Goal: Information Seeking & Learning: Compare options

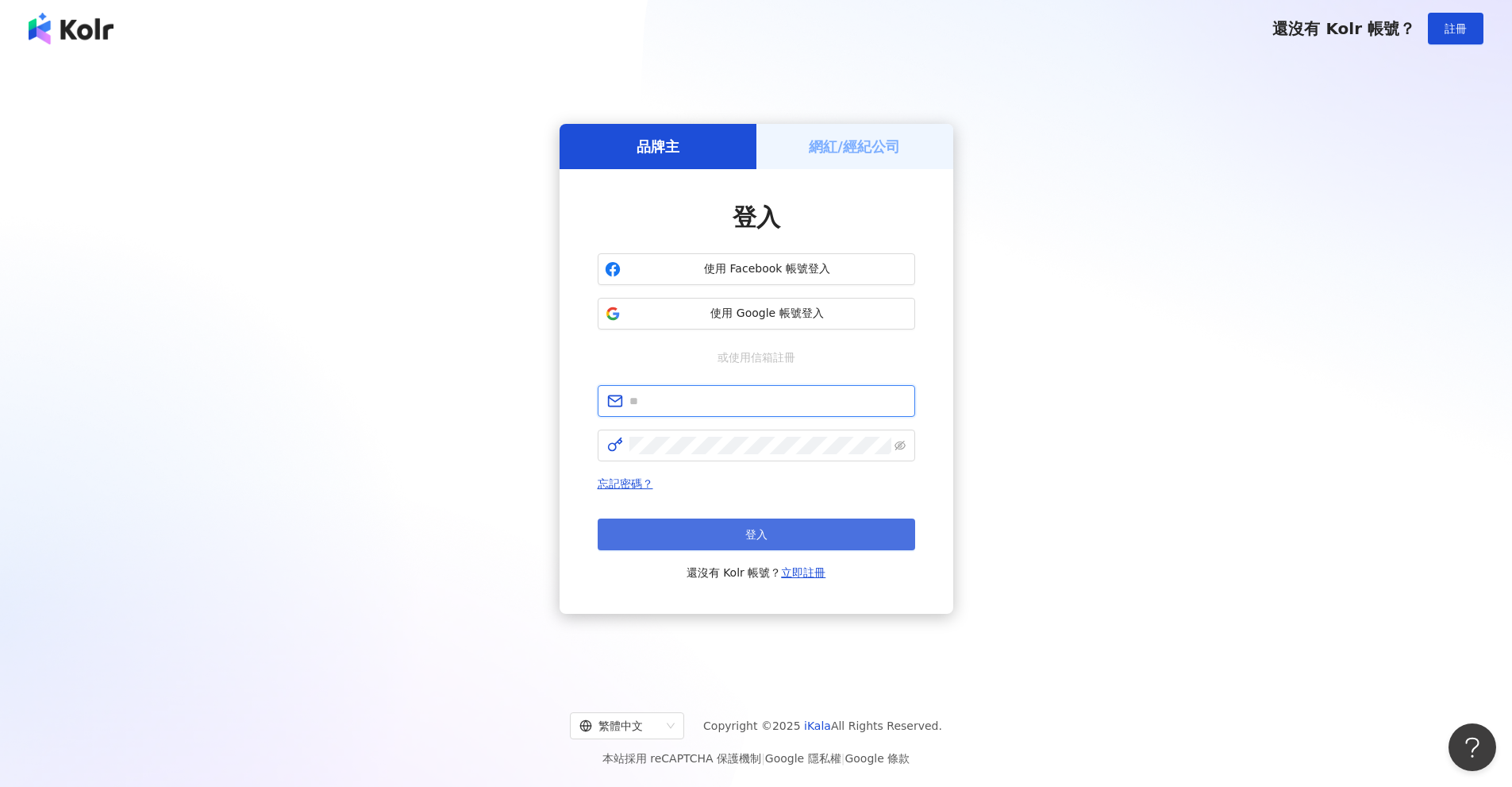
type input "**********"
click at [813, 535] on button "登入" at bounding box center [756, 534] width 317 height 31
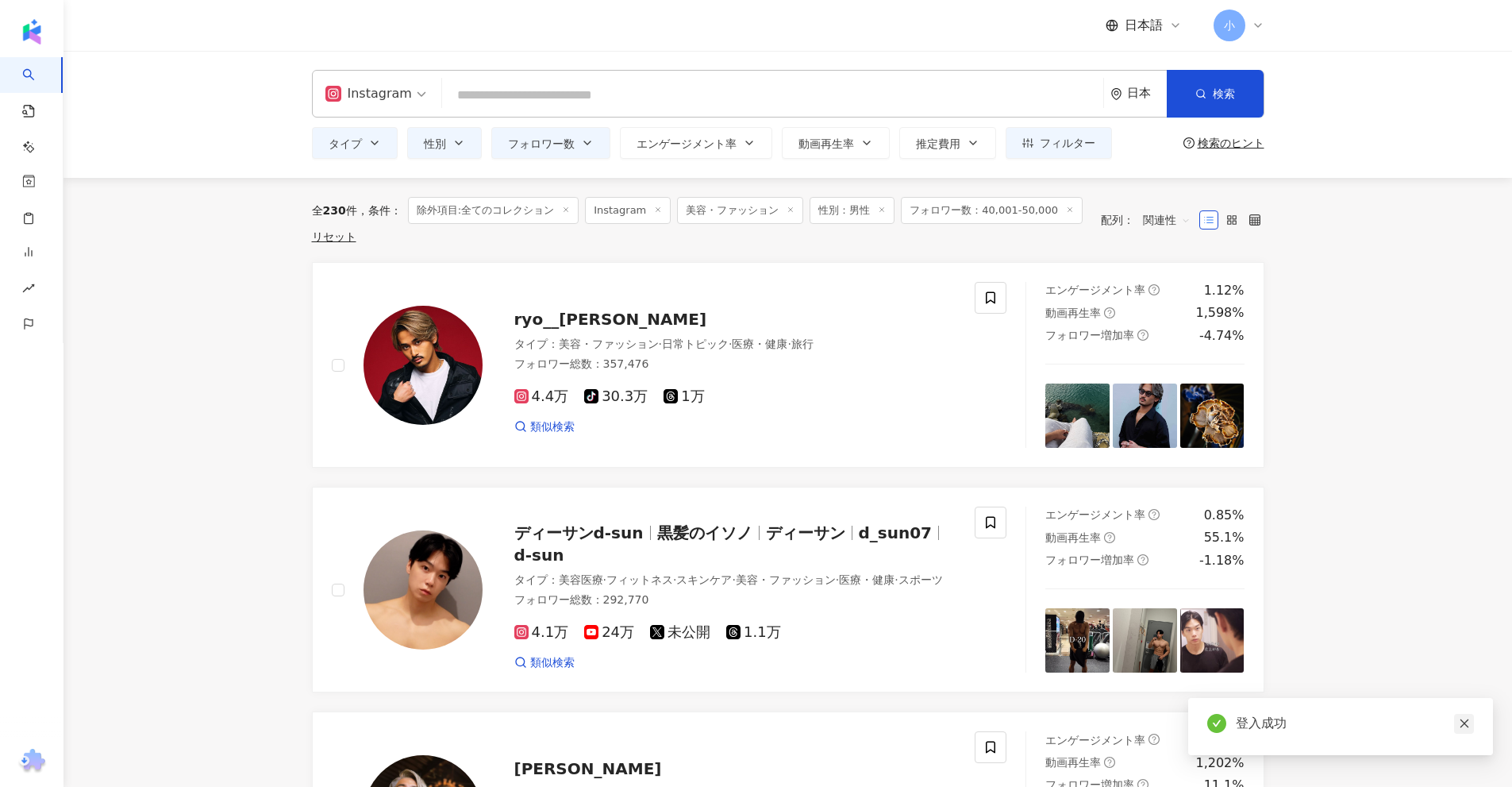
click at [1463, 724] on icon "close" at bounding box center [1464, 723] width 11 height 11
click at [983, 297] on span at bounding box center [990, 297] width 31 height 31
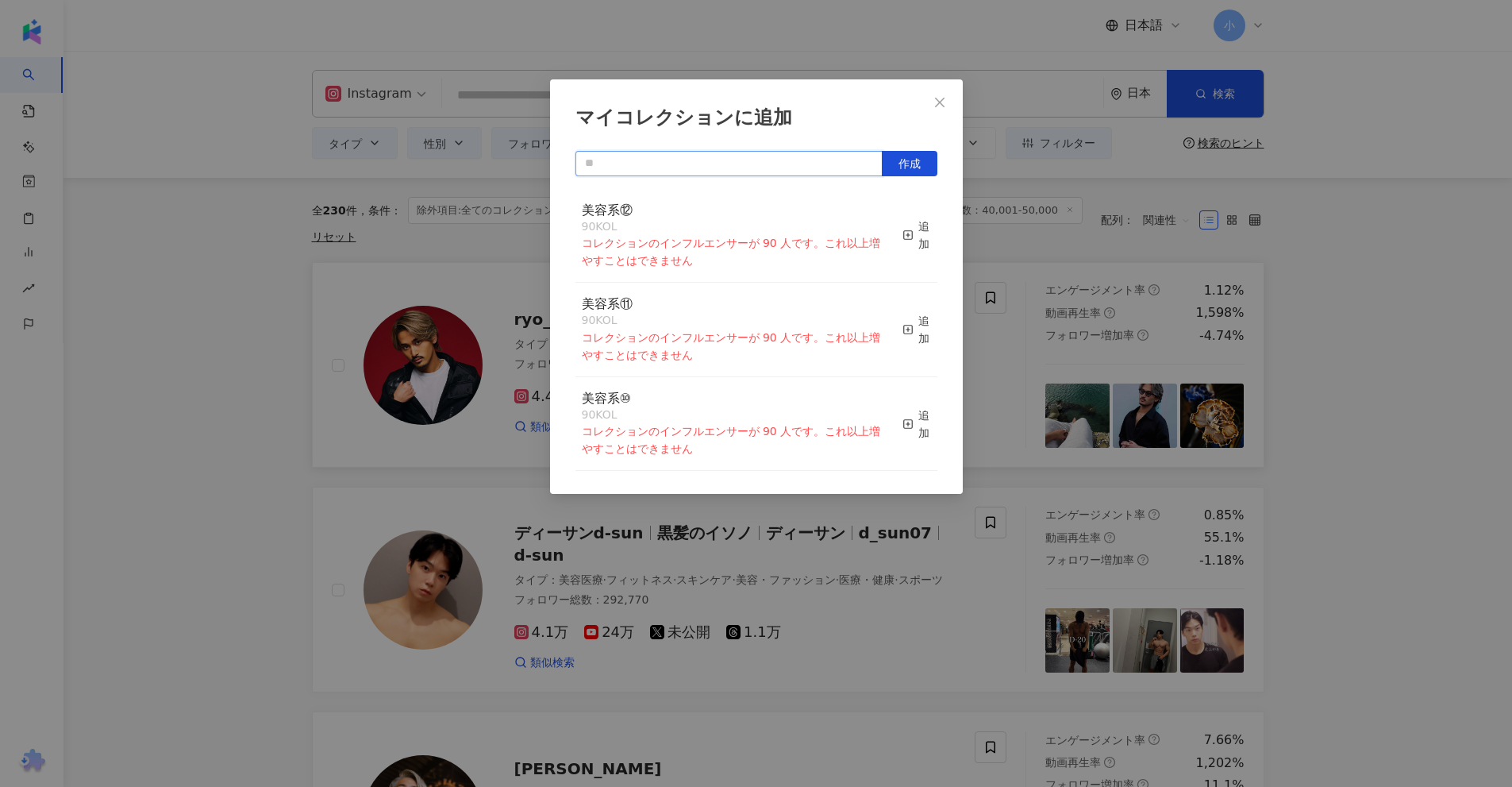
click at [712, 162] on input "text" at bounding box center [729, 163] width 307 height 25
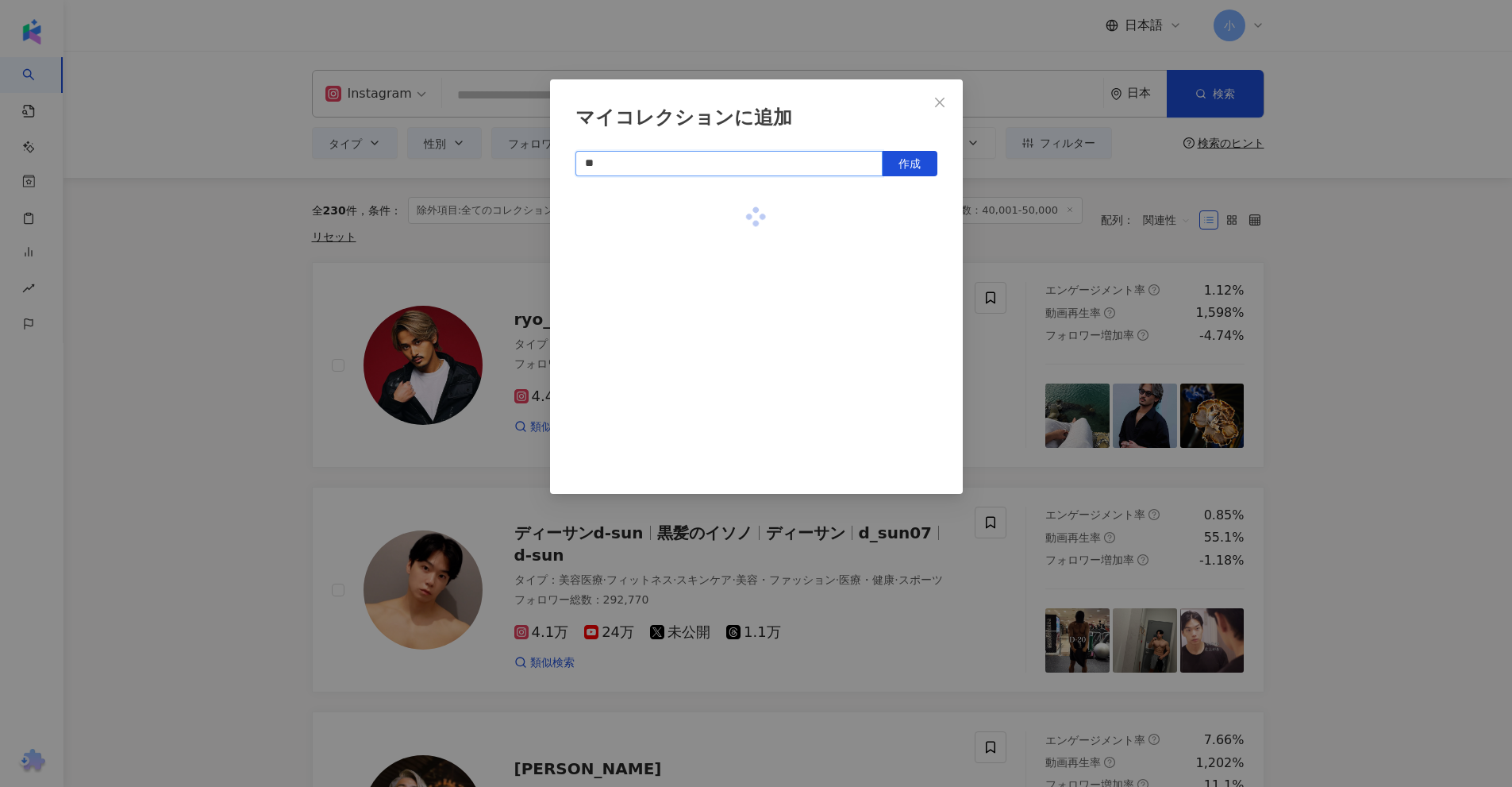
type input "*"
type input "*****"
click at [903, 152] on button "作成" at bounding box center [910, 163] width 56 height 25
click at [1355, 561] on div "マイコレクションに追加 ***** 作成 男性美容⑥ 1 KOL 追加済み" at bounding box center [756, 393] width 1512 height 787
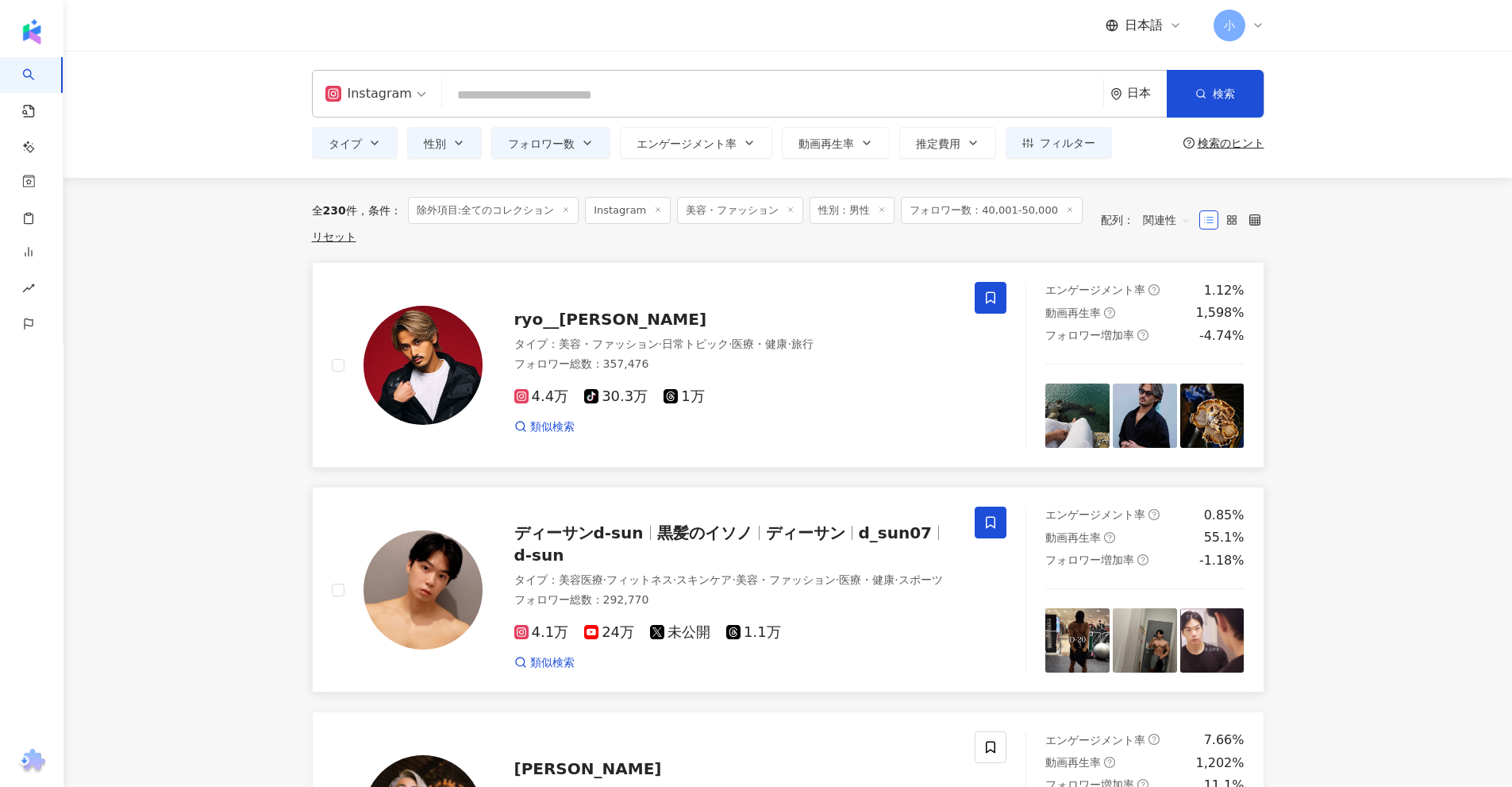
click at [980, 528] on span at bounding box center [990, 522] width 31 height 31
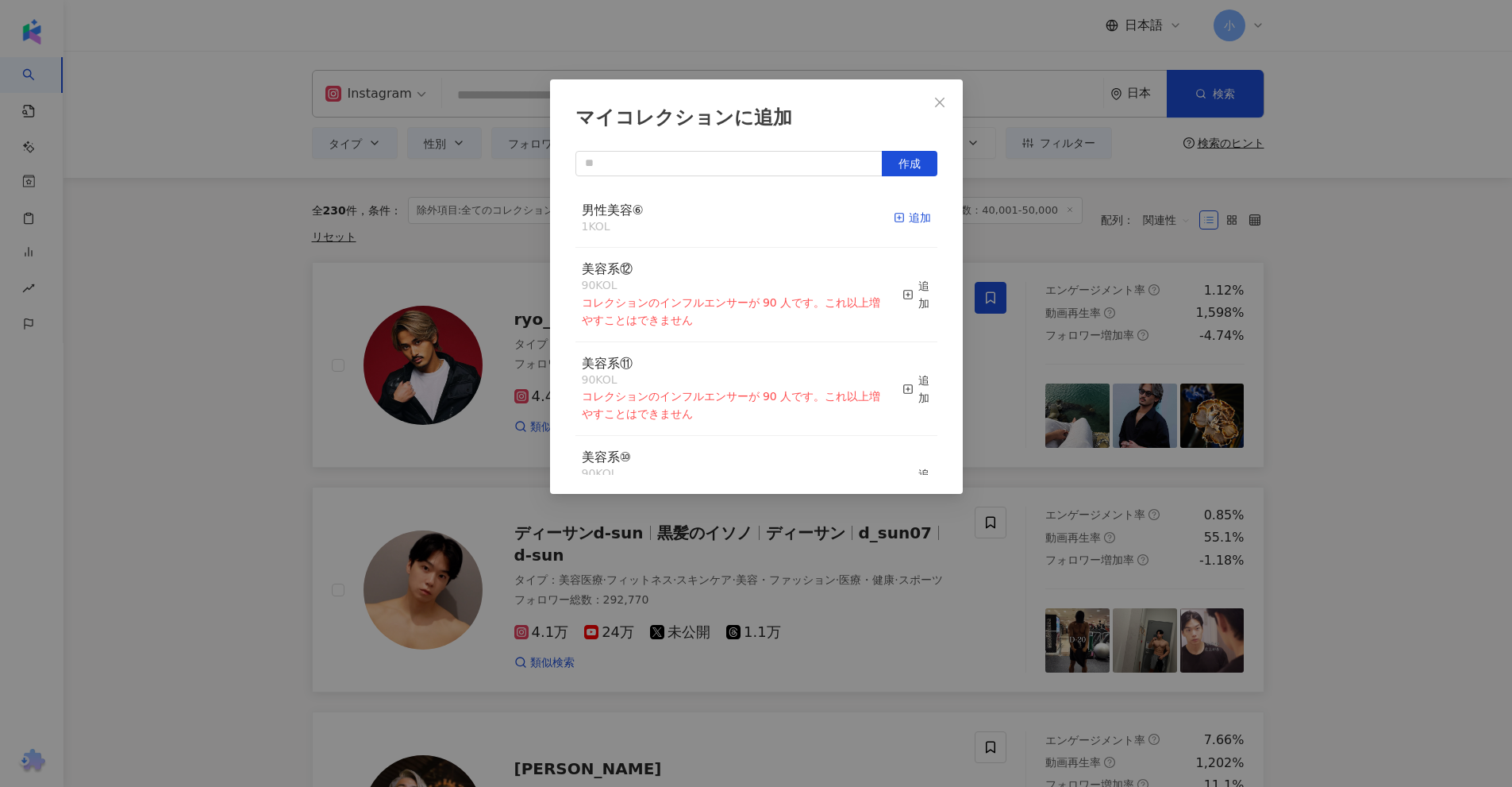
click at [894, 221] on icon "button" at bounding box center [899, 217] width 11 height 11
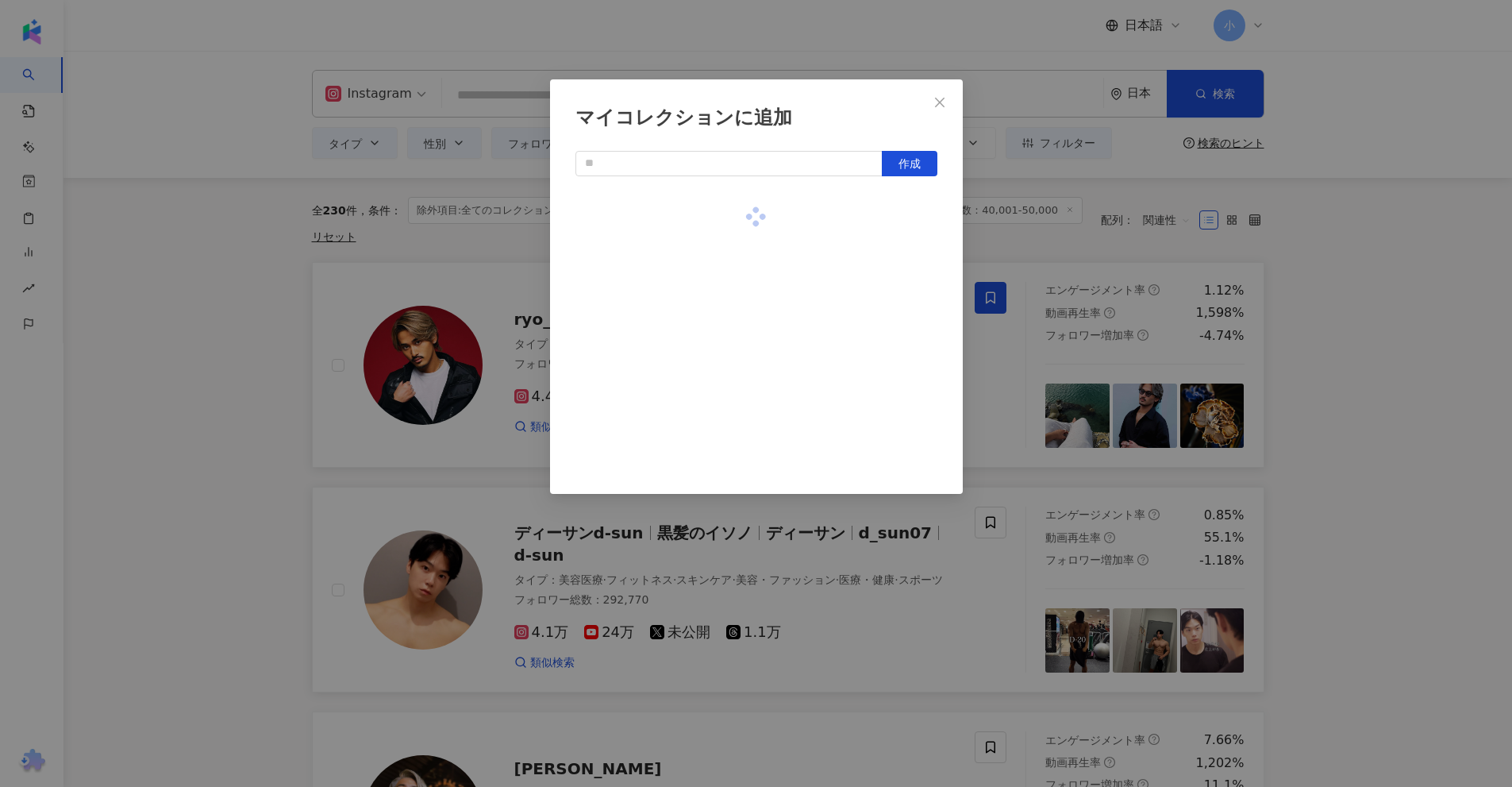
scroll to position [669, 0]
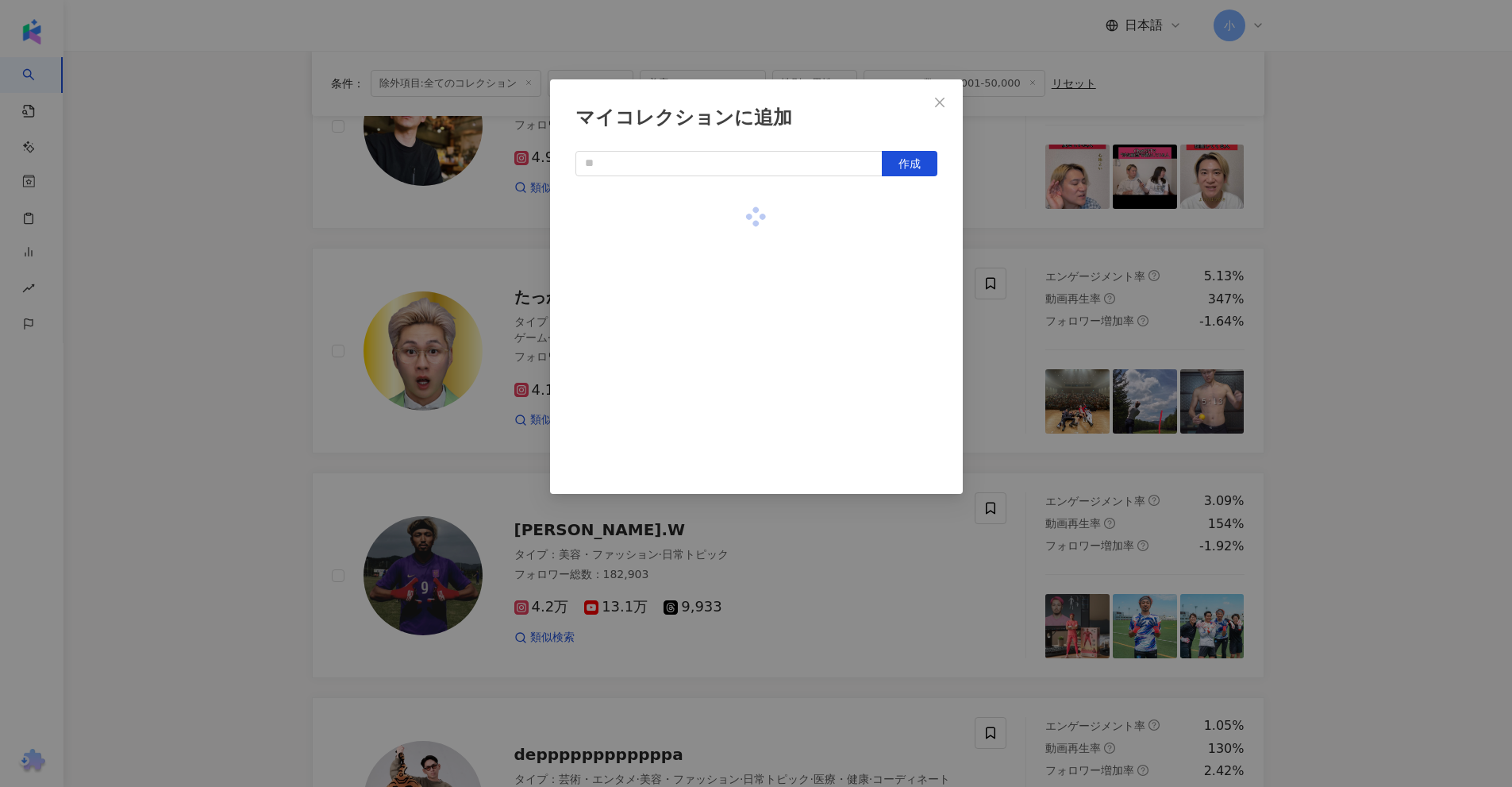
click at [1456, 390] on div "マイコレクションに追加 作成" at bounding box center [756, 393] width 1512 height 787
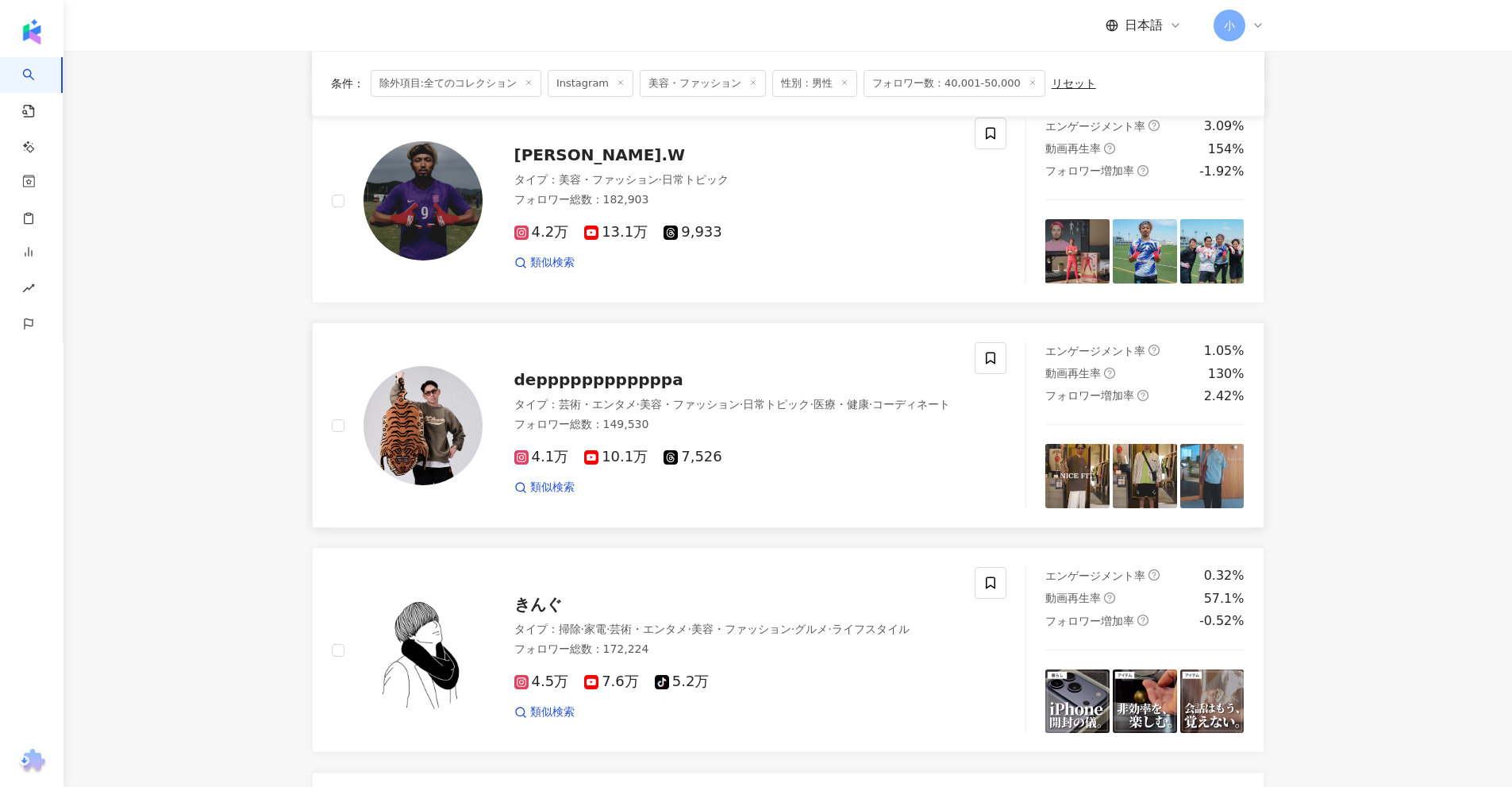
scroll to position [1225, 0]
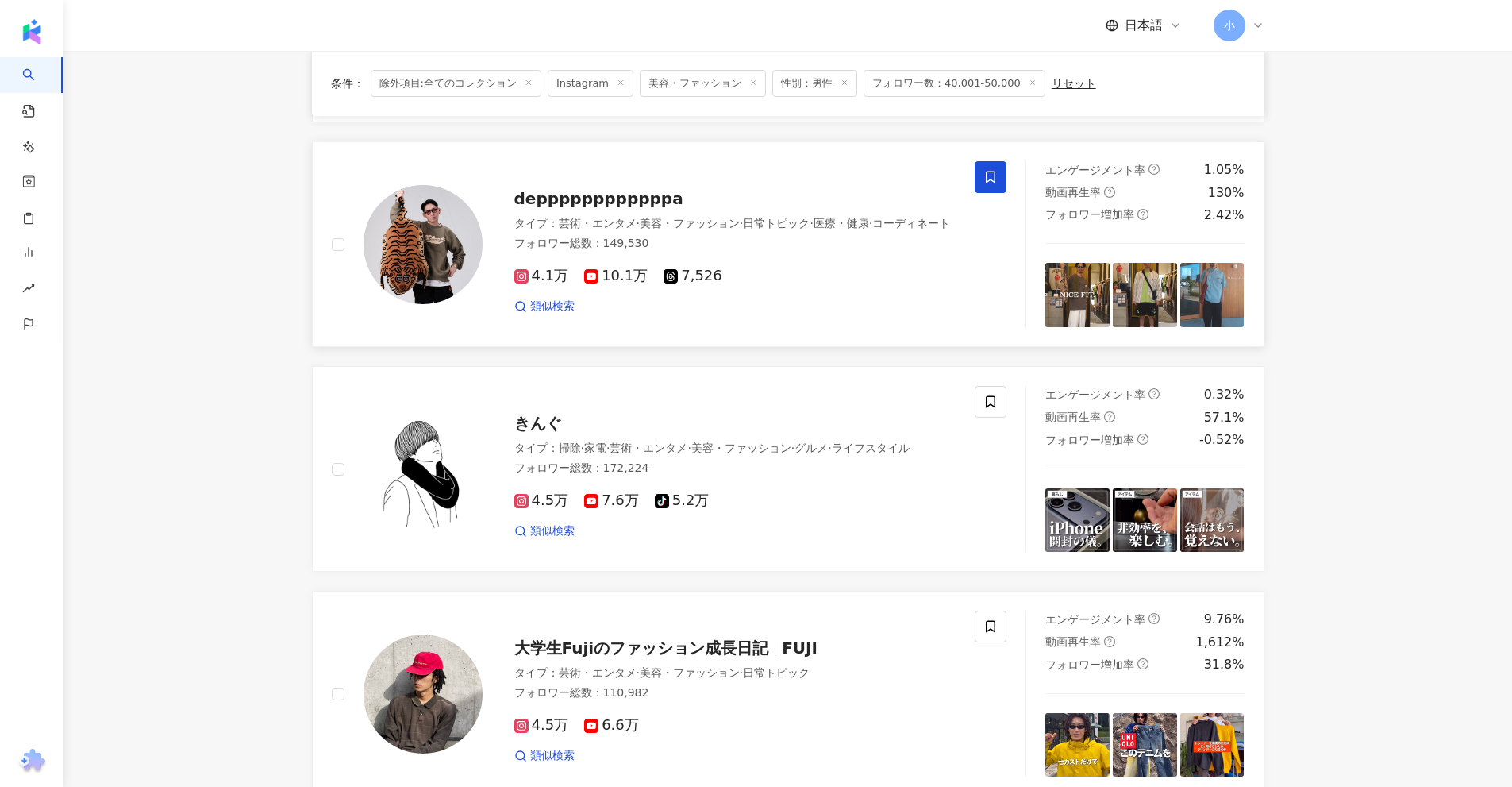
click at [1000, 191] on span at bounding box center [990, 177] width 31 height 31
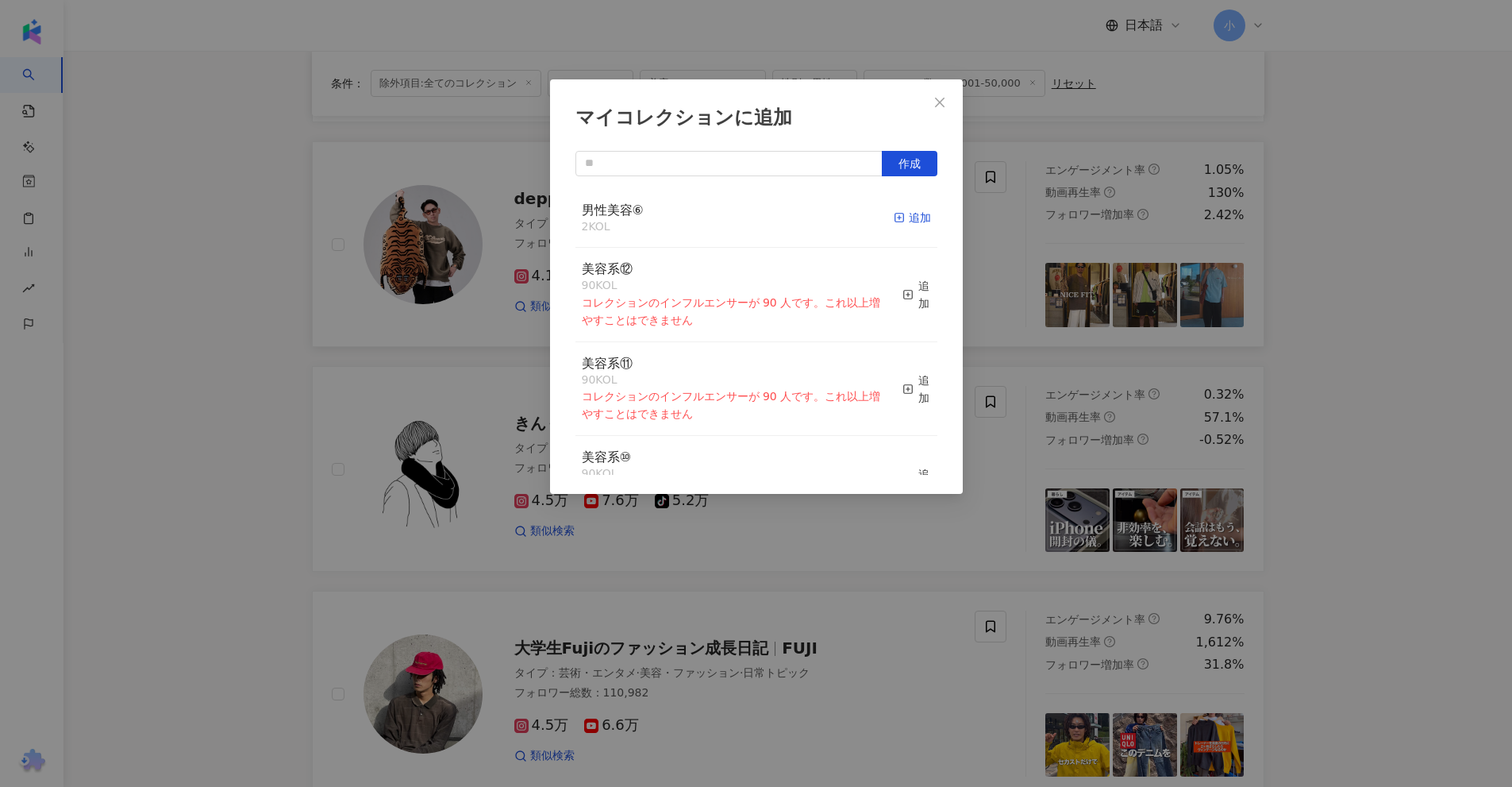
click at [894, 220] on icon "button" at bounding box center [899, 217] width 11 height 11
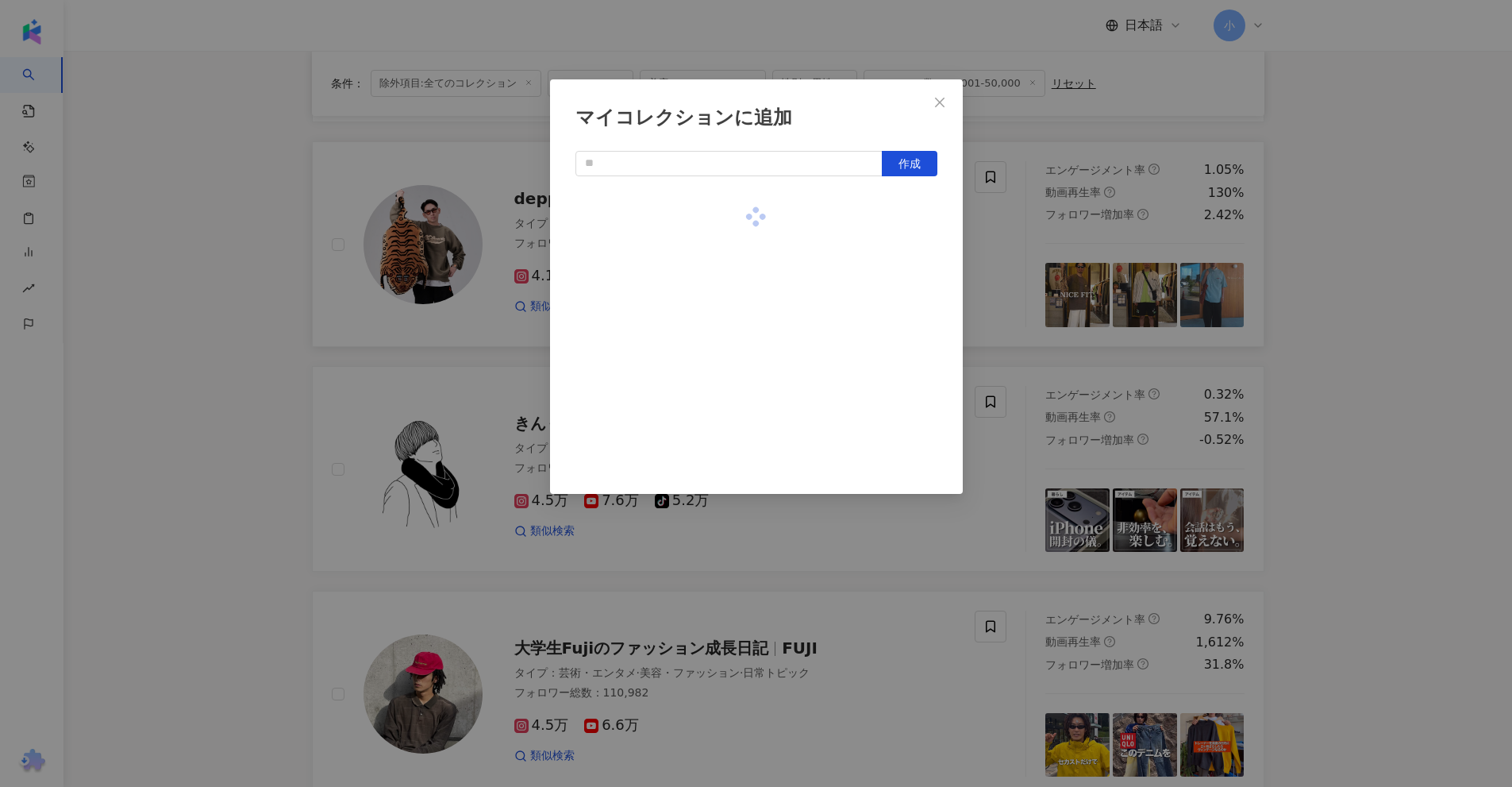
click at [1321, 282] on div "マイコレクションに追加 作成" at bounding box center [756, 393] width 1512 height 787
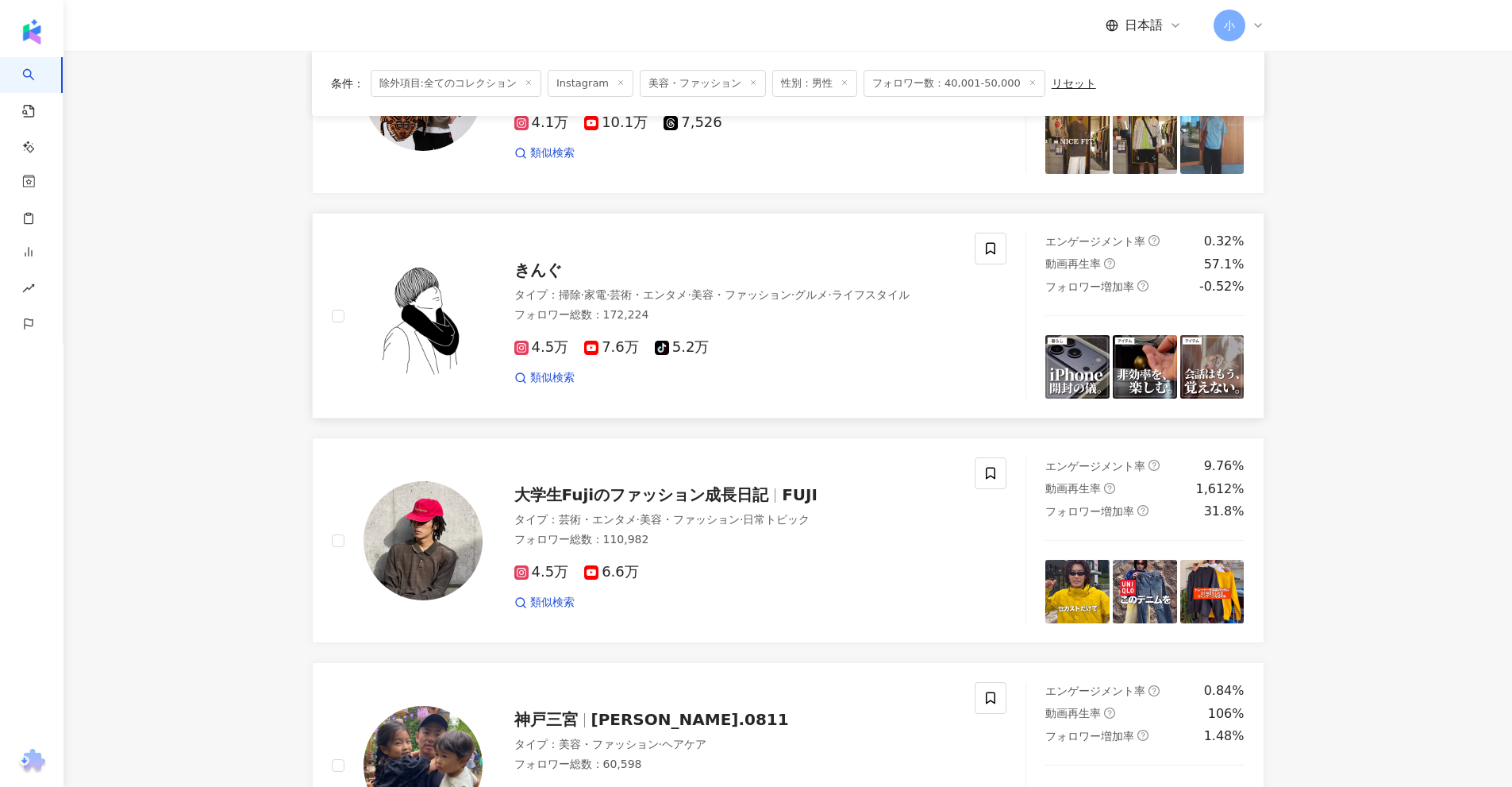
scroll to position [1383, 0]
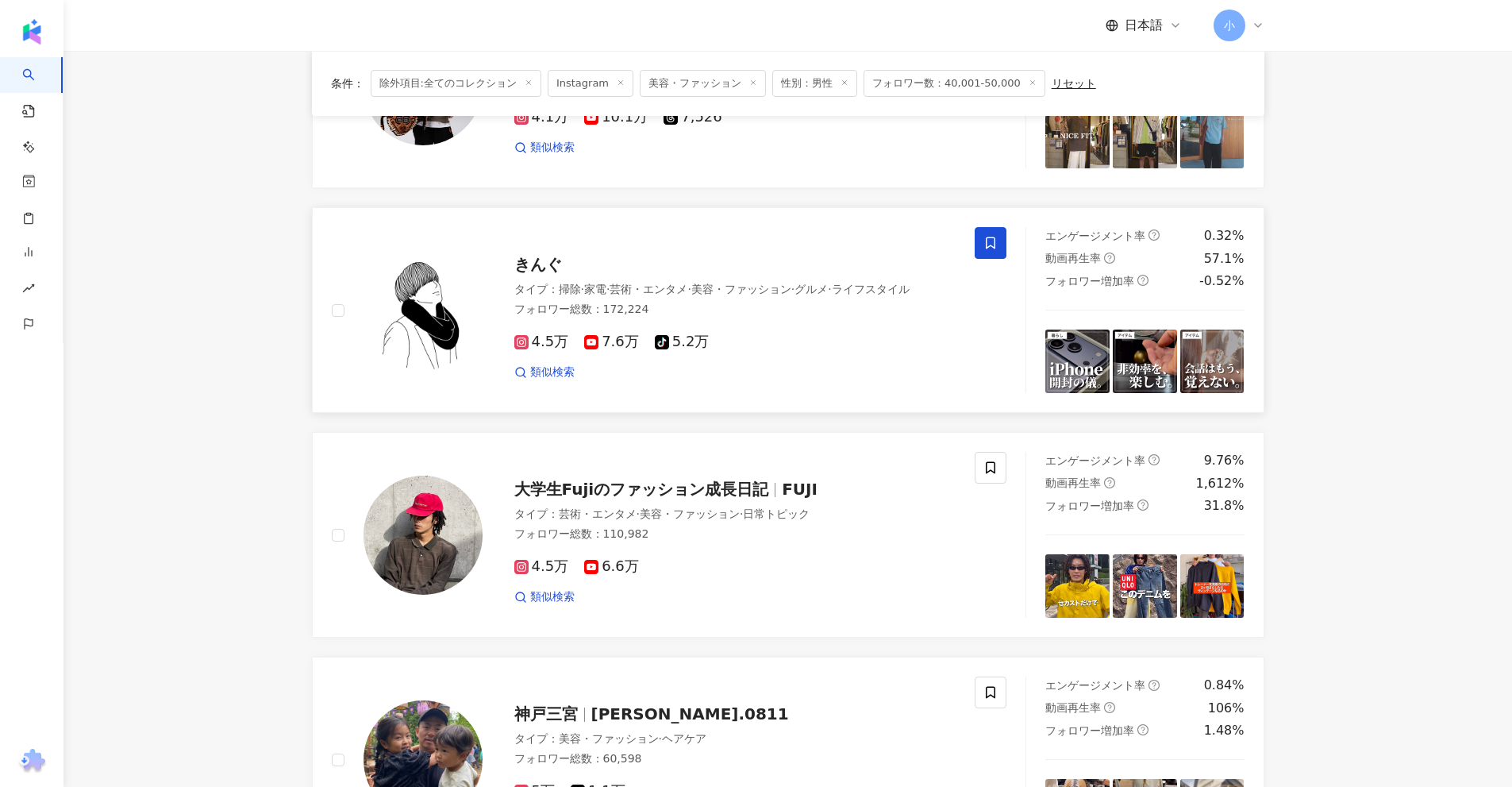
click at [986, 250] on icon at bounding box center [990, 242] width 14 height 14
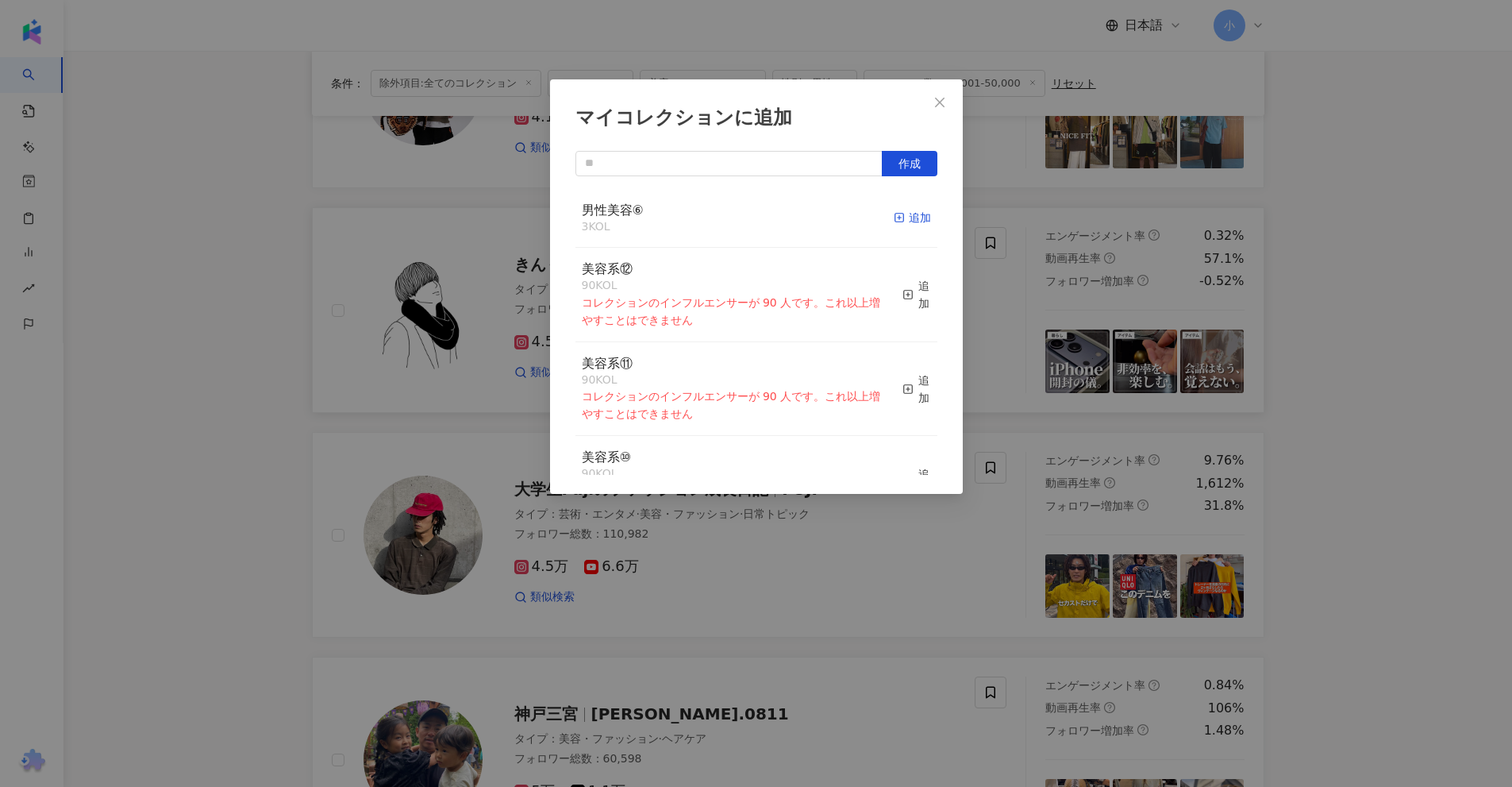
click at [917, 214] on div "追加" at bounding box center [912, 218] width 37 height 17
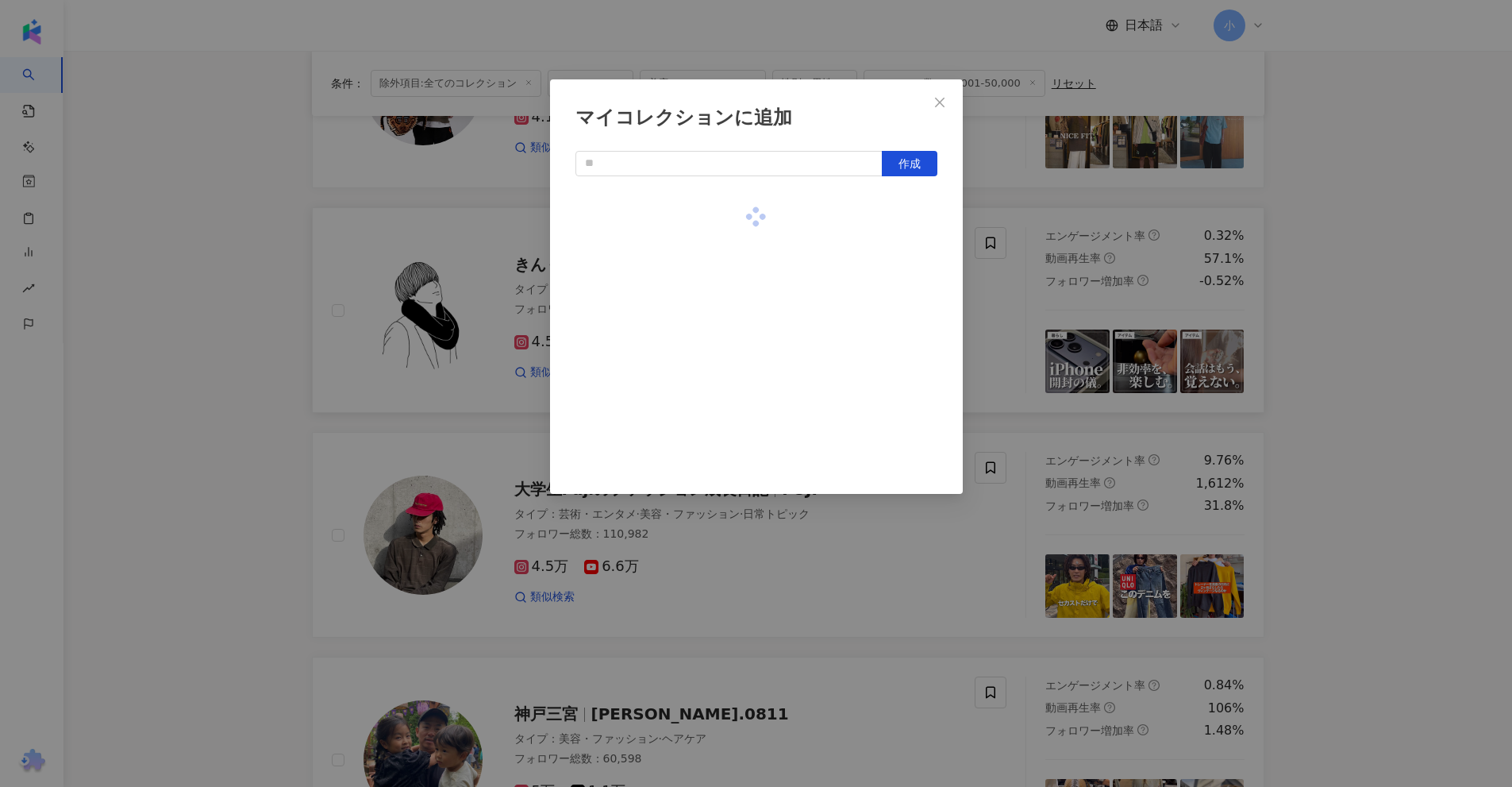
click at [1000, 307] on div "マイコレクションに追加 作成" at bounding box center [756, 393] width 1512 height 787
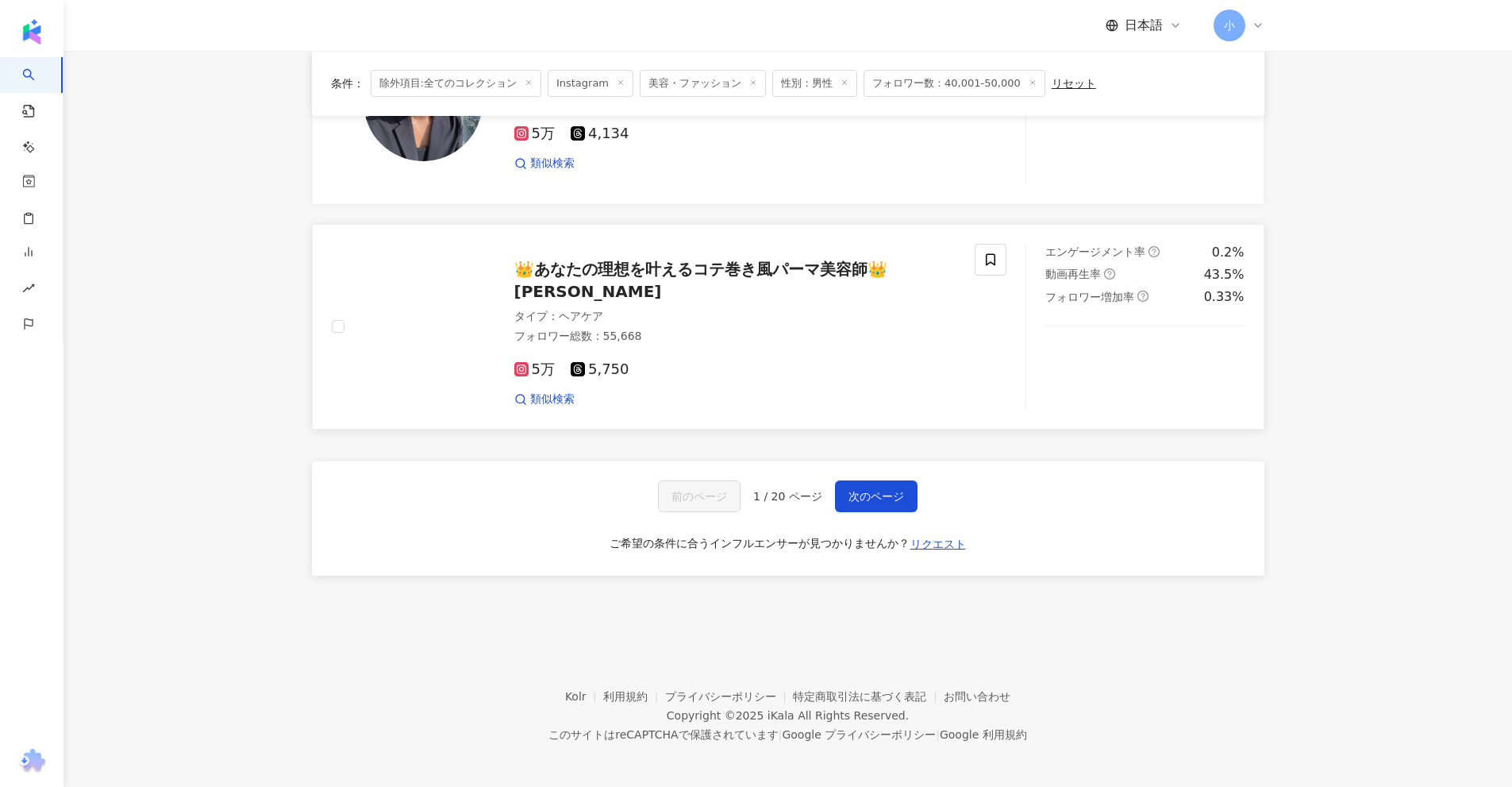
scroll to position [2505, 0]
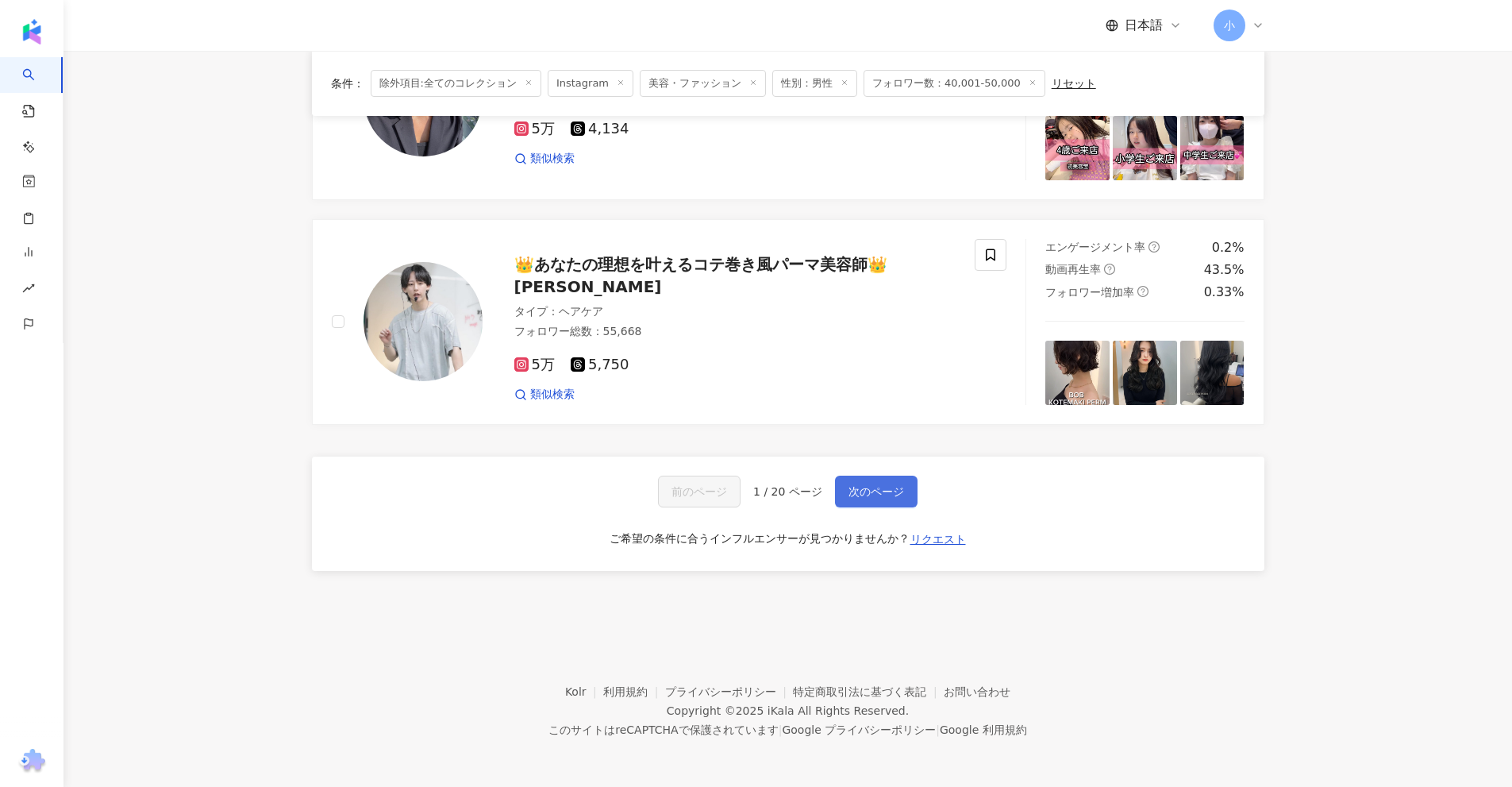
click at [867, 485] on span "次のページ" at bounding box center [877, 491] width 56 height 13
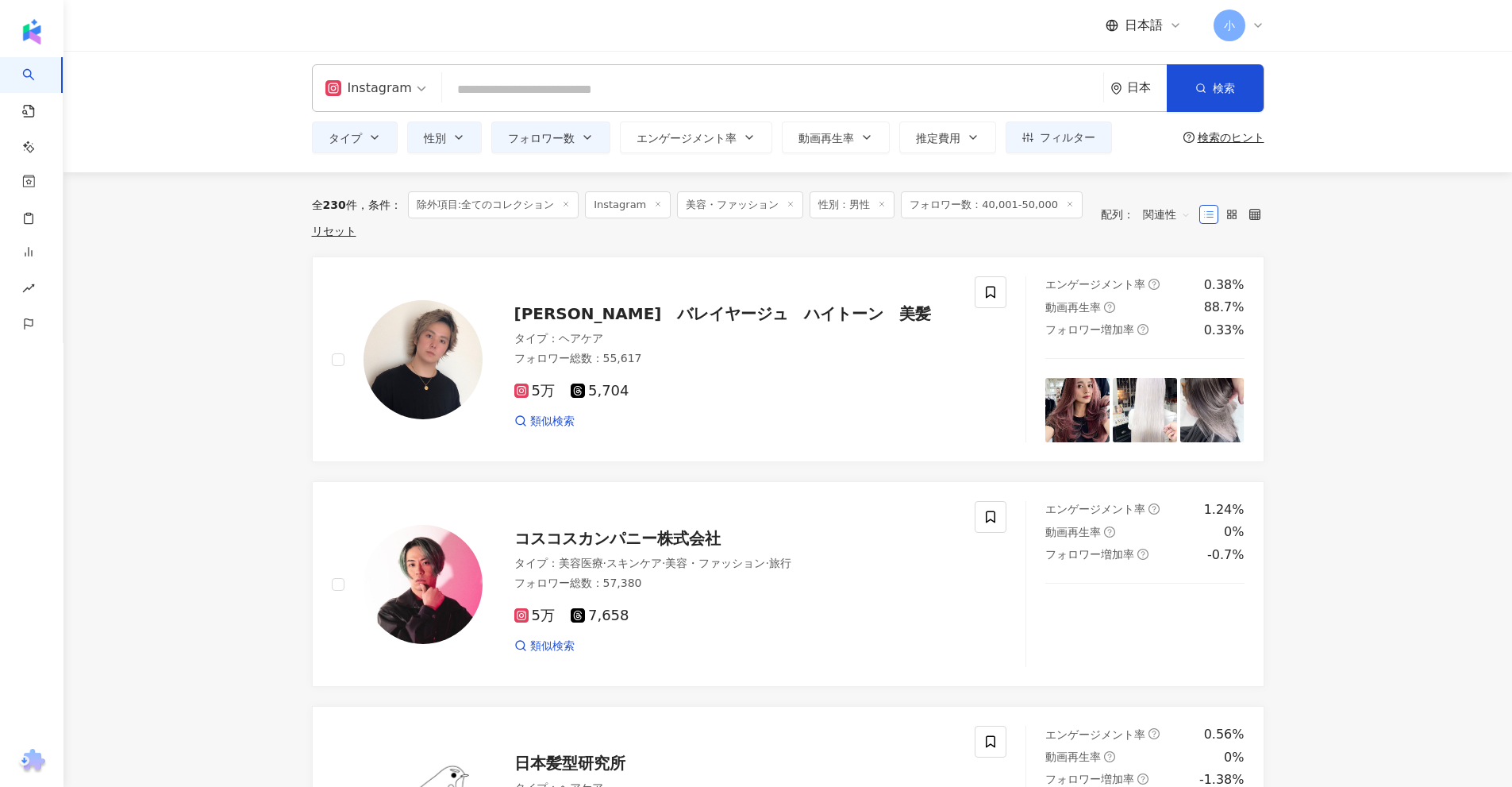
scroll to position [0, 0]
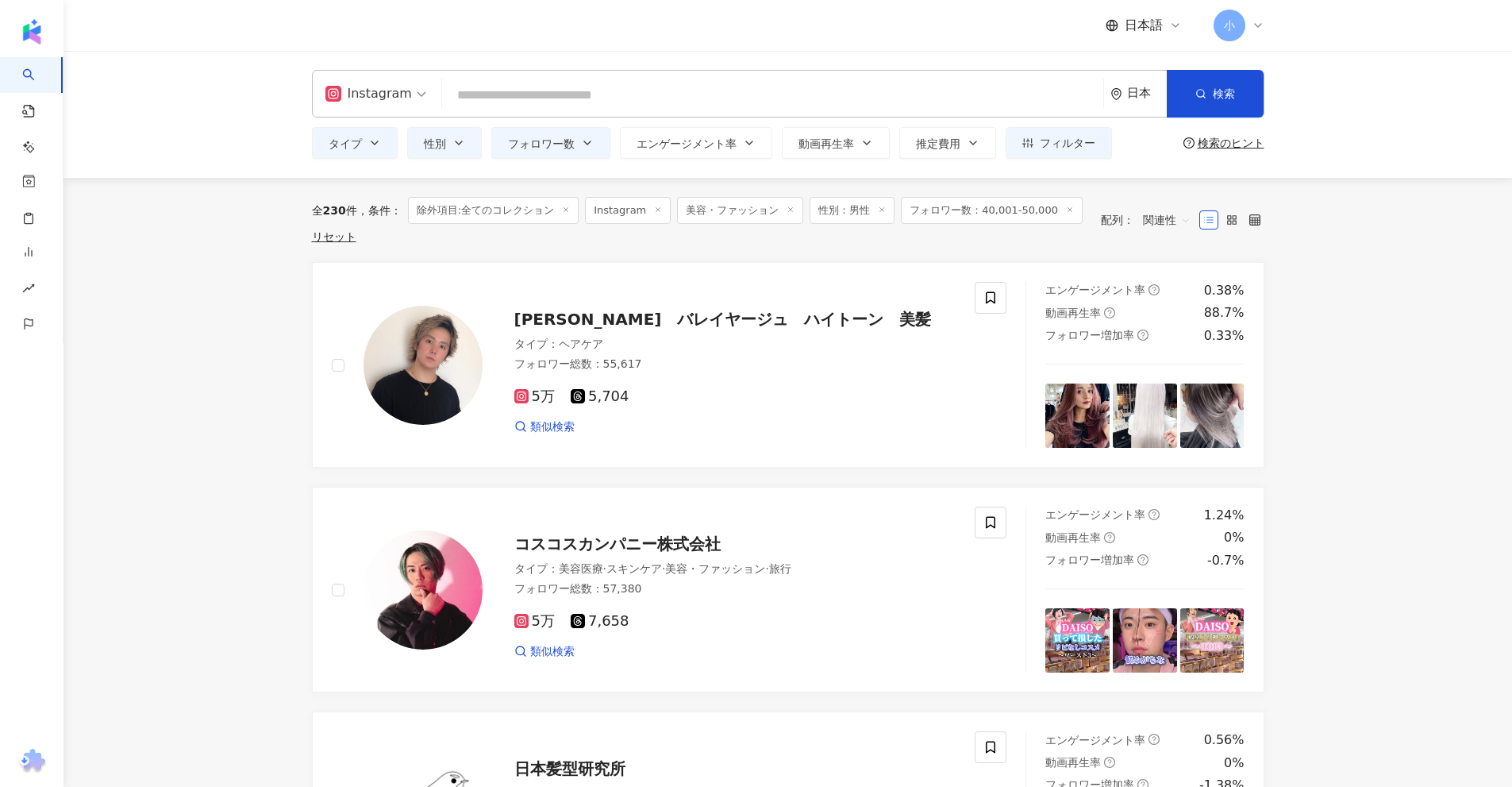
click at [1026, 220] on span "フォロワー数：40,001-50,000" at bounding box center [992, 210] width 182 height 27
click at [584, 140] on icon "button" at bounding box center [587, 143] width 13 height 13
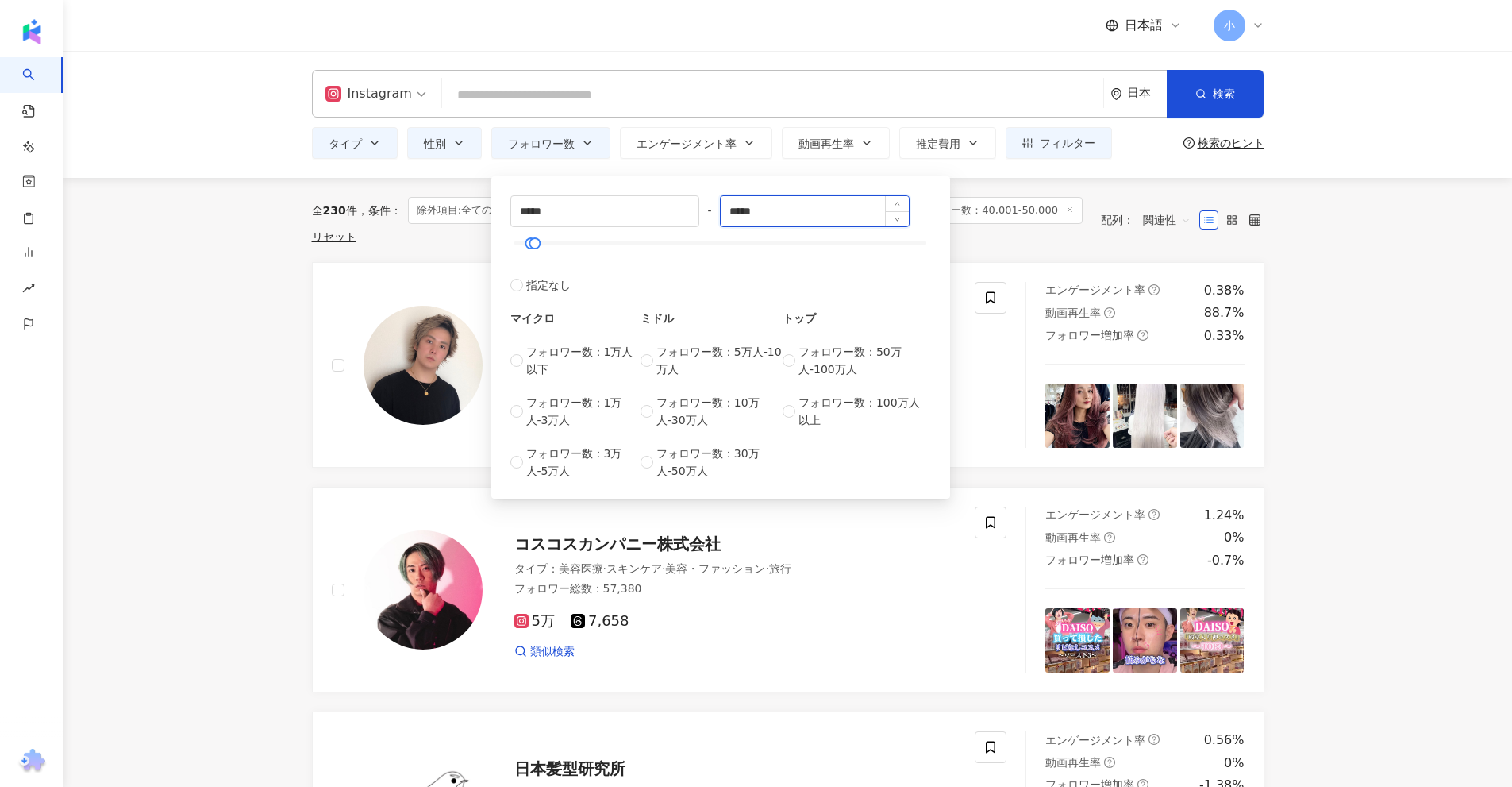
click at [741, 213] on input "*****" at bounding box center [815, 211] width 188 height 31
type input "*****"
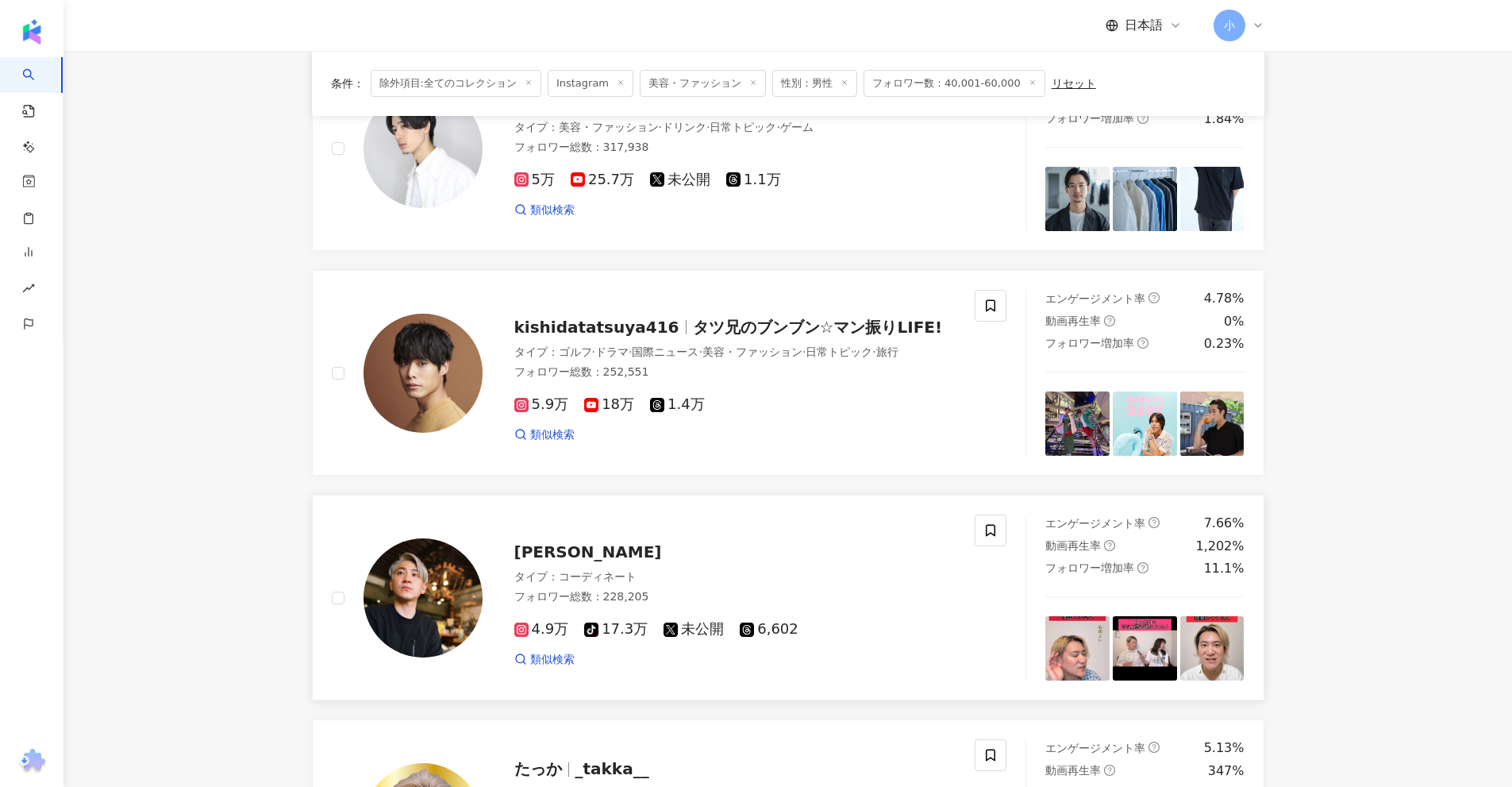
scroll to position [476, 0]
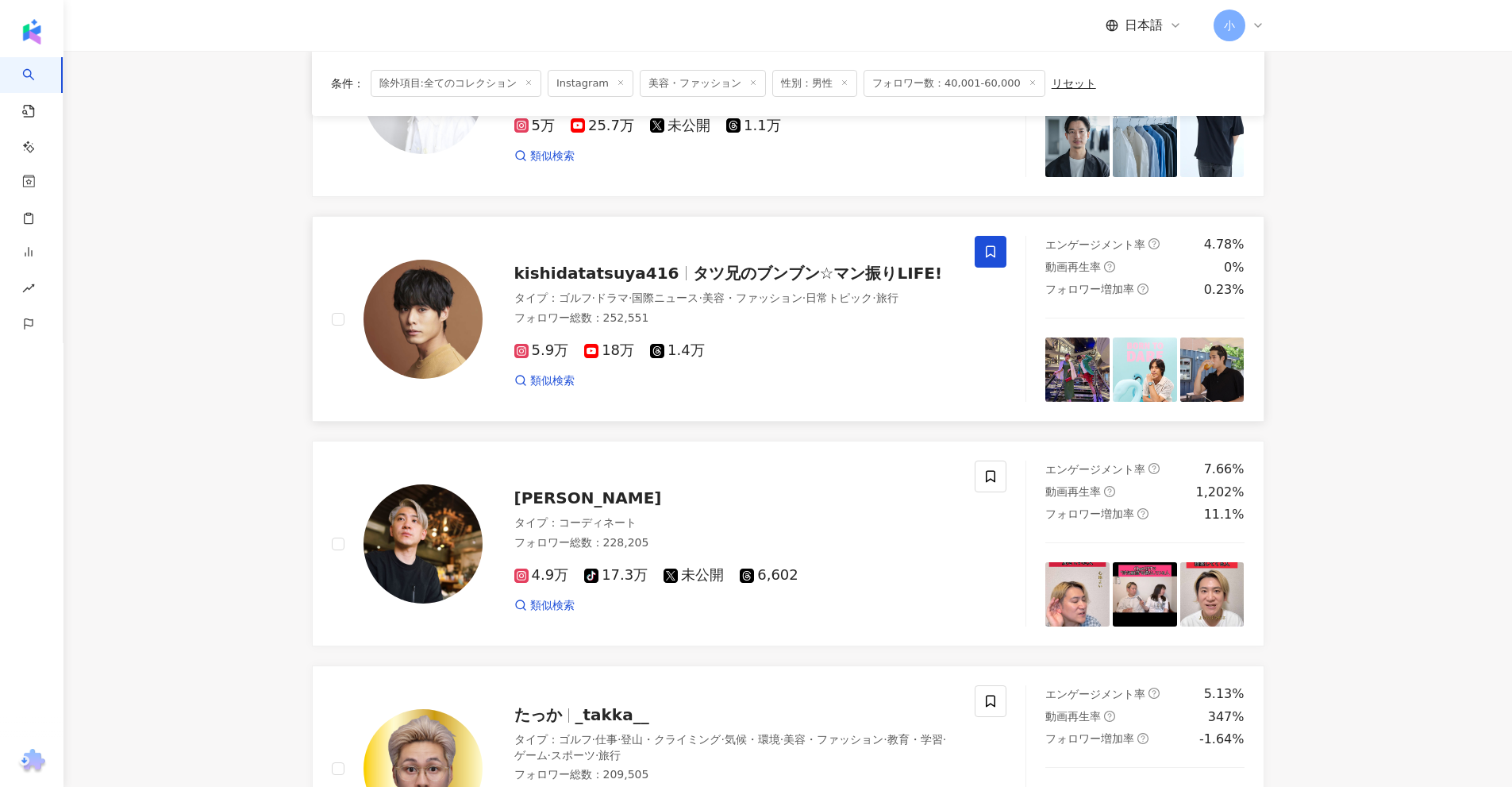
click at [982, 251] on span at bounding box center [990, 251] width 31 height 31
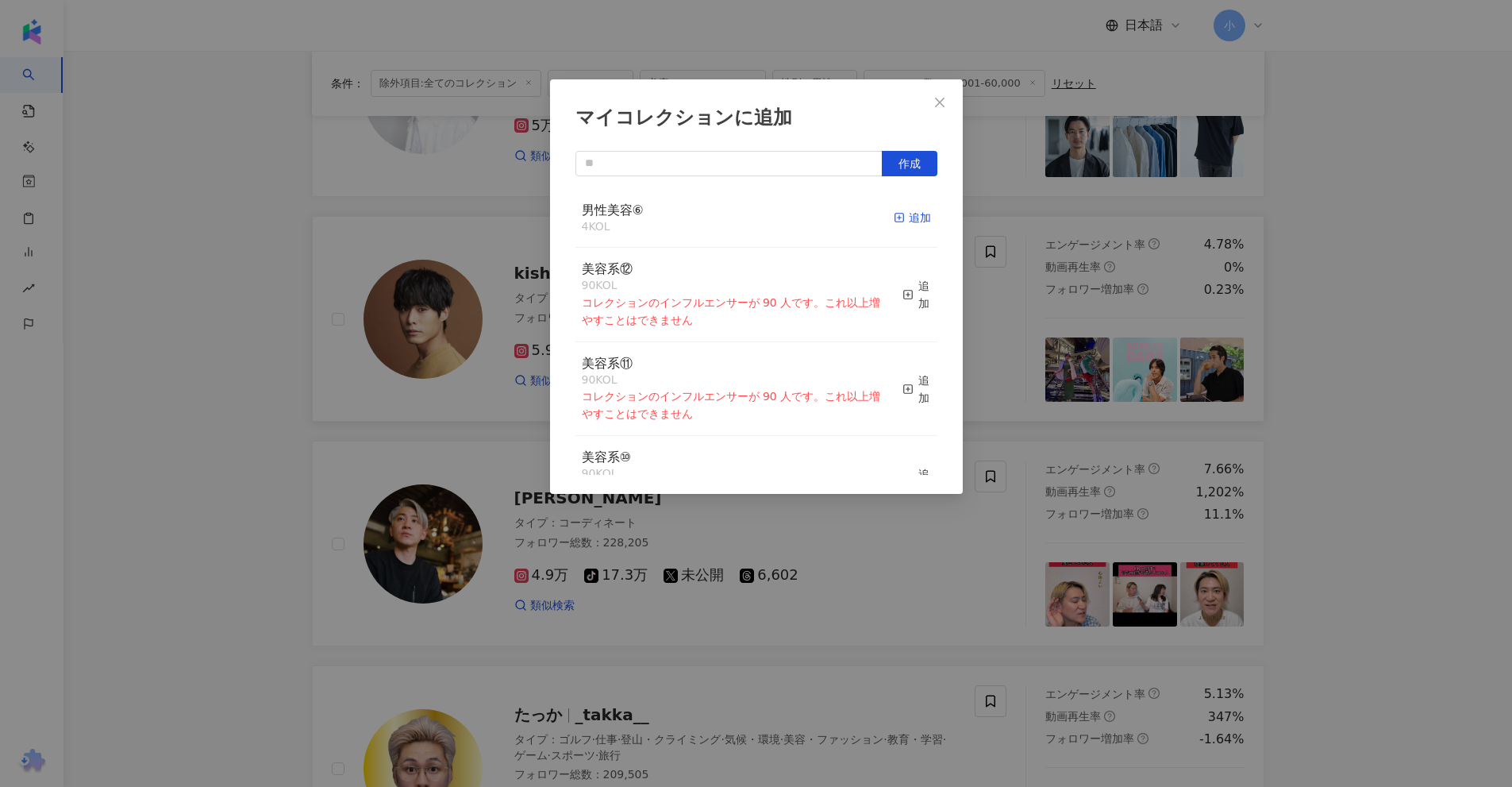
click at [903, 220] on div "追加" at bounding box center [912, 218] width 37 height 17
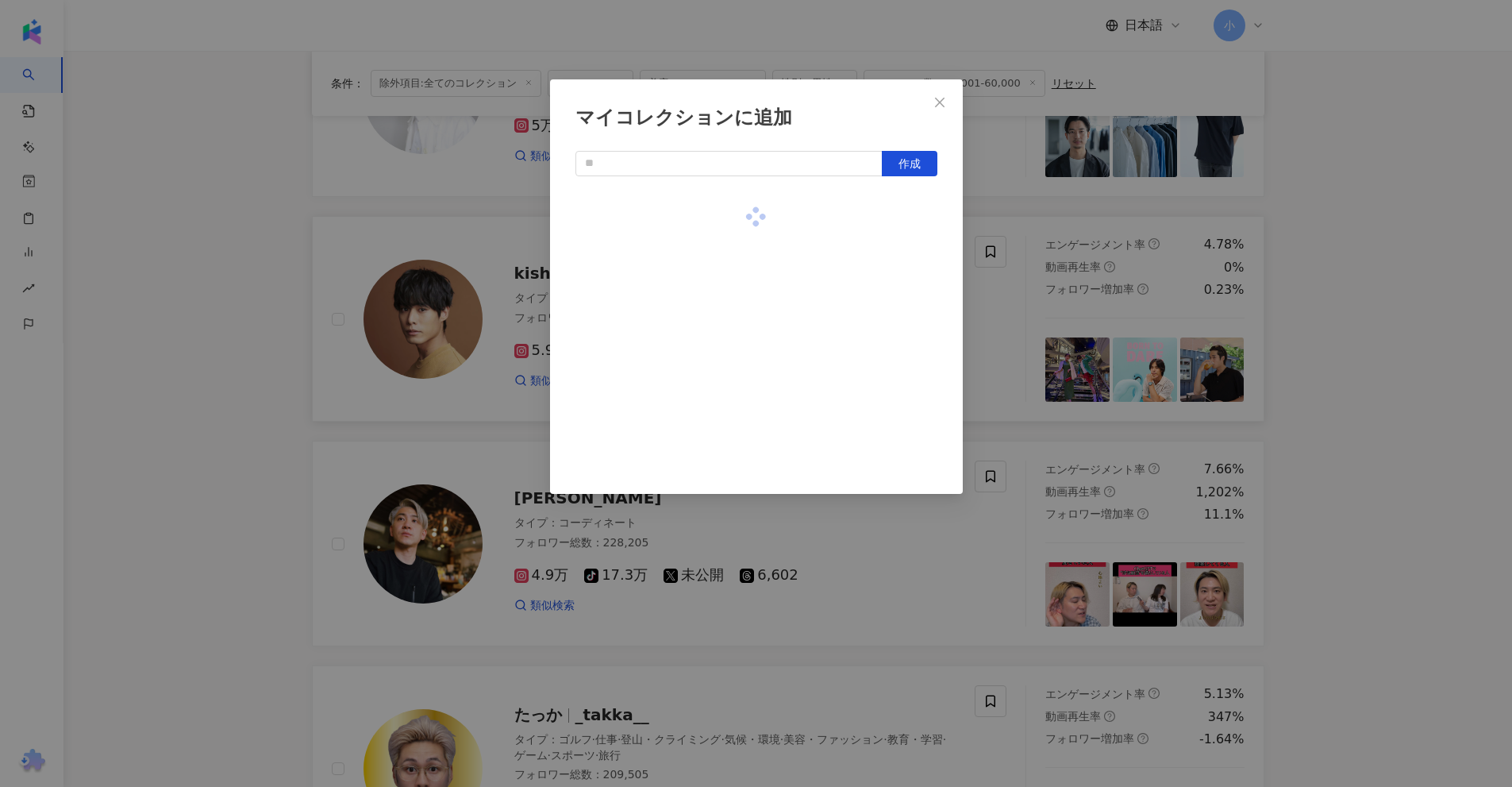
click at [1000, 273] on div "マイコレクションに追加 作成" at bounding box center [756, 393] width 1512 height 787
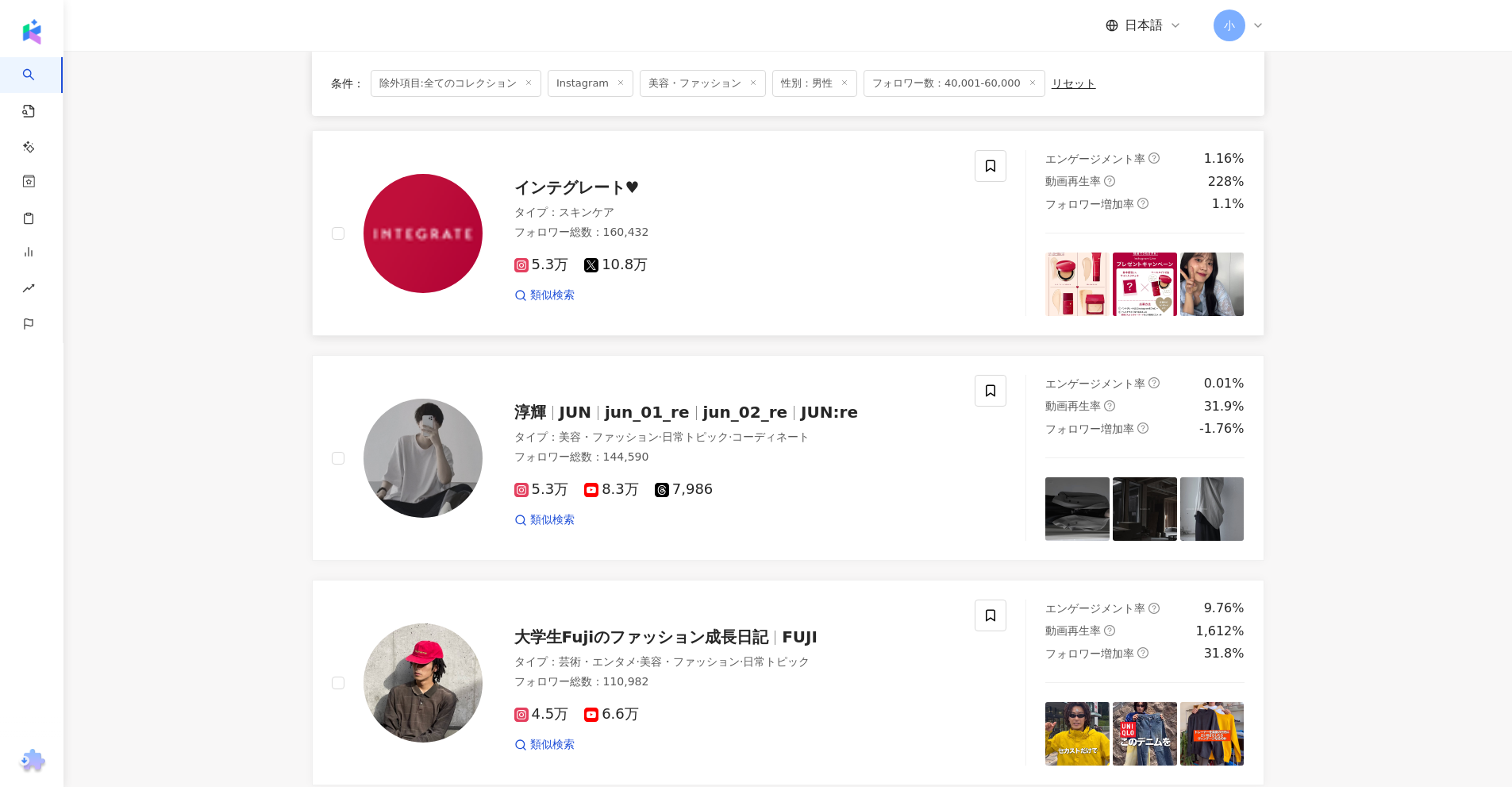
scroll to position [1508, 0]
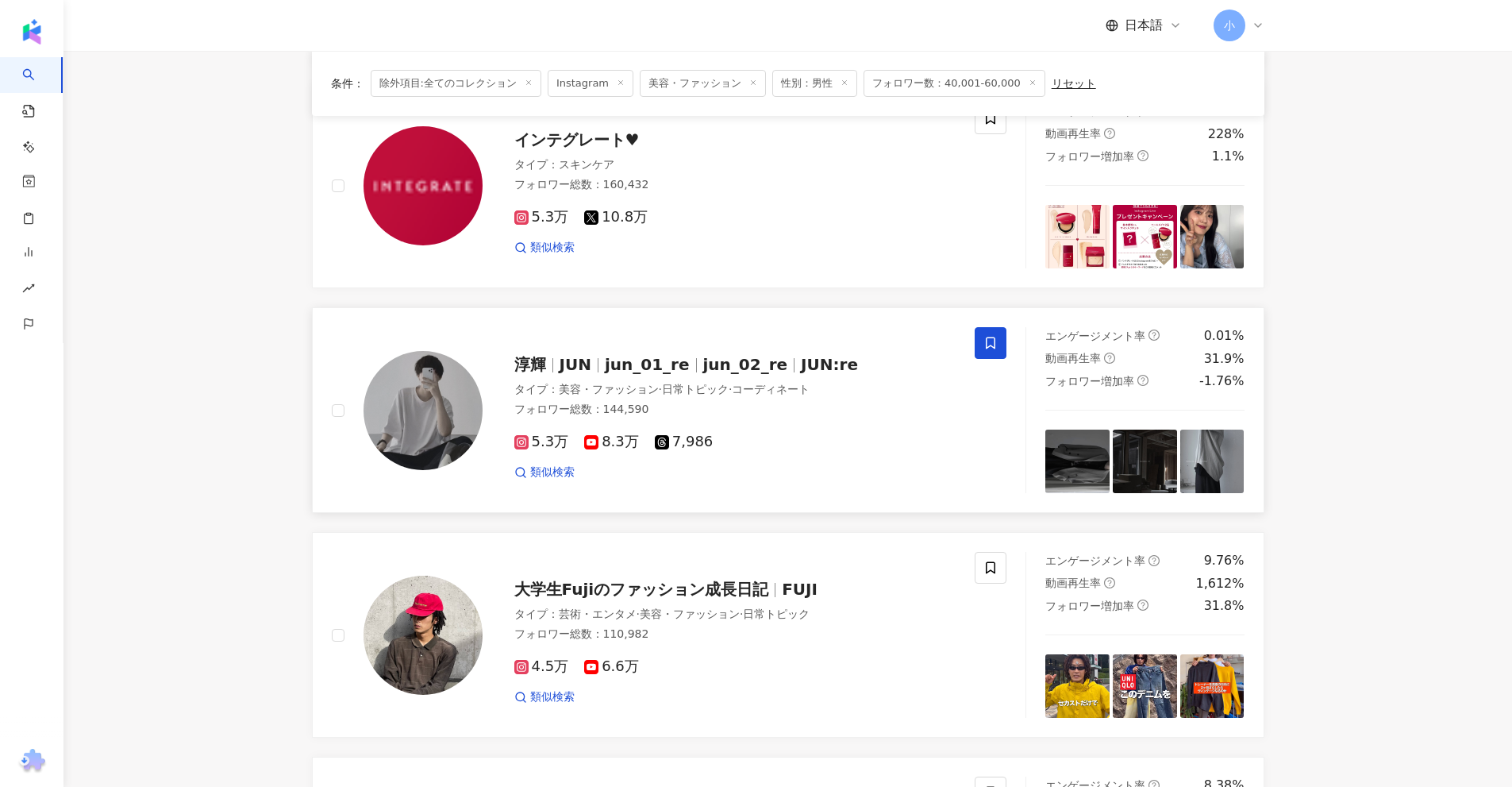
click at [990, 343] on icon at bounding box center [990, 343] width 14 height 14
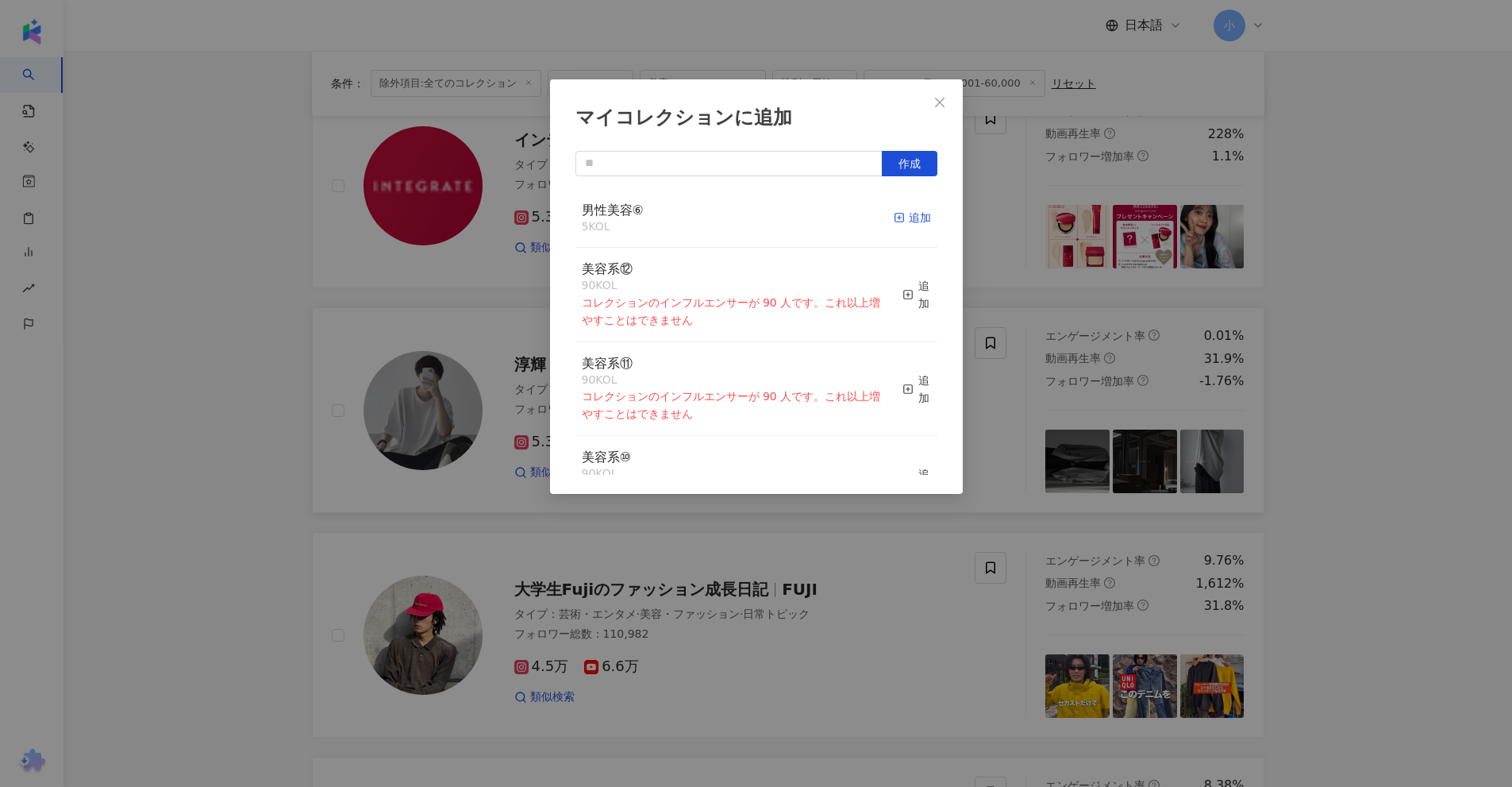
click at [894, 222] on rect "button" at bounding box center [898, 218] width 9 height 9
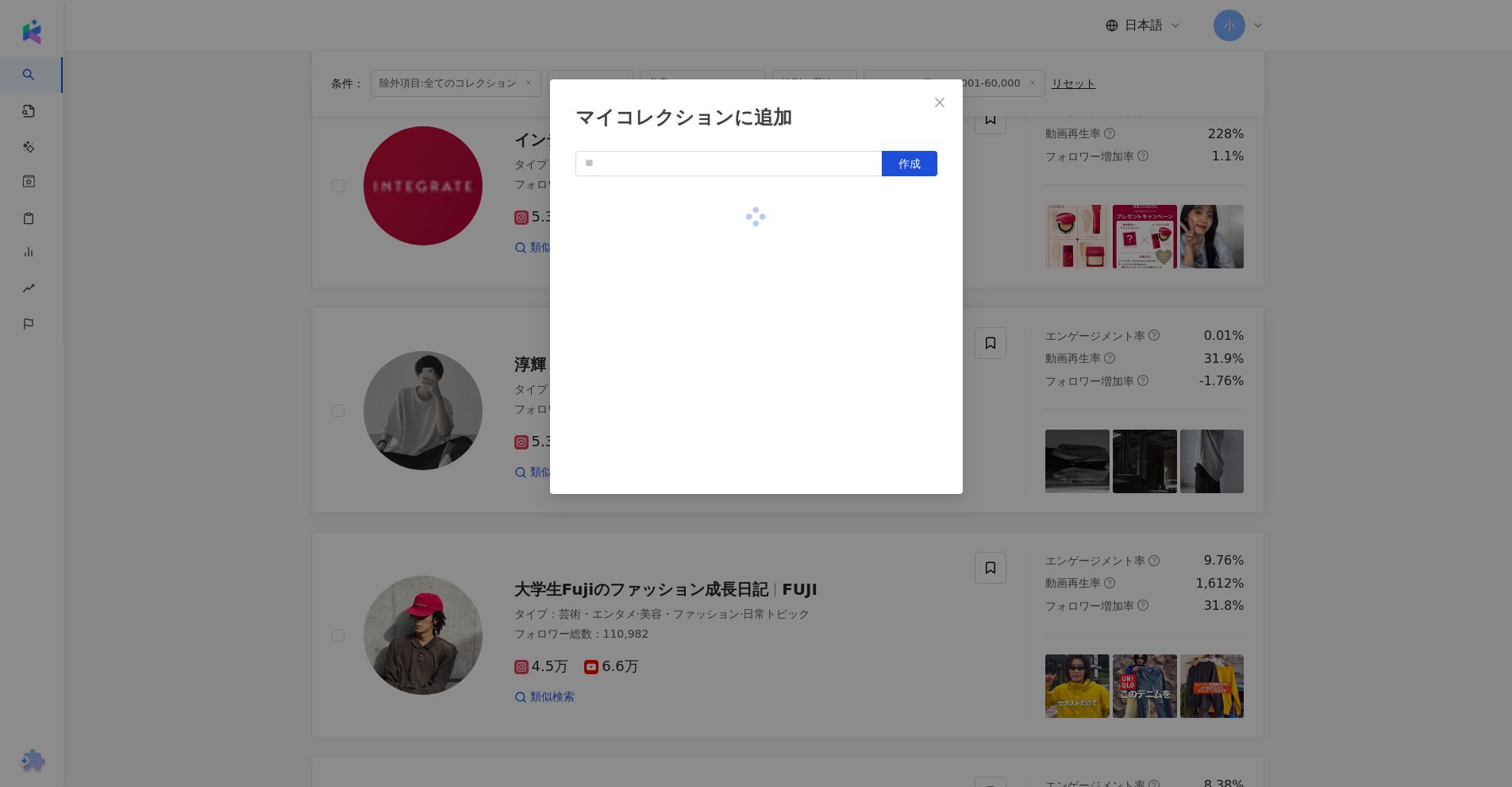
click at [999, 245] on div "マイコレクションに追加 作成" at bounding box center [756, 393] width 1512 height 787
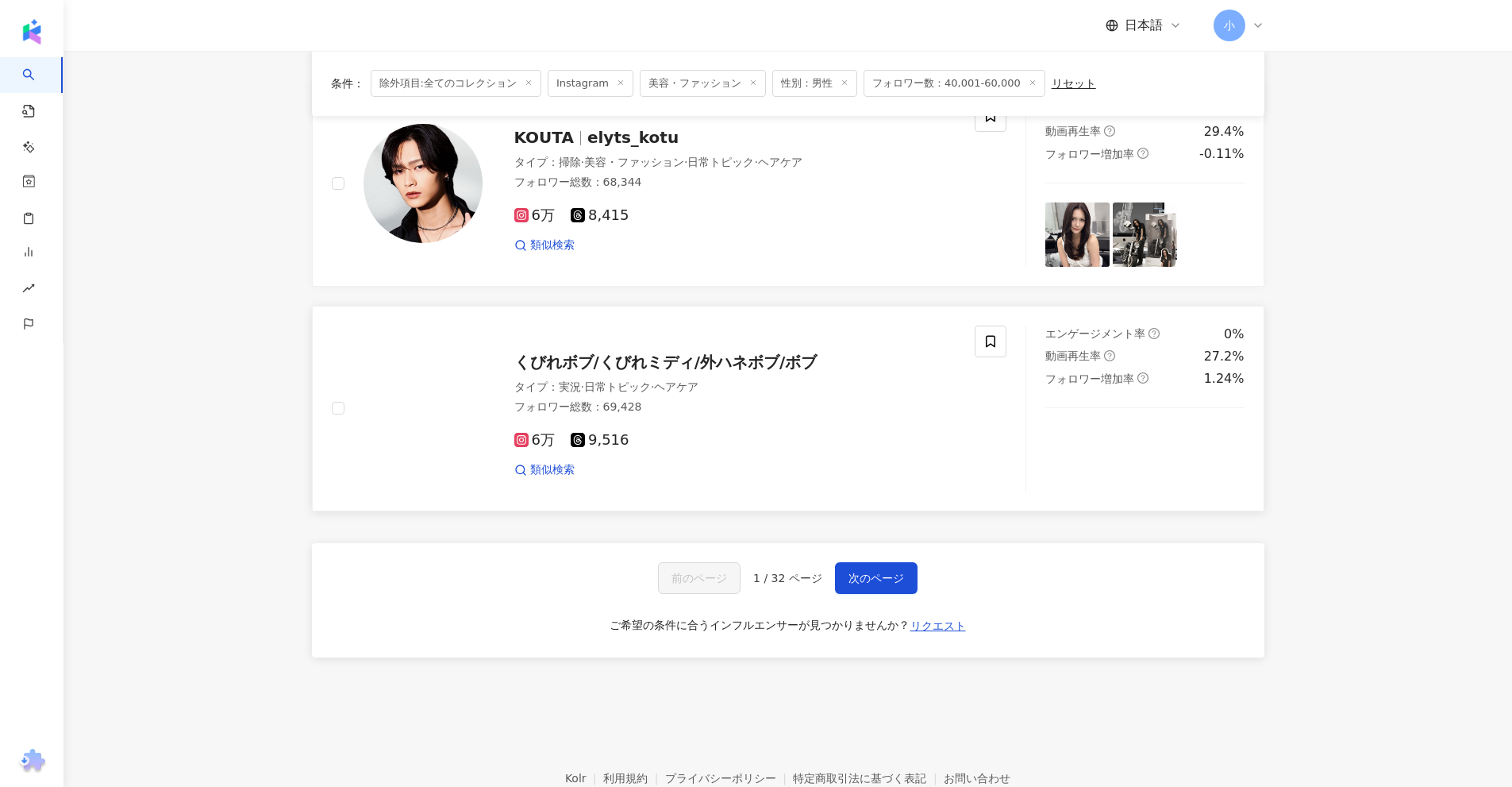
scroll to position [2495, 0]
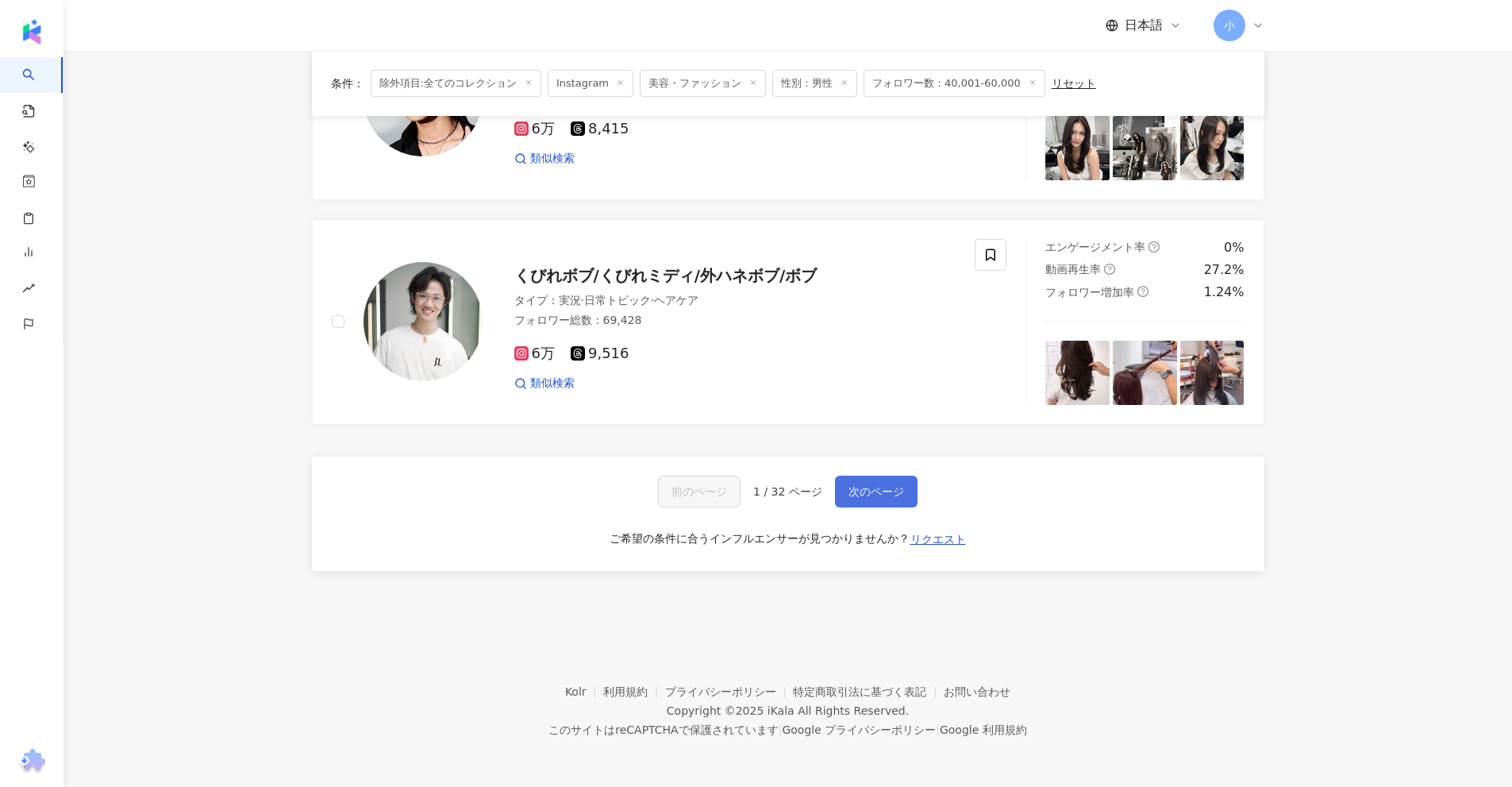
click at [859, 493] on span "次のページ" at bounding box center [877, 491] width 56 height 13
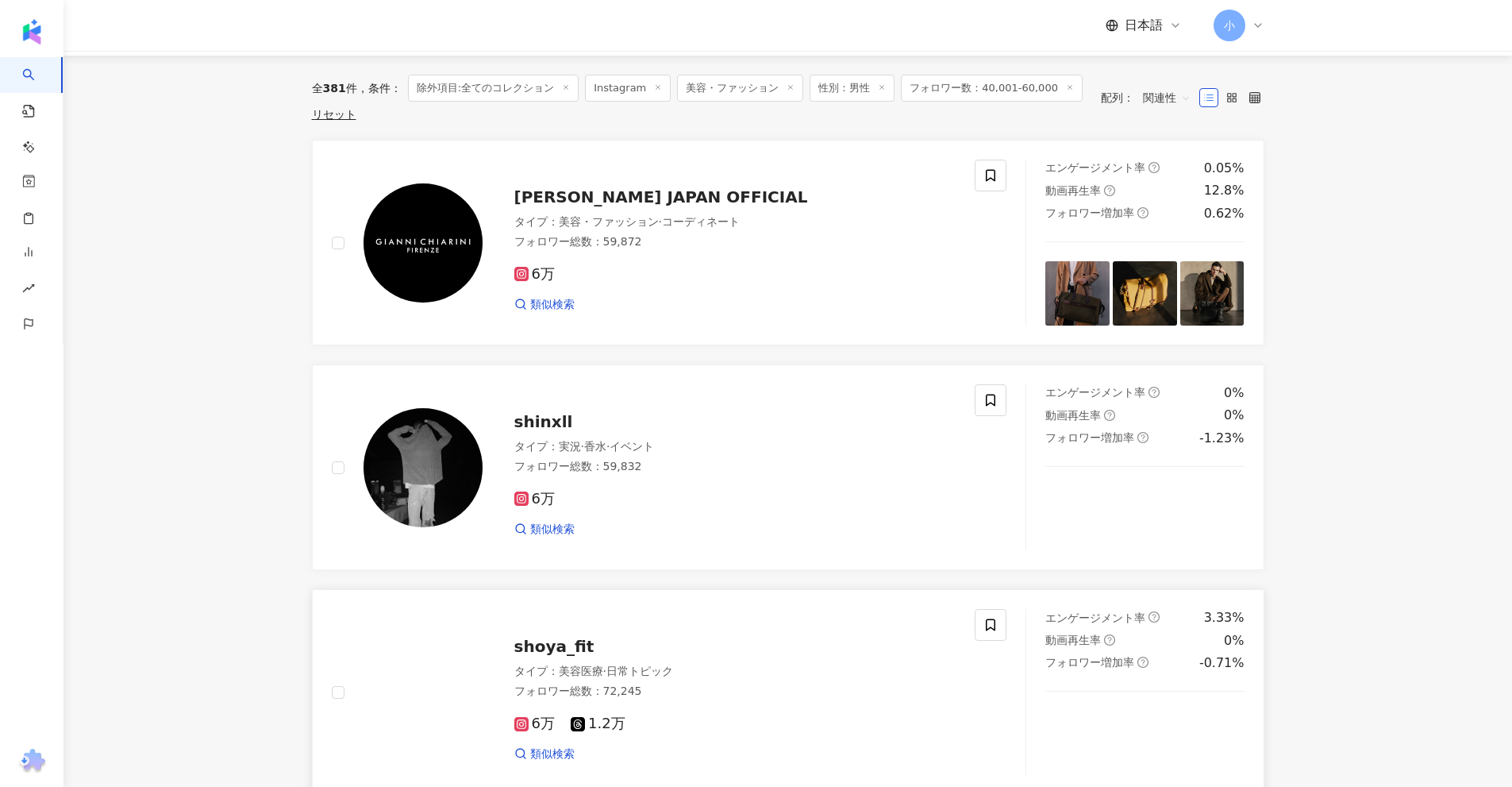
scroll to position [35, 0]
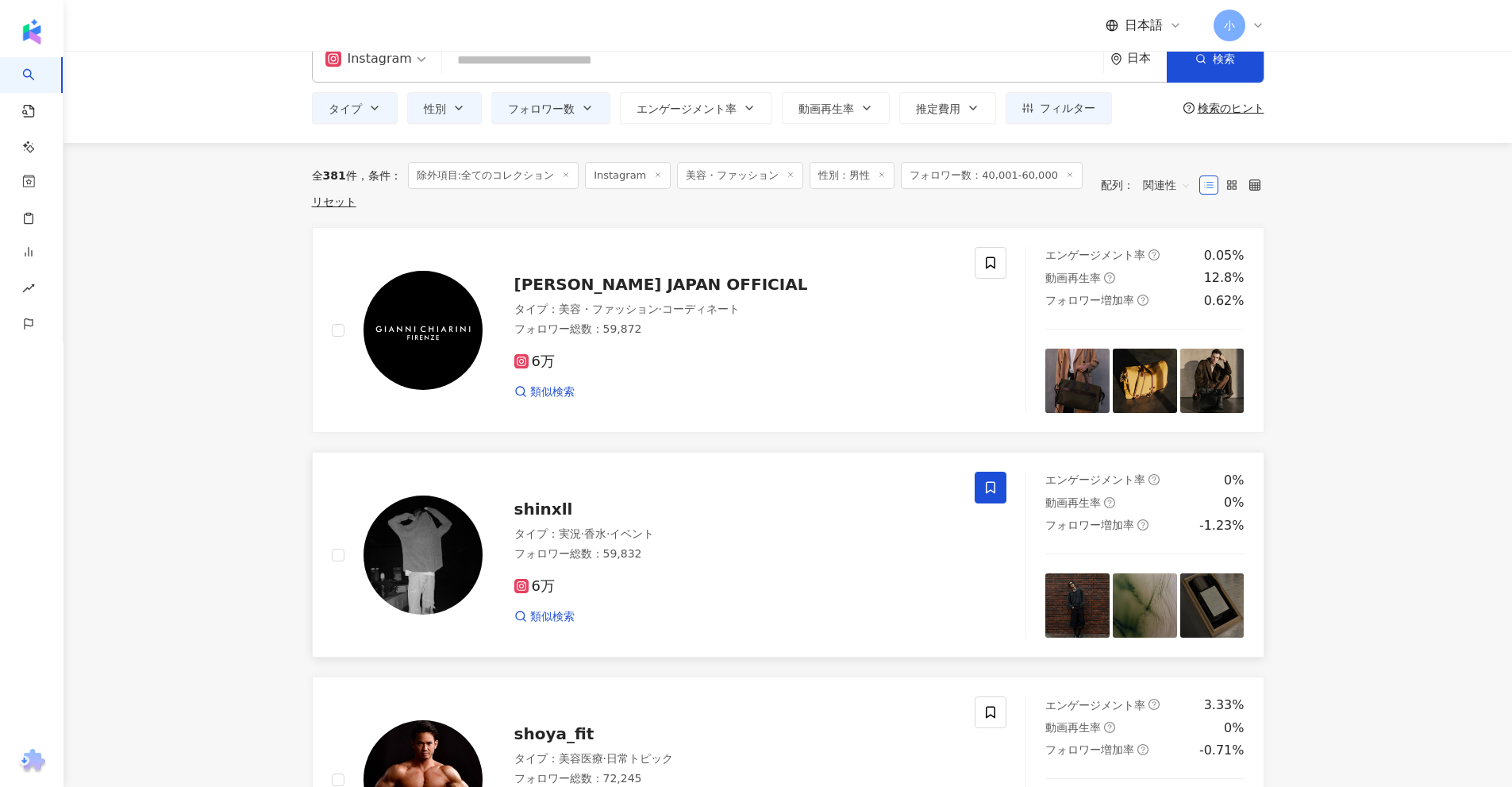
click at [985, 493] on icon at bounding box center [990, 487] width 14 height 14
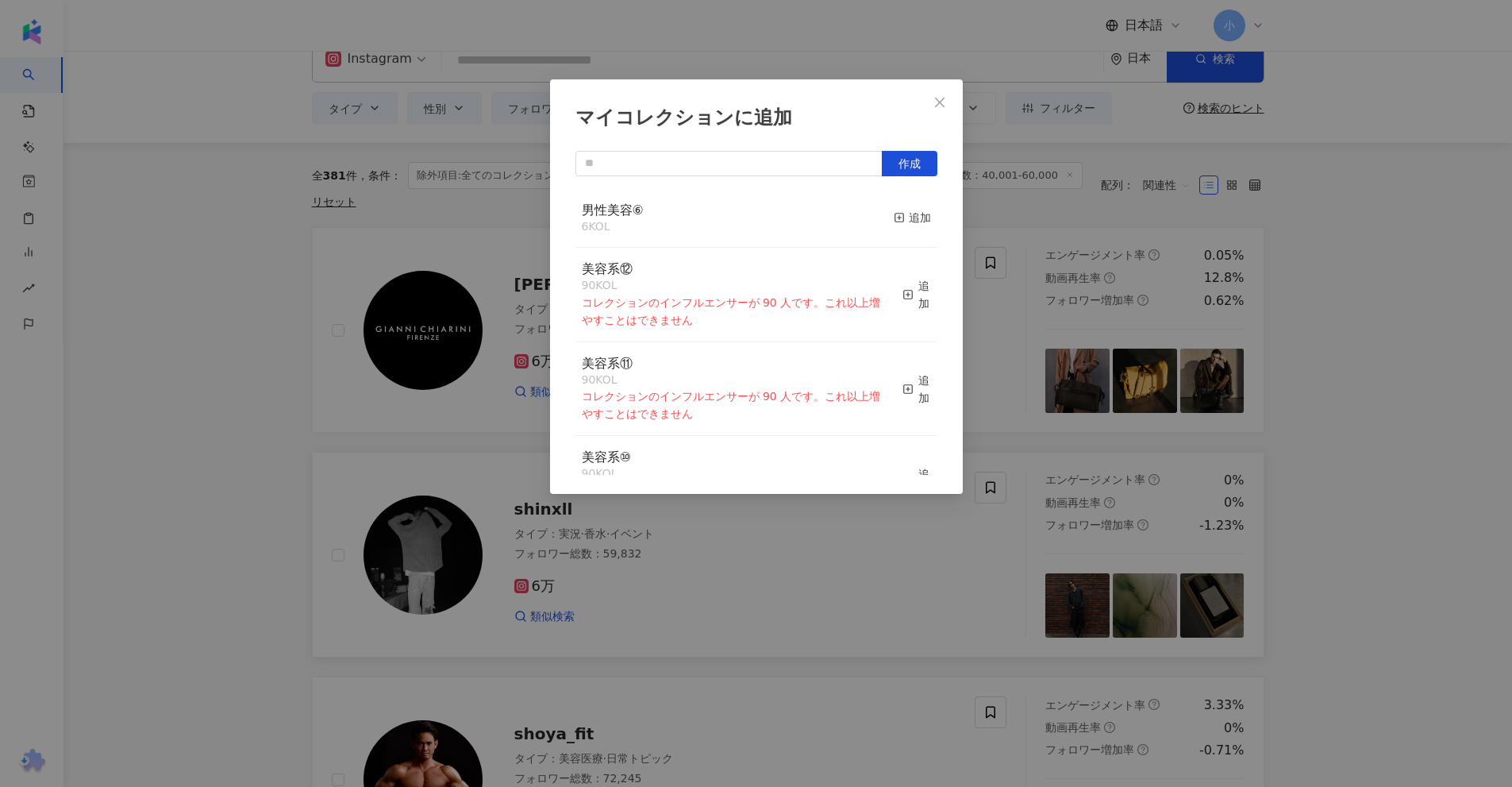
click at [1009, 326] on div "マイコレクションに追加 作成 男性美容⑥ 6 KOL 追加 美容系⑫ 90 KOL コレクションのインフルエンサーが 90 人です。これ以上増やすことはできま…" at bounding box center [756, 393] width 1512 height 787
click at [908, 220] on div "追加" at bounding box center [912, 218] width 37 height 17
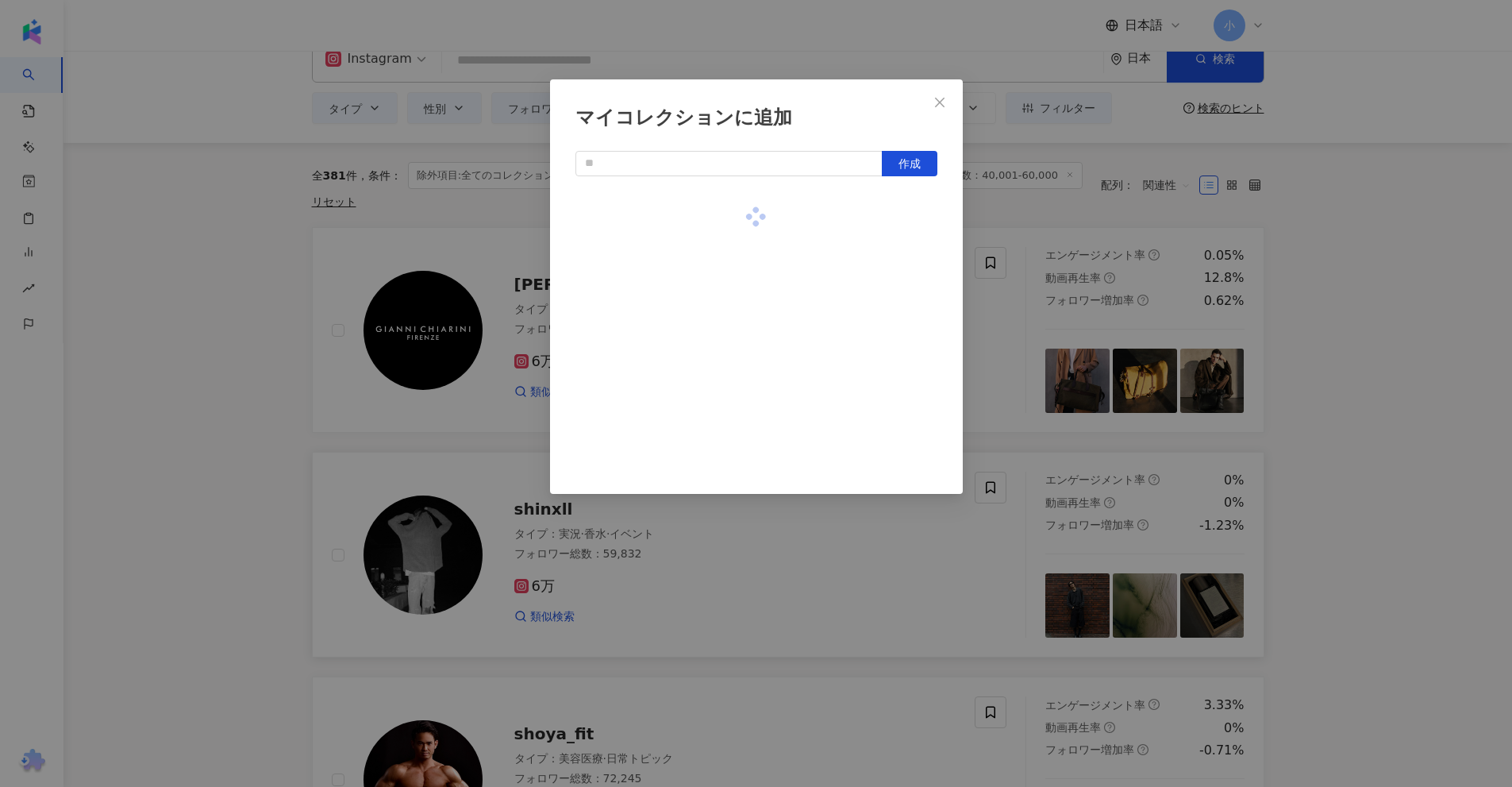
drag, startPoint x: 1033, startPoint y: 371, endPoint x: 1217, endPoint y: 349, distance: 185.3
click at [1035, 371] on div "マイコレクションに追加 作成" at bounding box center [756, 393] width 1512 height 787
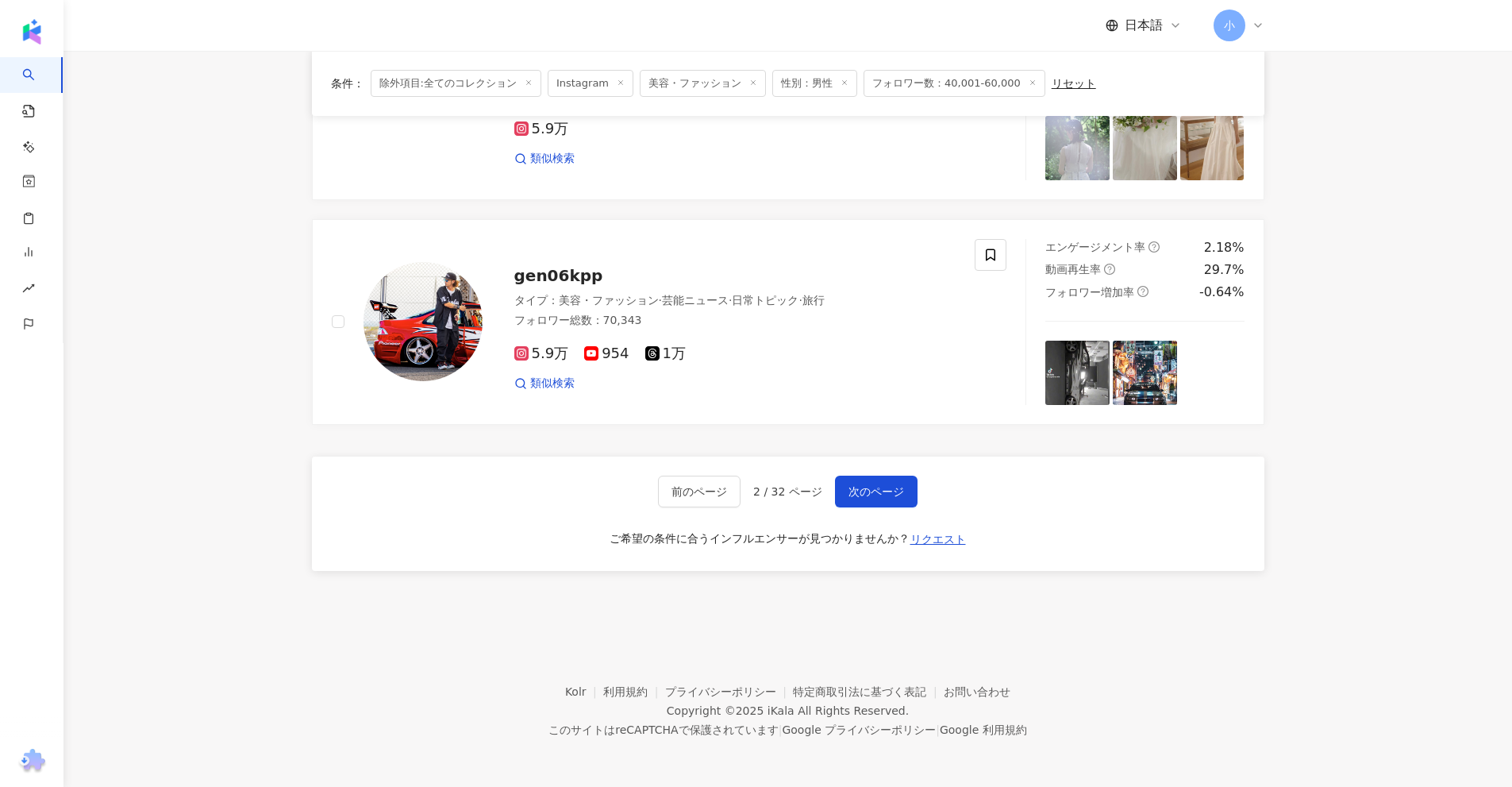
drag, startPoint x: 1326, startPoint y: 237, endPoint x: 1337, endPoint y: 713, distance: 476.1
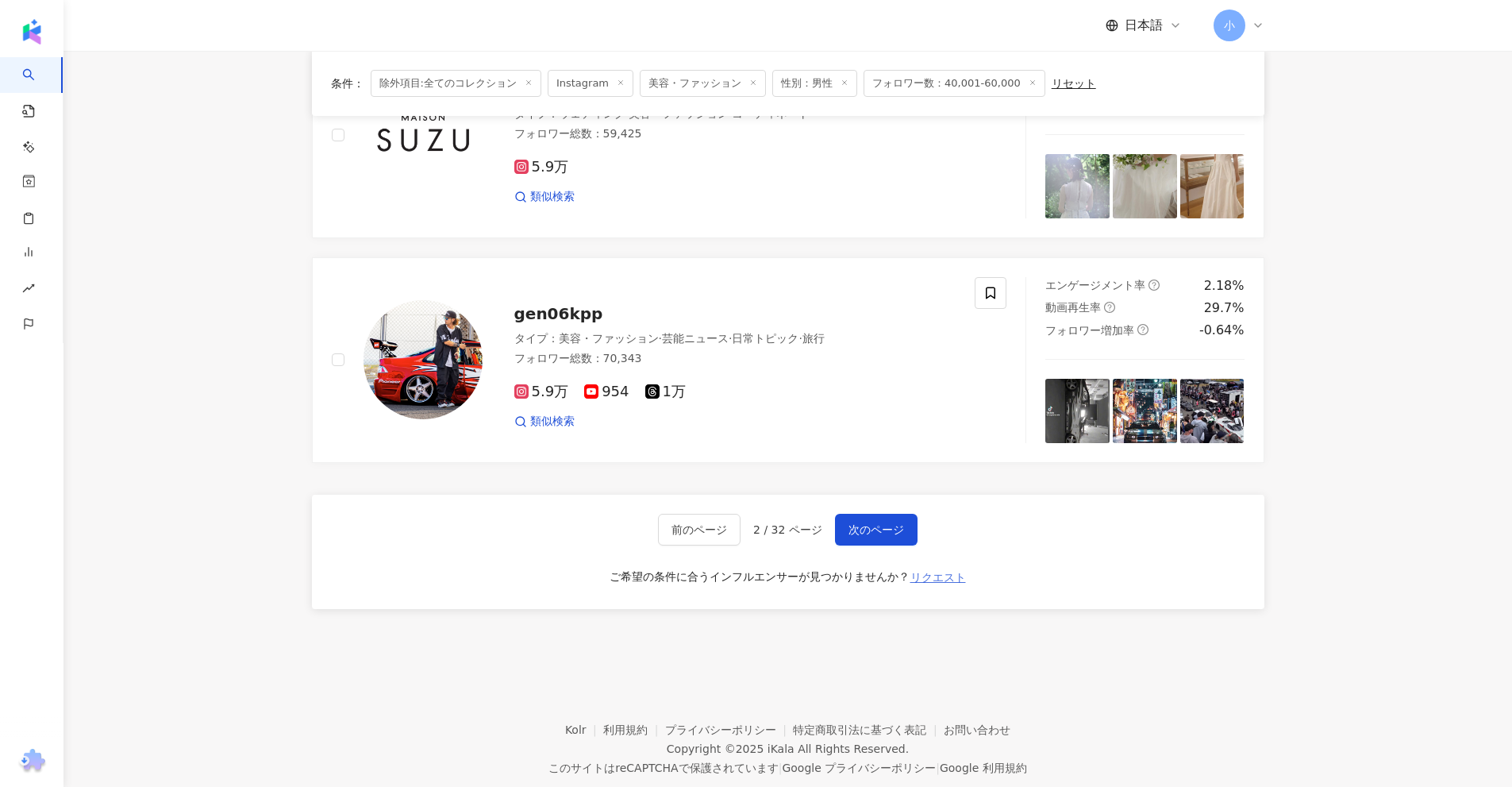
scroll to position [2416, 0]
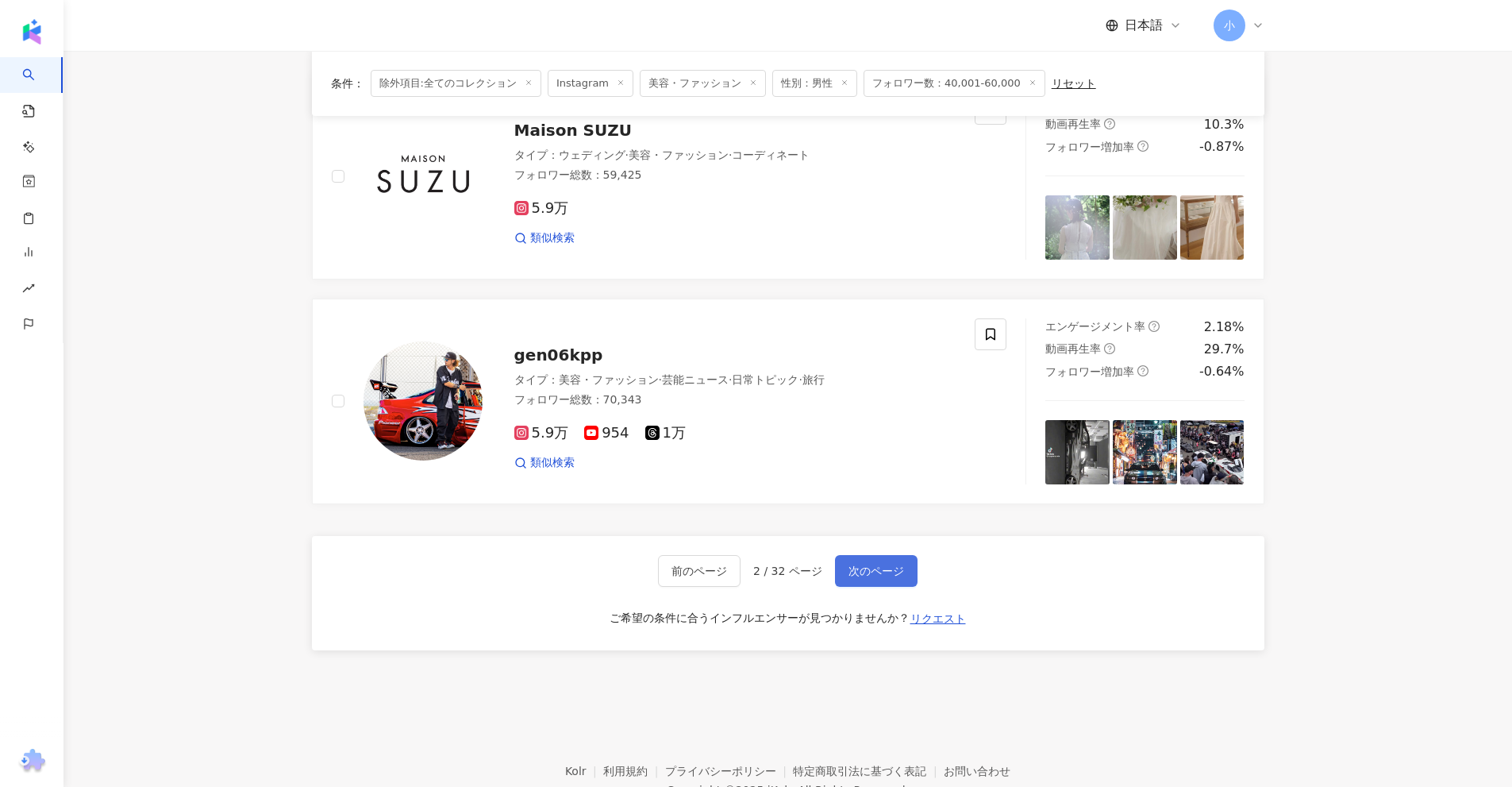
click at [901, 579] on button "次のページ" at bounding box center [876, 571] width 83 height 31
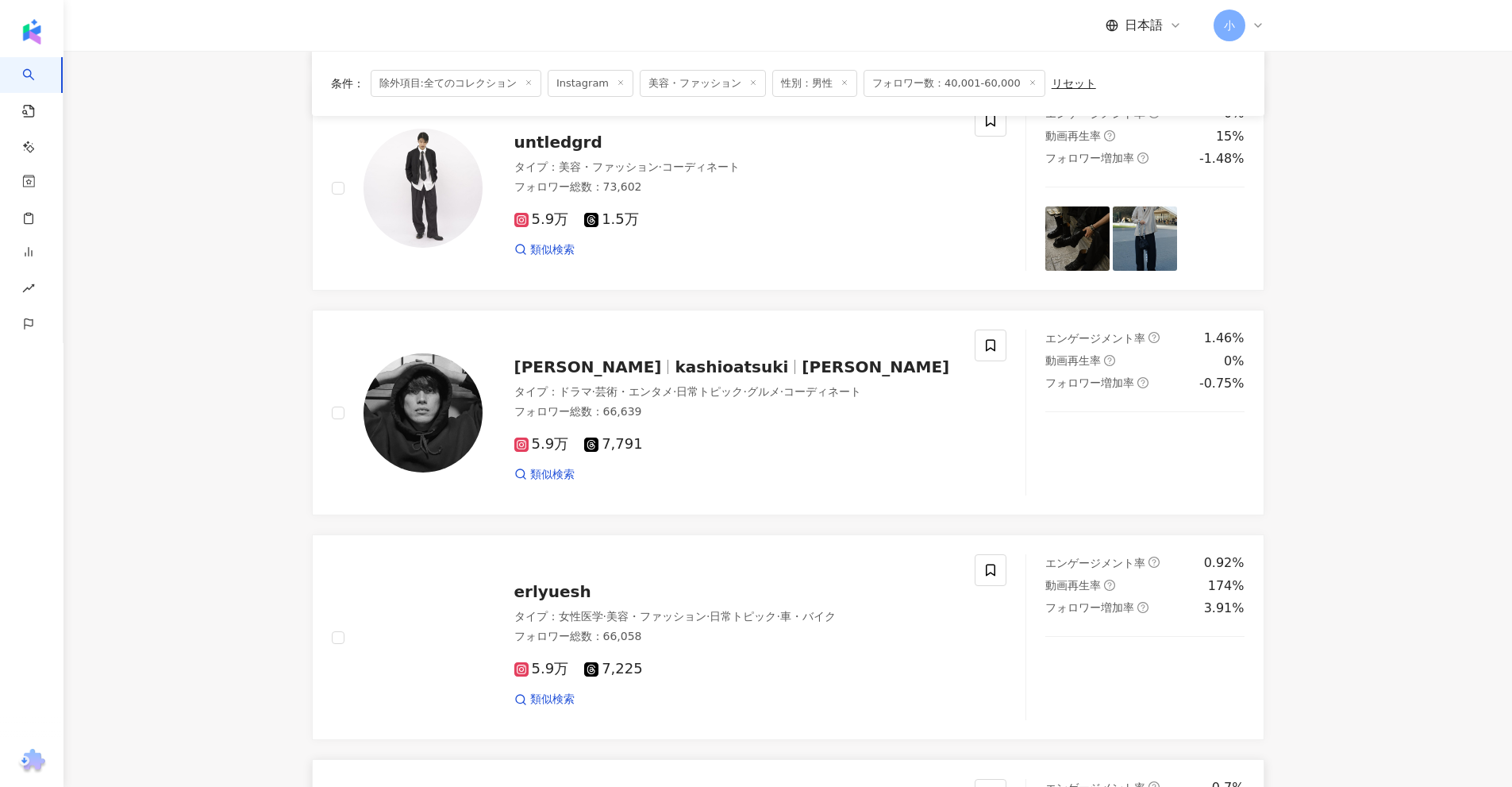
scroll to position [512, 0]
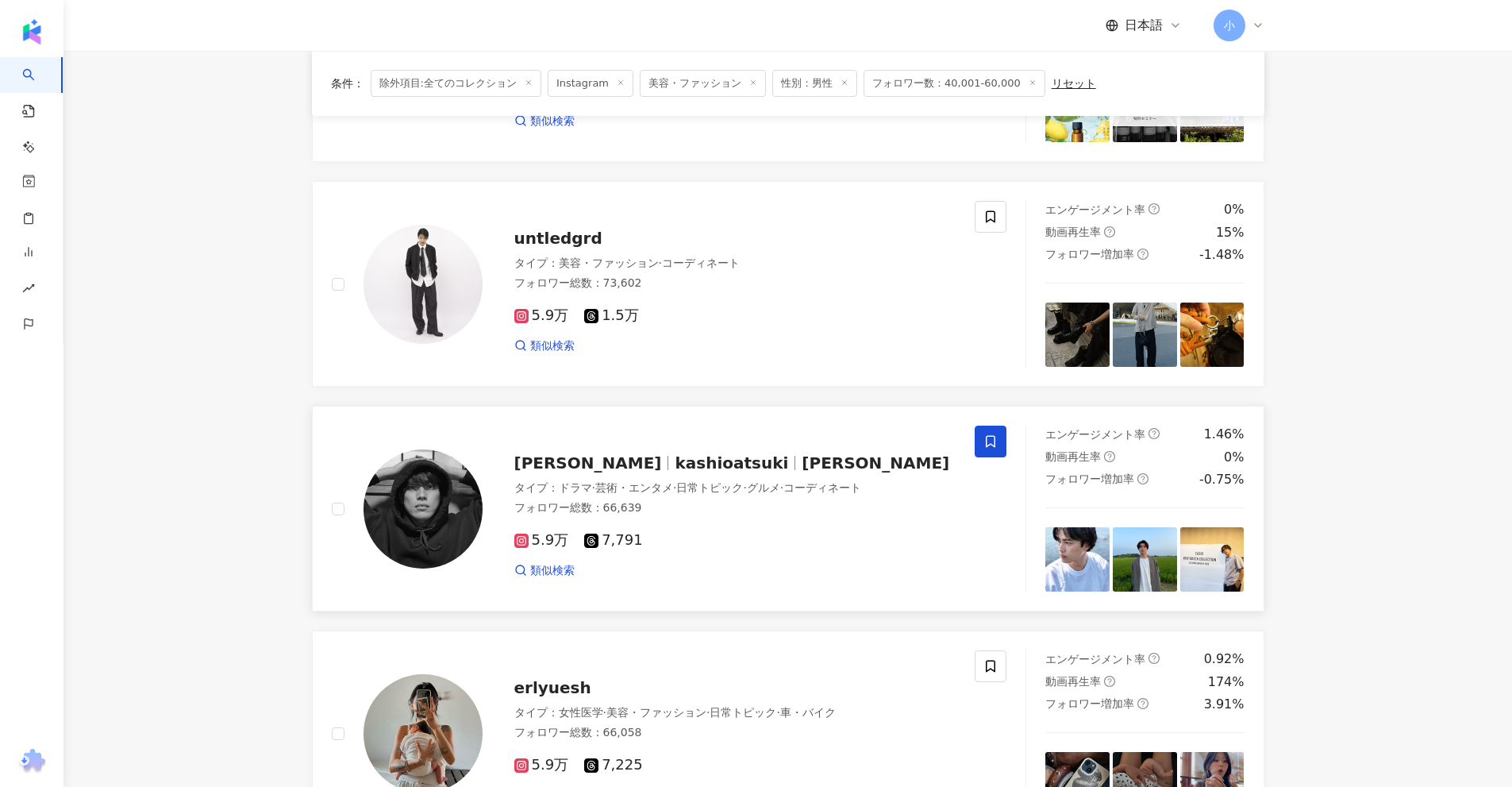
click at [990, 433] on span at bounding box center [990, 441] width 31 height 31
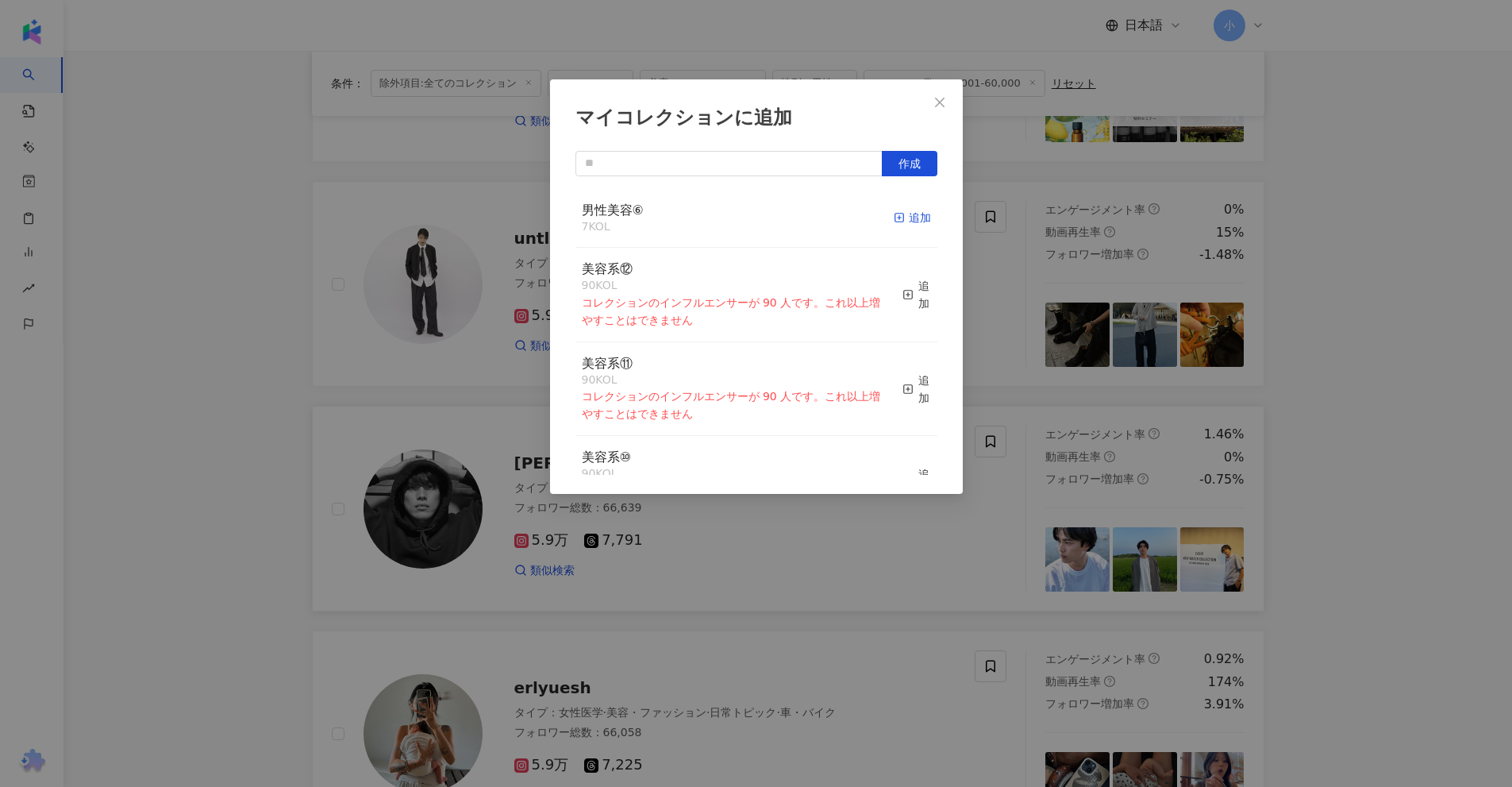
click at [898, 216] on div "追加" at bounding box center [912, 218] width 37 height 17
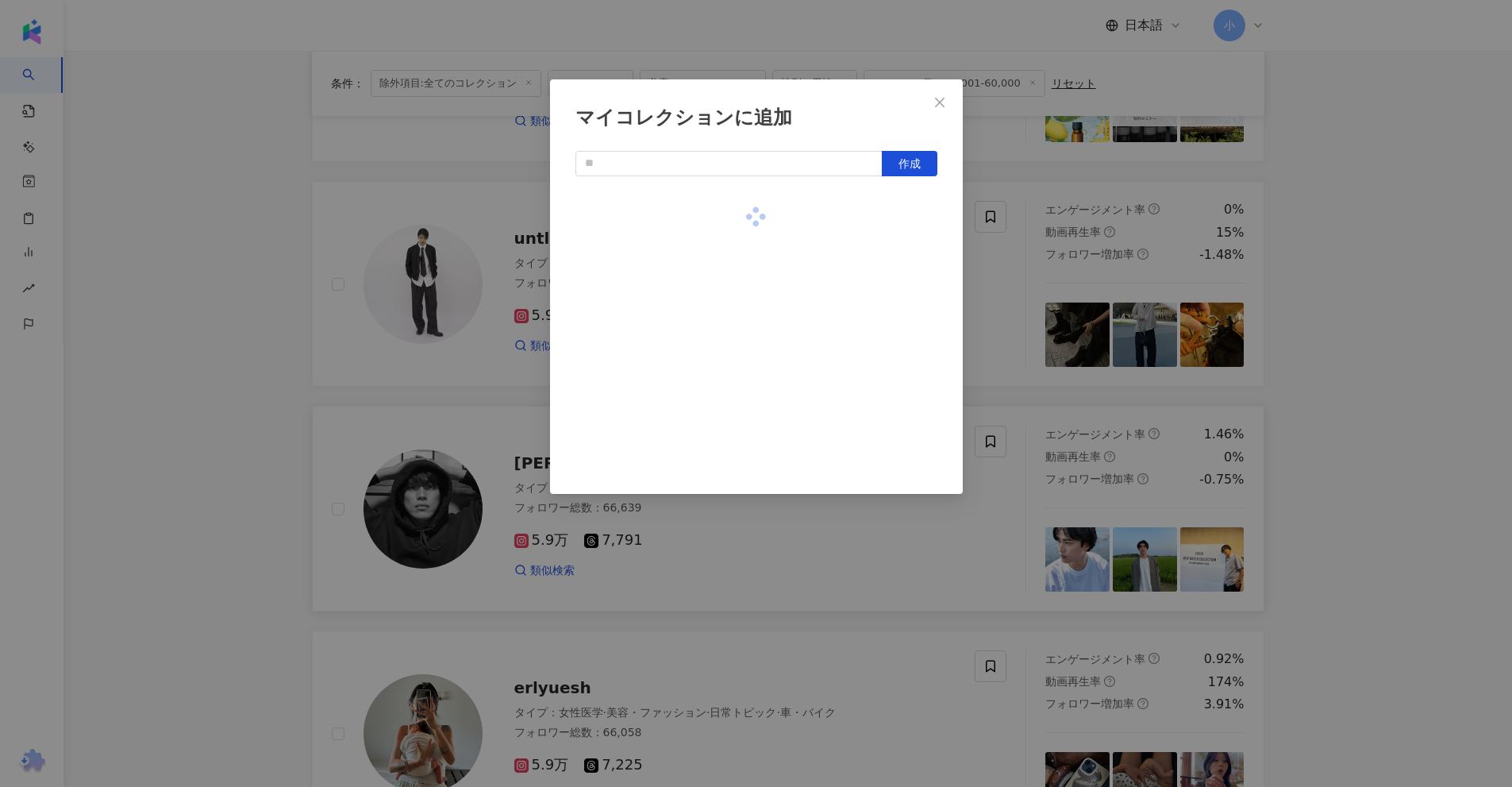
click at [1025, 270] on div "マイコレクションに追加 作成" at bounding box center [756, 393] width 1512 height 787
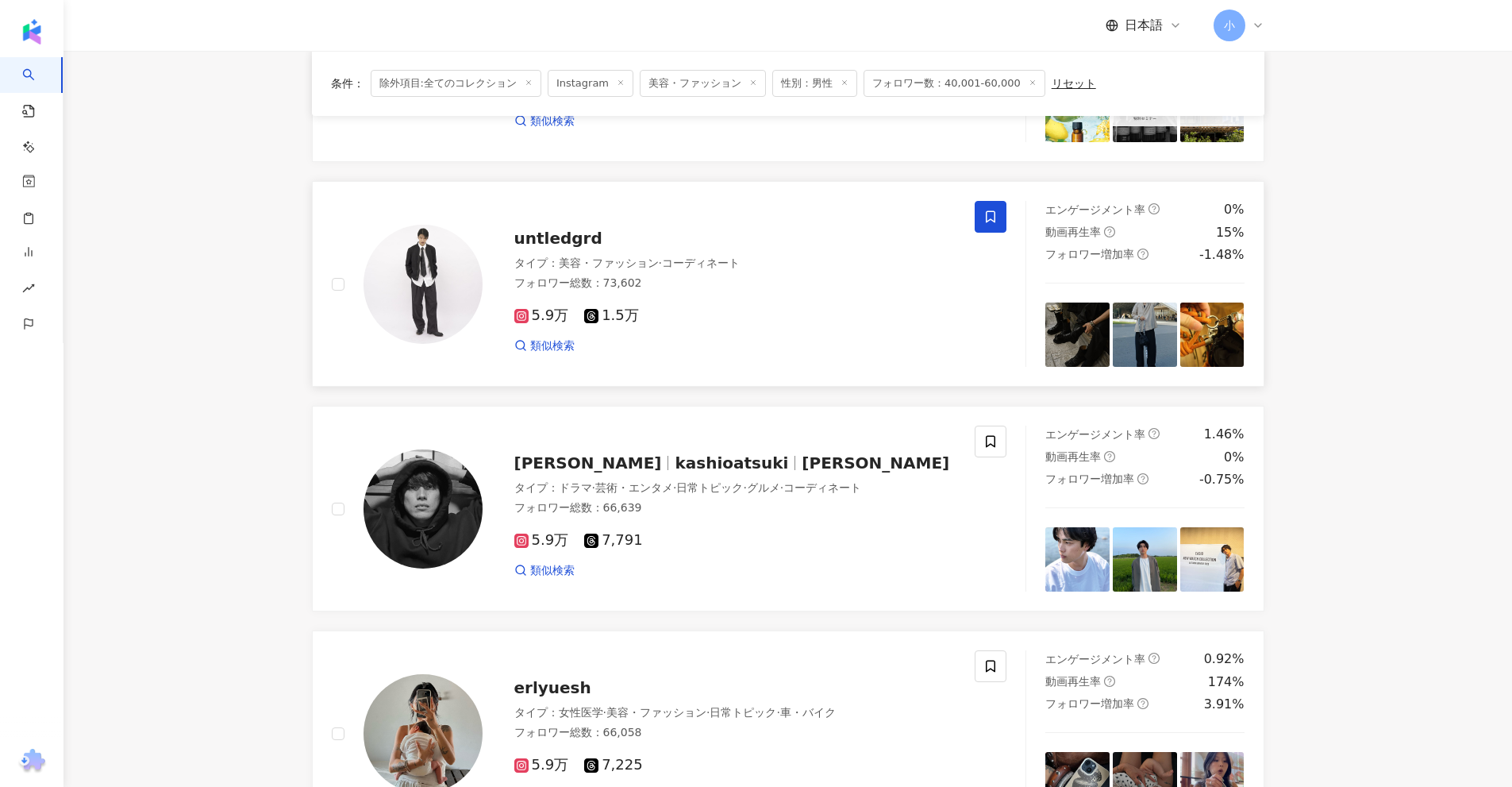
click at [983, 213] on span at bounding box center [990, 216] width 31 height 31
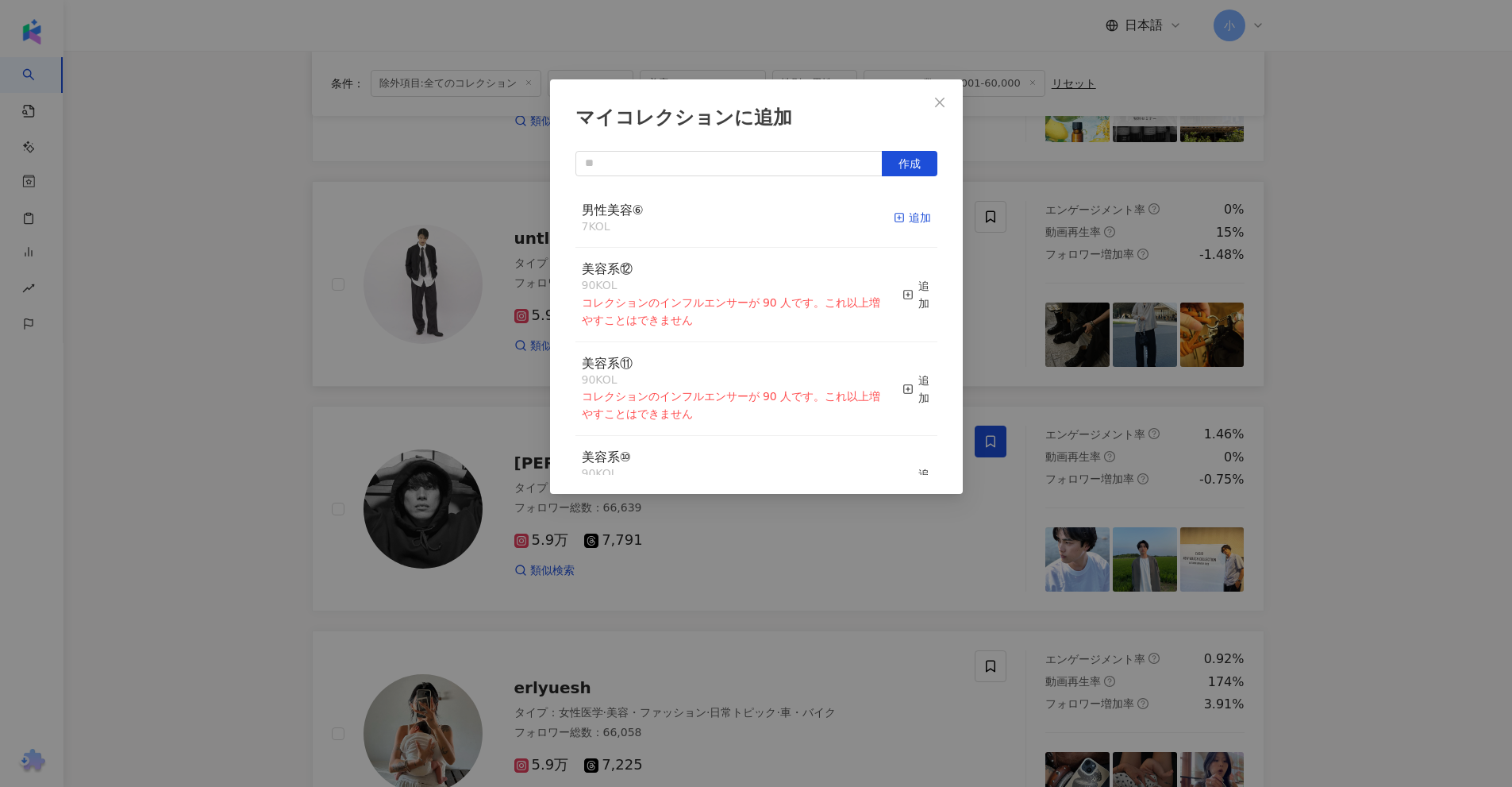
click at [913, 217] on div "追加" at bounding box center [912, 218] width 37 height 17
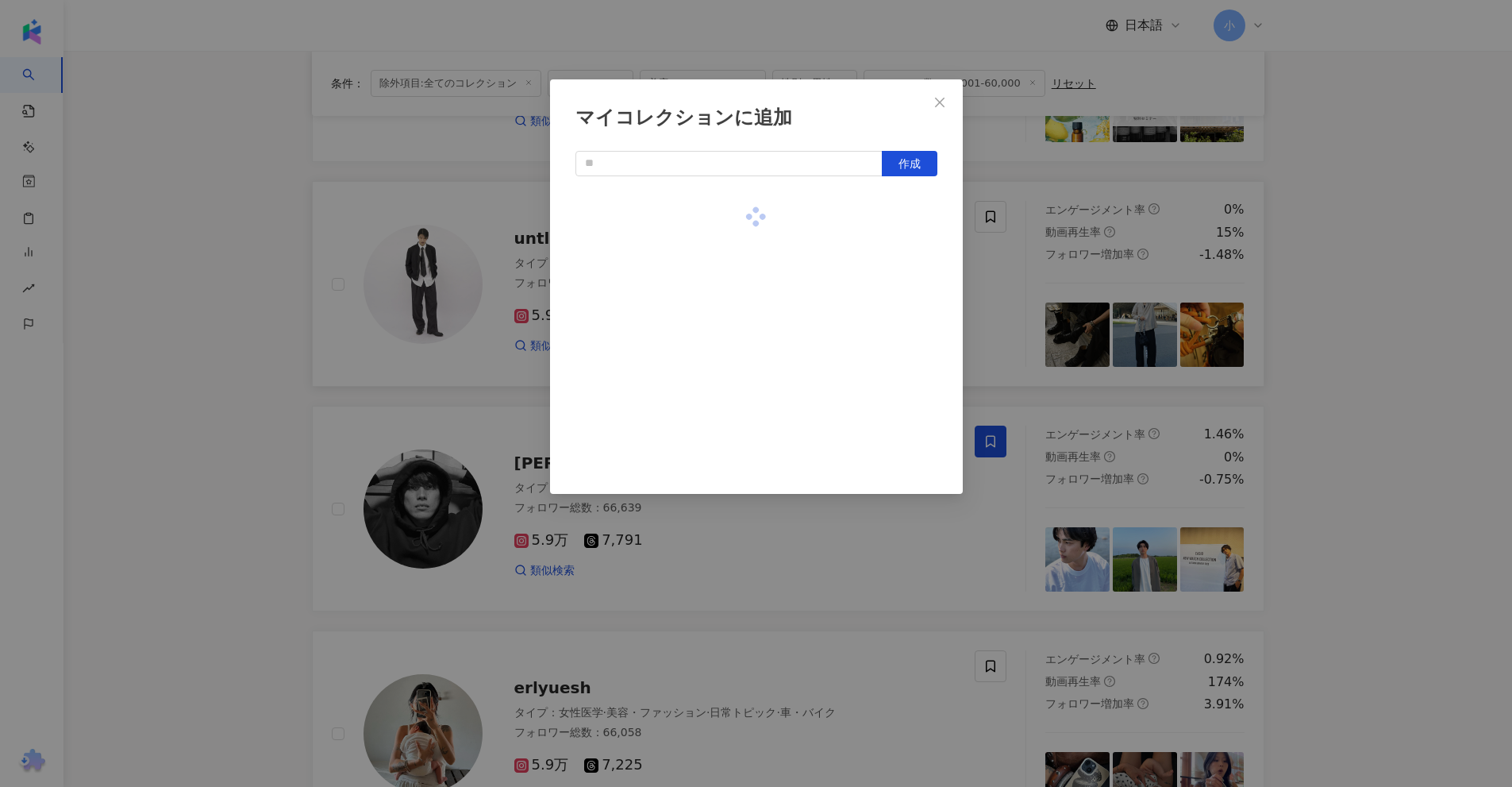
click at [998, 271] on div "マイコレクションに追加 作成" at bounding box center [756, 393] width 1512 height 787
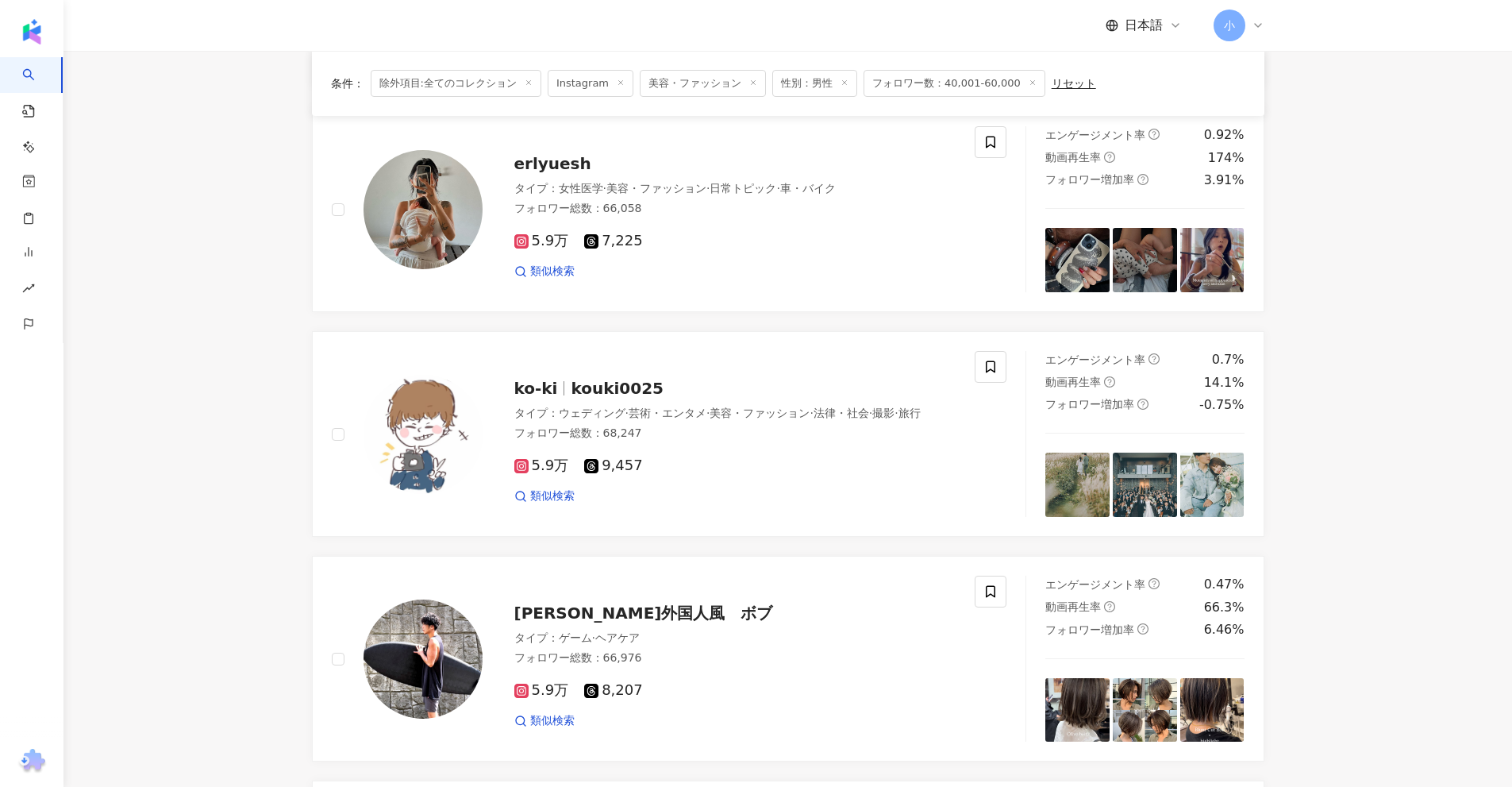
scroll to position [2495, 0]
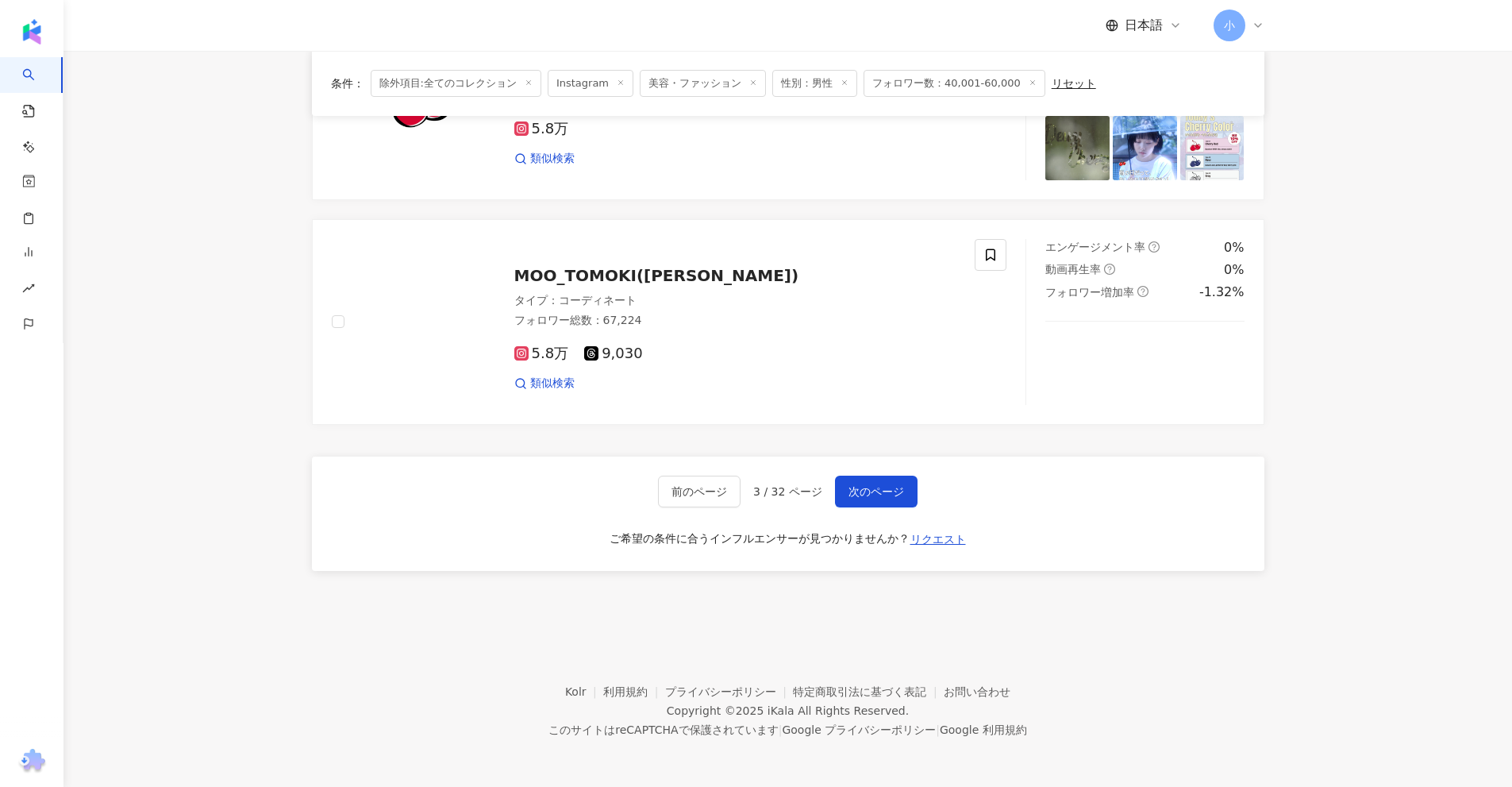
drag, startPoint x: 1323, startPoint y: 294, endPoint x: 1352, endPoint y: 682, distance: 389.1
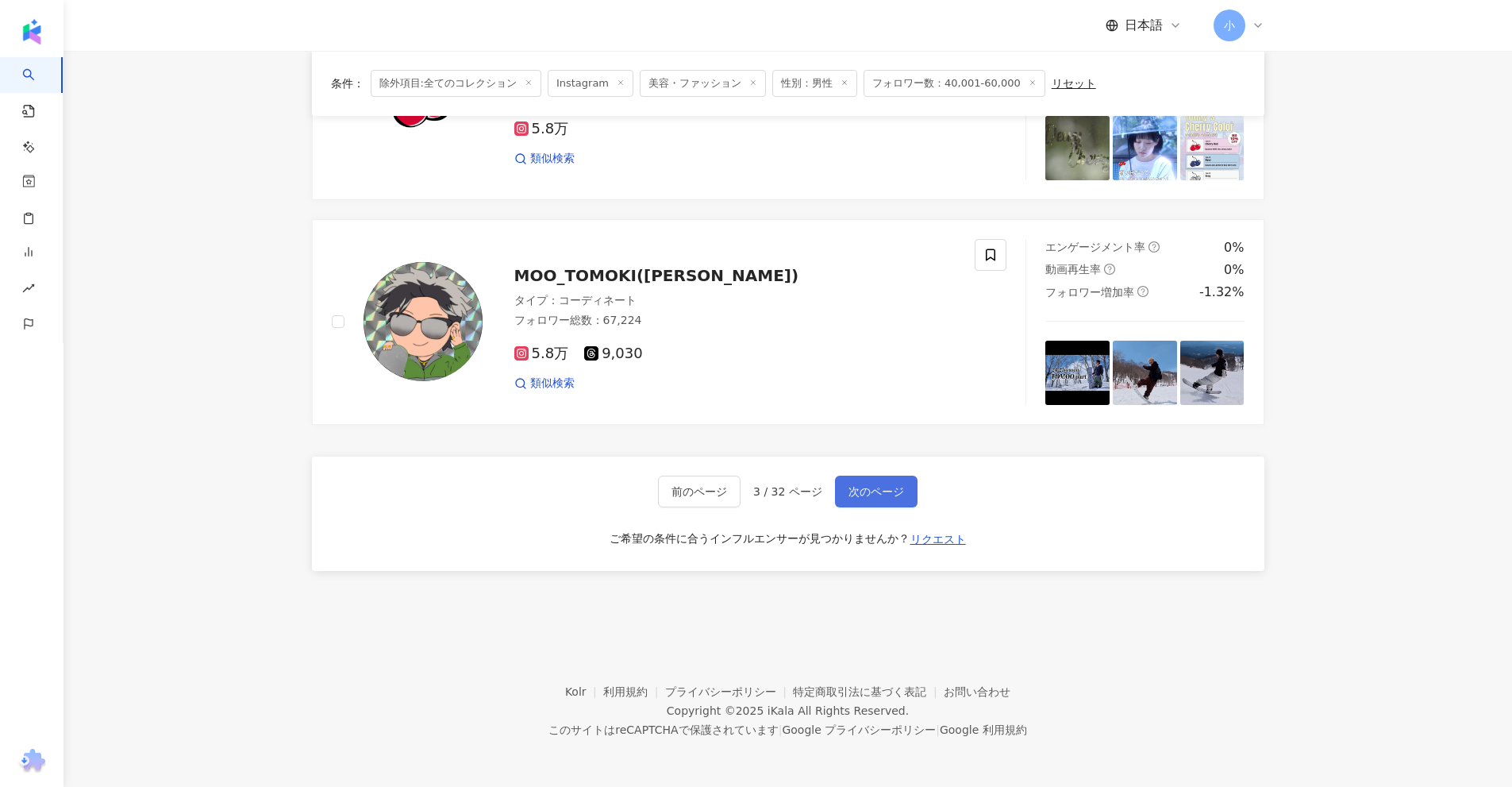
click at [885, 492] on span "次のページ" at bounding box center [877, 491] width 56 height 13
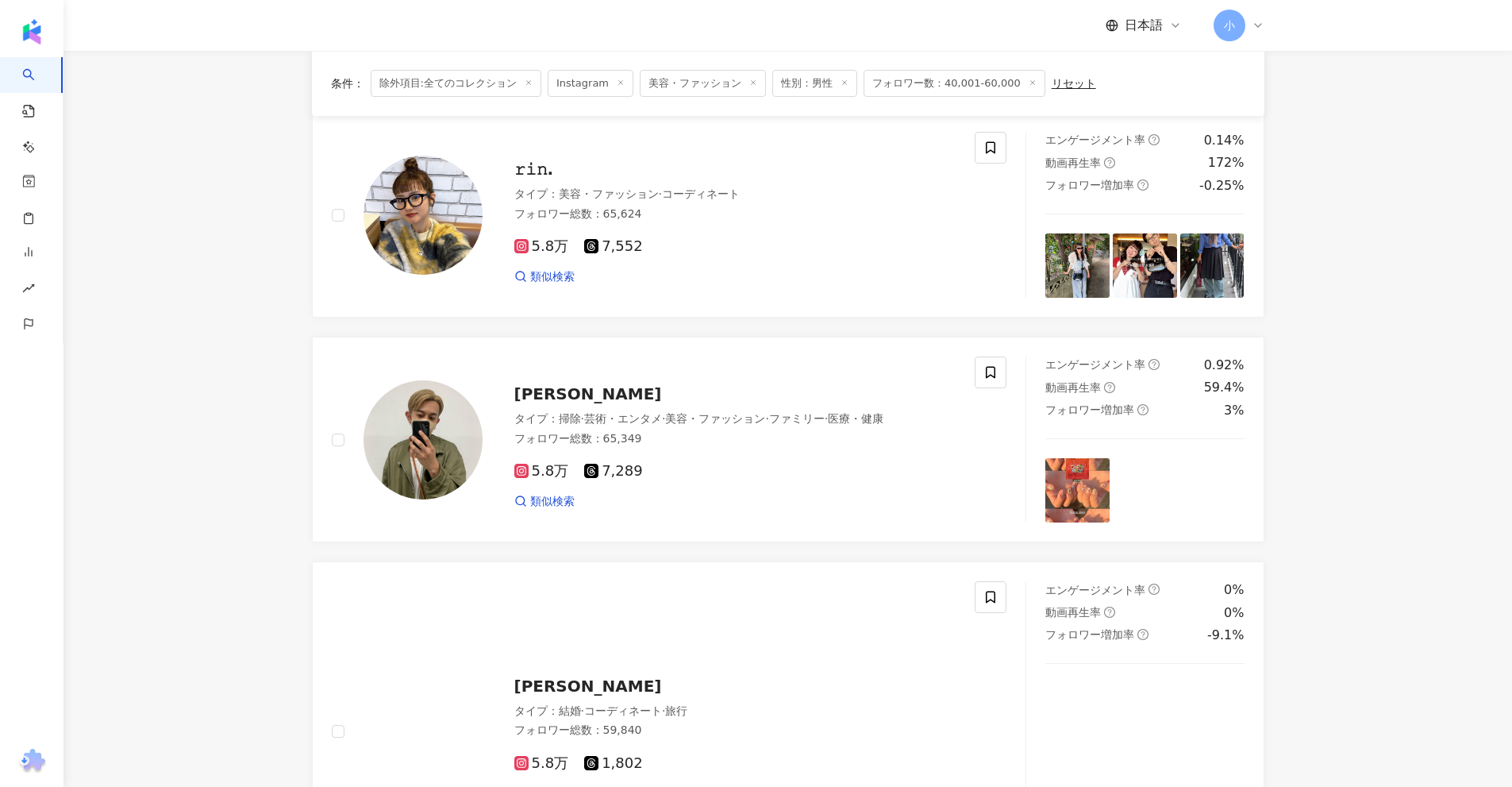
scroll to position [90, 0]
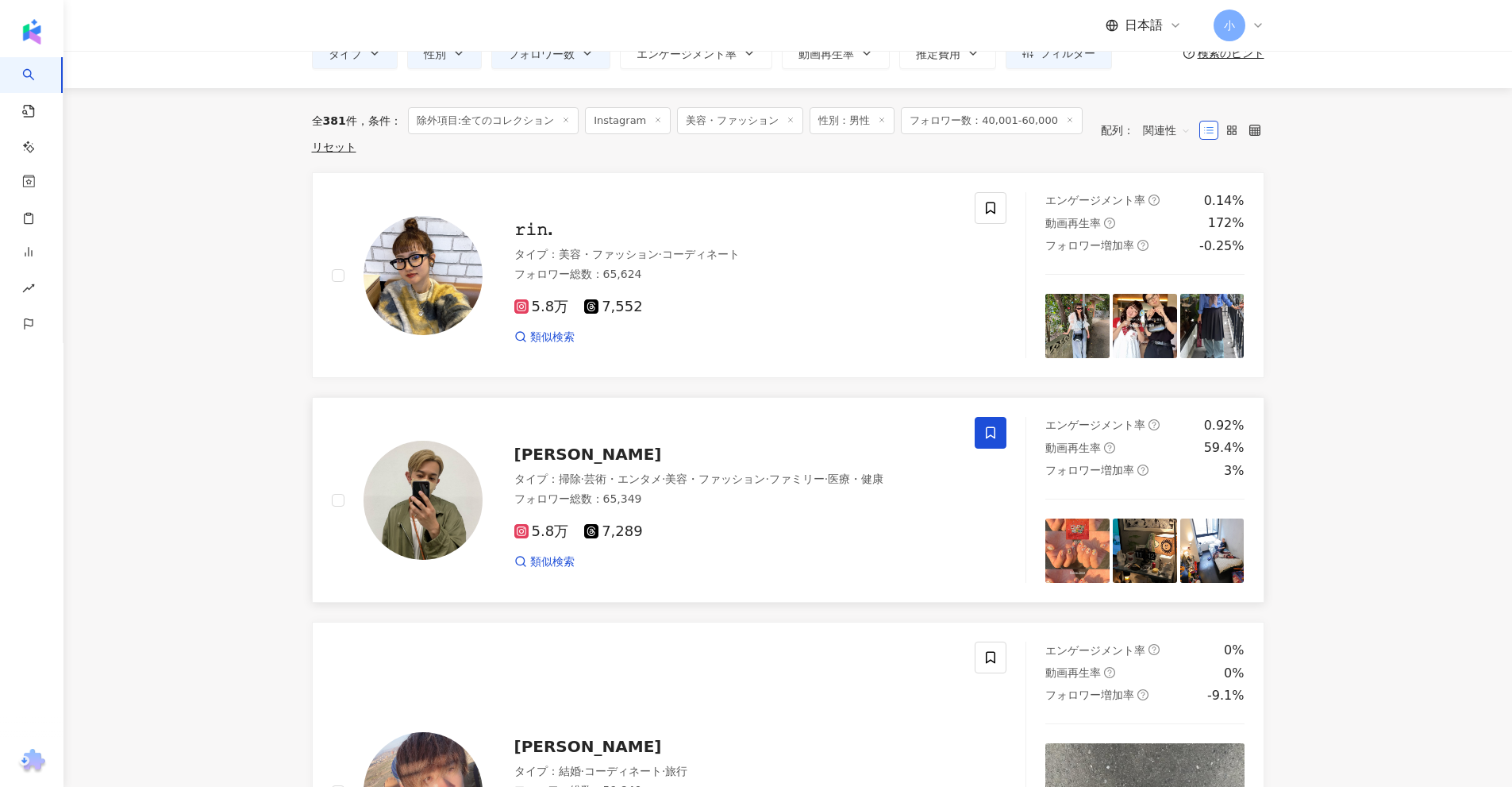
click at [992, 433] on icon at bounding box center [990, 432] width 14 height 14
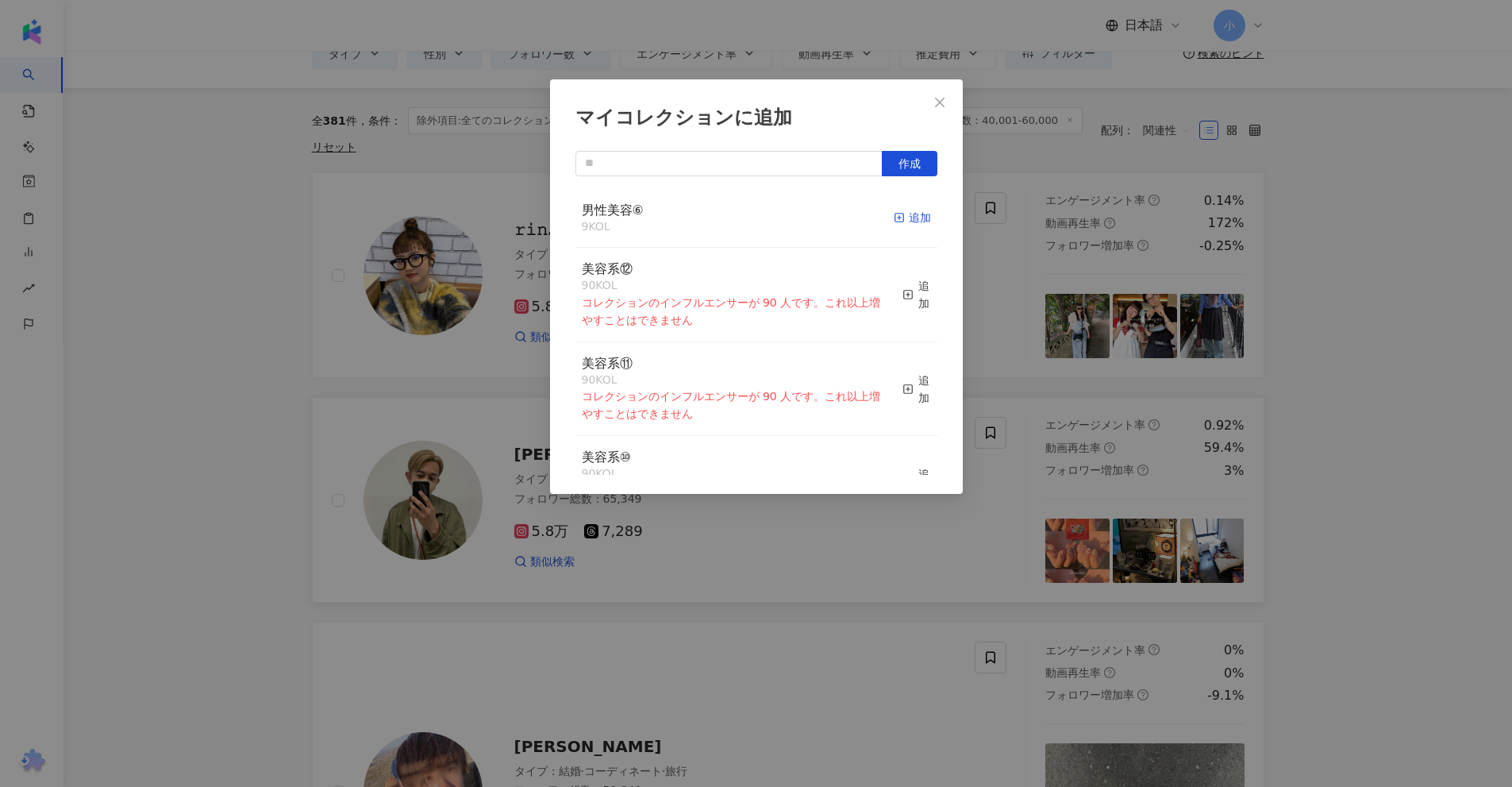
click at [894, 211] on span "button" at bounding box center [899, 217] width 11 height 13
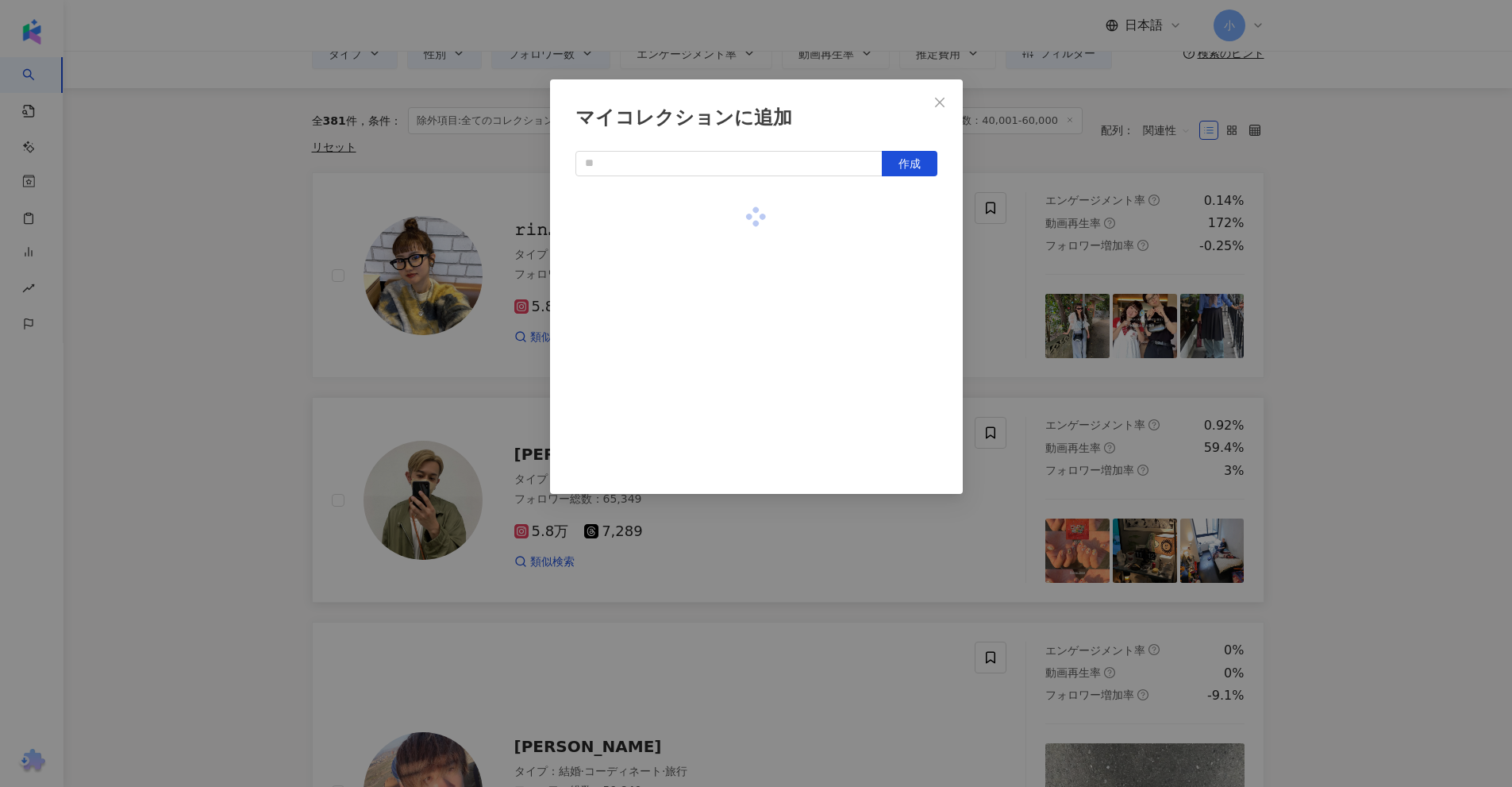
drag, startPoint x: 1055, startPoint y: 293, endPoint x: 1068, endPoint y: 293, distance: 13.0
click at [1057, 293] on div "マイコレクションに追加 作成" at bounding box center [756, 393] width 1512 height 787
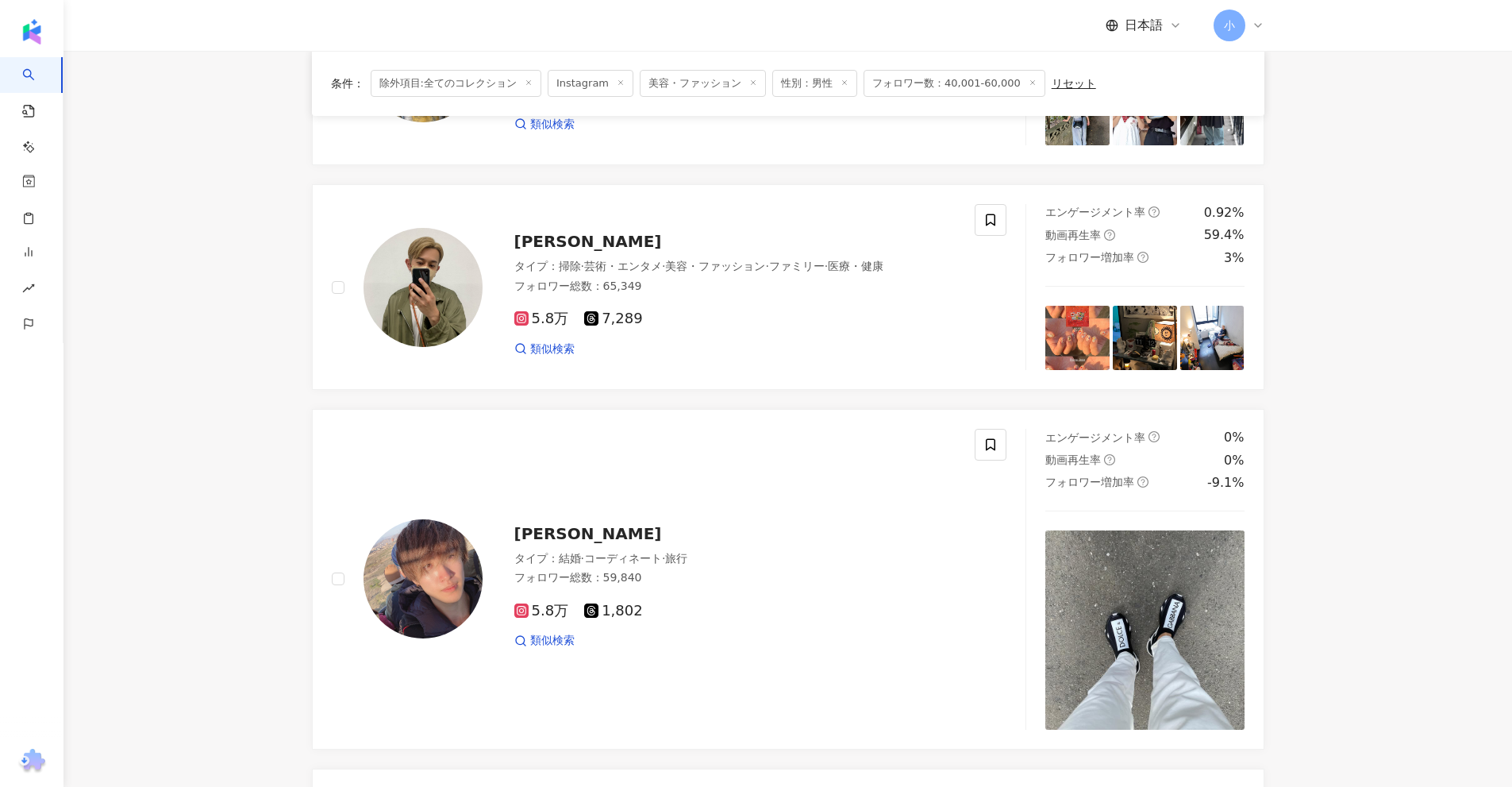
scroll to position [2629, 0]
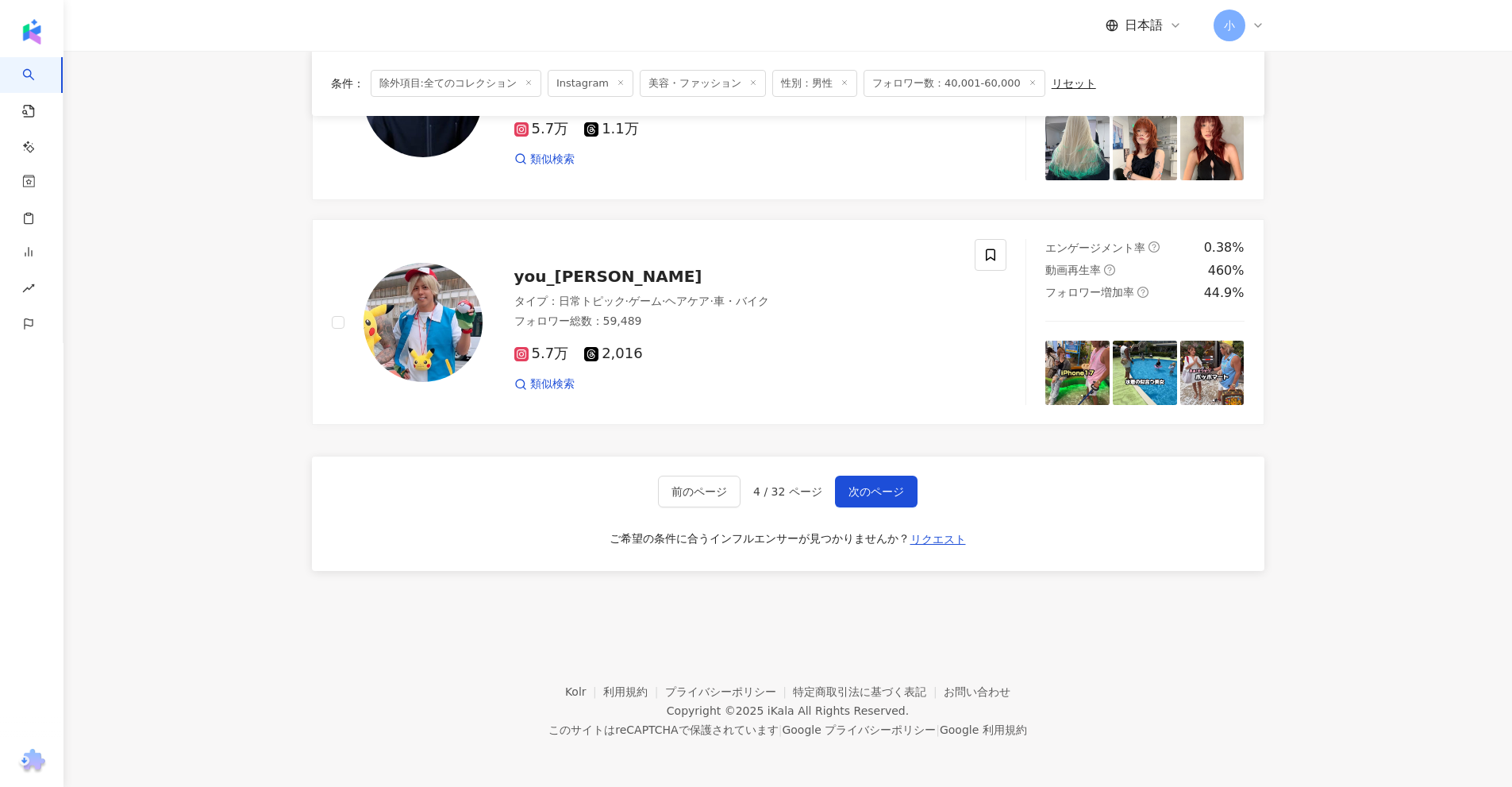
drag, startPoint x: 1401, startPoint y: 187, endPoint x: 1433, endPoint y: 785, distance: 598.9
click at [881, 496] on span "次のページ" at bounding box center [877, 491] width 56 height 13
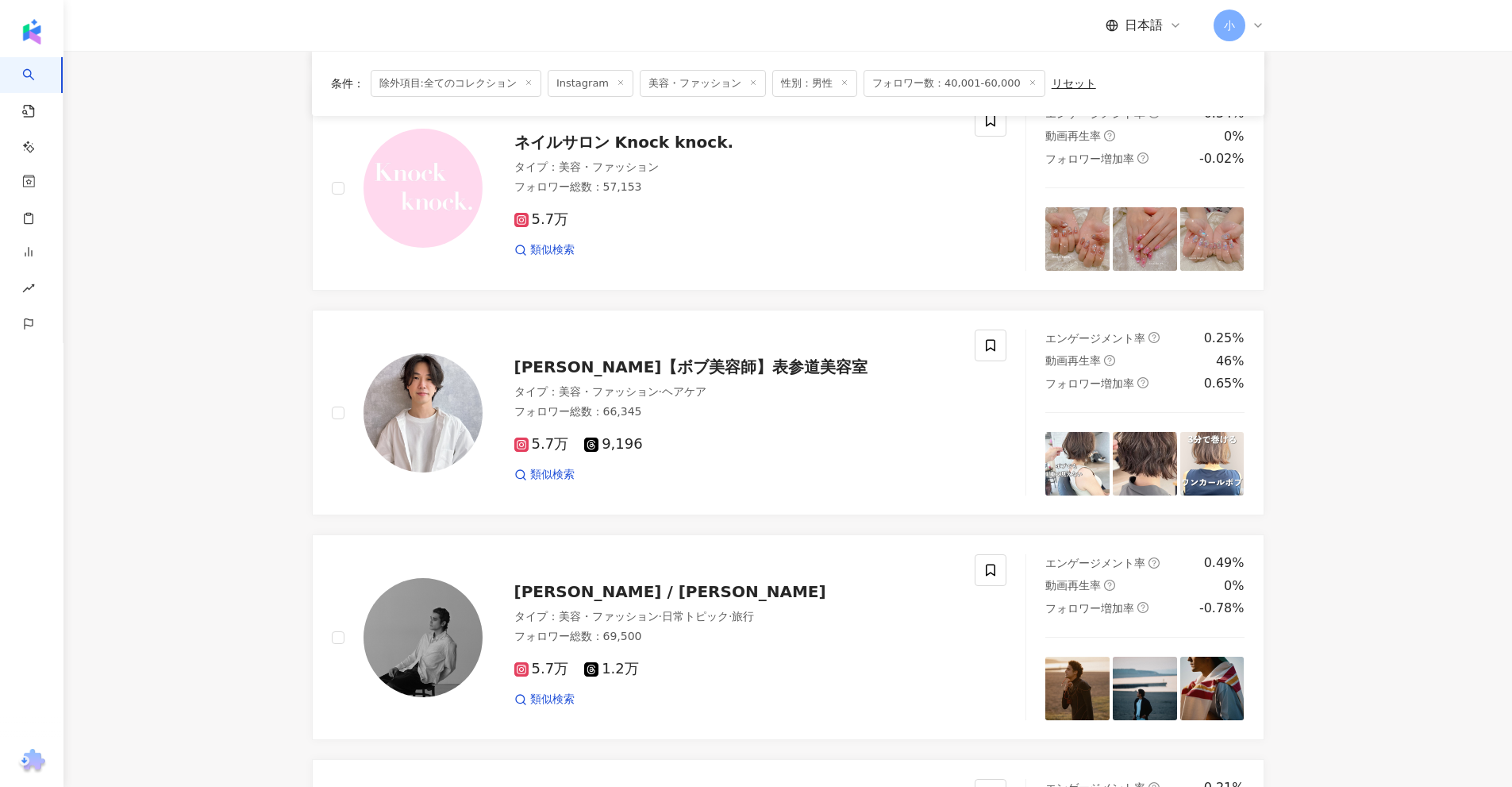
scroll to position [1463, 0]
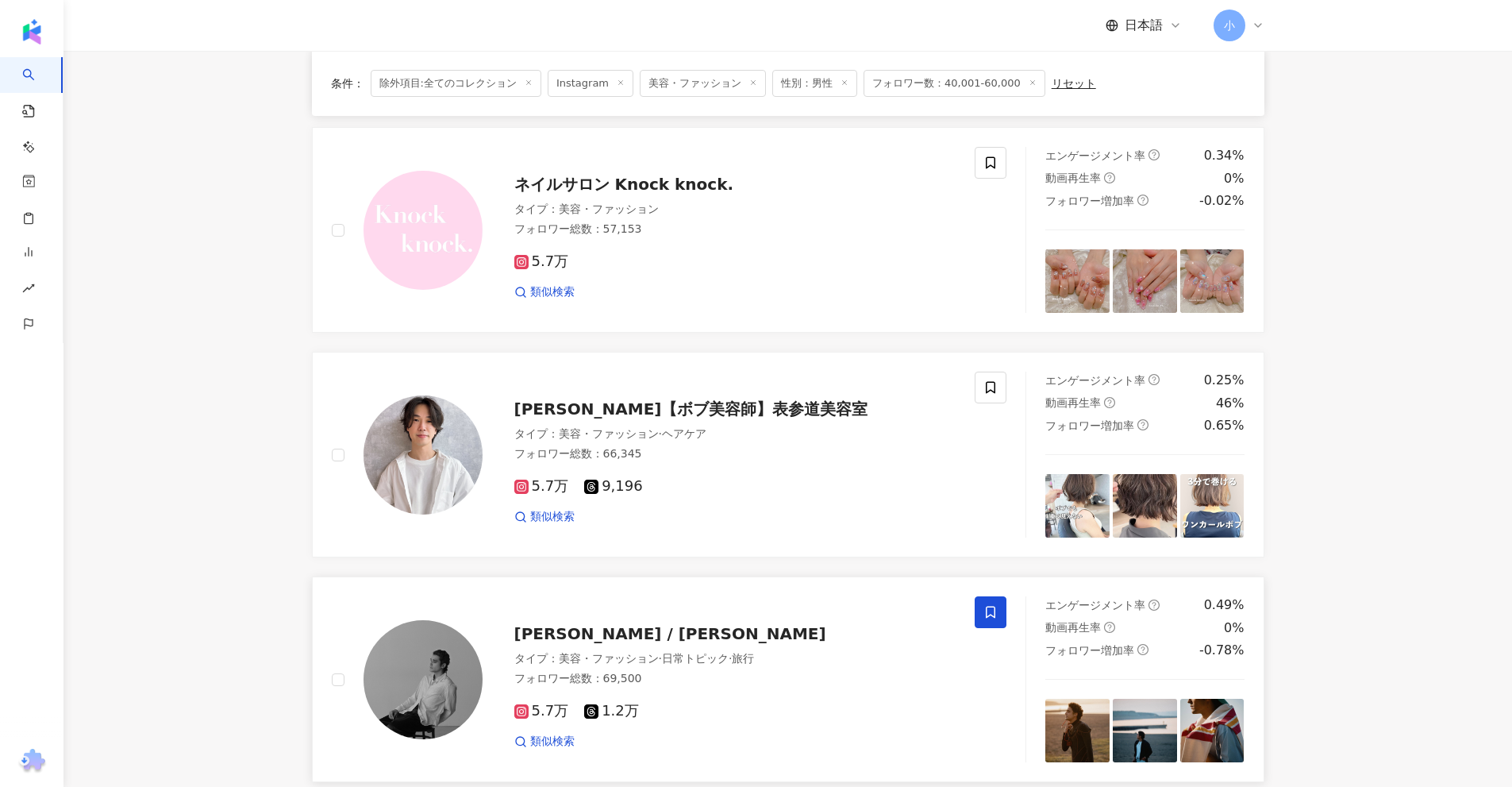
click at [1000, 613] on span at bounding box center [990, 612] width 31 height 31
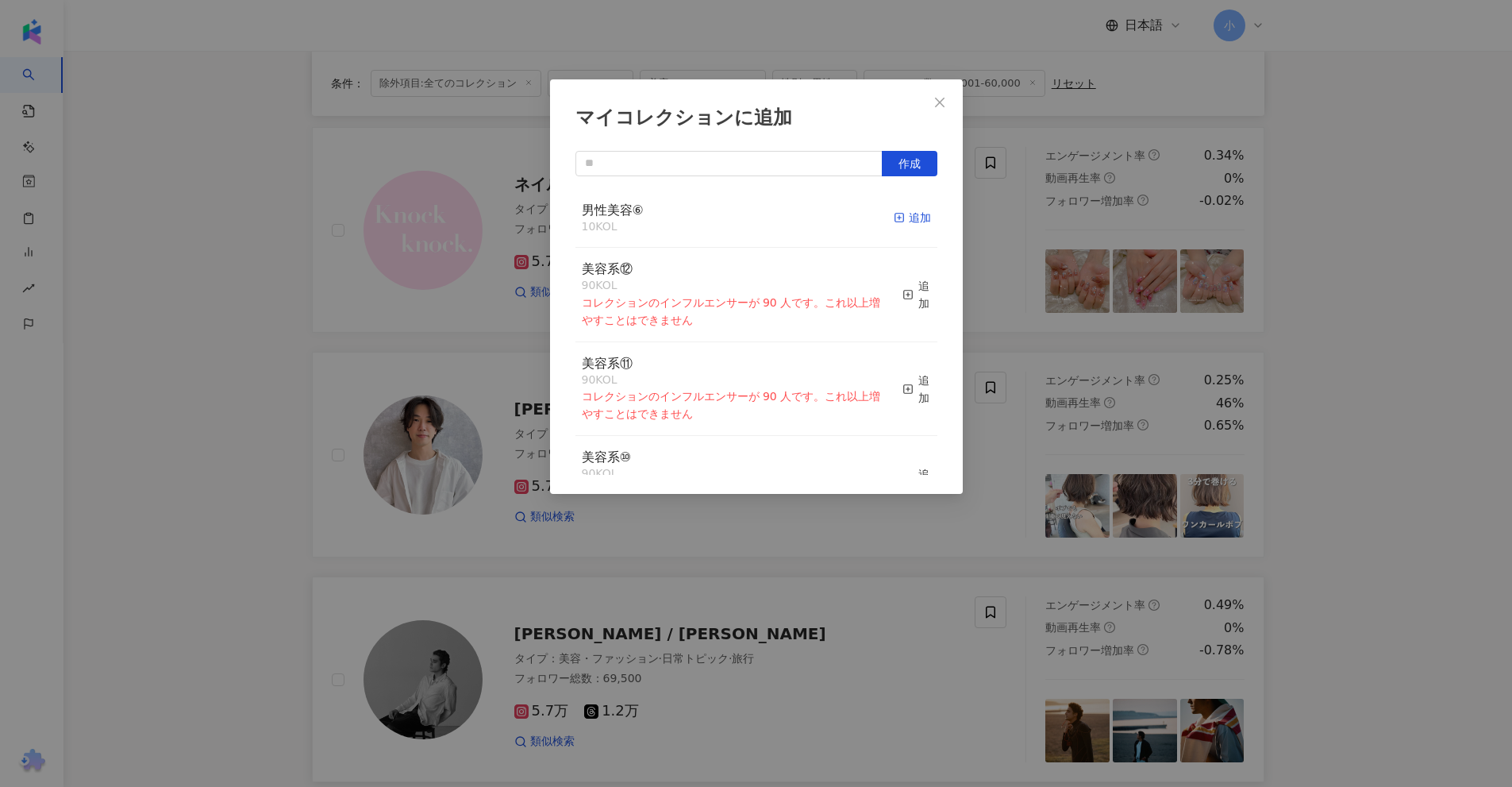
click at [910, 226] on div "追加" at bounding box center [912, 218] width 37 height 17
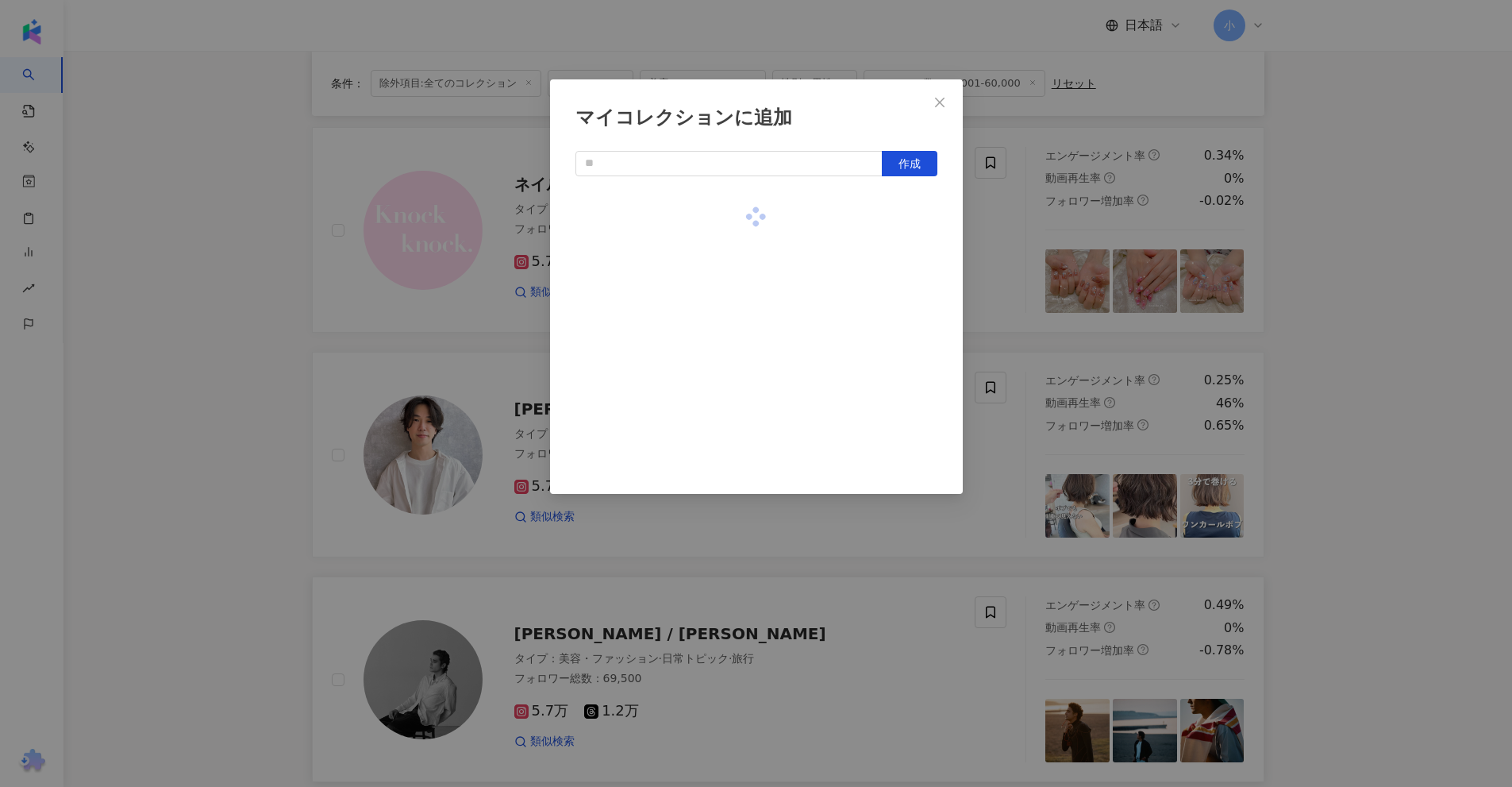
click at [1223, 394] on div "マイコレクションに追加 作成" at bounding box center [756, 393] width 1512 height 787
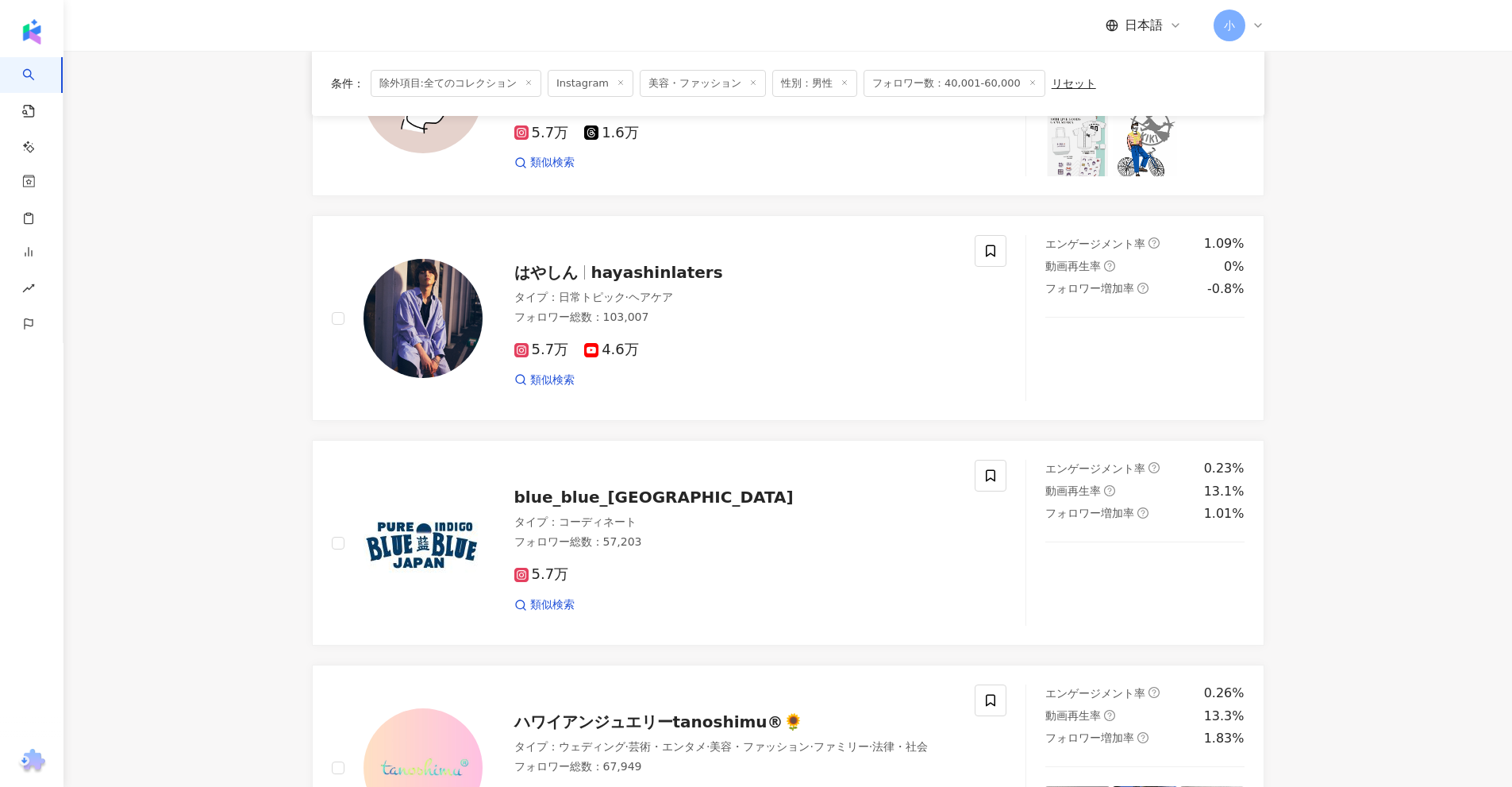
scroll to position [670, 0]
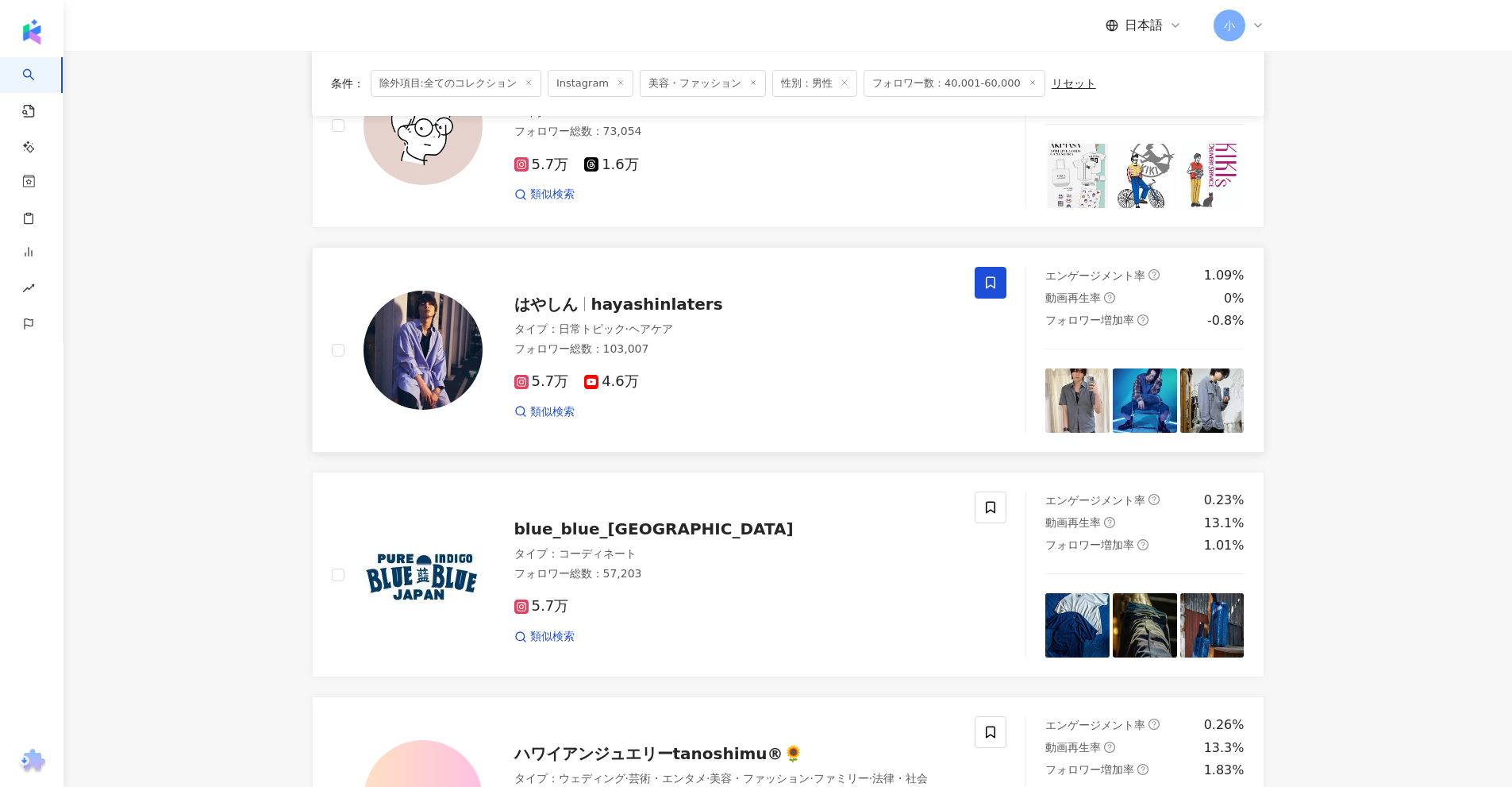
click at [999, 289] on span at bounding box center [990, 282] width 31 height 31
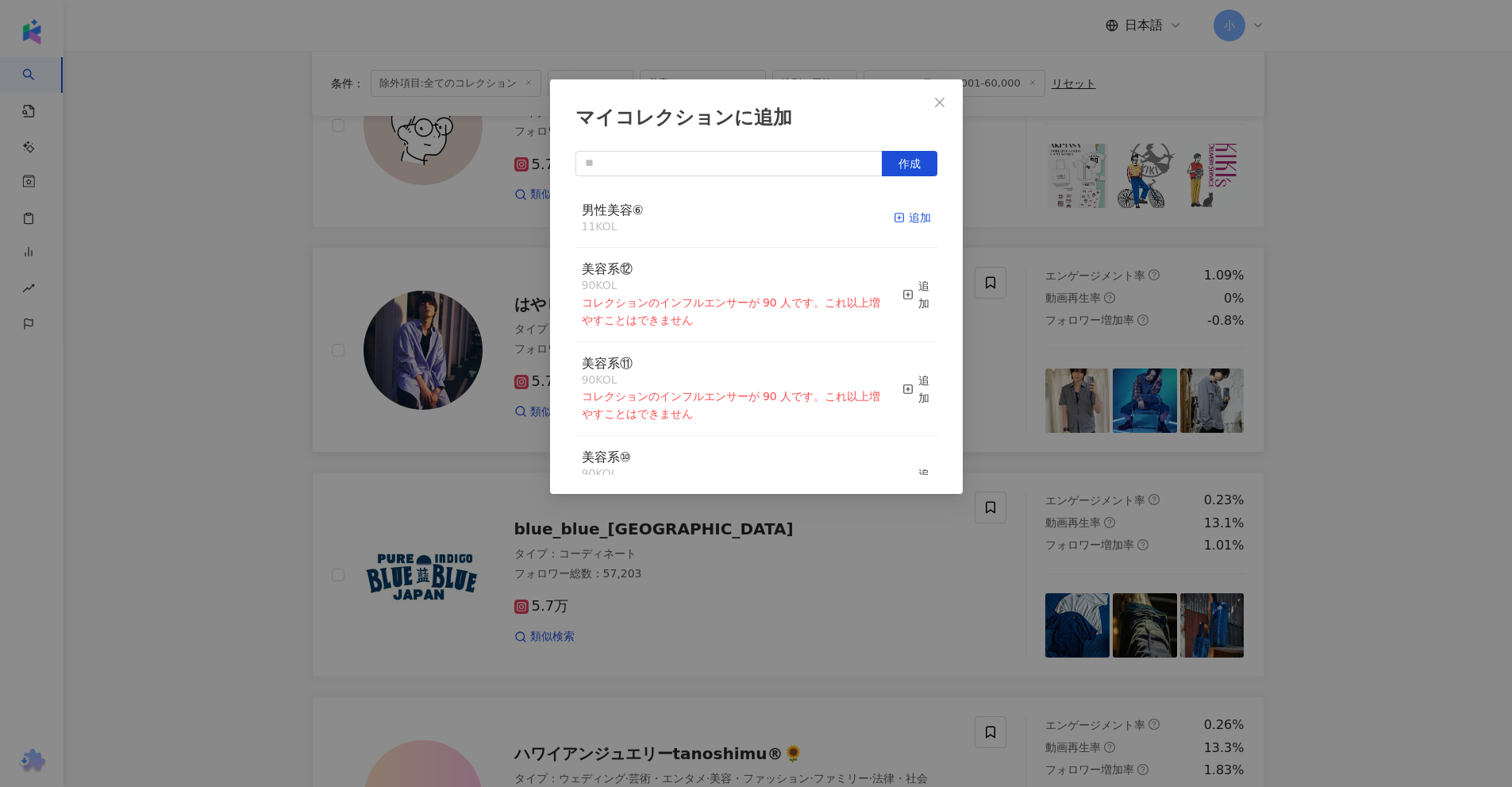
click at [915, 218] on div "追加" at bounding box center [912, 218] width 37 height 17
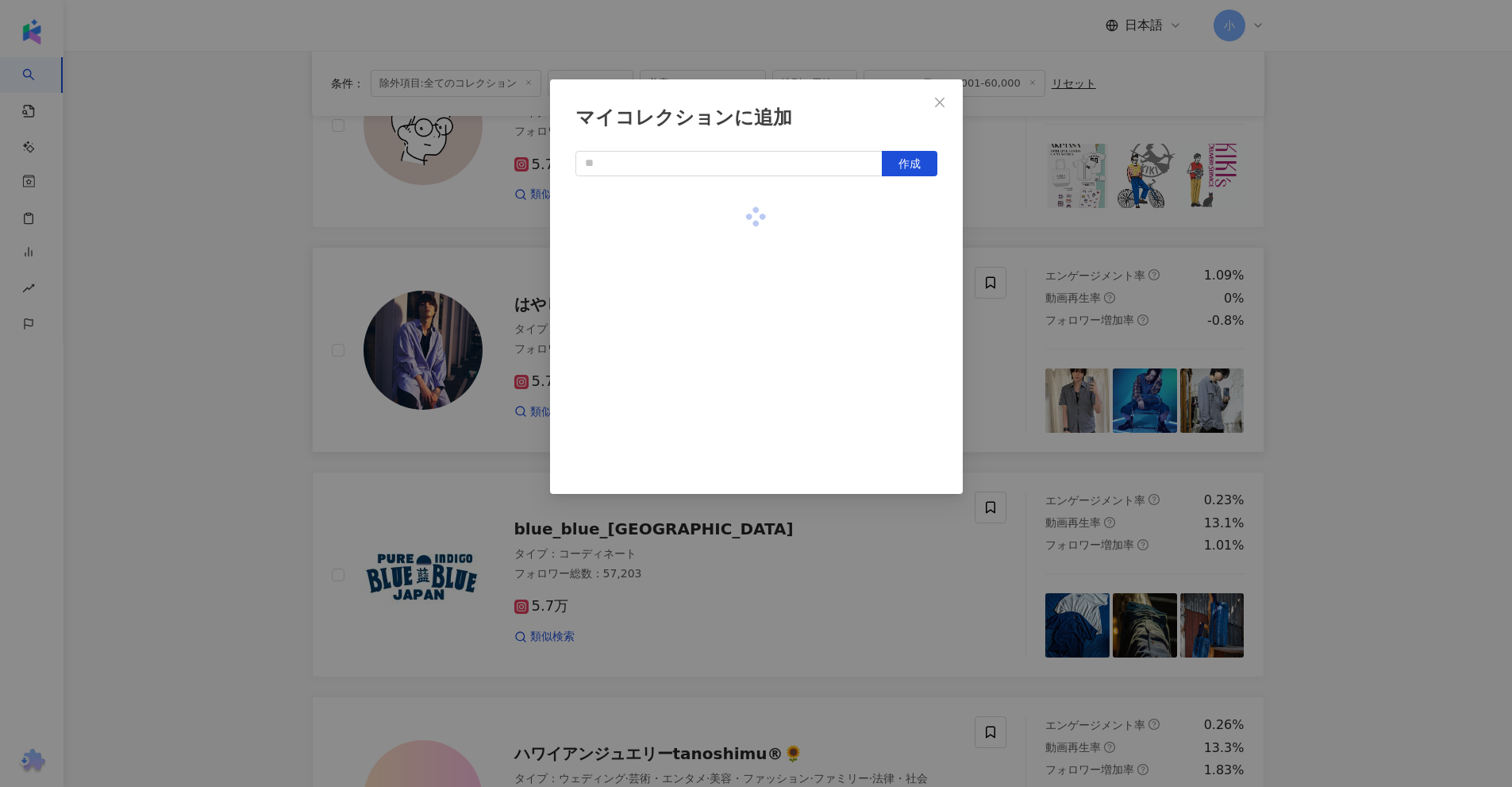
click at [1331, 357] on div "マイコレクションに追加 作成" at bounding box center [756, 393] width 1512 height 787
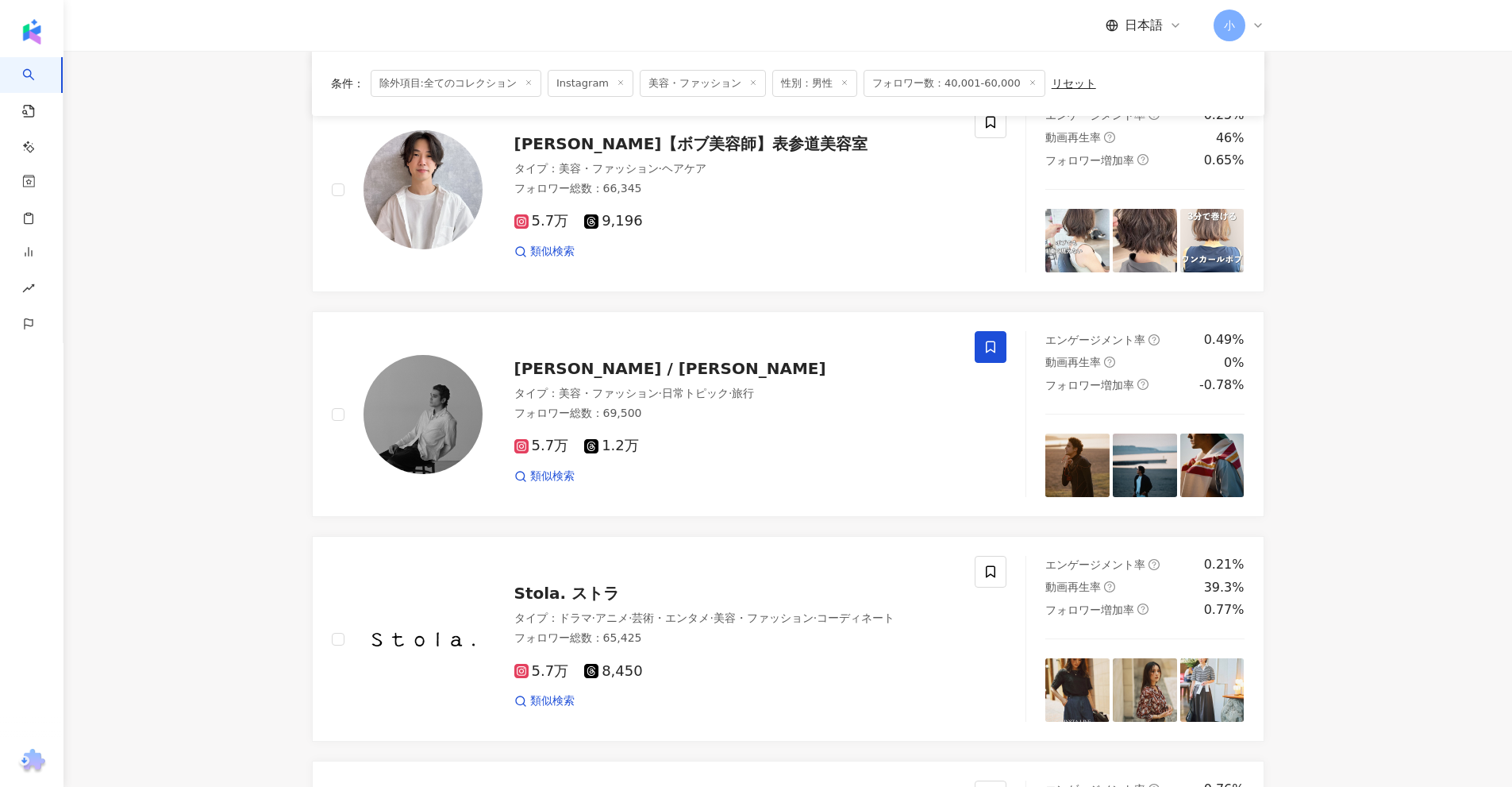
scroll to position [2495, 0]
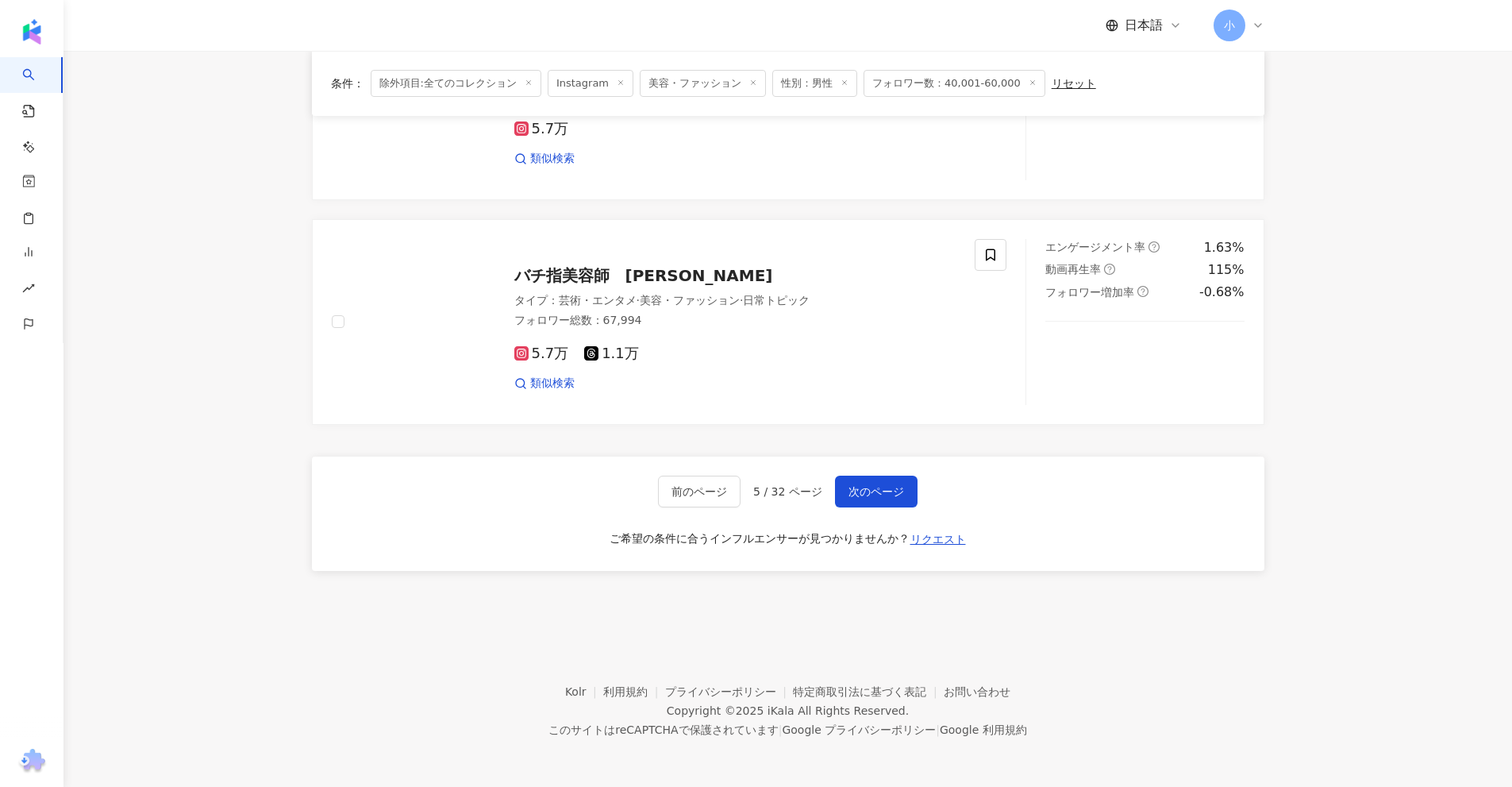
drag, startPoint x: 1339, startPoint y: 360, endPoint x: 1356, endPoint y: 787, distance: 427.3
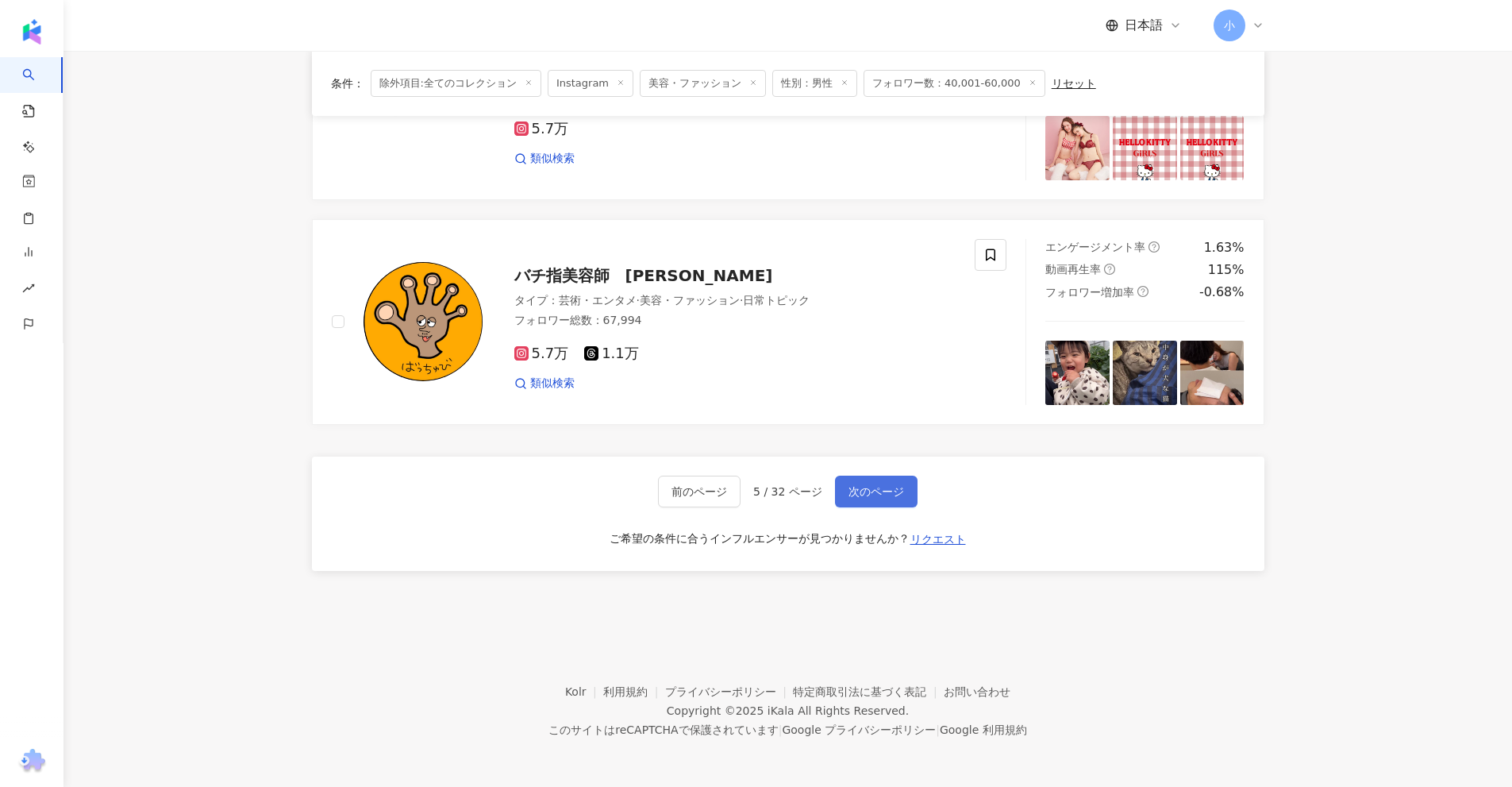
click at [878, 495] on span "次のページ" at bounding box center [877, 491] width 56 height 13
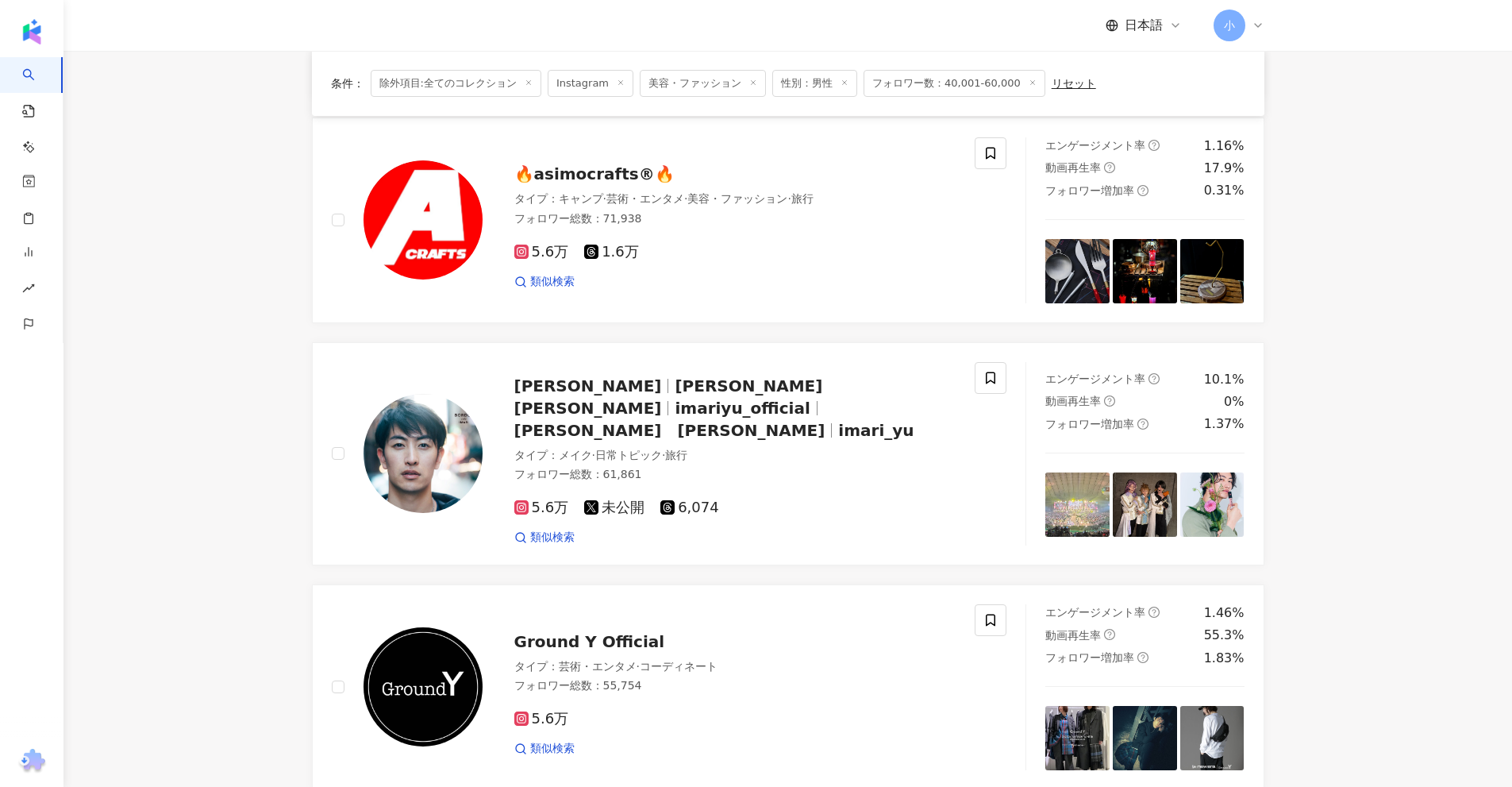
scroll to position [1940, 0]
click at [988, 371] on icon at bounding box center [990, 378] width 14 height 14
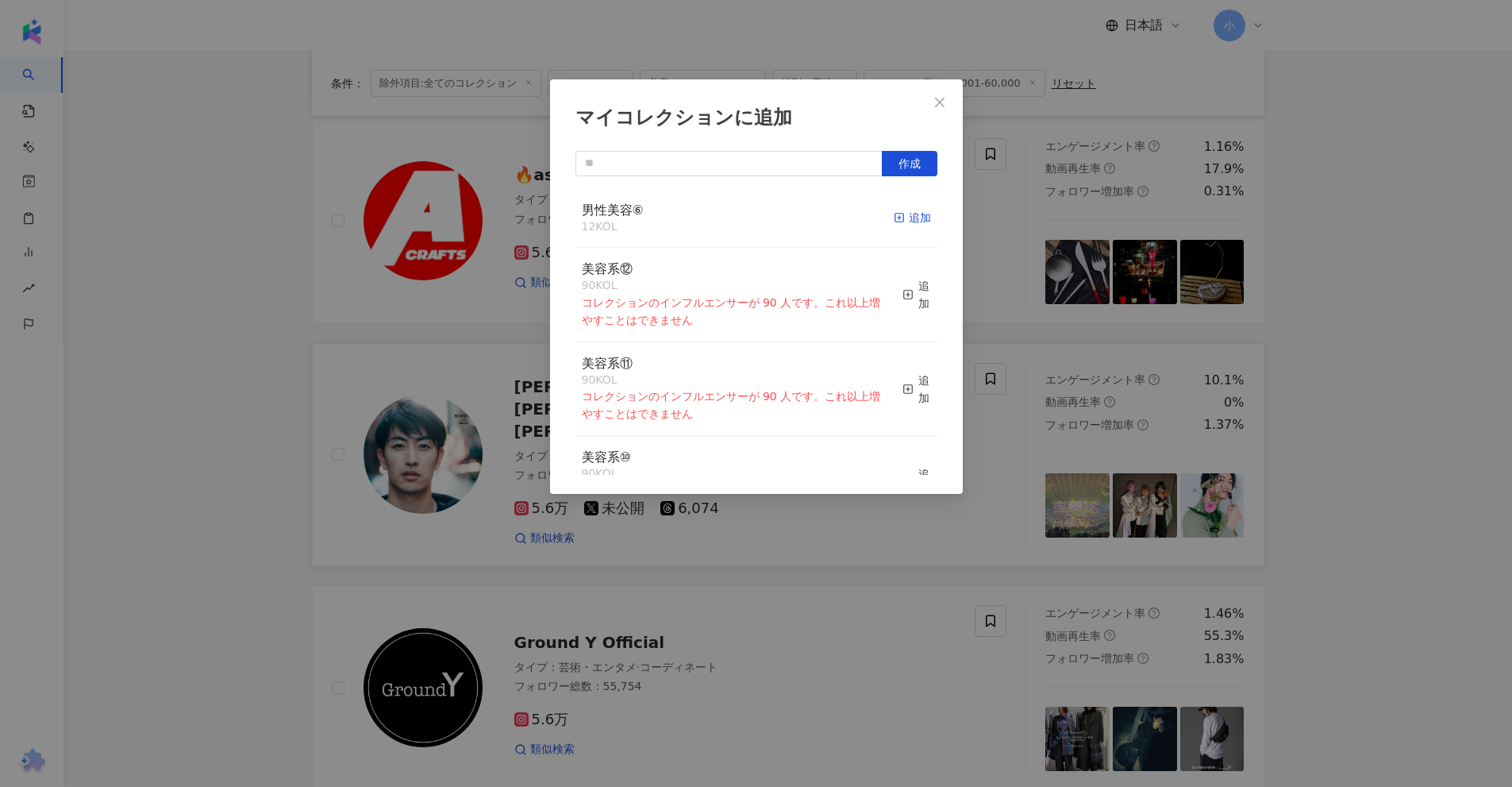
click at [903, 220] on div "追加" at bounding box center [912, 218] width 37 height 17
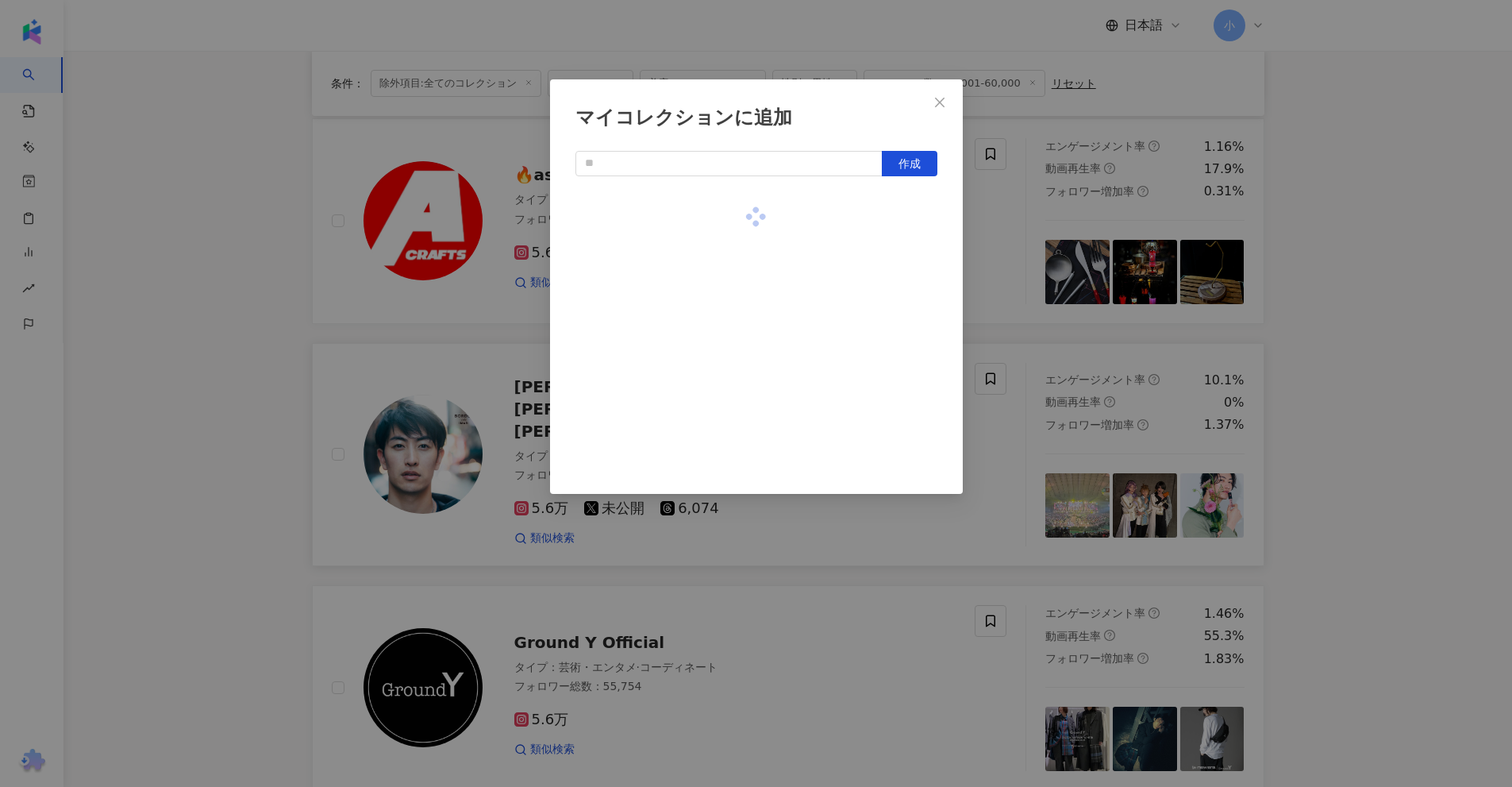
click at [1272, 351] on div "マイコレクションに追加 作成" at bounding box center [756, 393] width 1512 height 787
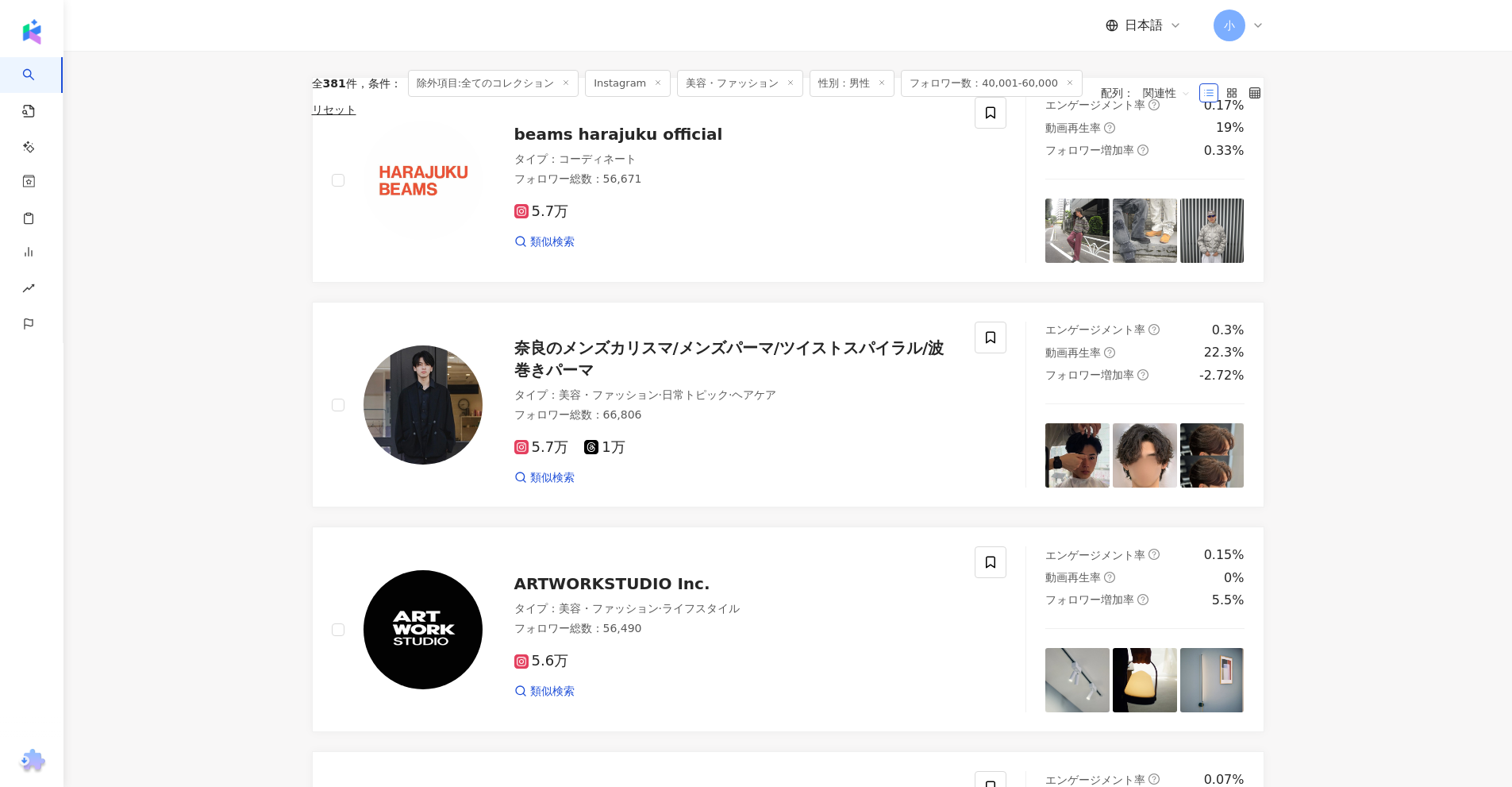
scroll to position [114, 0]
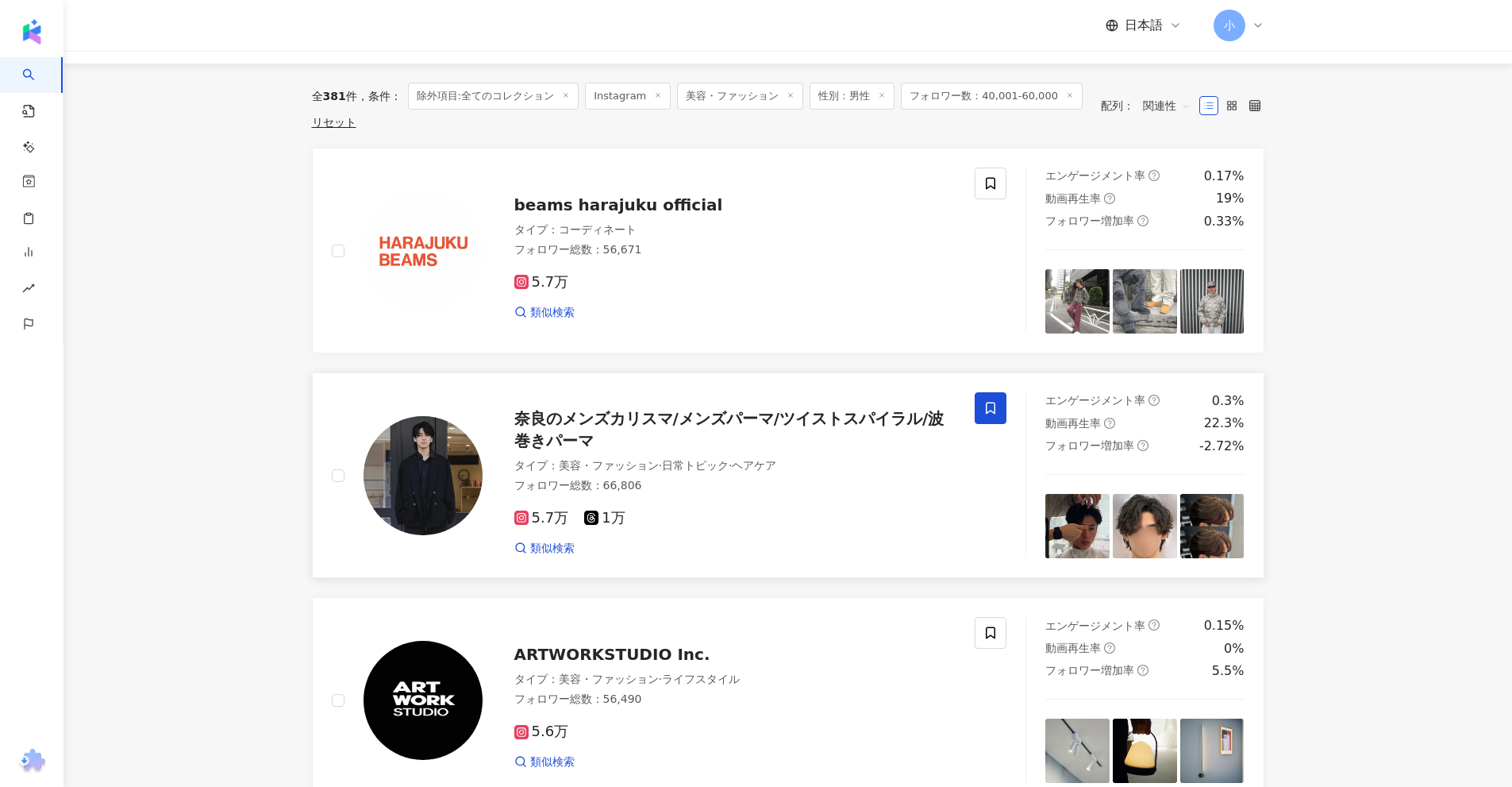
click at [988, 408] on icon at bounding box center [990, 408] width 14 height 14
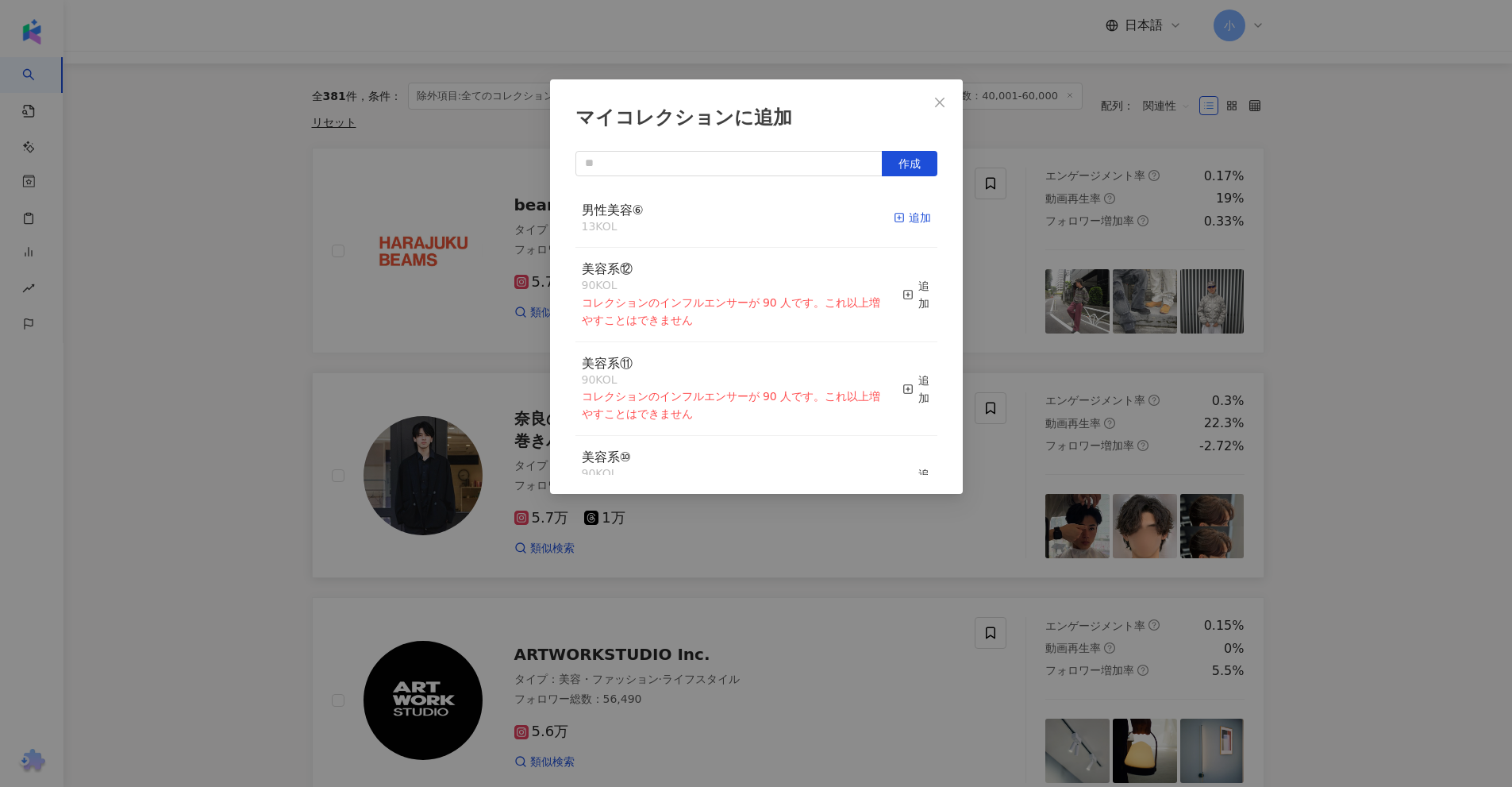
click at [898, 216] on div "追加" at bounding box center [912, 218] width 37 height 17
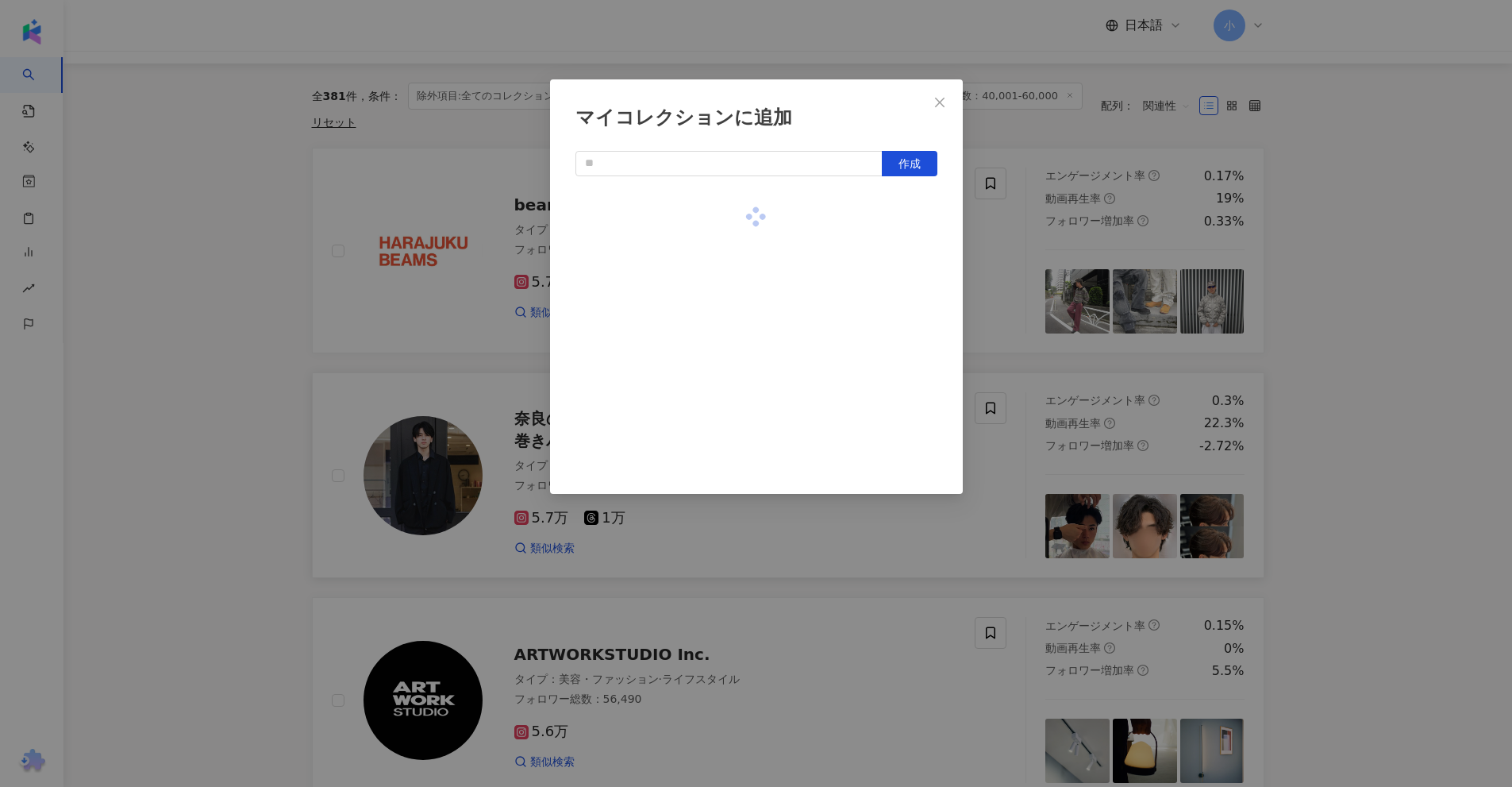
click at [1318, 223] on div "マイコレクションに追加 作成" at bounding box center [756, 393] width 1512 height 787
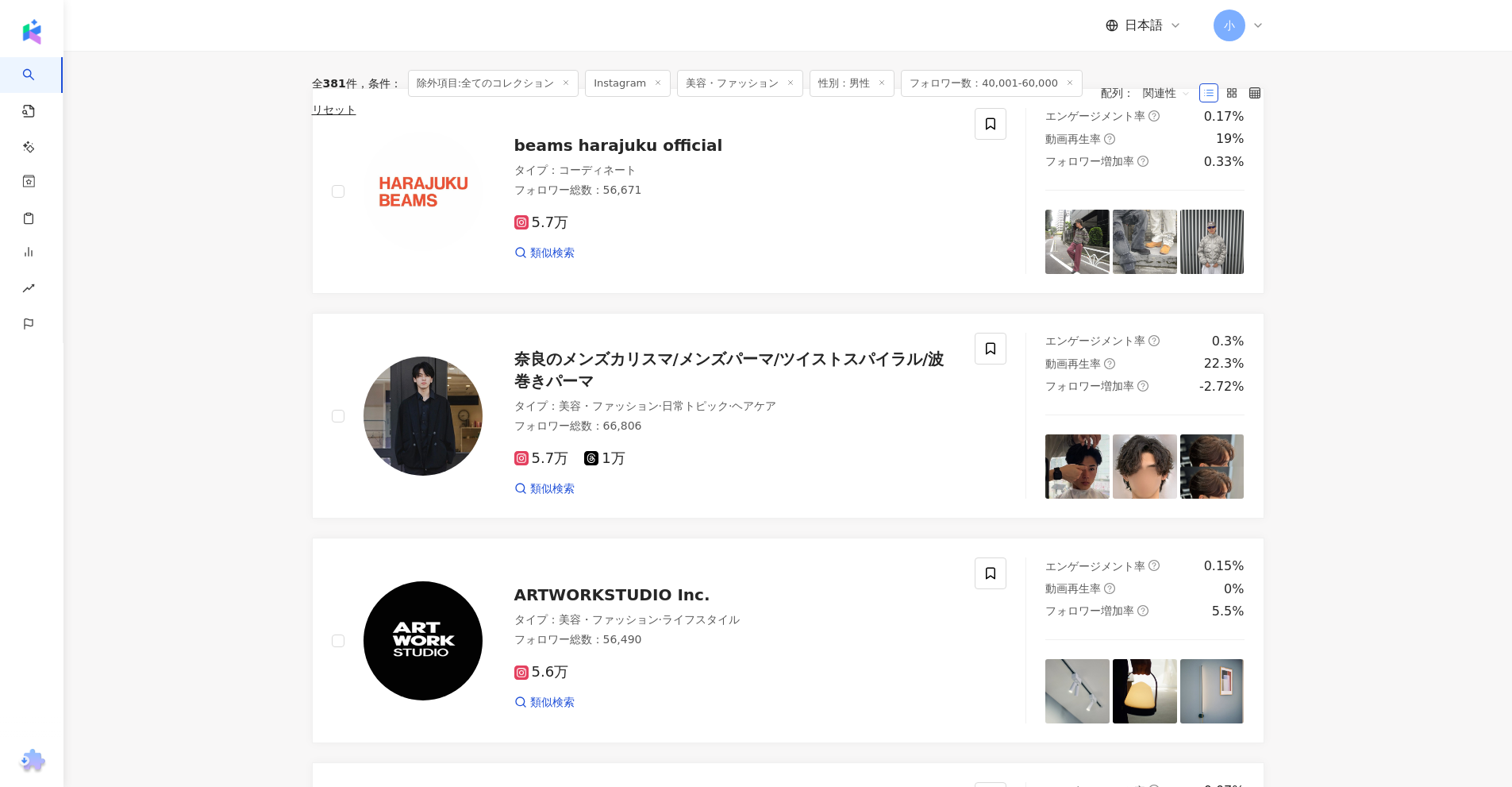
scroll to position [2495, 0]
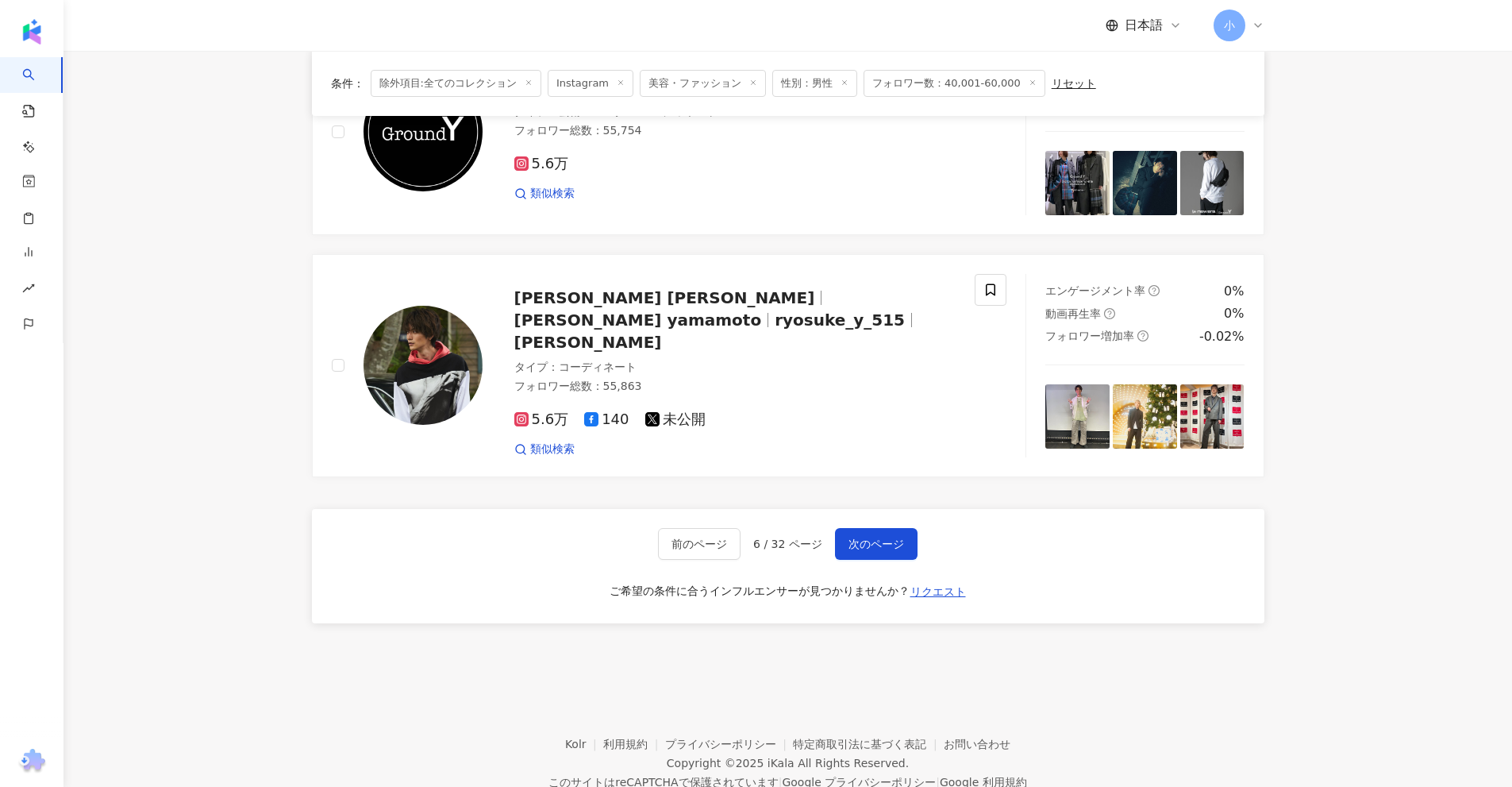
drag, startPoint x: 1326, startPoint y: 176, endPoint x: 1376, endPoint y: 703, distance: 529.4
click at [902, 528] on button "次のページ" at bounding box center [876, 544] width 83 height 31
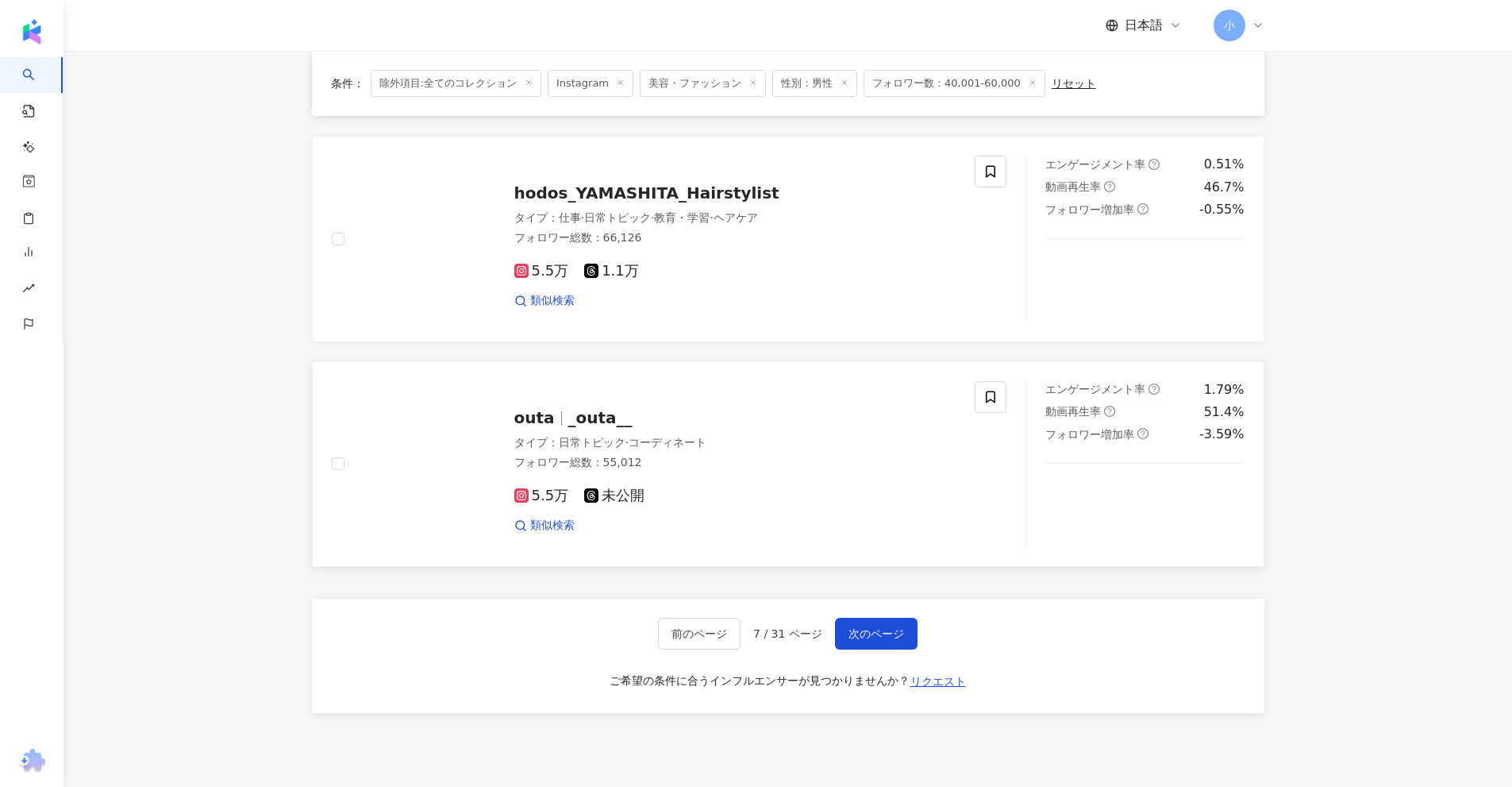
scroll to position [2337, 0]
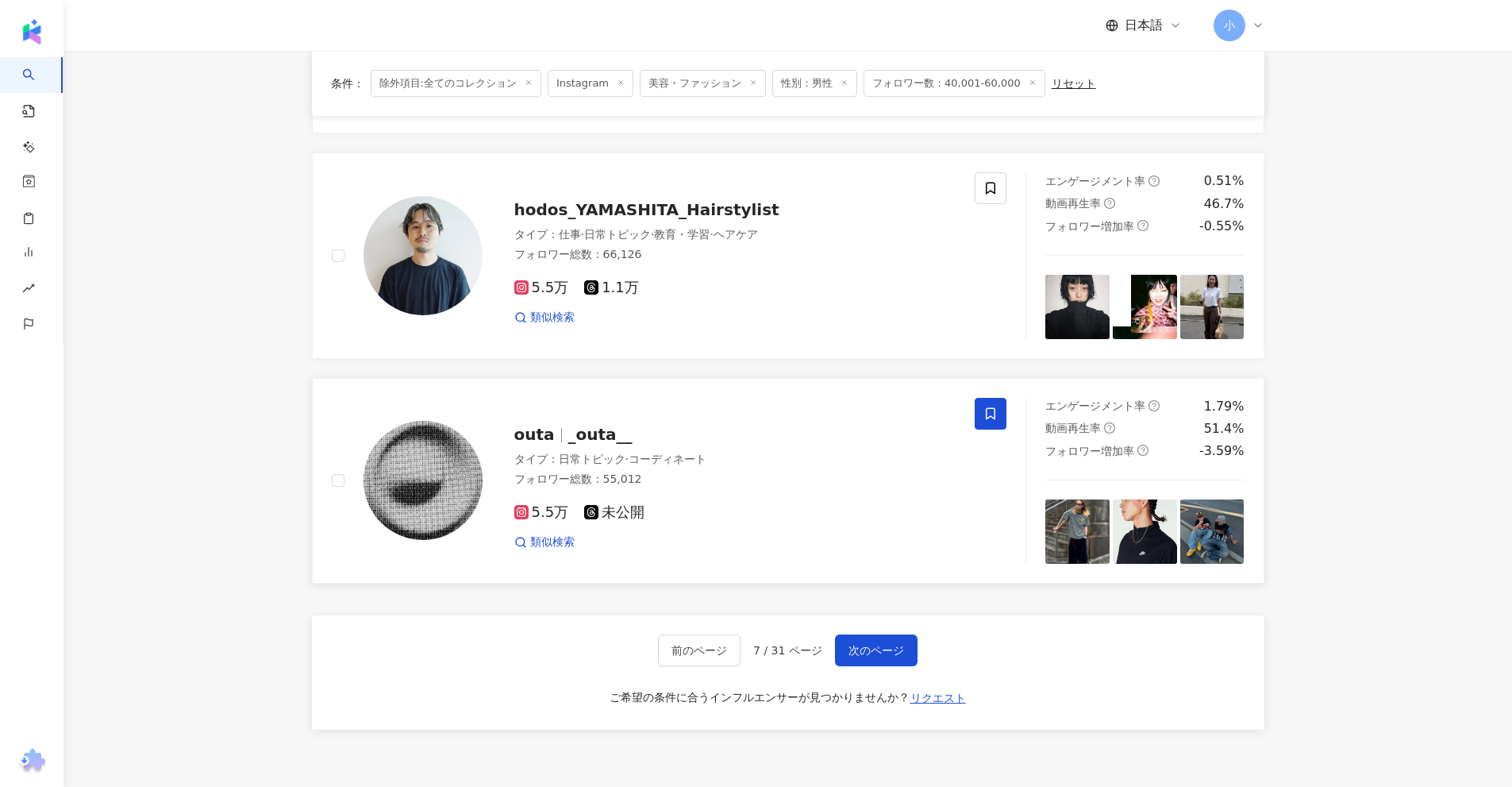
click at [987, 412] on icon at bounding box center [990, 413] width 14 height 14
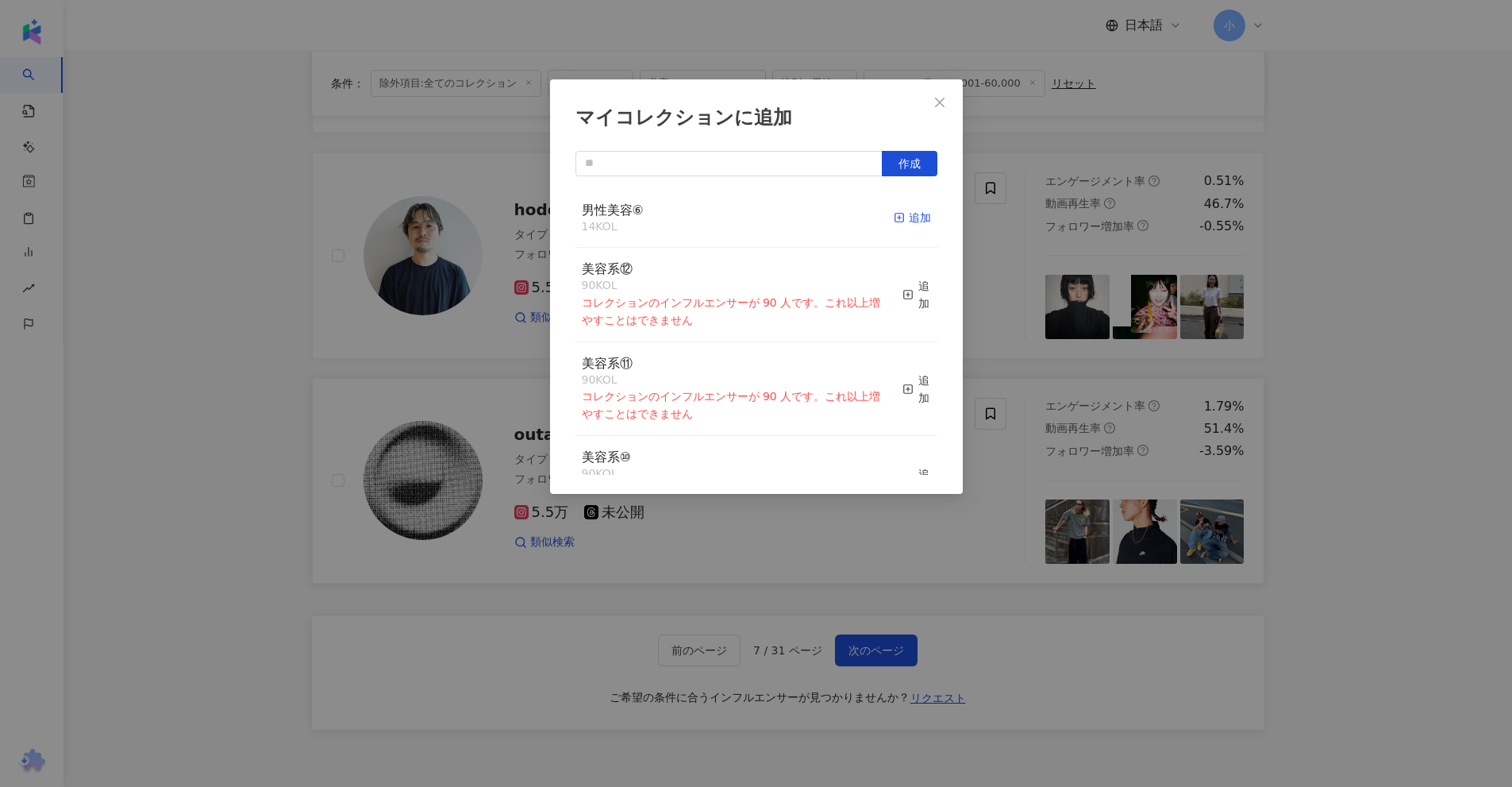
click at [894, 218] on div "追加" at bounding box center [912, 218] width 37 height 17
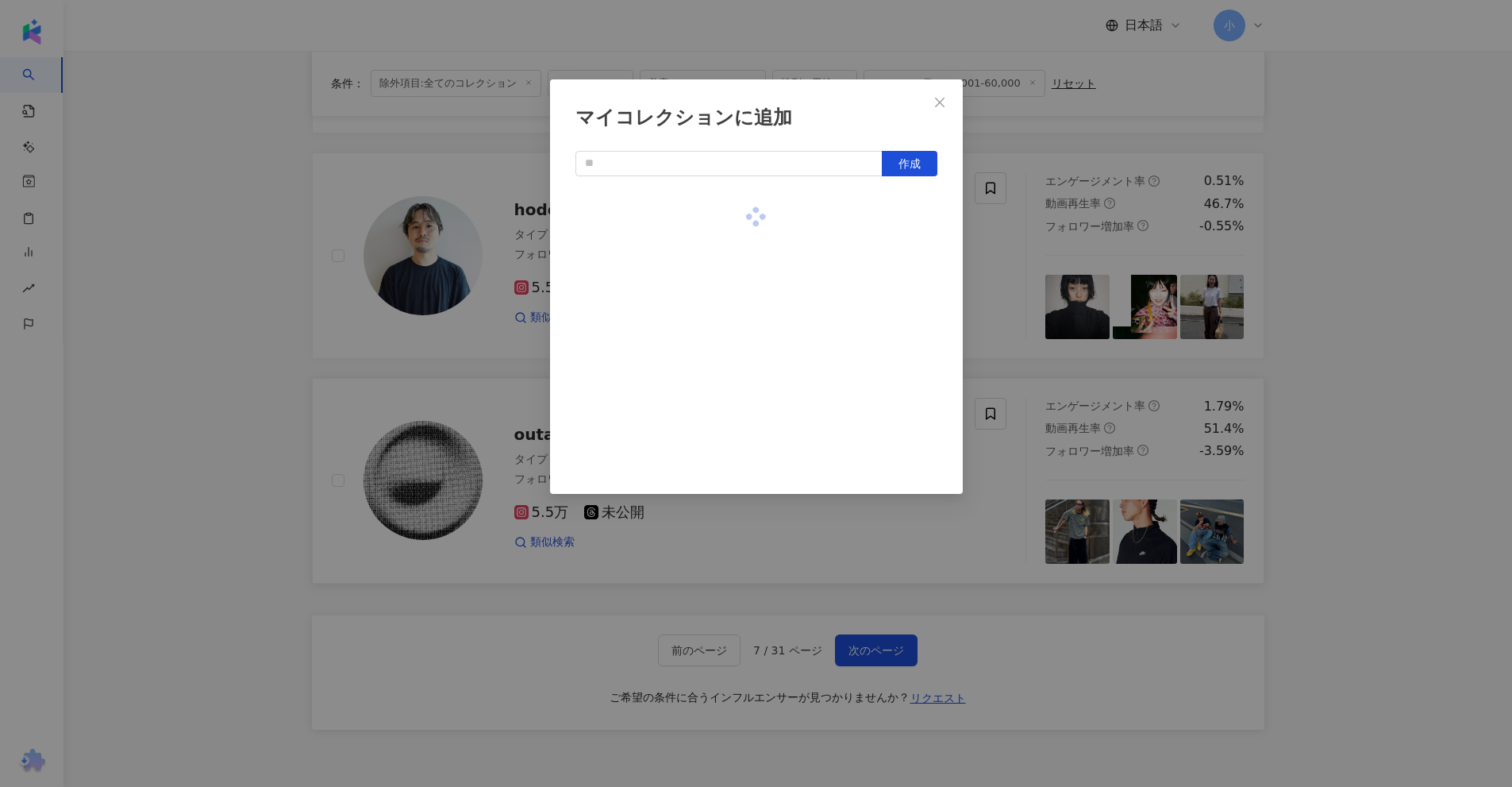
click at [1339, 307] on div "マイコレクションに追加 作成" at bounding box center [756, 393] width 1512 height 787
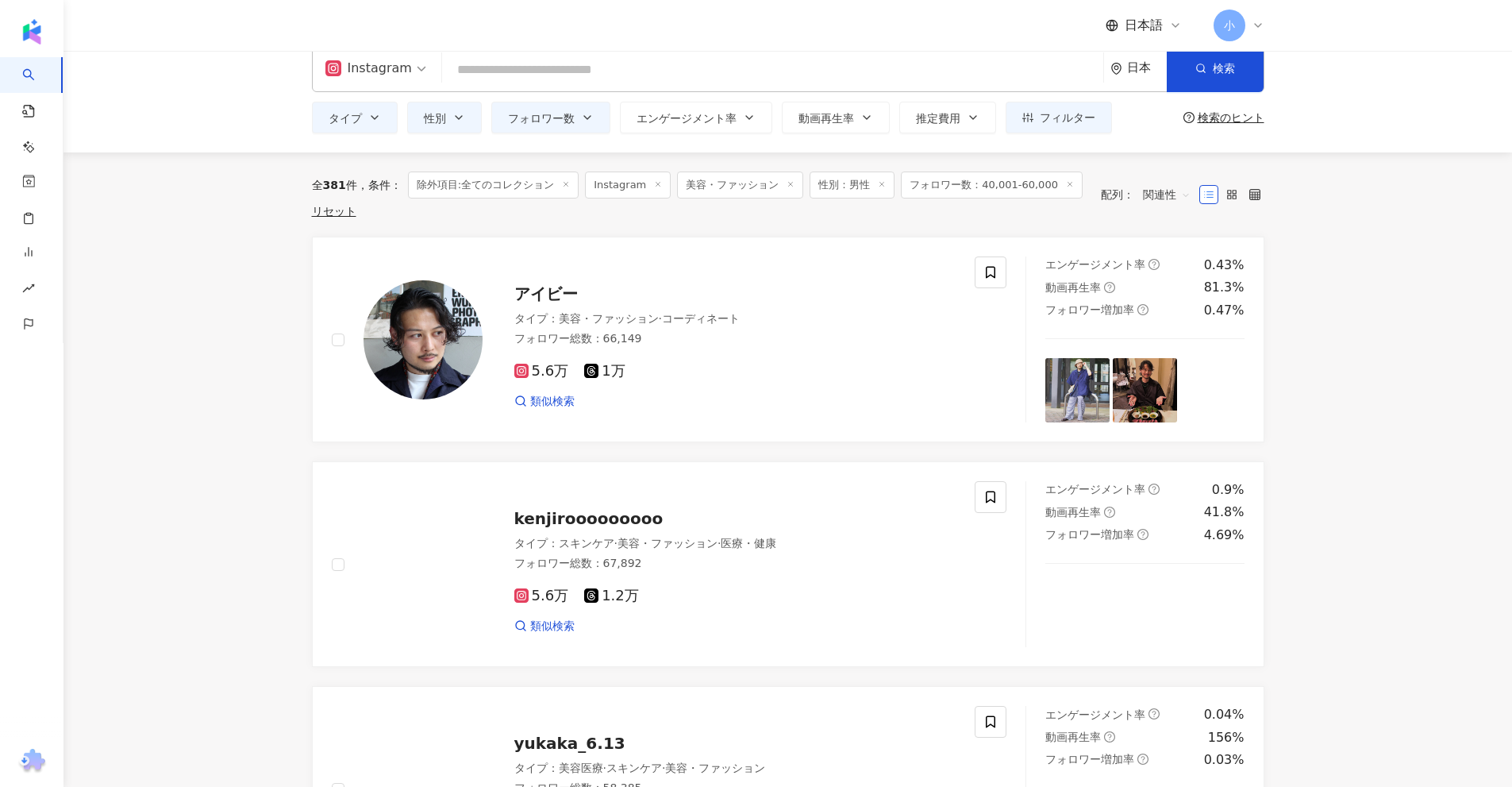
scroll to position [0, 0]
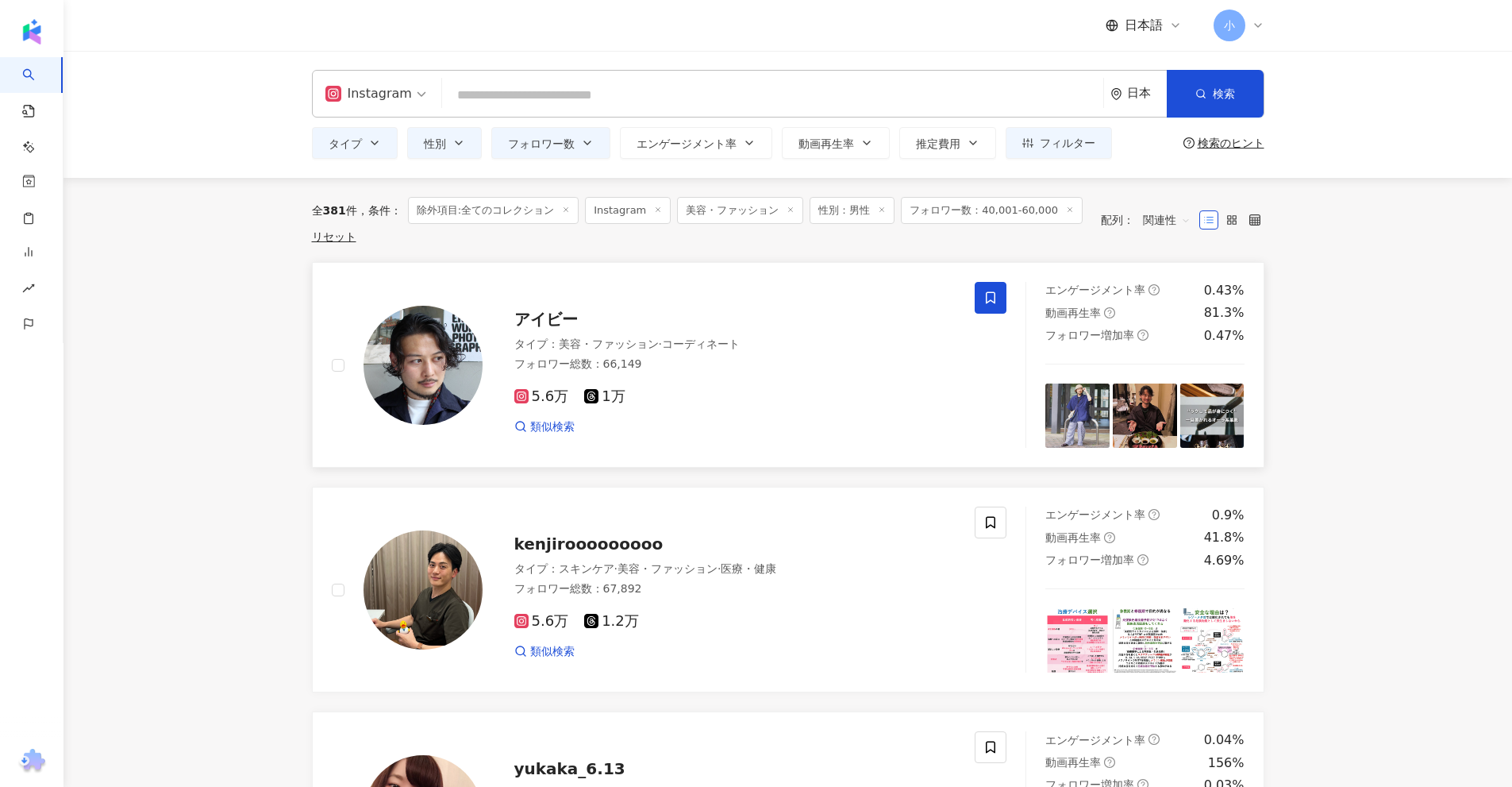
click at [994, 297] on icon at bounding box center [990, 298] width 10 height 12
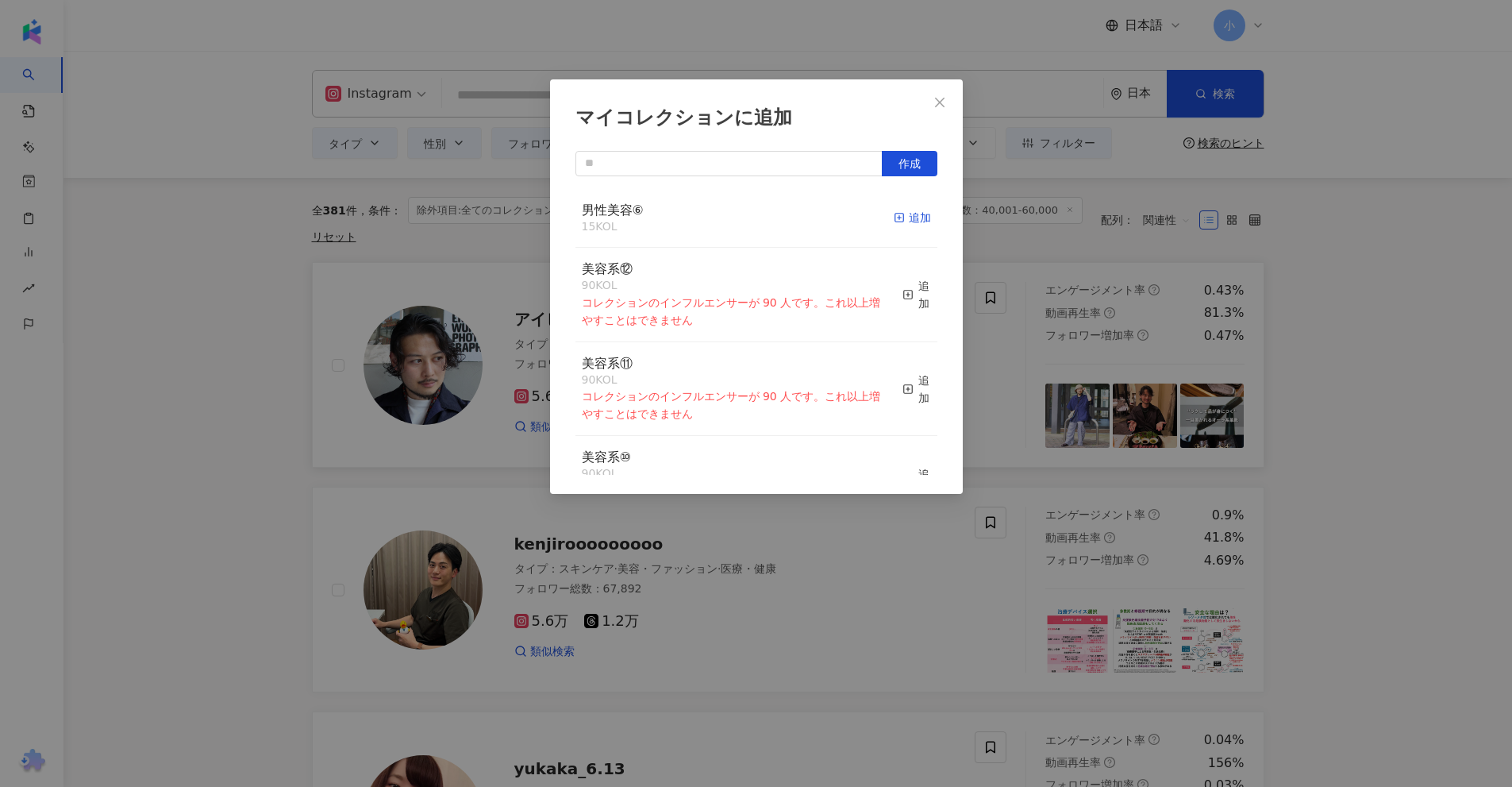
click at [900, 220] on div "追加" at bounding box center [912, 218] width 37 height 17
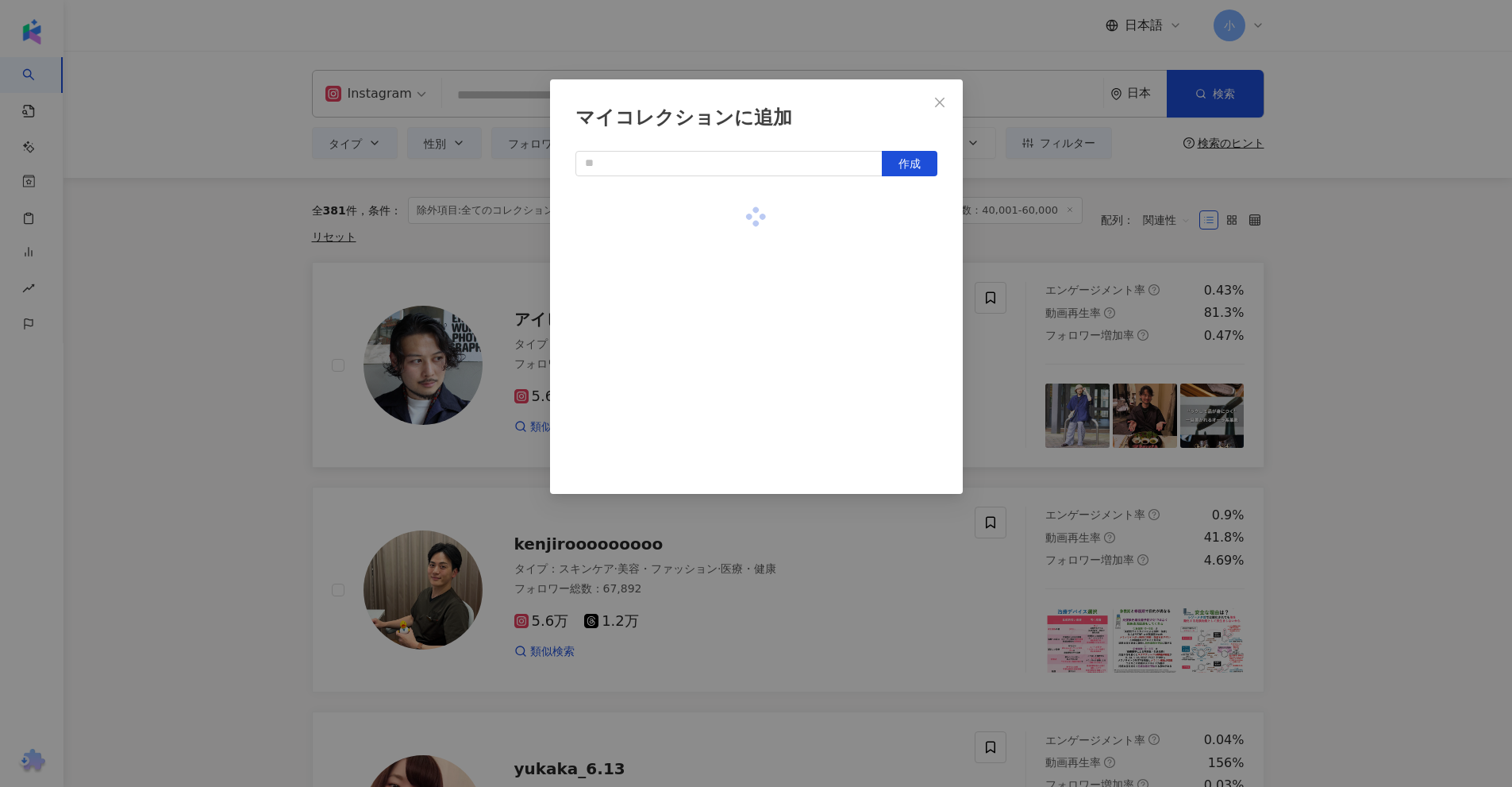
click at [1303, 249] on div "マイコレクションに追加 作成" at bounding box center [756, 393] width 1512 height 787
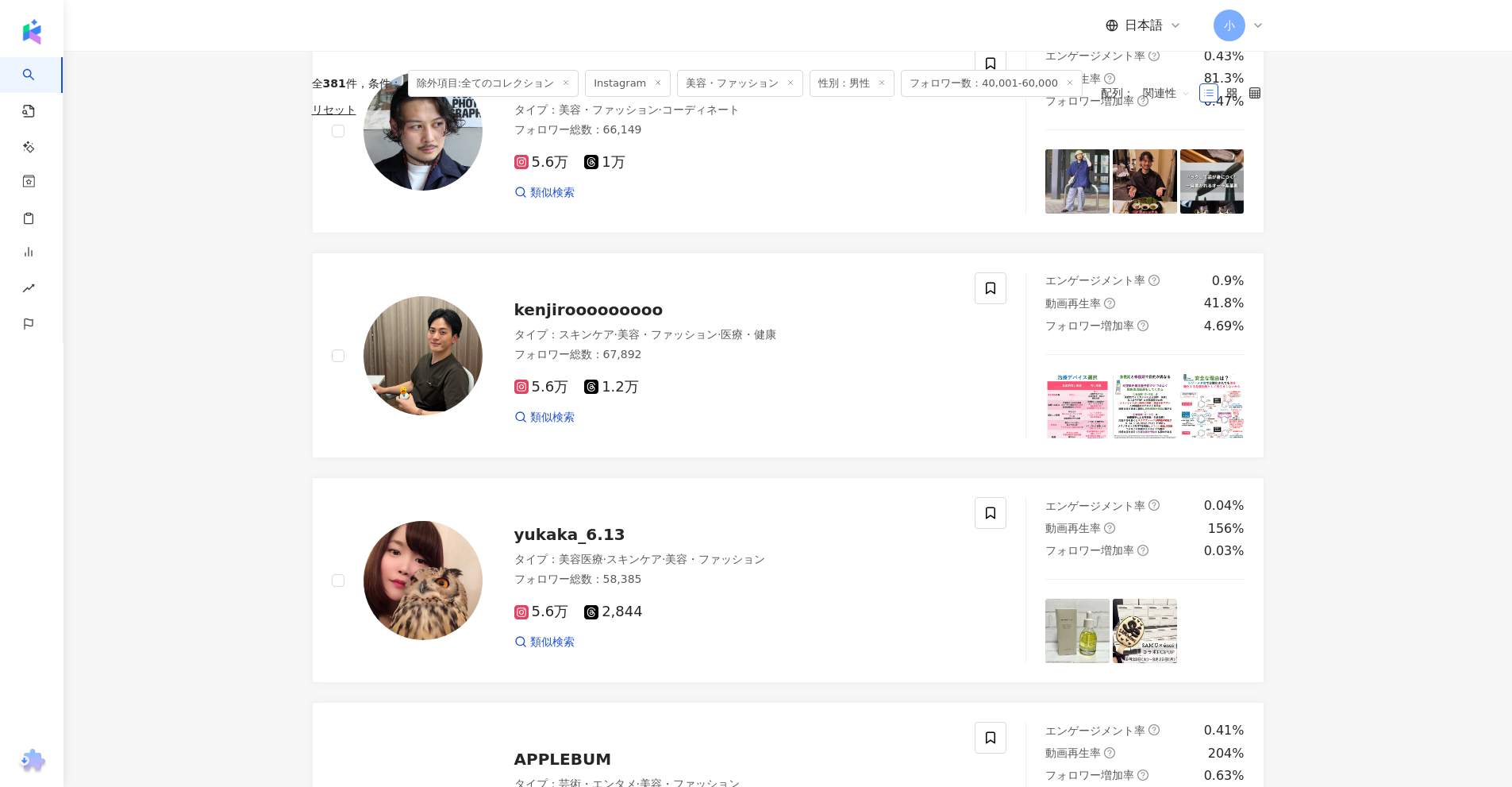
scroll to position [2495, 0]
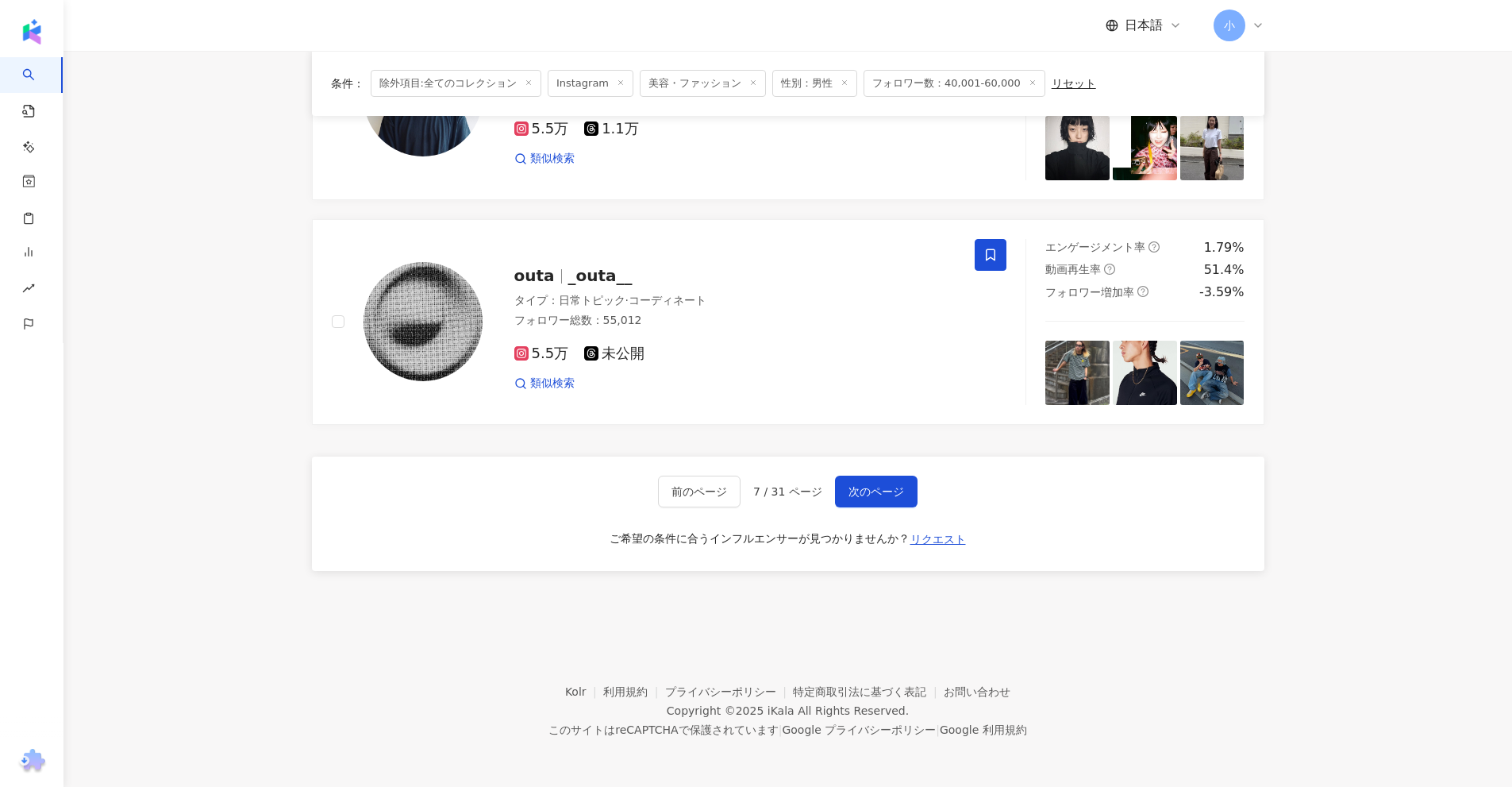
drag, startPoint x: 1344, startPoint y: 235, endPoint x: 1347, endPoint y: 753, distance: 518.0
click at [863, 496] on span "次のページ" at bounding box center [877, 491] width 56 height 13
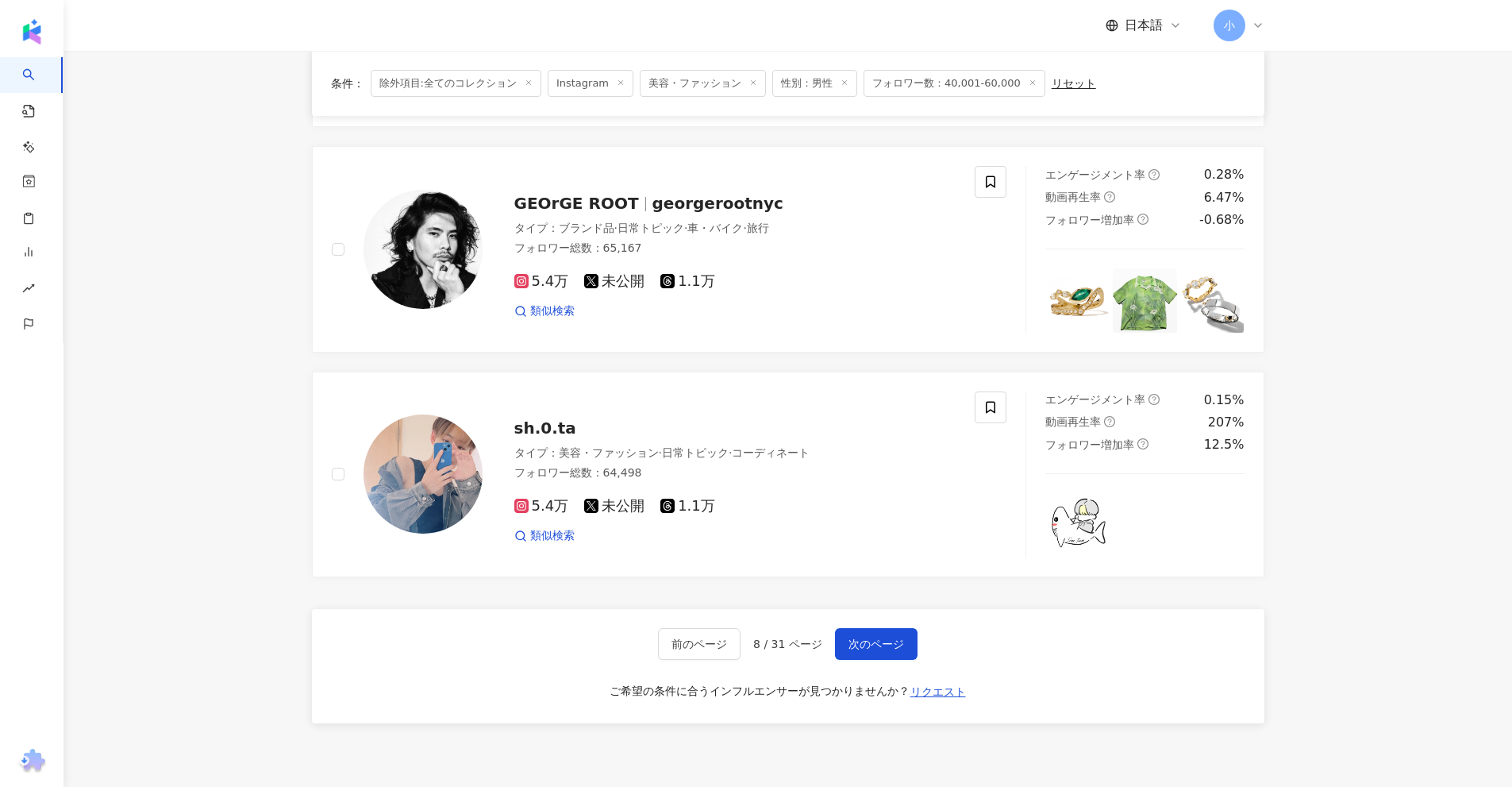
scroll to position [2337, 0]
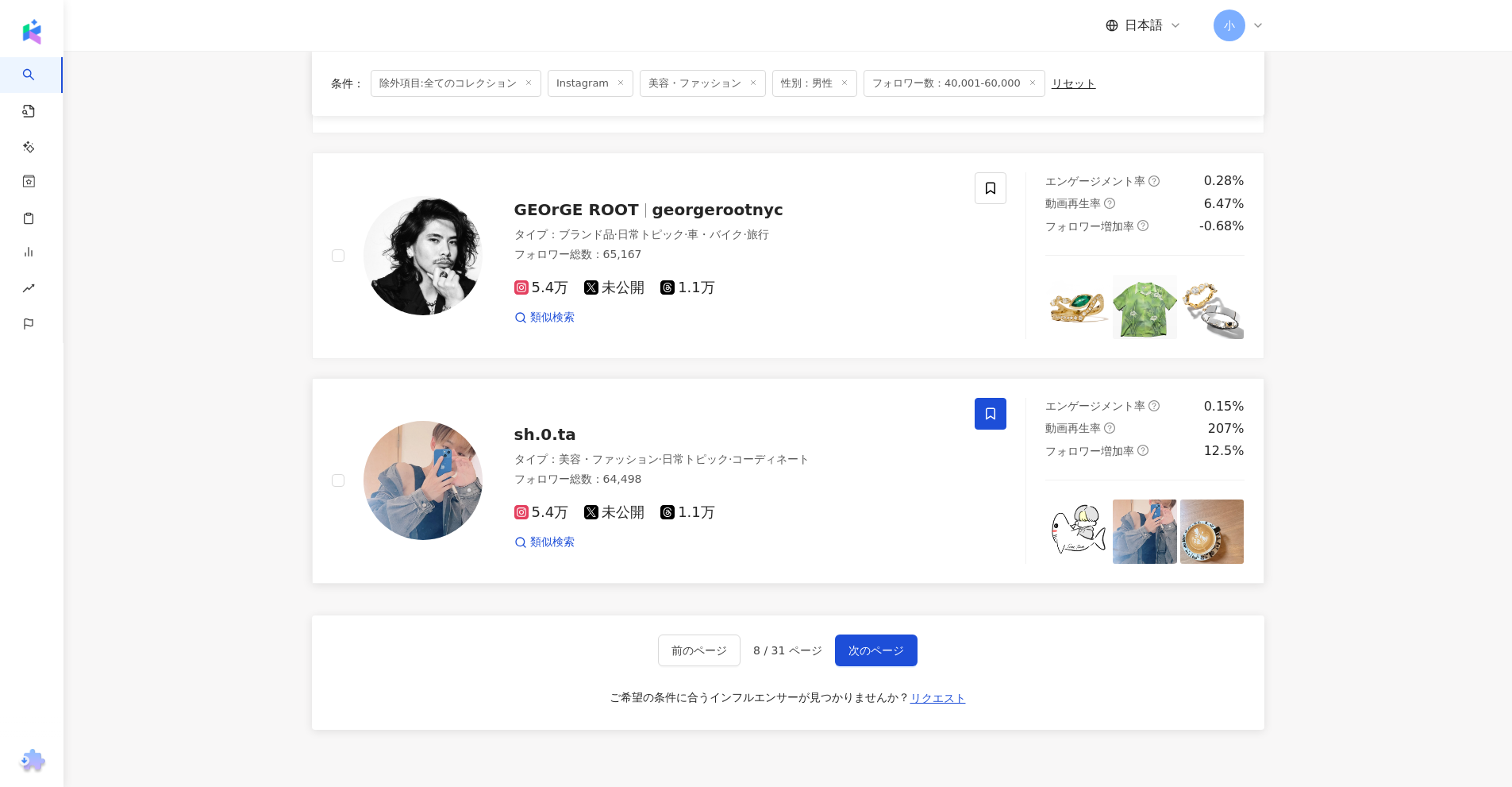
click at [991, 417] on icon at bounding box center [990, 413] width 14 height 14
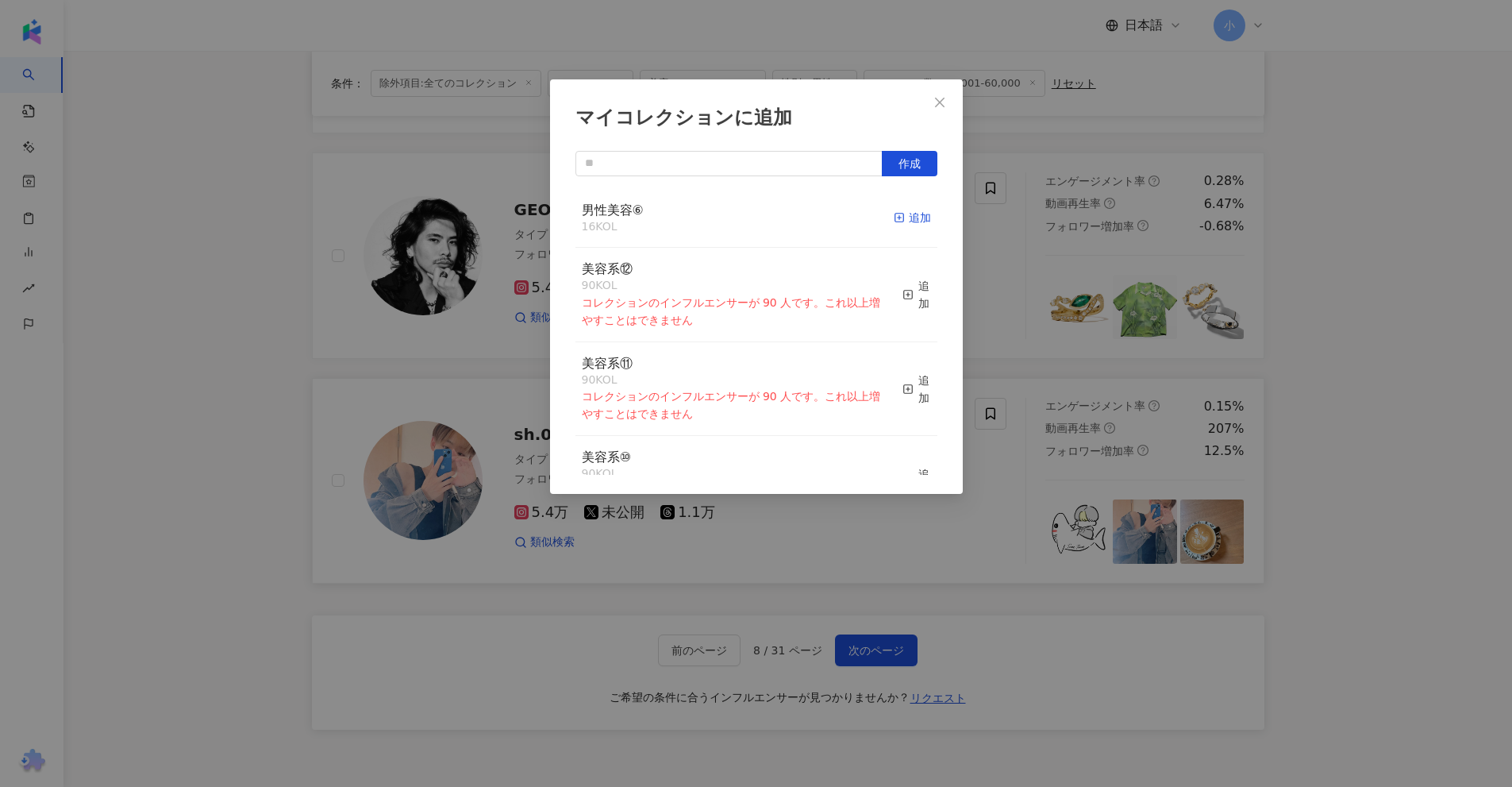
click at [894, 214] on icon "button" at bounding box center [899, 217] width 11 height 11
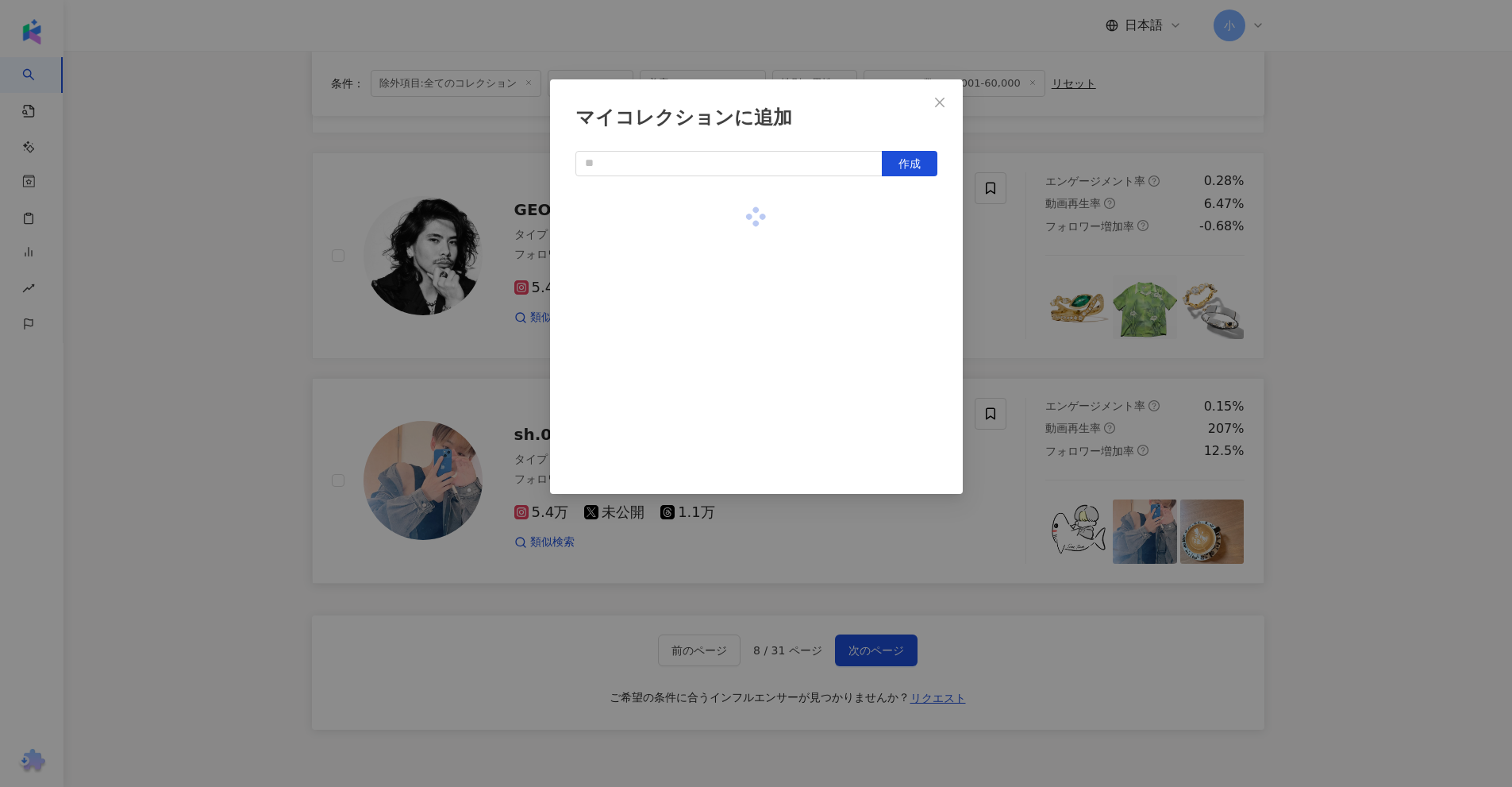
click at [1367, 299] on div "マイコレクションに追加 作成" at bounding box center [756, 393] width 1512 height 787
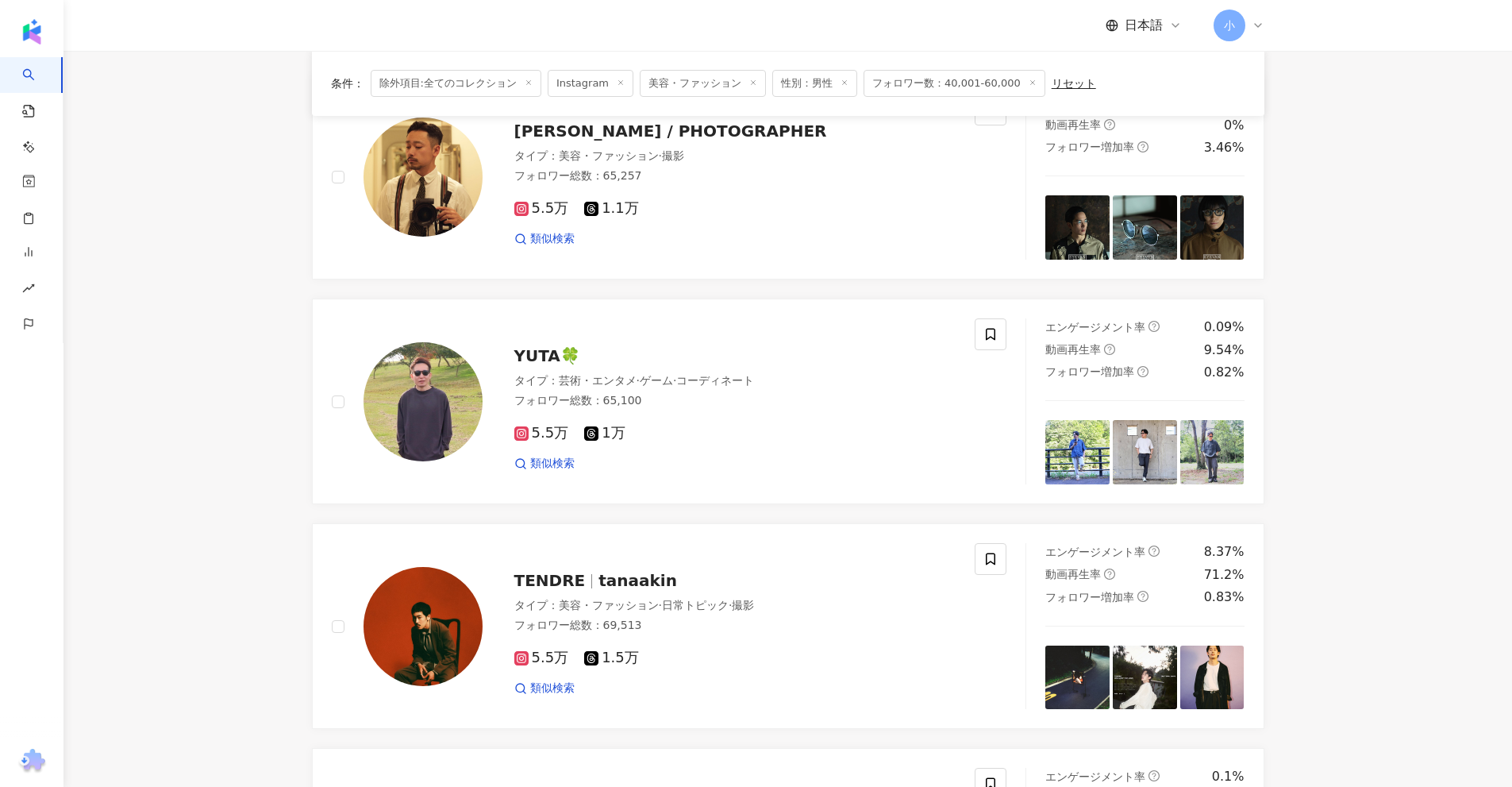
scroll to position [1067, 0]
click at [987, 560] on icon at bounding box center [990, 560] width 10 height 12
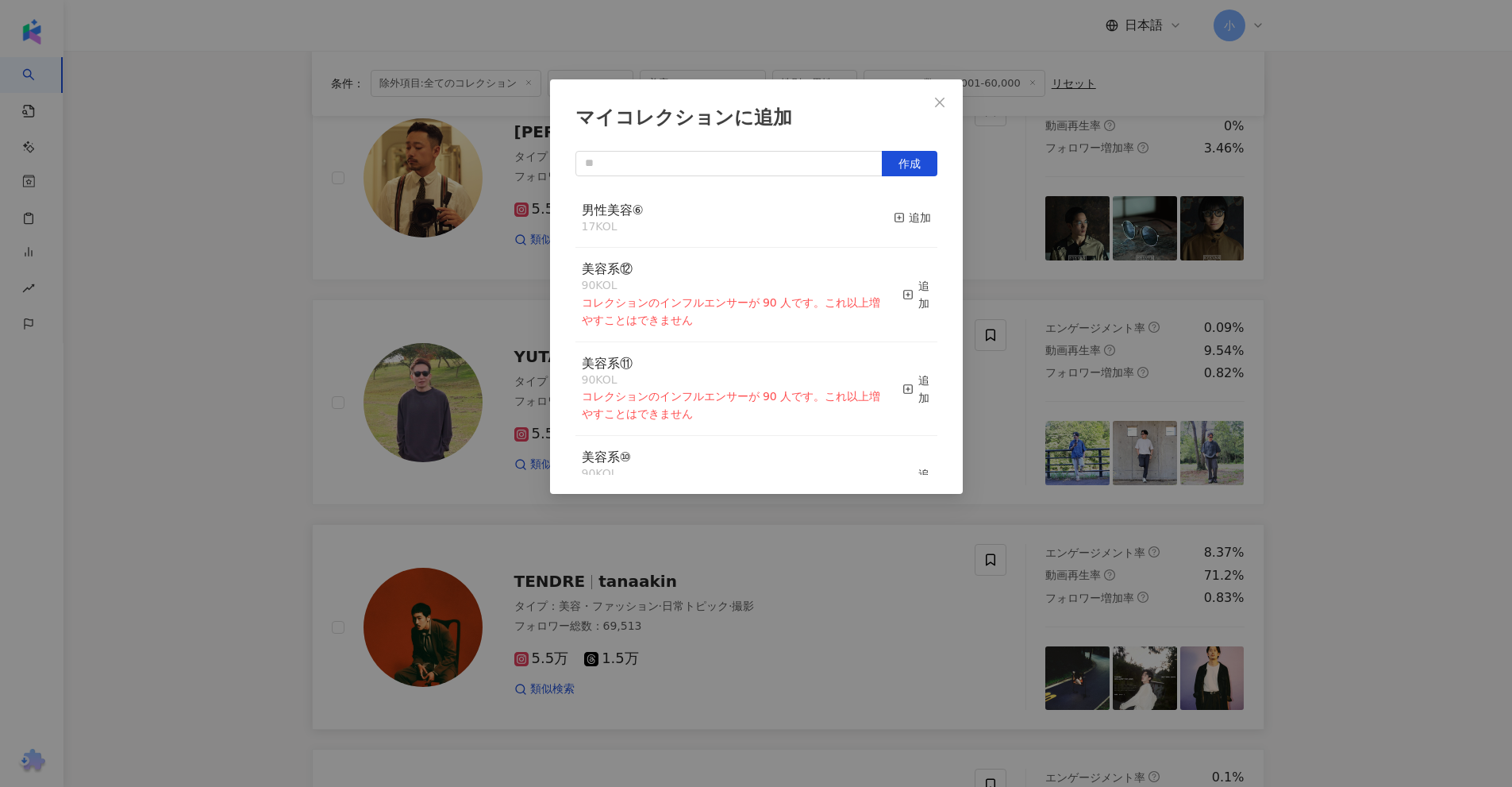
click at [880, 218] on div "男性美容⑥ 17 KOL 追加" at bounding box center [756, 219] width 362 height 59
click at [897, 218] on div "追加" at bounding box center [912, 218] width 37 height 17
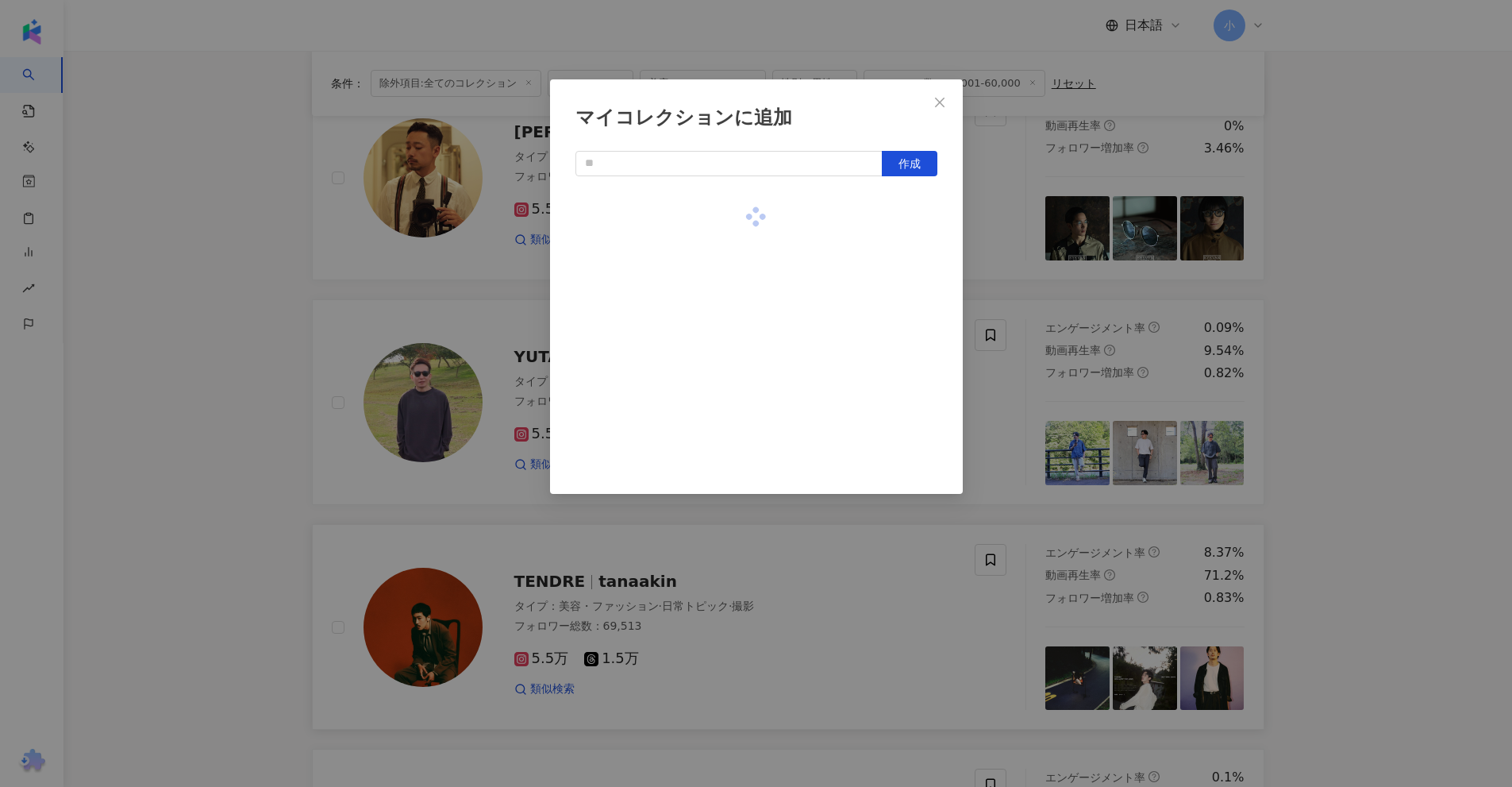
click at [1266, 295] on div "マイコレクションに追加 作成" at bounding box center [756, 393] width 1512 height 787
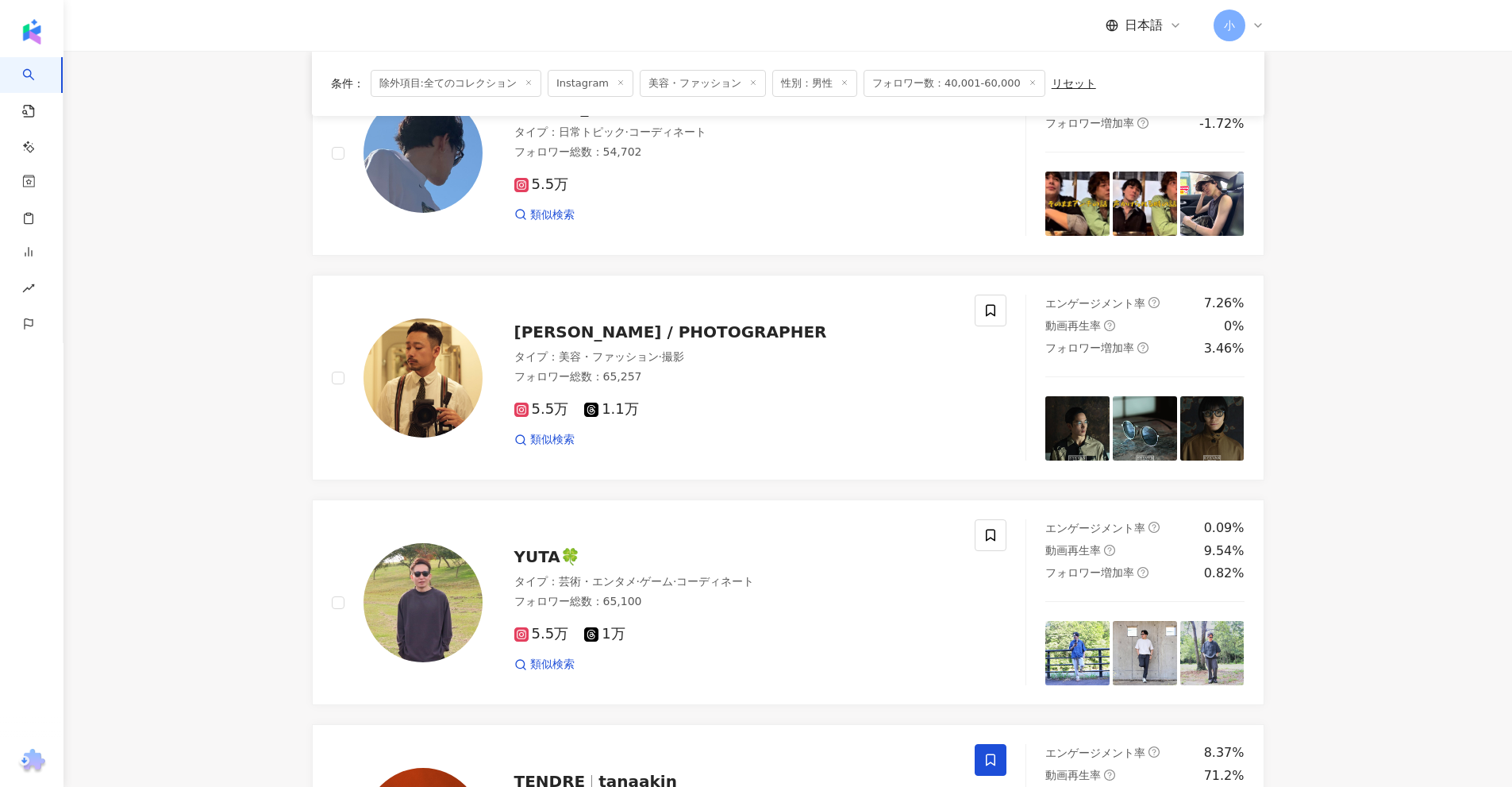
scroll to position [750, 0]
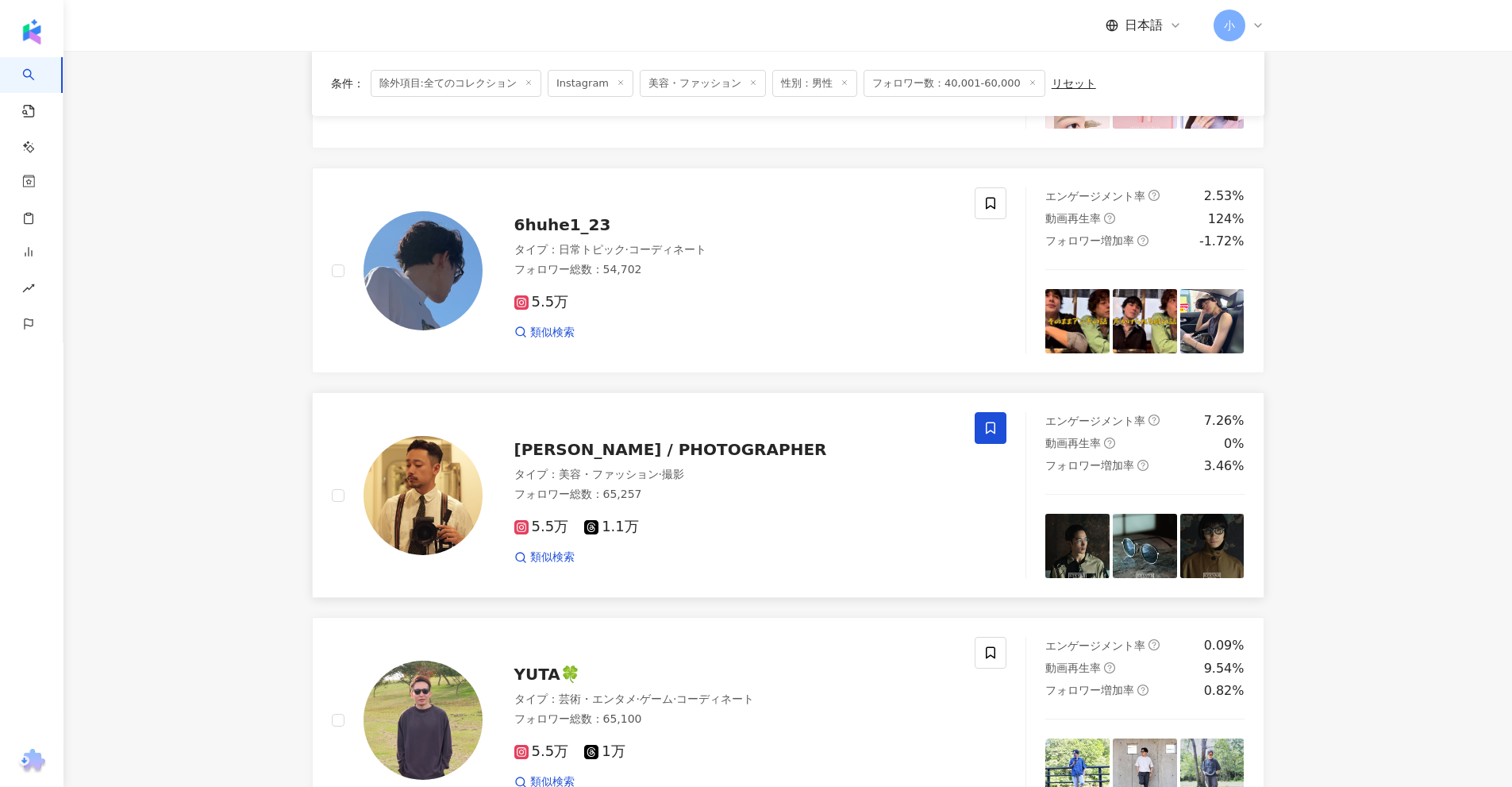
click at [987, 431] on icon at bounding box center [990, 428] width 14 height 14
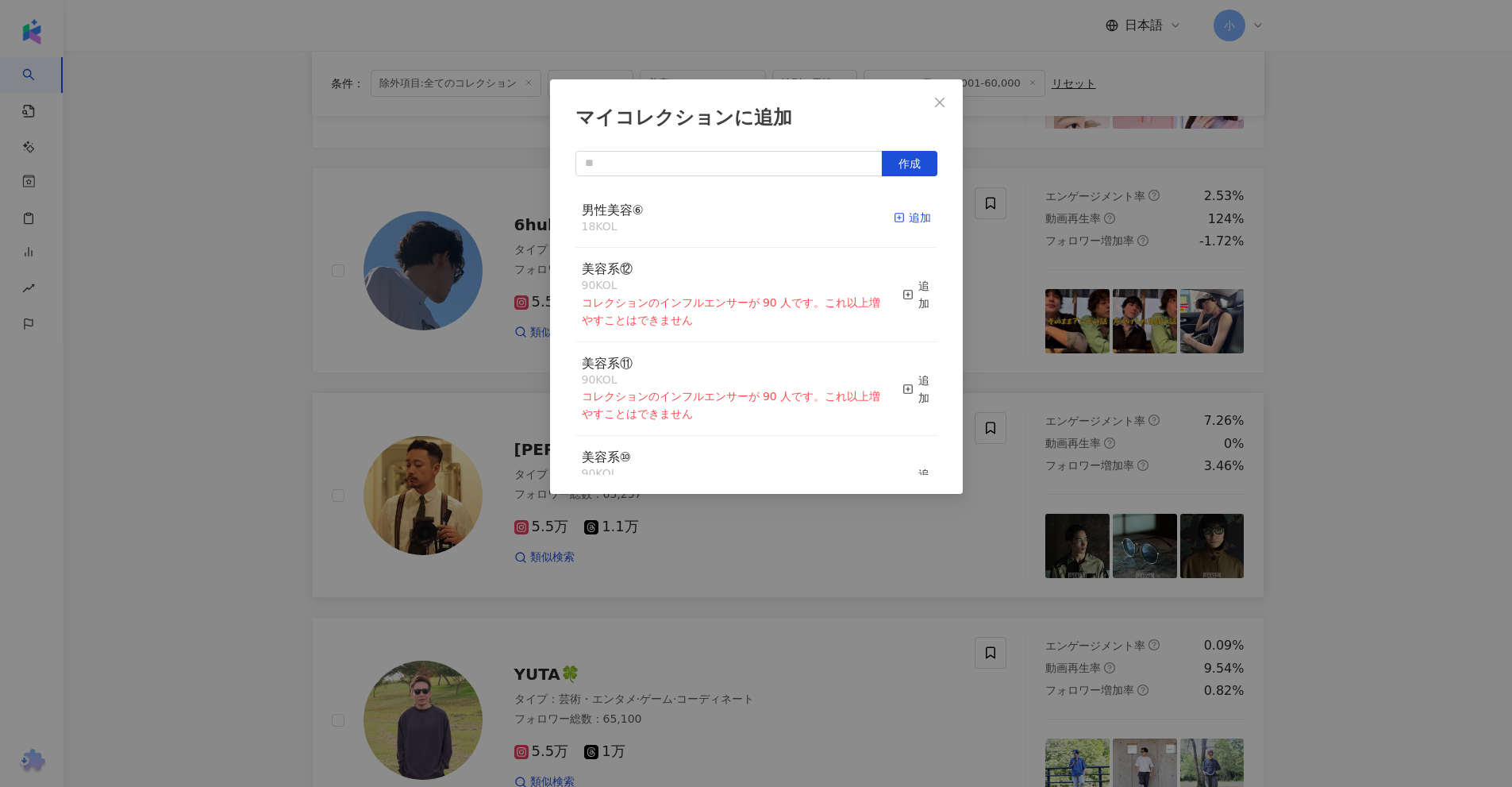
click at [905, 223] on div "追加" at bounding box center [912, 218] width 37 height 17
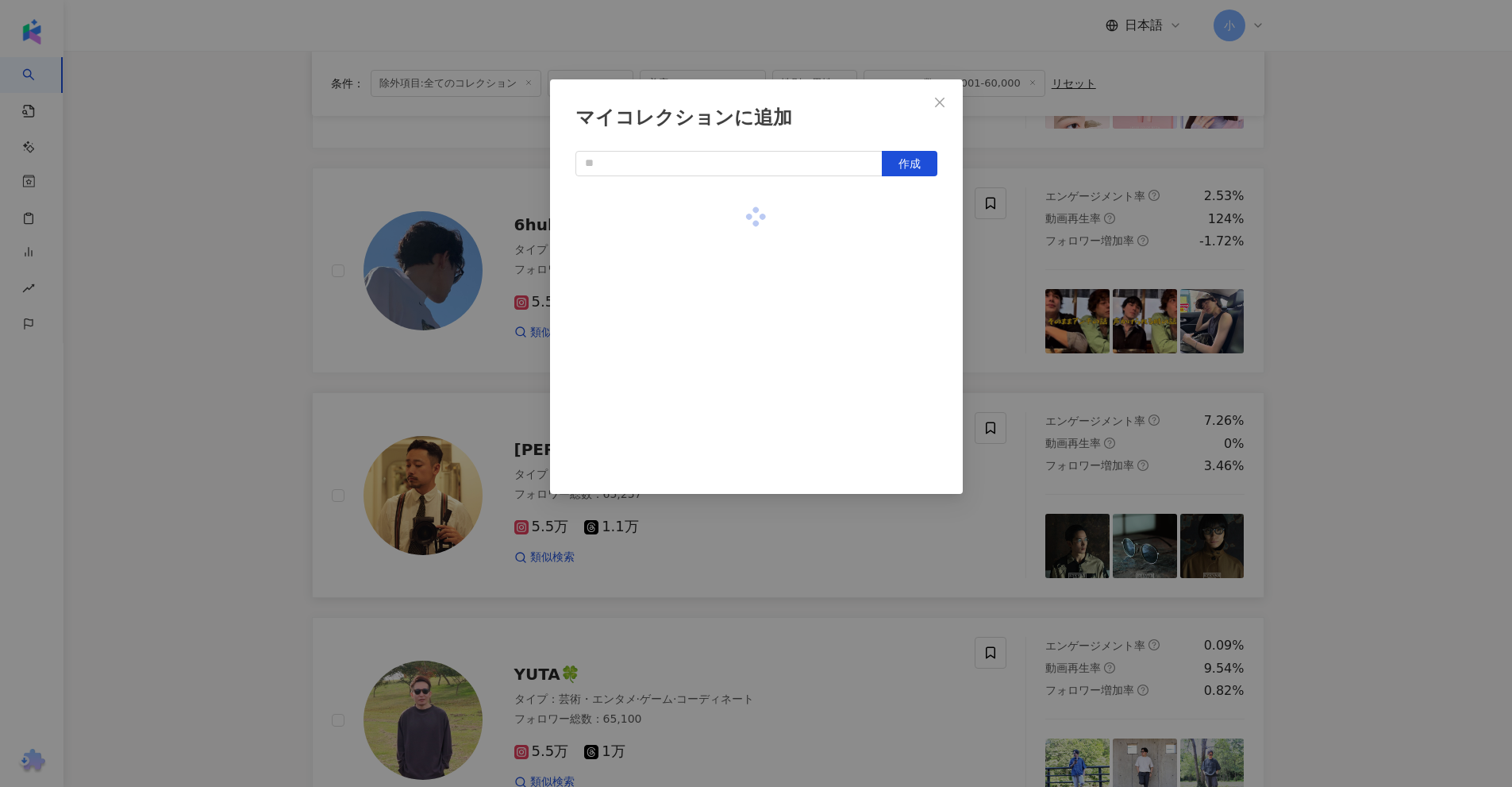
click at [1336, 309] on div "マイコレクションに追加 作成" at bounding box center [756, 393] width 1512 height 787
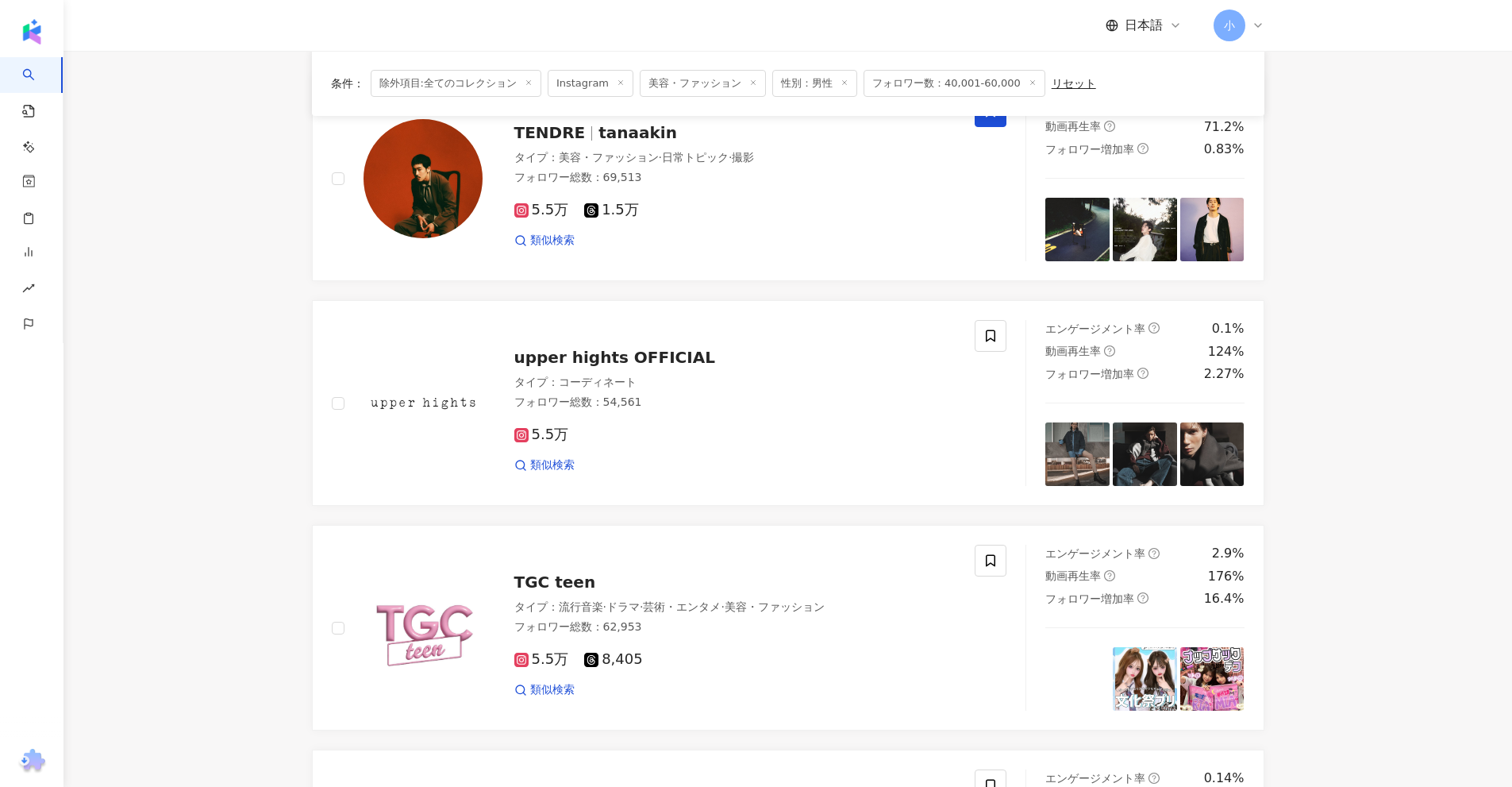
scroll to position [2495, 0]
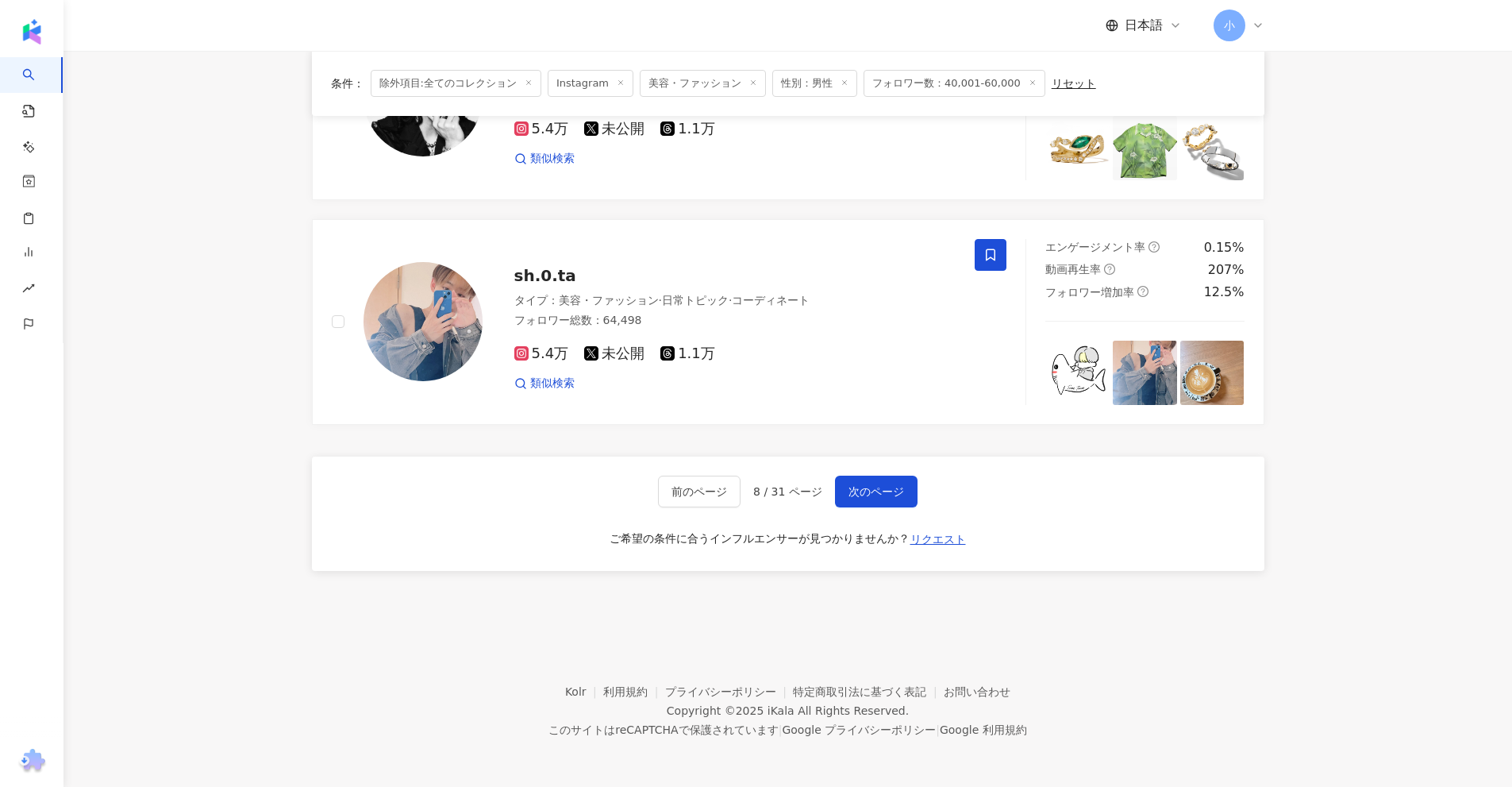
drag, startPoint x: 1396, startPoint y: 288, endPoint x: 1428, endPoint y: 601, distance: 314.6
click at [888, 485] on span "次のページ" at bounding box center [877, 491] width 56 height 13
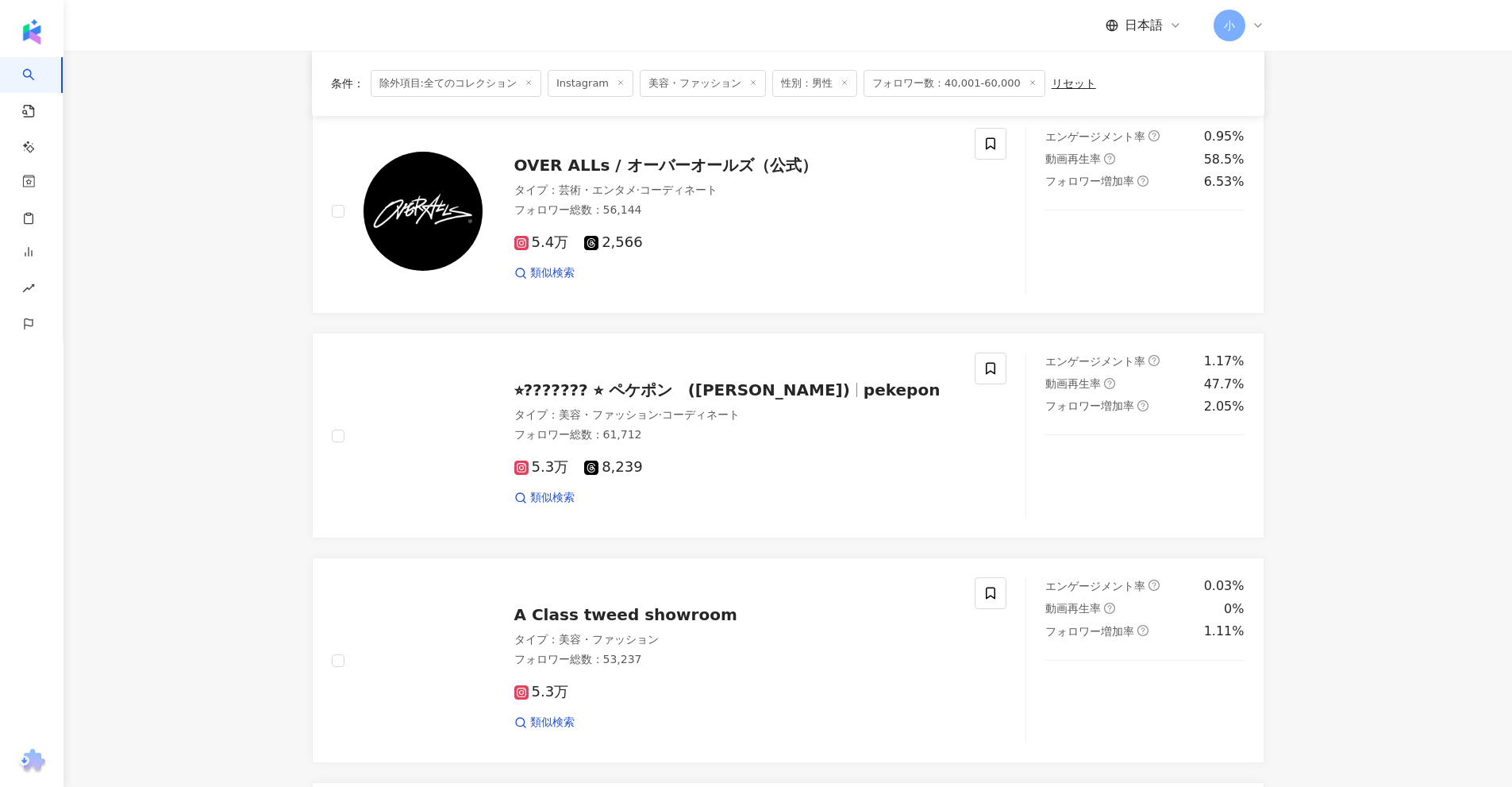
scroll to position [987, 0]
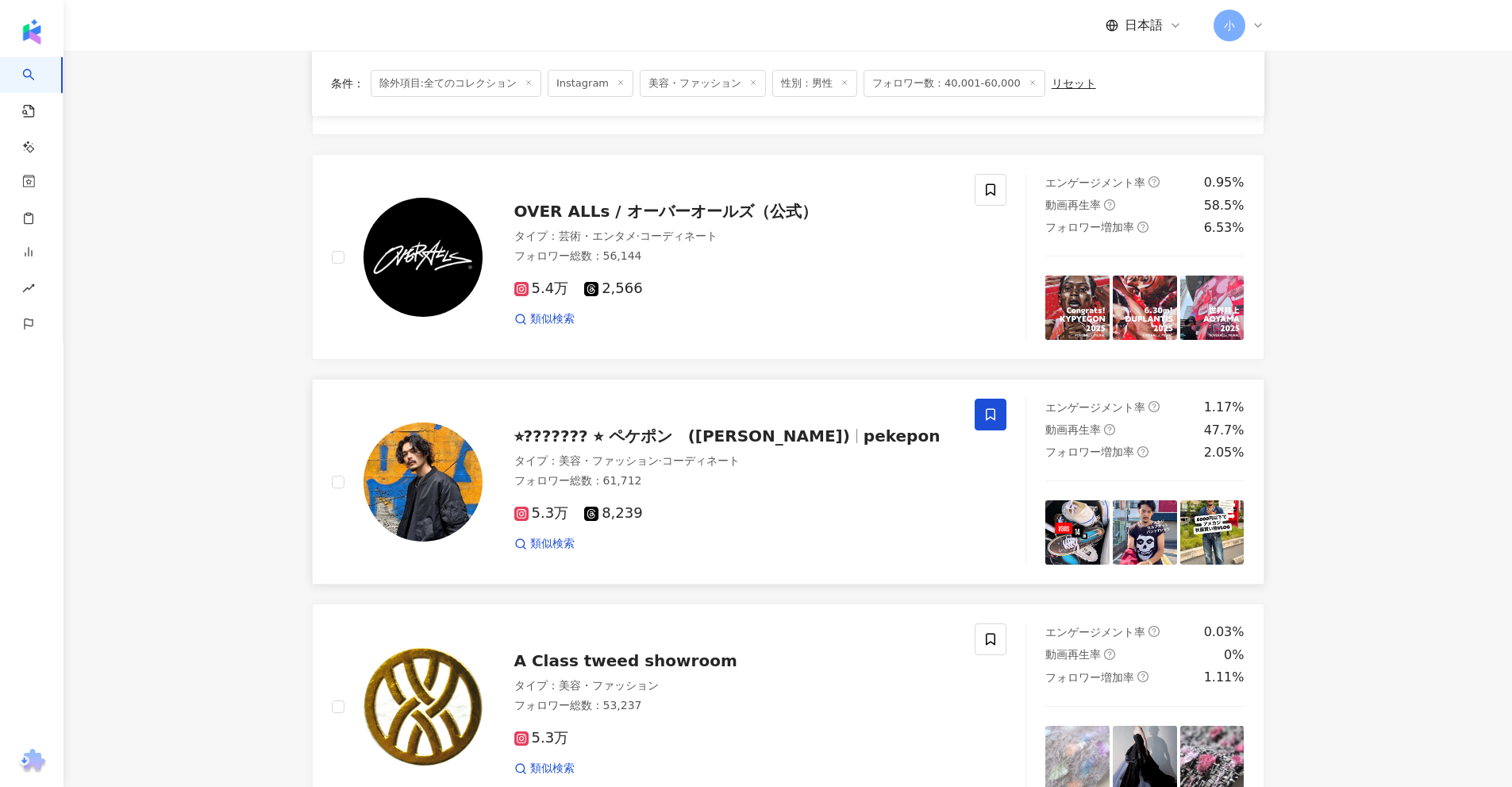
click at [1000, 417] on span at bounding box center [990, 414] width 31 height 31
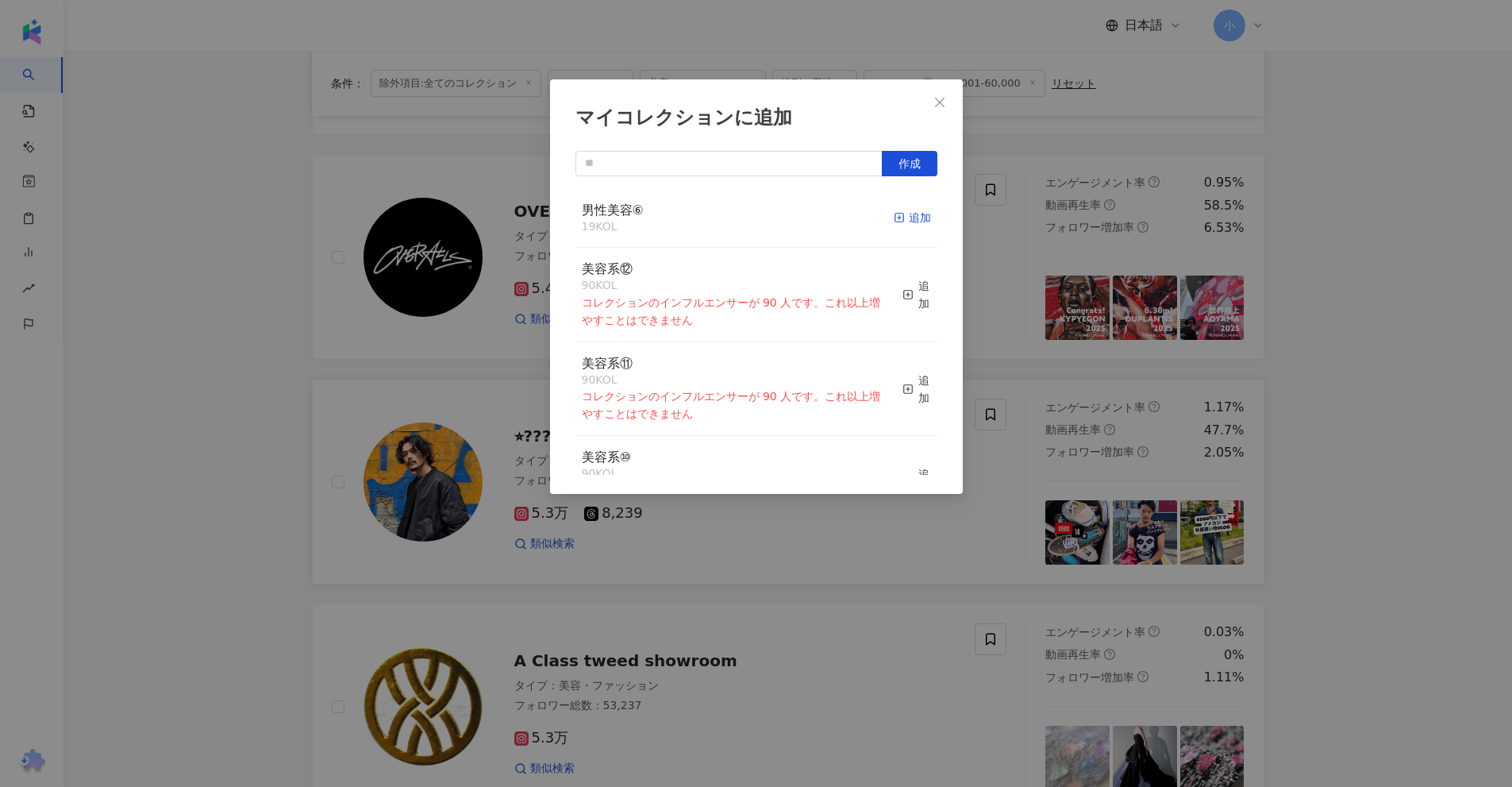
click at [894, 217] on icon "button" at bounding box center [899, 217] width 11 height 11
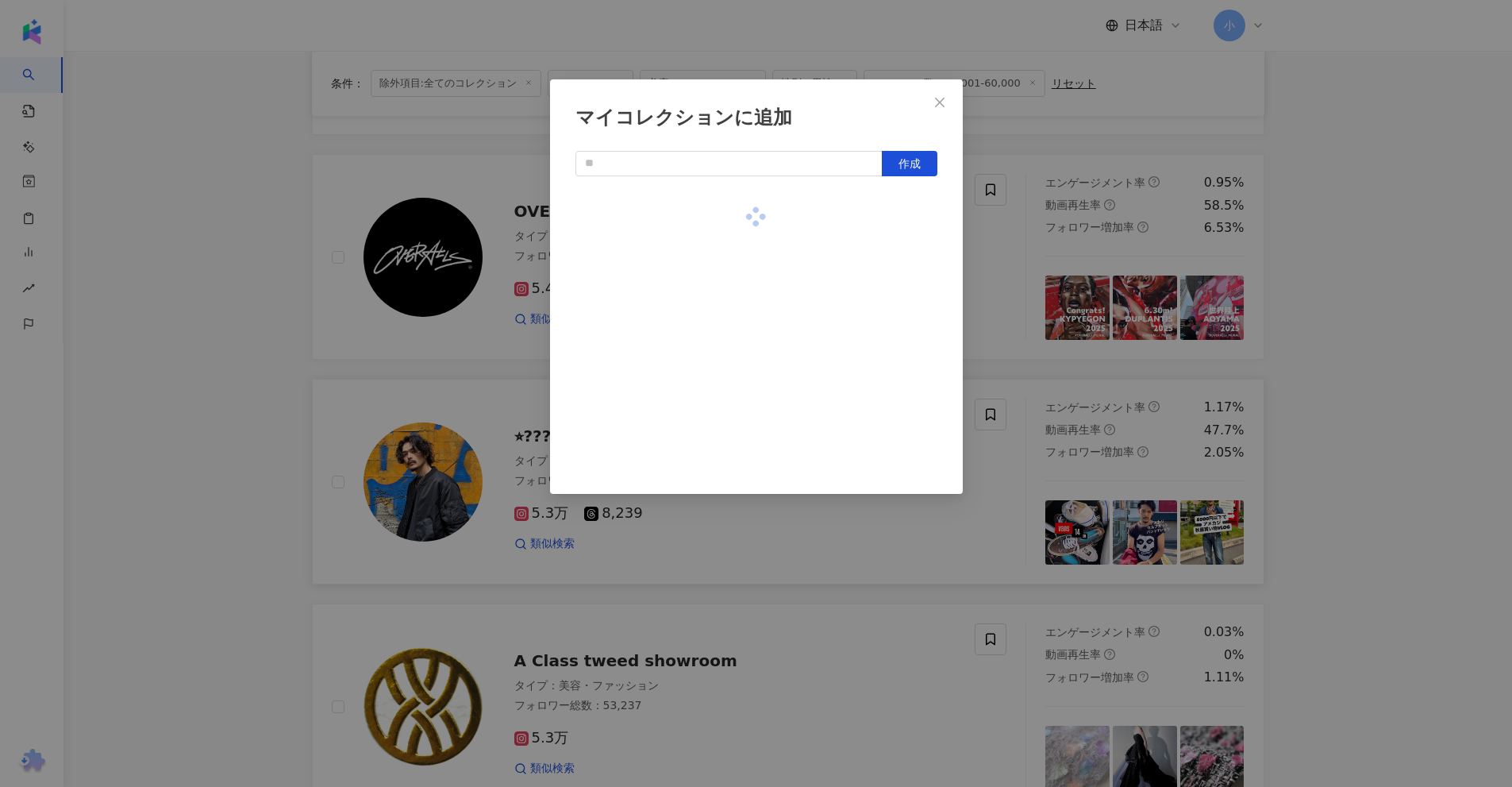
click at [1373, 352] on div "マイコレクションに追加 作成" at bounding box center [756, 393] width 1512 height 787
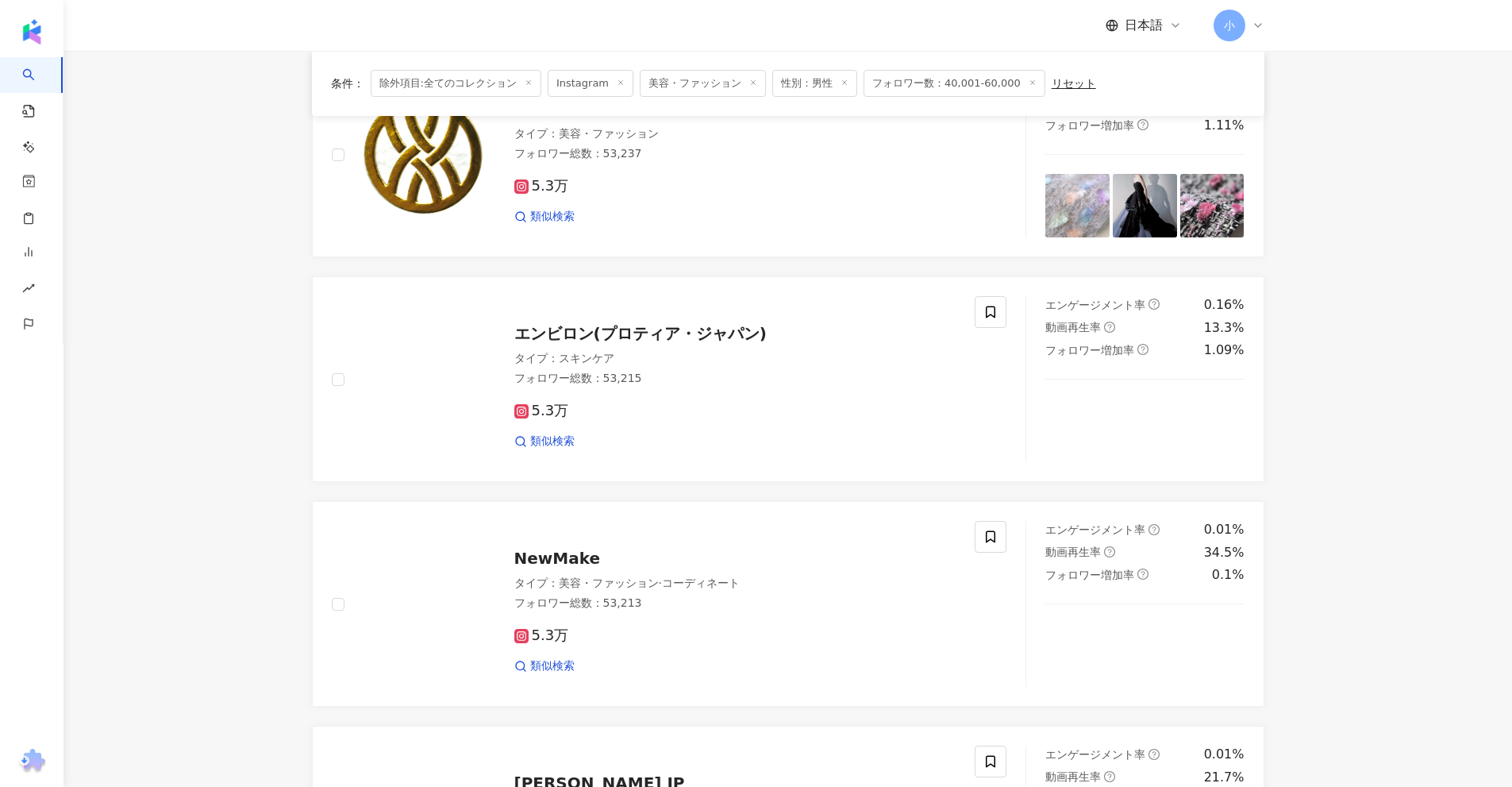
scroll to position [2495, 0]
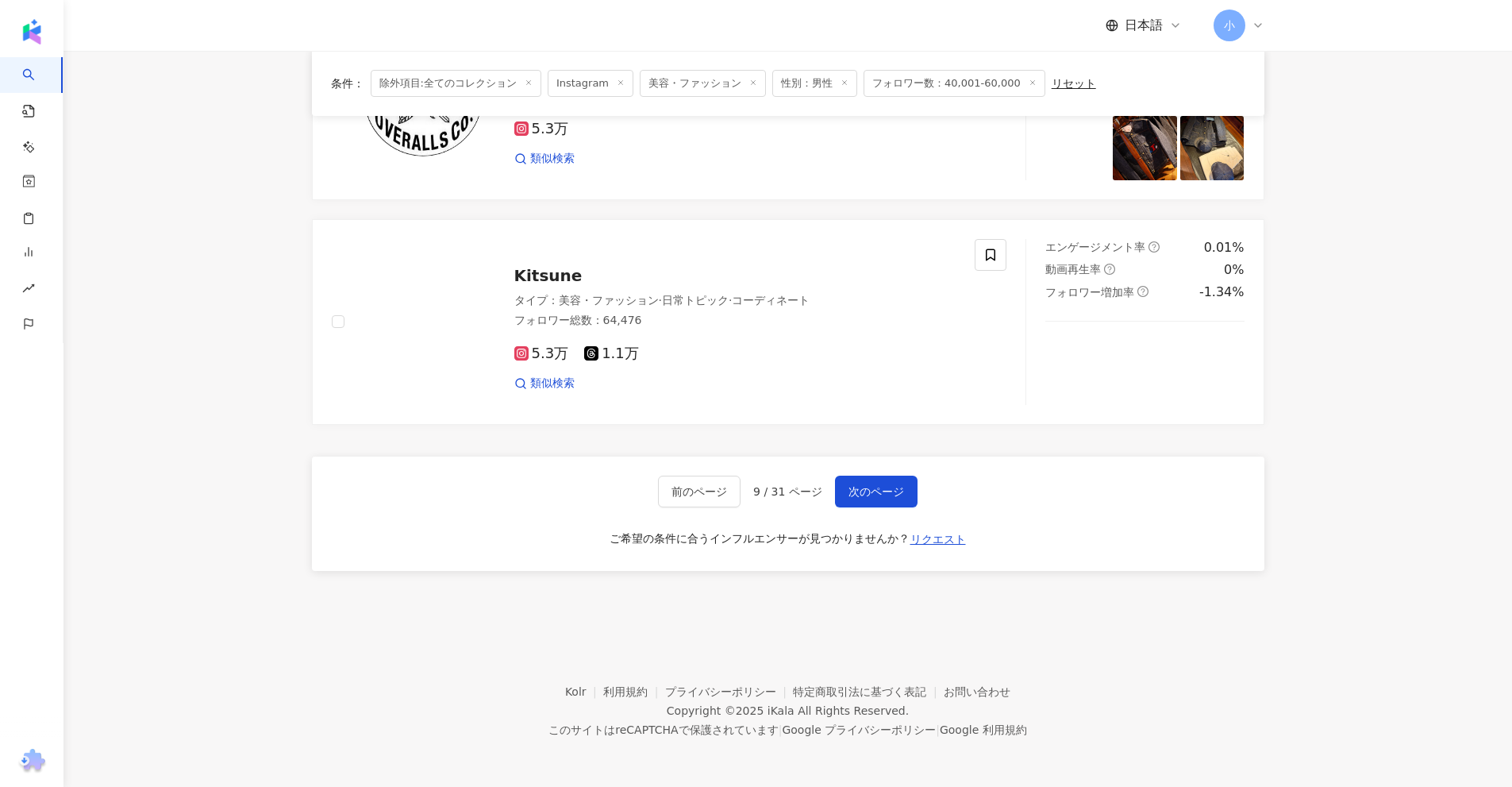
drag, startPoint x: 1367, startPoint y: 257, endPoint x: 1403, endPoint y: 787, distance: 531.2
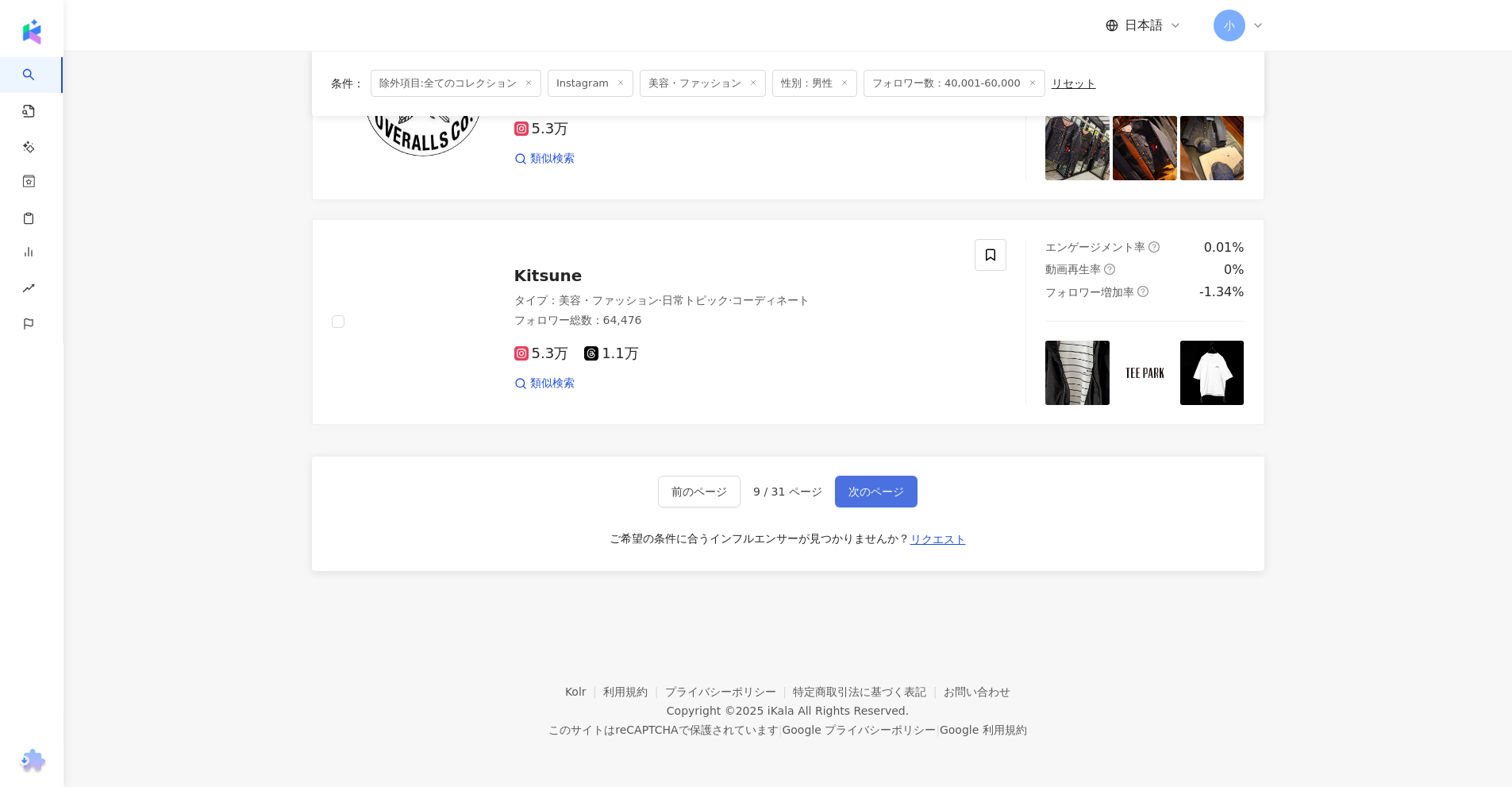
click at [880, 491] on span "次のページ" at bounding box center [877, 491] width 56 height 13
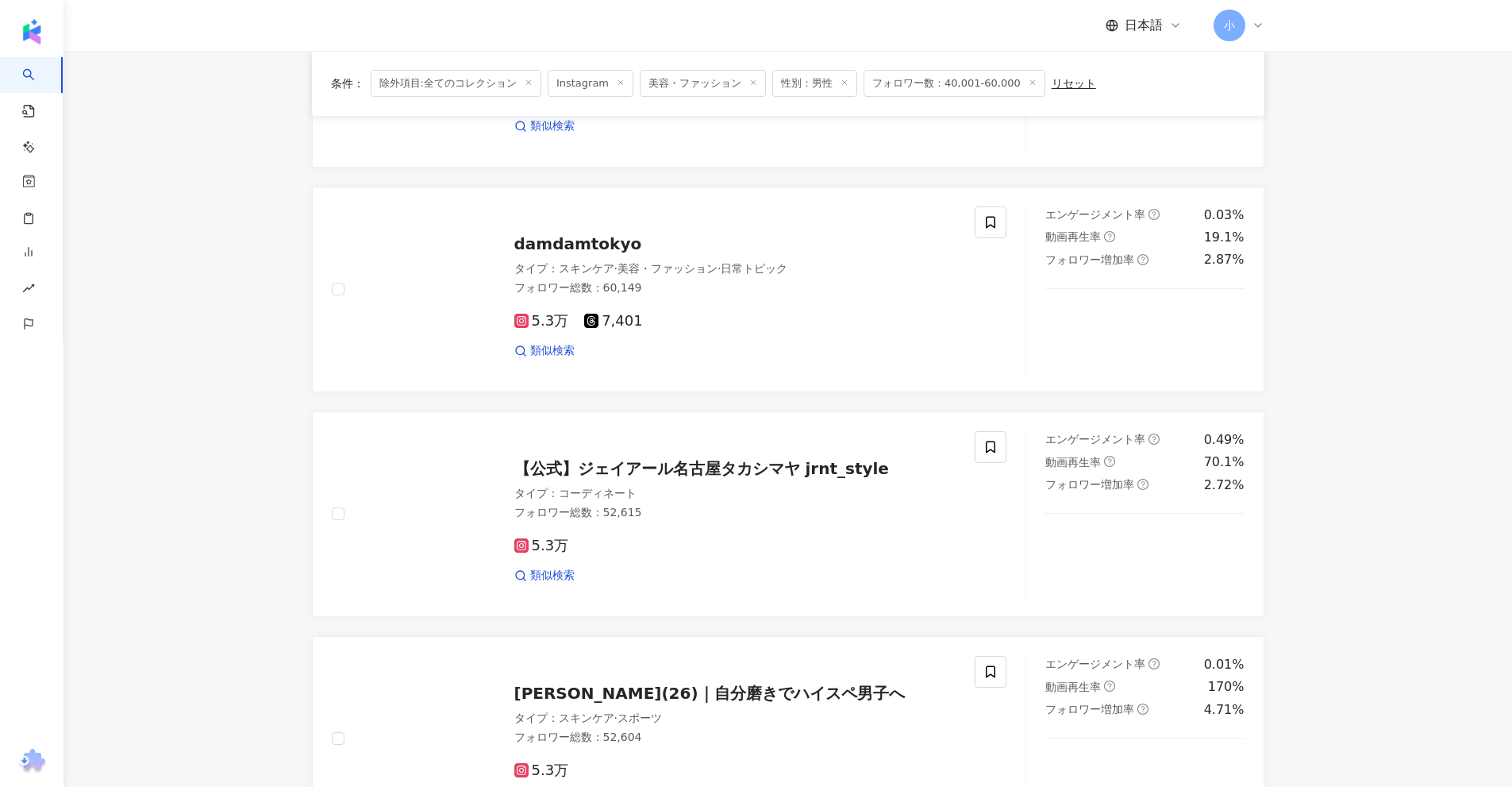
scroll to position [2529, 0]
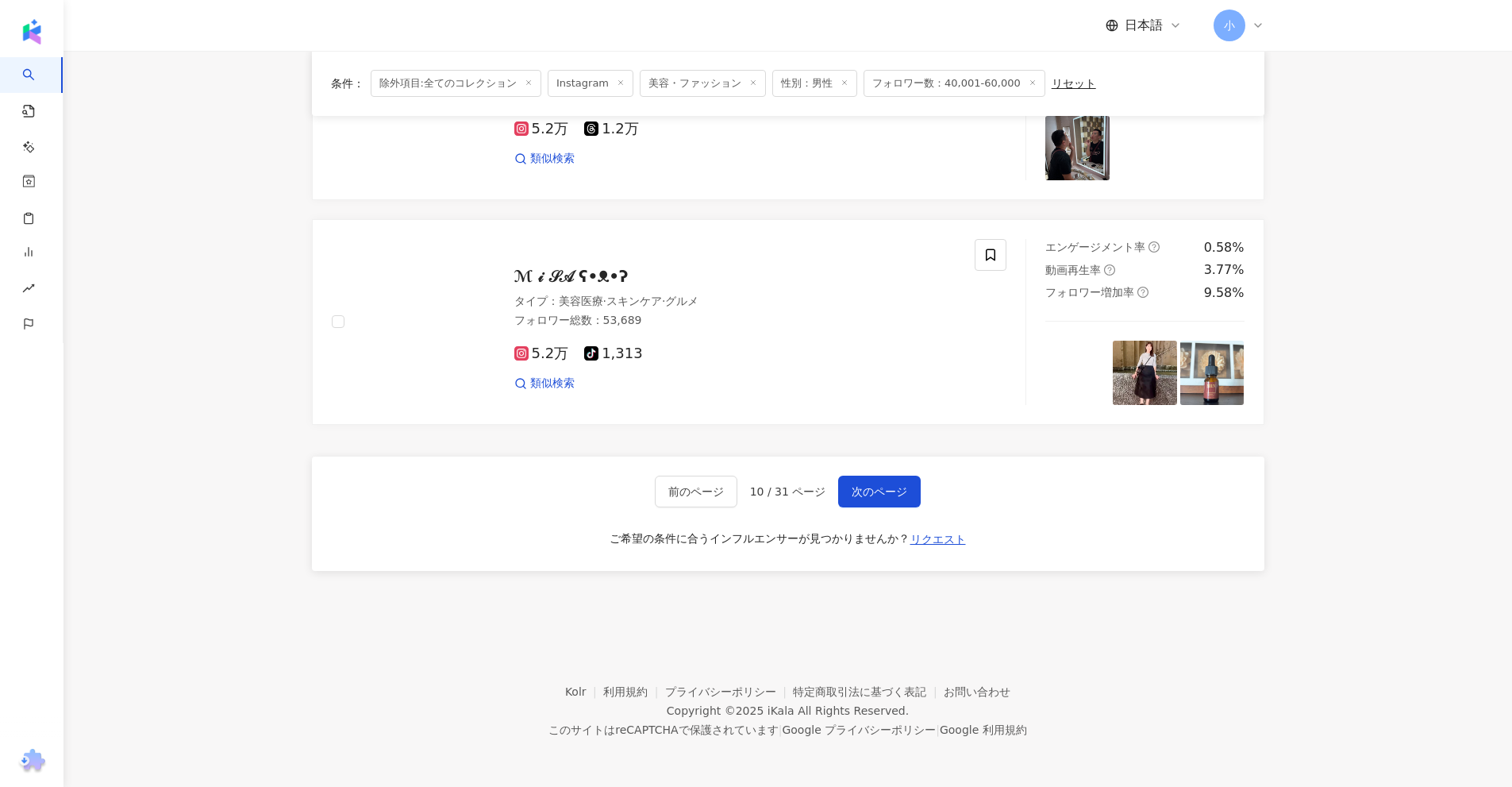
drag, startPoint x: 1356, startPoint y: 296, endPoint x: 1383, endPoint y: 787, distance: 491.7
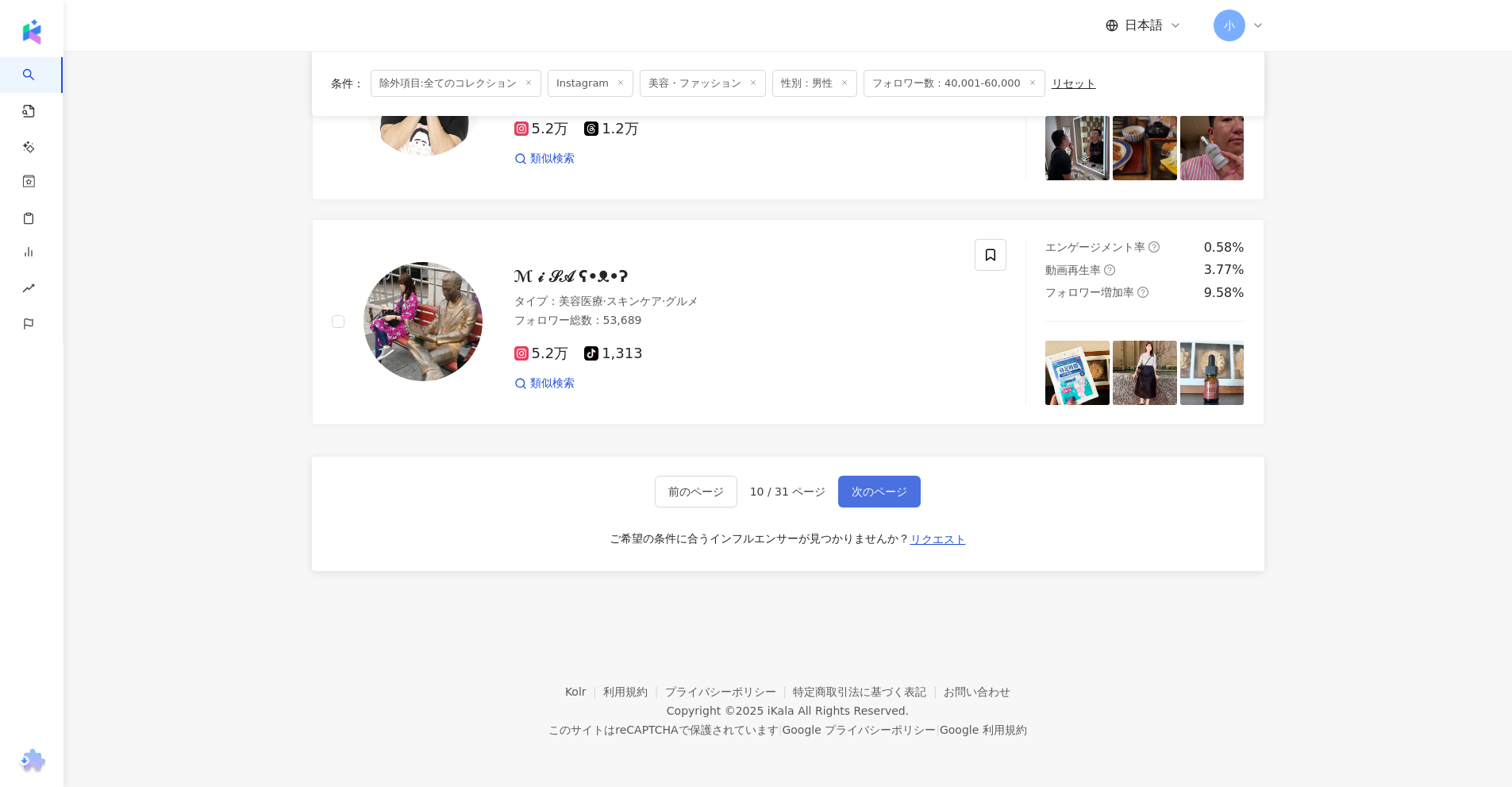
click at [890, 485] on span "次のページ" at bounding box center [879, 491] width 56 height 13
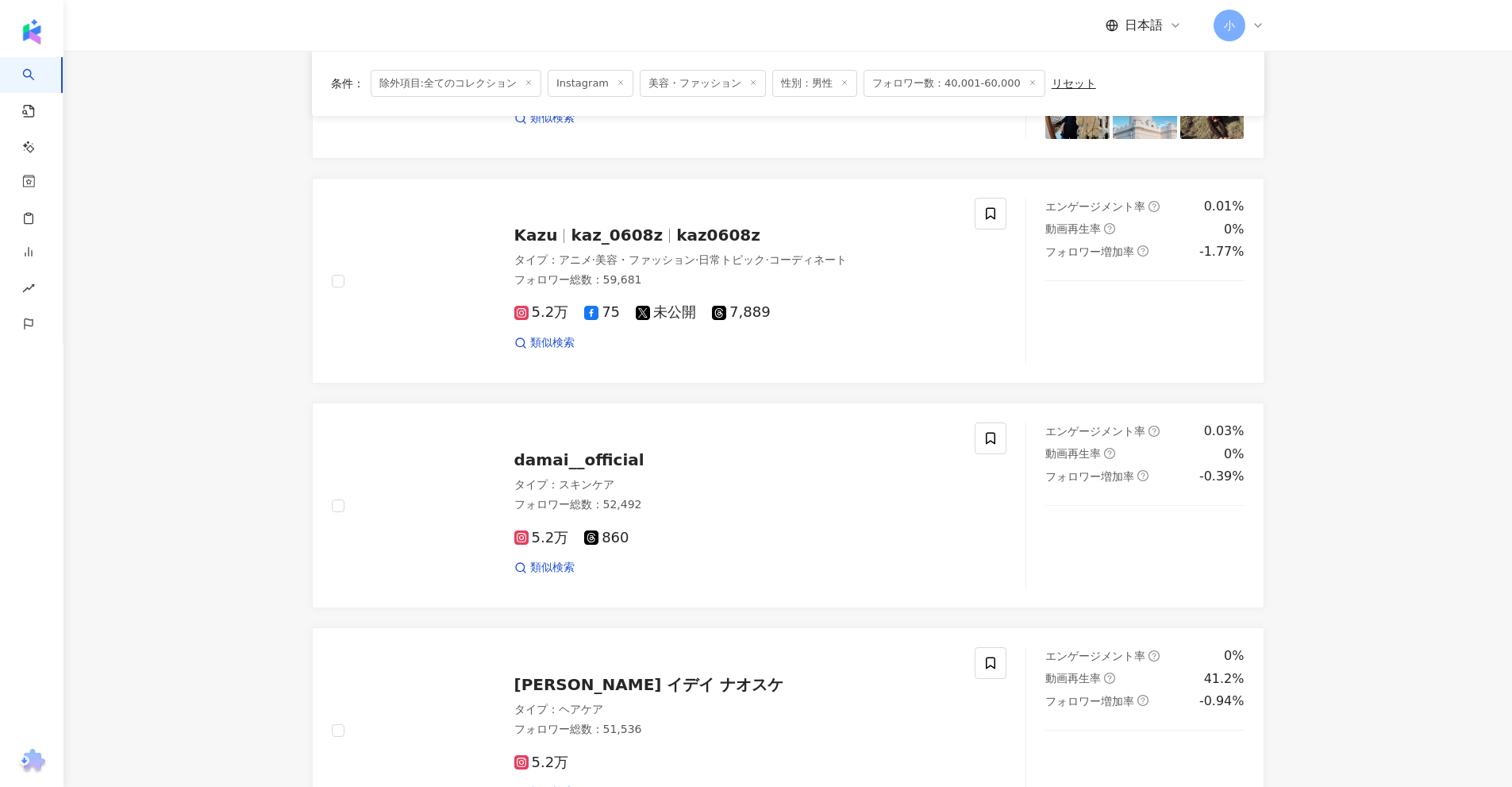
scroll to position [1861, 0]
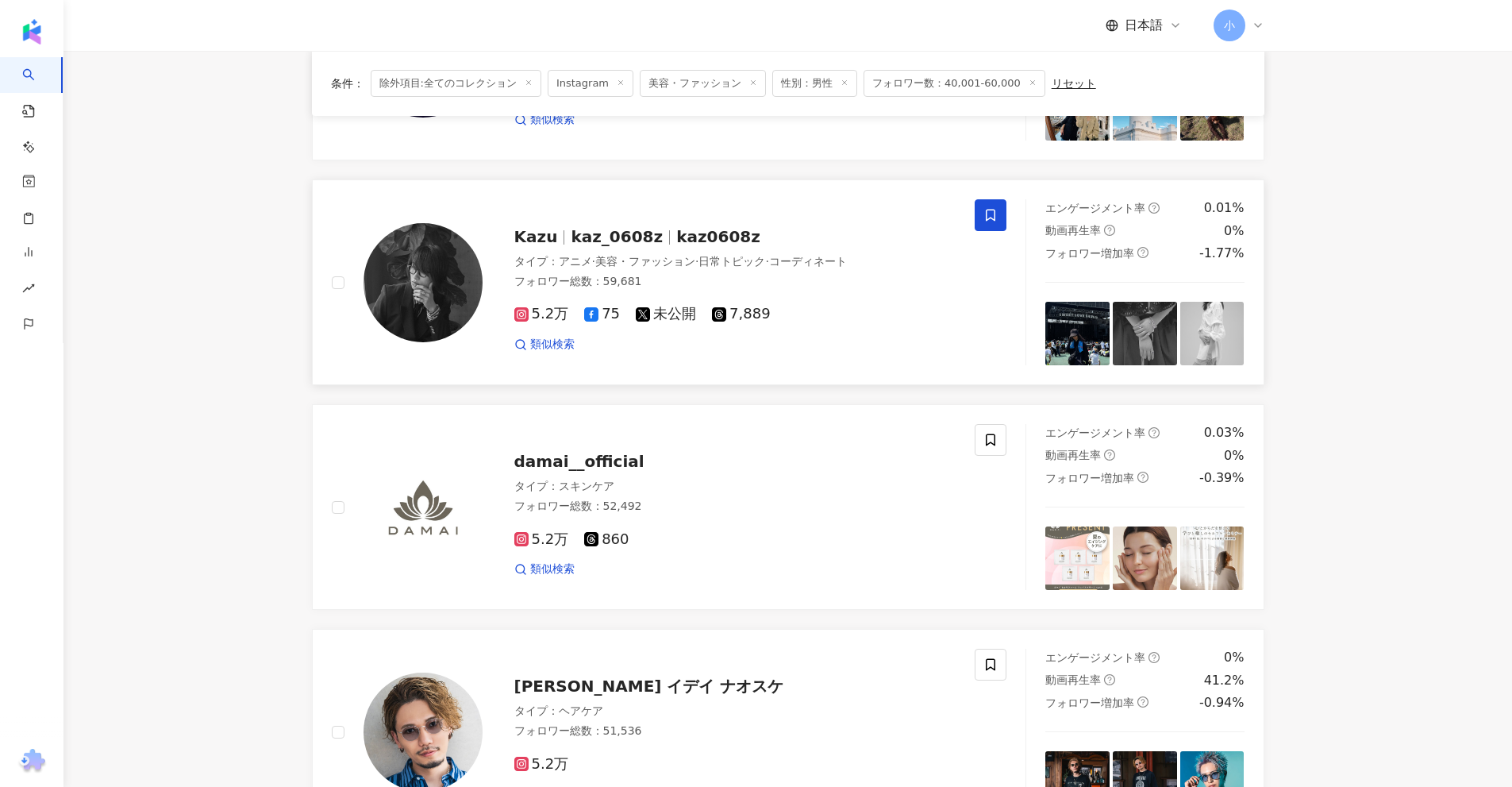
click at [999, 215] on span at bounding box center [990, 215] width 31 height 31
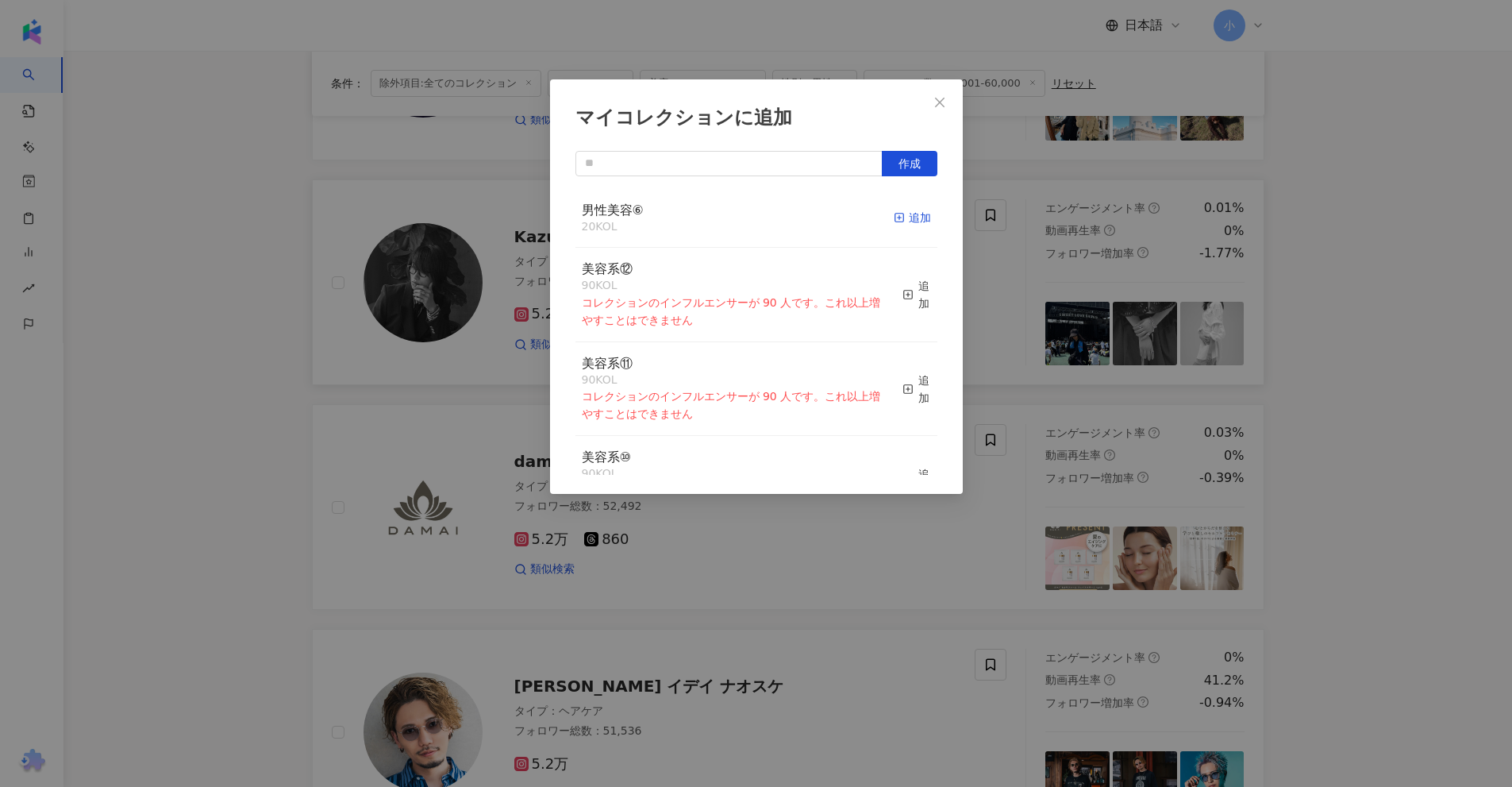
click at [911, 219] on div "追加" at bounding box center [912, 218] width 37 height 17
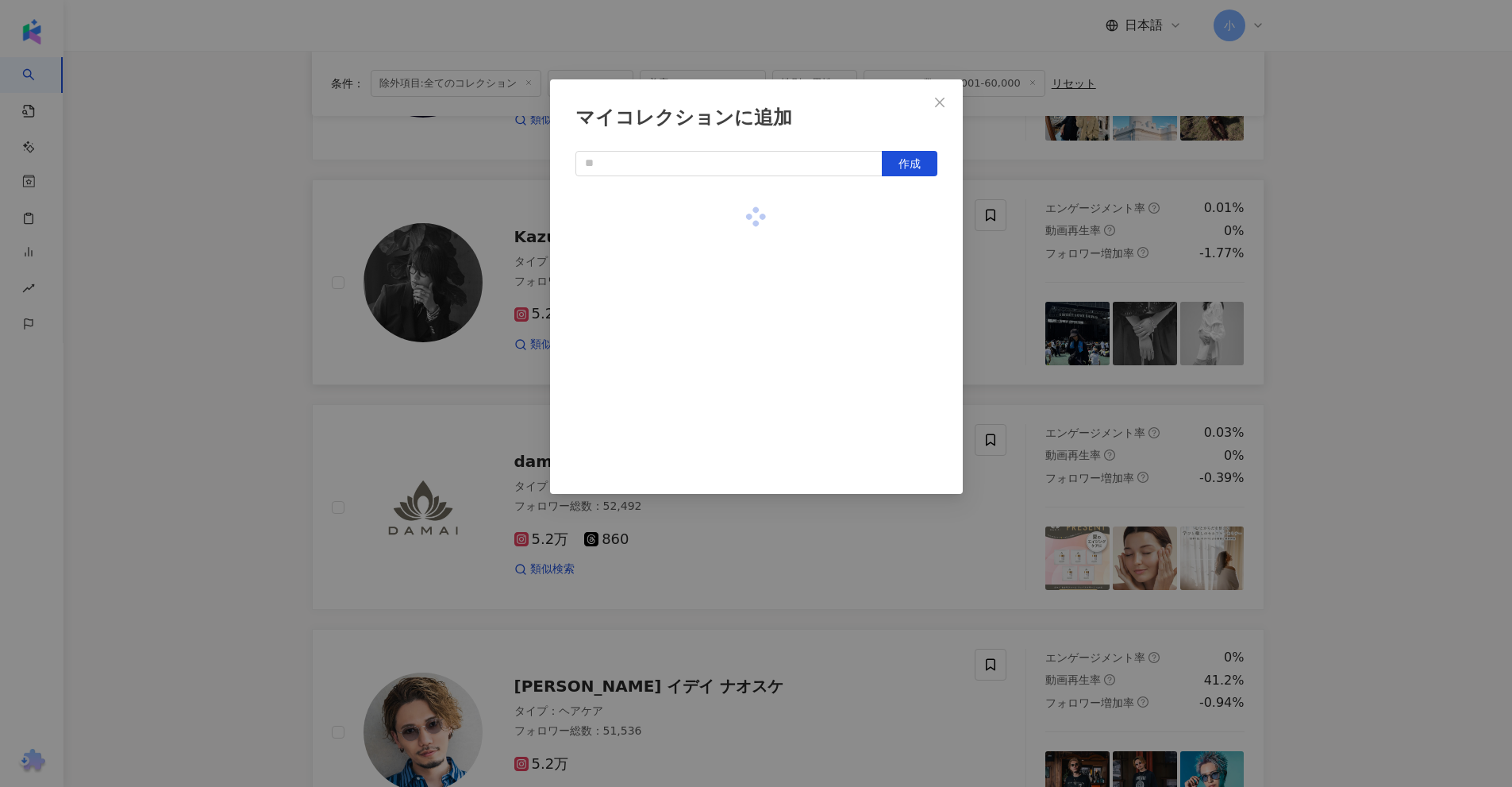
click at [1303, 268] on div "マイコレクションに追加 作成" at bounding box center [756, 393] width 1512 height 787
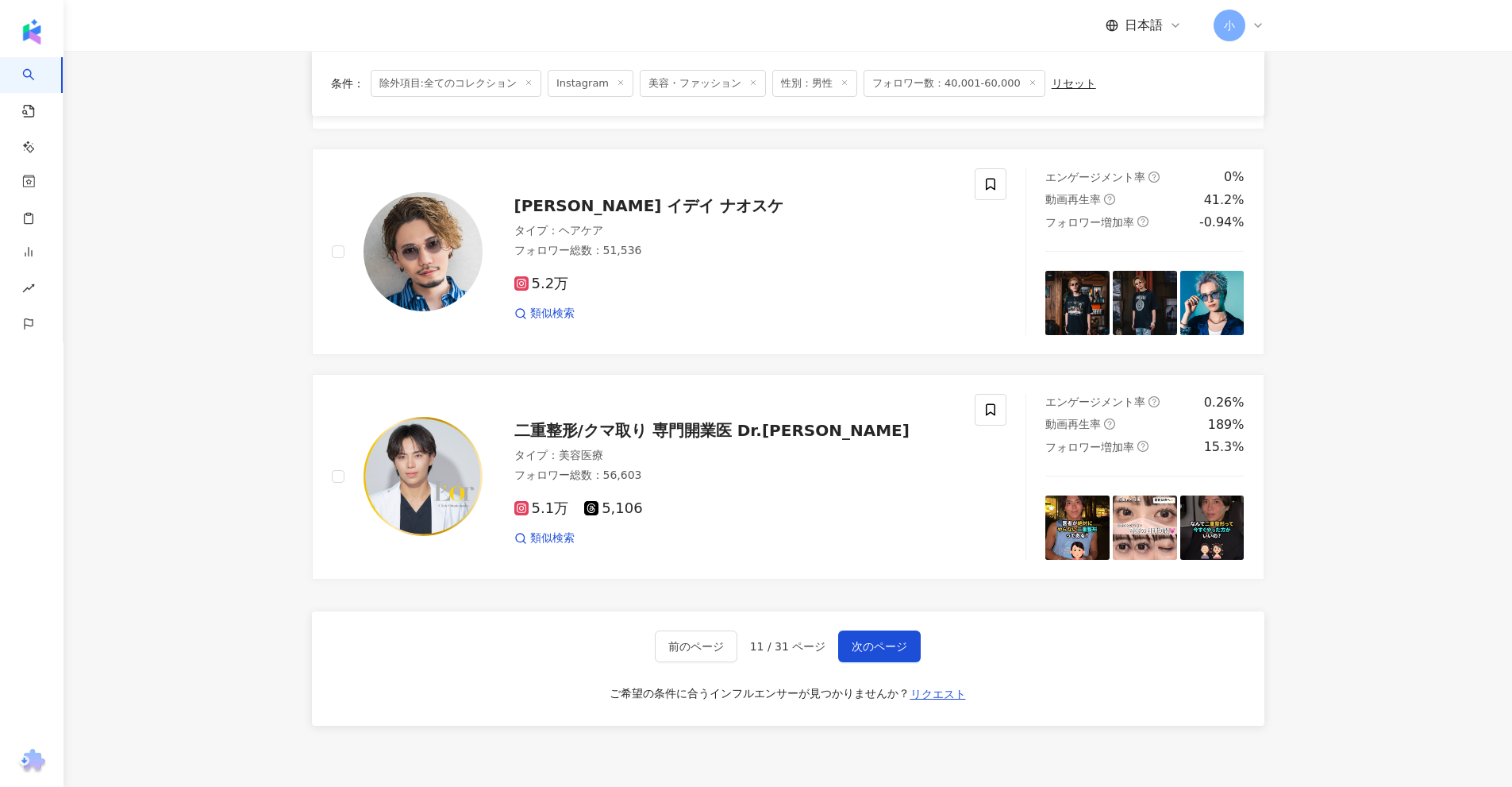
scroll to position [2495, 0]
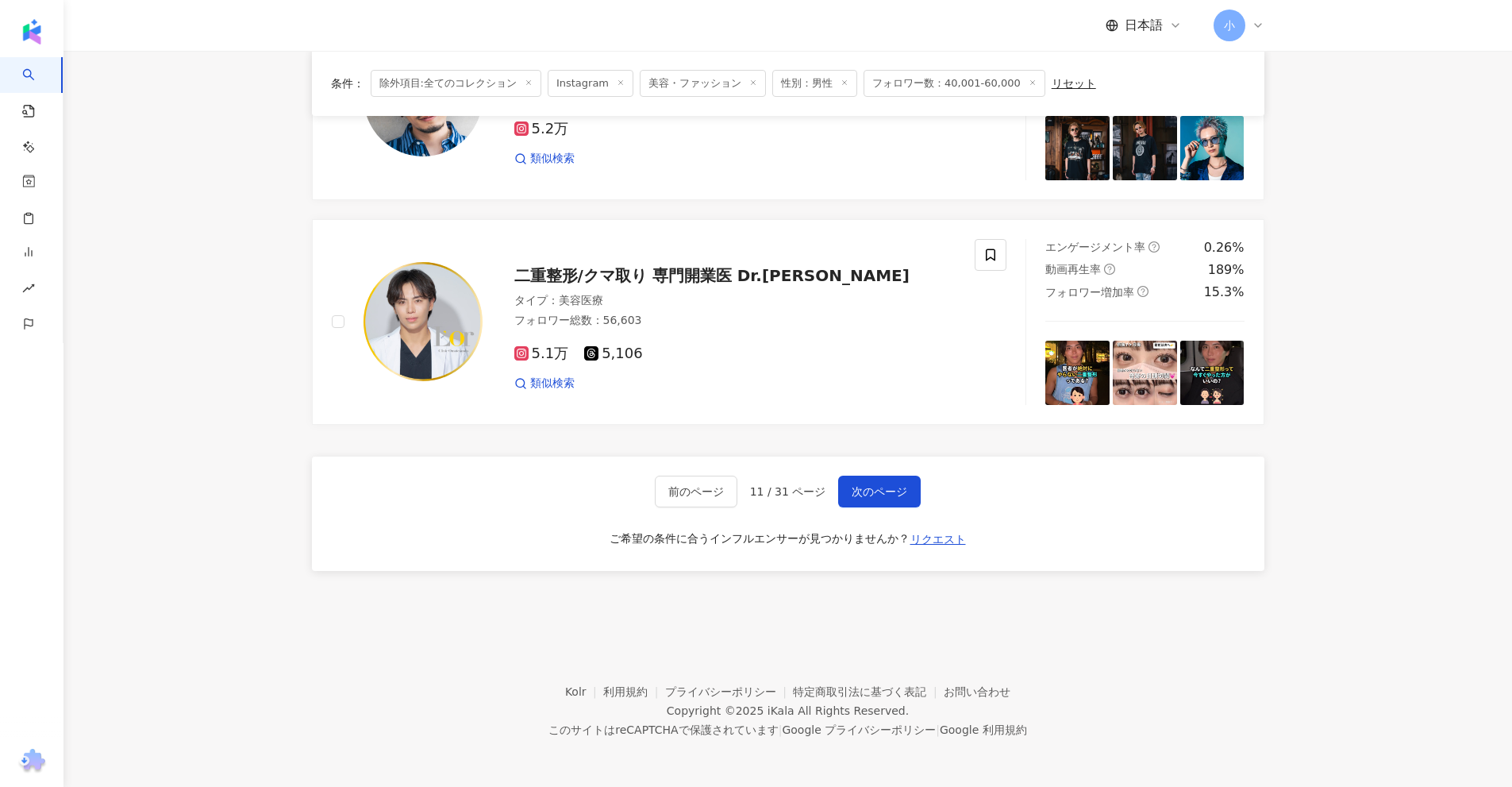
drag, startPoint x: 1407, startPoint y: 282, endPoint x: 1170, endPoint y: 590, distance: 388.6
click at [851, 492] on span "次のページ" at bounding box center [879, 491] width 56 height 13
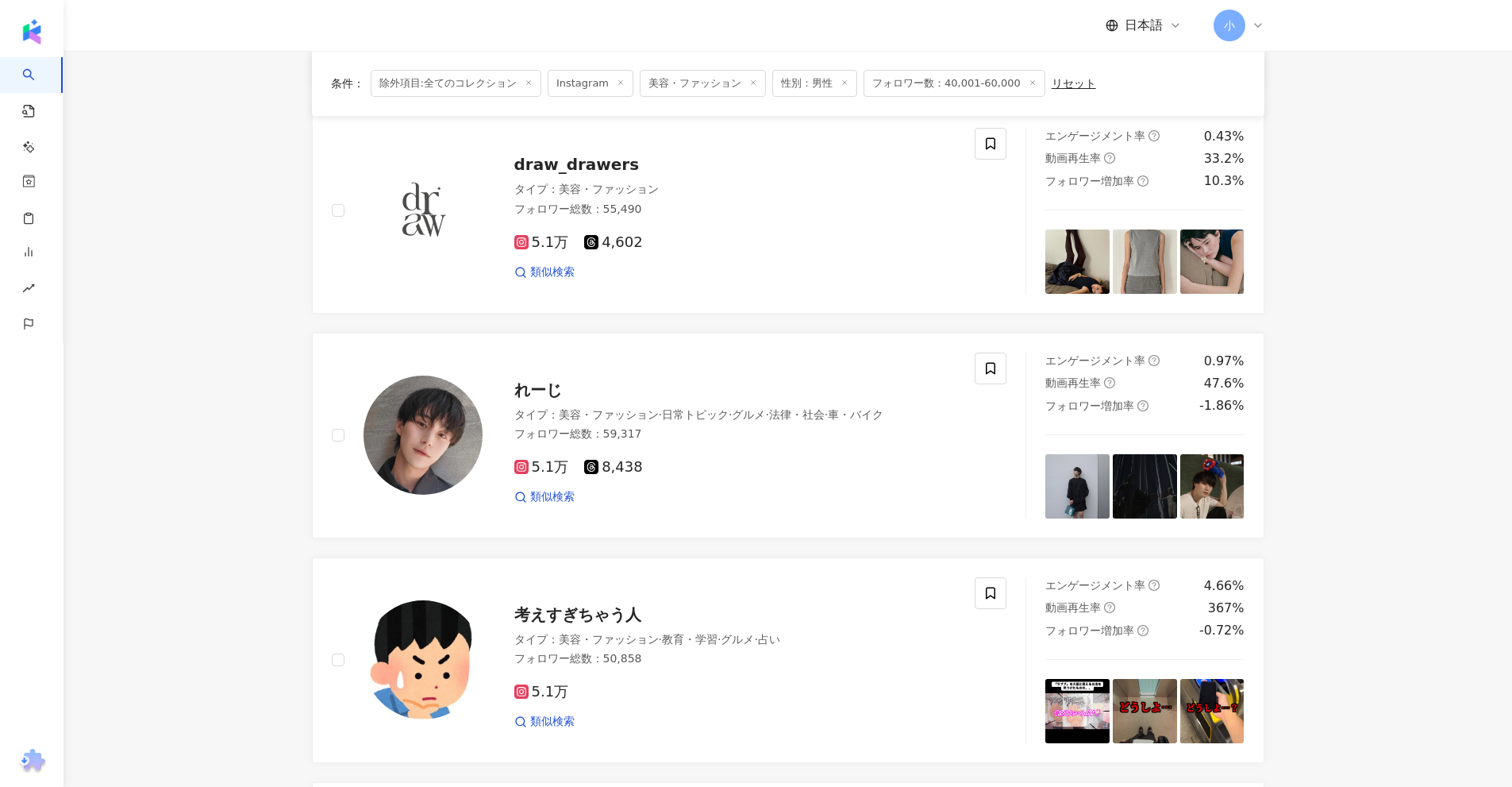
scroll to position [1877, 0]
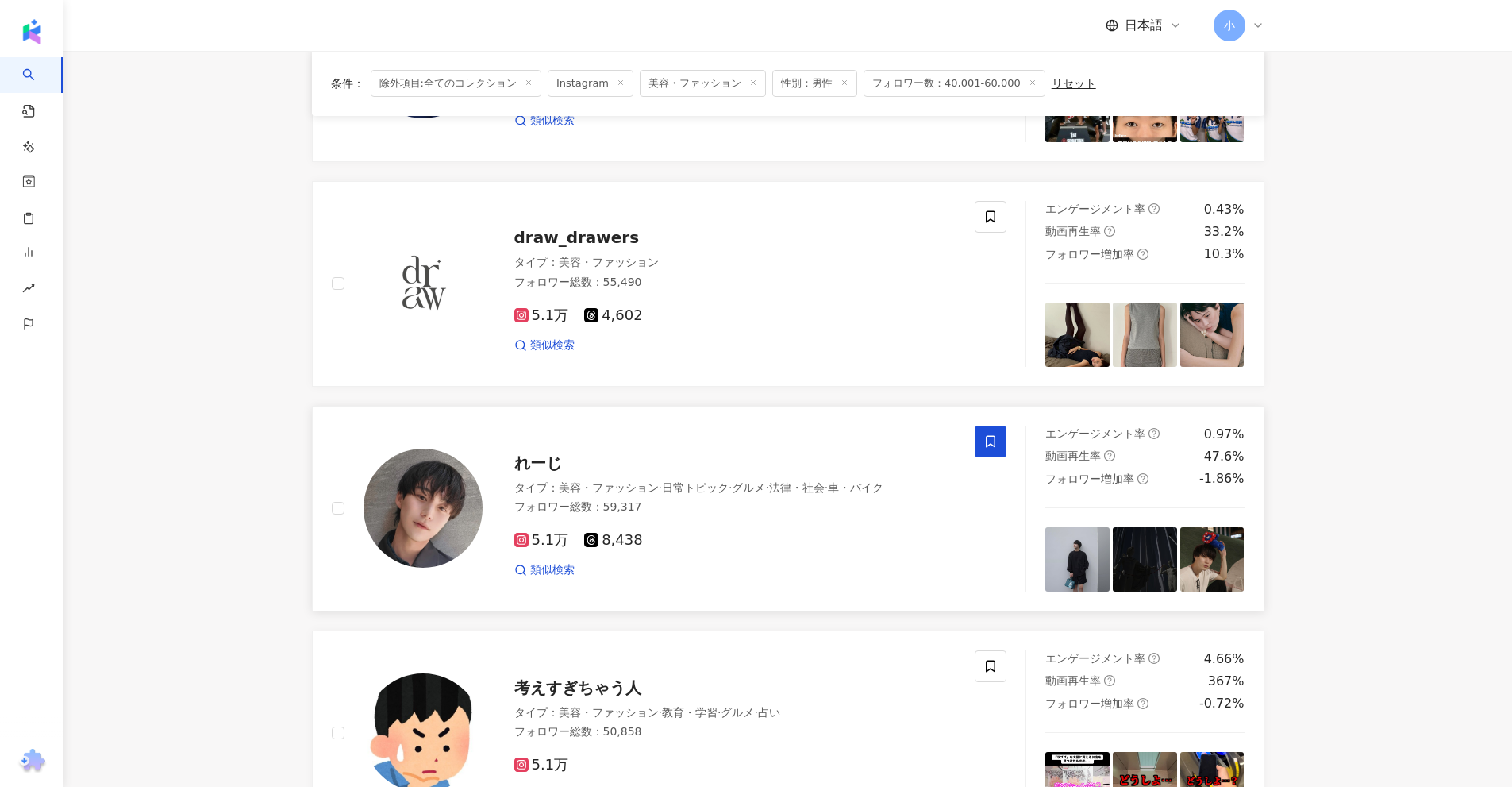
click at [990, 436] on icon at bounding box center [990, 441] width 14 height 14
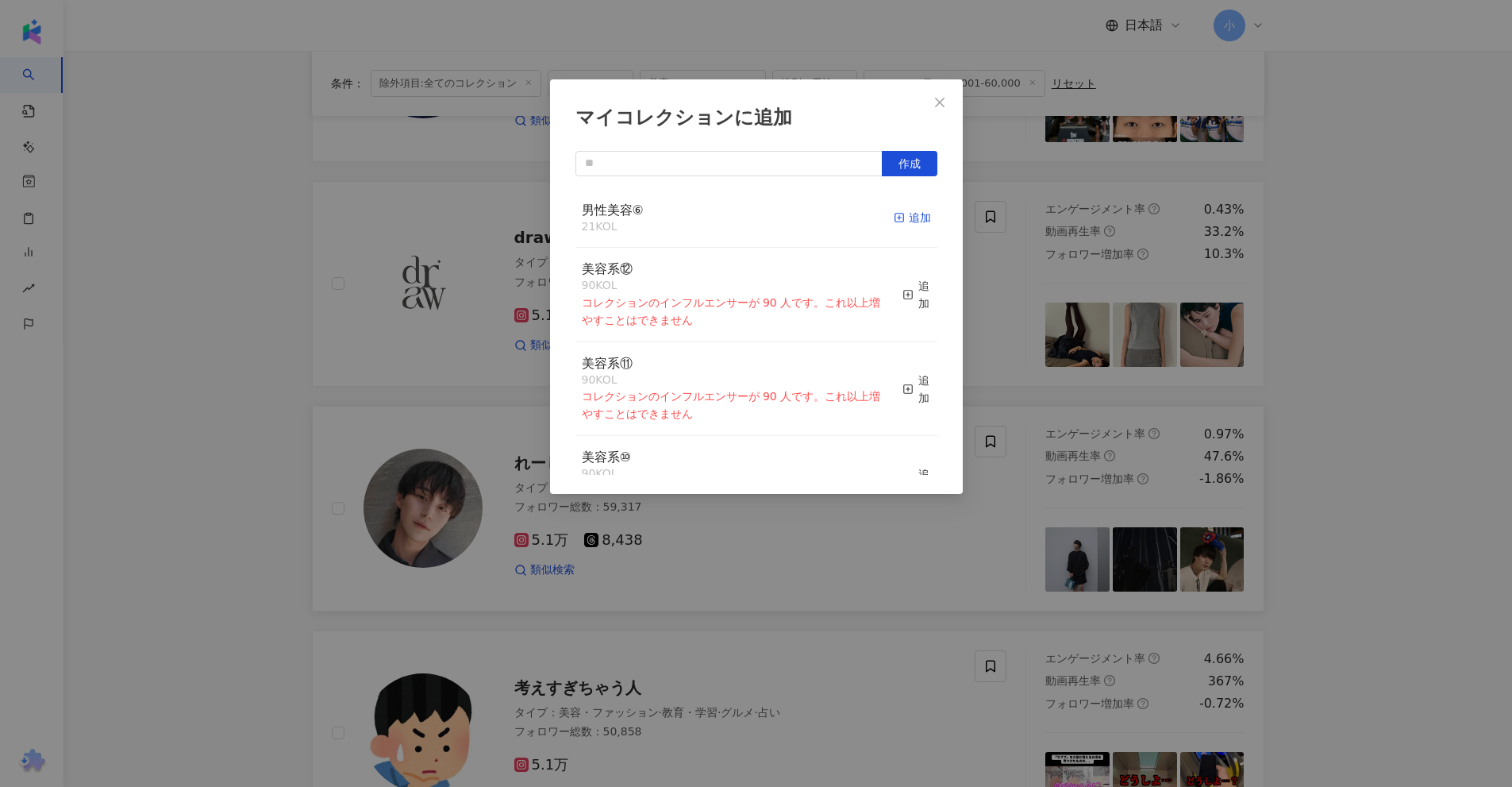
click at [894, 217] on icon "button" at bounding box center [899, 217] width 11 height 11
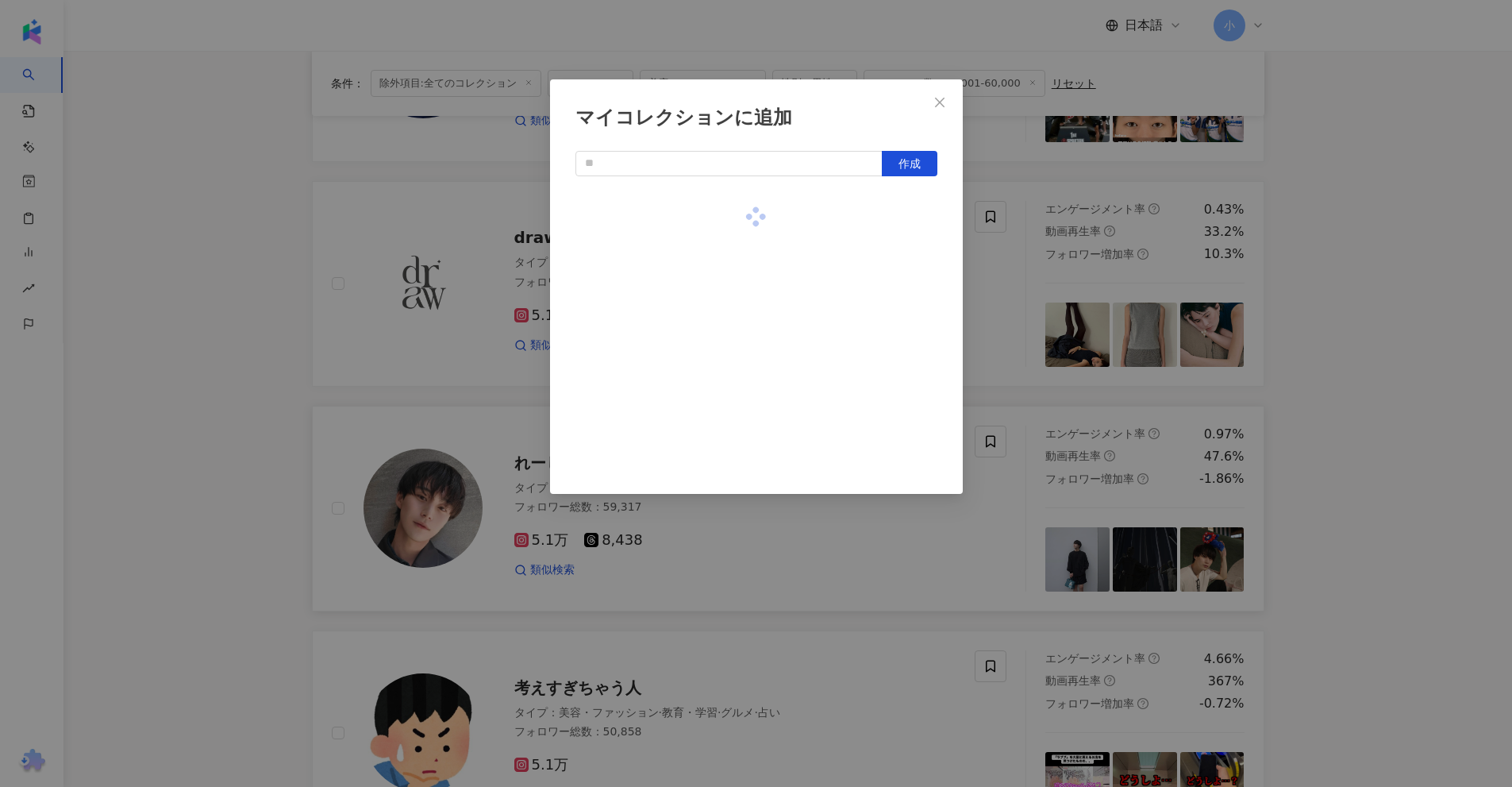
click at [1379, 315] on div "マイコレクションに追加 作成" at bounding box center [756, 393] width 1512 height 787
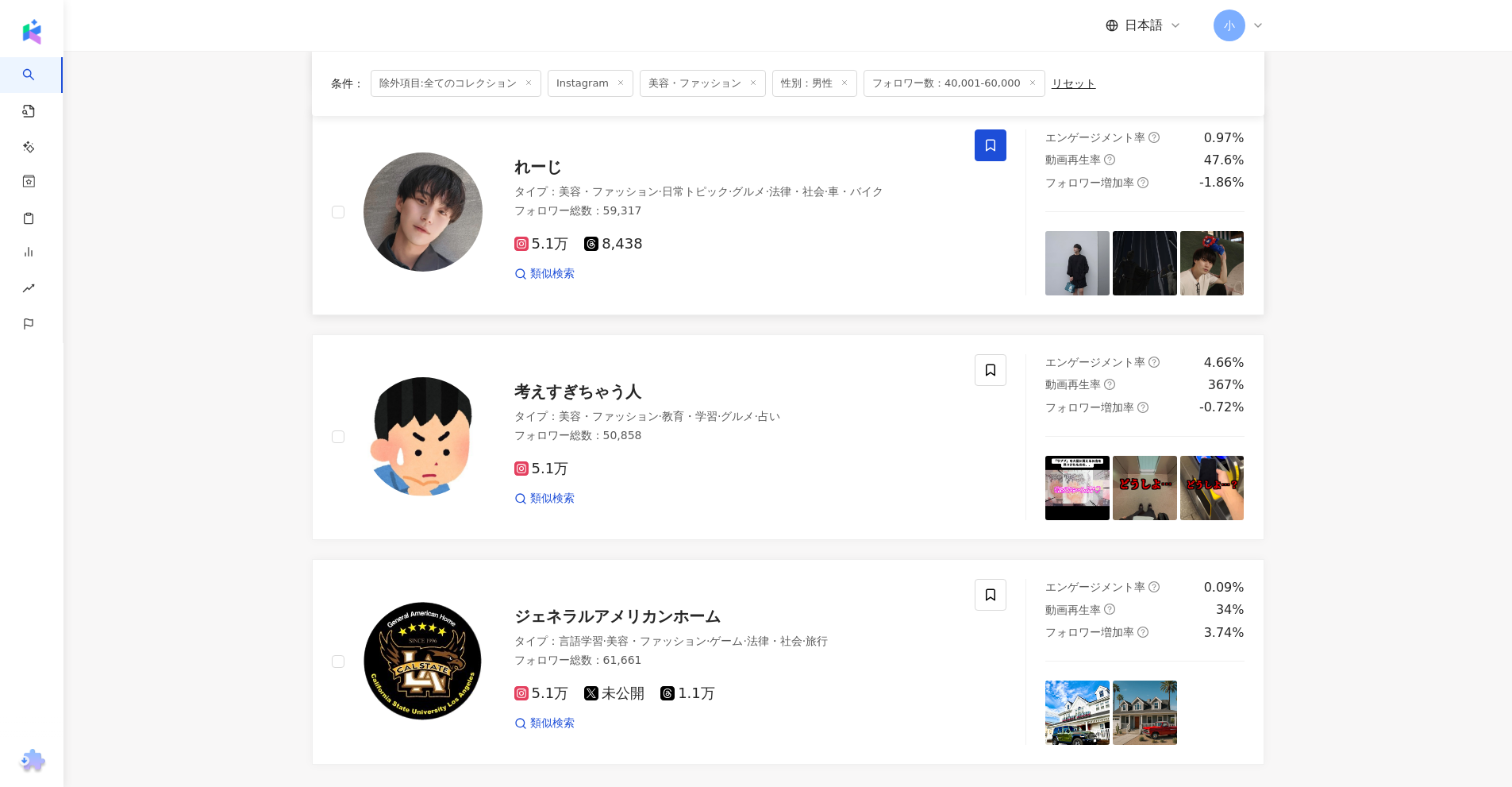
scroll to position [2513, 0]
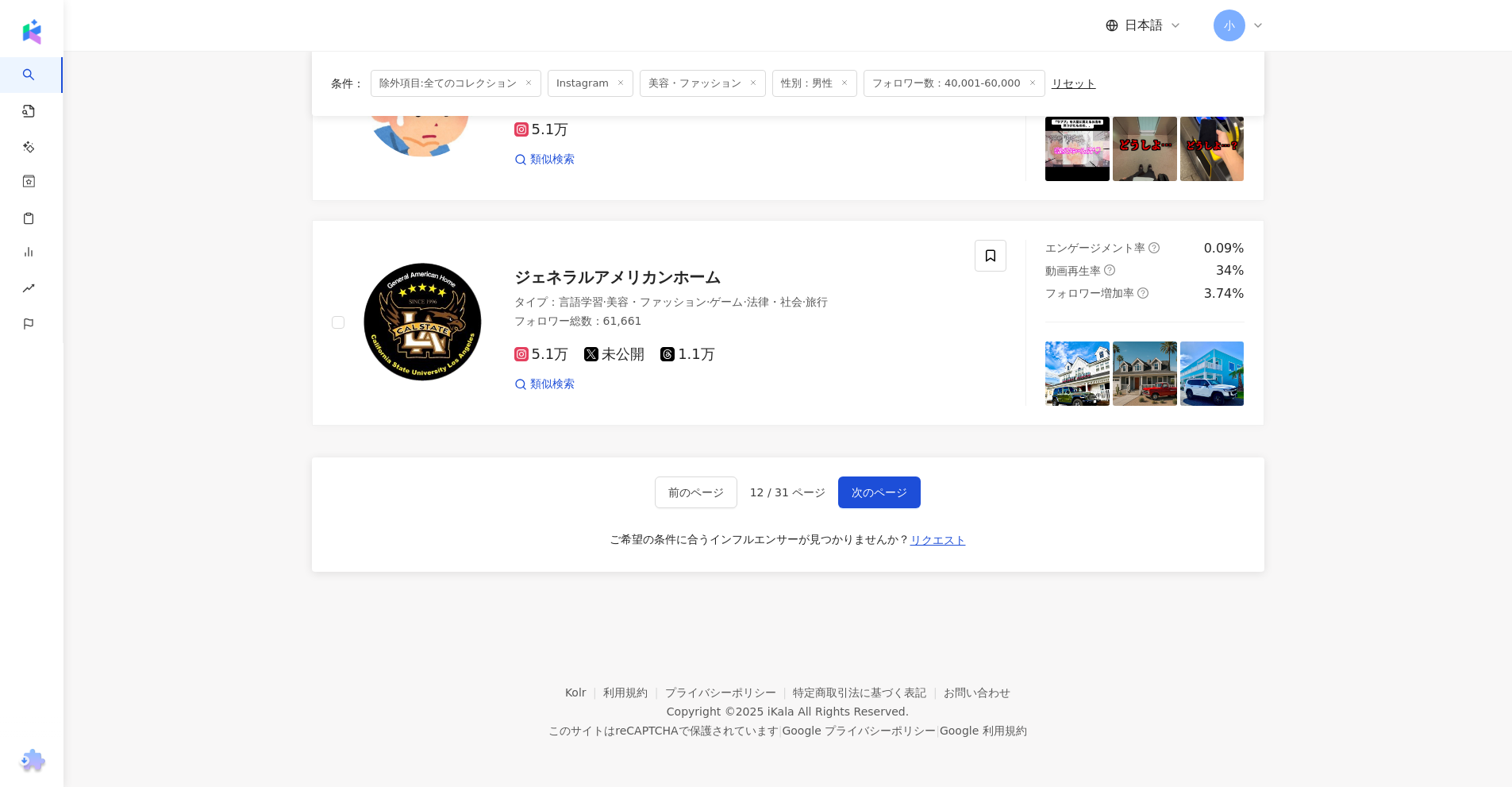
drag, startPoint x: 1392, startPoint y: 318, endPoint x: 1446, endPoint y: 665, distance: 351.2
click at [901, 492] on span "次のページ" at bounding box center [879, 492] width 56 height 13
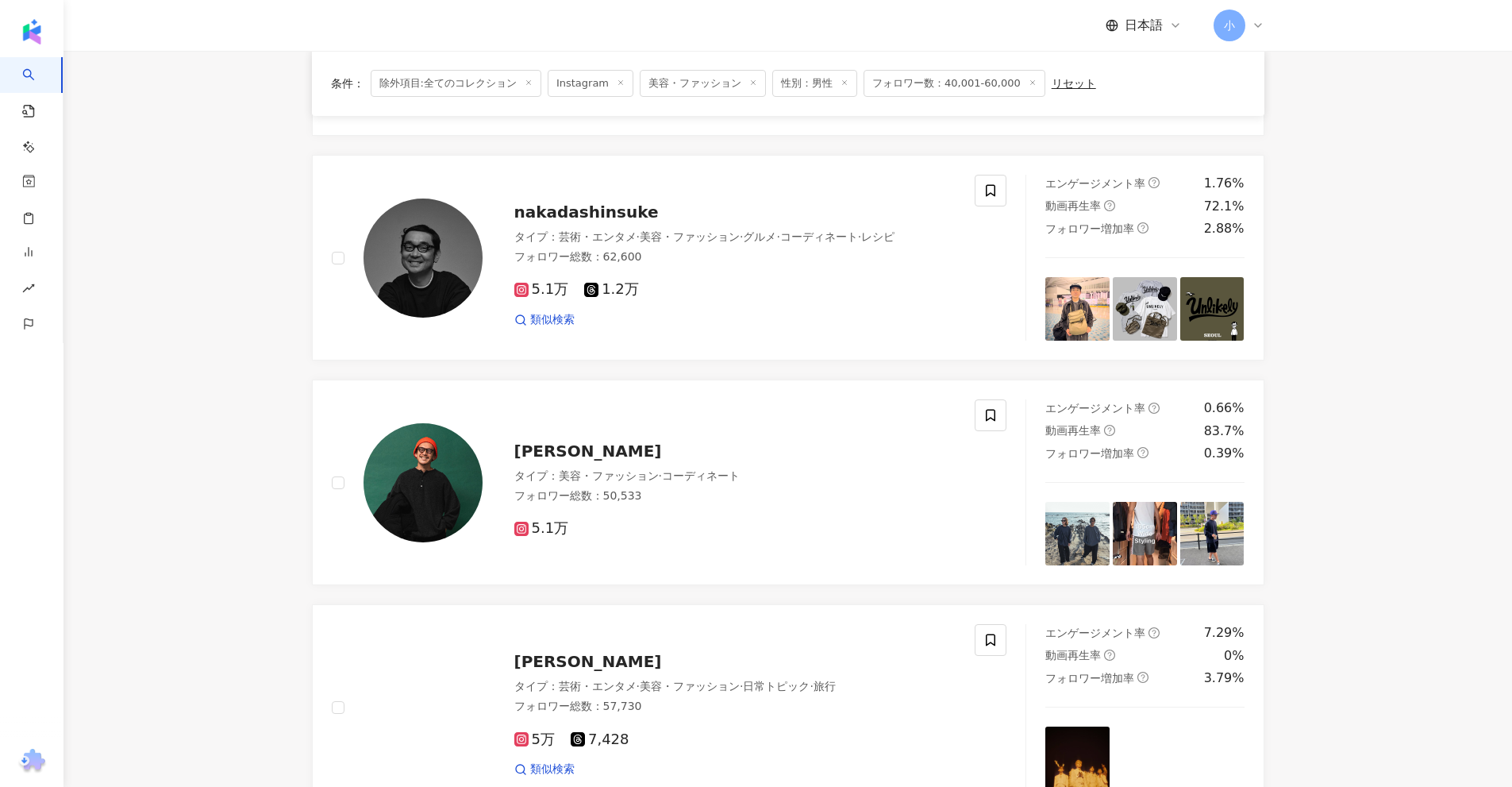
scroll to position [1623, 0]
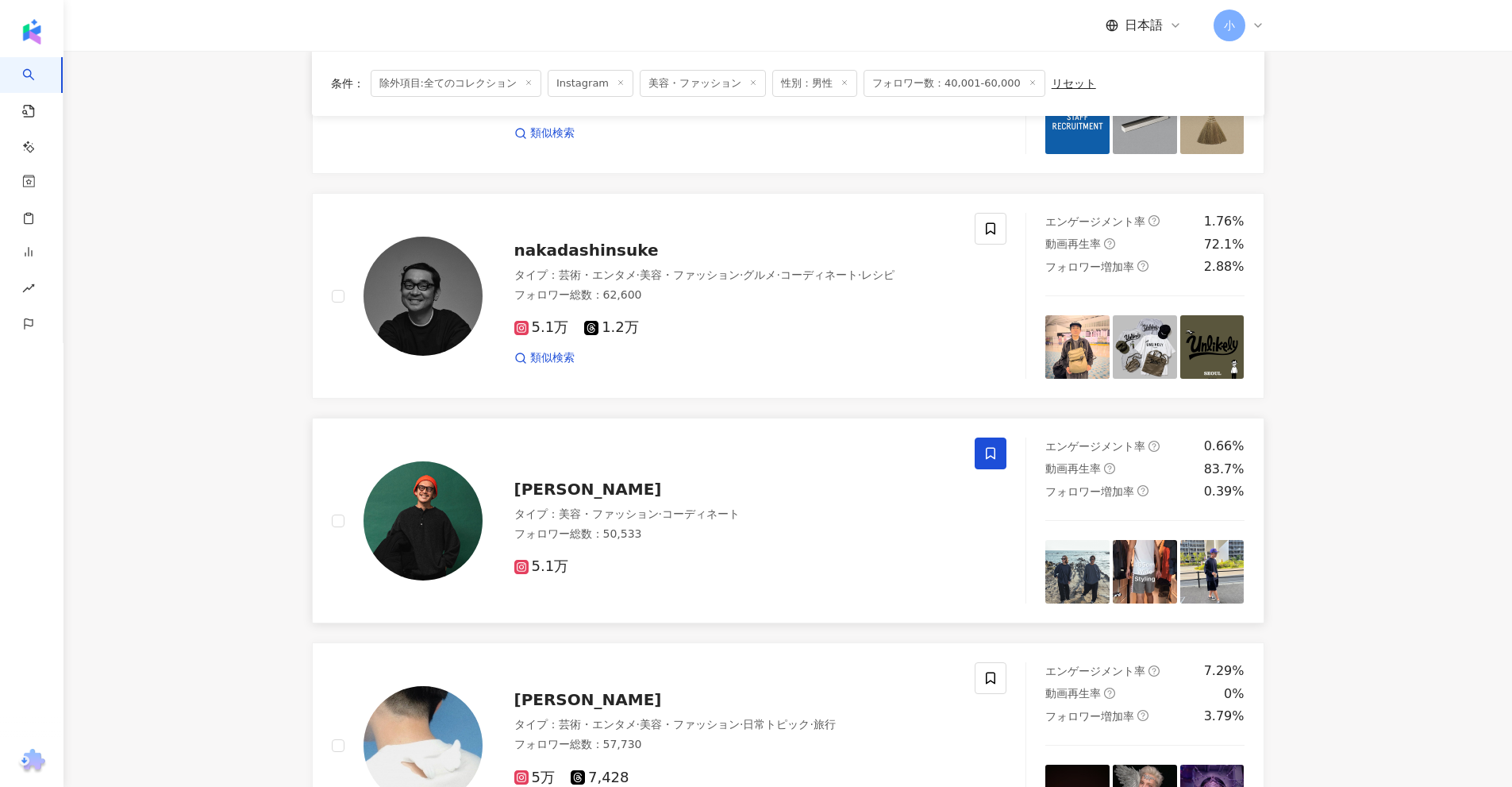
click at [994, 445] on span at bounding box center [990, 453] width 31 height 31
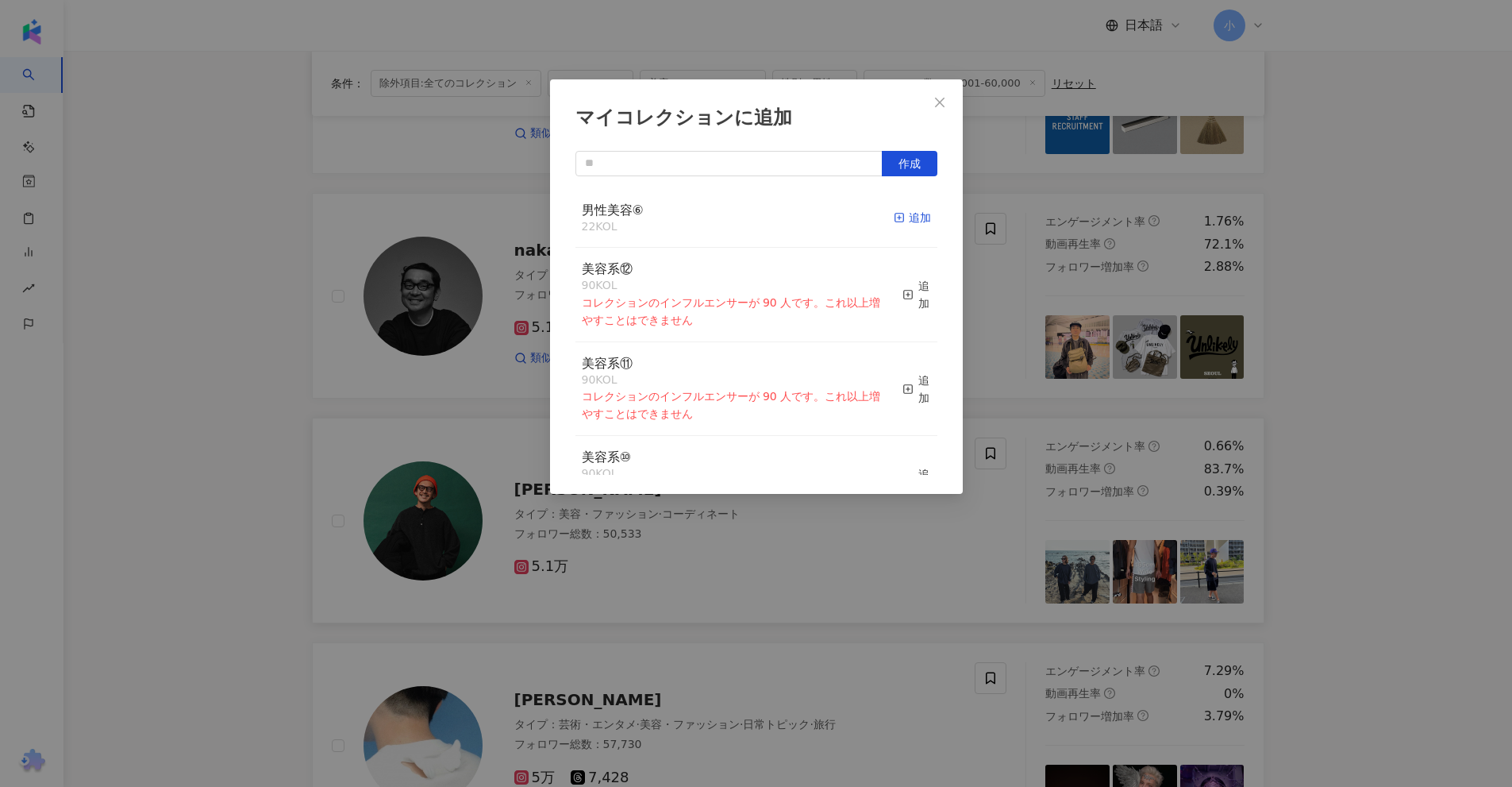
click at [895, 217] on div "追加" at bounding box center [912, 218] width 37 height 17
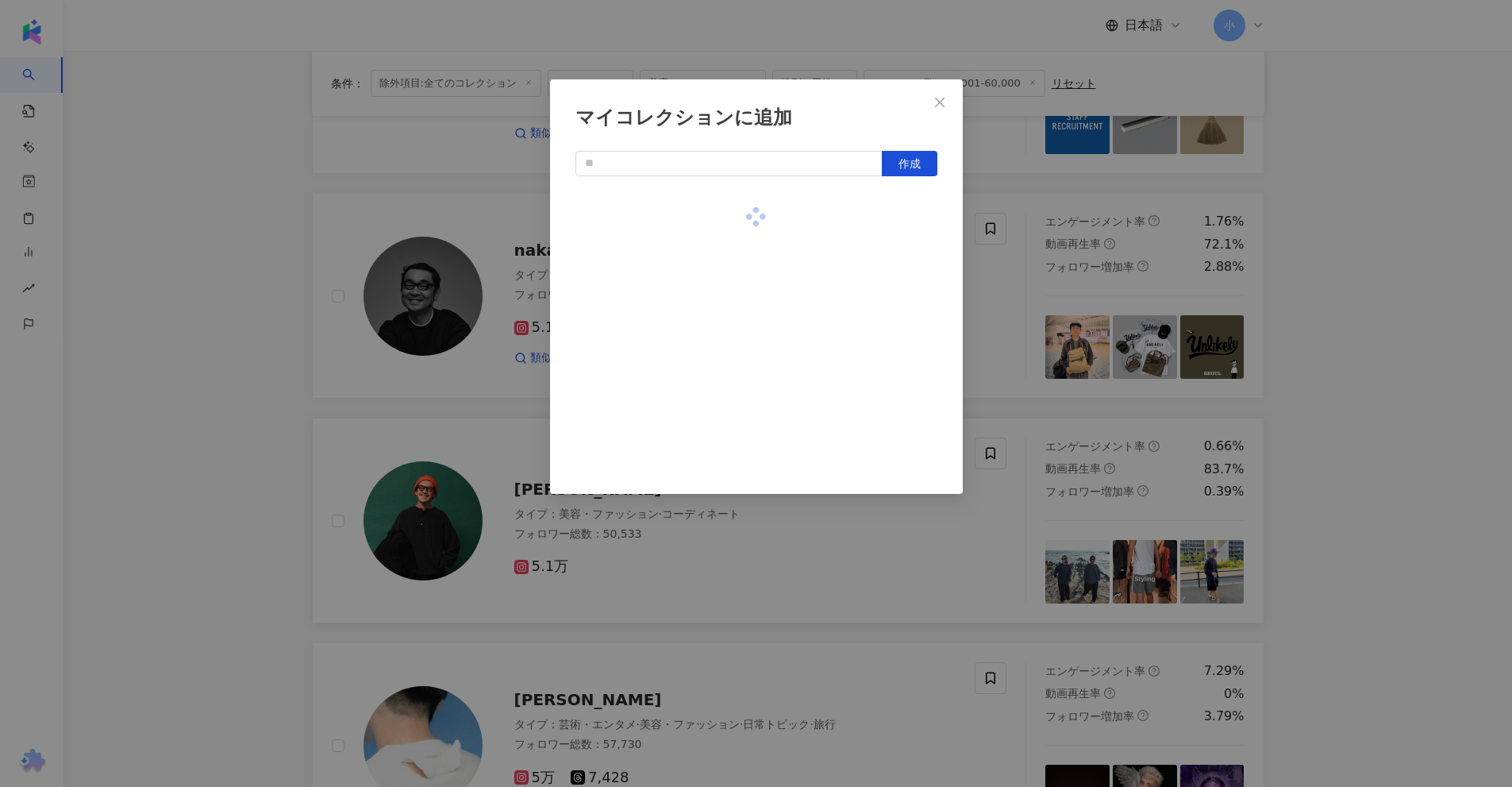
click at [1321, 275] on div "マイコレクションに追加 作成" at bounding box center [756, 393] width 1512 height 787
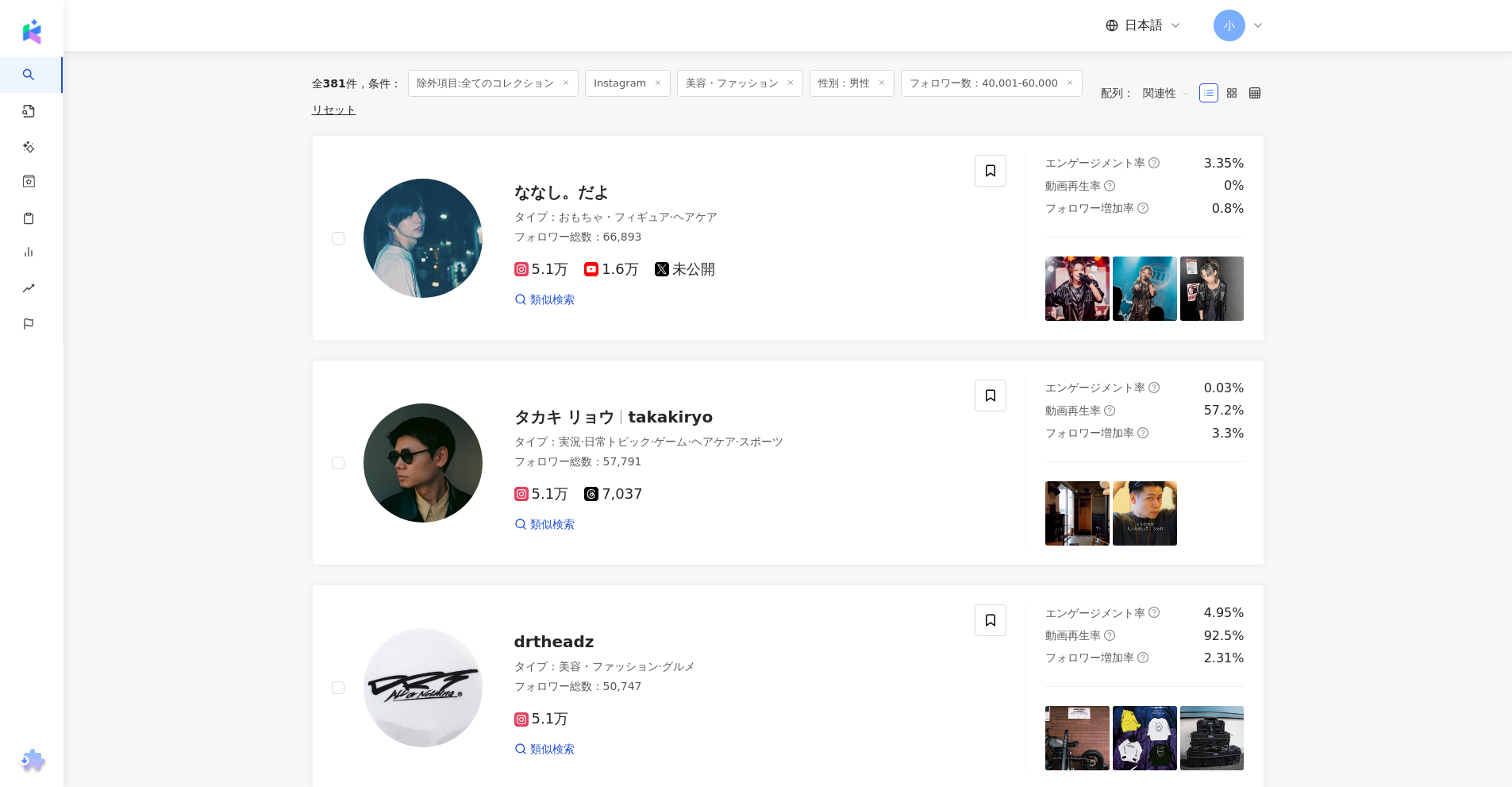
scroll to position [114, 0]
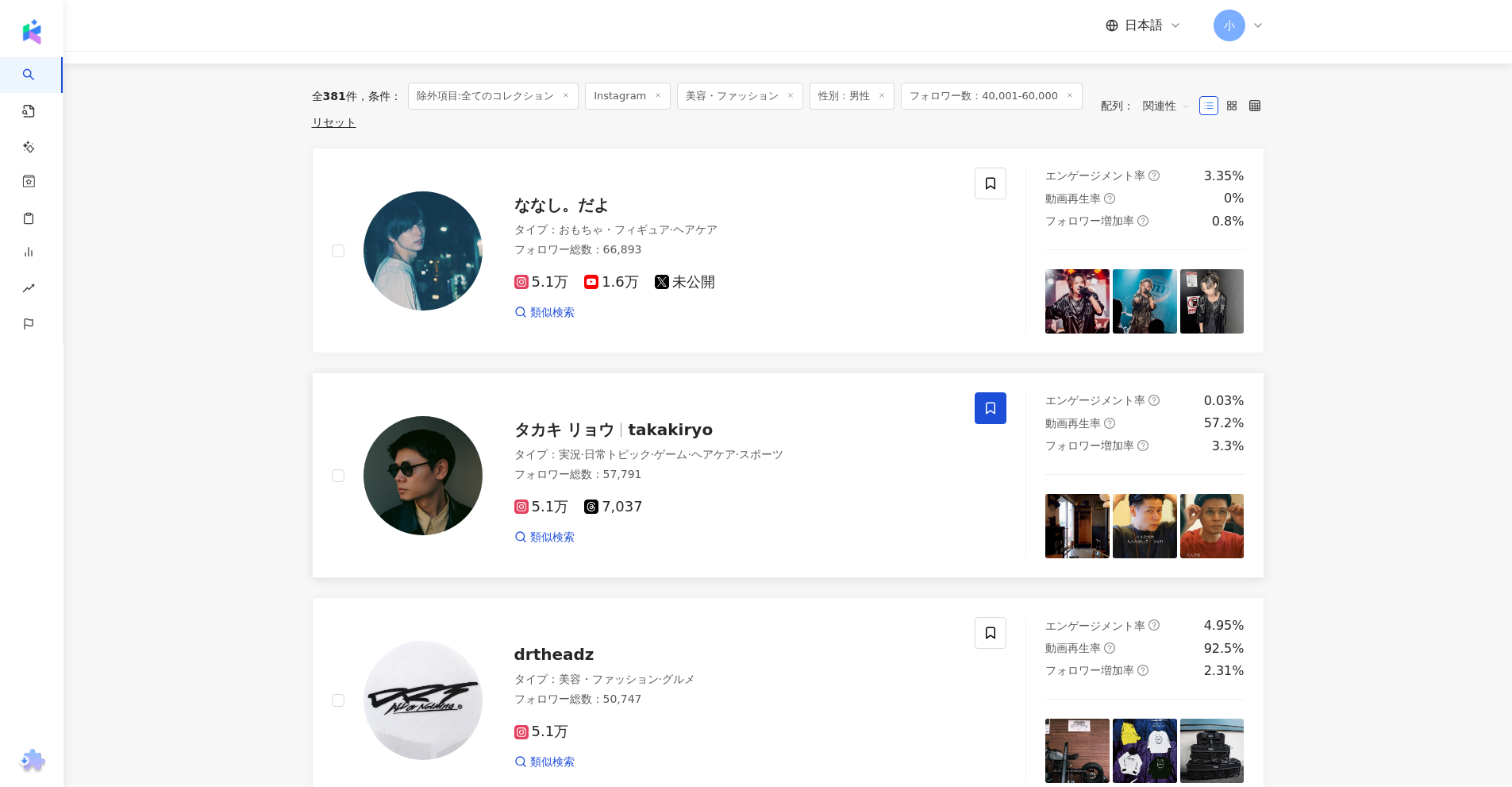
click at [990, 414] on icon at bounding box center [990, 408] width 14 height 14
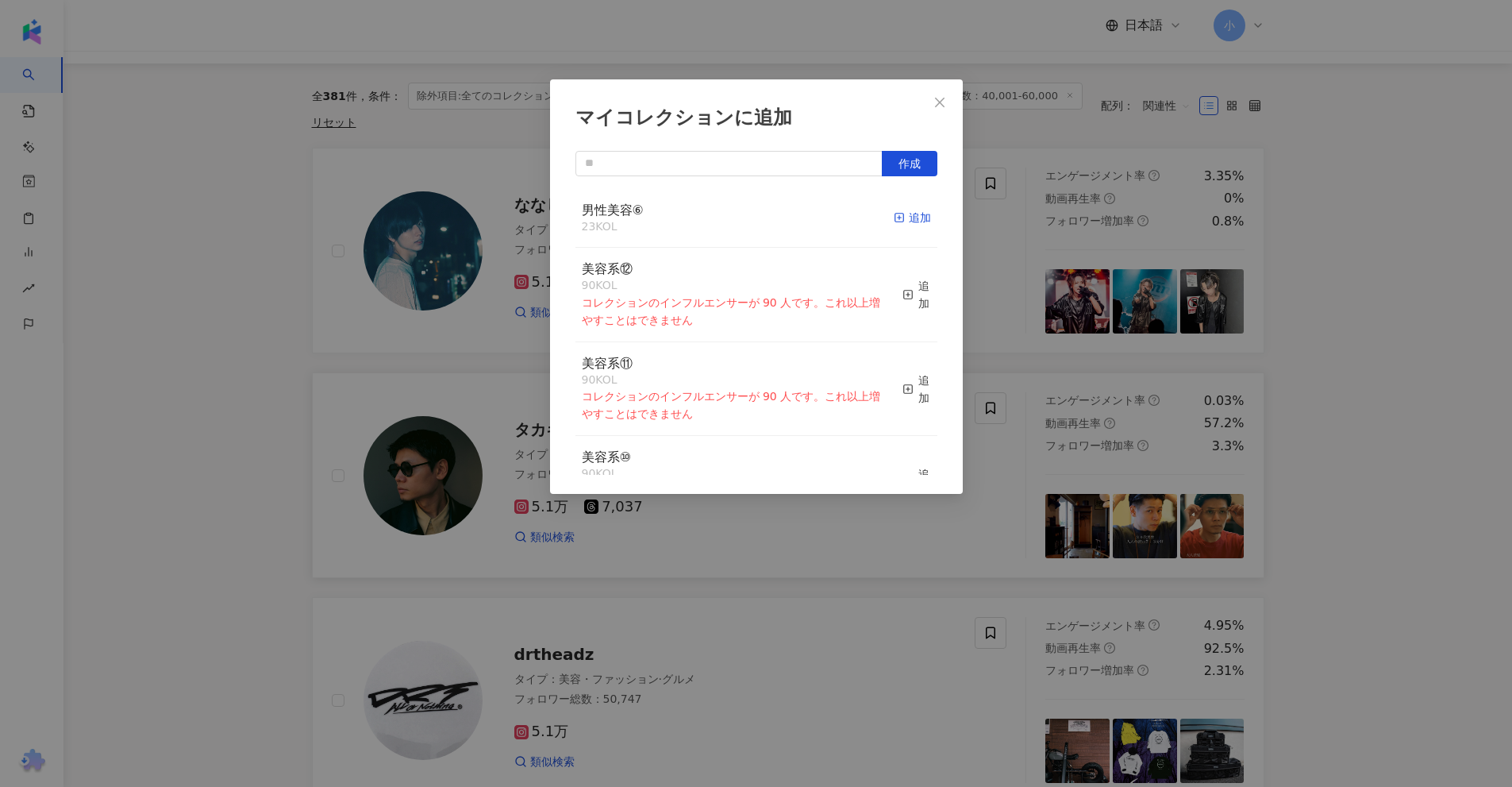
click at [897, 216] on div "追加" at bounding box center [912, 218] width 37 height 17
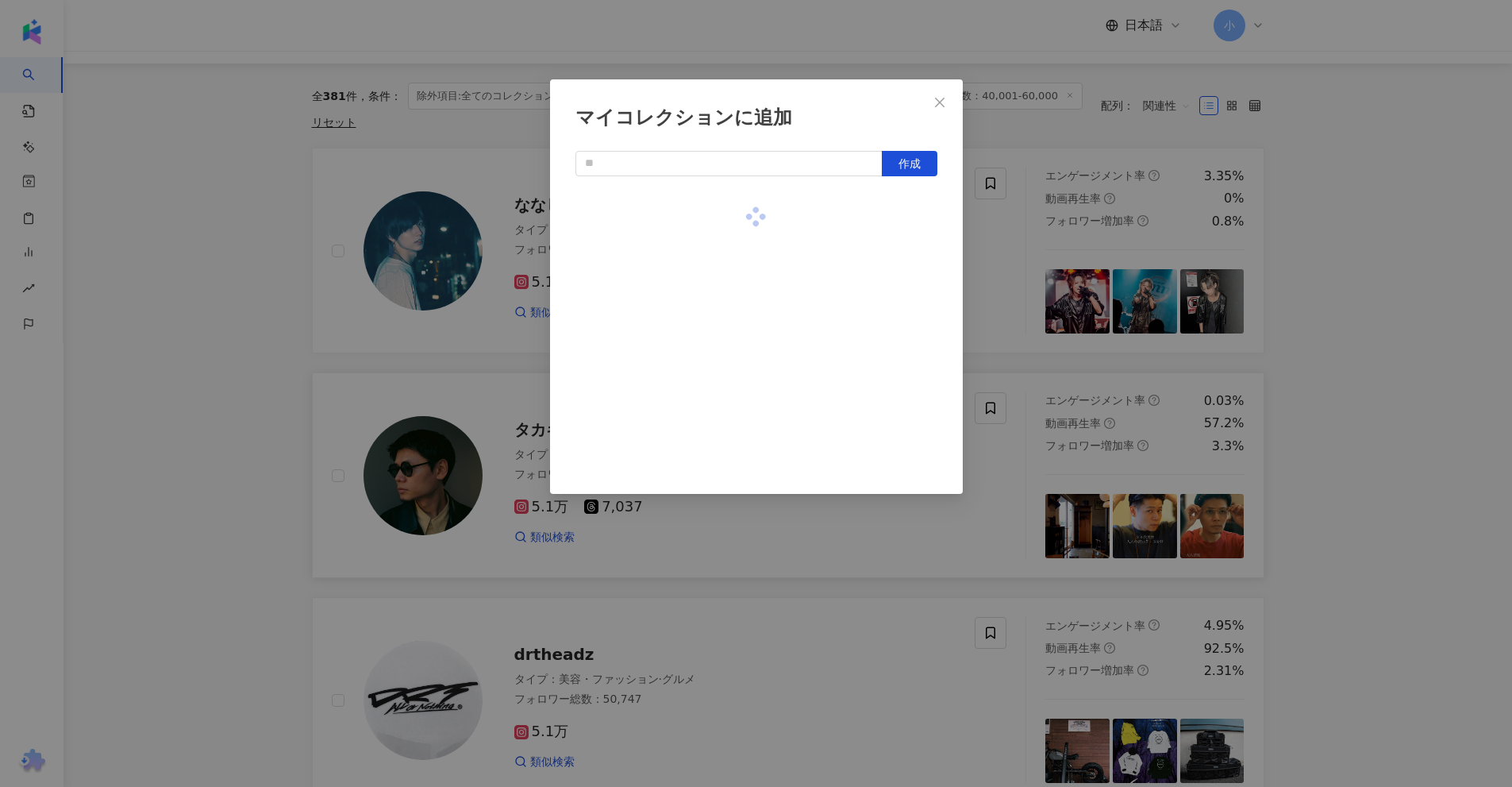
click at [1258, 254] on div "マイコレクションに追加 作成" at bounding box center [756, 393] width 1512 height 787
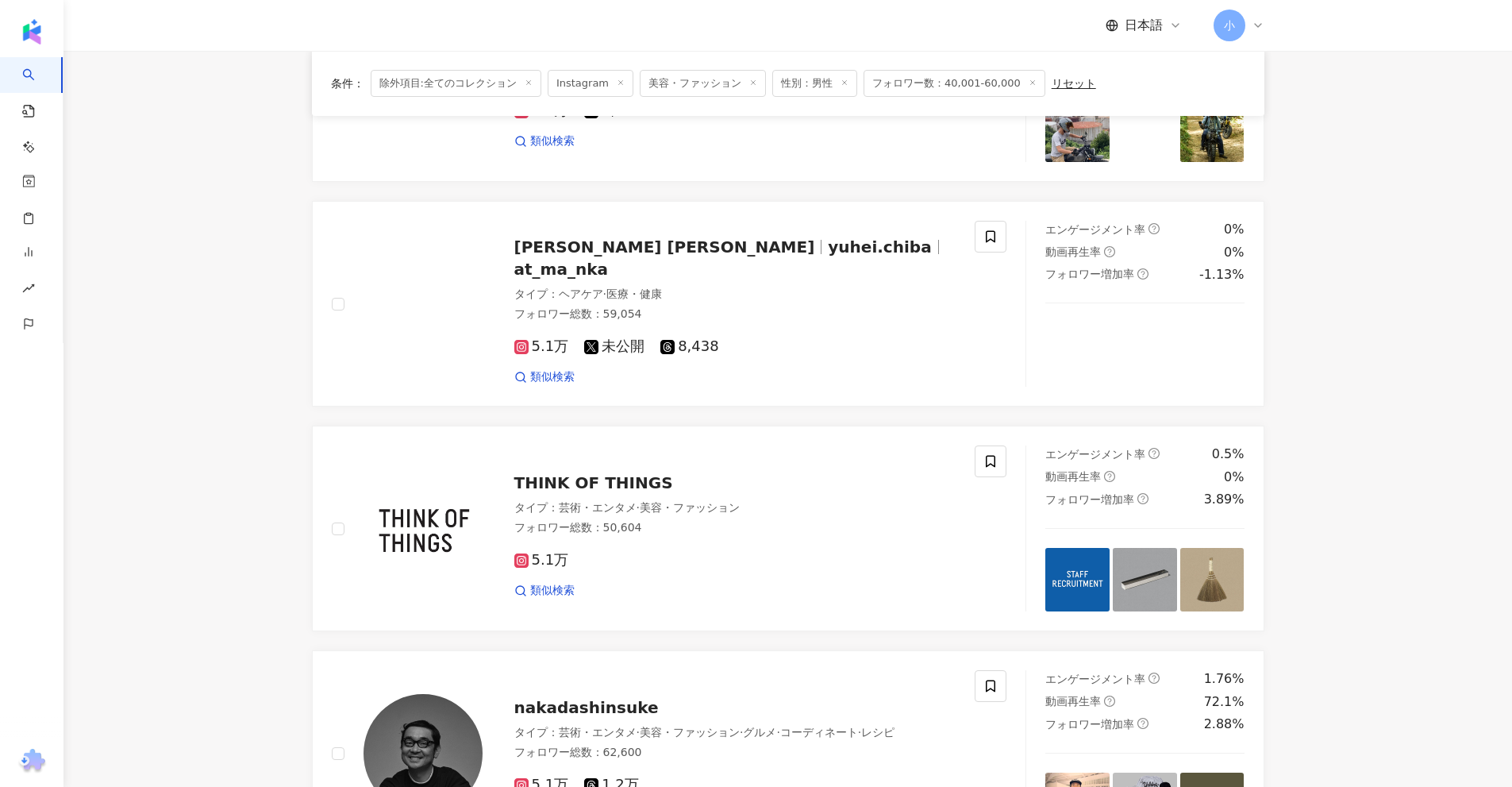
scroll to position [2495, 0]
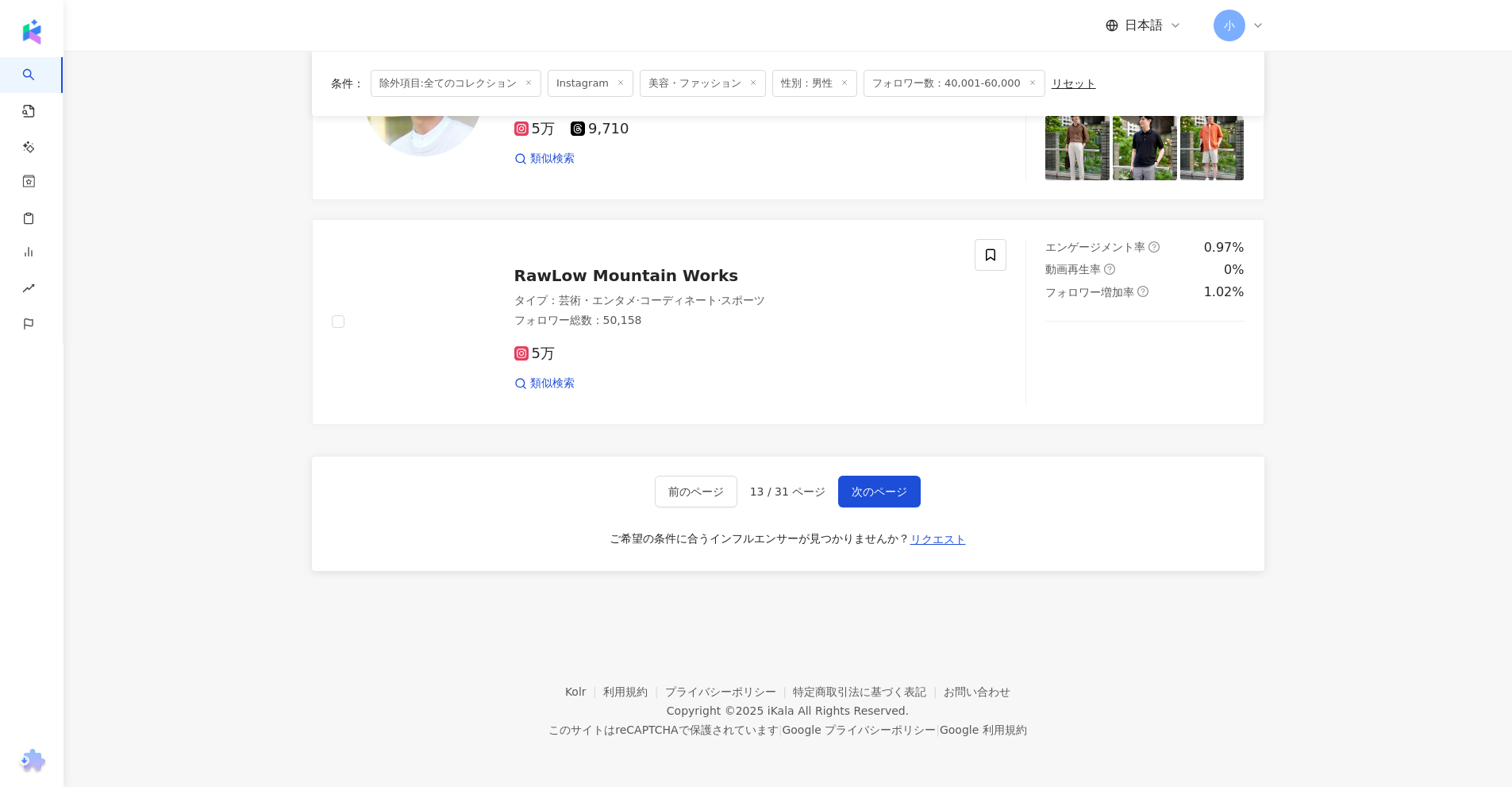
drag, startPoint x: 1366, startPoint y: 211, endPoint x: 1132, endPoint y: 560, distance: 420.2
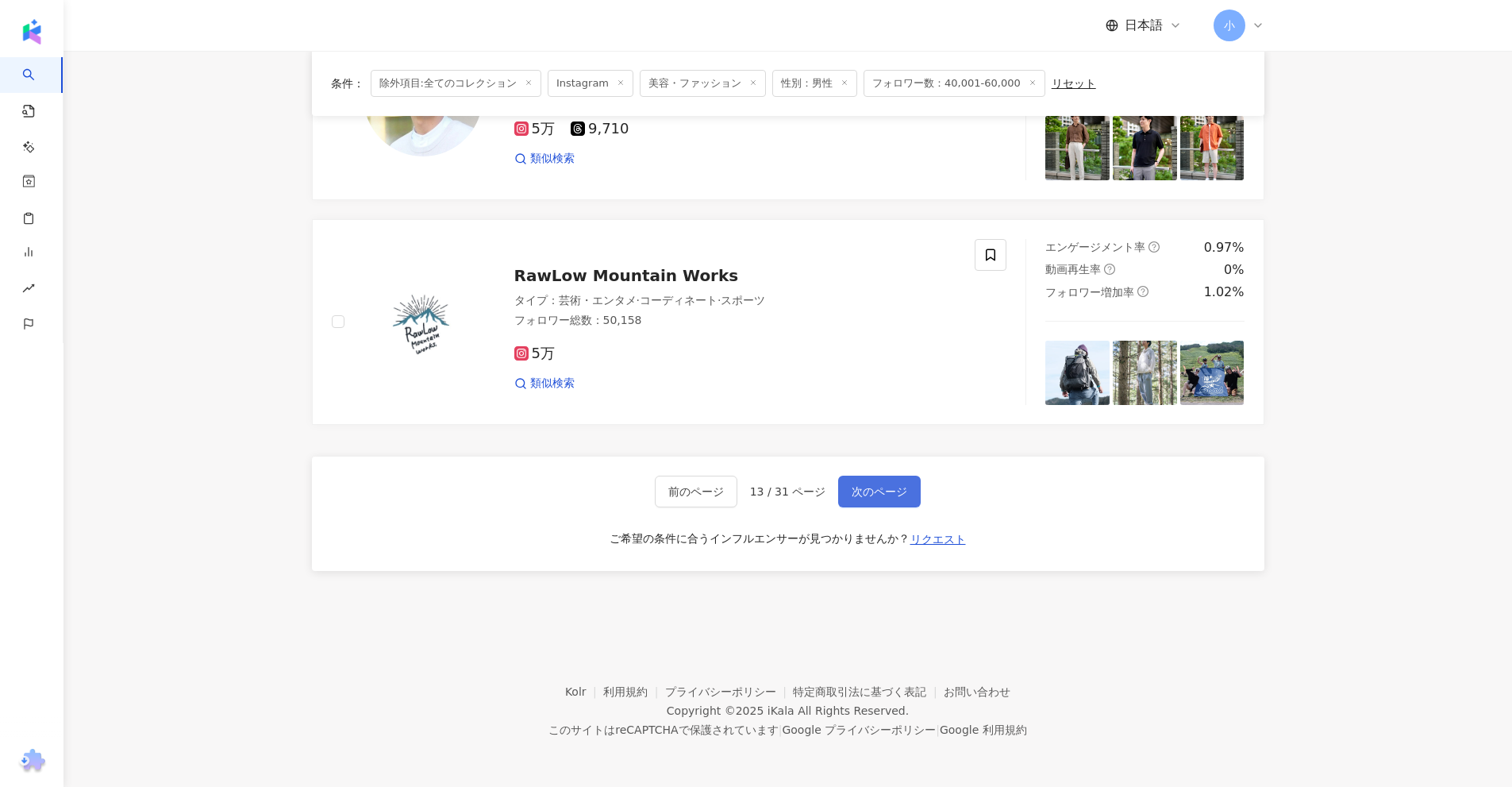
click at [902, 487] on span "次のページ" at bounding box center [879, 491] width 56 height 13
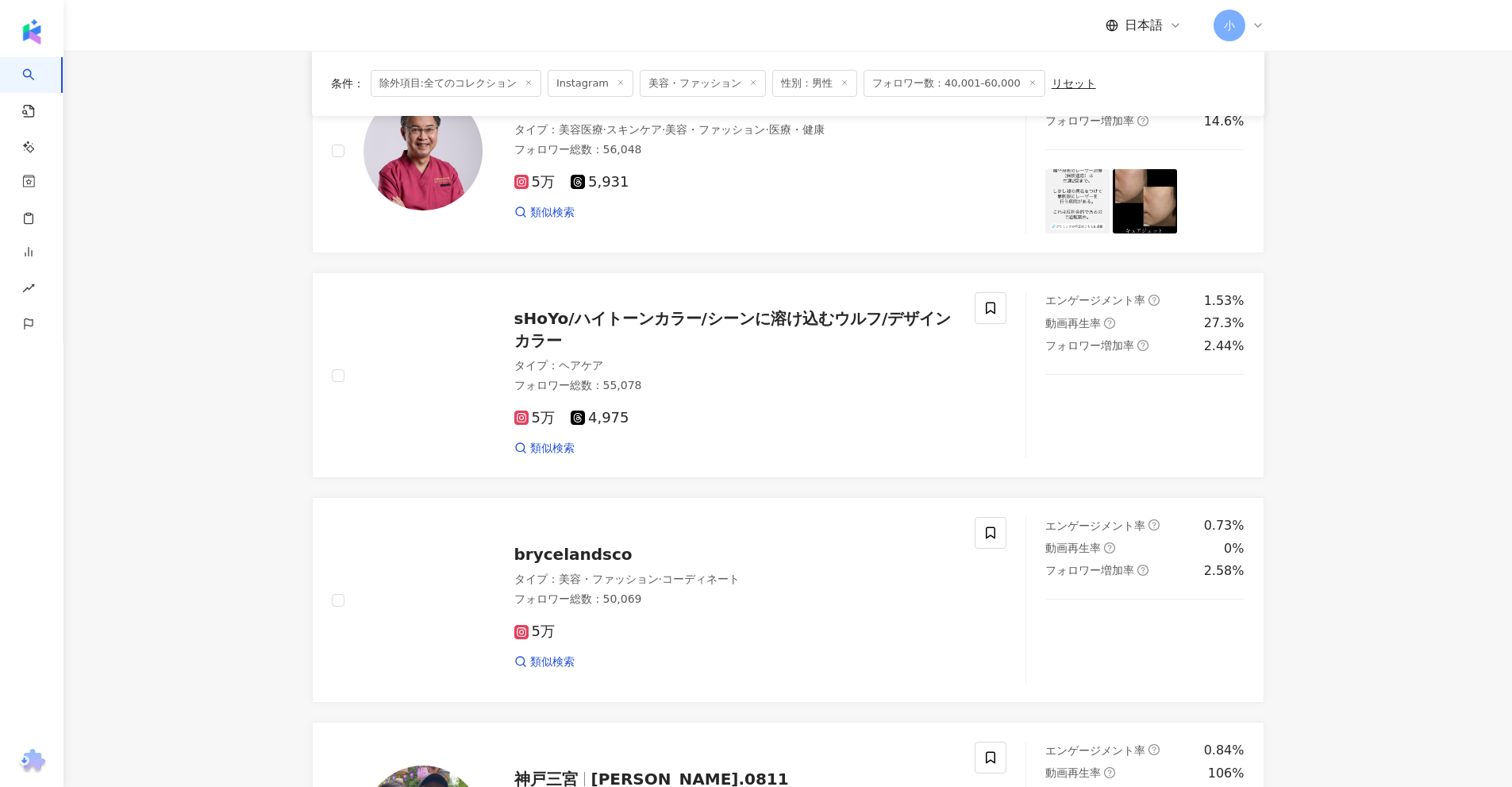
scroll to position [193, 0]
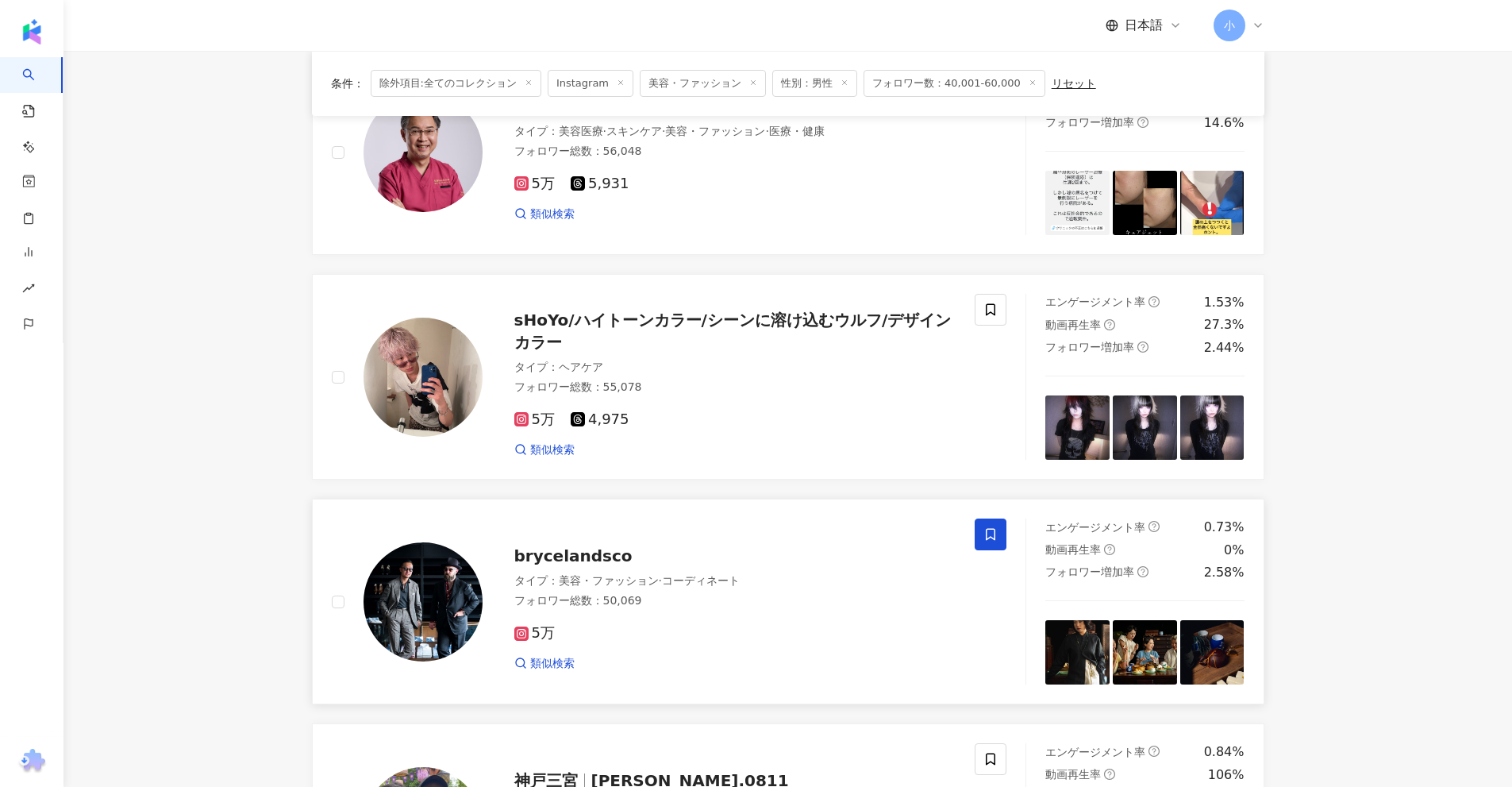
click at [992, 539] on icon at bounding box center [990, 534] width 14 height 14
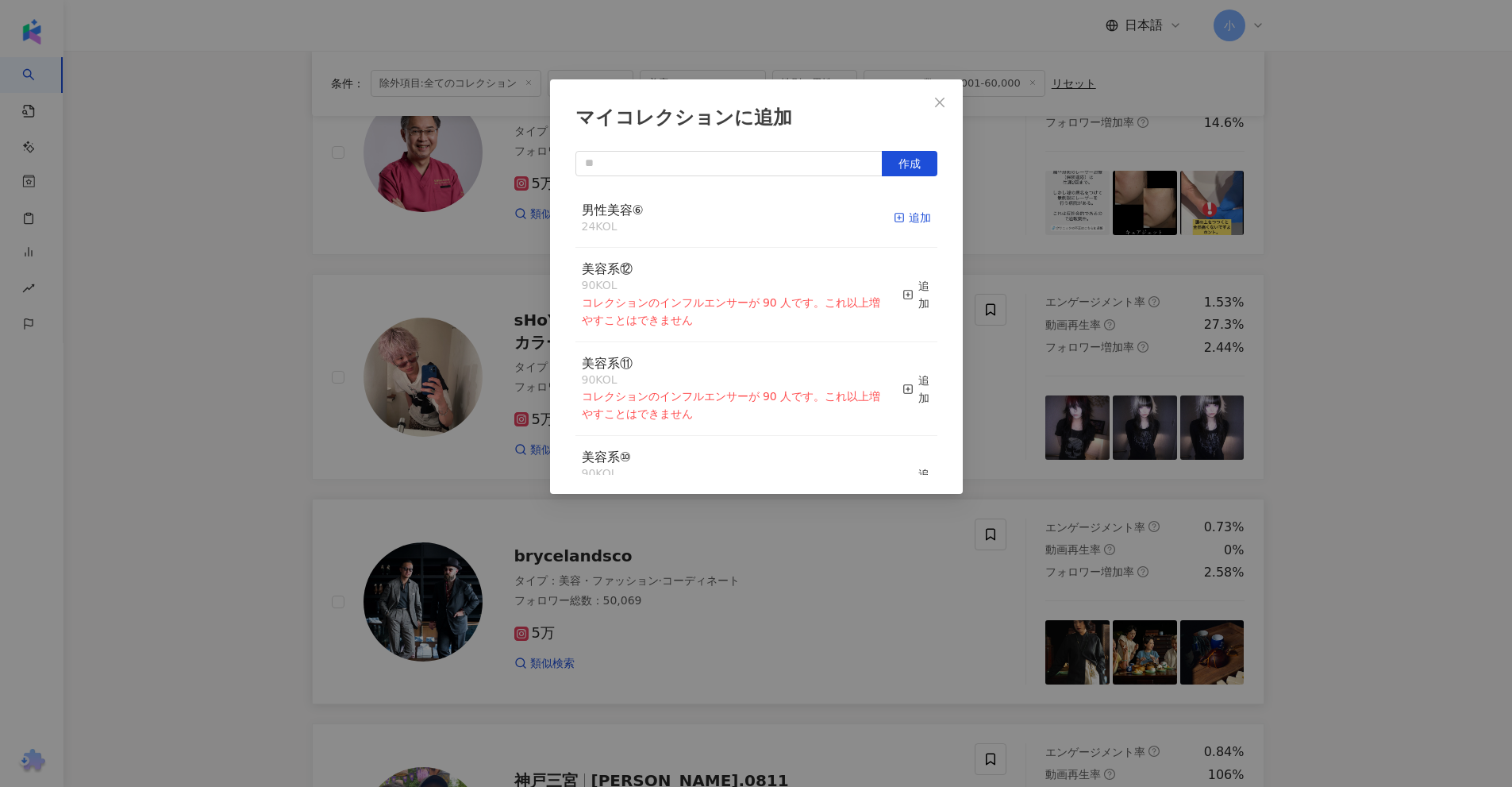
click at [896, 222] on div "追加" at bounding box center [912, 218] width 37 height 17
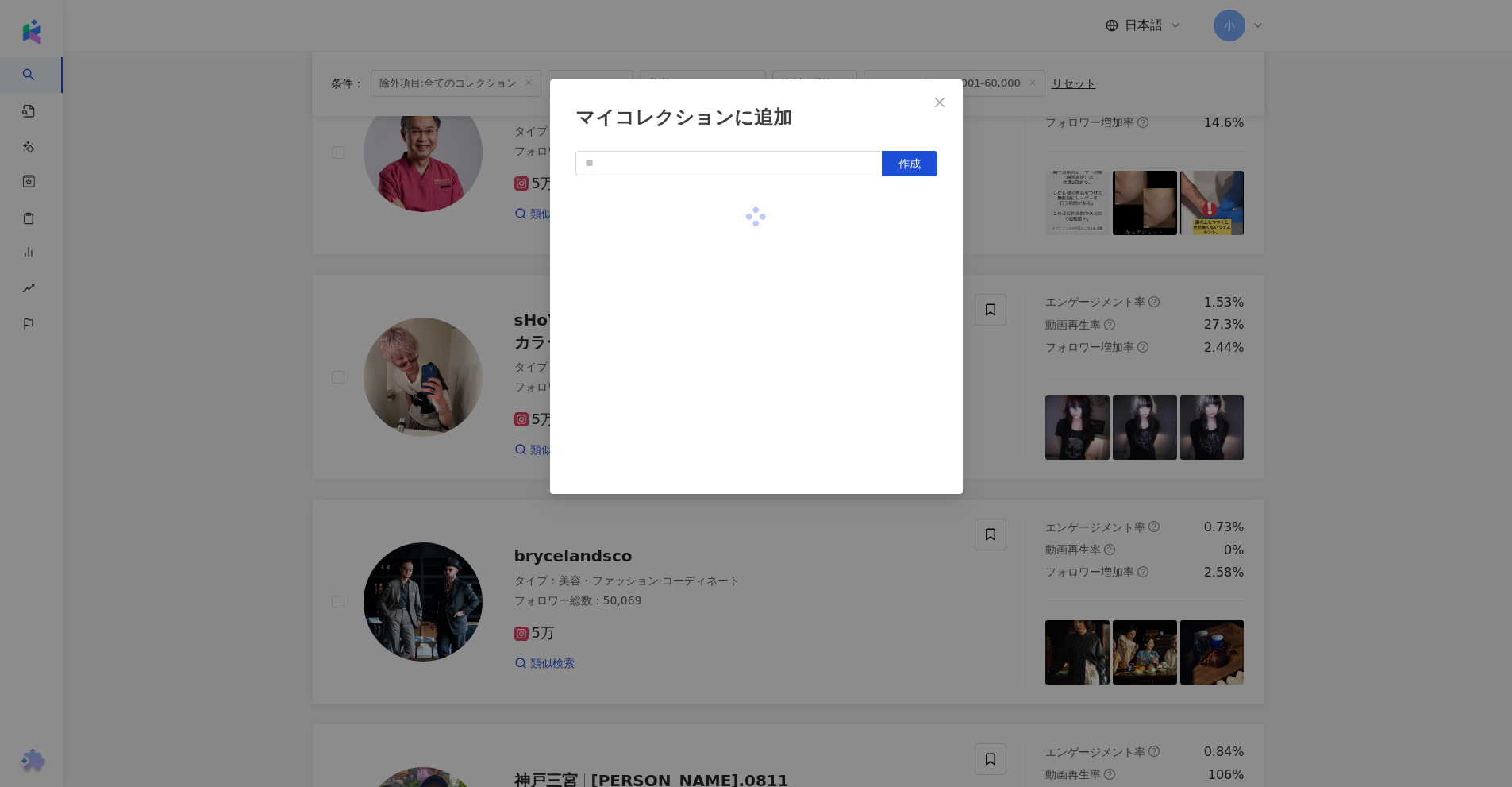
click at [1298, 288] on div "マイコレクションに追加 作成" at bounding box center [756, 393] width 1512 height 787
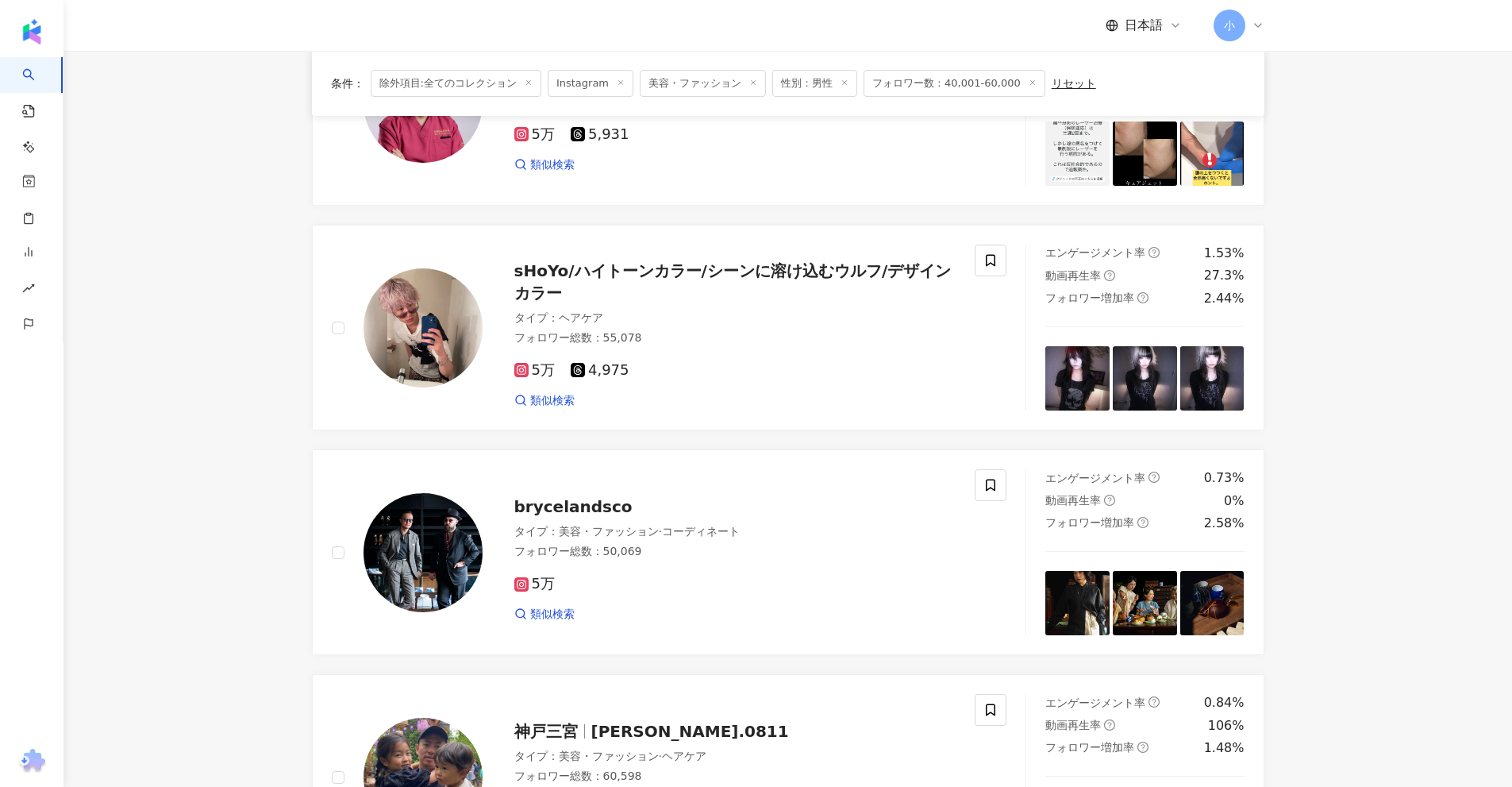
scroll to position [2495, 0]
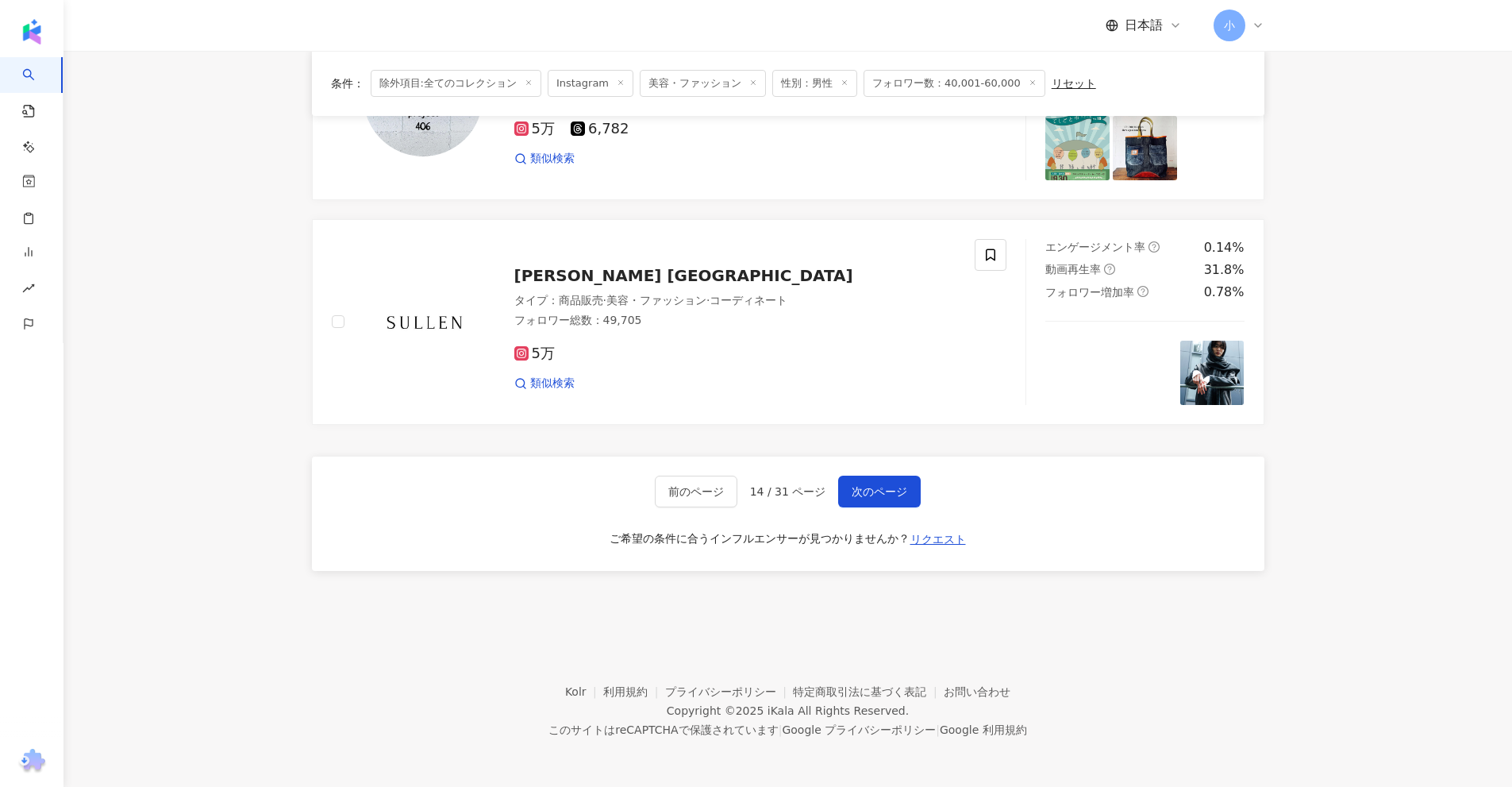
drag, startPoint x: 1379, startPoint y: 272, endPoint x: 1400, endPoint y: 770, distance: 498.4
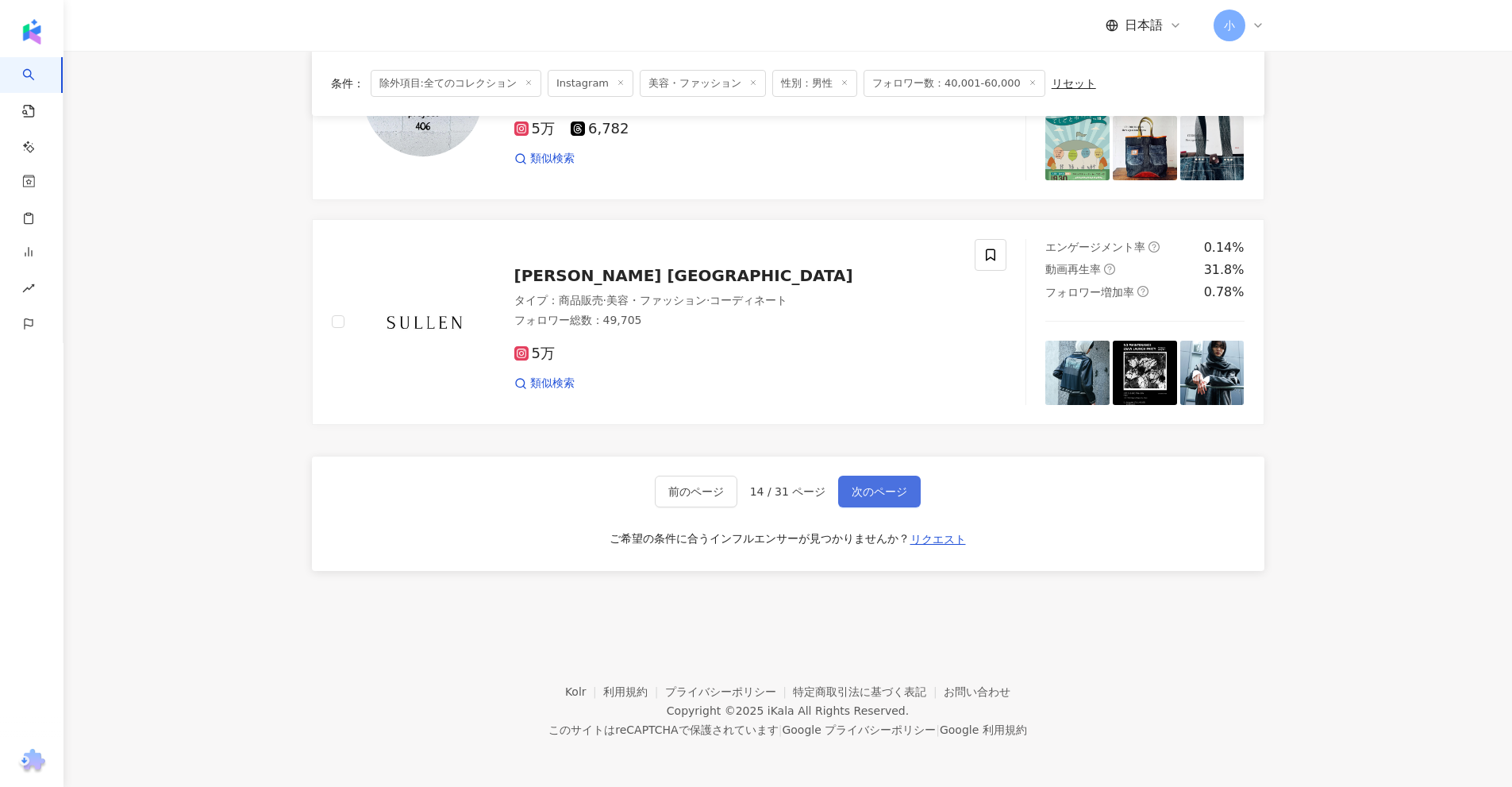
click at [886, 493] on span "次のページ" at bounding box center [879, 491] width 56 height 13
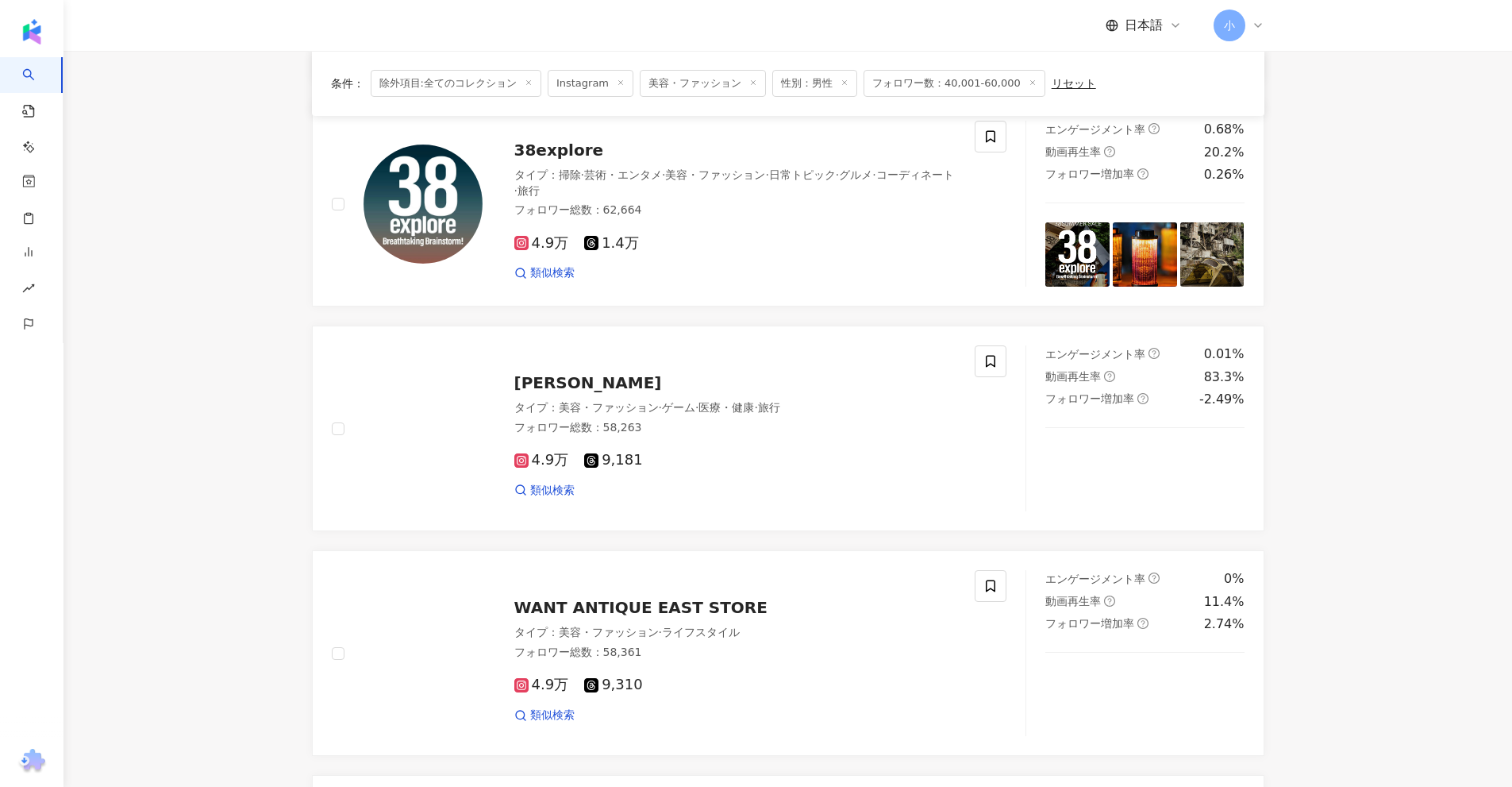
scroll to position [1702, 0]
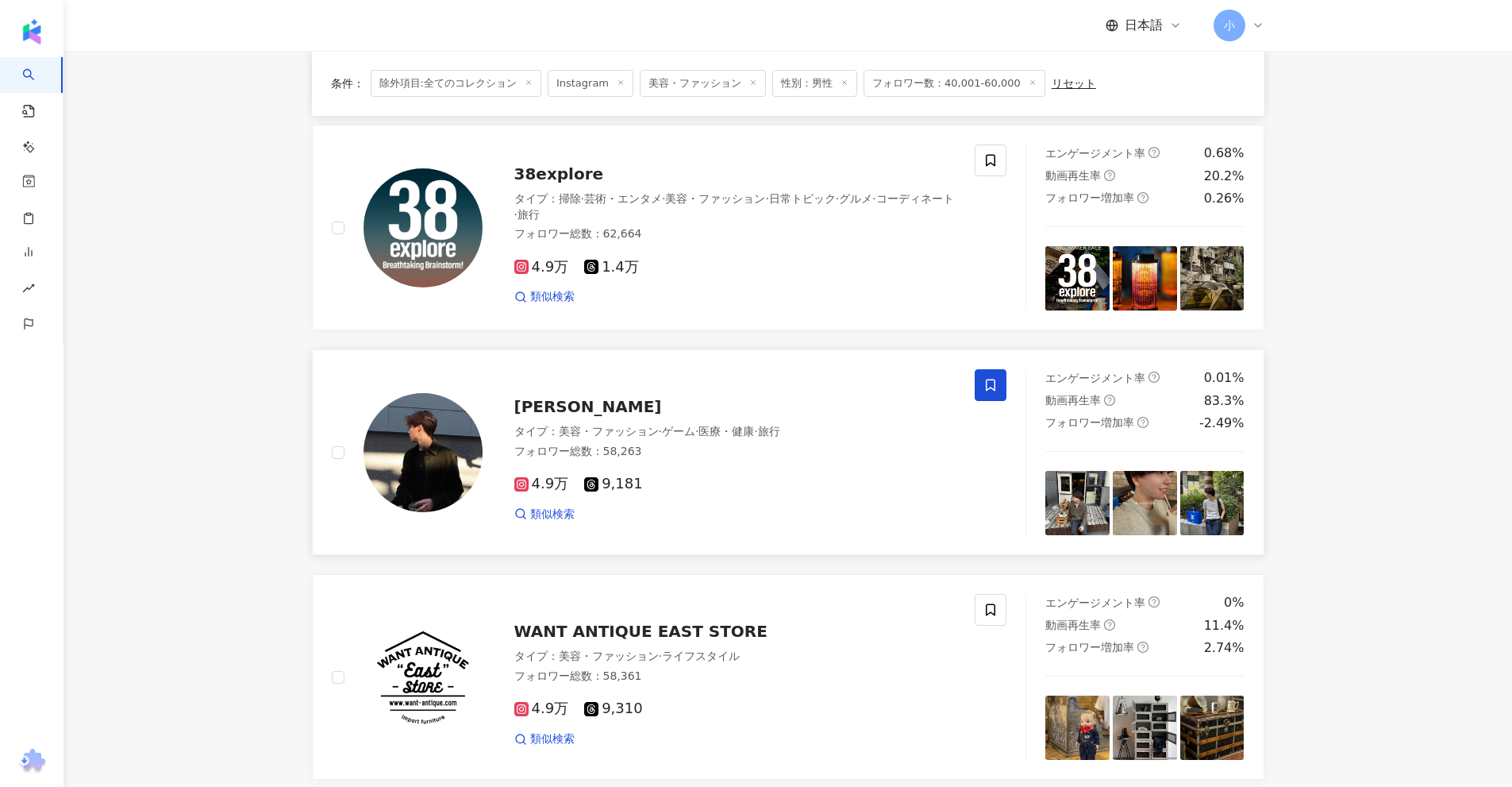
click at [1000, 377] on span at bounding box center [990, 385] width 31 height 31
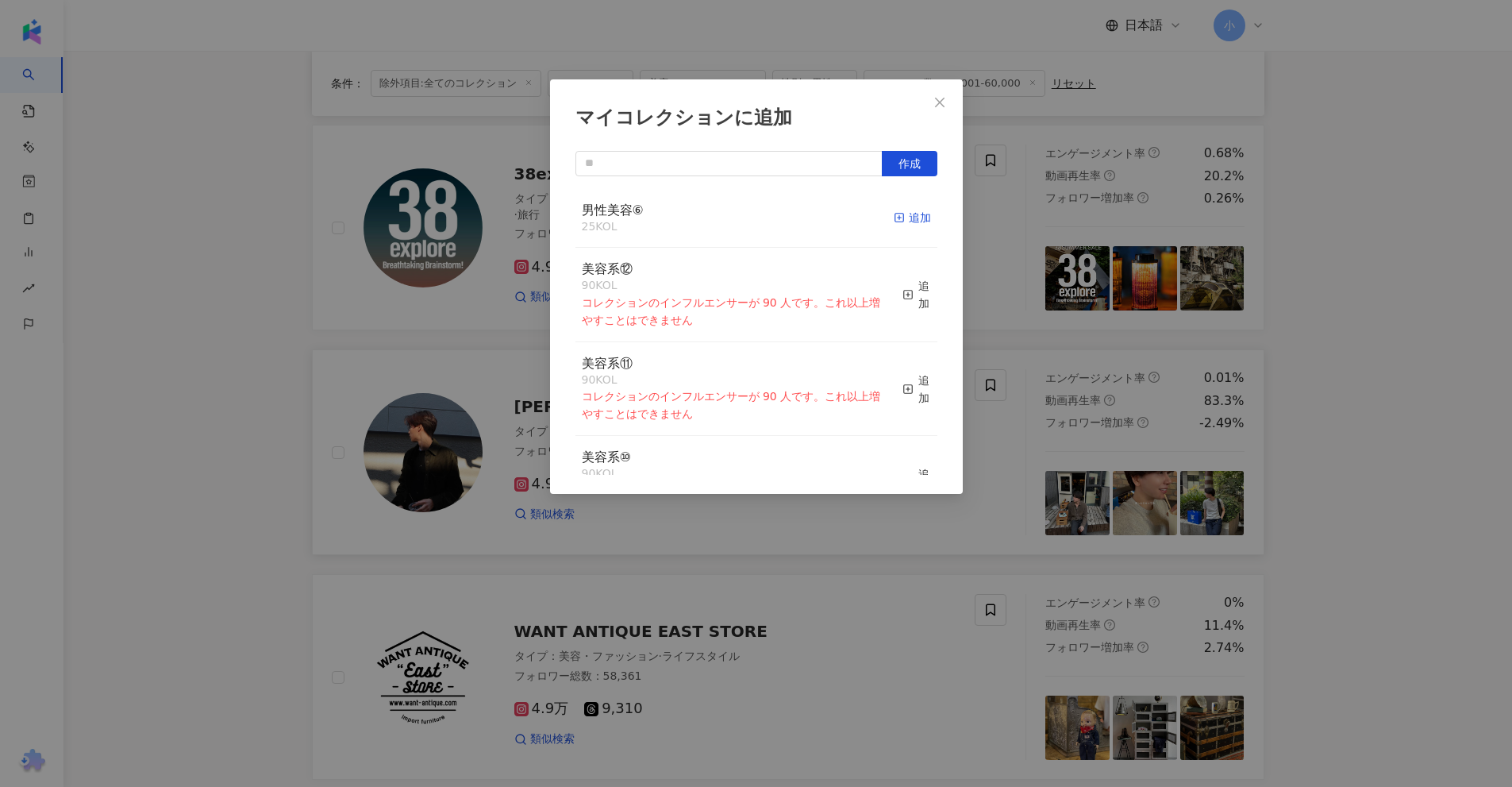
click at [894, 218] on icon "button" at bounding box center [899, 217] width 11 height 11
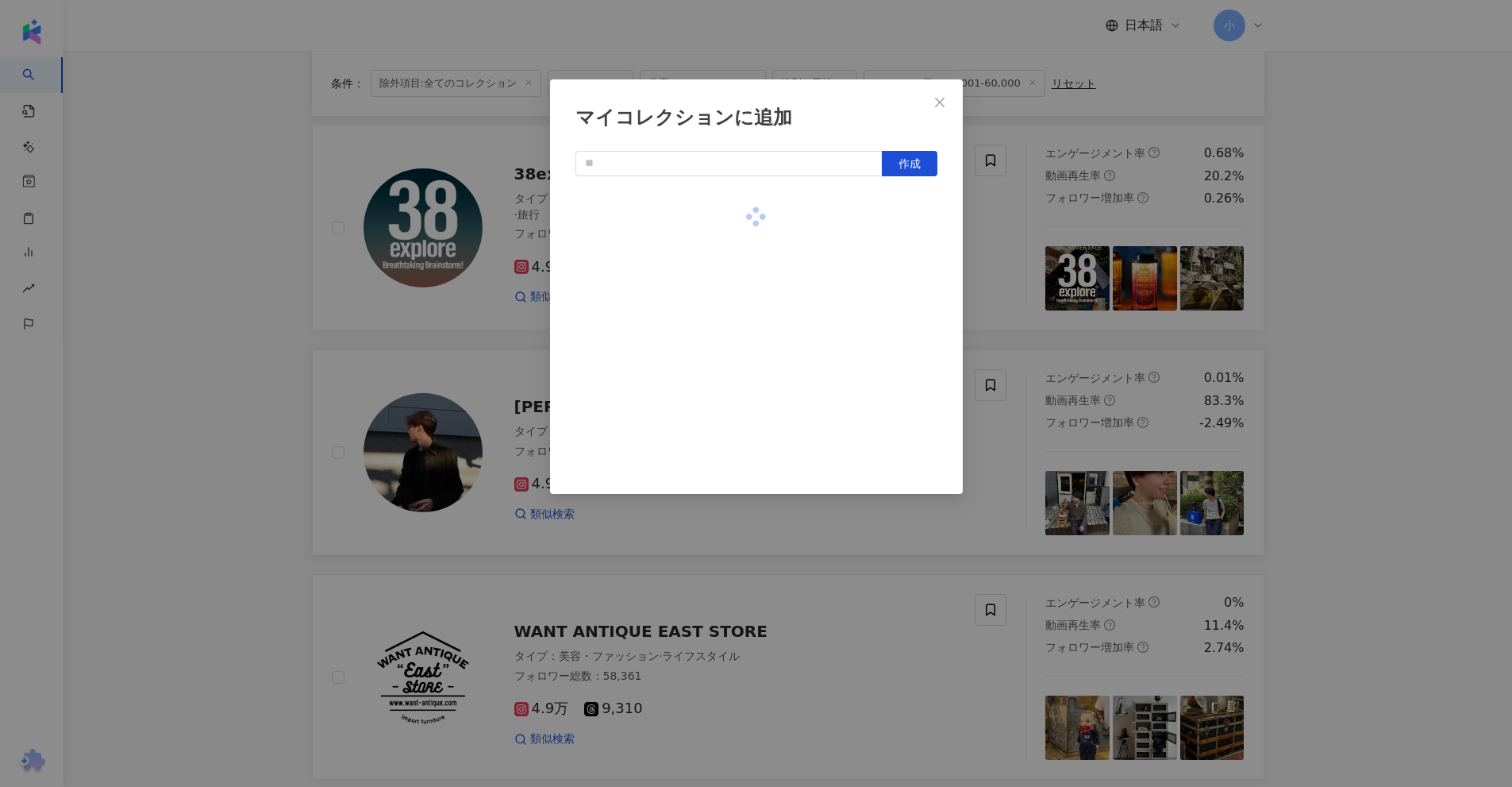
click at [1371, 312] on div "マイコレクションに追加 作成" at bounding box center [756, 393] width 1512 height 787
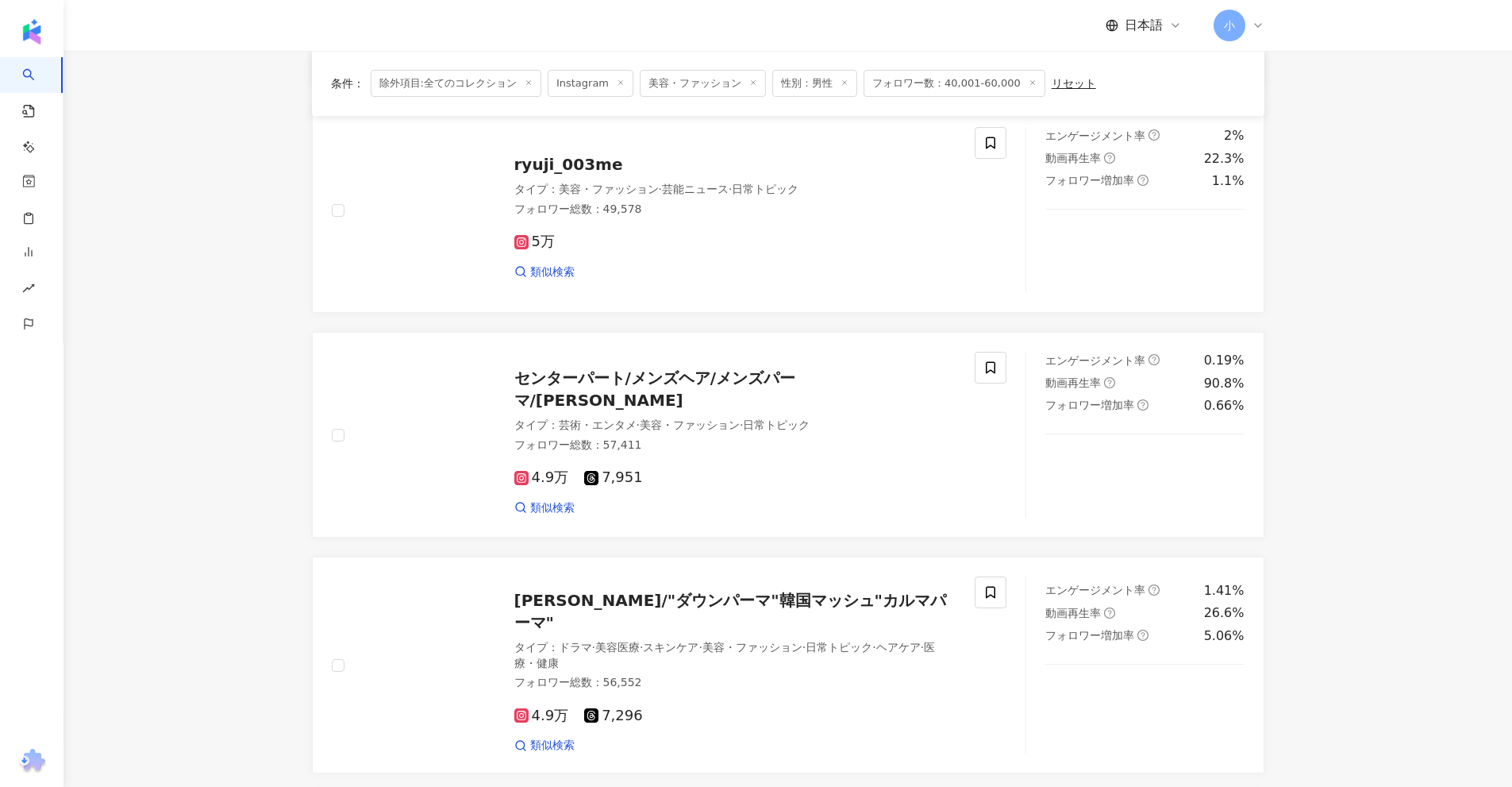
scroll to position [591, 0]
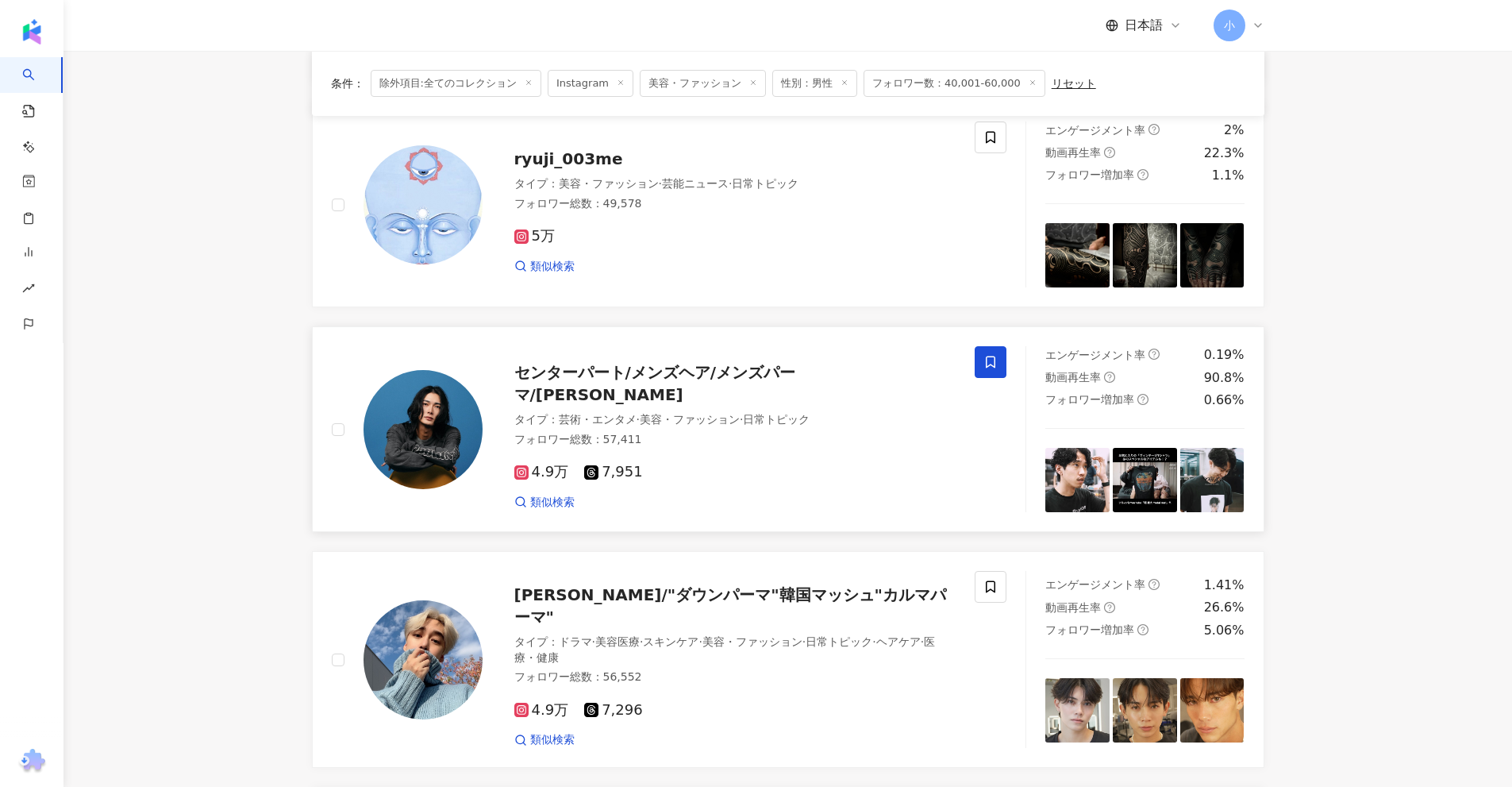
click at [989, 363] on icon at bounding box center [990, 362] width 14 height 14
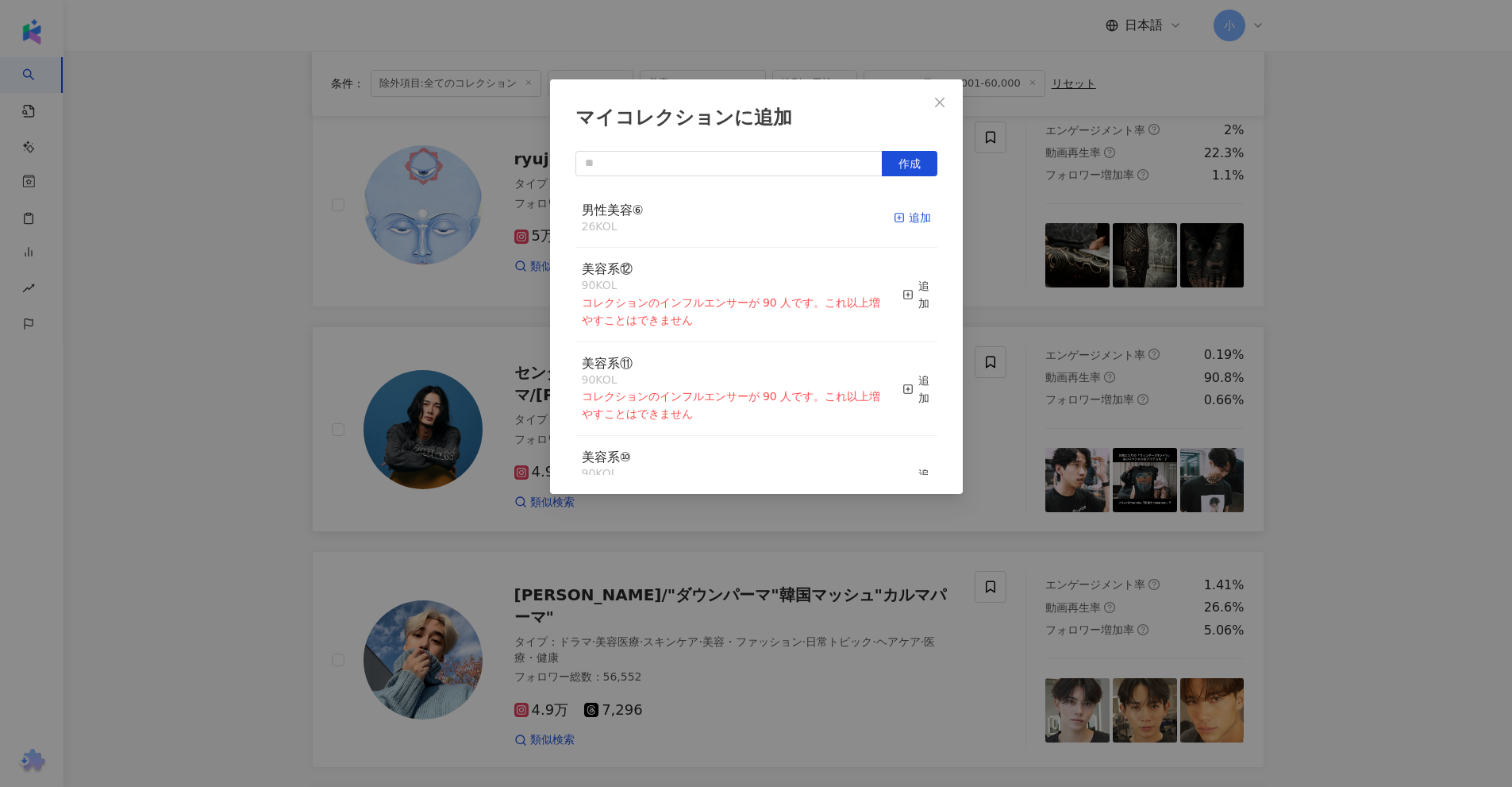
click at [894, 217] on rect "button" at bounding box center [898, 218] width 9 height 9
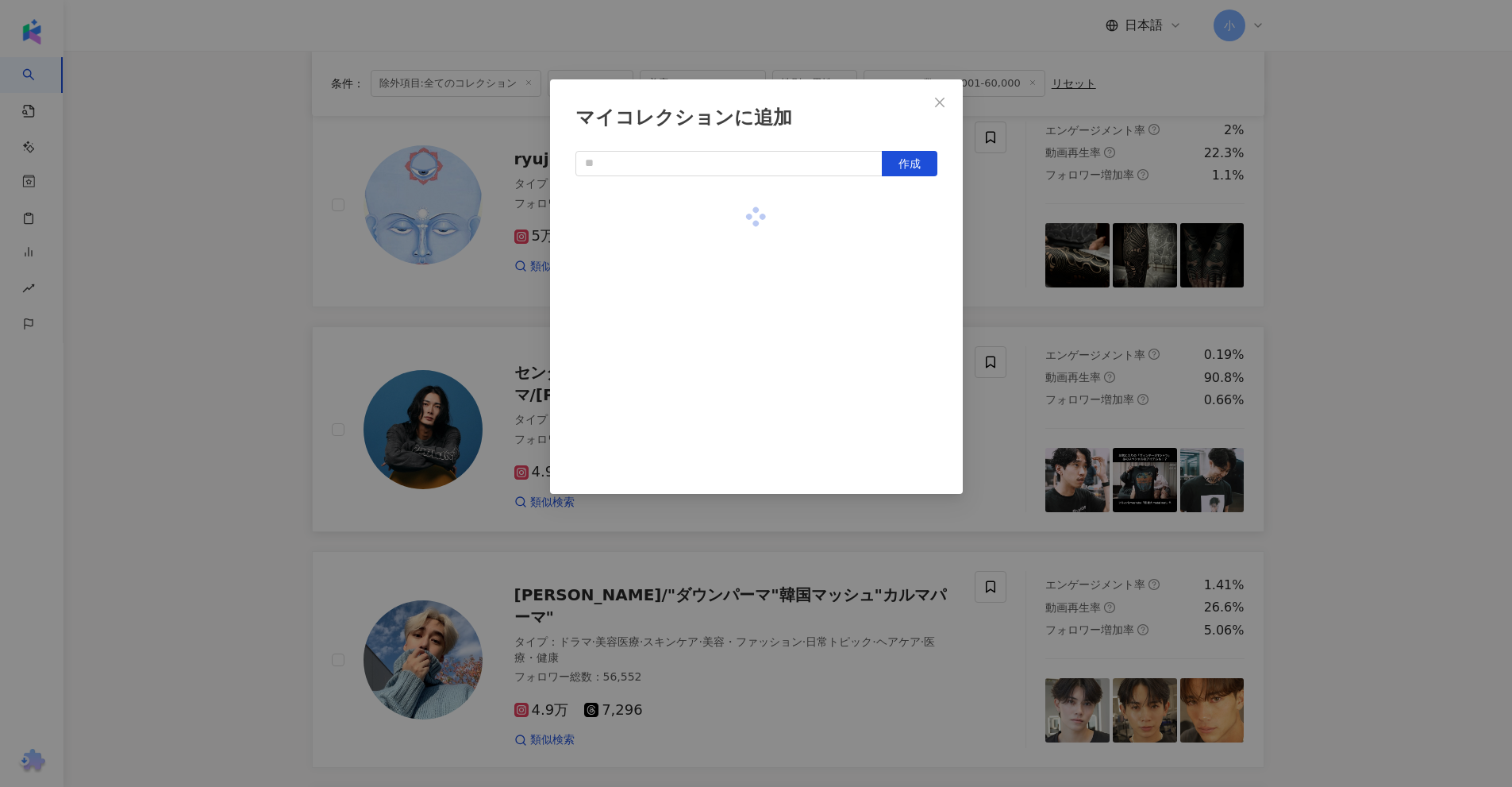
click at [1366, 283] on div "マイコレクションに追加 作成" at bounding box center [756, 393] width 1512 height 787
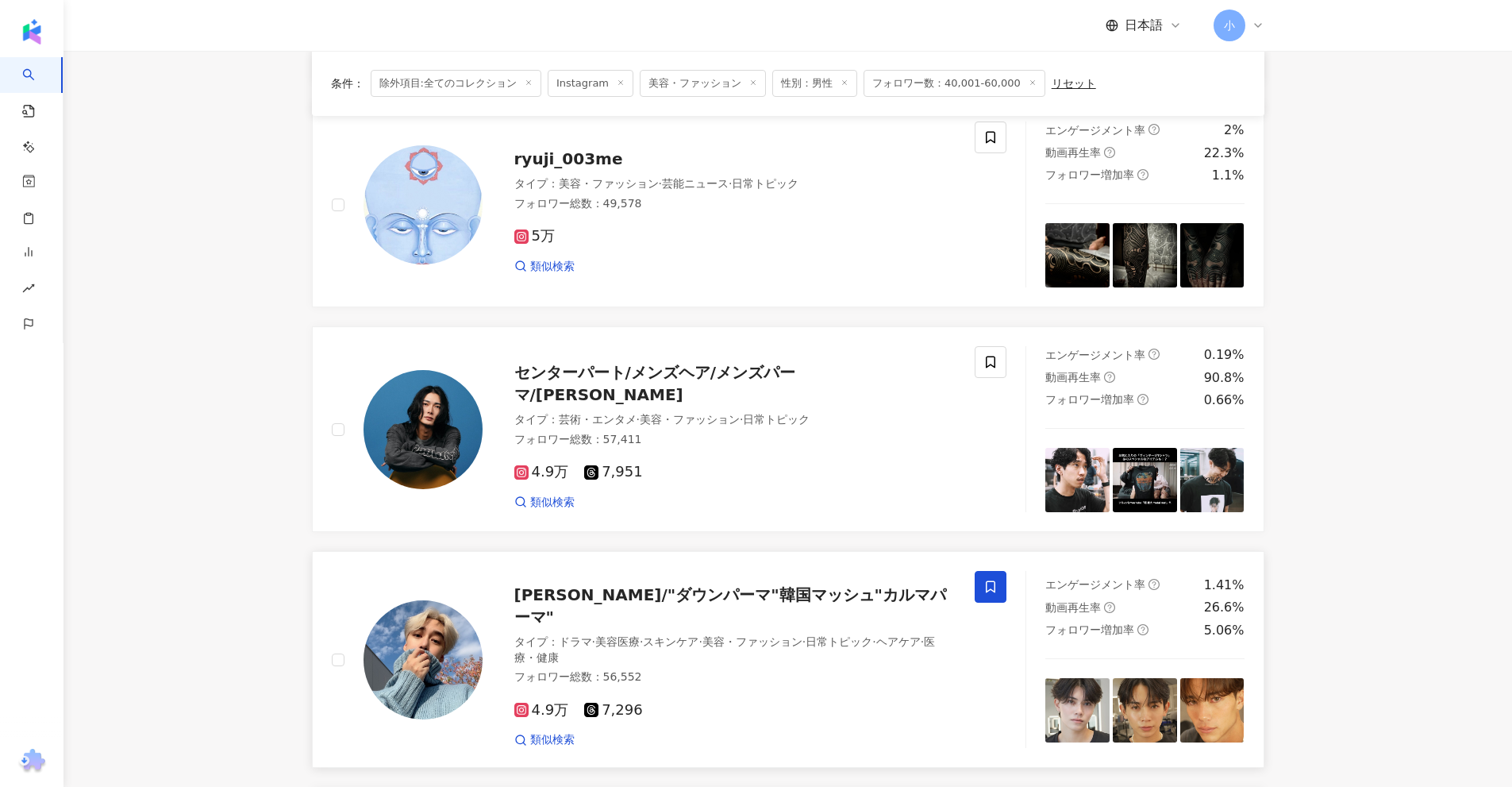
click at [989, 593] on icon at bounding box center [990, 587] width 14 height 14
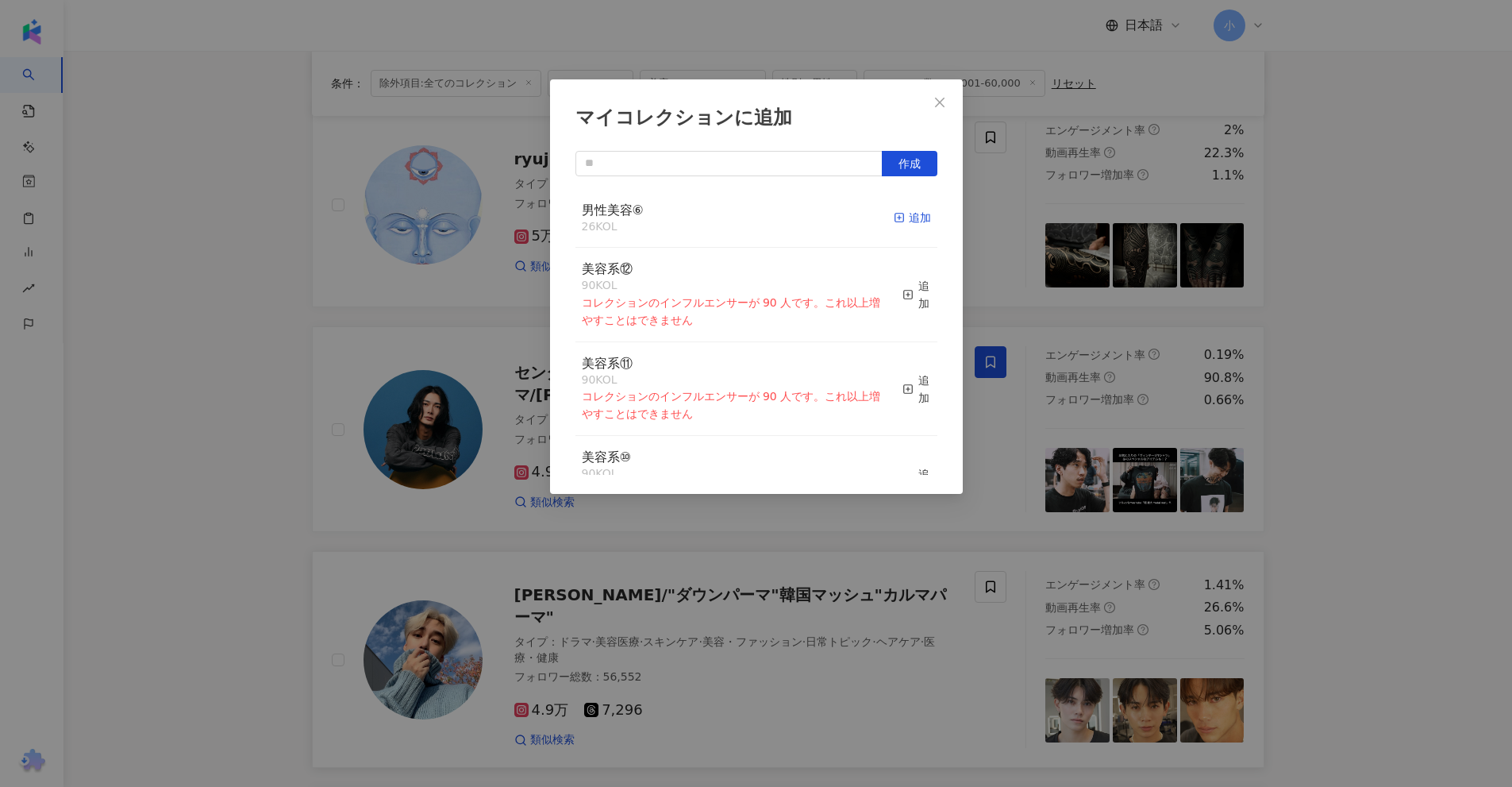
click at [894, 218] on div "追加" at bounding box center [912, 218] width 37 height 17
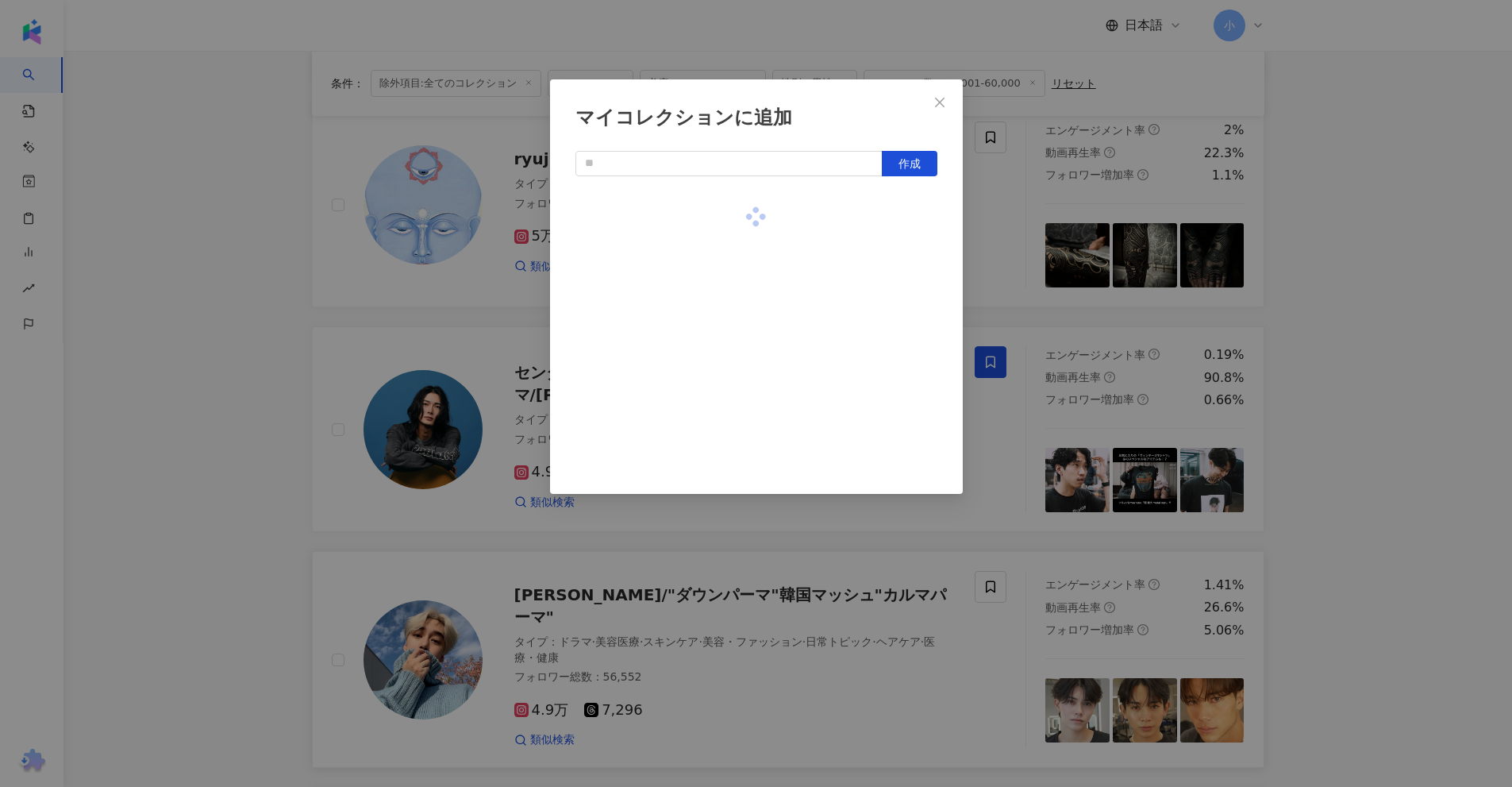
click at [1363, 301] on div "マイコレクションに追加 作成" at bounding box center [756, 393] width 1512 height 787
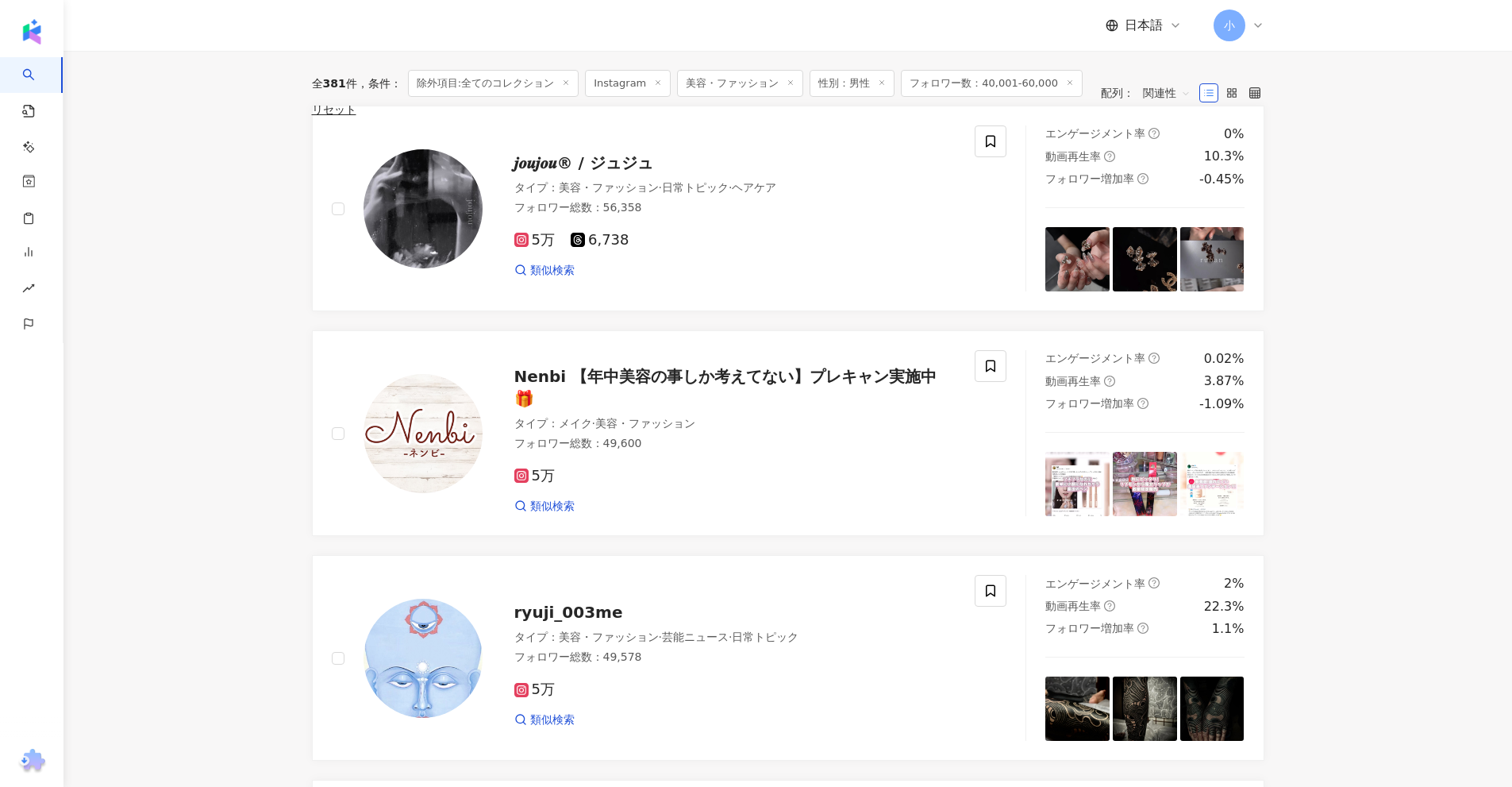
scroll to position [0, 0]
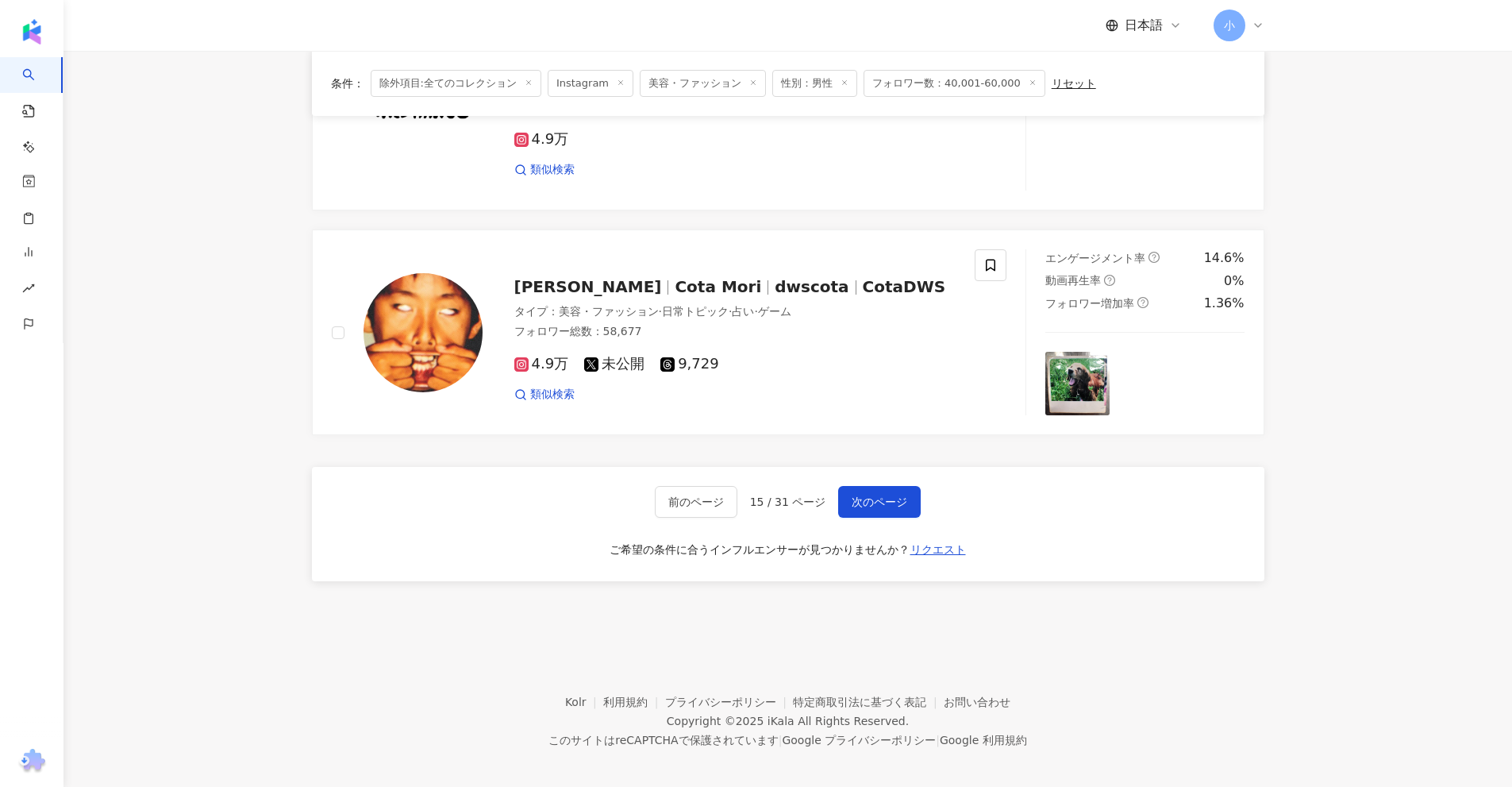
drag, startPoint x: 1377, startPoint y: 259, endPoint x: 1166, endPoint y: 661, distance: 454.0
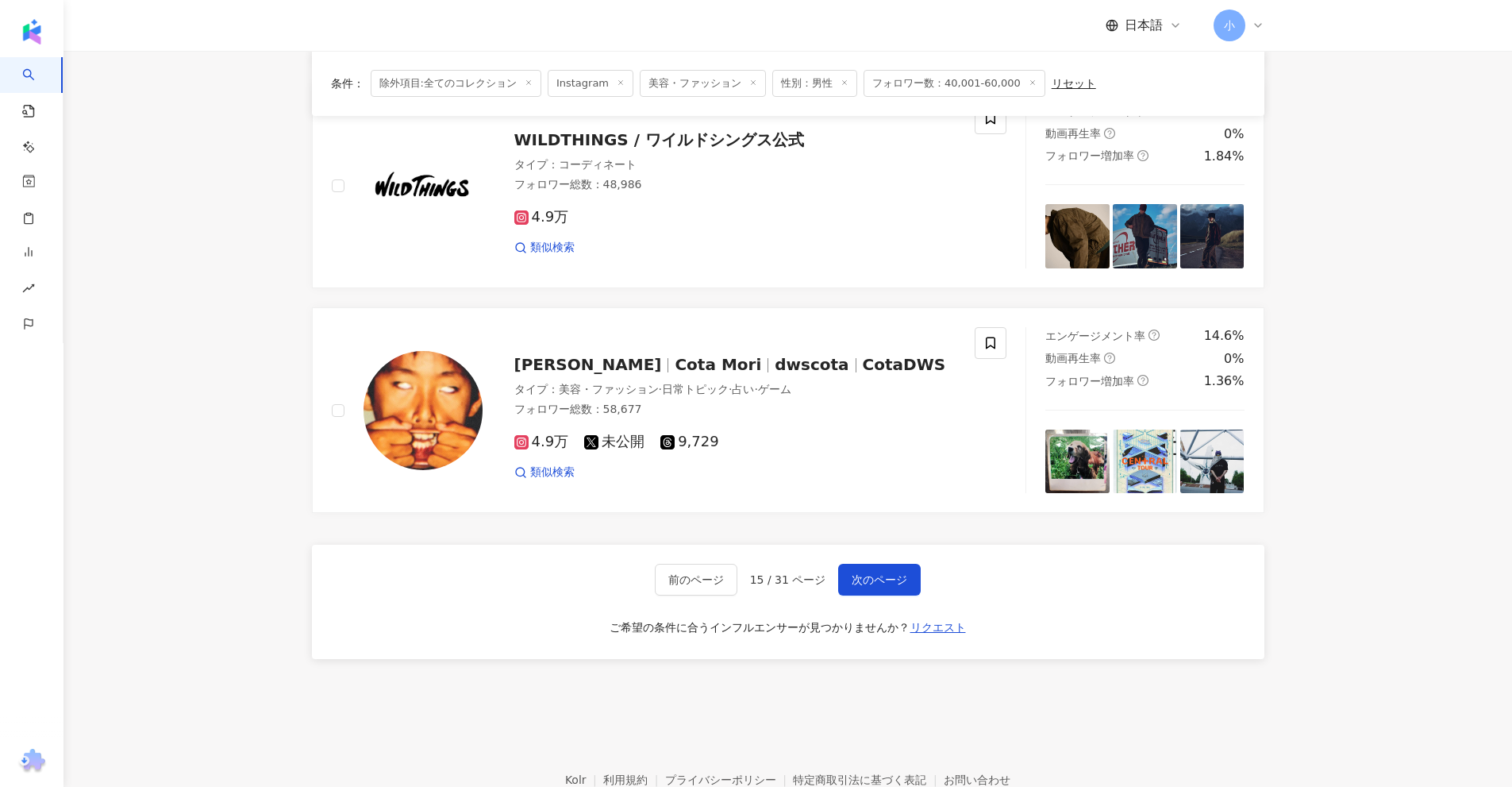
scroll to position [2416, 0]
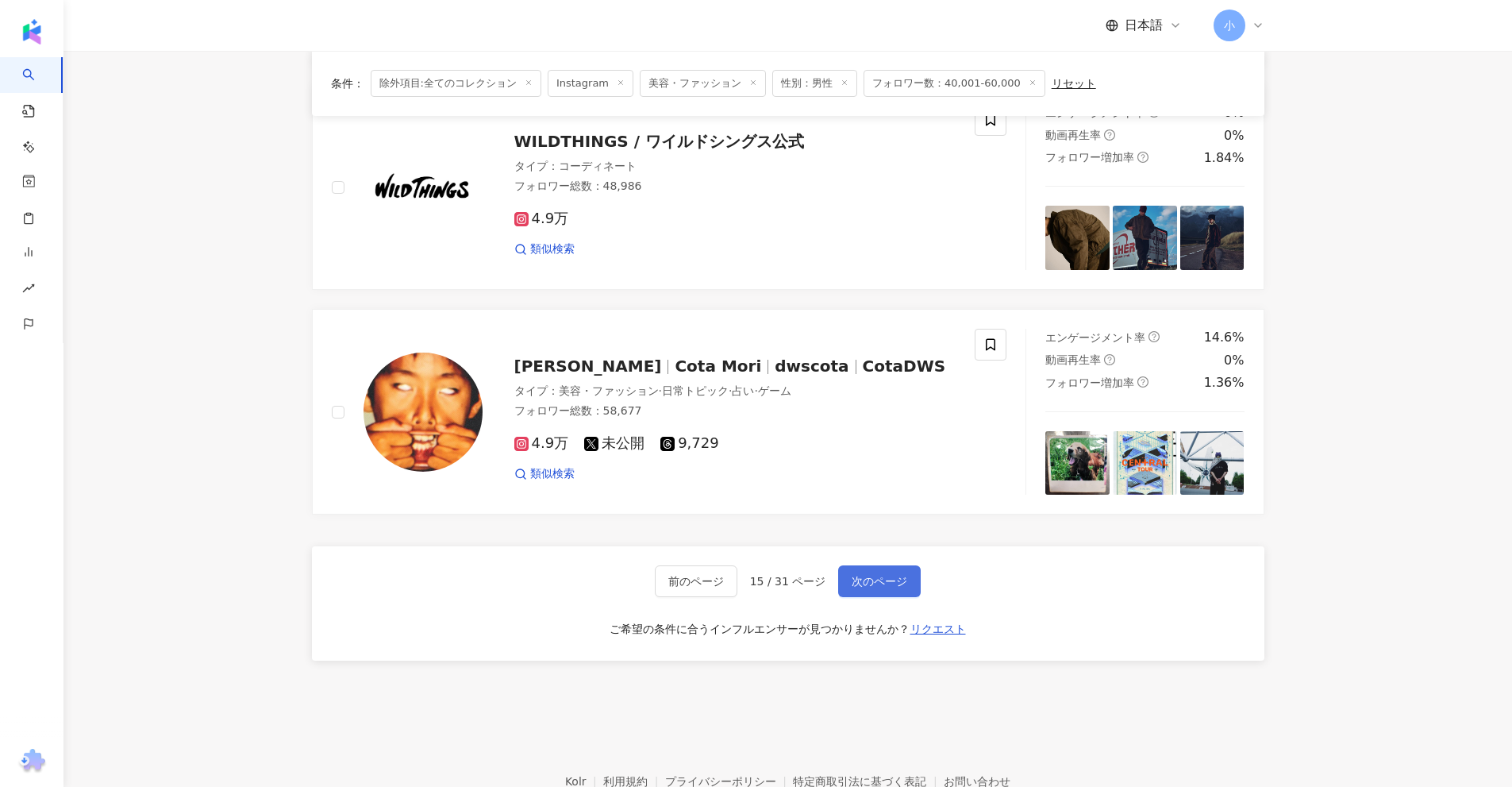
click at [885, 574] on span "次のページ" at bounding box center [879, 580] width 56 height 13
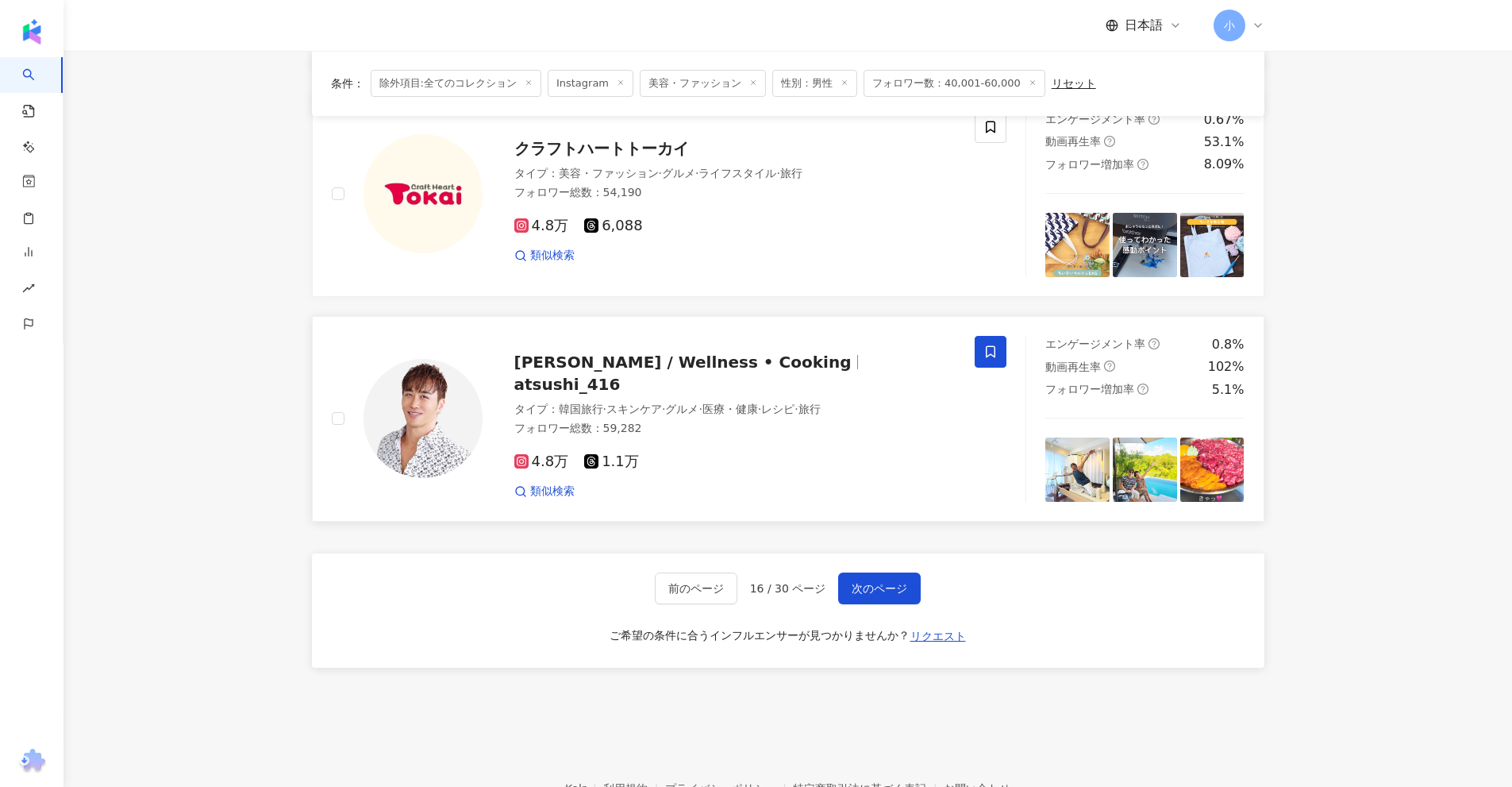
click at [995, 345] on icon at bounding box center [990, 351] width 10 height 12
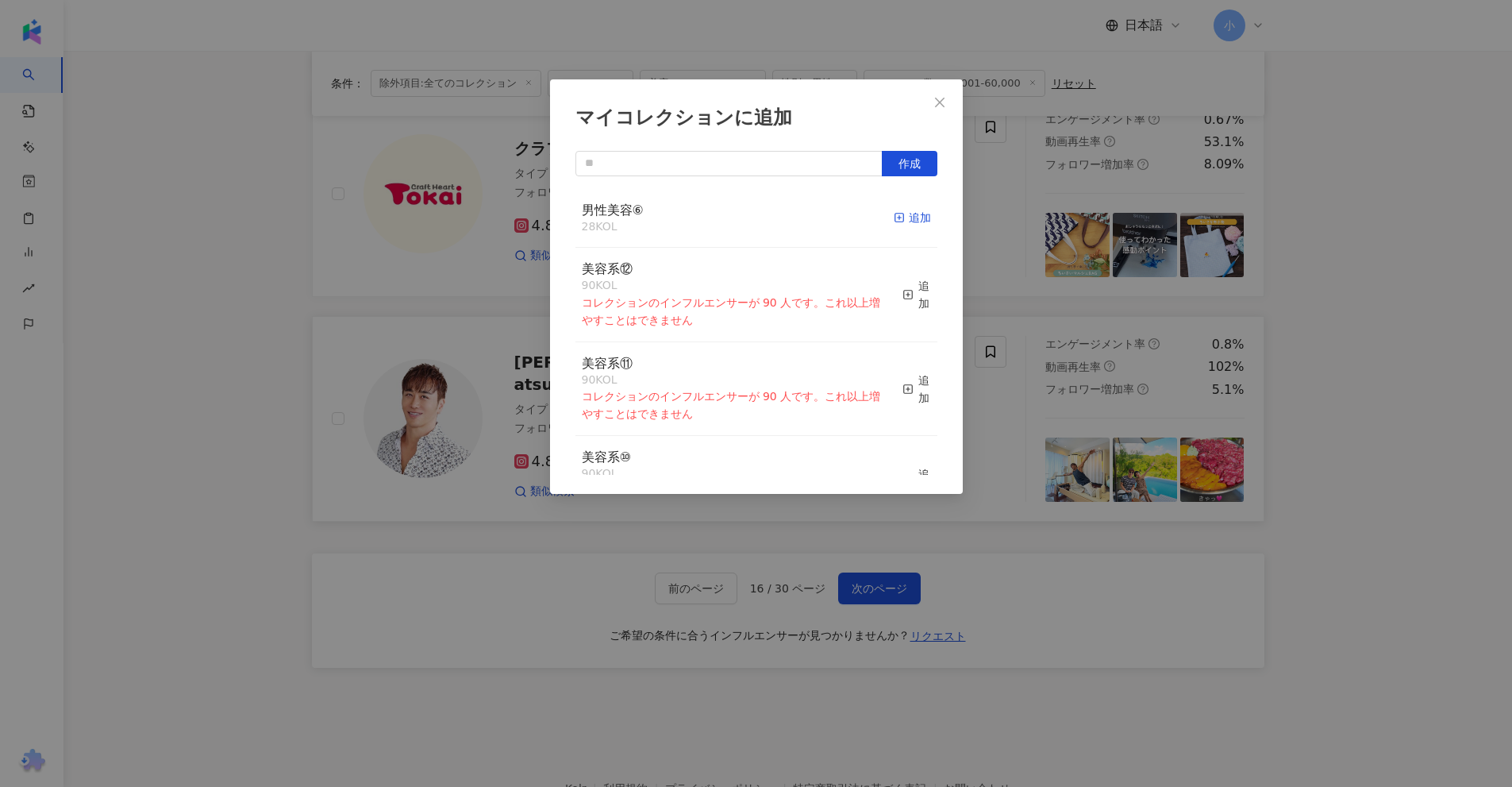
click at [896, 218] on div "追加" at bounding box center [912, 218] width 37 height 17
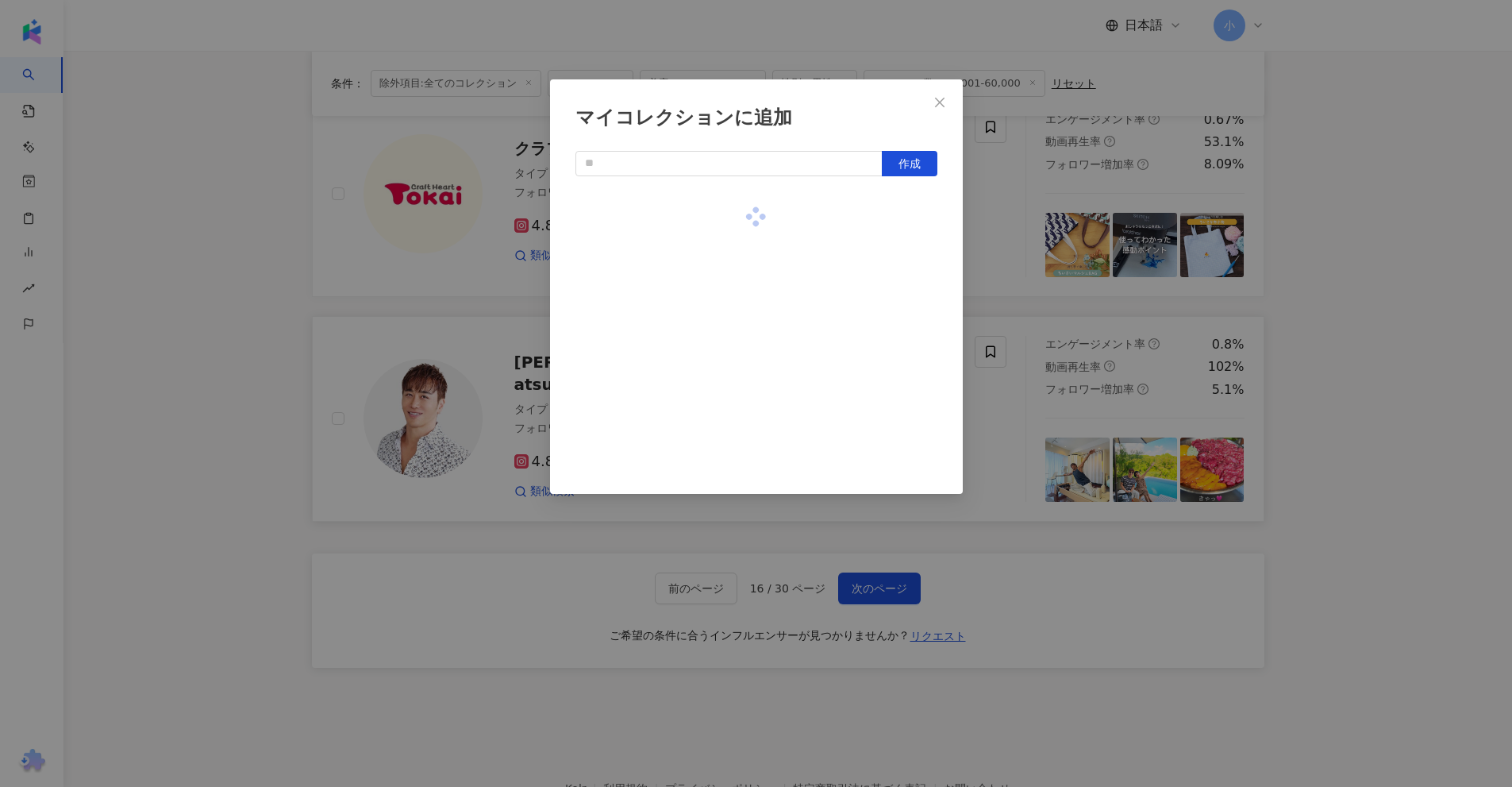
click at [1312, 283] on div "マイコレクションに追加 作成" at bounding box center [756, 393] width 1512 height 787
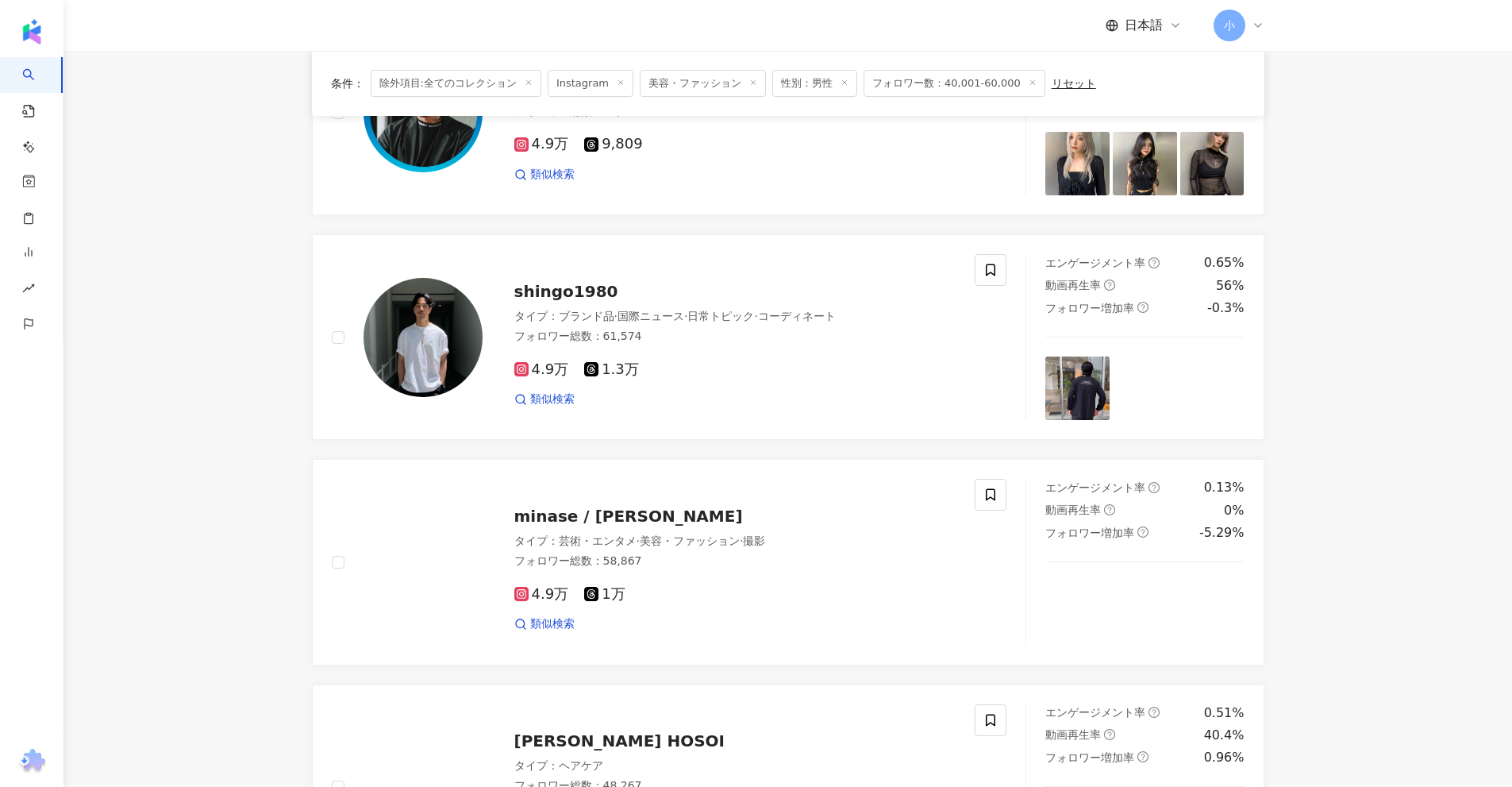
scroll to position [1067, 0]
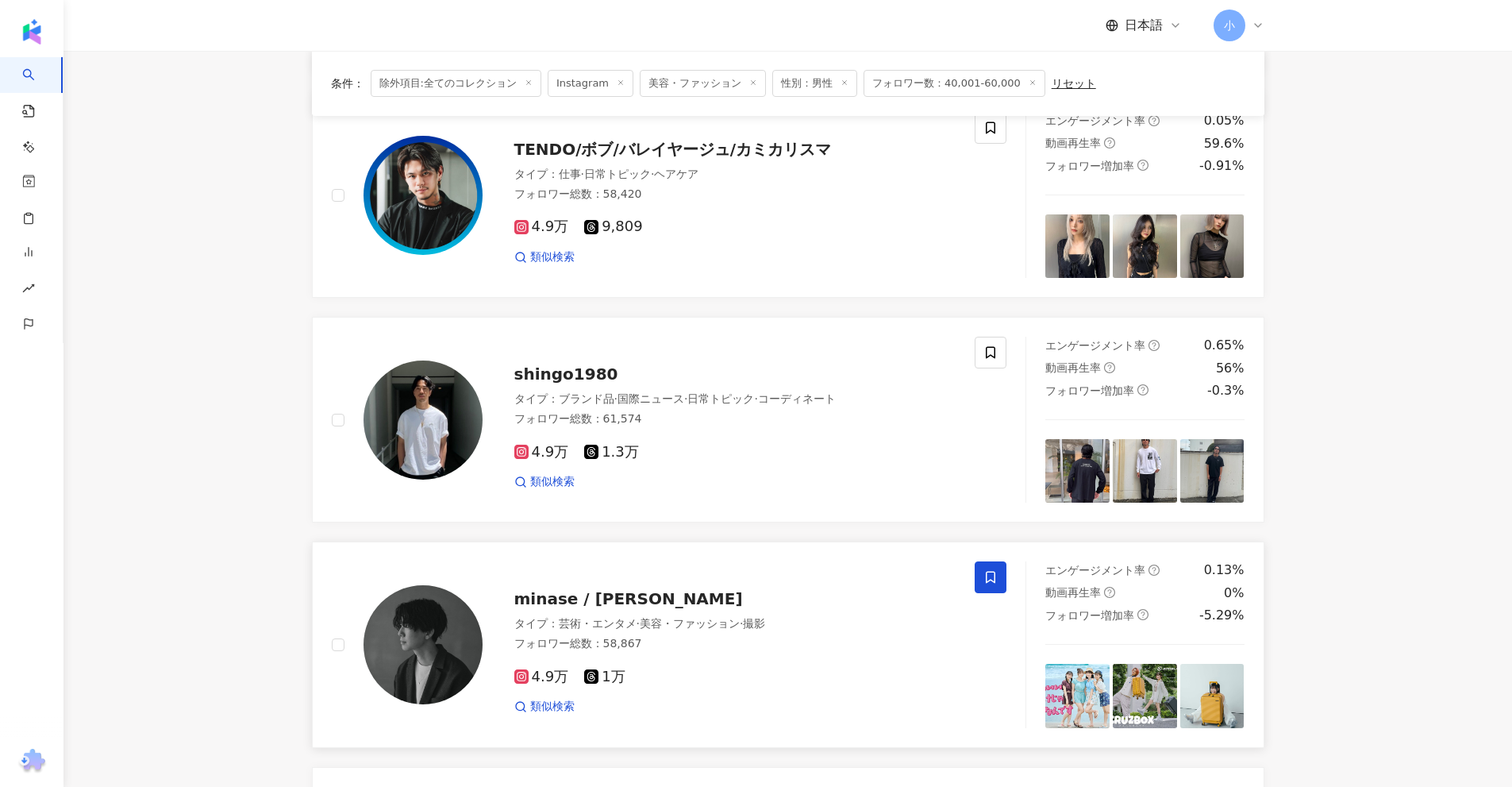
click at [997, 570] on icon at bounding box center [990, 577] width 14 height 14
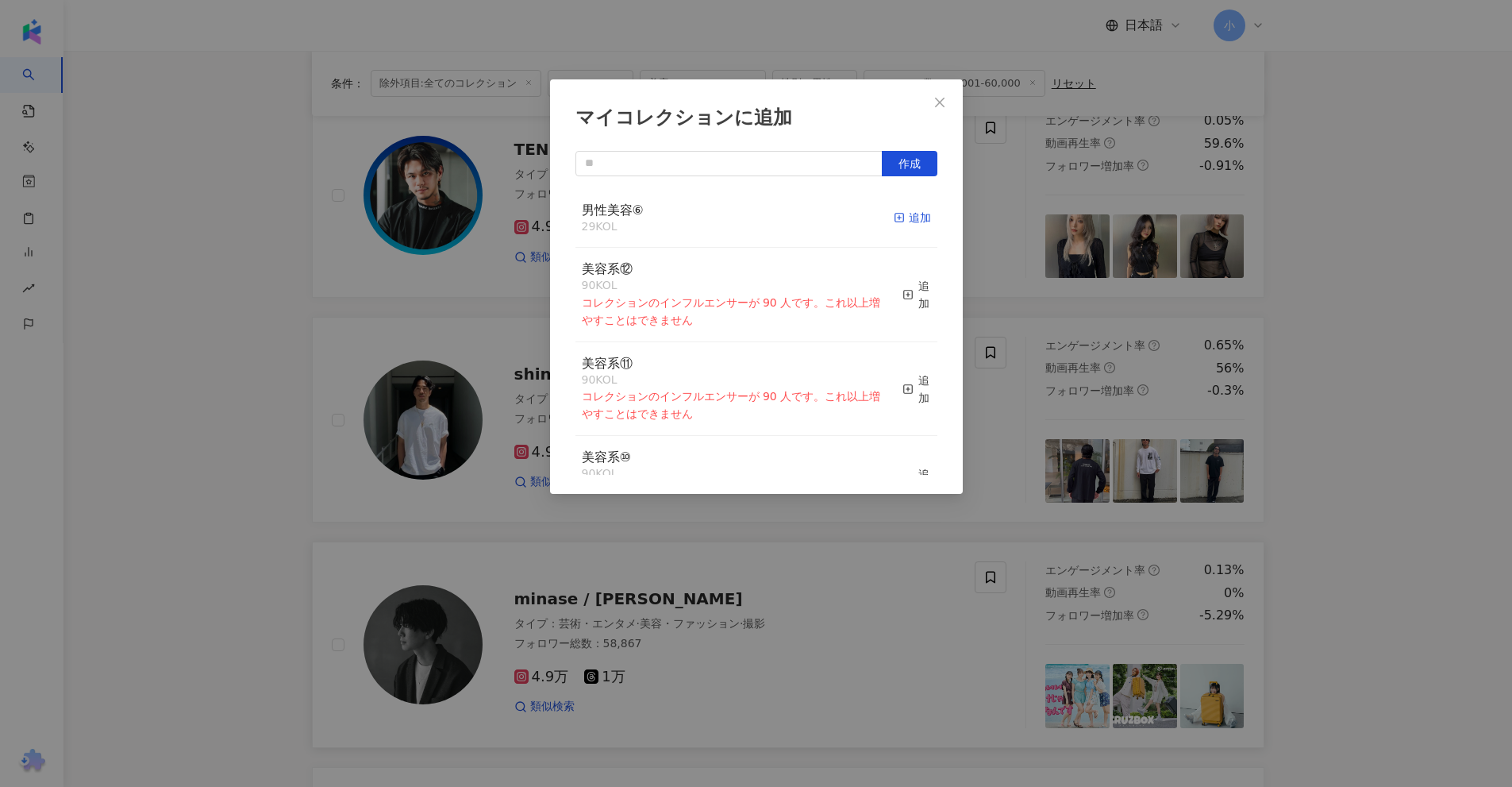
click at [900, 219] on div "追加" at bounding box center [912, 218] width 37 height 17
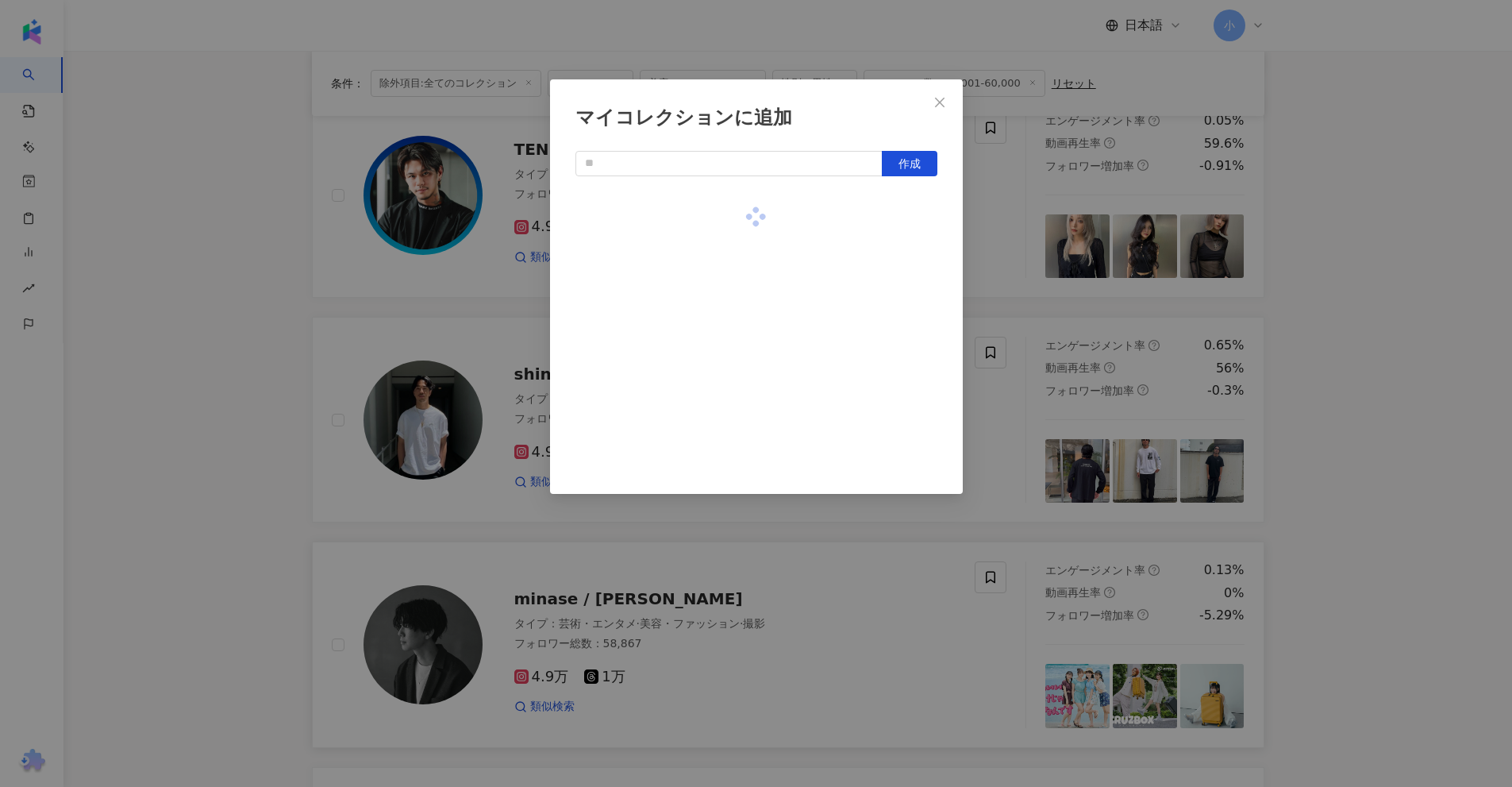
click at [1320, 259] on div "マイコレクションに追加 作成" at bounding box center [756, 393] width 1512 height 787
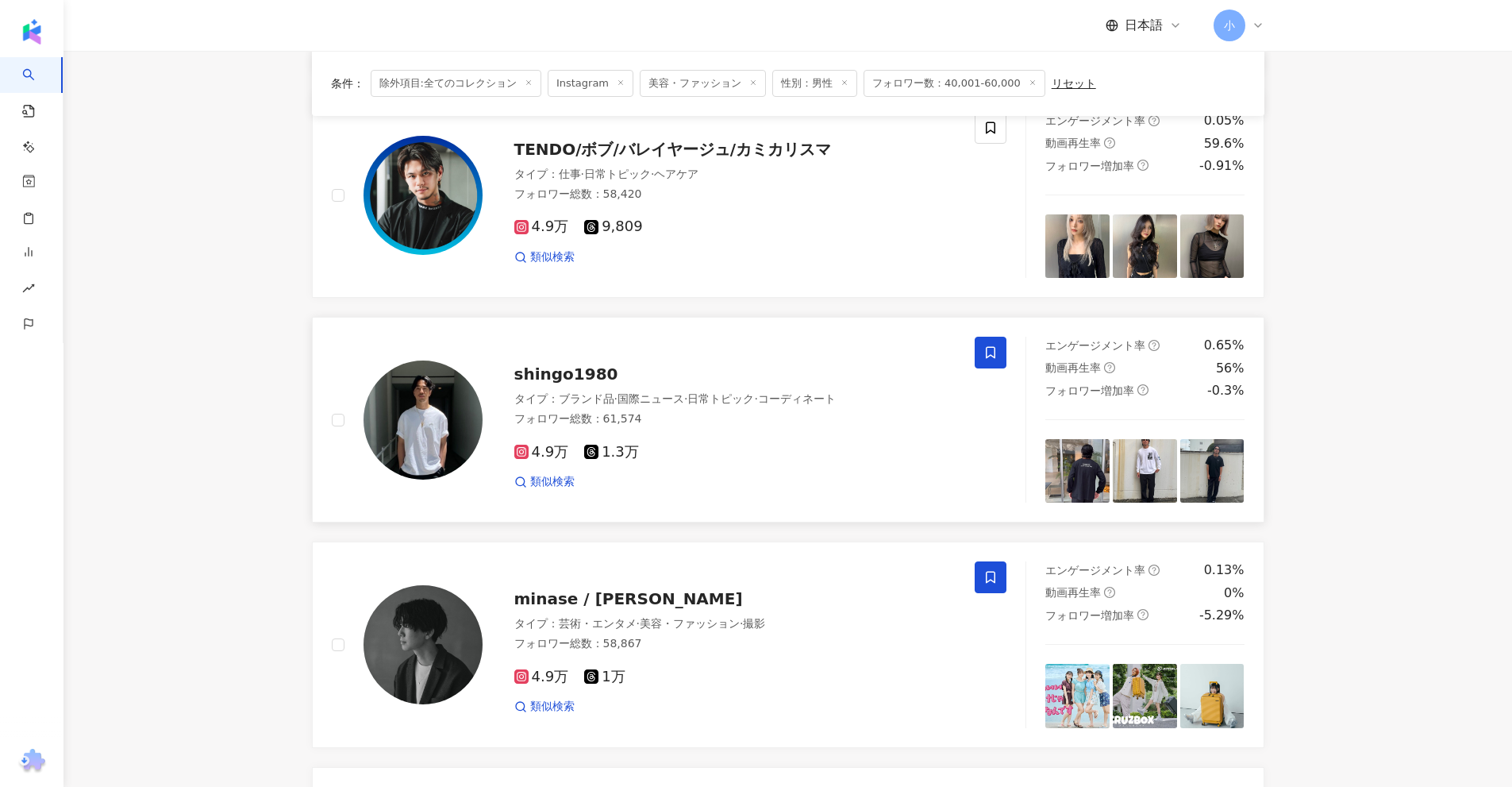
click at [978, 336] on span at bounding box center [990, 352] width 31 height 31
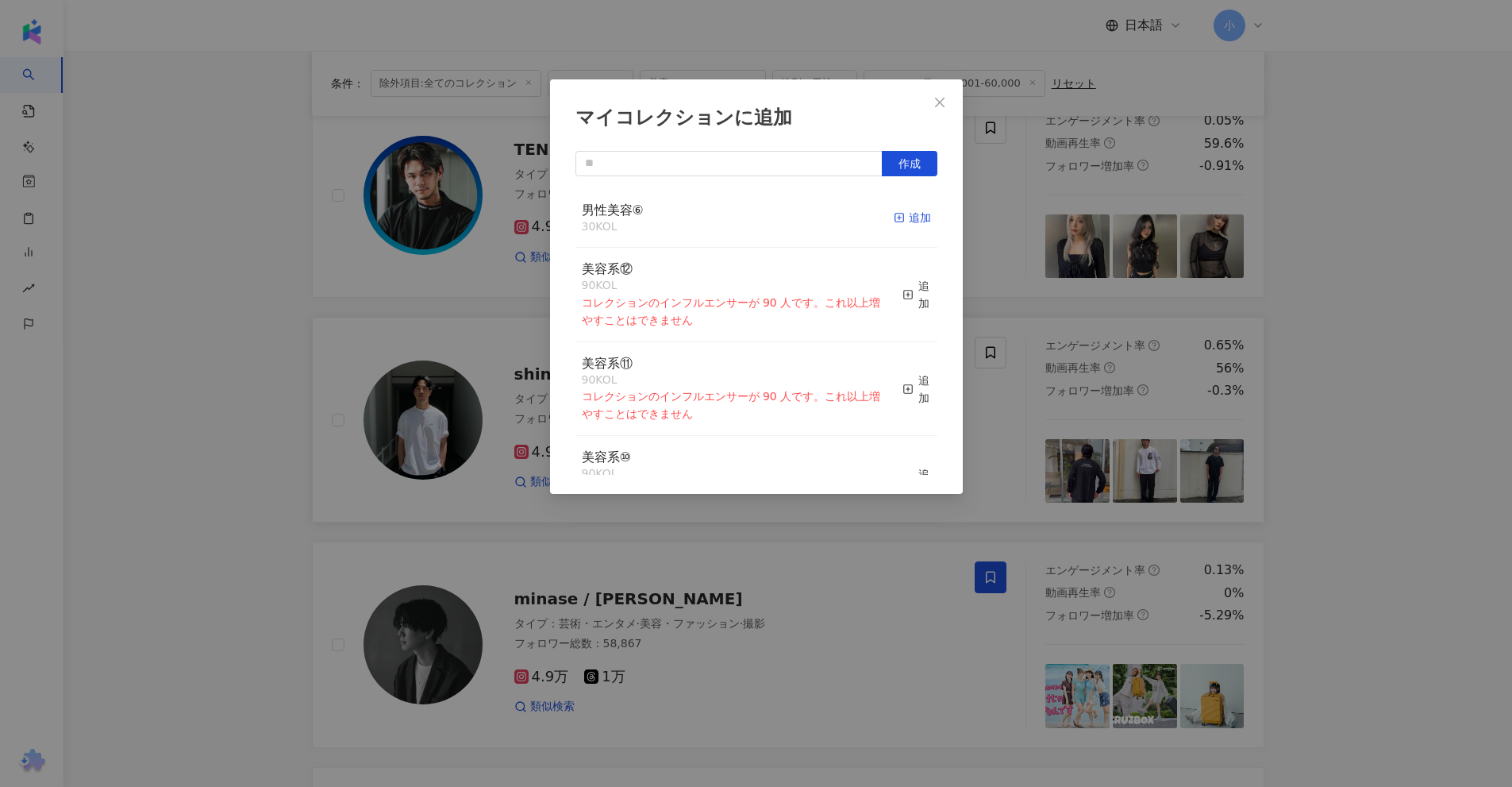
click at [913, 227] on div "追加" at bounding box center [912, 218] width 37 height 17
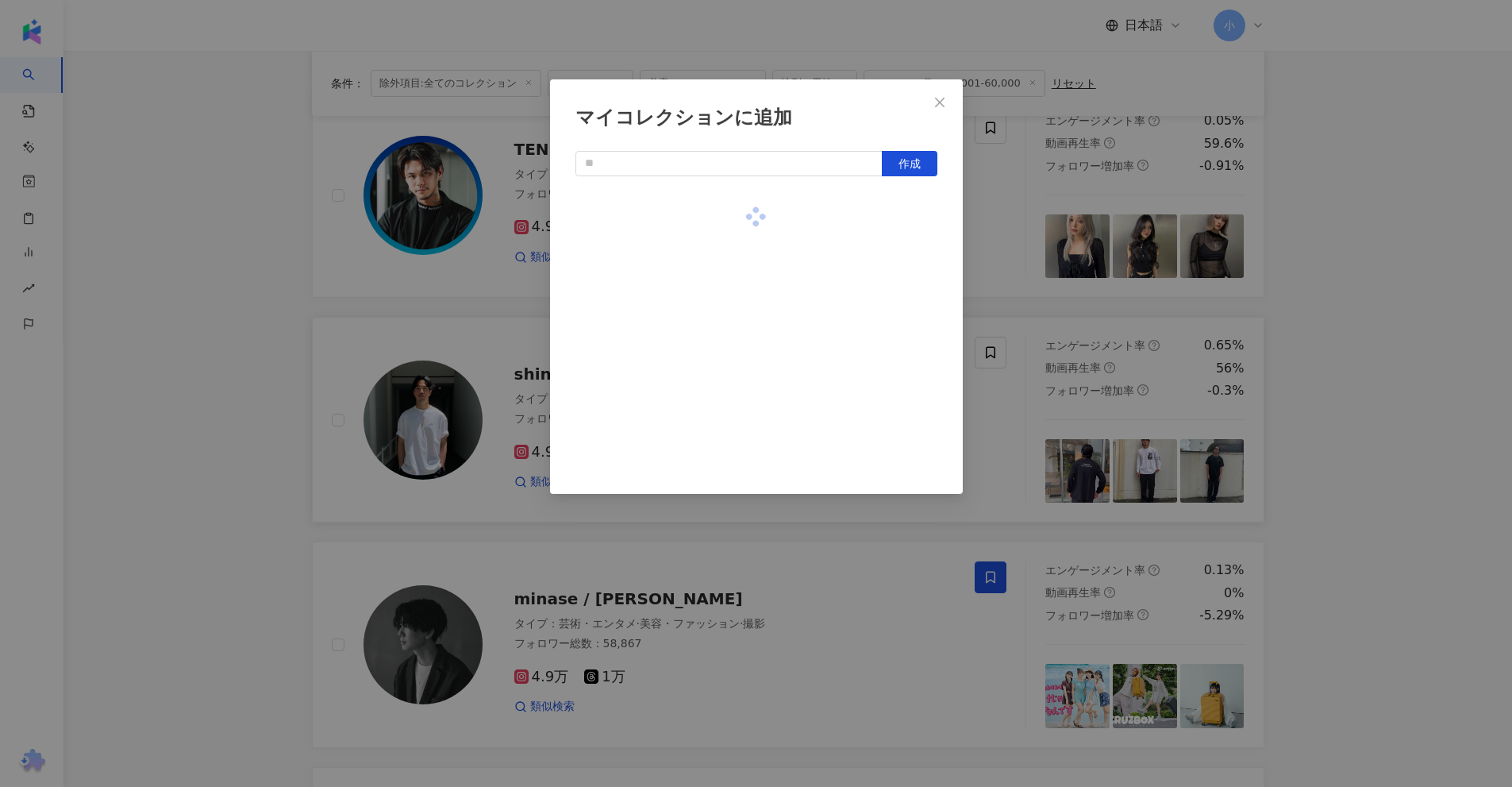
click at [1354, 233] on div "マイコレクションに追加 作成" at bounding box center [756, 393] width 1512 height 787
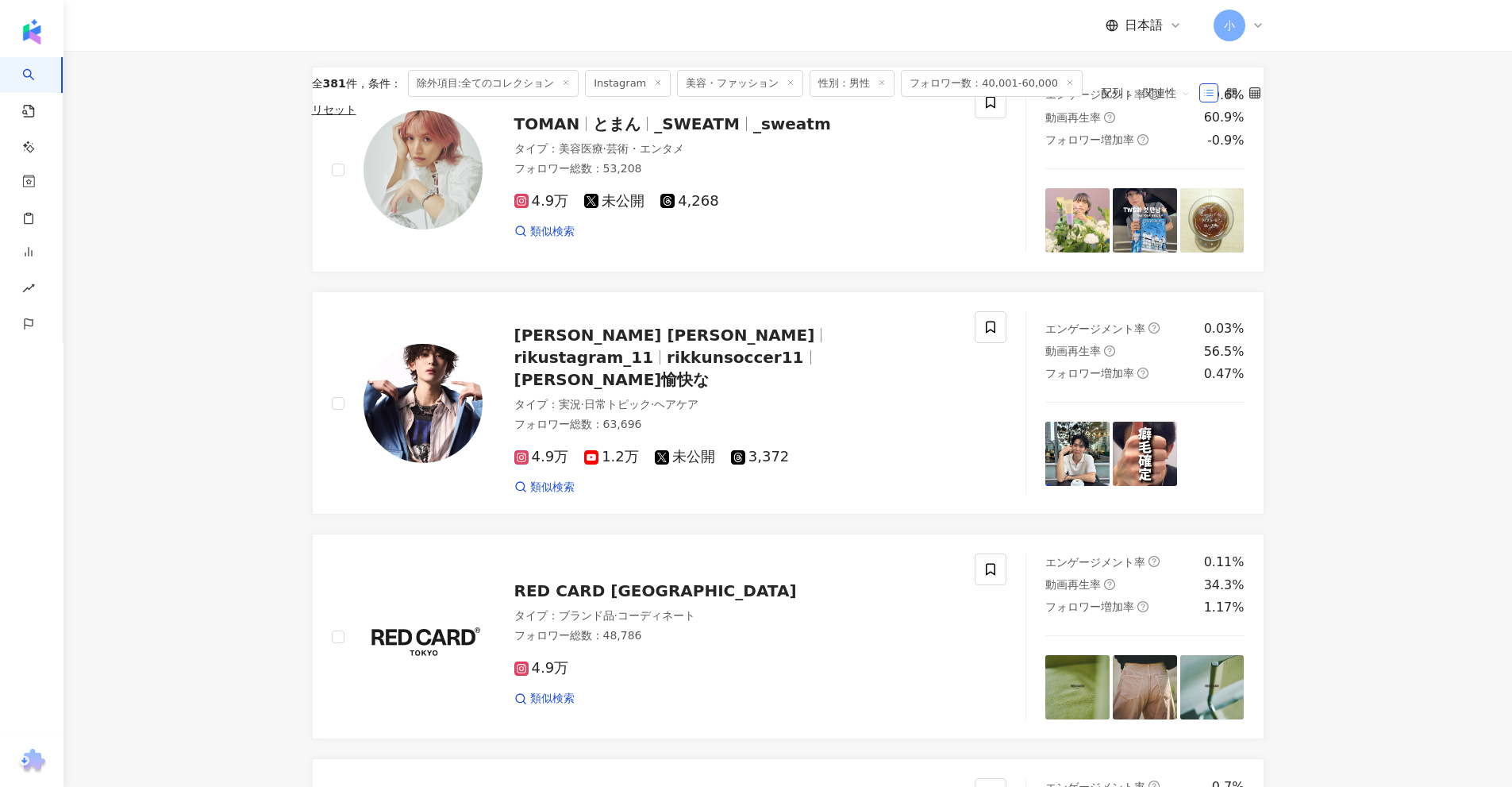
scroll to position [114, 0]
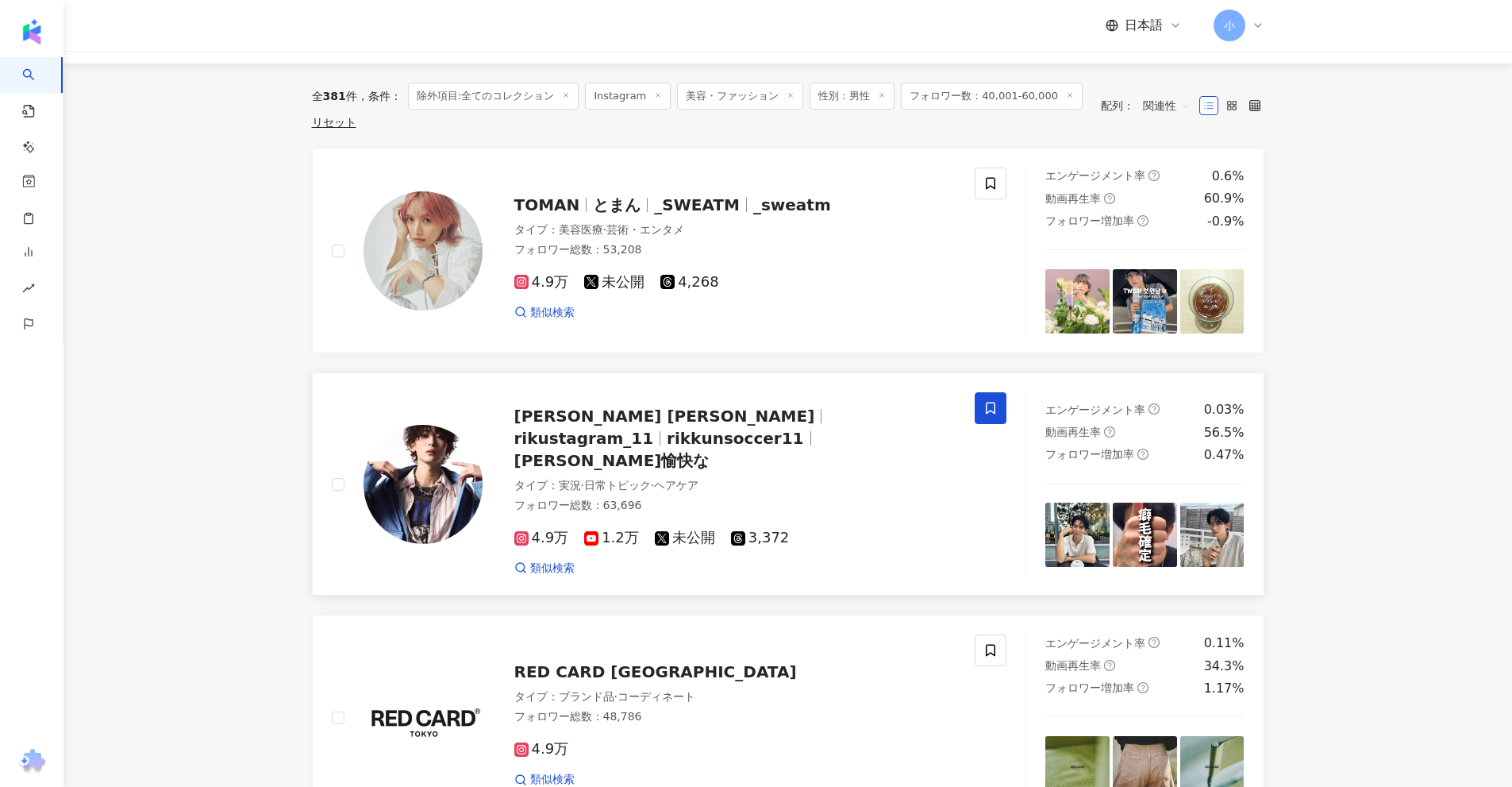
click at [986, 401] on icon at bounding box center [990, 408] width 14 height 14
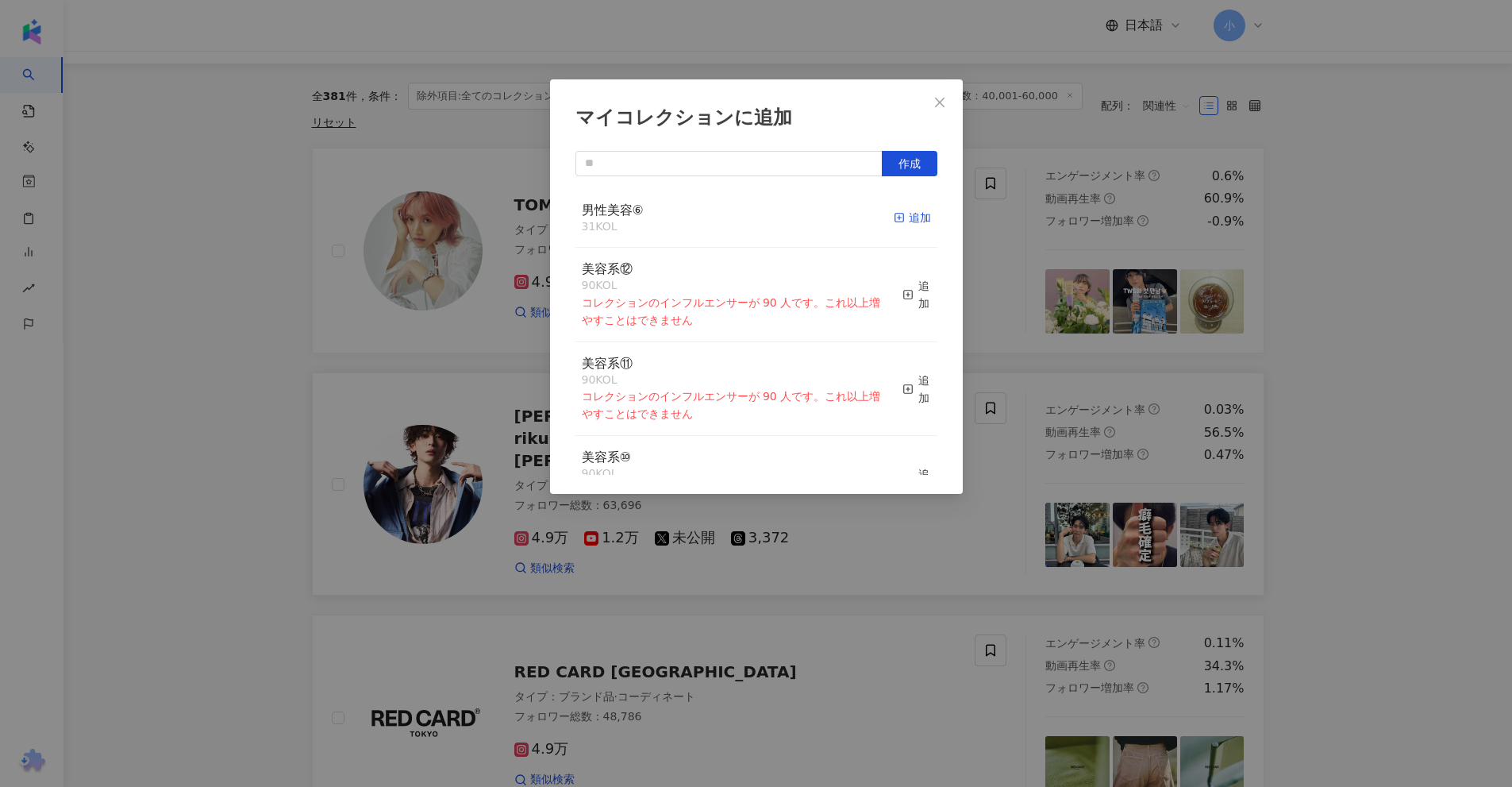
click at [905, 225] on div "追加" at bounding box center [912, 218] width 37 height 17
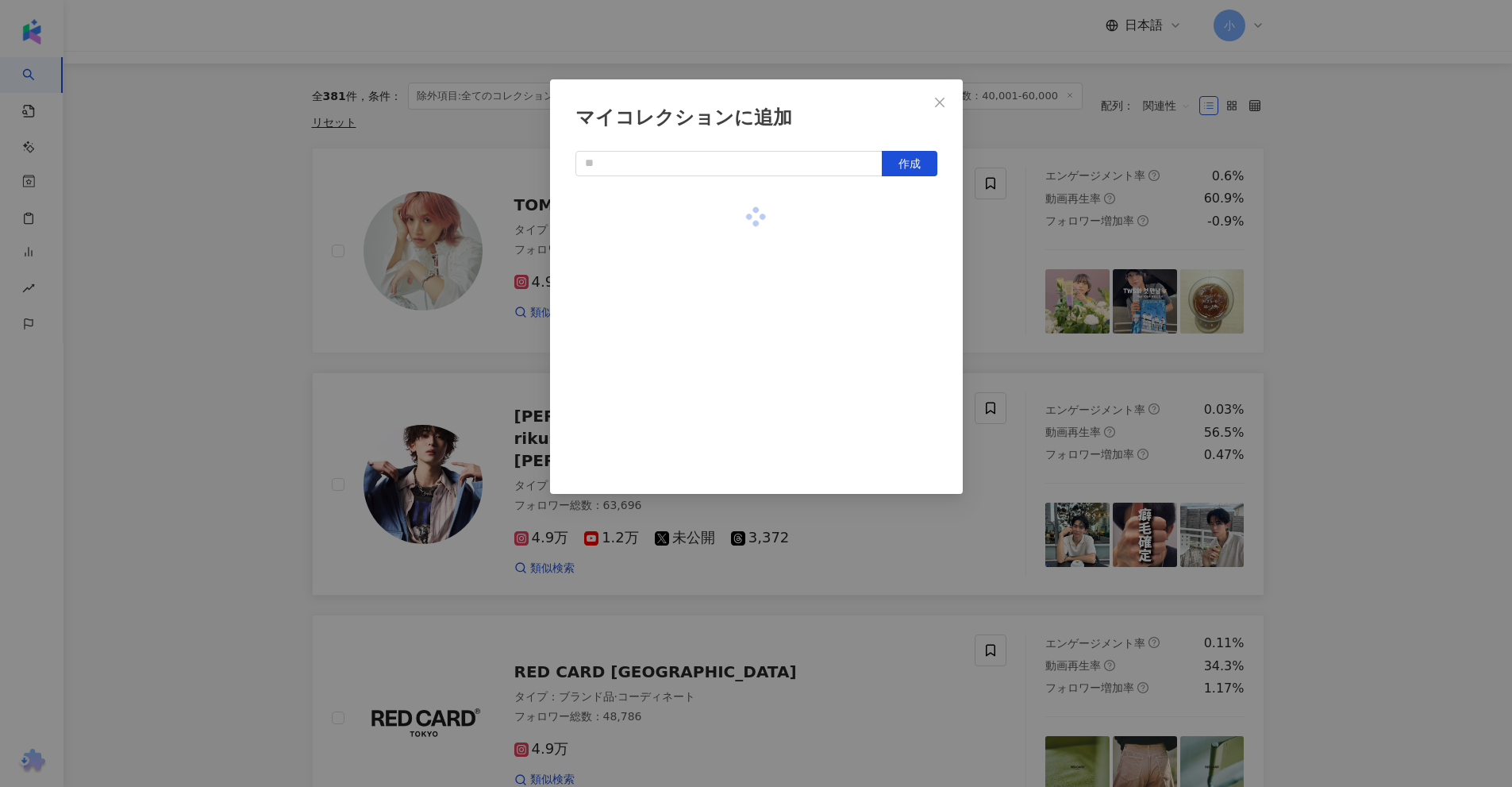
click at [1300, 227] on div "マイコレクションに追加 作成" at bounding box center [756, 393] width 1512 height 787
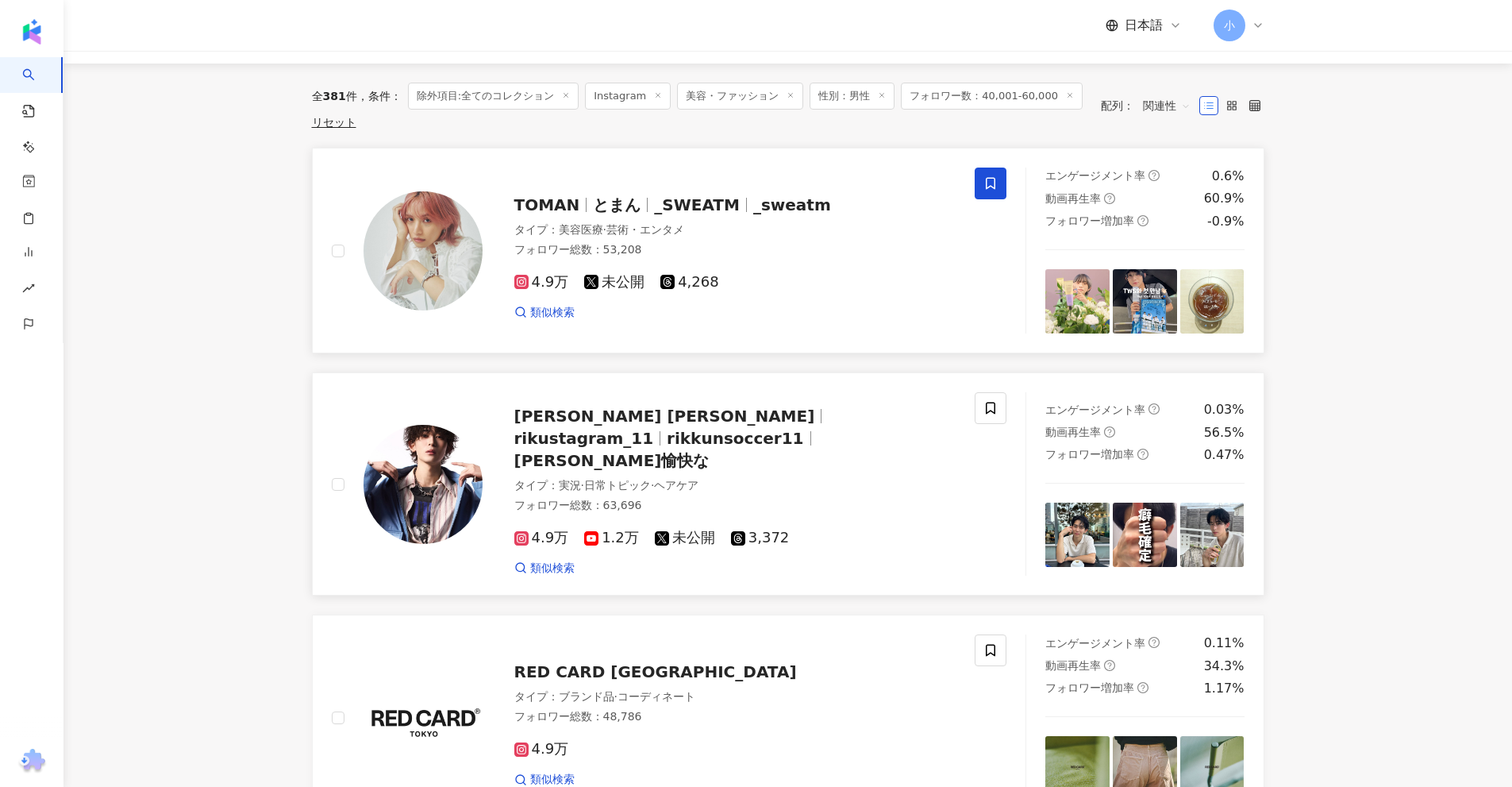
click at [994, 177] on icon at bounding box center [990, 183] width 14 height 14
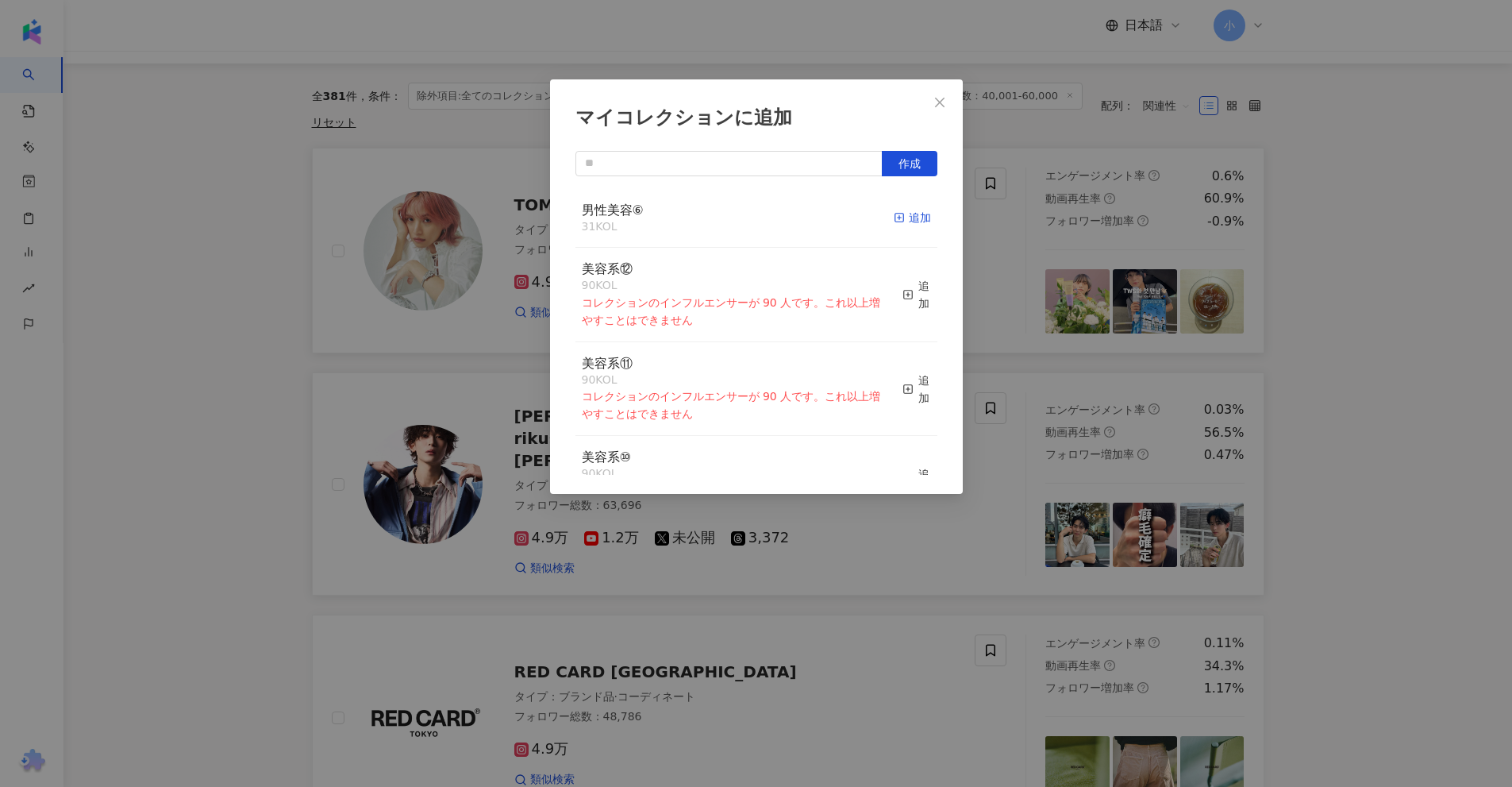
click at [900, 209] on div "追加" at bounding box center [912, 218] width 37 height 17
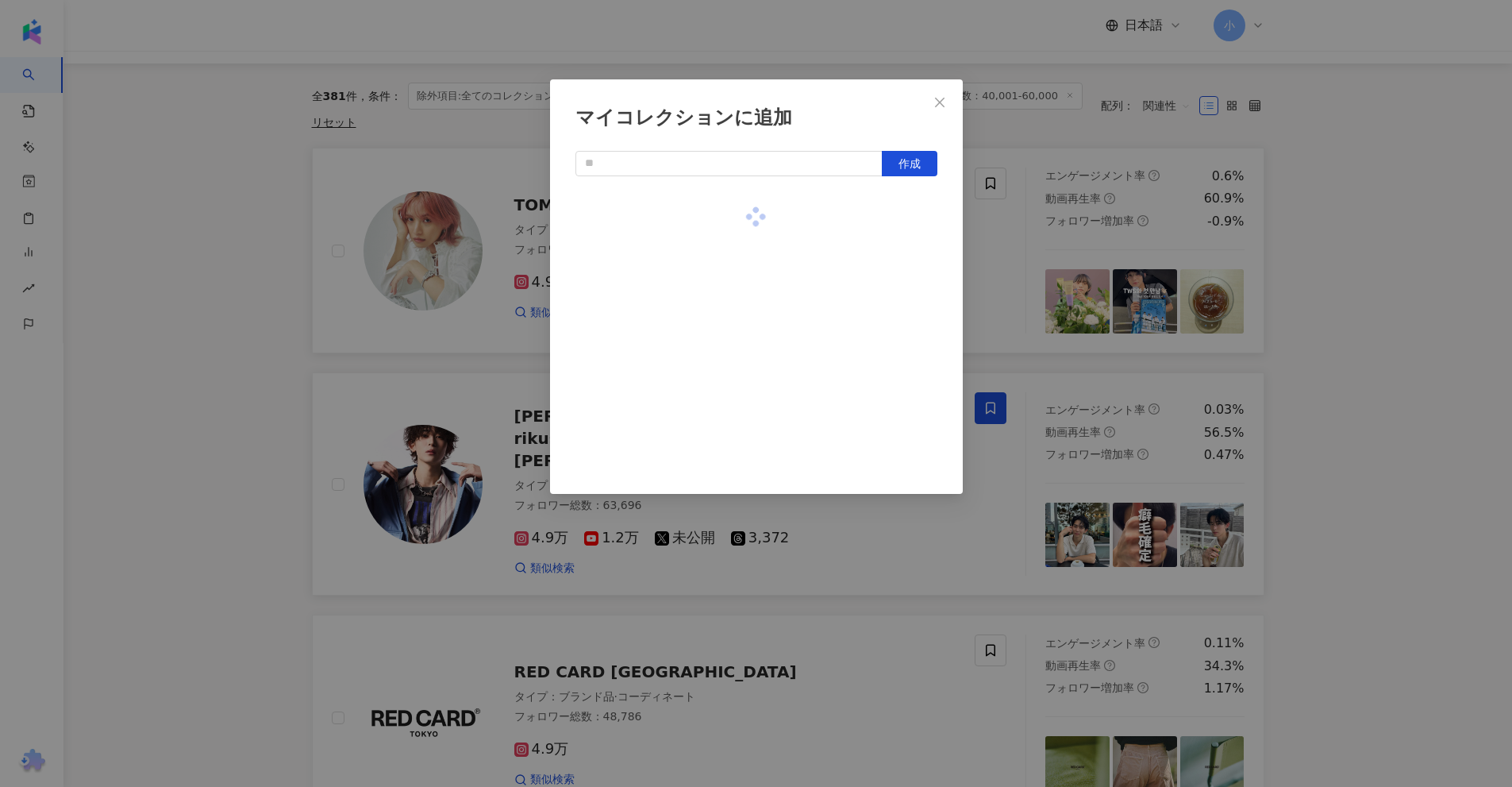
click at [1243, 211] on div "マイコレクションに追加 作成" at bounding box center [756, 393] width 1512 height 787
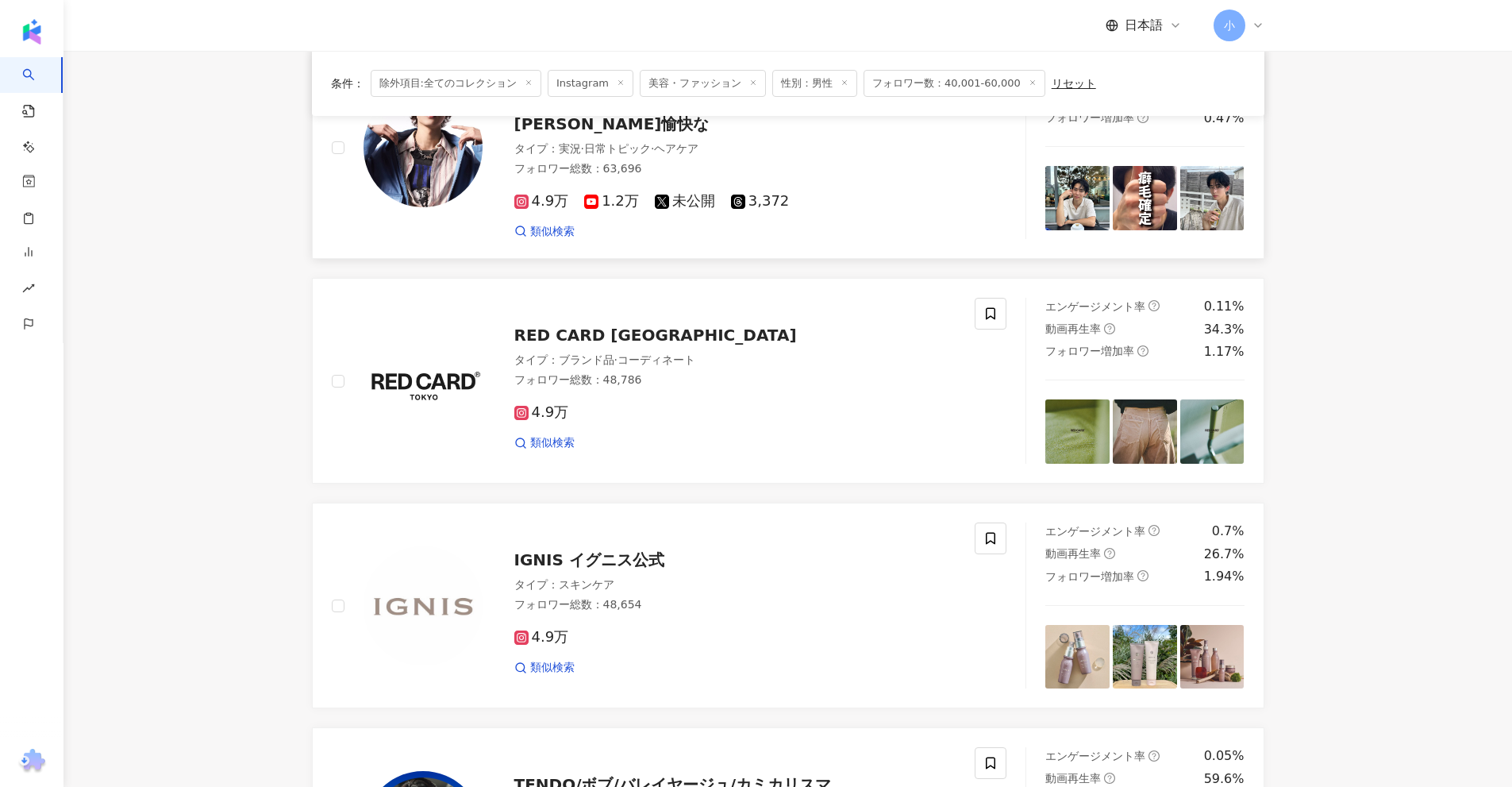
scroll to position [2495, 0]
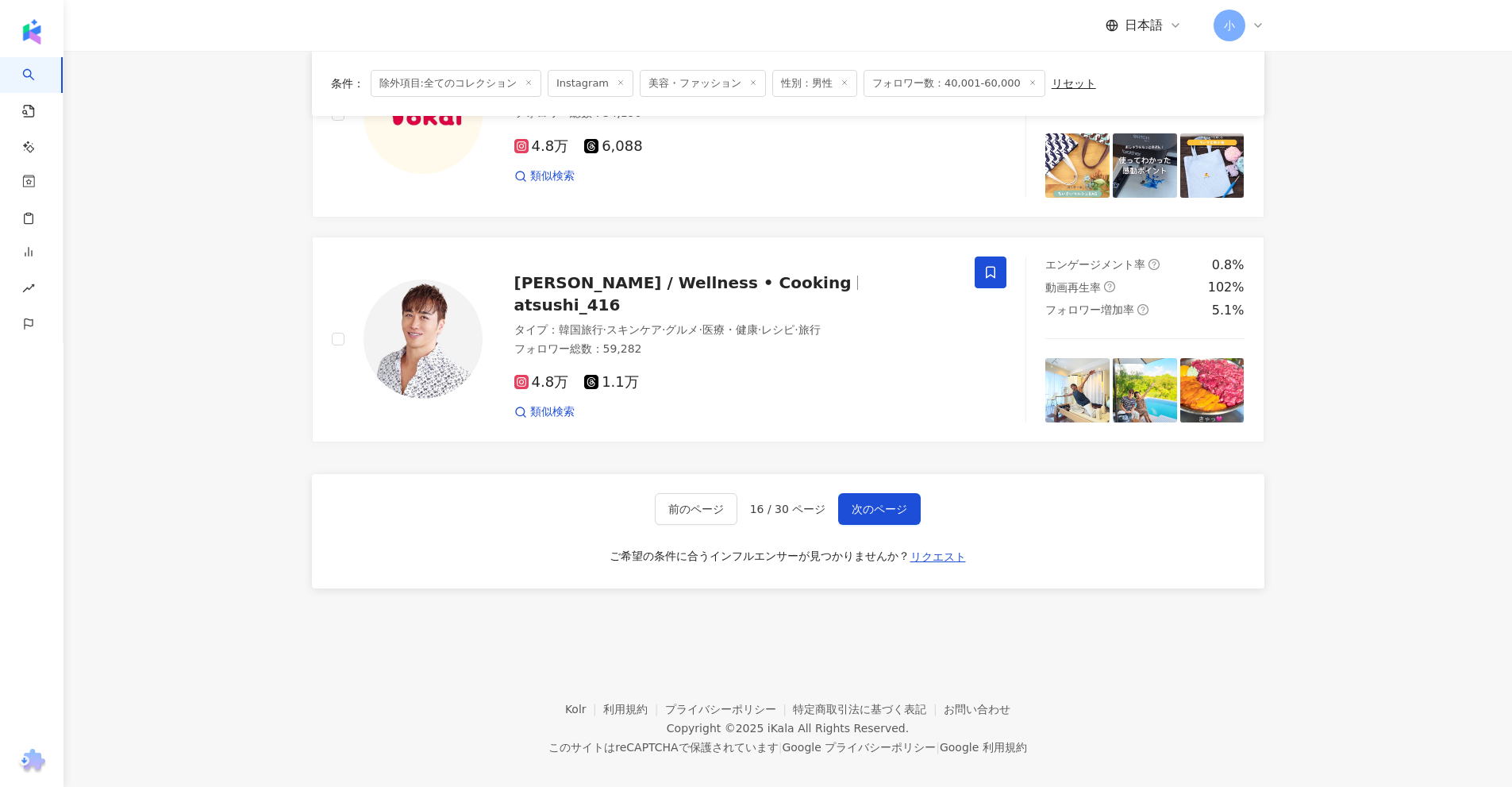
drag, startPoint x: 1291, startPoint y: 175, endPoint x: 1255, endPoint y: 654, distance: 480.4
click at [885, 503] on span "次のページ" at bounding box center [879, 509] width 56 height 13
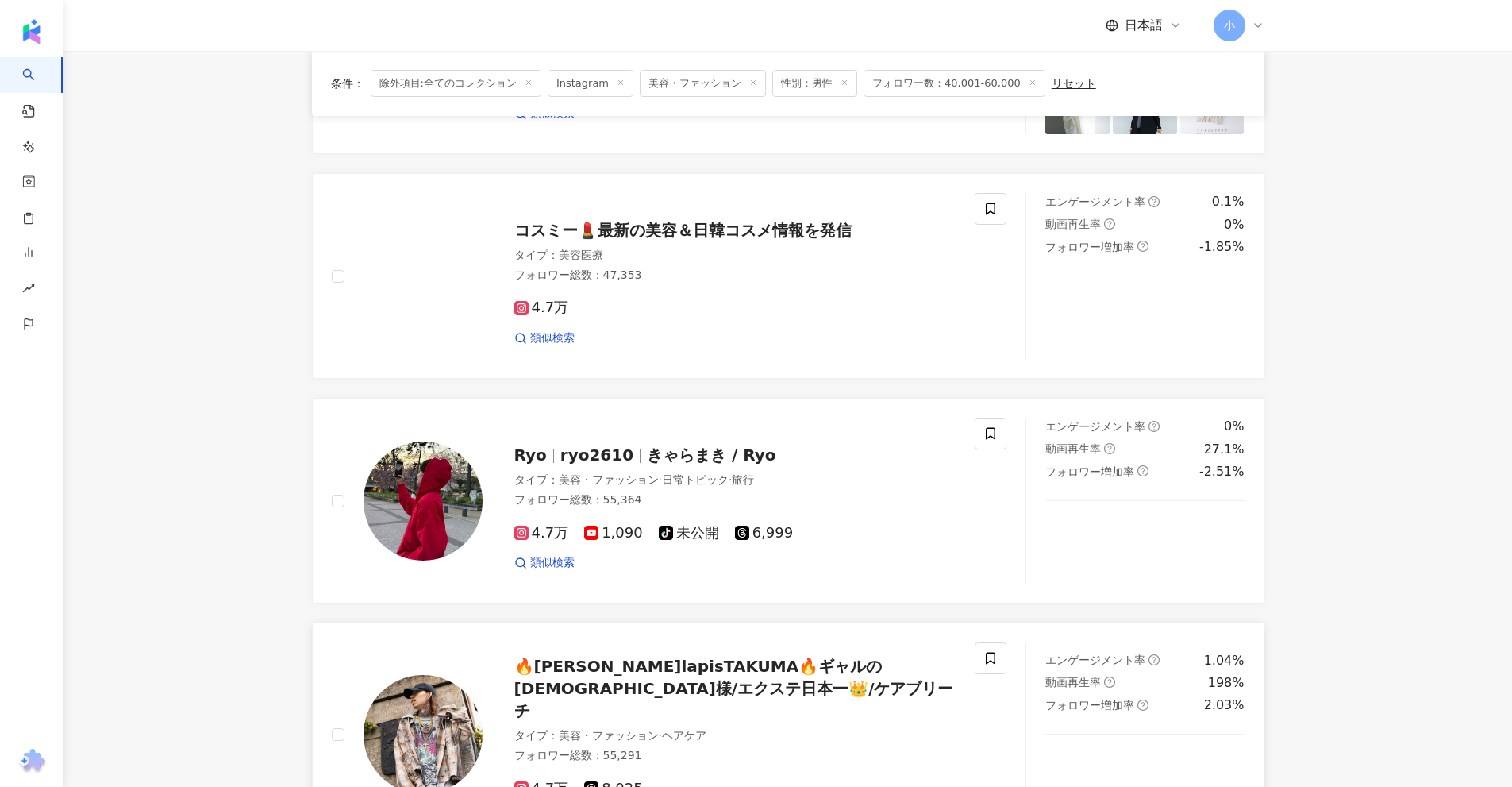
scroll to position [1861, 0]
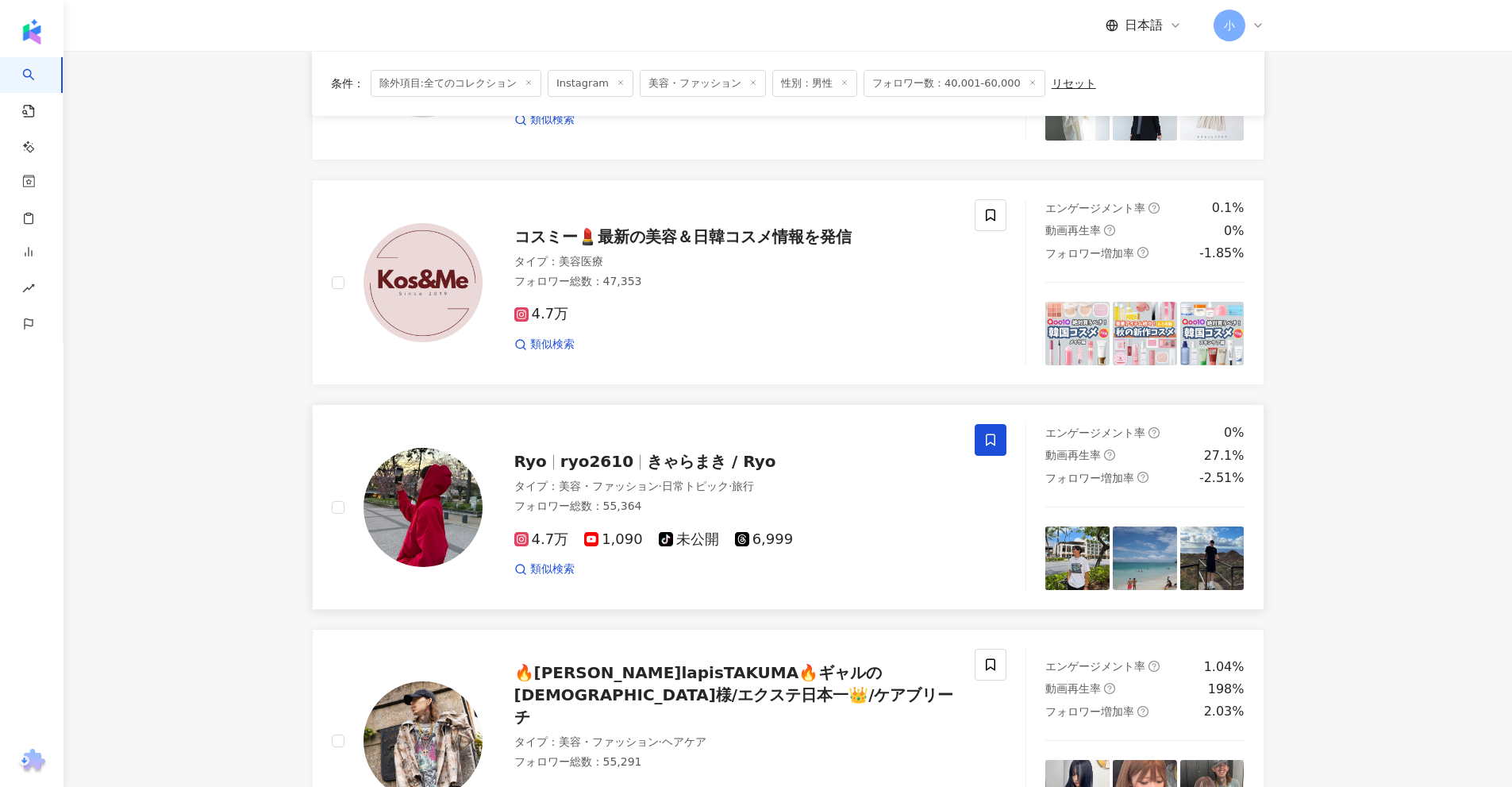
click at [992, 441] on icon at bounding box center [990, 439] width 14 height 14
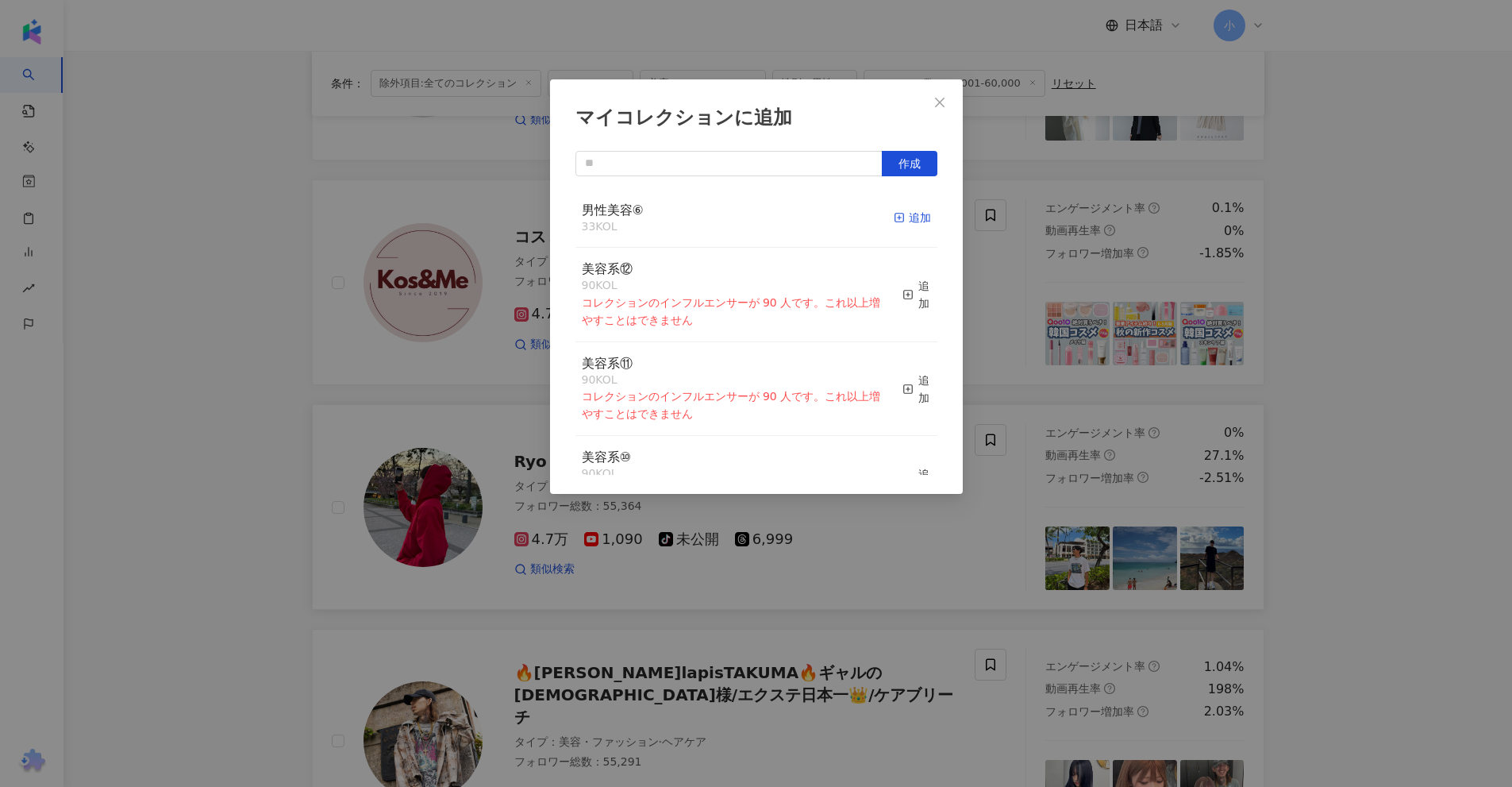
click at [901, 218] on div "追加" at bounding box center [912, 218] width 37 height 17
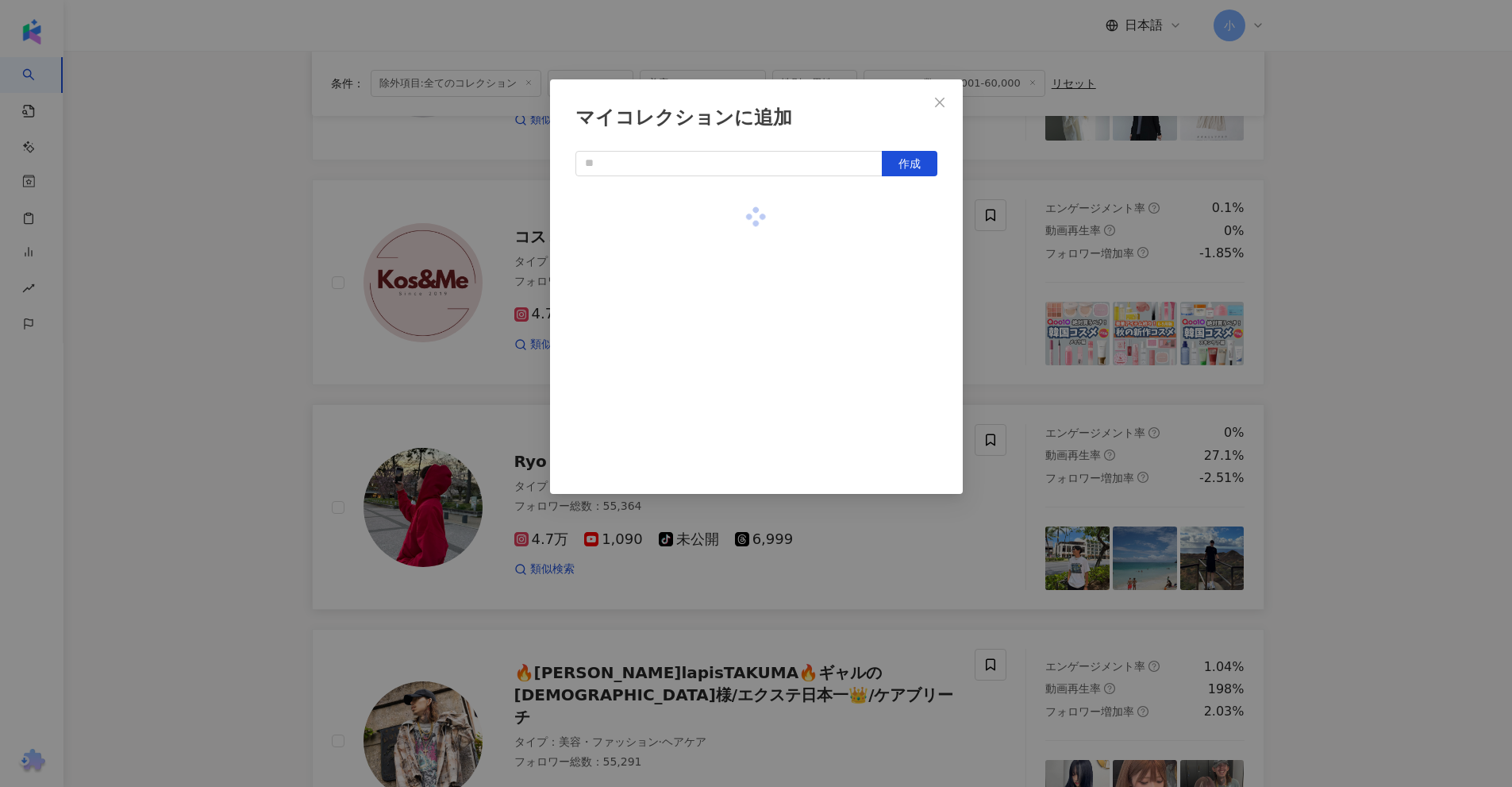
click at [1391, 243] on div "マイコレクションに追加 作成" at bounding box center [756, 393] width 1512 height 787
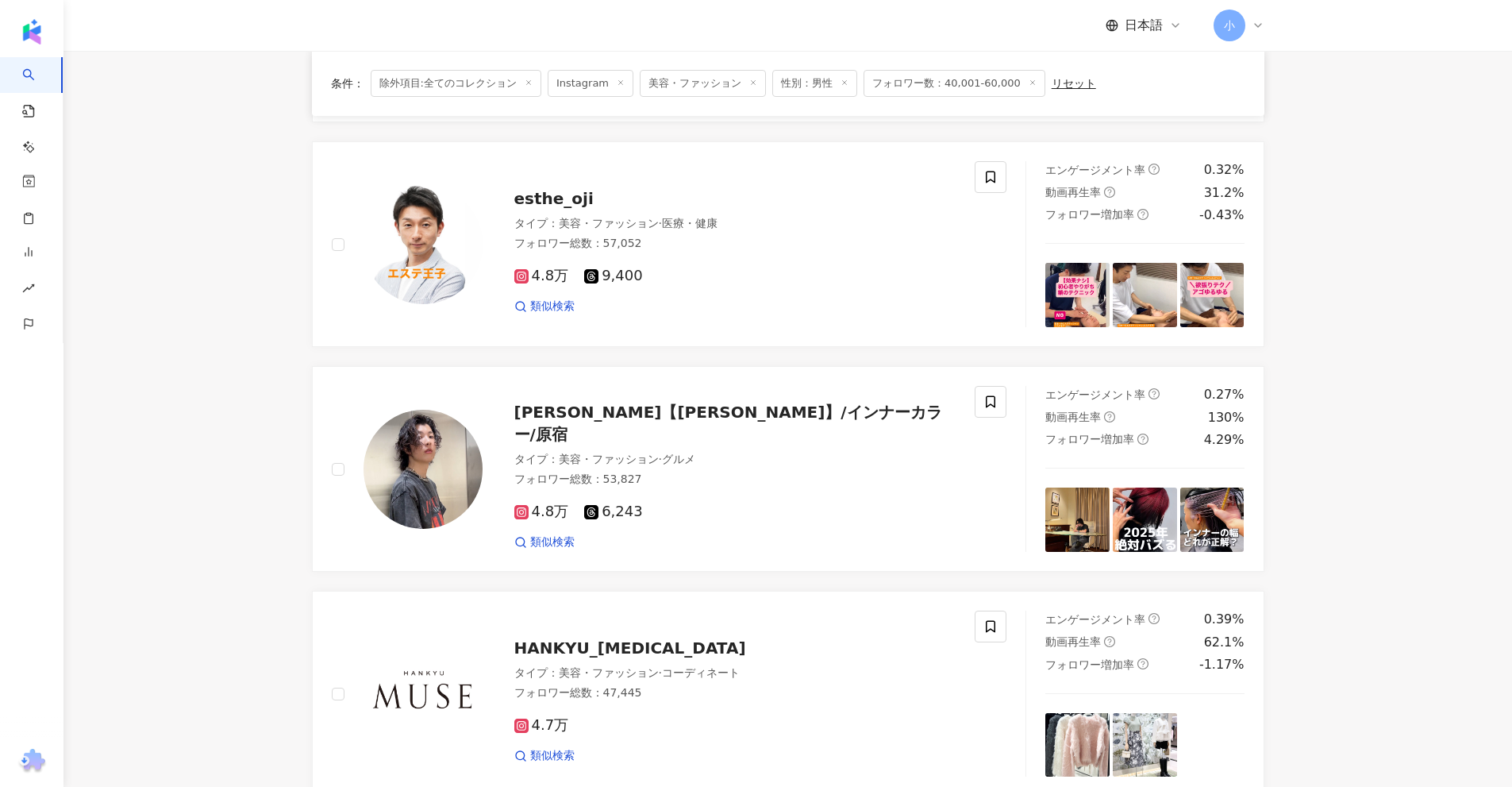
scroll to position [987, 0]
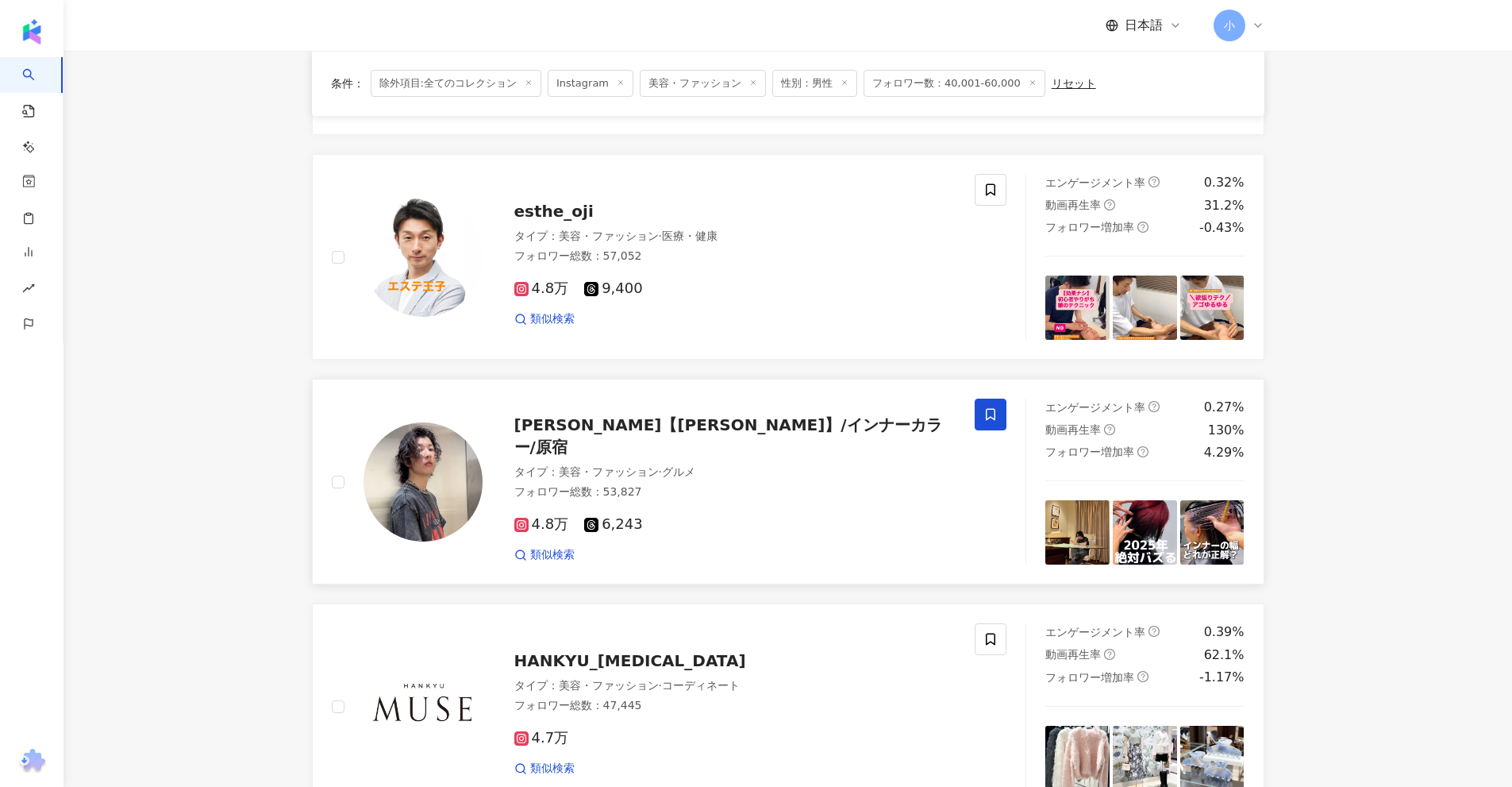
click at [989, 420] on icon at bounding box center [990, 414] width 14 height 14
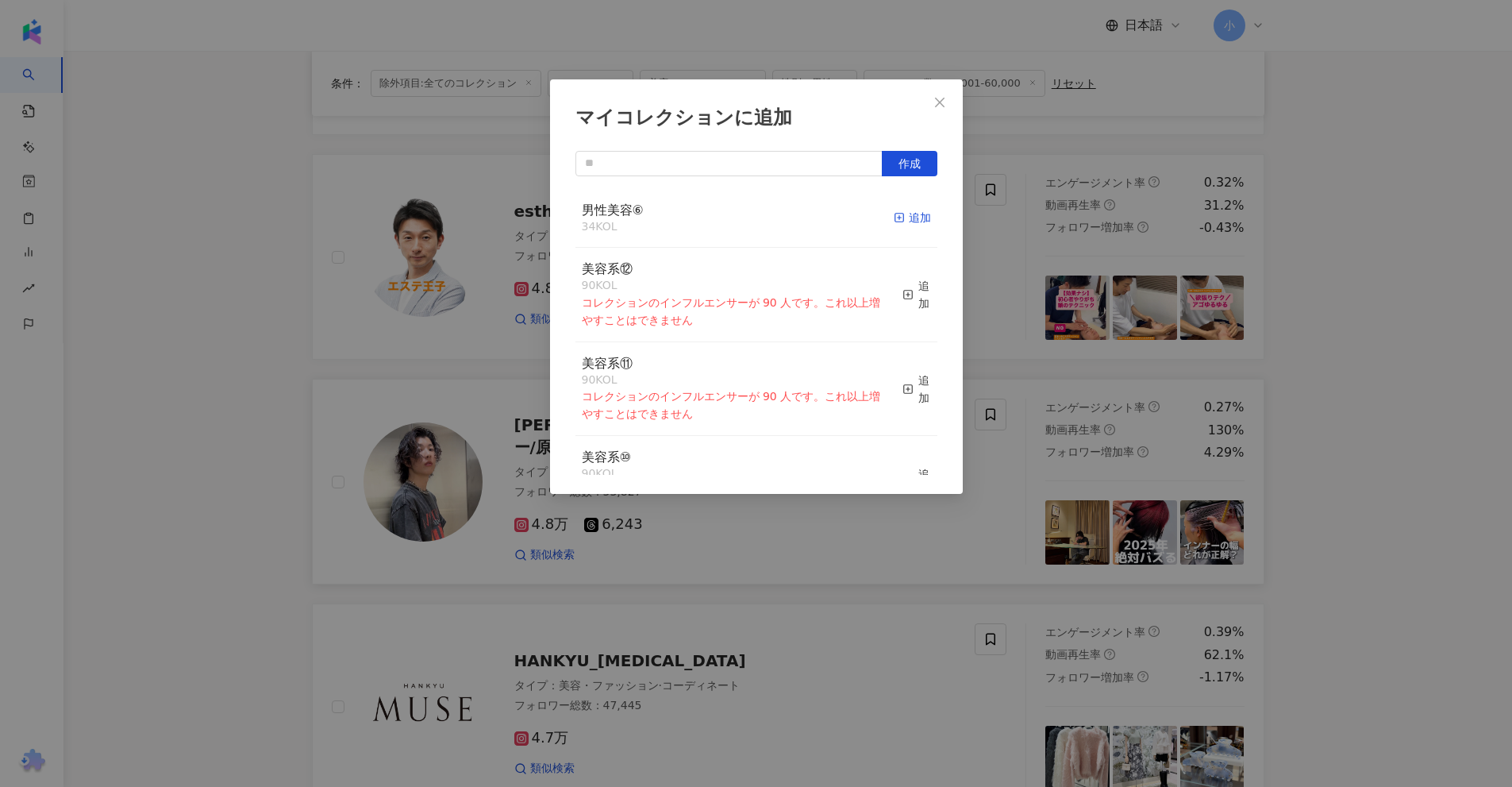
click at [900, 219] on div "追加" at bounding box center [912, 218] width 37 height 17
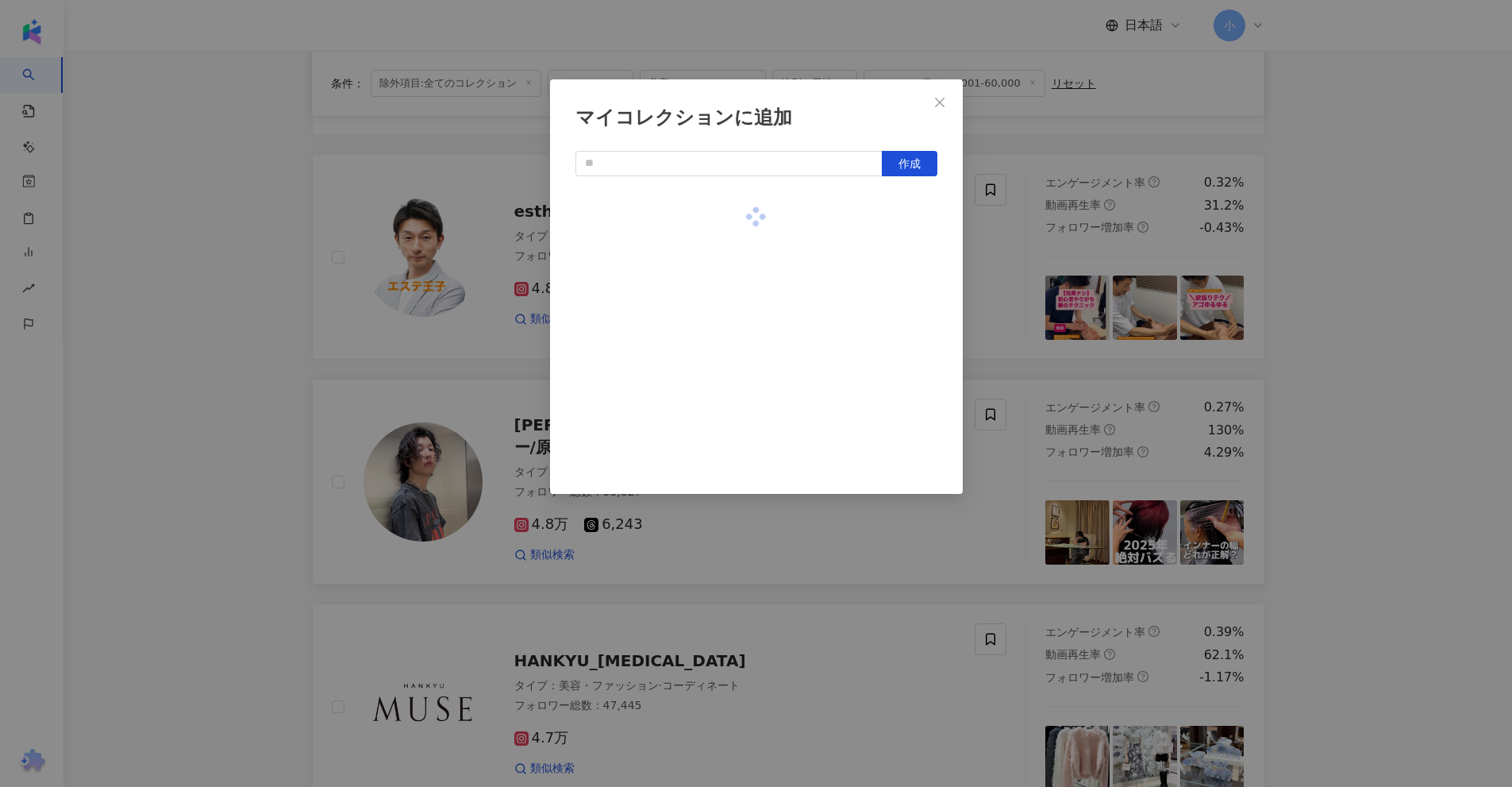
click at [1359, 239] on div "マイコレクションに追加 作成" at bounding box center [756, 393] width 1512 height 787
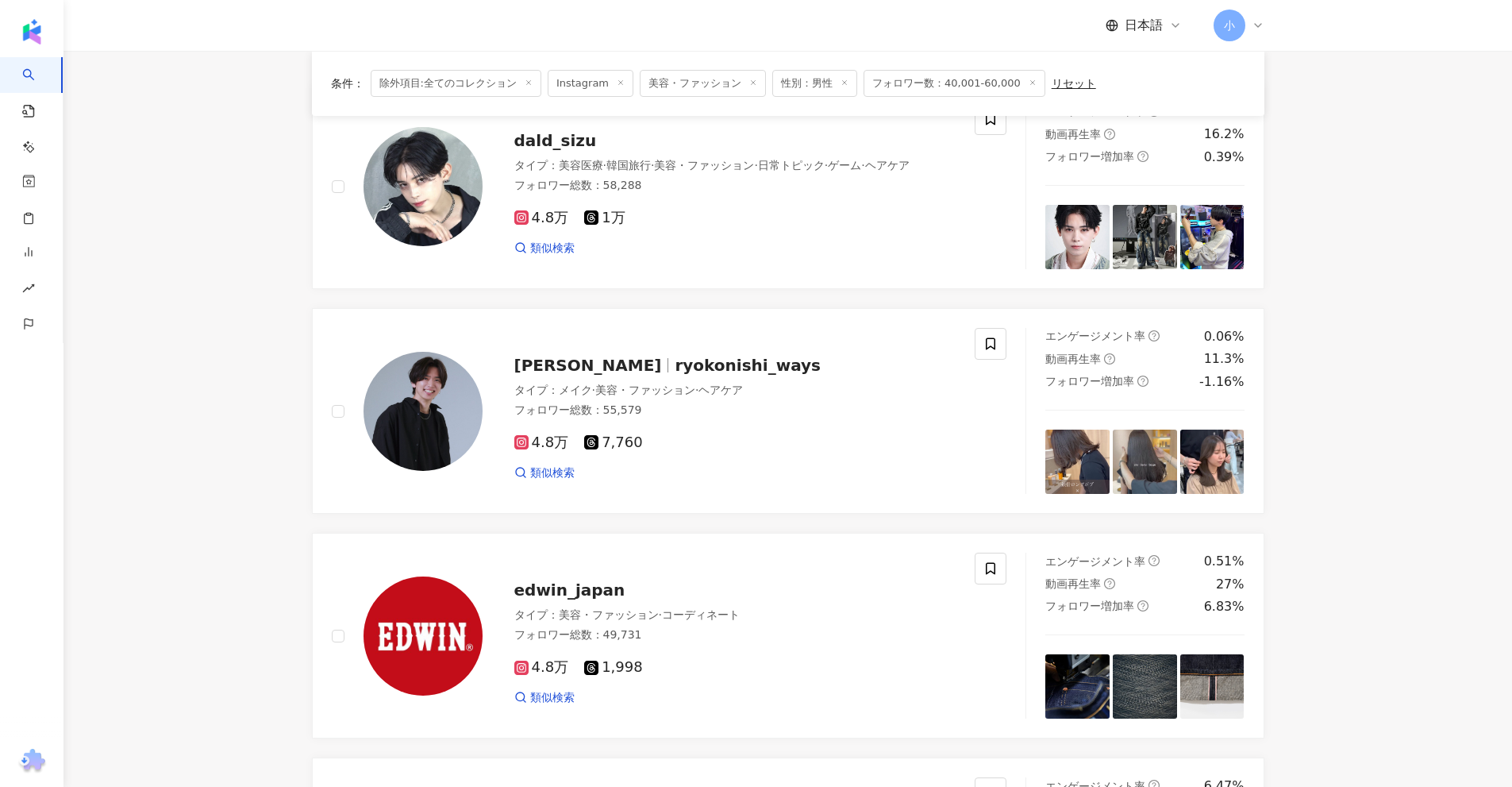
scroll to position [114, 0]
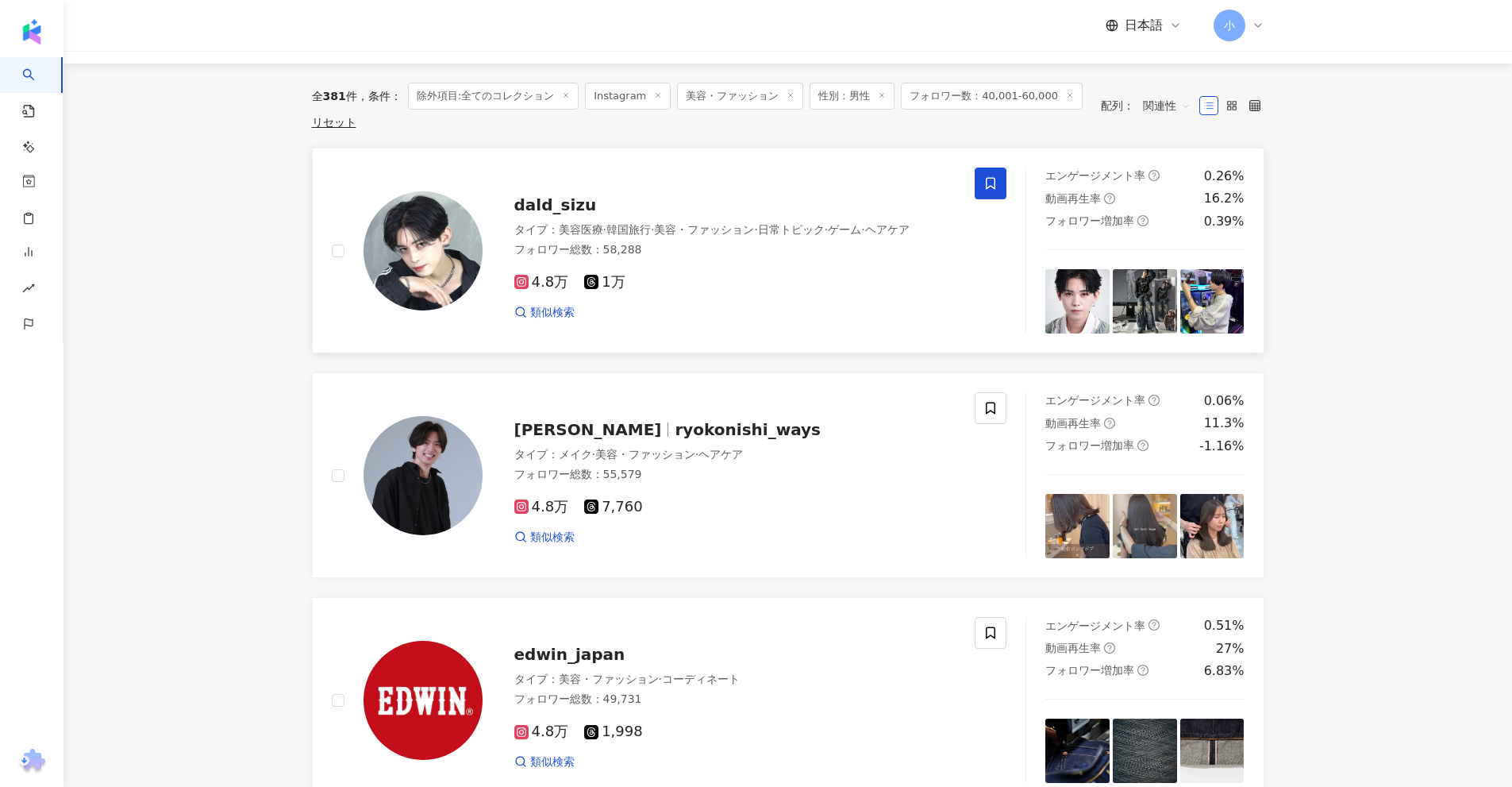
click at [991, 186] on icon at bounding box center [990, 183] width 14 height 14
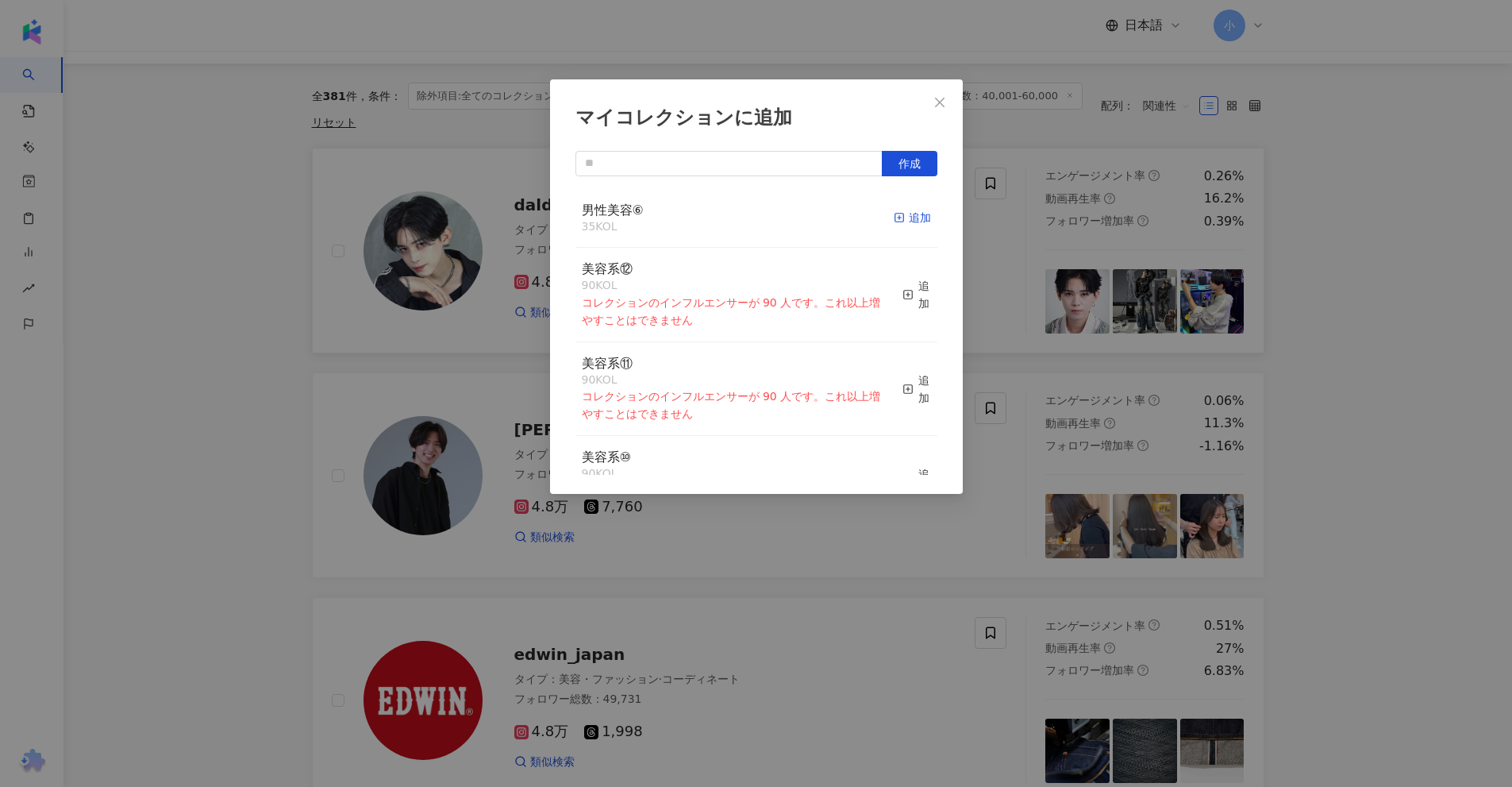
drag, startPoint x: 880, startPoint y: 213, endPoint x: 894, endPoint y: 213, distance: 14.0
click at [881, 213] on div "男性美容⑥ 35 KOL 追加" at bounding box center [756, 219] width 362 height 59
click at [899, 217] on div "追加" at bounding box center [912, 218] width 37 height 17
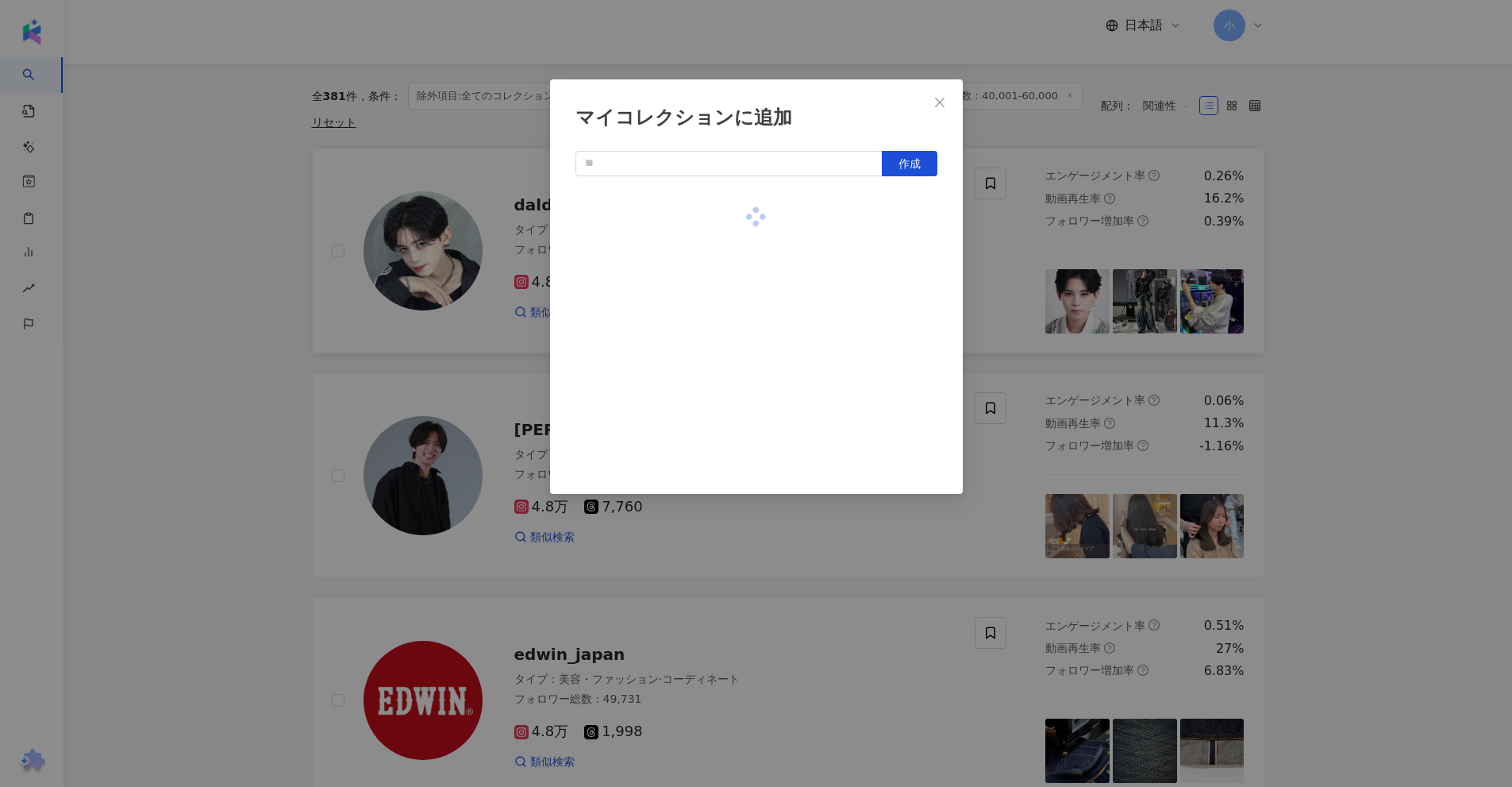
click at [1356, 225] on div "マイコレクションに追加 作成" at bounding box center [756, 393] width 1512 height 787
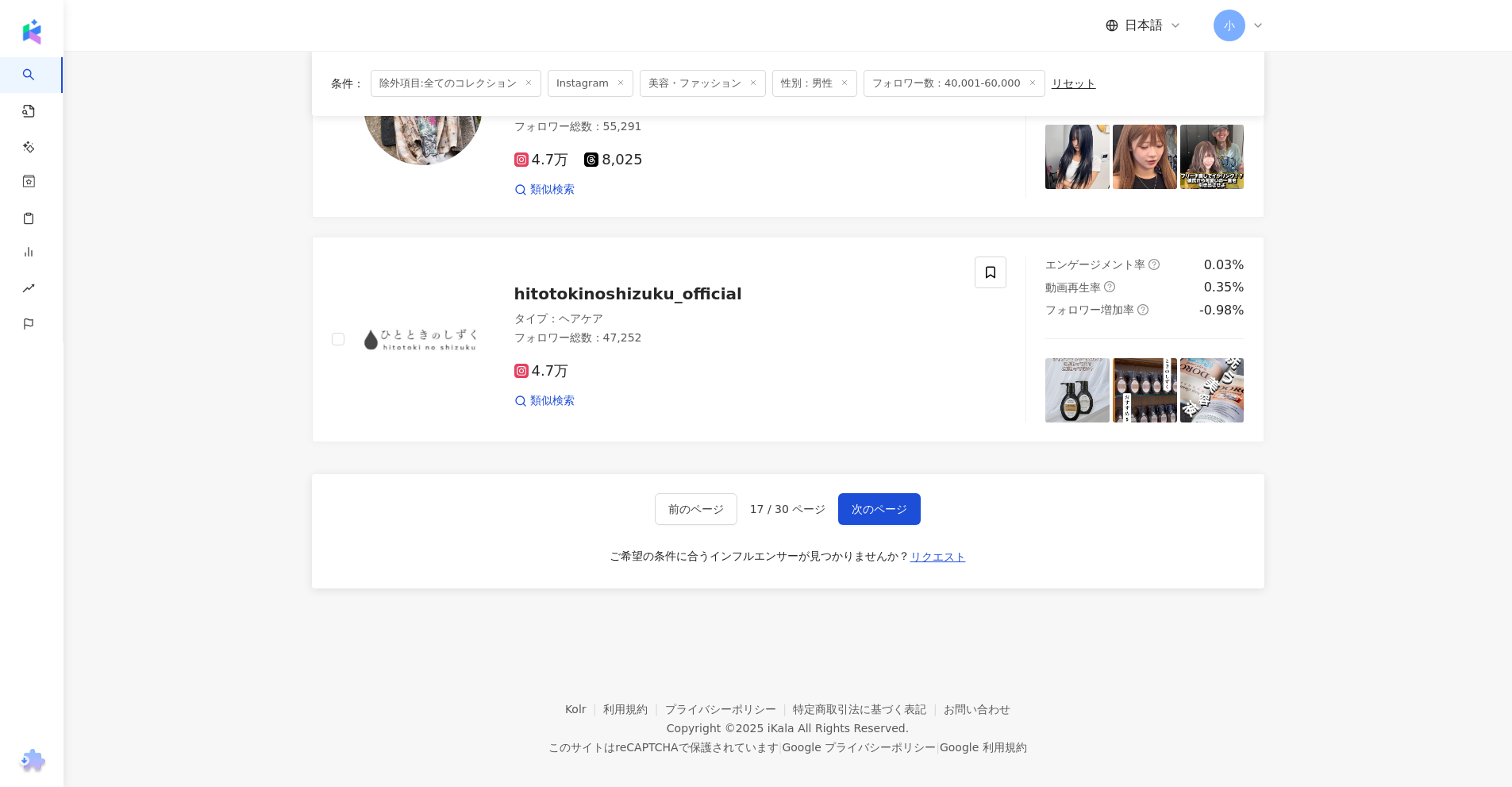
drag, startPoint x: 1427, startPoint y: 153, endPoint x: 1405, endPoint y: 666, distance: 513.5
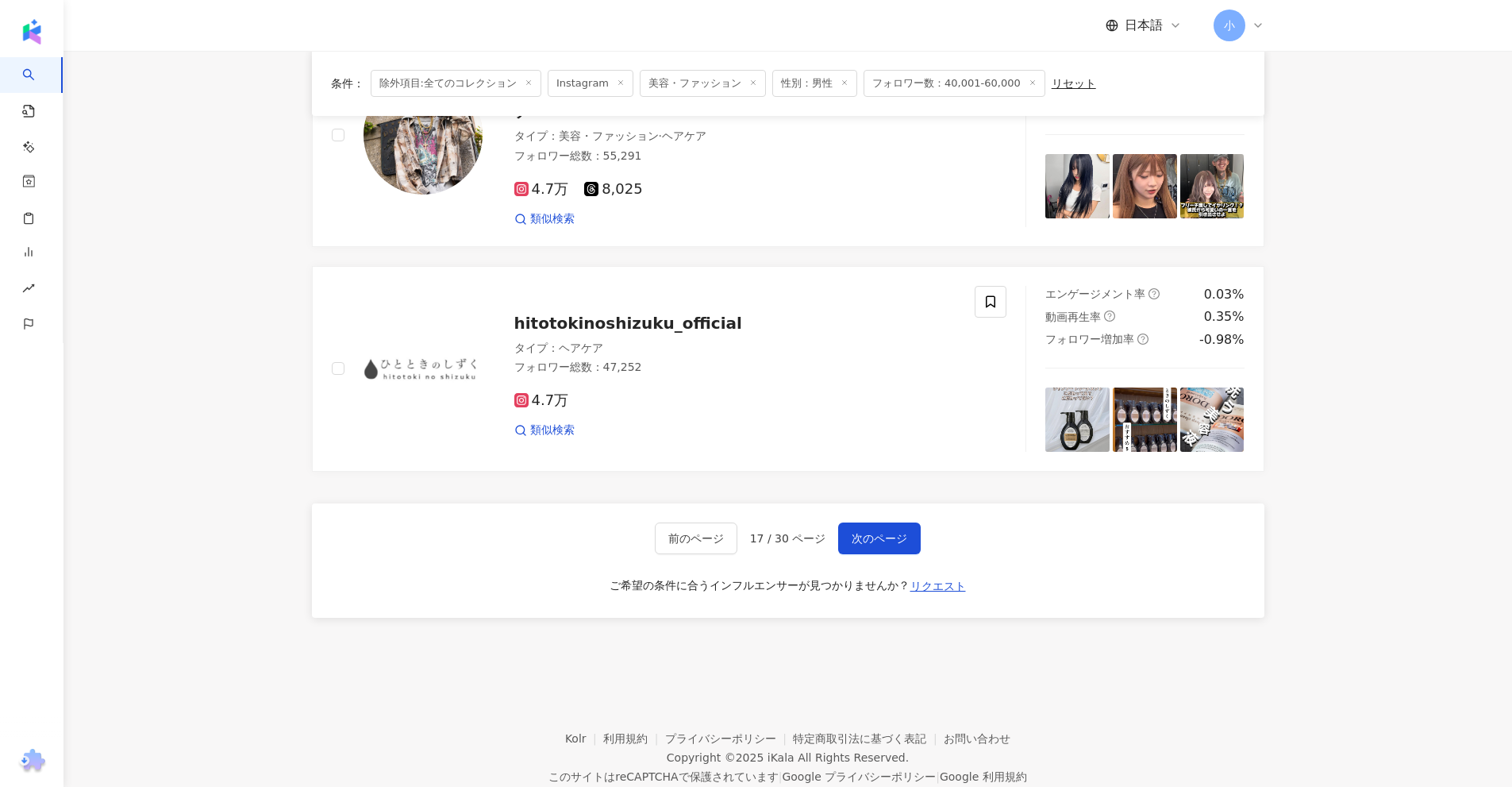
scroll to position [2416, 0]
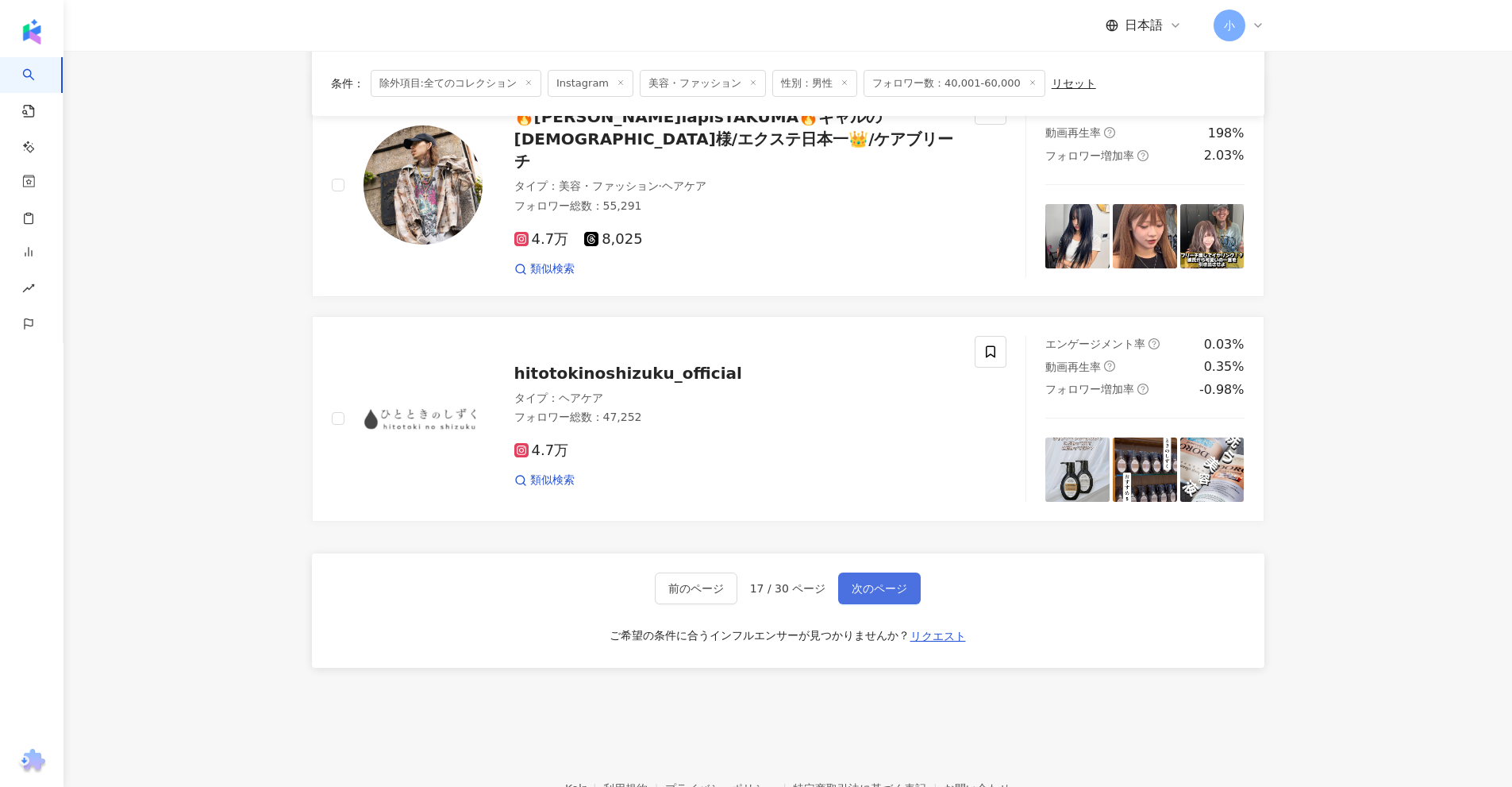
click at [870, 582] on span "次のページ" at bounding box center [879, 588] width 56 height 13
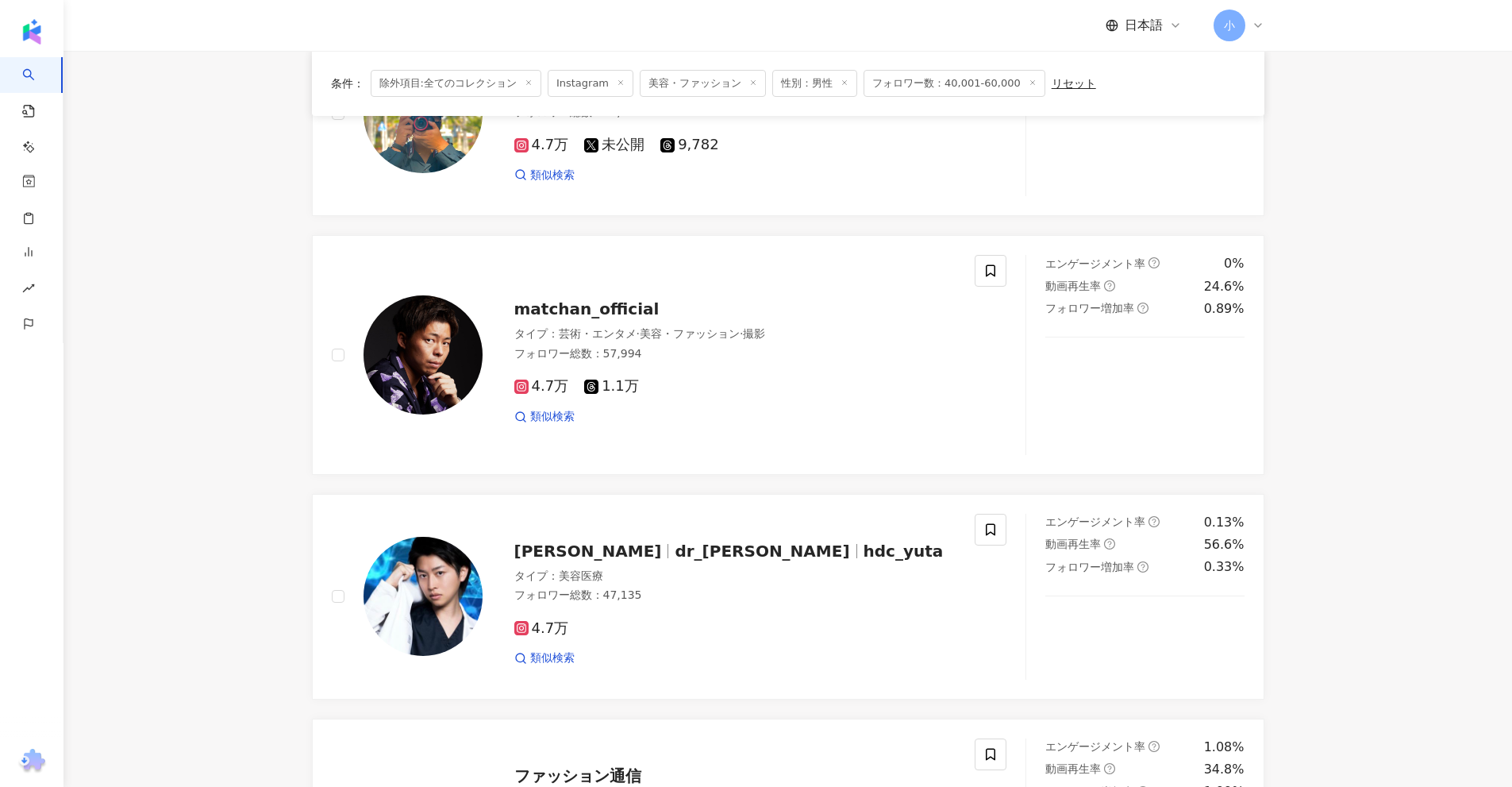
scroll to position [2450, 0]
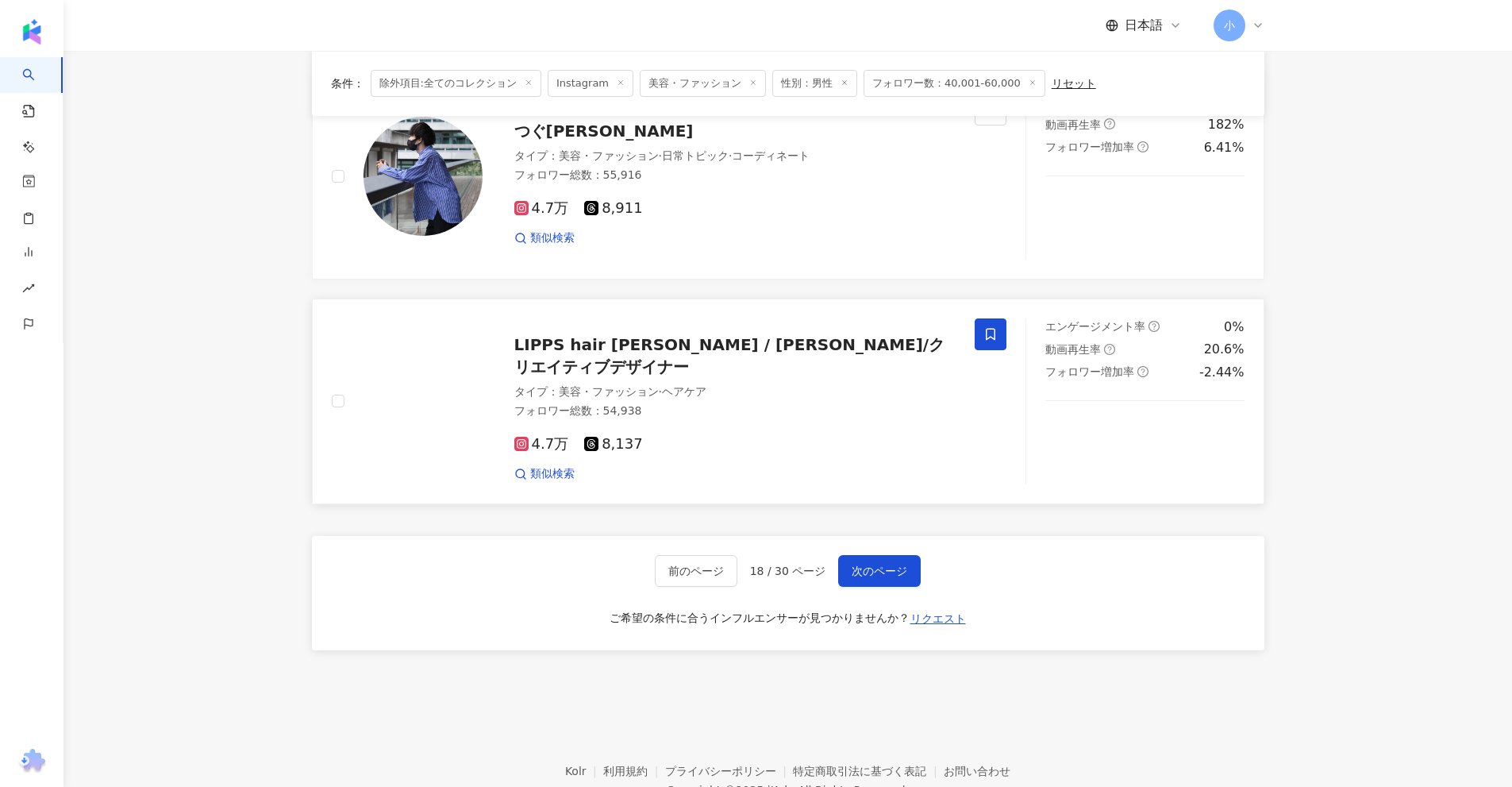
click at [983, 330] on span at bounding box center [990, 334] width 31 height 31
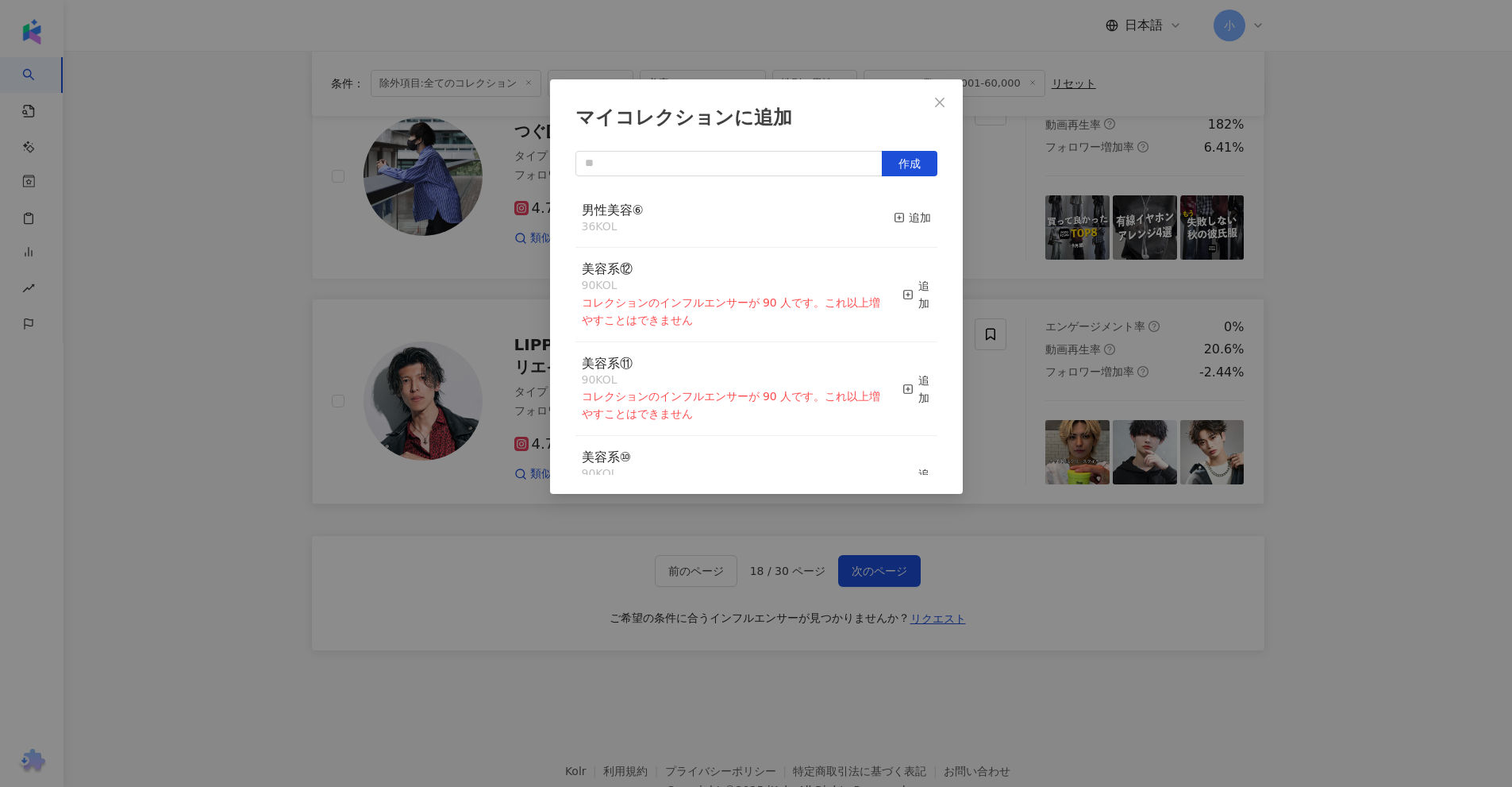
drag, startPoint x: 892, startPoint y: 220, endPoint x: 1000, endPoint y: 222, distance: 108.0
click at [894, 220] on div "追加" at bounding box center [912, 218] width 37 height 17
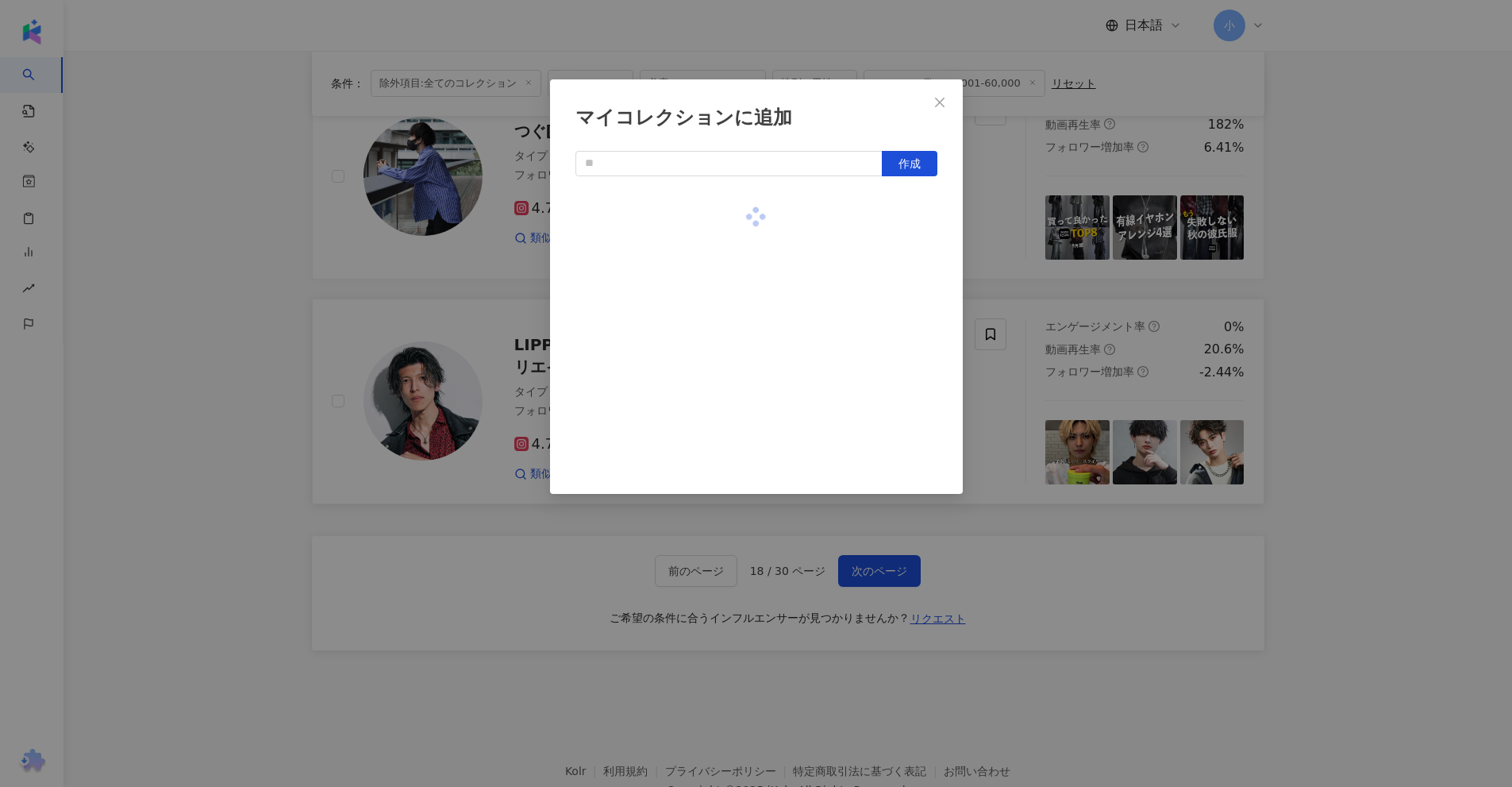
click at [1347, 273] on div "マイコレクションに追加 作成" at bounding box center [756, 393] width 1512 height 787
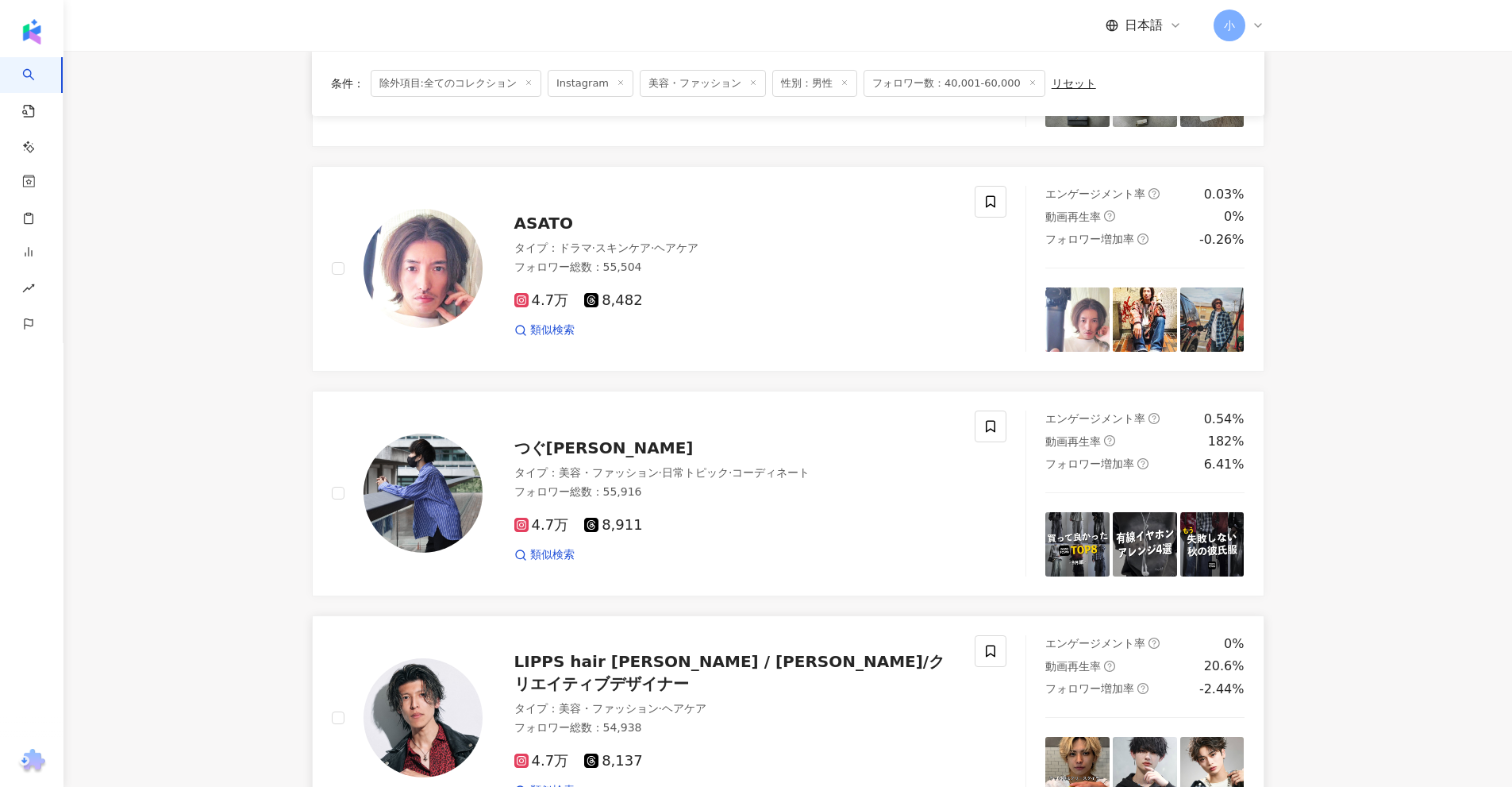
scroll to position [2132, 0]
click at [989, 436] on span at bounding box center [990, 427] width 31 height 31
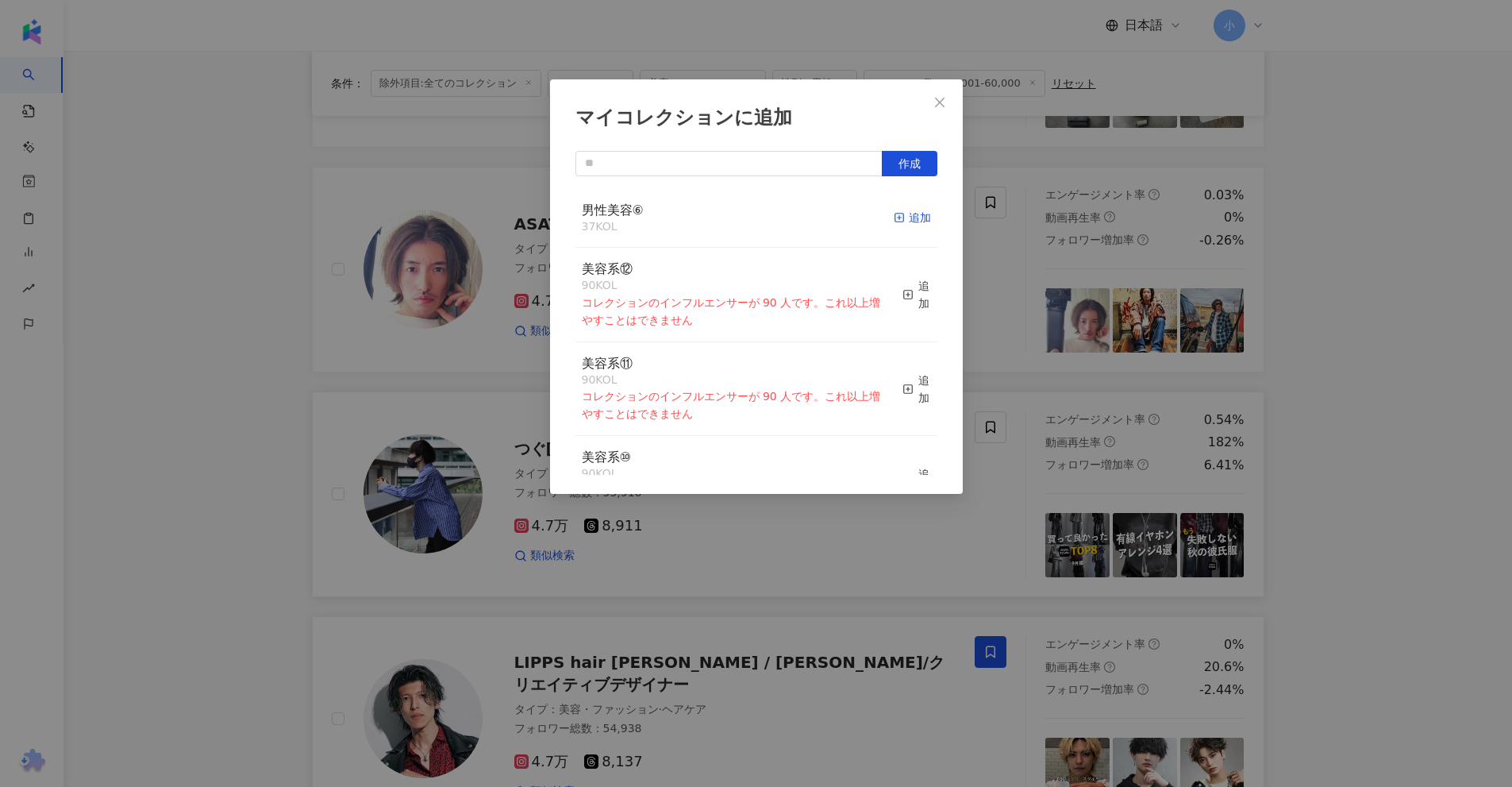
click at [903, 216] on div "追加" at bounding box center [912, 218] width 37 height 17
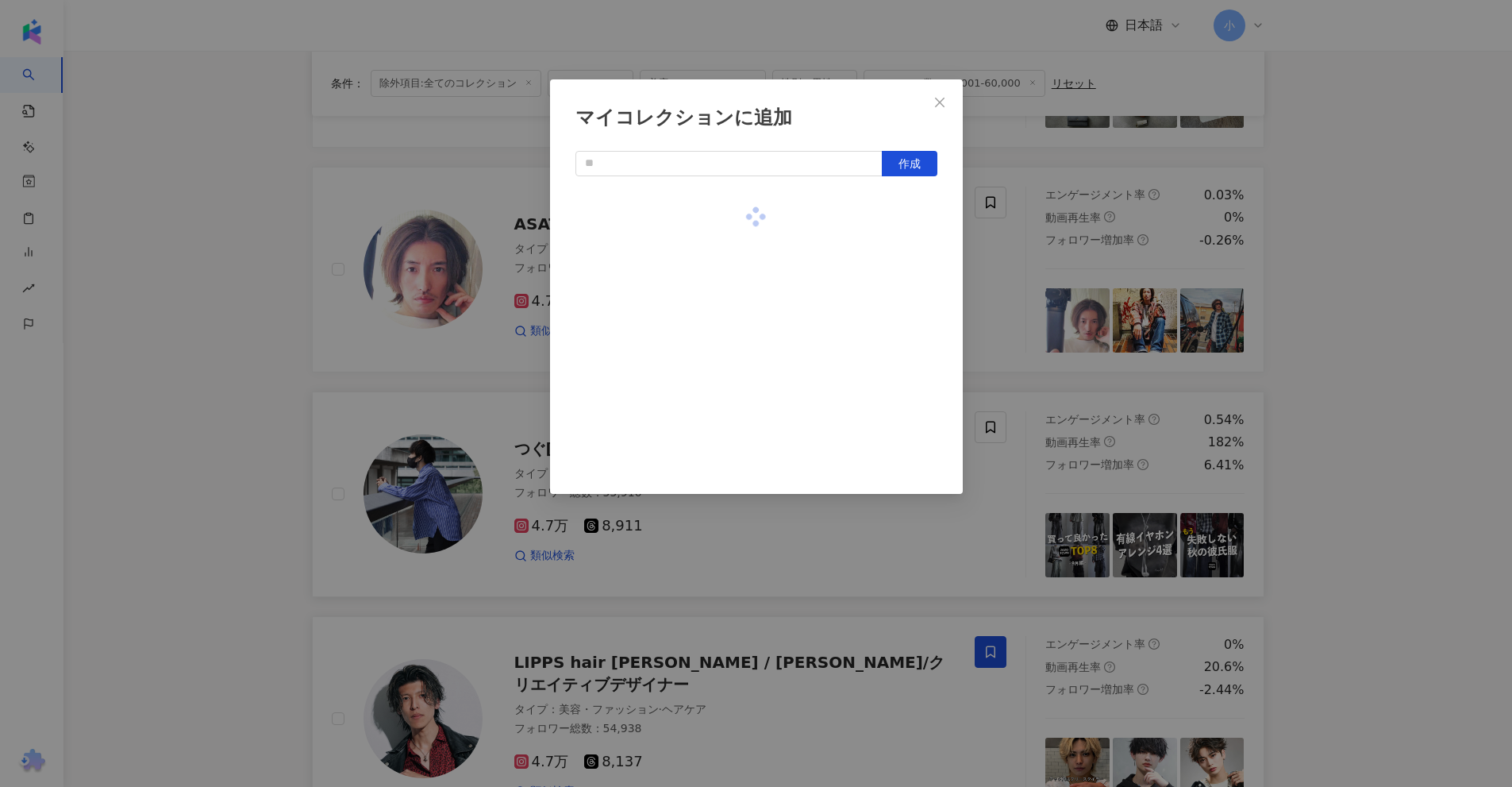
click at [1409, 265] on div "マイコレクションに追加 作成" at bounding box center [756, 393] width 1512 height 787
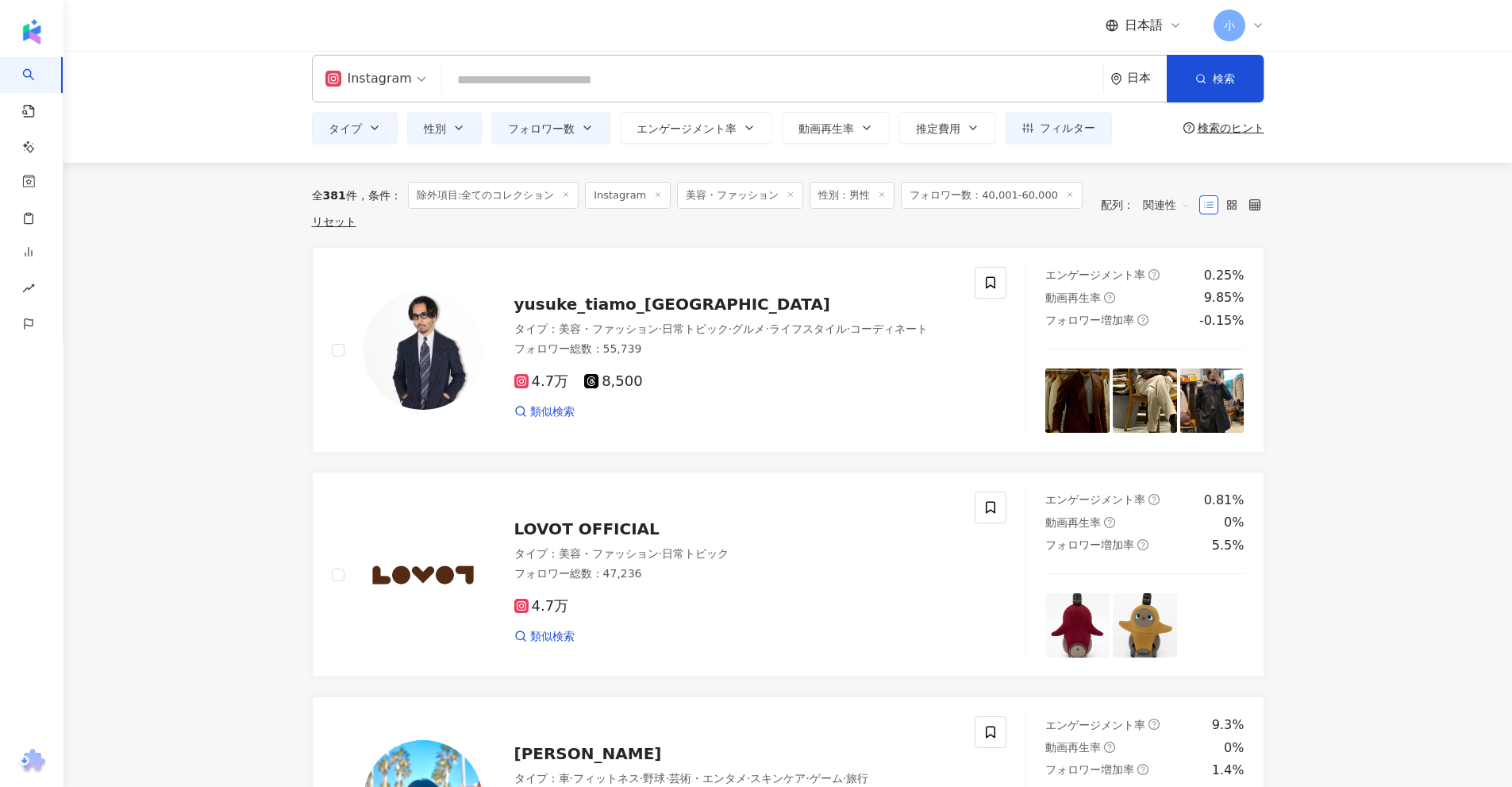
scroll to position [0, 0]
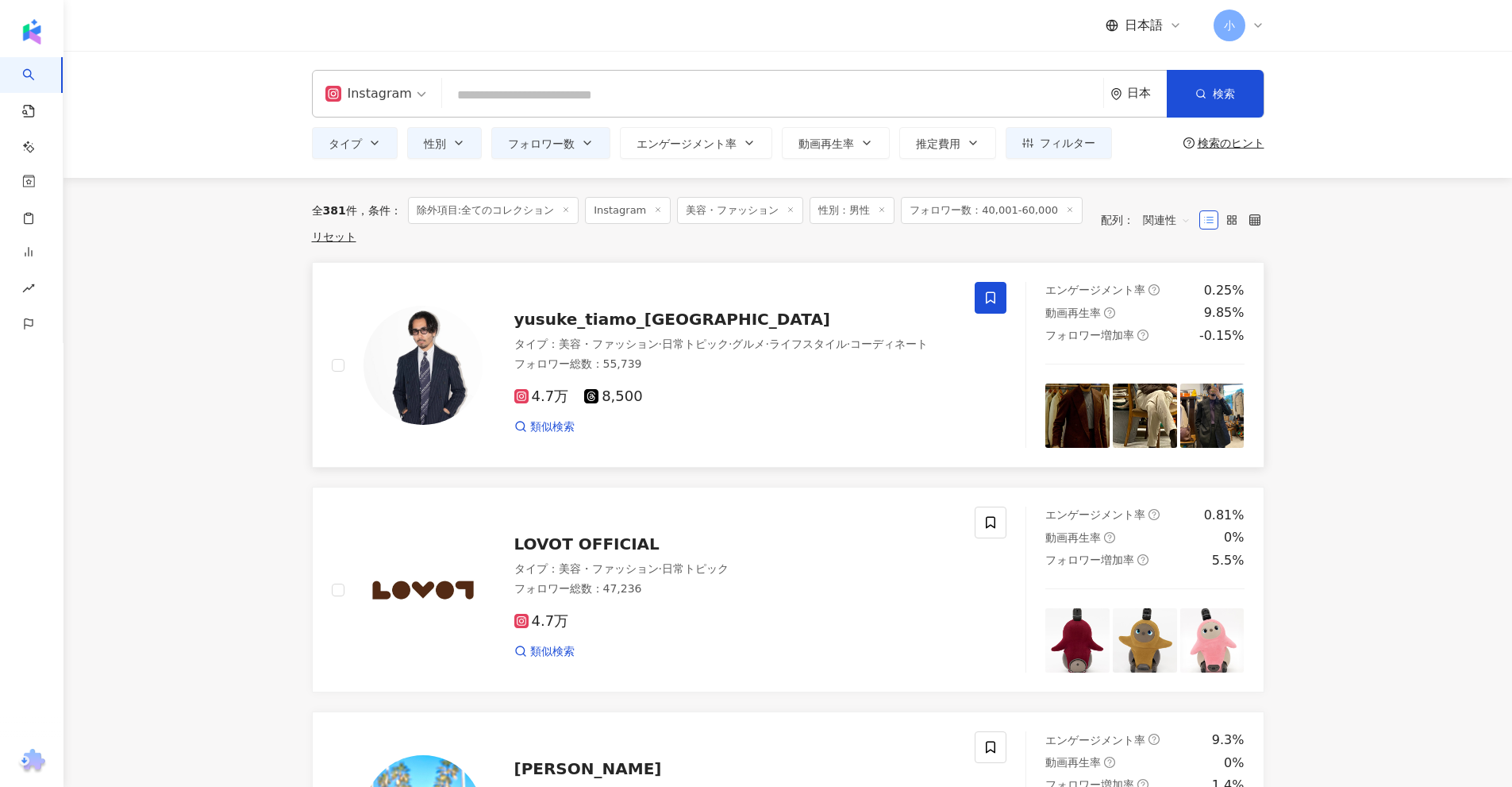
click at [992, 297] on icon at bounding box center [990, 297] width 14 height 14
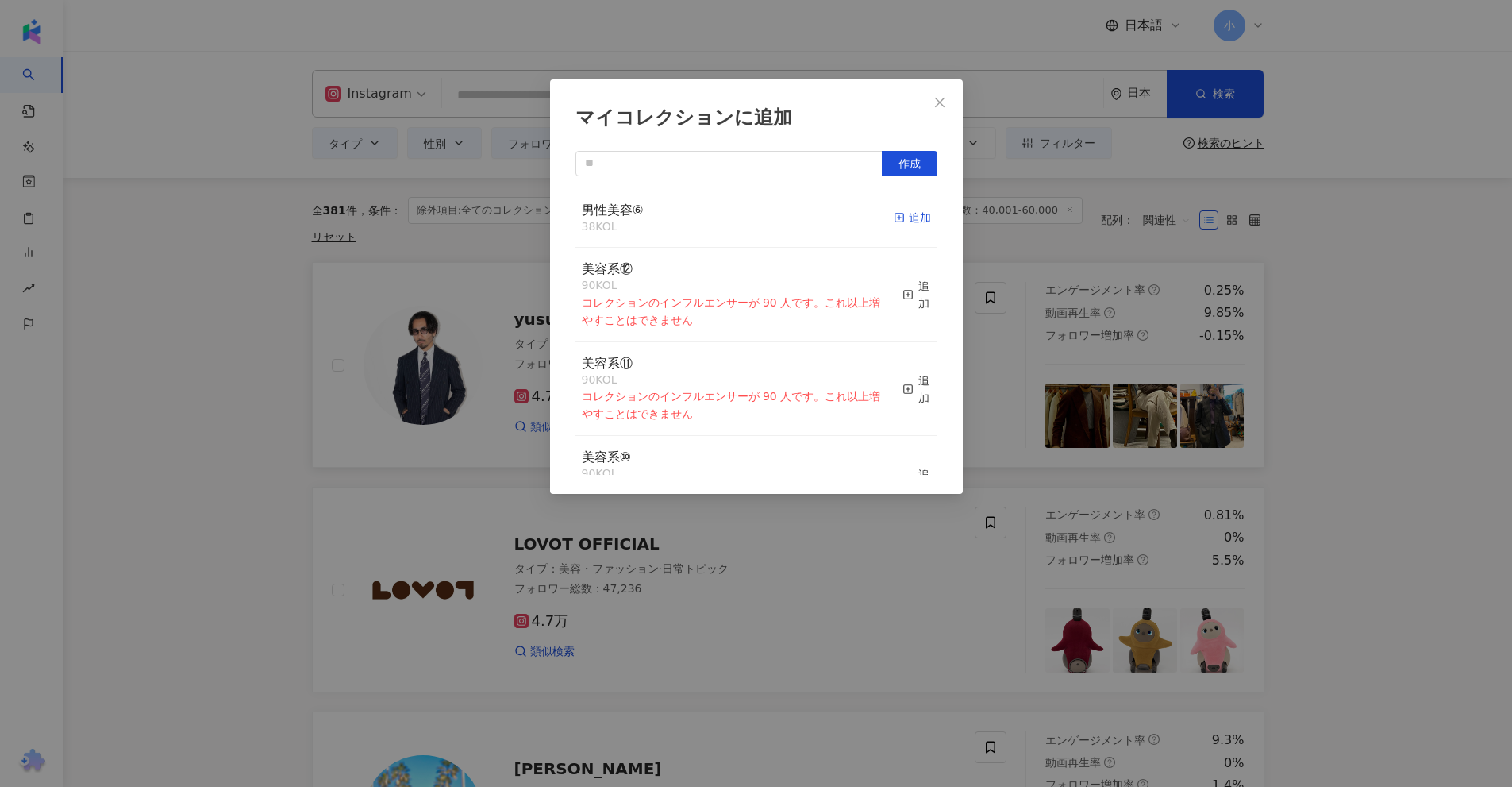
click at [895, 226] on div "追加" at bounding box center [912, 218] width 37 height 17
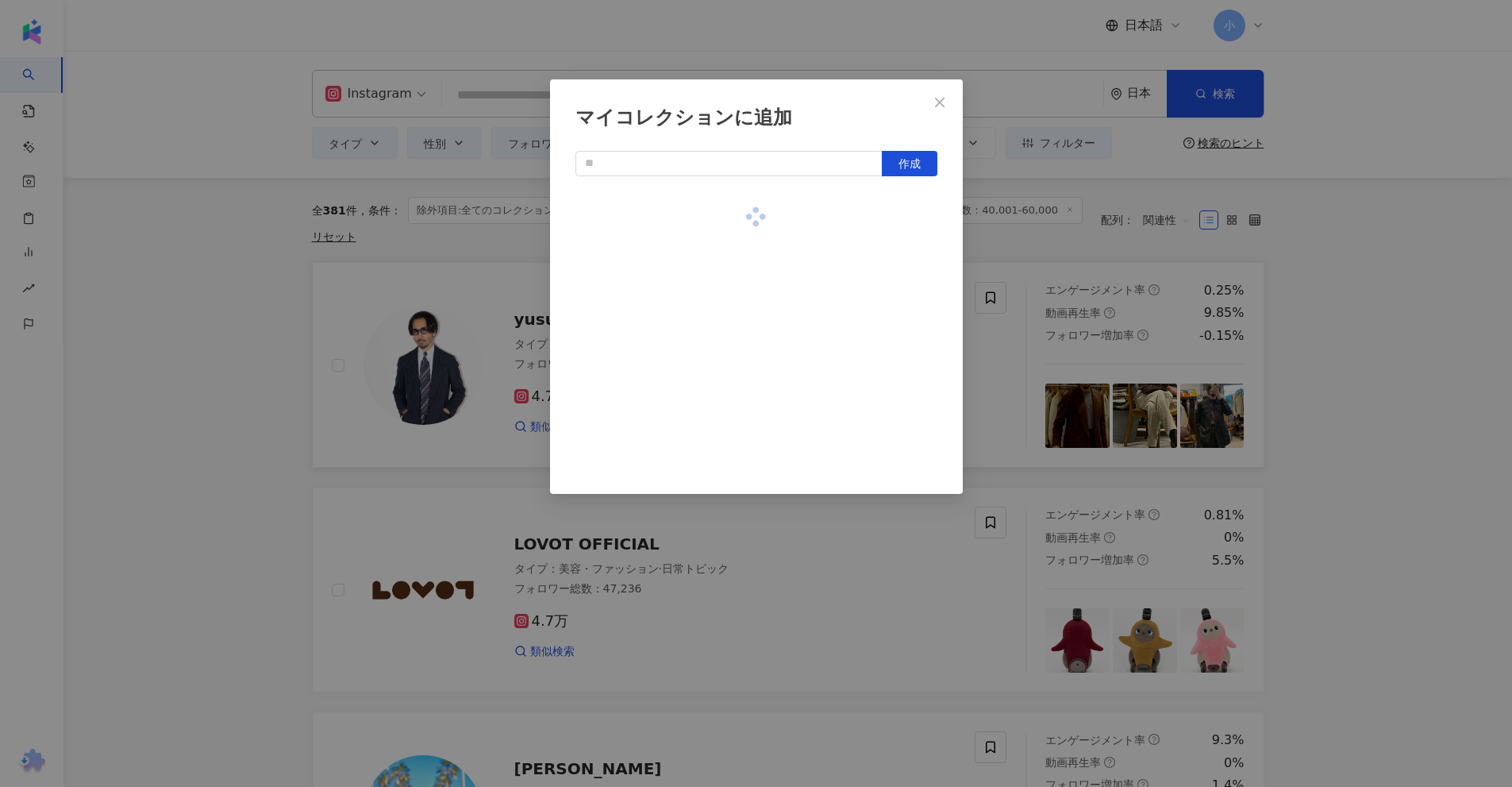
click at [1349, 243] on div "マイコレクションに追加 作成" at bounding box center [756, 393] width 1512 height 787
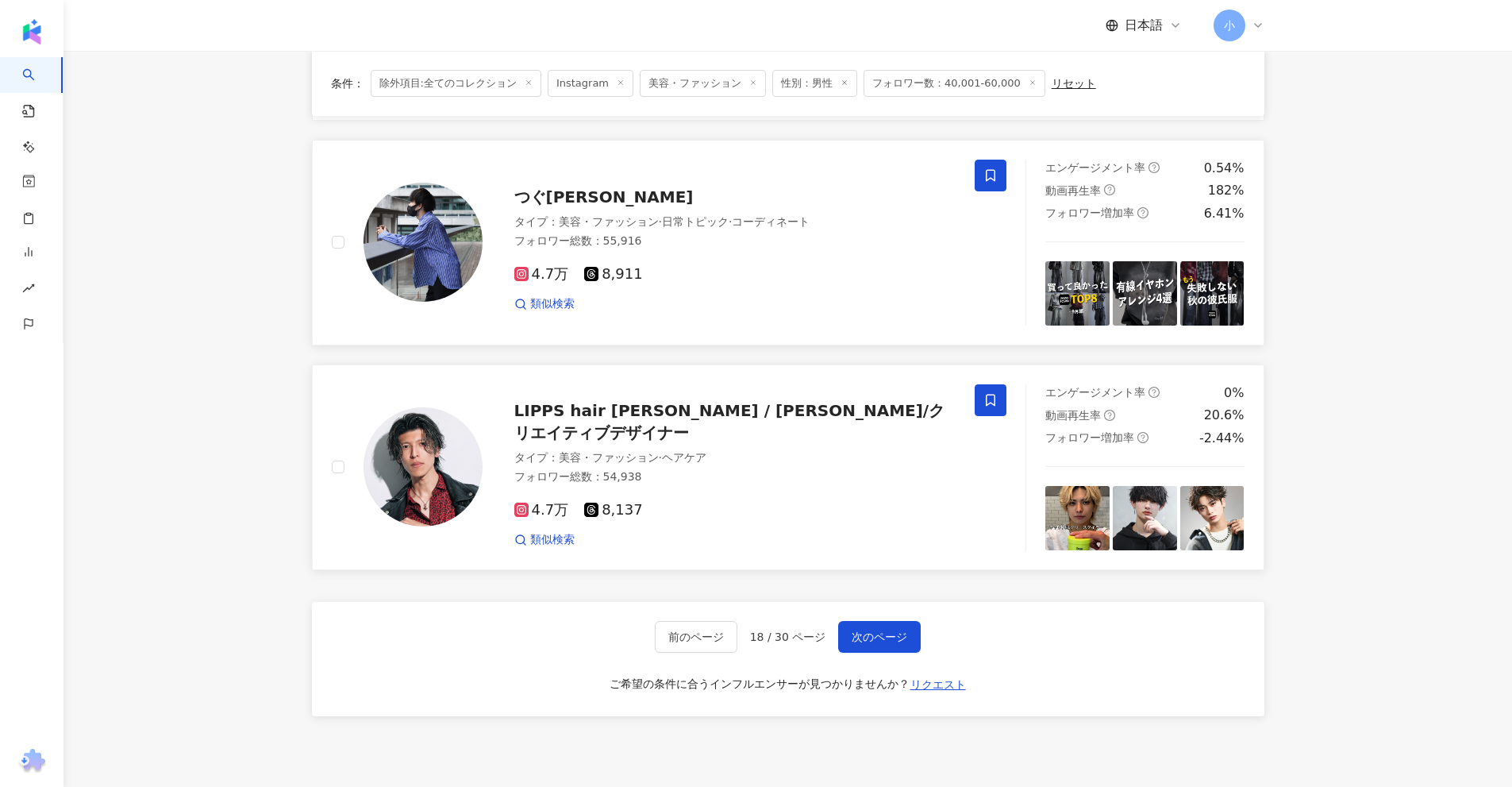
scroll to position [2529, 0]
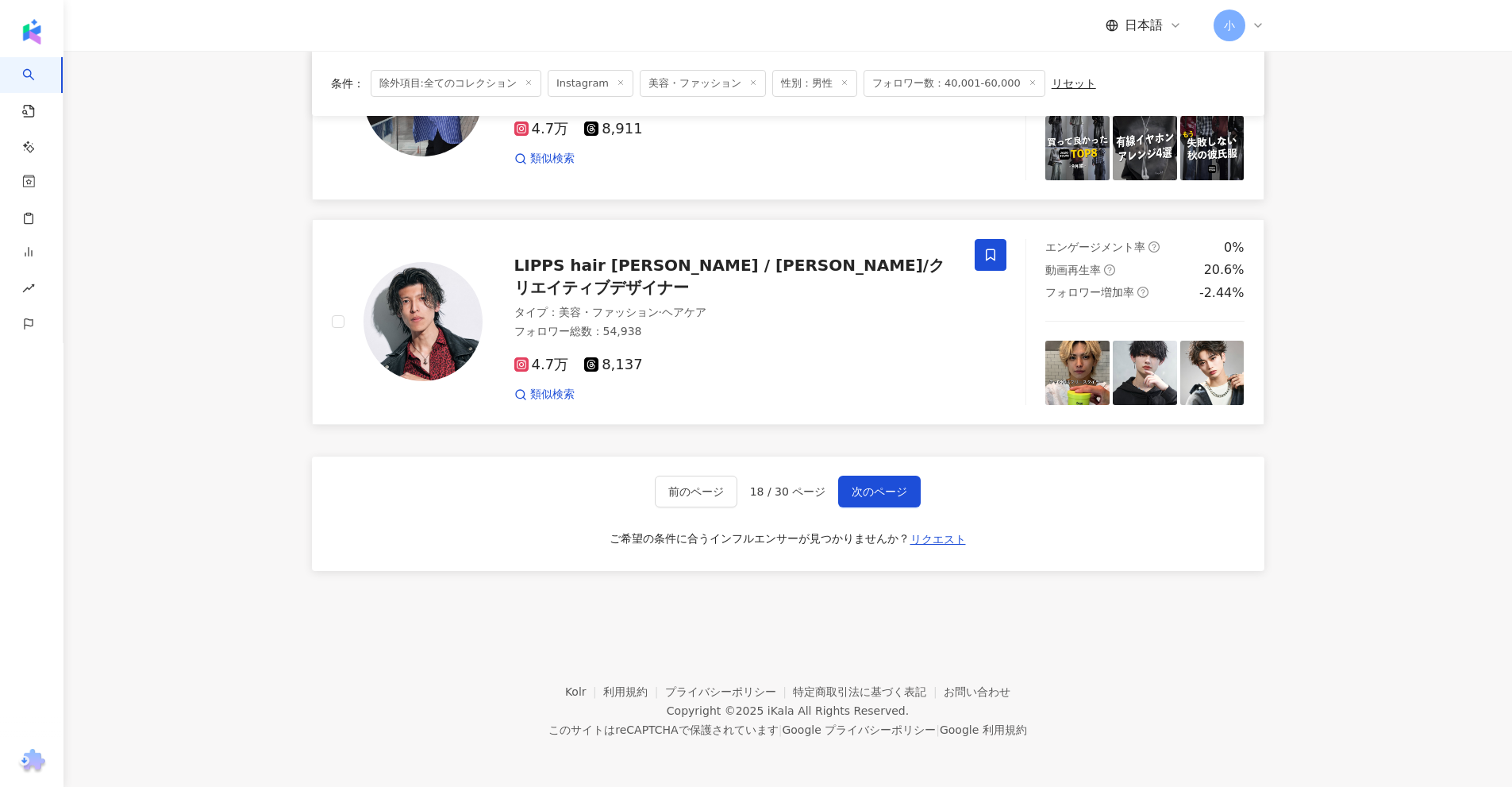
drag, startPoint x: 1349, startPoint y: 243, endPoint x: 1322, endPoint y: 645, distance: 402.9
click at [887, 493] on span "次のページ" at bounding box center [879, 491] width 56 height 13
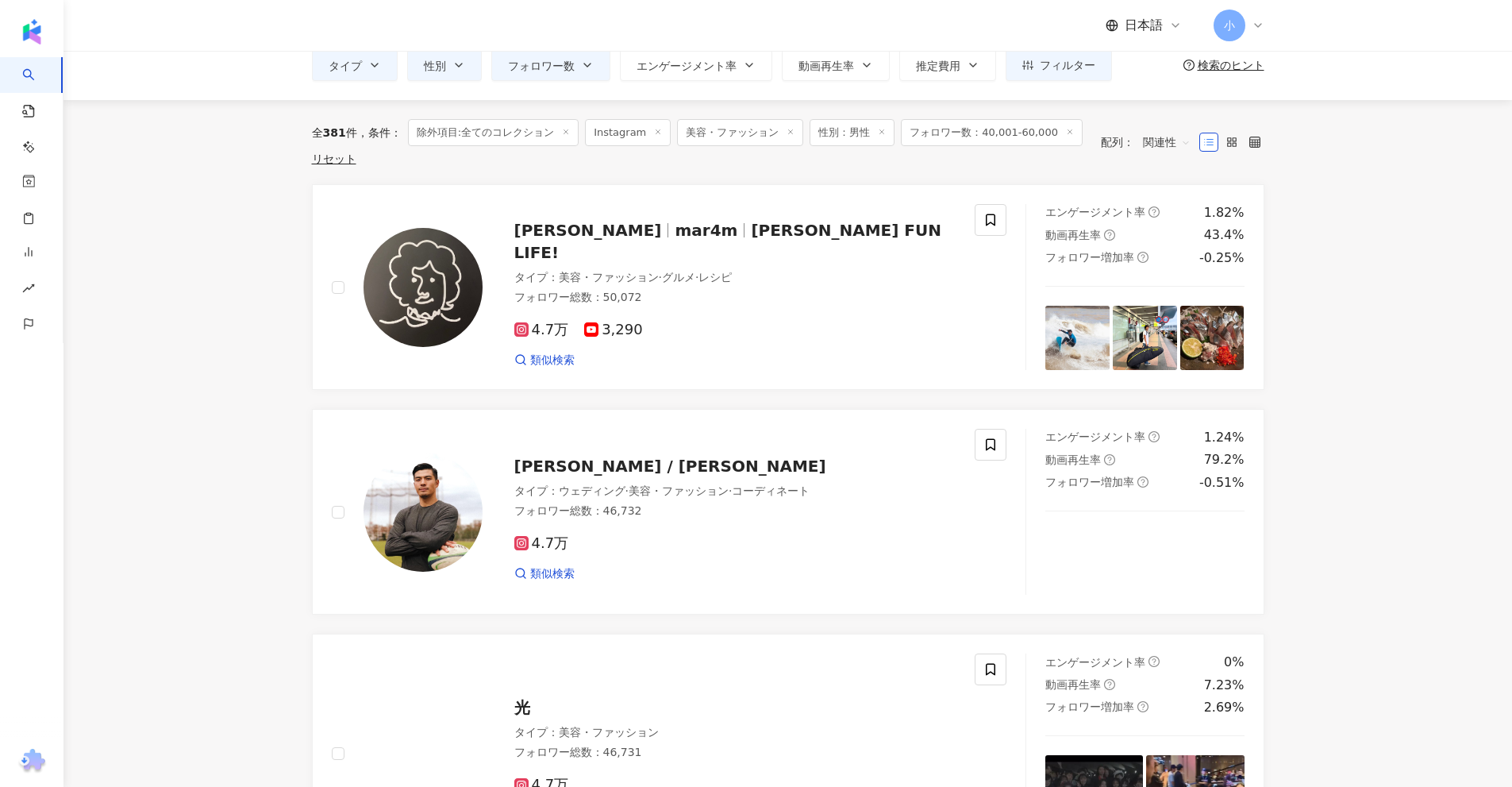
scroll to position [68, 0]
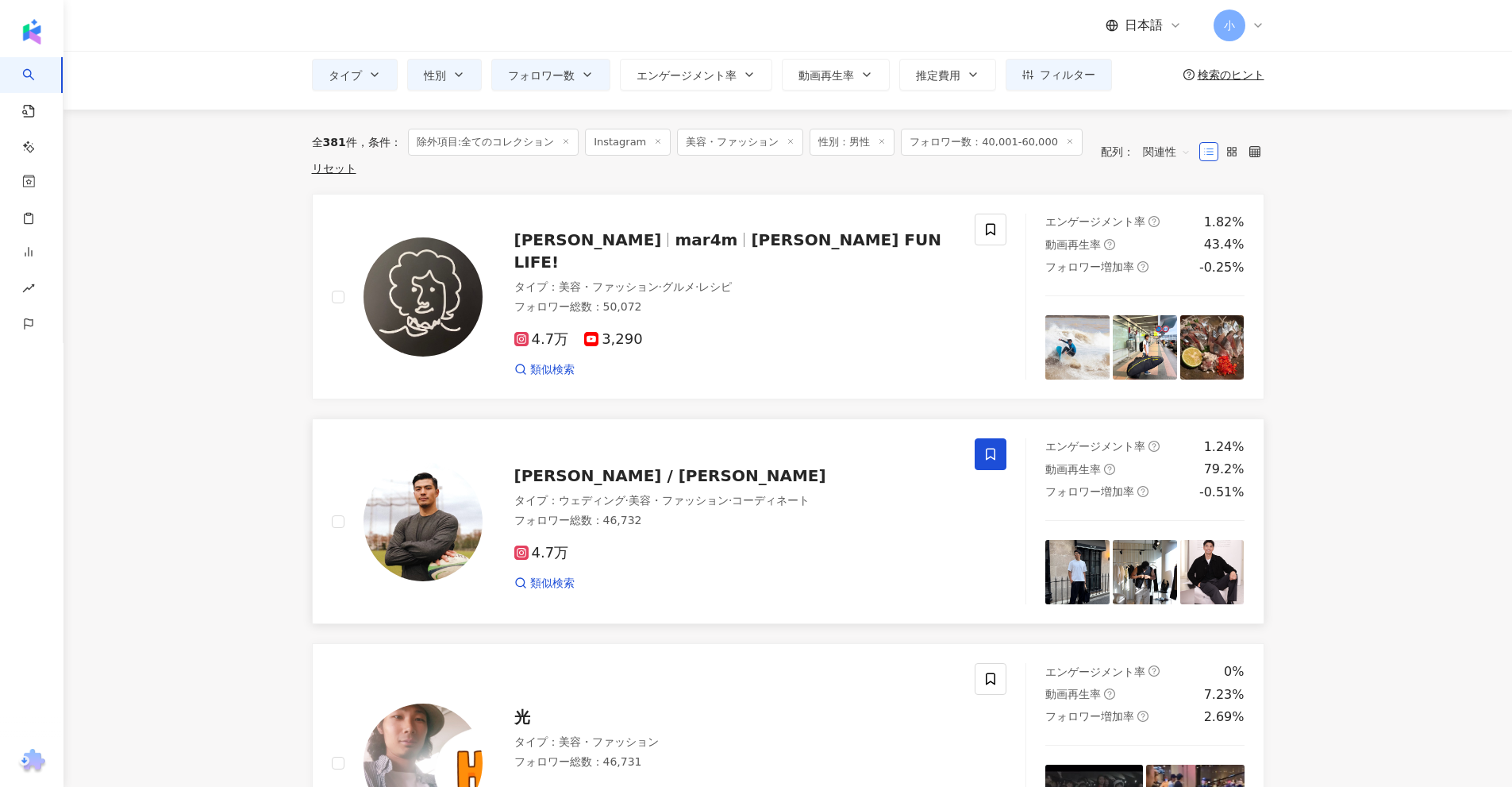
click at [986, 450] on icon at bounding box center [990, 454] width 14 height 14
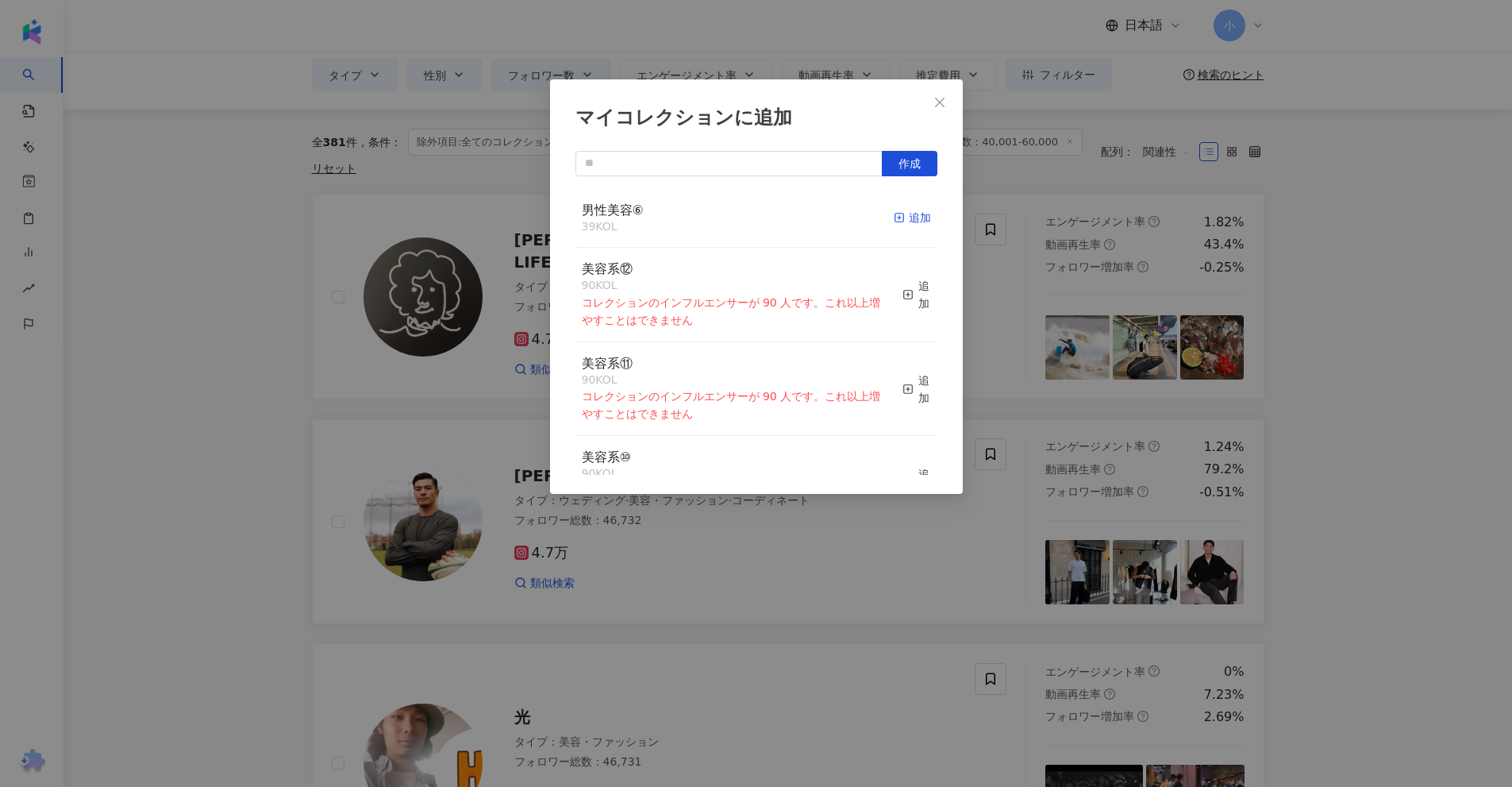
click at [905, 214] on div "追加" at bounding box center [912, 218] width 37 height 17
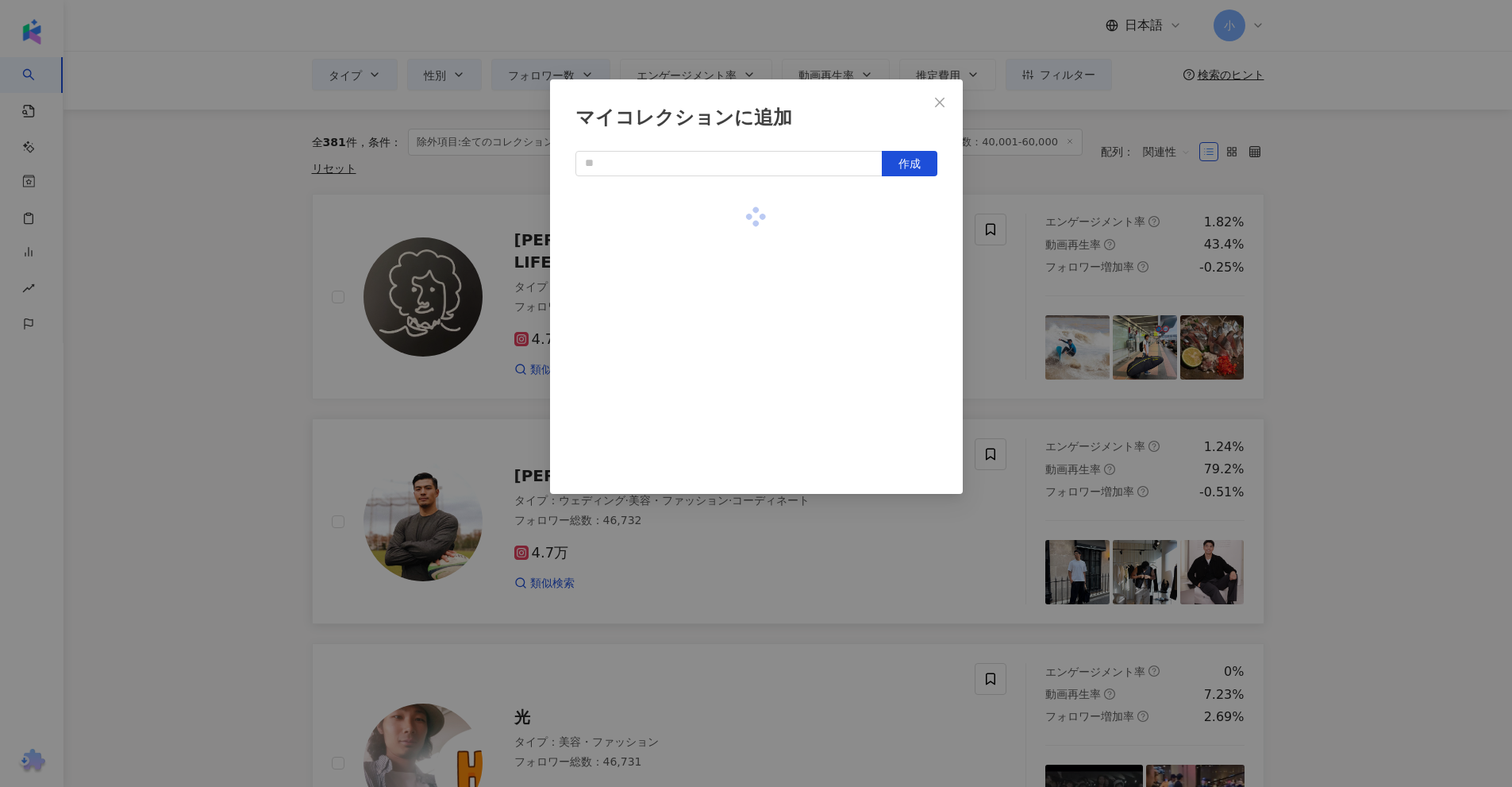
click at [1322, 254] on div "マイコレクションに追加 作成" at bounding box center [756, 393] width 1512 height 787
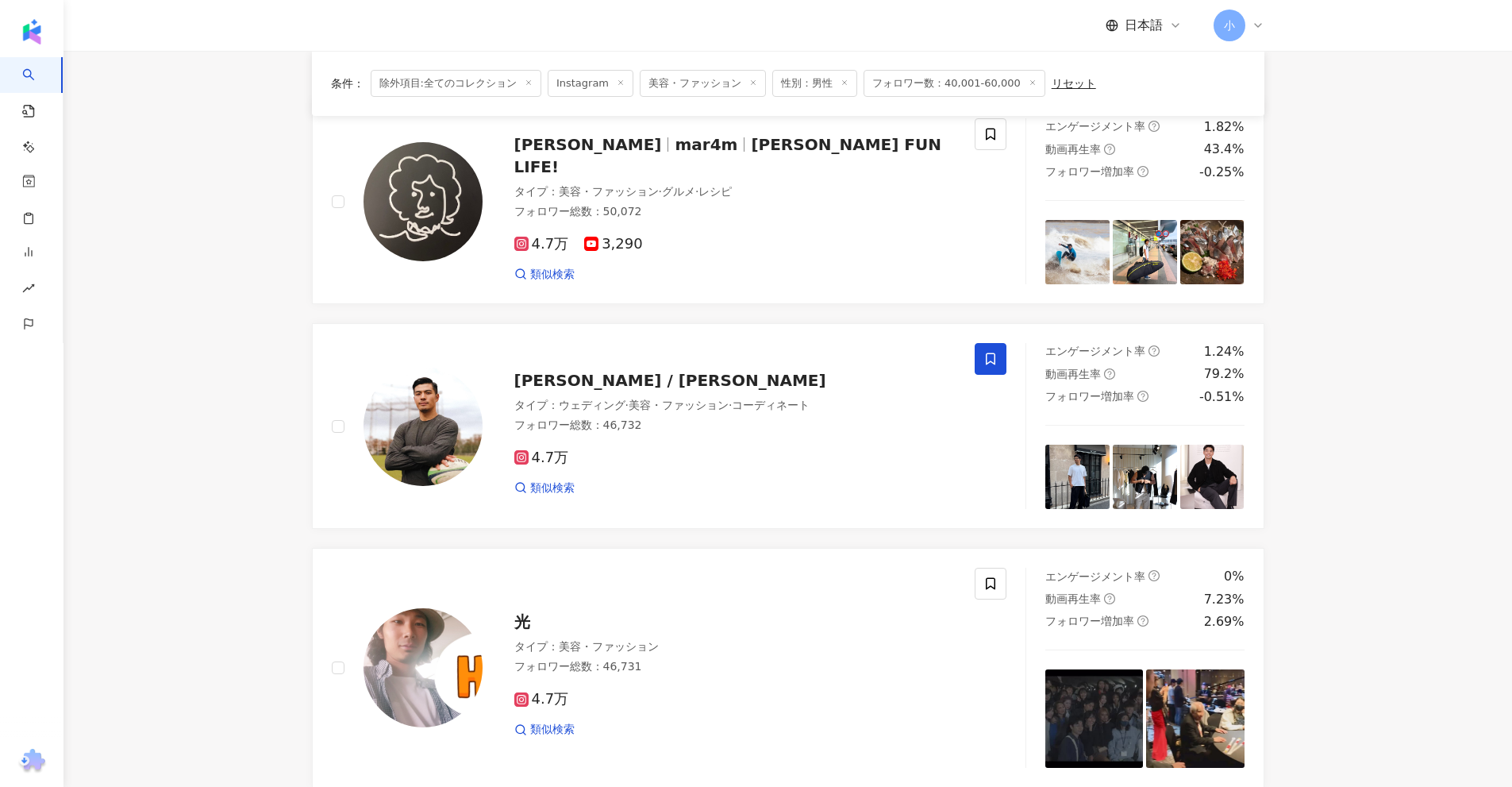
scroll to position [2529, 0]
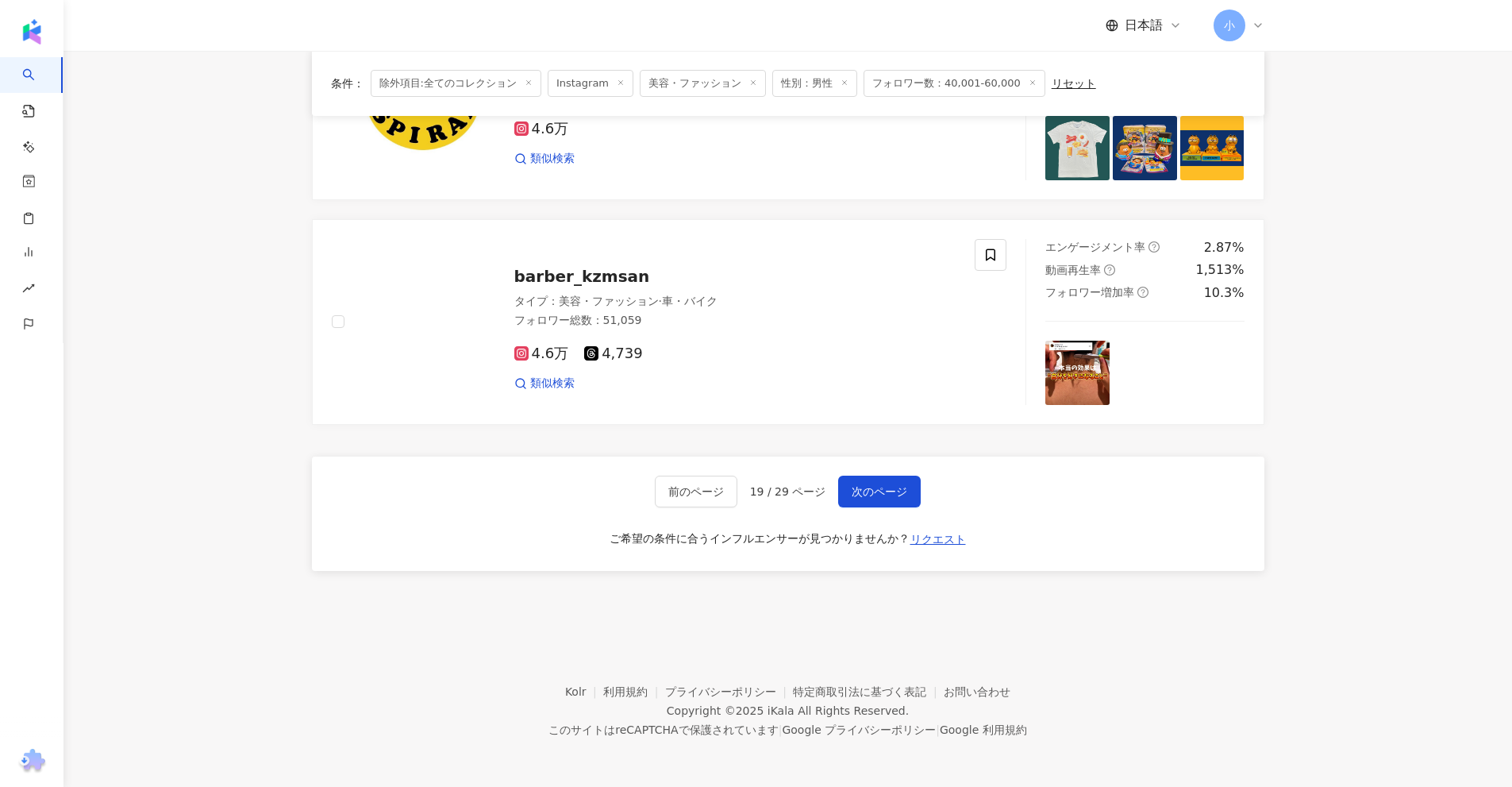
drag, startPoint x: 1359, startPoint y: 183, endPoint x: 1352, endPoint y: 781, distance: 598.0
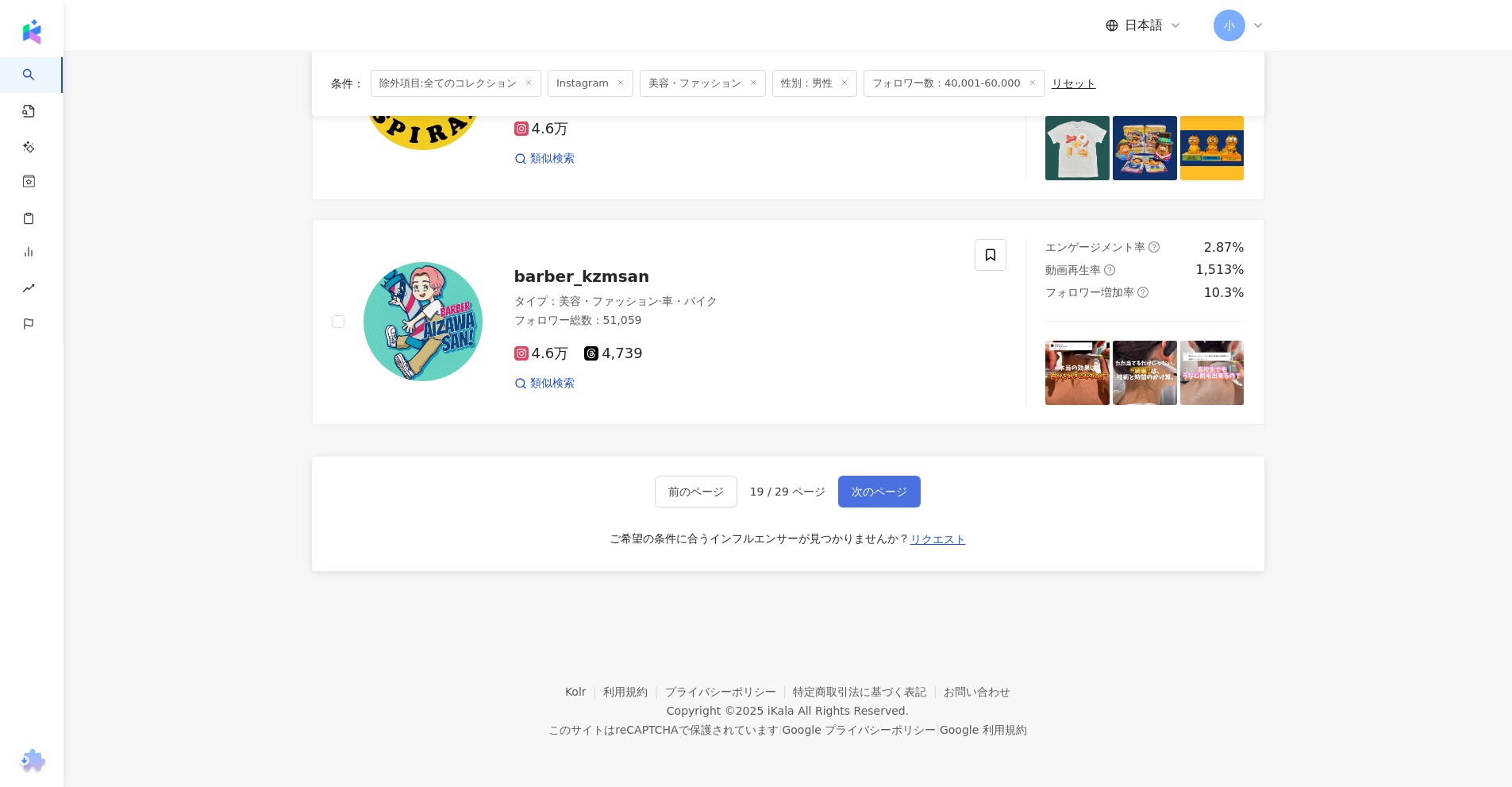
click at [893, 500] on button "次のページ" at bounding box center [879, 492] width 83 height 31
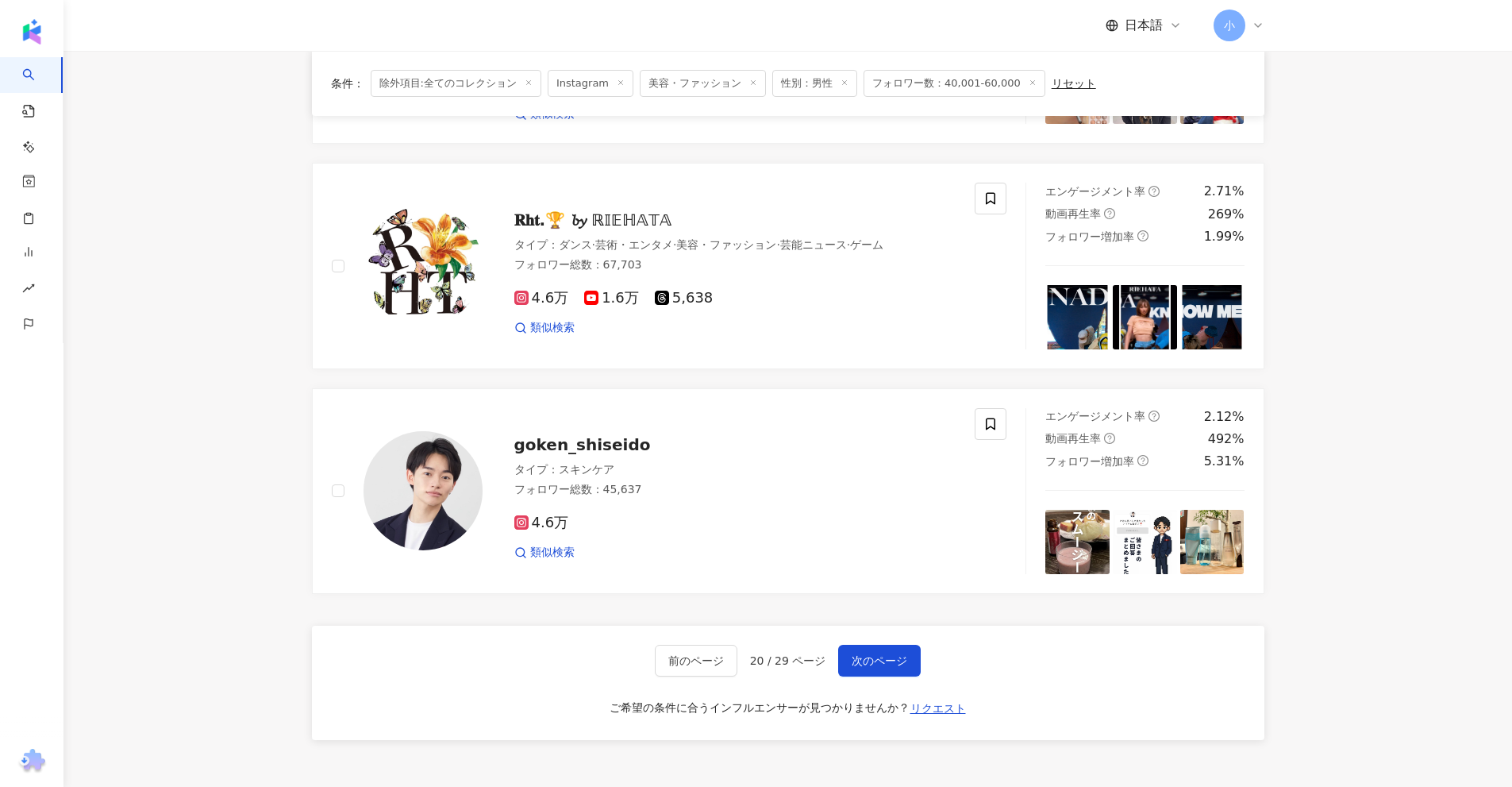
scroll to position [2178, 0]
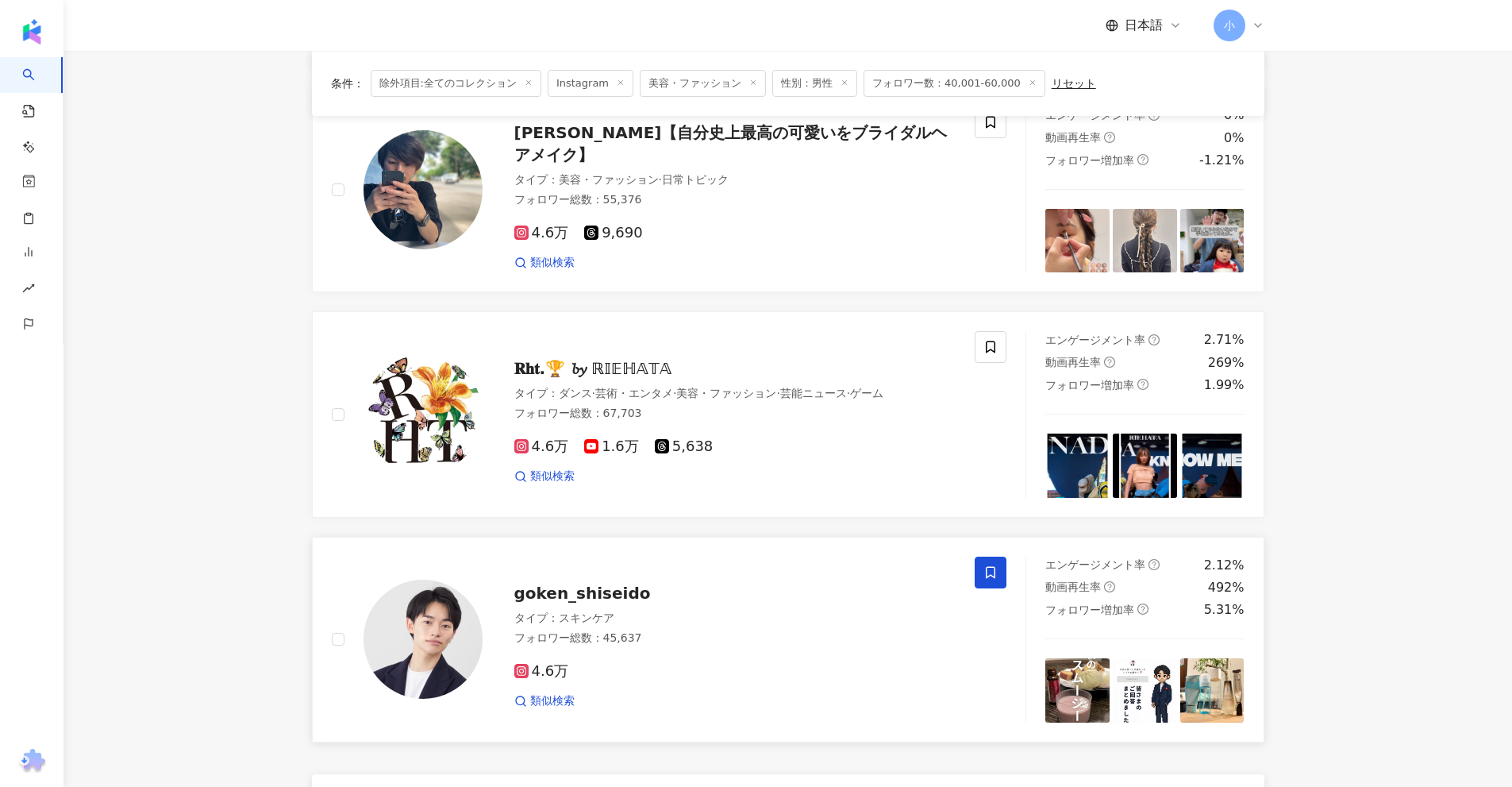
click at [992, 564] on span at bounding box center [990, 572] width 31 height 31
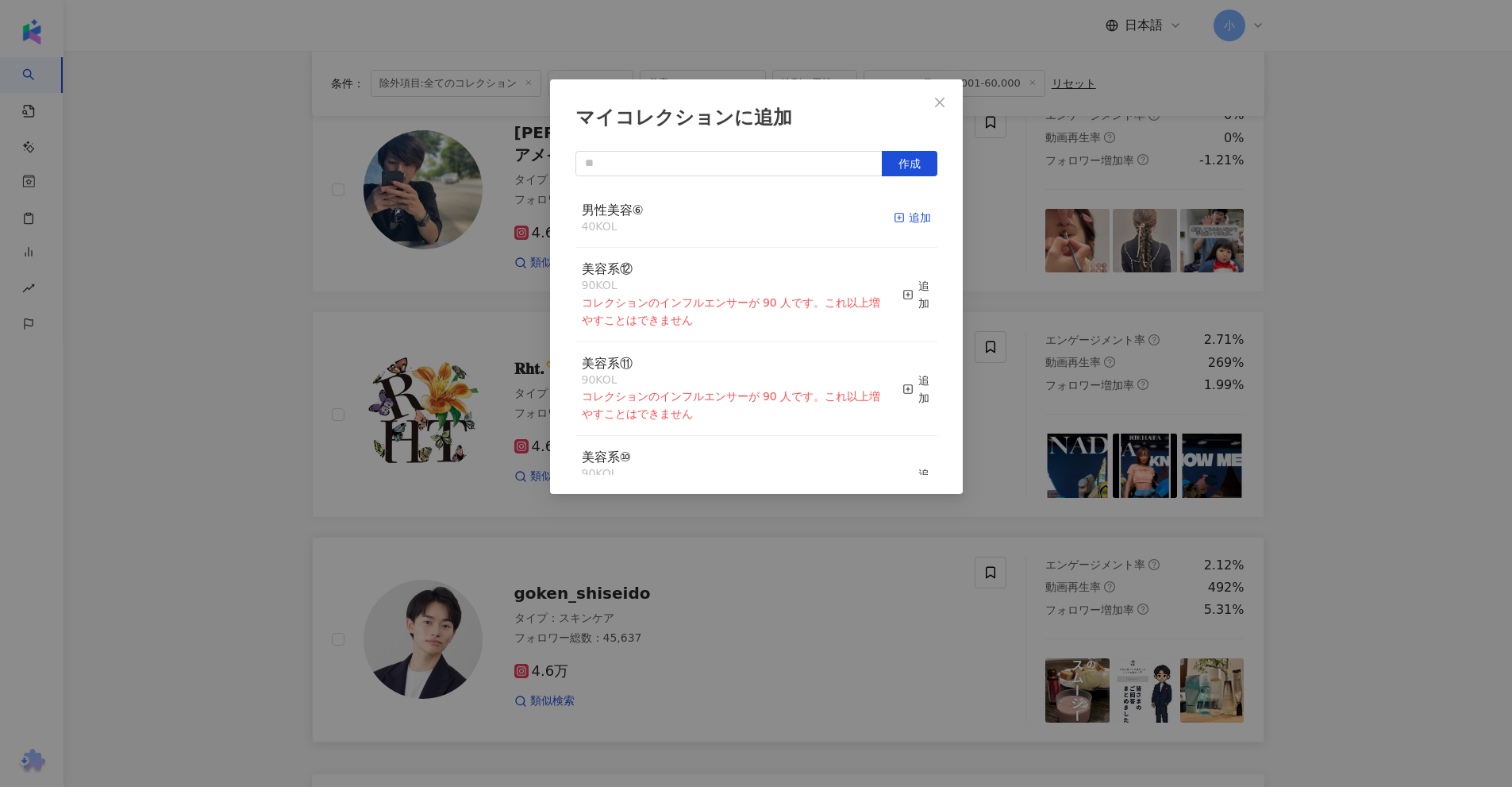
click at [901, 217] on div "追加" at bounding box center [912, 218] width 37 height 17
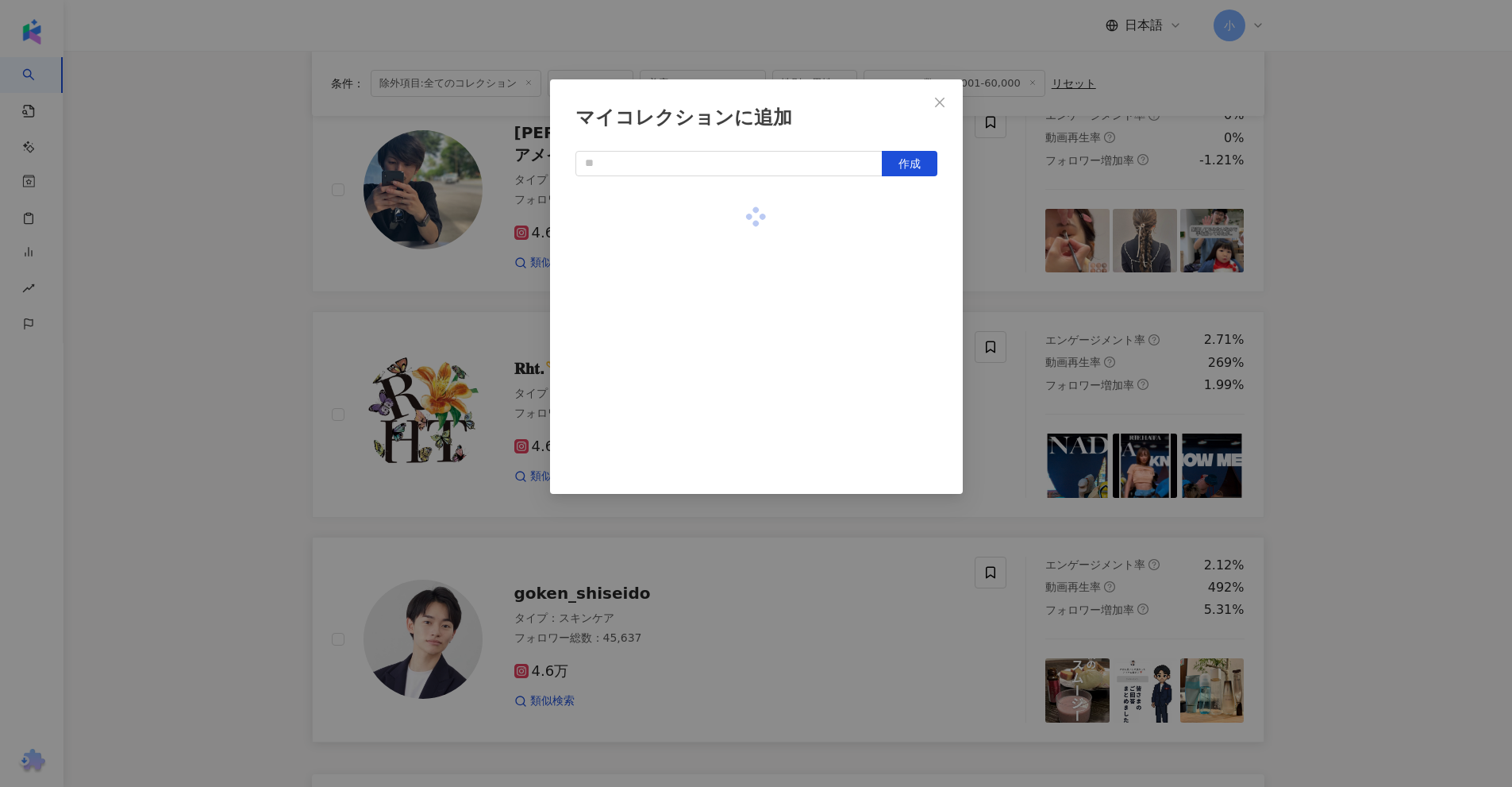
click at [1396, 294] on div "マイコレクションに追加 作成" at bounding box center [756, 393] width 1512 height 787
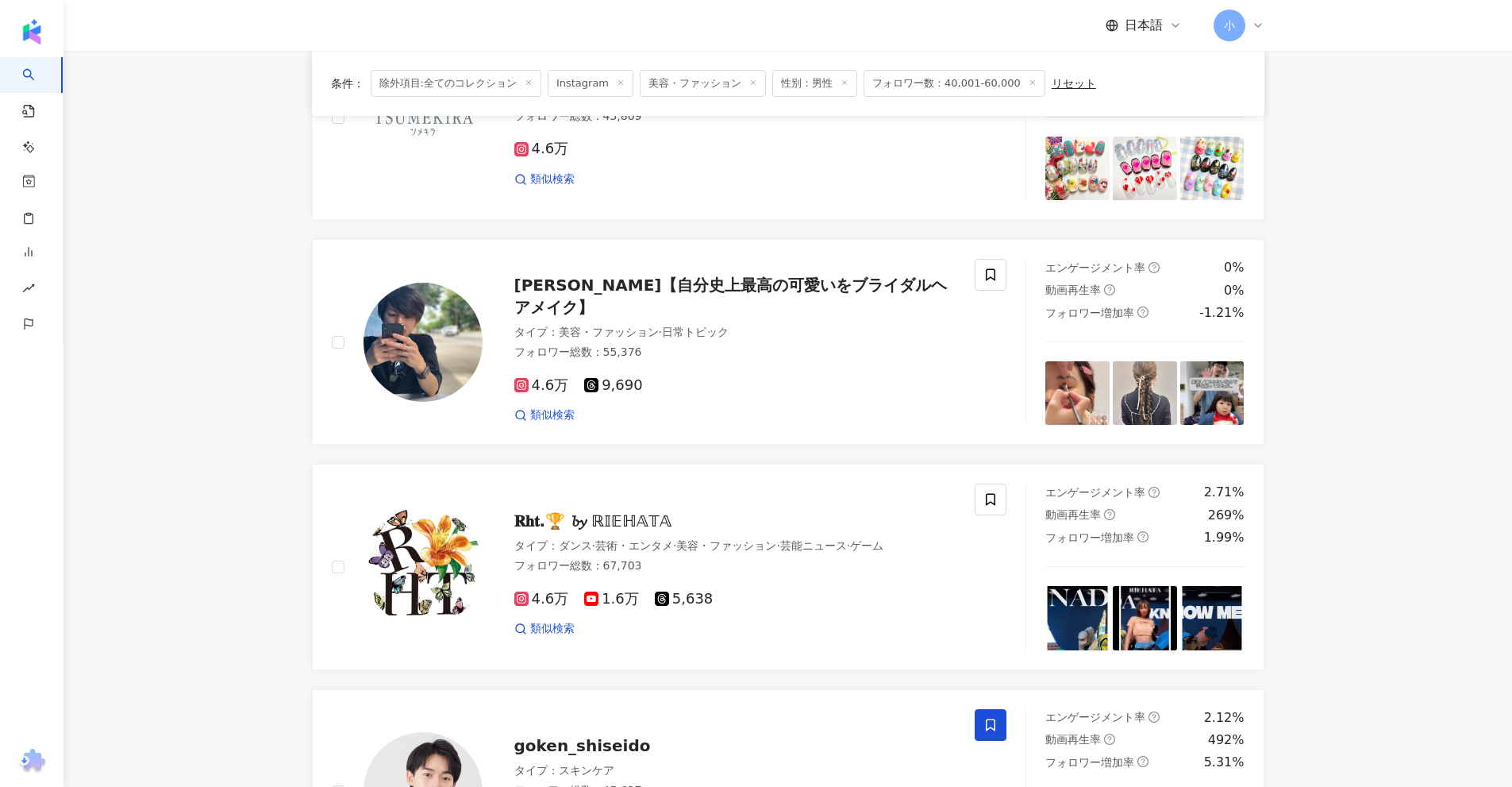
scroll to position [2019, 0]
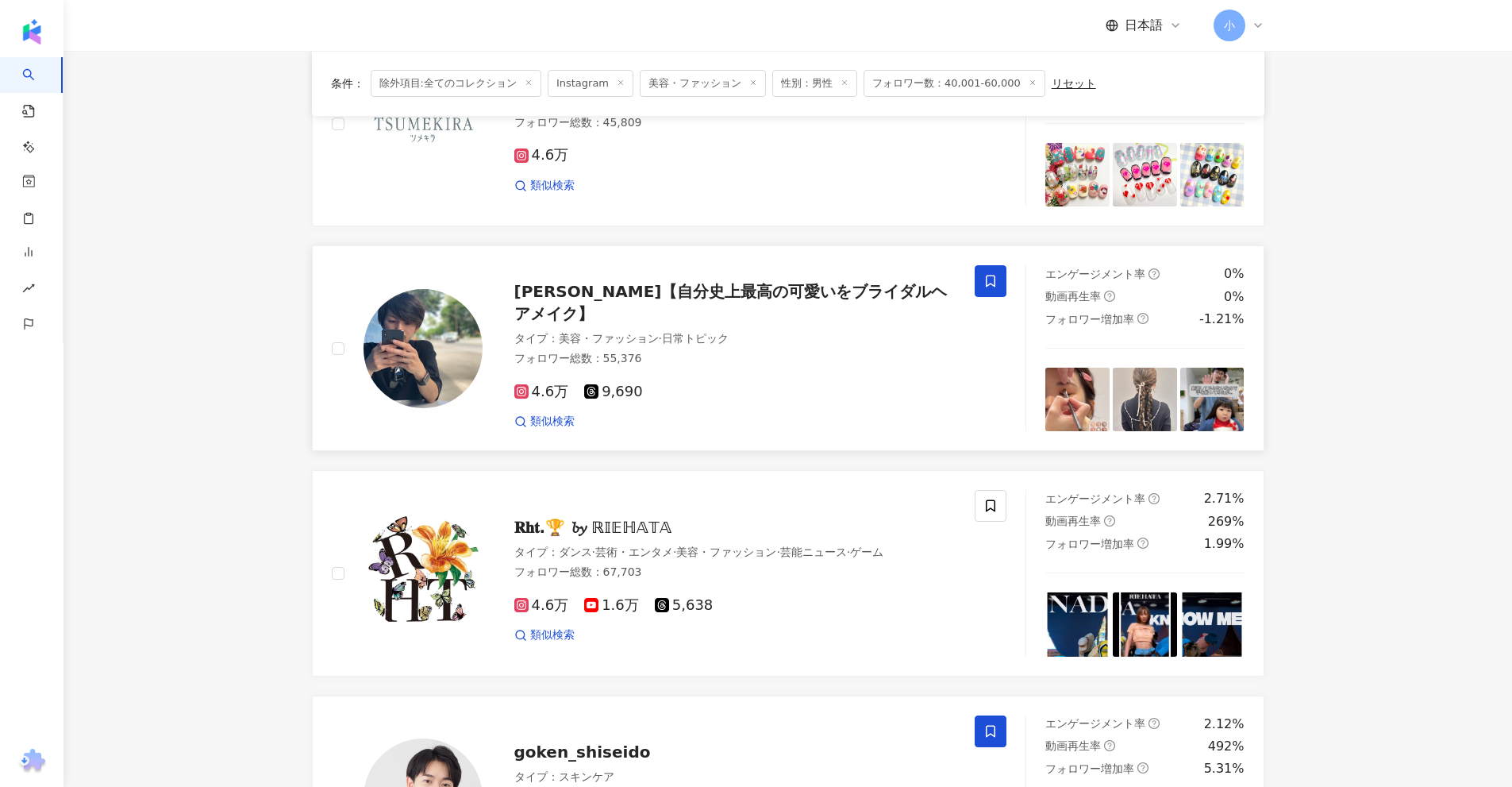
click at [990, 273] on span at bounding box center [990, 281] width 31 height 31
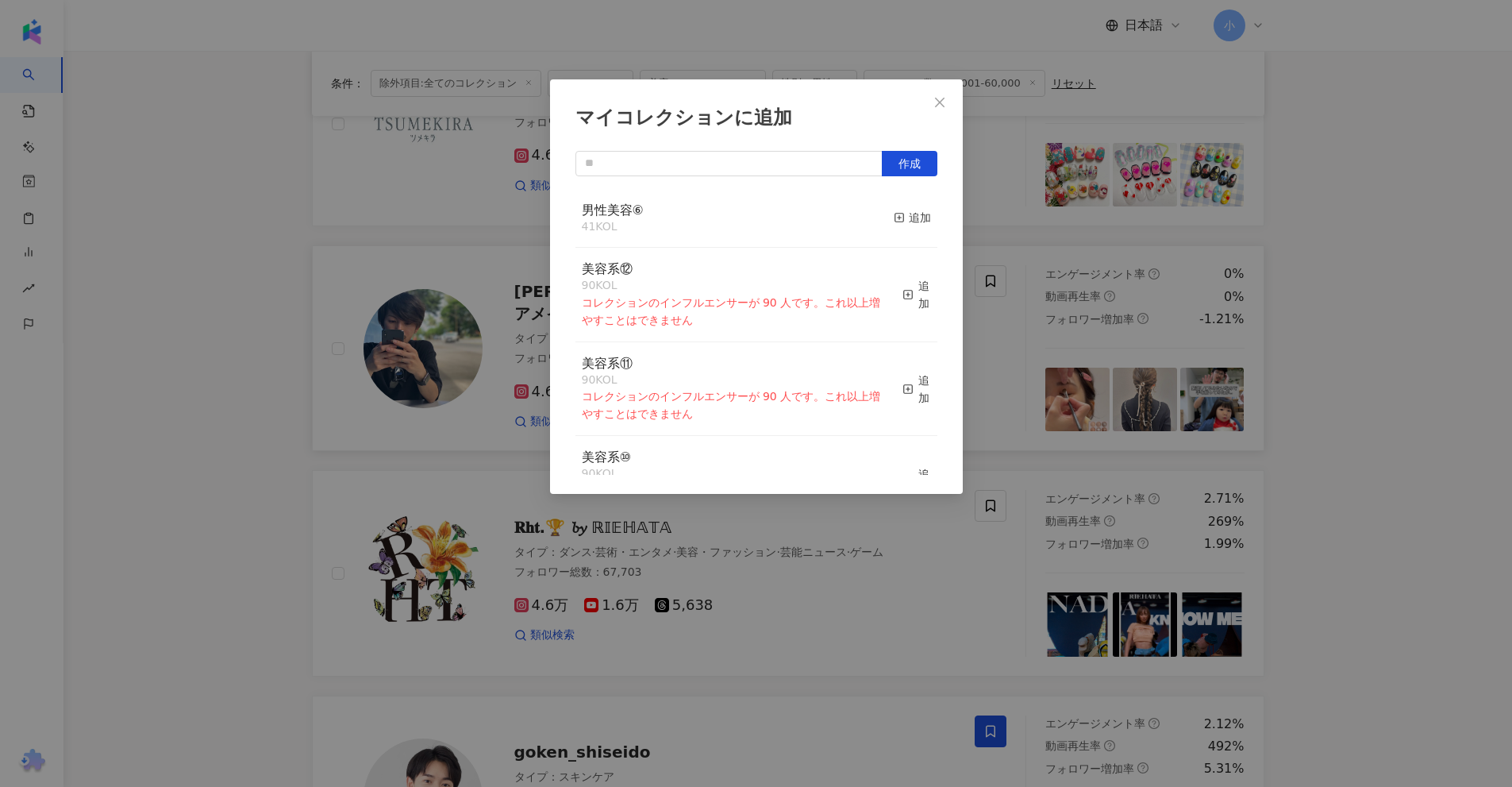
click at [1385, 235] on div "マイコレクションに追加 作成 男性美容⑥ 41 KOL 追加 美容系⑫ 90 KOL コレクションのインフルエンサーが 90 人です。これ以上増やすことはでき…" at bounding box center [756, 393] width 1512 height 787
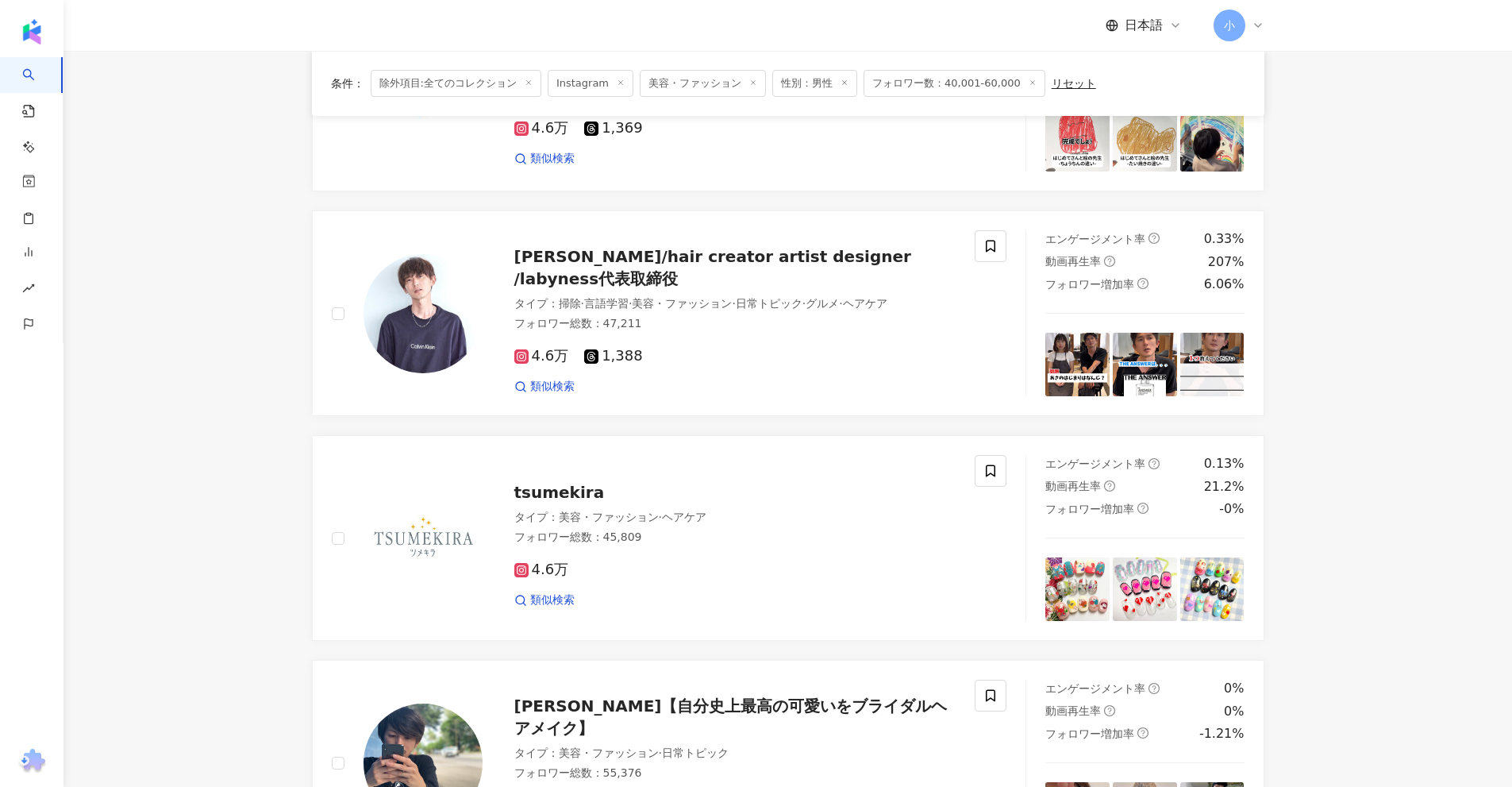
scroll to position [1623, 0]
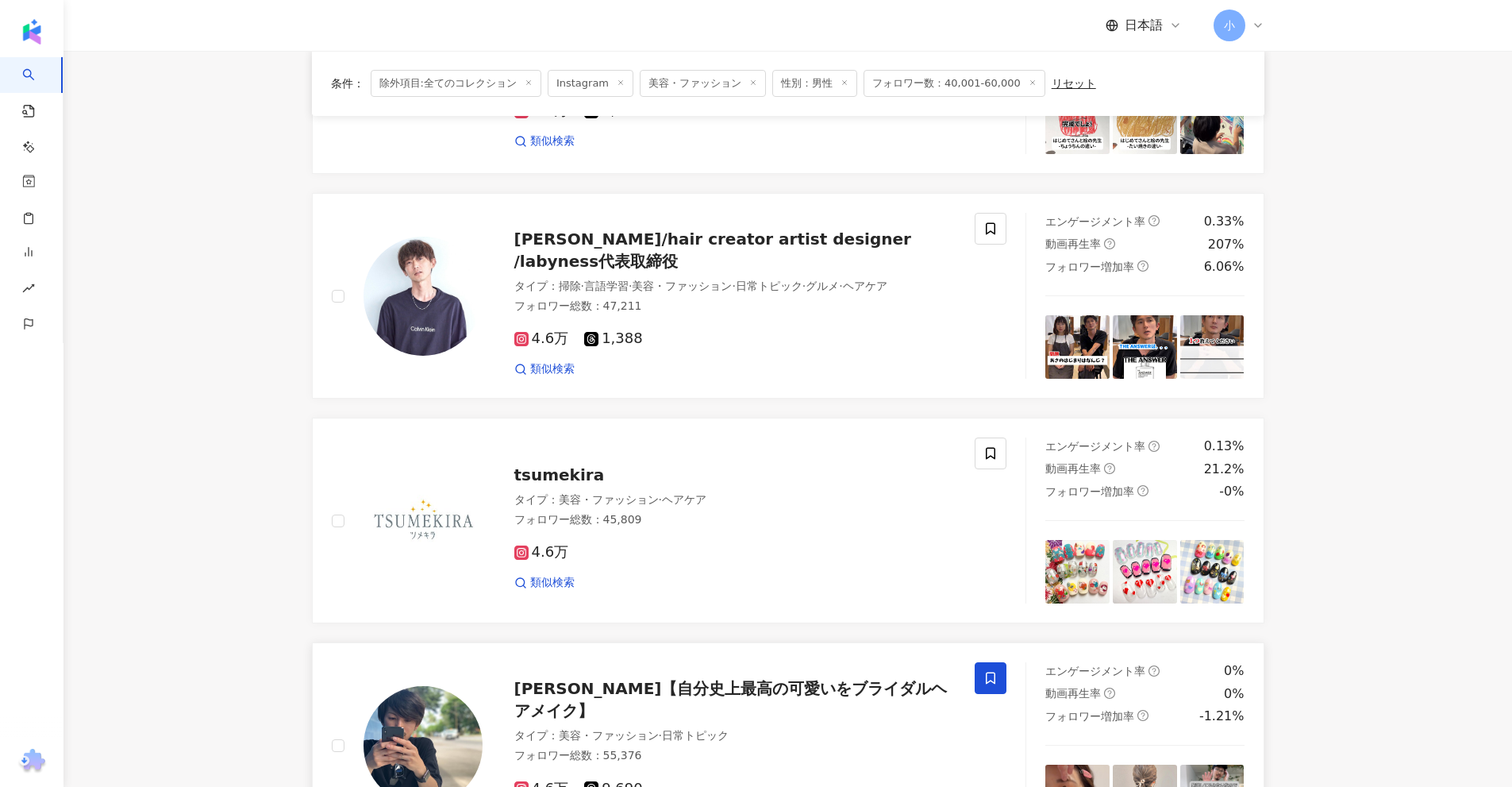
click at [984, 680] on icon at bounding box center [990, 678] width 14 height 14
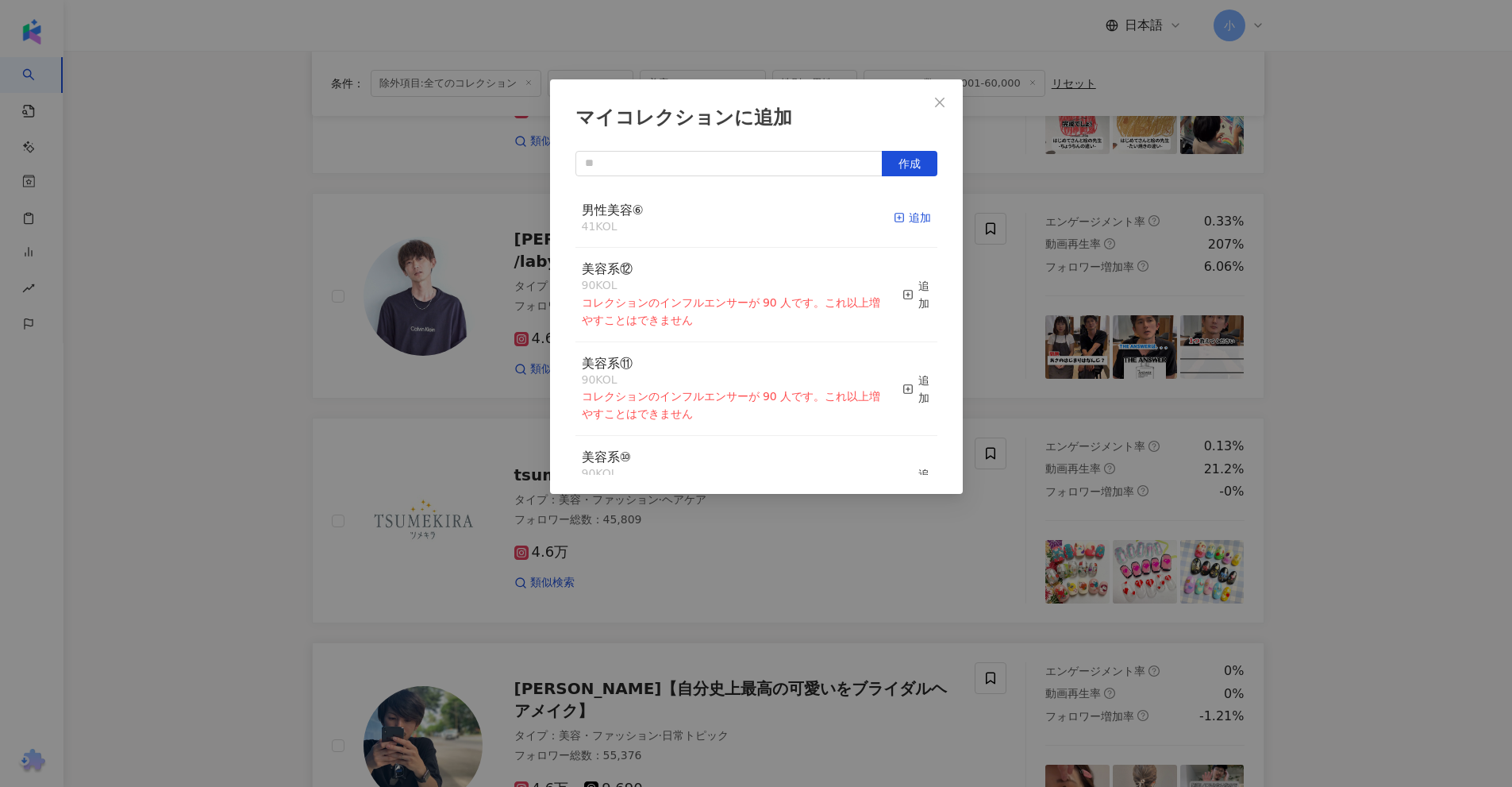
click at [899, 220] on div "追加" at bounding box center [912, 218] width 37 height 17
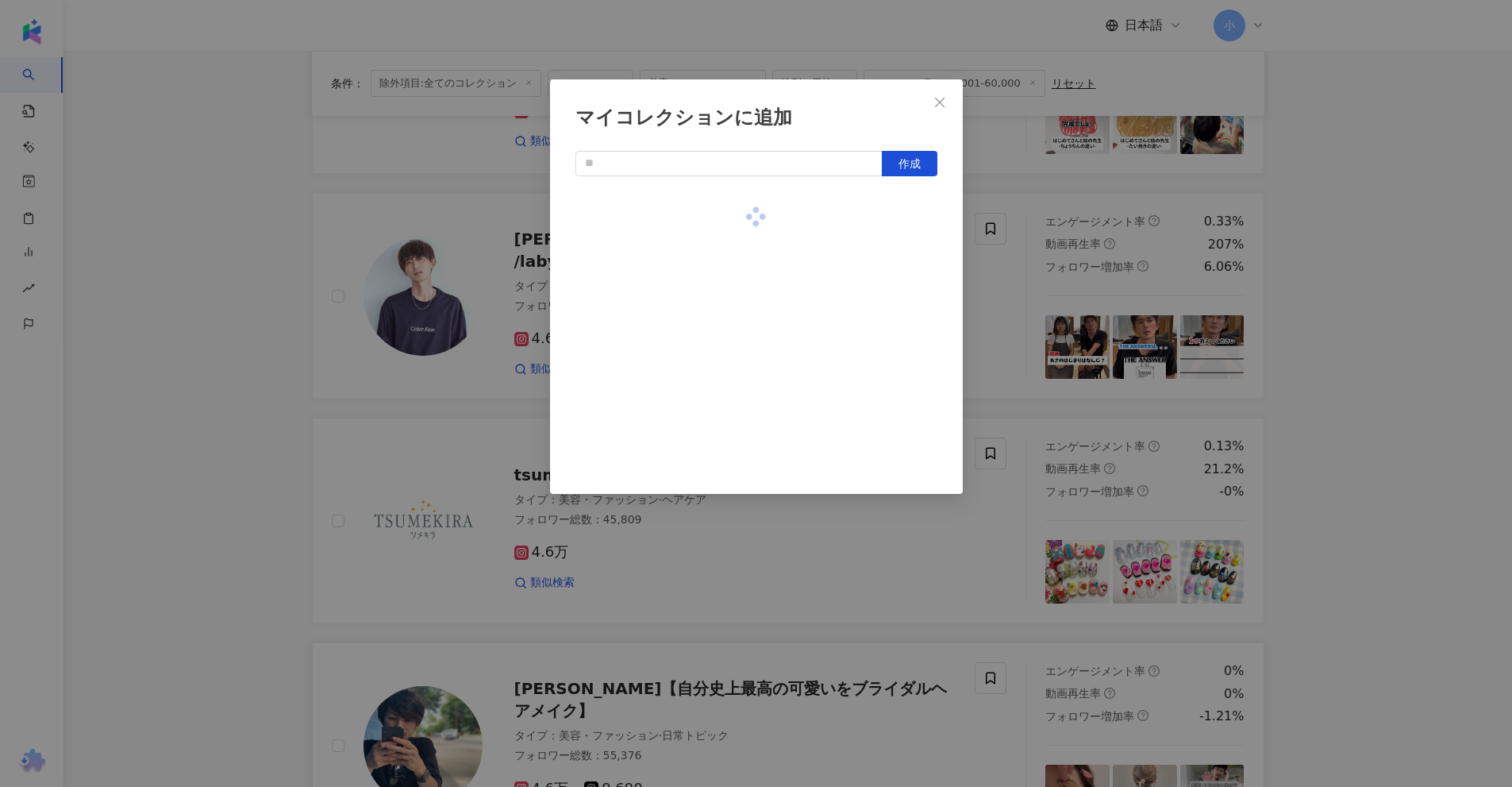
click at [1326, 229] on div "マイコレクションに追加 作成" at bounding box center [756, 393] width 1512 height 787
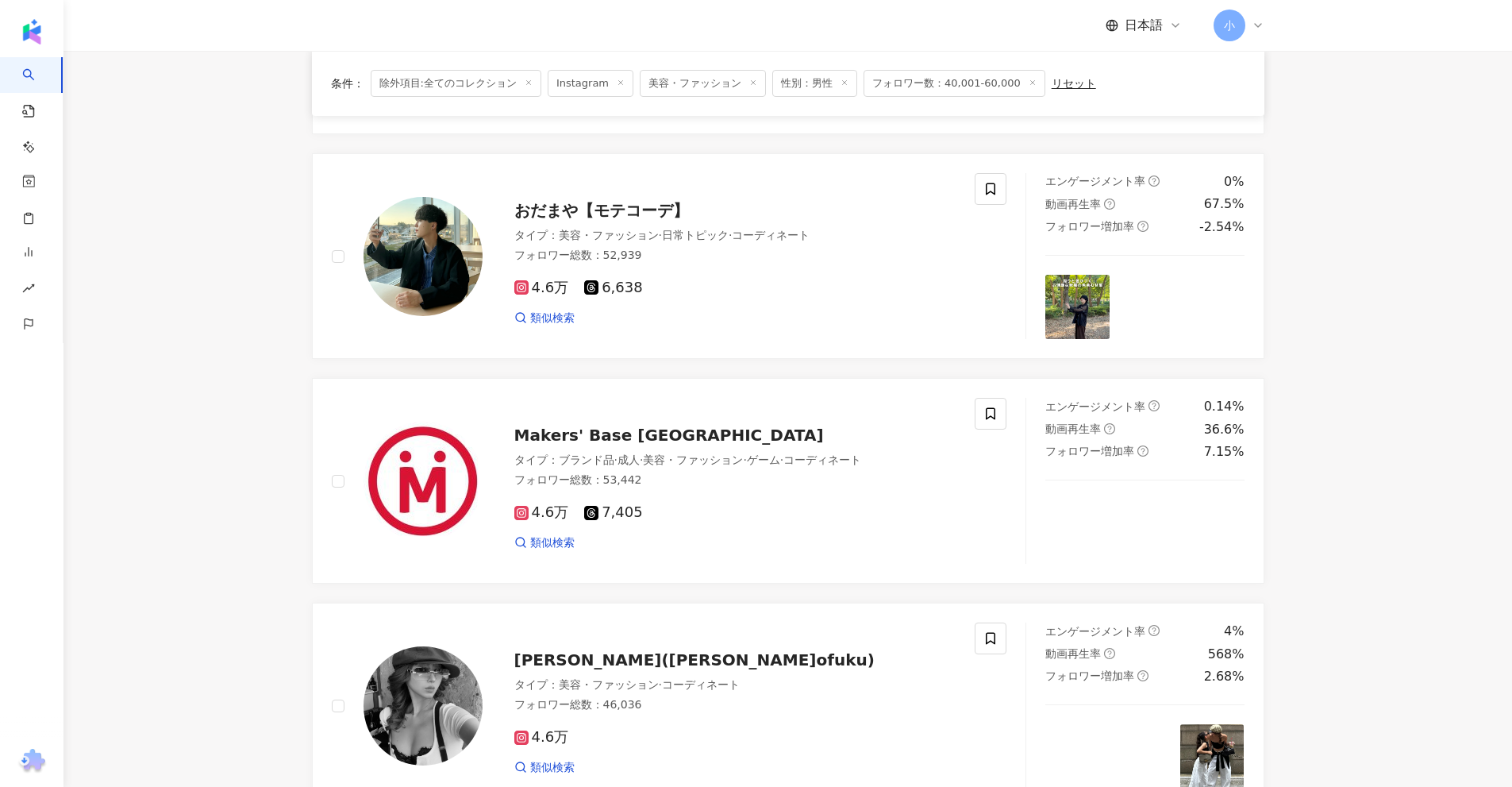
scroll to position [193, 0]
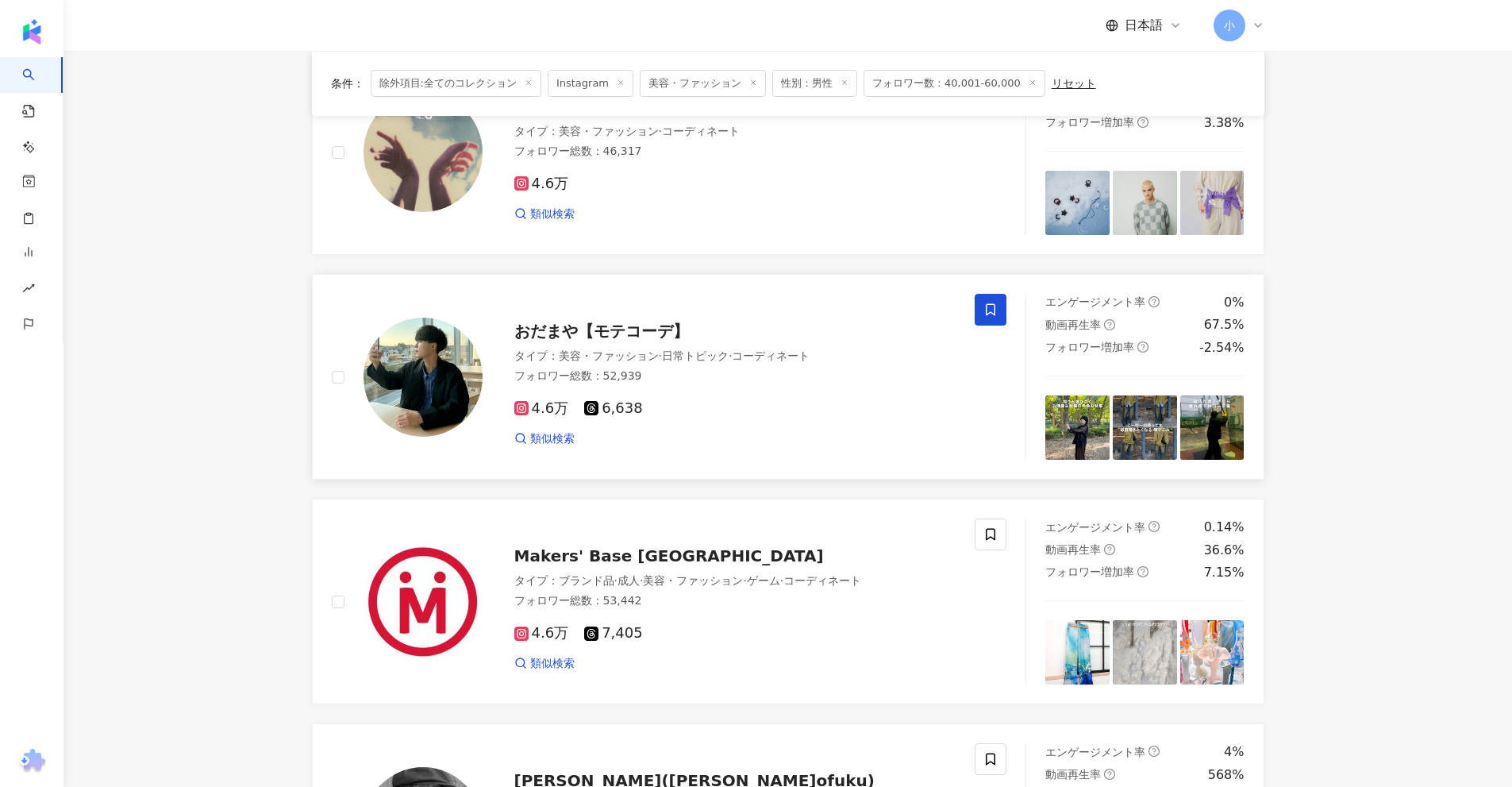
click at [996, 315] on icon at bounding box center [990, 309] width 14 height 14
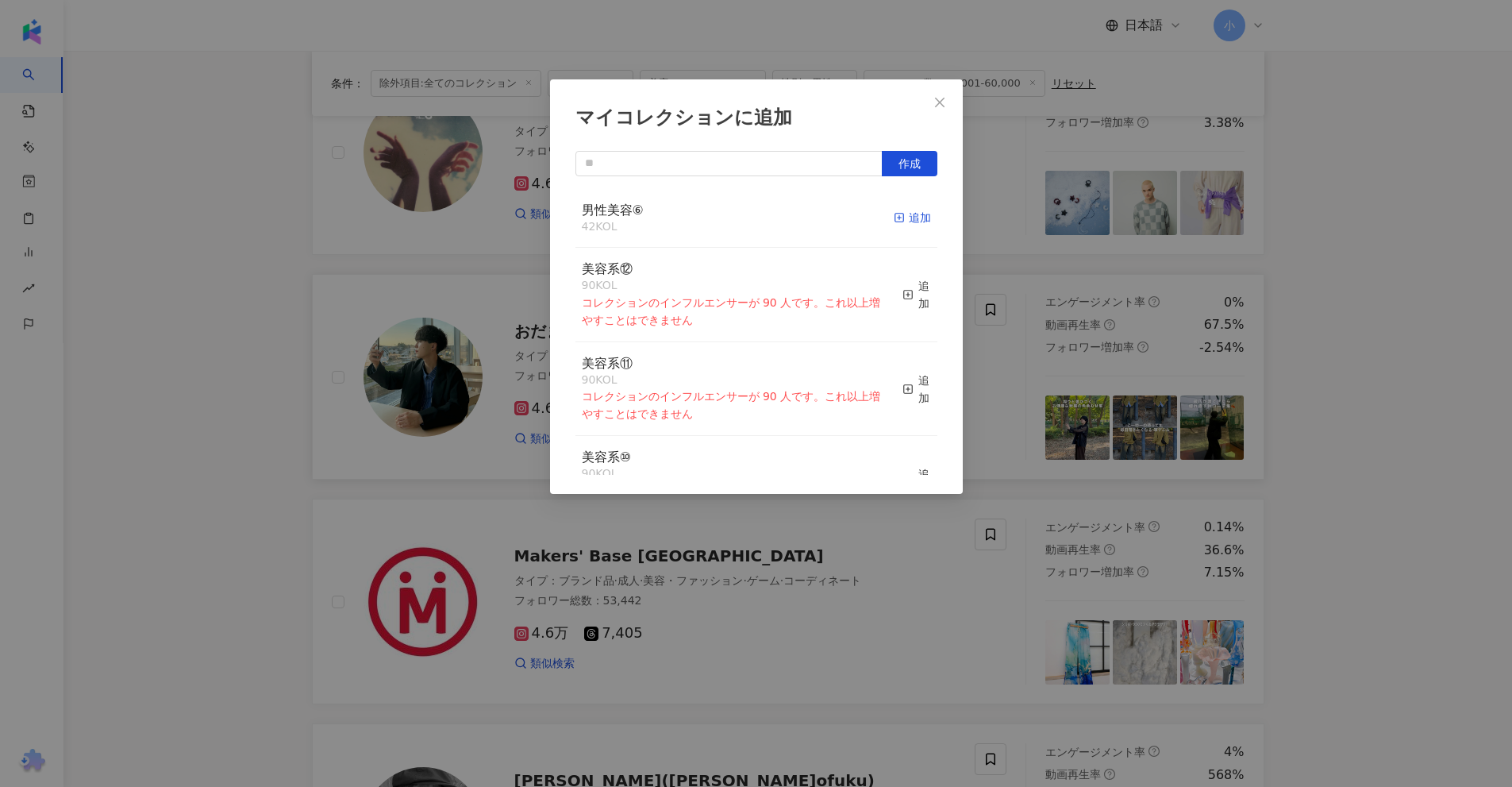
click at [904, 216] on div "追加" at bounding box center [912, 218] width 37 height 17
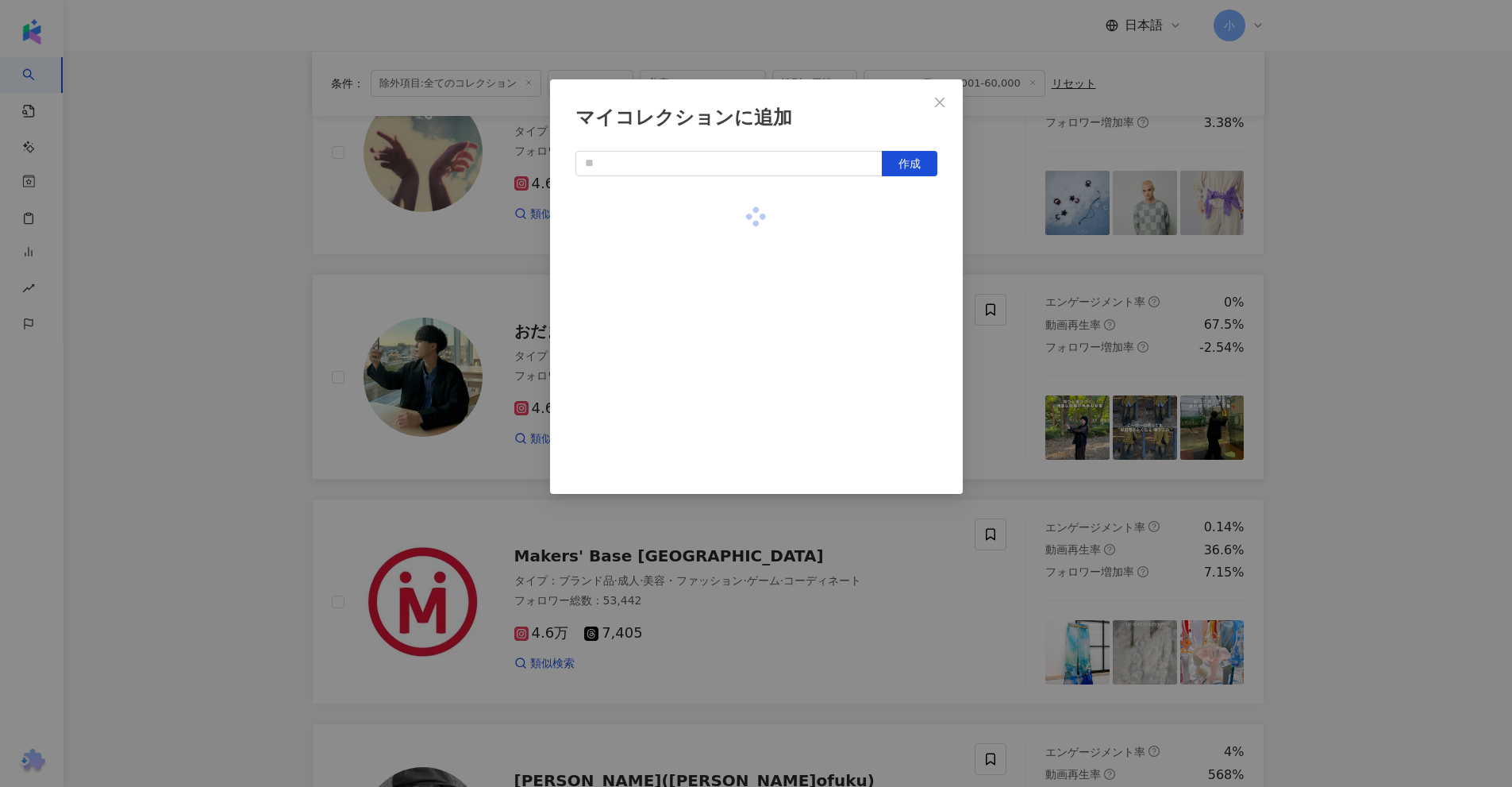
click at [1264, 275] on div "マイコレクションに追加 作成" at bounding box center [756, 393] width 1512 height 787
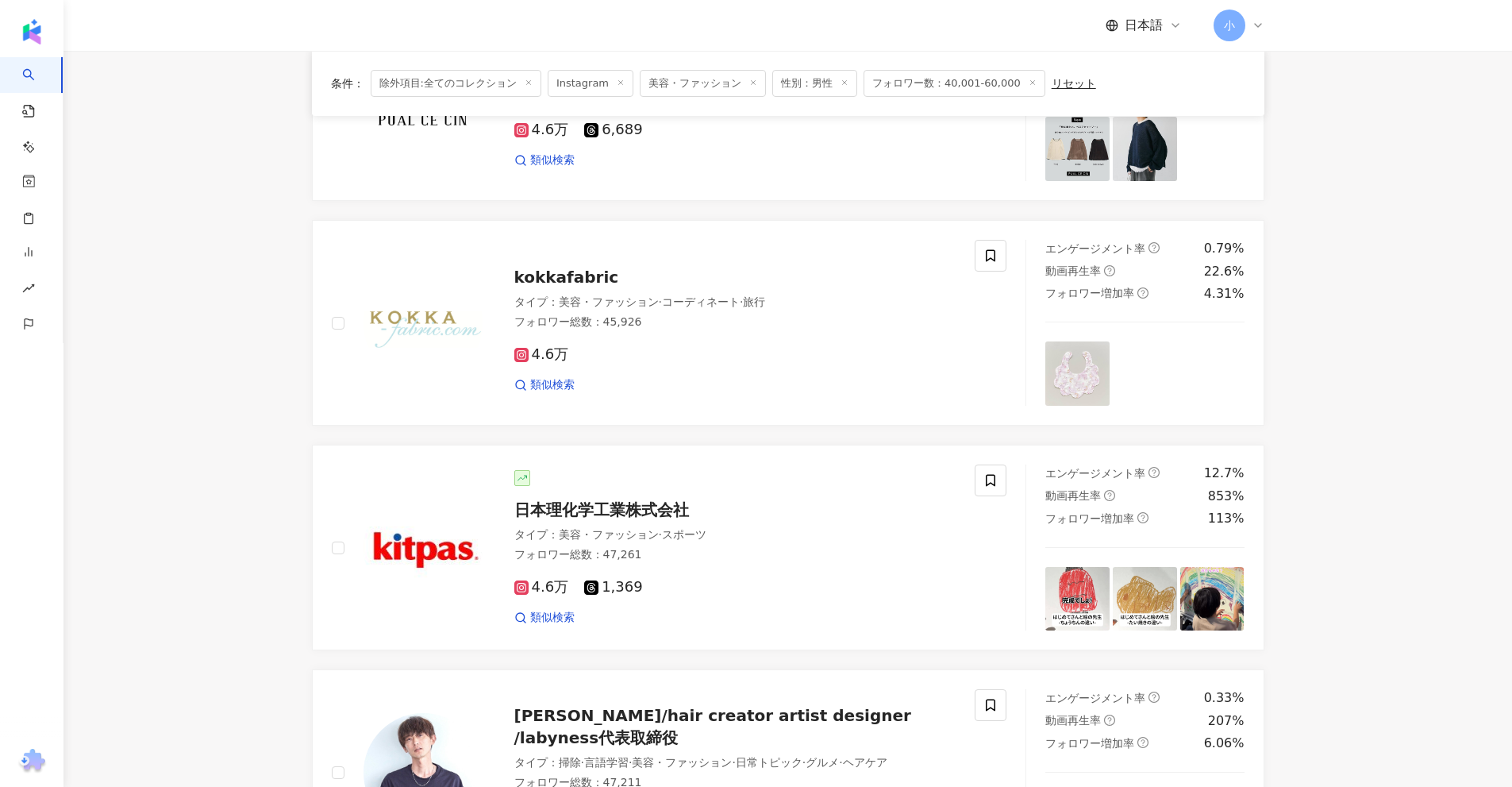
scroll to position [2495, 0]
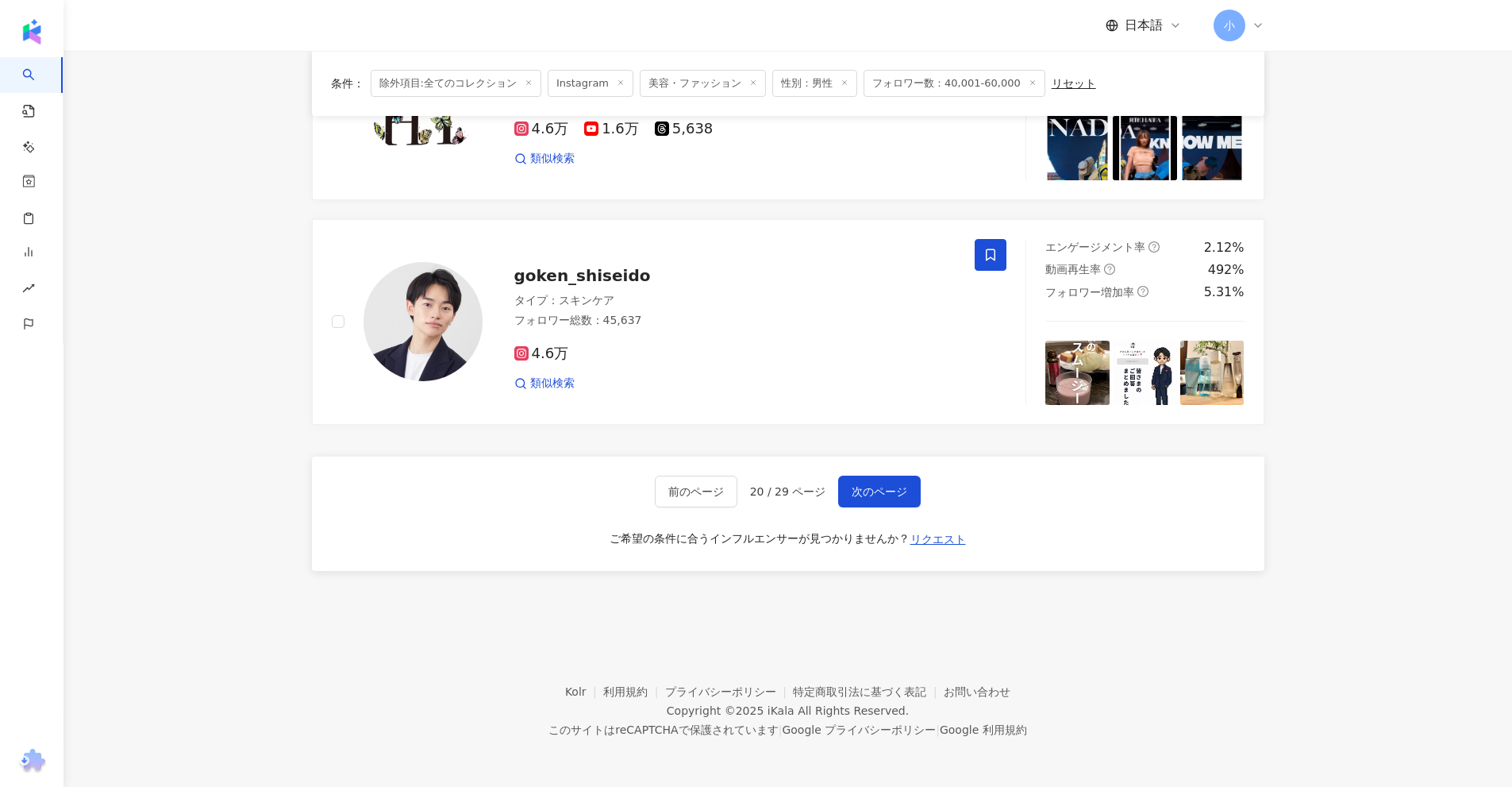
drag, startPoint x: 1305, startPoint y: 285, endPoint x: 1161, endPoint y: 713, distance: 451.6
click at [882, 486] on span "次のページ" at bounding box center [879, 491] width 56 height 13
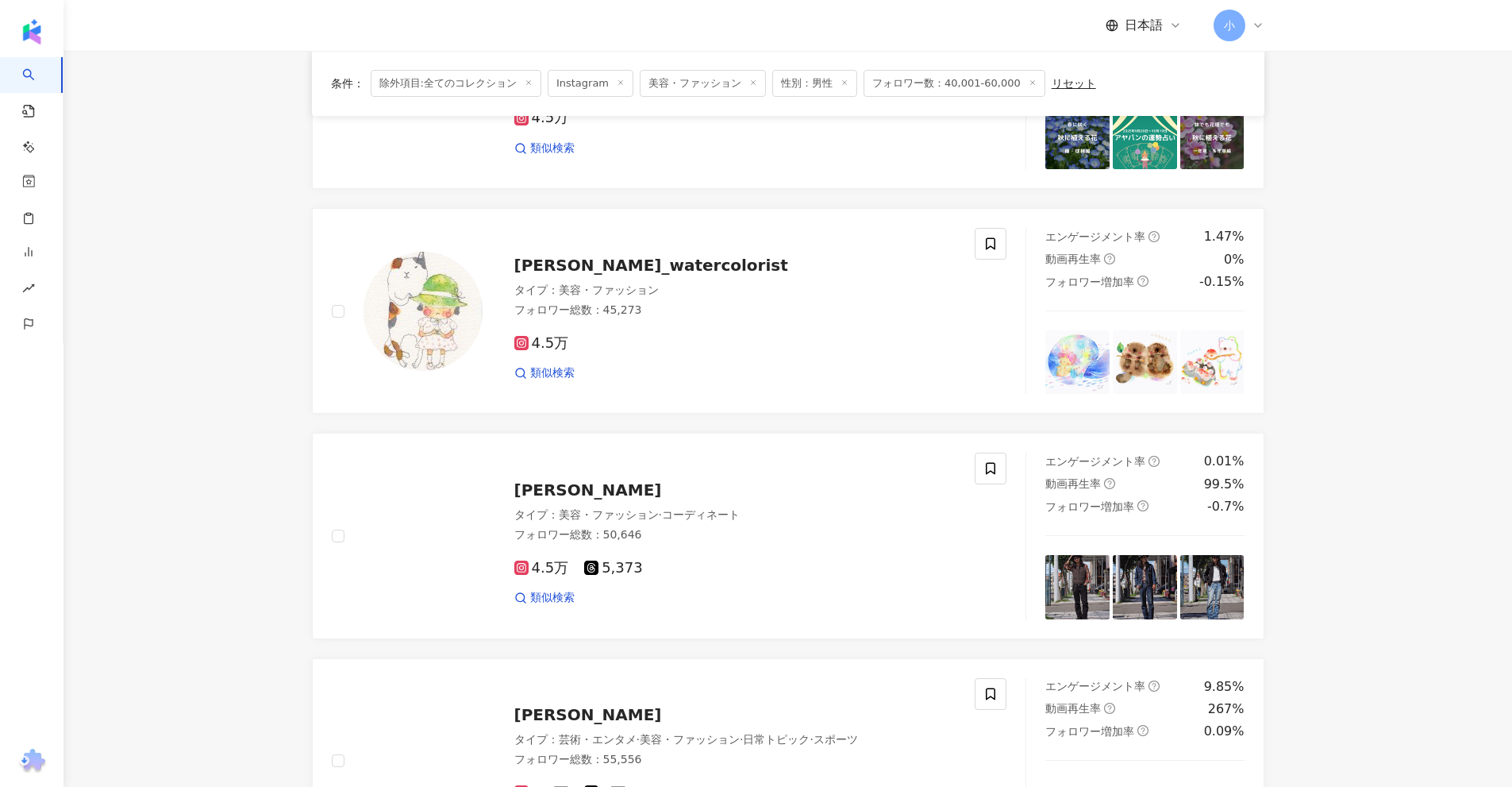
scroll to position [2019, 0]
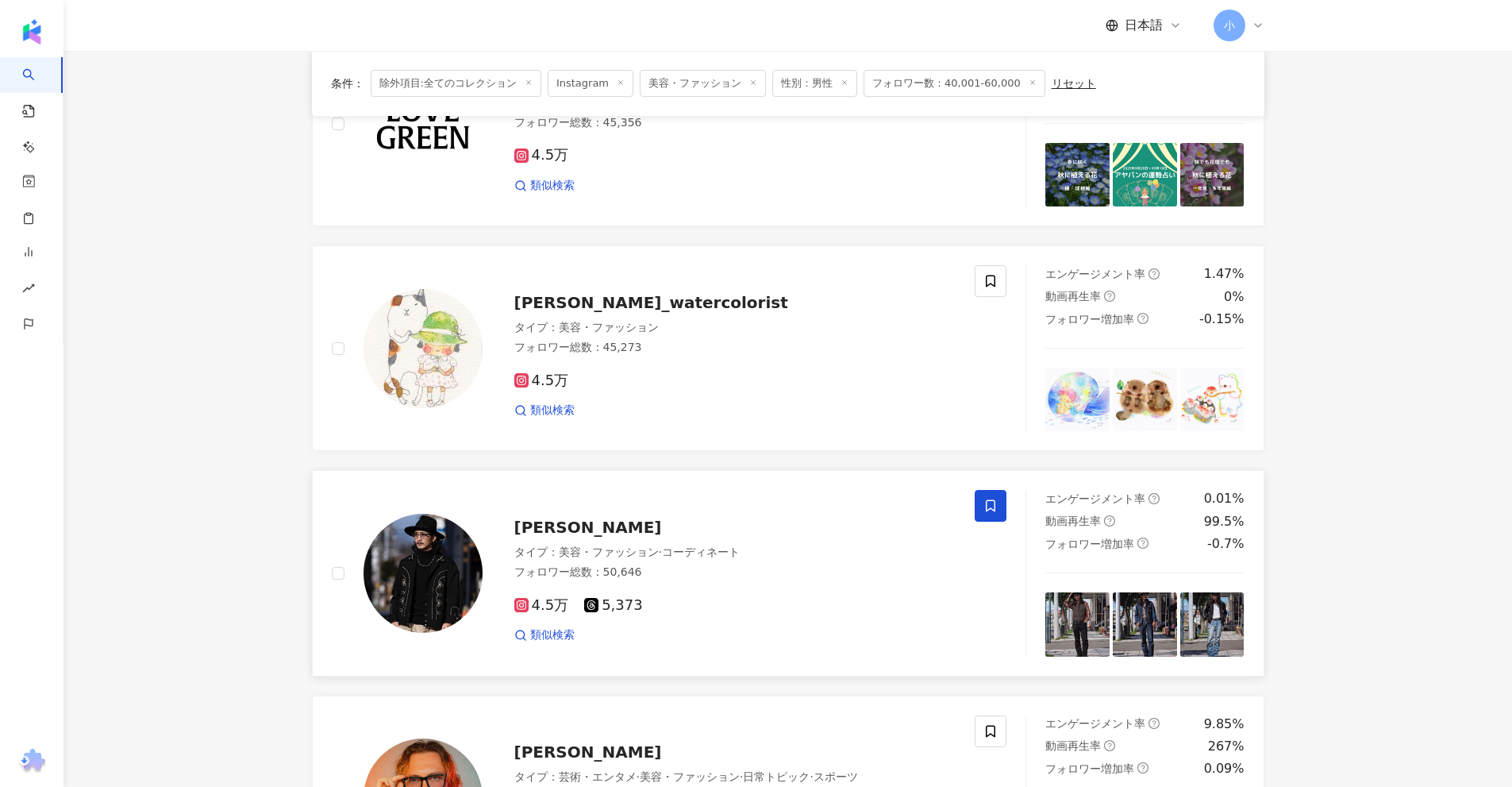
click at [996, 505] on icon at bounding box center [990, 505] width 14 height 14
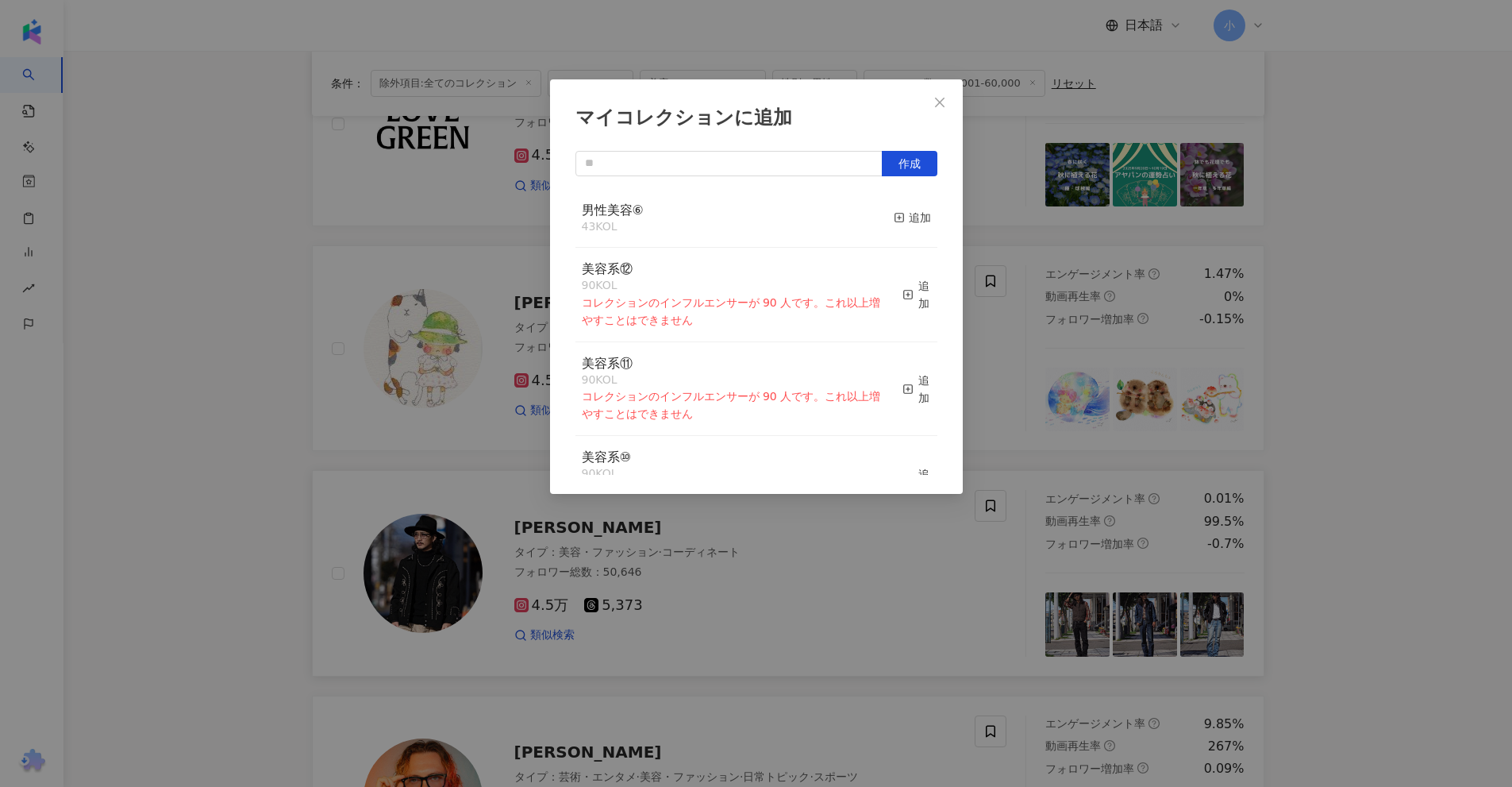
click at [919, 222] on div "男性美容⑥ 43 KOL 追加" at bounding box center [756, 219] width 362 height 59
click at [915, 222] on div "追加" at bounding box center [912, 218] width 37 height 17
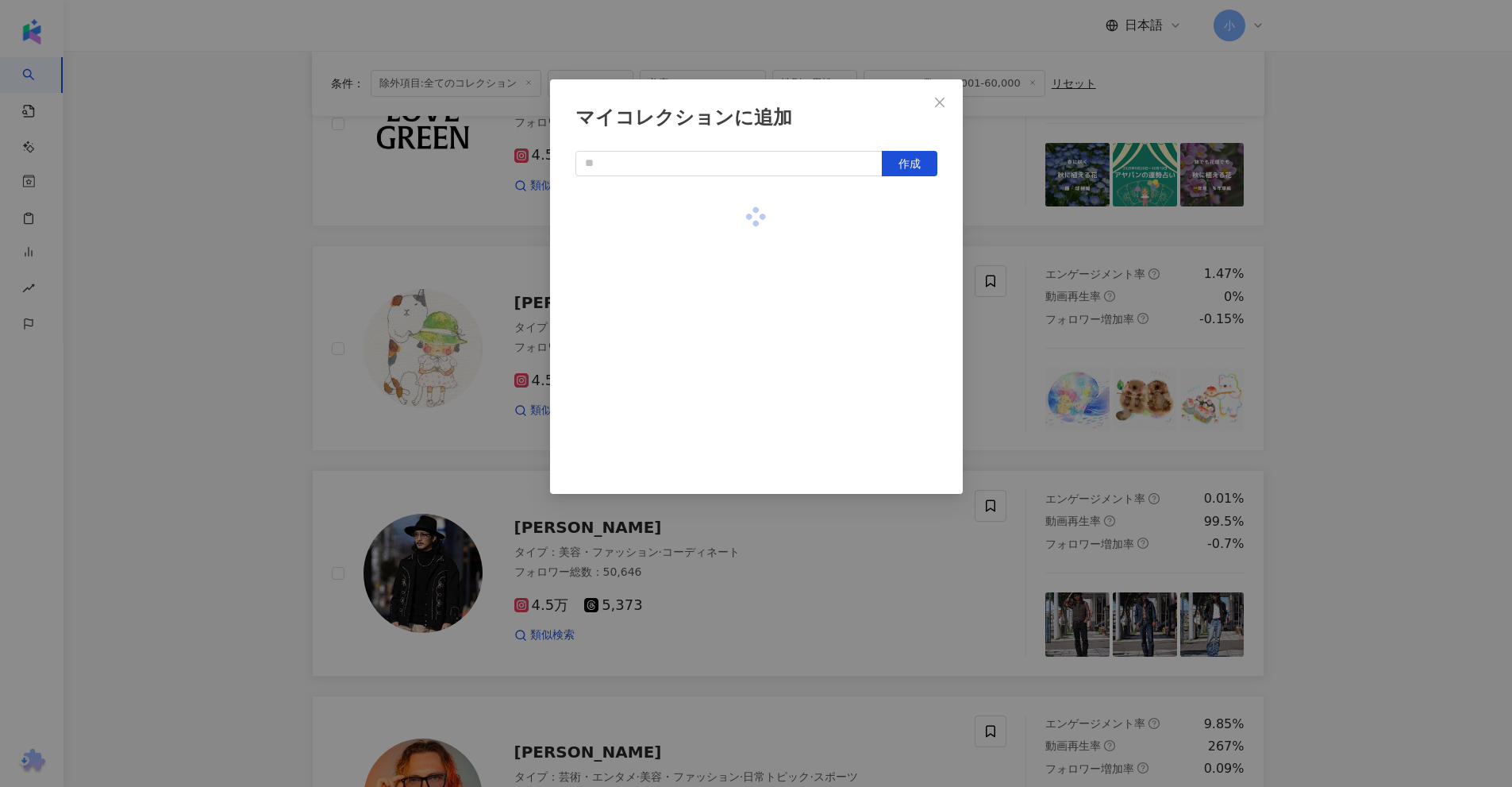
click at [1390, 268] on div "マイコレクションに追加 作成" at bounding box center [756, 393] width 1512 height 787
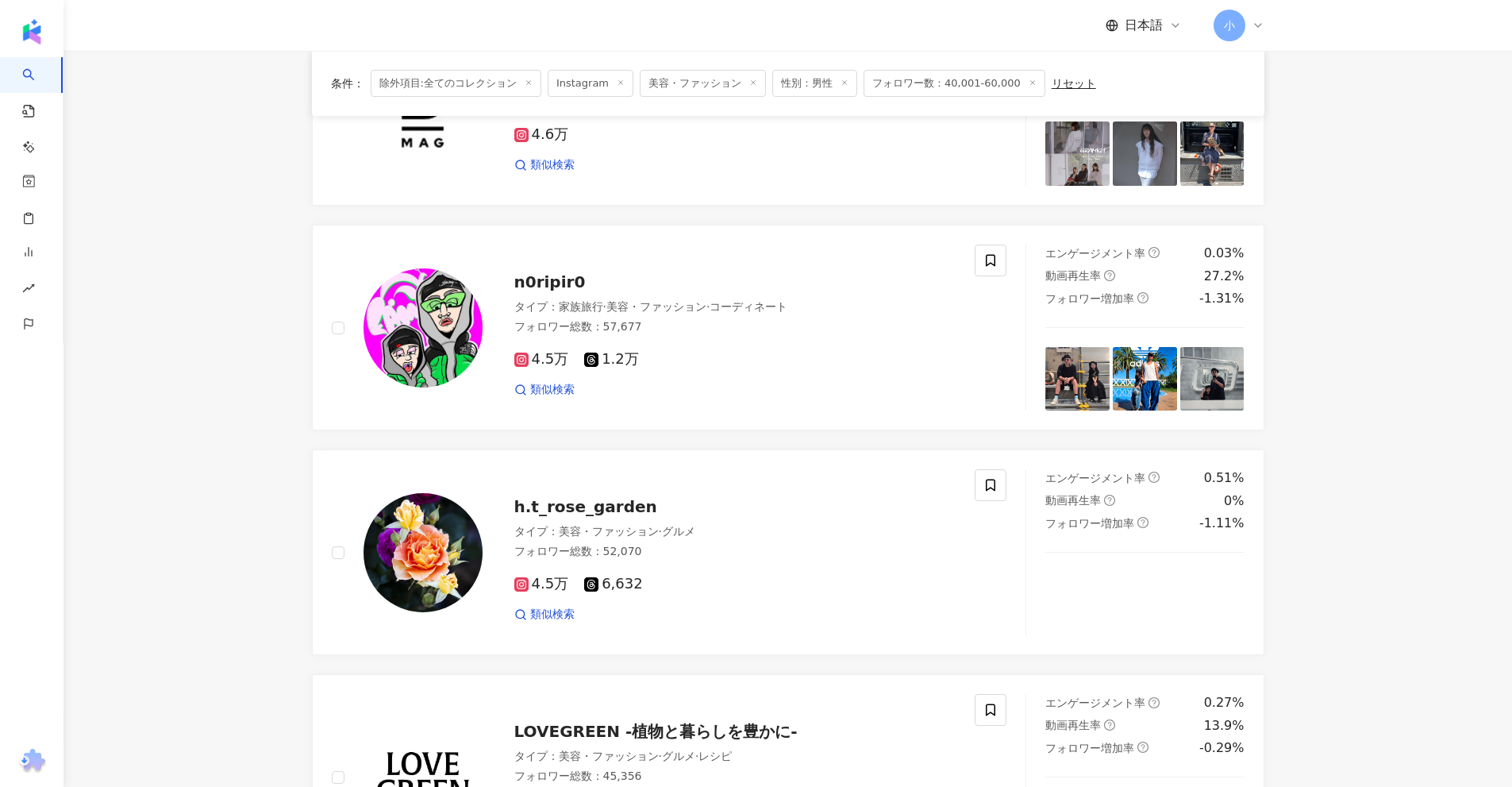
scroll to position [1305, 0]
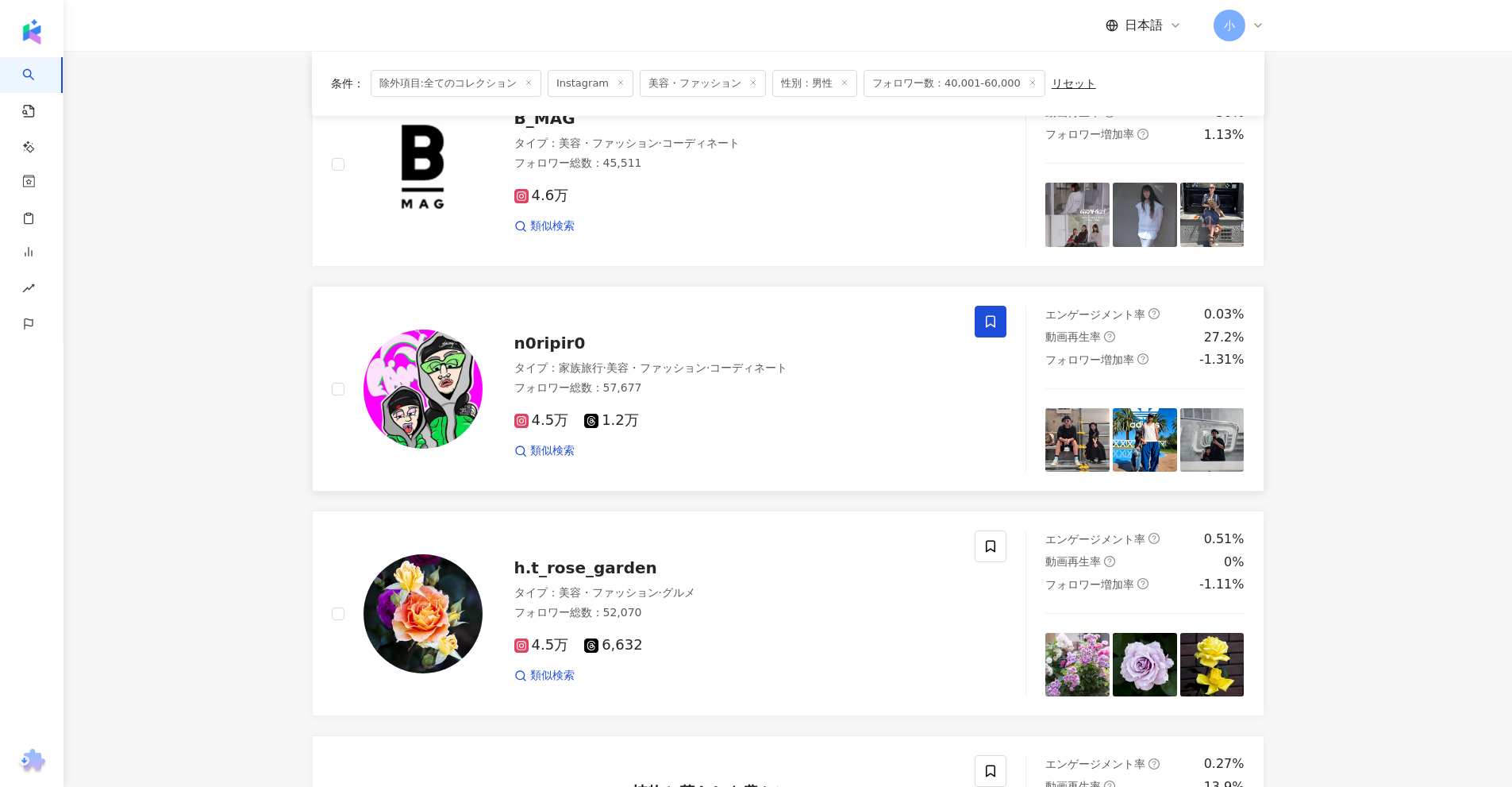
click at [979, 323] on span at bounding box center [990, 322] width 31 height 31
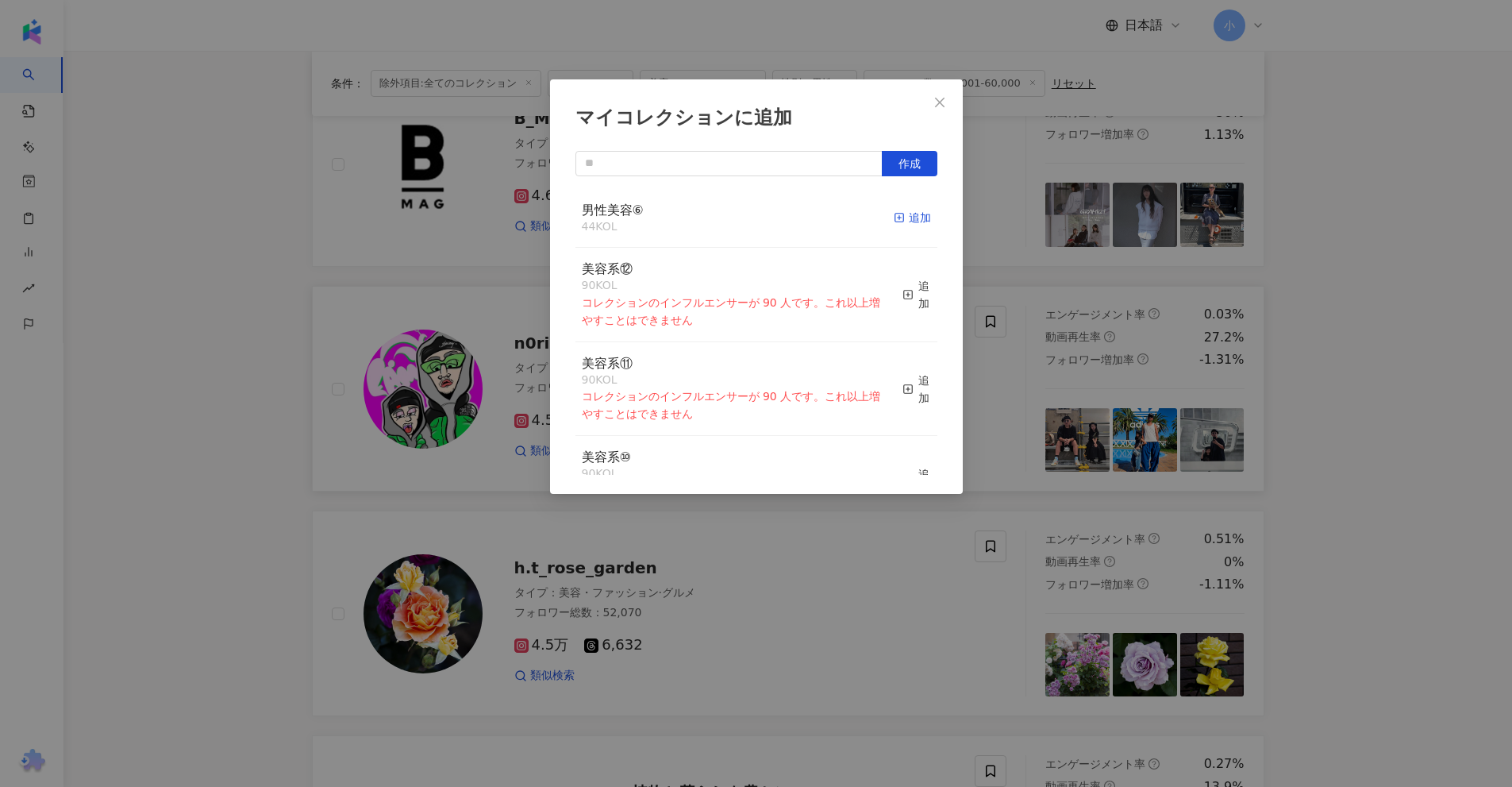
click at [898, 216] on div "追加" at bounding box center [912, 218] width 37 height 17
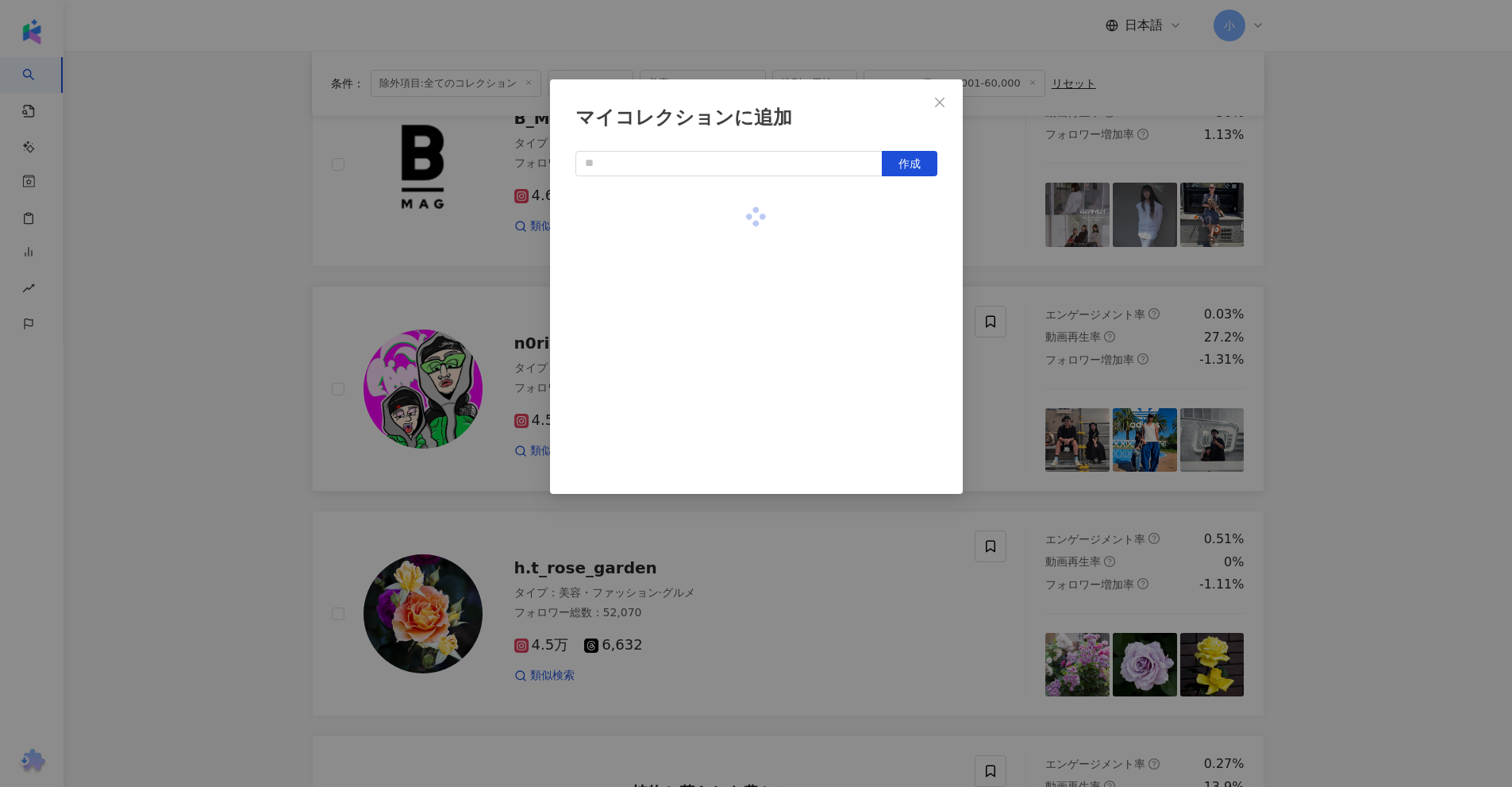
click at [1312, 255] on div "マイコレクションに追加 作成" at bounding box center [756, 393] width 1512 height 787
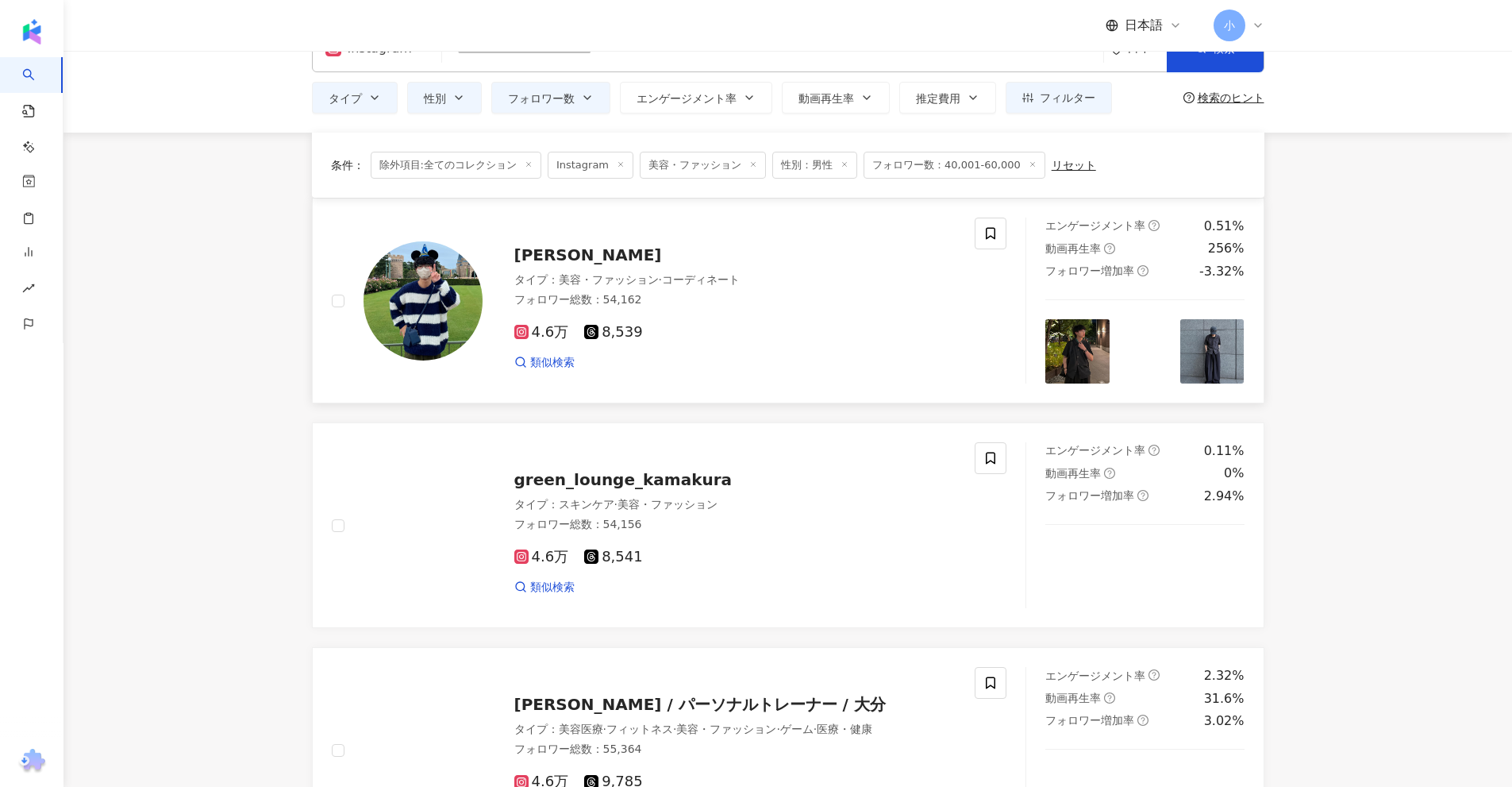
scroll to position [0, 0]
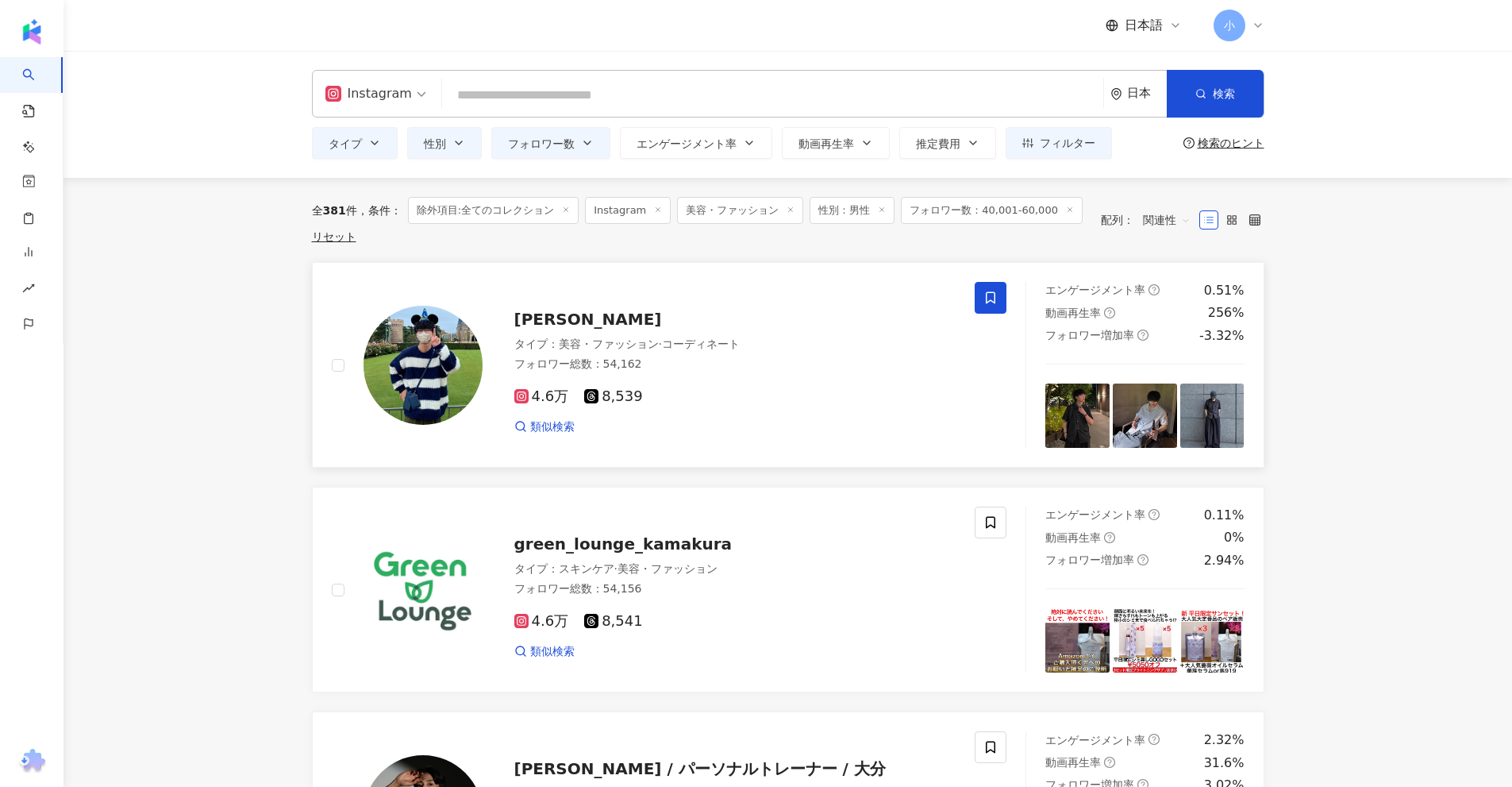
click at [990, 299] on icon at bounding box center [990, 297] width 14 height 14
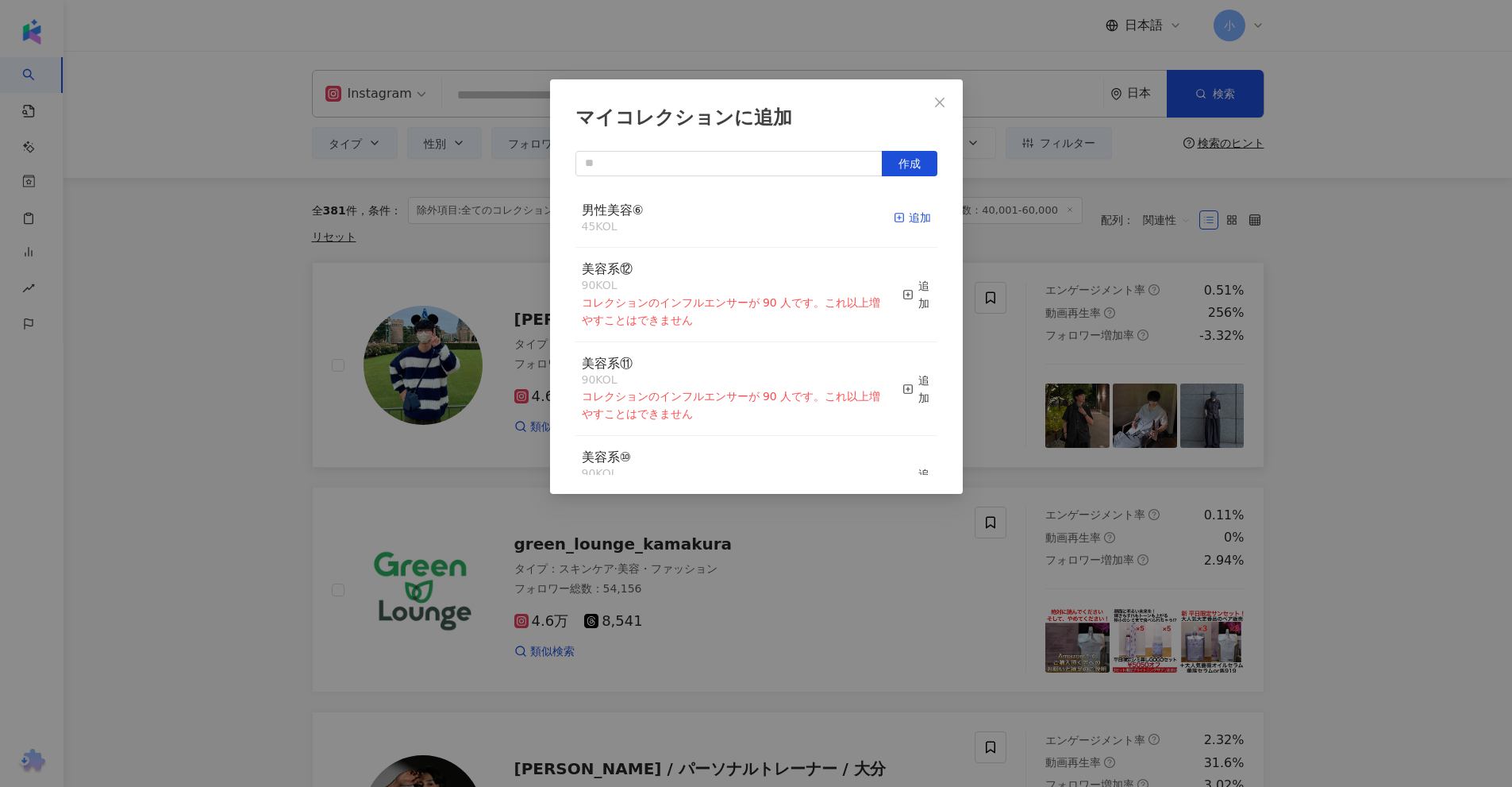
click at [894, 211] on span "button" at bounding box center [899, 217] width 11 height 13
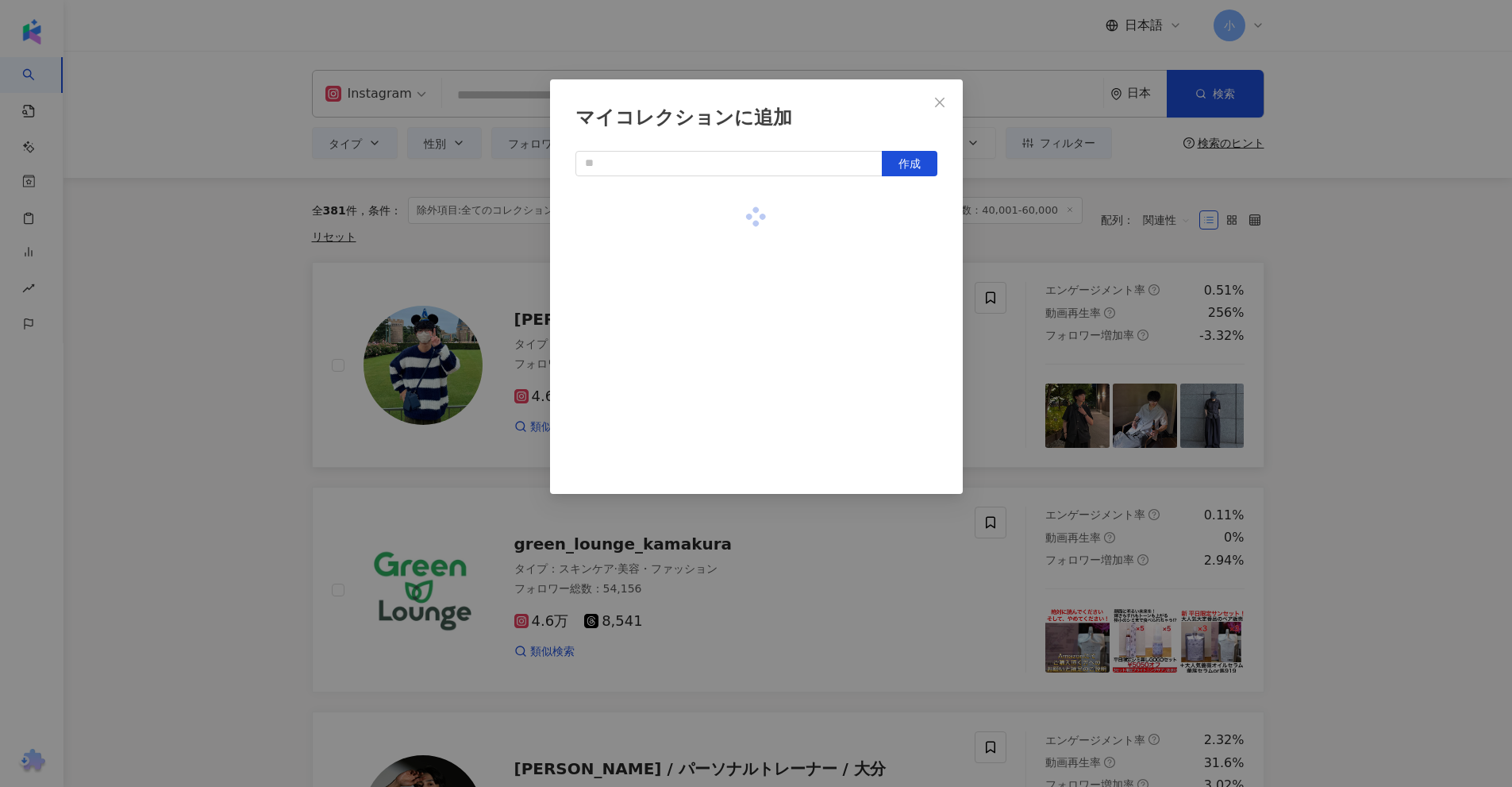
click at [1330, 283] on div "マイコレクションに追加 作成" at bounding box center [756, 393] width 1512 height 787
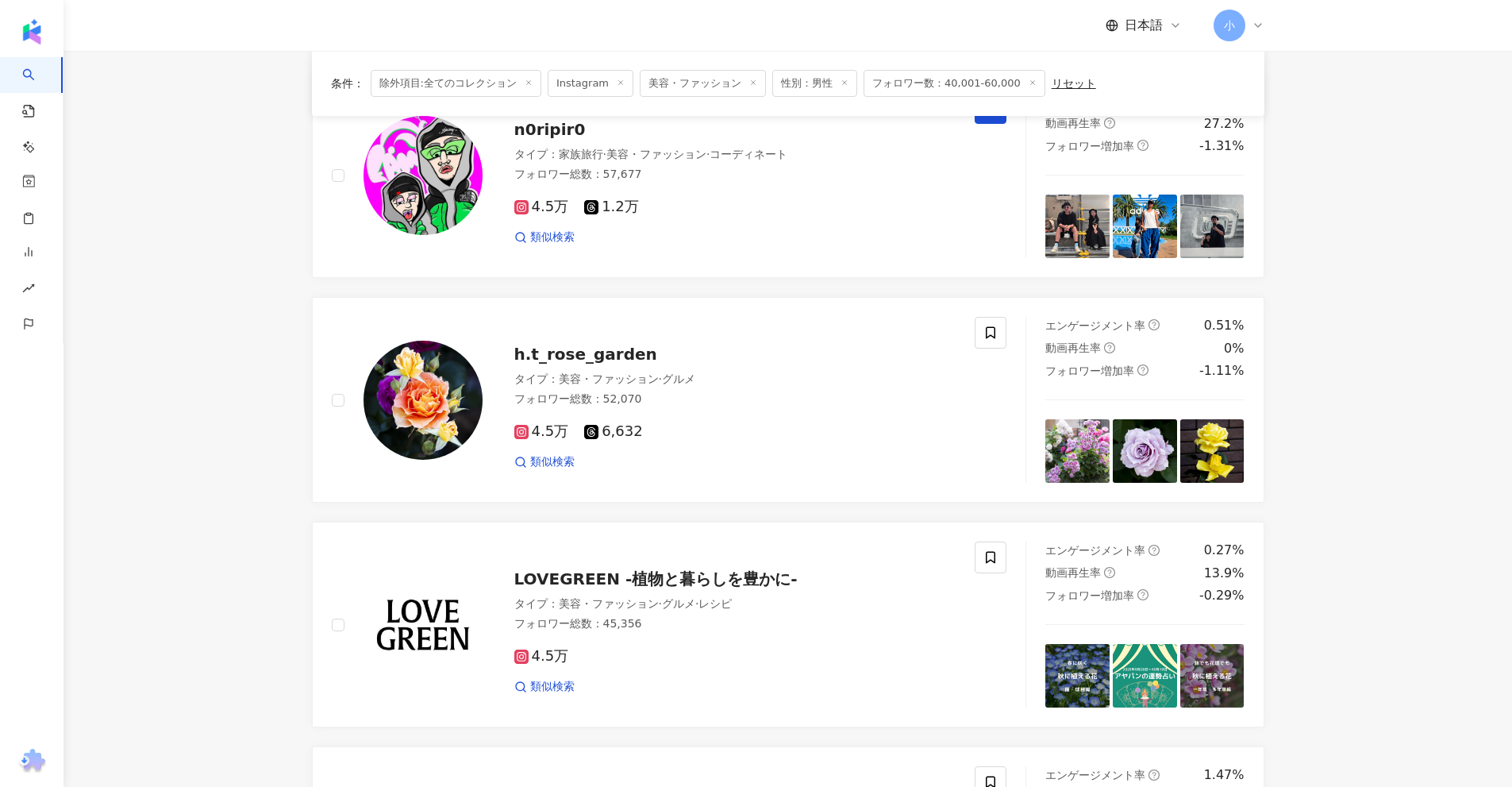
scroll to position [2495, 0]
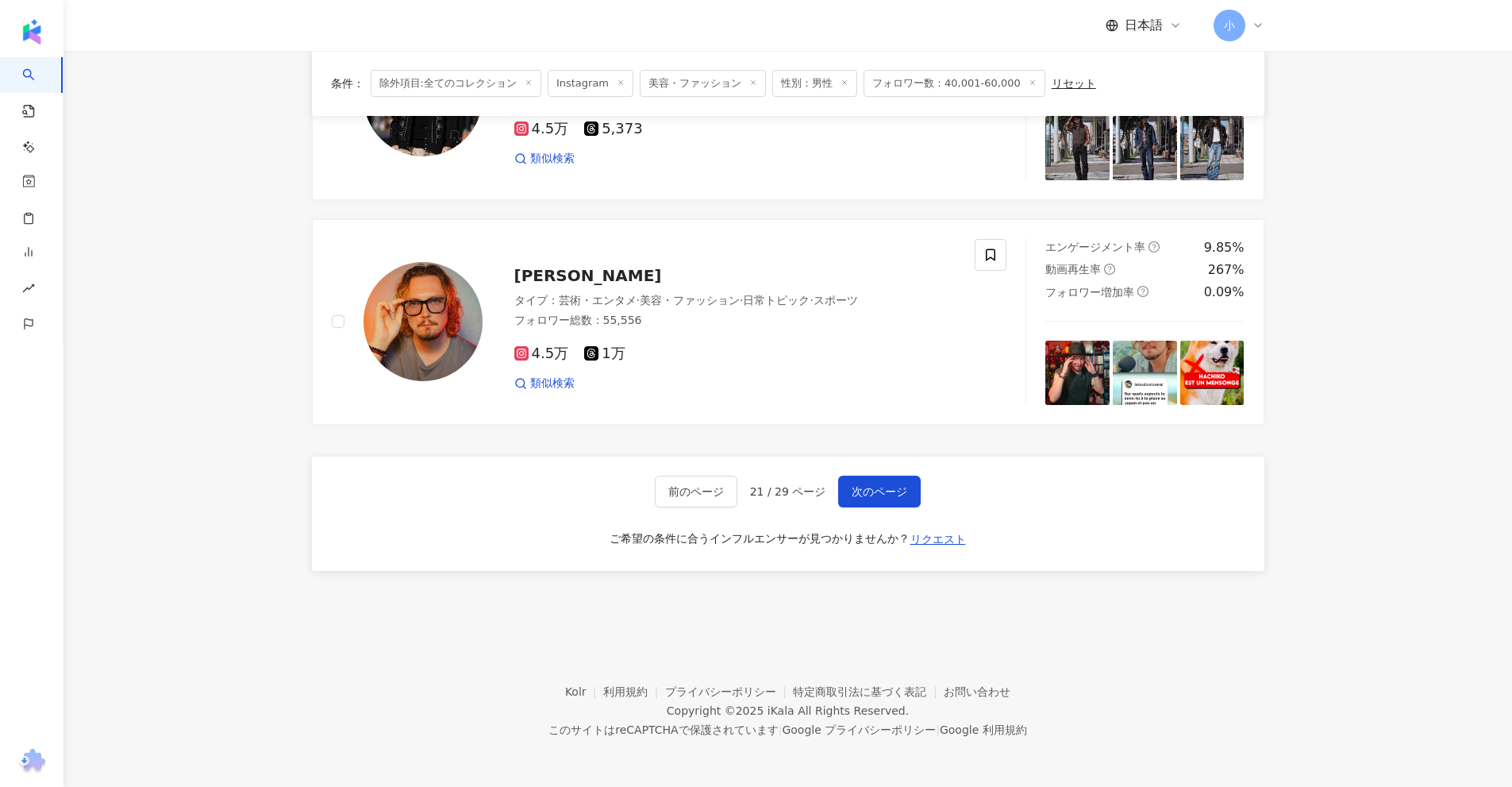
drag, startPoint x: 1334, startPoint y: 246, endPoint x: 1339, endPoint y: 701, distance: 455.0
click at [882, 492] on span "次のページ" at bounding box center [879, 491] width 56 height 13
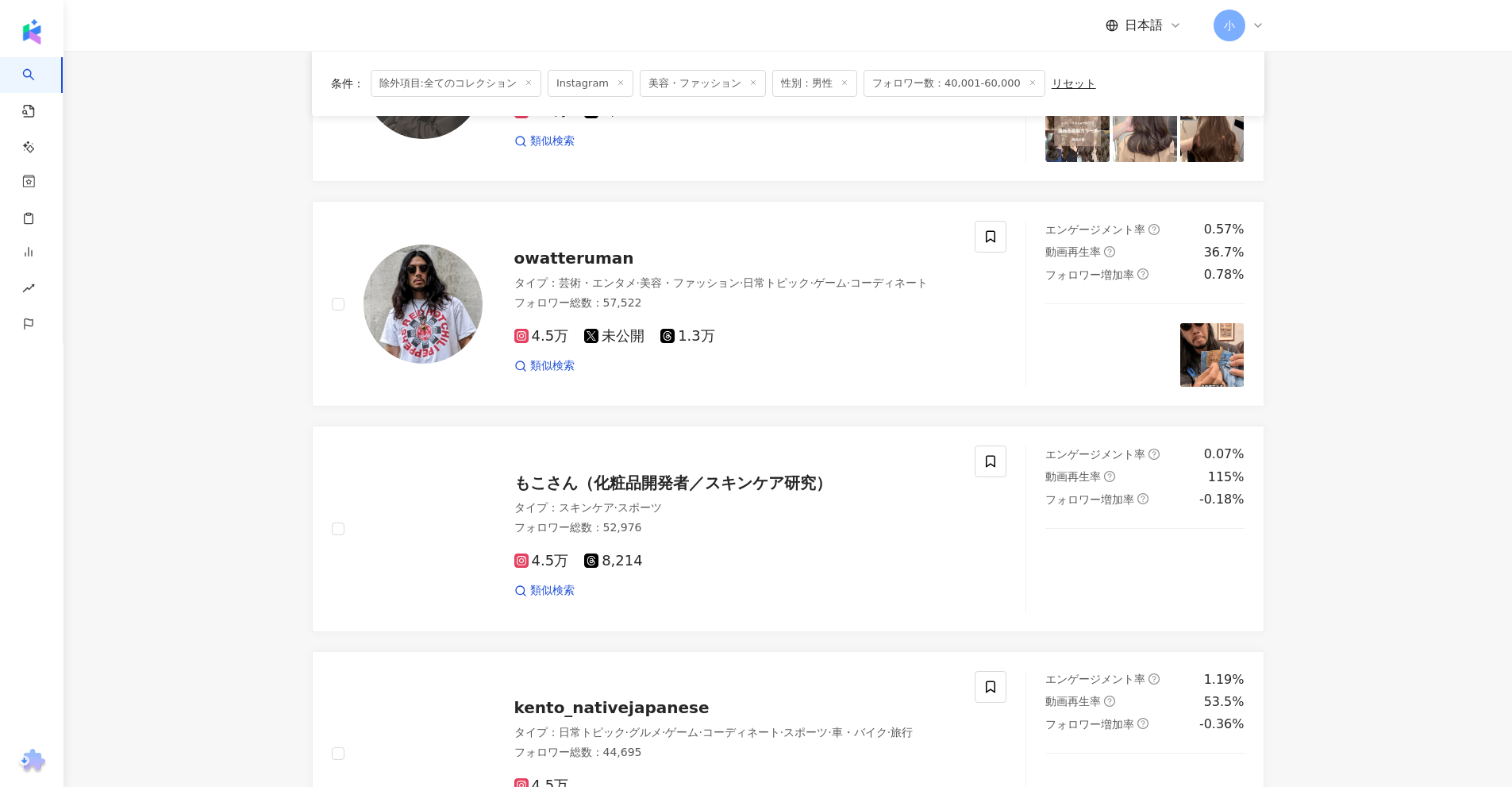
scroll to position [2019, 0]
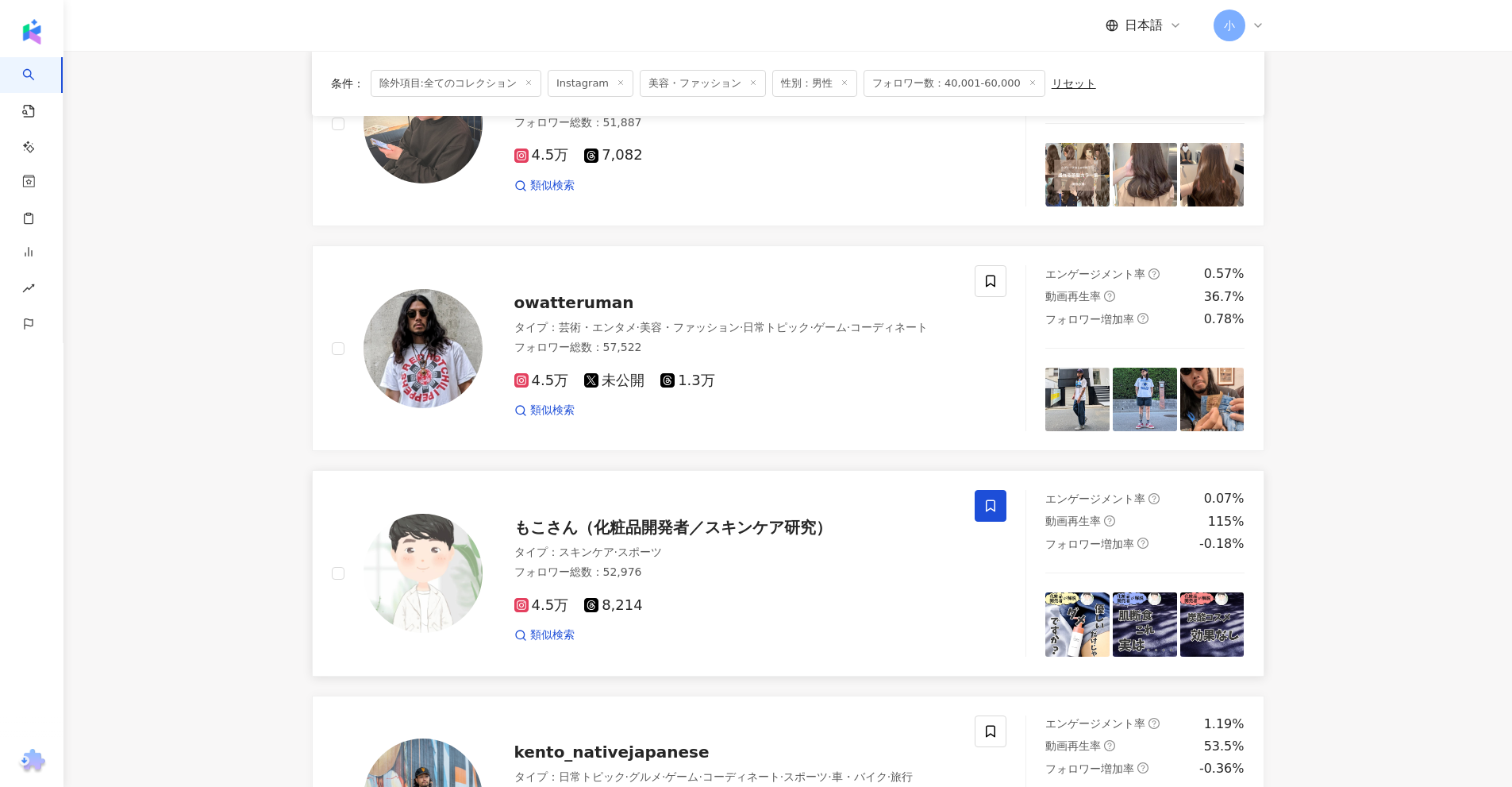
click at [987, 495] on span at bounding box center [990, 505] width 31 height 31
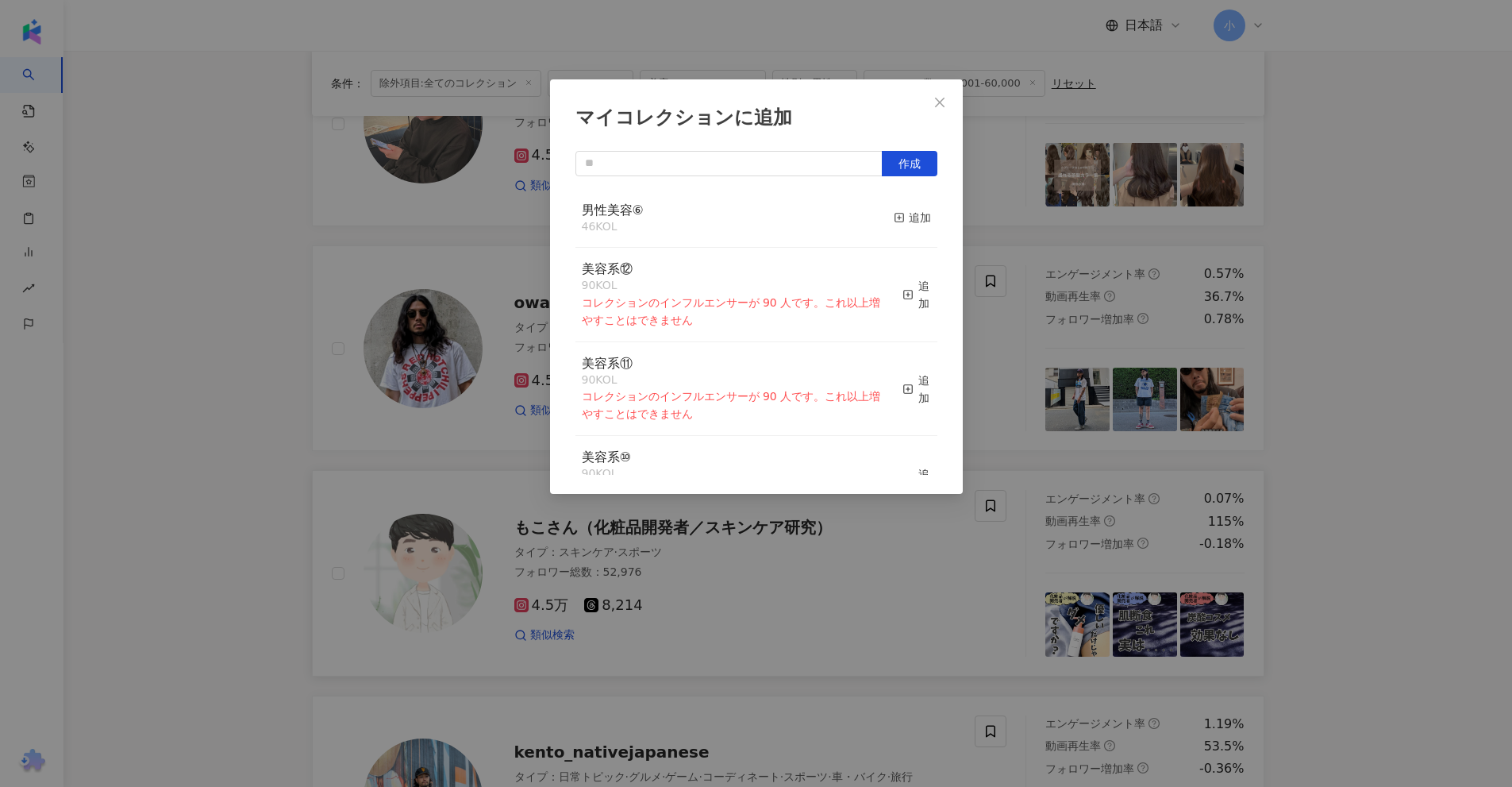
click at [1343, 489] on div "マイコレクションに追加 作成 男性美容⑥ 46 KOL 追加 美容系⑫ 90 KOL コレクションのインフルエンサーが 90 人です。これ以上増やすことはでき…" at bounding box center [756, 393] width 1512 height 787
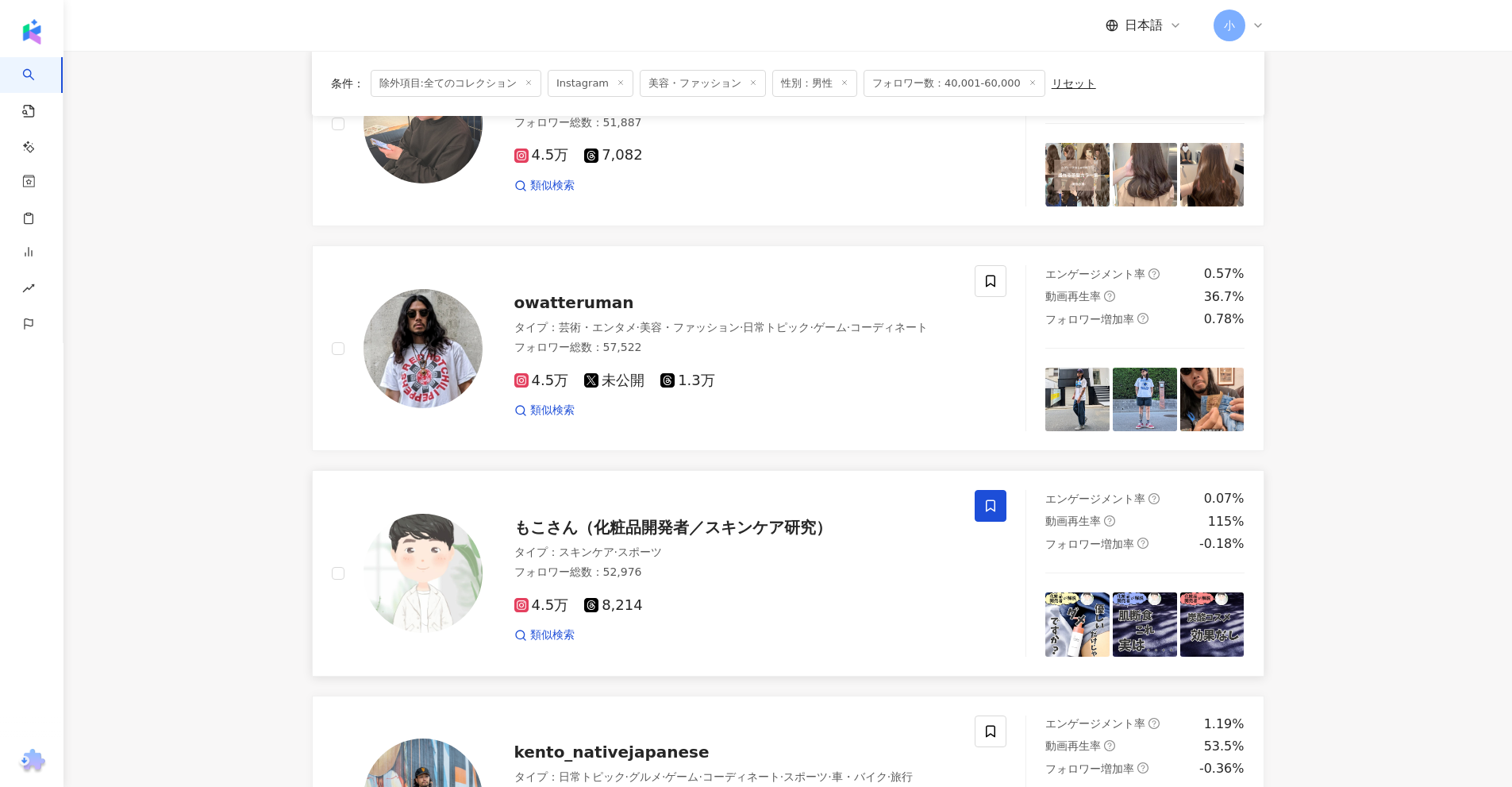
click at [993, 495] on span at bounding box center [990, 505] width 31 height 31
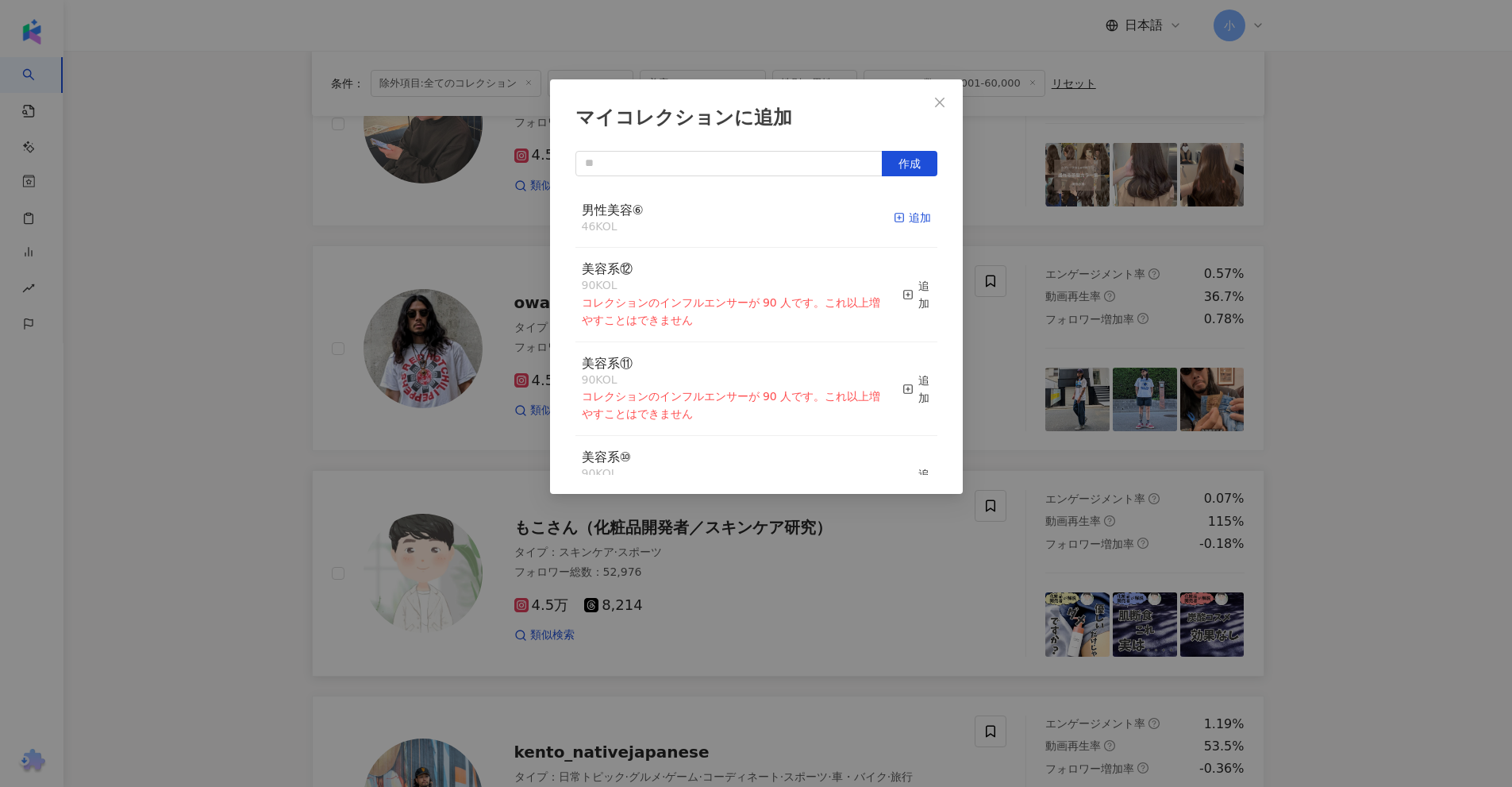
click at [905, 216] on div "追加" at bounding box center [912, 218] width 37 height 17
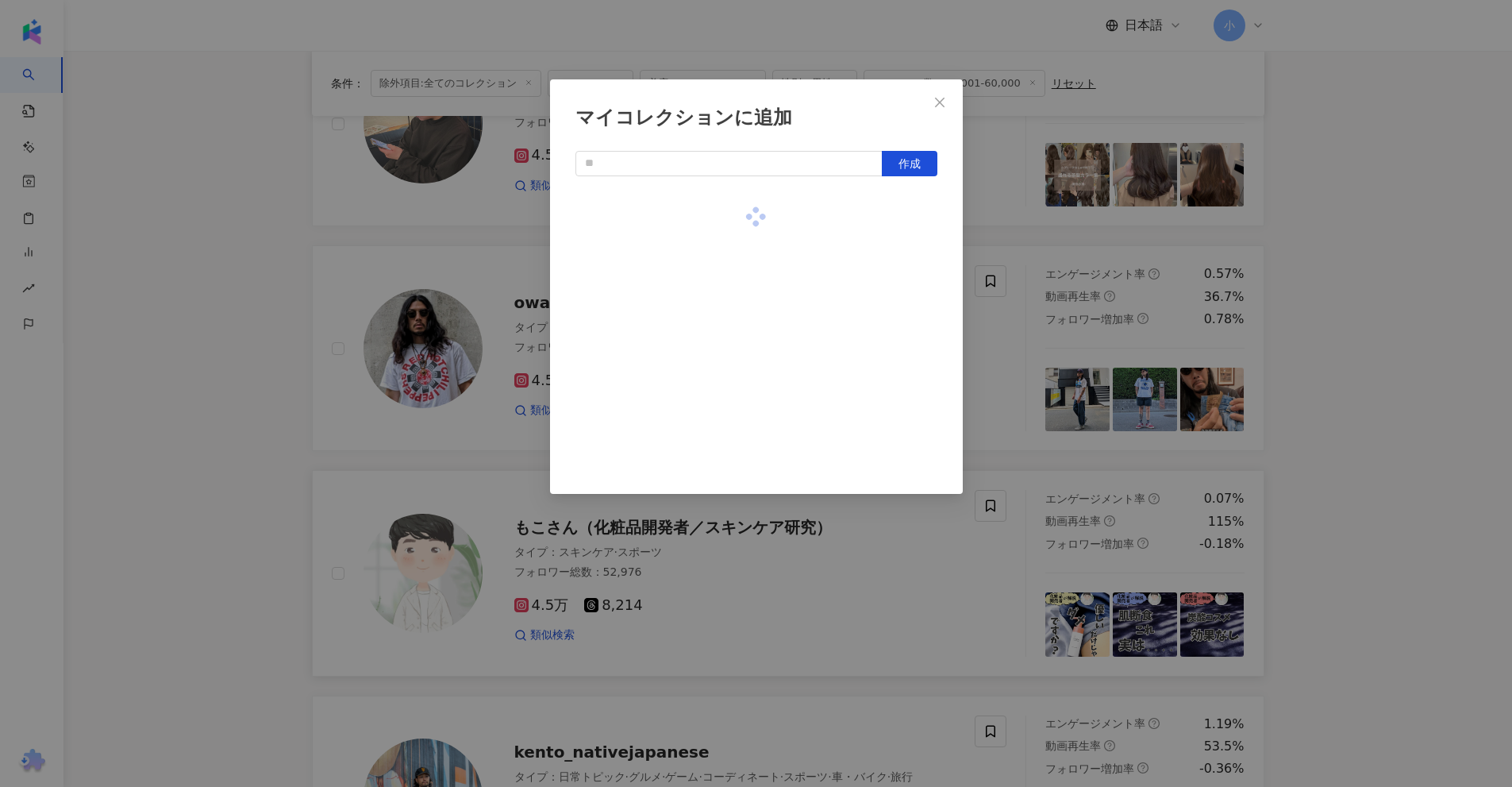
click at [1286, 282] on div "マイコレクションに追加 作成" at bounding box center [756, 393] width 1512 height 787
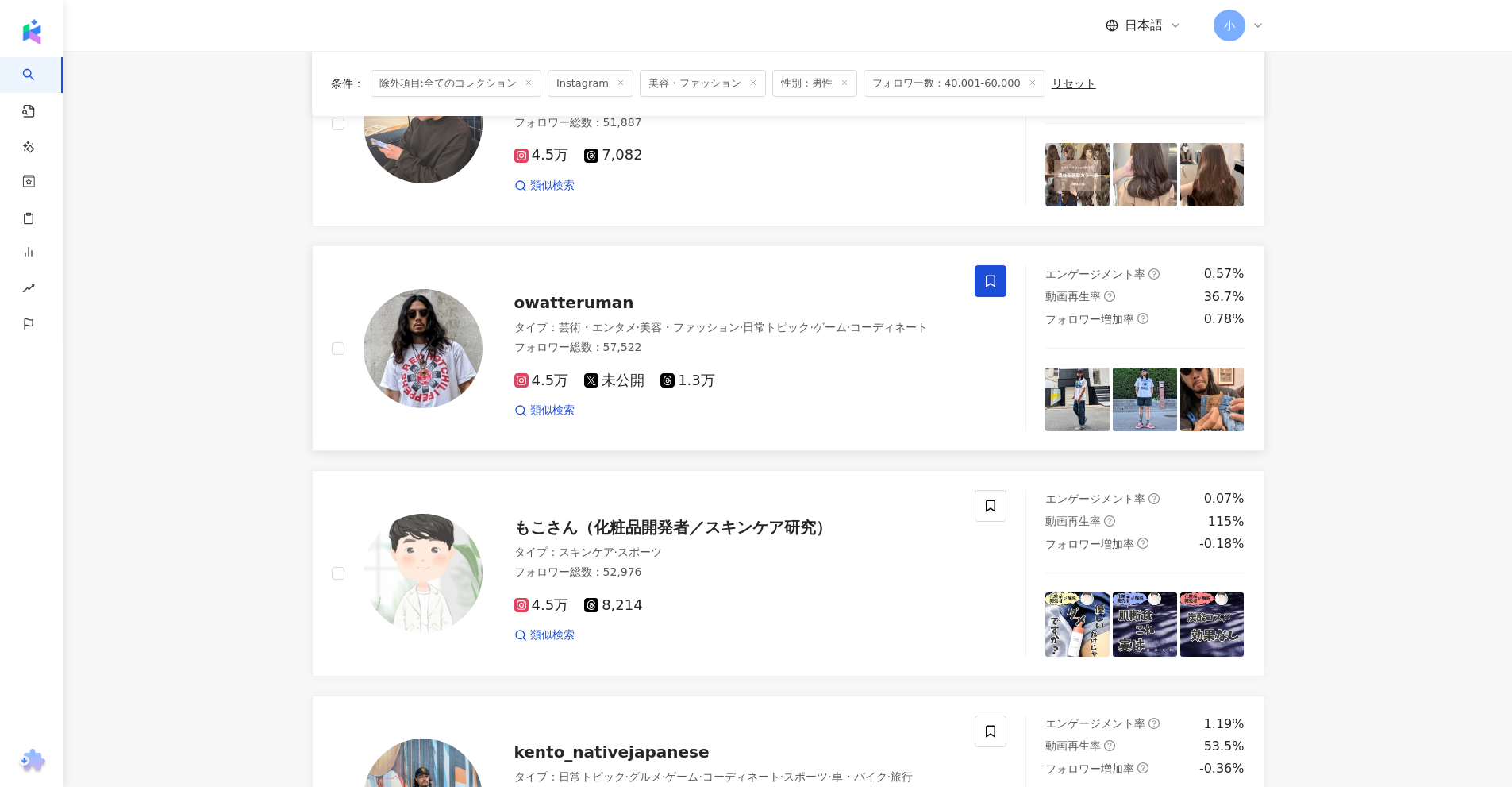
click at [986, 274] on icon at bounding box center [990, 281] width 14 height 14
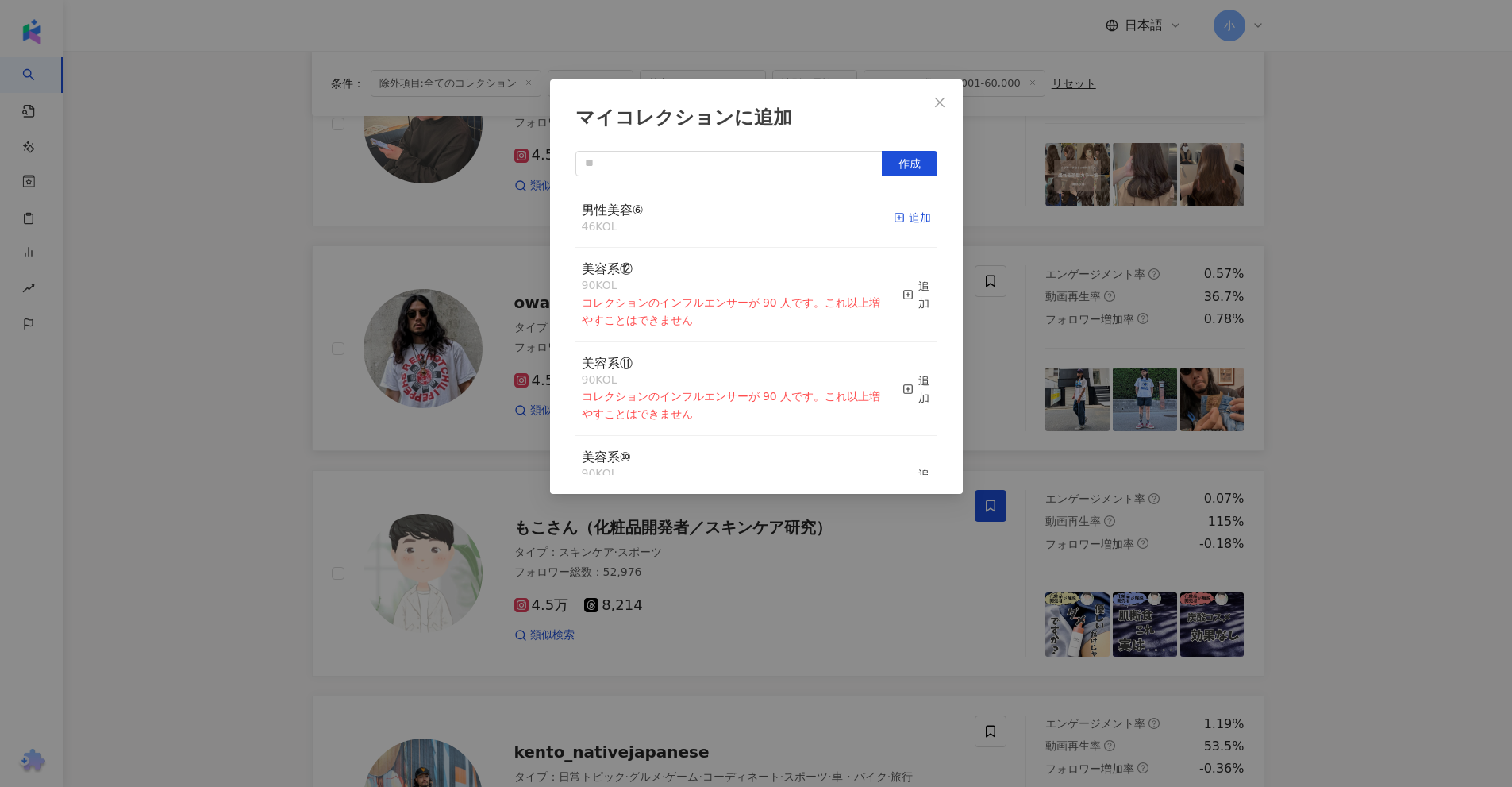
click at [894, 222] on rect "button" at bounding box center [898, 218] width 9 height 9
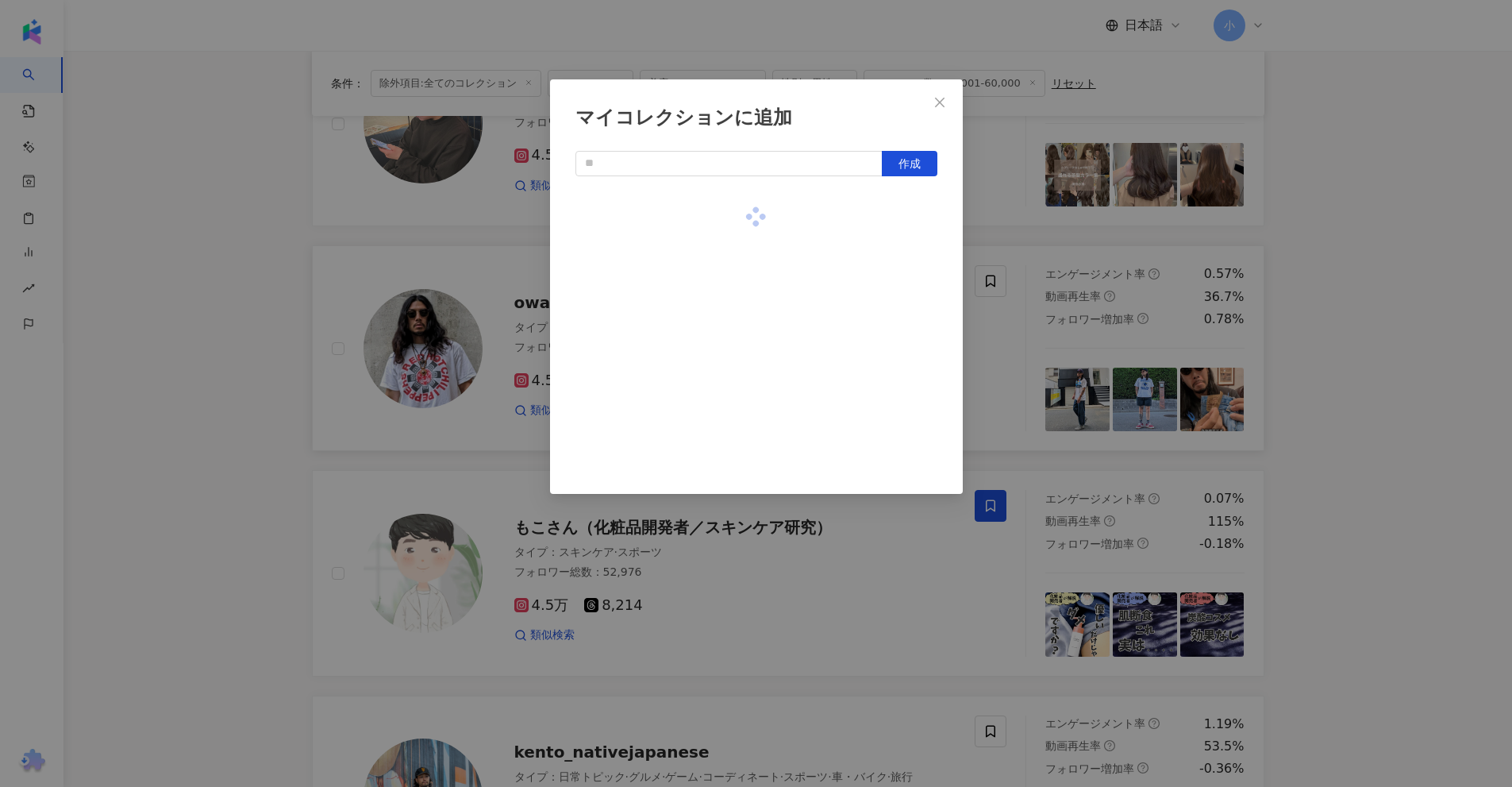
click at [1310, 262] on div "マイコレクションに追加 作成" at bounding box center [756, 393] width 1512 height 787
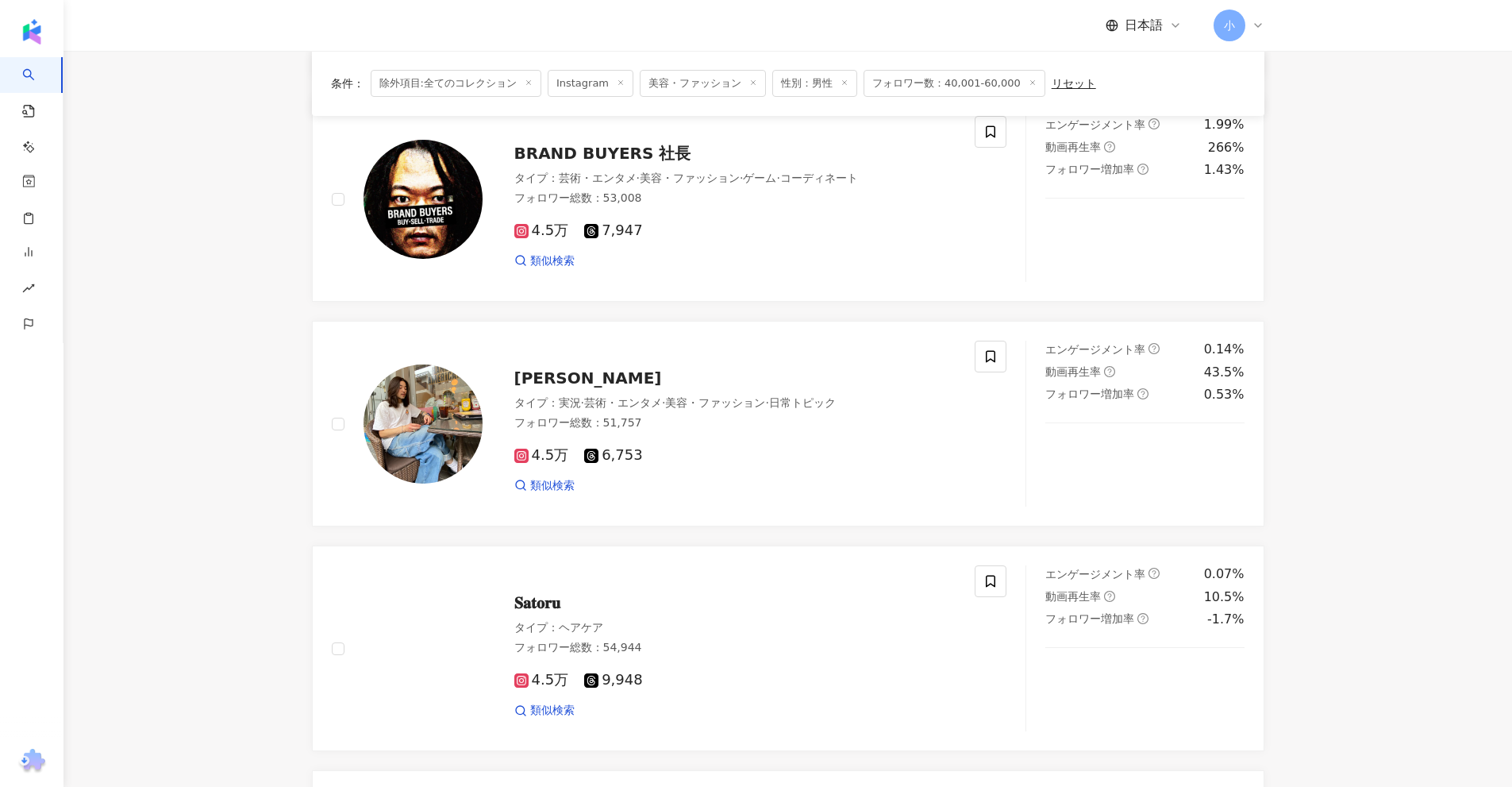
scroll to position [591, 0]
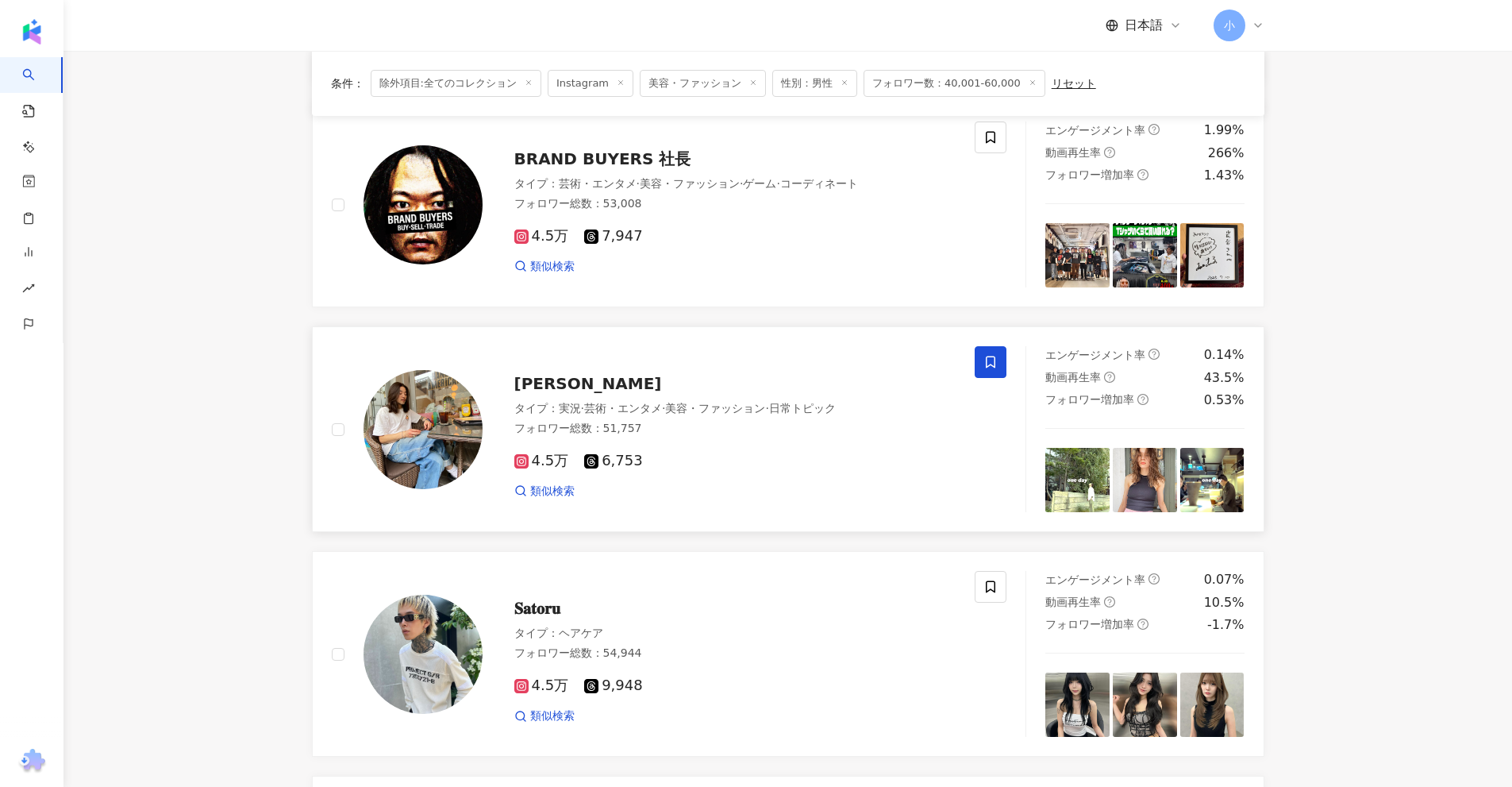
click at [997, 356] on icon at bounding box center [990, 362] width 14 height 14
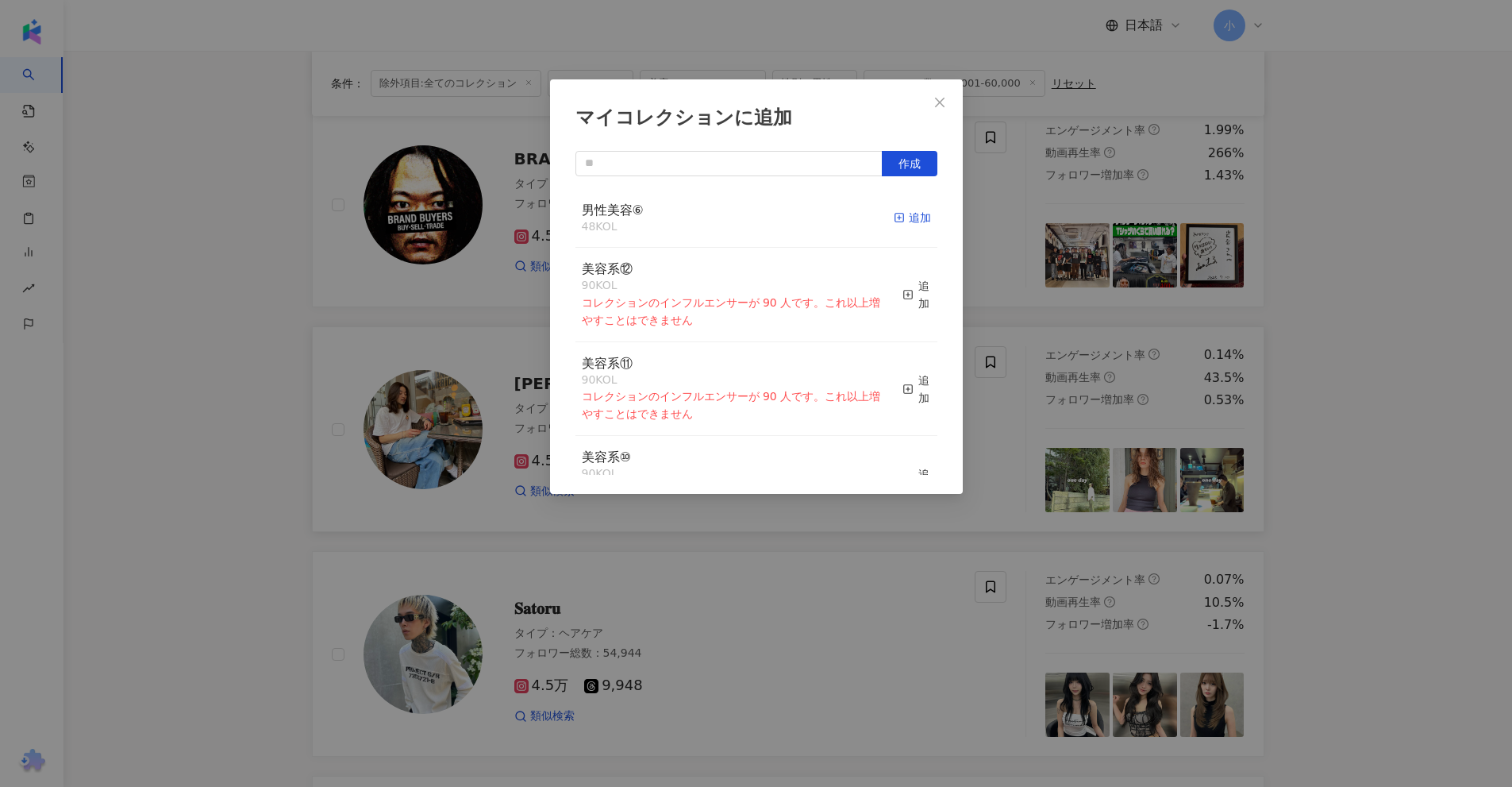
click at [897, 214] on div "追加" at bounding box center [912, 218] width 37 height 17
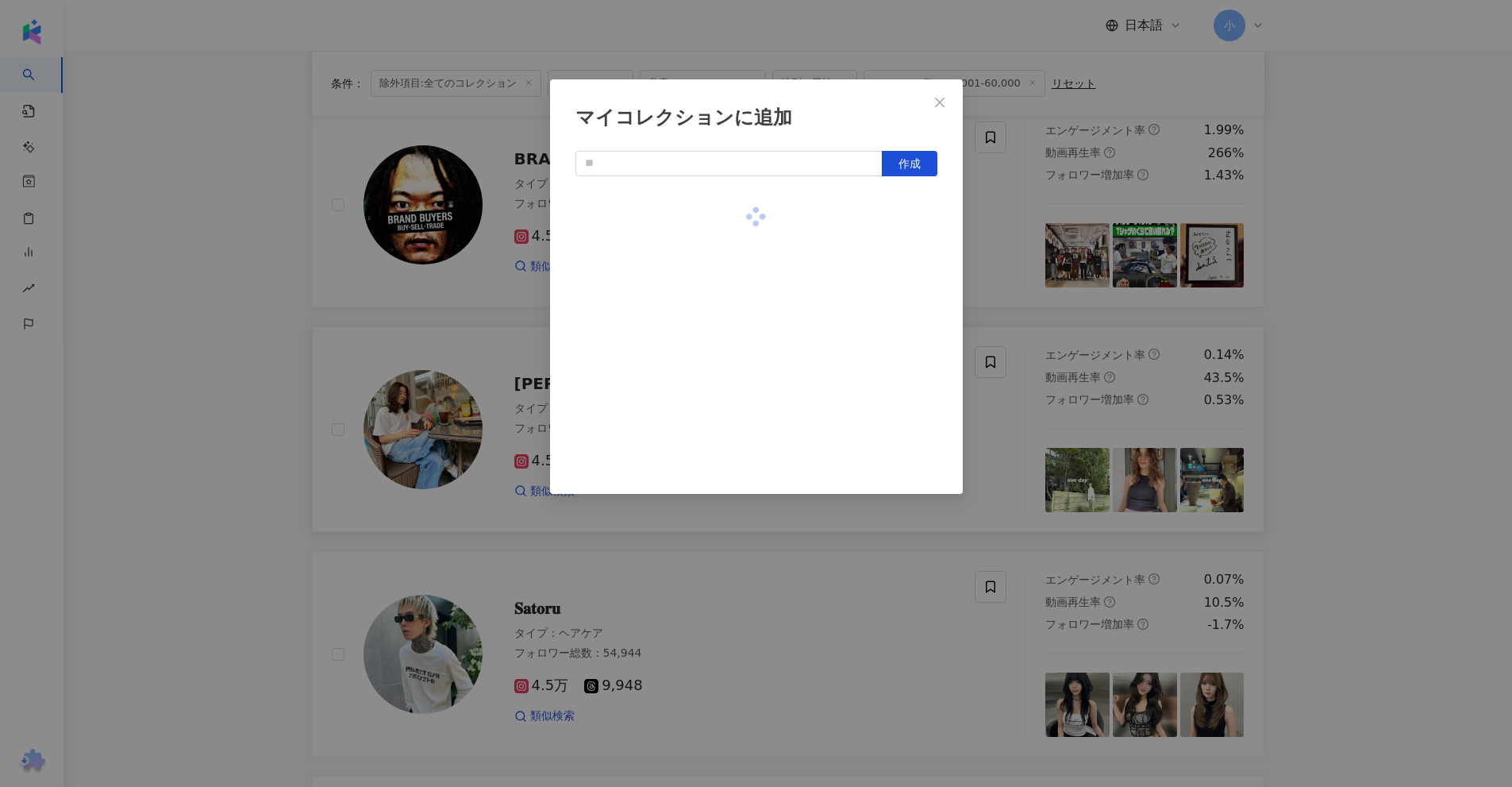
click at [1341, 250] on div "マイコレクションに追加 作成" at bounding box center [756, 393] width 1512 height 787
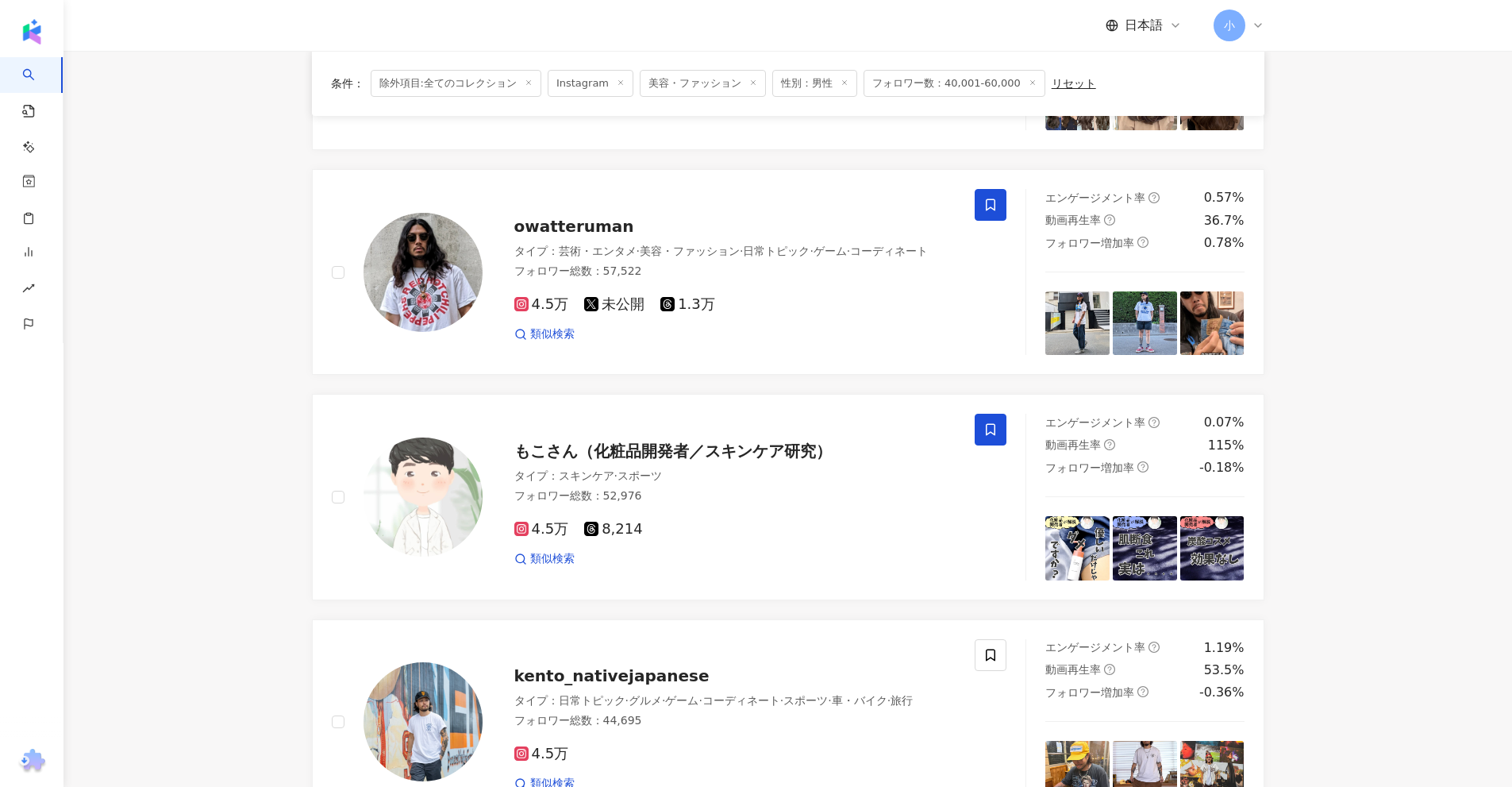
scroll to position [2495, 0]
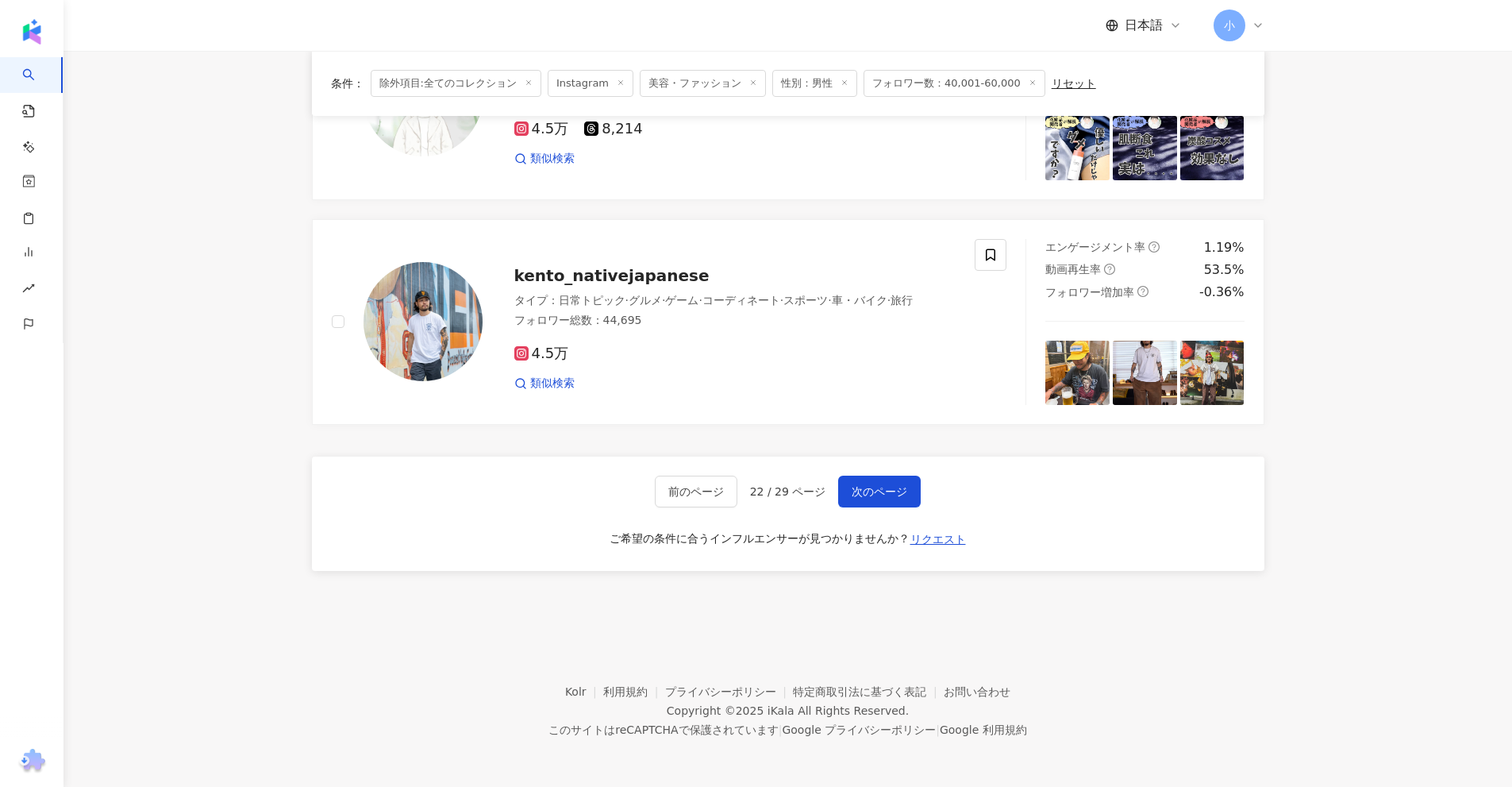
drag, startPoint x: 1371, startPoint y: 285, endPoint x: 1403, endPoint y: 661, distance: 377.4
click at [896, 494] on span "次のページ" at bounding box center [879, 491] width 56 height 13
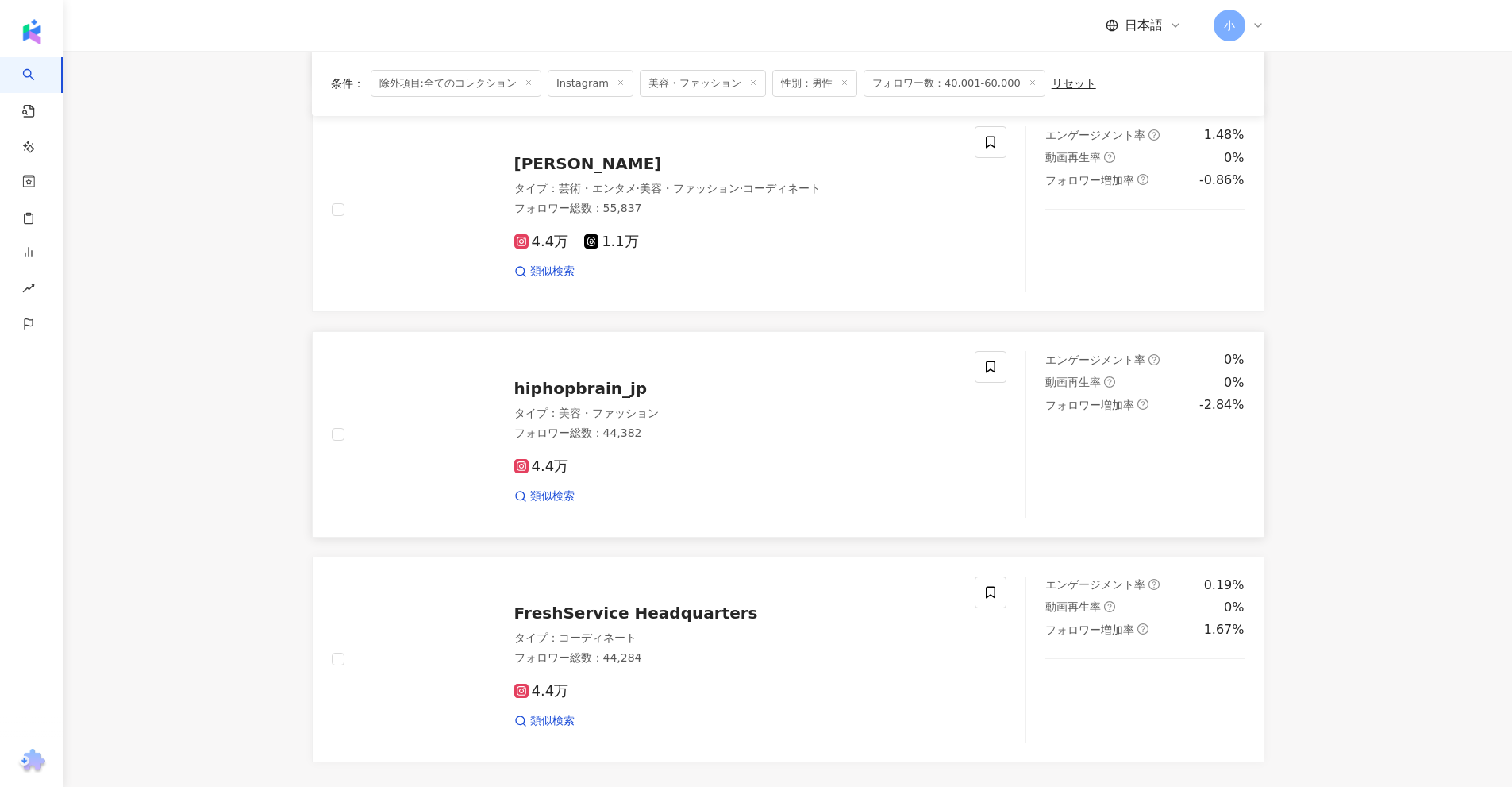
scroll to position [2102, 0]
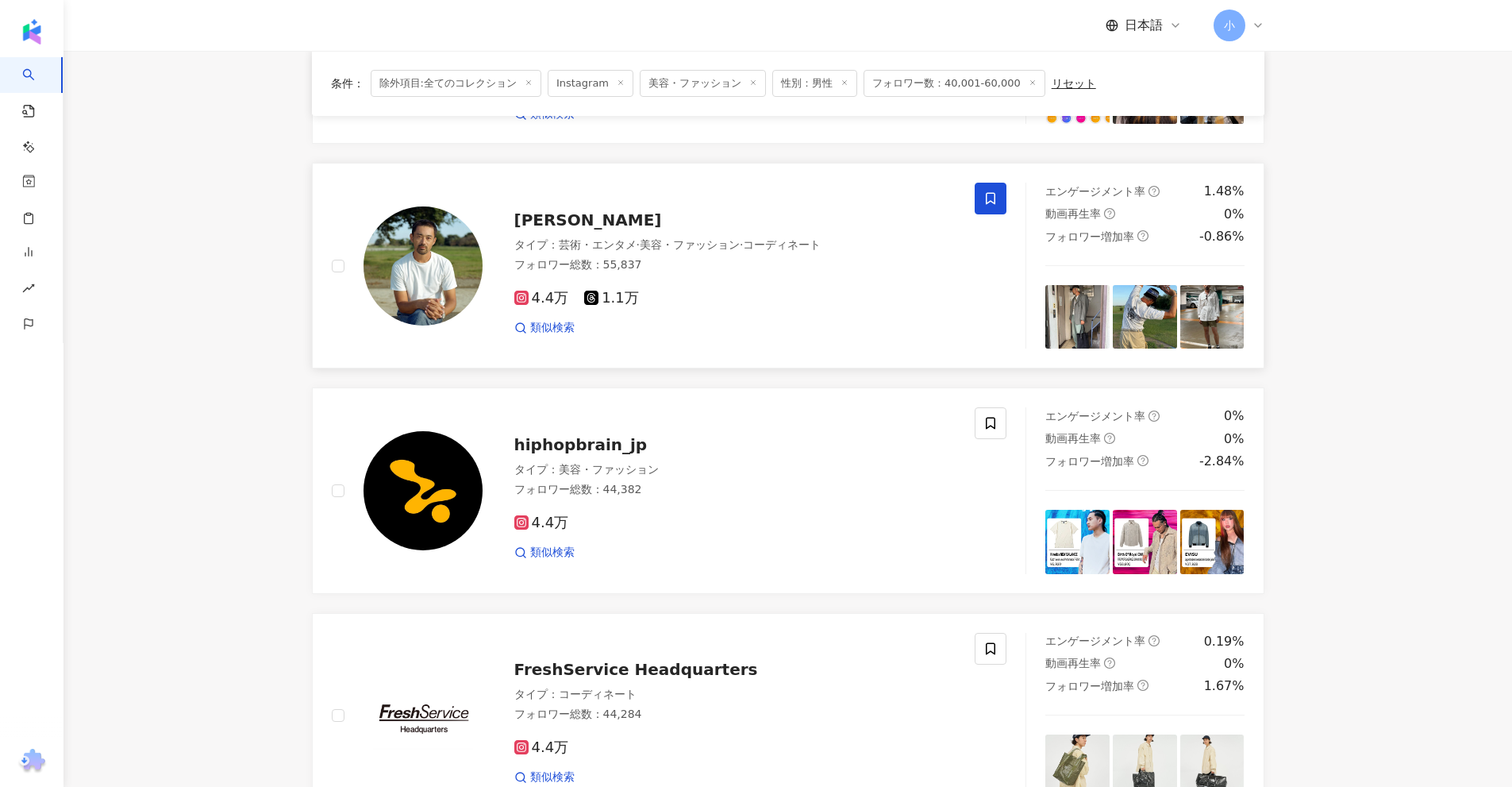
click at [987, 205] on icon at bounding box center [990, 199] width 10 height 12
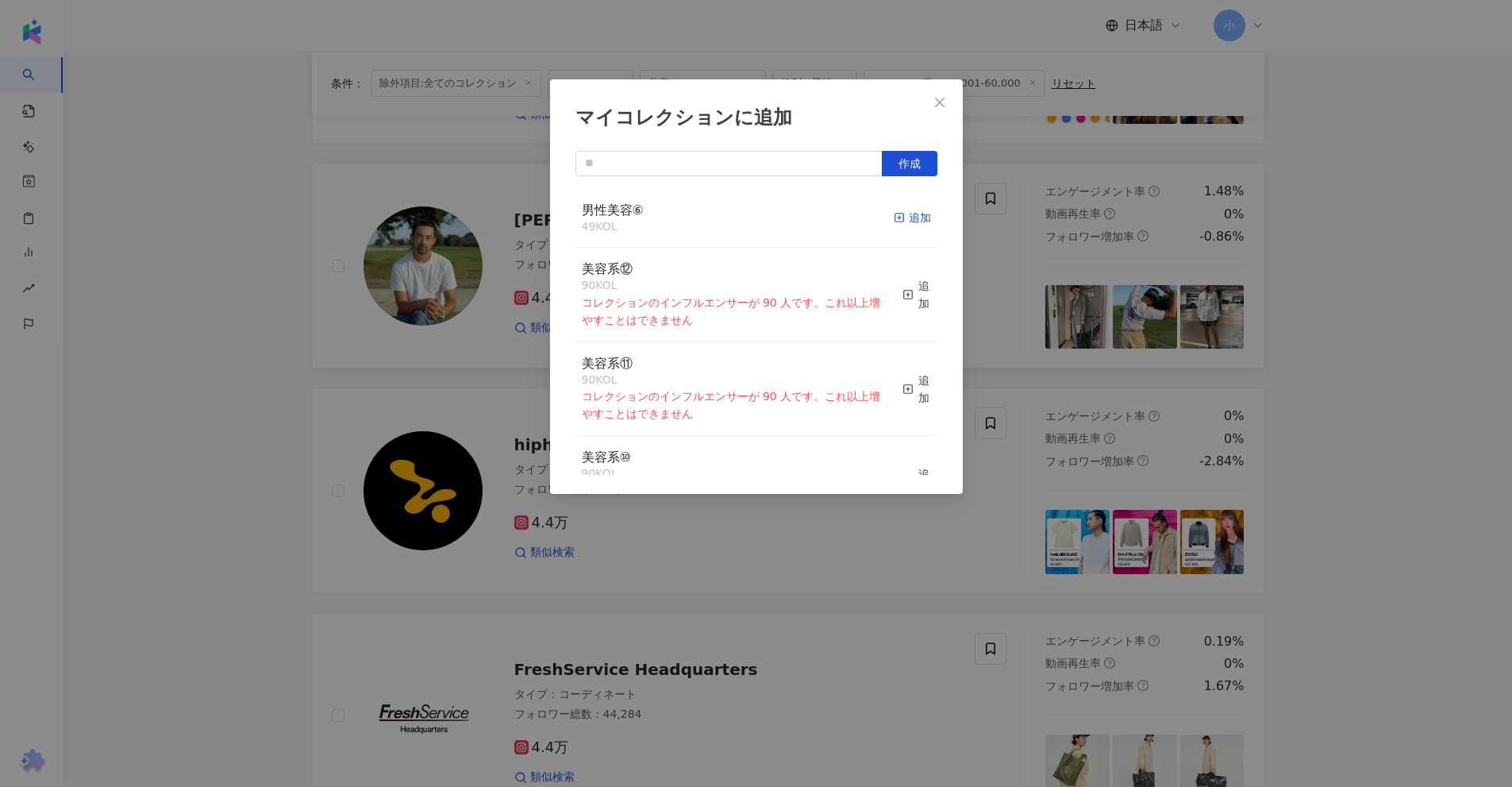
click at [911, 226] on div "追加" at bounding box center [912, 218] width 37 height 17
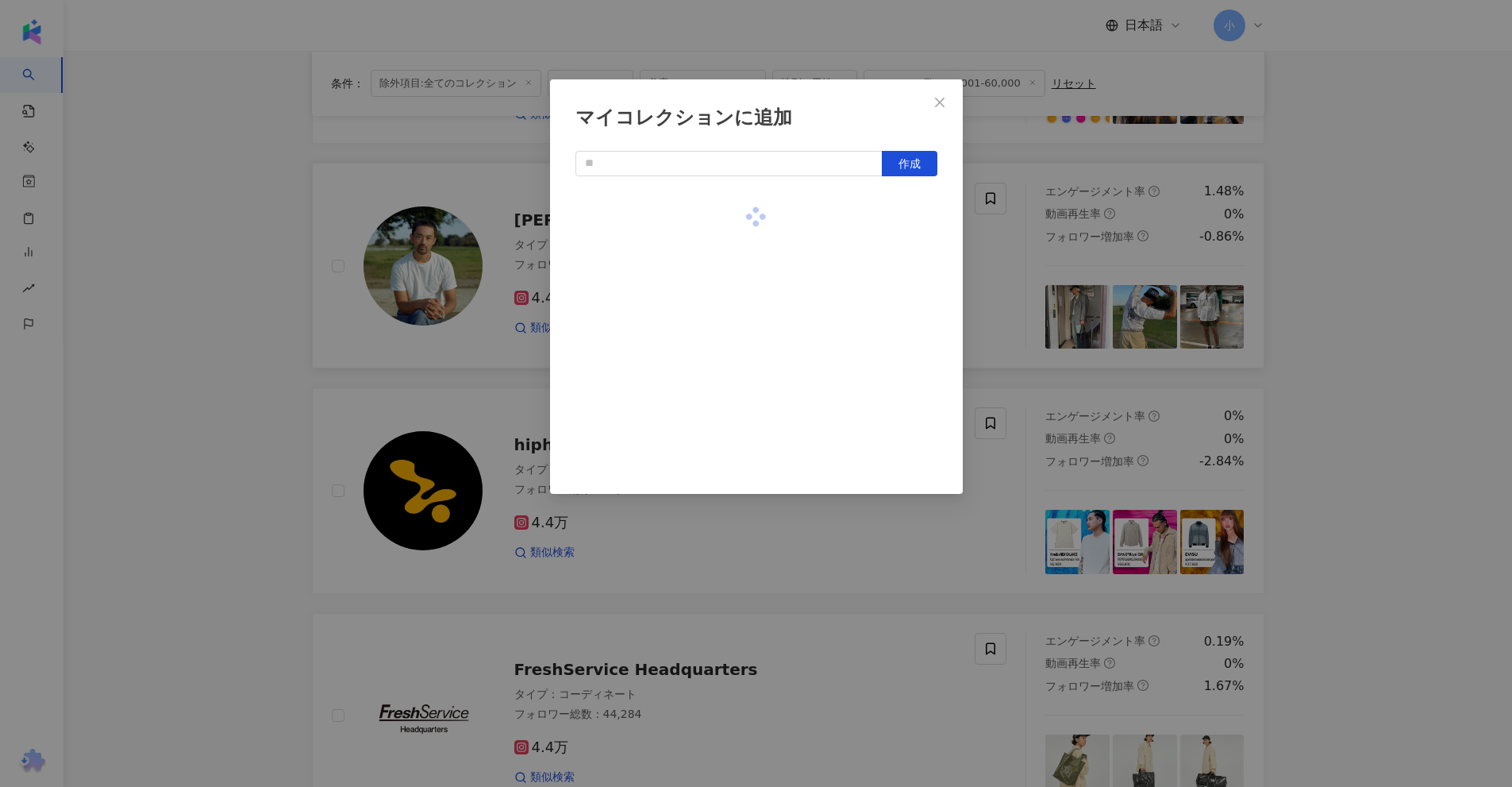
click at [1349, 250] on div "マイコレクションに追加 作成" at bounding box center [756, 393] width 1512 height 787
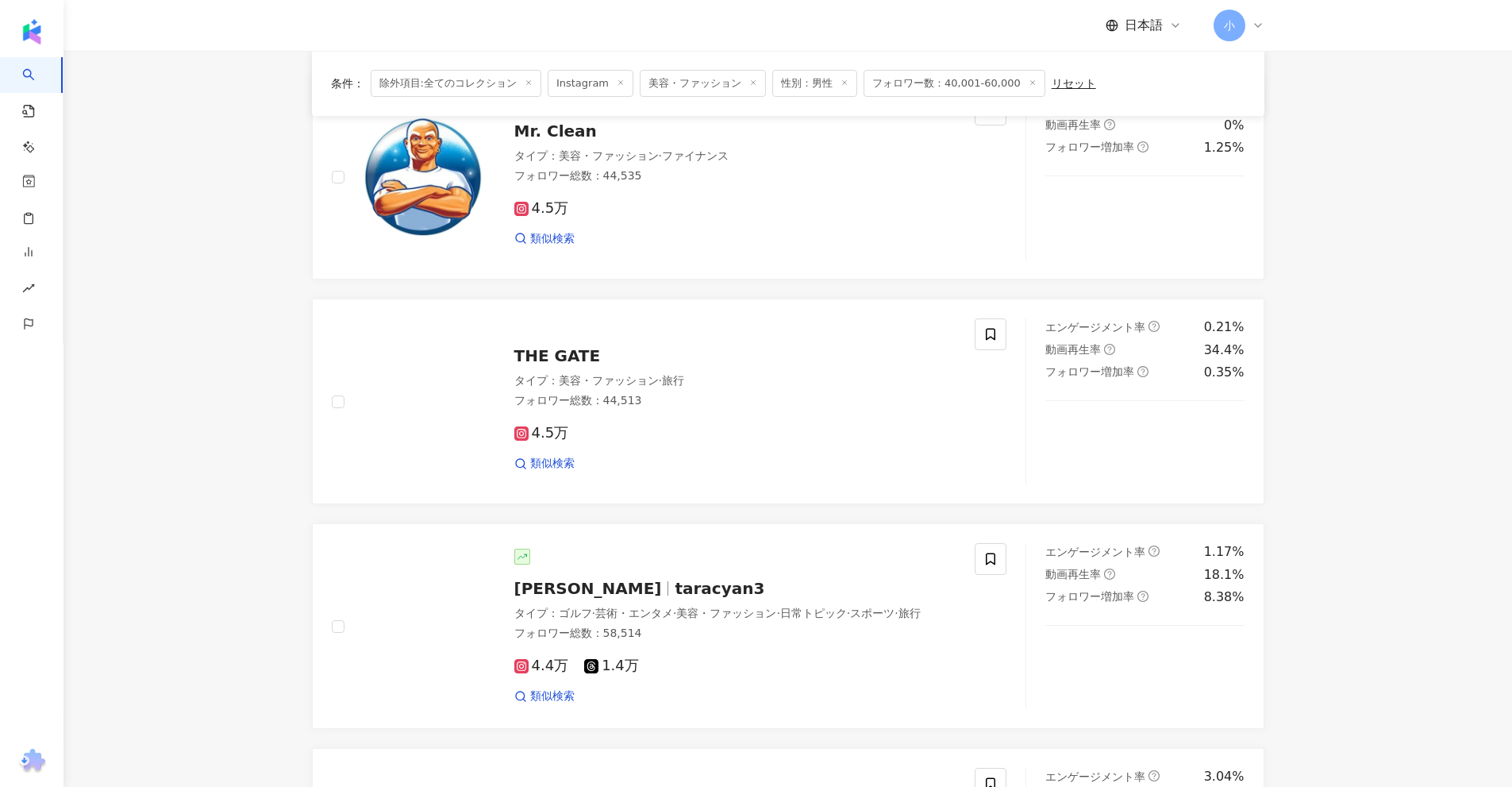
scroll to position [2499, 0]
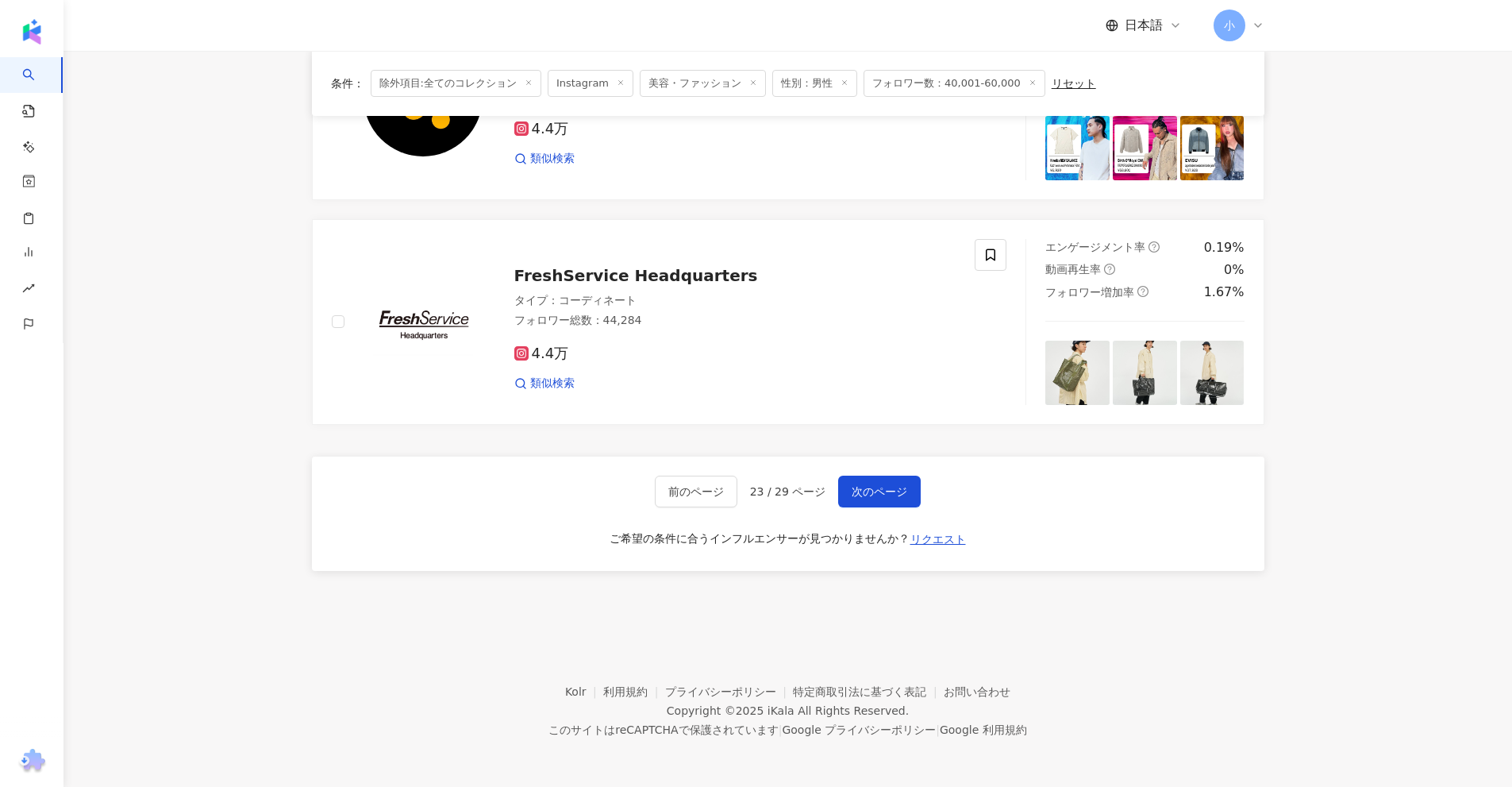
drag, startPoint x: 1367, startPoint y: 279, endPoint x: 1389, endPoint y: 677, distance: 398.6
click at [881, 498] on span "次のページ" at bounding box center [879, 491] width 56 height 13
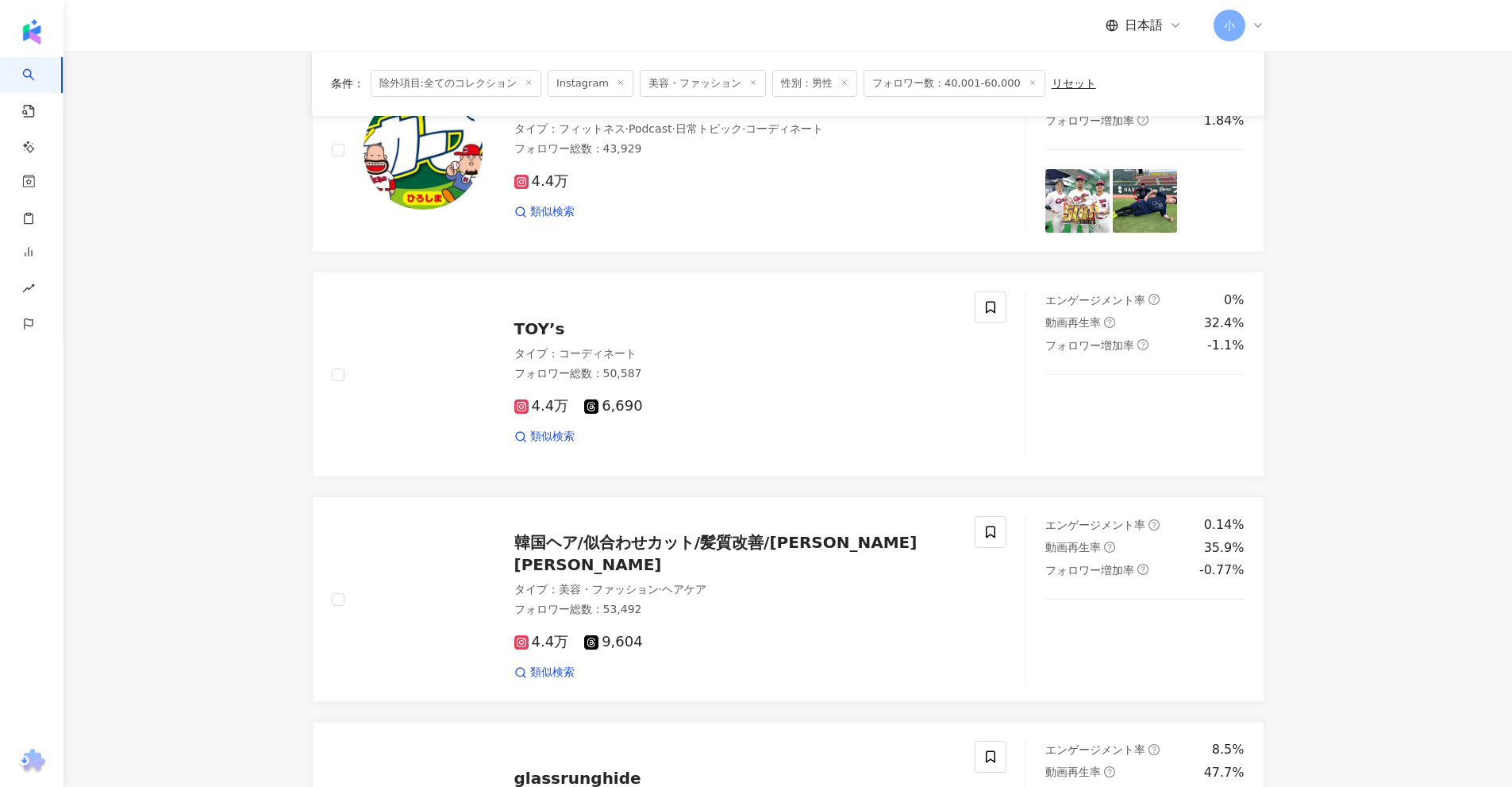
scroll to position [1543, 0]
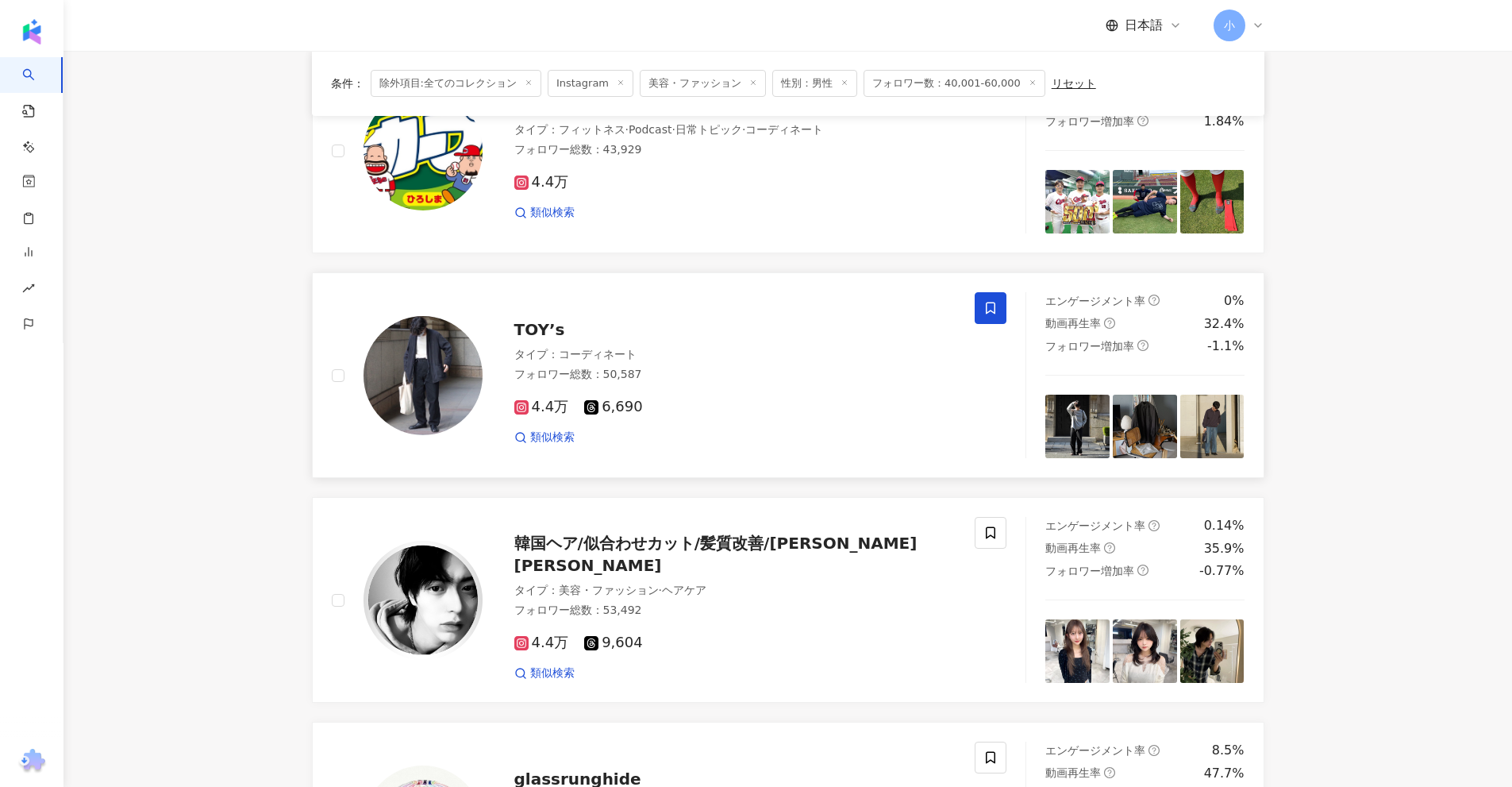
click at [987, 308] on icon at bounding box center [990, 309] width 10 height 12
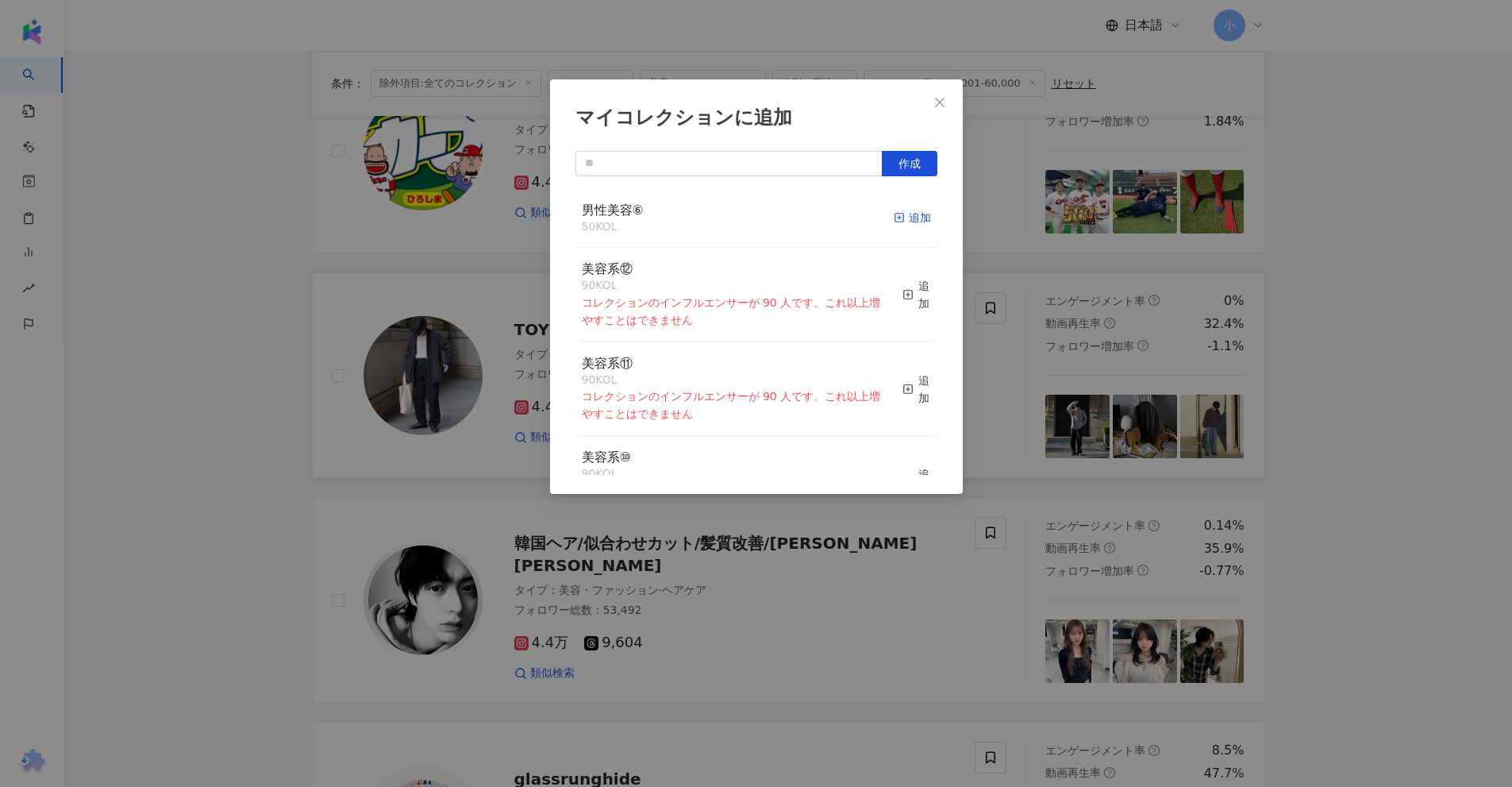
click at [901, 214] on div "追加" at bounding box center [912, 218] width 37 height 17
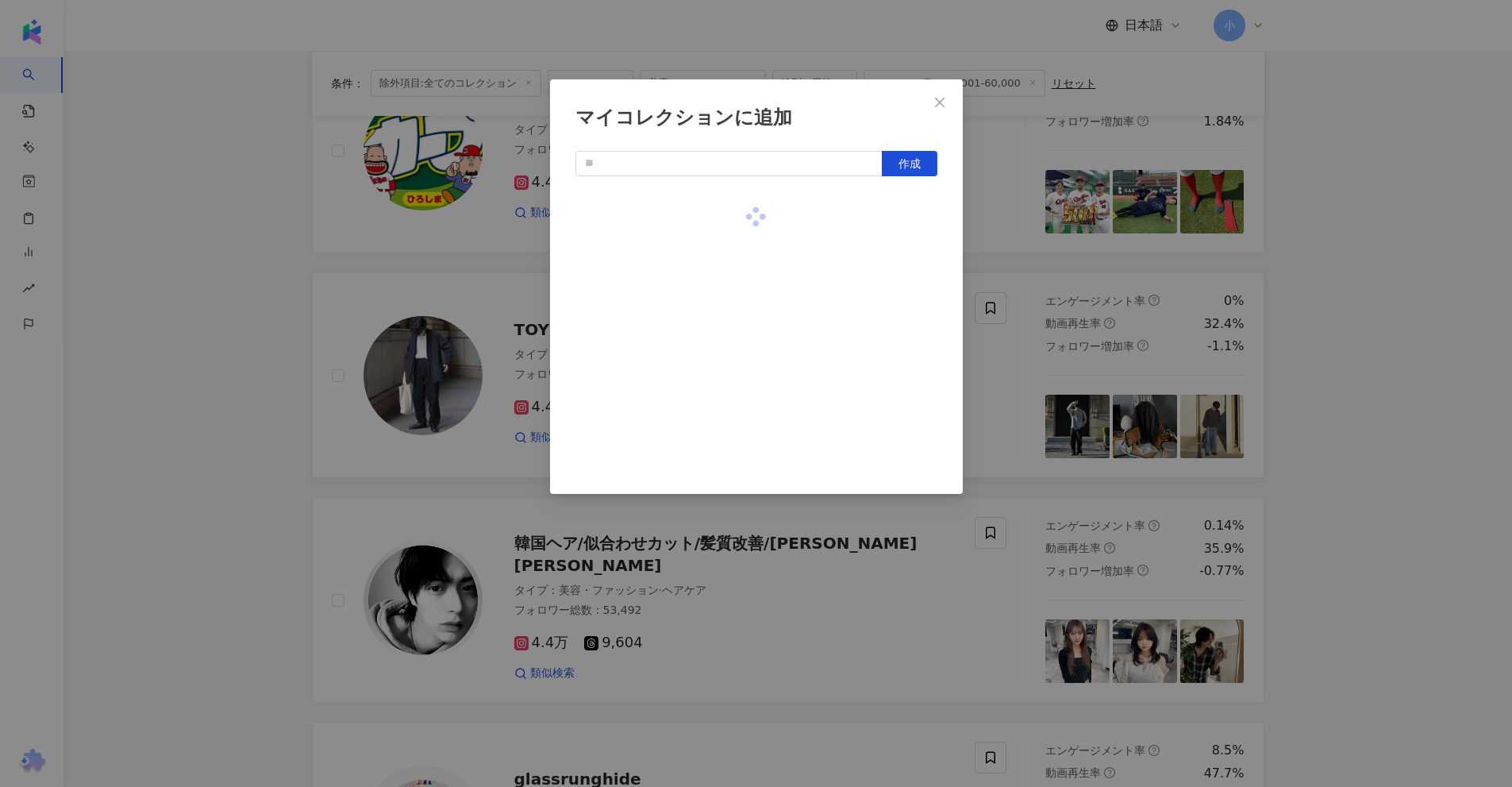
click at [1345, 276] on div "マイコレクションに追加 作成" at bounding box center [756, 393] width 1512 height 787
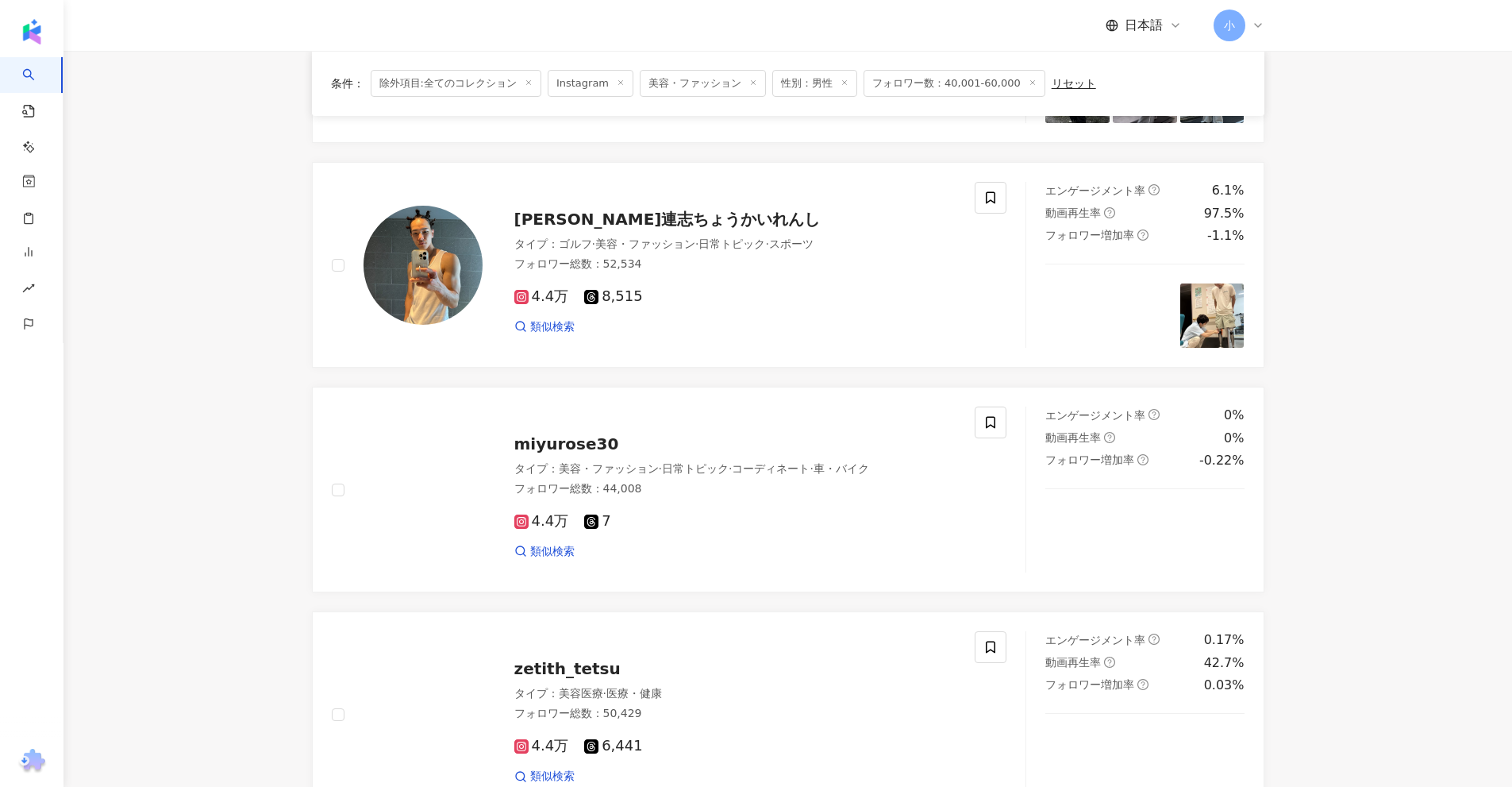
scroll to position [512, 0]
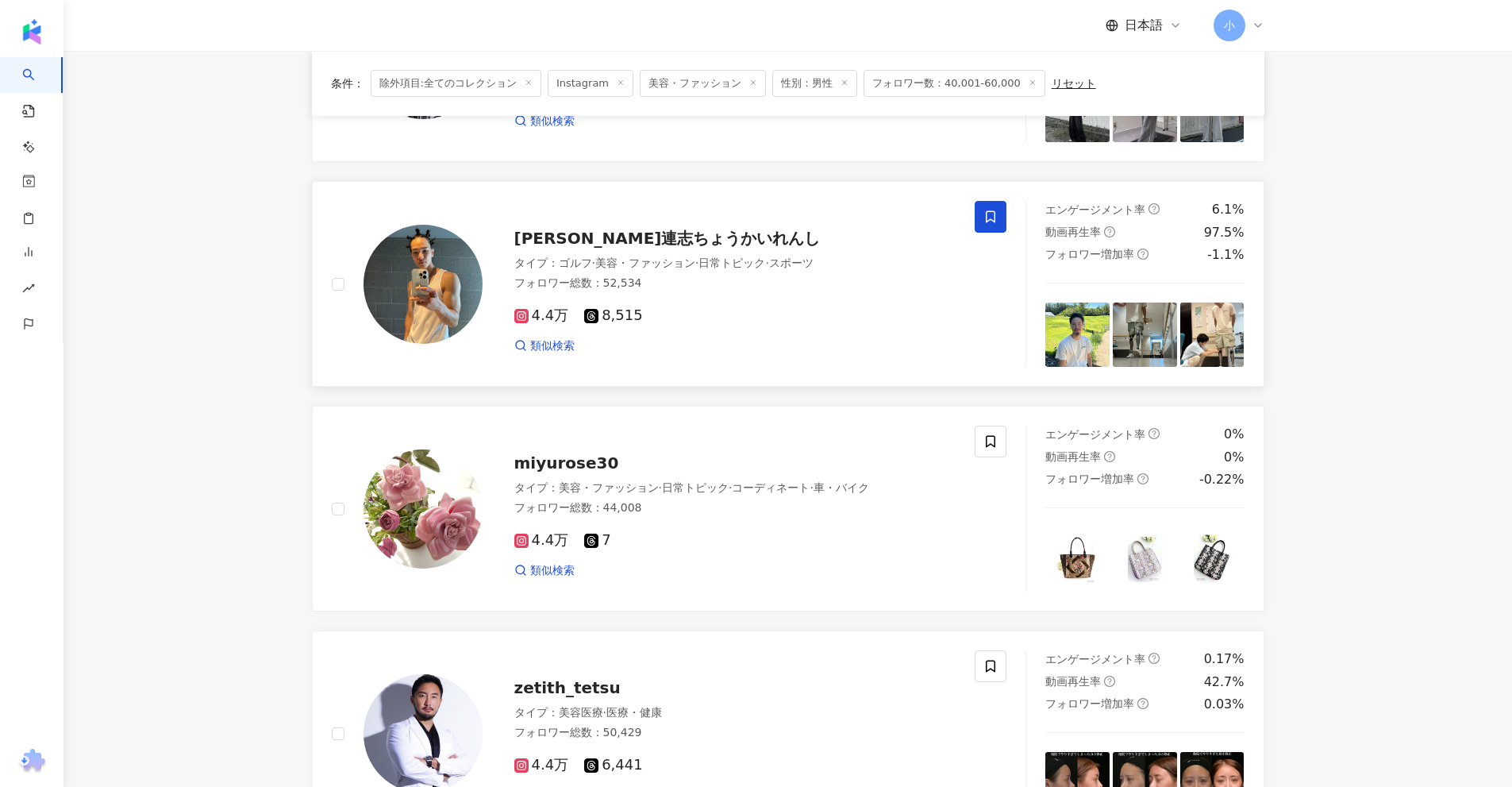
click at [999, 214] on span at bounding box center [990, 216] width 31 height 31
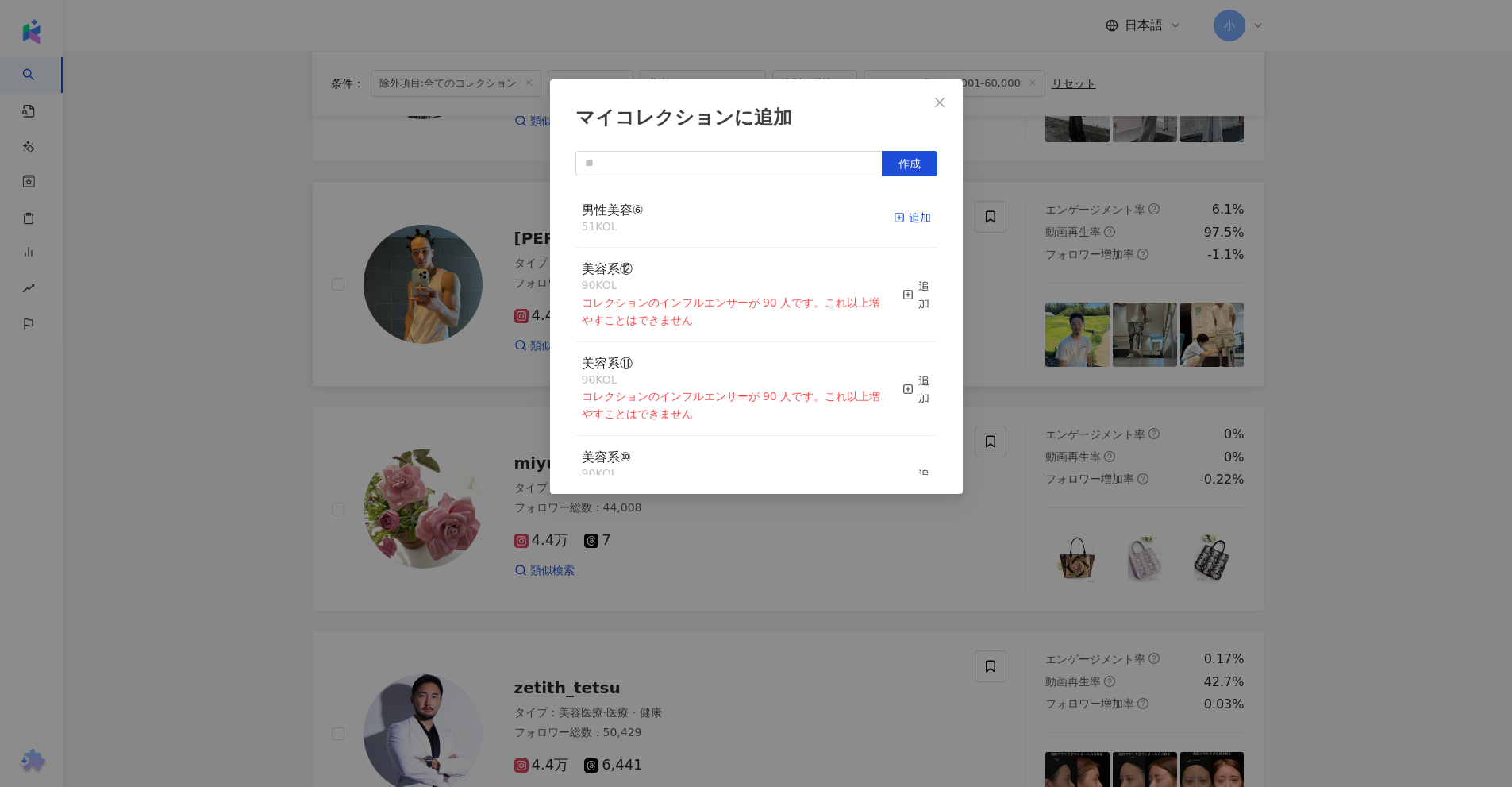
click at [900, 218] on div "追加" at bounding box center [912, 218] width 37 height 17
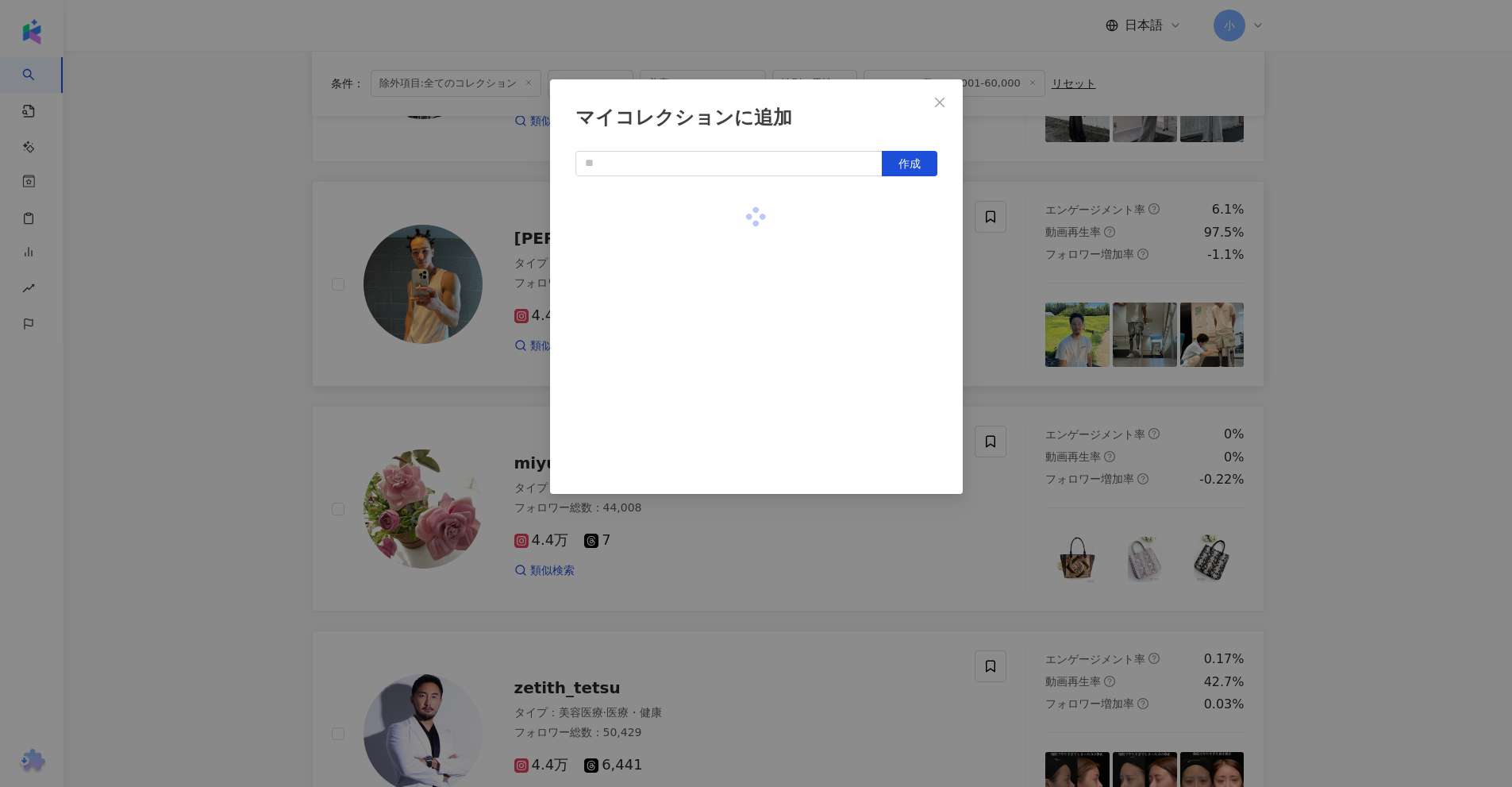
click at [1359, 273] on div "マイコレクションに追加 作成" at bounding box center [756, 393] width 1512 height 787
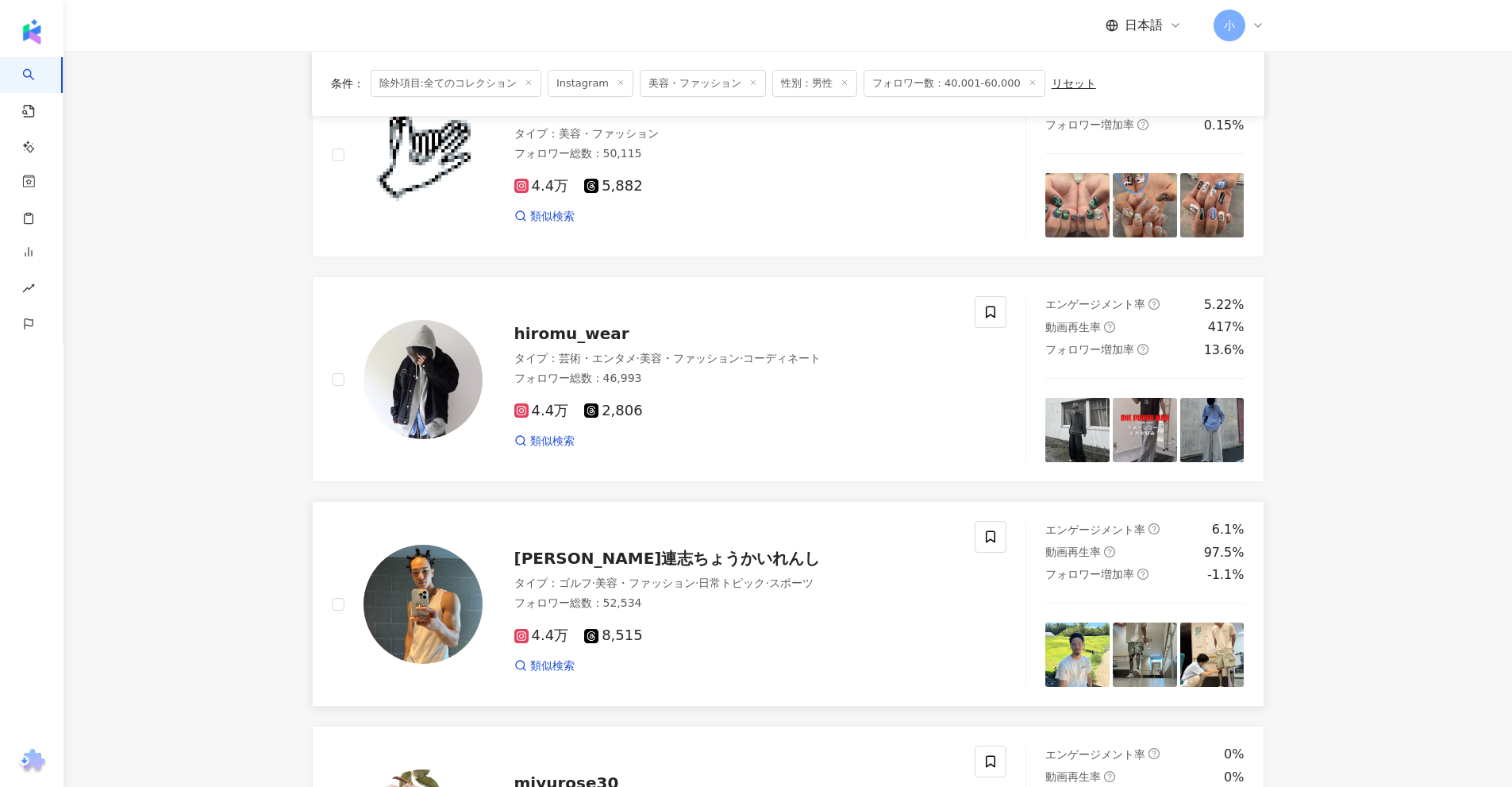
scroll to position [114, 0]
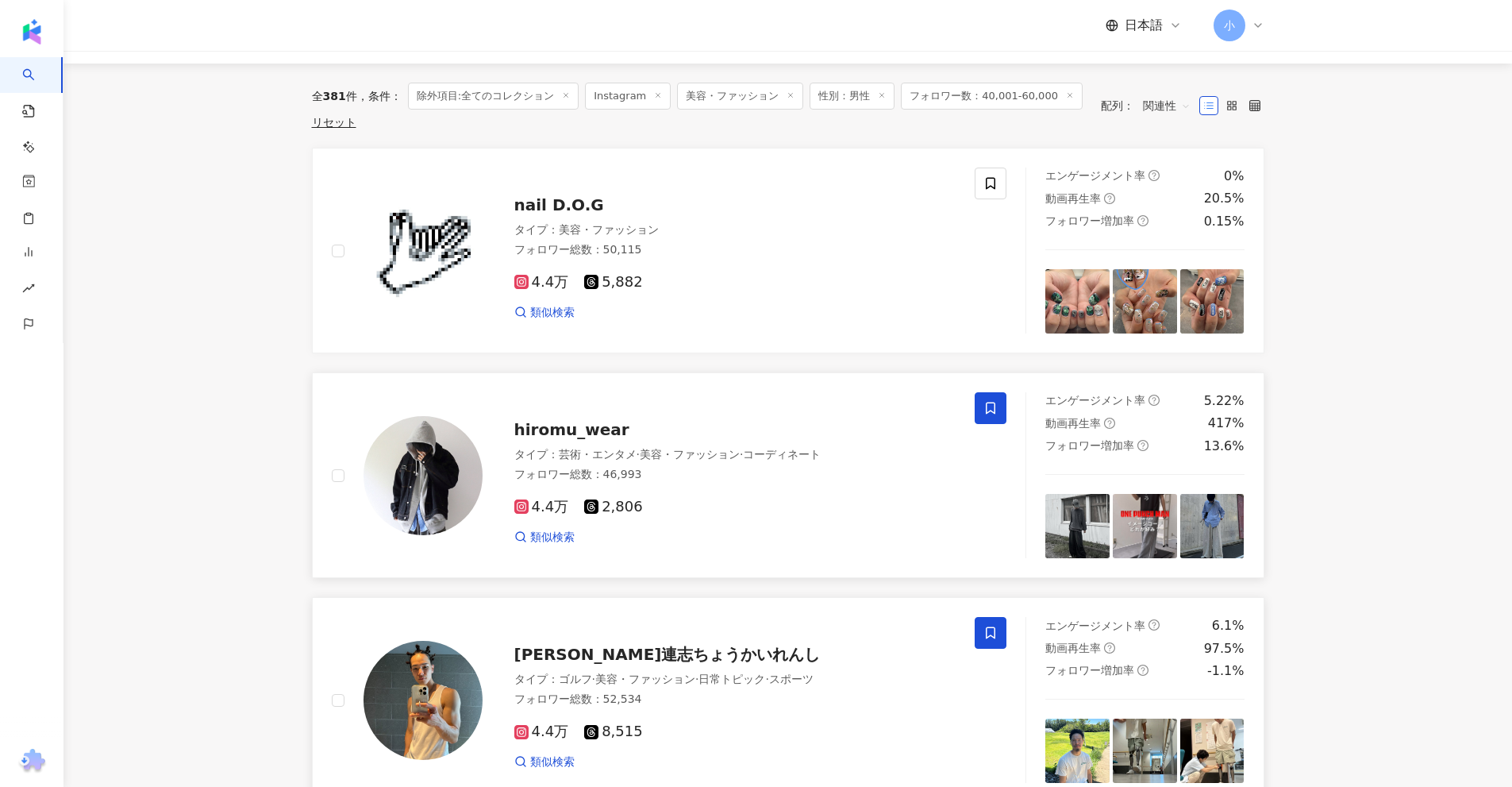
click at [1002, 410] on span at bounding box center [990, 408] width 31 height 31
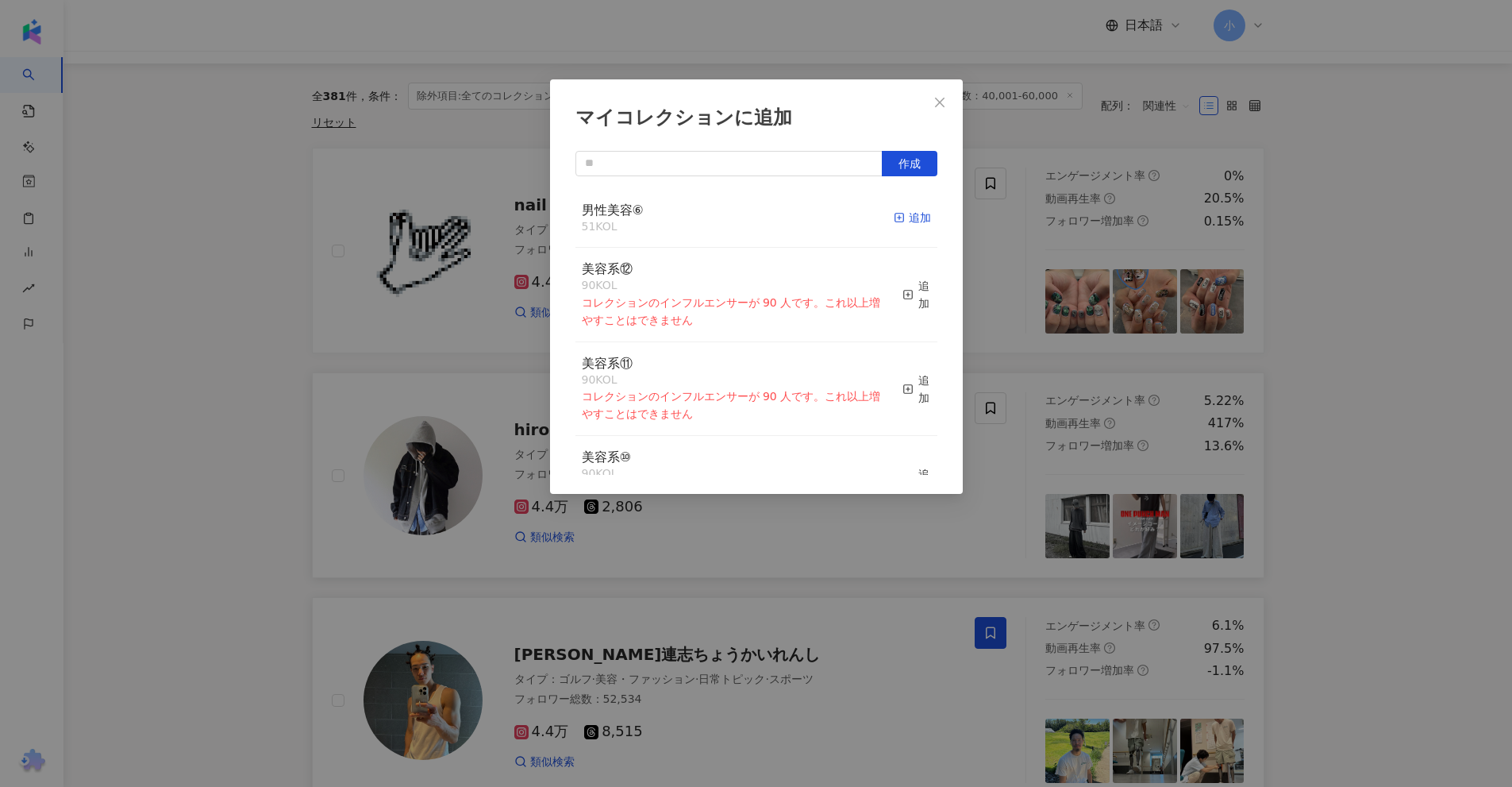
click at [900, 214] on div "追加" at bounding box center [912, 218] width 37 height 17
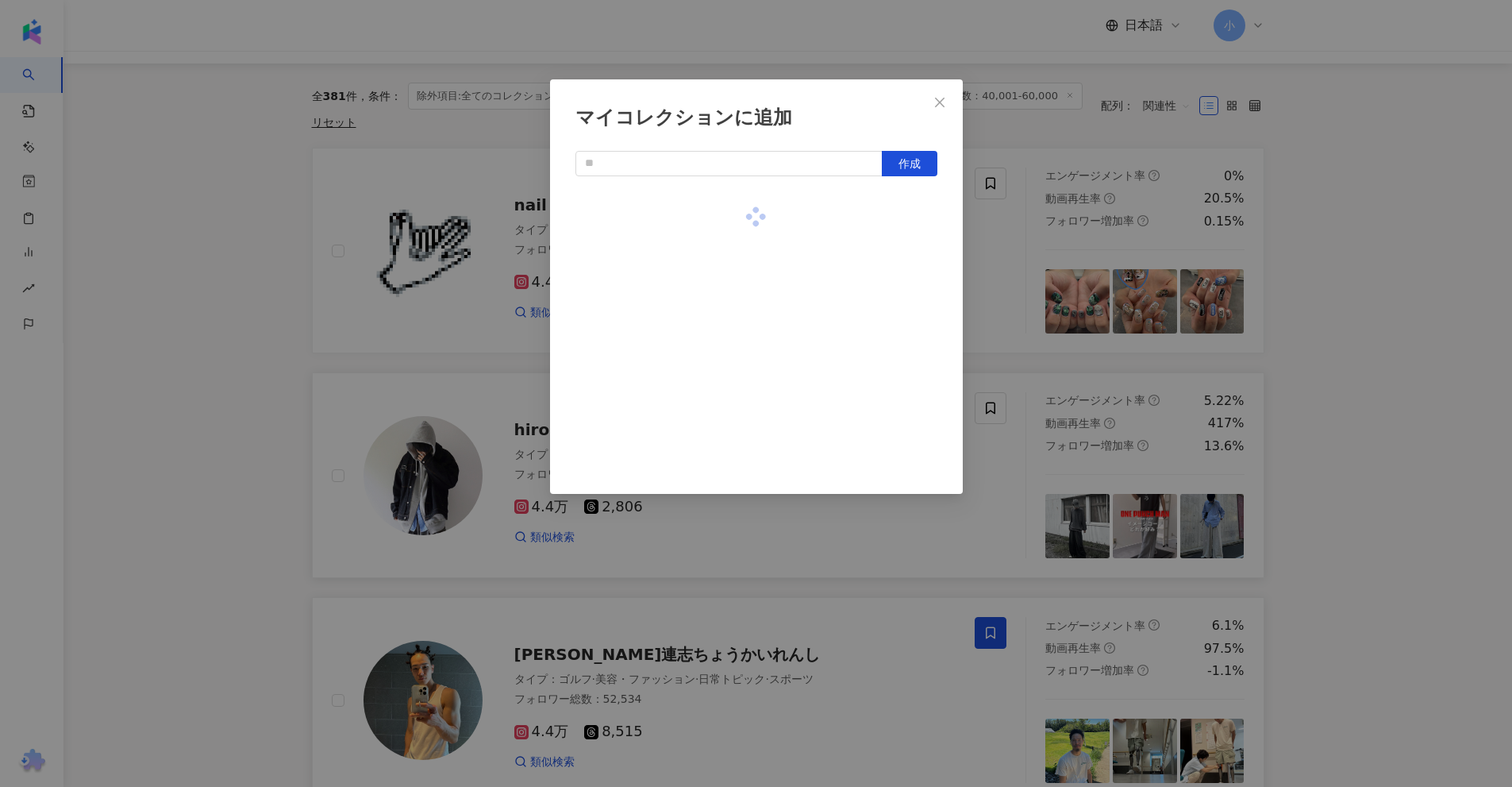
click at [1343, 217] on div "マイコレクションに追加 作成" at bounding box center [756, 393] width 1512 height 787
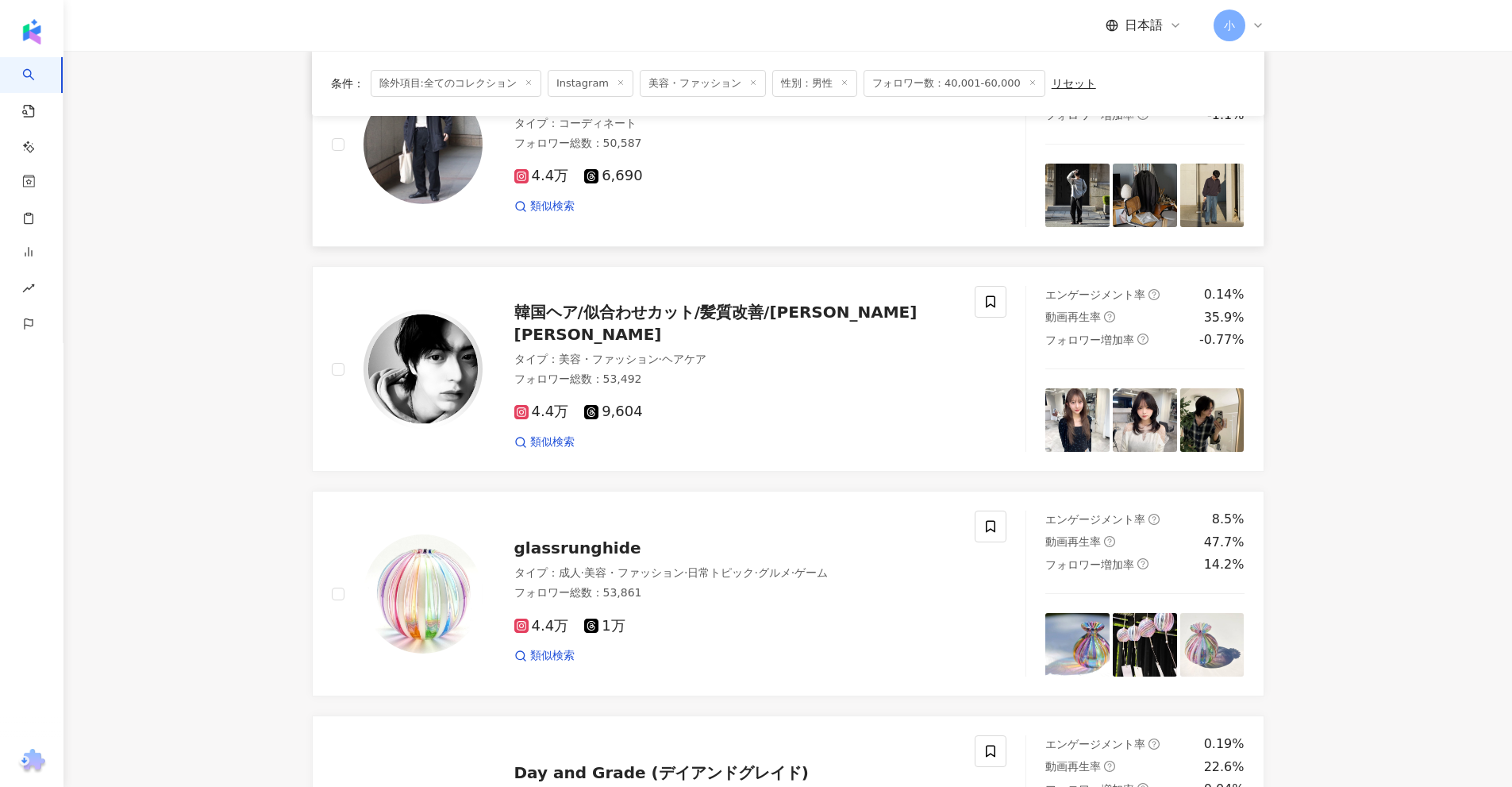
scroll to position [2495, 0]
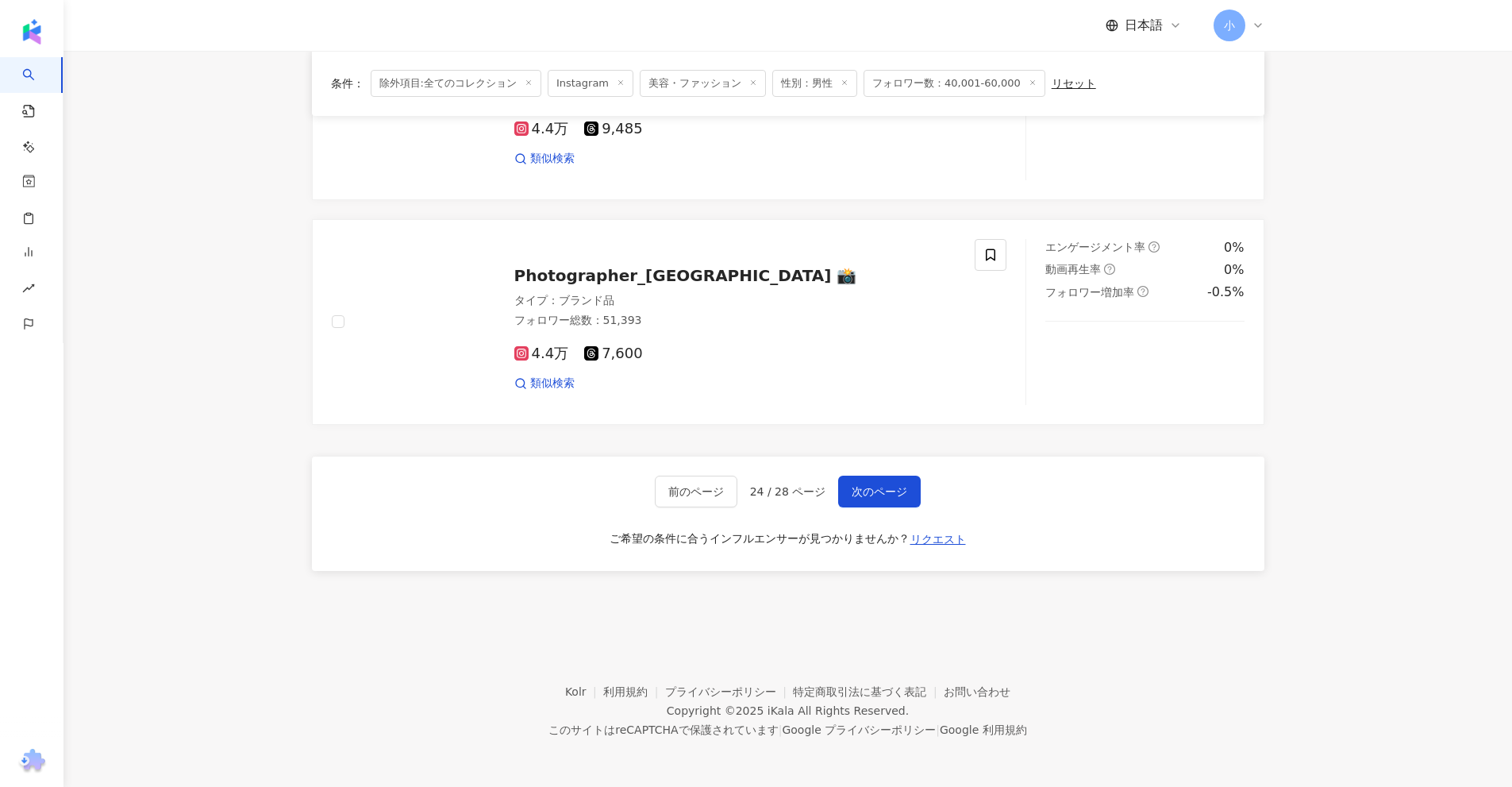
drag, startPoint x: 1343, startPoint y: 210, endPoint x: 1278, endPoint y: 662, distance: 456.6
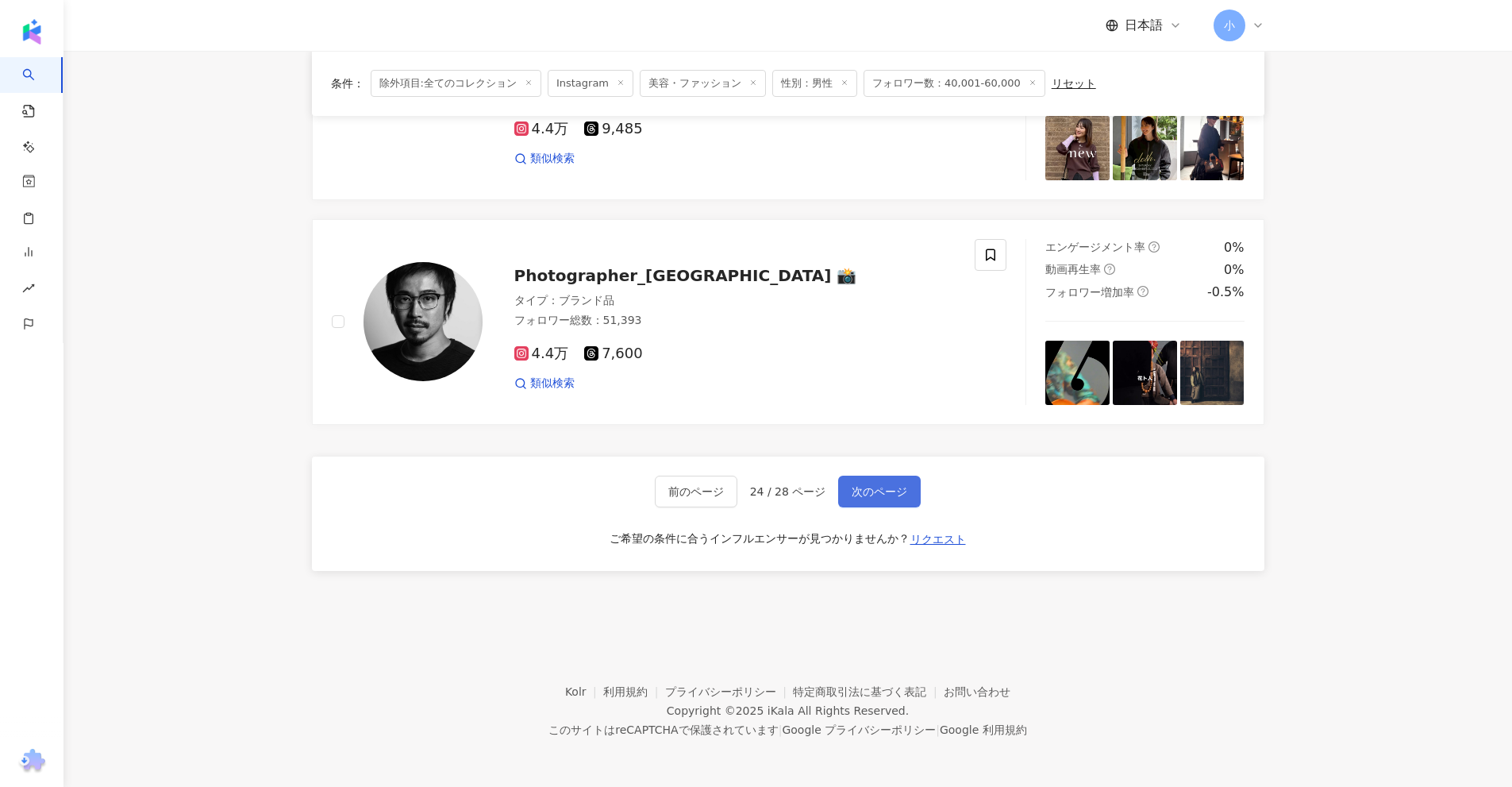
click at [894, 498] on span "次のページ" at bounding box center [879, 491] width 56 height 13
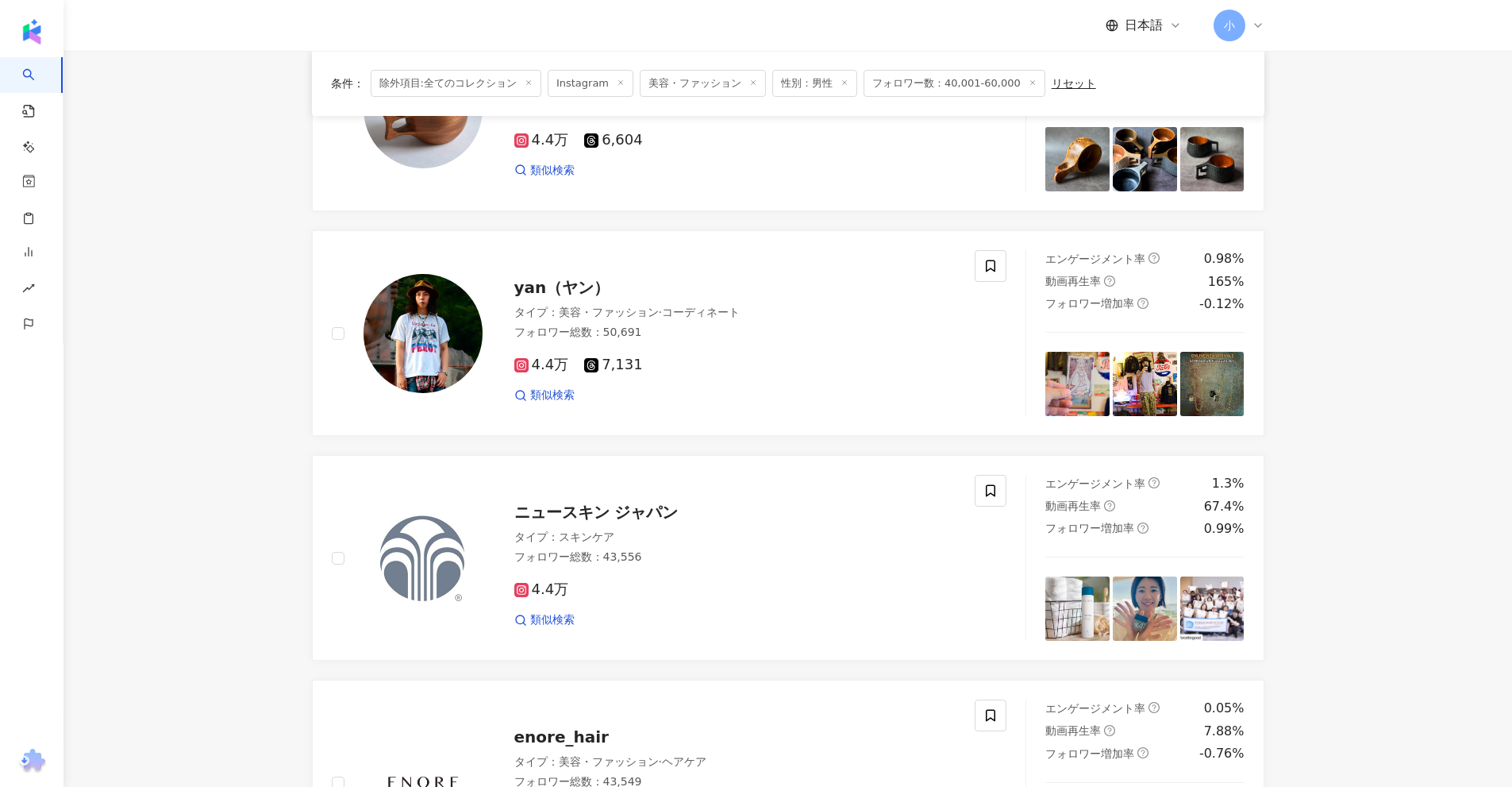
scroll to position [829, 0]
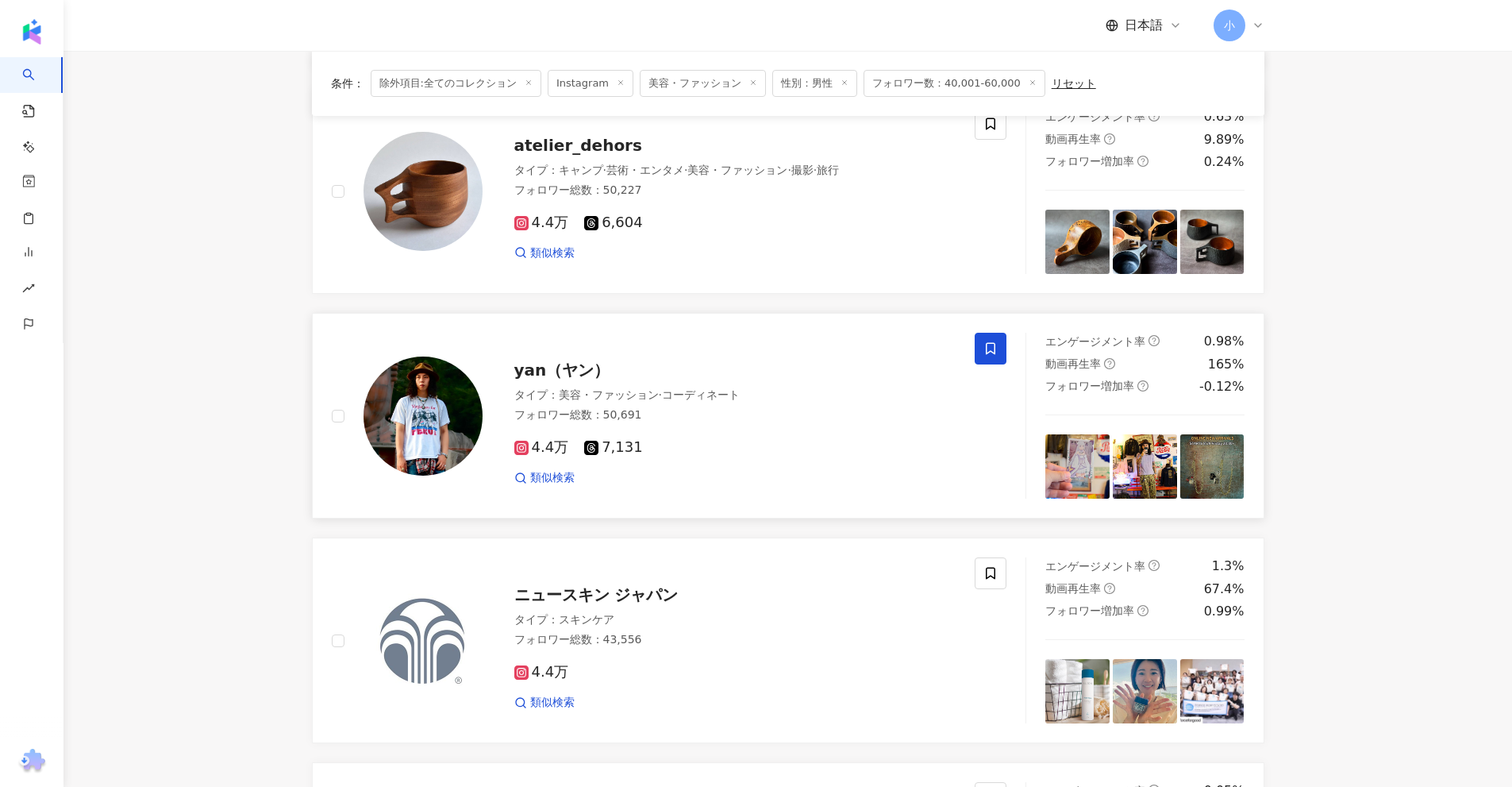
click at [989, 356] on icon at bounding box center [990, 349] width 14 height 14
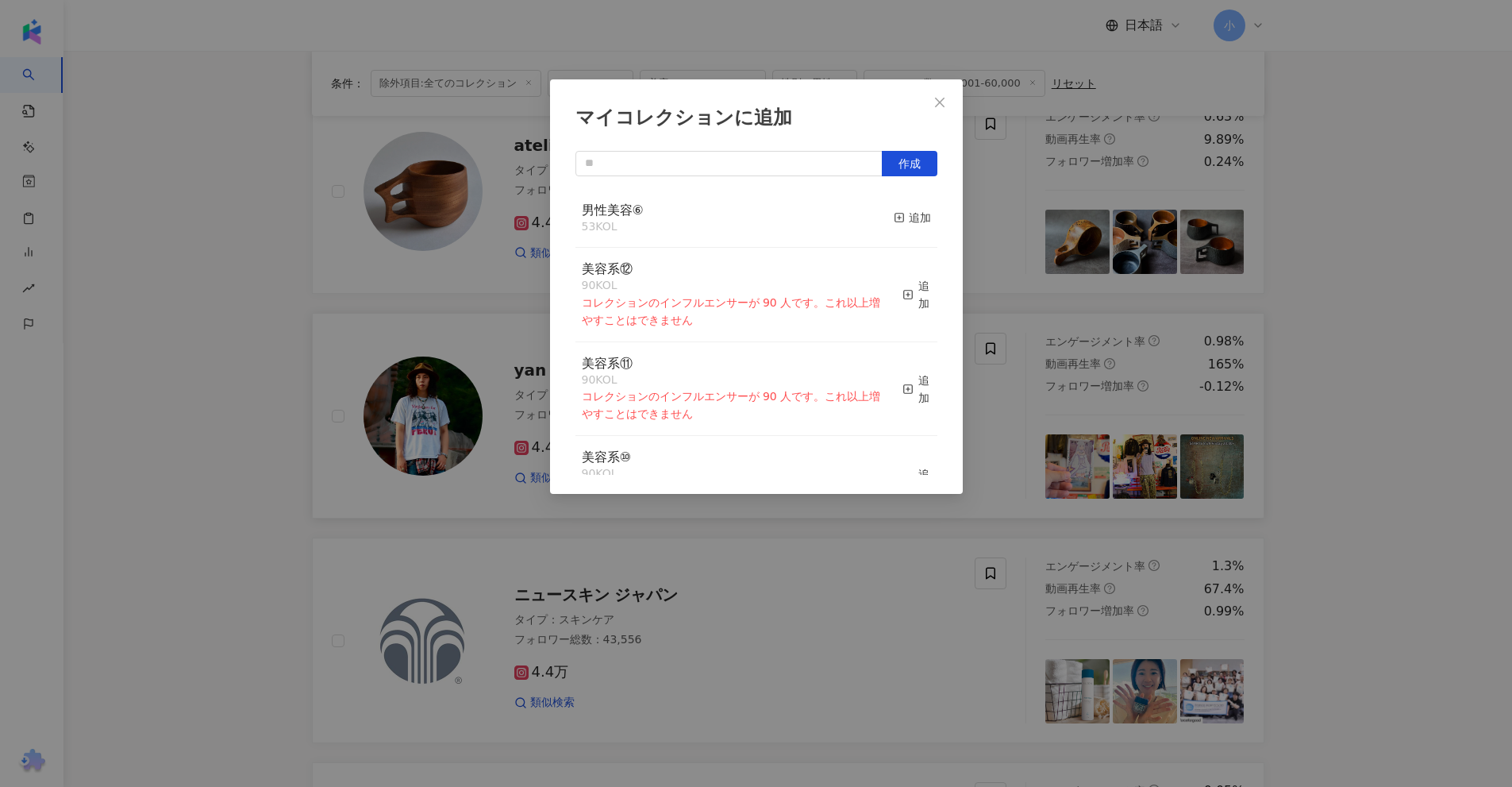
click at [1472, 414] on div "マイコレクションに追加 作成 男性美容⑥ 53 KOL 追加 美容系⑫ 90 KOL コレクションのインフルエンサーが 90 人です。これ以上増やすことはでき…" at bounding box center [756, 393] width 1512 height 787
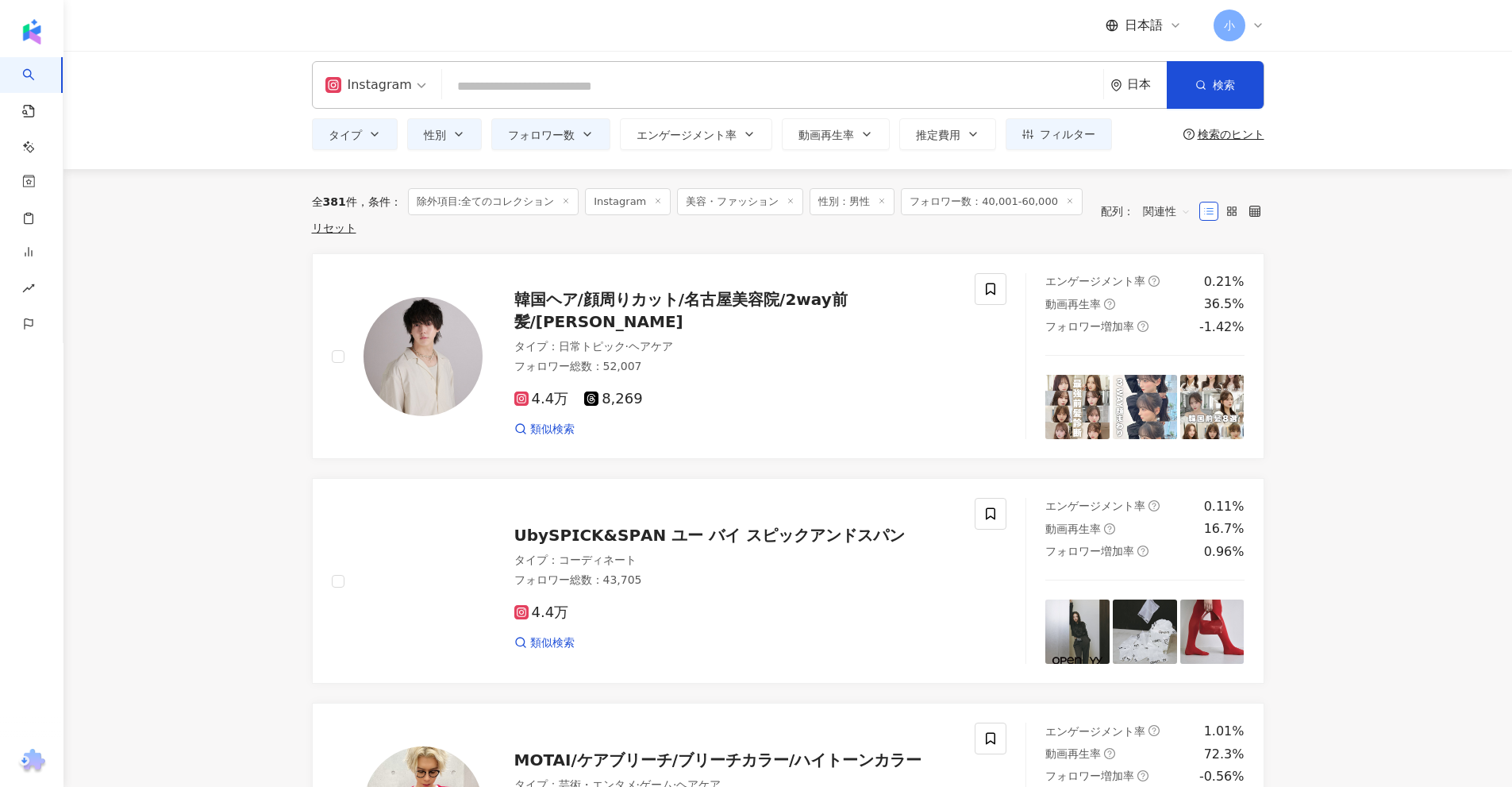
scroll to position [0, 0]
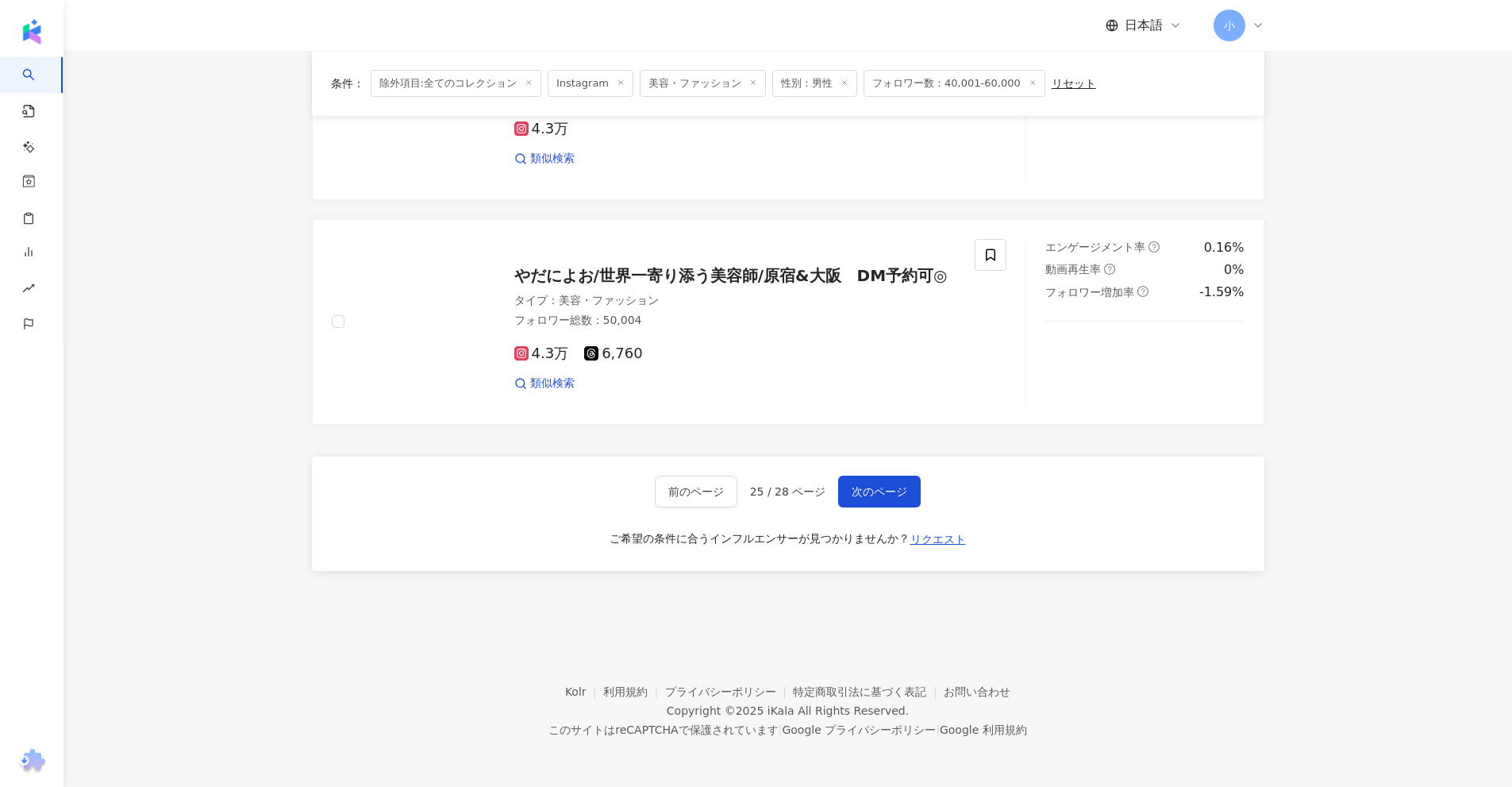
drag, startPoint x: 1393, startPoint y: 302, endPoint x: 1373, endPoint y: 784, distance: 482.4
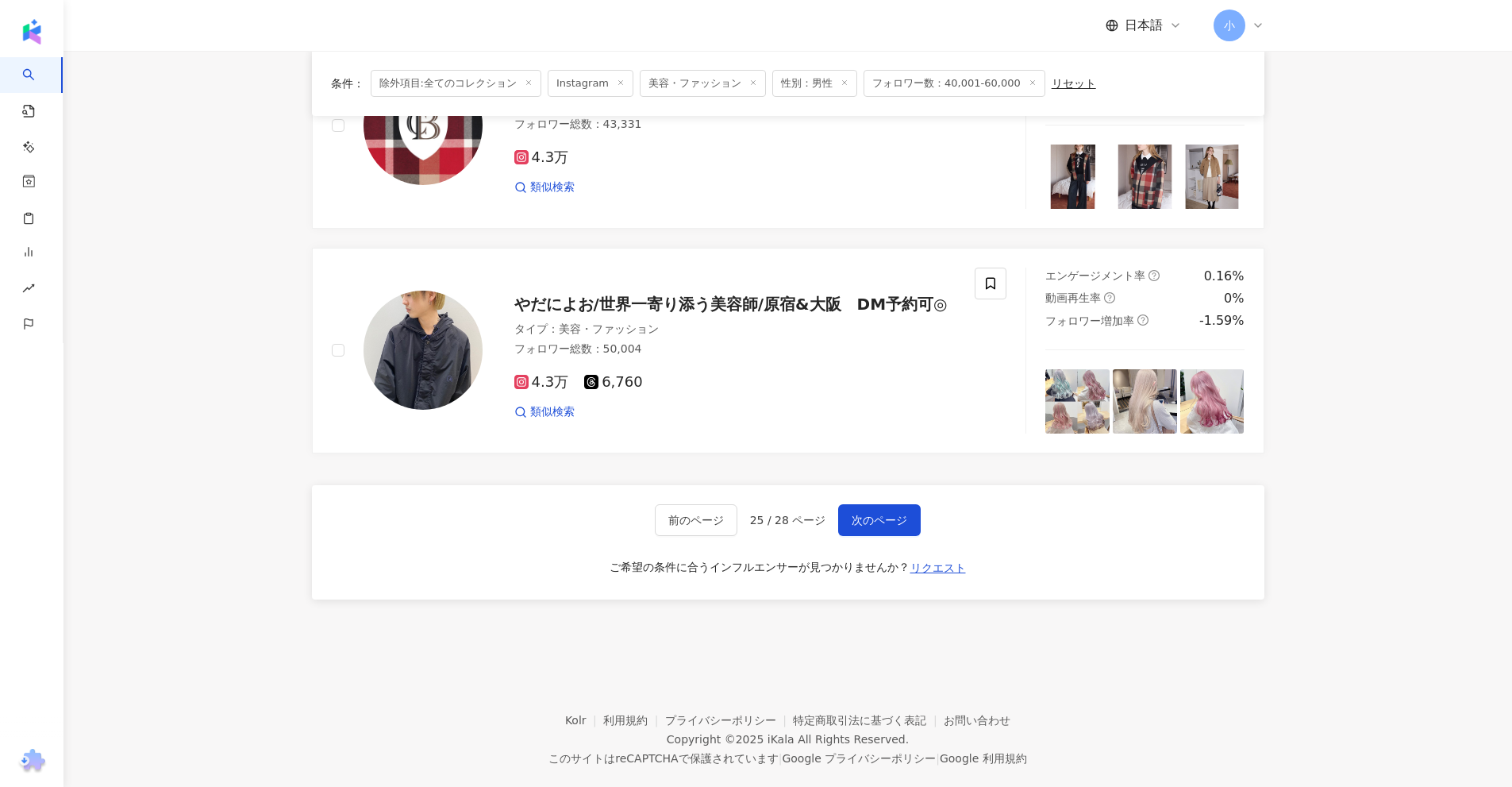
scroll to position [2416, 0]
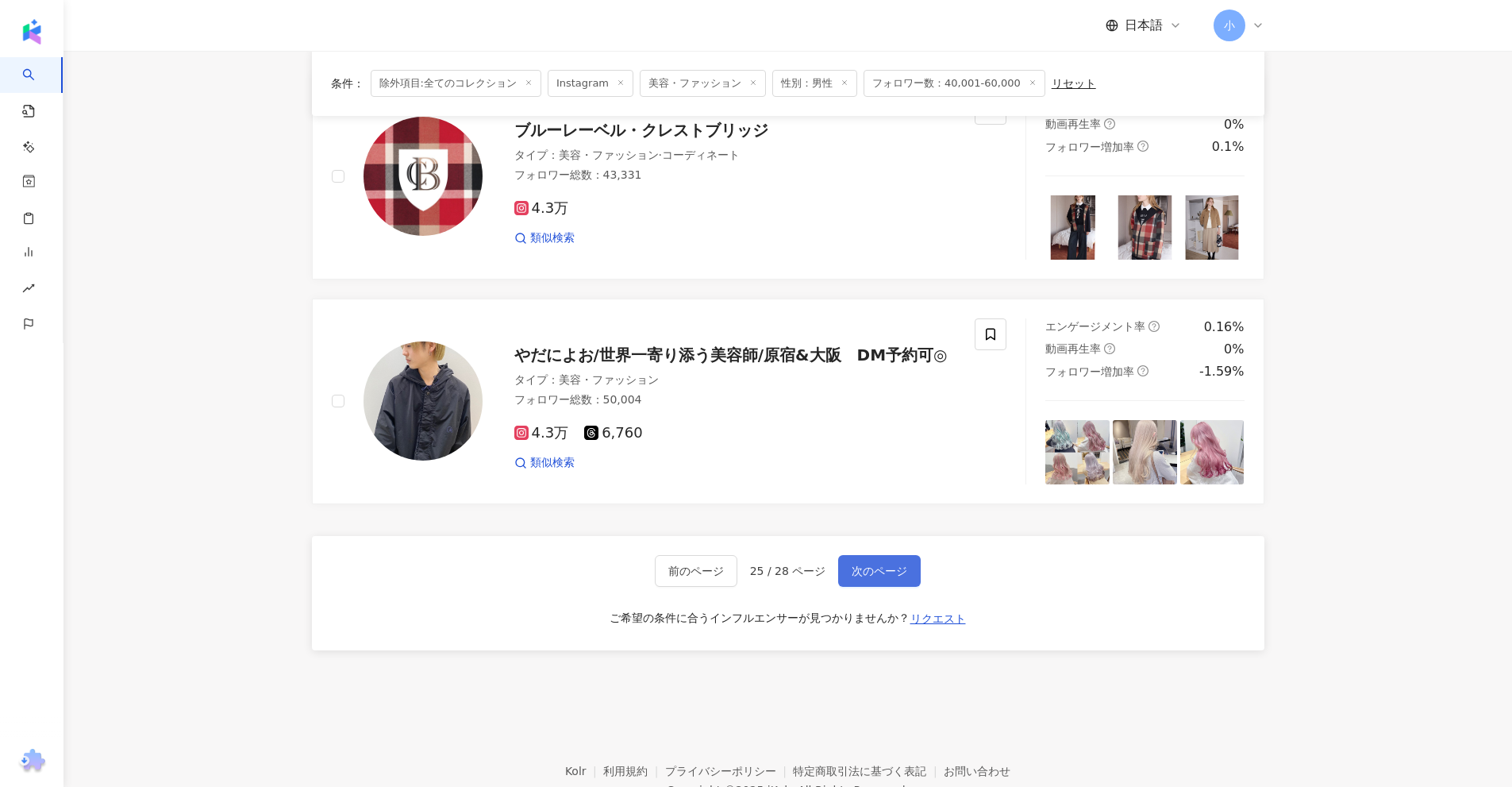
click at [856, 579] on button "次のページ" at bounding box center [879, 571] width 83 height 31
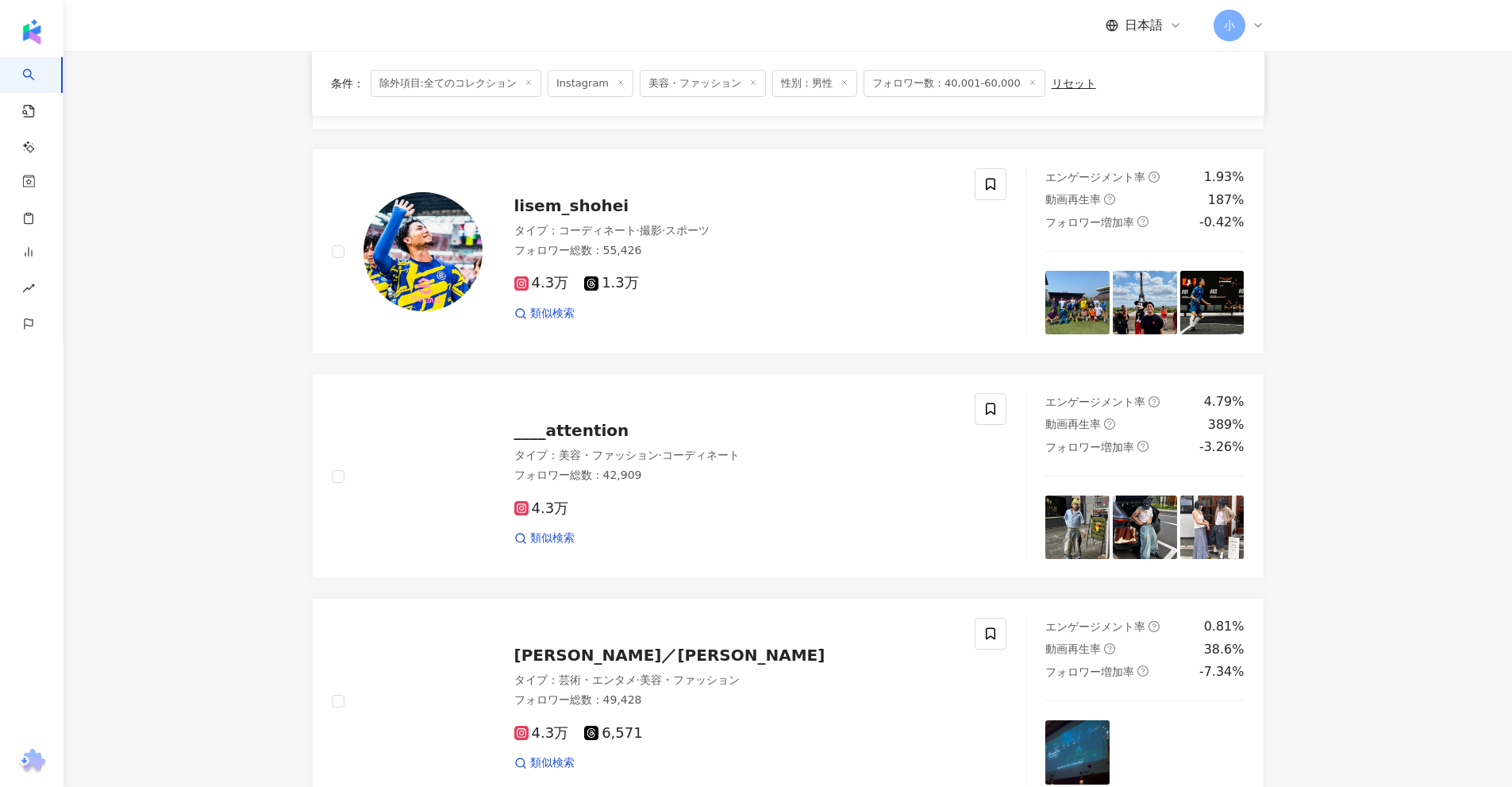
scroll to position [1861, 0]
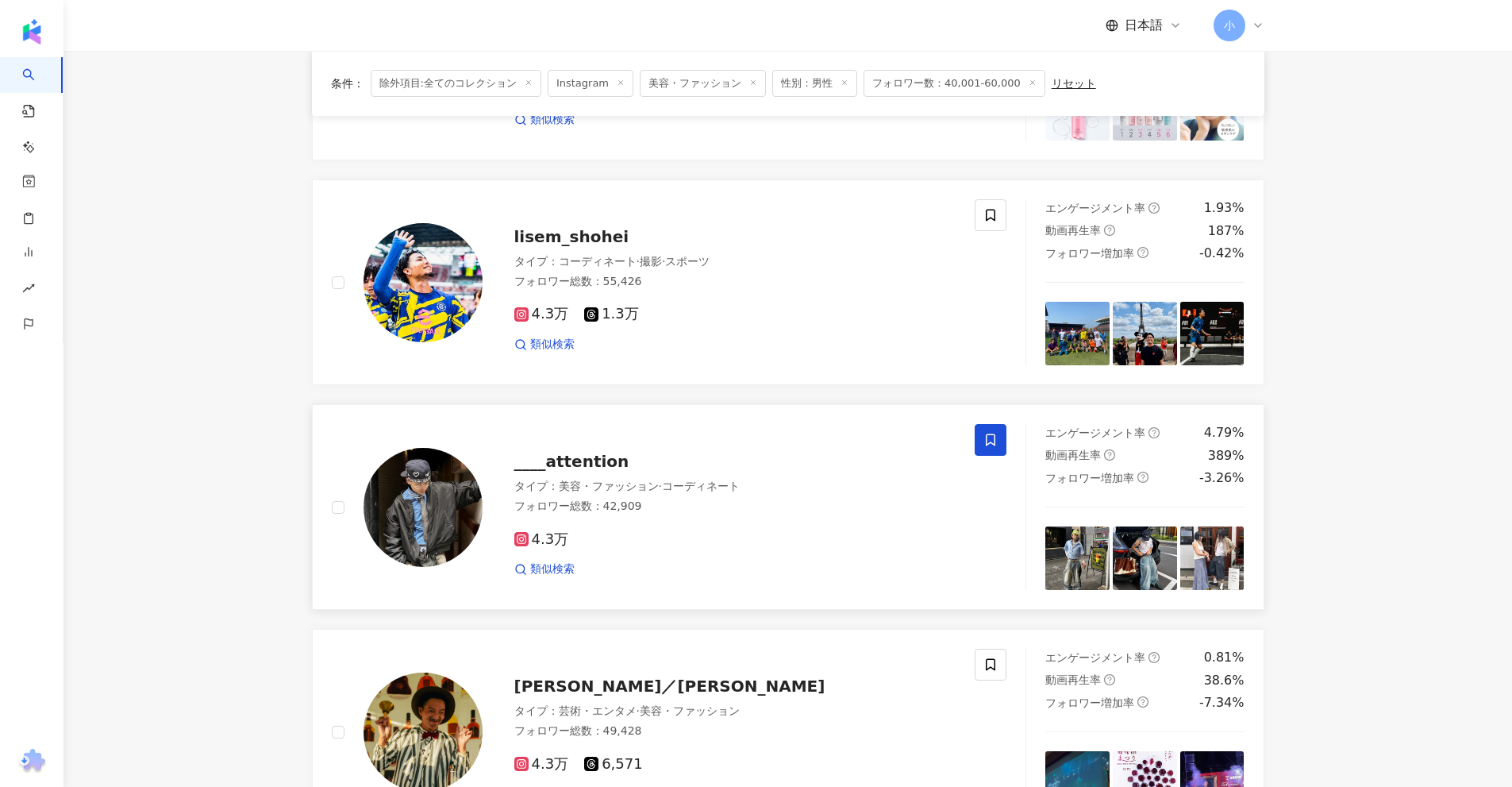
click at [990, 442] on icon at bounding box center [990, 439] width 14 height 14
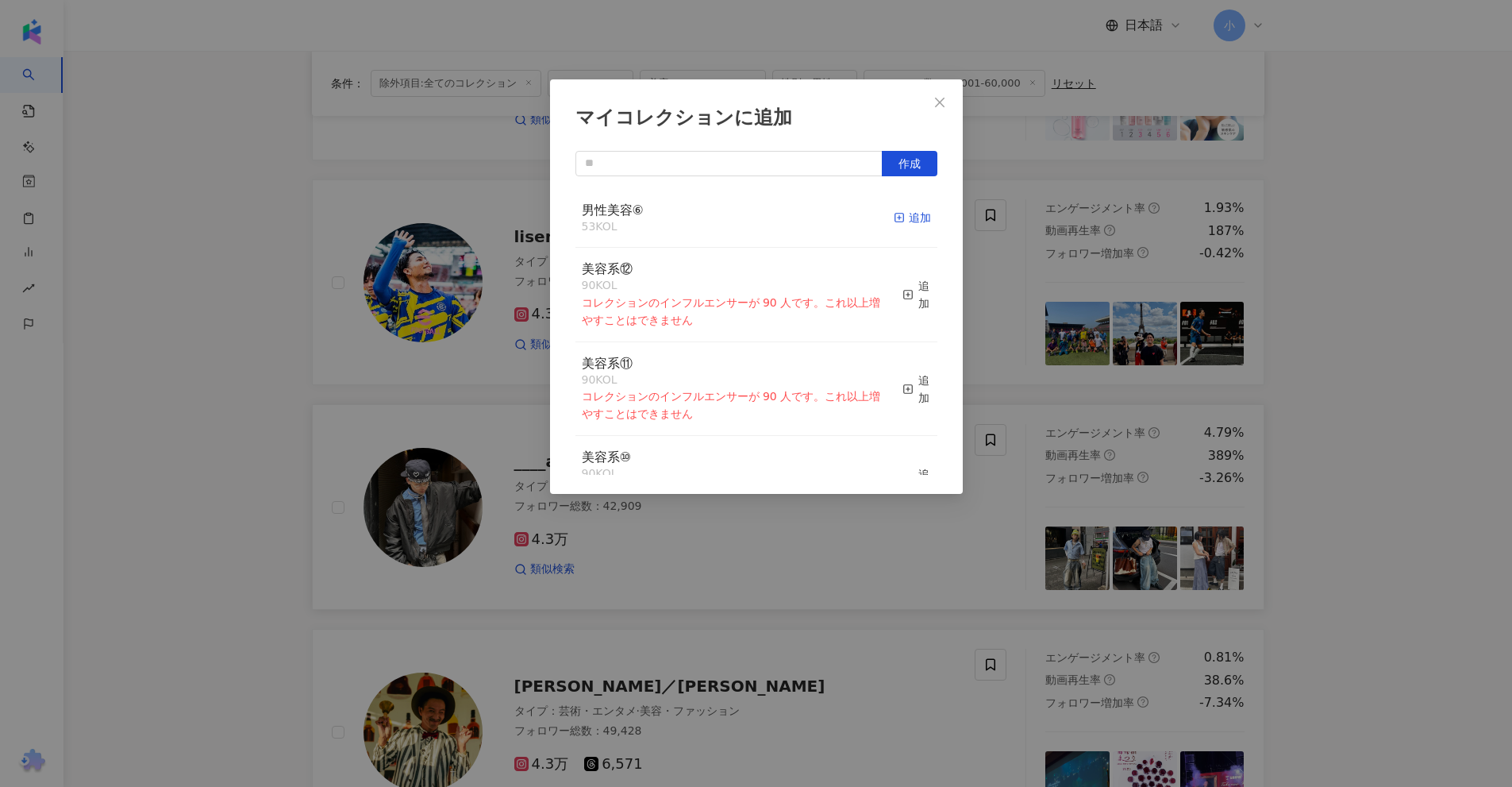
click at [894, 211] on span "button" at bounding box center [899, 217] width 11 height 13
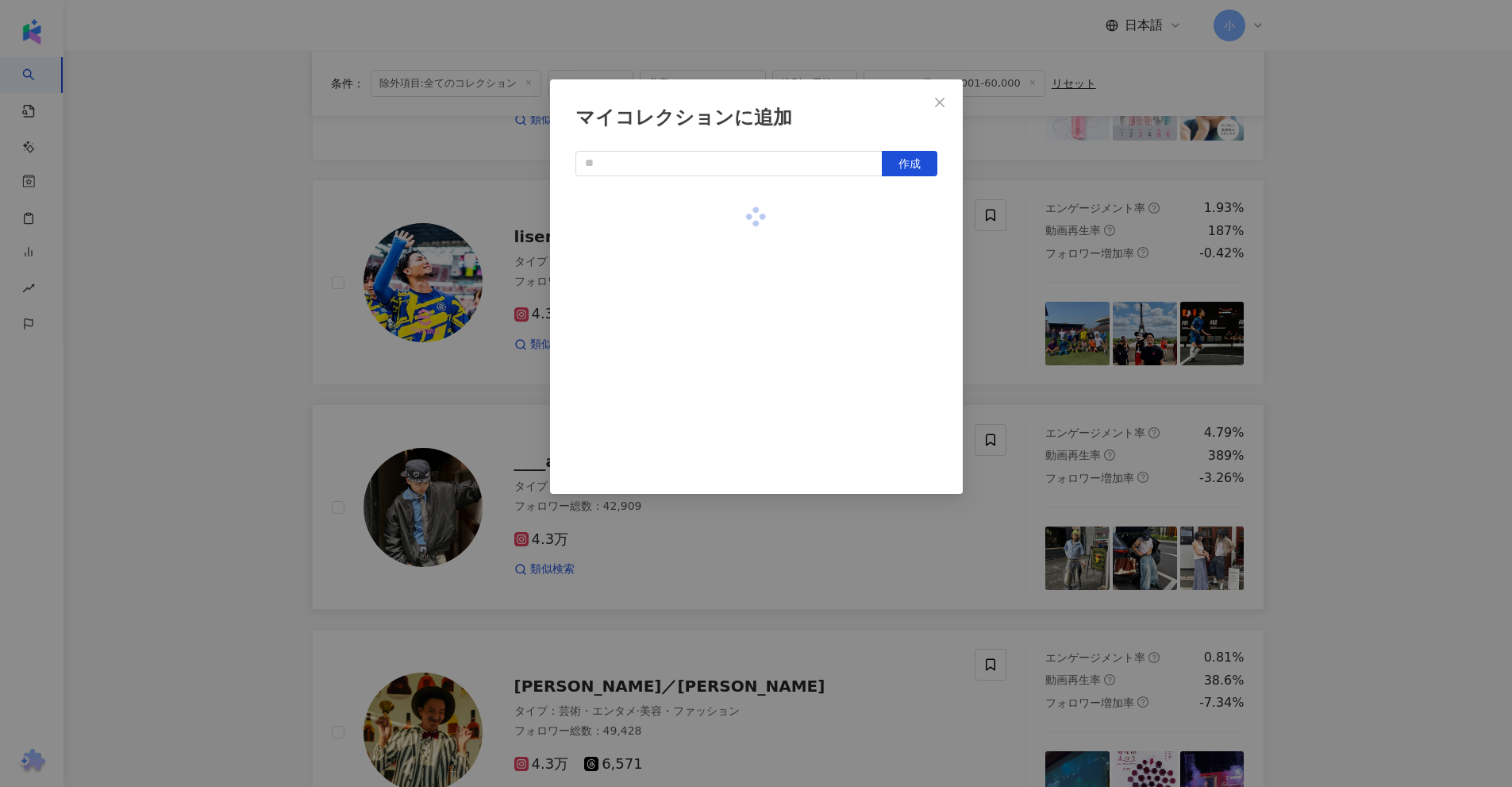
drag, startPoint x: 1371, startPoint y: 314, endPoint x: 1373, endPoint y: 335, distance: 21.1
click at [1373, 315] on div "マイコレクションに追加 作成" at bounding box center [756, 393] width 1512 height 787
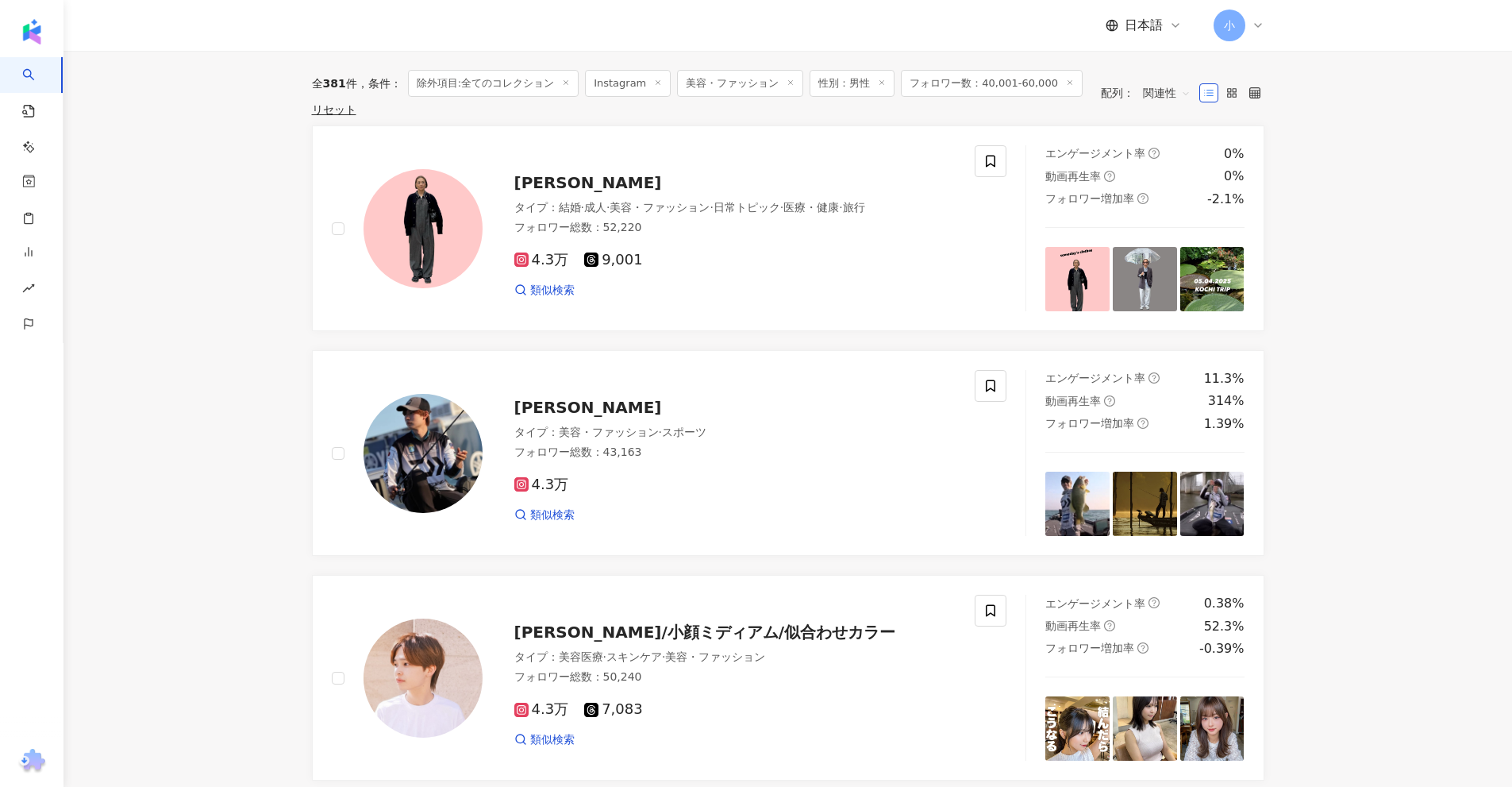
scroll to position [2495, 0]
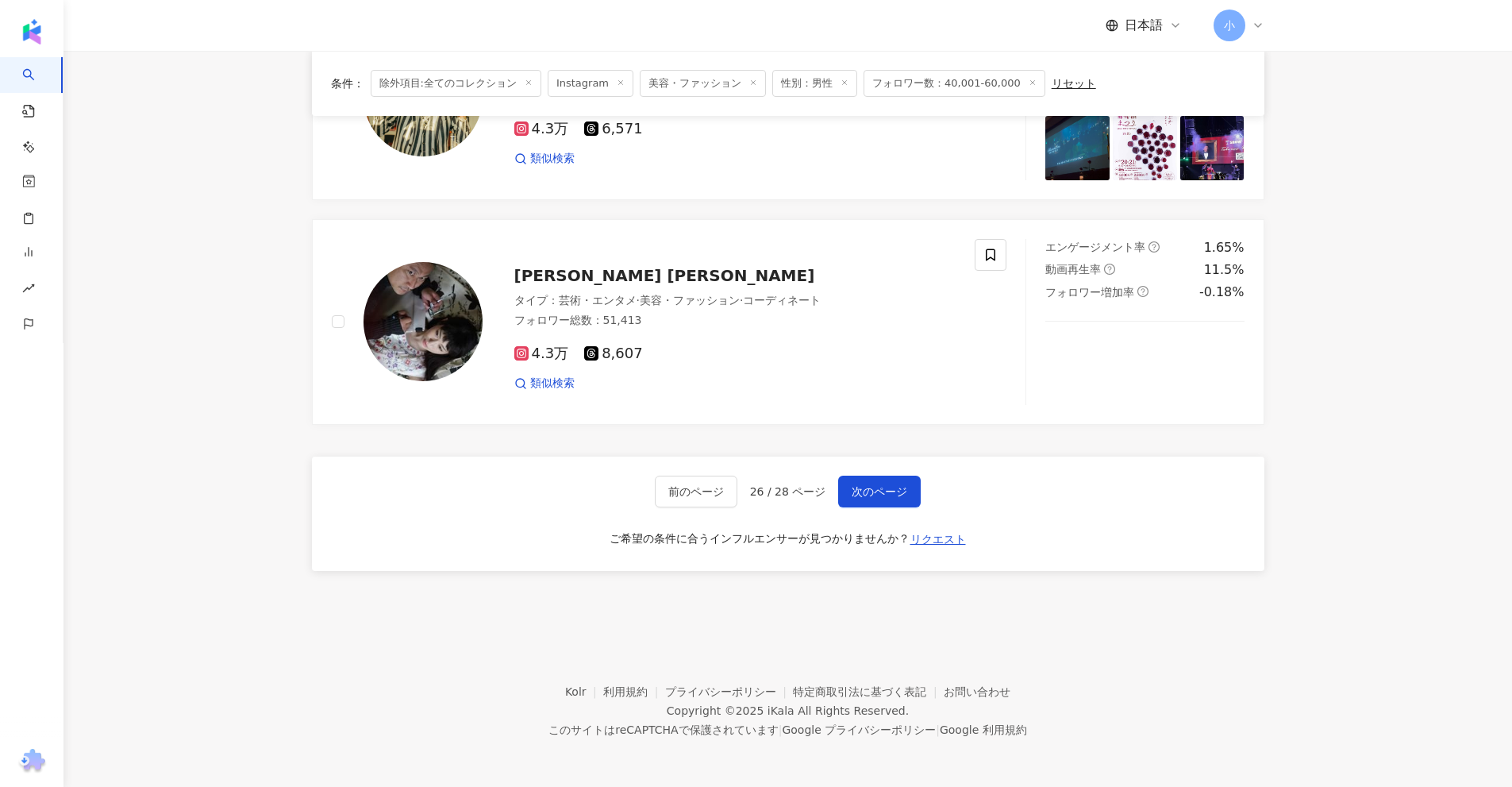
drag, startPoint x: 1378, startPoint y: 241, endPoint x: 1366, endPoint y: 727, distance: 486.1
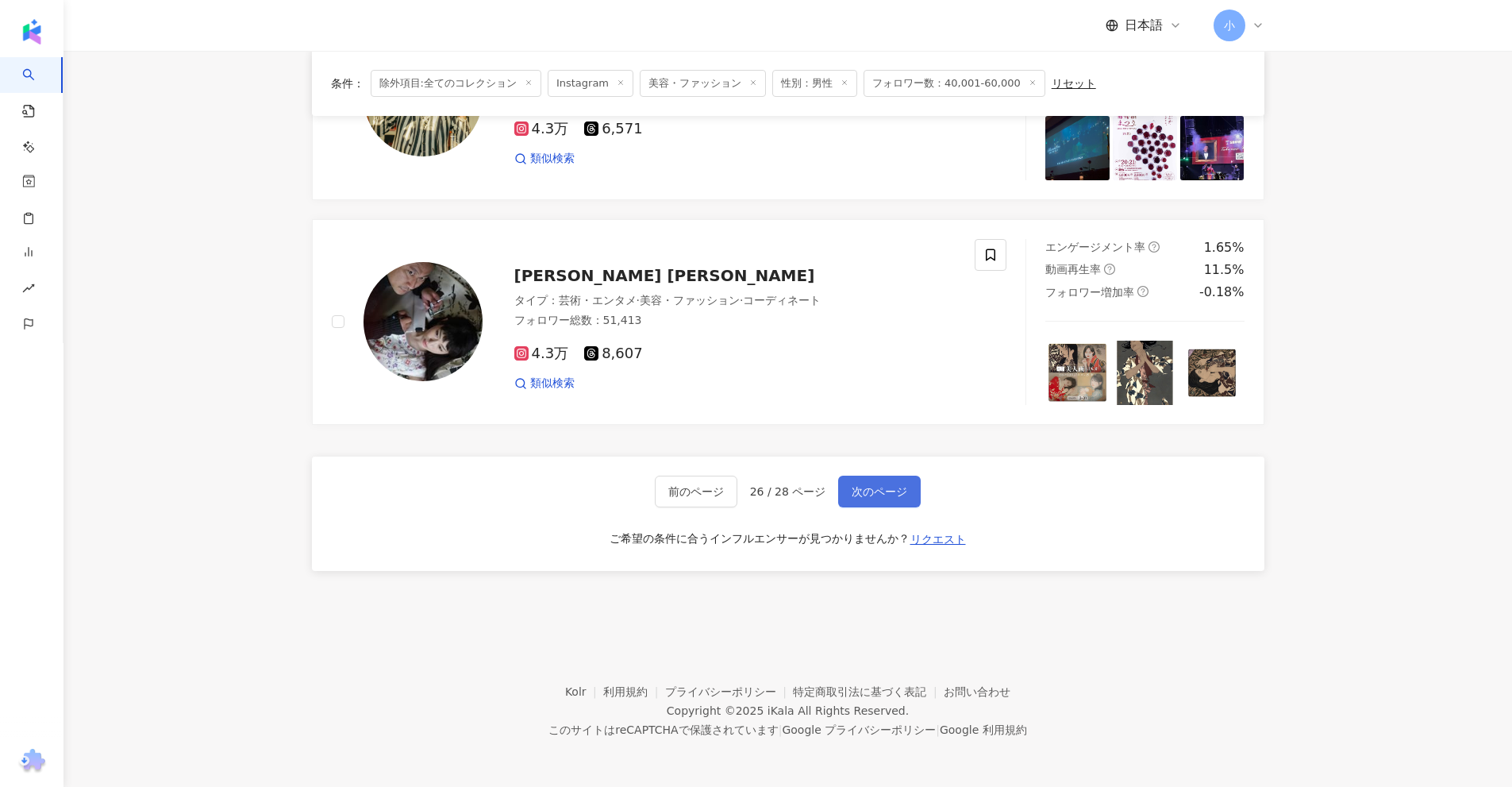
click at [897, 485] on span "次のページ" at bounding box center [879, 491] width 56 height 13
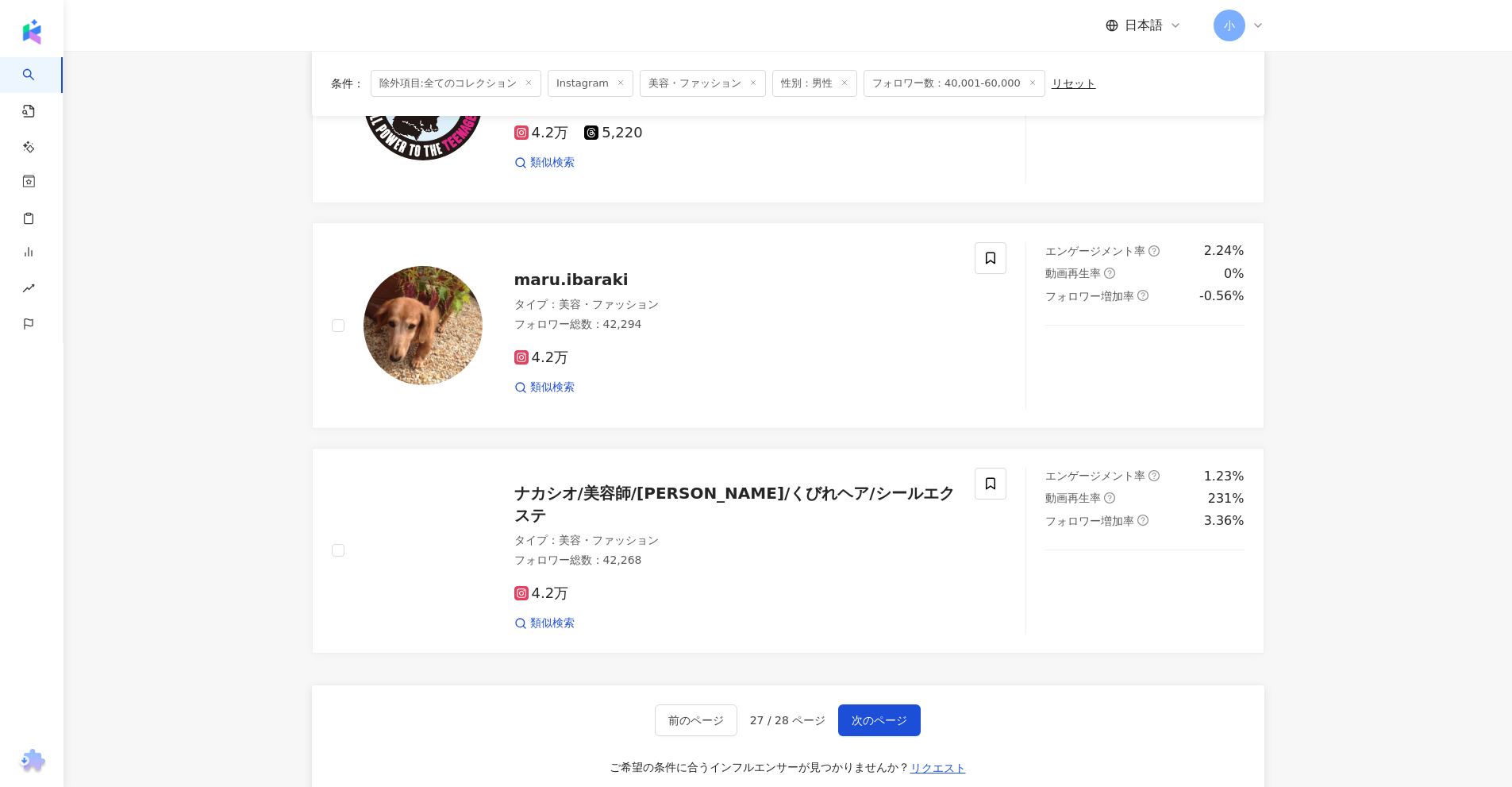
scroll to position [2257, 0]
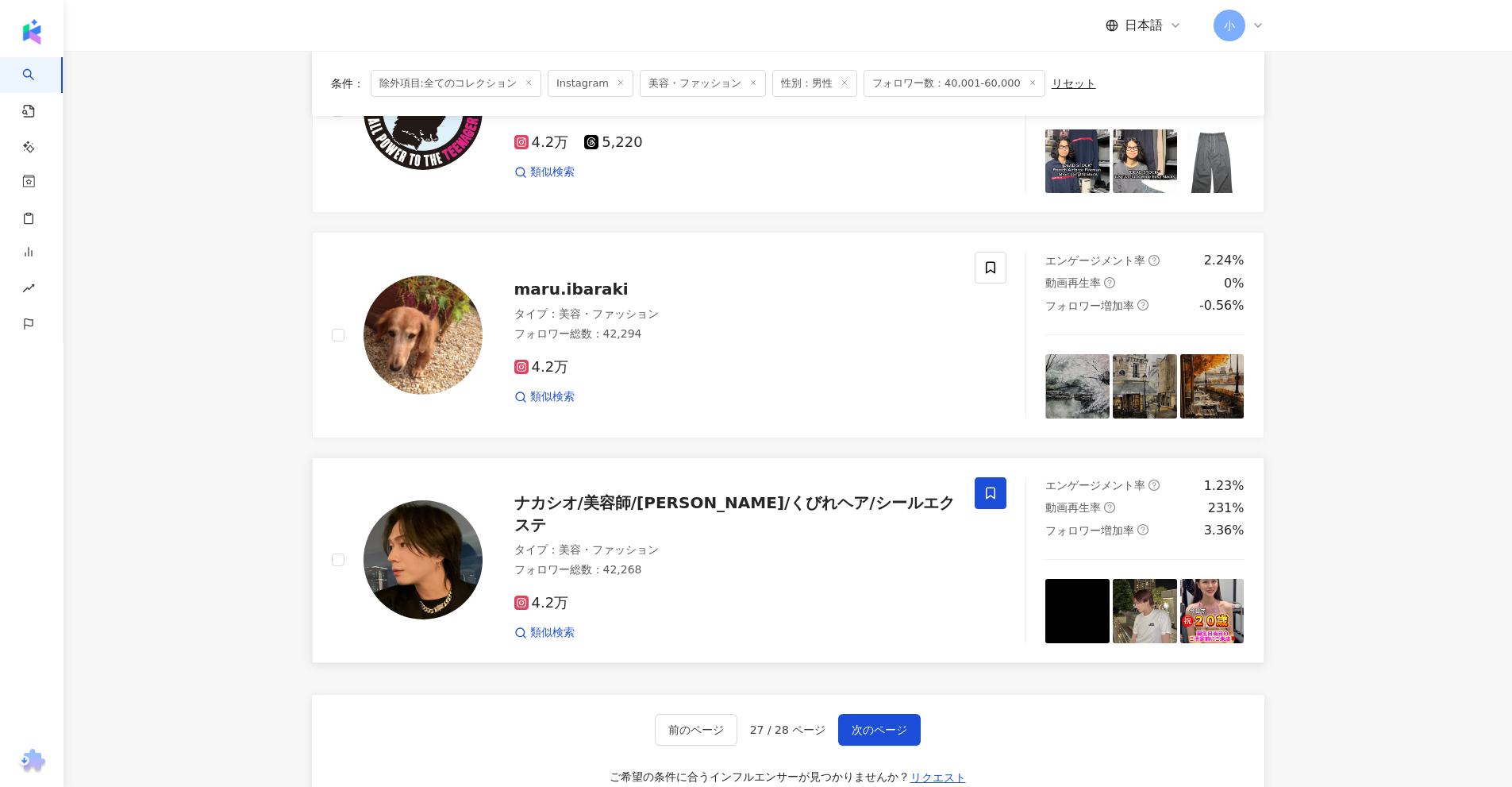
click at [980, 496] on span at bounding box center [990, 492] width 31 height 31
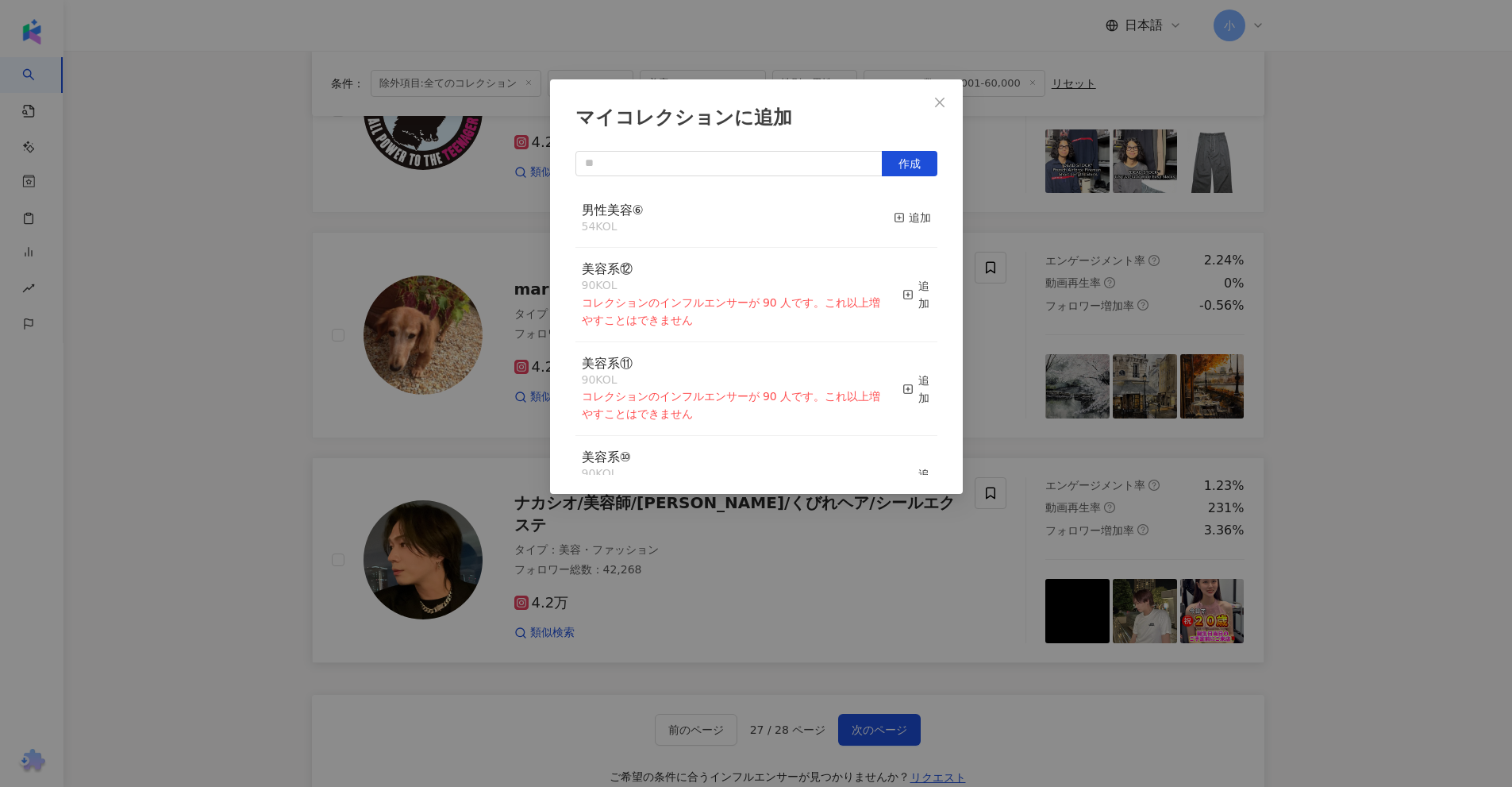
click at [878, 211] on div "男性美容⑥ 54 KOL 追加" at bounding box center [756, 219] width 362 height 59
click at [907, 215] on div "追加" at bounding box center [912, 218] width 37 height 17
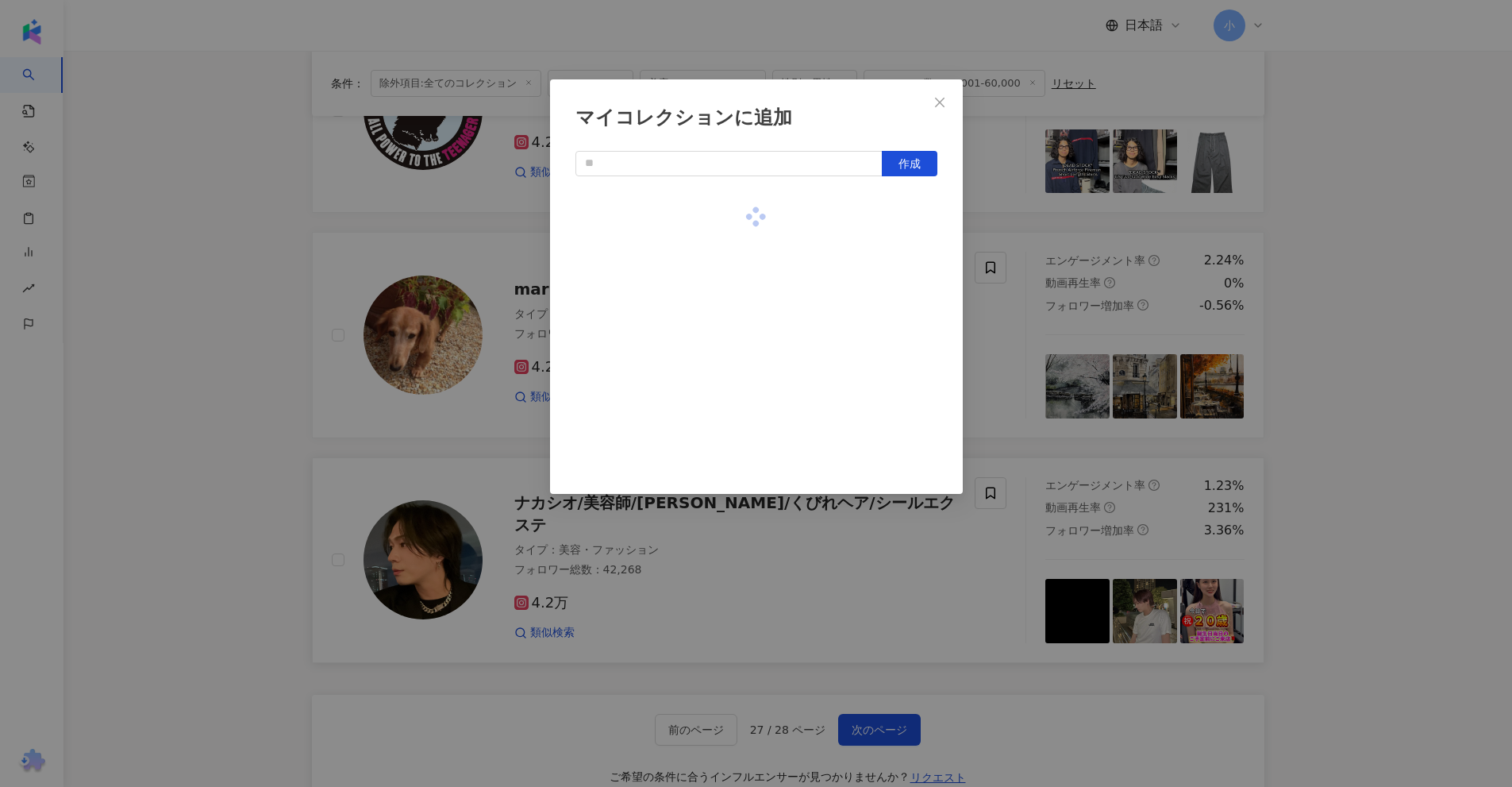
click at [1392, 231] on div "マイコレクションに追加 作成" at bounding box center [756, 393] width 1512 height 787
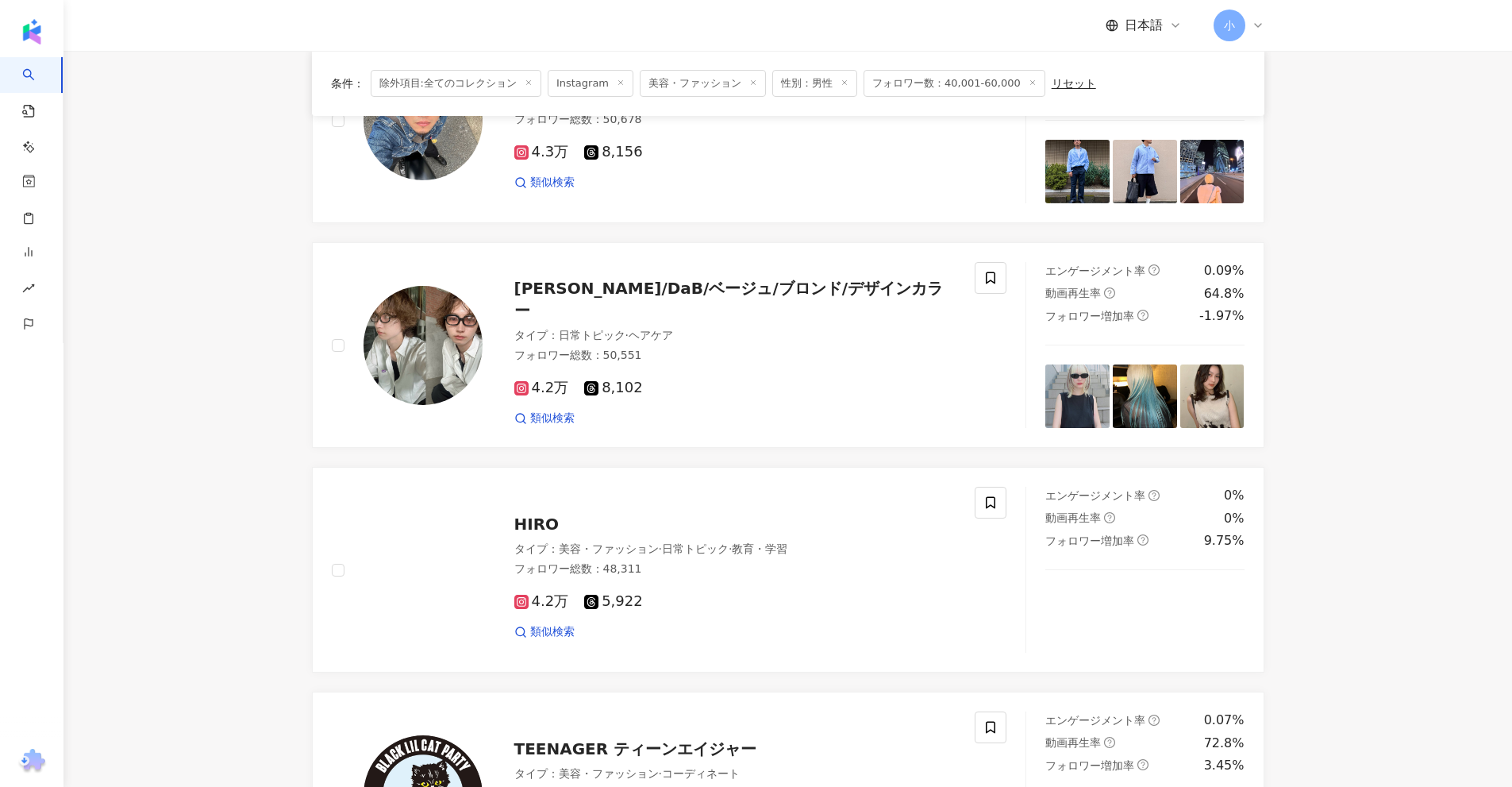
scroll to position [1543, 0]
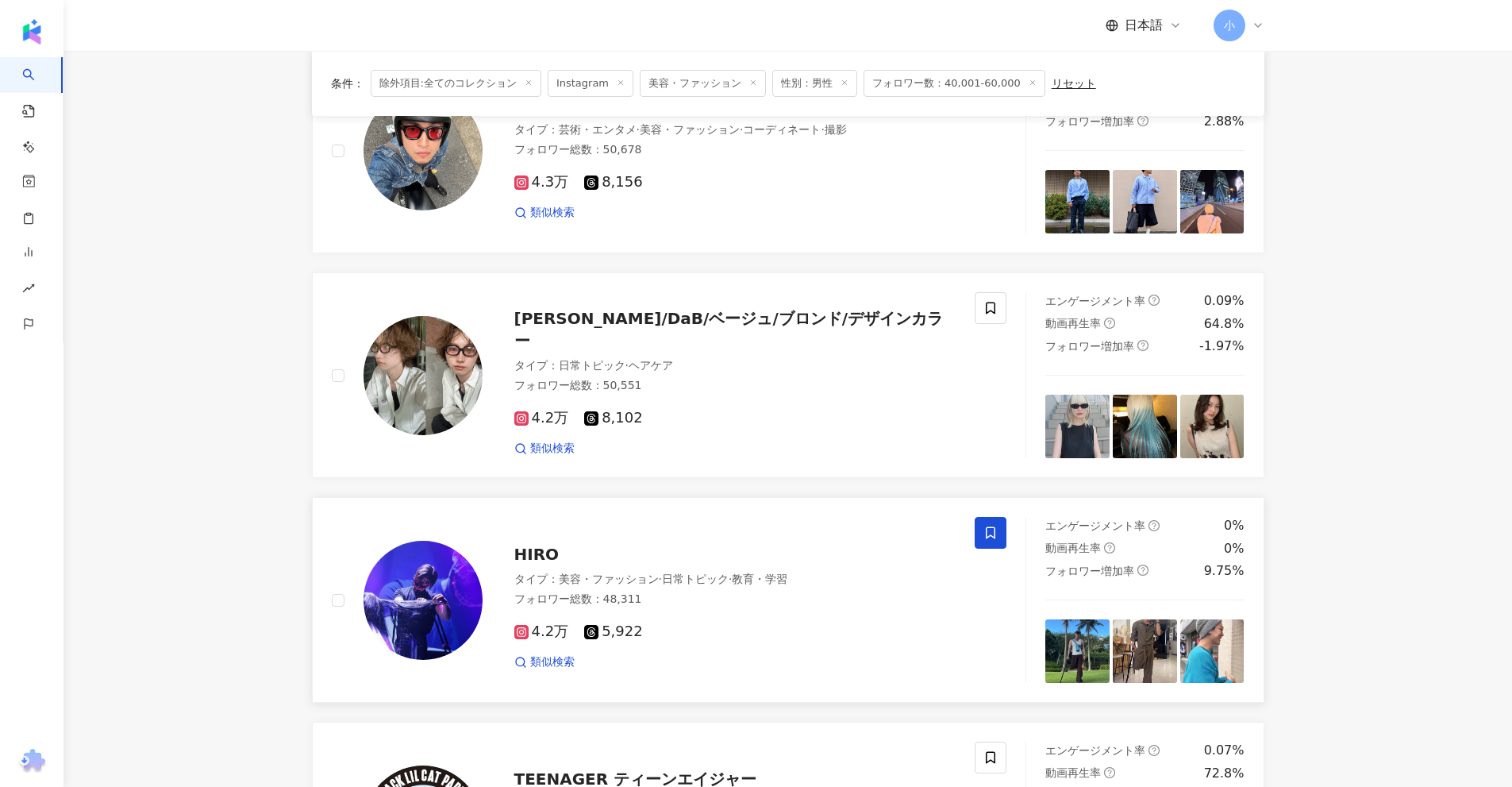
click at [990, 530] on icon at bounding box center [990, 533] width 14 height 14
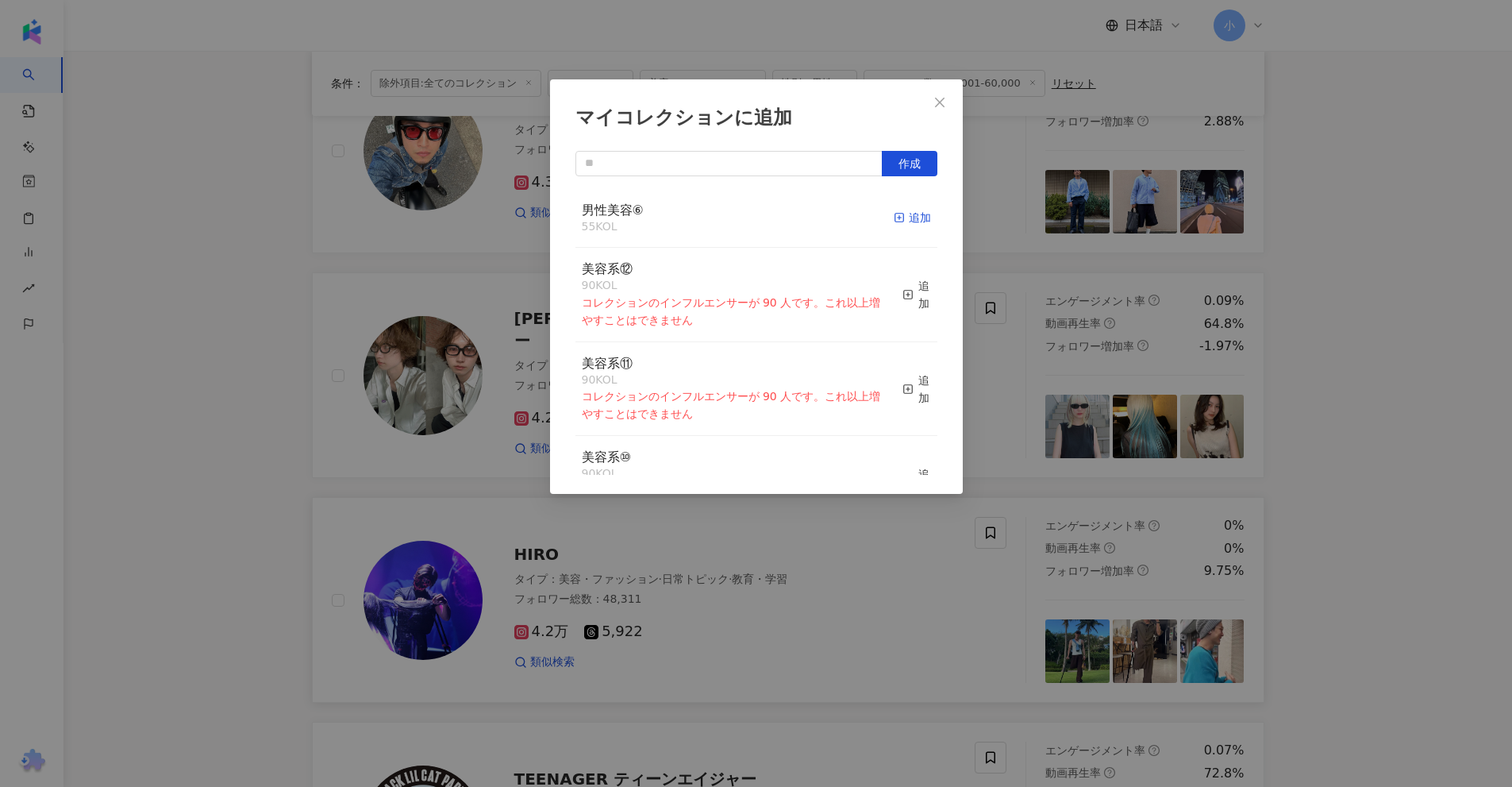
click at [906, 227] on div "追加" at bounding box center [912, 218] width 37 height 17
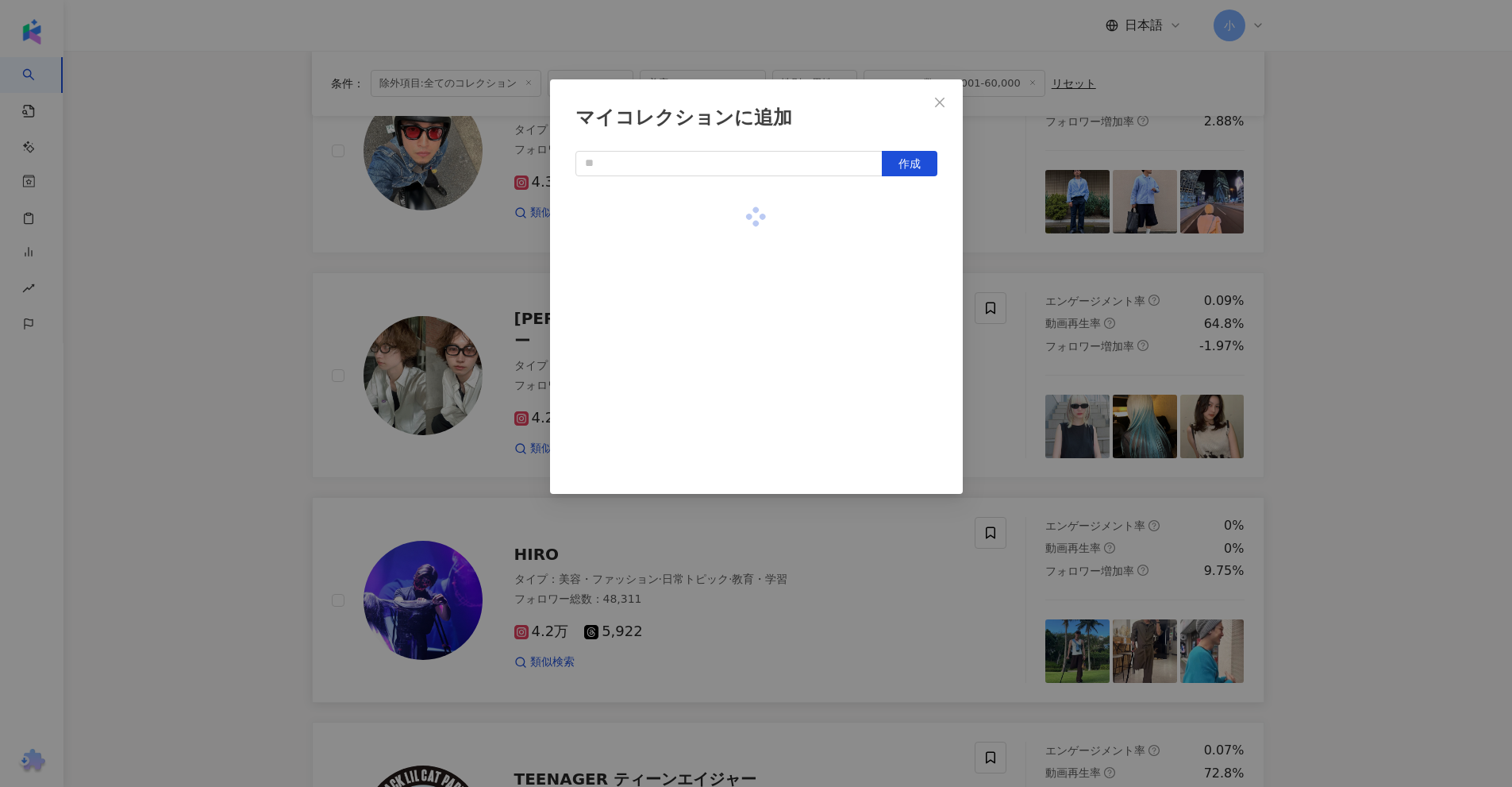
click at [1380, 345] on div "マイコレクションに追加 作成" at bounding box center [756, 393] width 1512 height 787
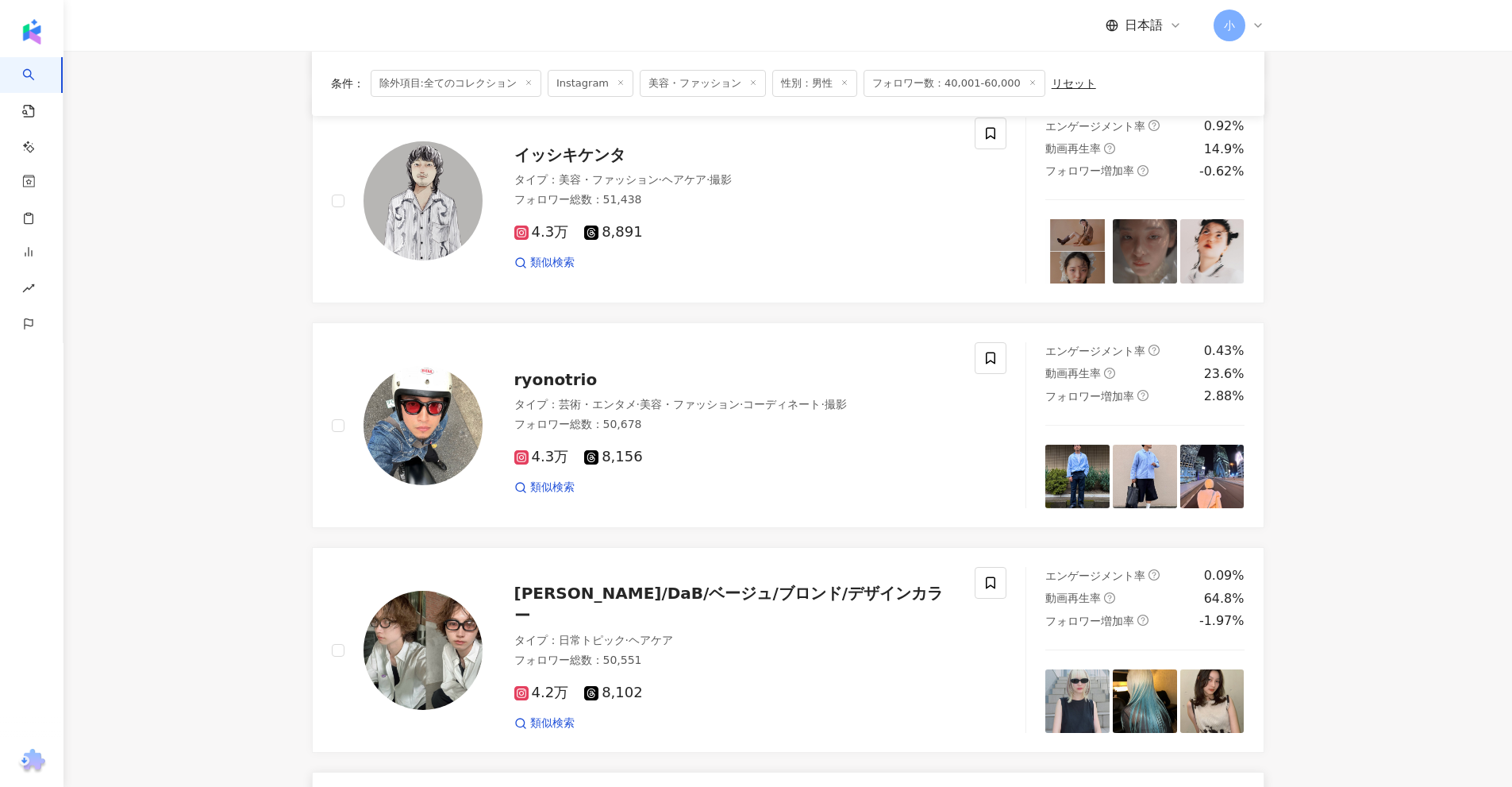
scroll to position [1225, 0]
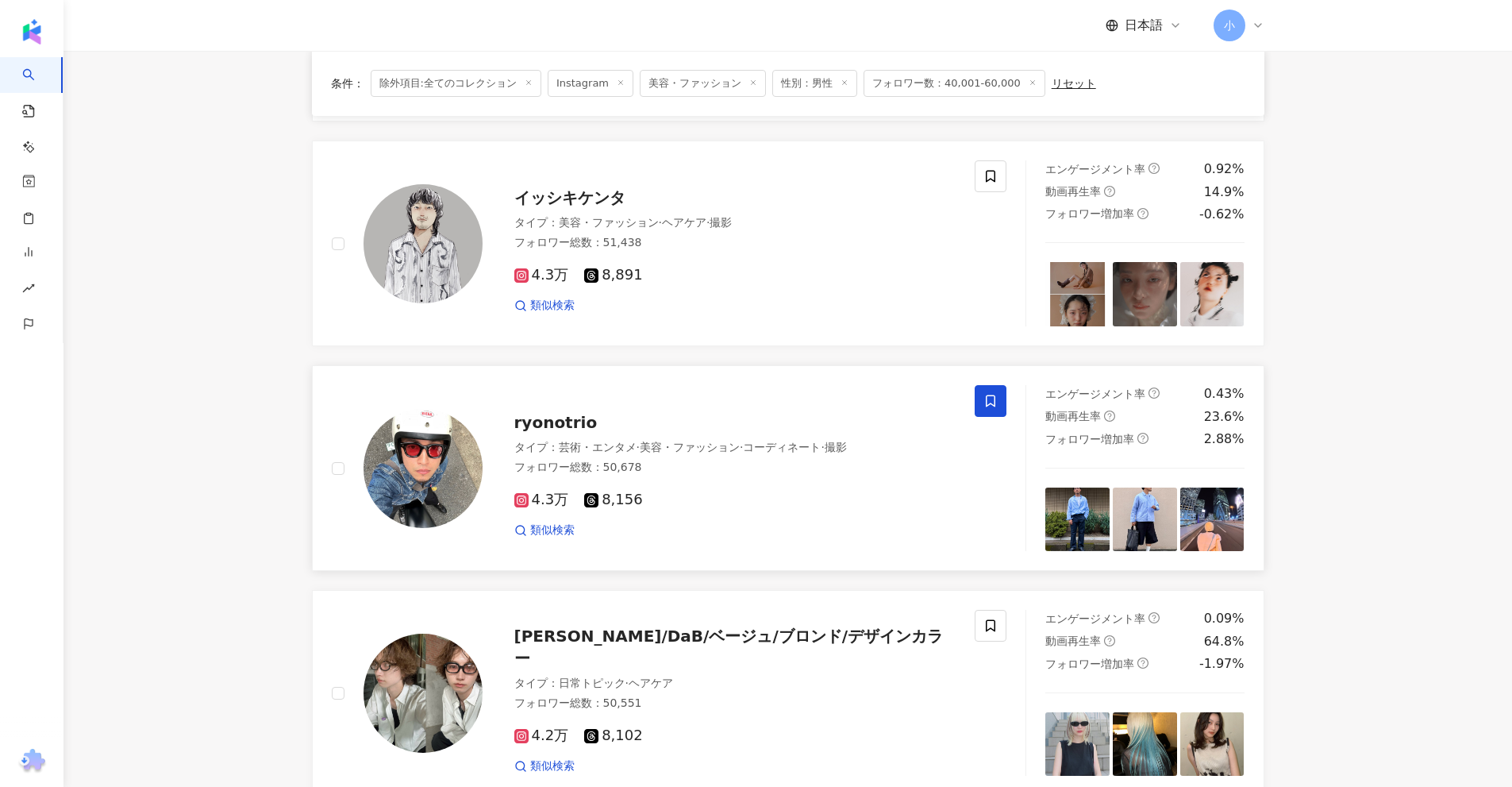
click at [986, 400] on icon at bounding box center [990, 401] width 14 height 14
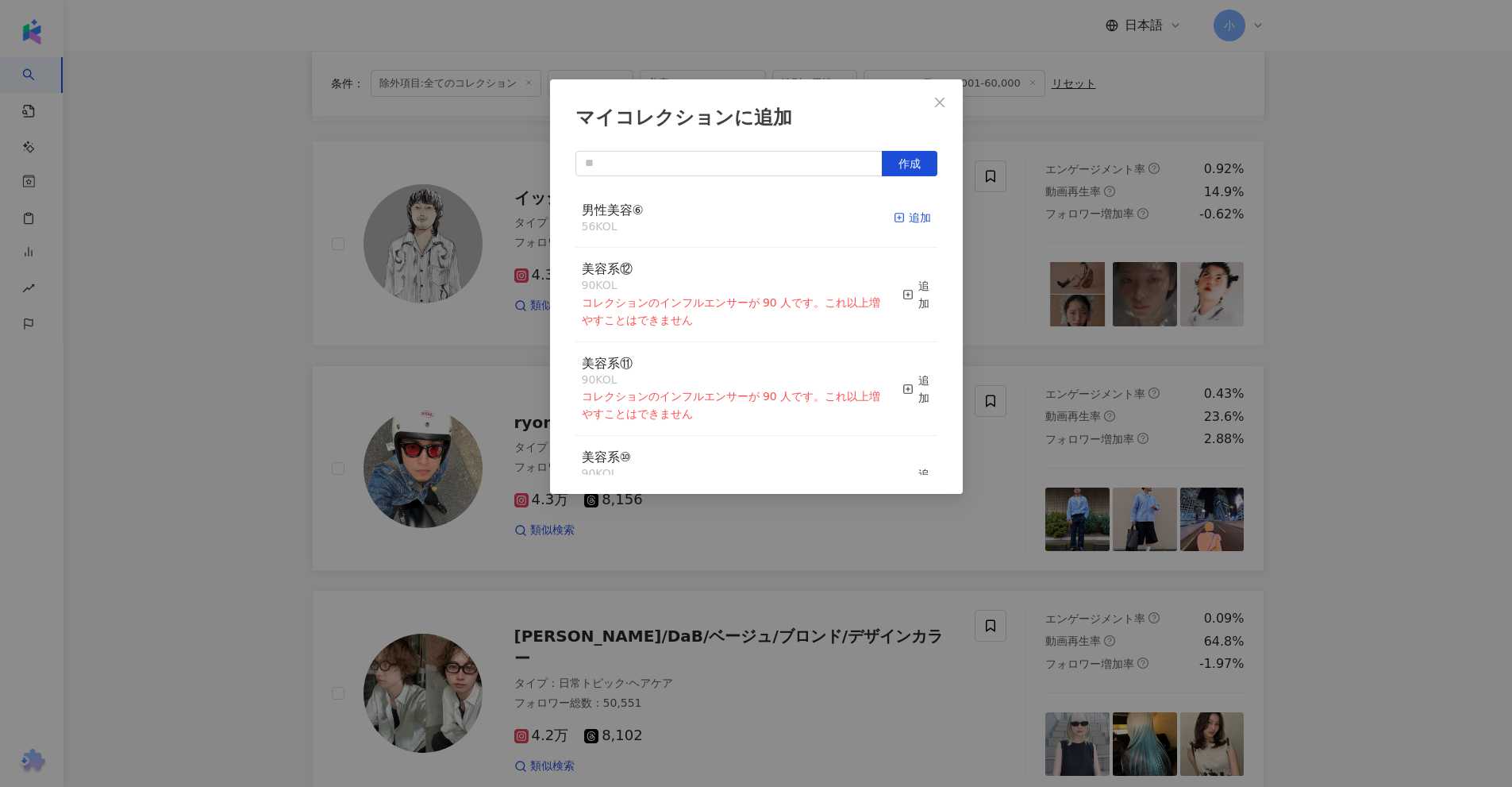
click at [897, 220] on div "追加" at bounding box center [912, 218] width 37 height 17
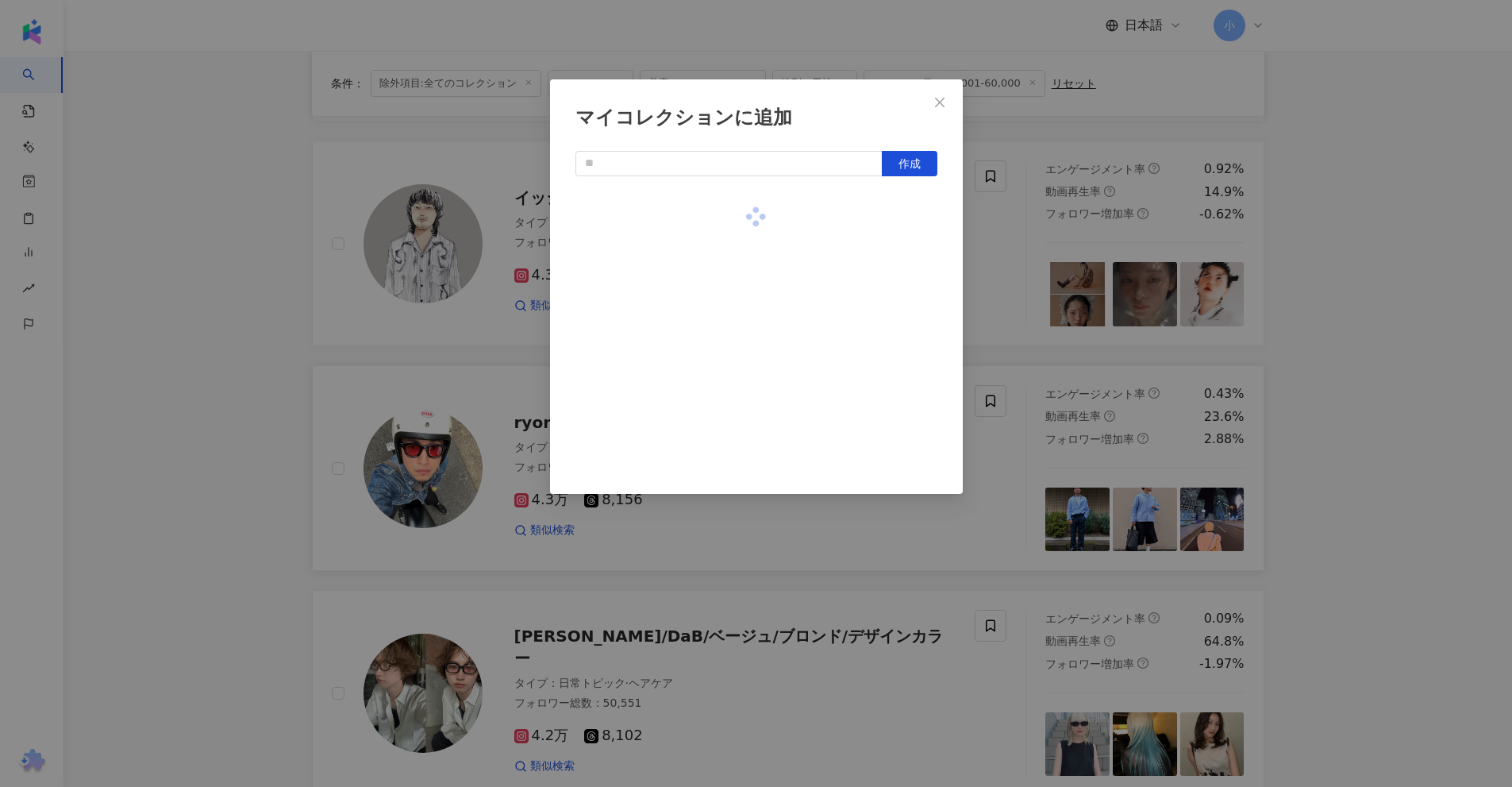
click at [1332, 258] on div "マイコレクションに追加 作成" at bounding box center [756, 393] width 1512 height 787
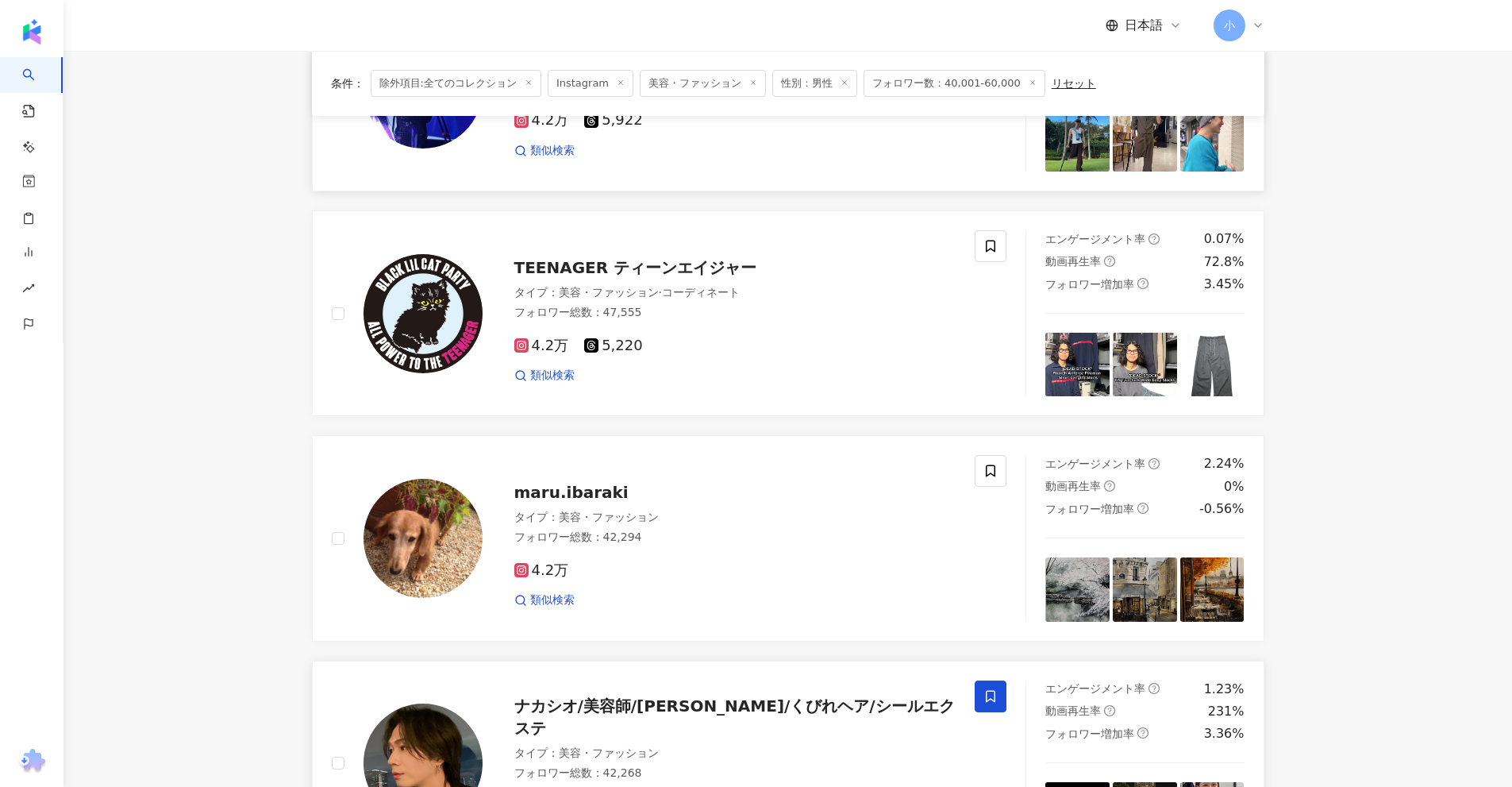
scroll to position [2495, 0]
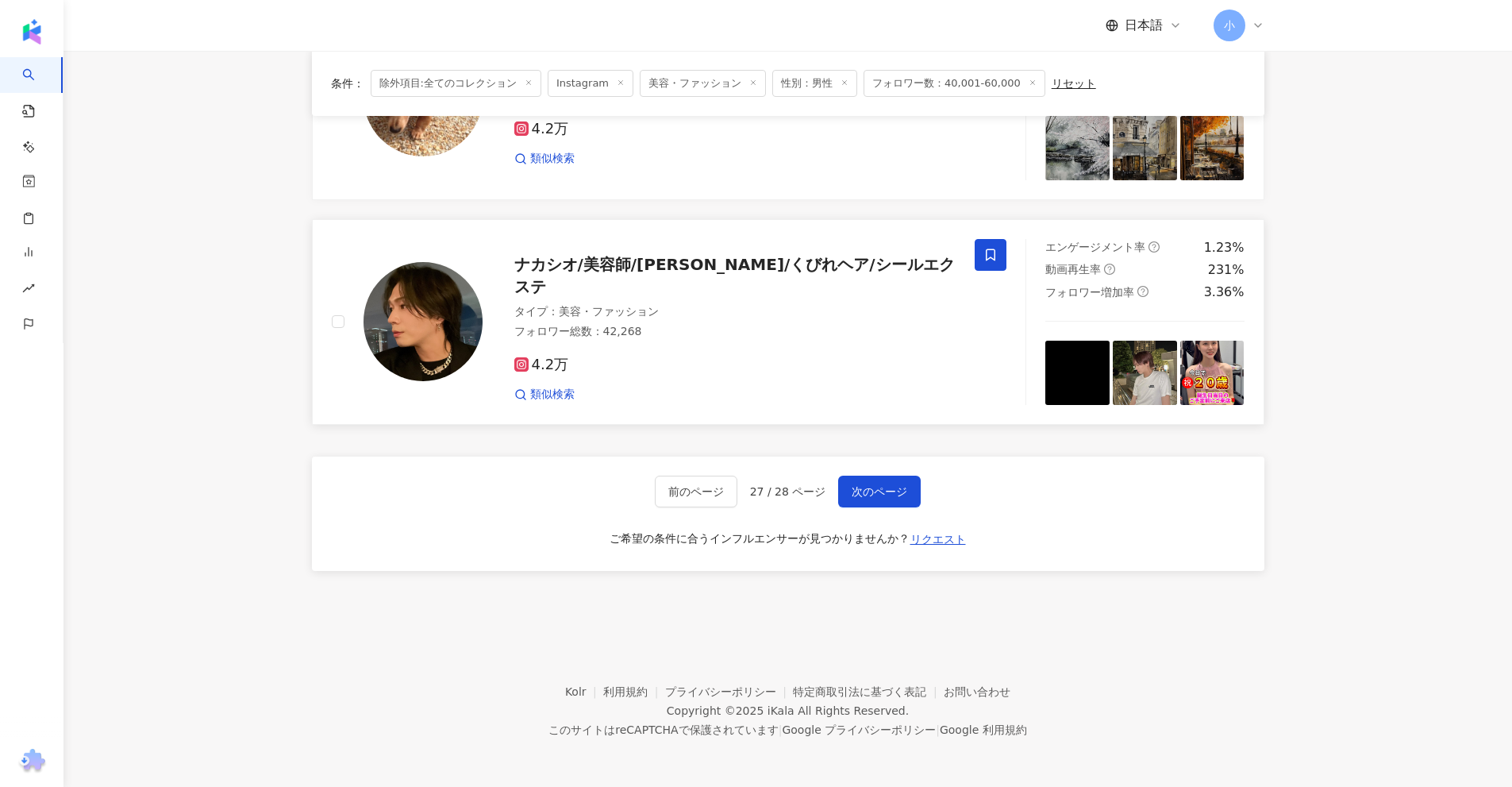
drag, startPoint x: 1330, startPoint y: 156, endPoint x: 1330, endPoint y: 616, distance: 460.0
click at [905, 487] on button "次のページ" at bounding box center [879, 492] width 83 height 31
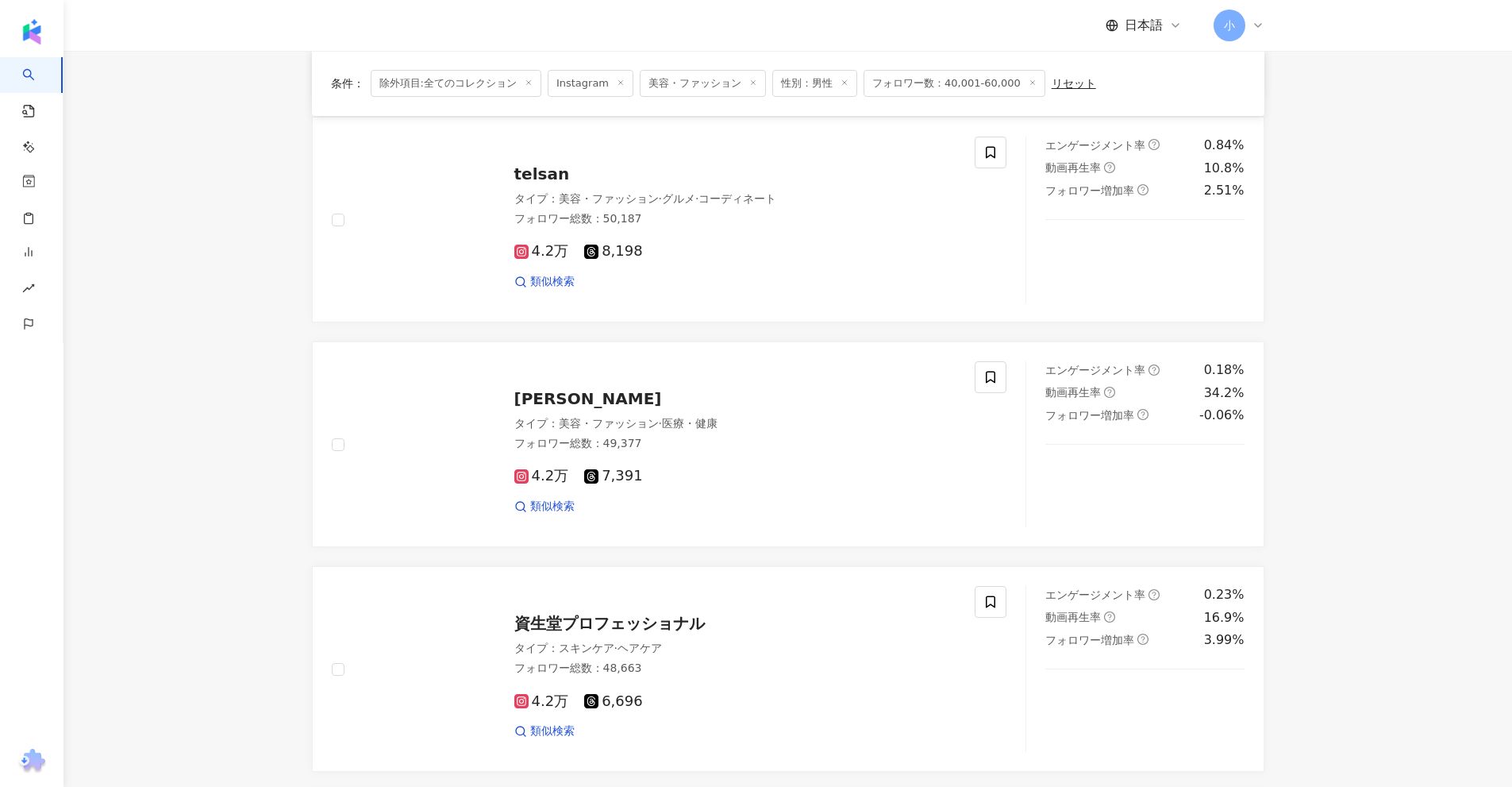
scroll to position [1623, 0]
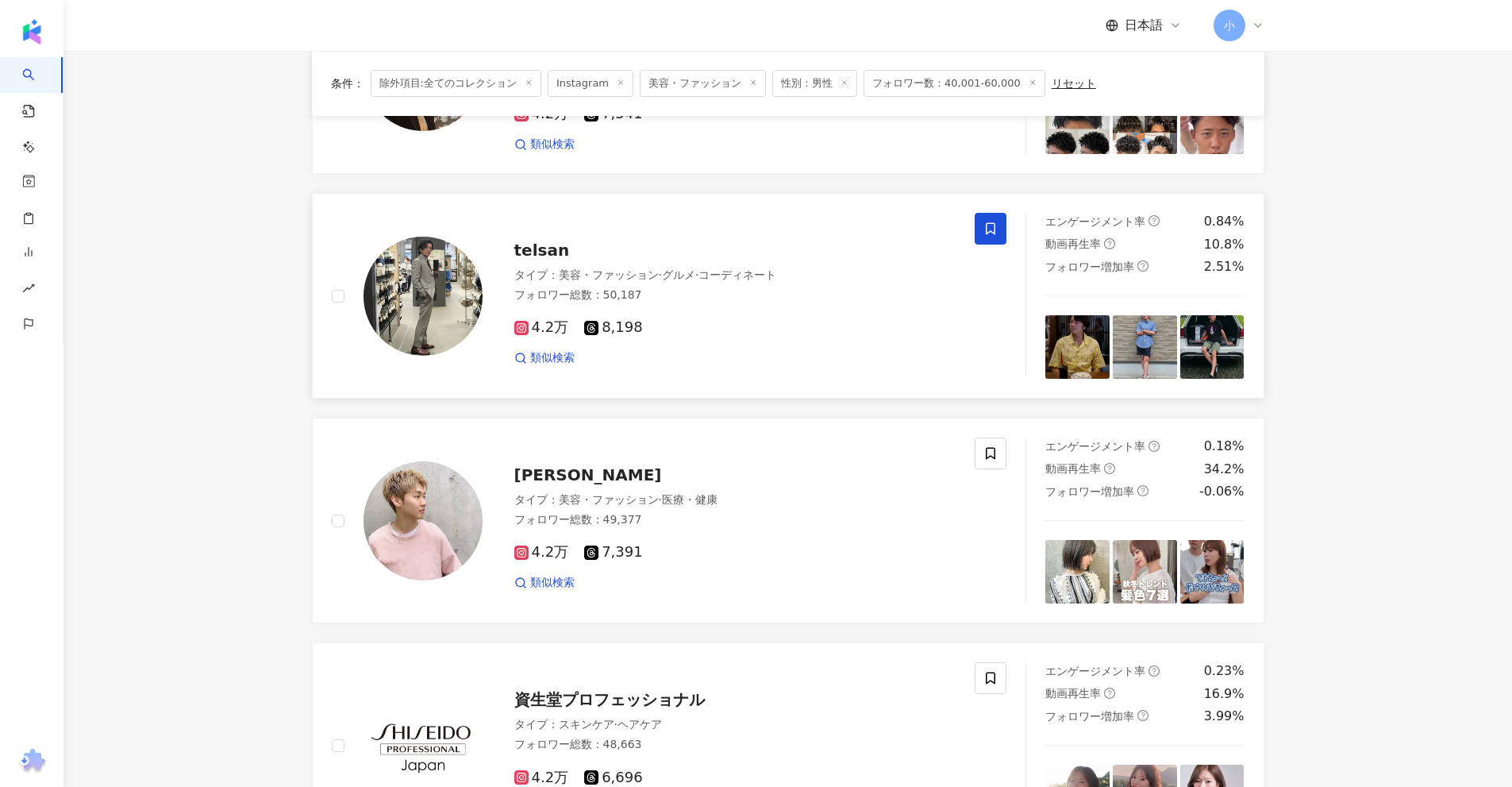
click at [992, 228] on icon at bounding box center [990, 228] width 14 height 14
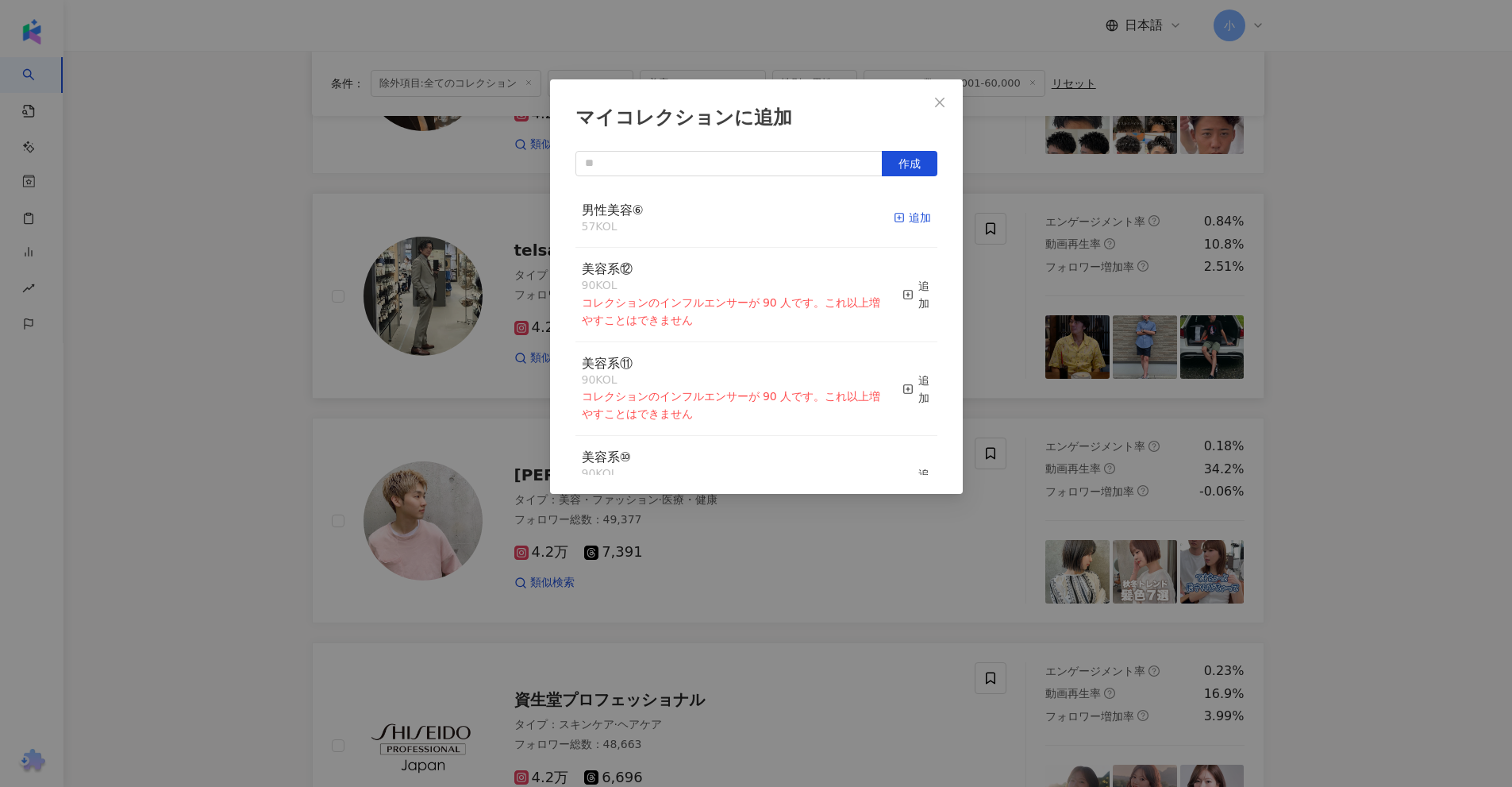
click at [895, 220] on div "追加" at bounding box center [912, 218] width 37 height 17
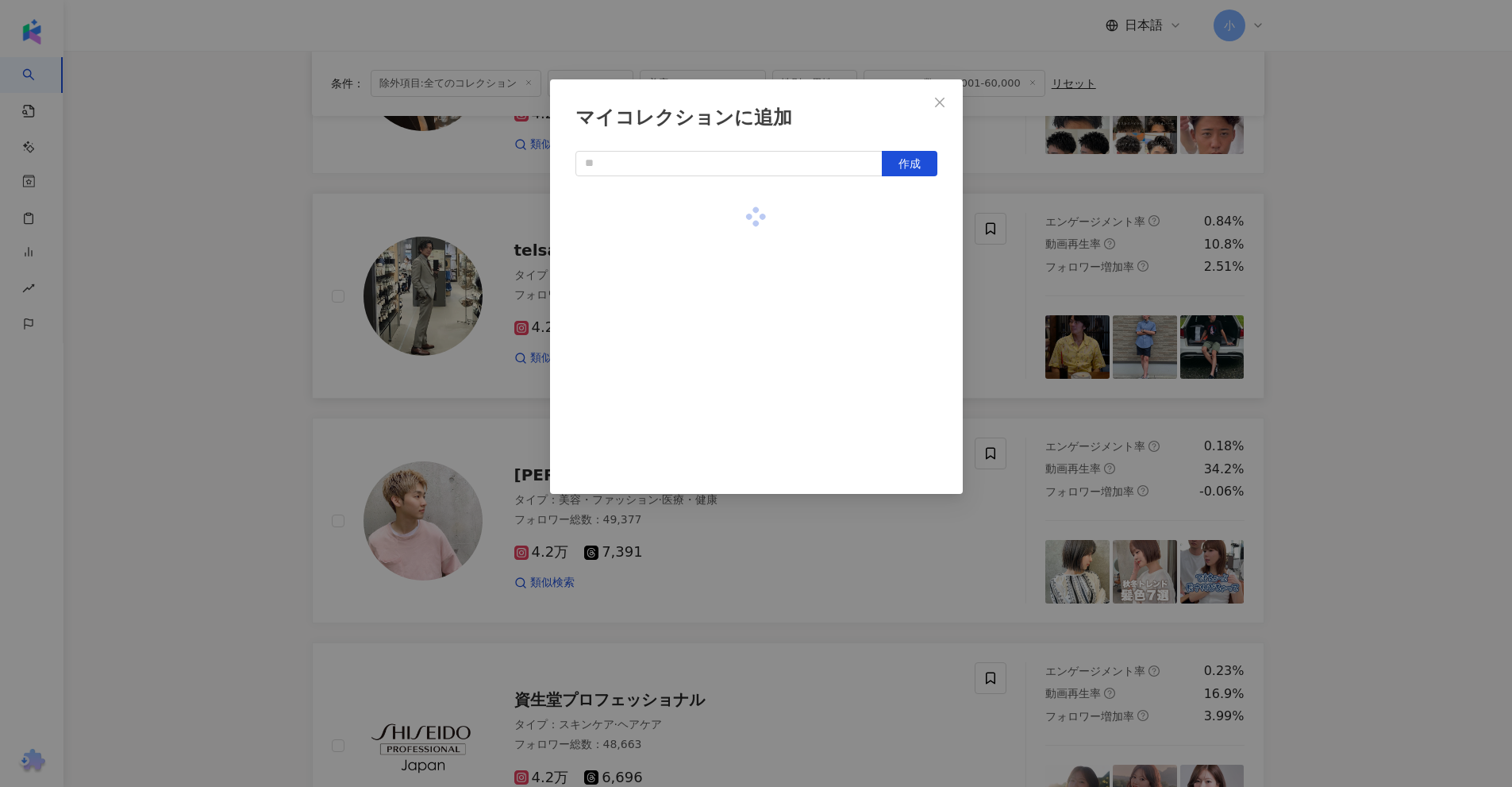
click at [1351, 254] on div "マイコレクションに追加 作成" at bounding box center [756, 393] width 1512 height 787
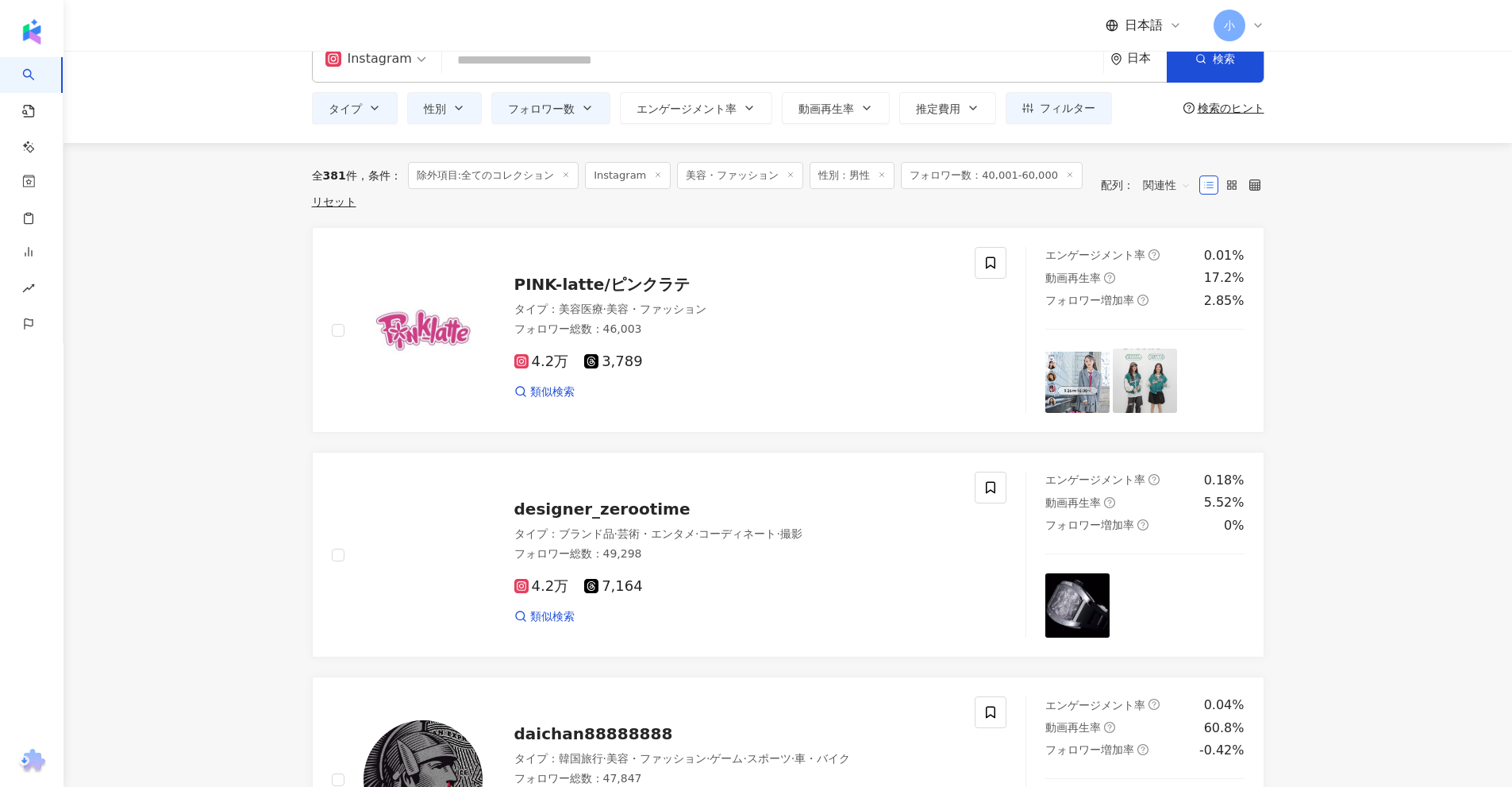
scroll to position [0, 0]
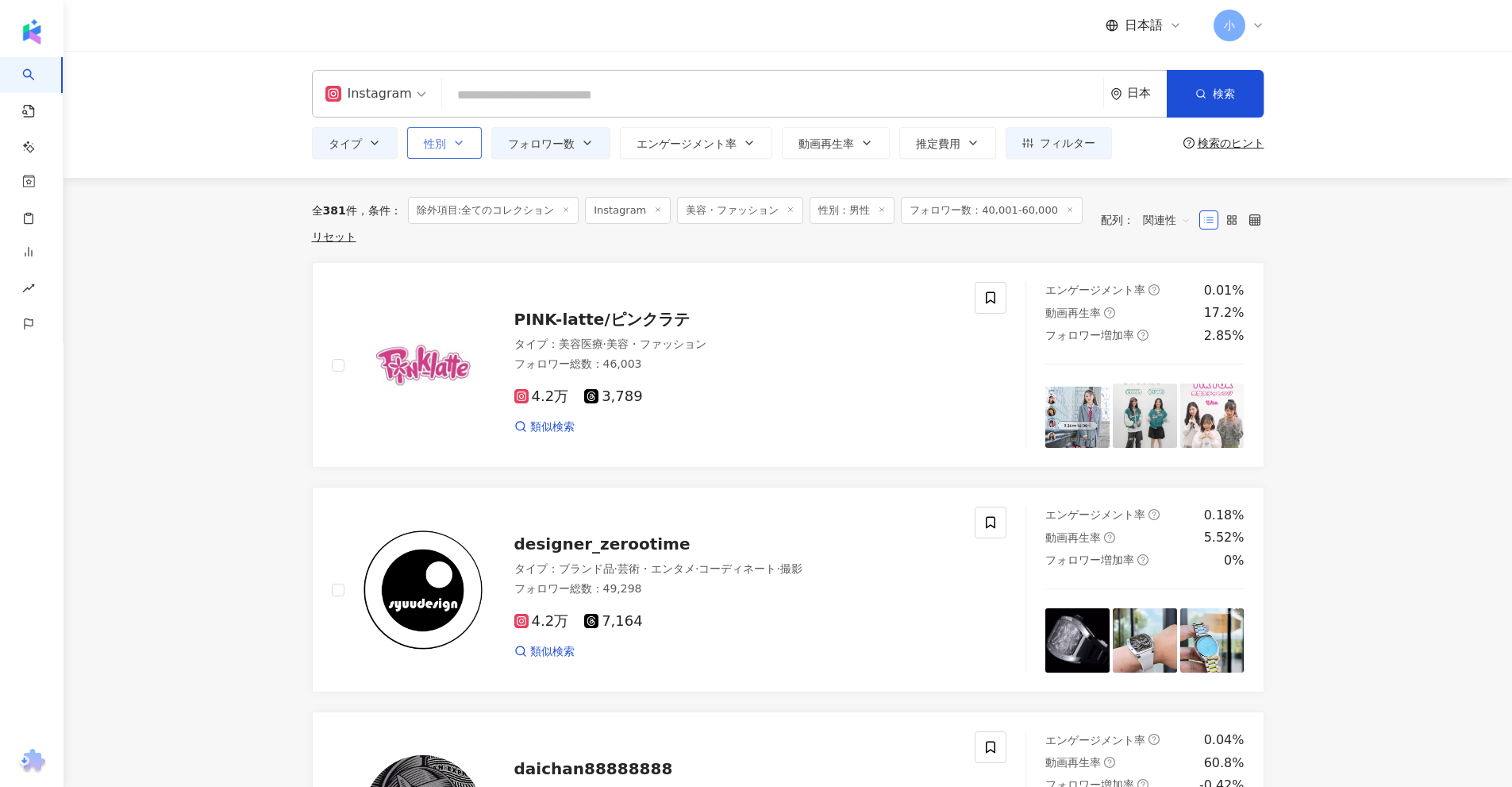
click at [437, 145] on span "性別" at bounding box center [435, 144] width 23 height 13
click at [453, 207] on span "指定なし" at bounding box center [464, 204] width 58 height 17
click at [362, 150] on button "タイプ" at bounding box center [355, 143] width 85 height 31
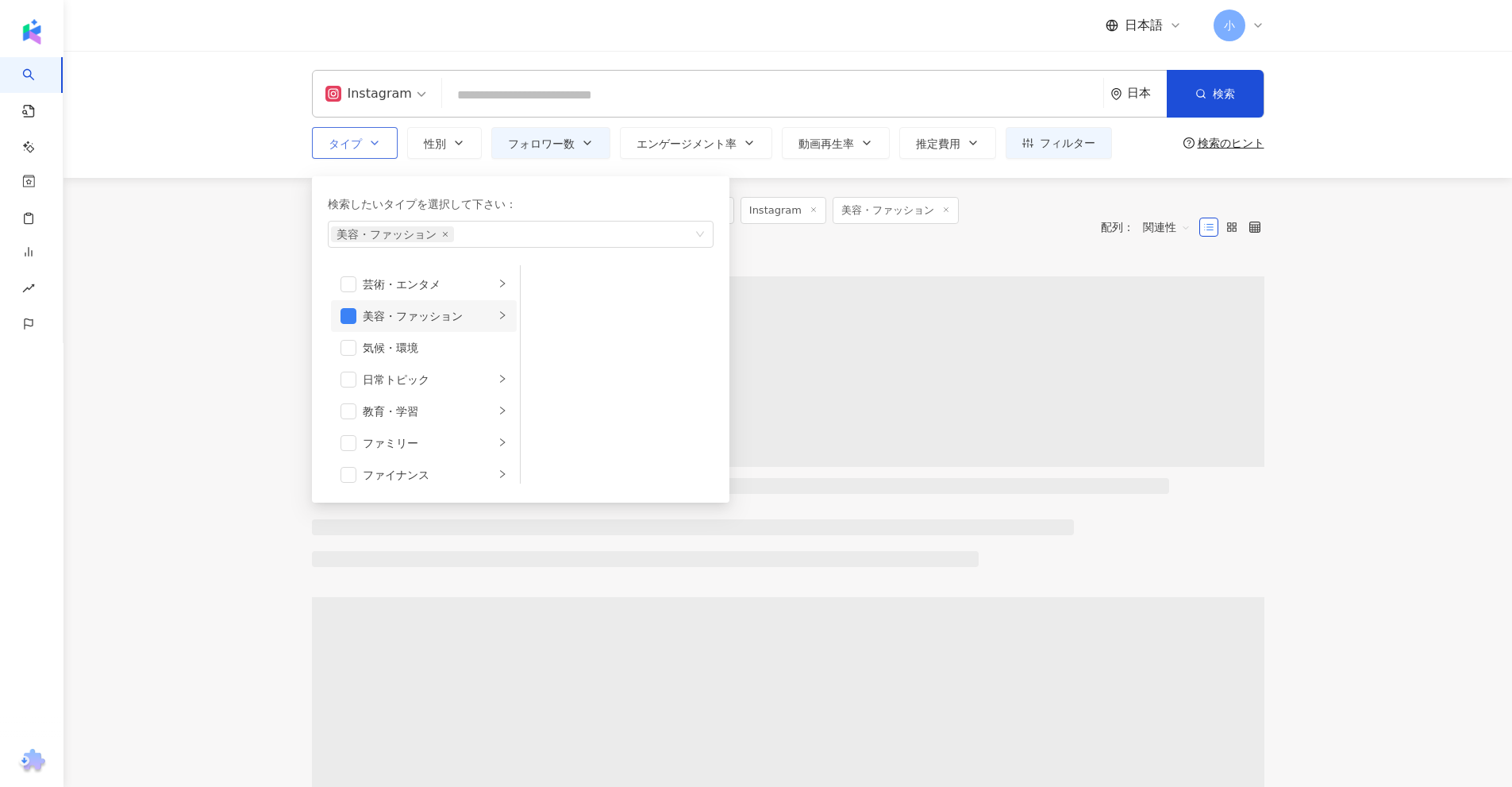
click at [373, 317] on div "美容・ファッション" at bounding box center [428, 315] width 132 height 17
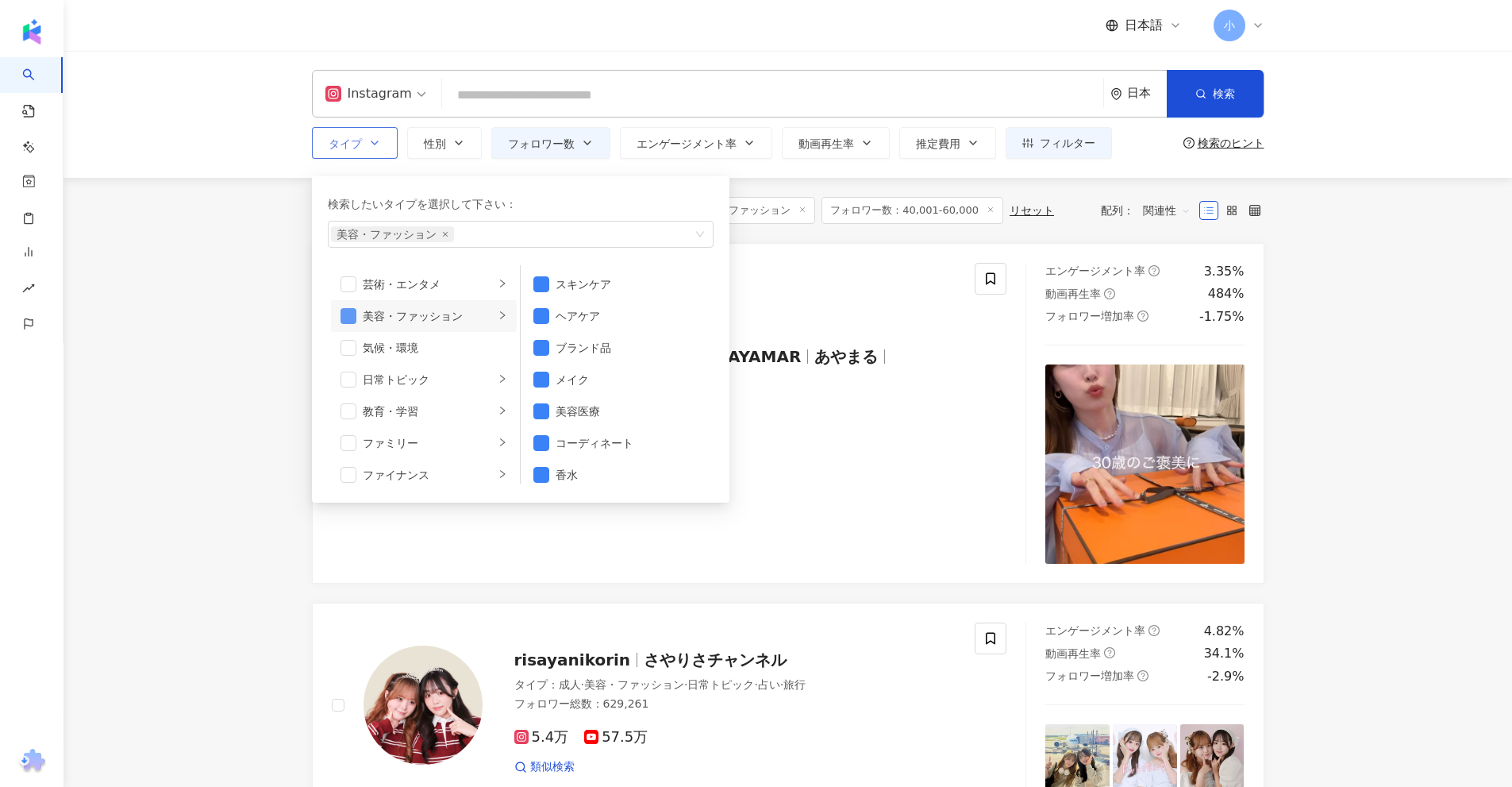
click at [349, 315] on span "button" at bounding box center [349, 315] width 16 height 16
click at [345, 280] on span "button" at bounding box center [349, 284] width 16 height 16
drag, startPoint x: 349, startPoint y: 282, endPoint x: 360, endPoint y: 283, distance: 11.0
click at [348, 282] on span "button" at bounding box center [349, 284] width 16 height 16
click at [405, 287] on div "芸術・エンタメ" at bounding box center [428, 284] width 132 height 17
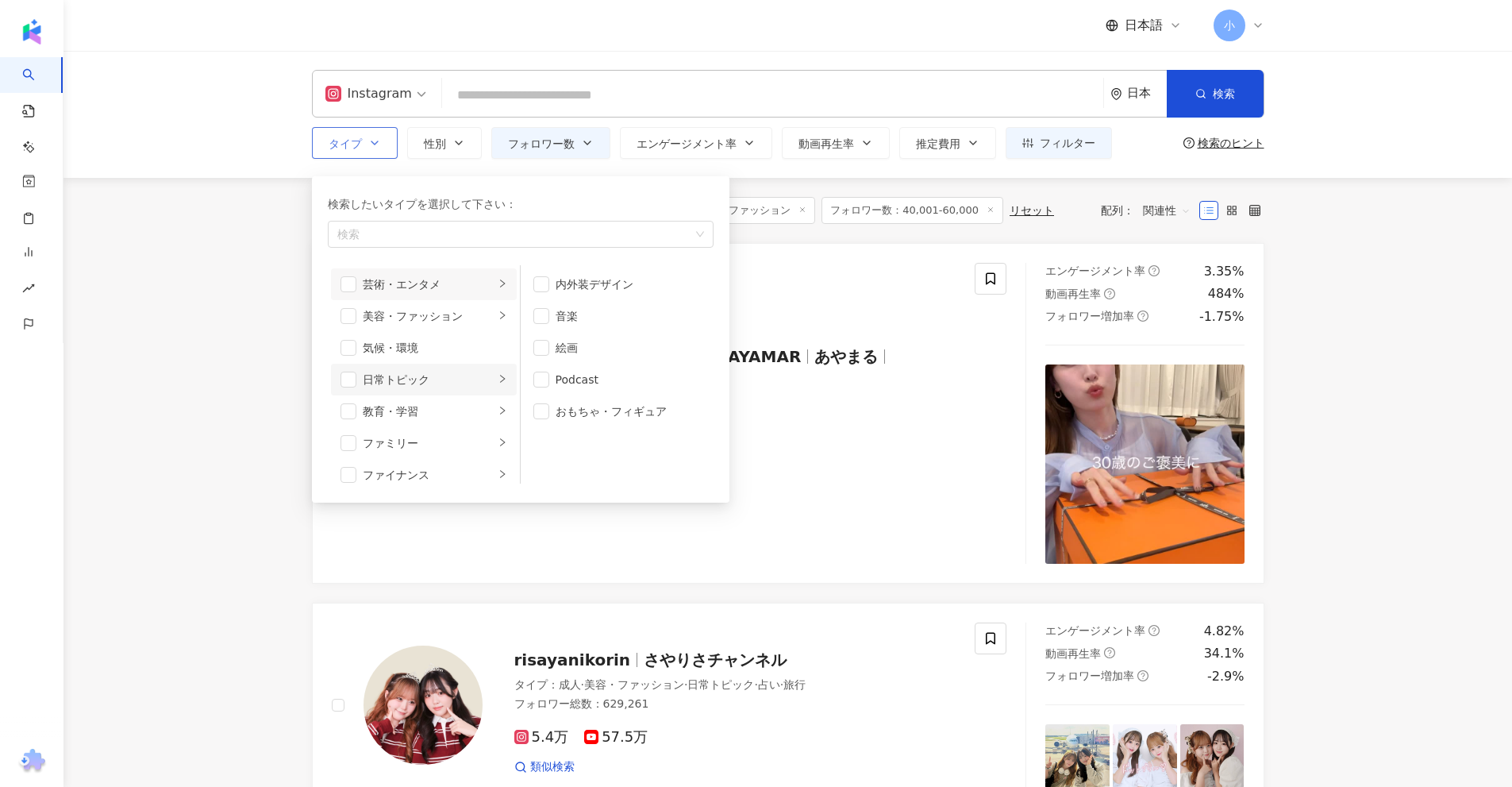
click at [438, 379] on div "日常トピック" at bounding box center [428, 379] width 132 height 17
click at [430, 349] on div "気候・環境" at bounding box center [435, 348] width 145 height 17
click at [431, 349] on div "気候・環境" at bounding box center [435, 348] width 145 height 17
click at [418, 417] on div "教育・学習" at bounding box center [428, 411] width 132 height 17
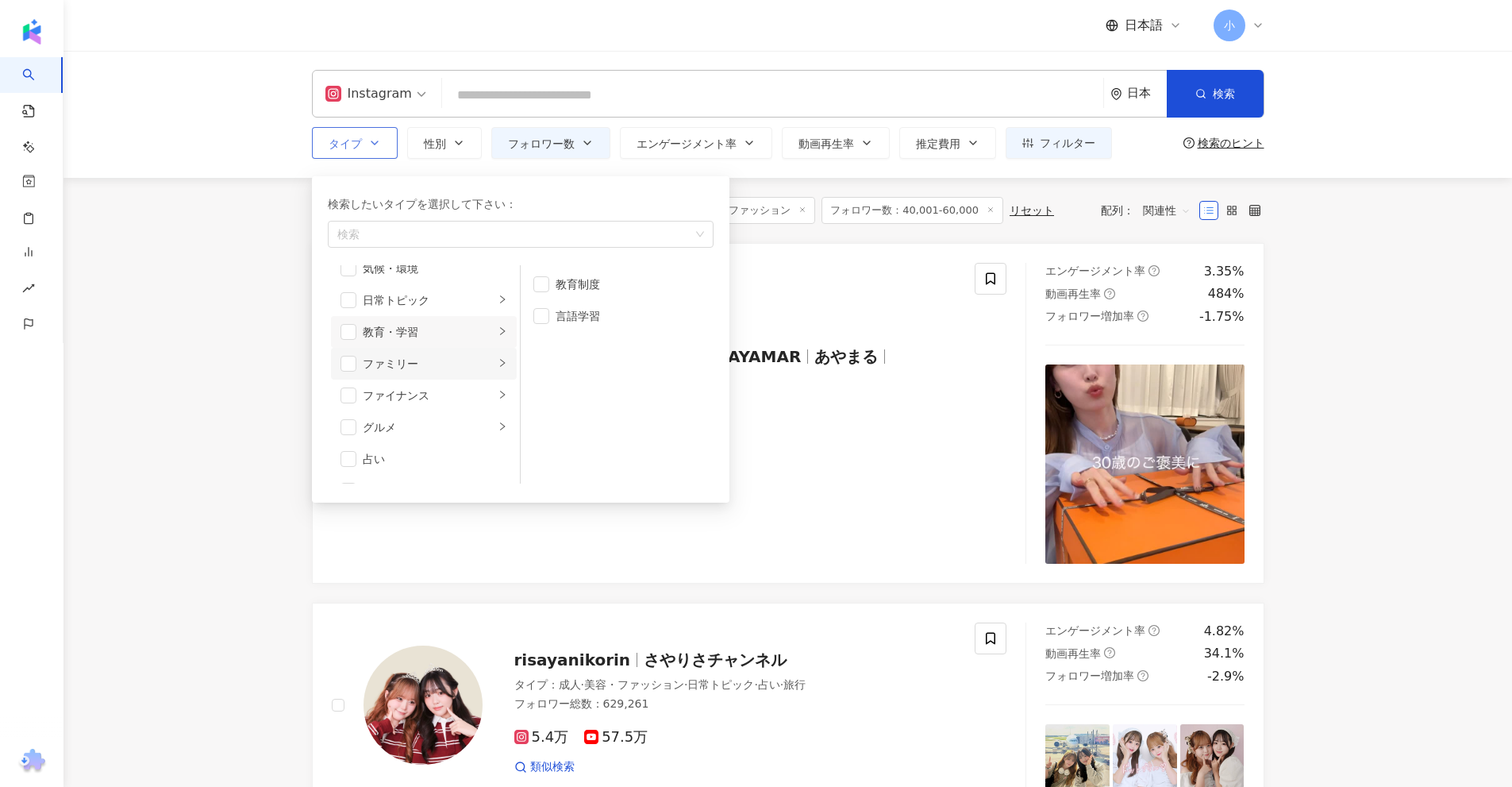
click at [421, 364] on div "ファミリー" at bounding box center [428, 363] width 132 height 17
click at [566, 289] on div "子育て" at bounding box center [628, 284] width 146 height 17
click at [565, 316] on div "親子" at bounding box center [628, 315] width 146 height 17
click at [389, 352] on div "グルメ" at bounding box center [428, 348] width 132 height 17
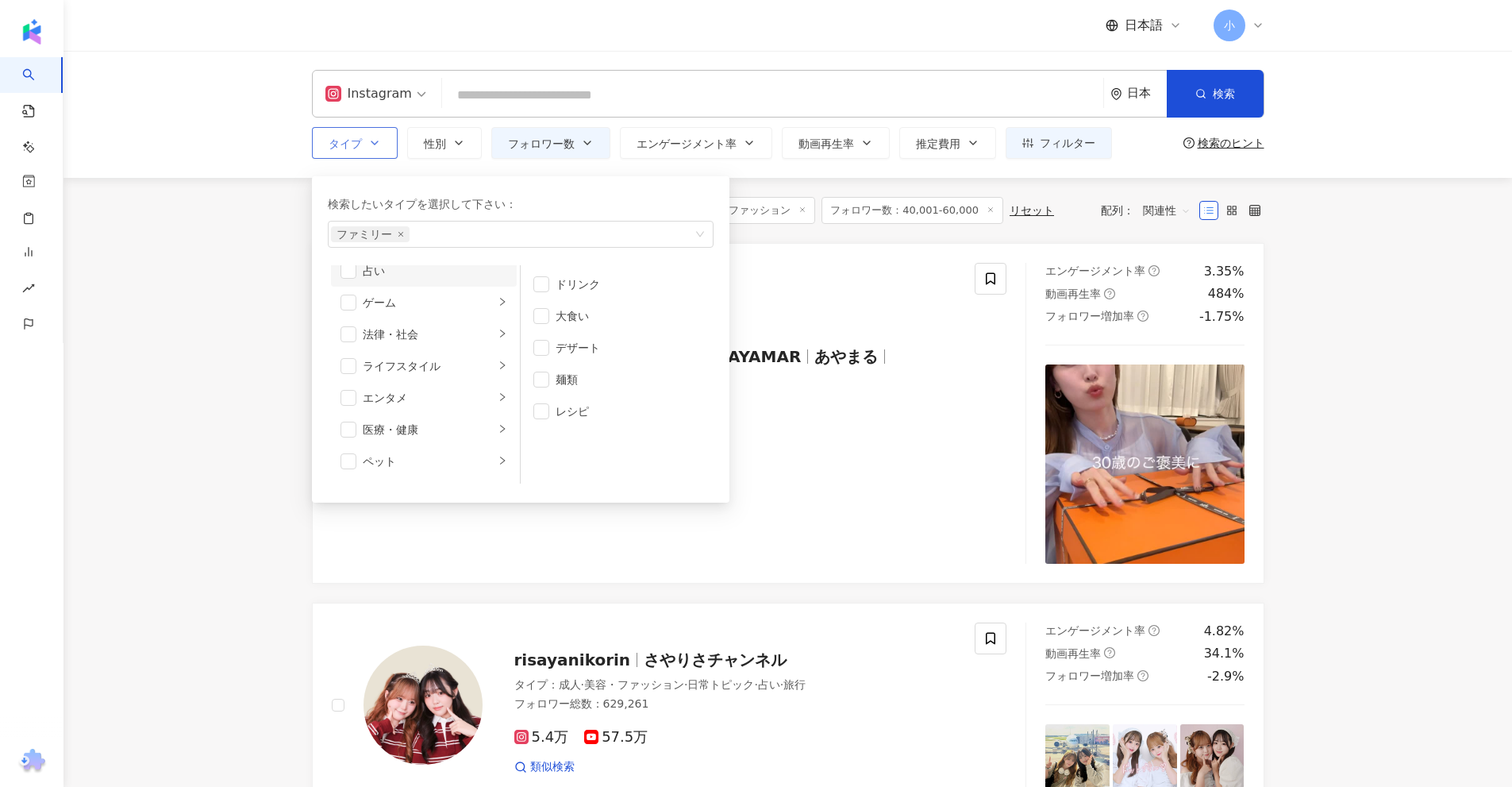
scroll to position [317, 0]
click at [420, 320] on div "ライフスタイル" at bounding box center [428, 315] width 132 height 17
click at [419, 295] on li "法律・社会" at bounding box center [424, 284] width 186 height 31
click at [421, 322] on div "ライフスタイル" at bounding box center [428, 315] width 132 height 17
click at [423, 349] on div "エンタメ" at bounding box center [428, 348] width 132 height 17
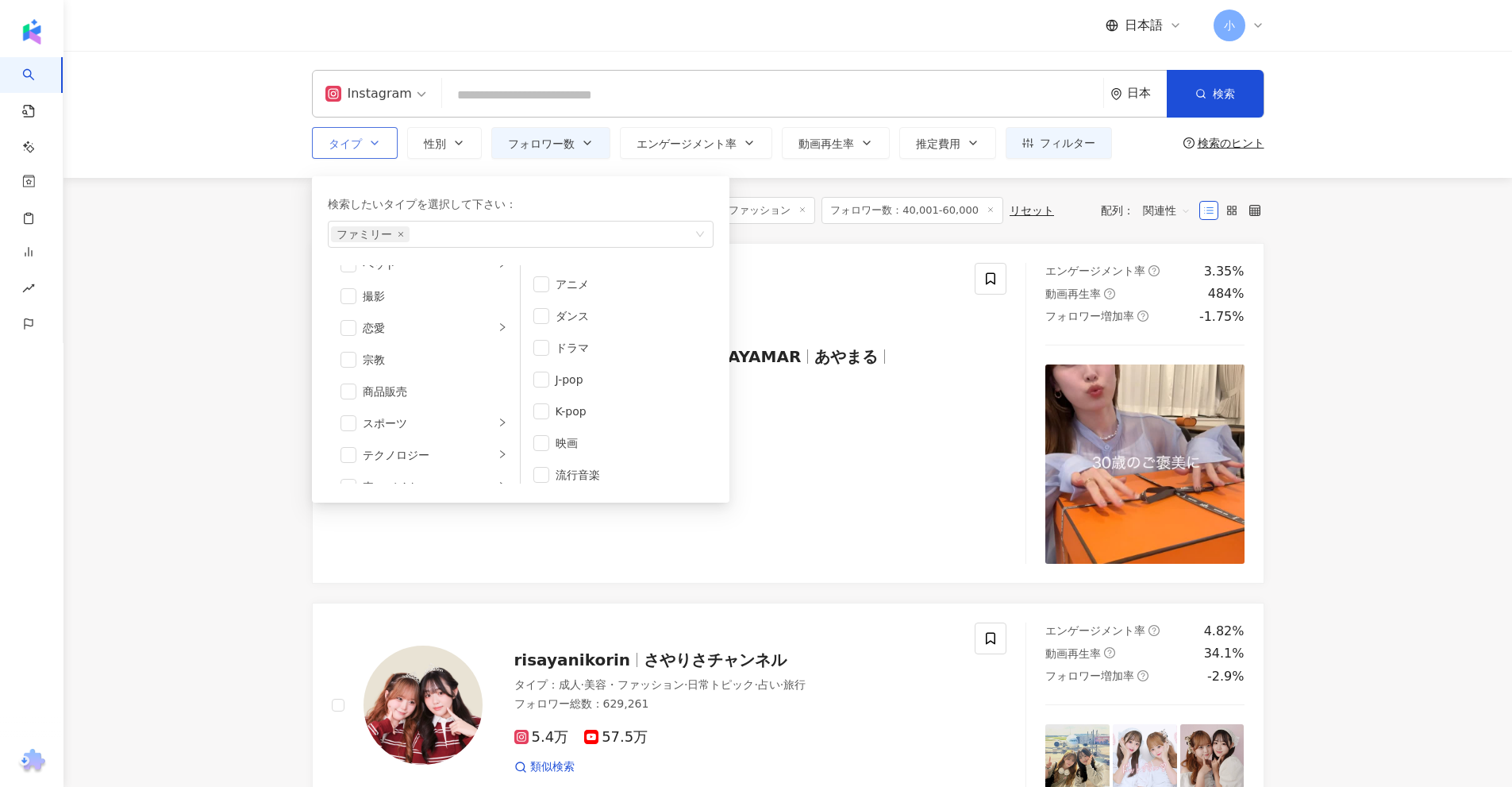
scroll to position [550, 0]
click at [425, 370] on div "テクノロジー" at bounding box center [428, 369] width 132 height 17
click at [425, 396] on div "車・バイク" at bounding box center [428, 401] width 132 height 17
click at [424, 430] on div "旅行" at bounding box center [428, 432] width 132 height 17
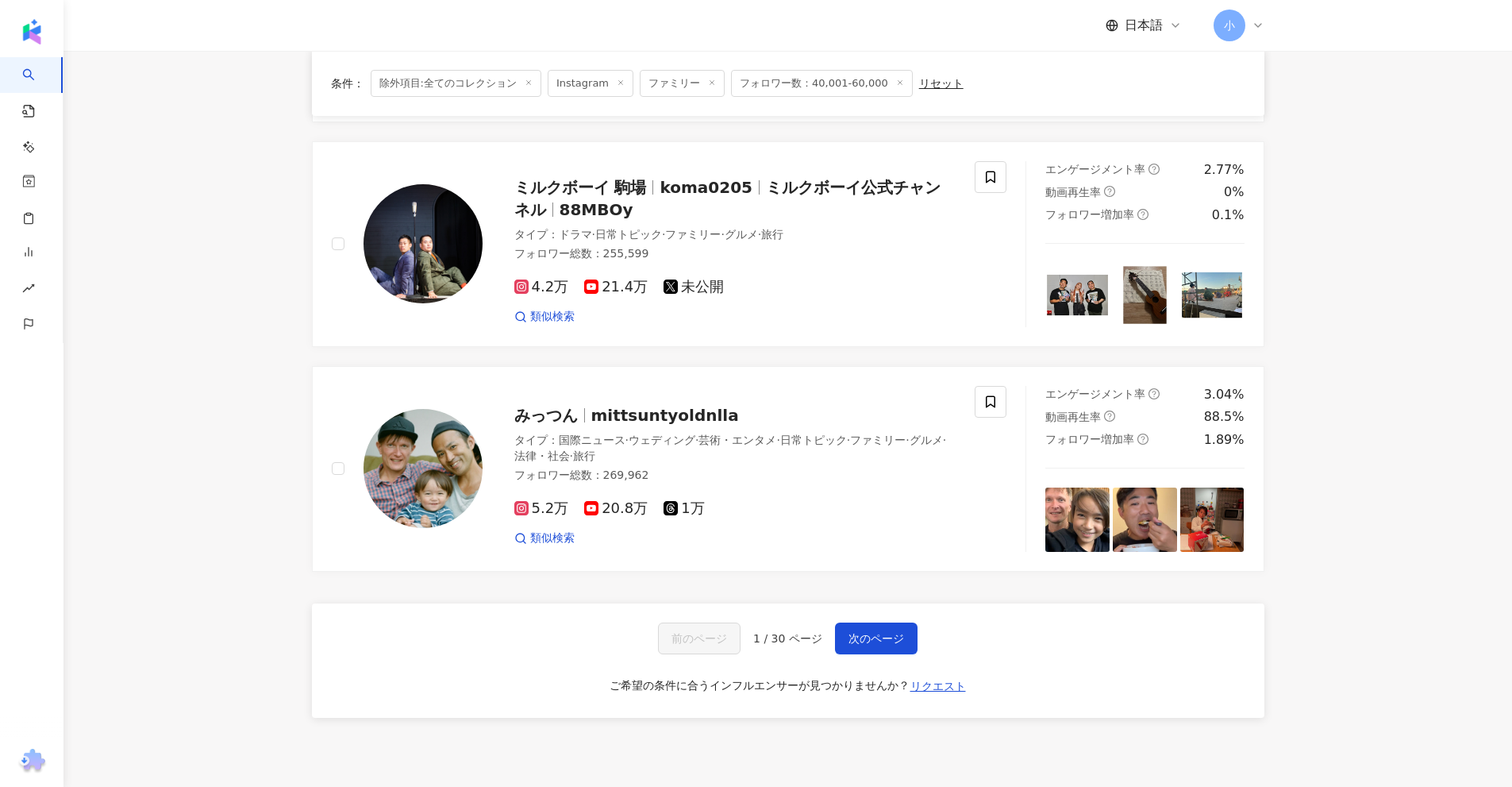
scroll to position [2404, 0]
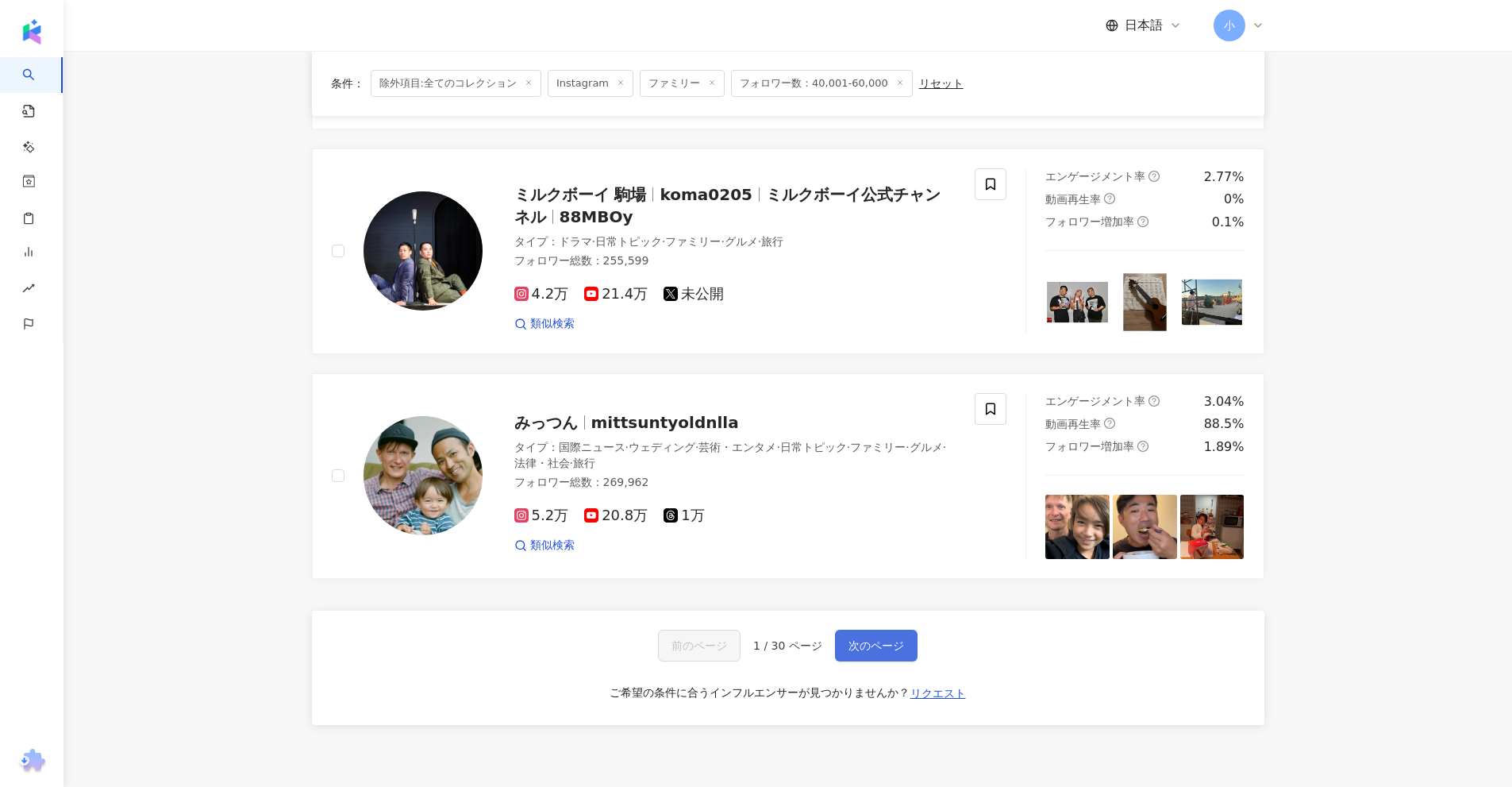
click at [894, 639] on span "次のページ" at bounding box center [877, 645] width 56 height 13
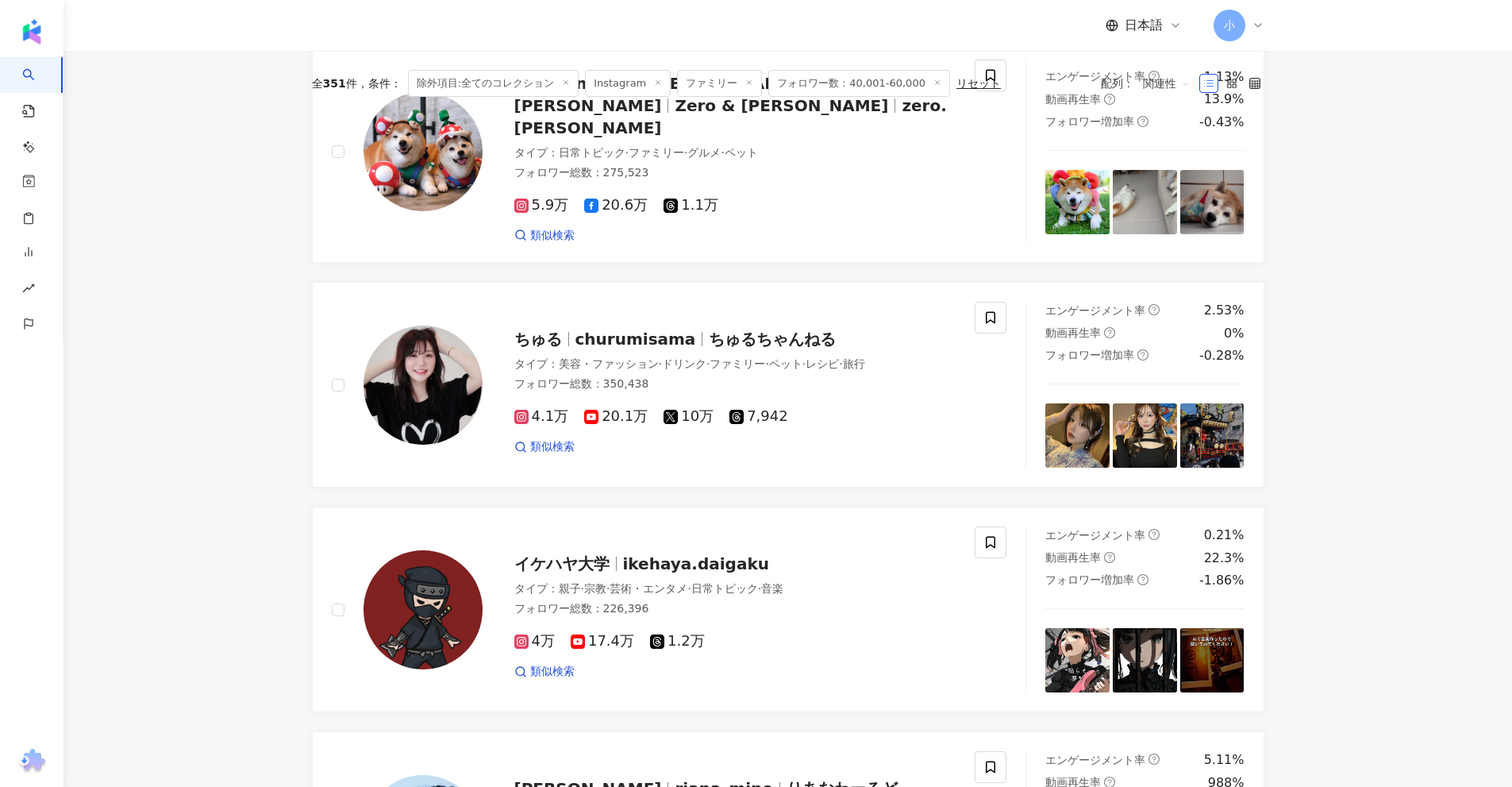
scroll to position [0, 0]
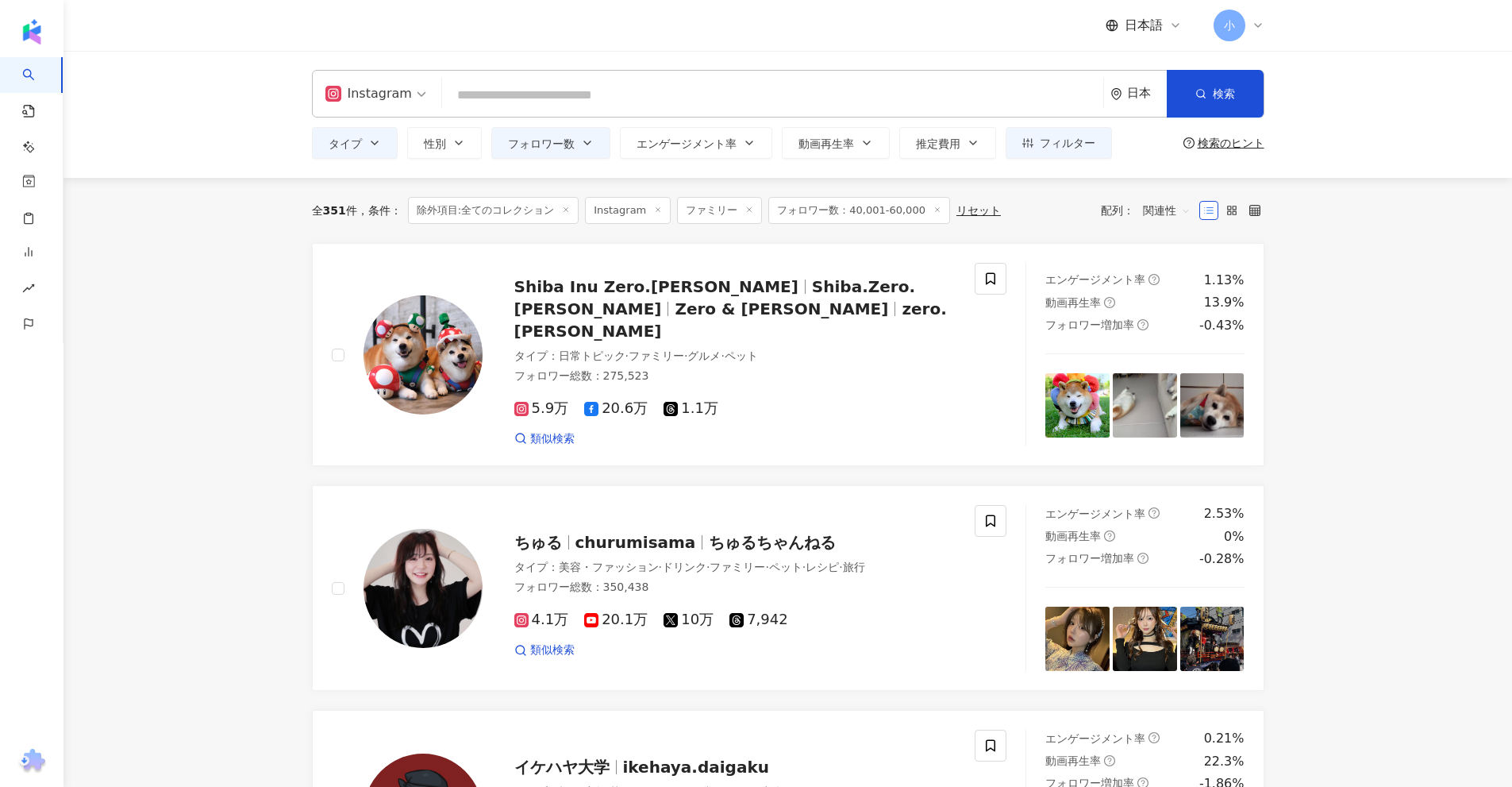
drag, startPoint x: 1359, startPoint y: 614, endPoint x: 1153, endPoint y: 265, distance: 405.3
click at [367, 140] on button "タイプ" at bounding box center [355, 143] width 85 height 31
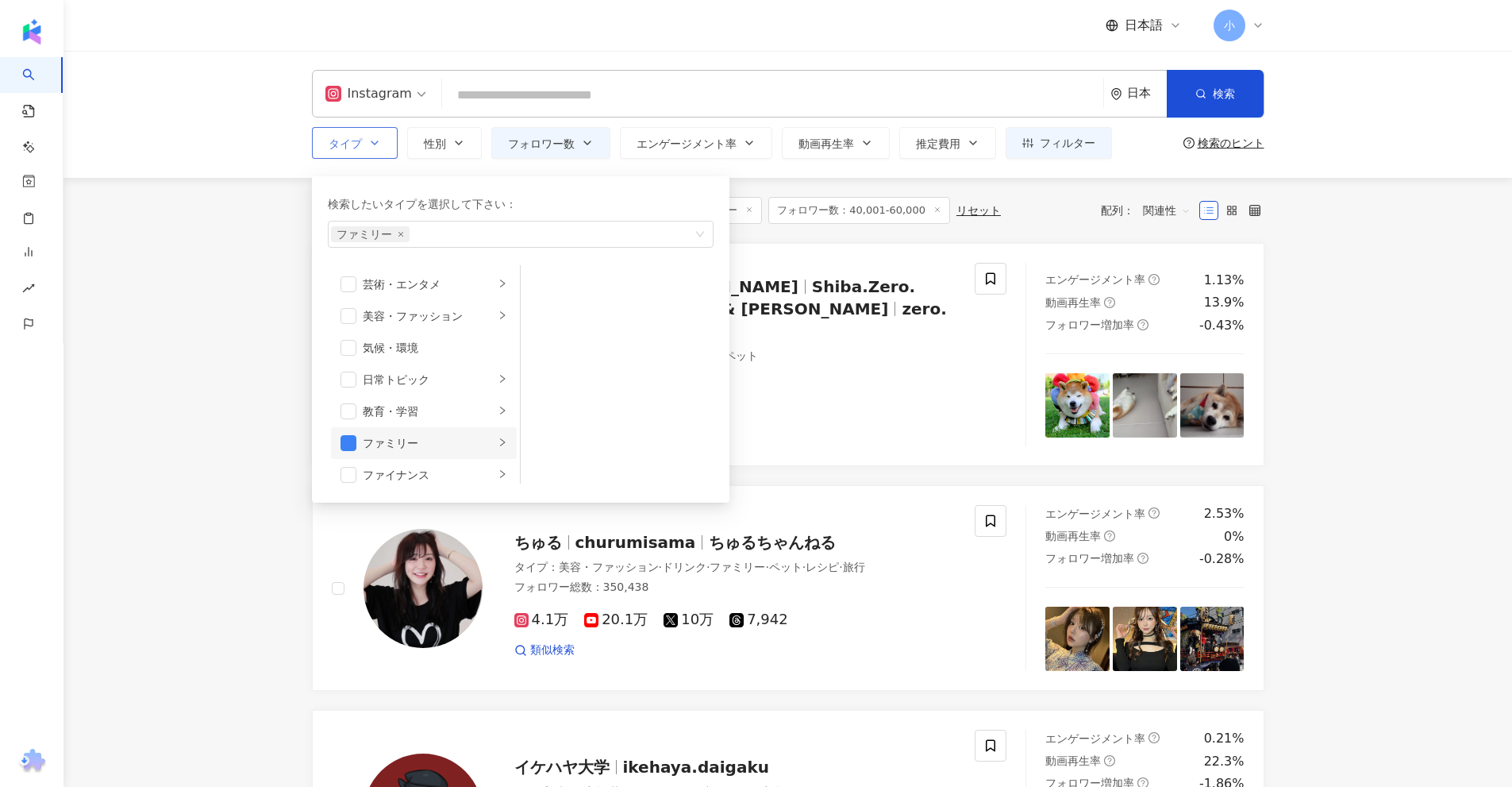
click at [410, 441] on div "ファミリー" at bounding box center [428, 443] width 132 height 17
click at [344, 443] on span "button" at bounding box center [349, 443] width 16 height 16
click at [414, 315] on div "ライフスタイル" at bounding box center [428, 315] width 132 height 17
click at [410, 344] on div "エンタメ" at bounding box center [428, 348] width 132 height 17
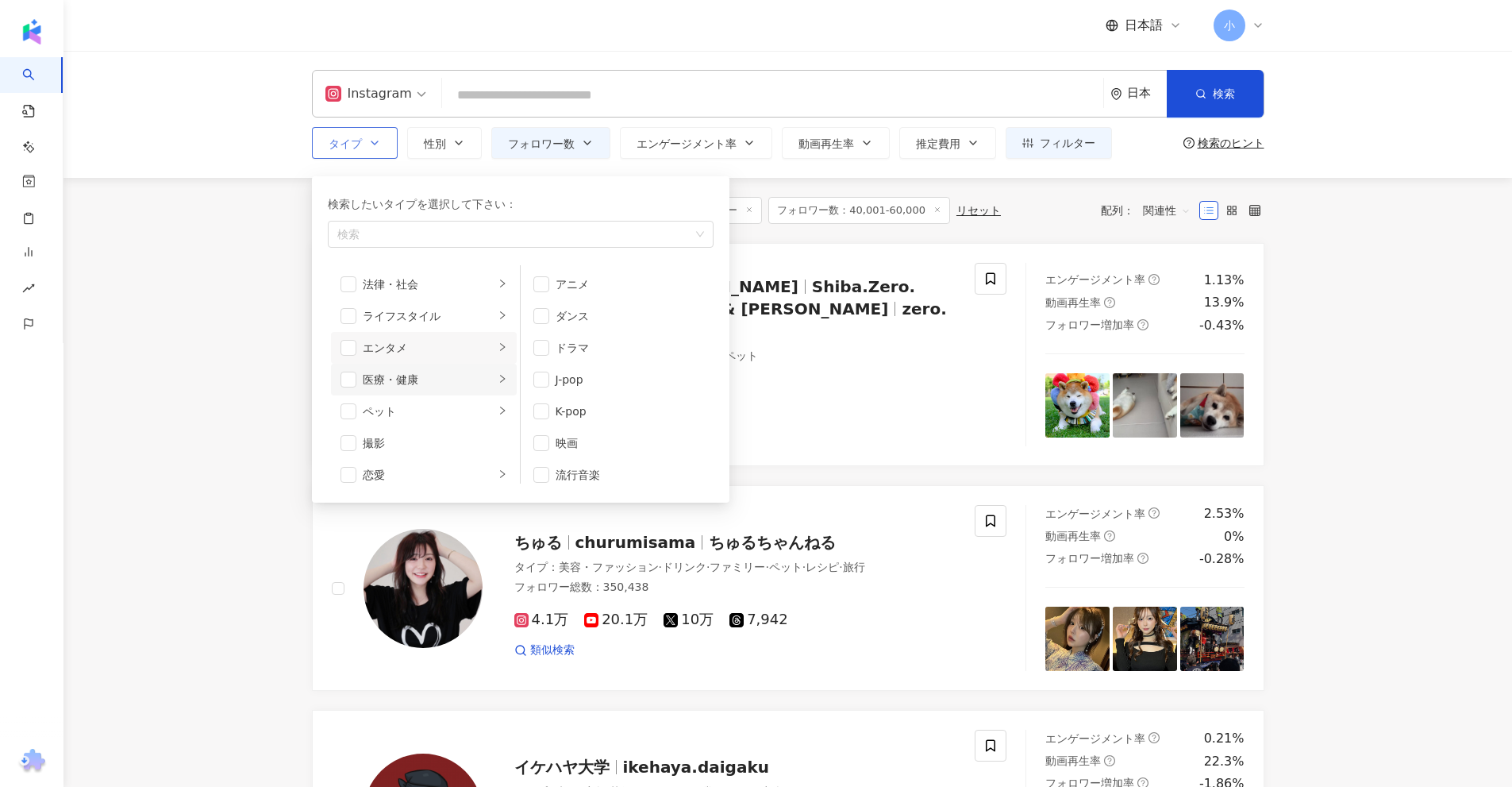
click at [388, 385] on div "医療・健康" at bounding box center [428, 379] width 132 height 17
click at [397, 424] on li "ペット" at bounding box center [424, 411] width 186 height 31
click at [400, 460] on li "恋愛" at bounding box center [424, 474] width 186 height 31
click at [404, 440] on div "撮影" at bounding box center [435, 436] width 145 height 17
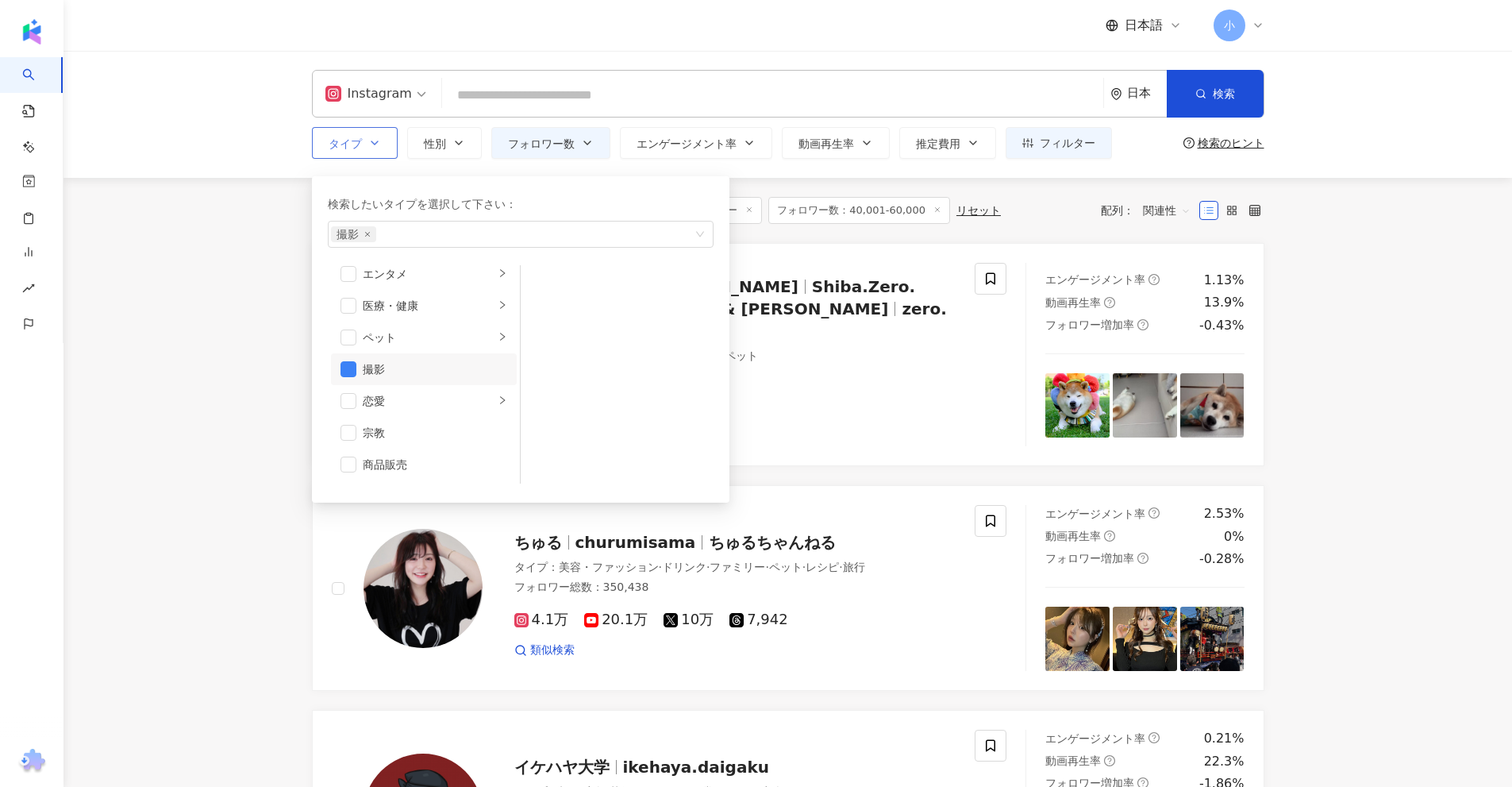
click at [397, 371] on div "撮影" at bounding box center [435, 369] width 145 height 17
click at [424, 384] on li "テクノロジー" at bounding box center [424, 369] width 186 height 31
click at [433, 406] on div "車・バイク" at bounding box center [428, 401] width 132 height 17
click at [432, 437] on div "旅行" at bounding box center [428, 432] width 132 height 17
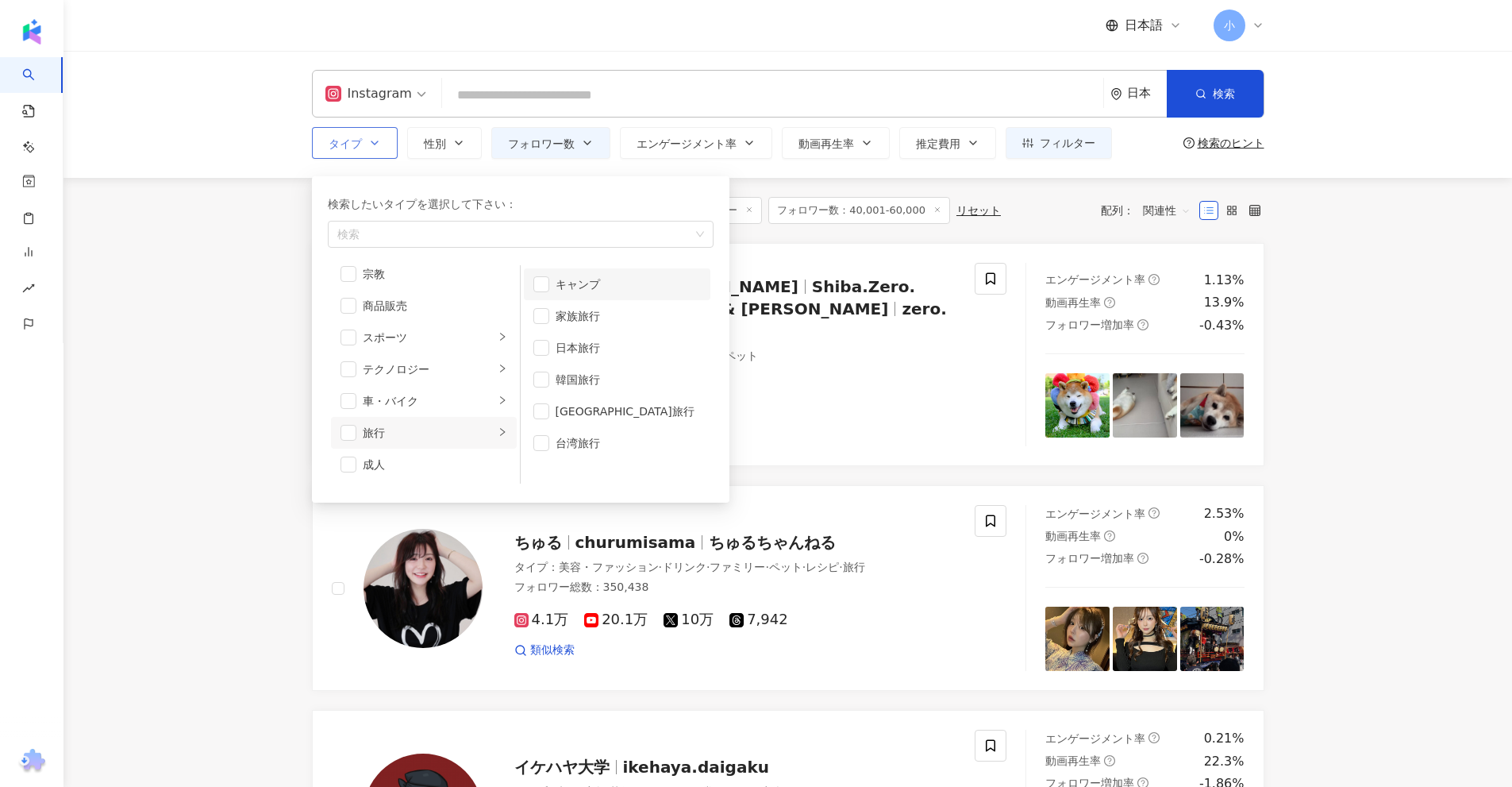
click at [582, 282] on div "キャンプ" at bounding box center [628, 284] width 146 height 17
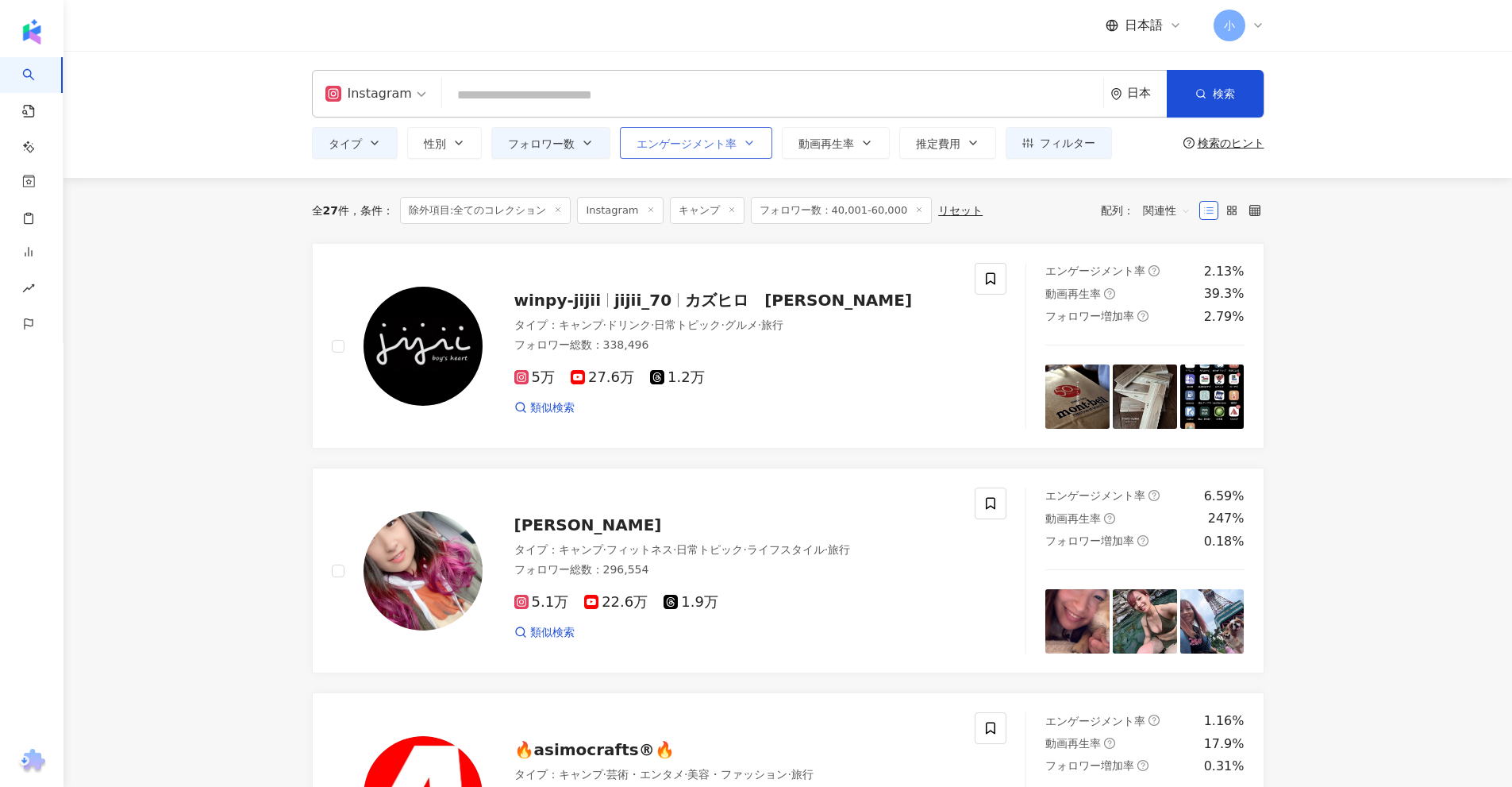
click at [684, 158] on button "エンゲージメント率" at bounding box center [695, 143] width 153 height 31
click at [570, 154] on button "フォロワー数" at bounding box center [551, 143] width 119 height 31
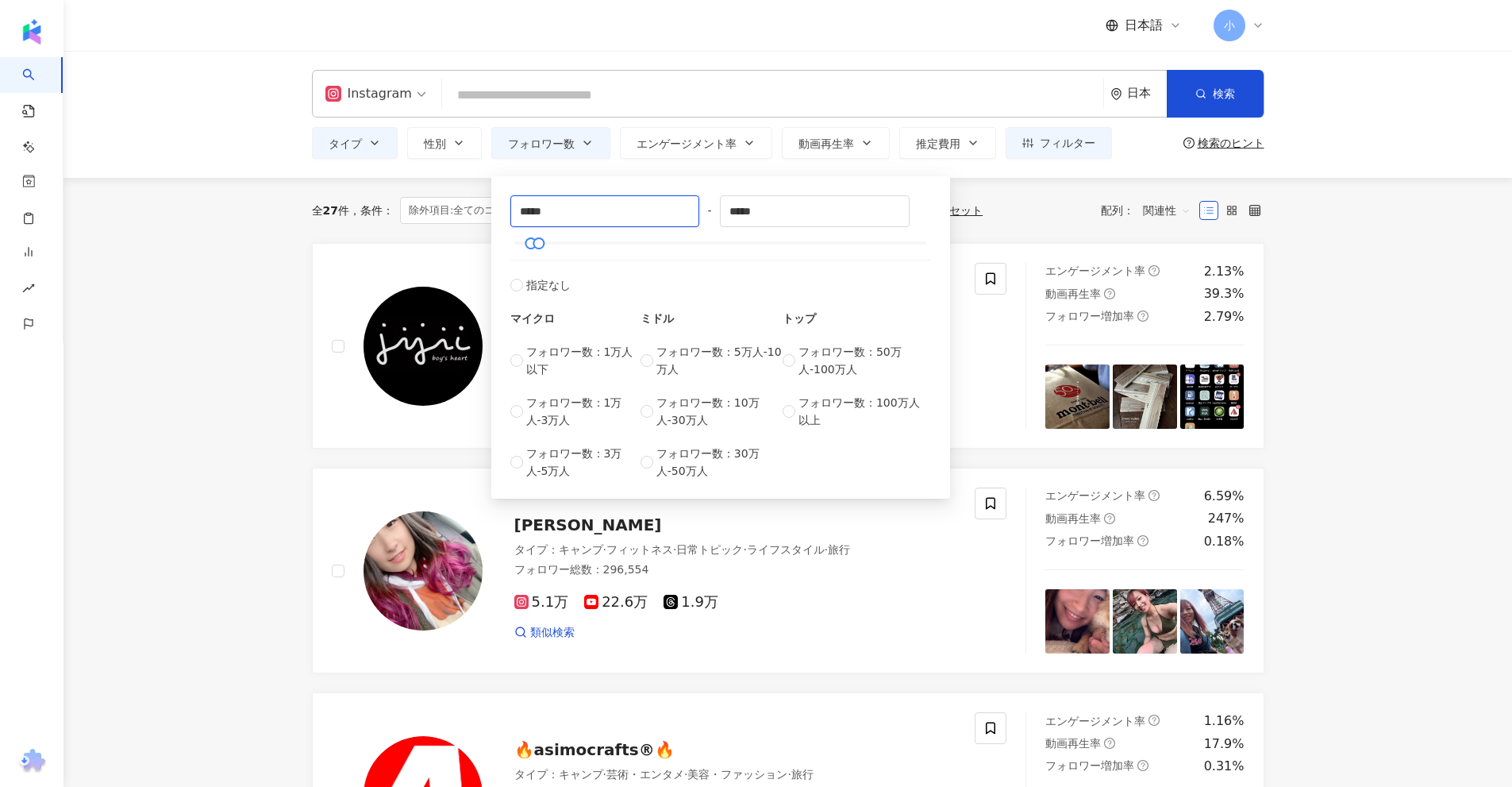
drag, startPoint x: 525, startPoint y: 214, endPoint x: 488, endPoint y: 214, distance: 37.0
click at [624, 214] on input "**" at bounding box center [606, 211] width 188 height 31
click at [528, 209] on input "*****" at bounding box center [606, 211] width 188 height 31
type input "****"
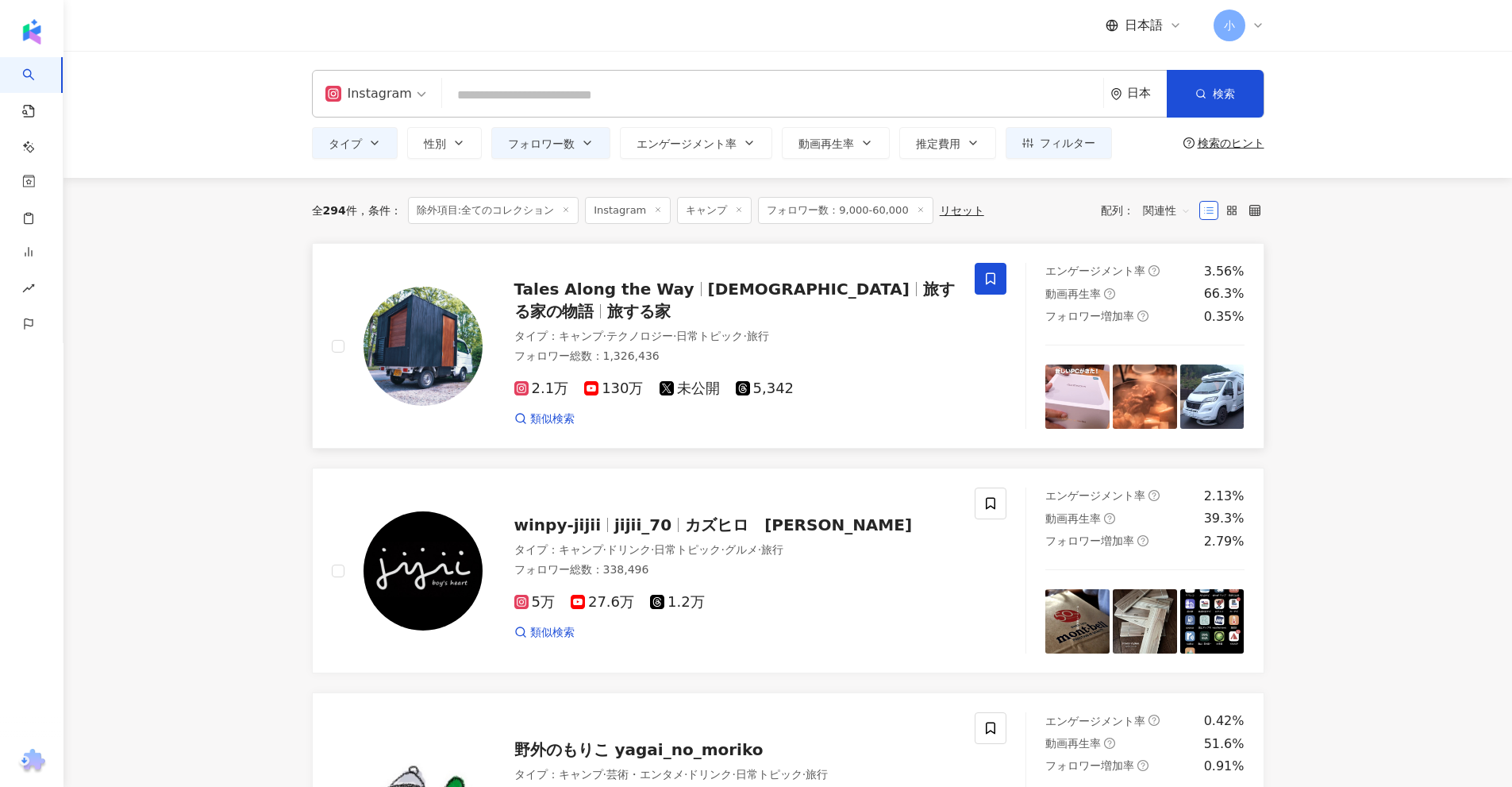
click at [991, 282] on icon at bounding box center [990, 278] width 14 height 14
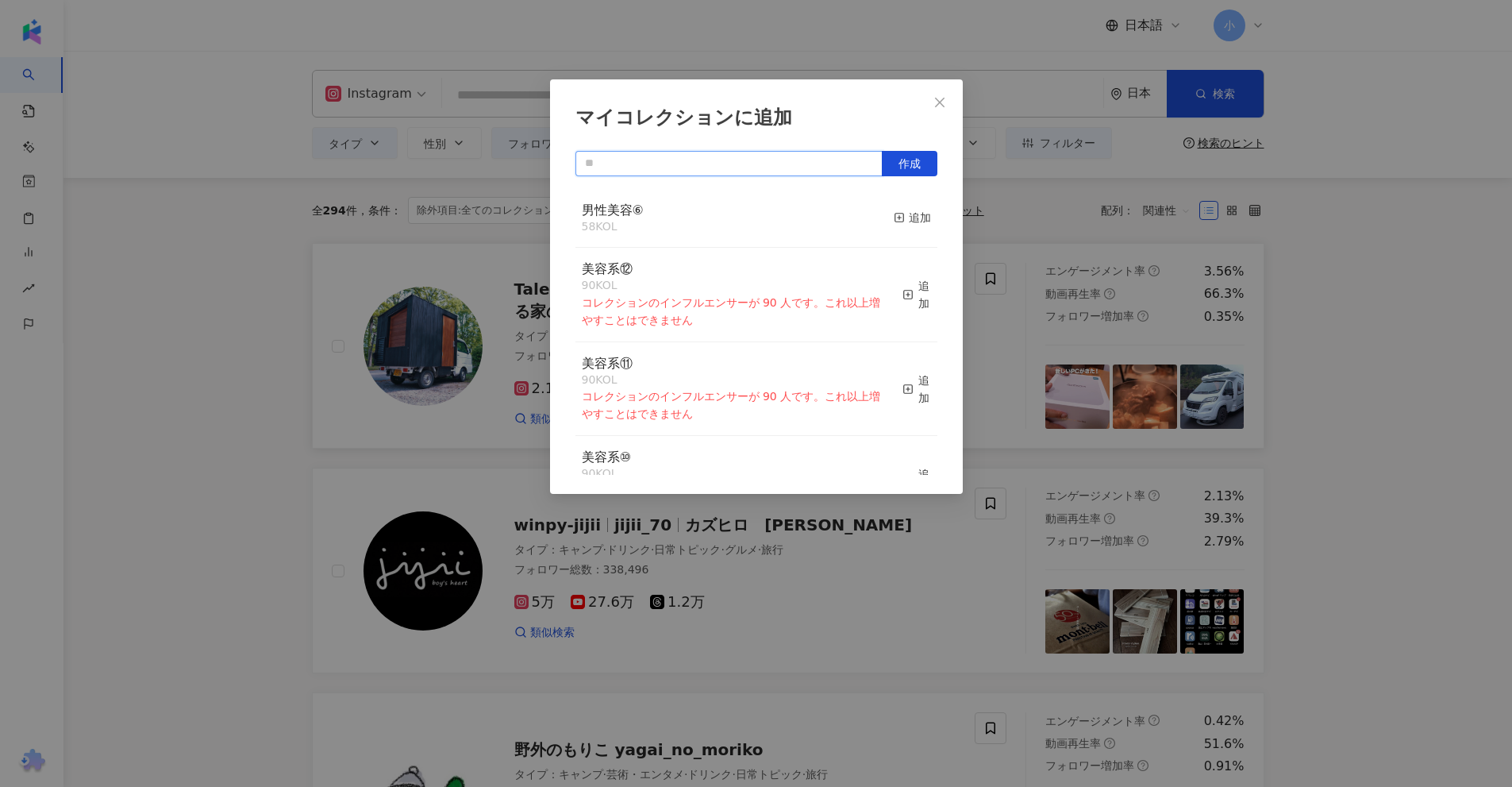
click at [748, 165] on input "text" at bounding box center [729, 163] width 307 height 25
type input "****"
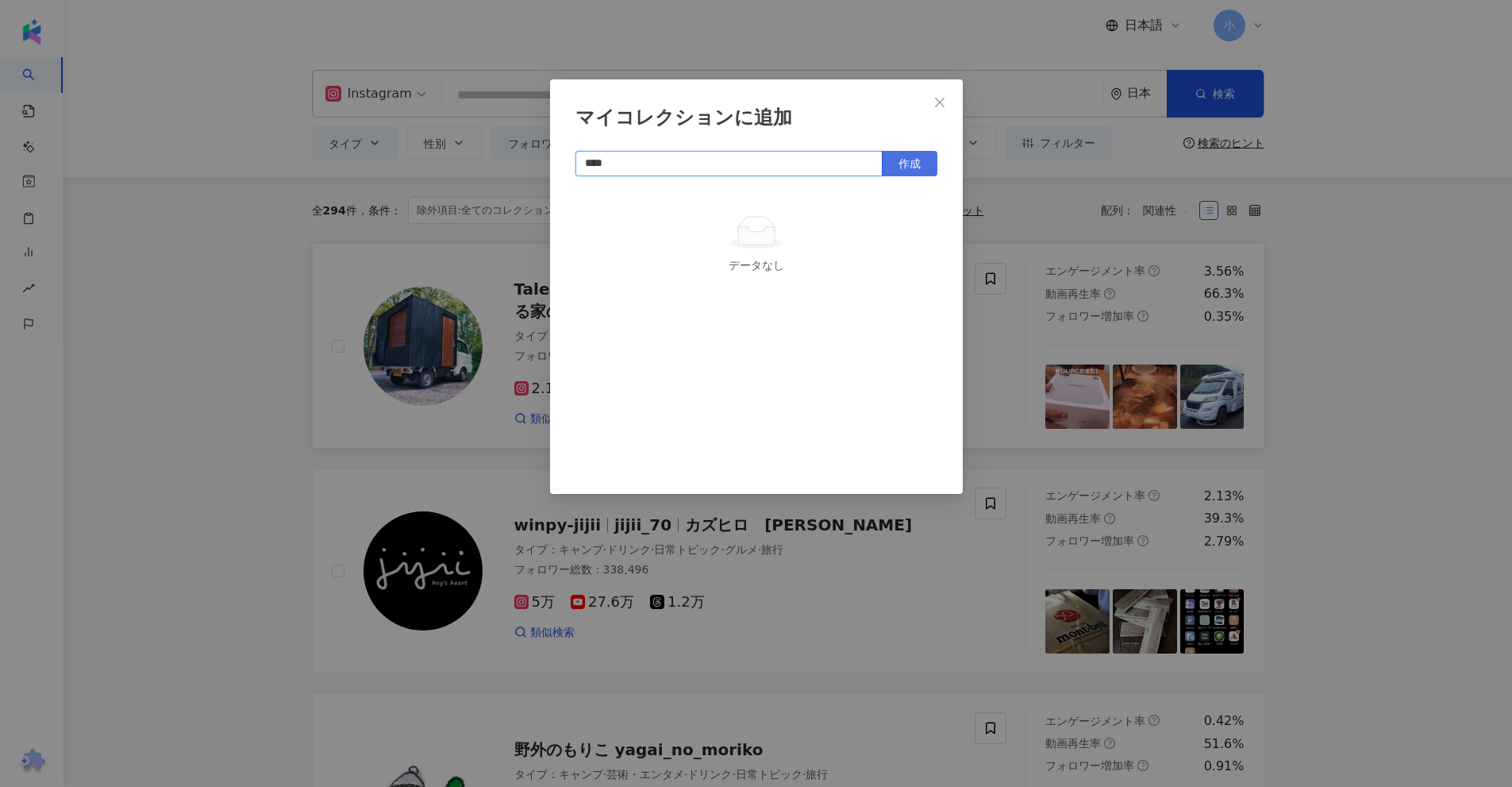
click at [912, 164] on span "作成" at bounding box center [910, 163] width 23 height 13
click at [1492, 562] on div "マイコレクションに追加 **** 作成 キャンプ 1 KOL 追加済み" at bounding box center [756, 393] width 1512 height 787
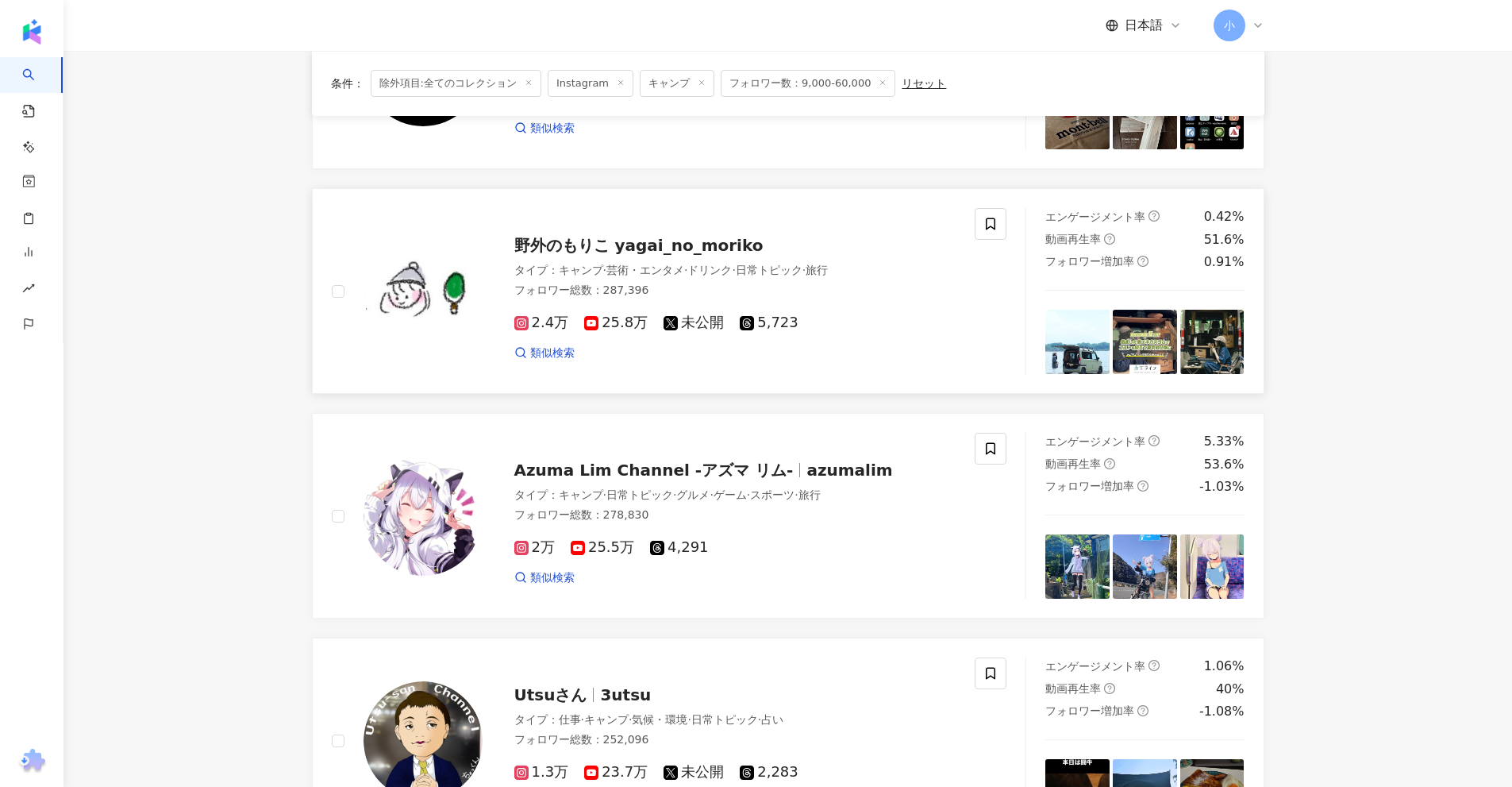
scroll to position [476, 0]
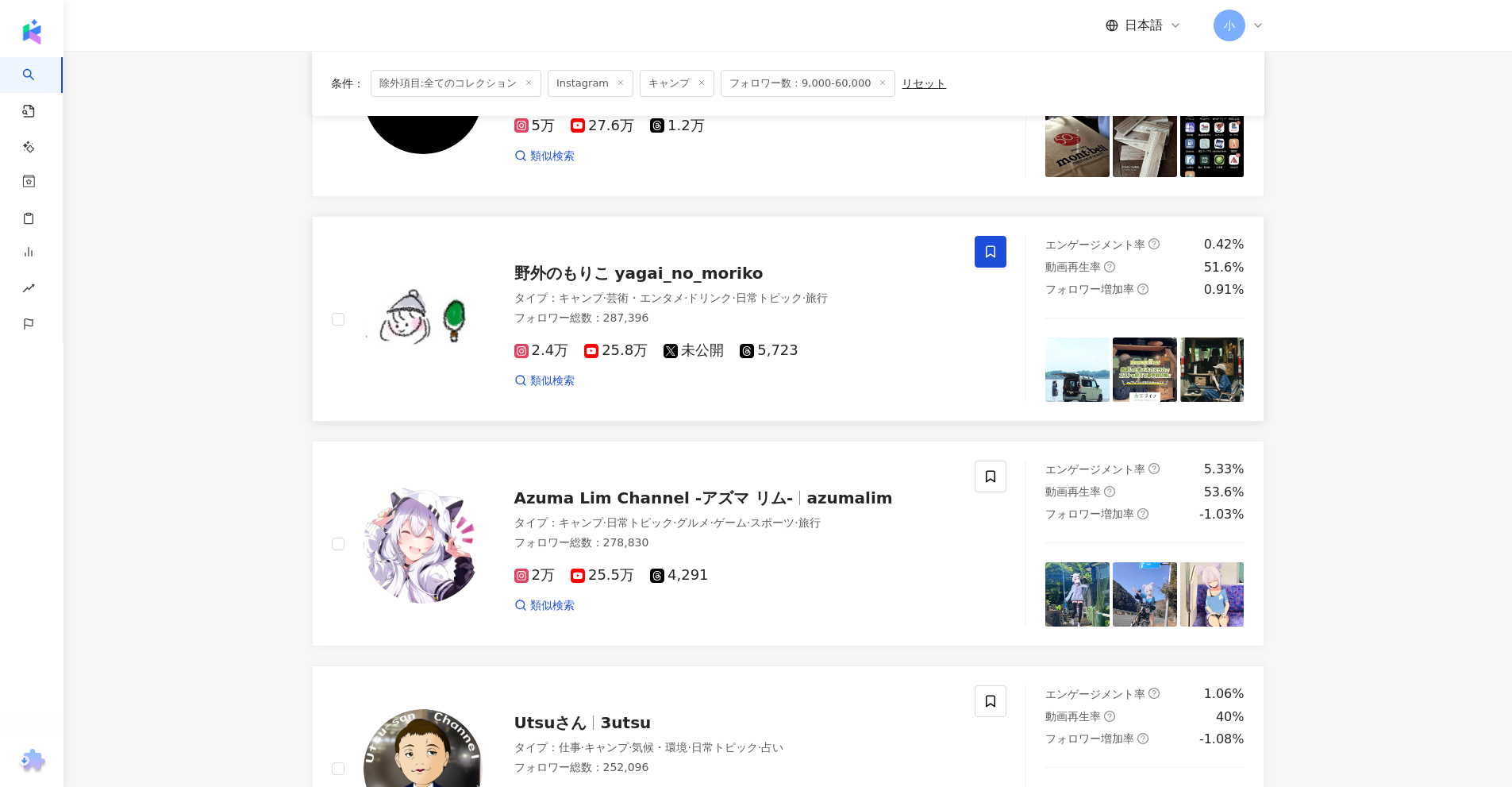
click at [979, 248] on span at bounding box center [990, 251] width 31 height 31
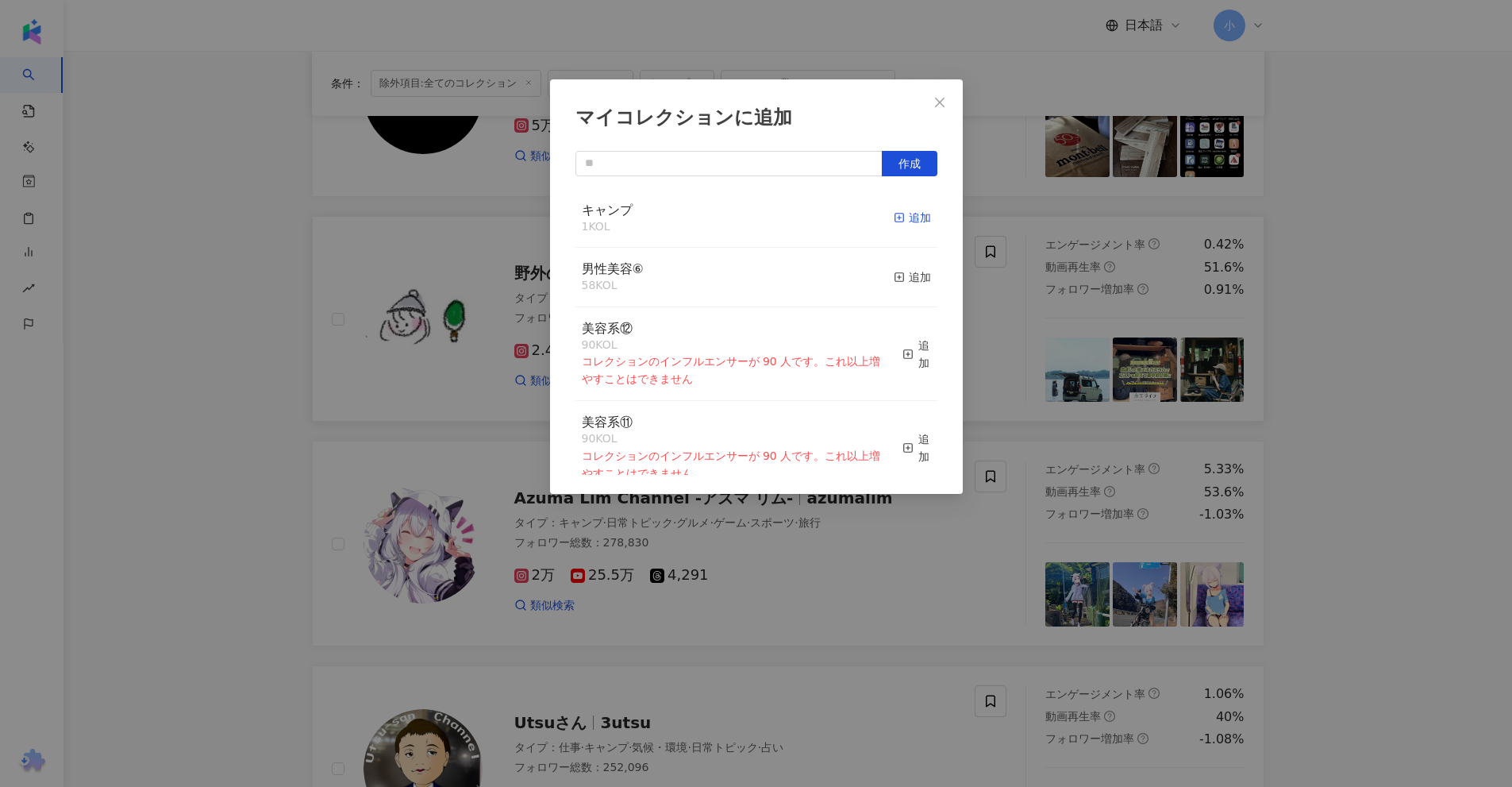
click at [912, 218] on div "追加" at bounding box center [912, 218] width 37 height 17
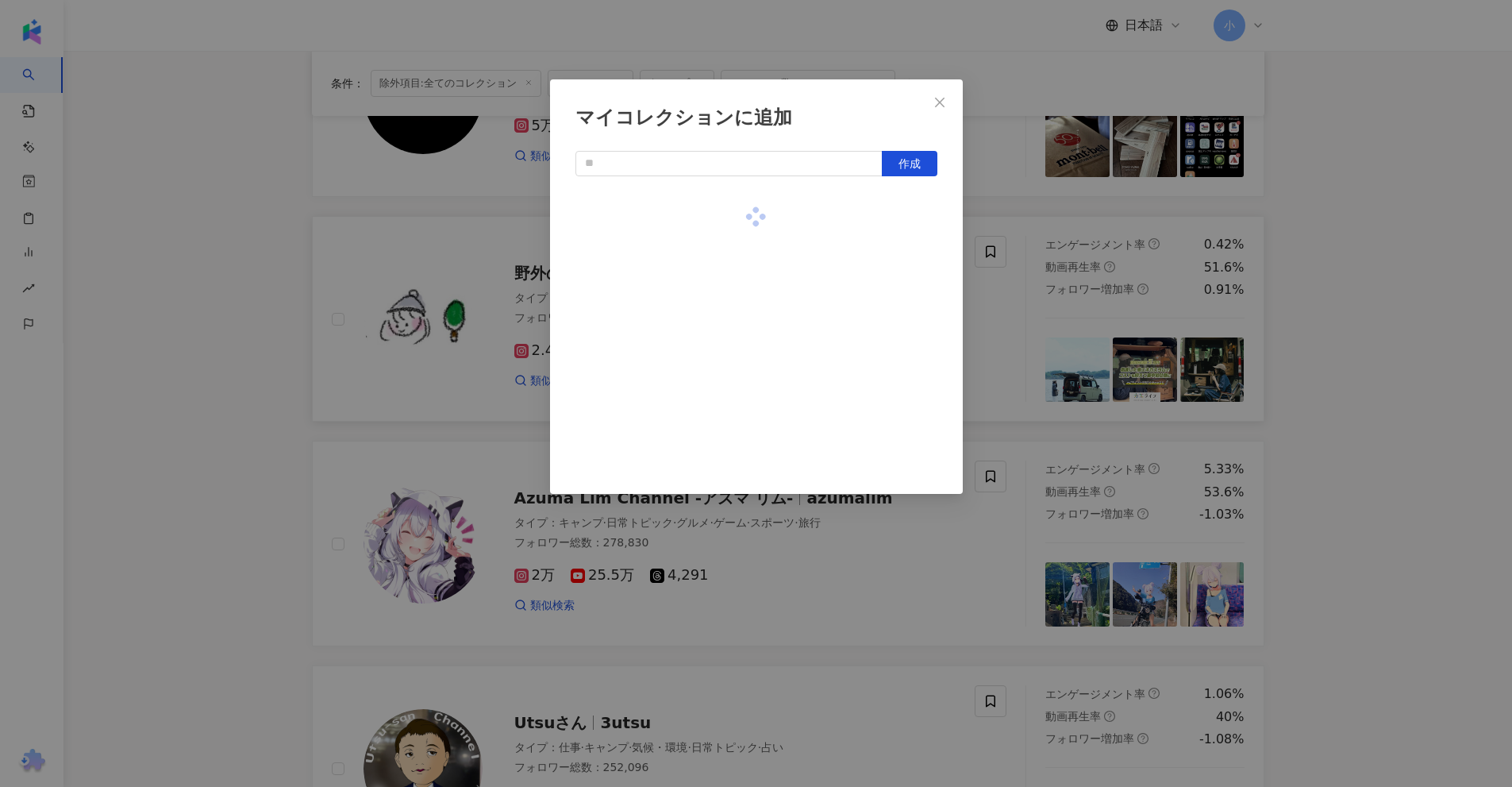
click at [1377, 289] on div "マイコレクションに追加 作成" at bounding box center [756, 393] width 1512 height 787
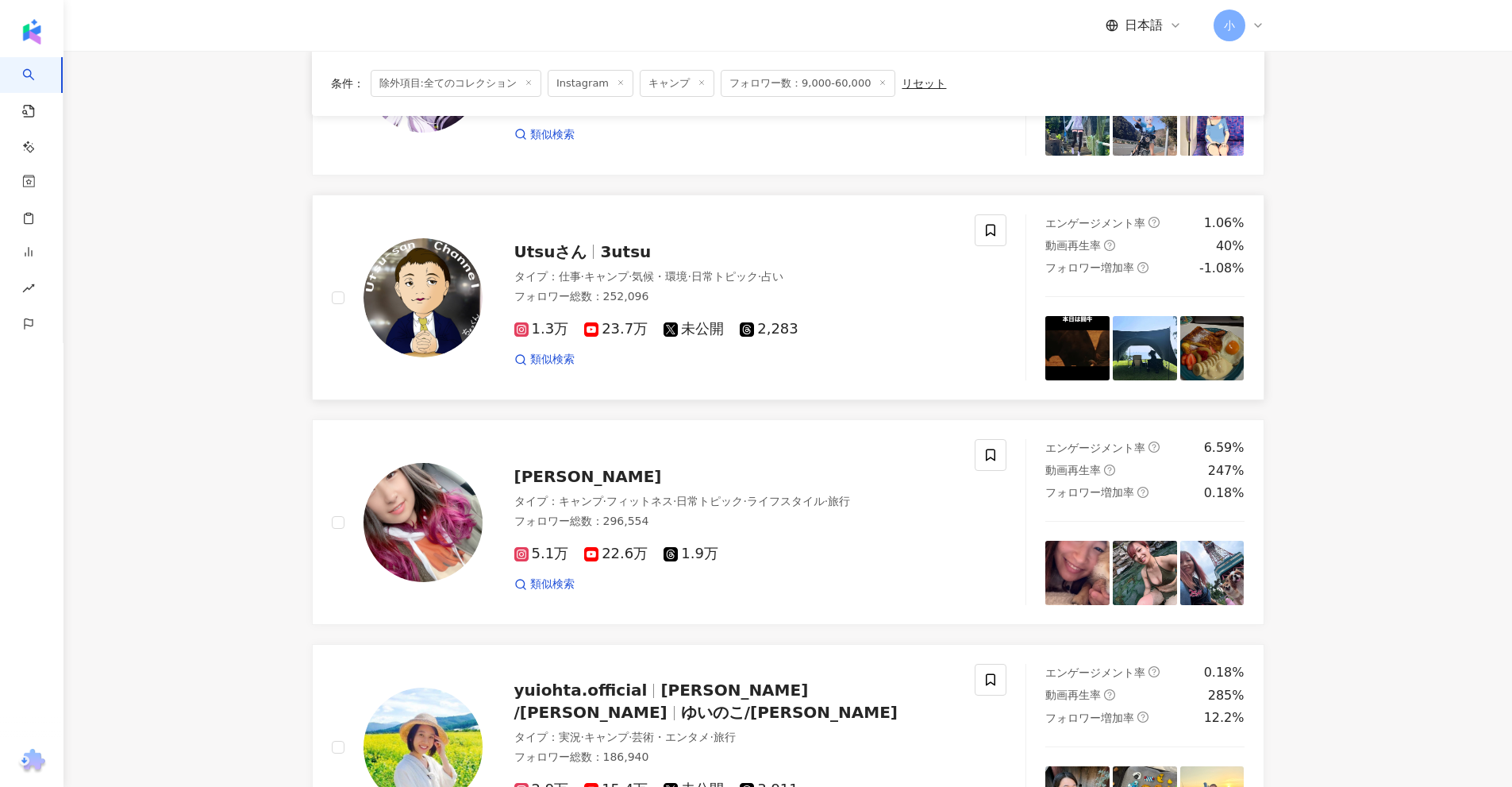
scroll to position [953, 0]
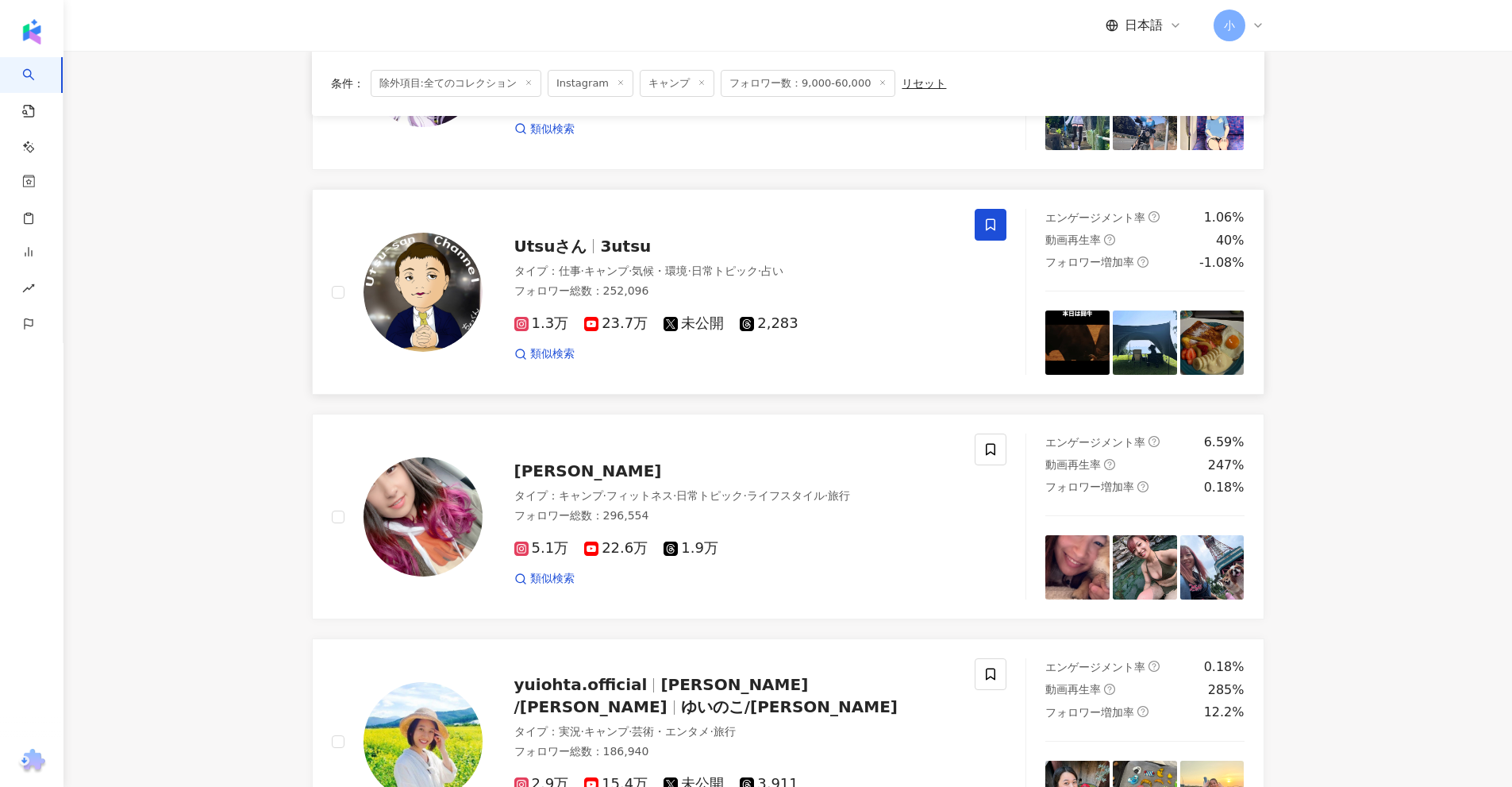
click at [987, 225] on icon at bounding box center [990, 225] width 14 height 14
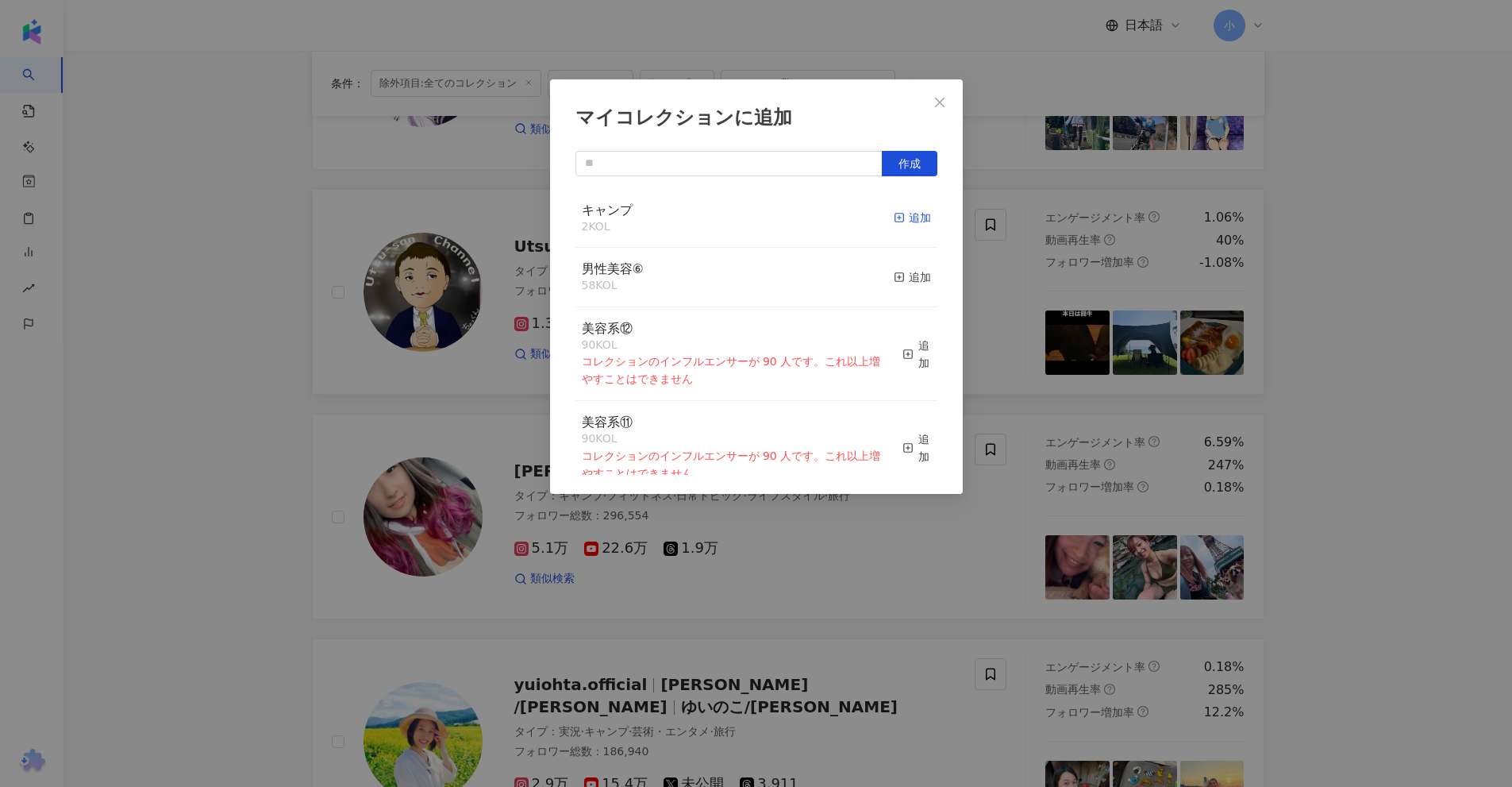
click at [897, 209] on div "追加" at bounding box center [912, 218] width 37 height 17
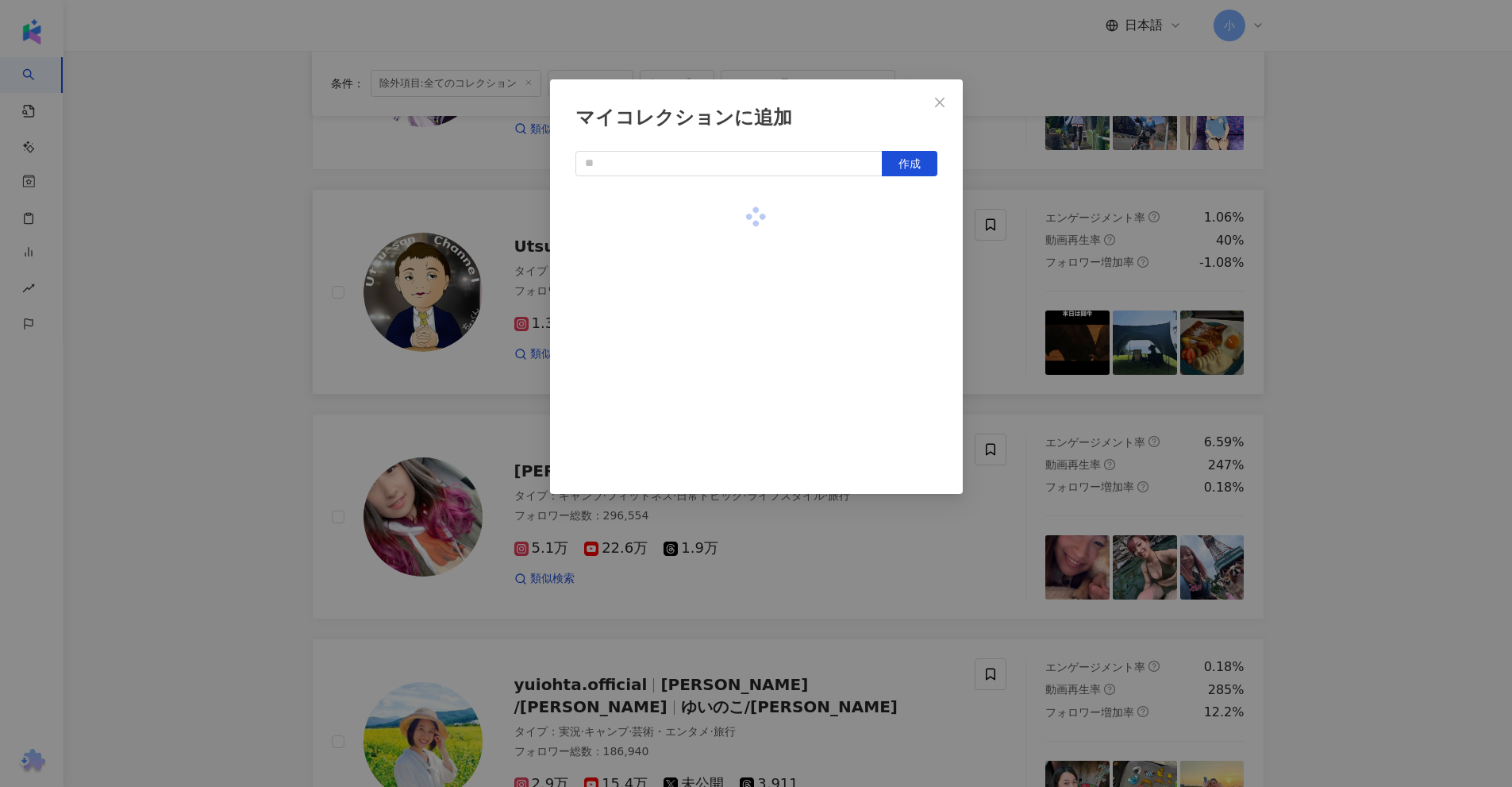
click at [1020, 280] on div "マイコレクションに追加 作成" at bounding box center [756, 393] width 1512 height 787
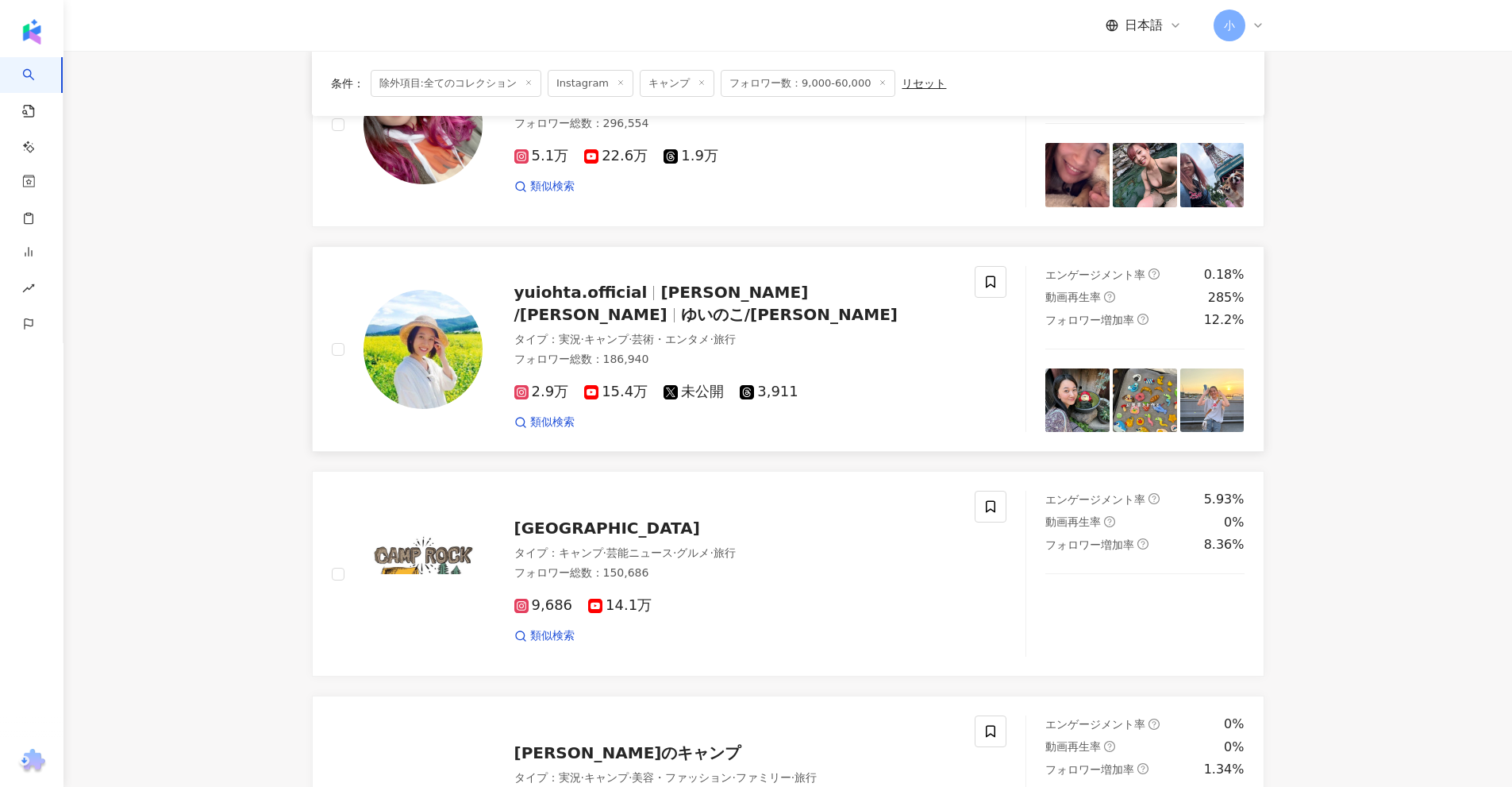
scroll to position [1270, 0]
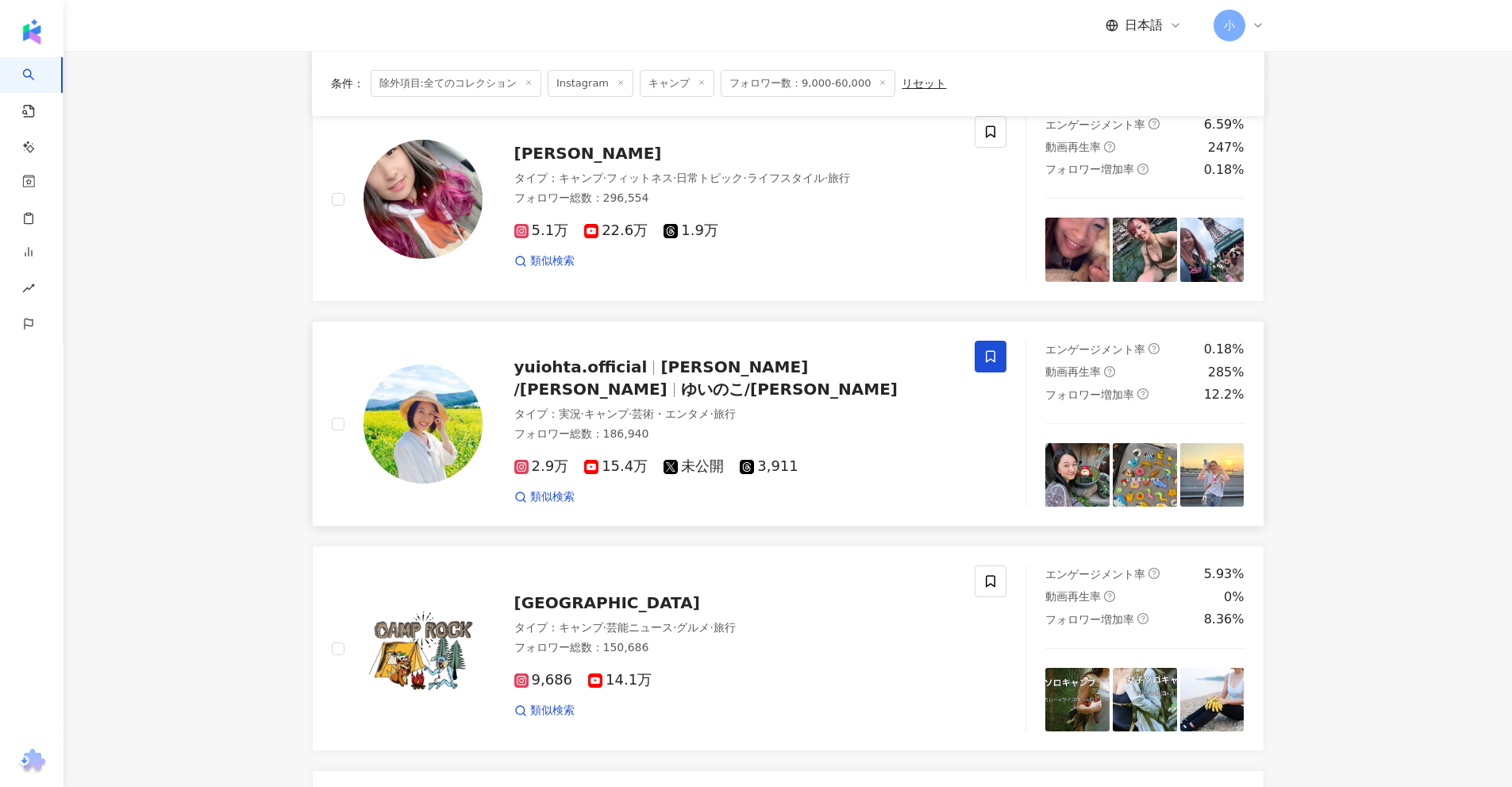
click at [1000, 359] on span at bounding box center [990, 356] width 31 height 31
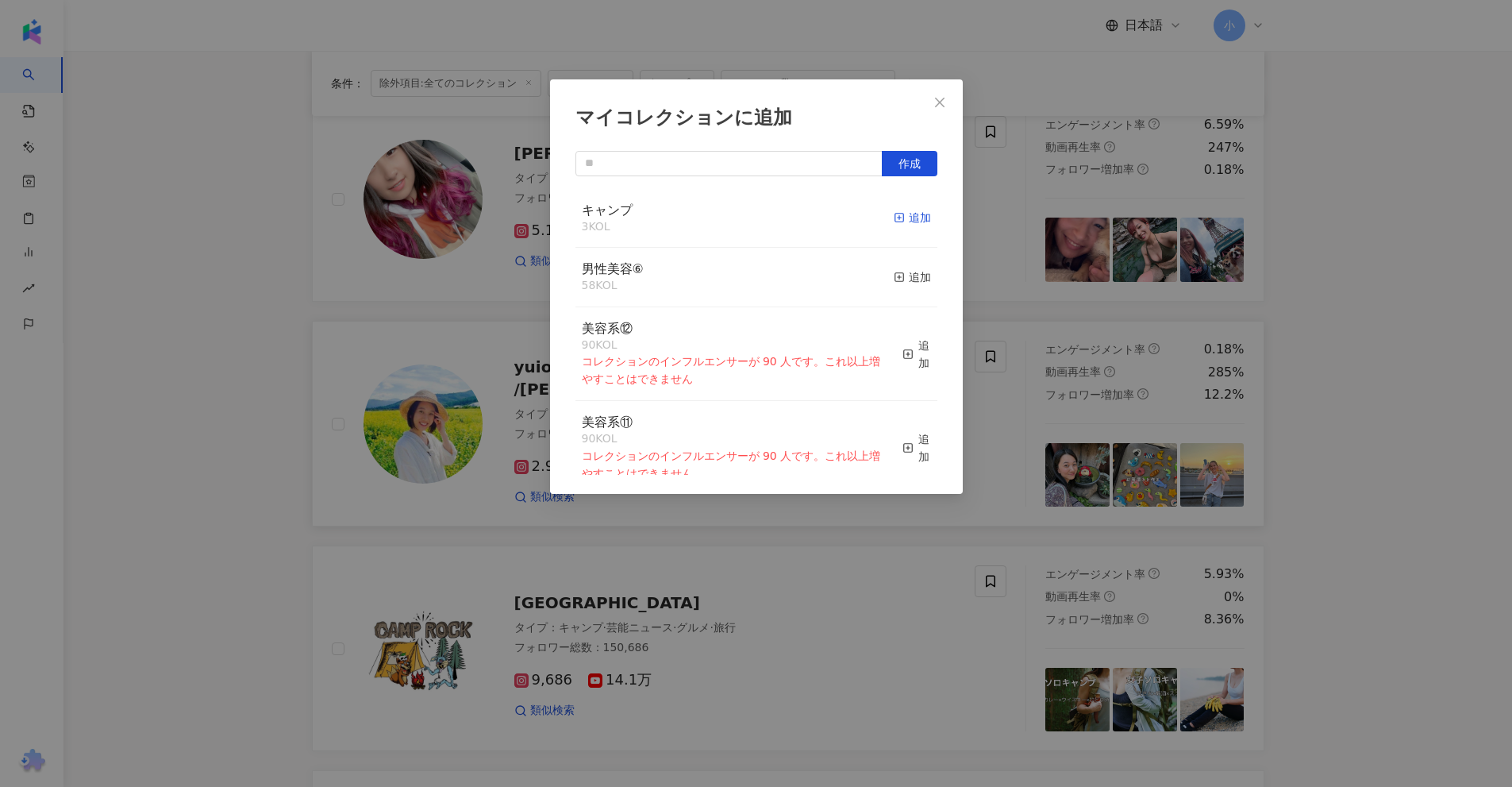
click at [894, 219] on icon "button" at bounding box center [899, 217] width 11 height 11
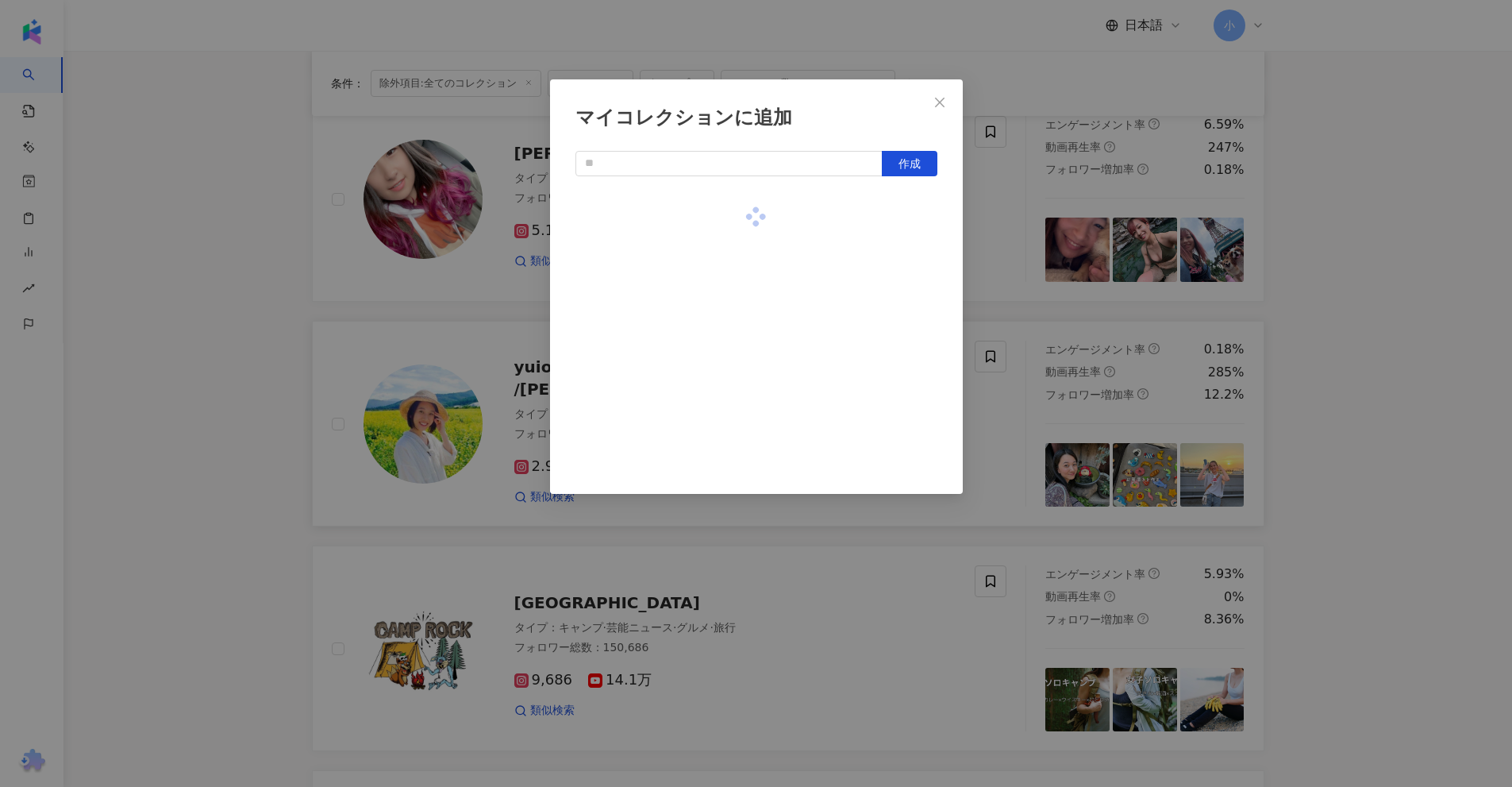
click at [1022, 339] on div "マイコレクションに追加 作成" at bounding box center [756, 393] width 1512 height 787
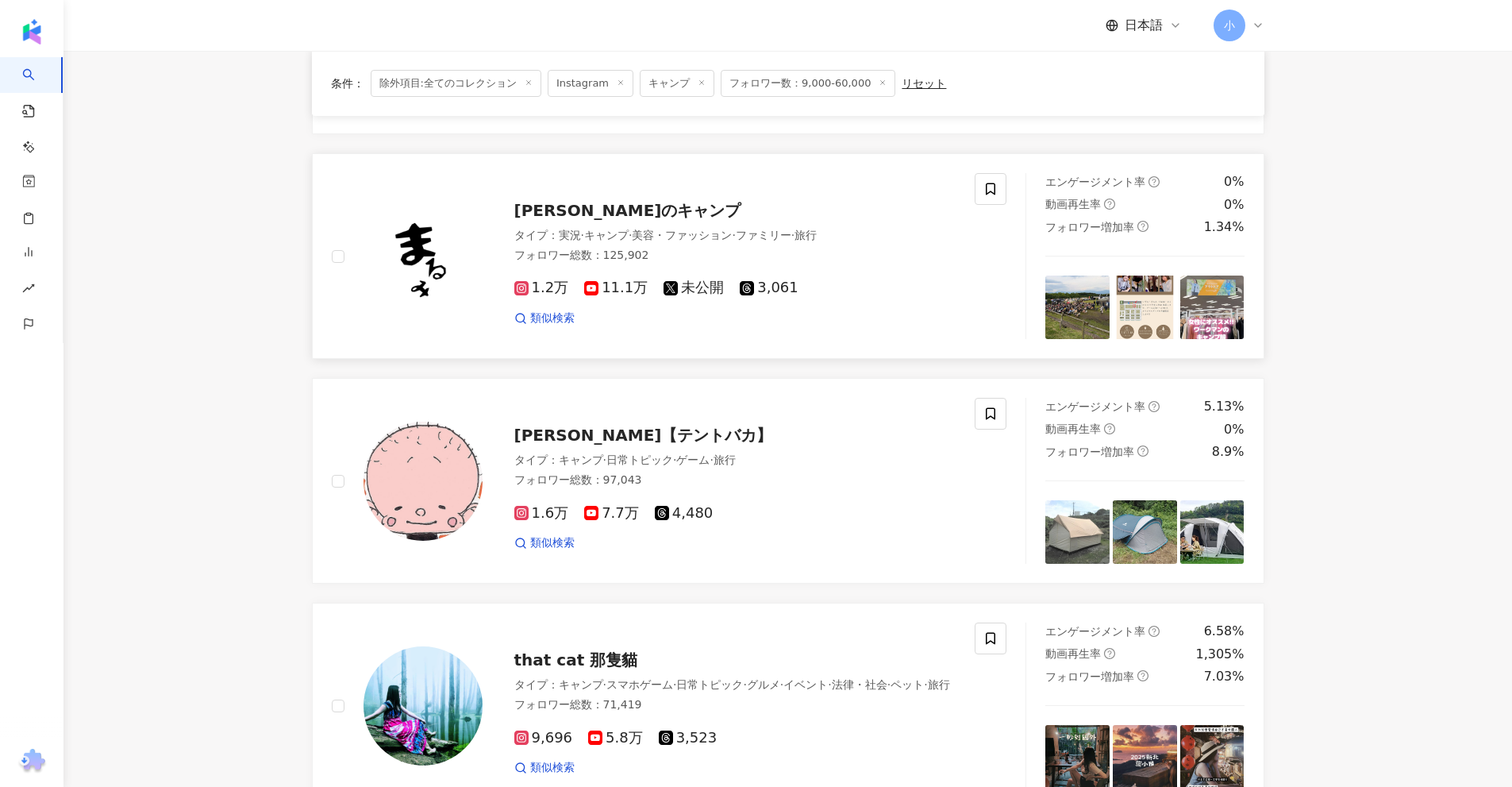
scroll to position [2143, 0]
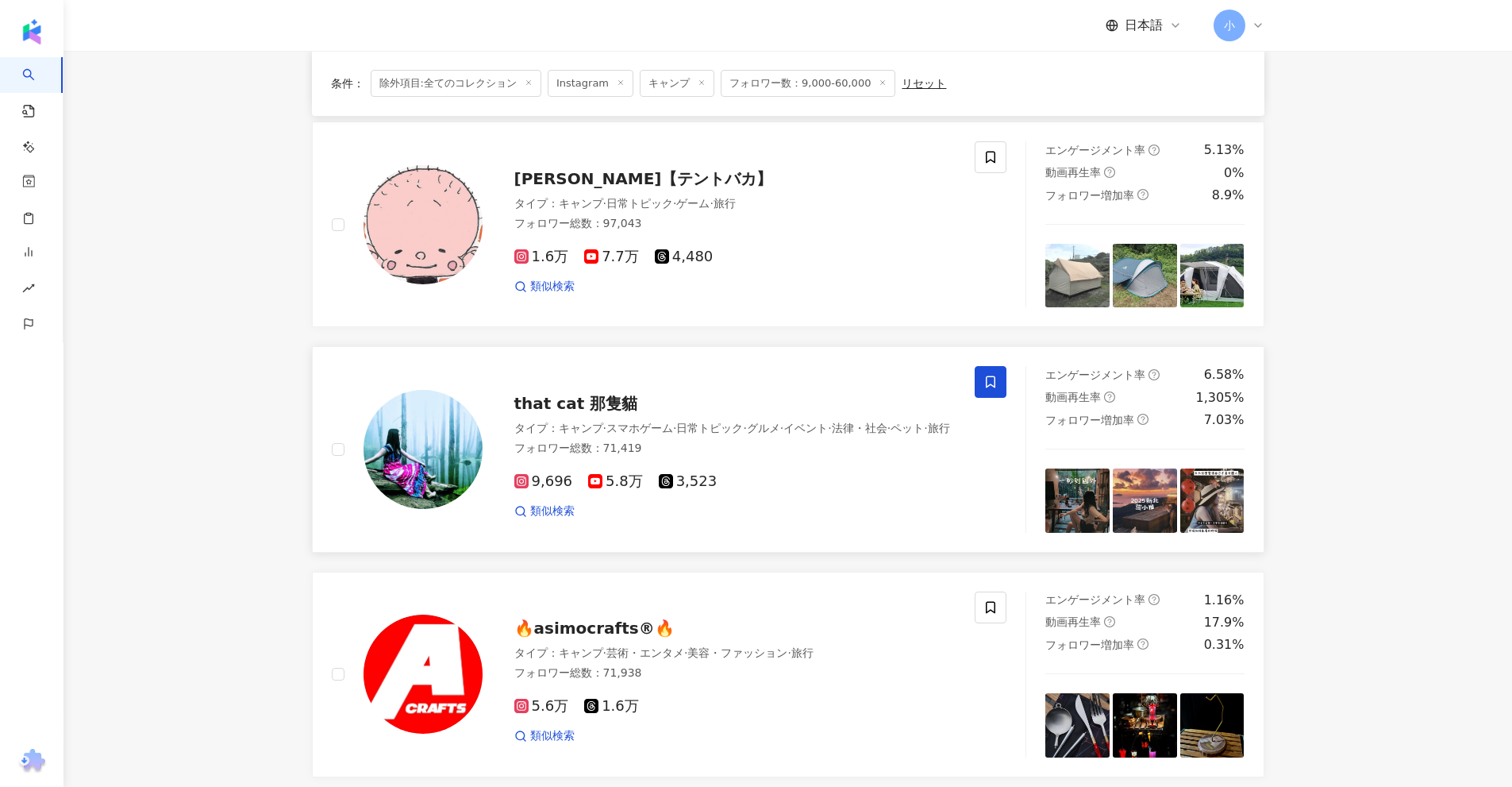
click at [991, 383] on icon at bounding box center [990, 382] width 14 height 14
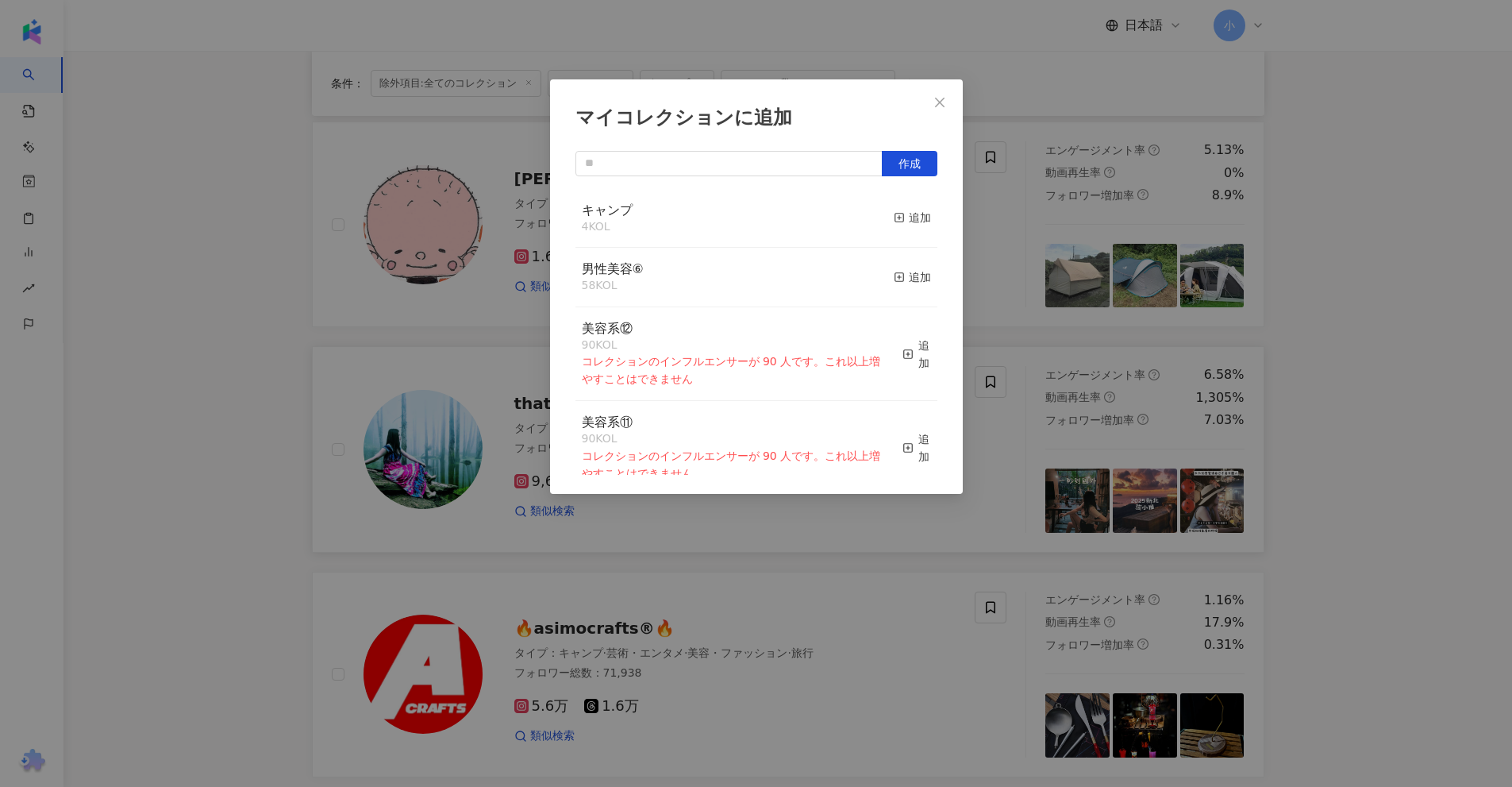
click at [1036, 414] on div "マイコレクションに追加 作成 キャンプ 4 KOL 追加 男性美容⑥ 58 KOL 追加 美容系⑫ 90 KOL コレクションのインフルエンサーが 90 人で…" at bounding box center [756, 393] width 1512 height 787
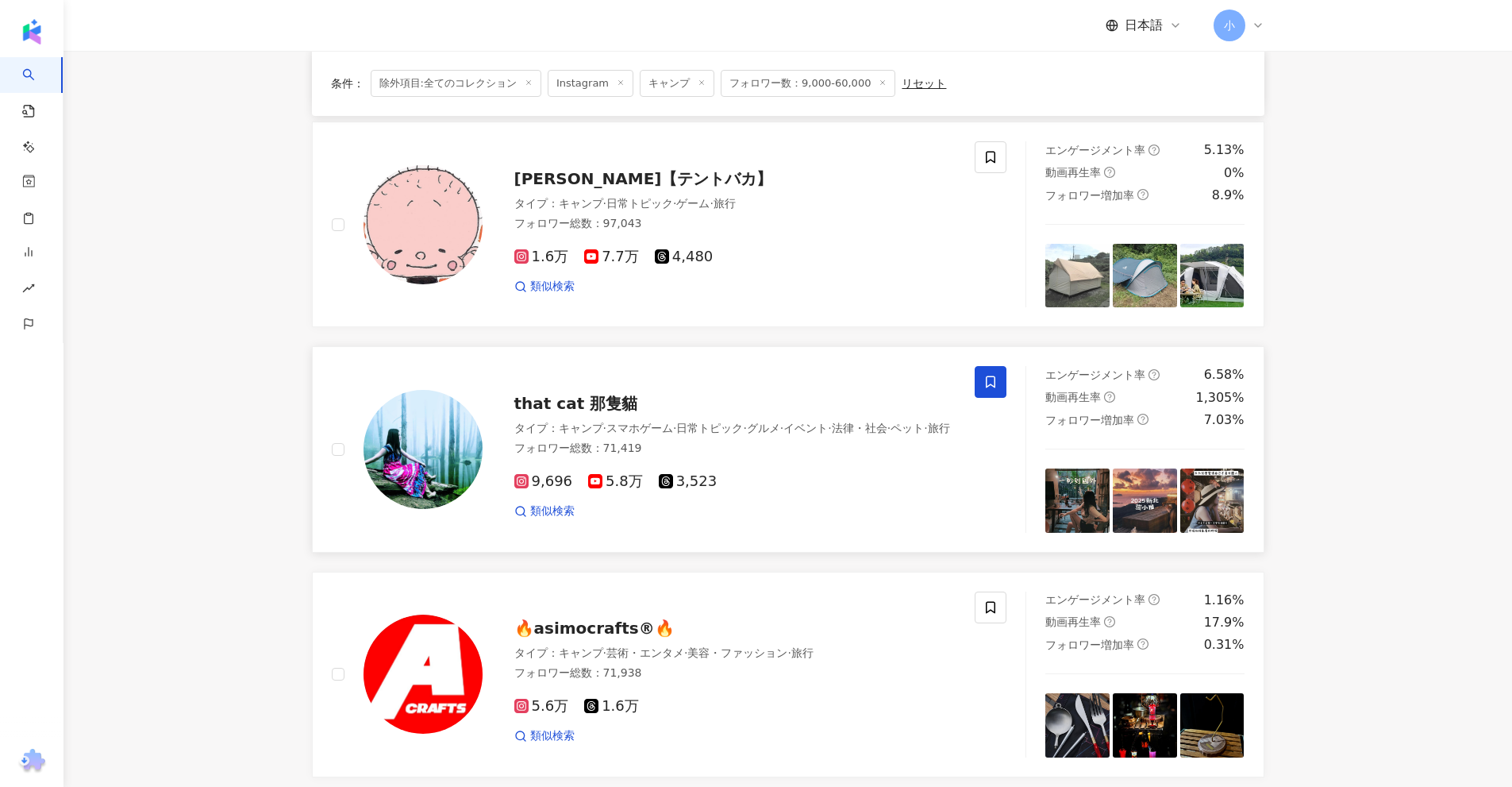
click at [1000, 378] on span at bounding box center [990, 382] width 31 height 31
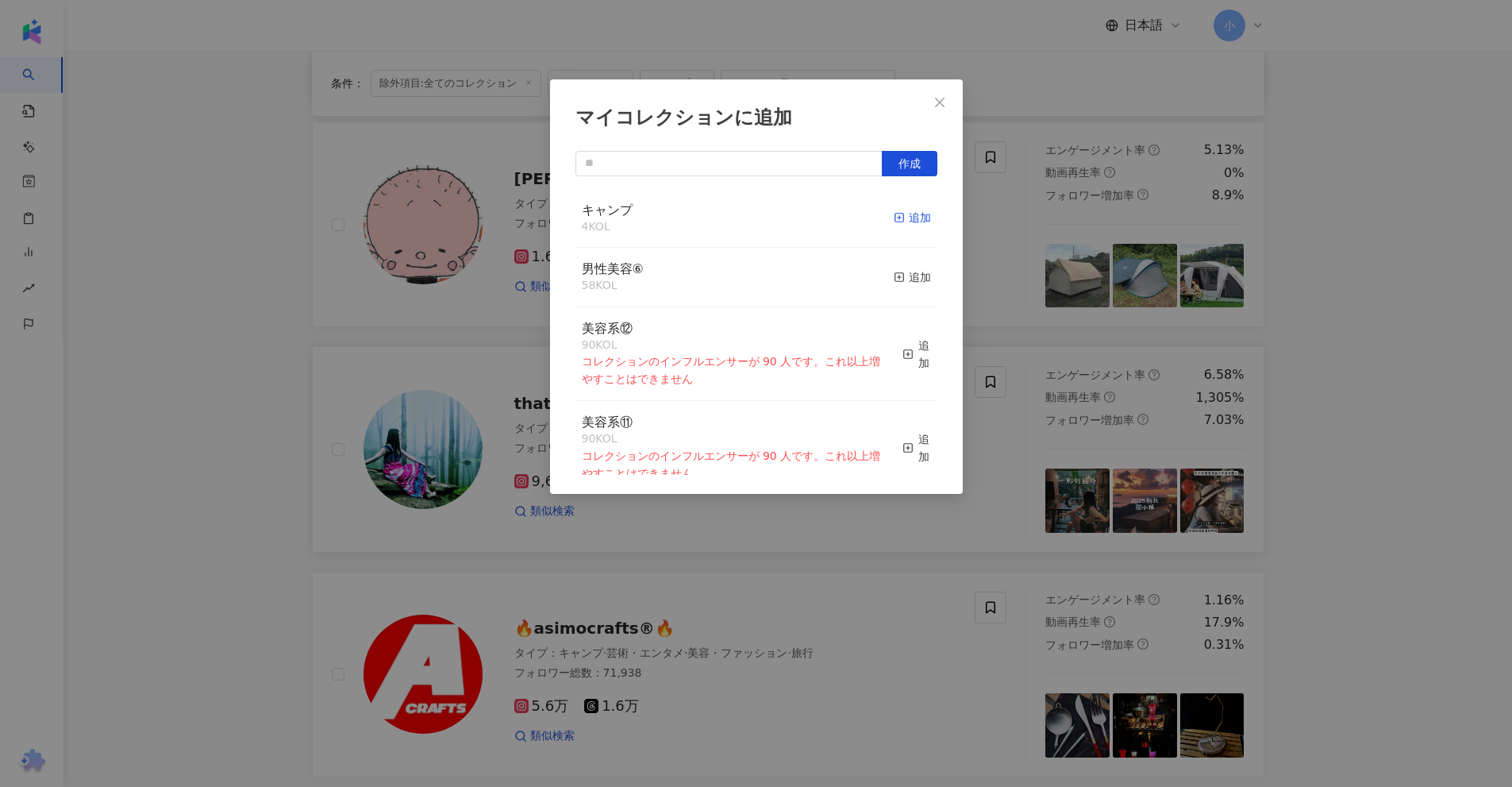
click at [901, 223] on div "追加" at bounding box center [912, 218] width 37 height 17
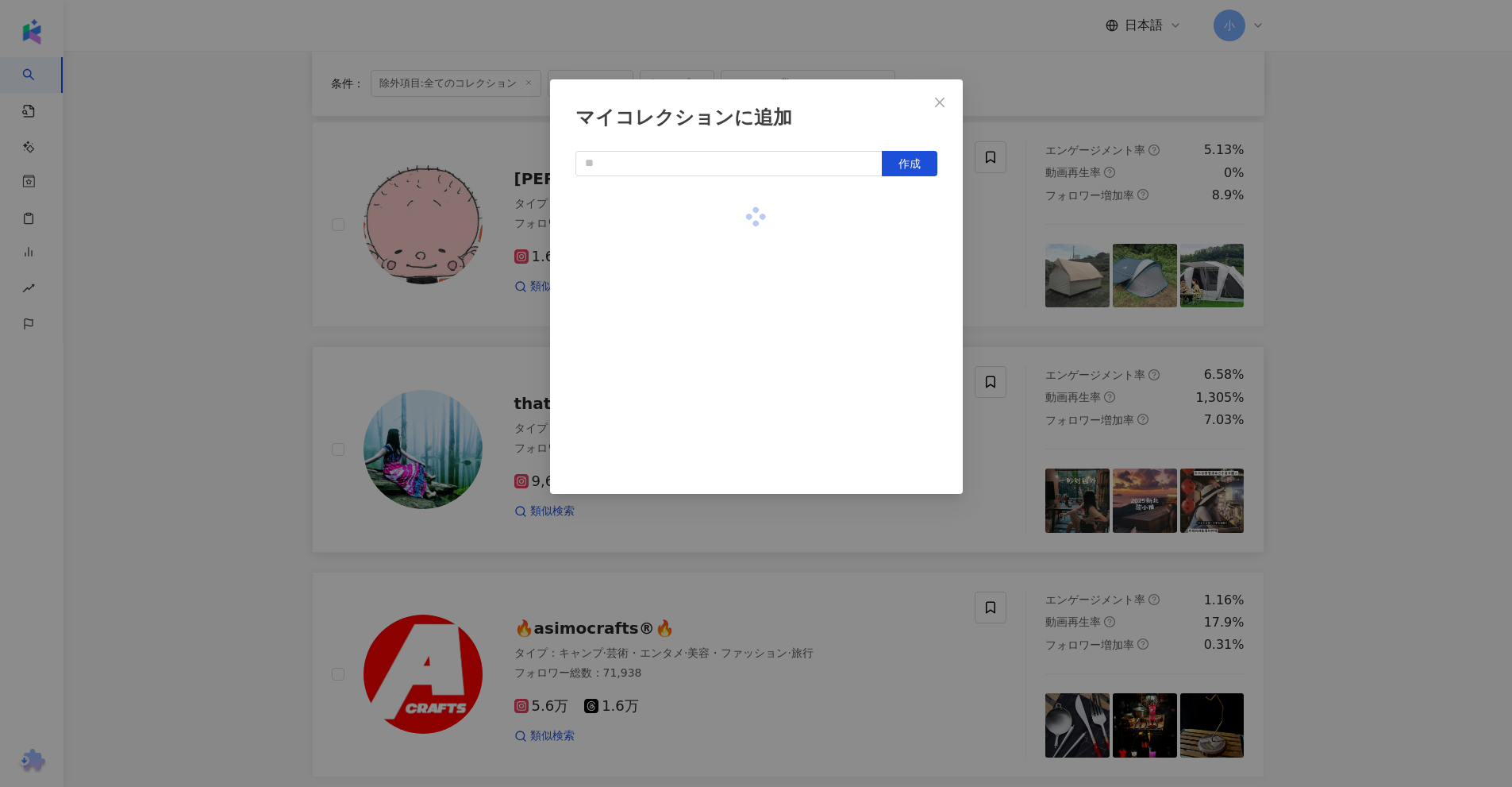
click at [1015, 270] on div "マイコレクションに追加 作成" at bounding box center [756, 393] width 1512 height 787
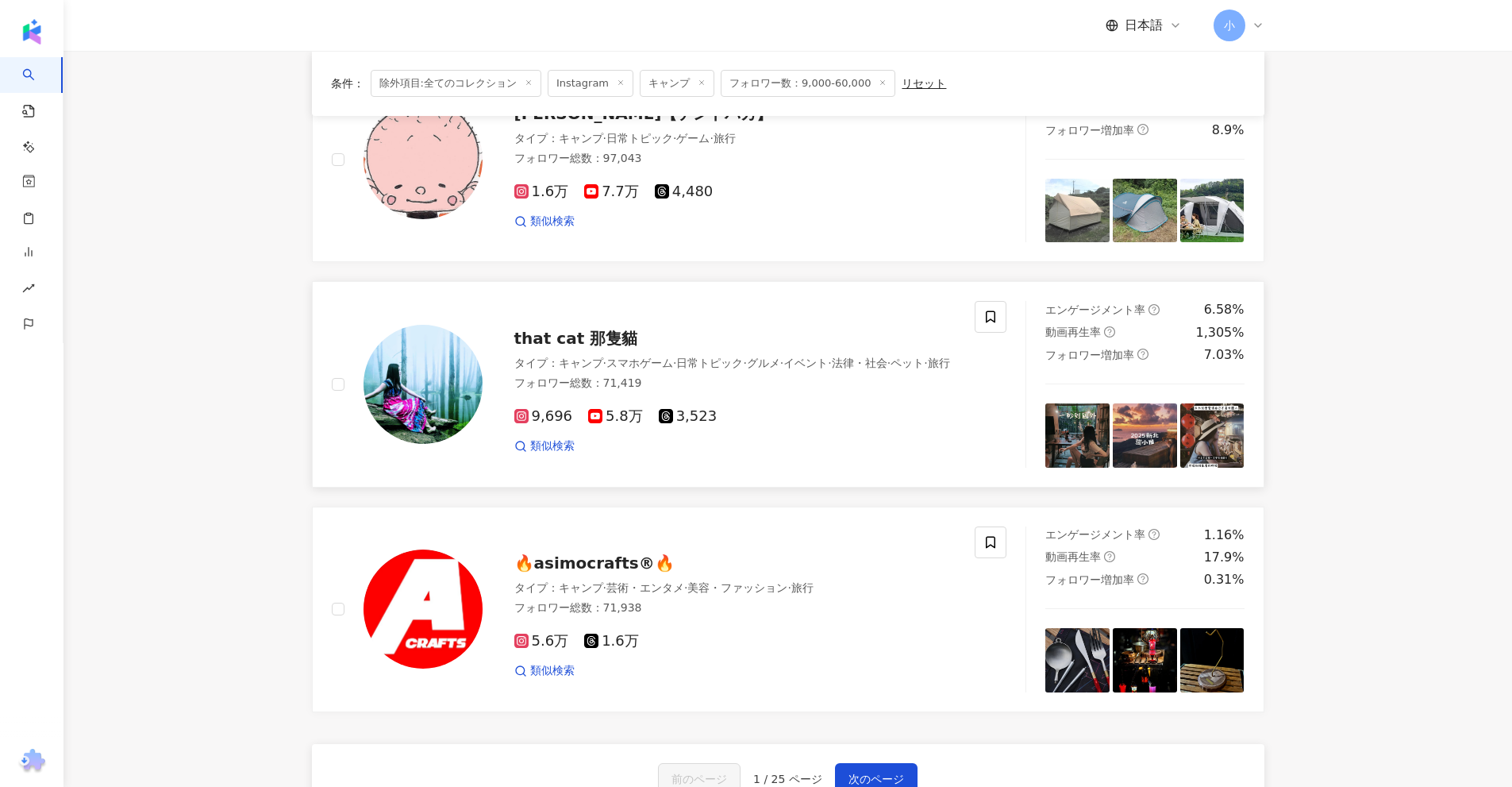
scroll to position [2495, 0]
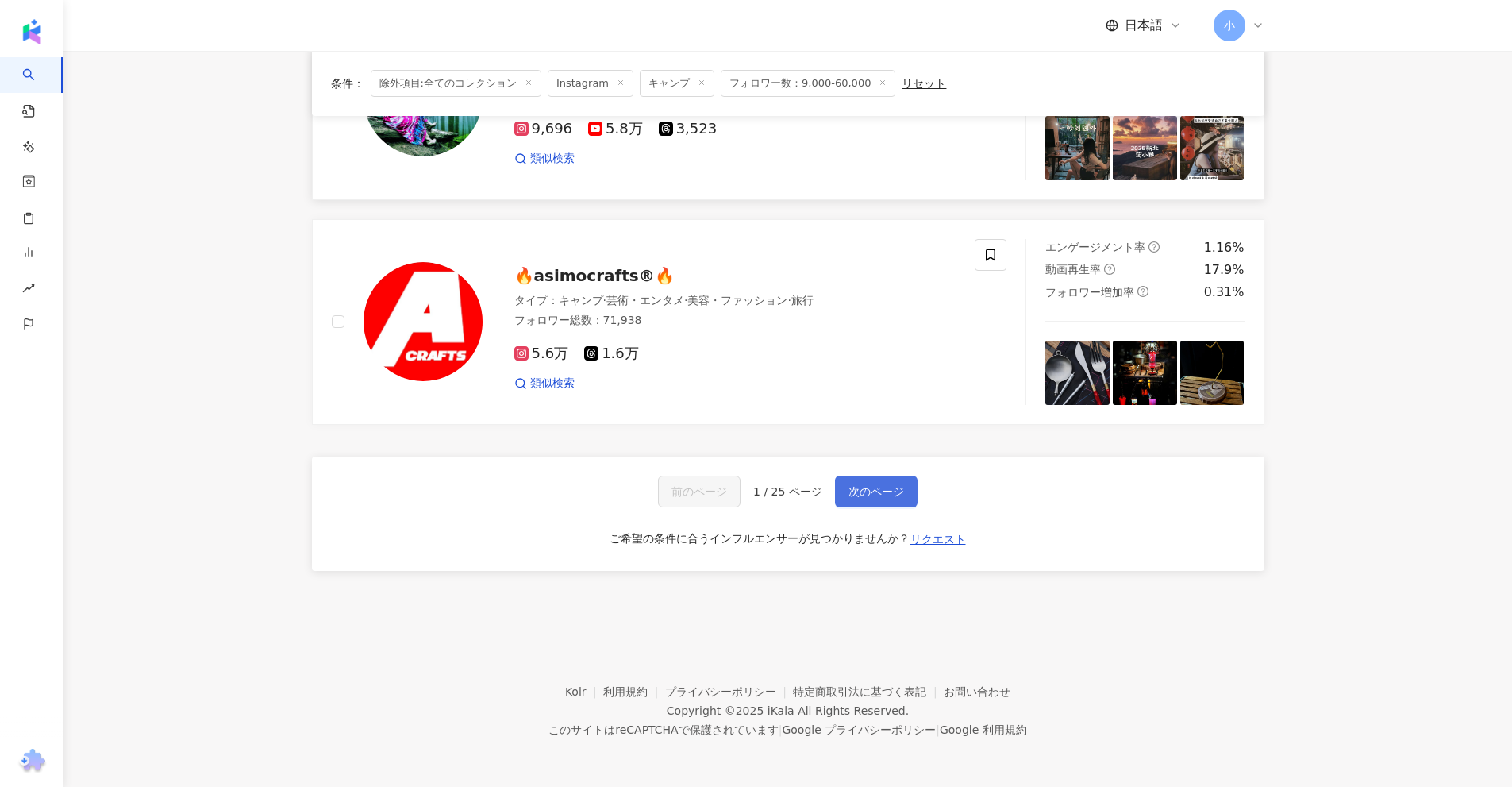
click at [885, 486] on span "次のページ" at bounding box center [877, 491] width 56 height 13
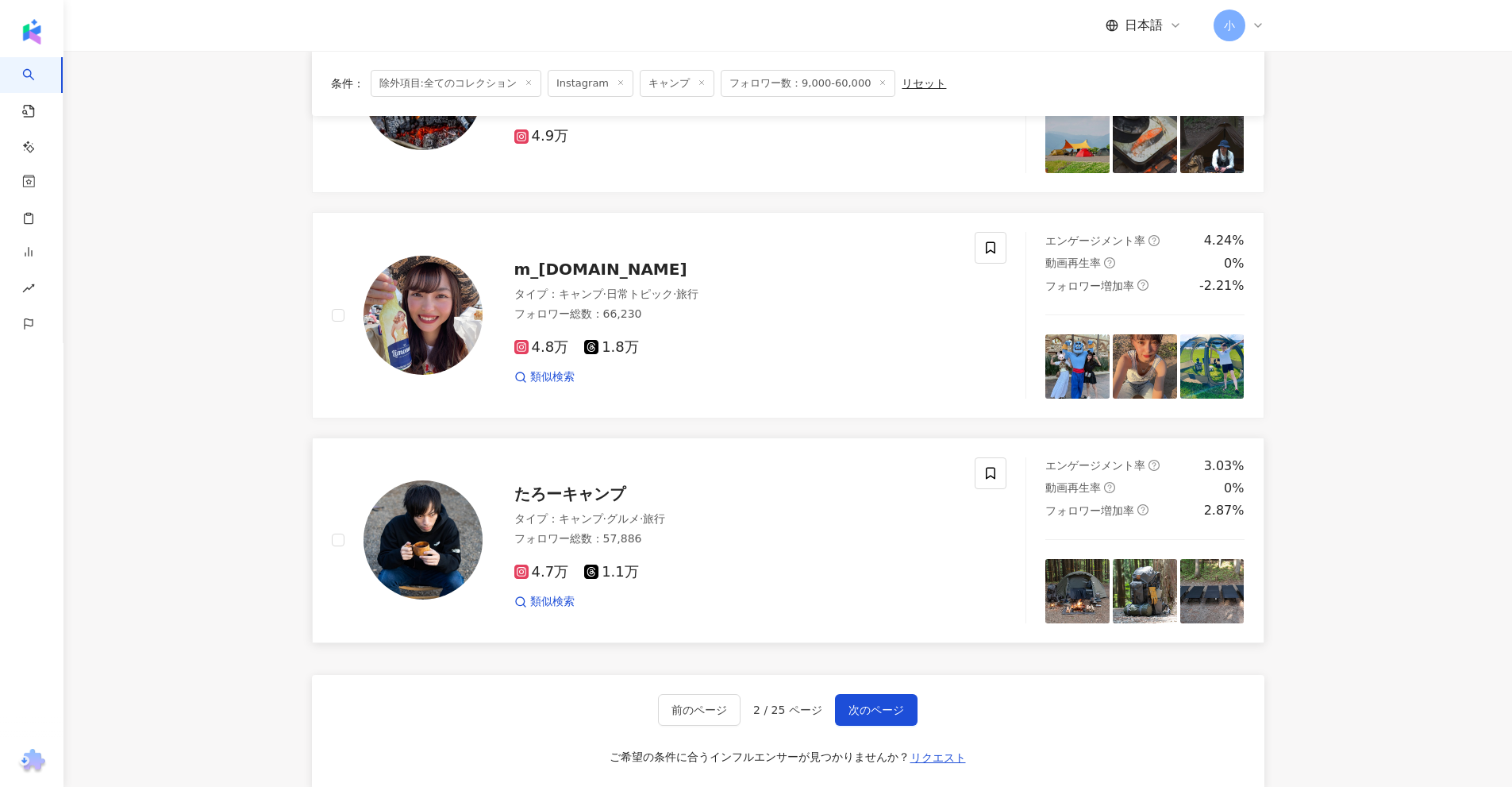
scroll to position [2257, 0]
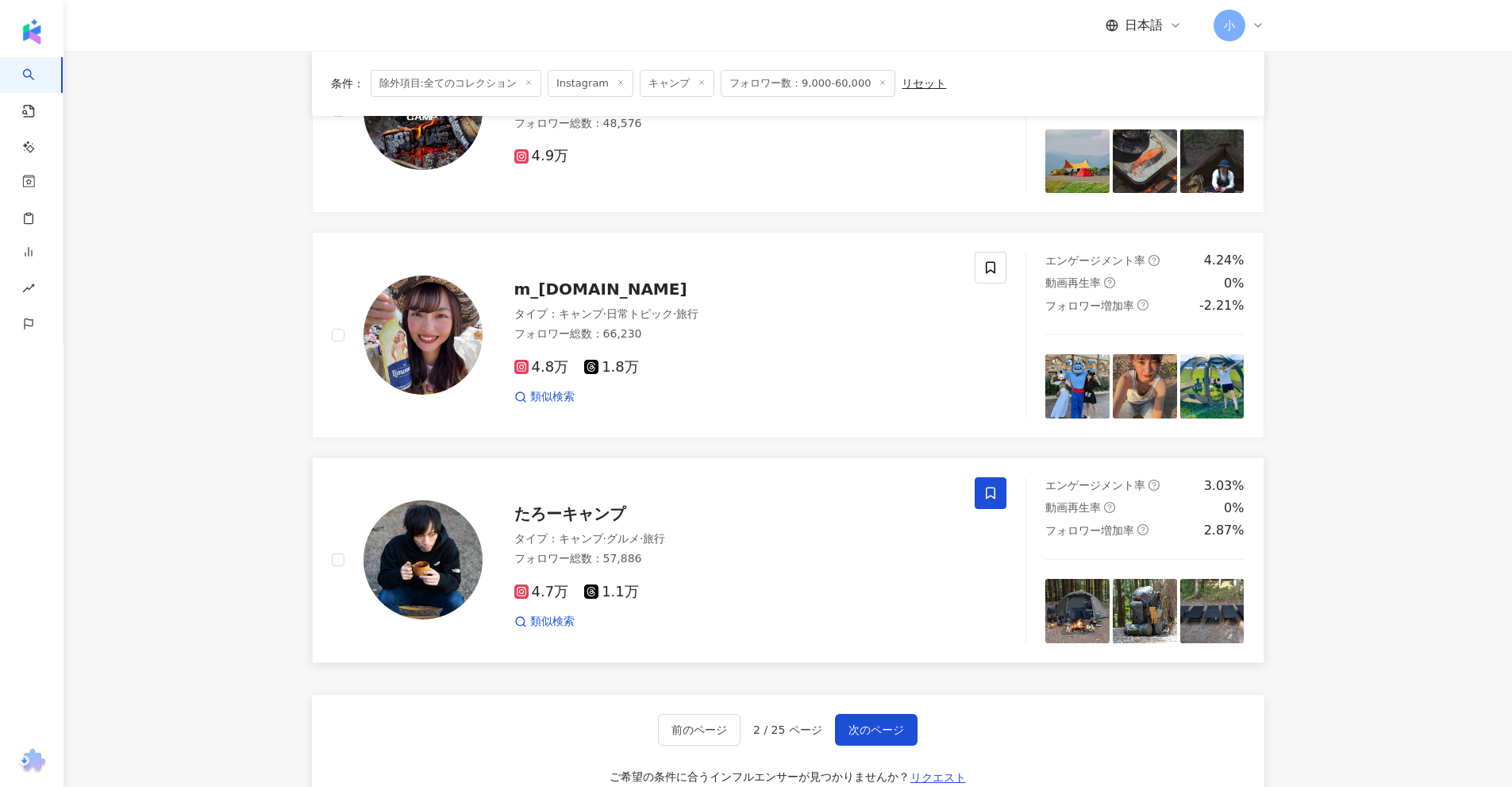
click at [987, 493] on icon at bounding box center [990, 492] width 10 height 12
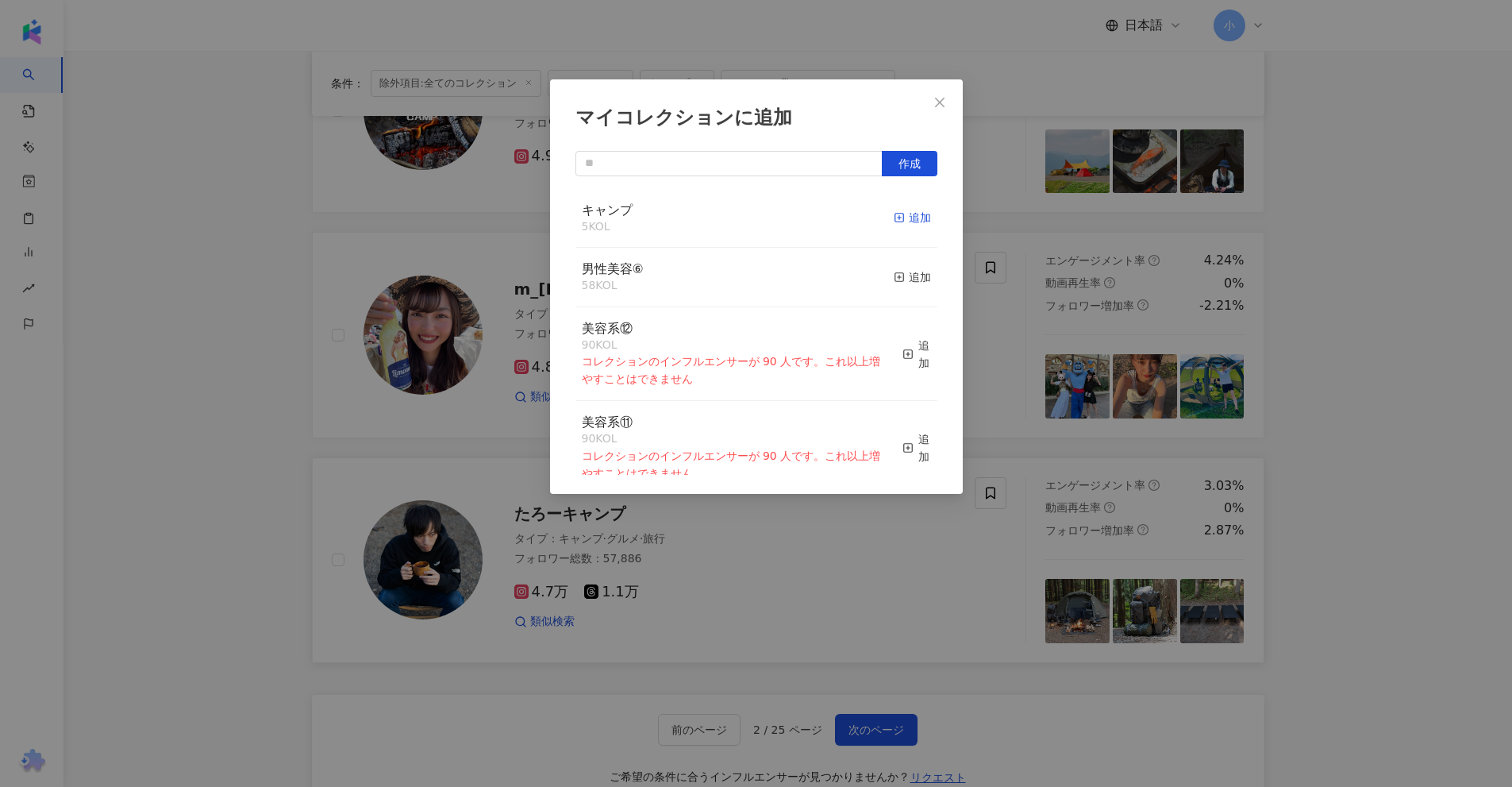
click at [894, 218] on div "追加" at bounding box center [912, 218] width 37 height 17
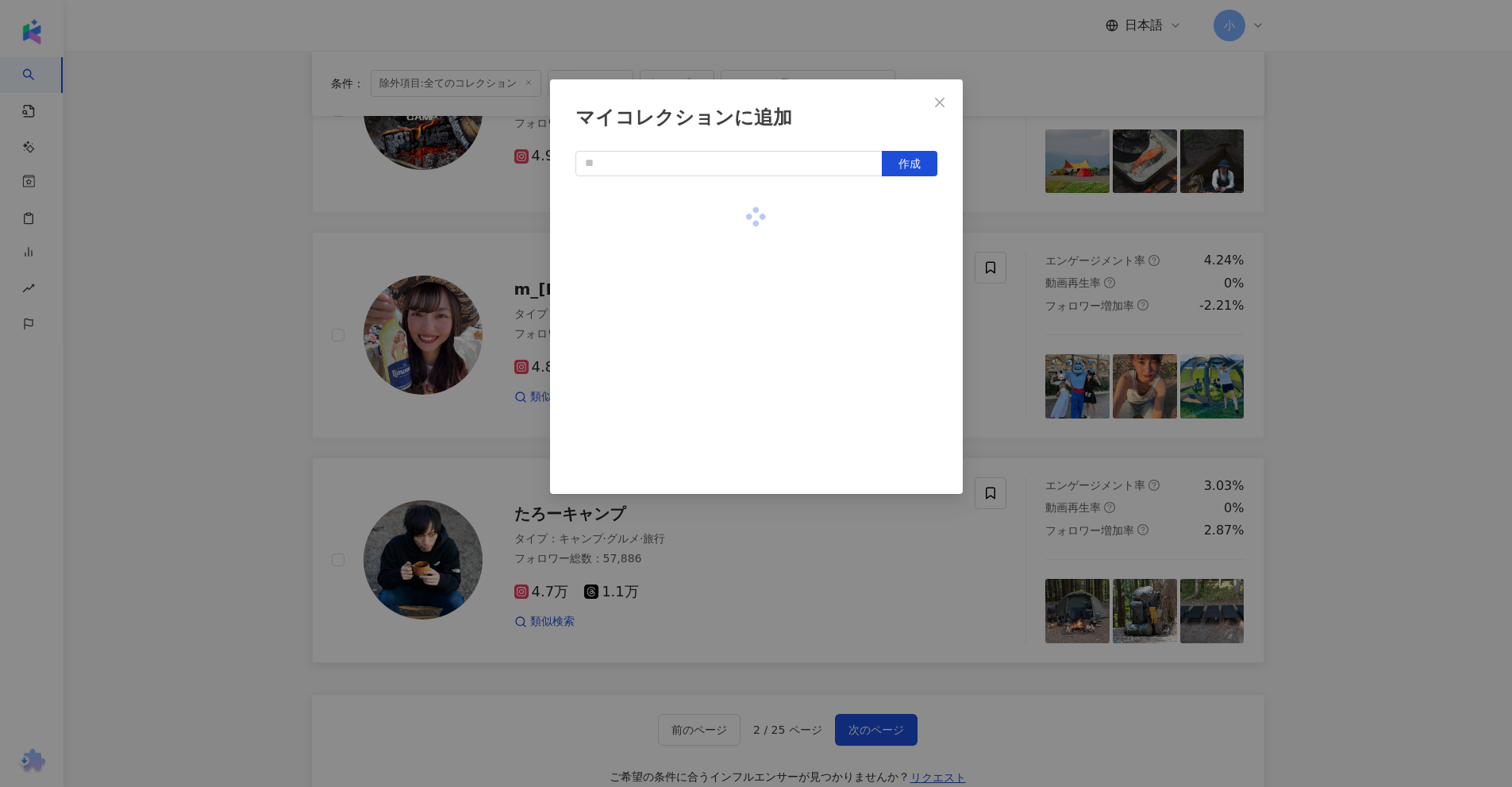
click at [1075, 358] on div "マイコレクションに追加 作成" at bounding box center [756, 393] width 1512 height 787
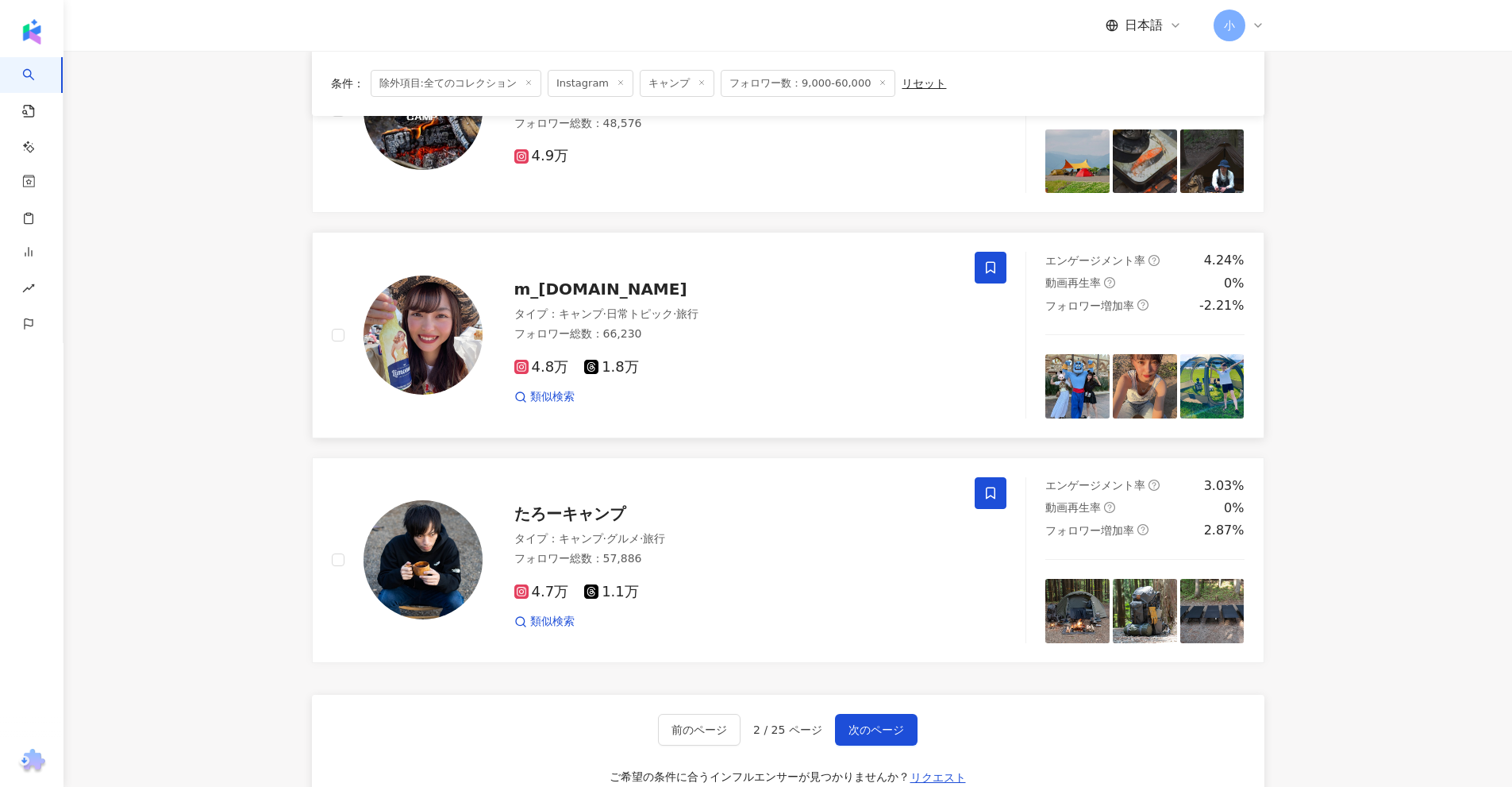
click at [997, 274] on icon at bounding box center [990, 268] width 14 height 14
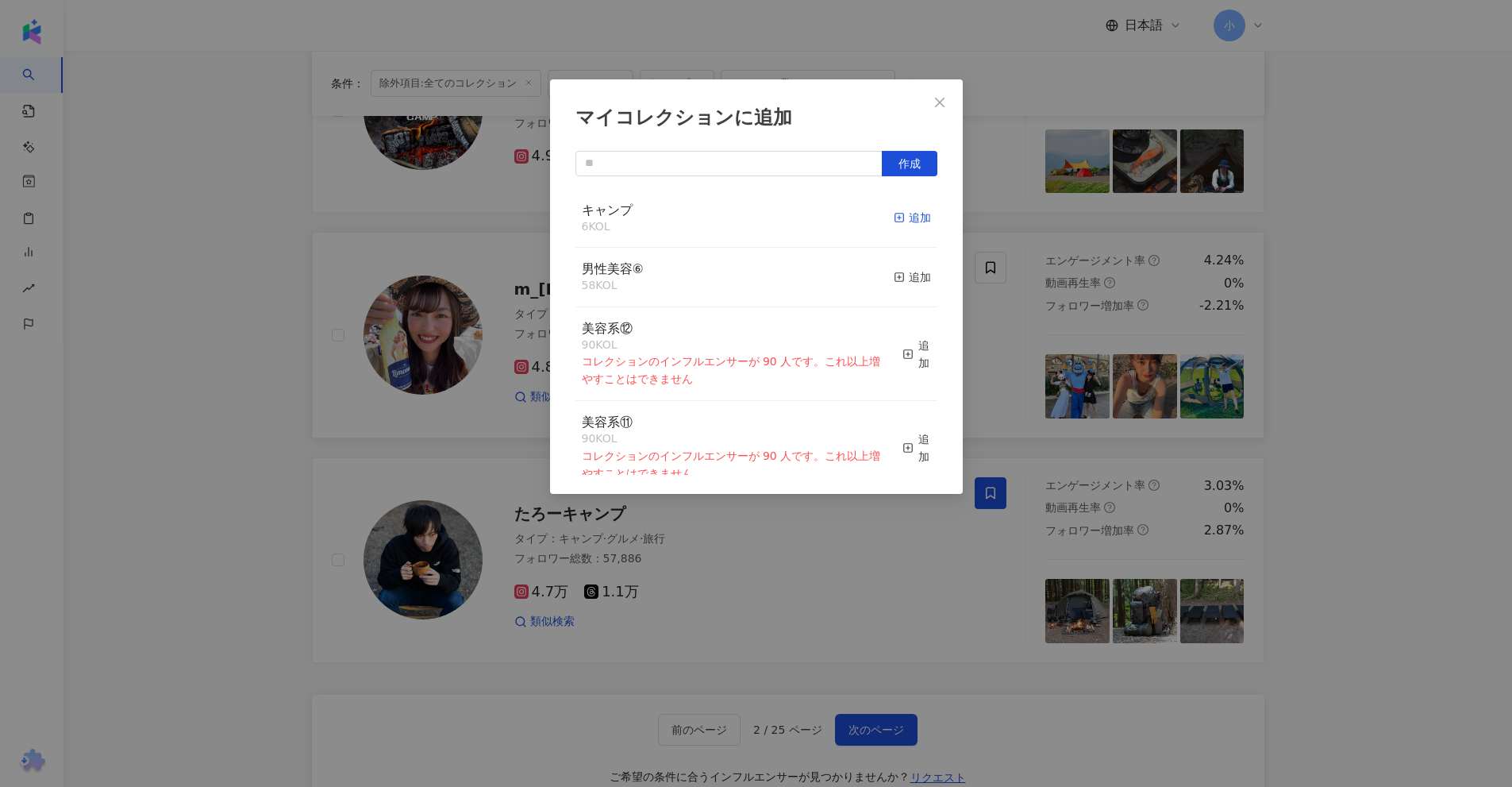
click at [895, 222] on div "追加" at bounding box center [912, 218] width 37 height 17
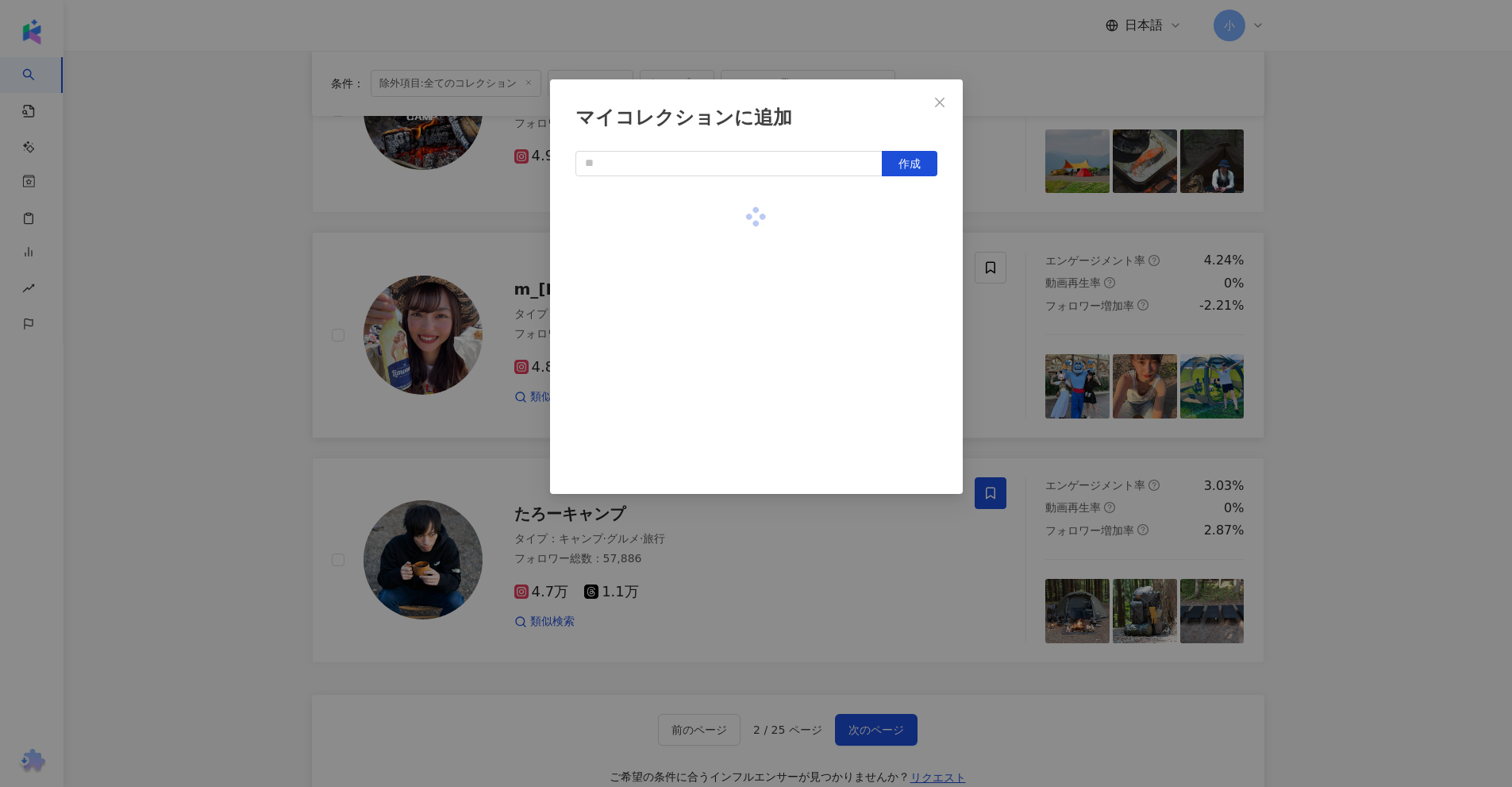
click at [1074, 401] on div "マイコレクションに追加 作成" at bounding box center [756, 393] width 1512 height 787
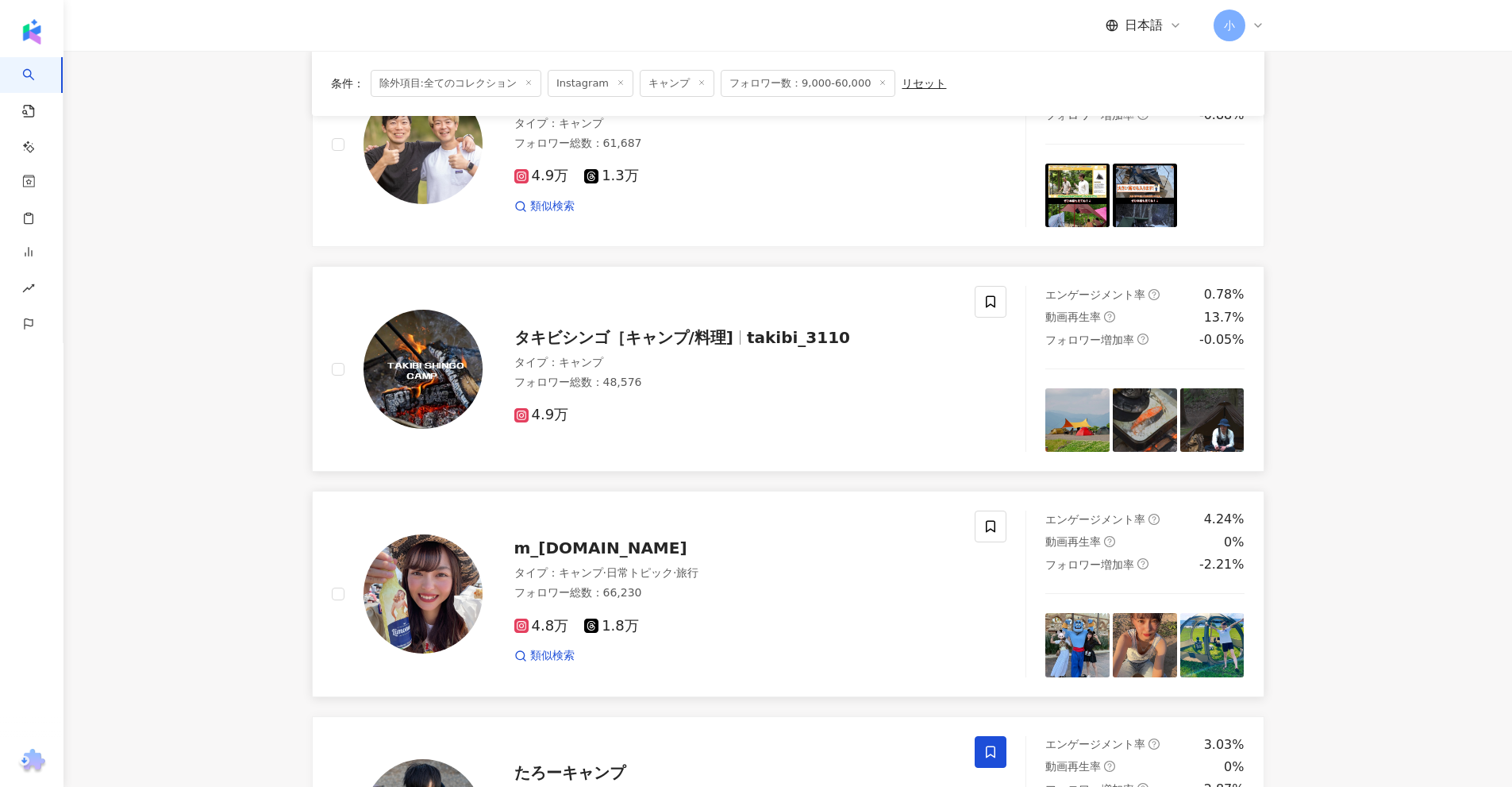
scroll to position [1940, 0]
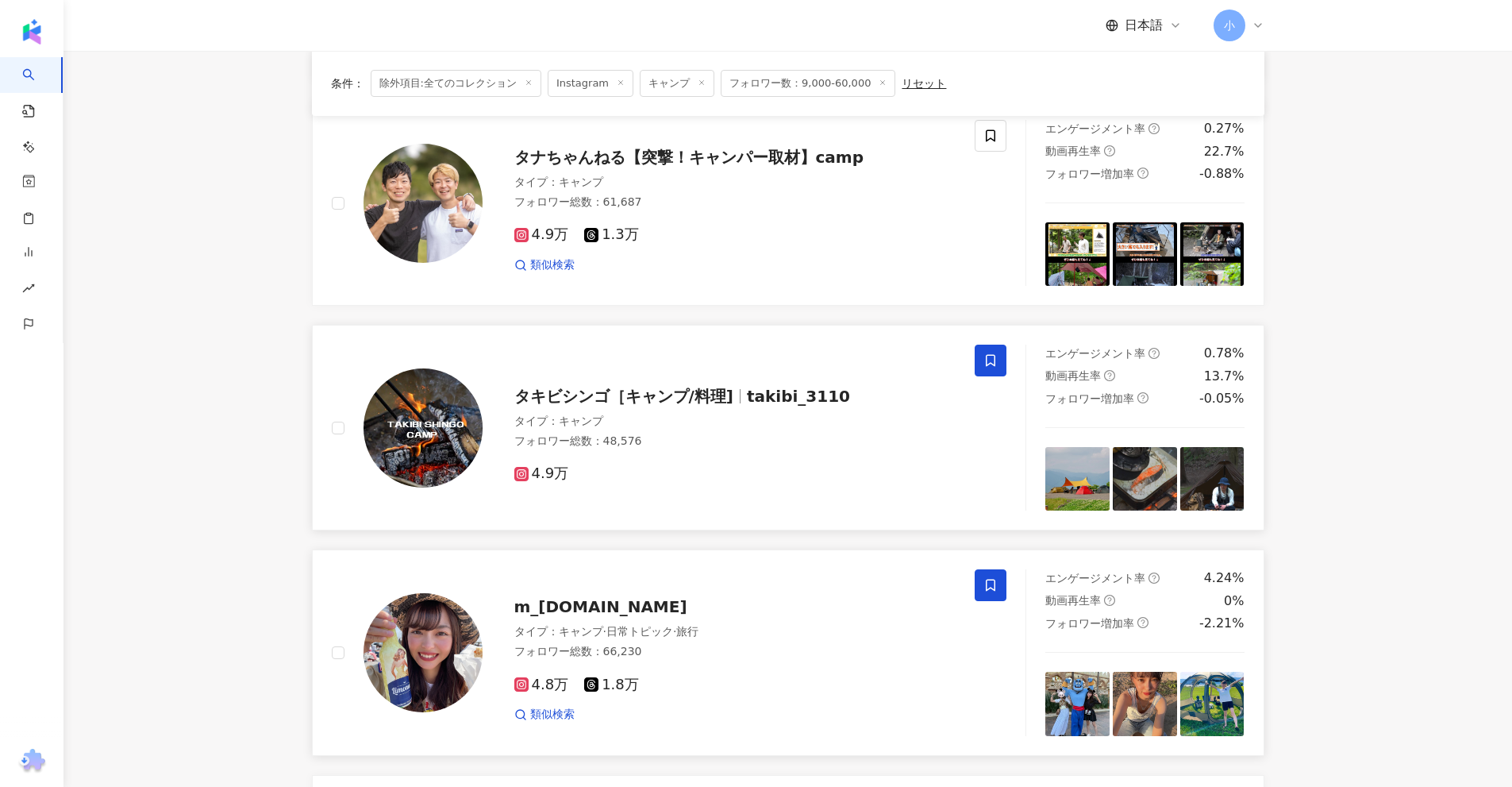
click at [993, 359] on icon at bounding box center [990, 360] width 14 height 14
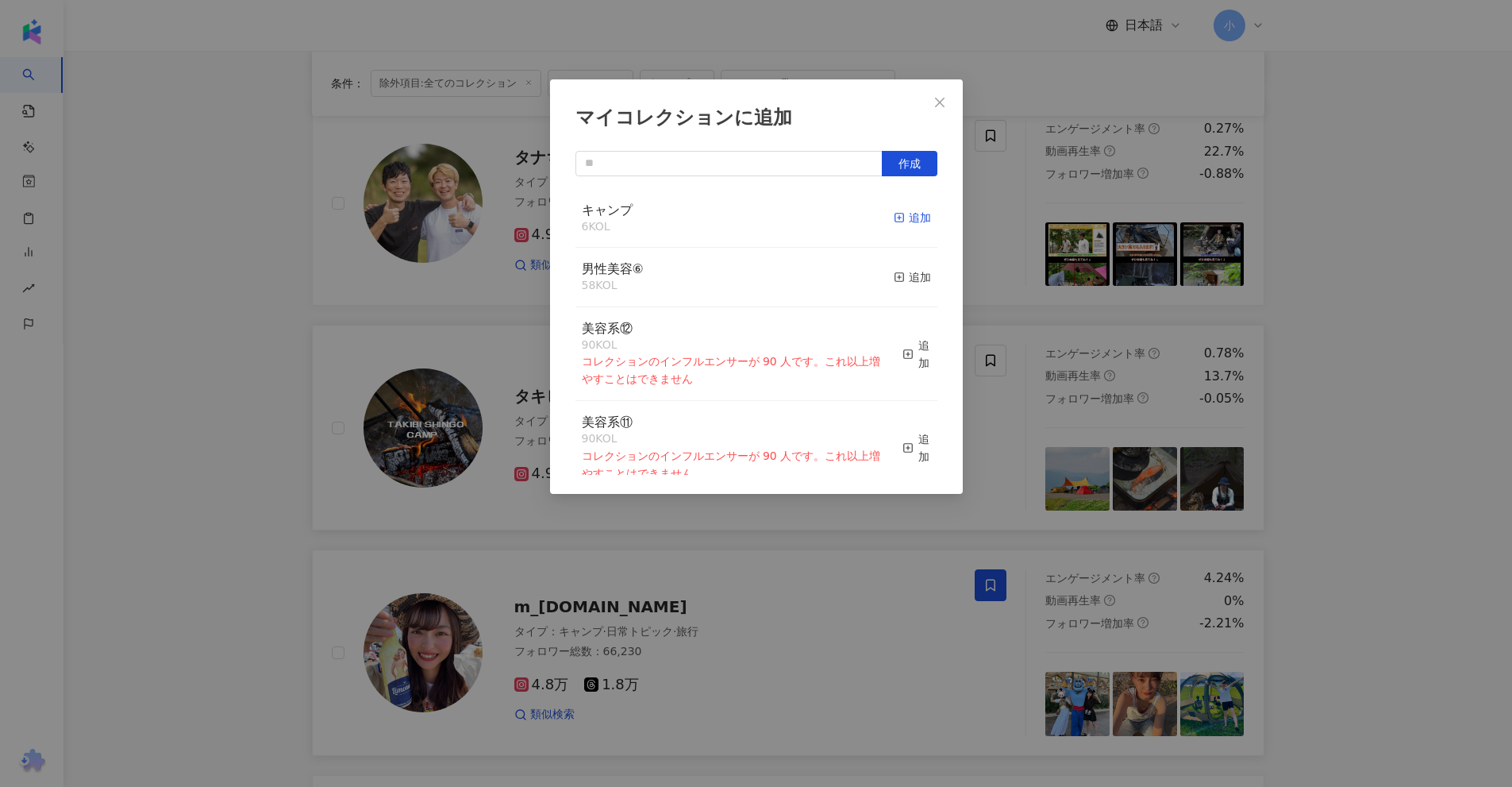
click at [903, 222] on div "追加" at bounding box center [912, 218] width 37 height 17
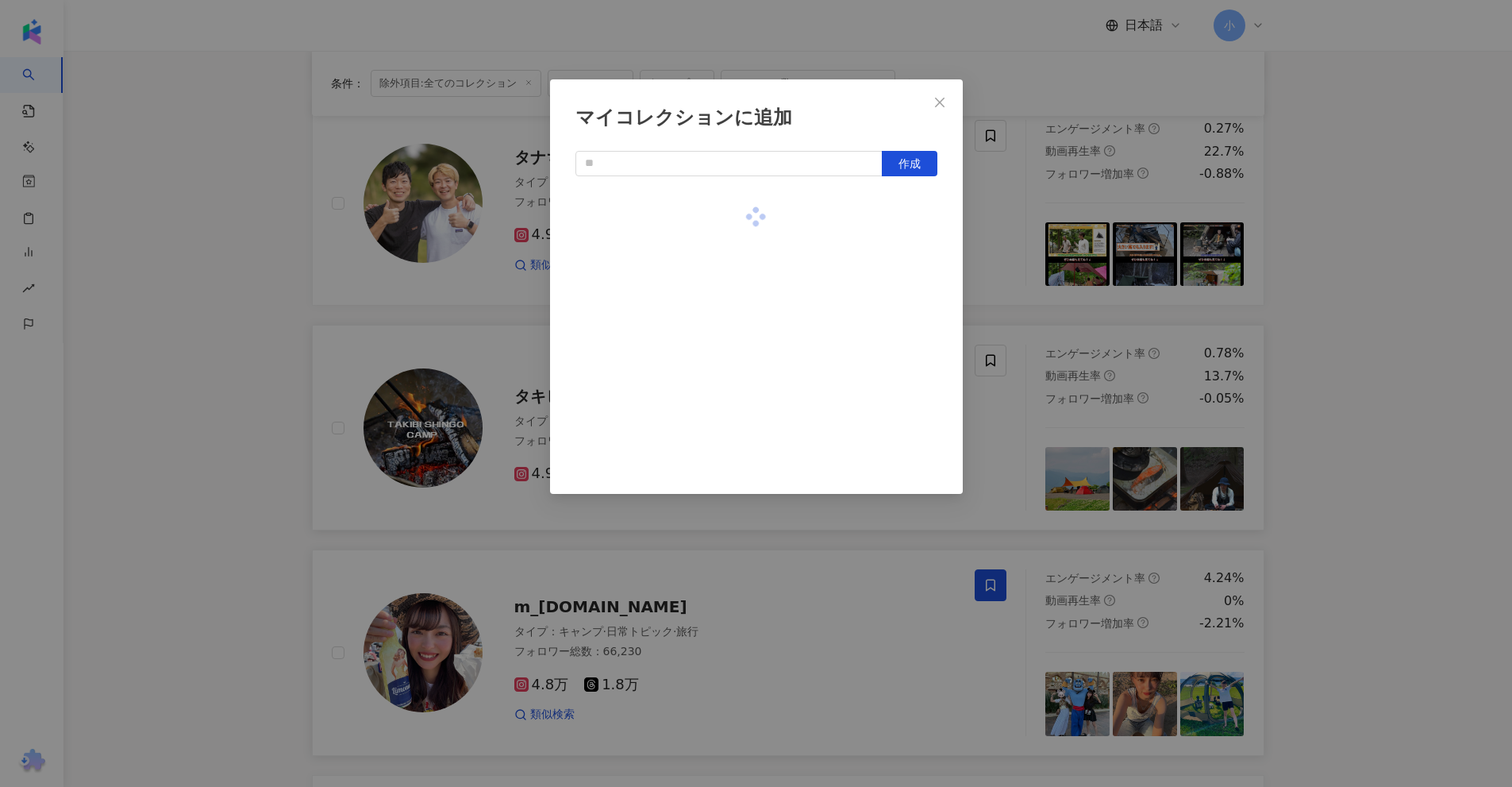
click at [996, 258] on div "マイコレクションに追加 作成" at bounding box center [756, 393] width 1512 height 787
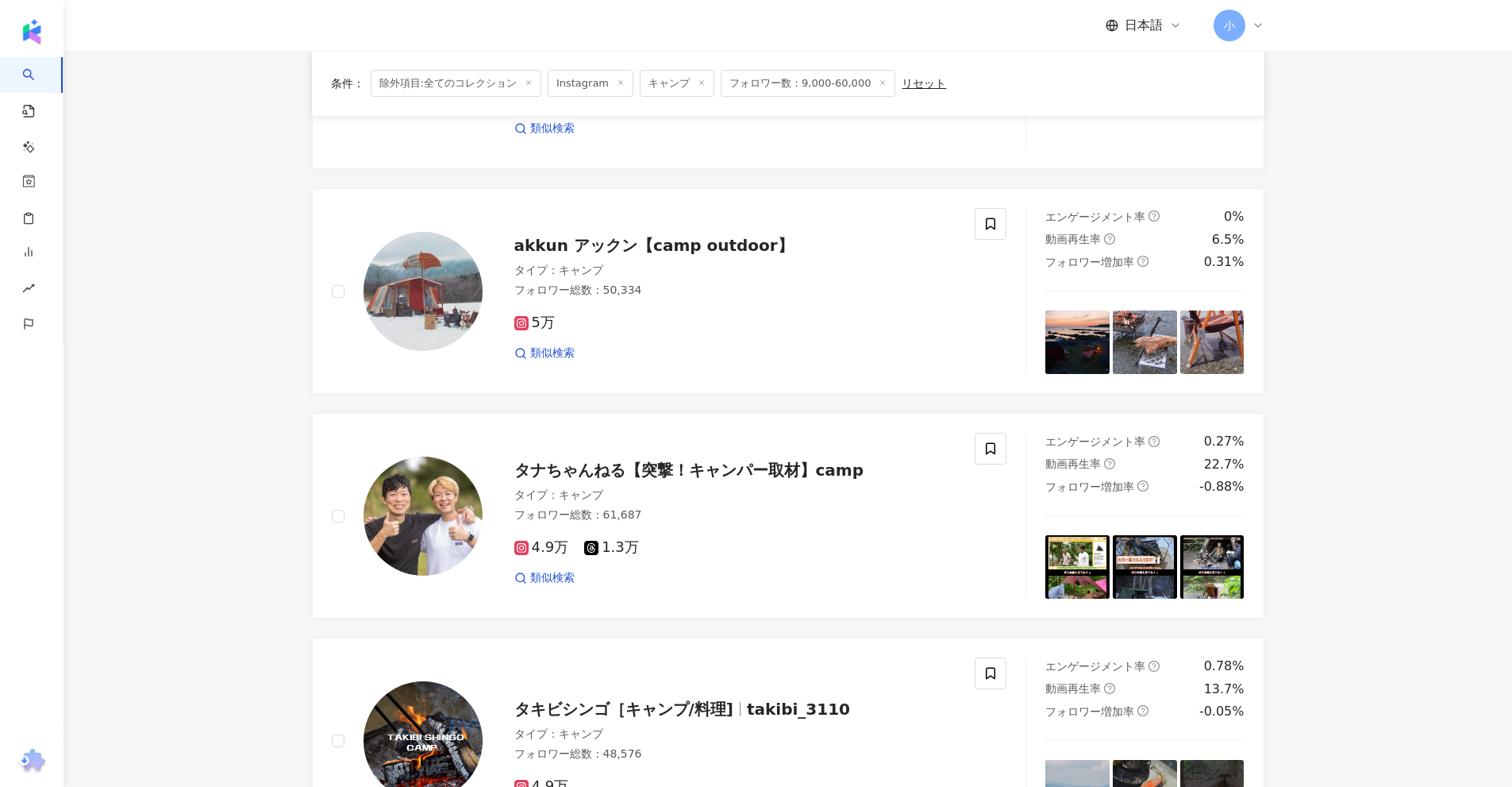
scroll to position [1623, 0]
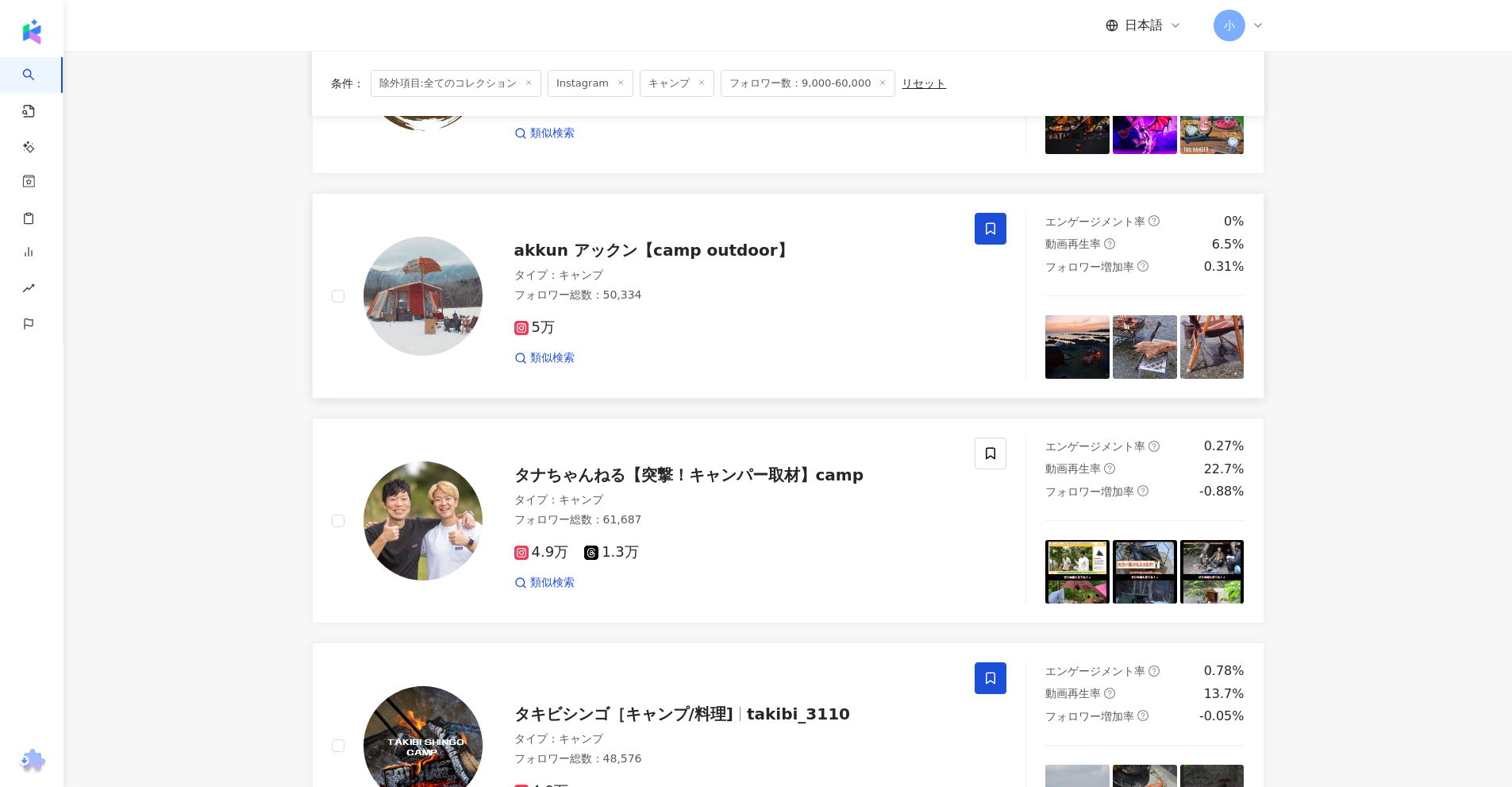
click at [987, 236] on span at bounding box center [990, 228] width 31 height 31
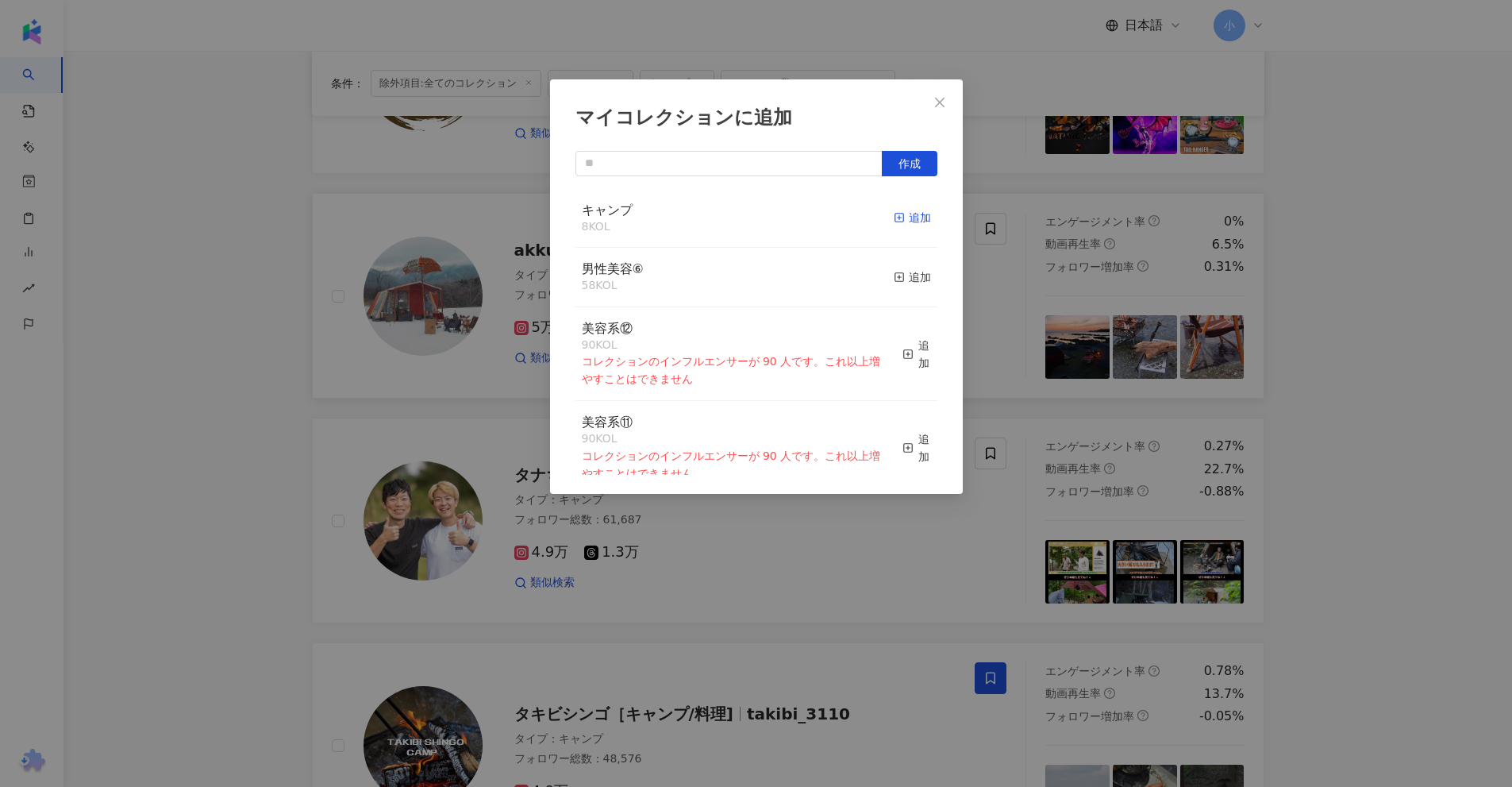
click at [899, 226] on div "追加" at bounding box center [912, 218] width 37 height 17
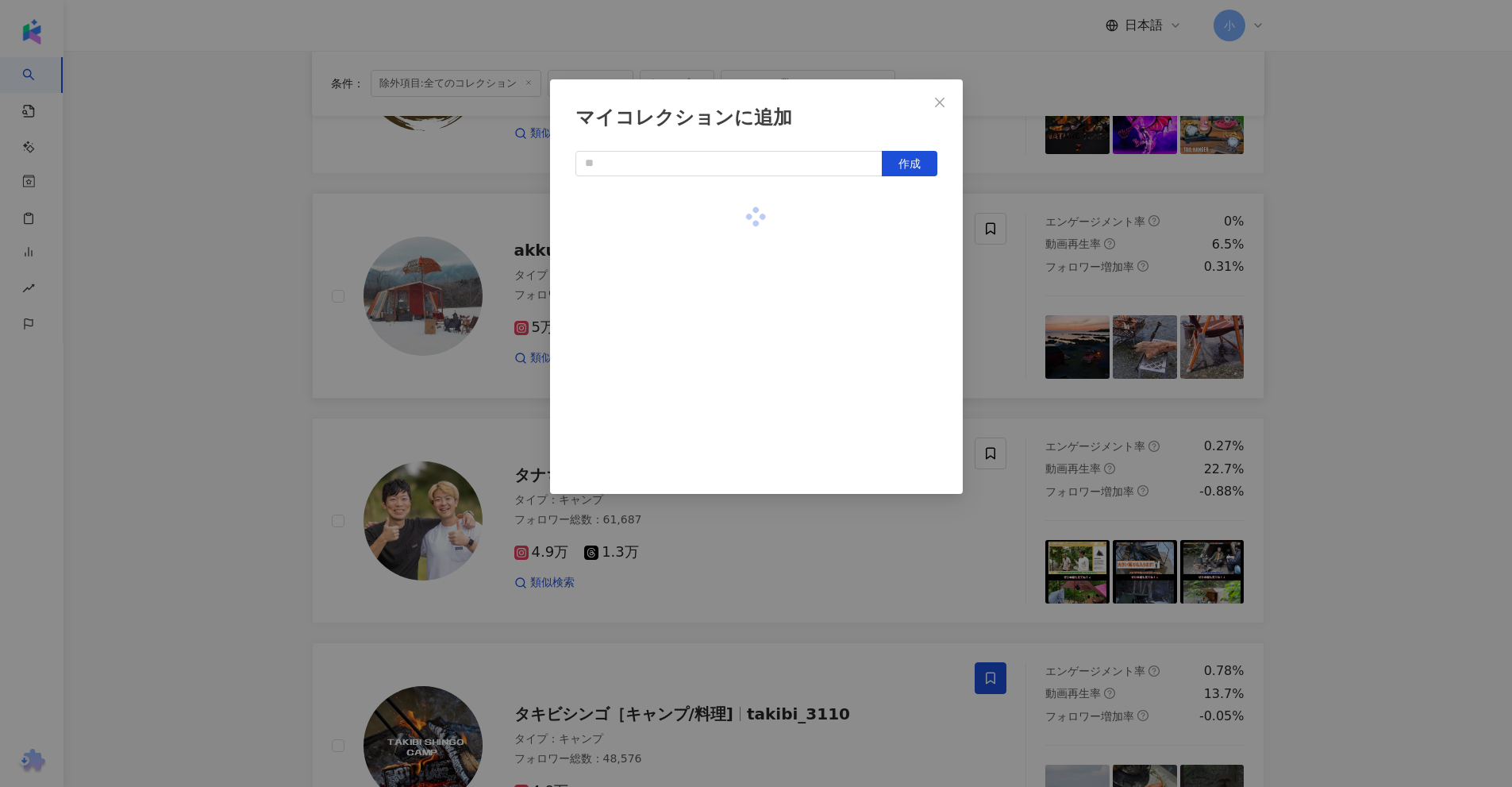
click at [1019, 311] on div "マイコレクションに追加 作成" at bounding box center [756, 393] width 1512 height 787
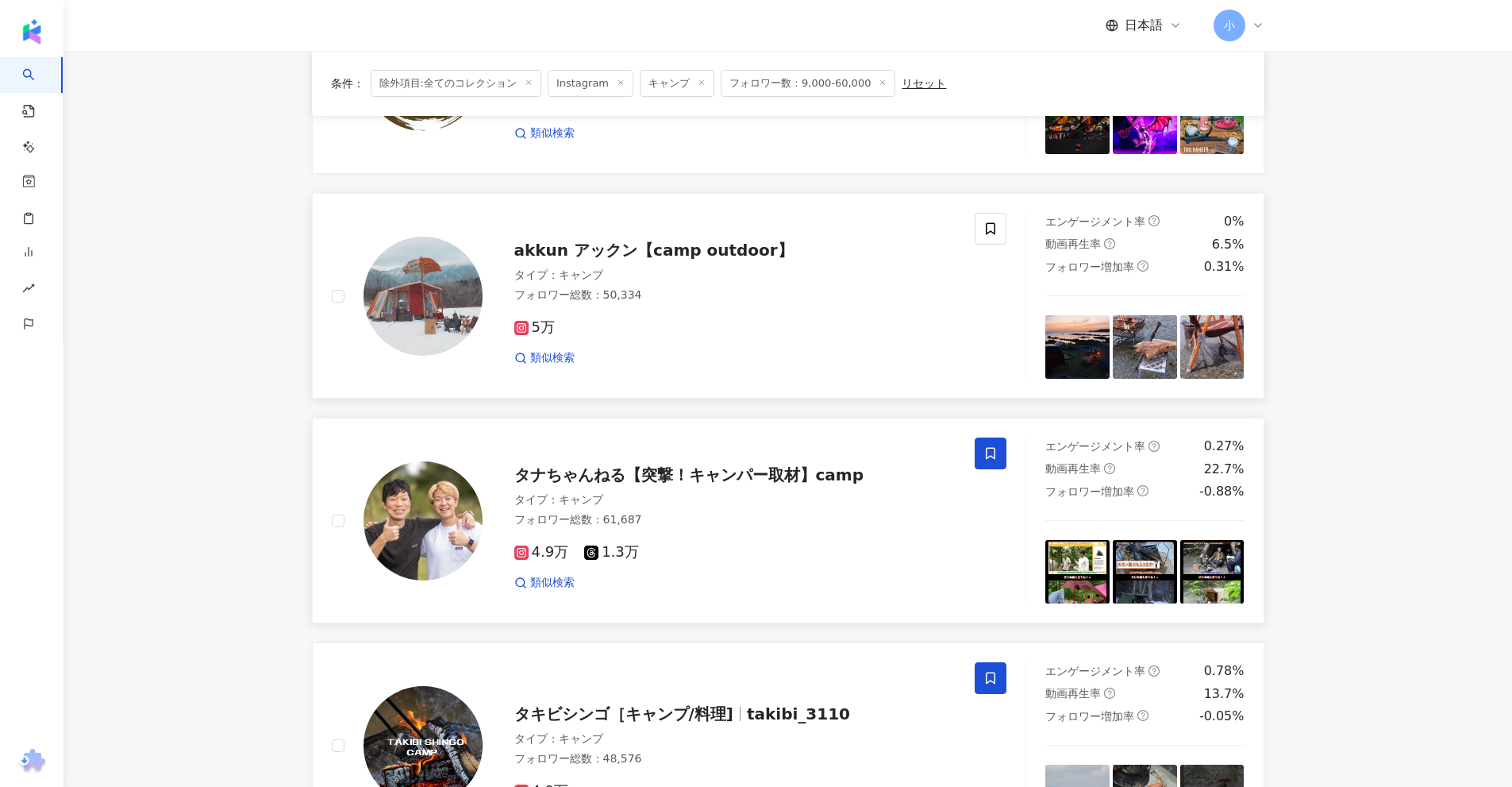
click at [978, 447] on span at bounding box center [990, 453] width 31 height 31
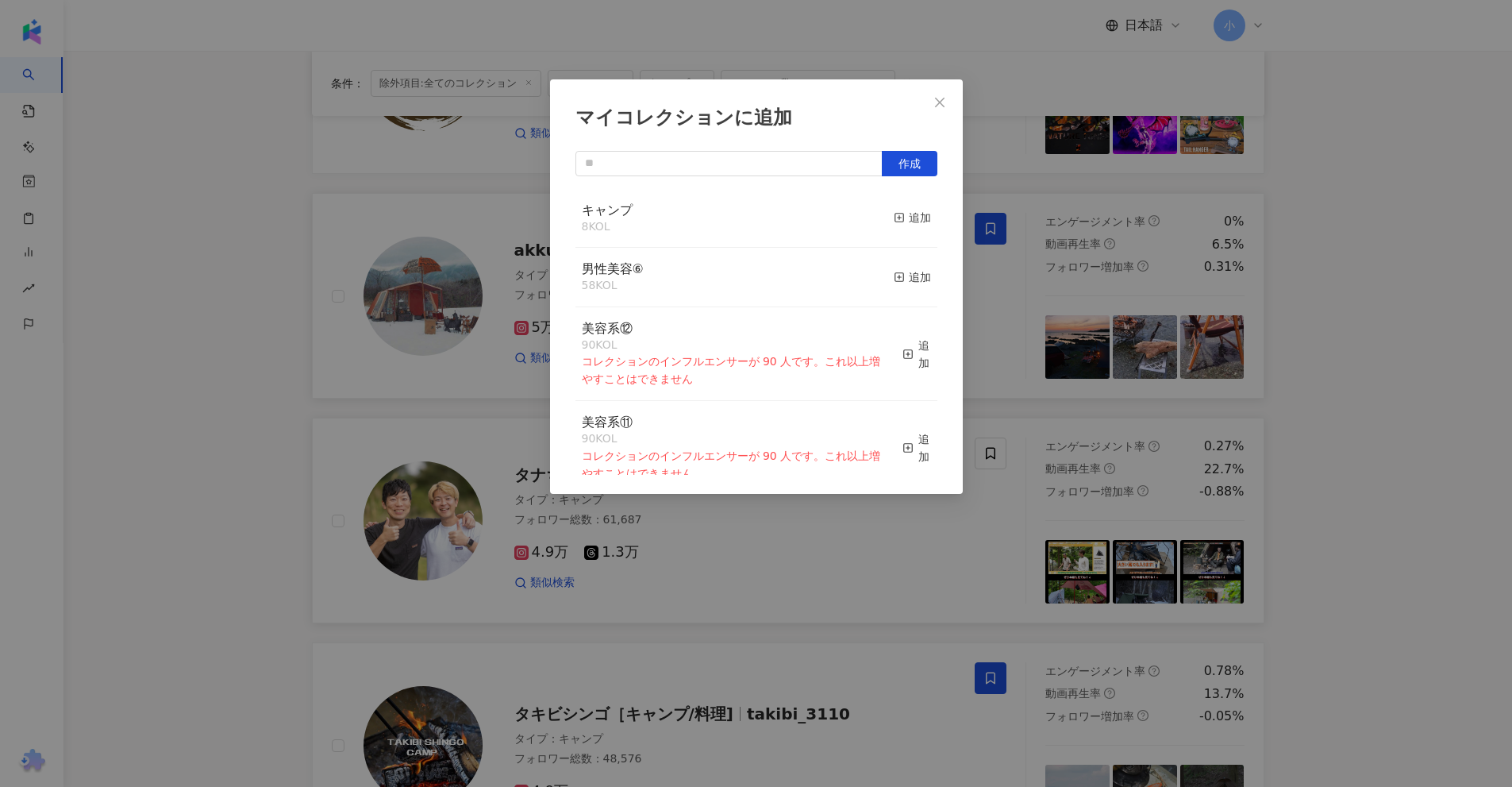
click at [898, 227] on button "追加" at bounding box center [912, 218] width 37 height 33
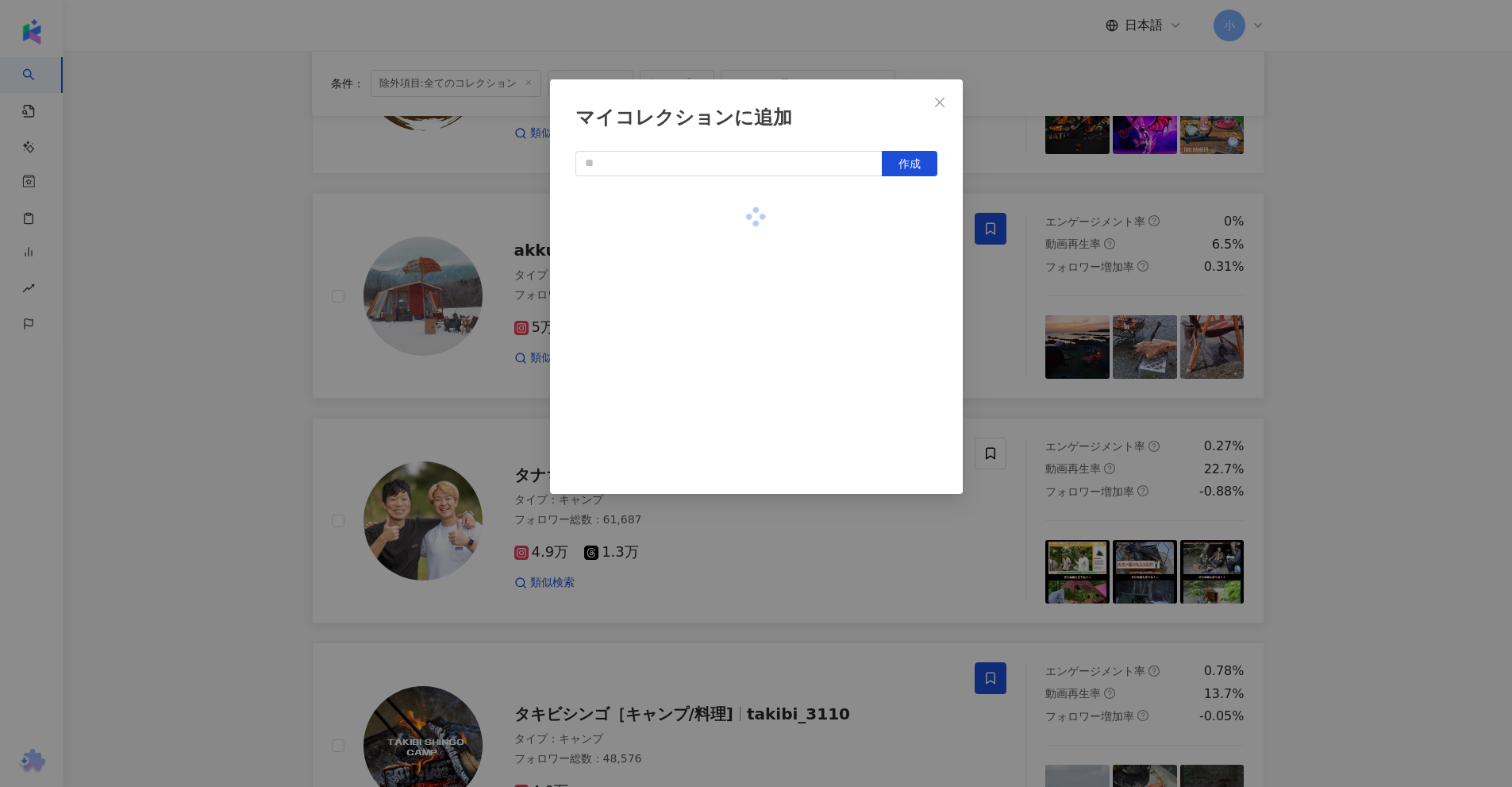
click at [1027, 315] on div "マイコレクションに追加 作成" at bounding box center [756, 393] width 1512 height 787
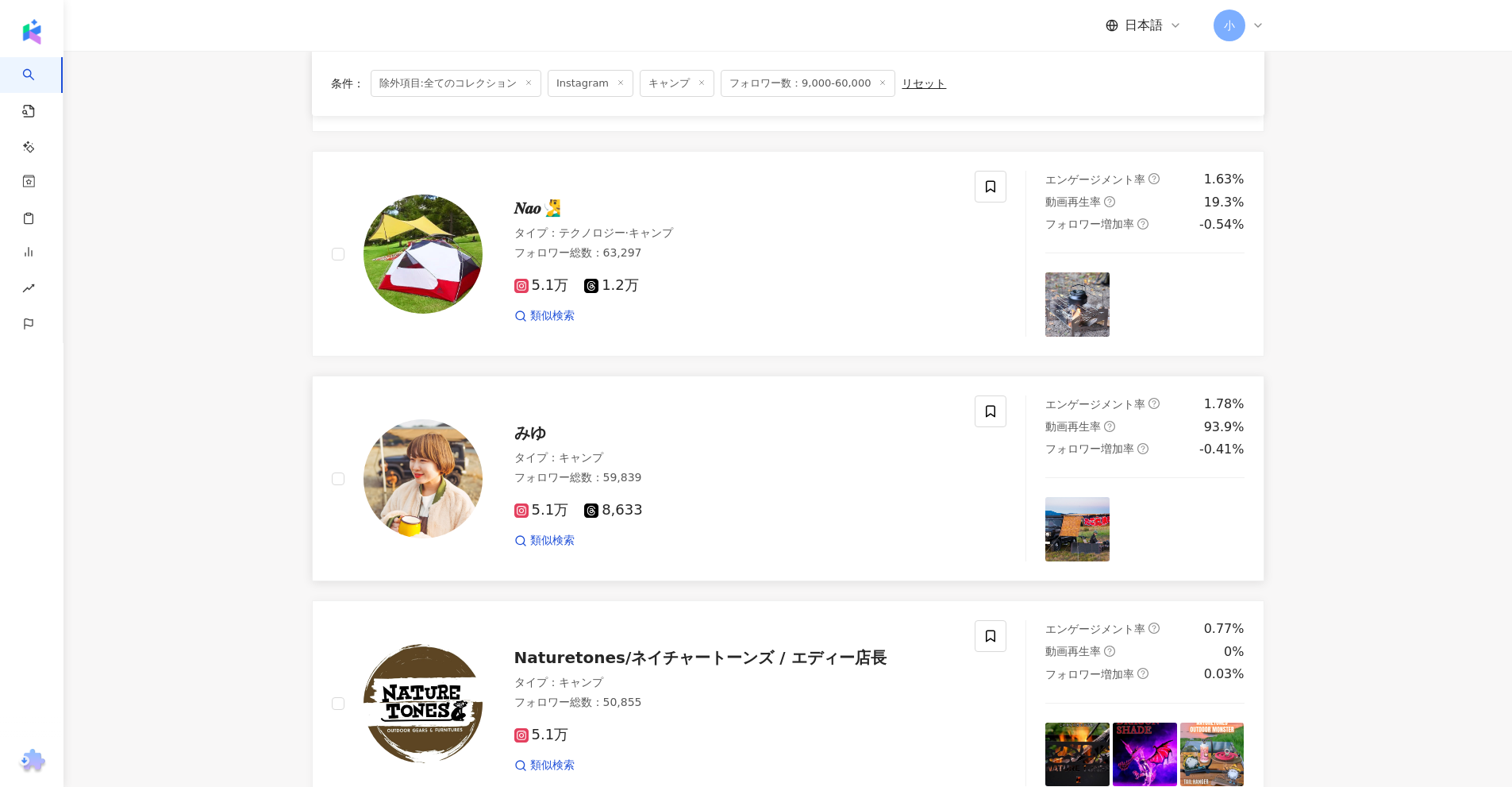
scroll to position [987, 0]
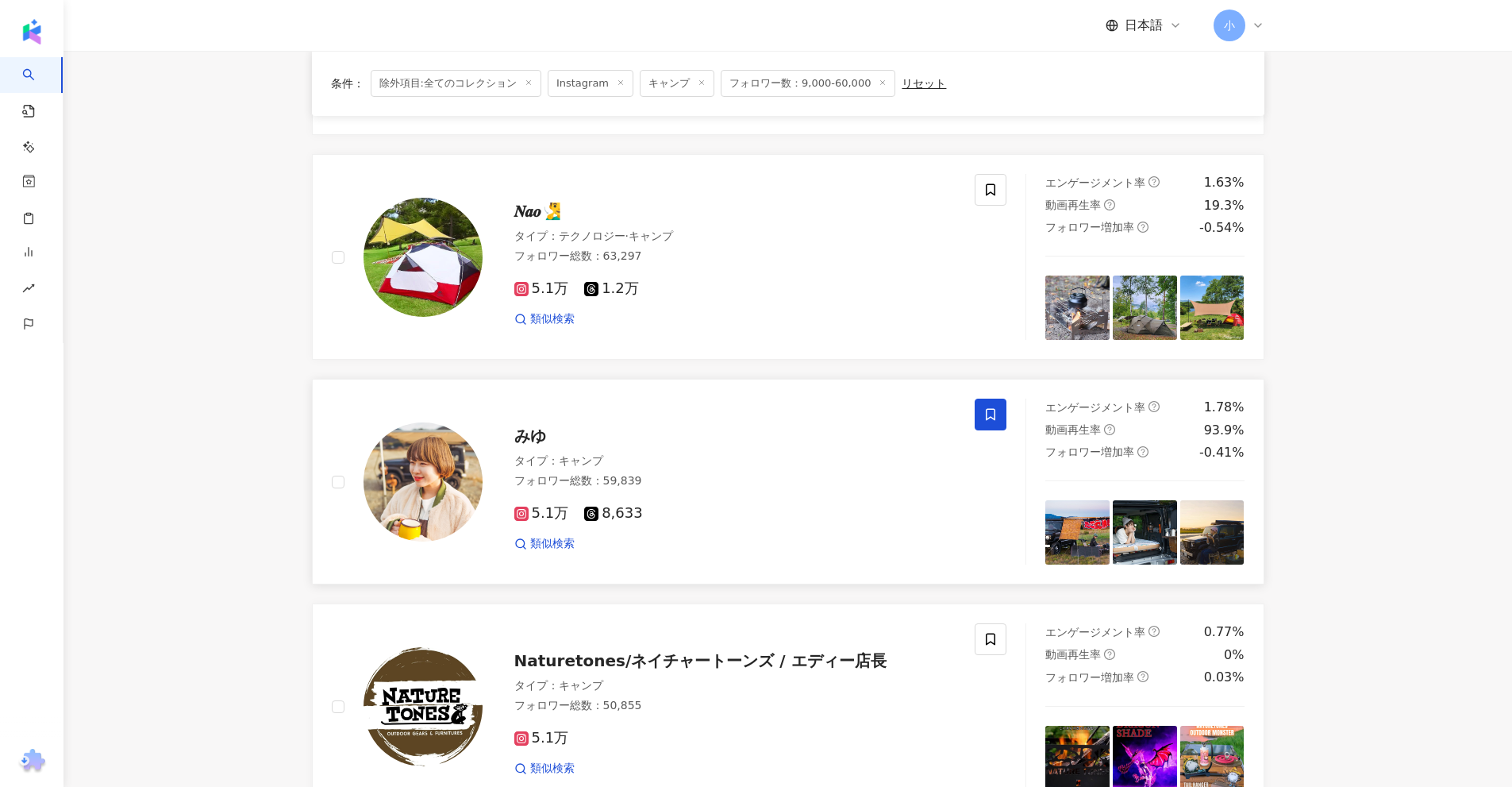
click at [987, 421] on icon at bounding box center [990, 414] width 14 height 14
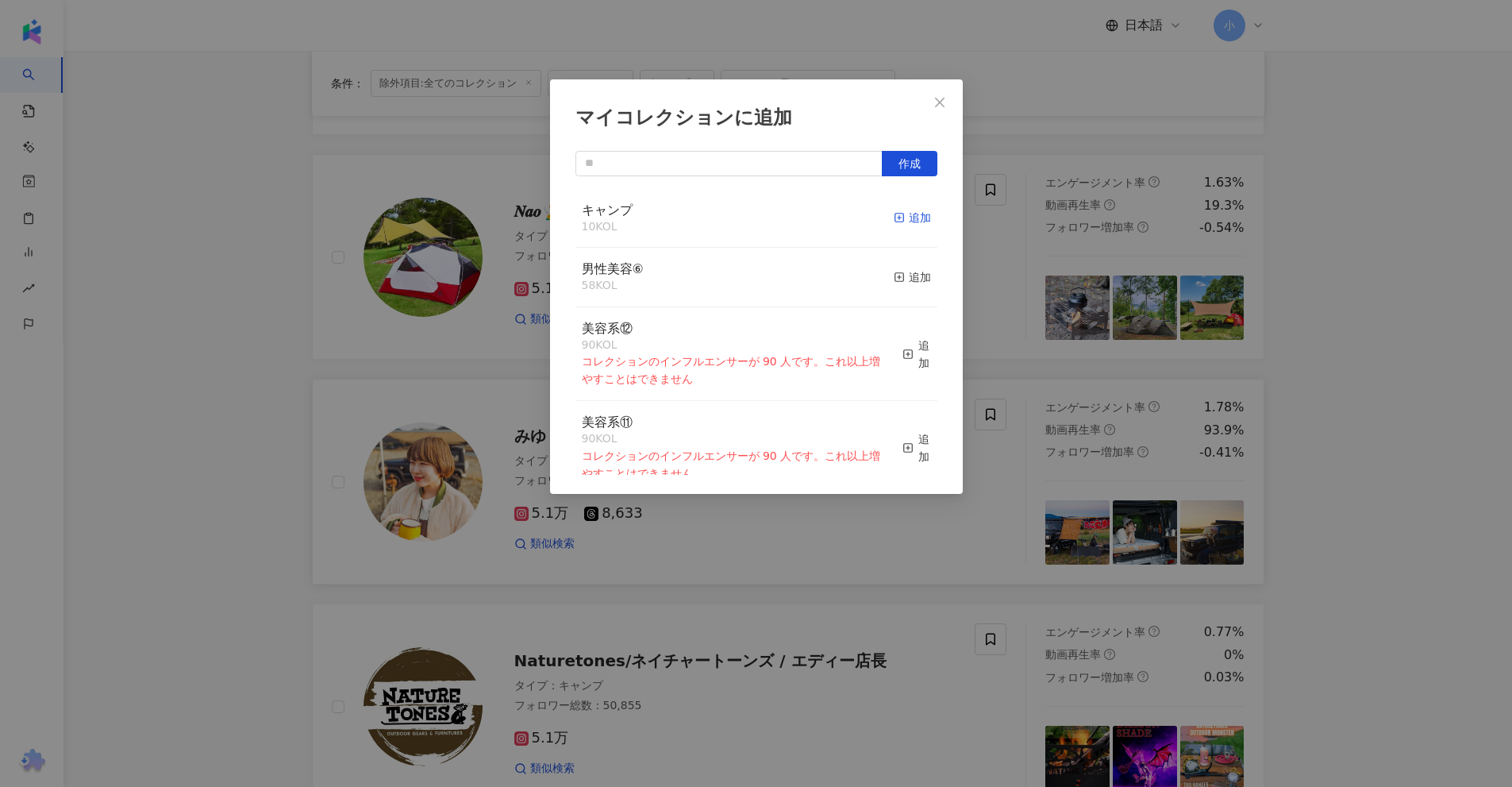
click at [904, 220] on div "追加" at bounding box center [912, 218] width 37 height 17
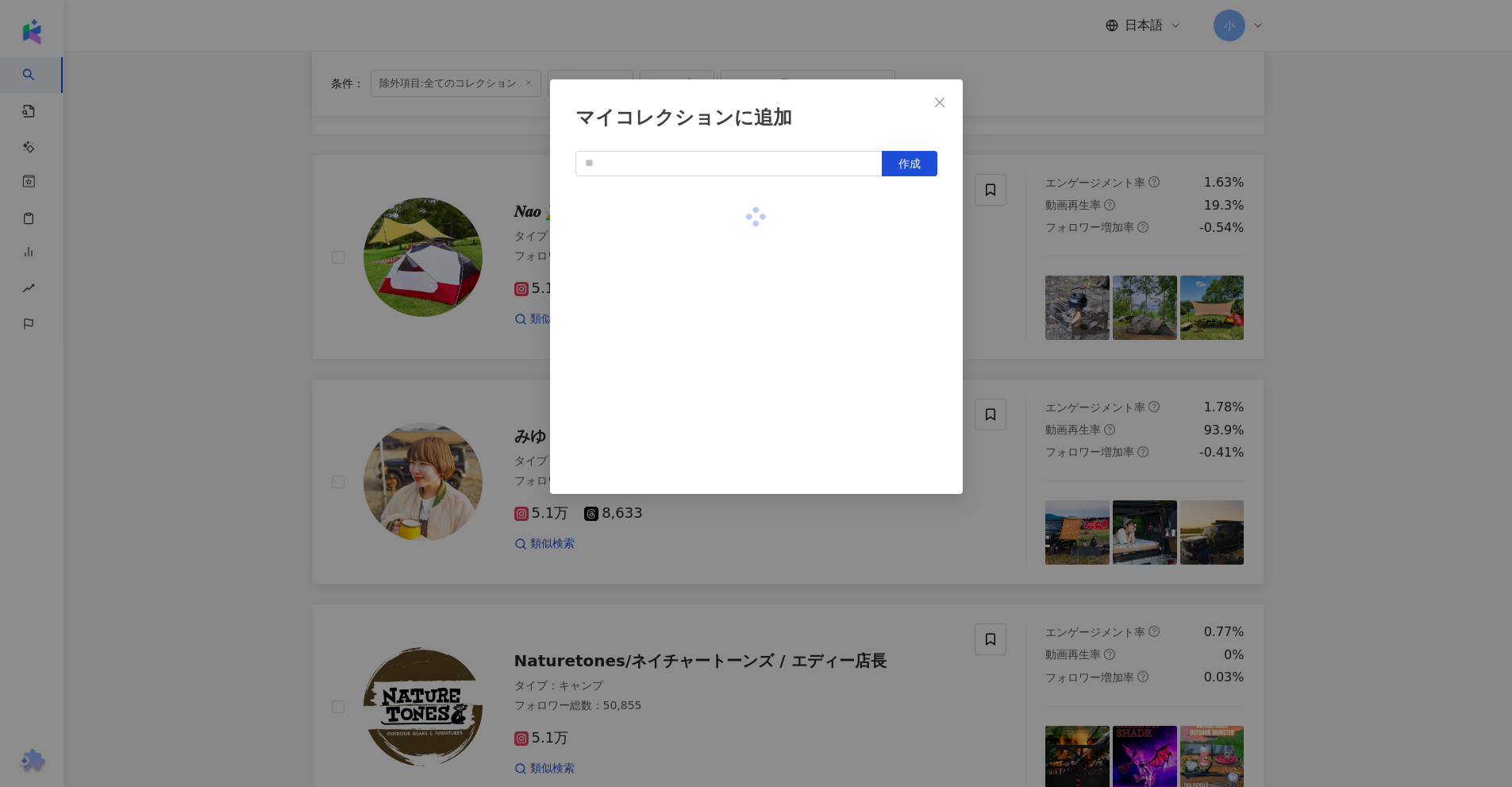
click at [1033, 286] on div "マイコレクションに追加 作成" at bounding box center [756, 393] width 1512 height 787
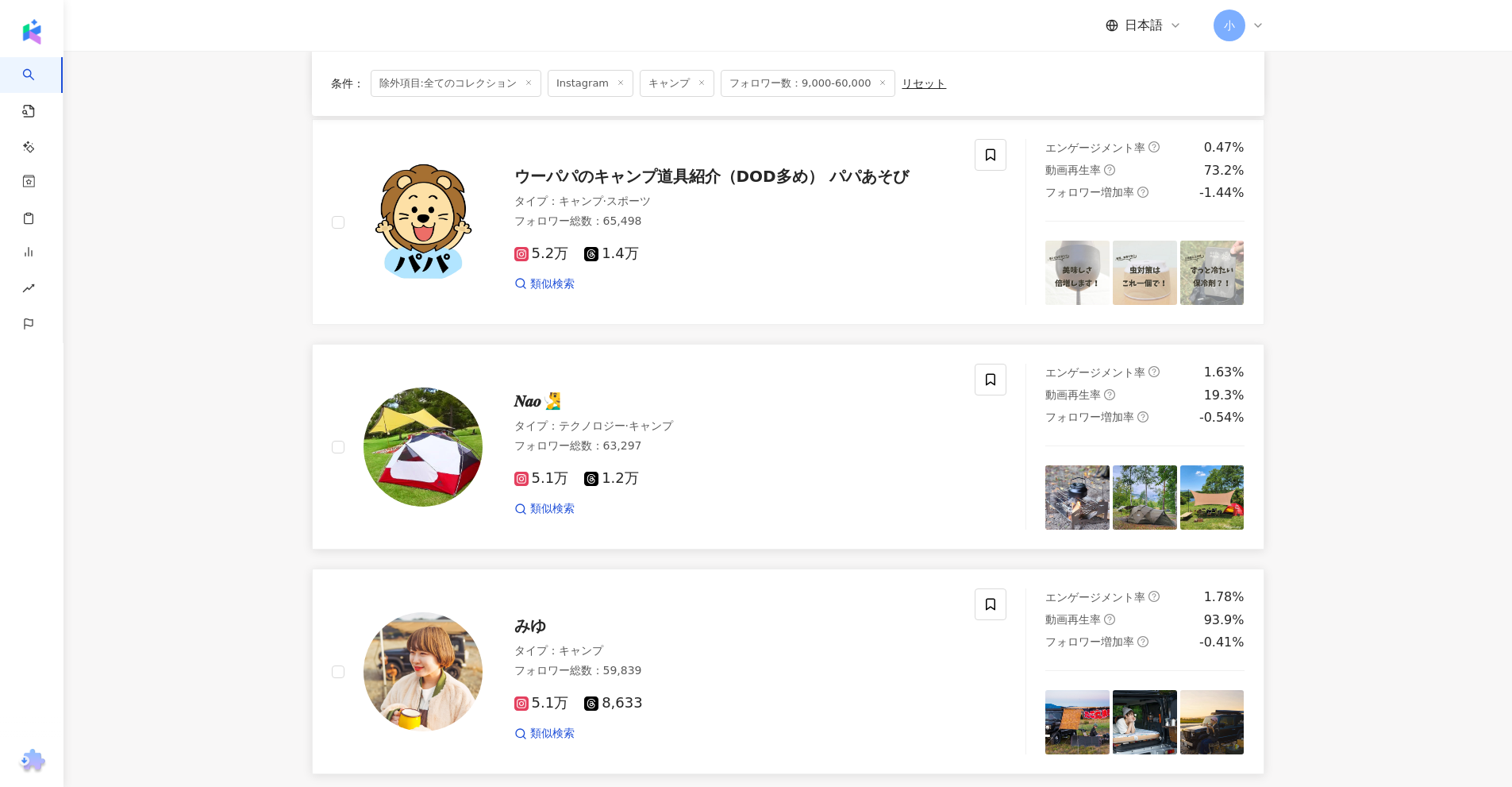
scroll to position [750, 0]
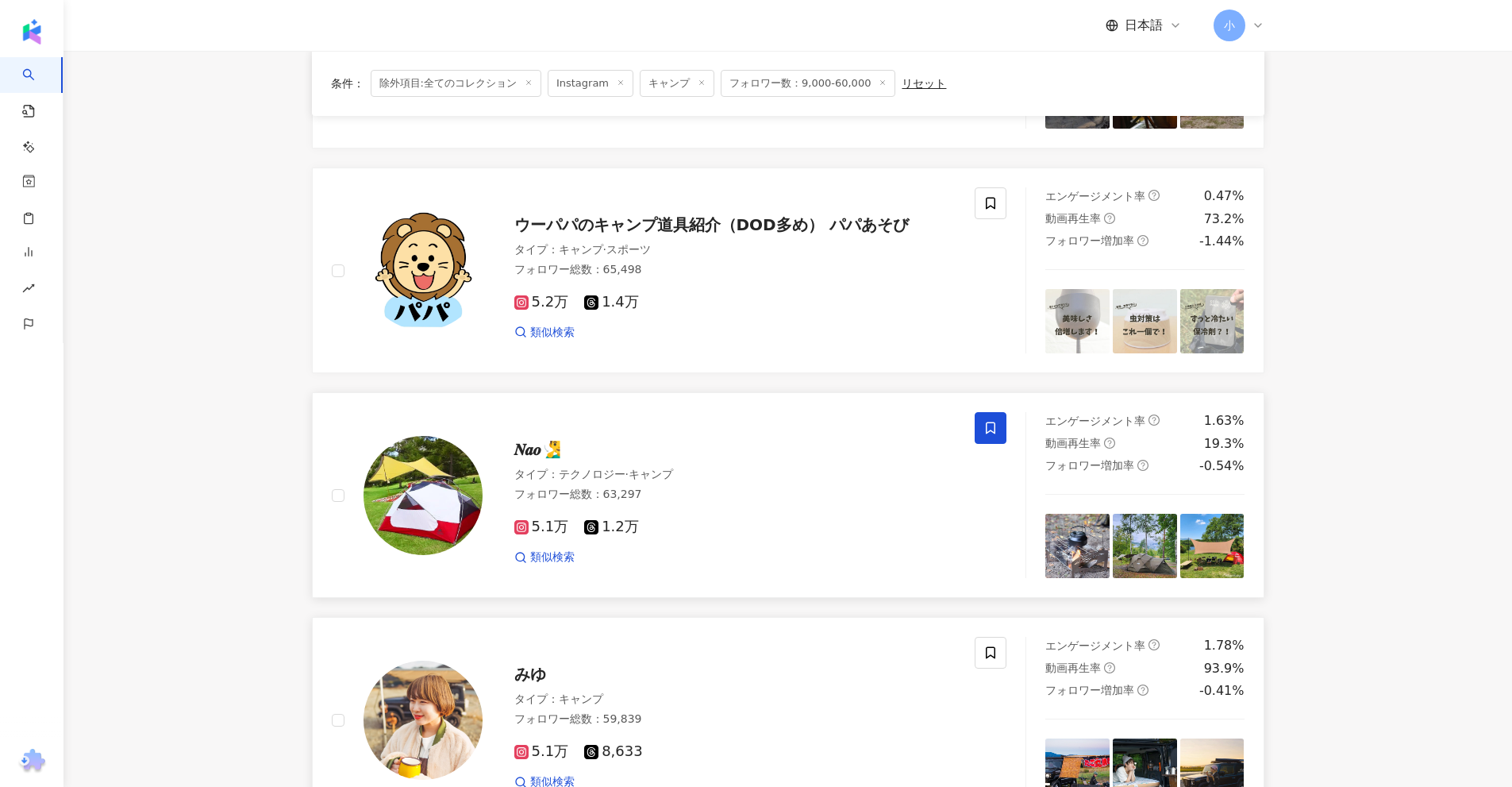
click at [984, 427] on icon at bounding box center [990, 428] width 14 height 14
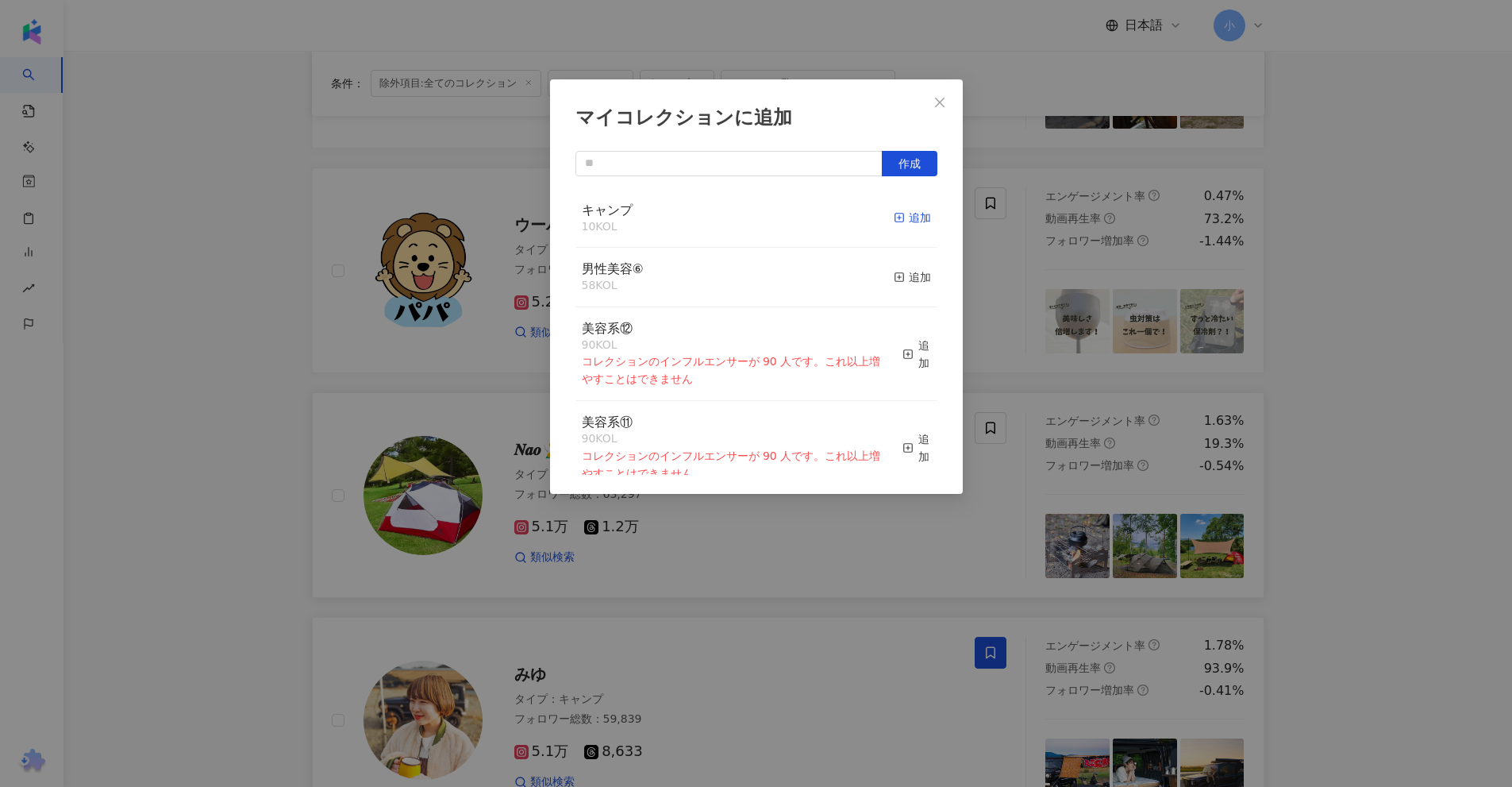
click at [894, 214] on div "追加" at bounding box center [912, 218] width 37 height 17
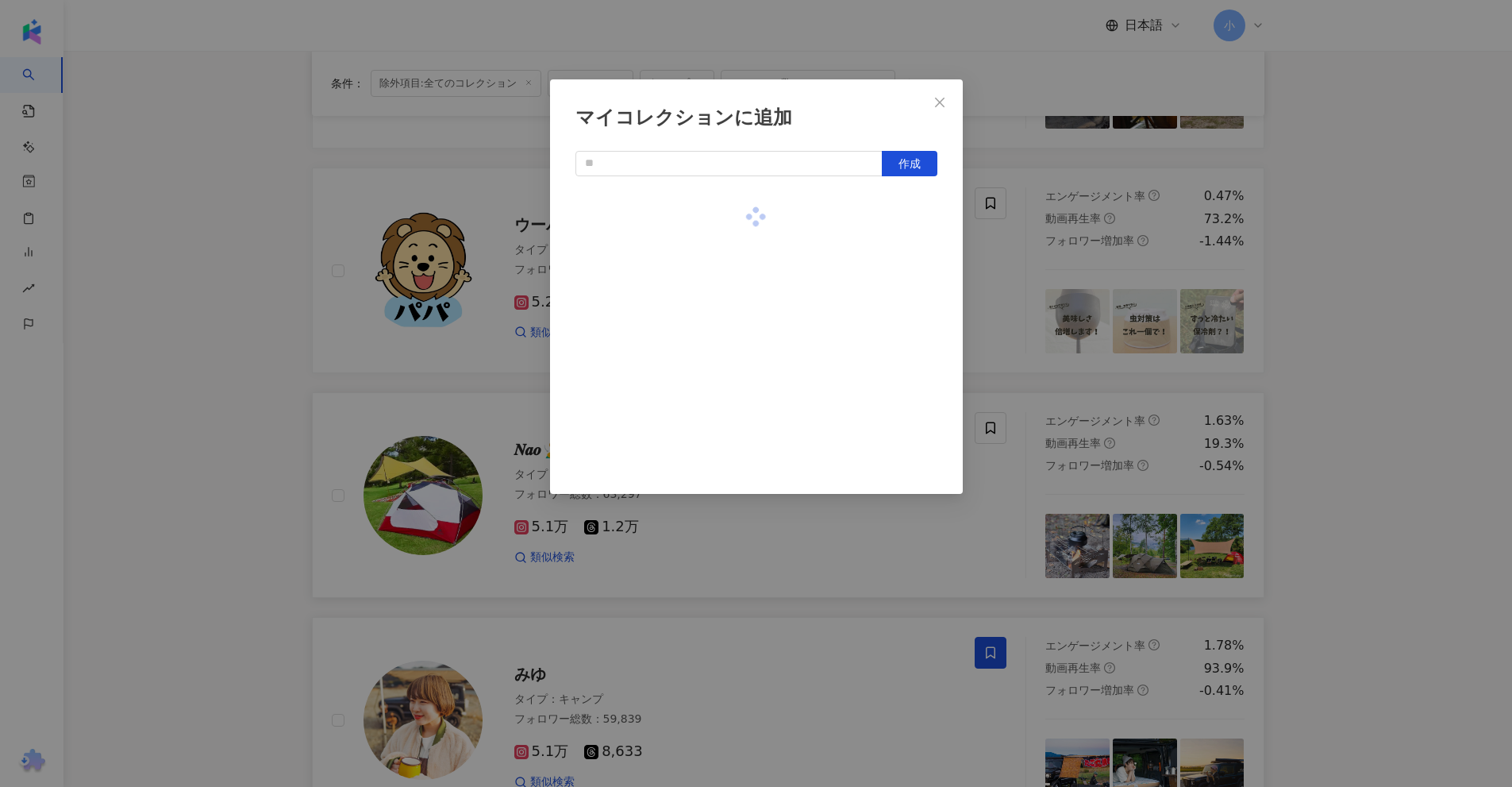
drag, startPoint x: 1040, startPoint y: 290, endPoint x: 1043, endPoint y: 349, distance: 59.1
click at [1041, 291] on div "マイコレクションに追加 作成" at bounding box center [756, 393] width 1512 height 787
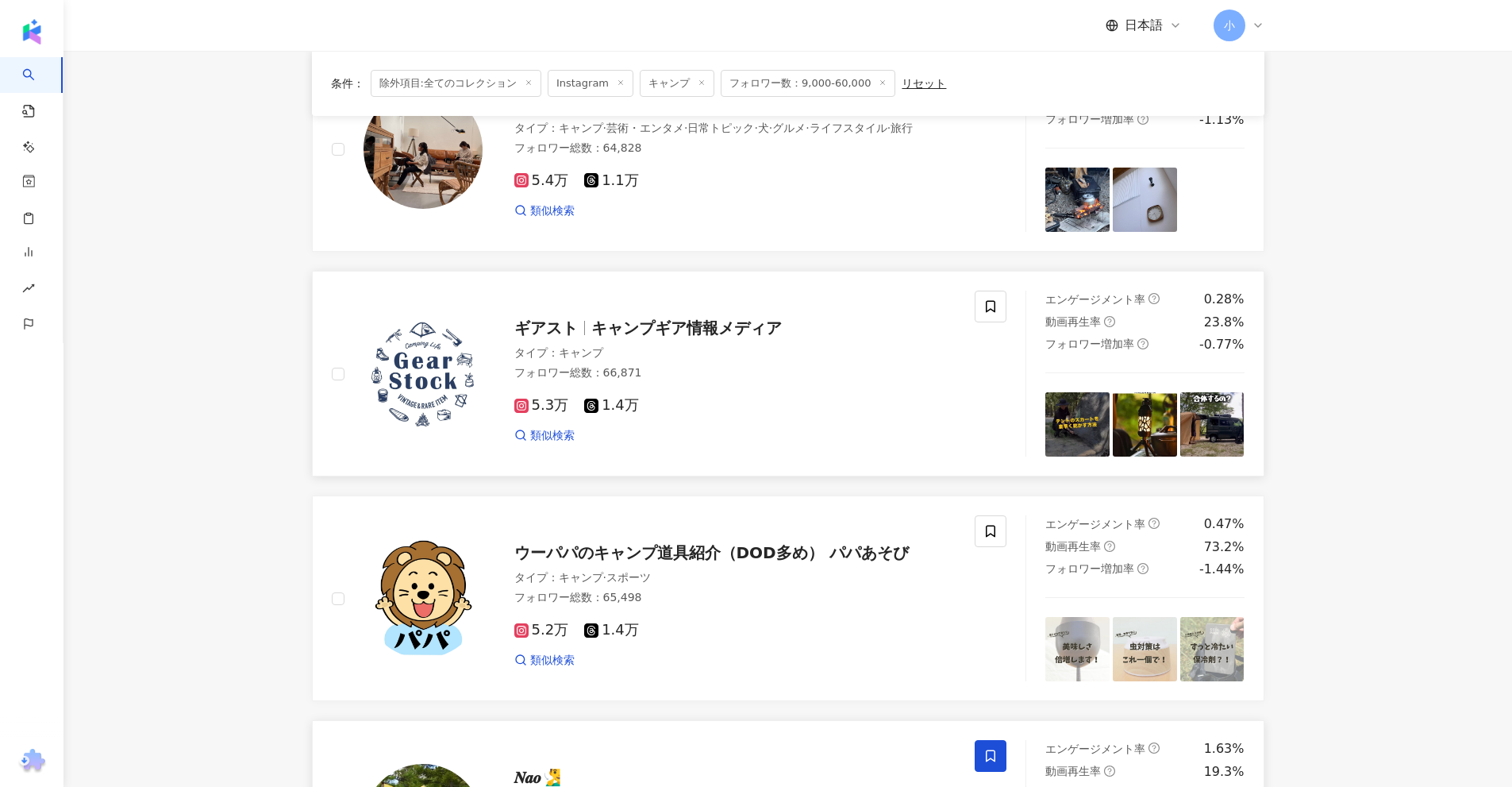
scroll to position [431, 0]
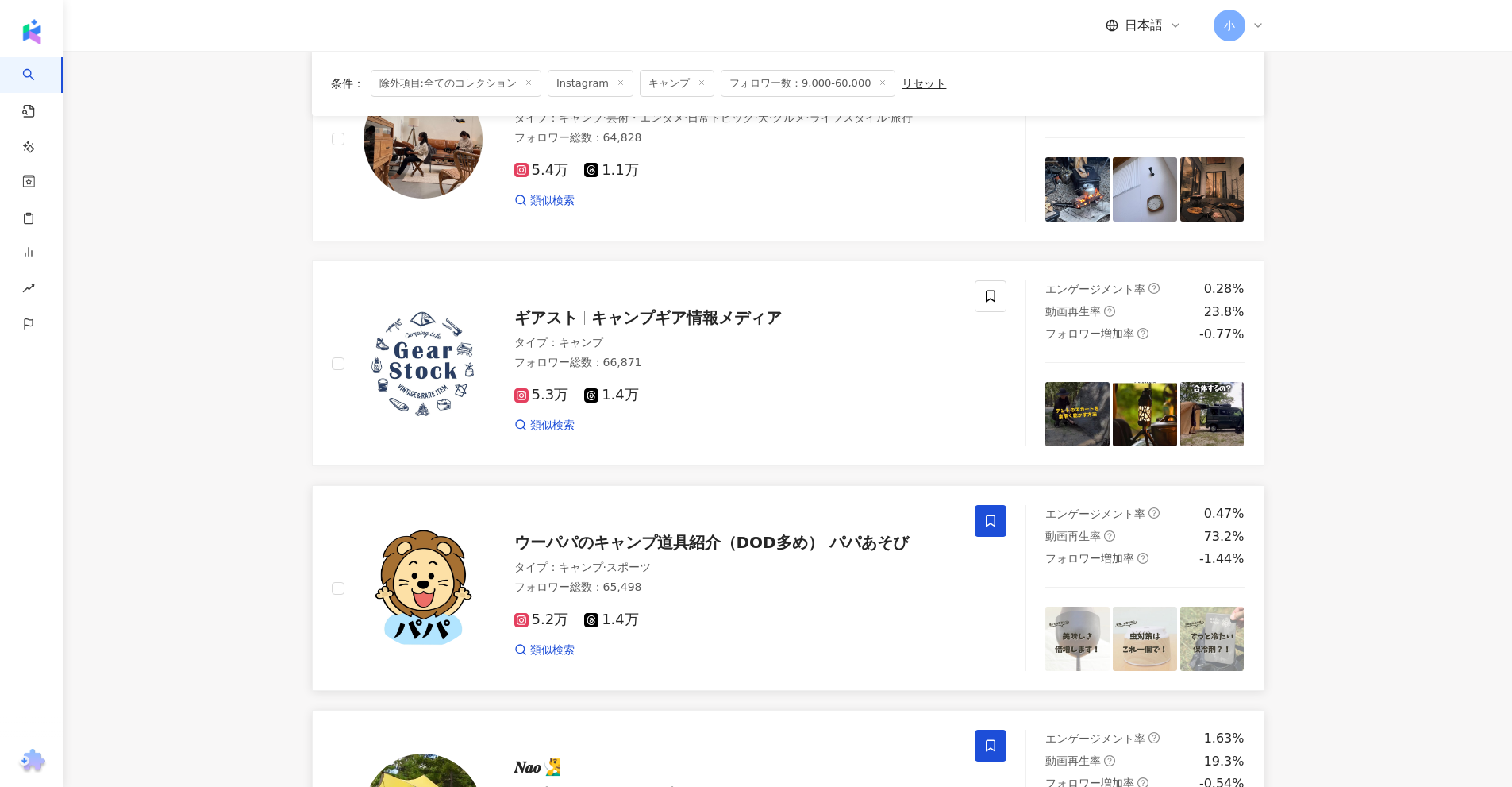
click at [989, 522] on icon at bounding box center [990, 520] width 14 height 14
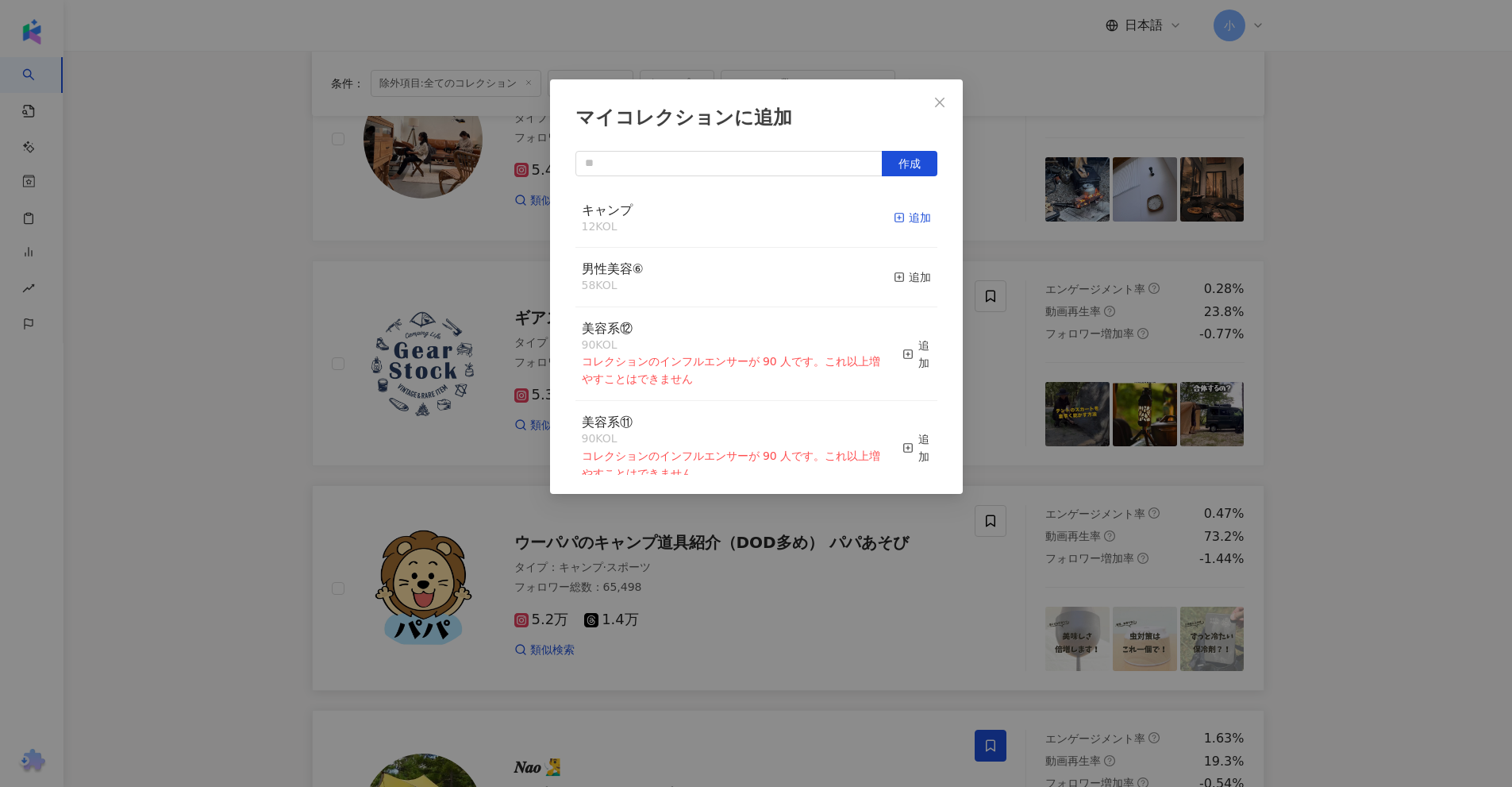
click at [902, 218] on div "追加" at bounding box center [912, 218] width 37 height 17
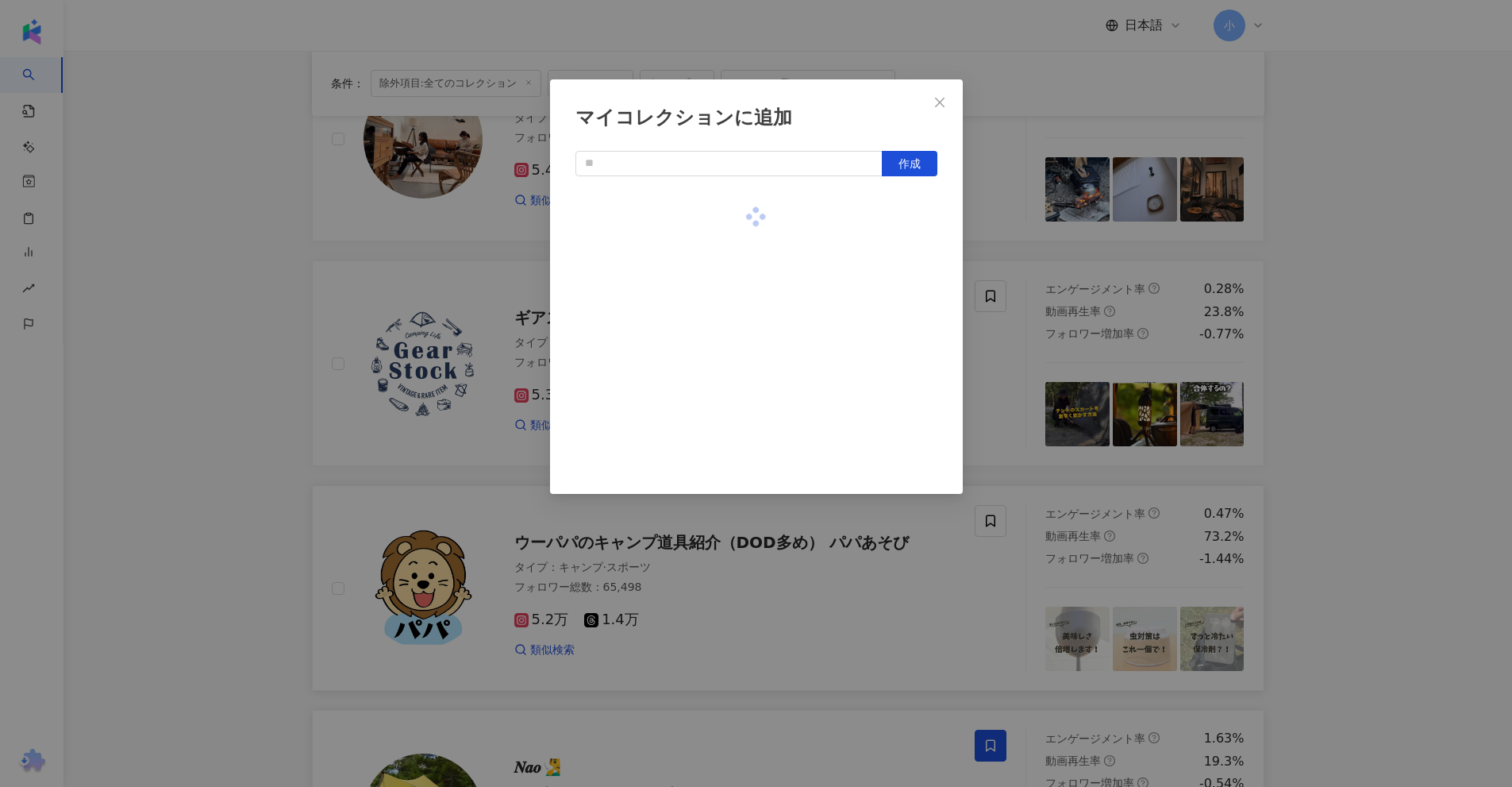
click at [1045, 346] on div "マイコレクションに追加 作成" at bounding box center [756, 393] width 1512 height 787
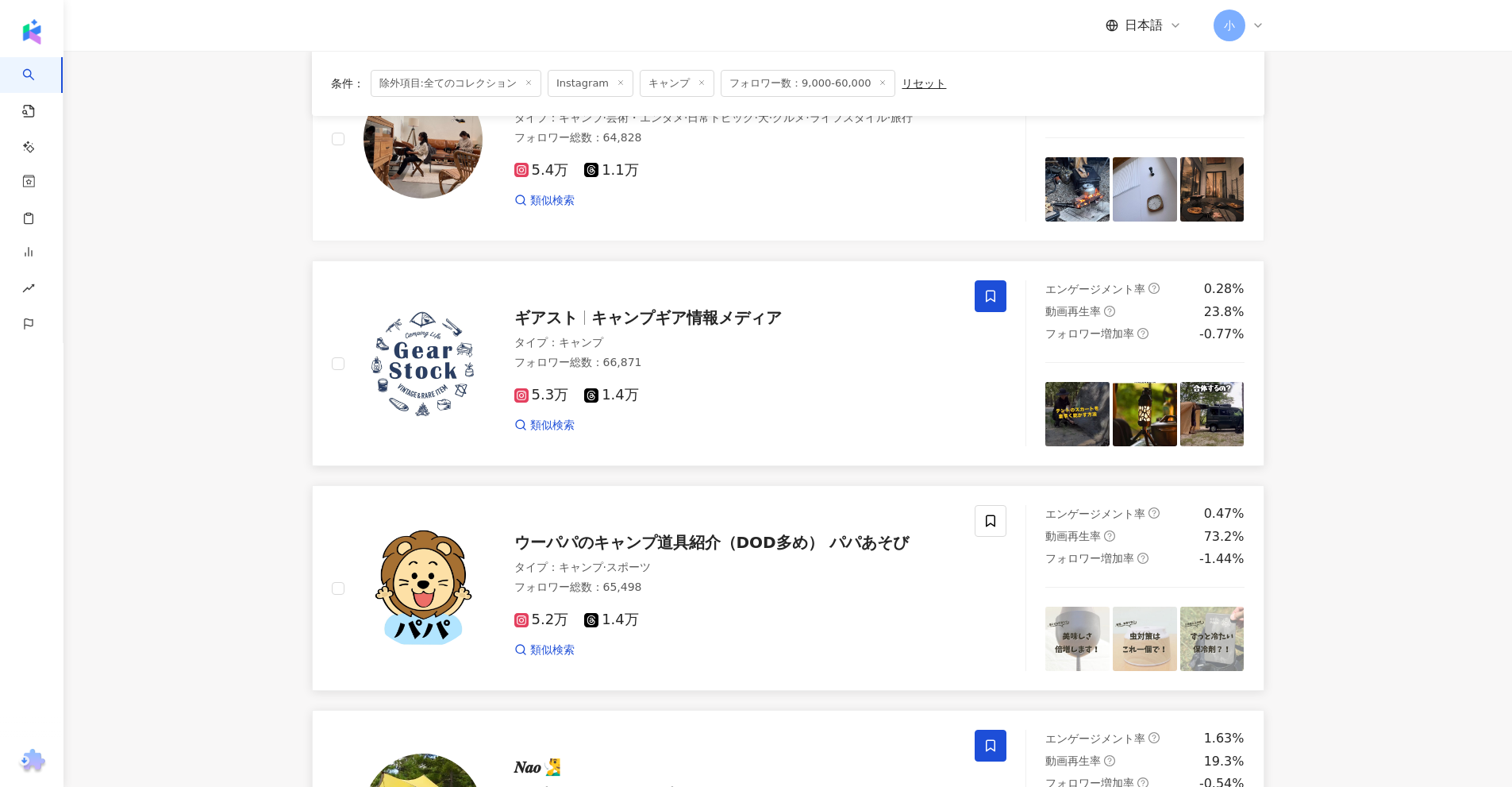
click at [985, 295] on icon at bounding box center [990, 296] width 14 height 14
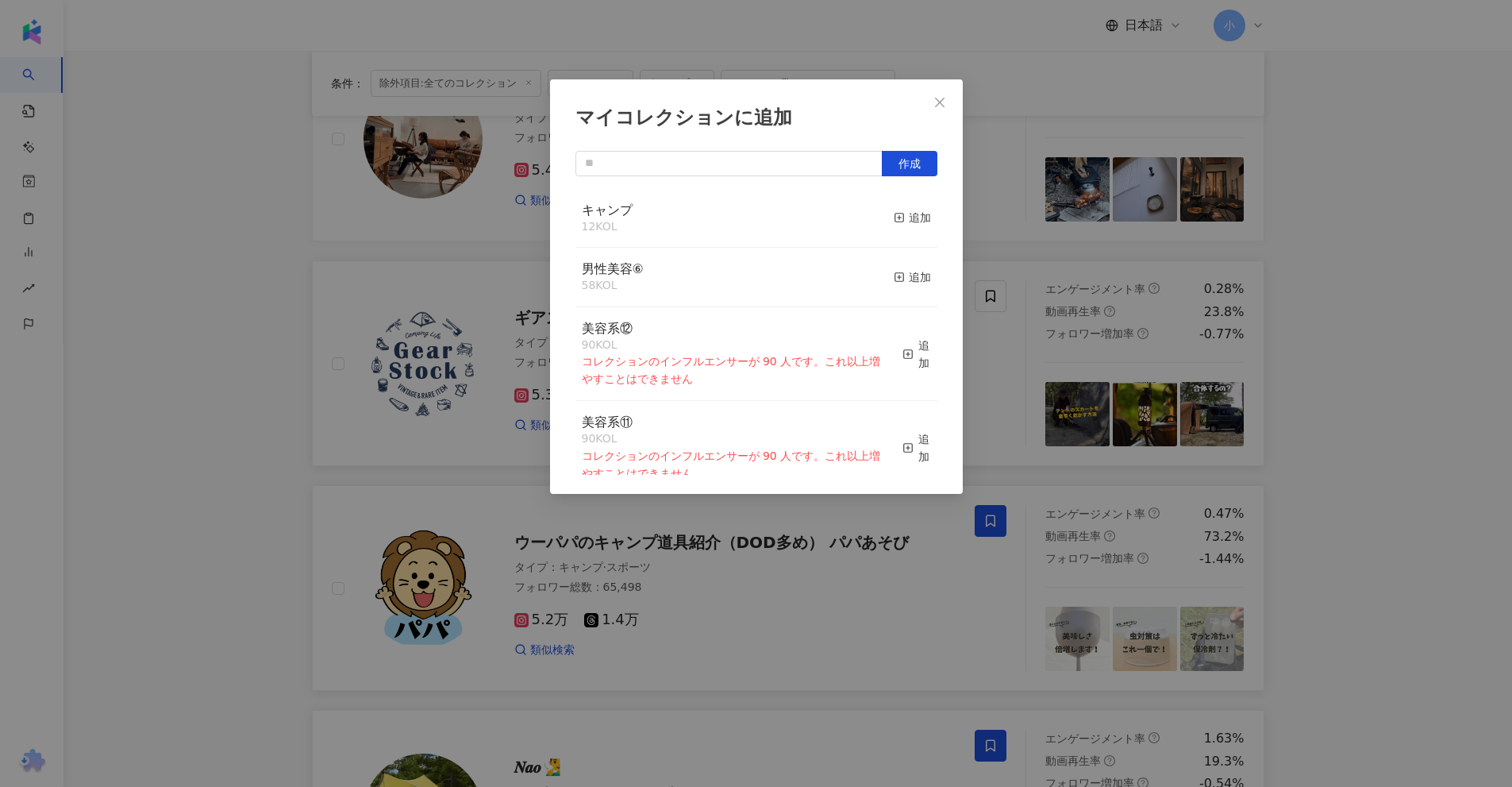
click at [1037, 334] on div "マイコレクションに追加 作成 キャンプ 12 KOL 追加 男性美容⑥ 58 KOL 追加 美容系⑫ 90 KOL コレクションのインフルエンサーが 90 人…" at bounding box center [756, 393] width 1512 height 787
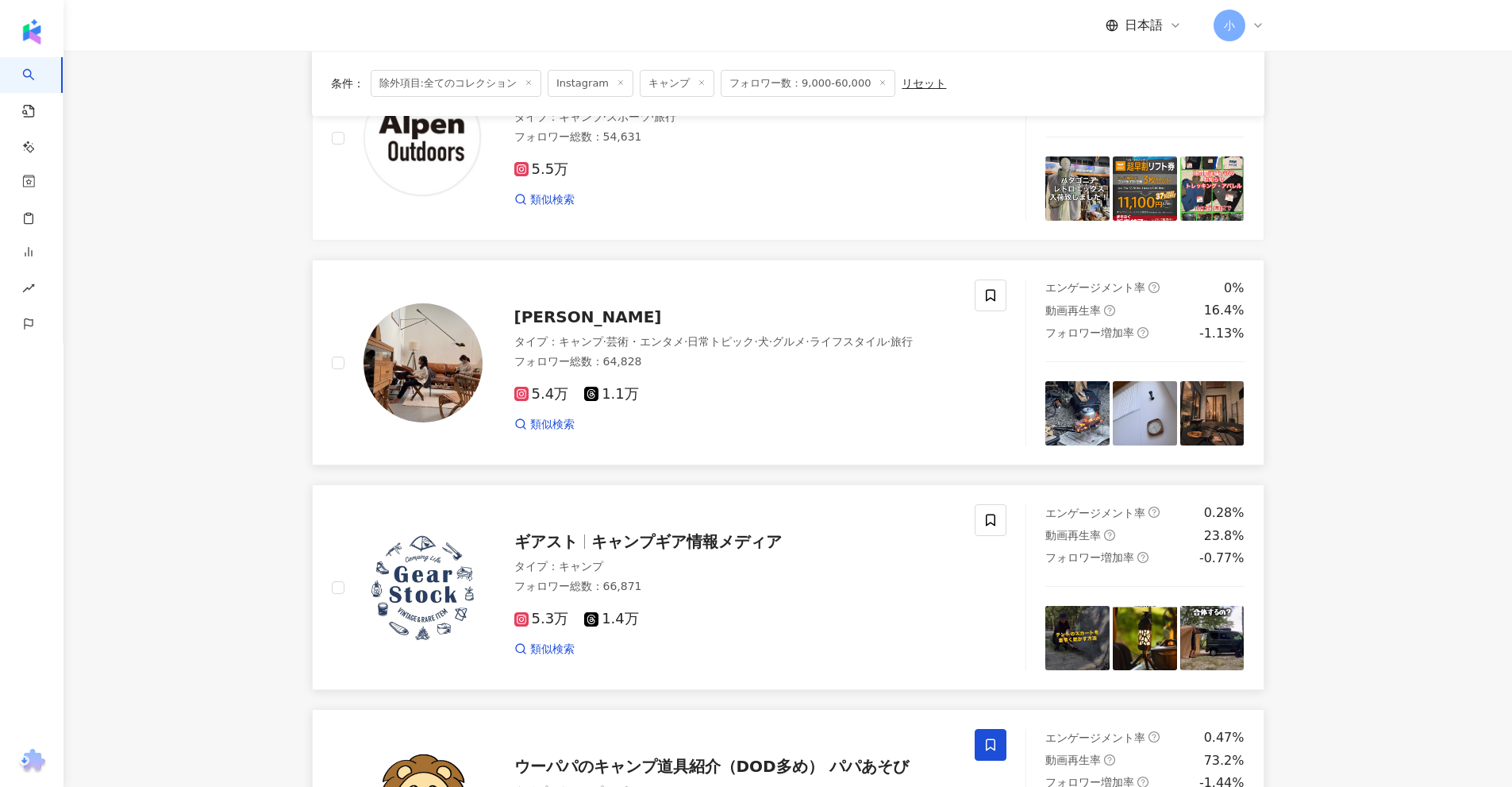
scroll to position [193, 0]
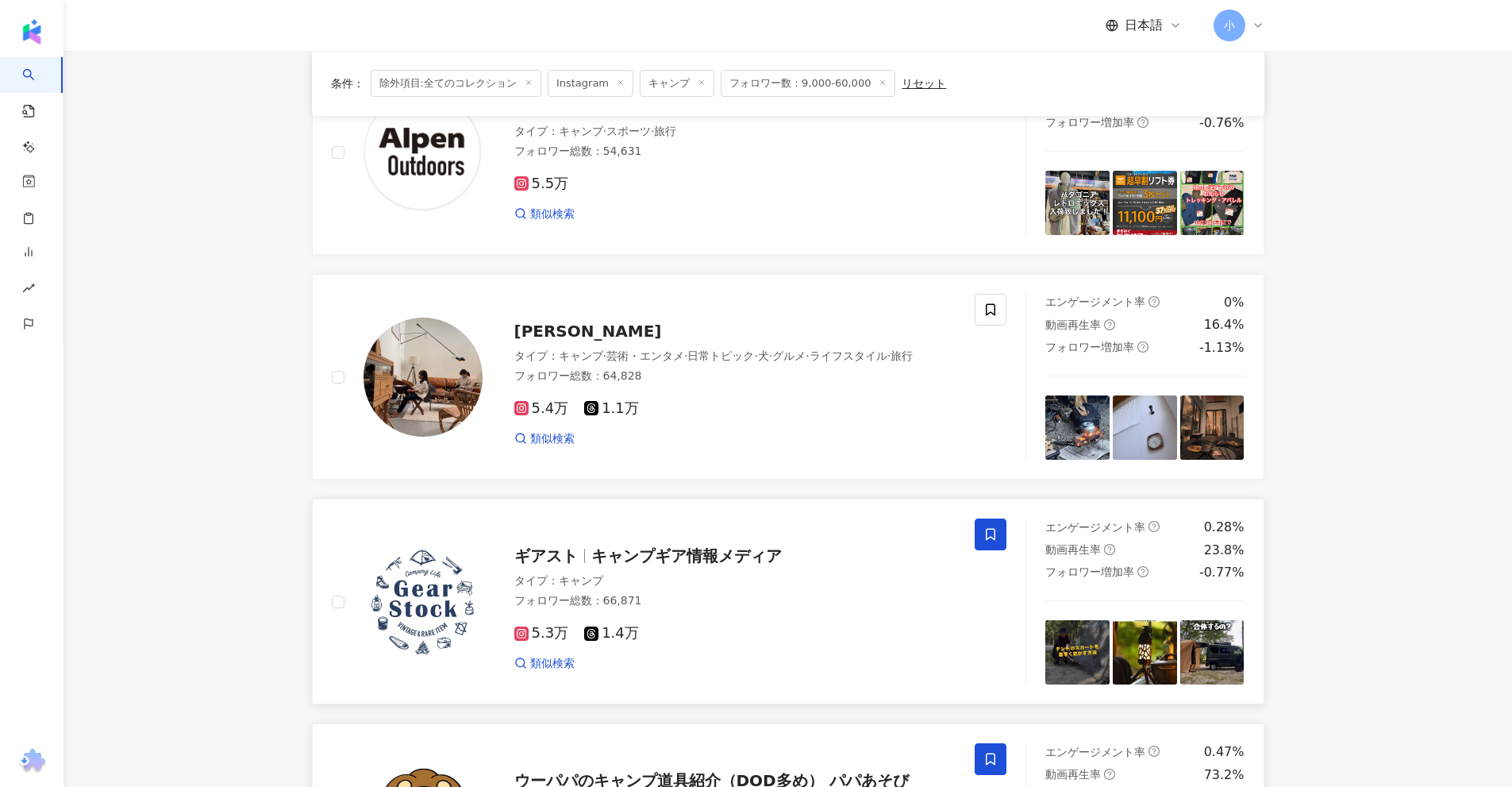
click at [988, 546] on span at bounding box center [990, 534] width 31 height 31
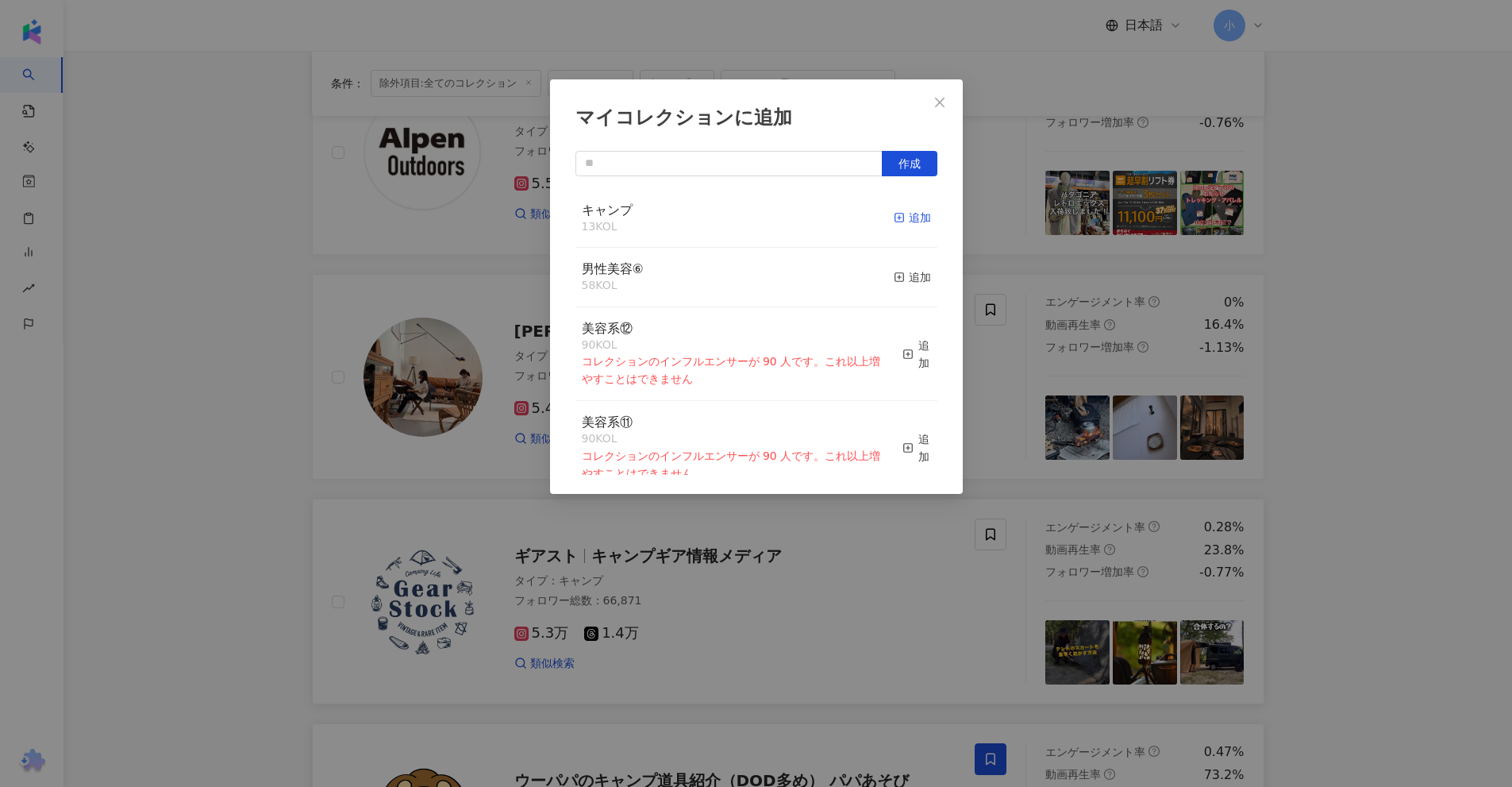
click at [902, 224] on div "追加" at bounding box center [912, 218] width 37 height 17
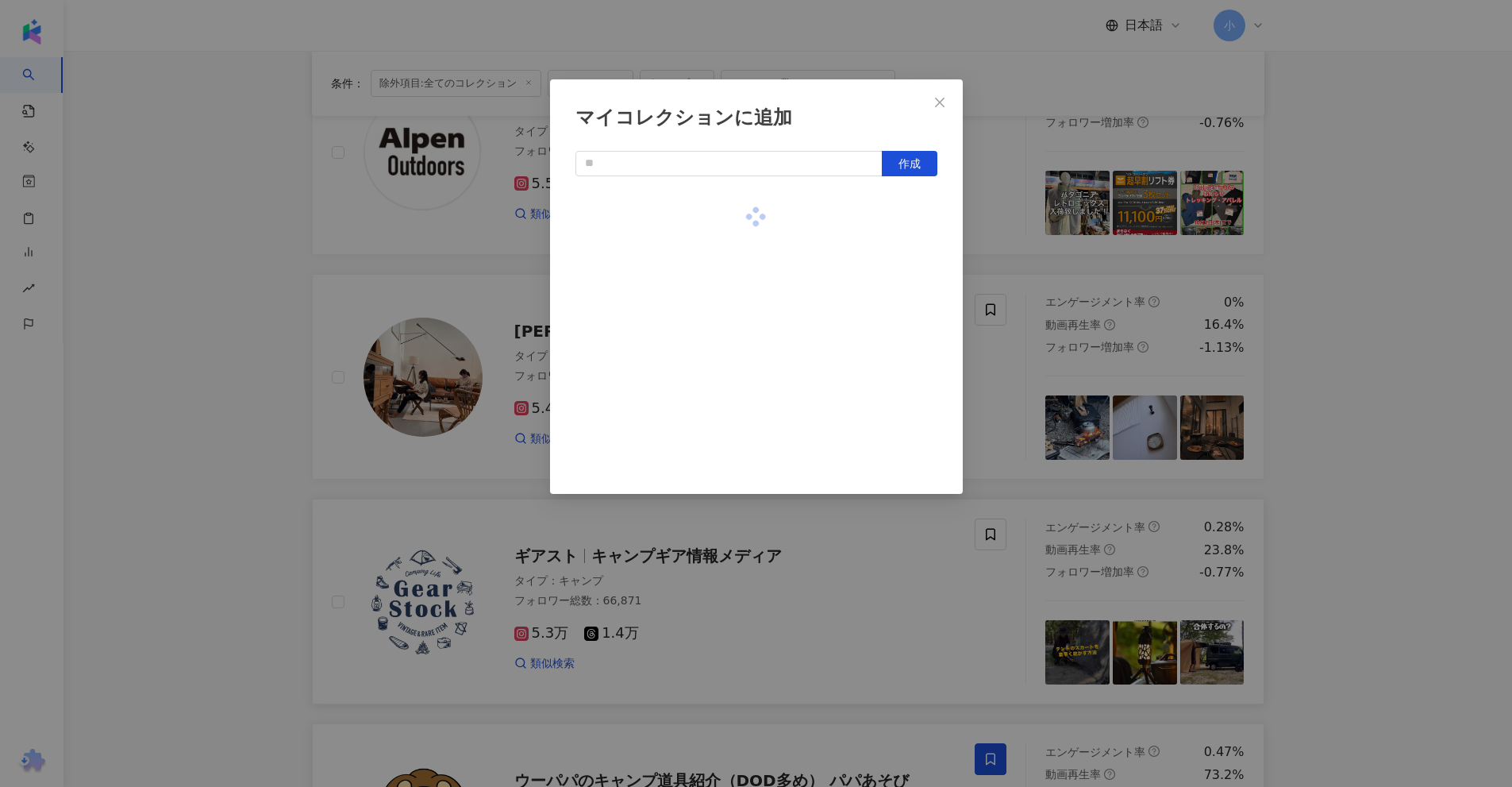
click at [1009, 311] on div "マイコレクションに追加 作成" at bounding box center [756, 393] width 1512 height 787
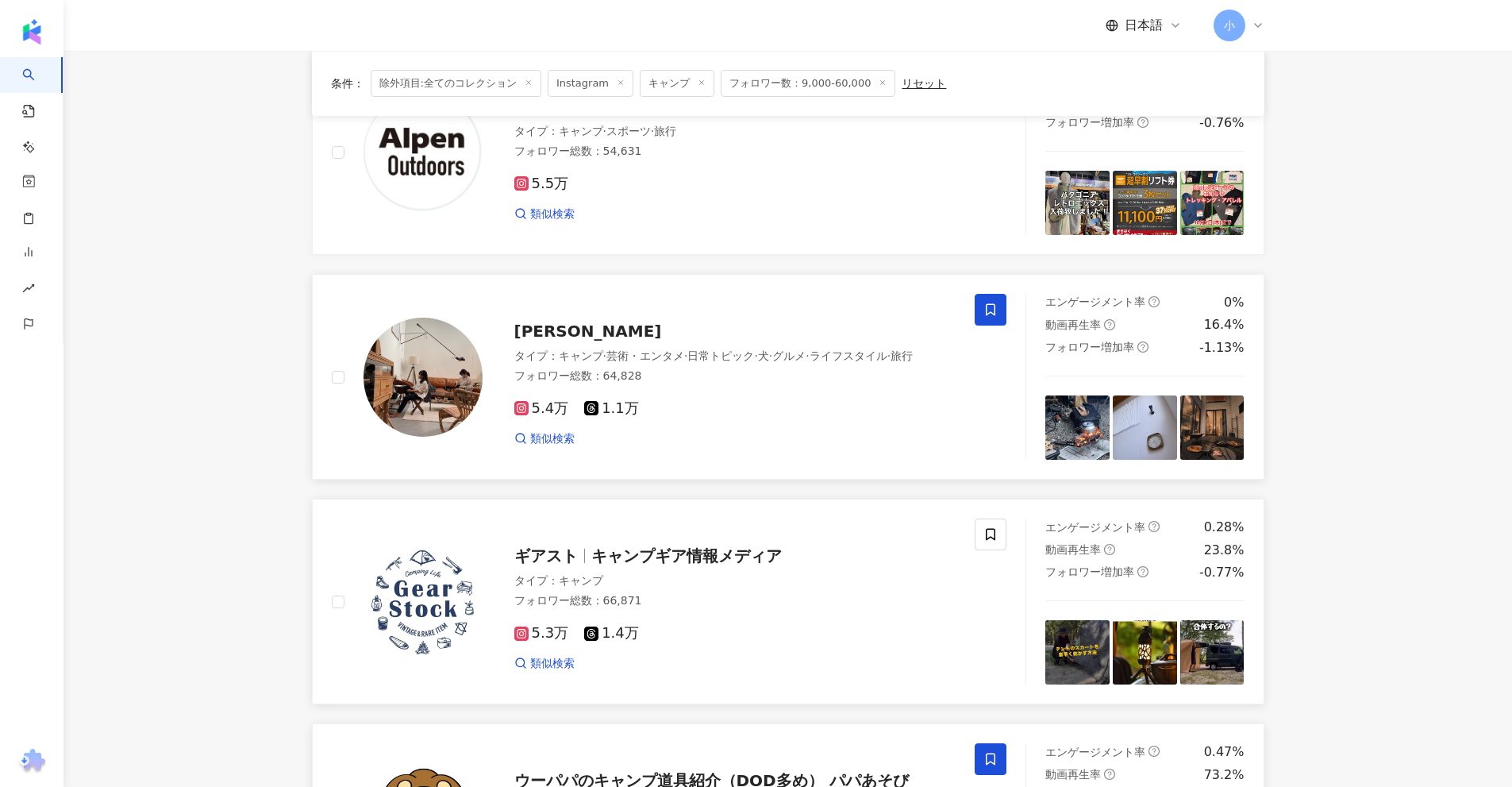
click at [983, 313] on span at bounding box center [990, 309] width 31 height 31
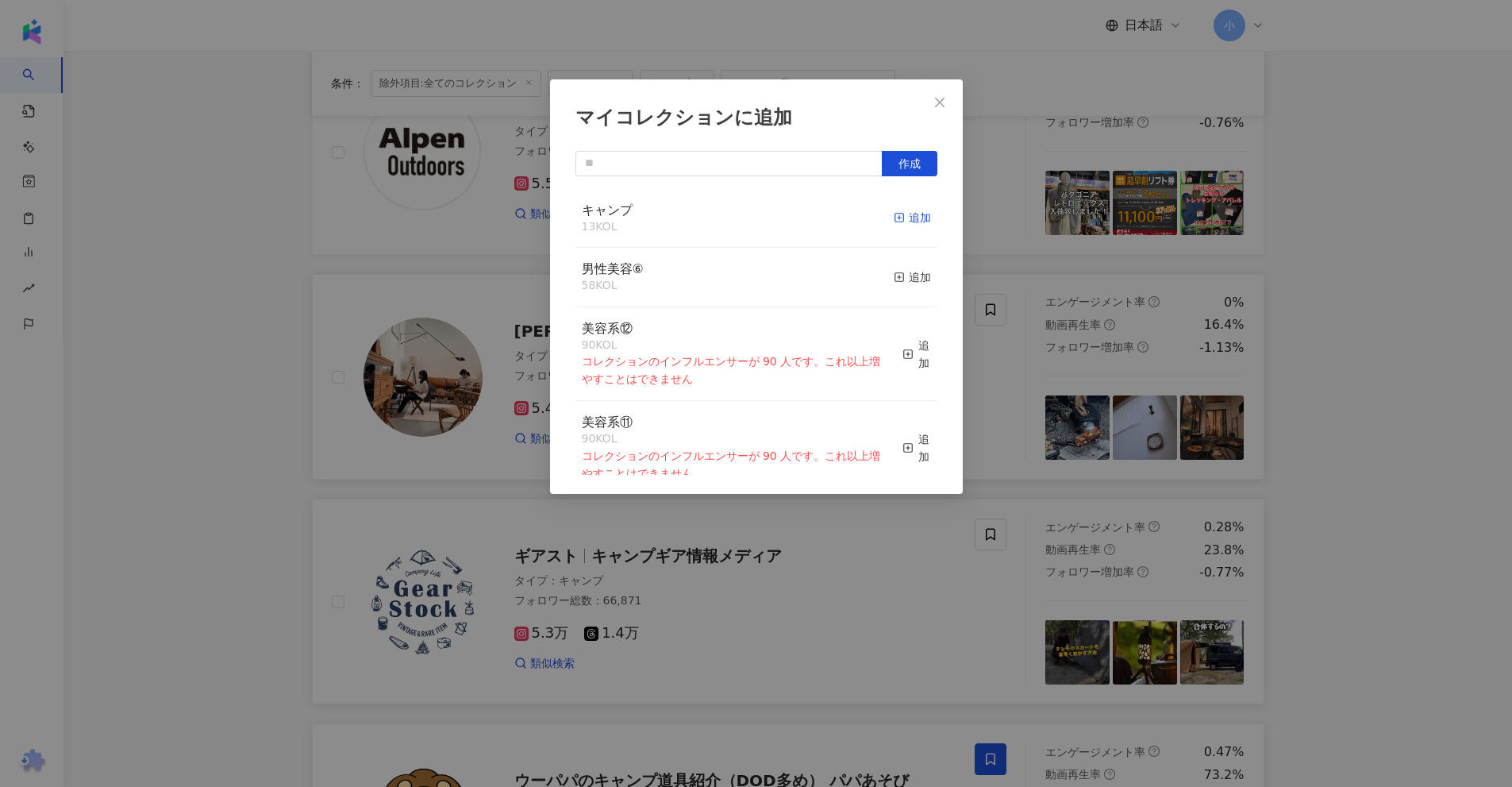
click at [894, 220] on icon "button" at bounding box center [899, 217] width 11 height 11
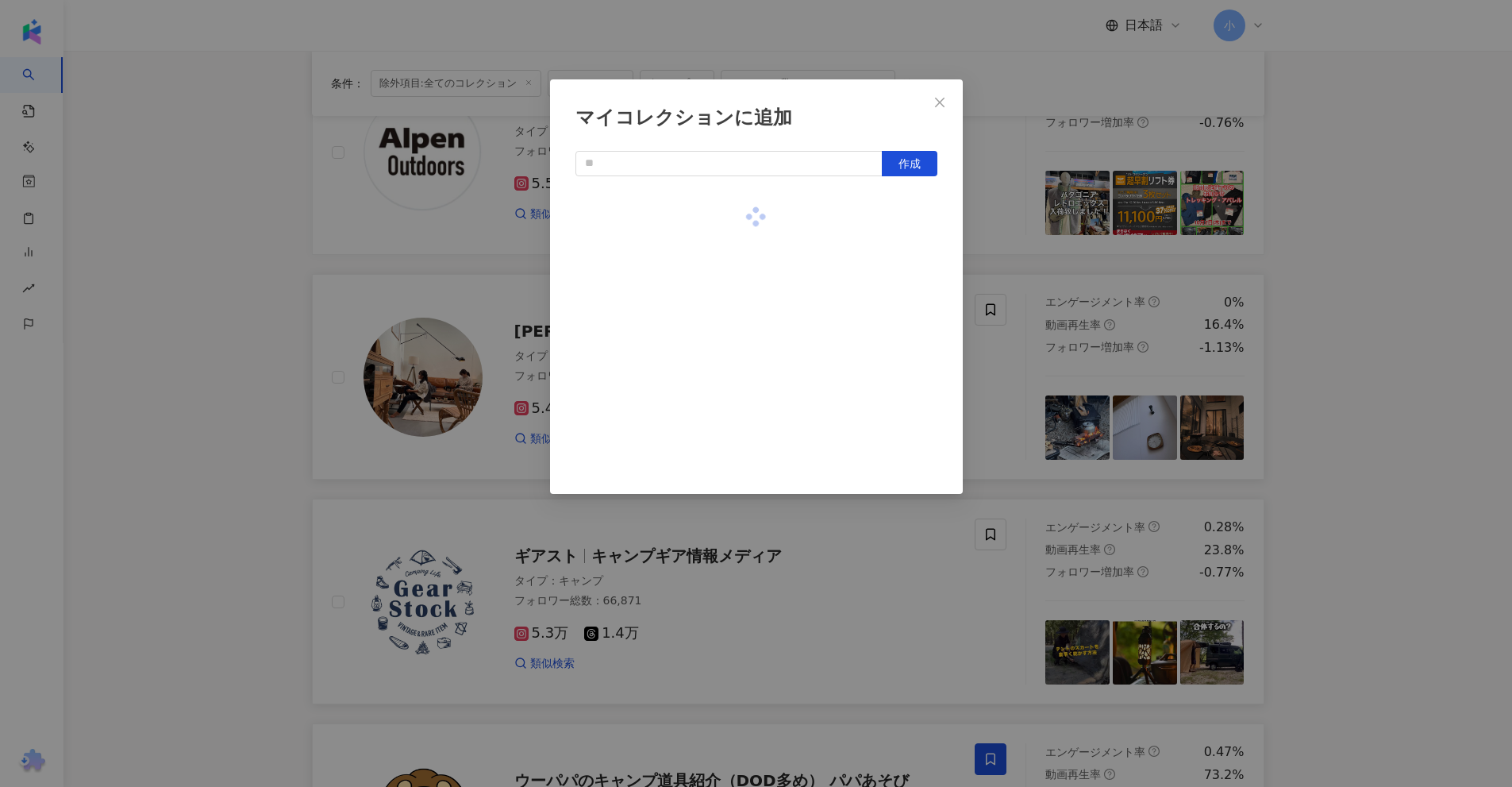
click at [1012, 227] on div "マイコレクションに追加 作成" at bounding box center [756, 393] width 1512 height 787
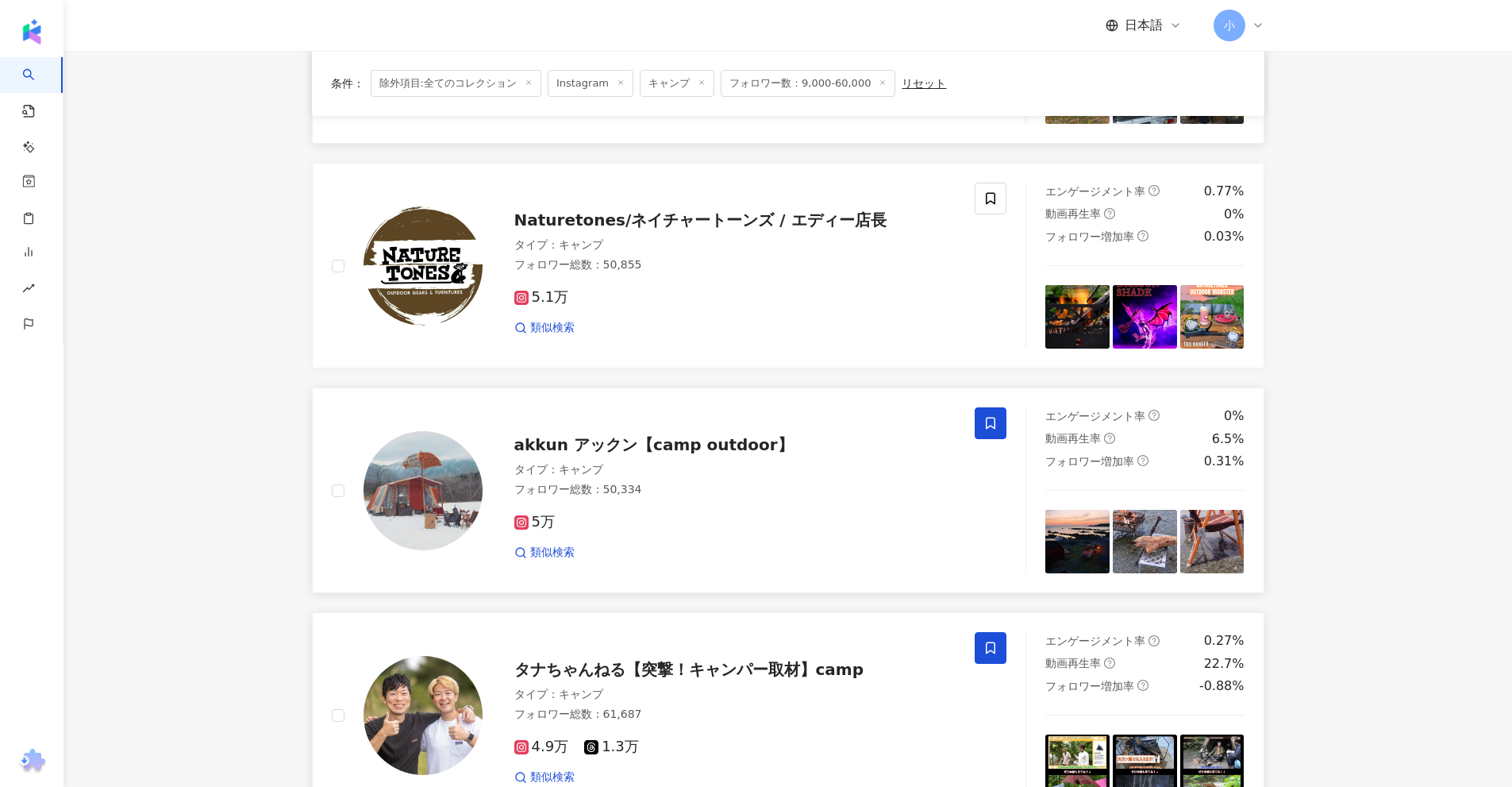
scroll to position [2495, 0]
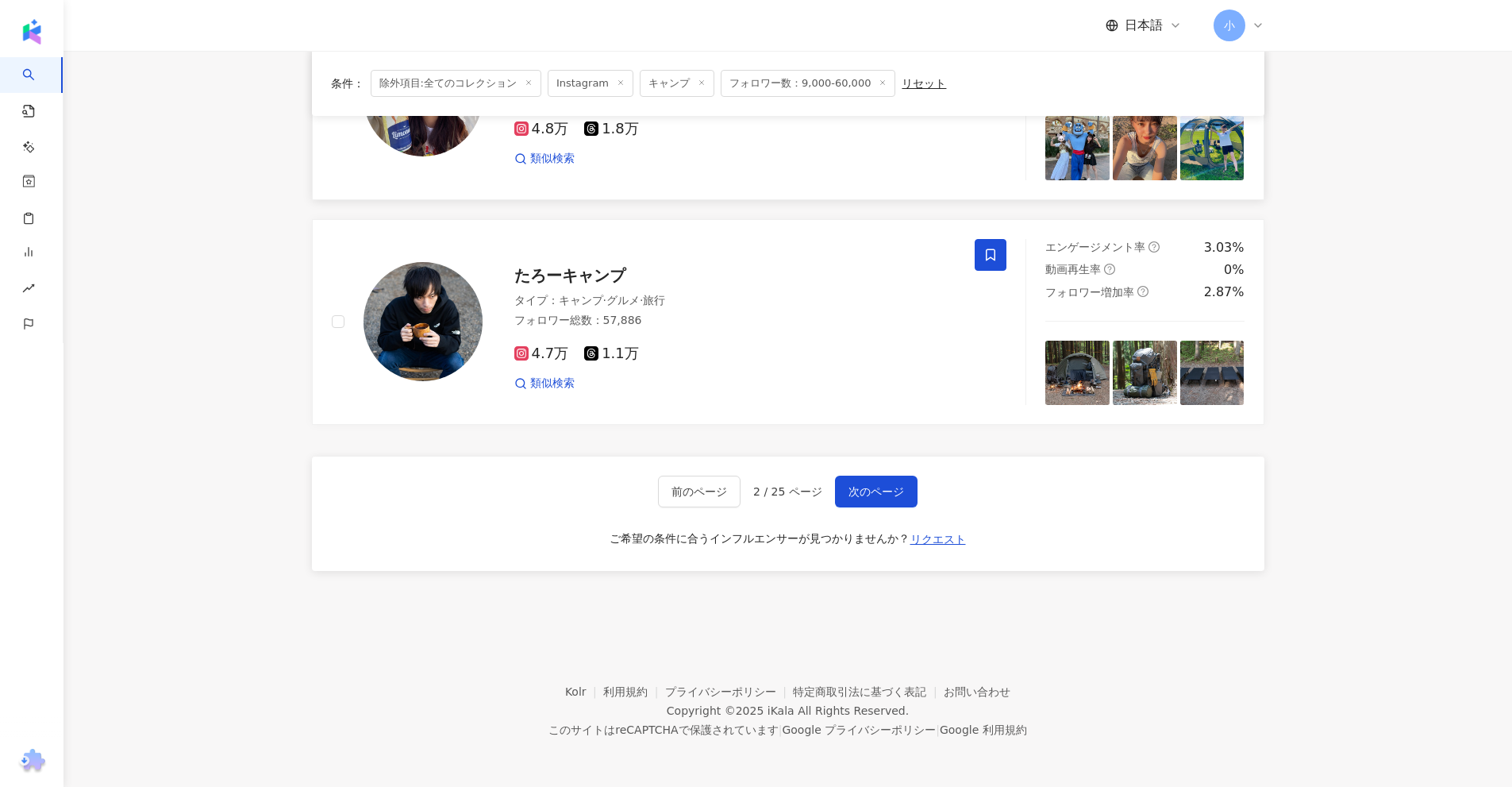
drag, startPoint x: 1447, startPoint y: 255, endPoint x: 1033, endPoint y: 565, distance: 517.2
click at [882, 476] on button "次のページ" at bounding box center [876, 492] width 83 height 31
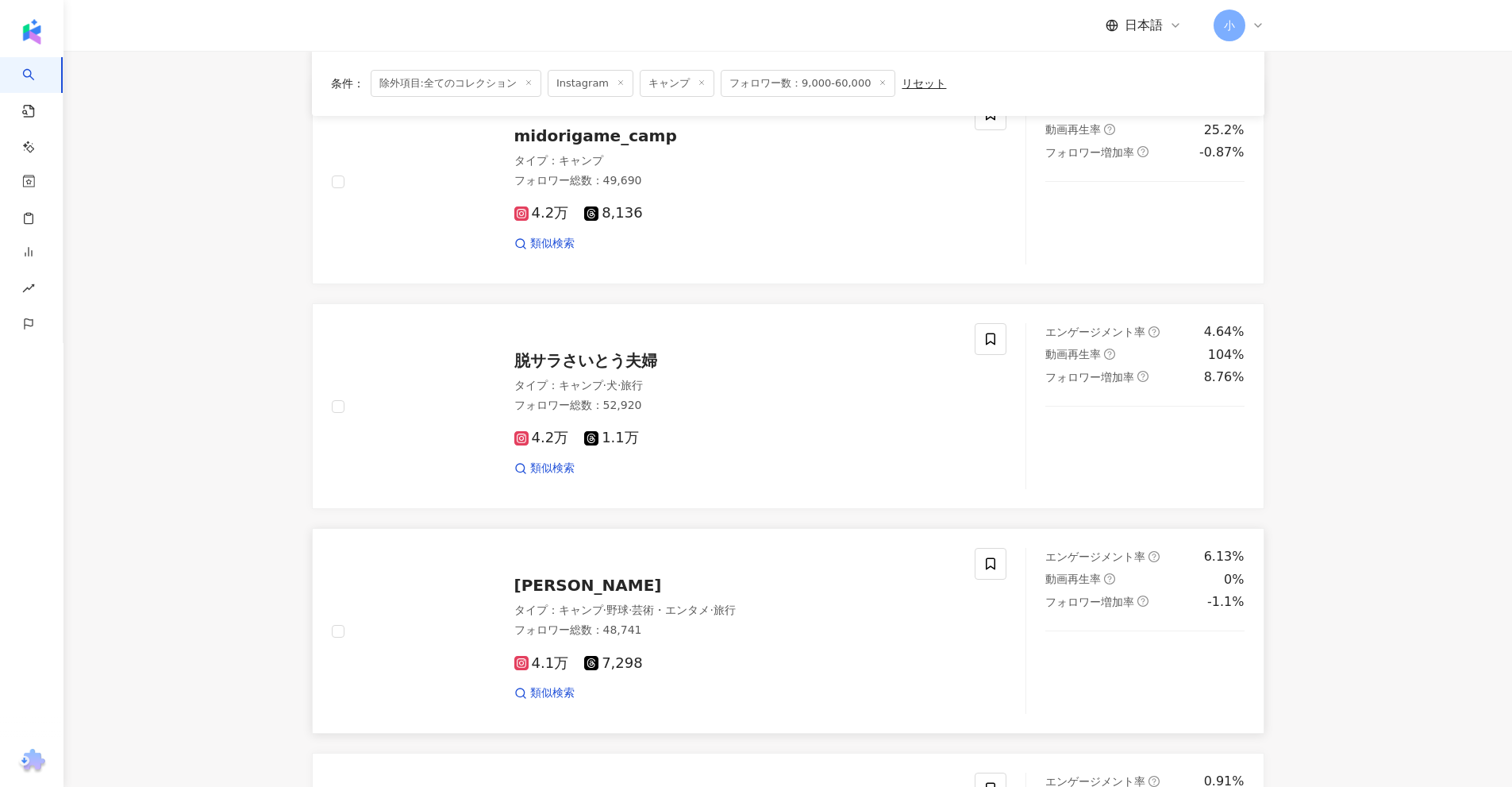
scroll to position [1702, 0]
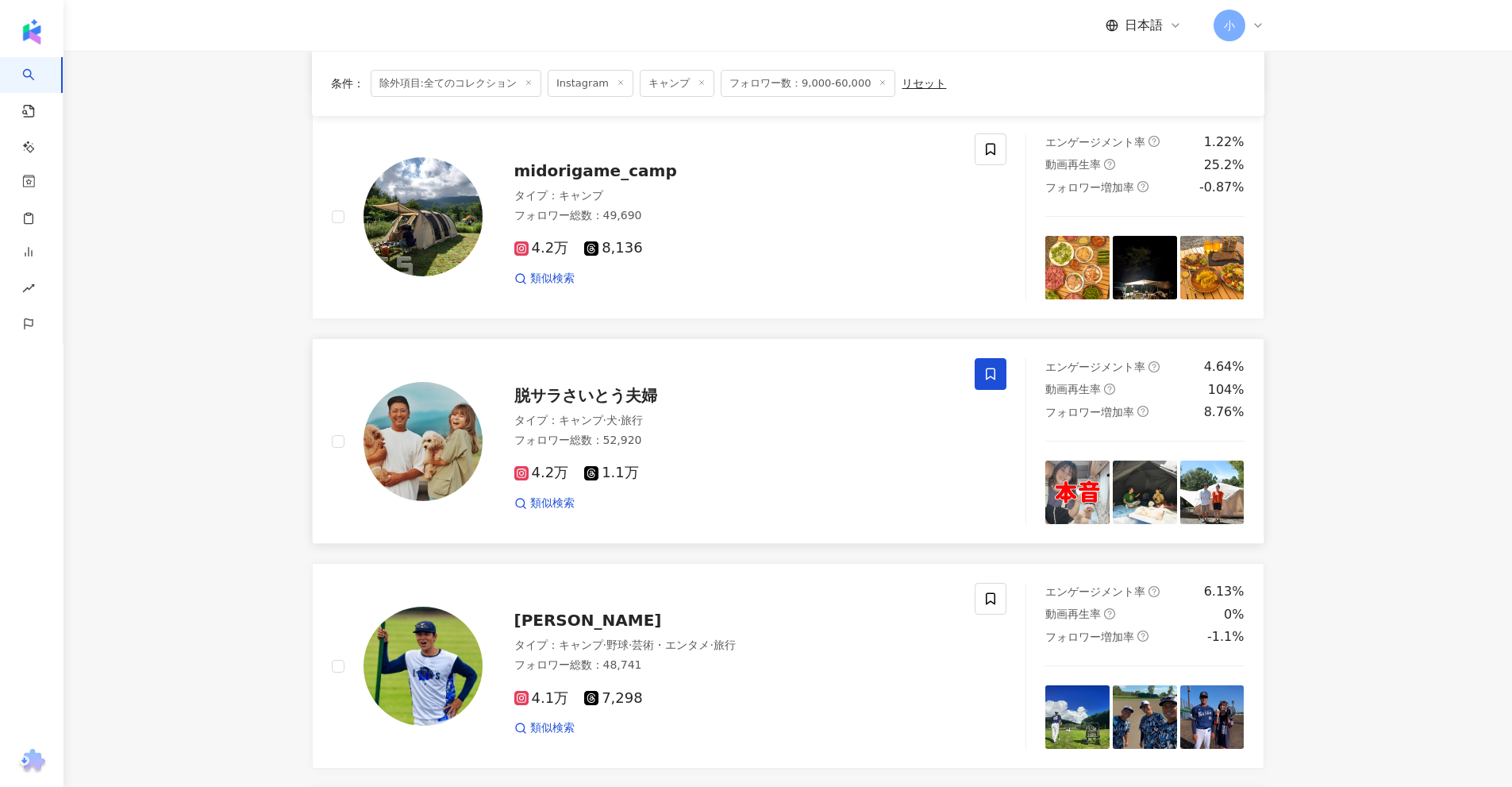
click at [984, 377] on icon at bounding box center [990, 374] width 14 height 14
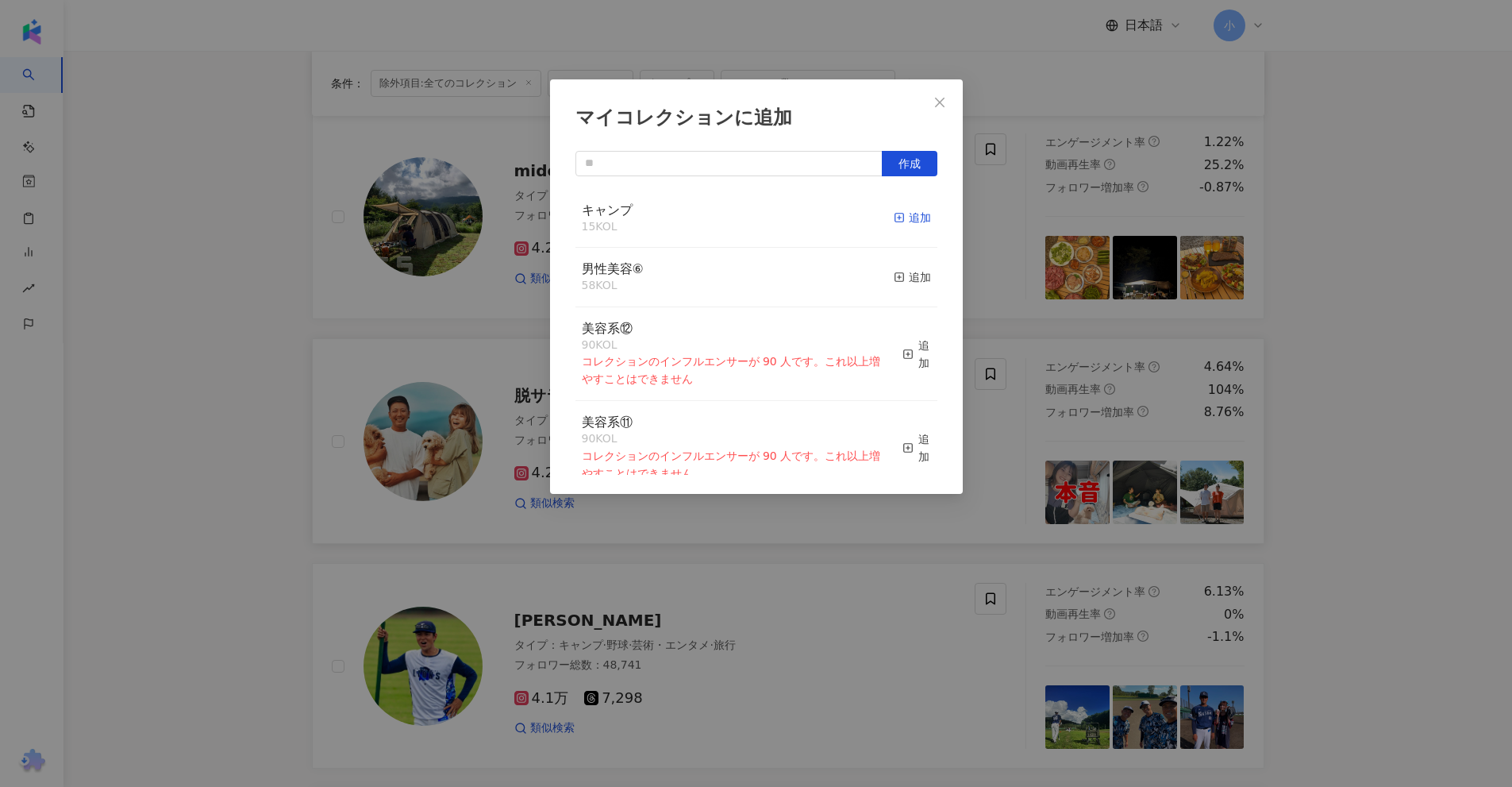
click at [914, 214] on div "追加" at bounding box center [912, 218] width 37 height 17
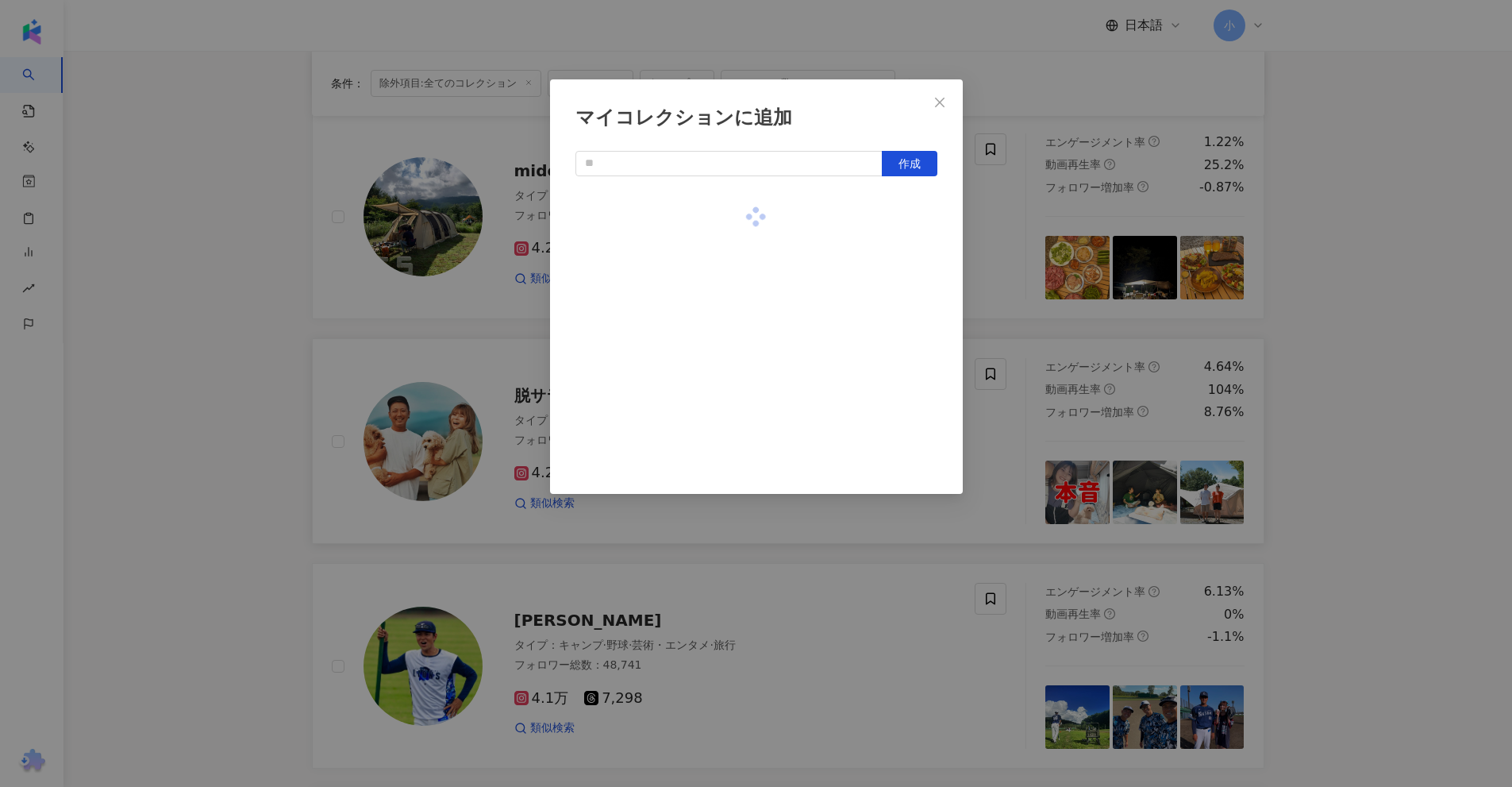
click at [1021, 259] on div "マイコレクションに追加 作成" at bounding box center [756, 393] width 1512 height 787
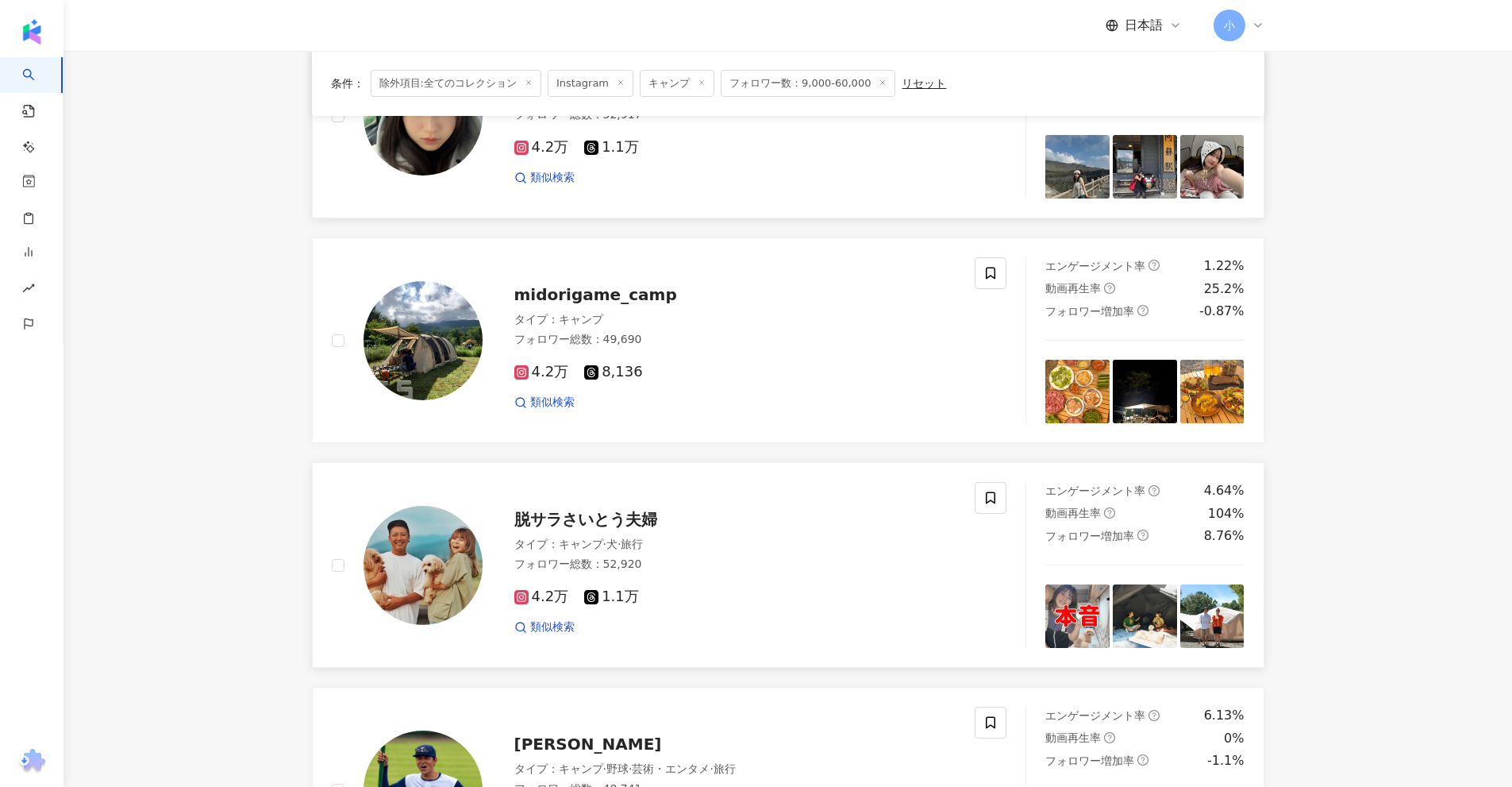
scroll to position [1463, 0]
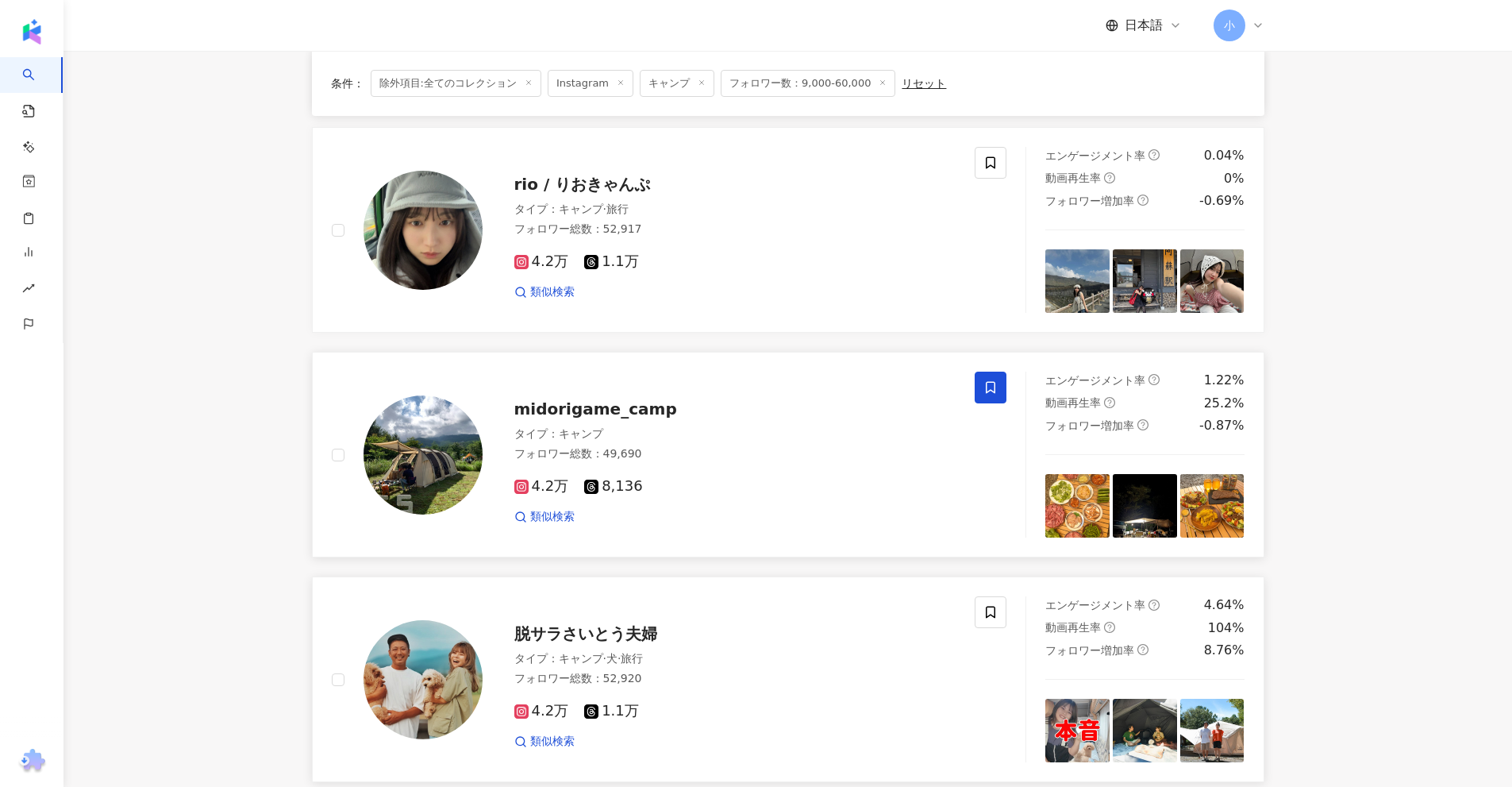
click at [983, 395] on icon at bounding box center [990, 387] width 14 height 14
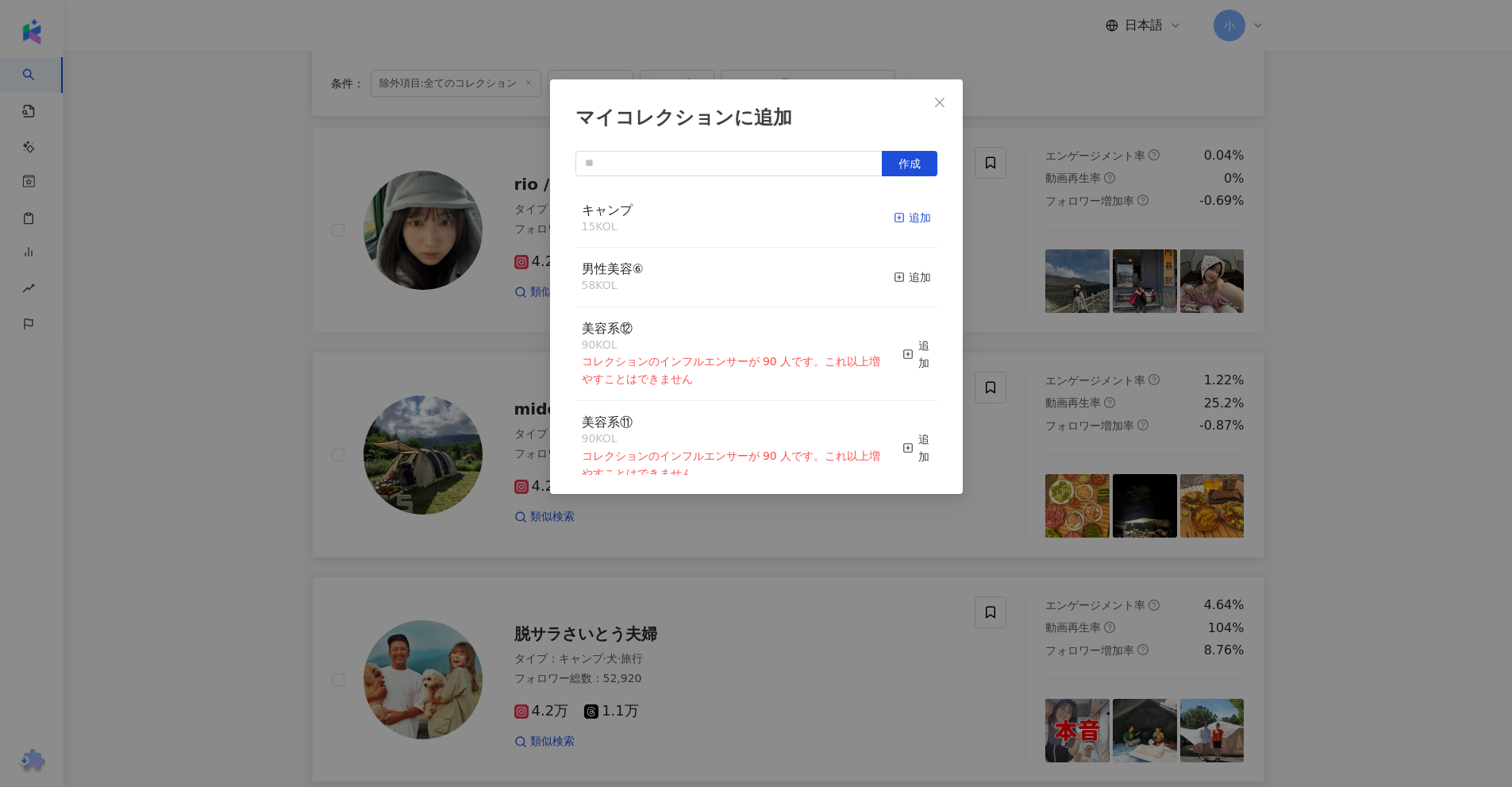
click at [912, 214] on div "追加" at bounding box center [912, 218] width 37 height 17
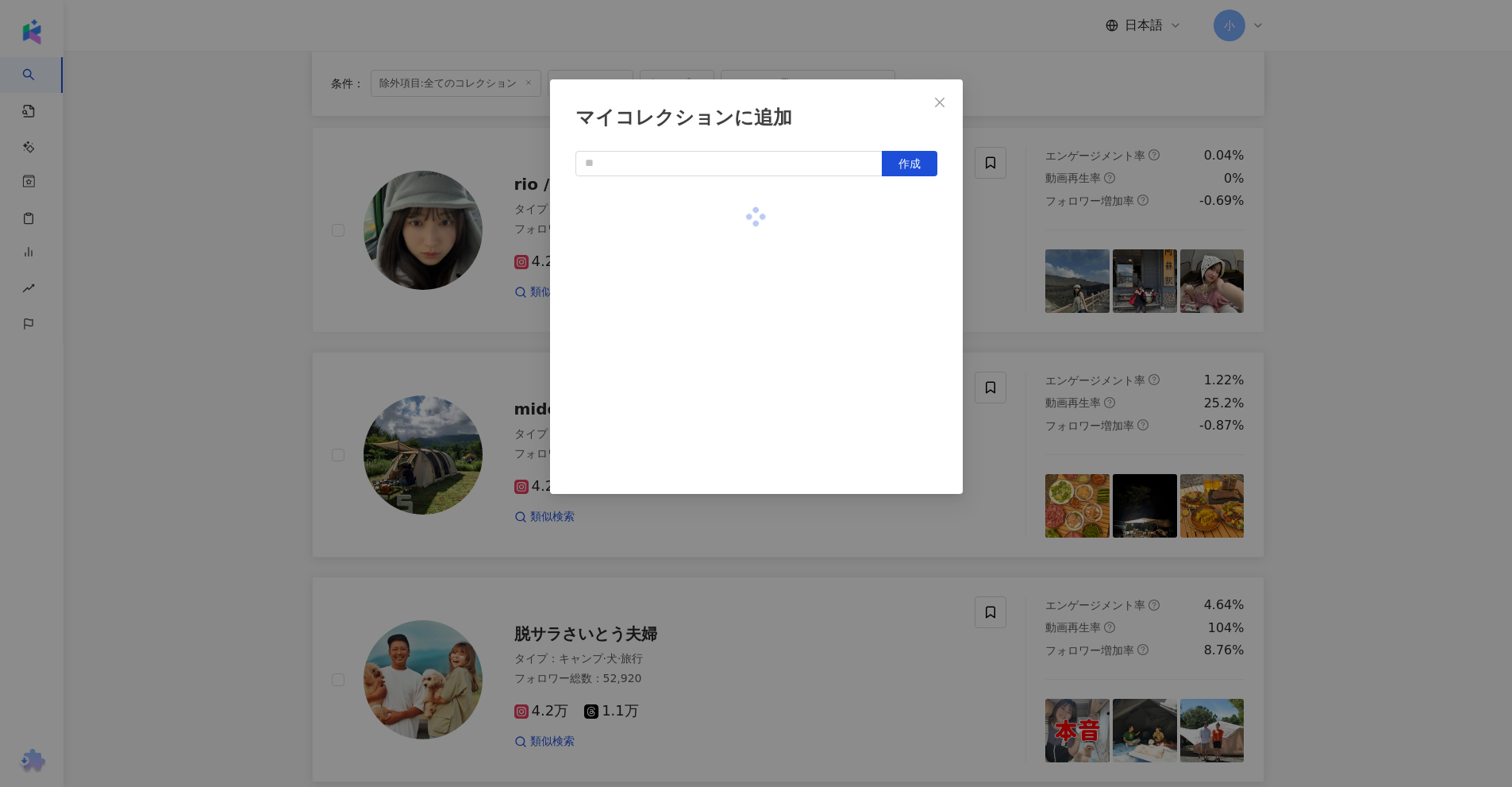
drag, startPoint x: 1018, startPoint y: 232, endPoint x: 1018, endPoint y: 214, distance: 18.0
click at [1018, 233] on div "マイコレクションに追加 作成" at bounding box center [756, 393] width 1512 height 787
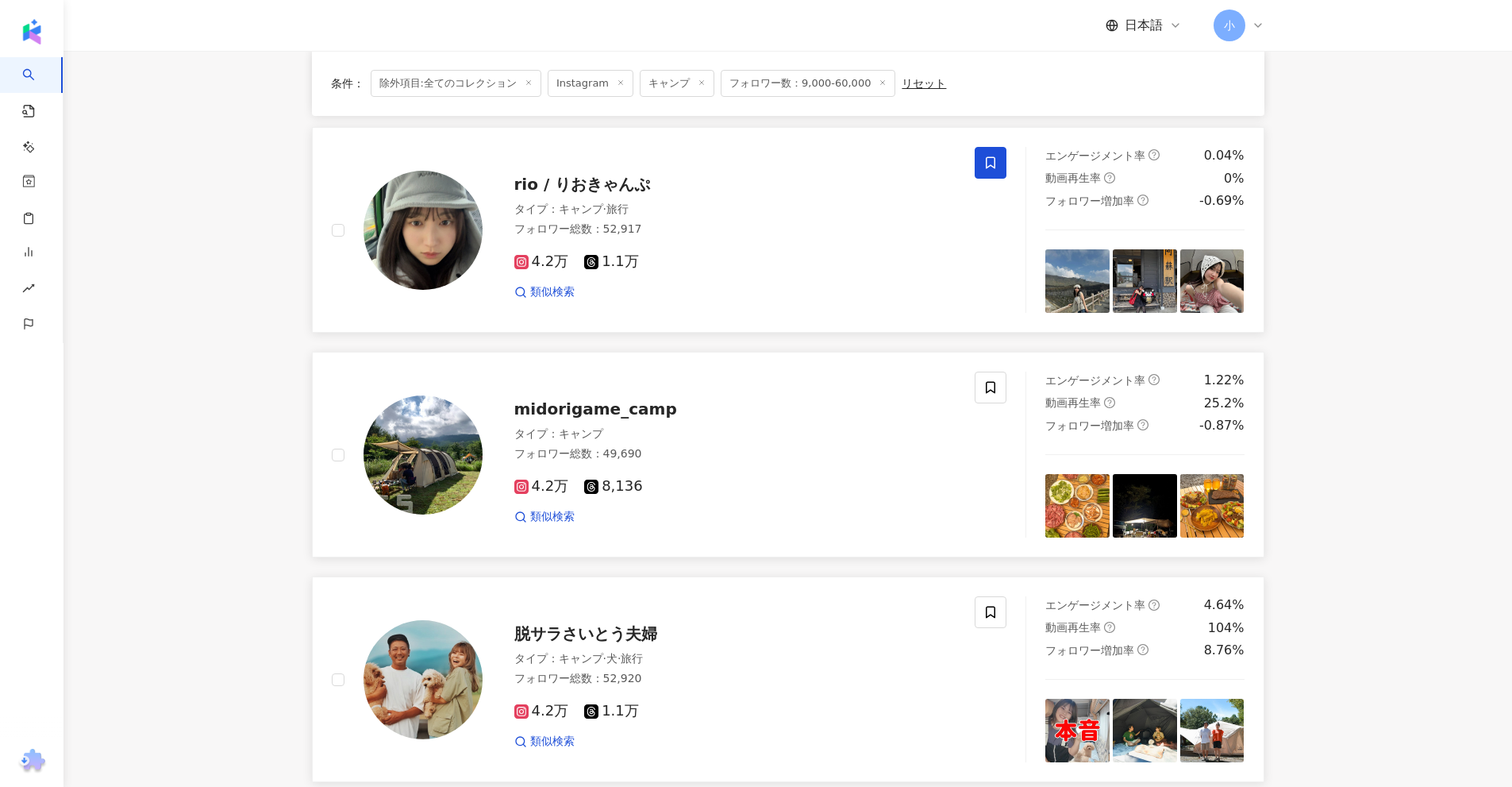
click at [993, 164] on icon at bounding box center [990, 163] width 14 height 14
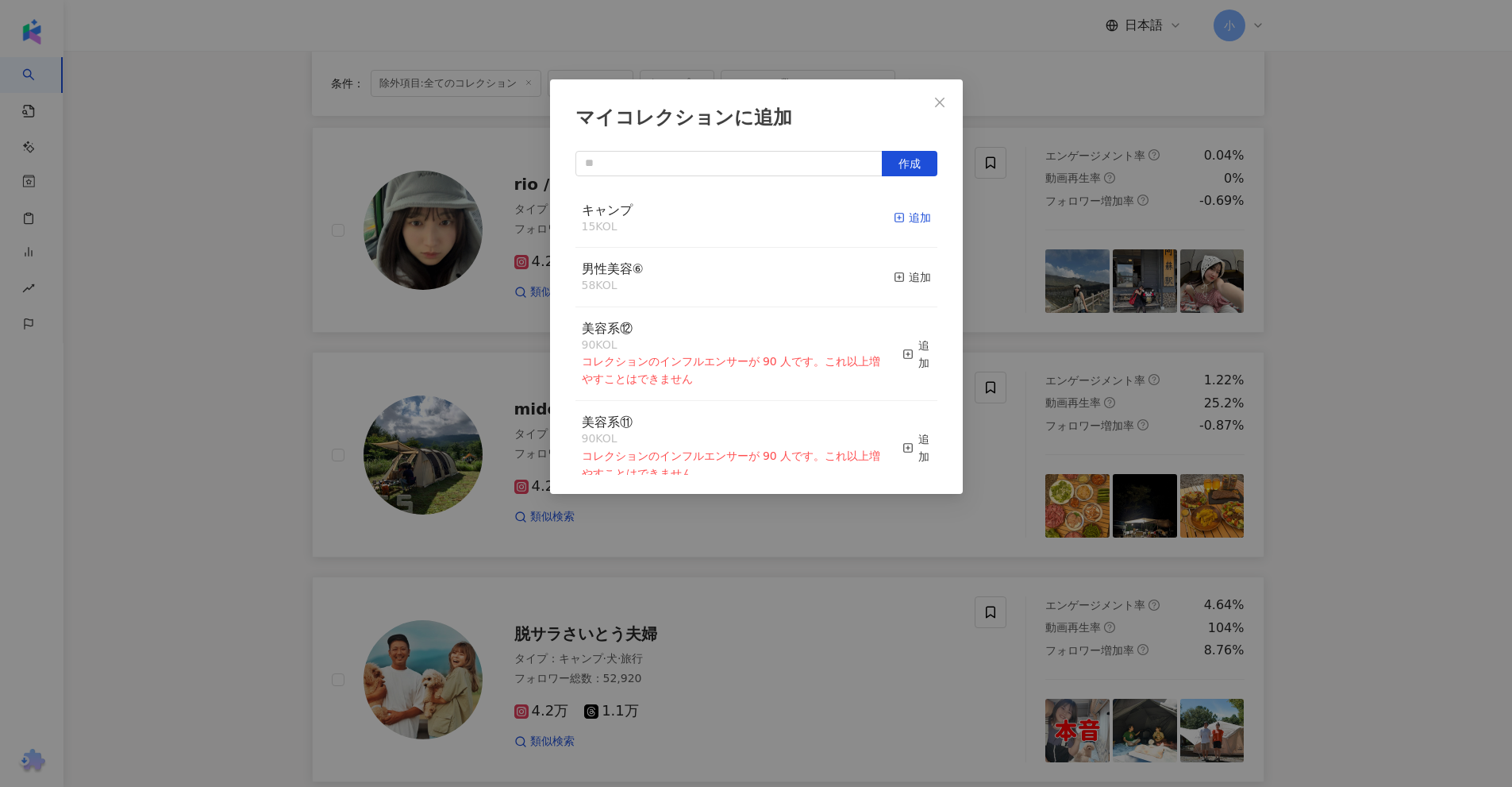
click at [906, 224] on div "追加" at bounding box center [912, 218] width 37 height 17
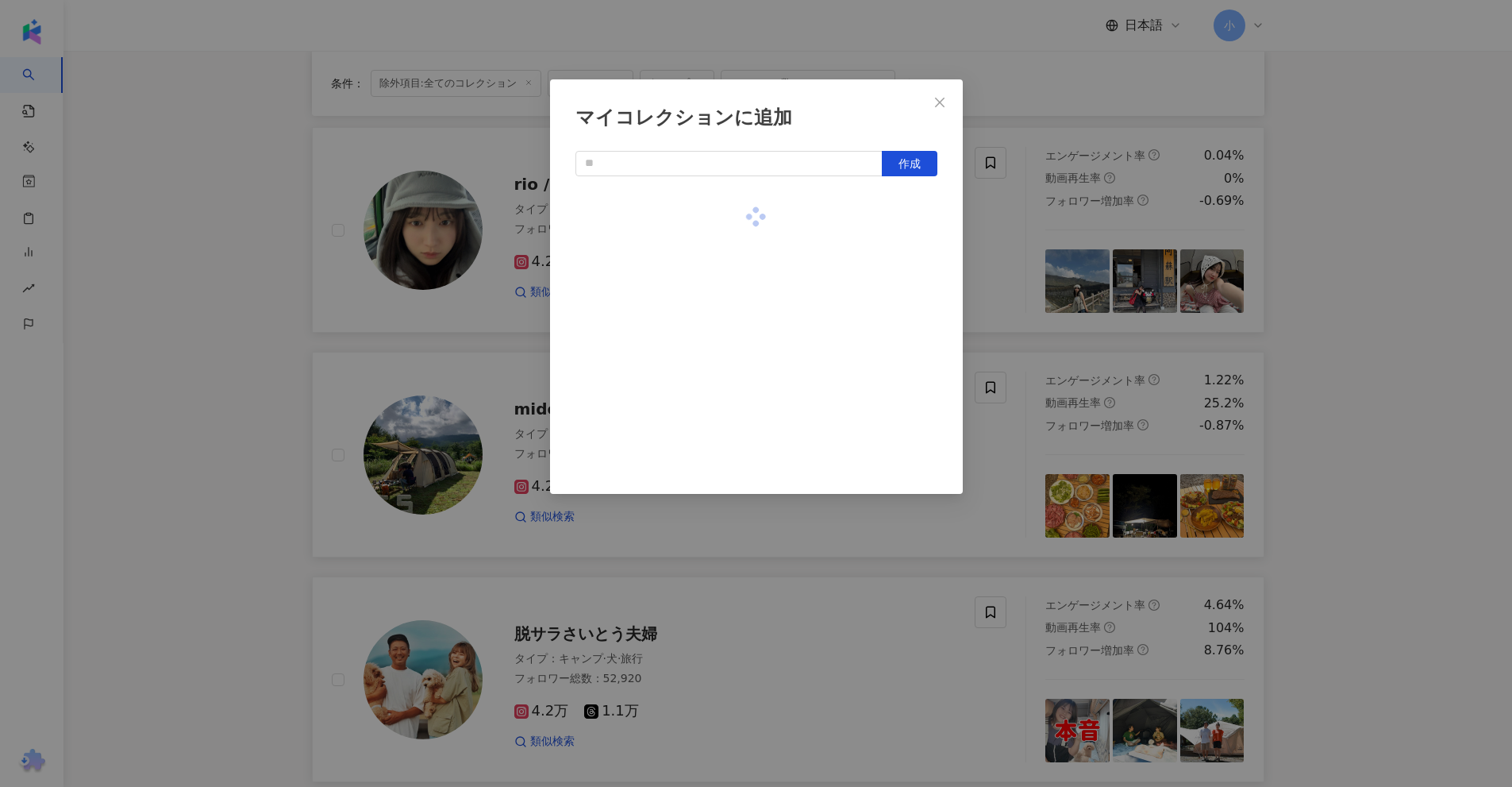
click at [1024, 254] on div "マイコレクションに追加 作成" at bounding box center [756, 393] width 1512 height 787
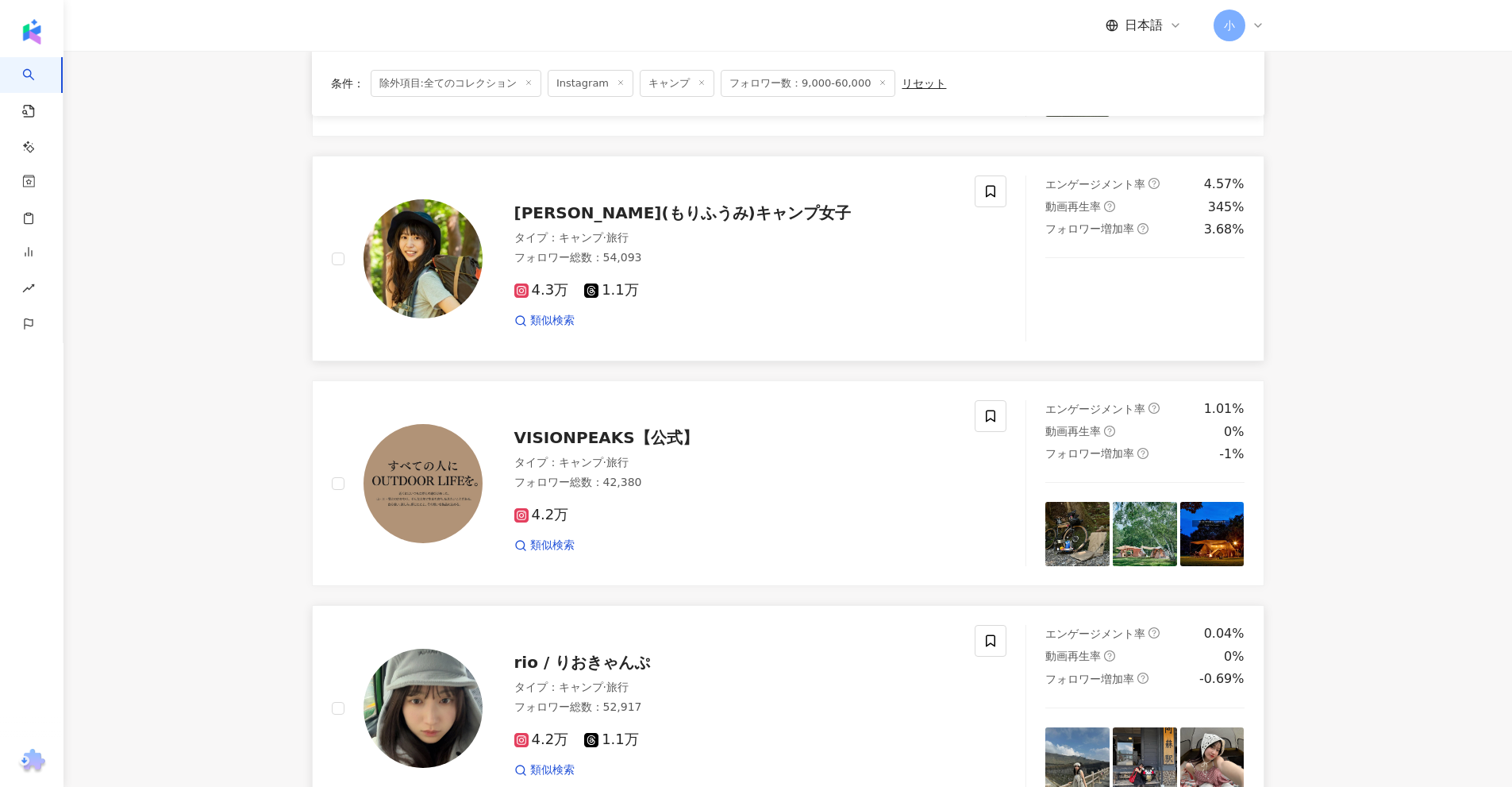
scroll to position [987, 0]
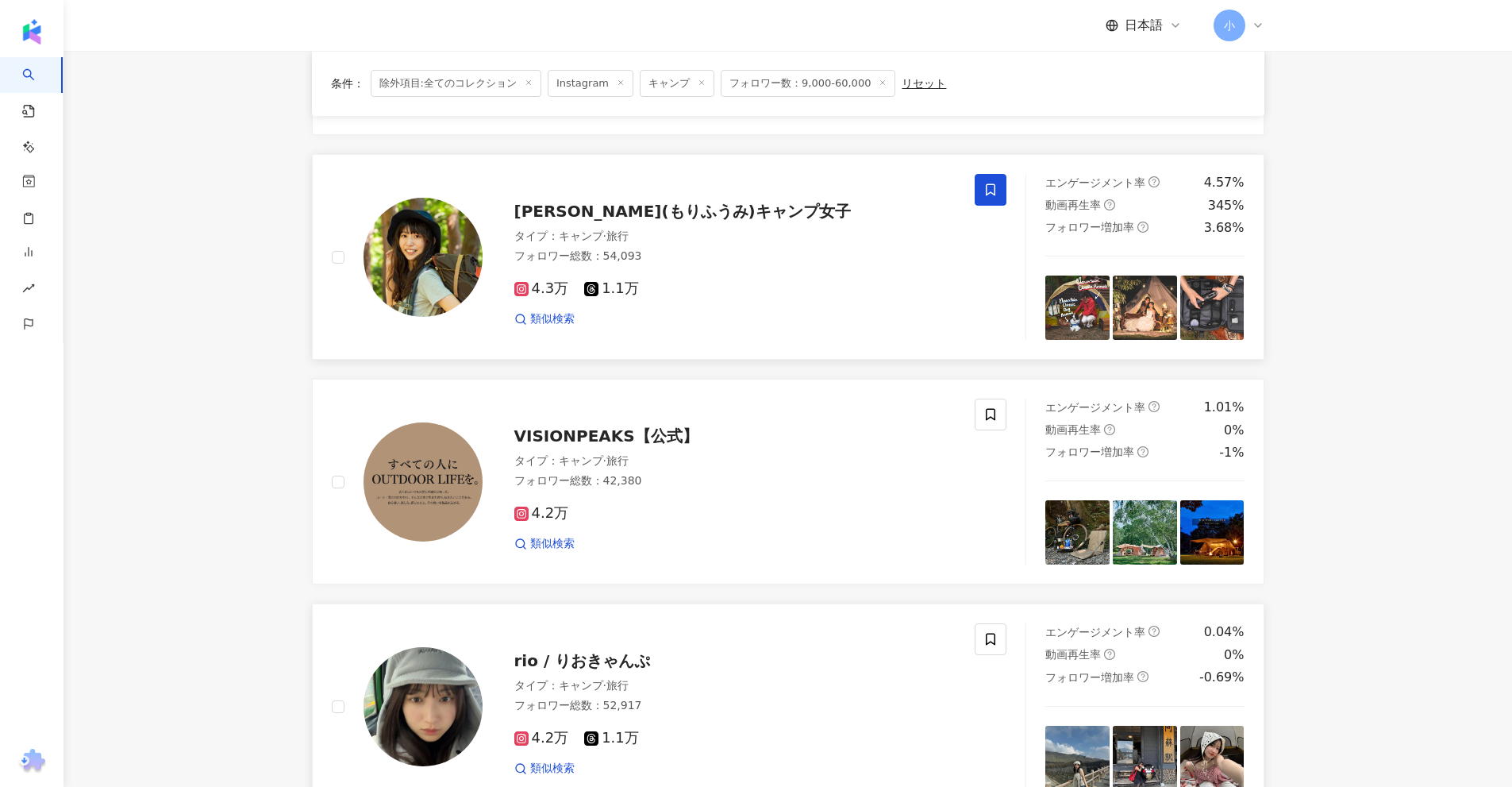
click at [989, 191] on icon at bounding box center [990, 189] width 14 height 14
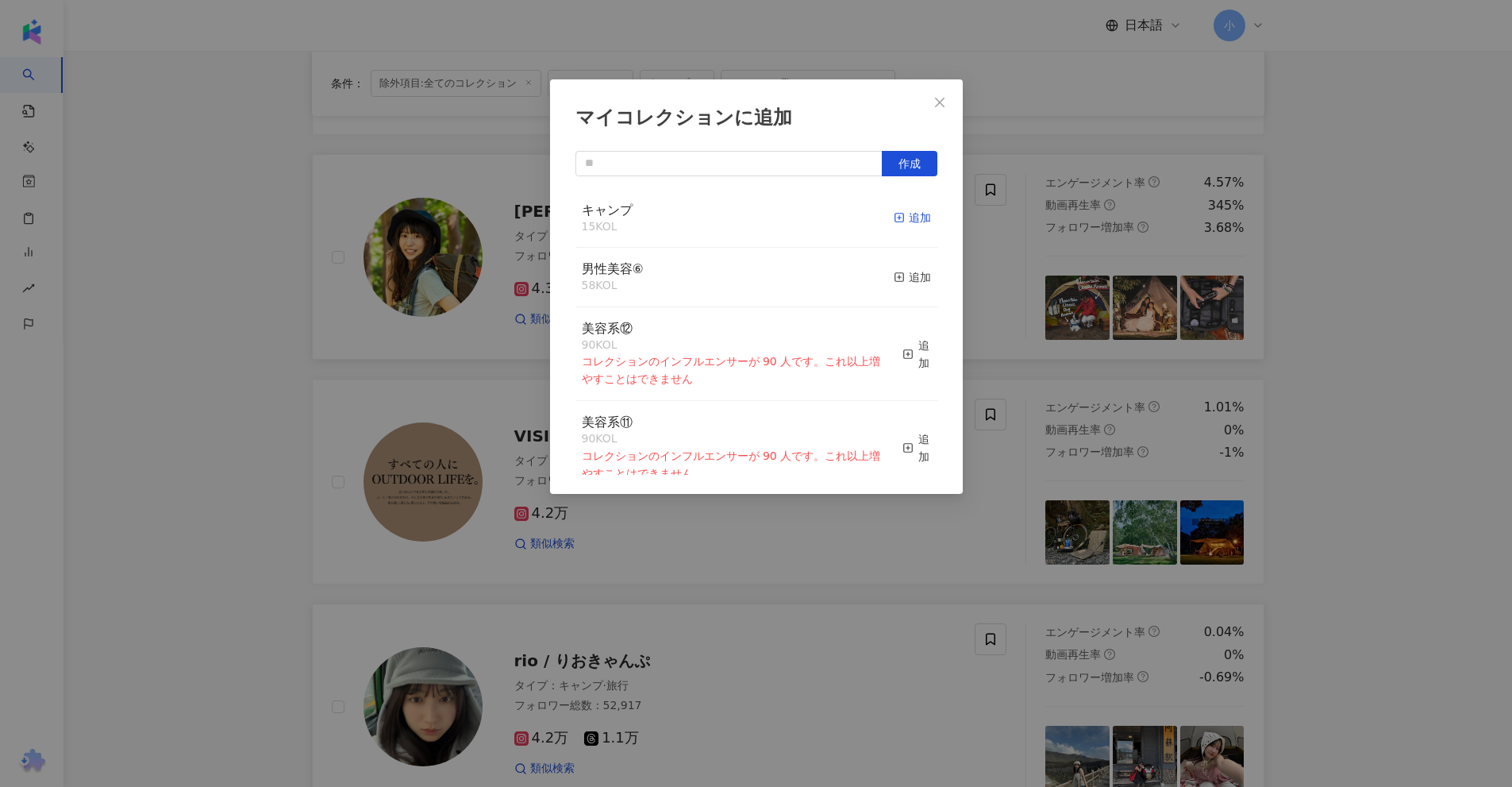
click at [901, 215] on div "追加" at bounding box center [912, 218] width 37 height 17
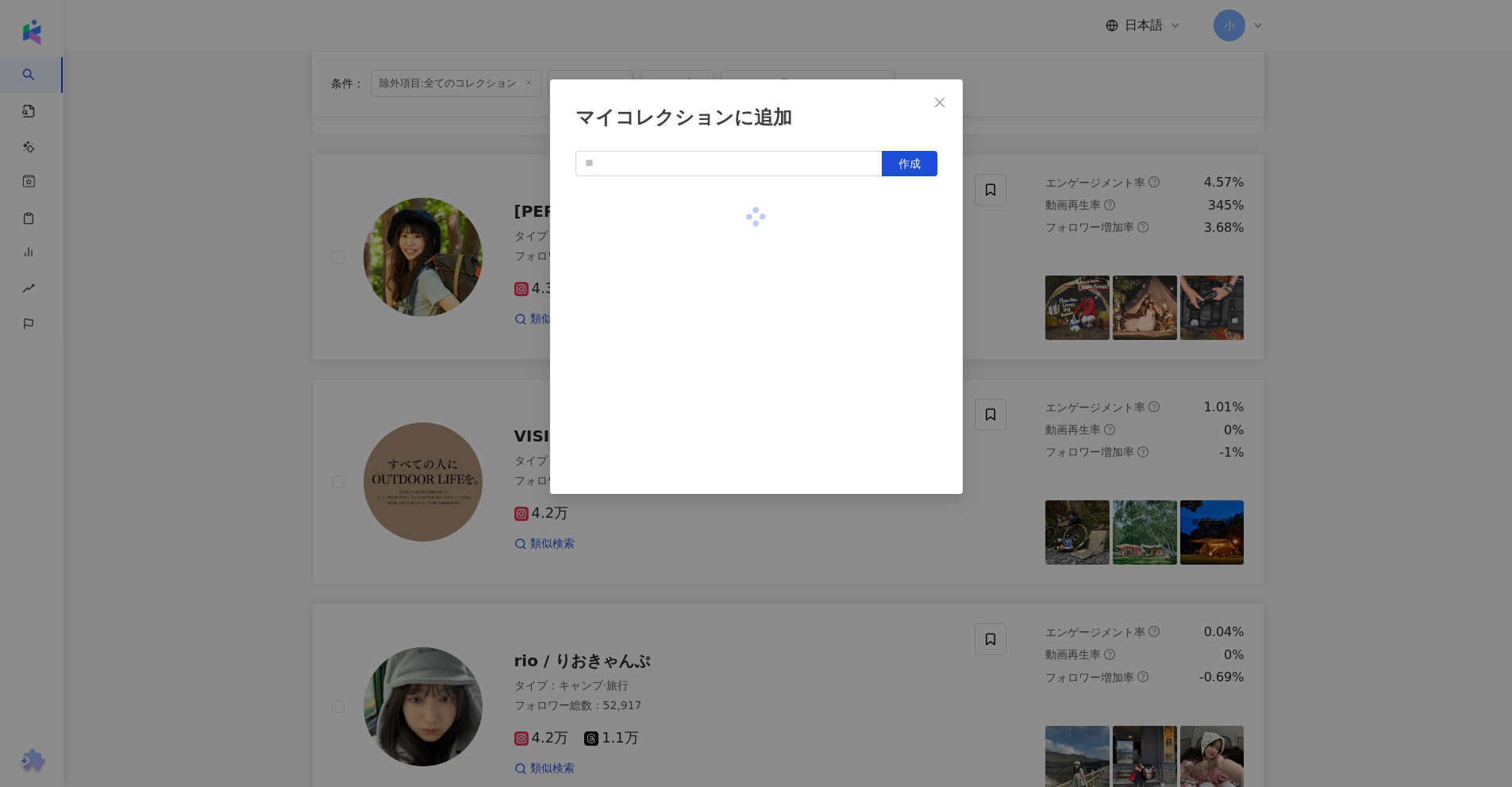
click at [1058, 275] on div "マイコレクションに追加 作成" at bounding box center [756, 393] width 1512 height 787
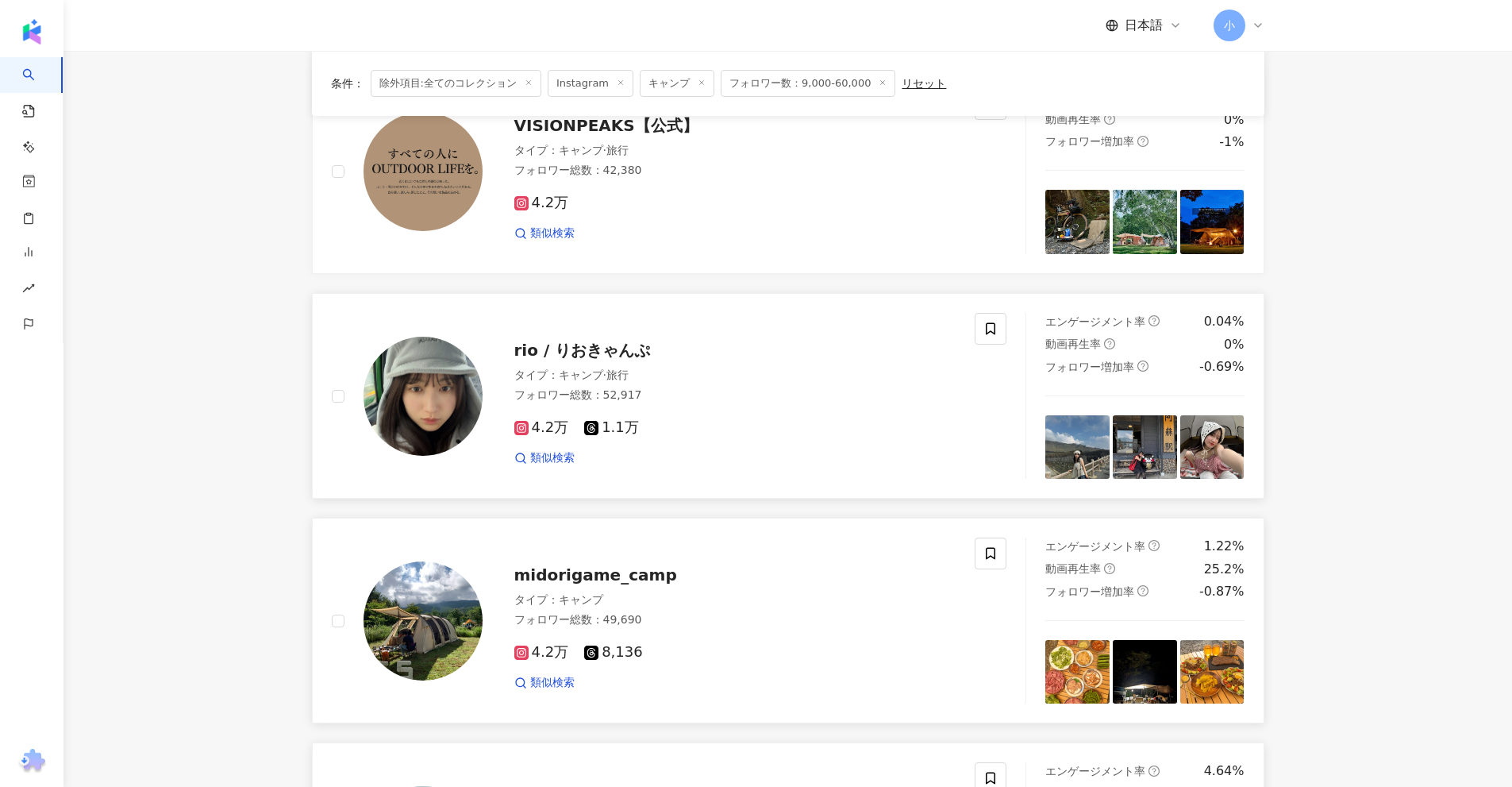
scroll to position [1305, 0]
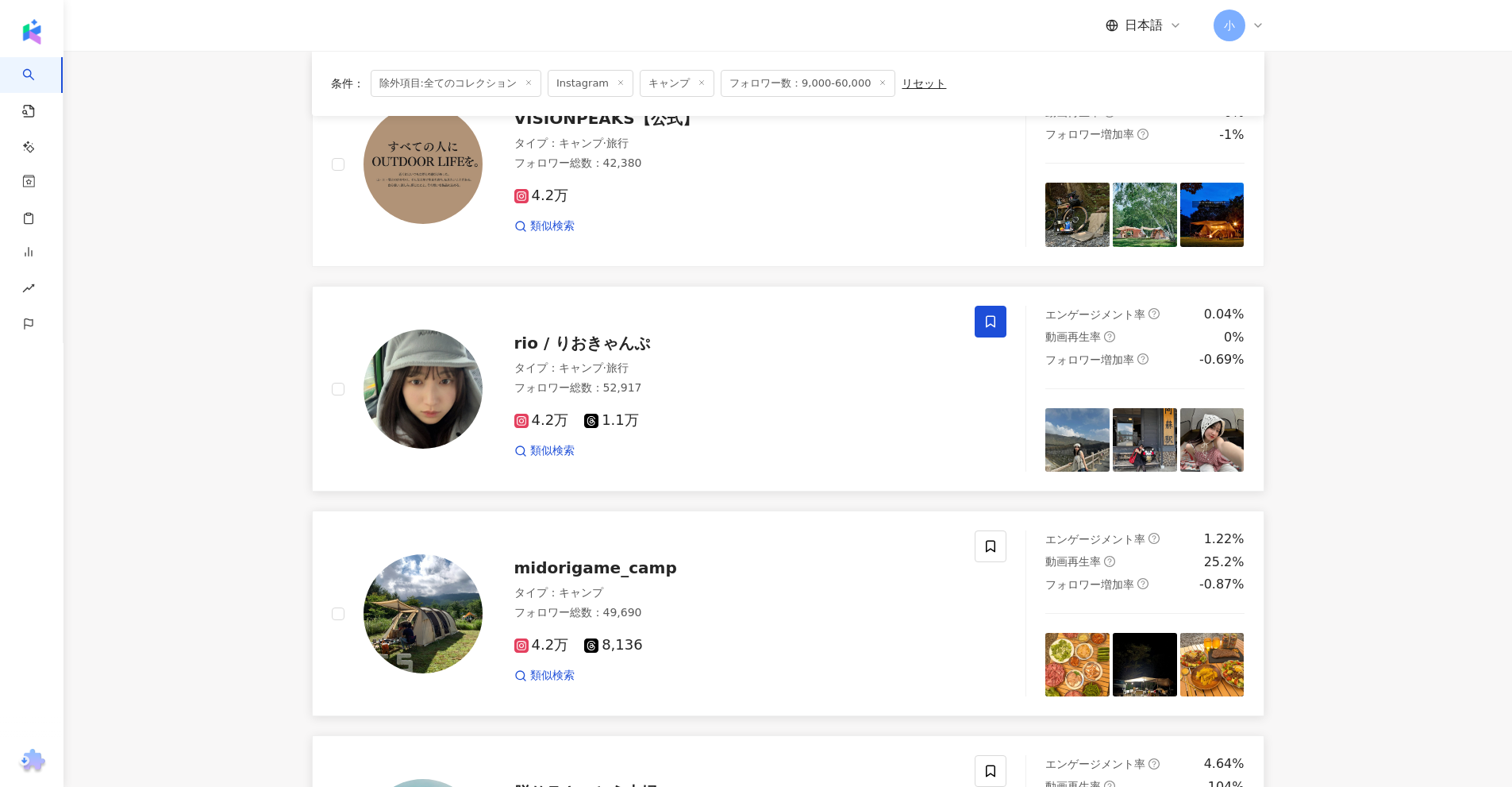
click at [983, 324] on span at bounding box center [990, 322] width 31 height 31
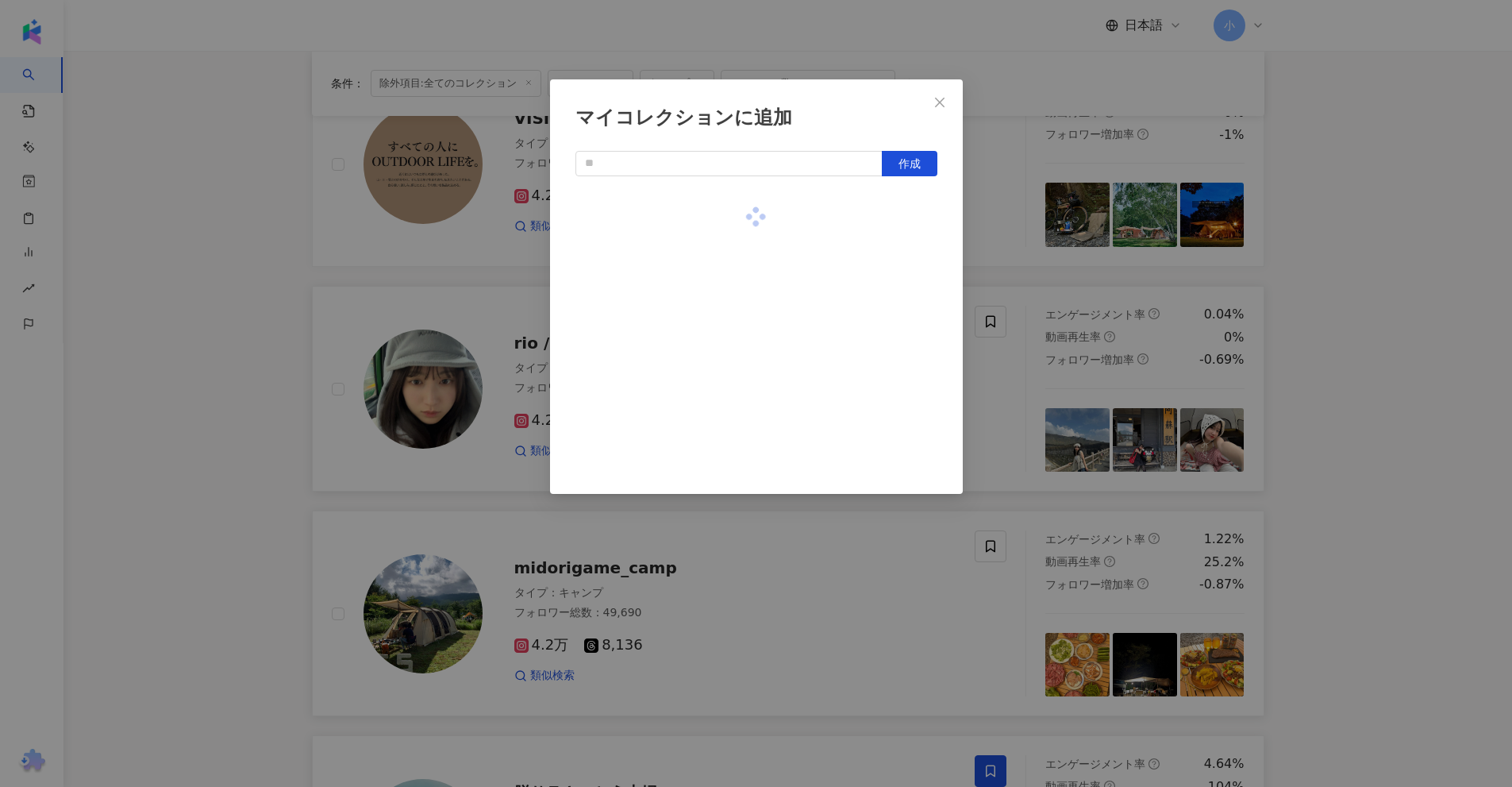
click at [1383, 361] on div "マイコレクションに追加 作成" at bounding box center [756, 393] width 1512 height 787
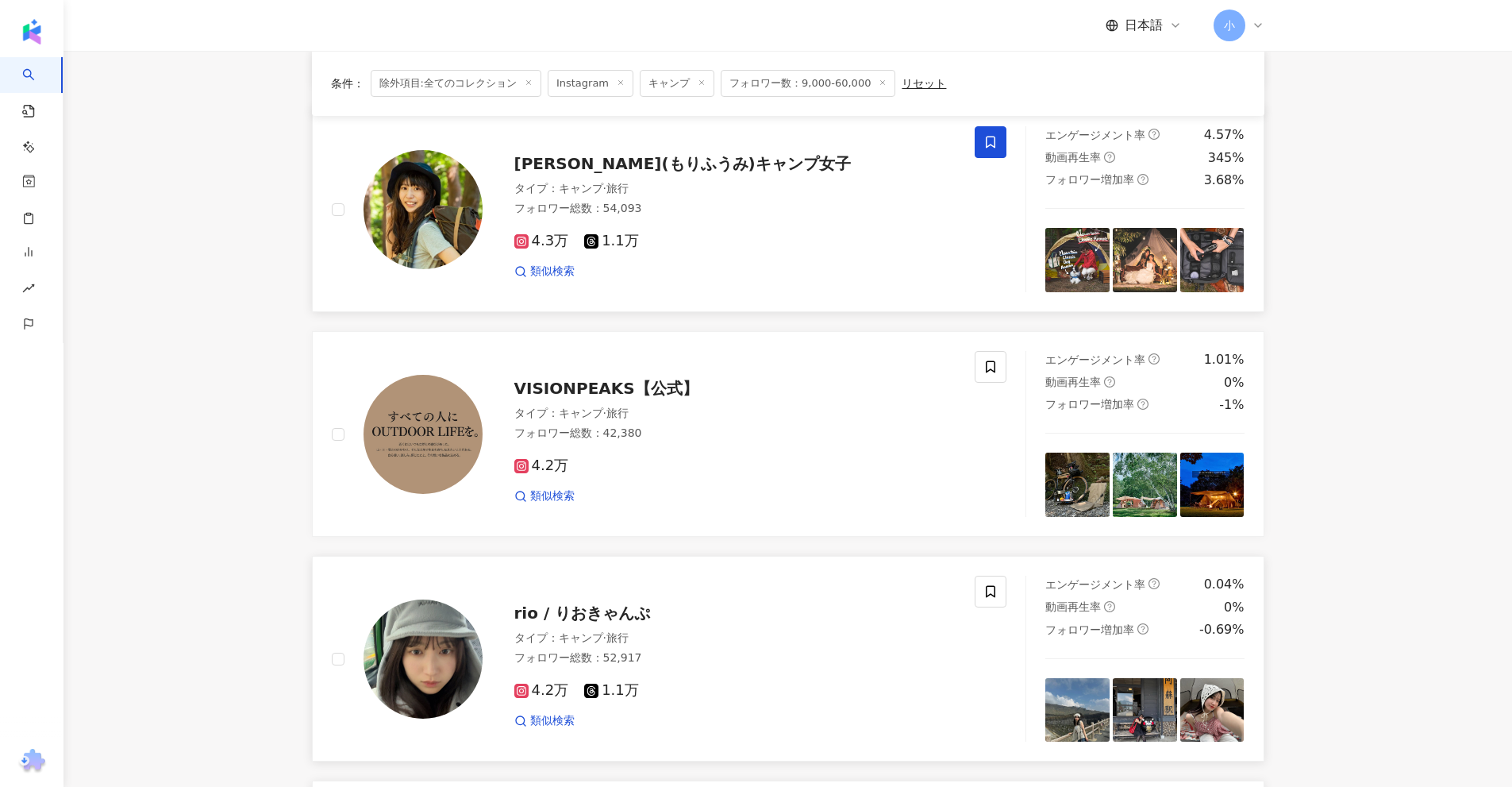
scroll to position [1225, 0]
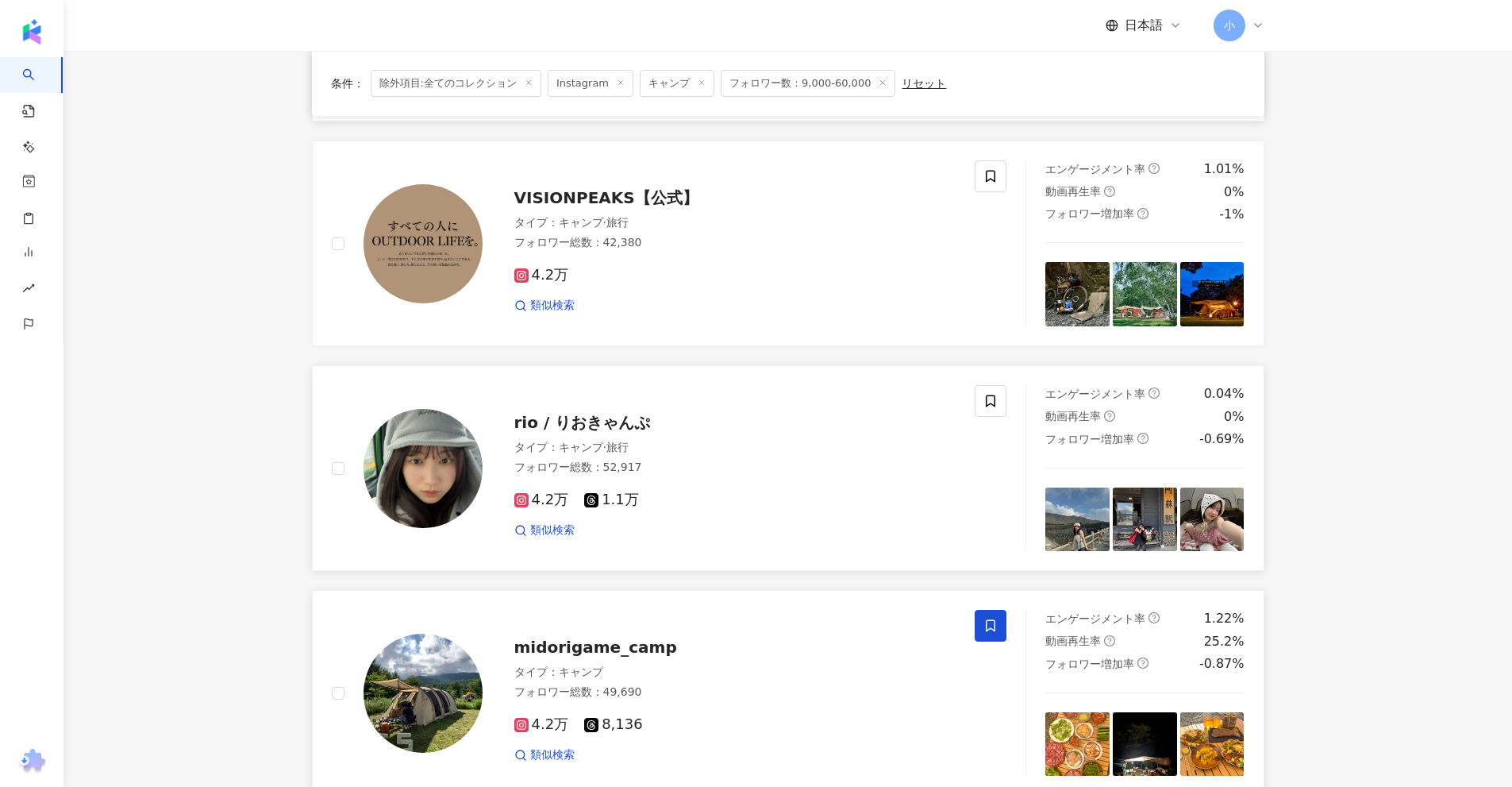
click at [973, 399] on div "rio / りおきゃんぷ タイプ ： キャンプ · 旅行 フォロワー総数 ： 52,917 4.2万 1.1万 類似検索" at bounding box center [654, 468] width 644 height 166
click at [998, 394] on span at bounding box center [990, 401] width 31 height 31
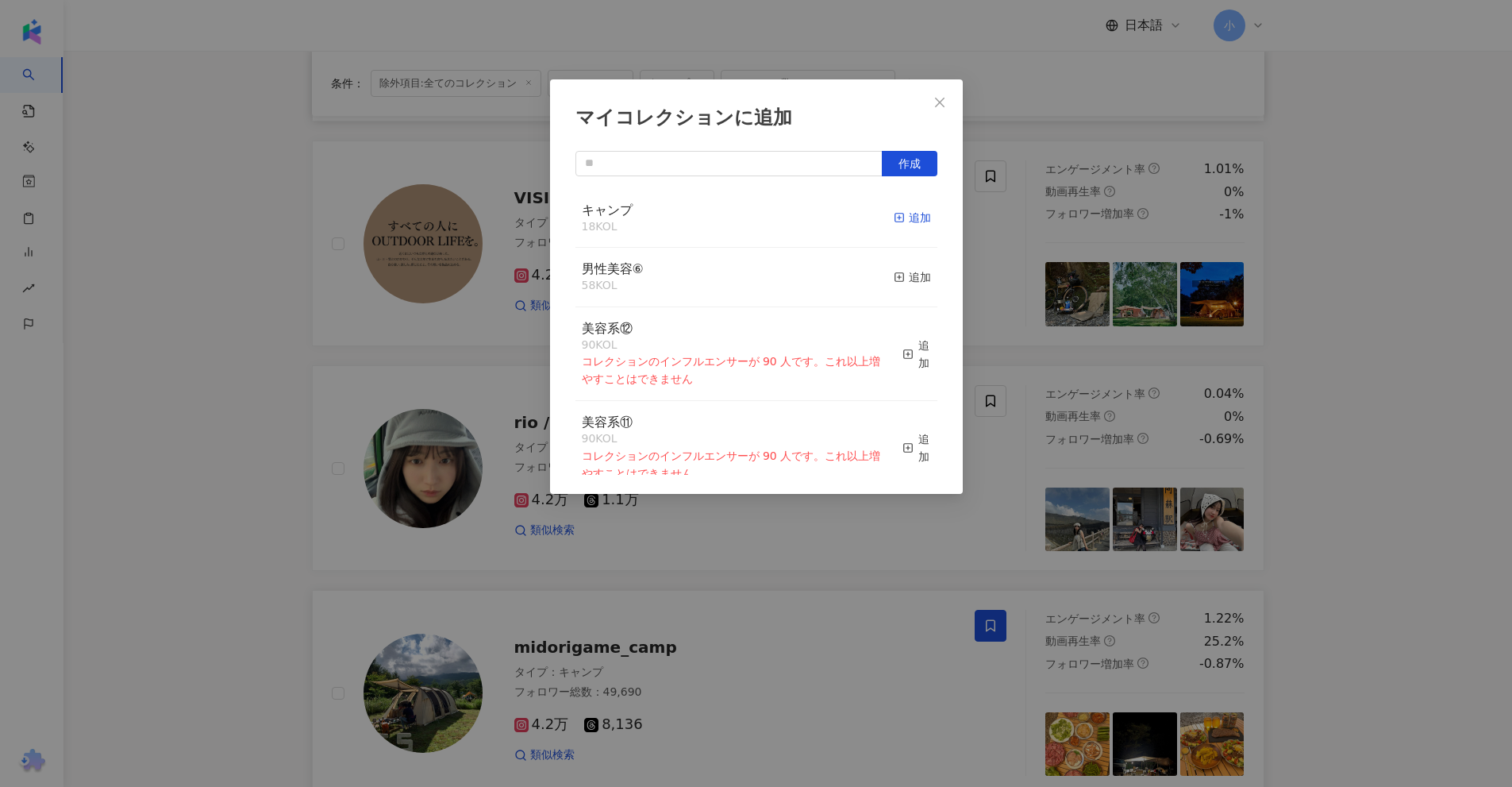
click at [894, 213] on div "追加" at bounding box center [912, 218] width 37 height 17
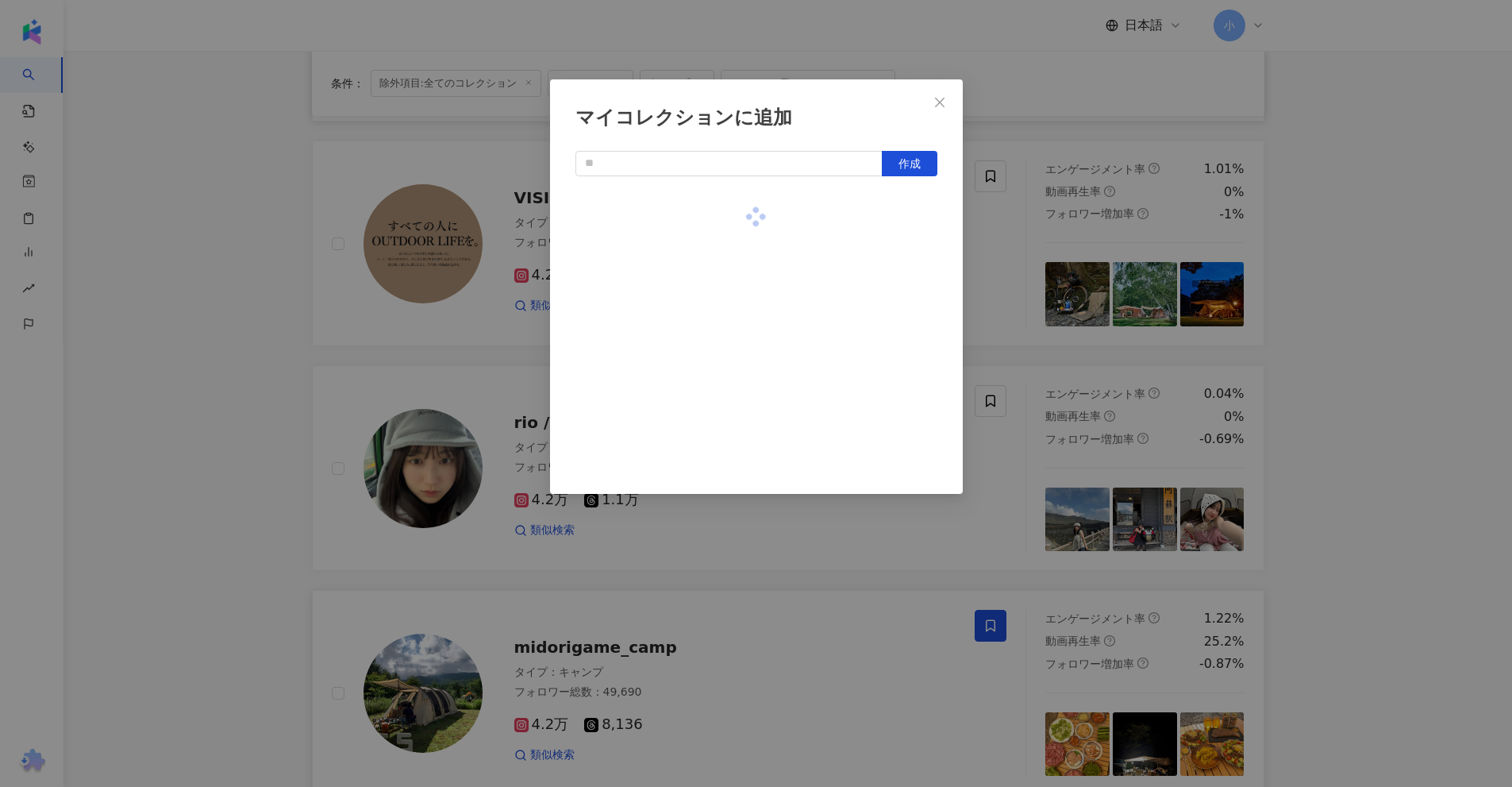
click at [1339, 276] on div "マイコレクションに追加 作成" at bounding box center [756, 393] width 1512 height 787
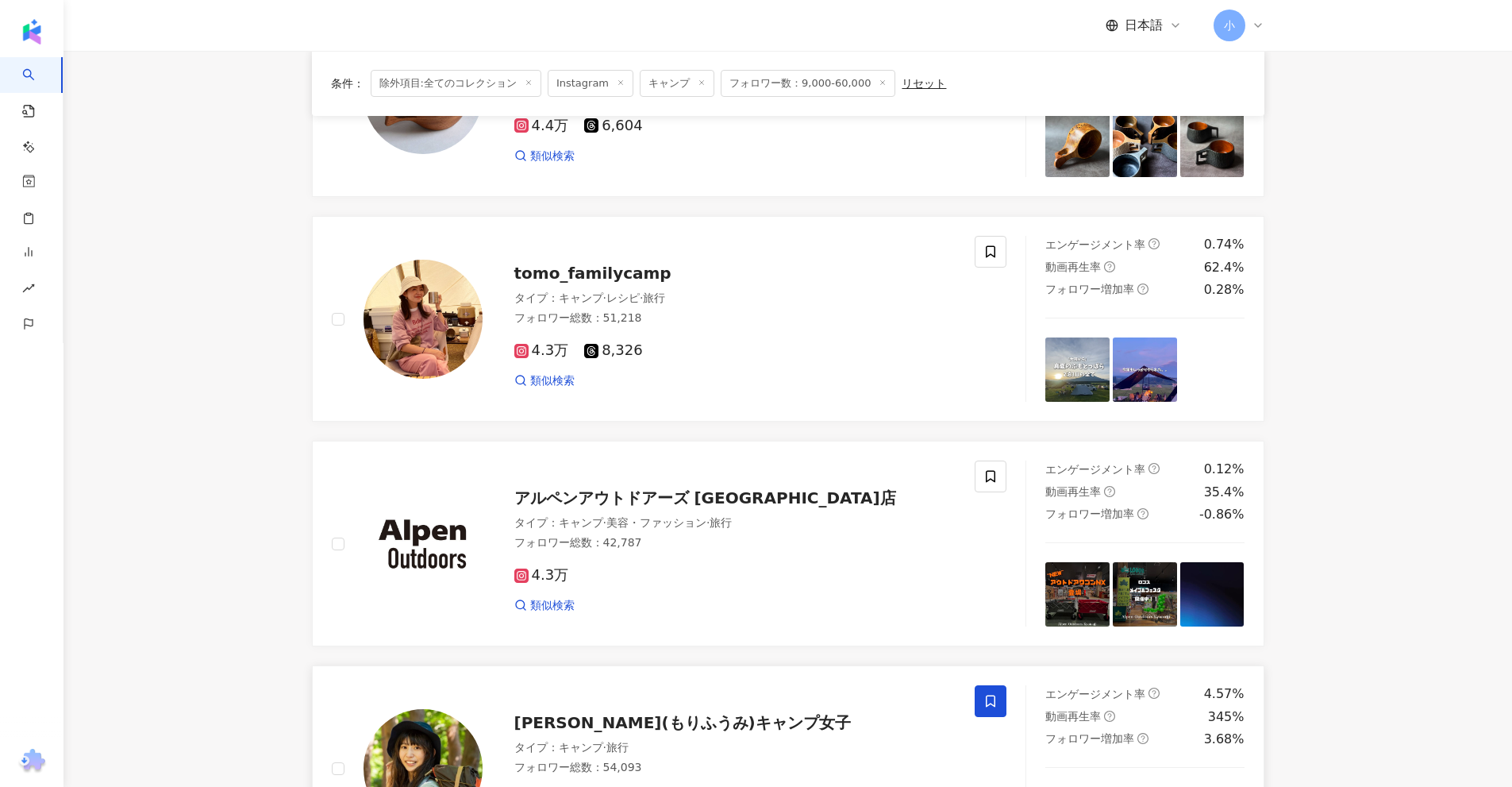
scroll to position [273, 0]
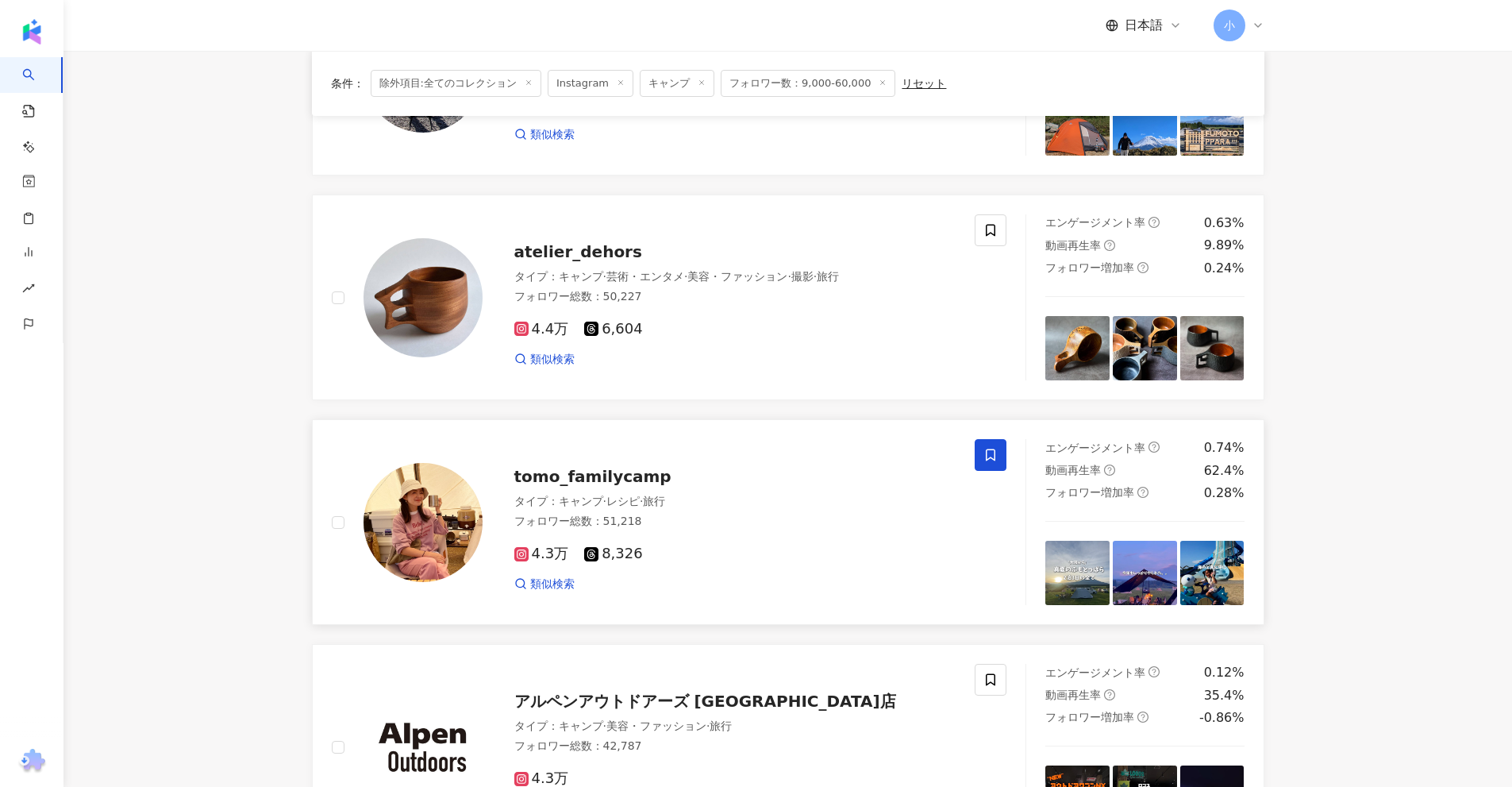
click at [992, 451] on icon at bounding box center [990, 455] width 14 height 14
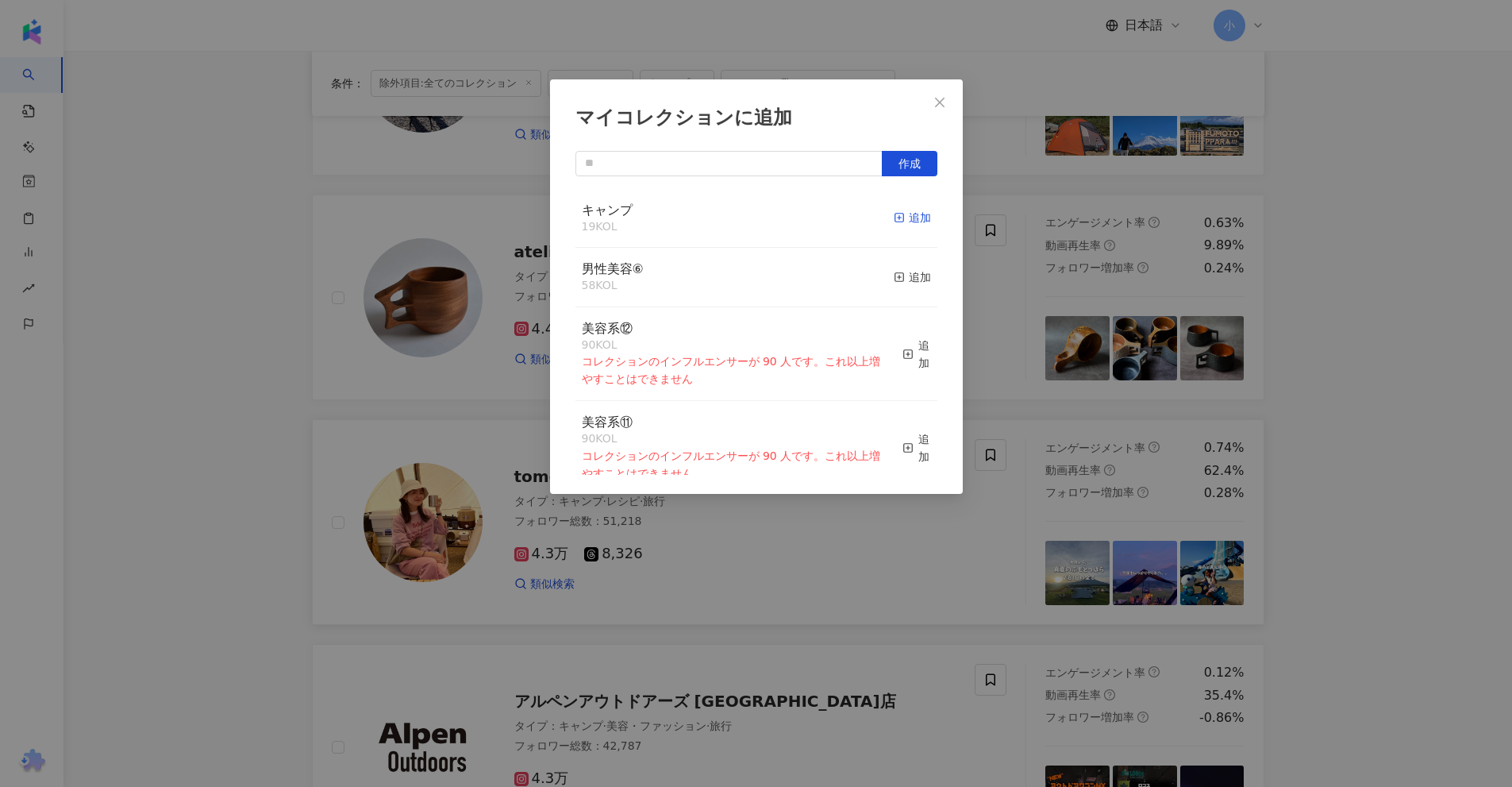
click at [894, 214] on icon "button" at bounding box center [899, 217] width 11 height 11
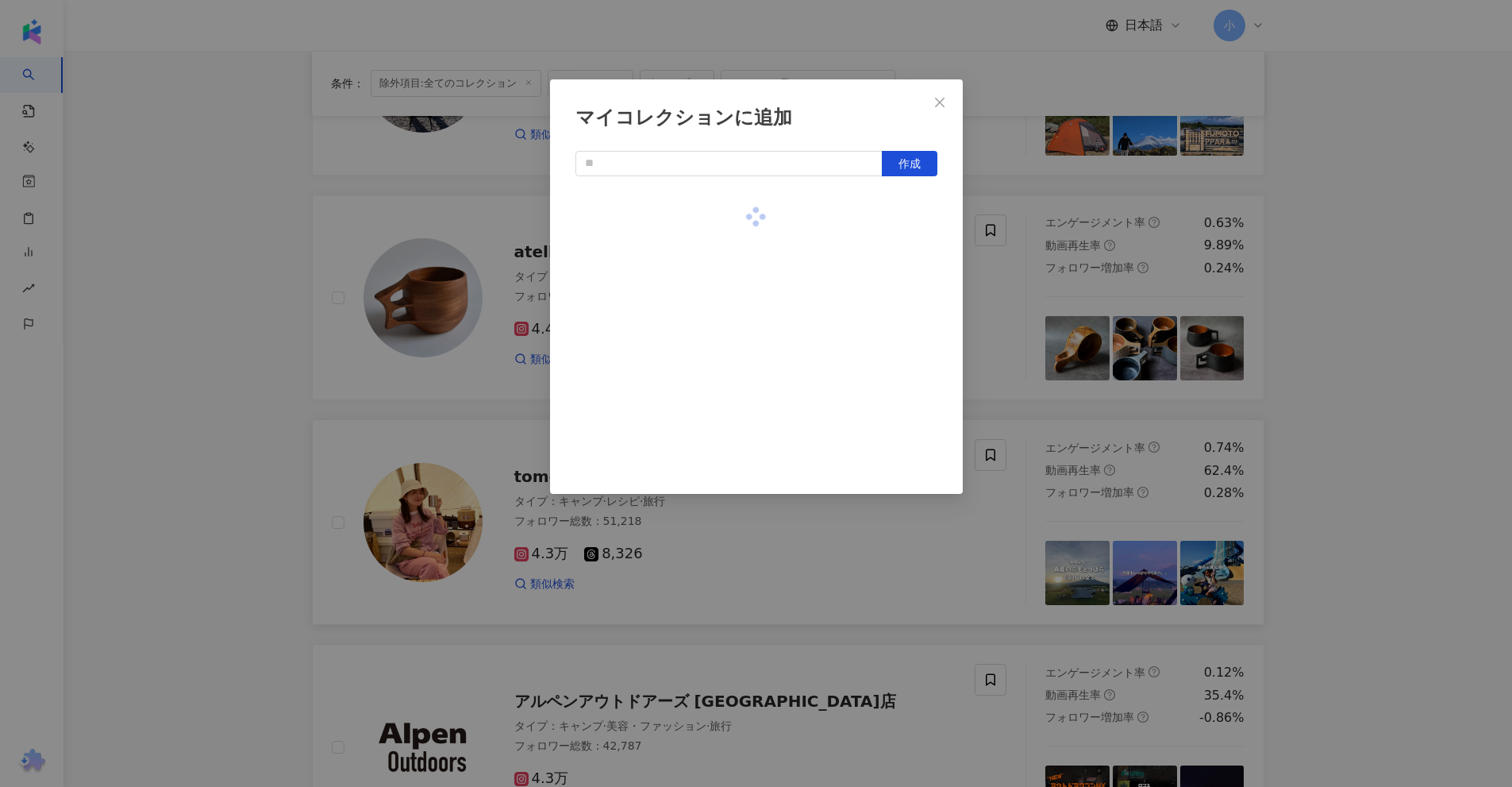
click at [1369, 296] on div "マイコレクションに追加 作成" at bounding box center [756, 393] width 1512 height 787
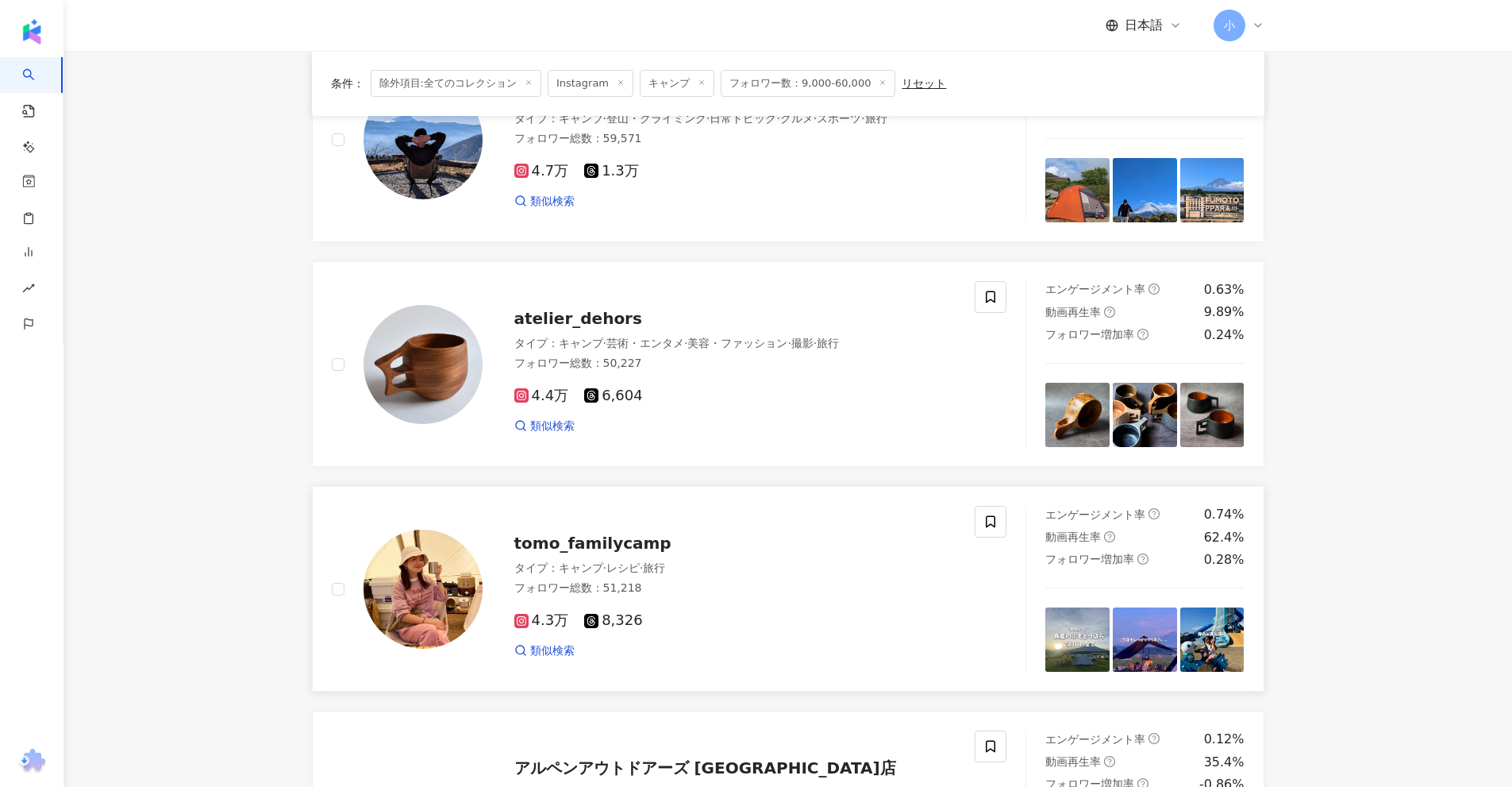
scroll to position [0, 0]
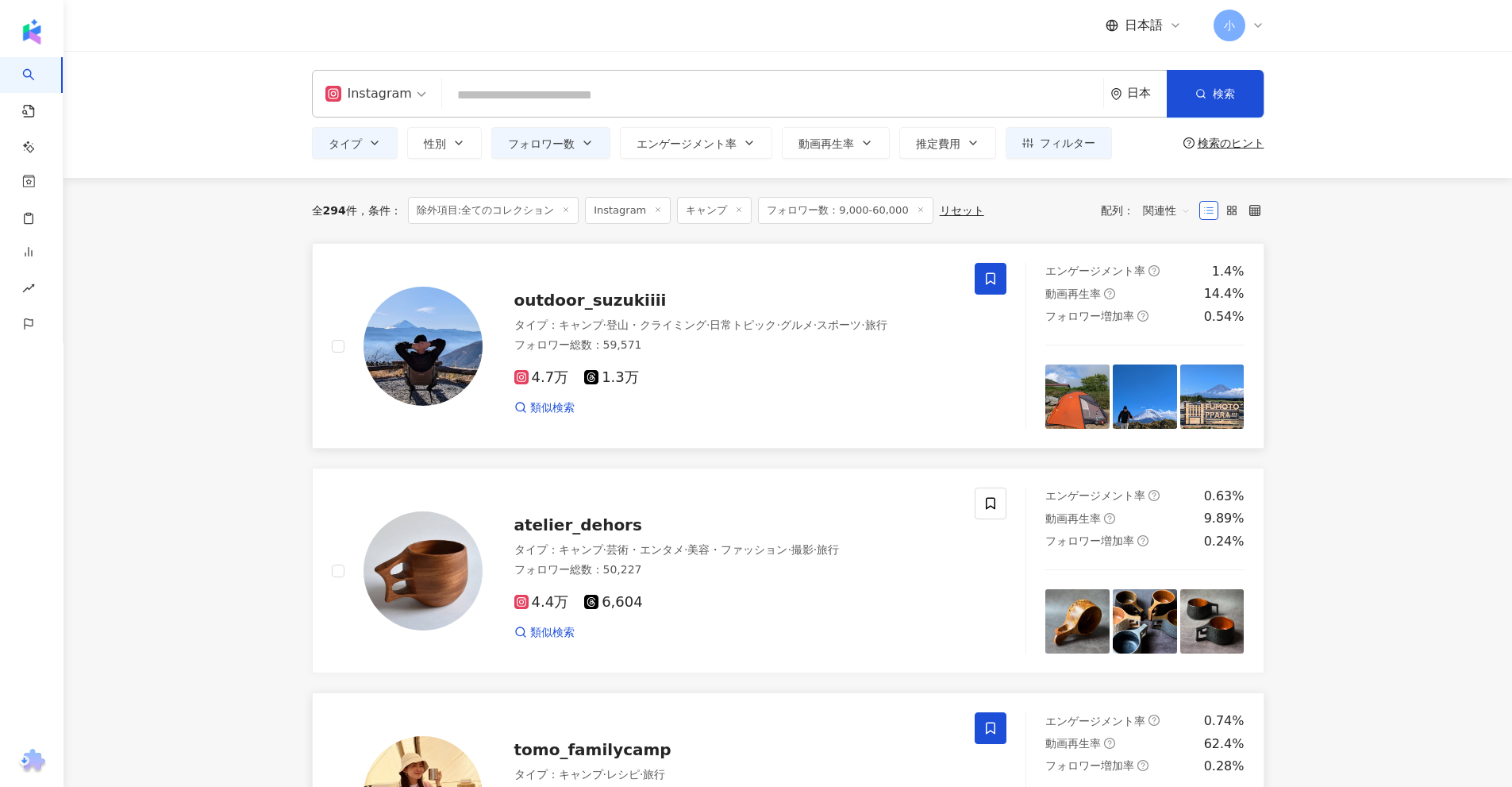
click at [987, 269] on span at bounding box center [990, 278] width 31 height 31
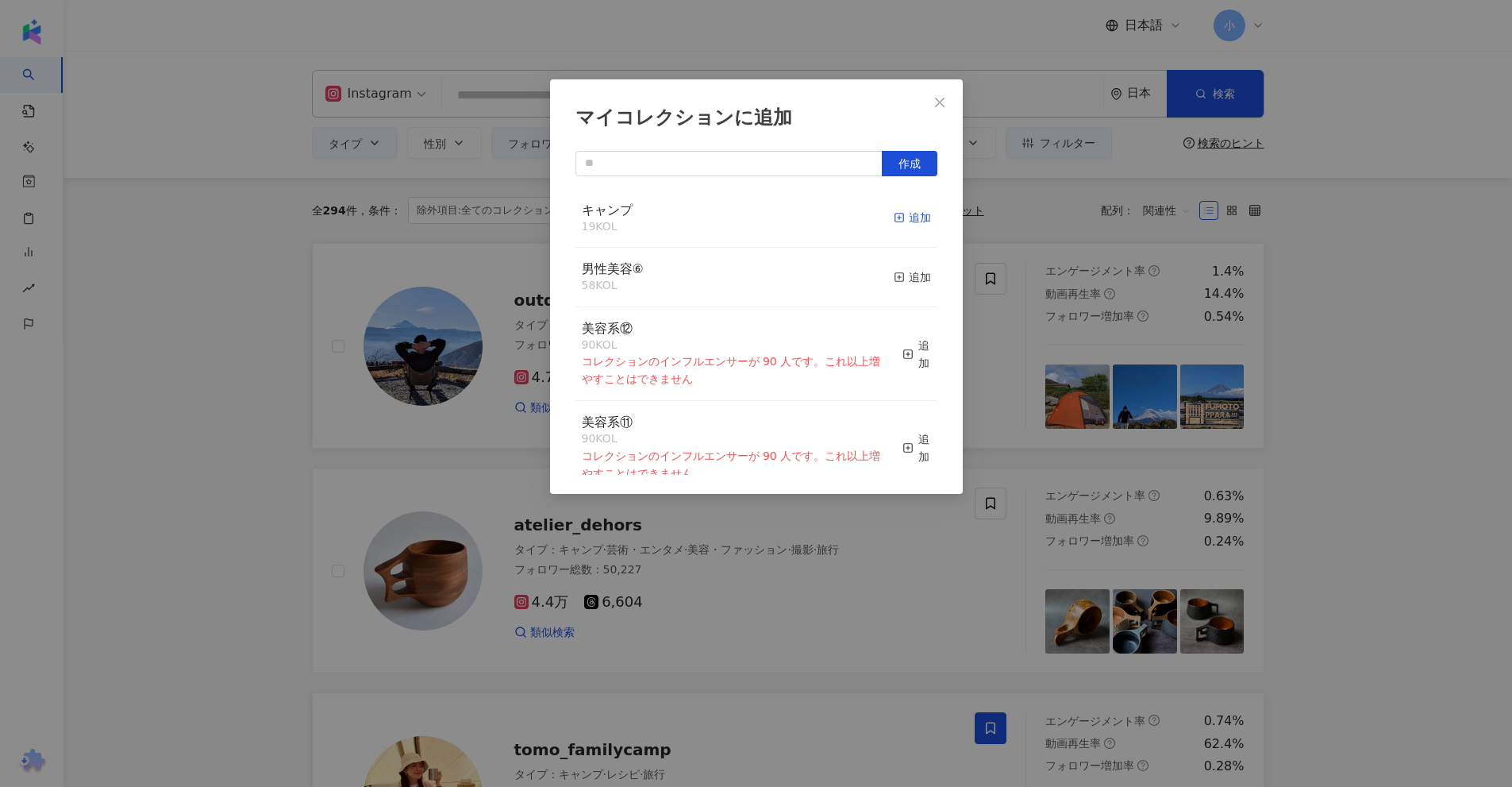
click at [902, 214] on div "追加" at bounding box center [912, 218] width 37 height 17
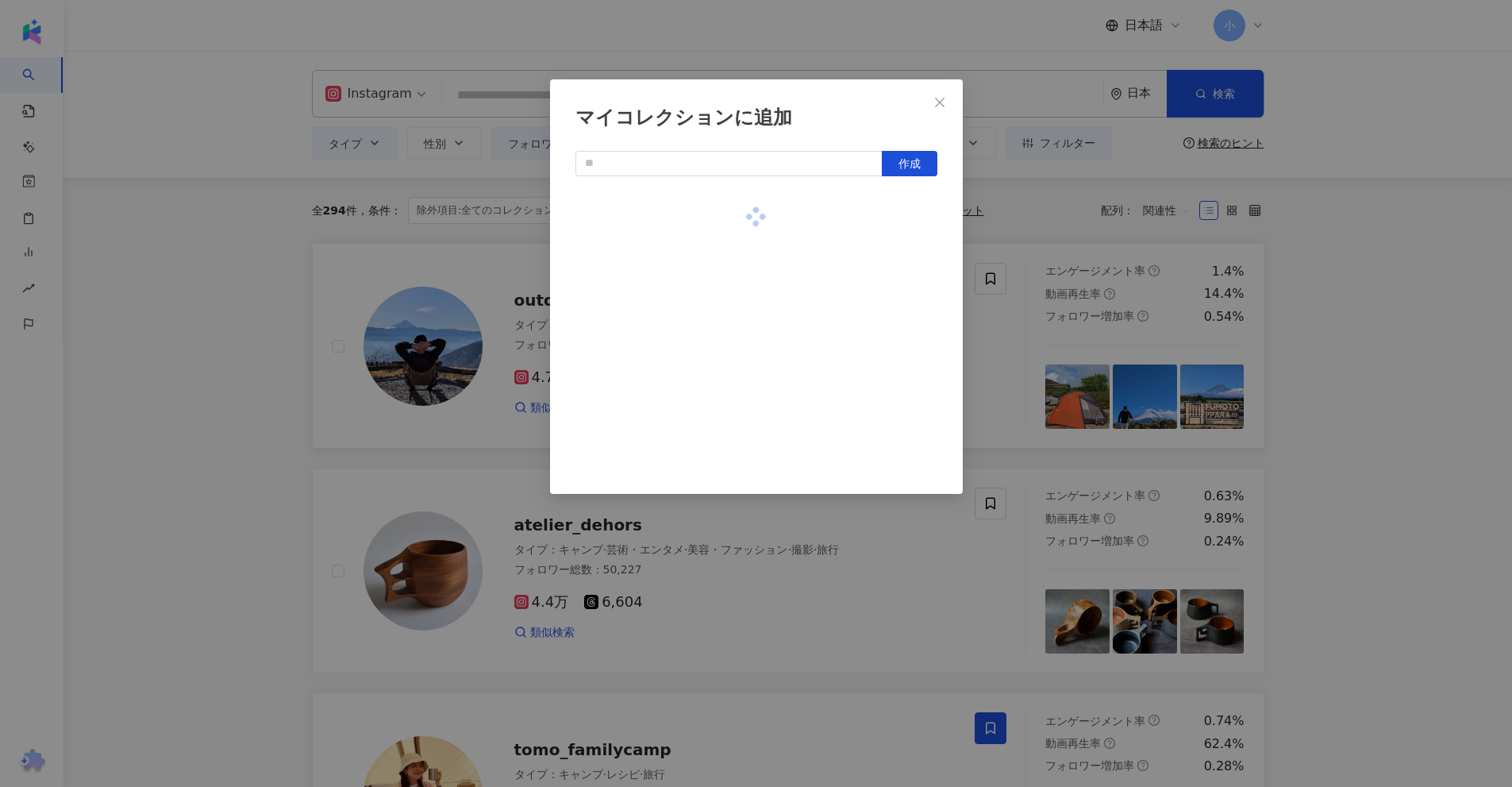
click at [1348, 319] on div "マイコレクションに追加 作成" at bounding box center [756, 393] width 1512 height 787
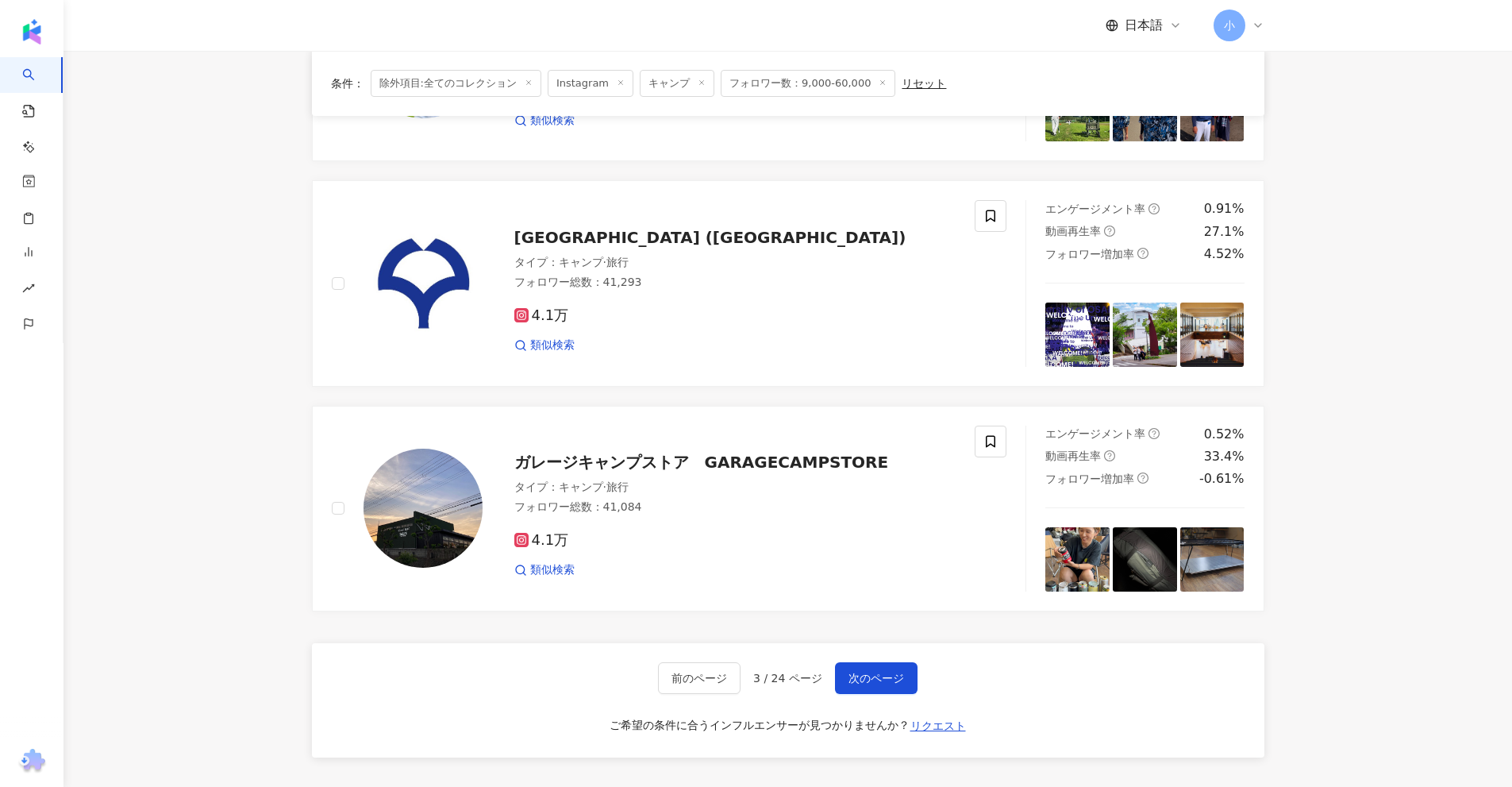
scroll to position [2495, 0]
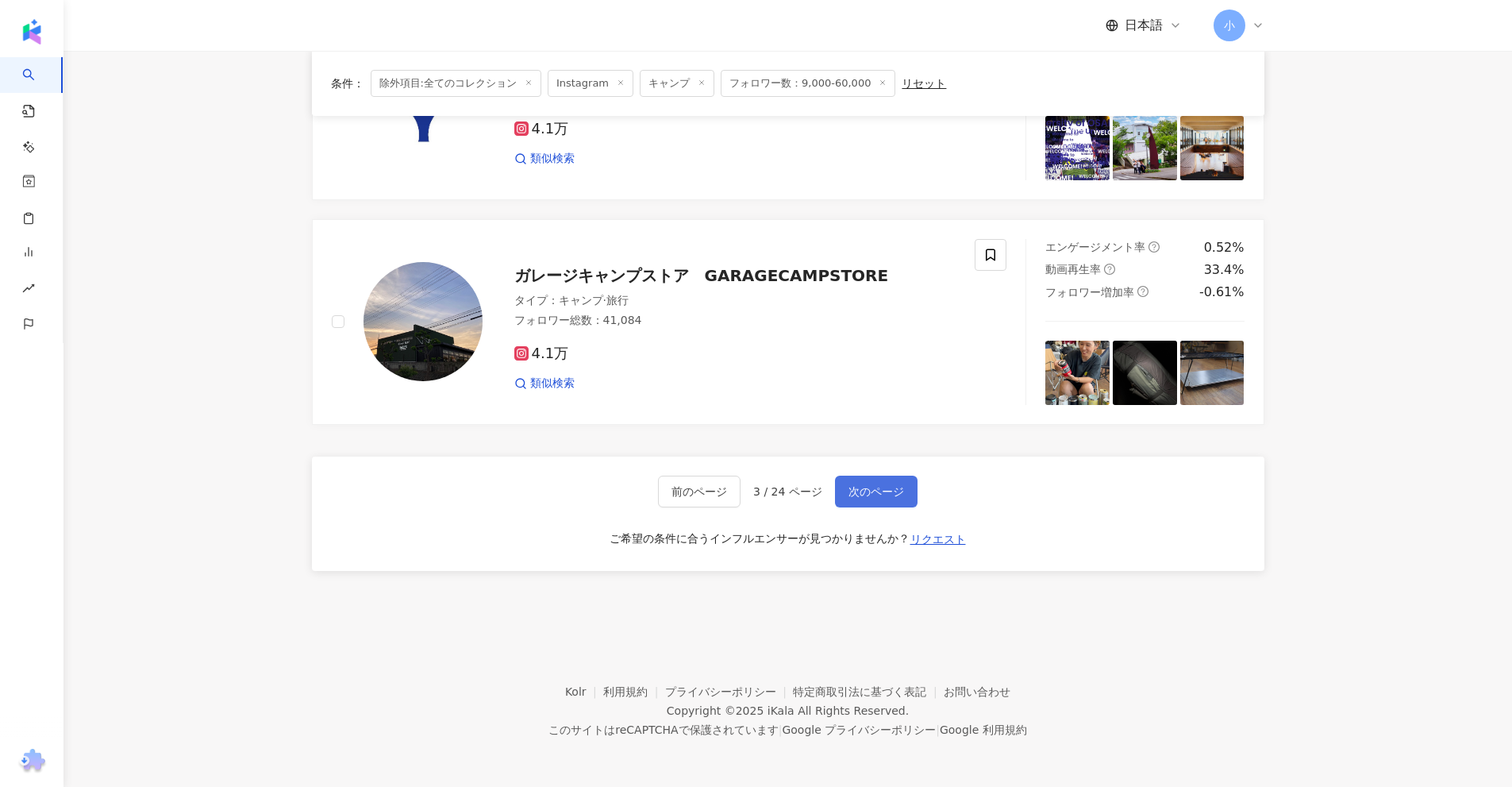
click at [889, 486] on span "次のページ" at bounding box center [877, 491] width 56 height 13
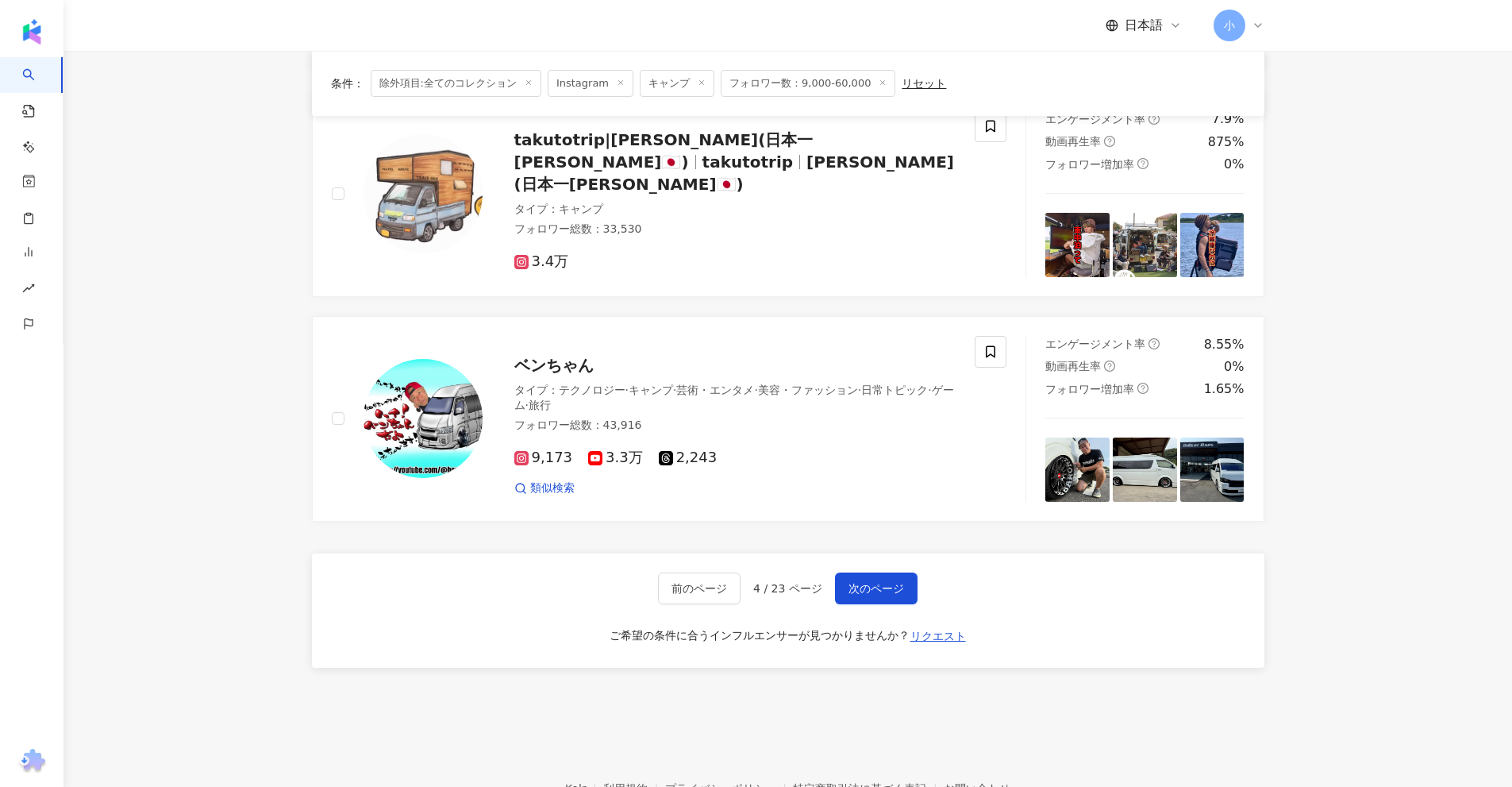
scroll to position [2337, 0]
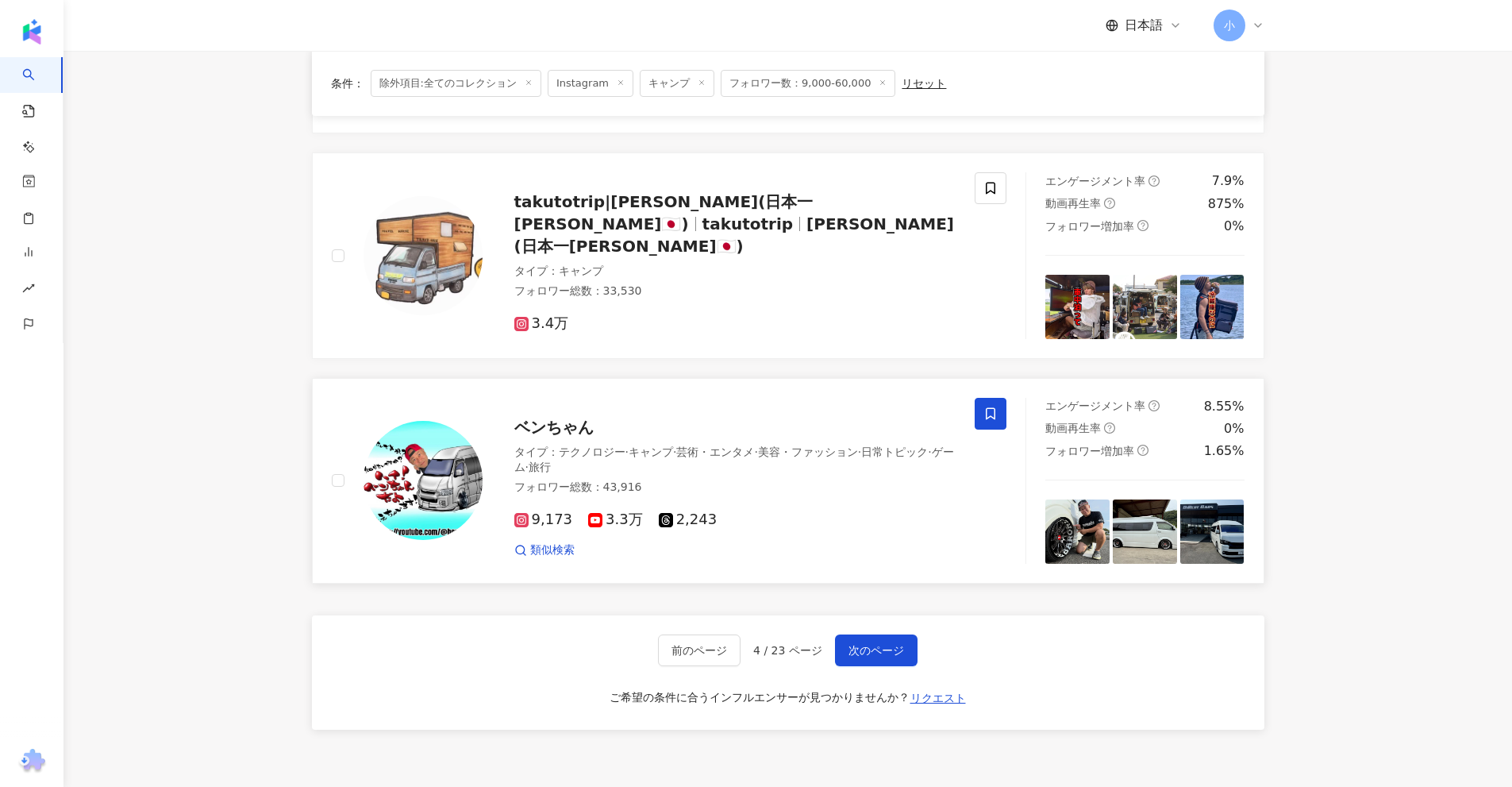
click at [992, 404] on span at bounding box center [990, 413] width 31 height 31
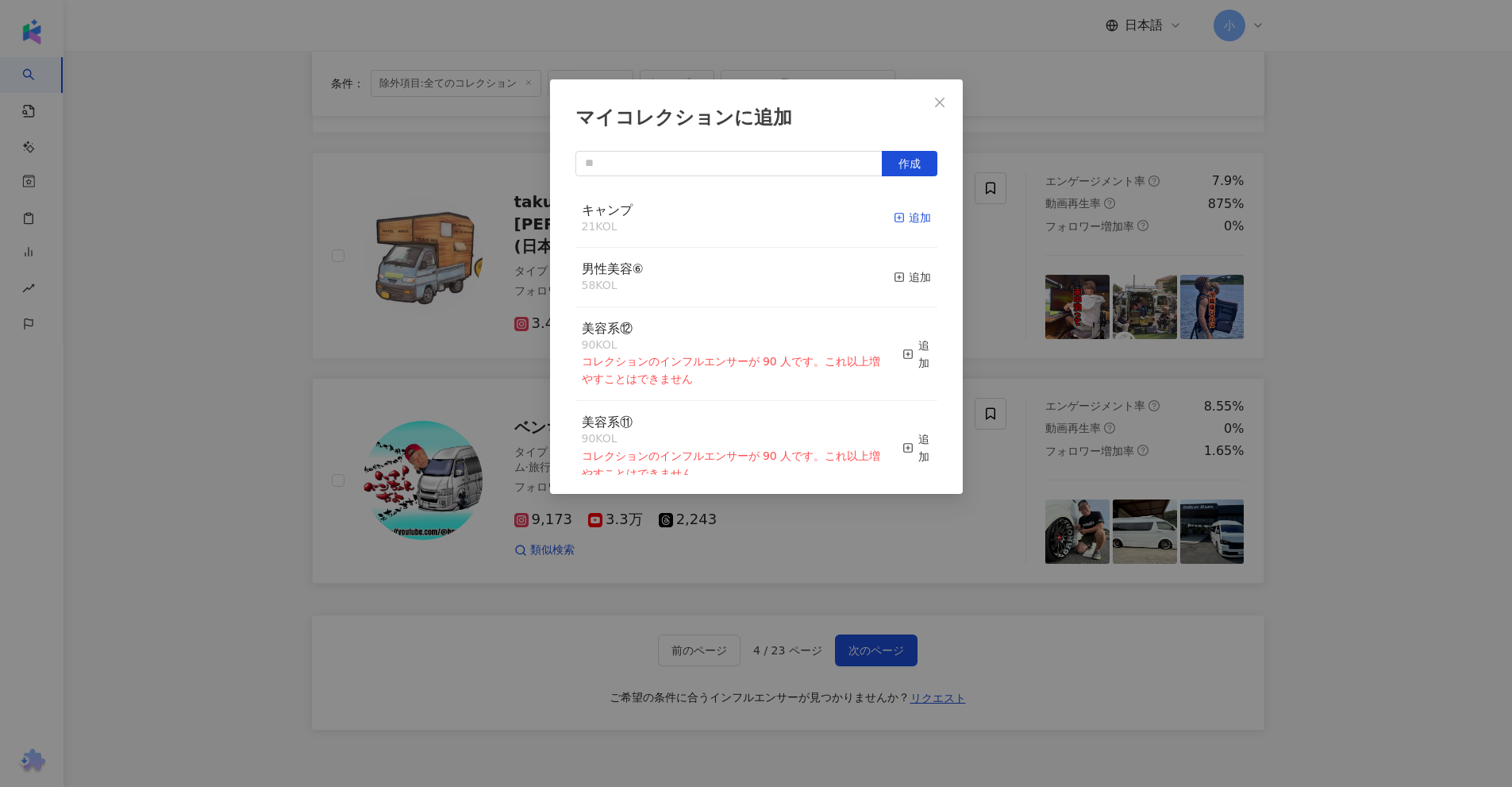
click at [901, 218] on div "追加" at bounding box center [912, 218] width 37 height 17
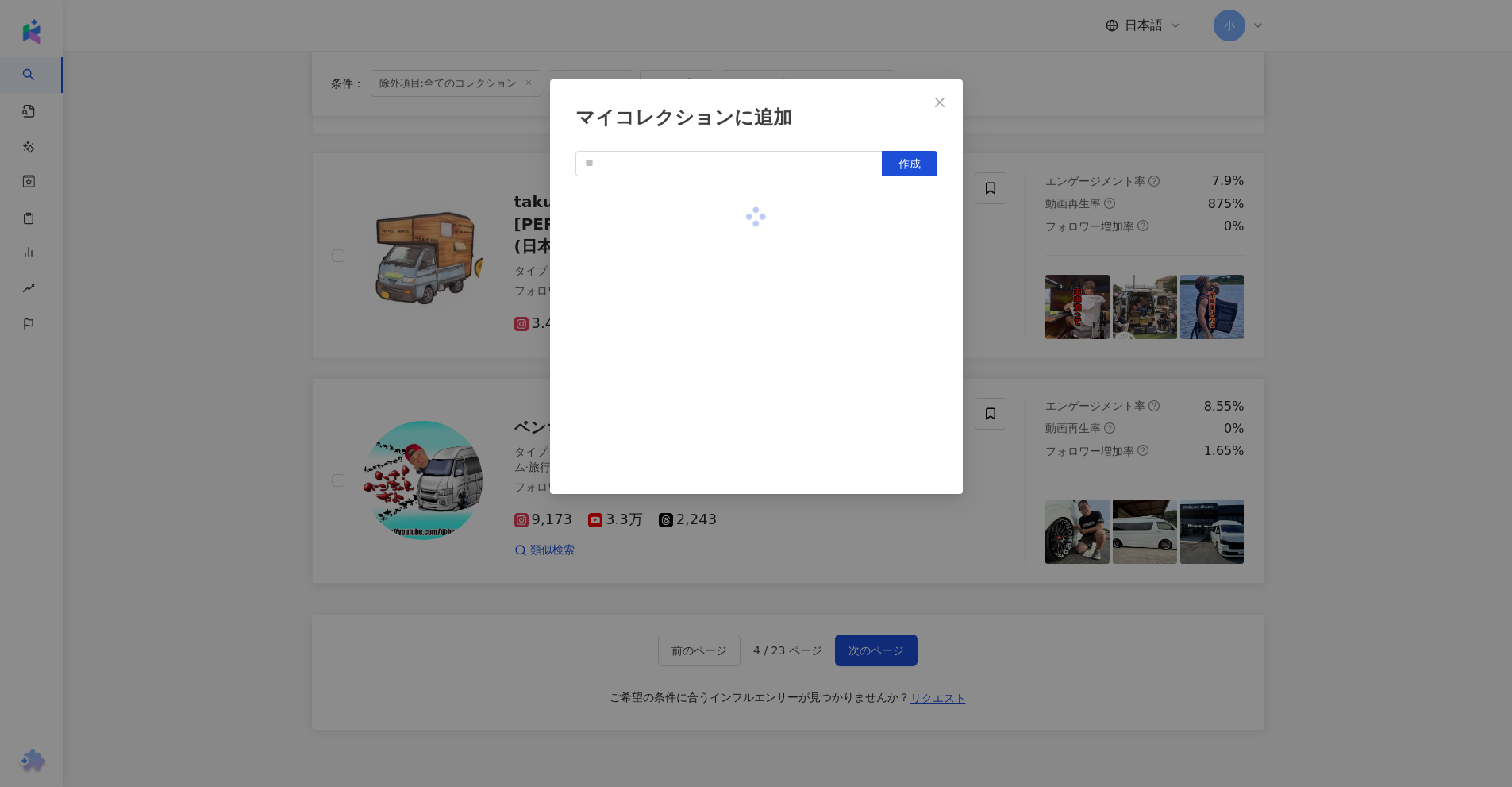
click at [1318, 285] on div "マイコレクションに追加 作成" at bounding box center [756, 393] width 1512 height 787
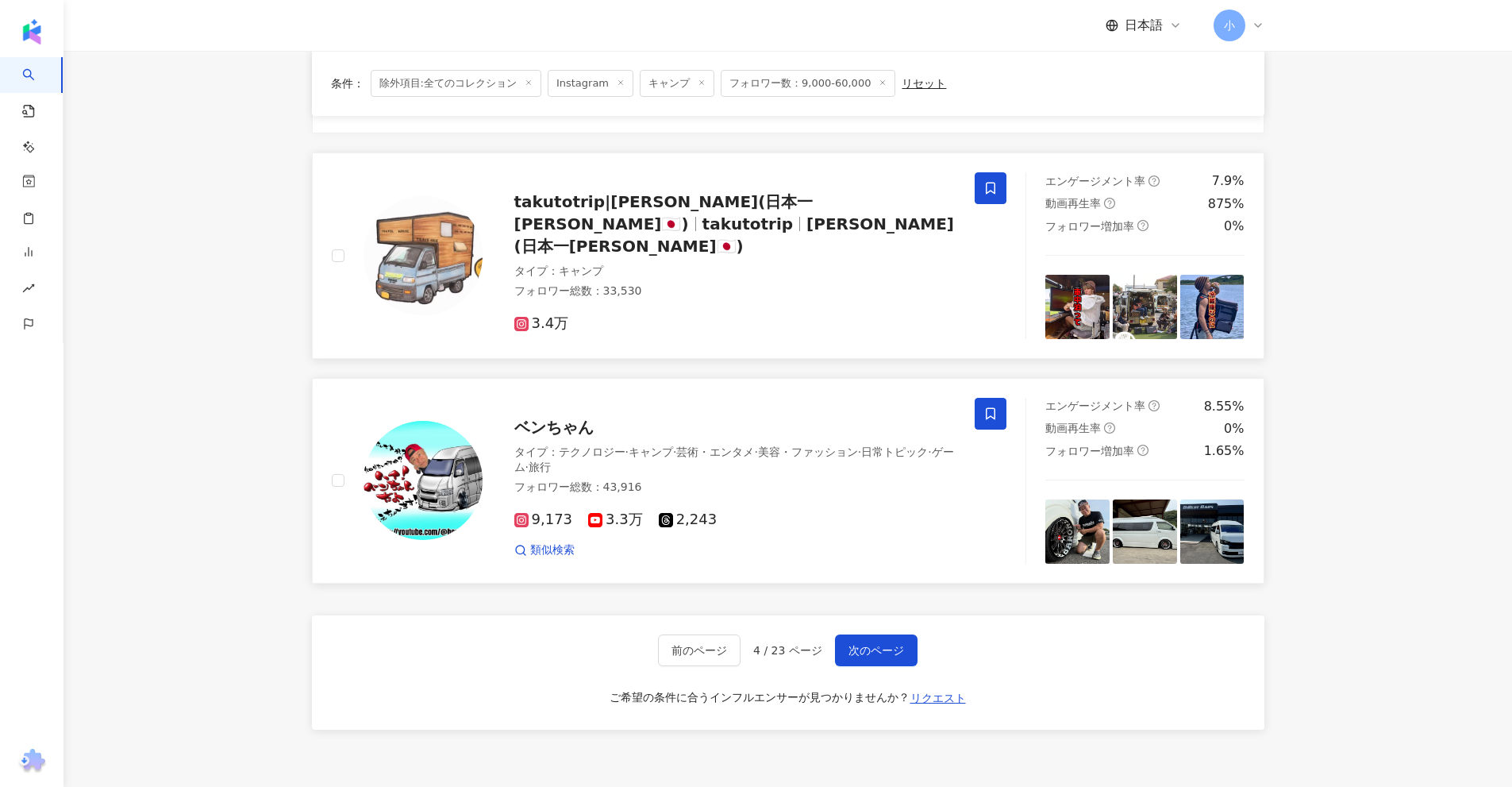
click at [992, 190] on icon at bounding box center [990, 188] width 14 height 14
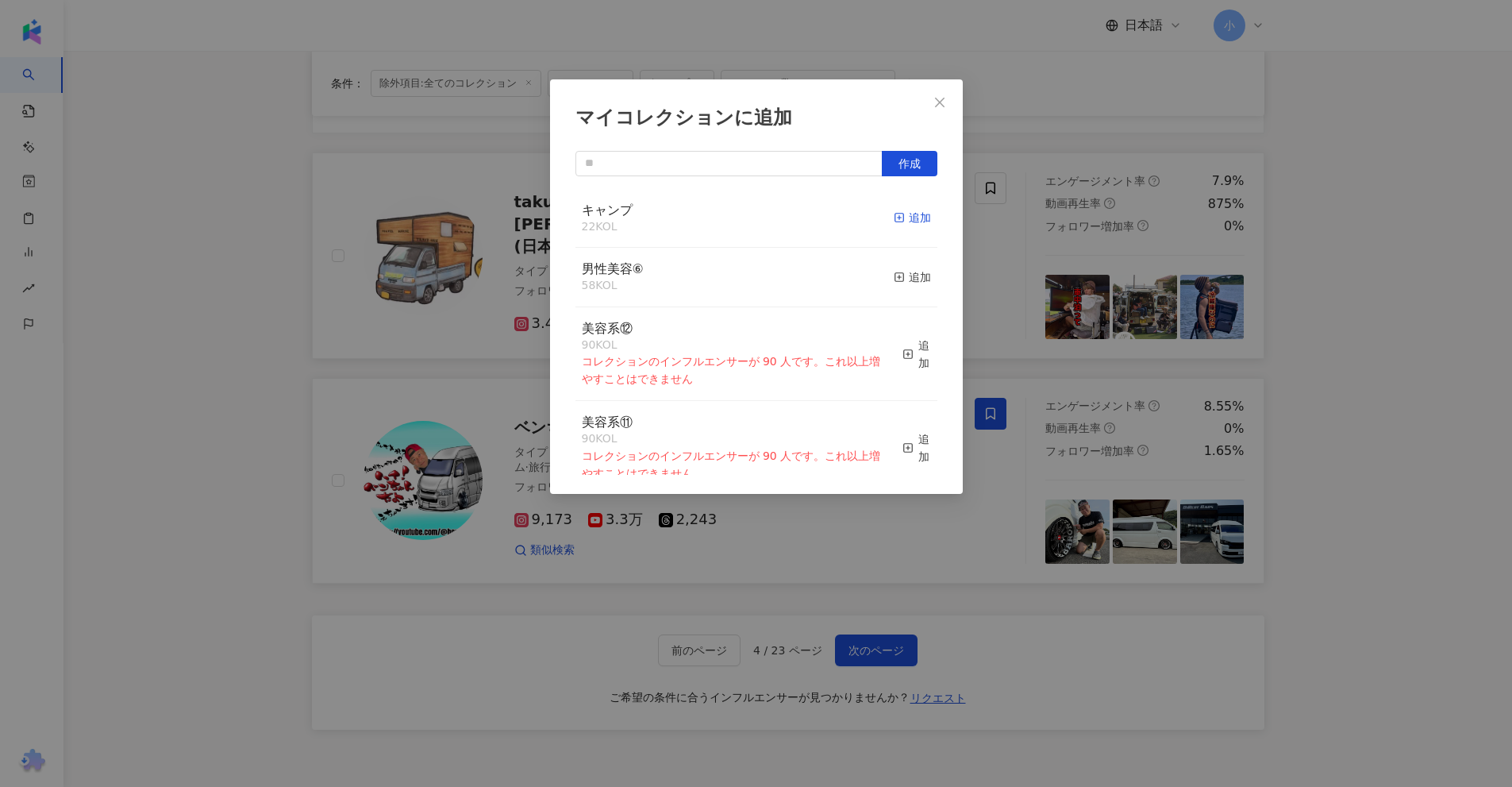
click at [905, 221] on div "追加" at bounding box center [912, 218] width 37 height 17
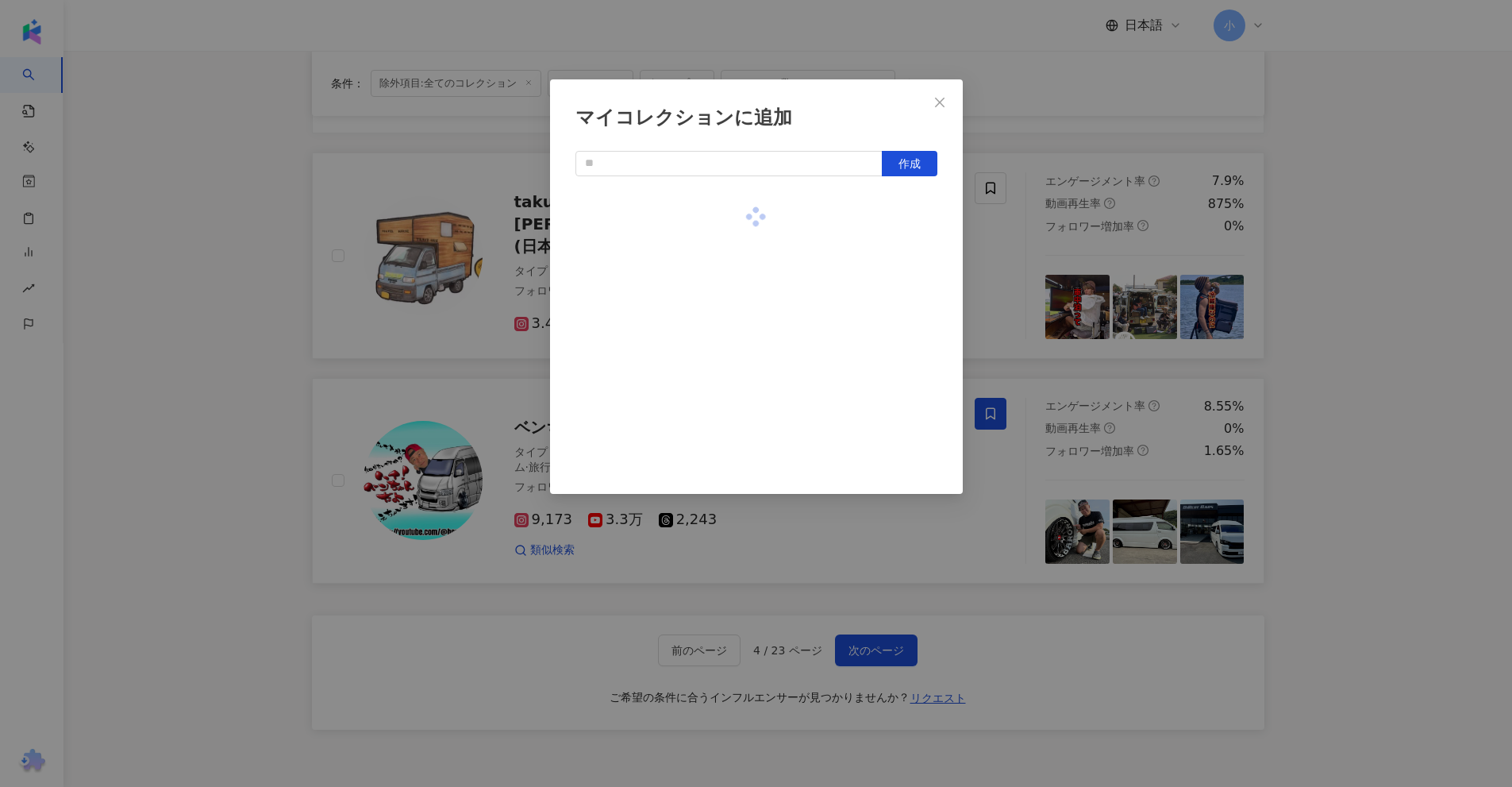
click at [1430, 325] on div "マイコレクションに追加 作成" at bounding box center [756, 393] width 1512 height 787
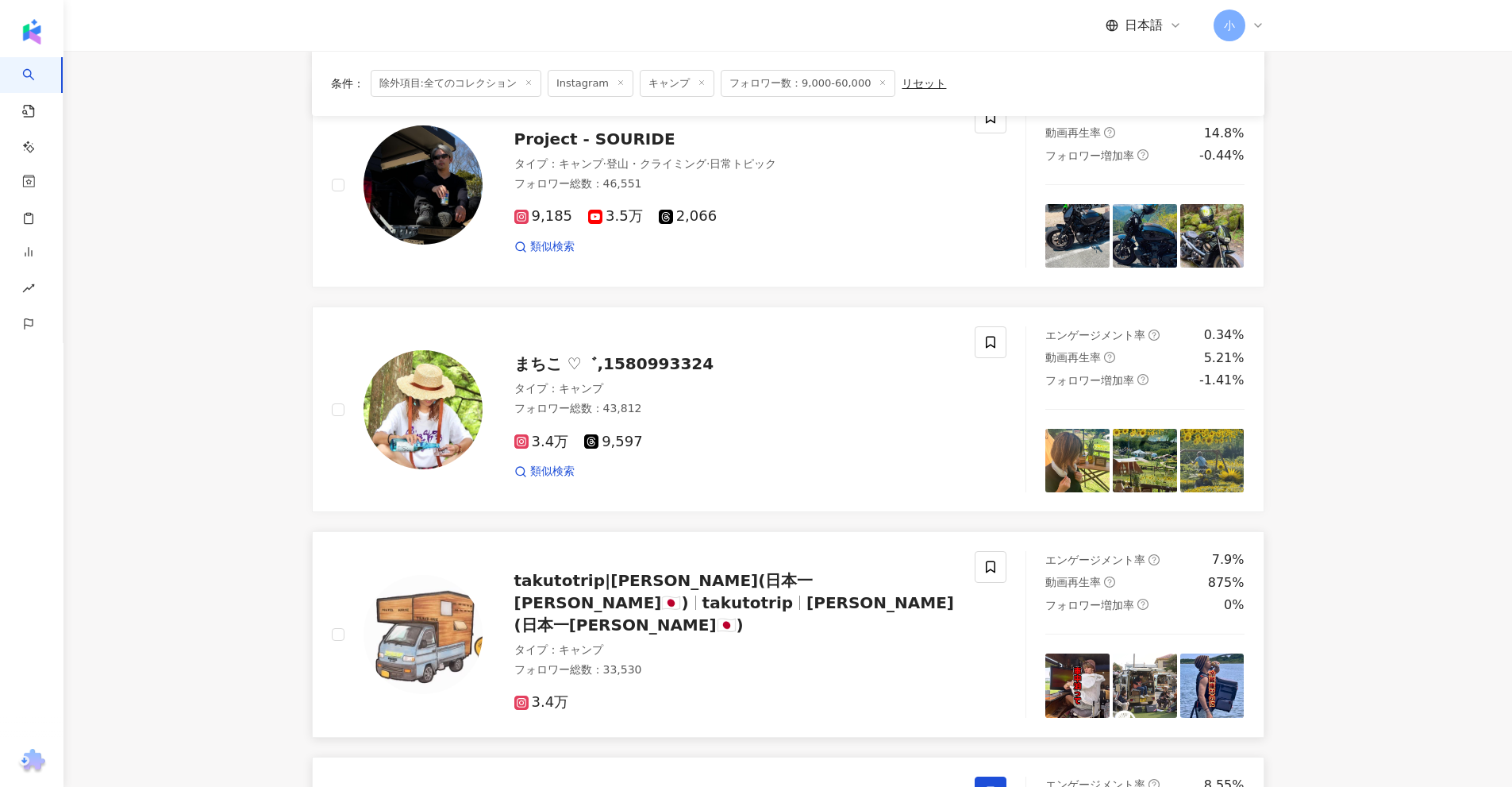
scroll to position [1940, 0]
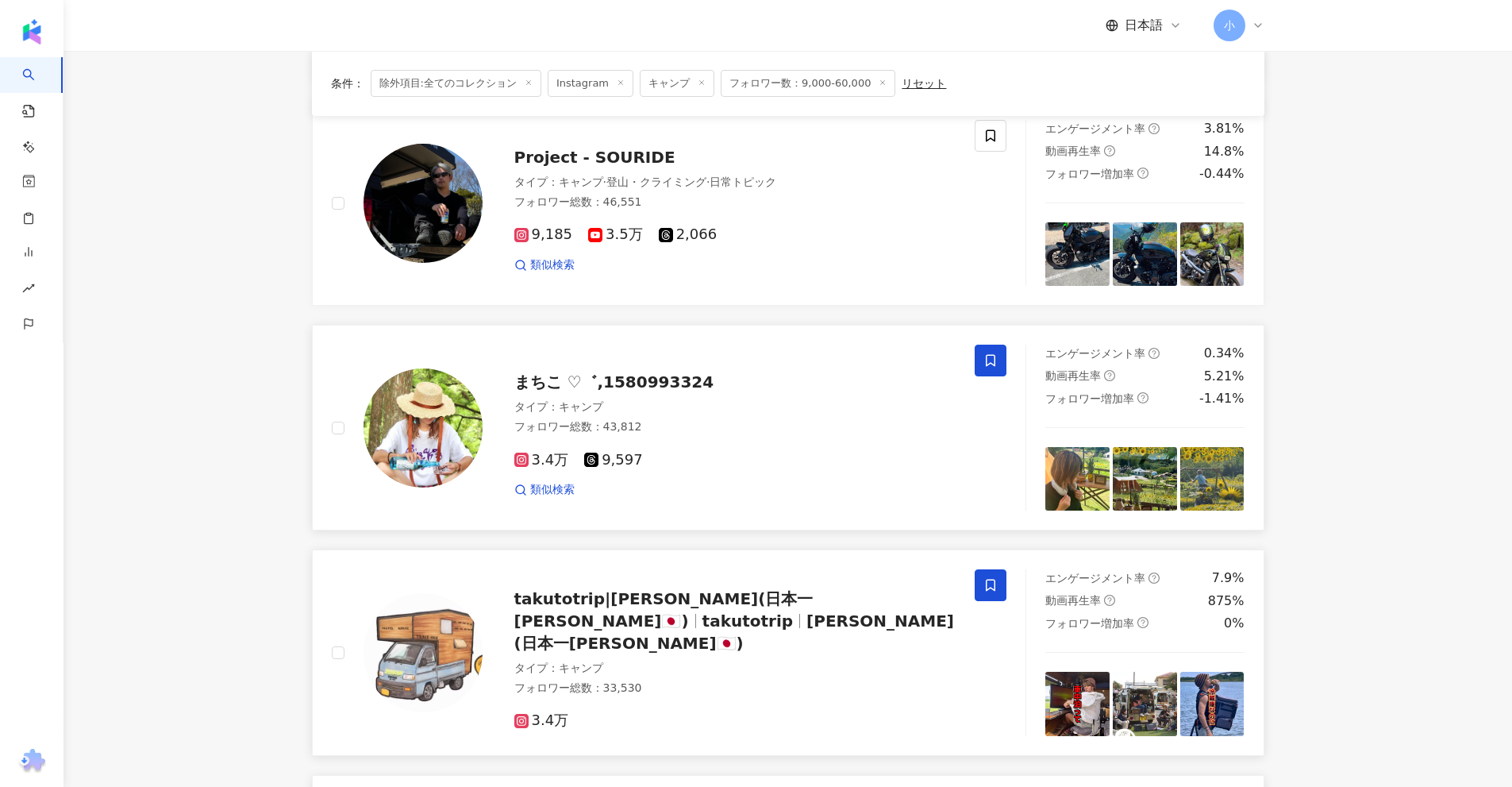
click at [980, 358] on span at bounding box center [990, 360] width 31 height 31
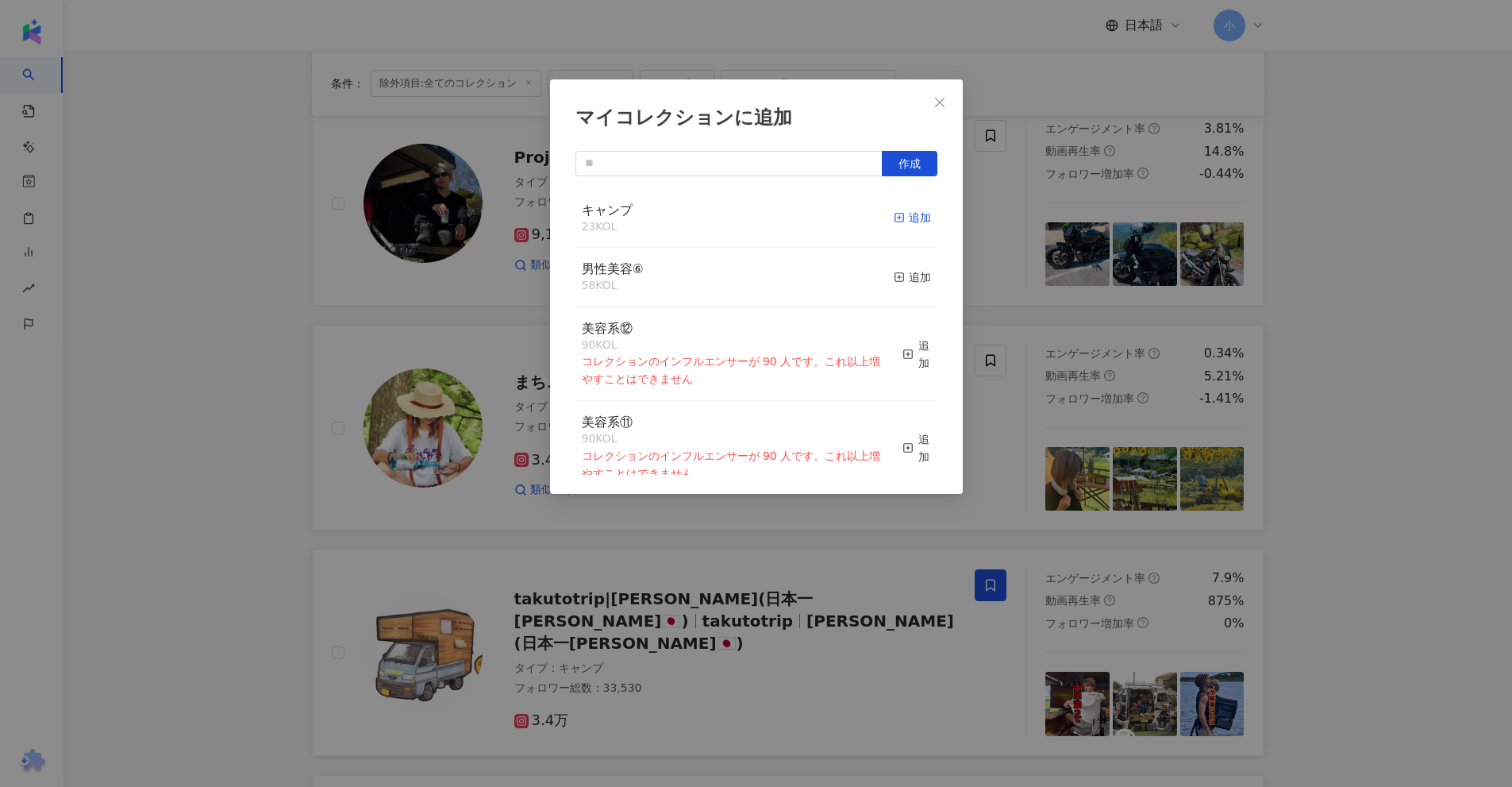
click at [915, 221] on div "追加" at bounding box center [912, 218] width 37 height 17
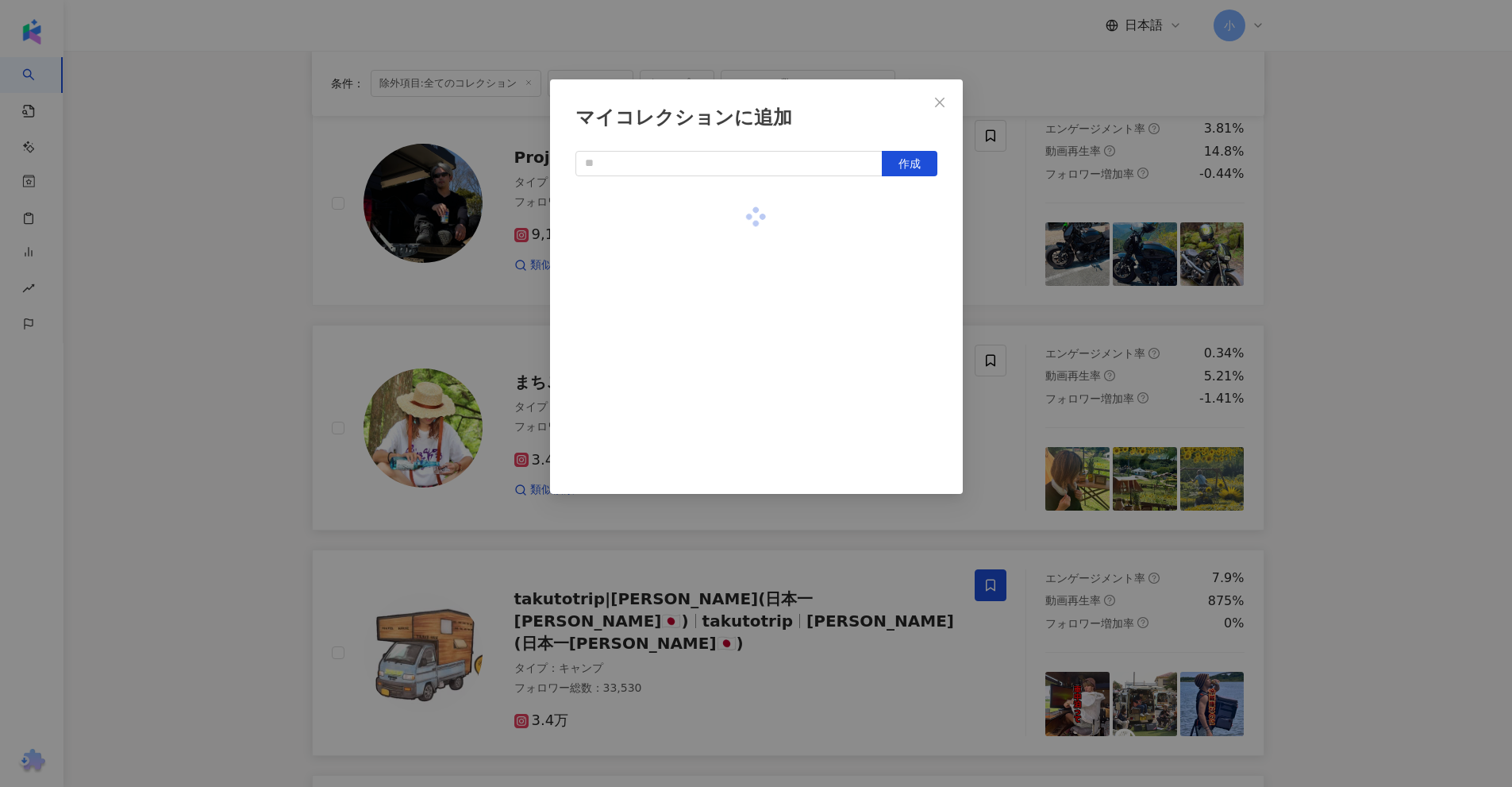
click at [1389, 267] on div "マイコレクションに追加 作成" at bounding box center [756, 393] width 1512 height 787
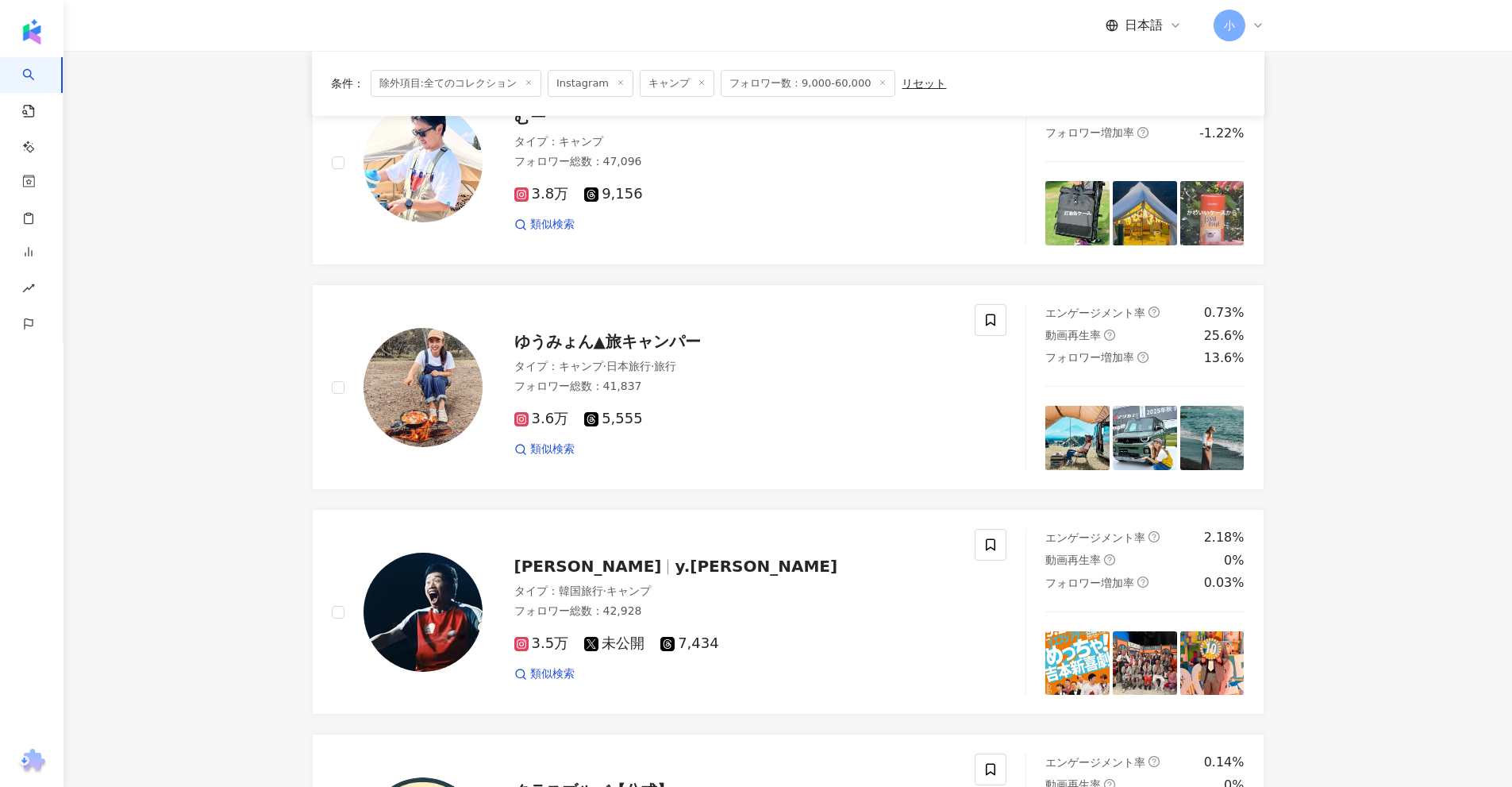
scroll to position [987, 0]
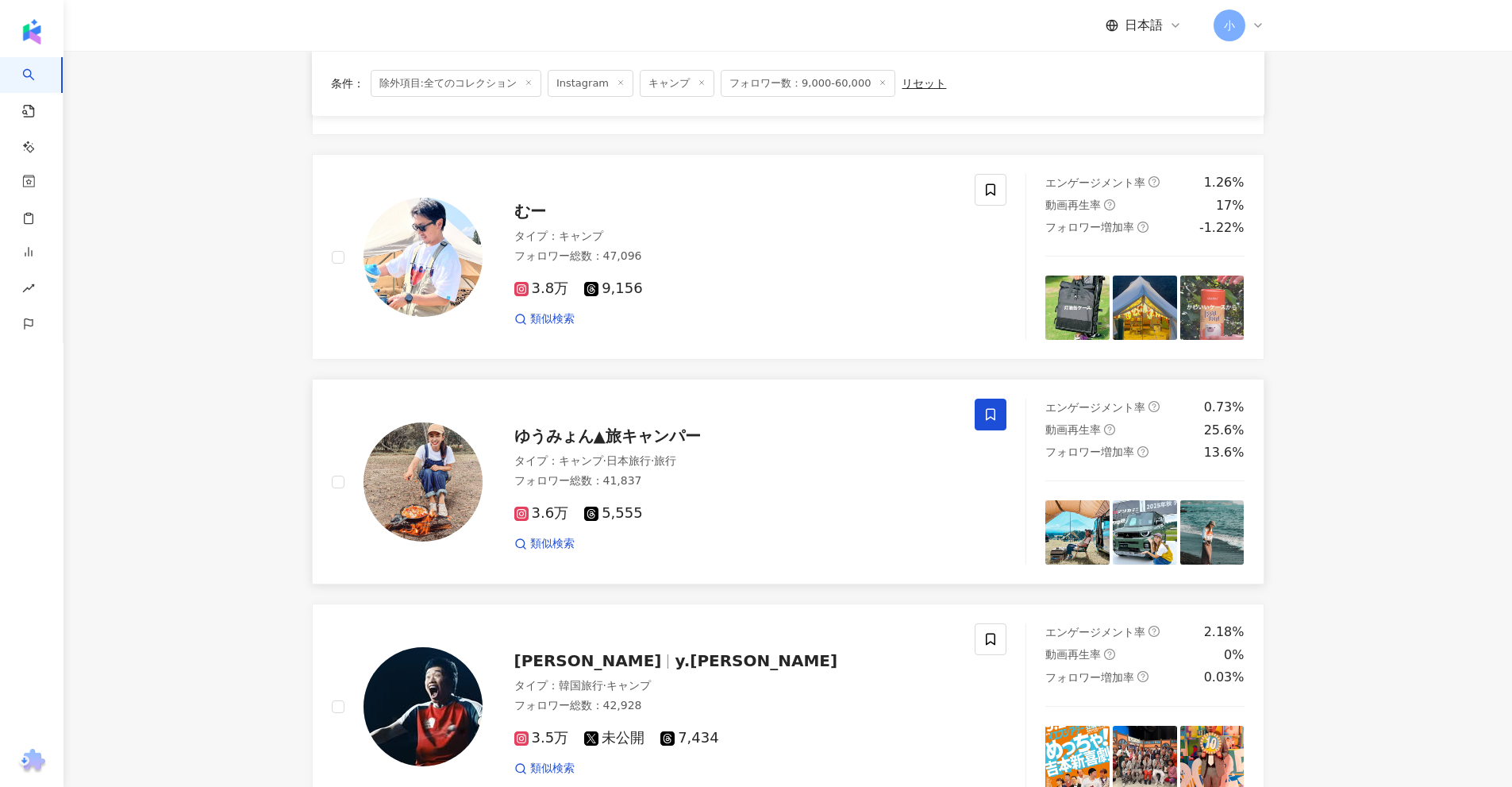
click at [993, 415] on icon at bounding box center [990, 414] width 14 height 14
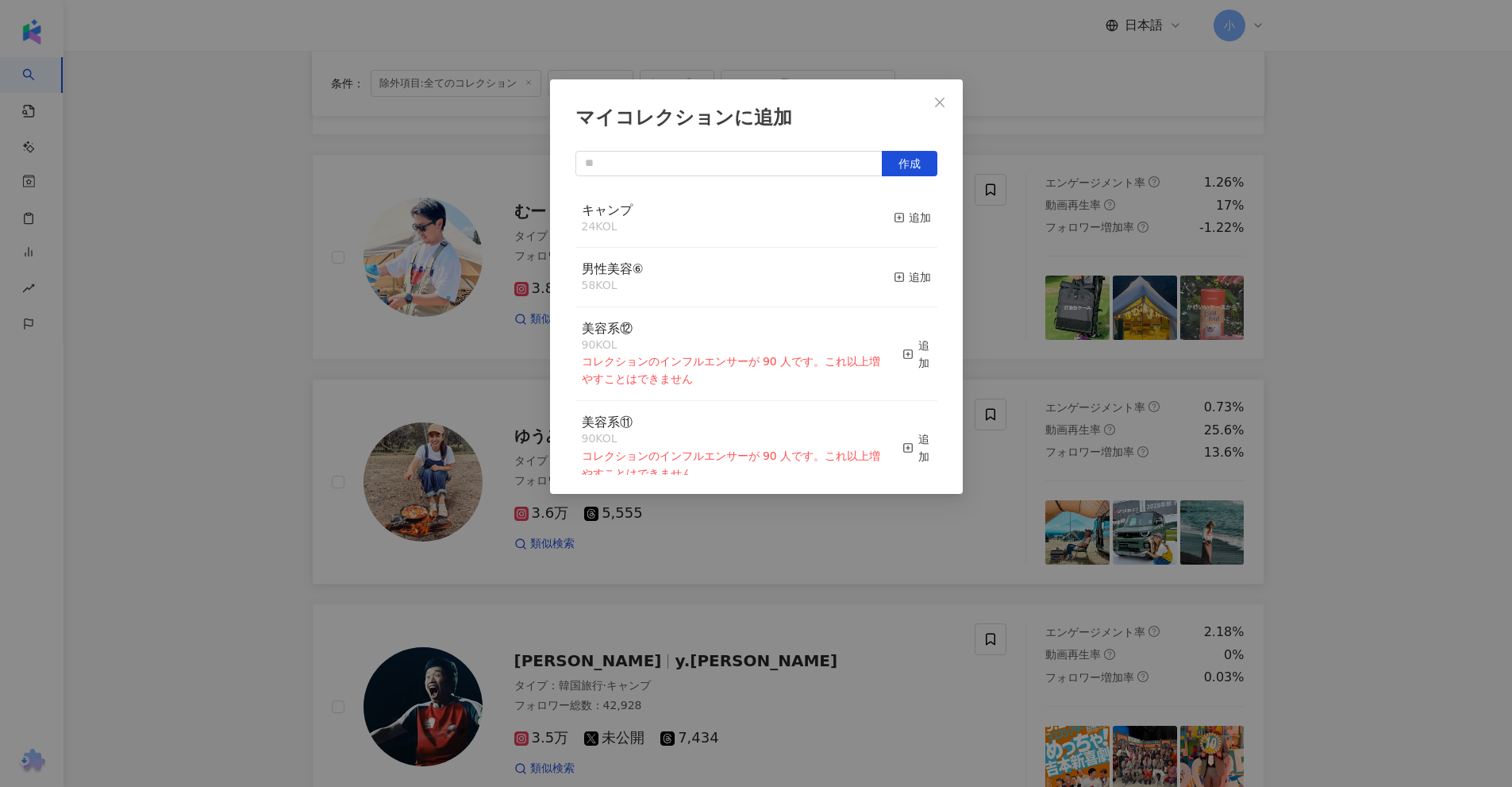
click at [904, 232] on button "追加" at bounding box center [912, 218] width 37 height 33
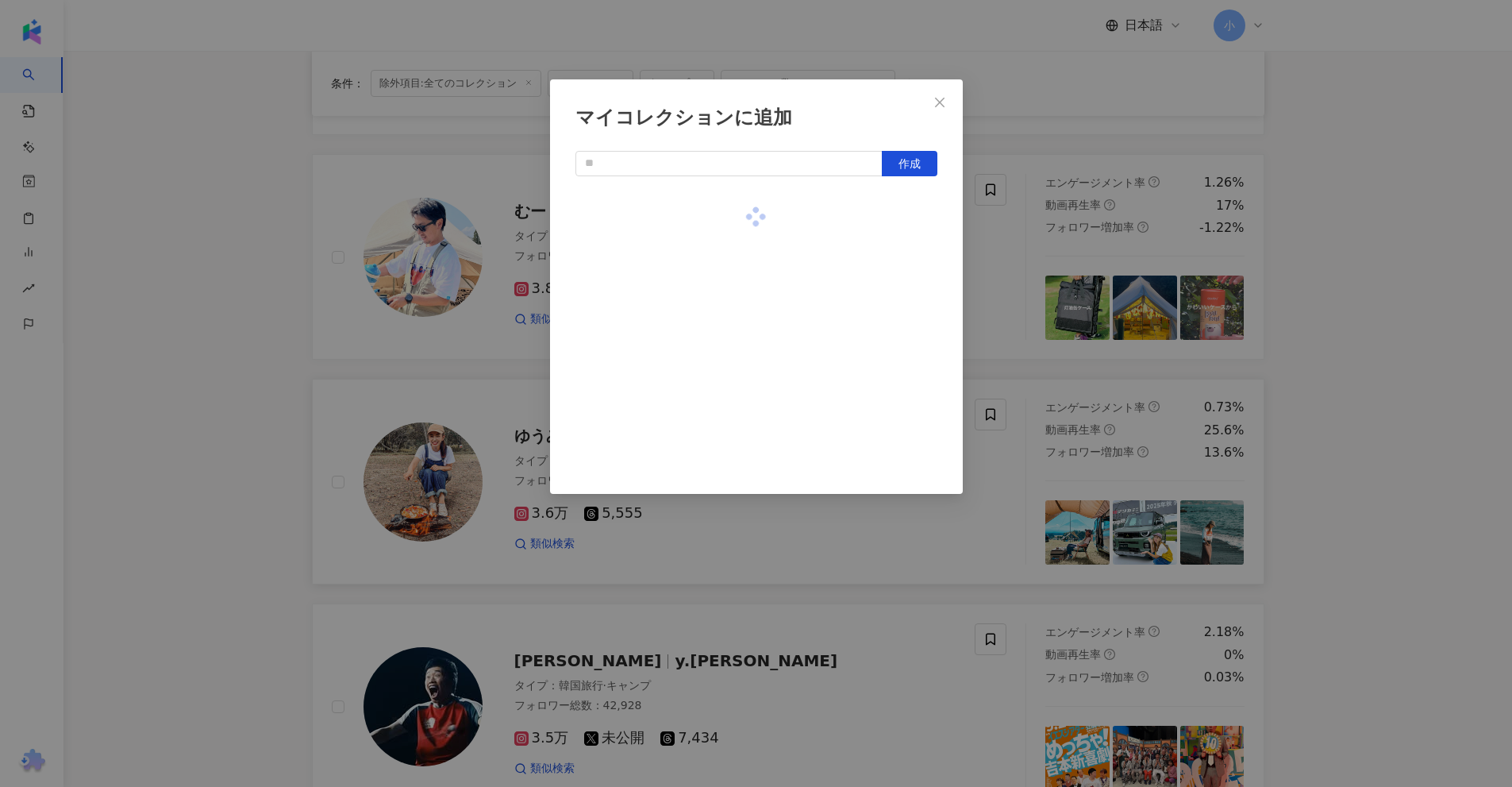
click at [993, 227] on div "マイコレクションに追加 作成" at bounding box center [756, 393] width 1512 height 787
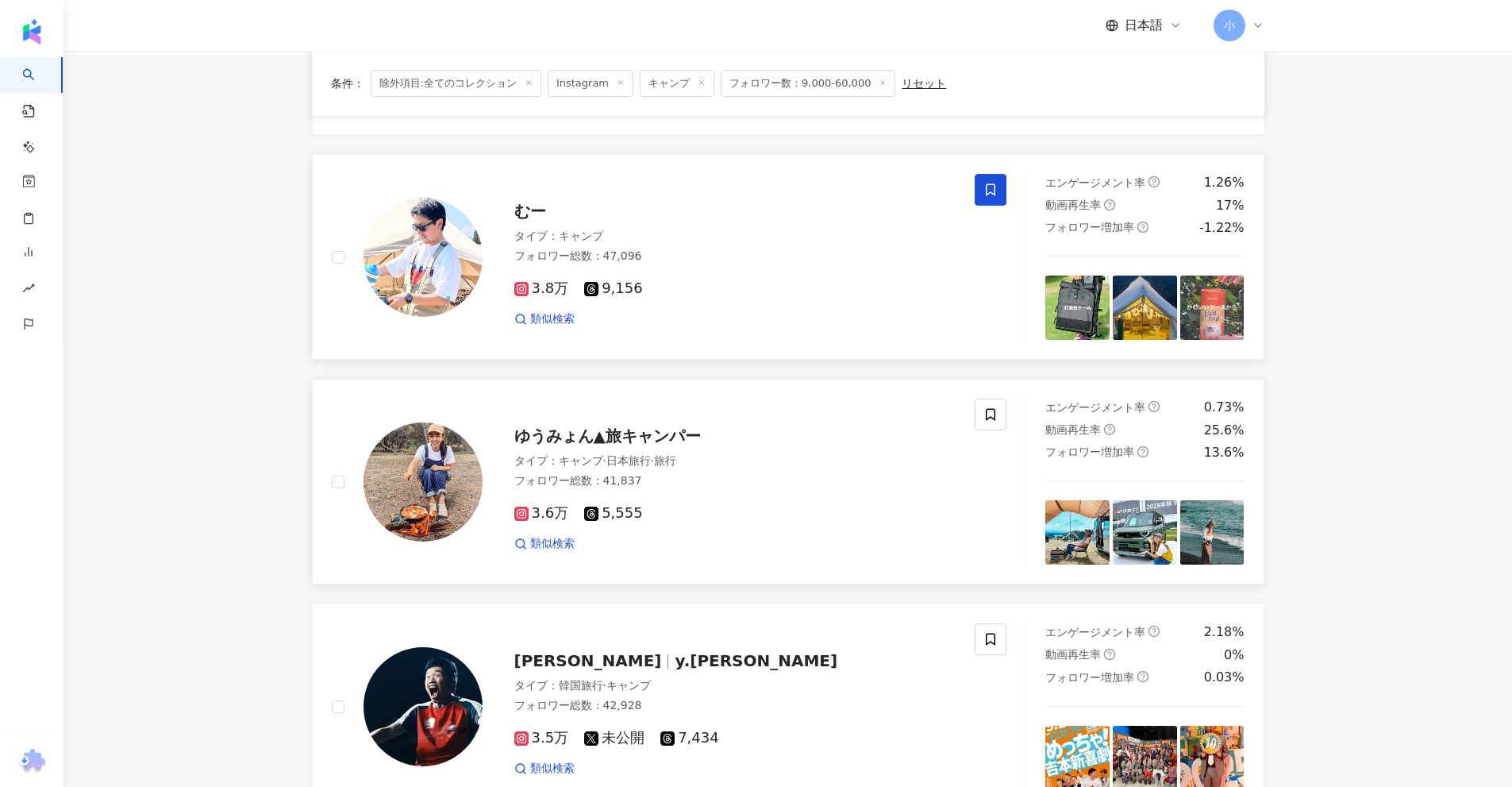
click at [993, 190] on icon at bounding box center [990, 189] width 14 height 14
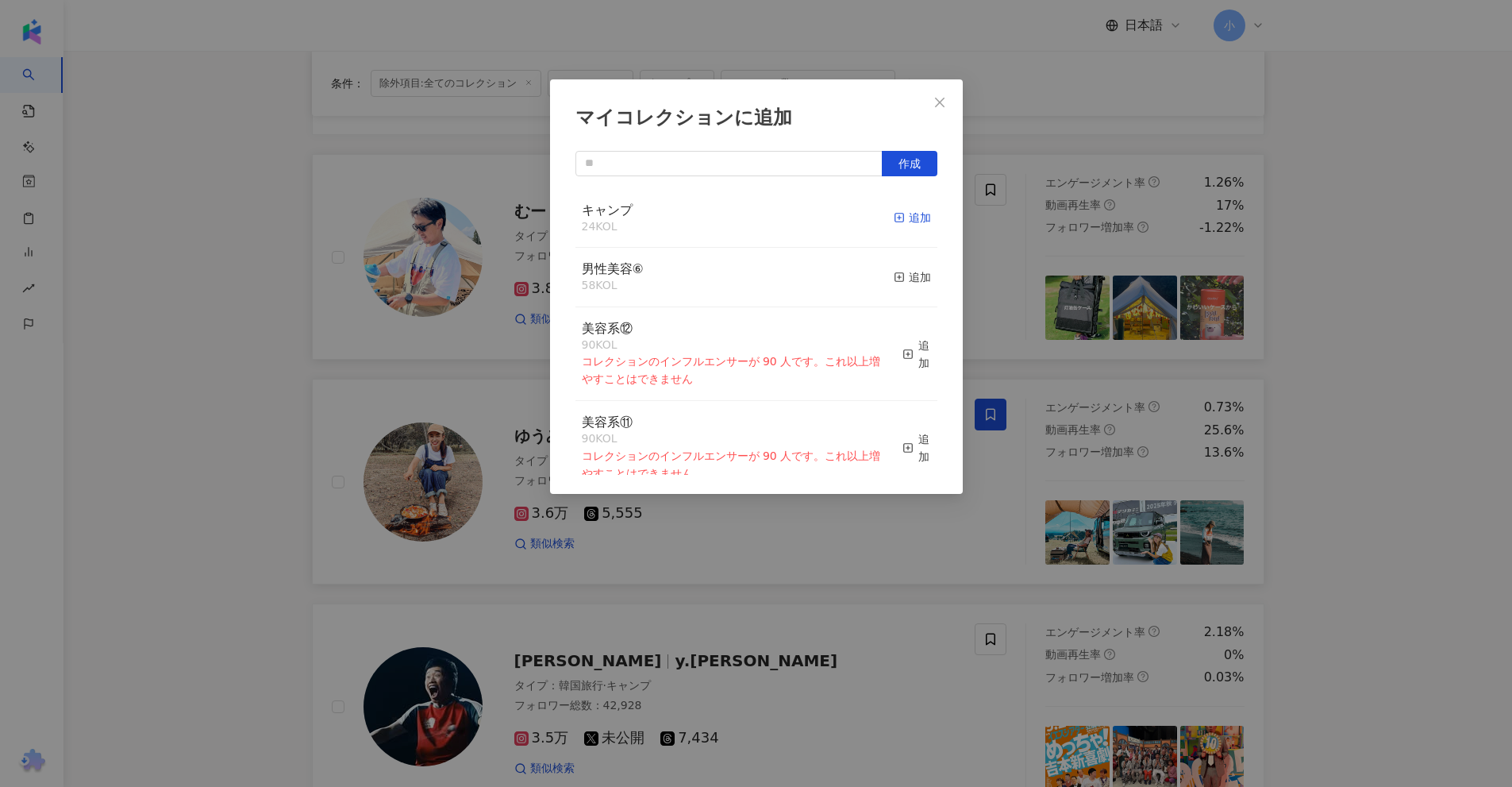
click at [907, 217] on div "追加" at bounding box center [912, 218] width 37 height 17
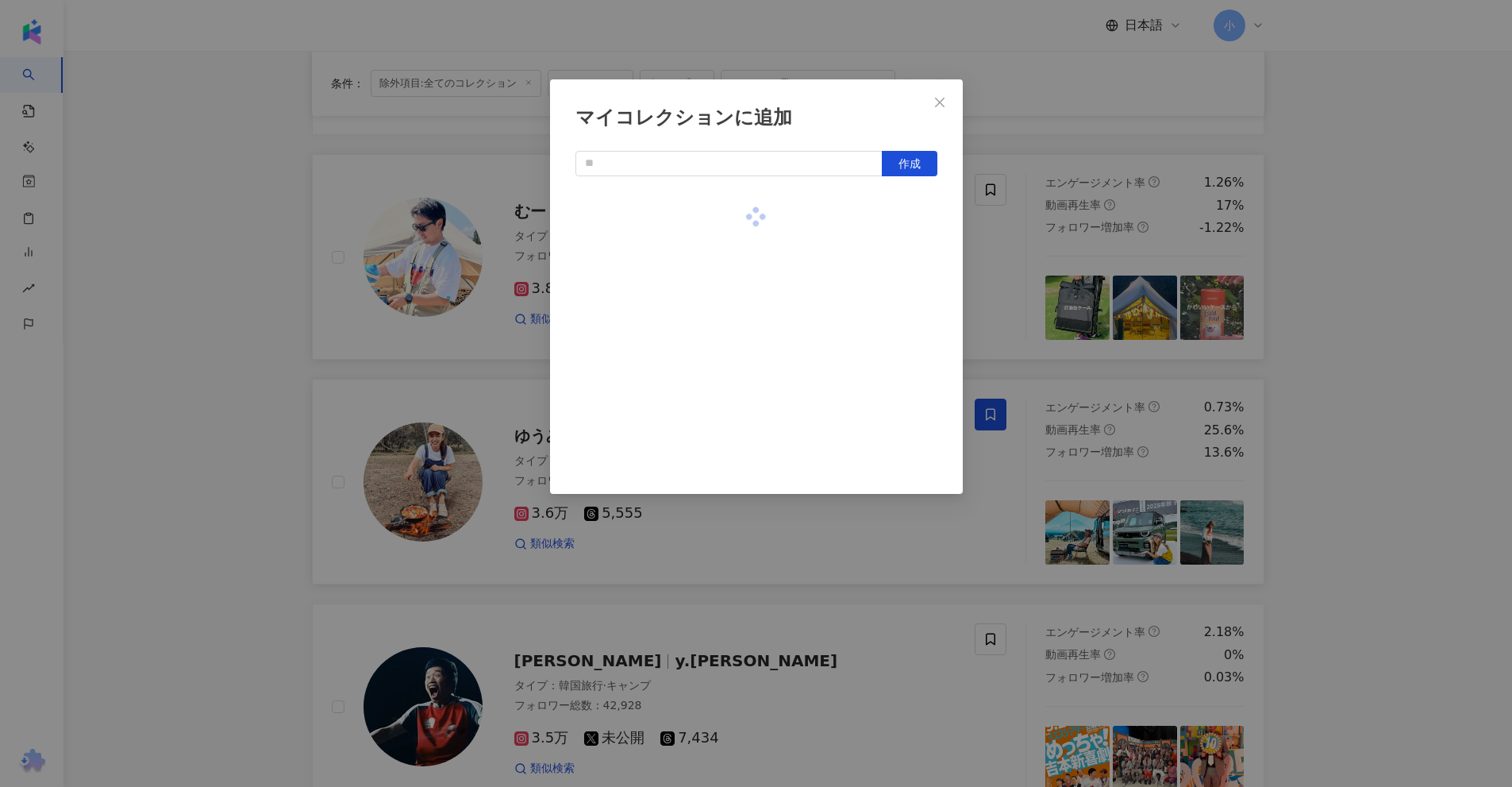
click at [1329, 275] on div "マイコレクションに追加 作成" at bounding box center [756, 393] width 1512 height 787
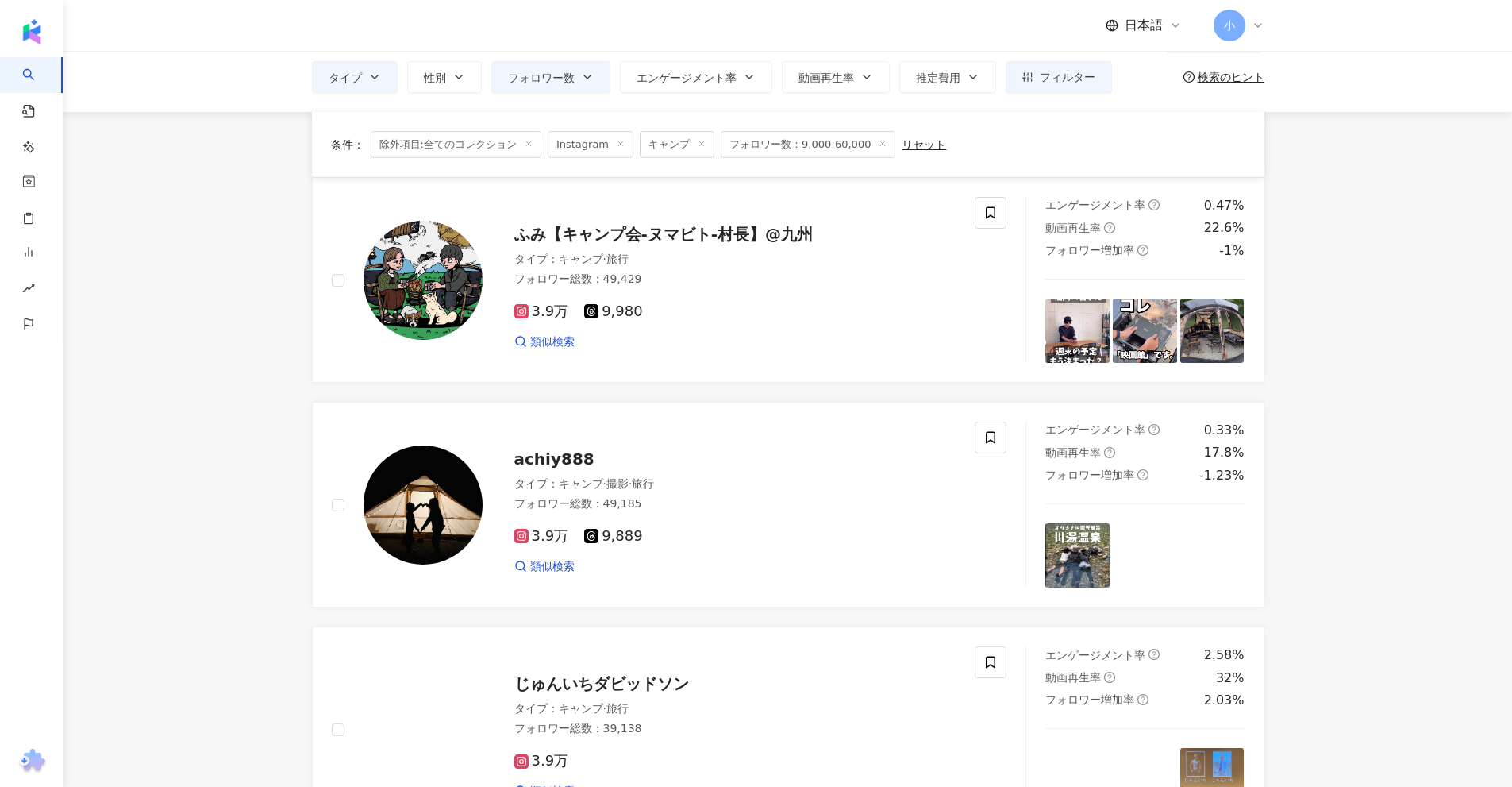
scroll to position [35, 0]
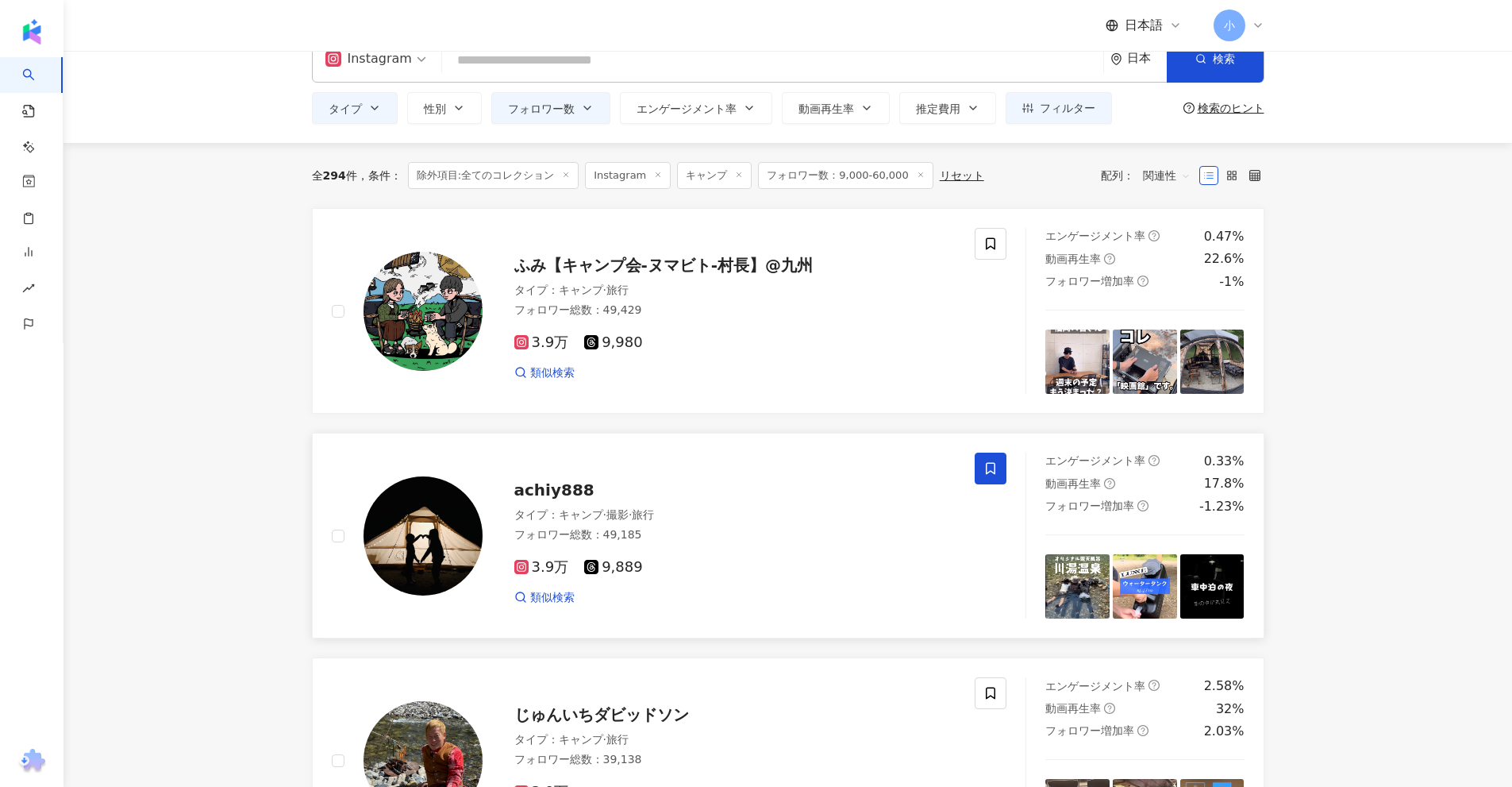
click at [980, 467] on span at bounding box center [990, 468] width 31 height 31
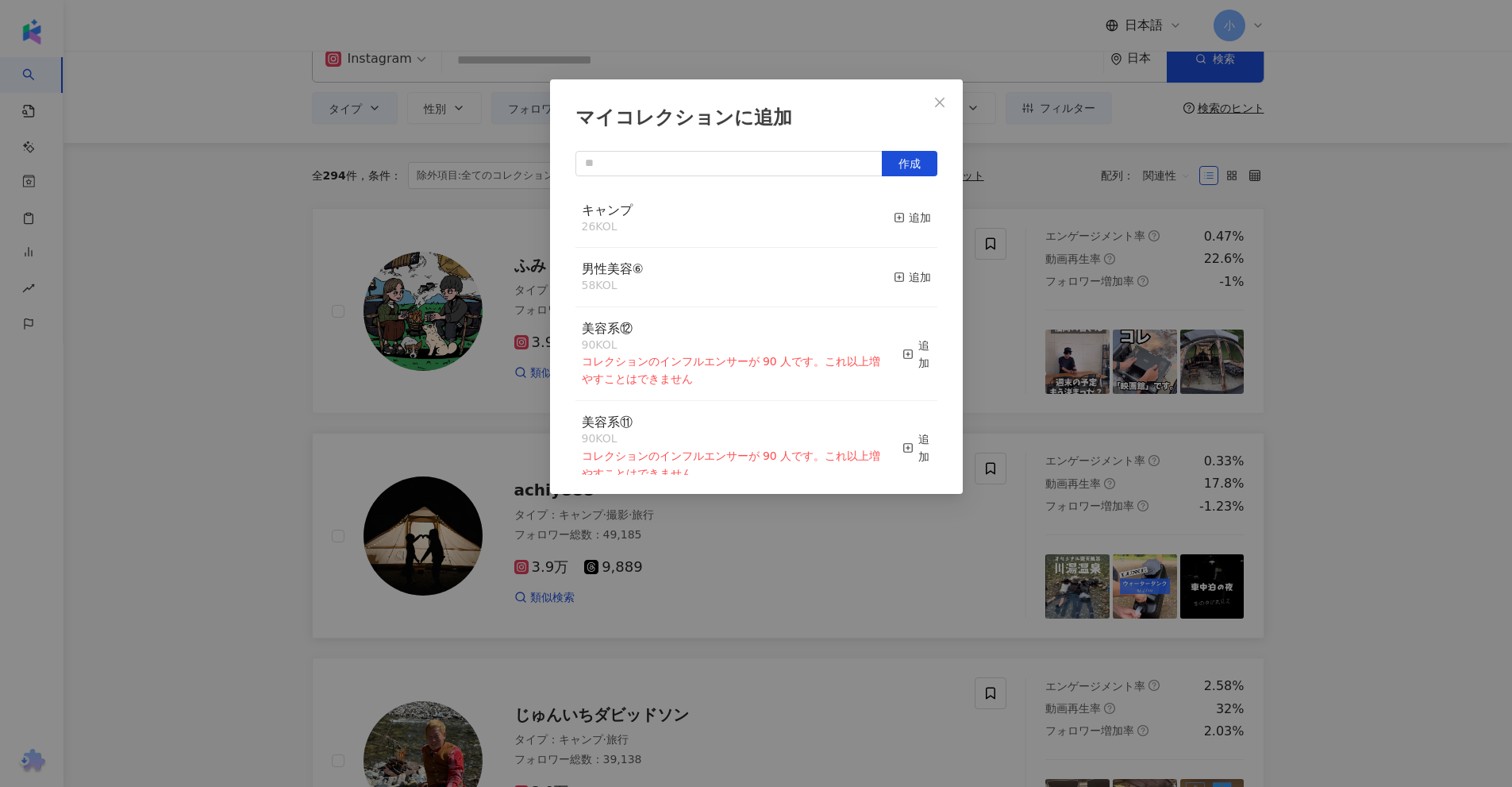
drag, startPoint x: 906, startPoint y: 221, endPoint x: 1031, endPoint y: 254, distance: 129.3
click at [907, 224] on div "追加" at bounding box center [912, 218] width 37 height 17
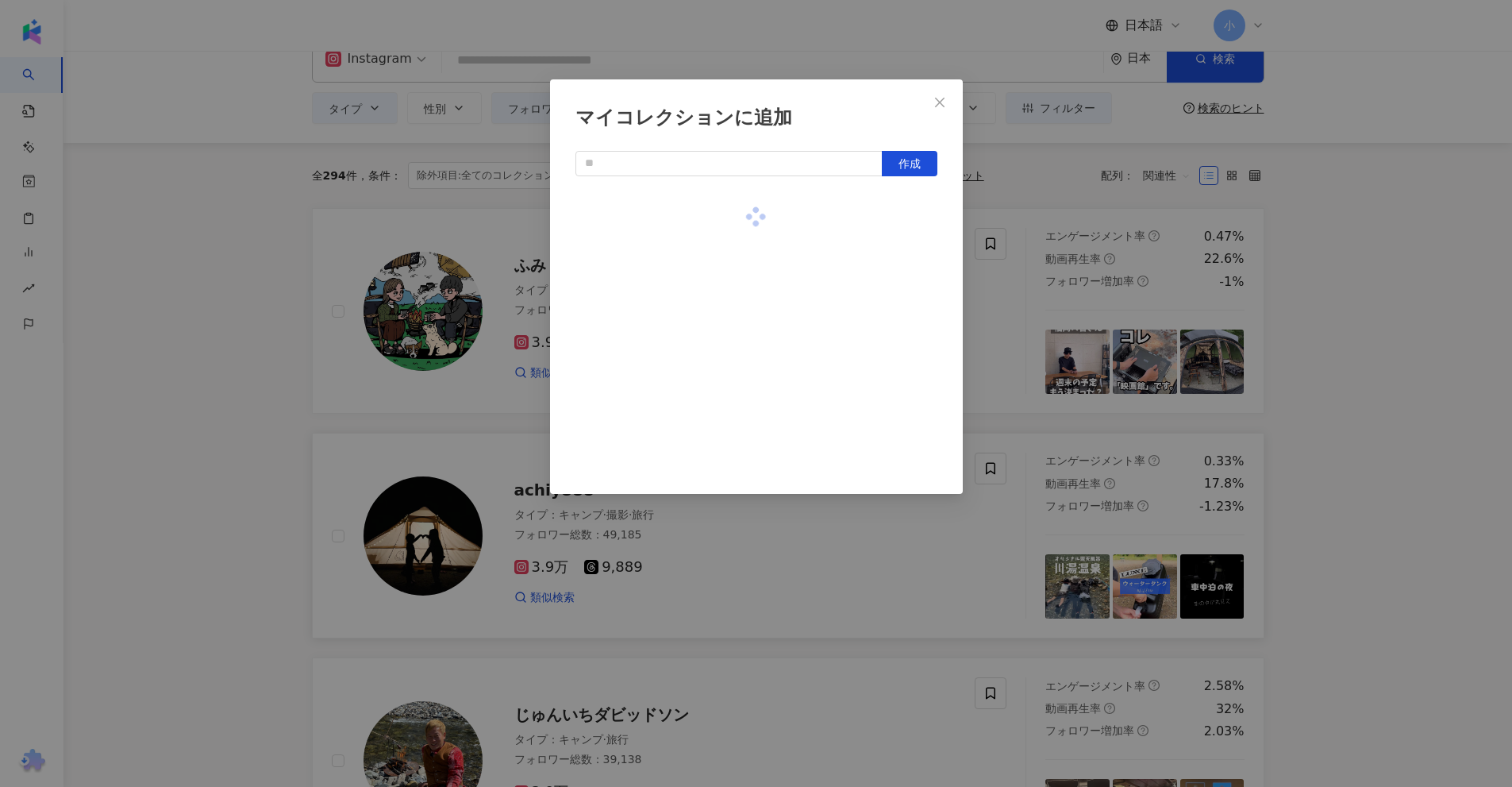
click at [1377, 296] on div "マイコレクションに追加 作成" at bounding box center [756, 393] width 1512 height 787
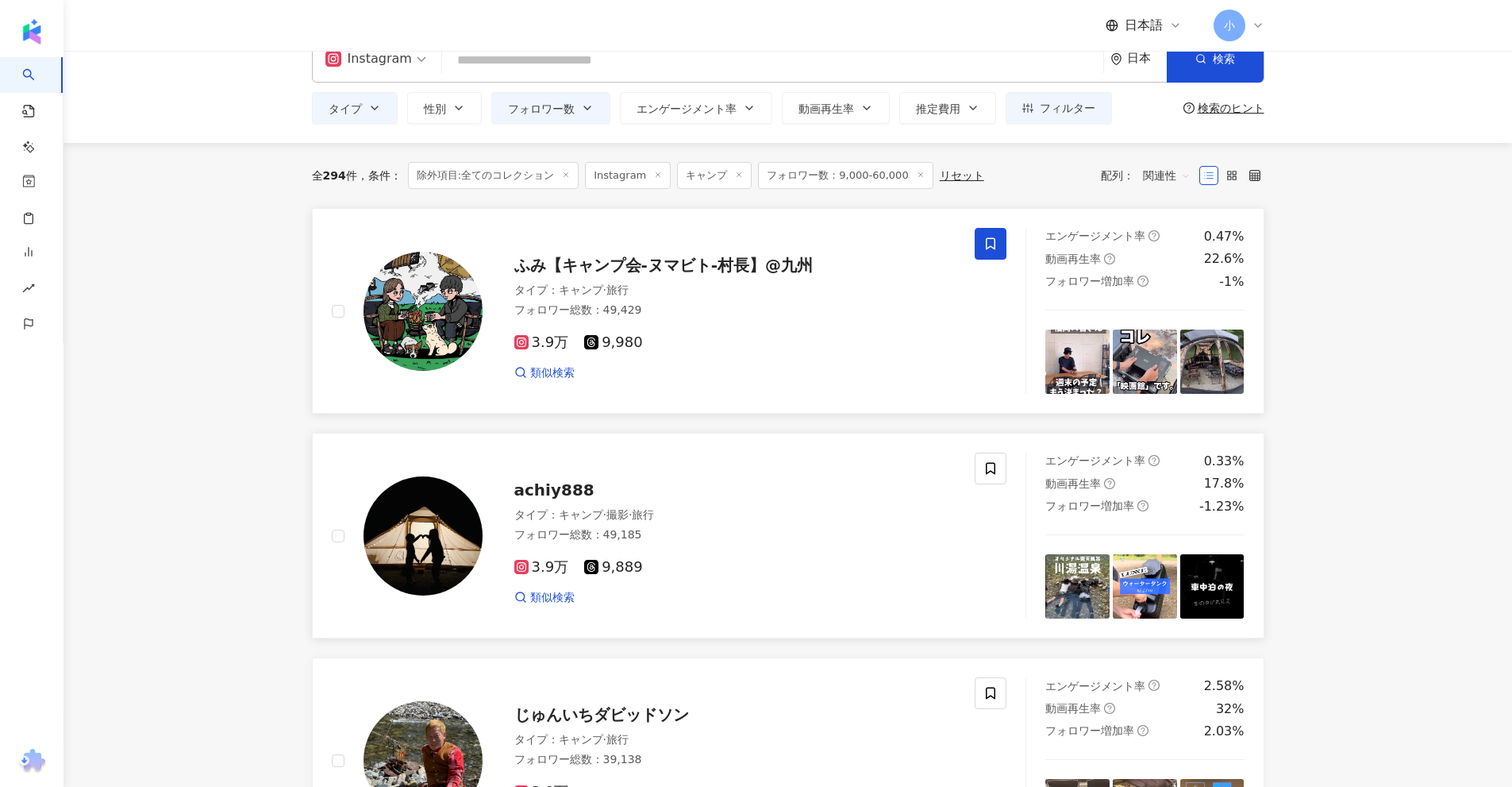
click at [994, 241] on icon at bounding box center [990, 244] width 10 height 12
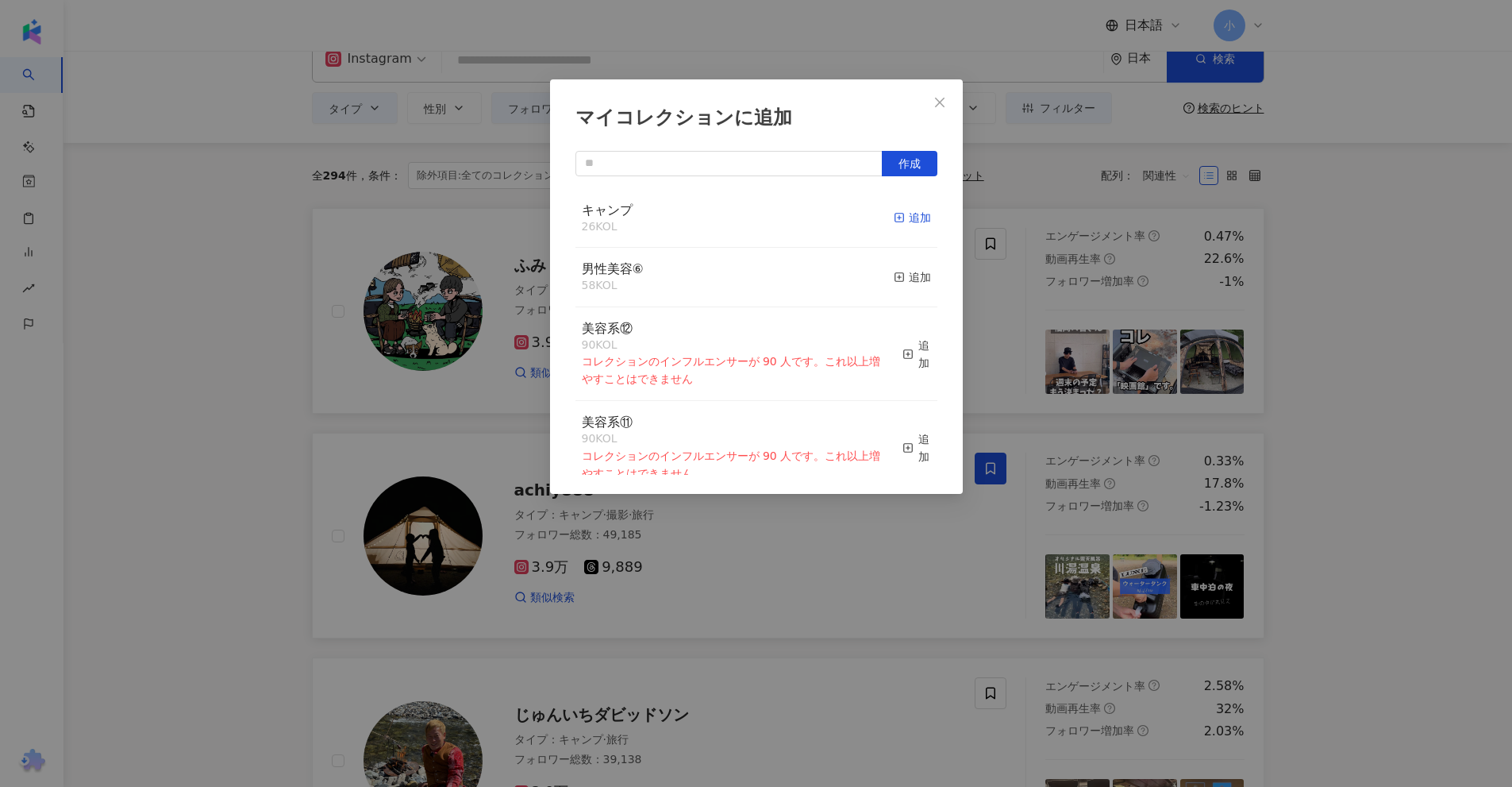
click at [897, 225] on div "追加" at bounding box center [912, 218] width 37 height 17
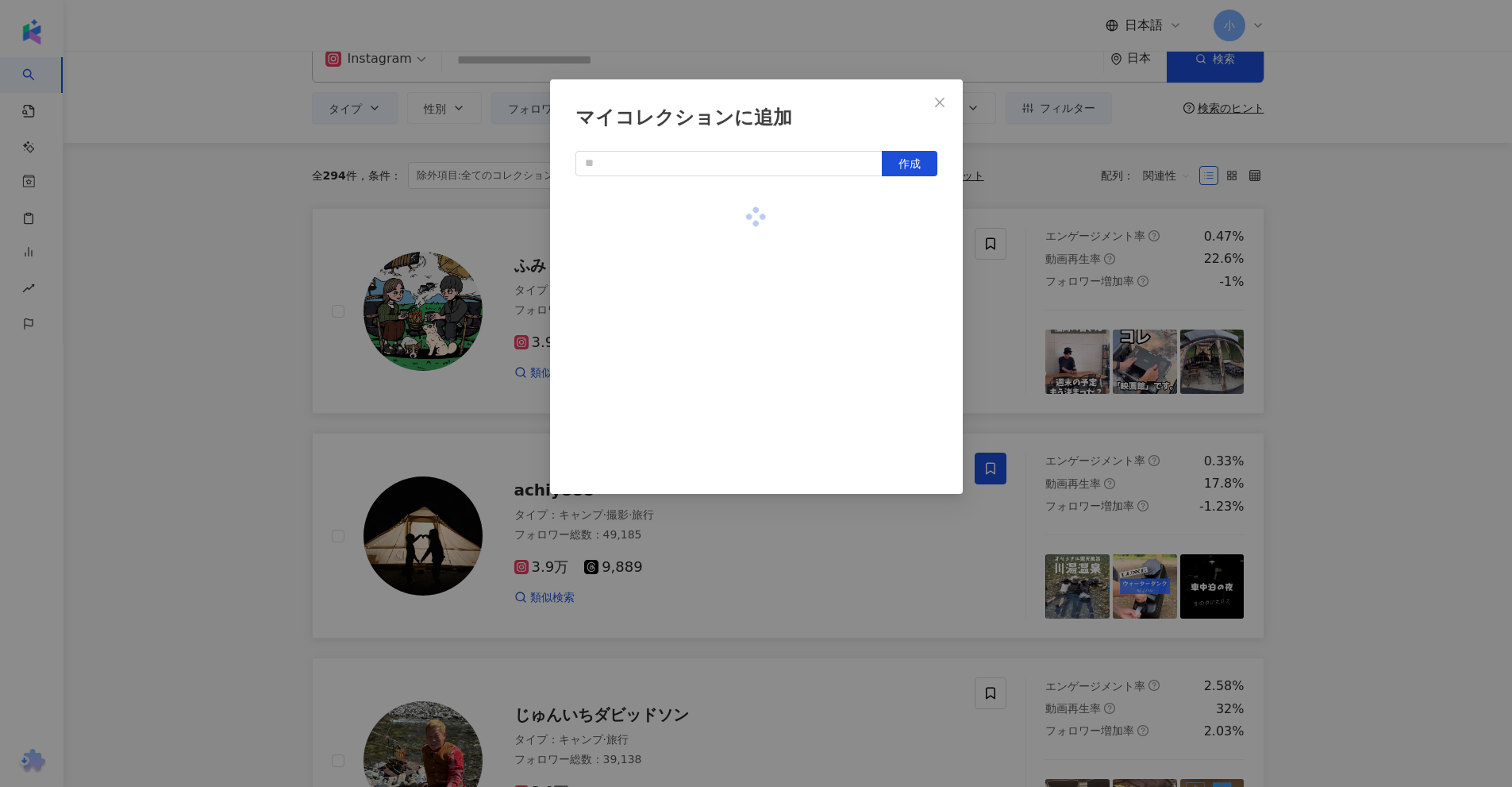
click at [1352, 288] on div "マイコレクションに追加 作成" at bounding box center [756, 393] width 1512 height 787
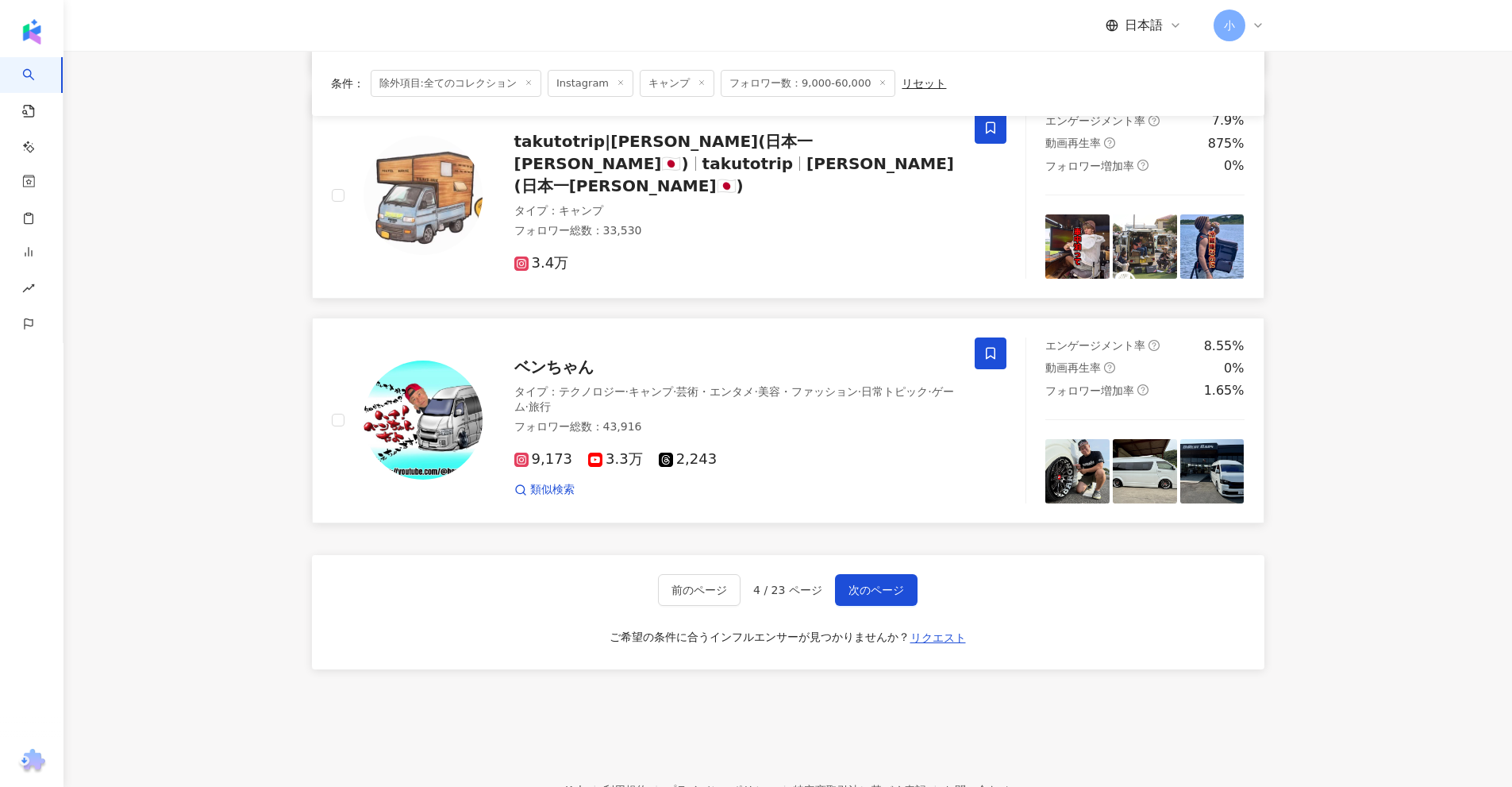
scroll to position [2495, 0]
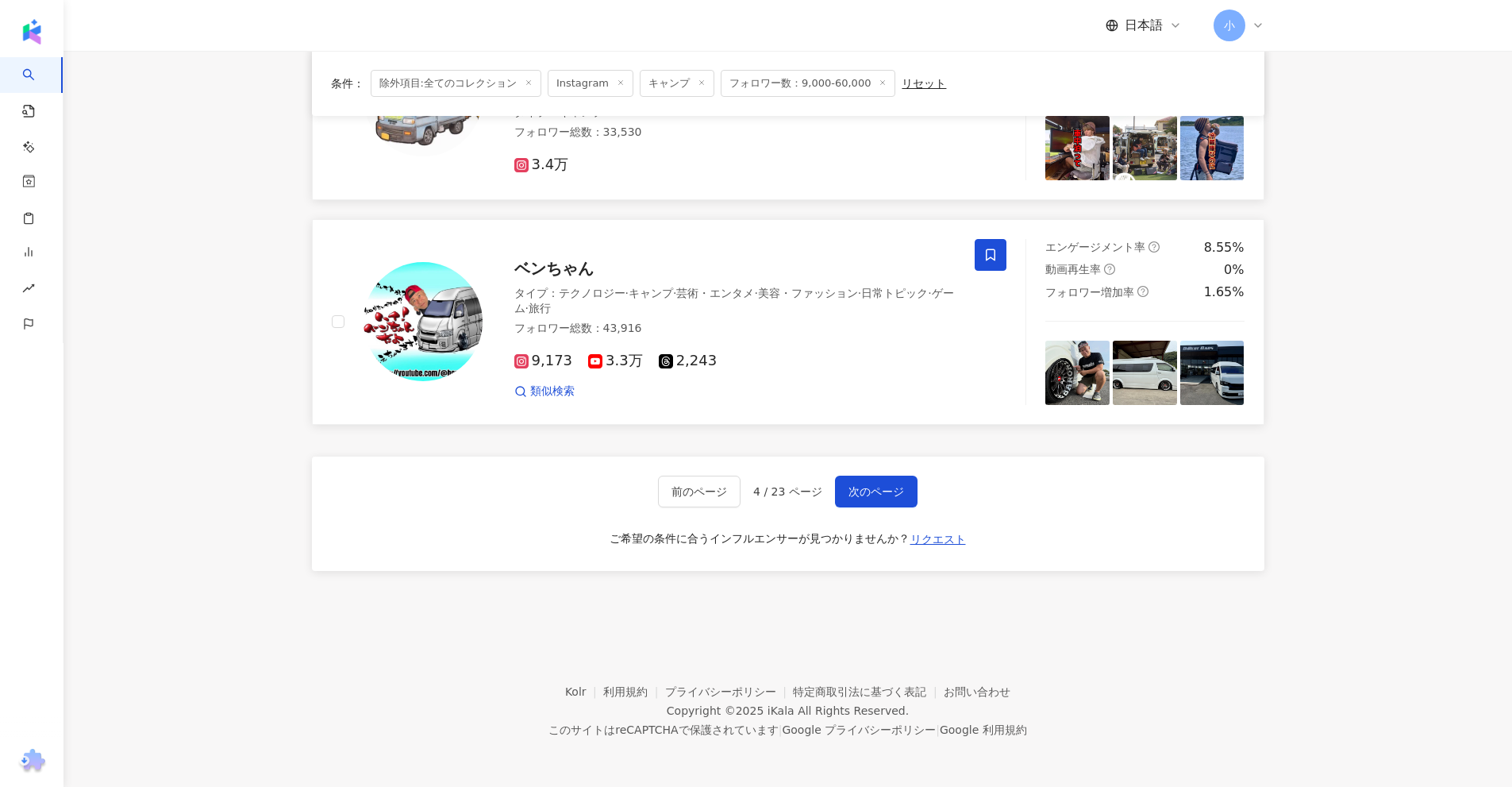
drag, startPoint x: 1380, startPoint y: 226, endPoint x: 1383, endPoint y: 695, distance: 469.0
click at [898, 499] on button "次のページ" at bounding box center [876, 492] width 83 height 31
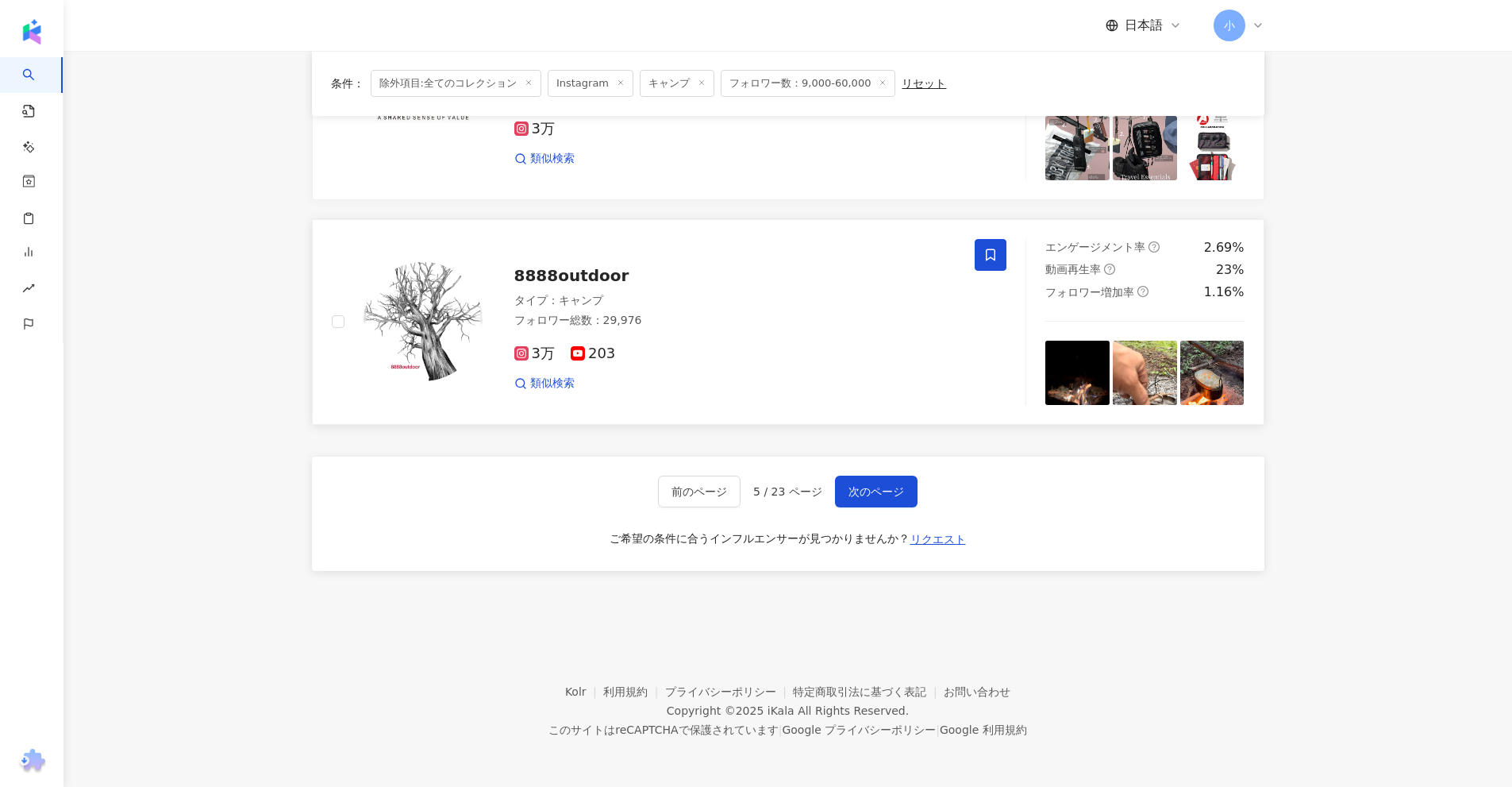
click at [993, 262] on span at bounding box center [990, 254] width 31 height 31
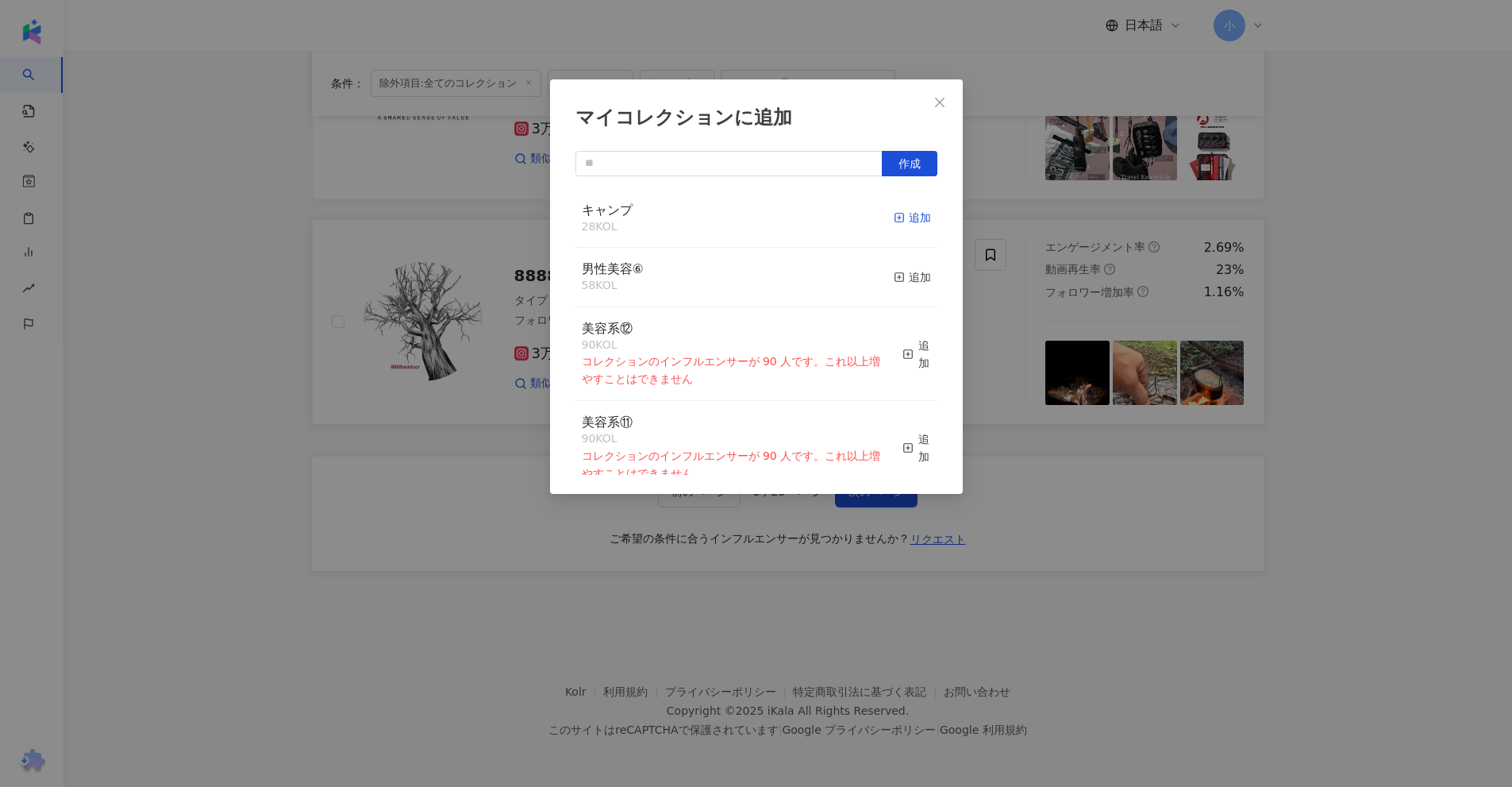
click at [910, 223] on div "追加" at bounding box center [912, 218] width 37 height 17
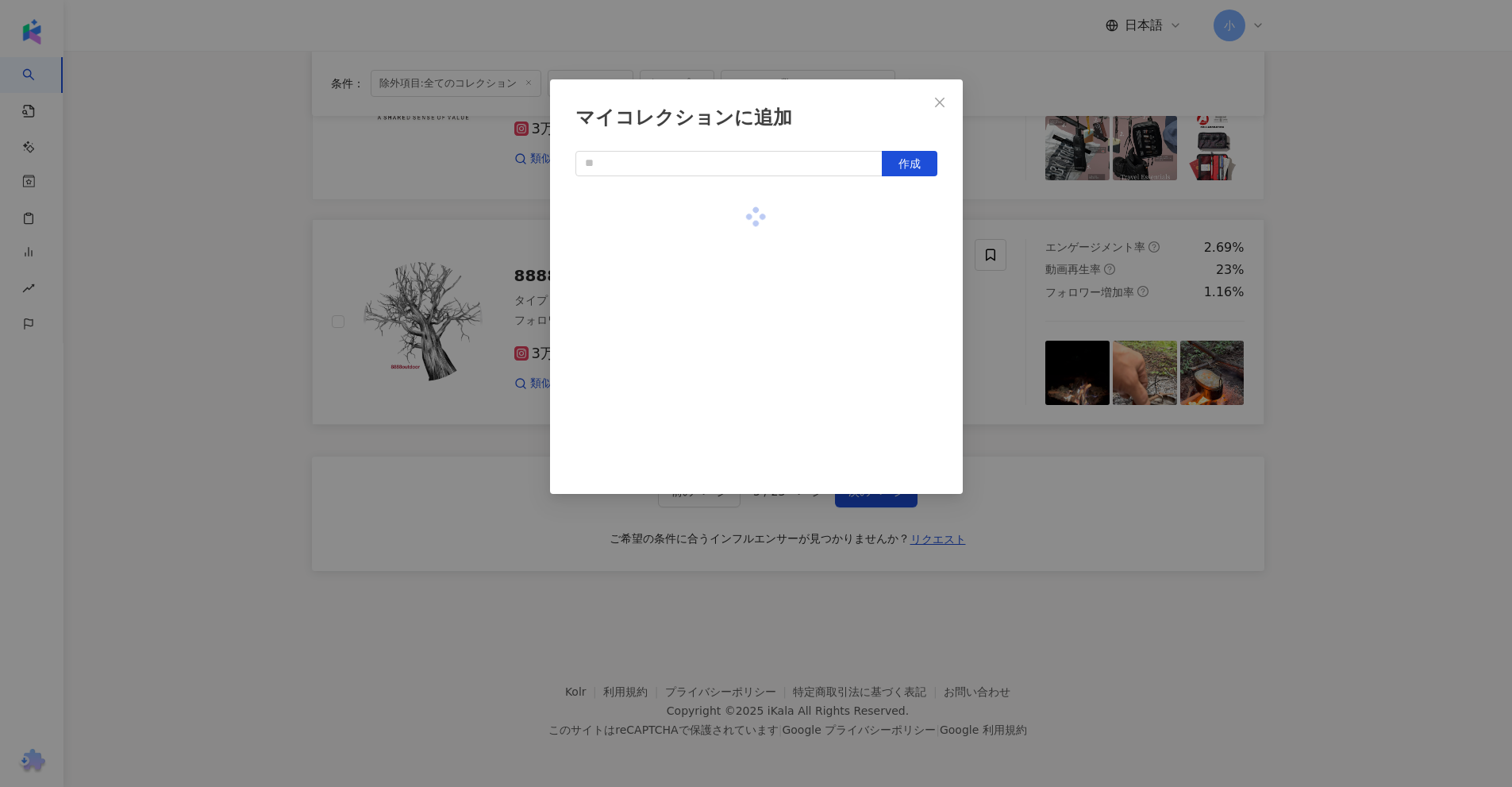
click at [1342, 275] on div "マイコレクションに追加 作成" at bounding box center [756, 393] width 1512 height 787
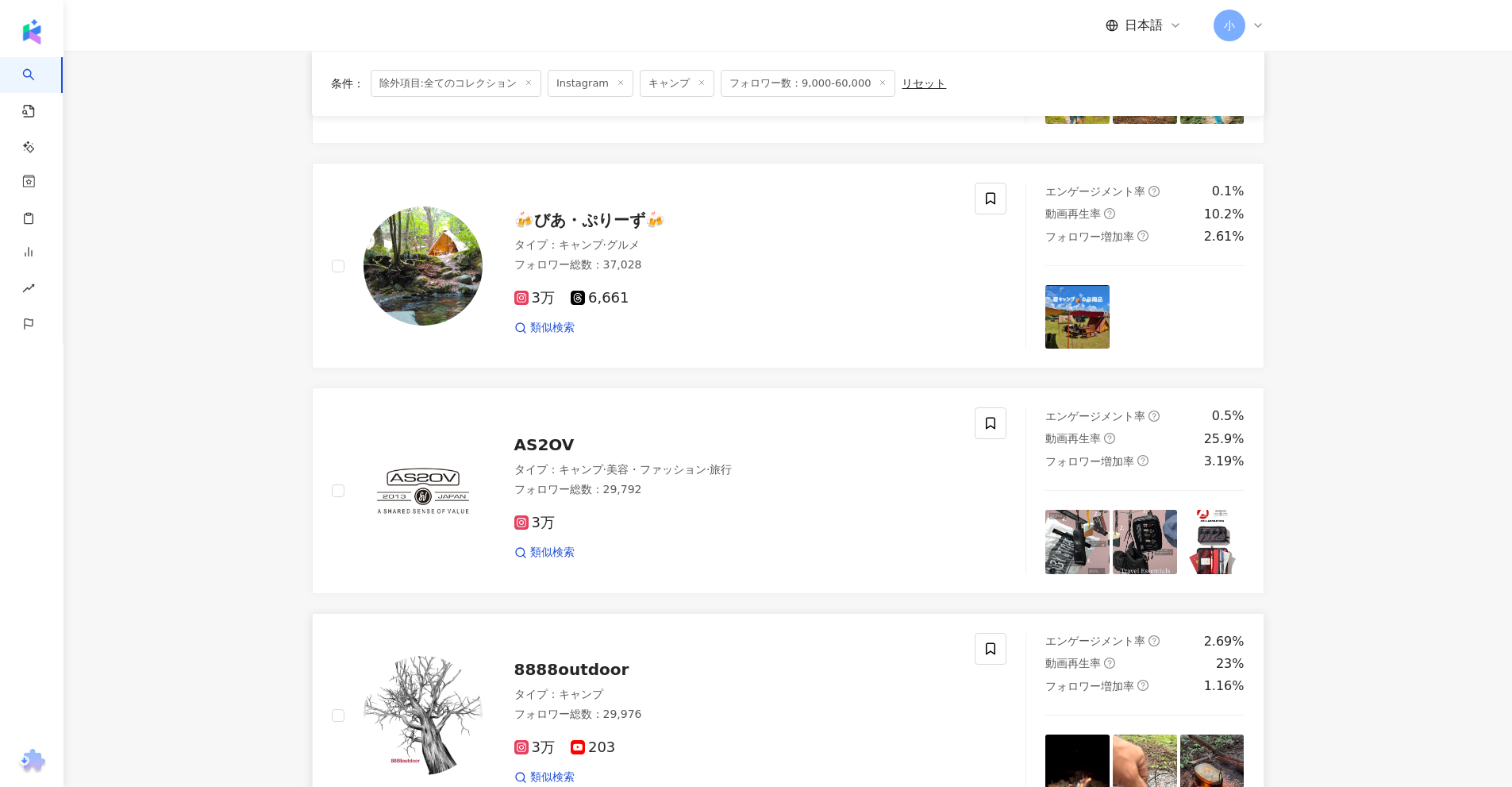
scroll to position [2099, 0]
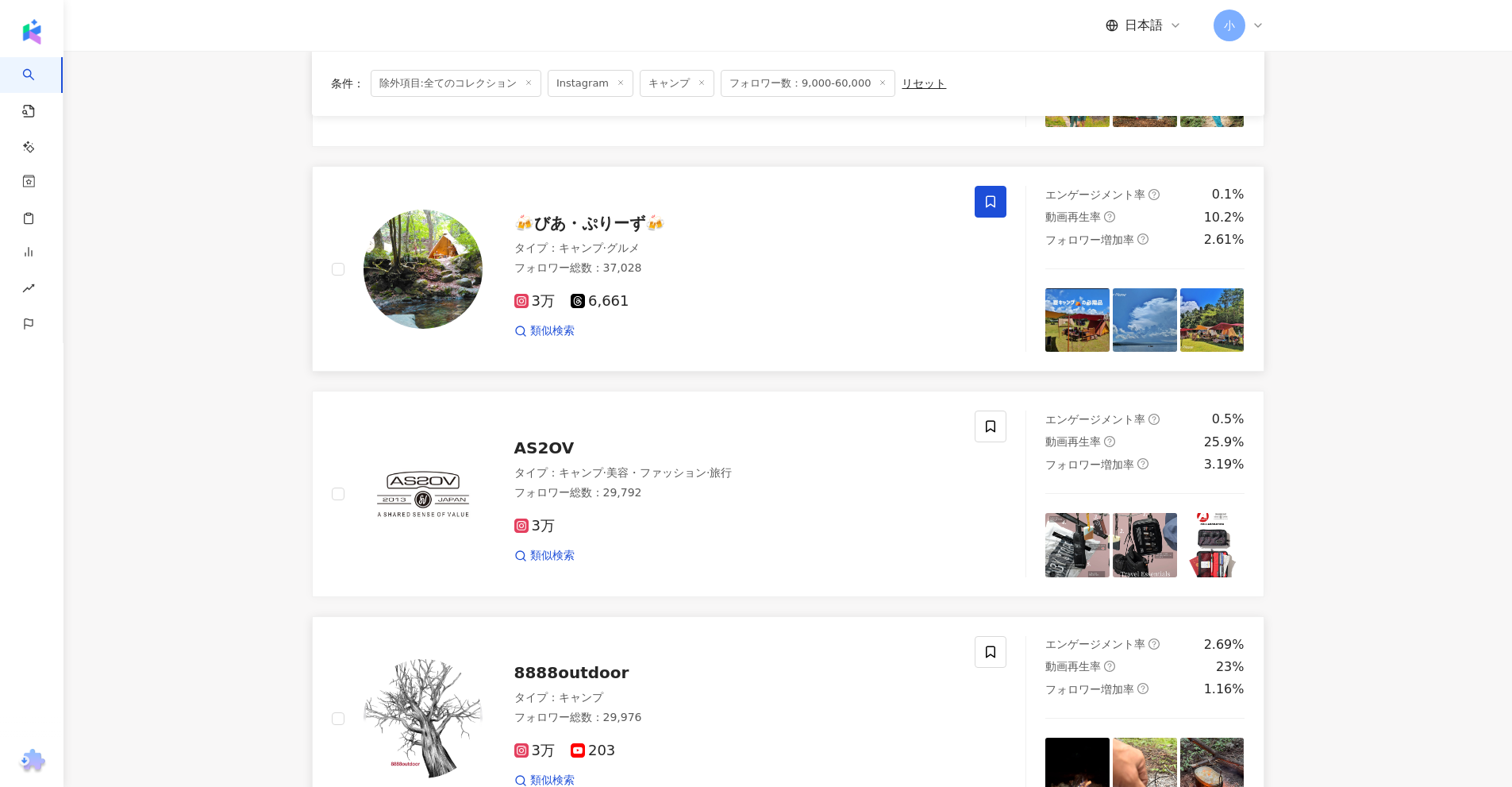
click at [988, 201] on icon at bounding box center [990, 201] width 14 height 14
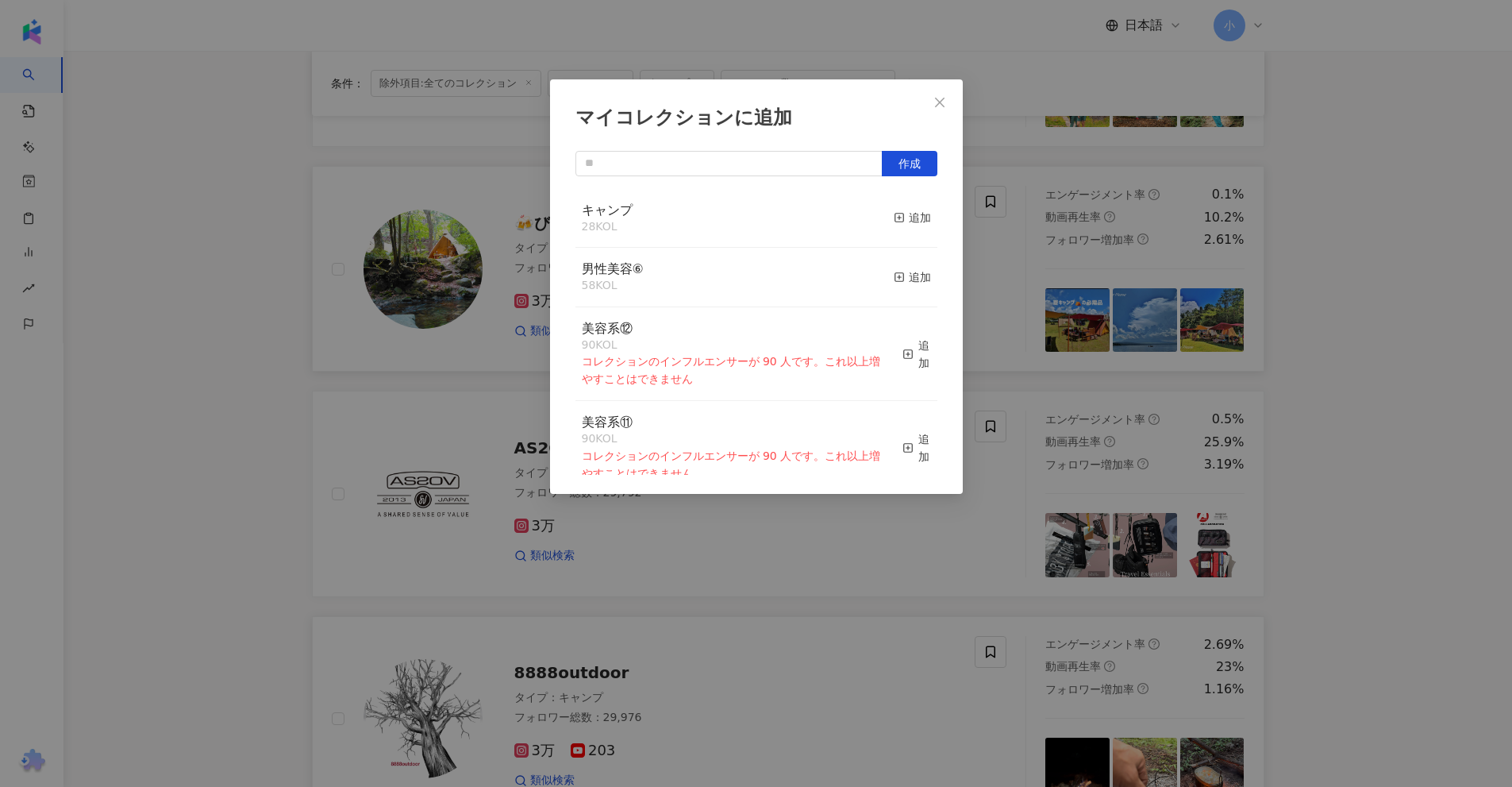
click at [1371, 247] on div "マイコレクションに追加 作成 キャンプ 28 KOL 追加 男性美容⑥ 58 KOL 追加 美容系⑫ 90 KOL コレクションのインフルエンサーが 90 人…" at bounding box center [756, 393] width 1512 height 787
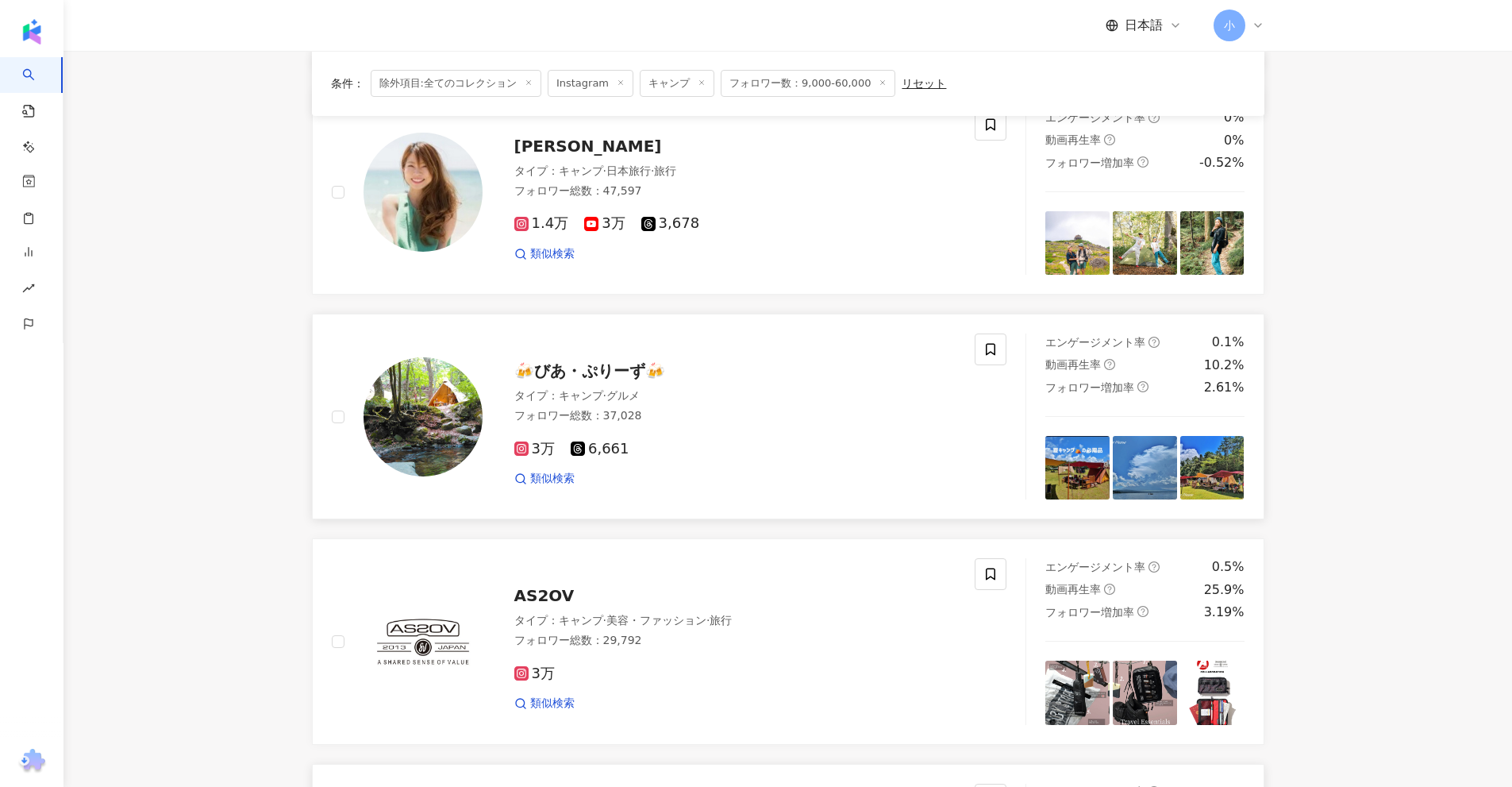
scroll to position [1940, 0]
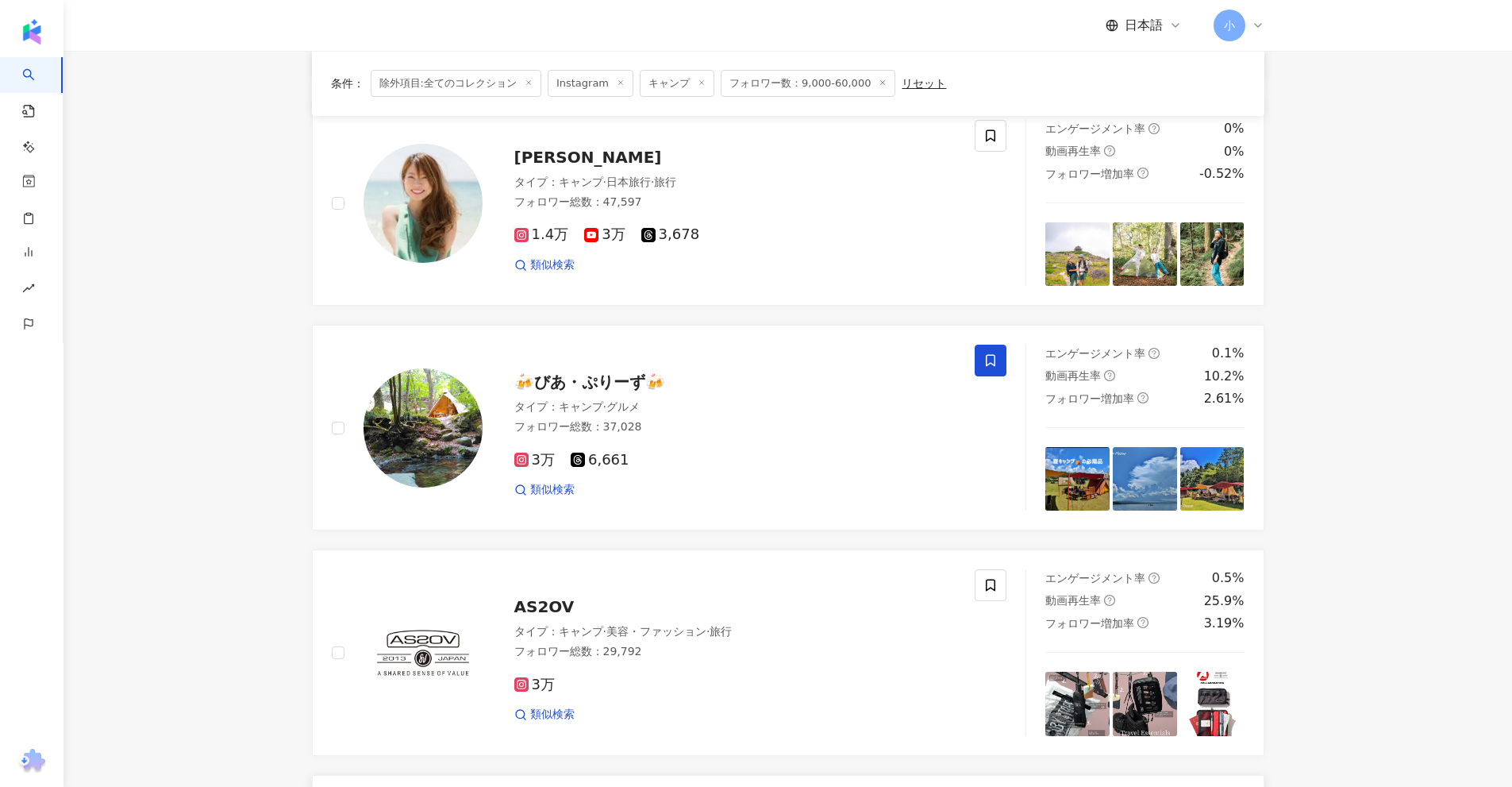
click at [993, 361] on icon at bounding box center [990, 360] width 14 height 14
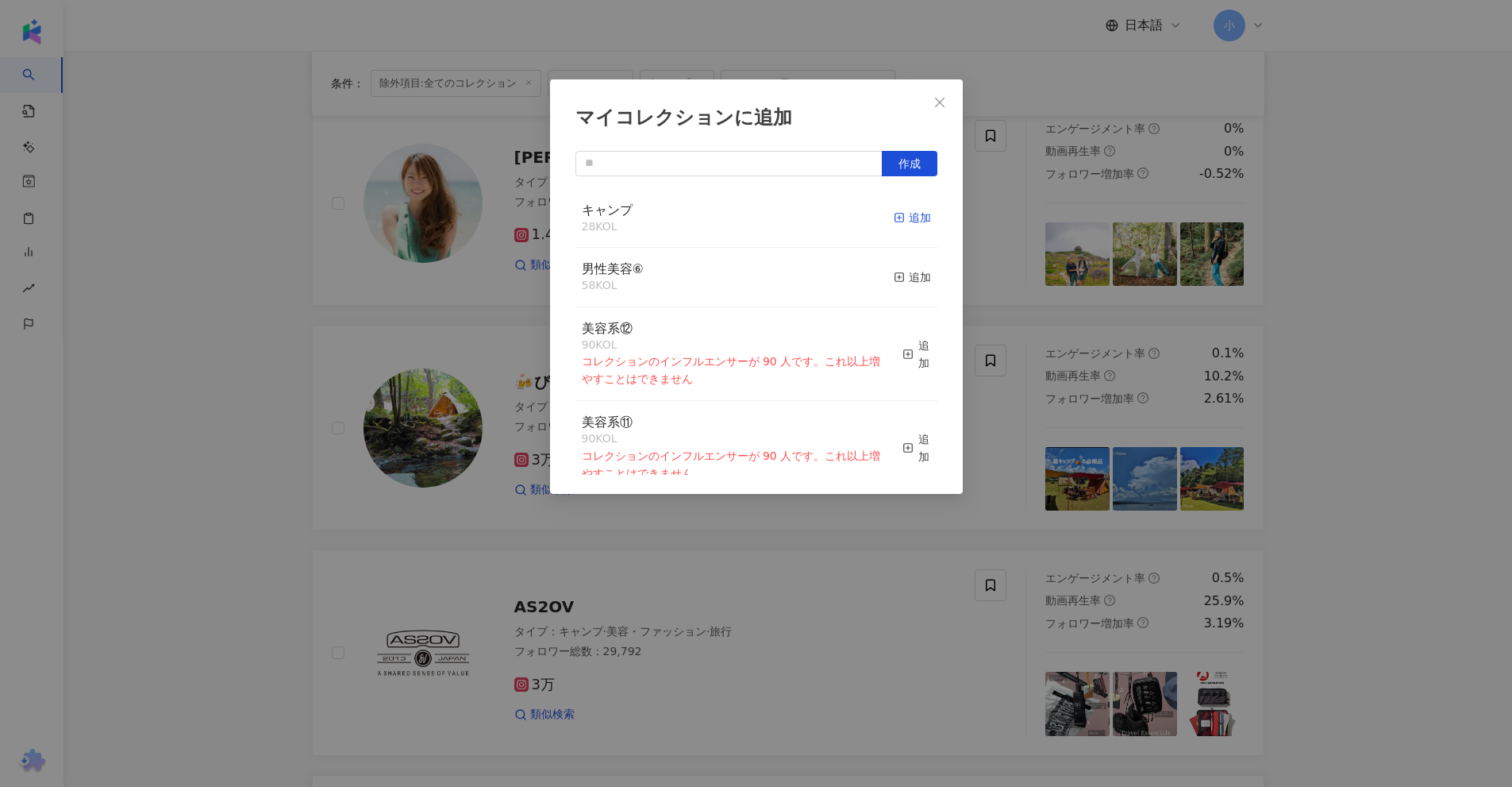
click at [911, 223] on div "追加" at bounding box center [912, 218] width 37 height 17
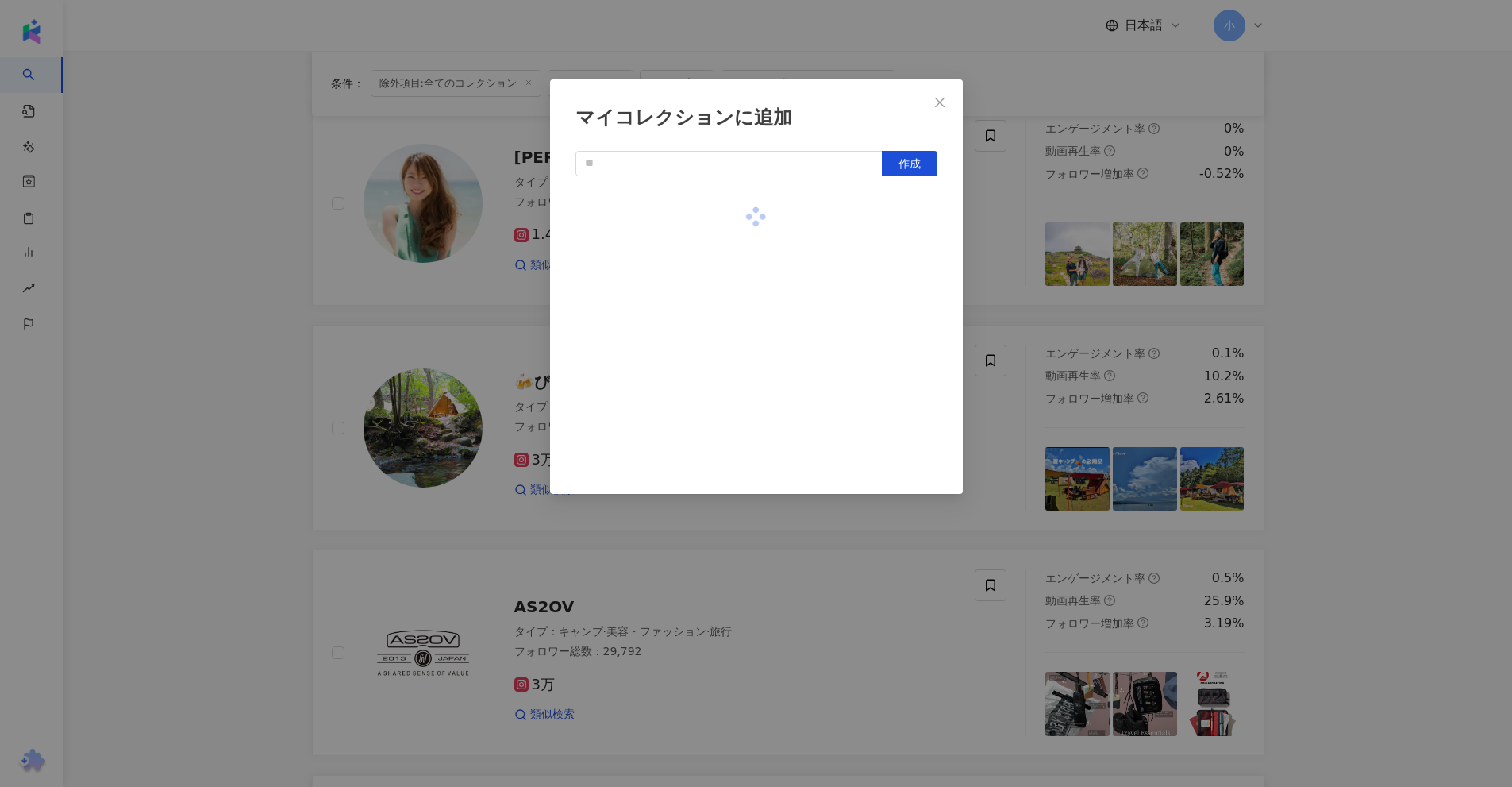
click at [1388, 321] on div "マイコレクションに追加 作成" at bounding box center [756, 393] width 1512 height 787
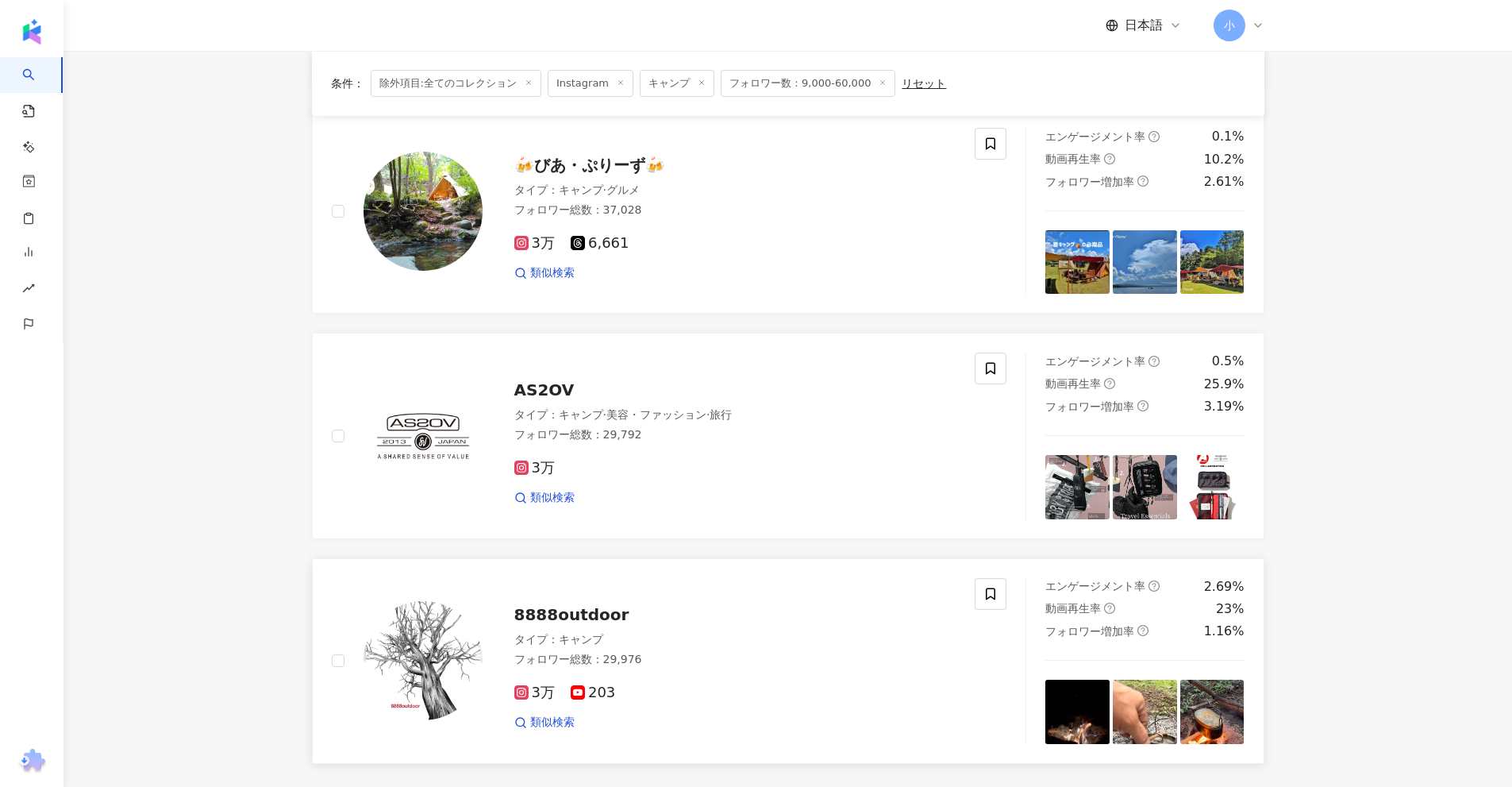
scroll to position [2178, 0]
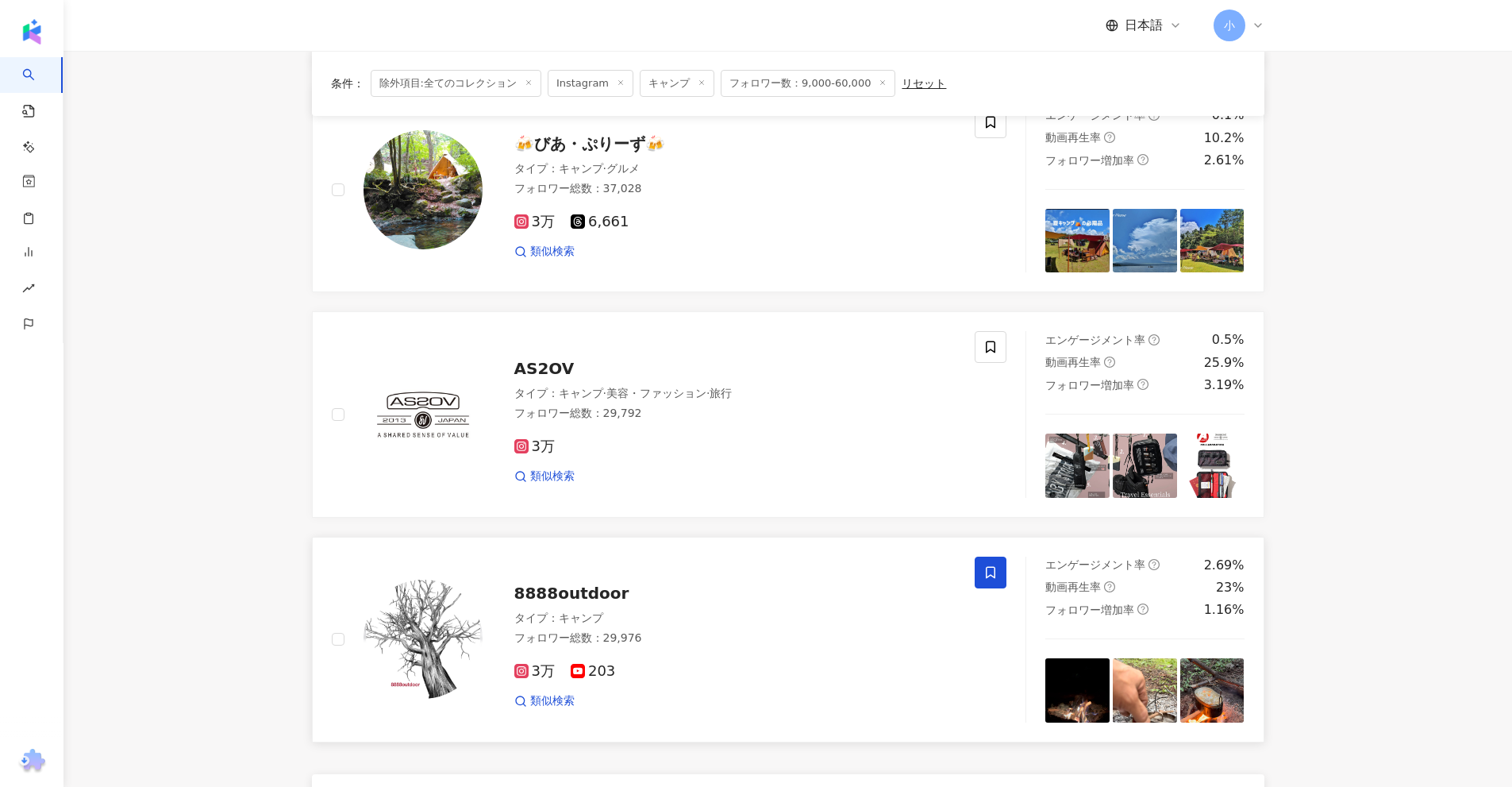
click at [991, 570] on icon at bounding box center [990, 572] width 14 height 14
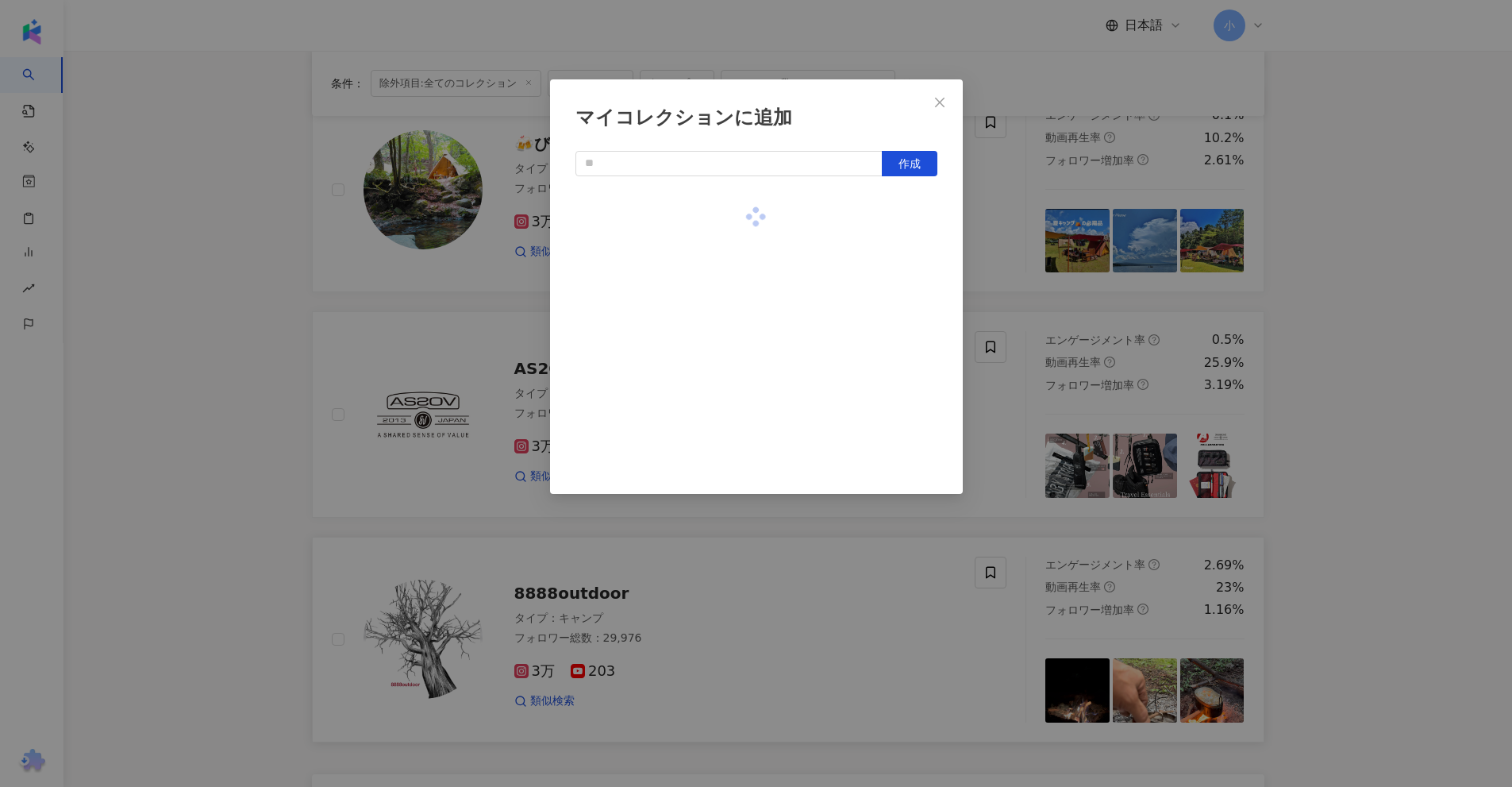
click at [1355, 376] on div "マイコレクションに追加 作成" at bounding box center [756, 393] width 1512 height 787
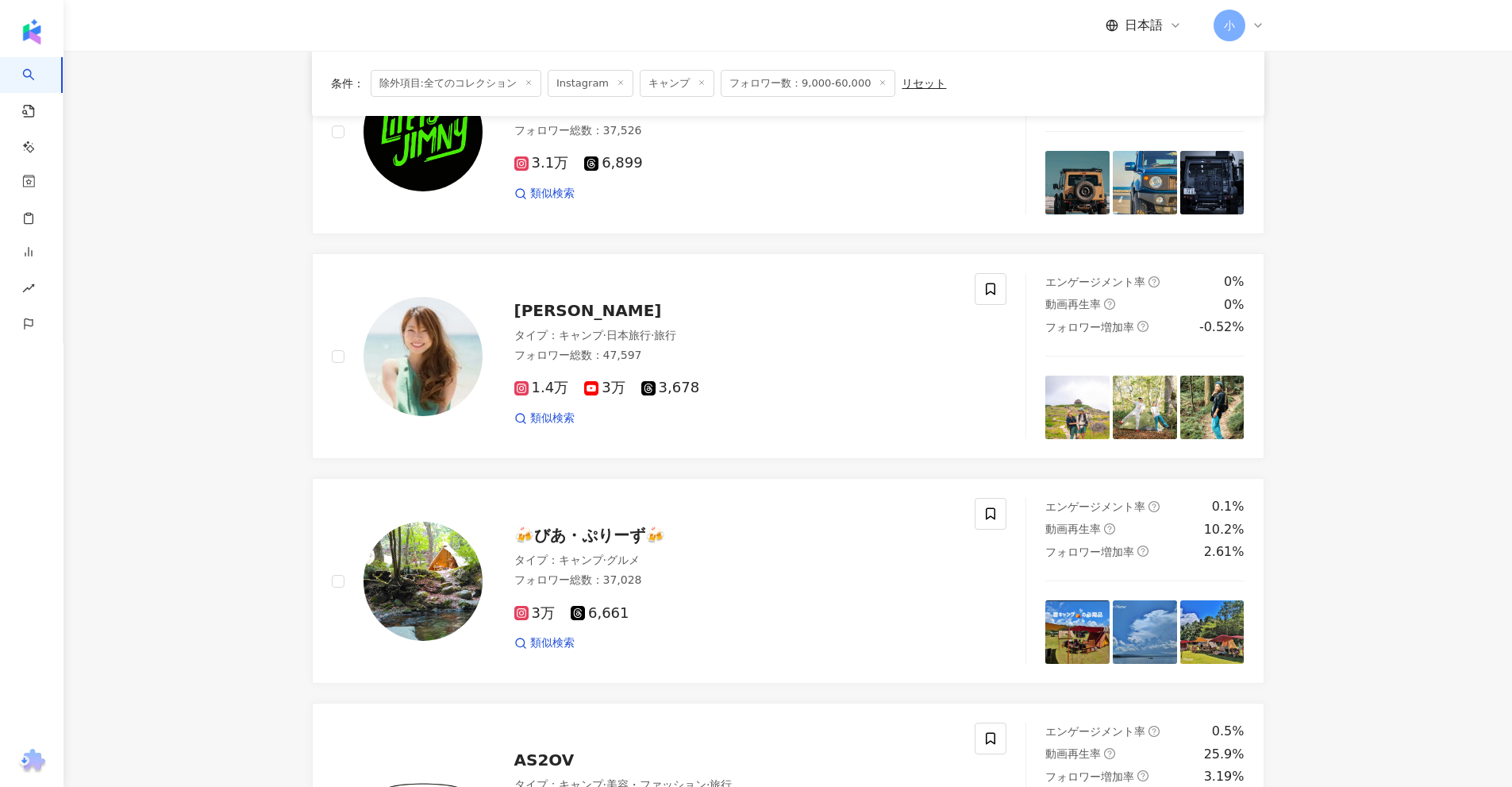
scroll to position [1781, 0]
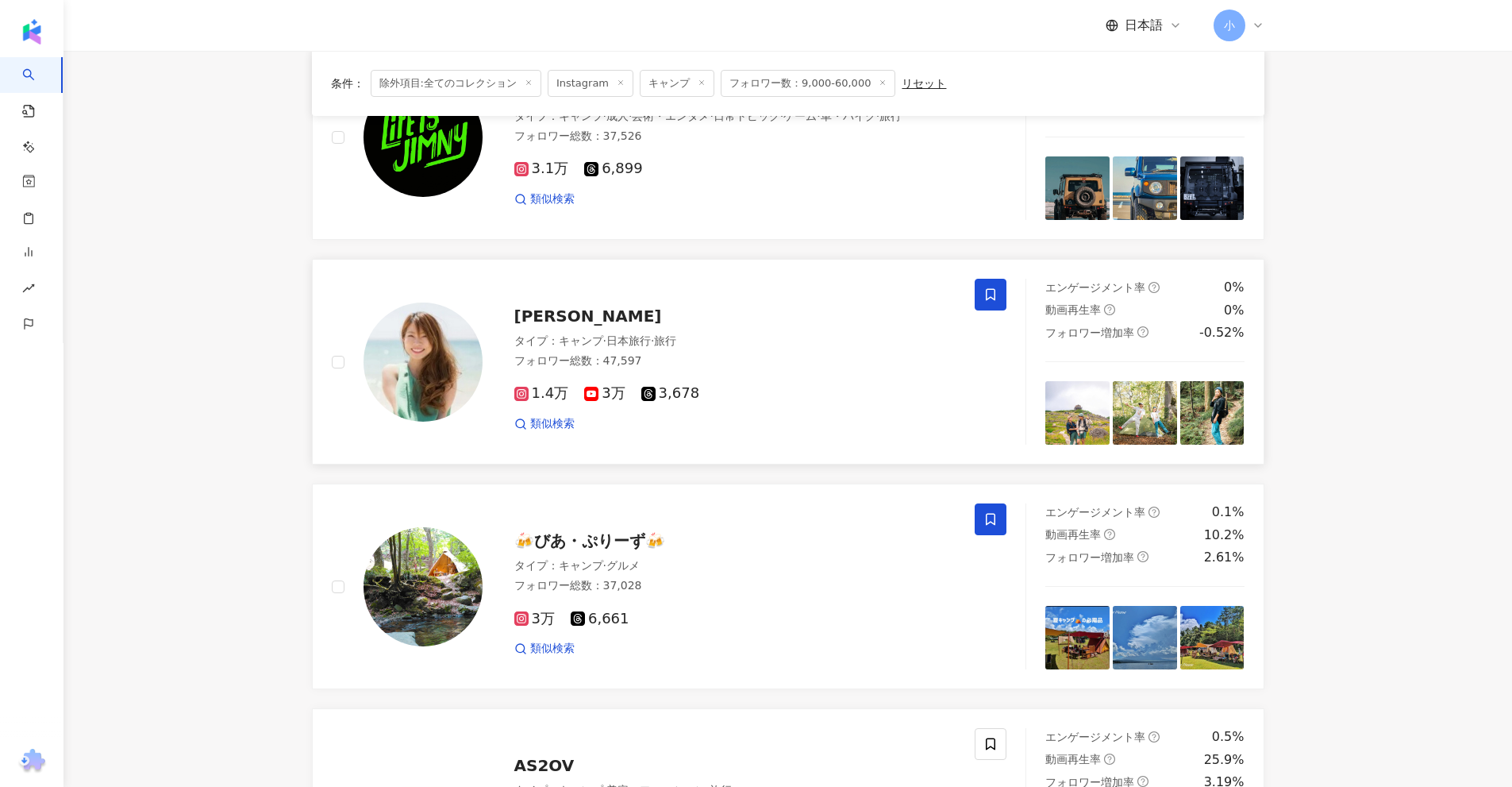
click at [978, 300] on span at bounding box center [990, 295] width 31 height 31
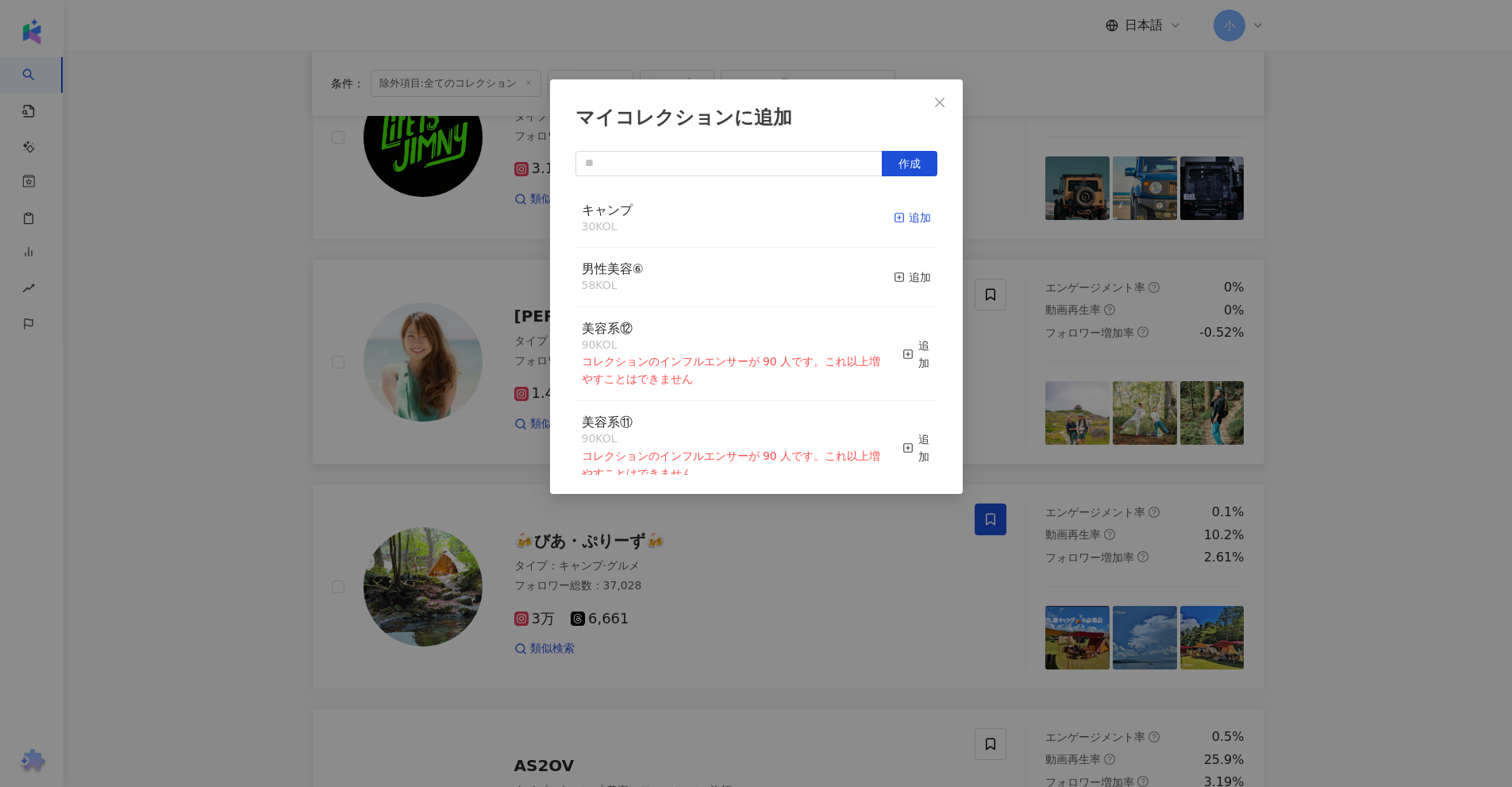
click at [894, 222] on rect "button" at bounding box center [898, 218] width 9 height 9
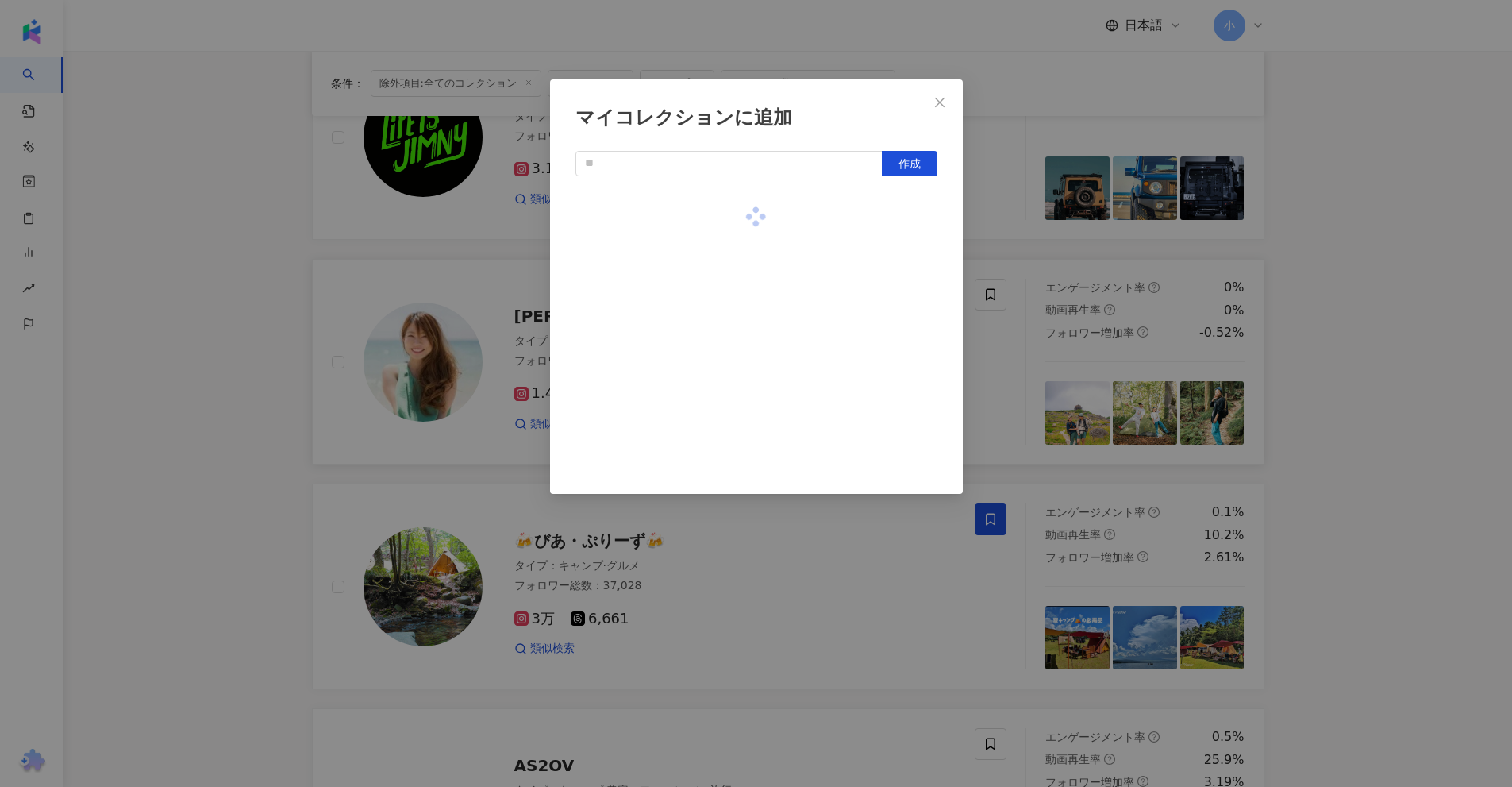
click at [1396, 343] on div "マイコレクションに追加 作成" at bounding box center [756, 393] width 1512 height 787
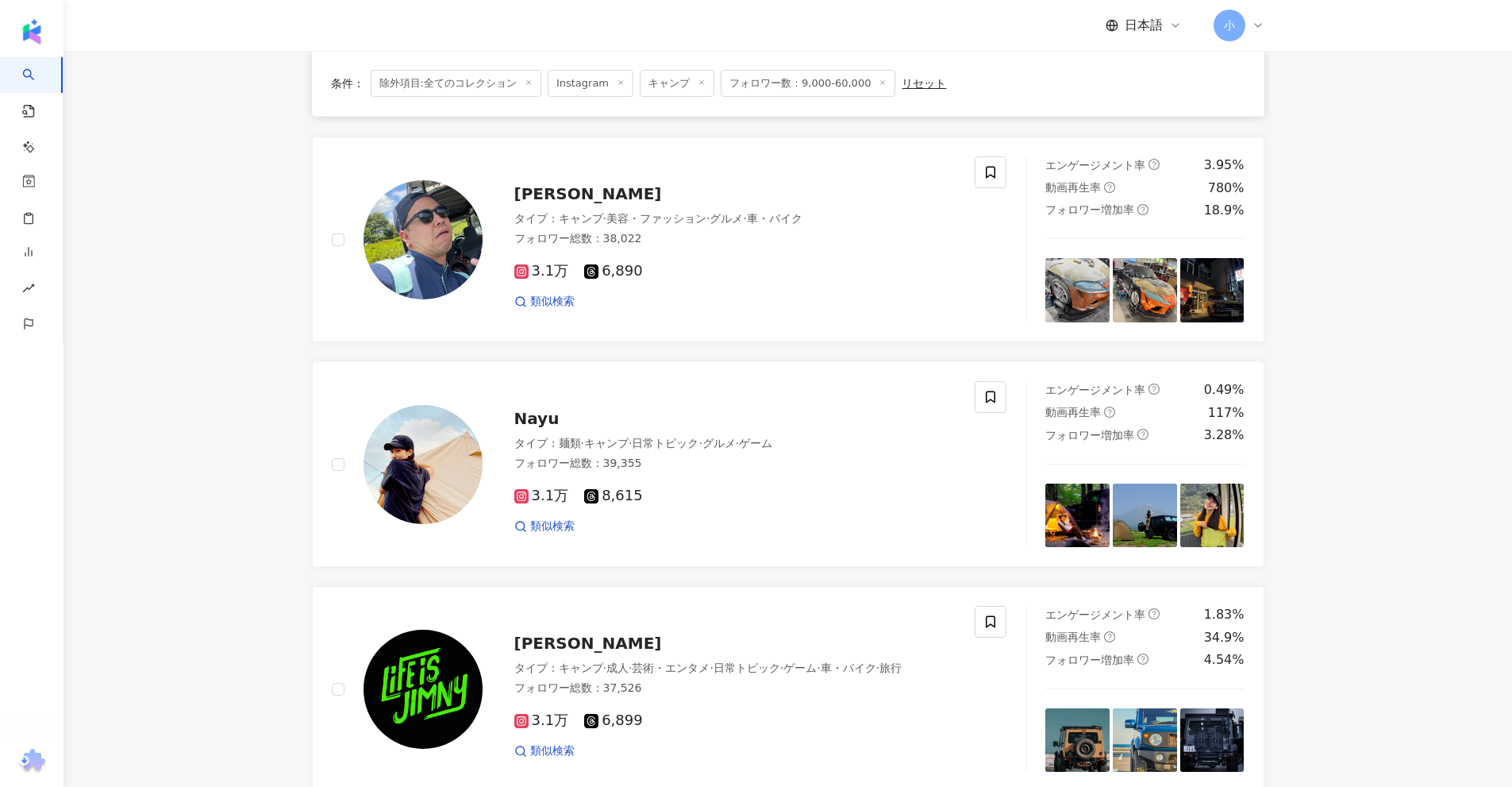
scroll to position [1225, 0]
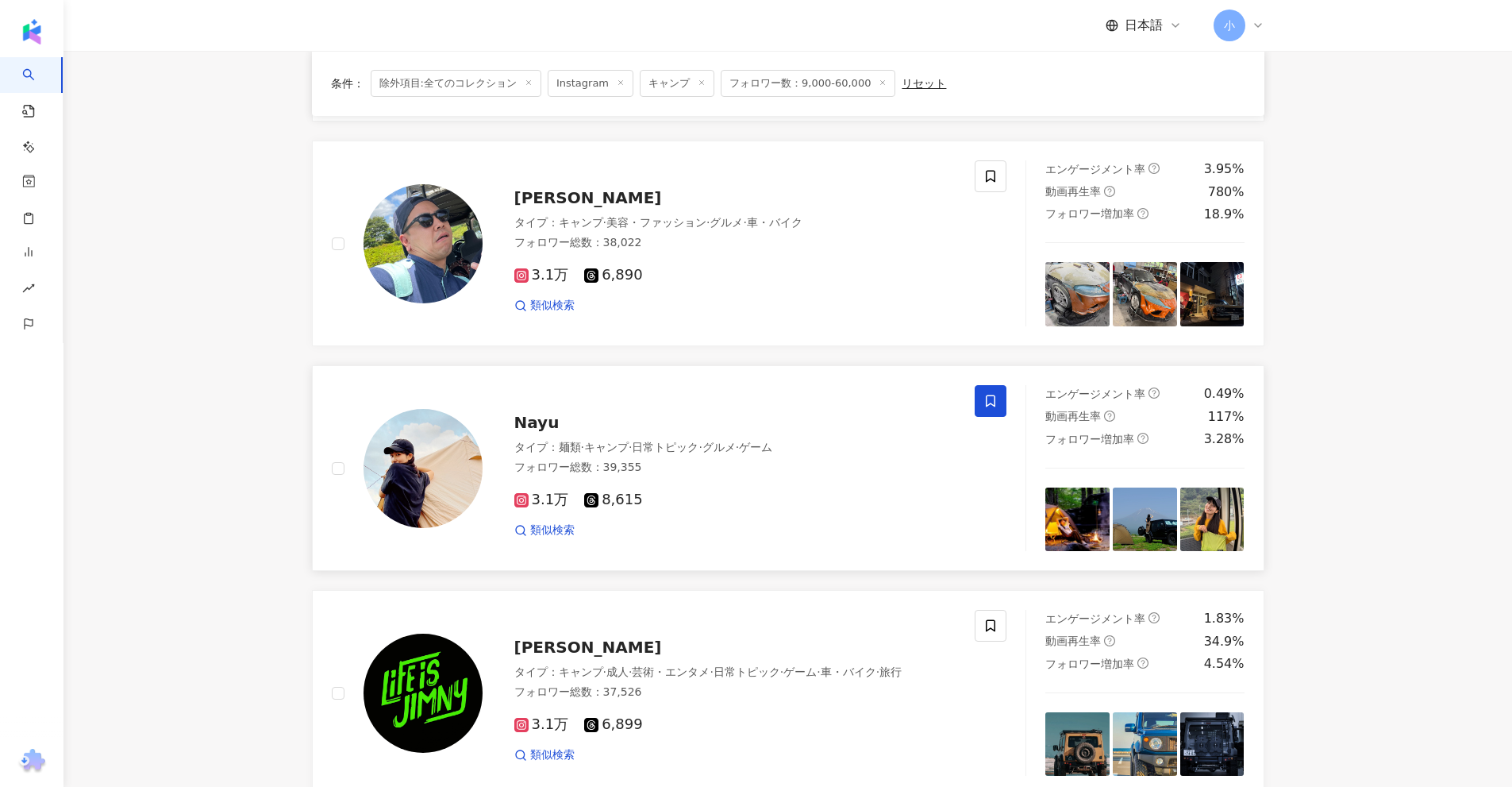
click at [993, 401] on icon at bounding box center [990, 401] width 14 height 14
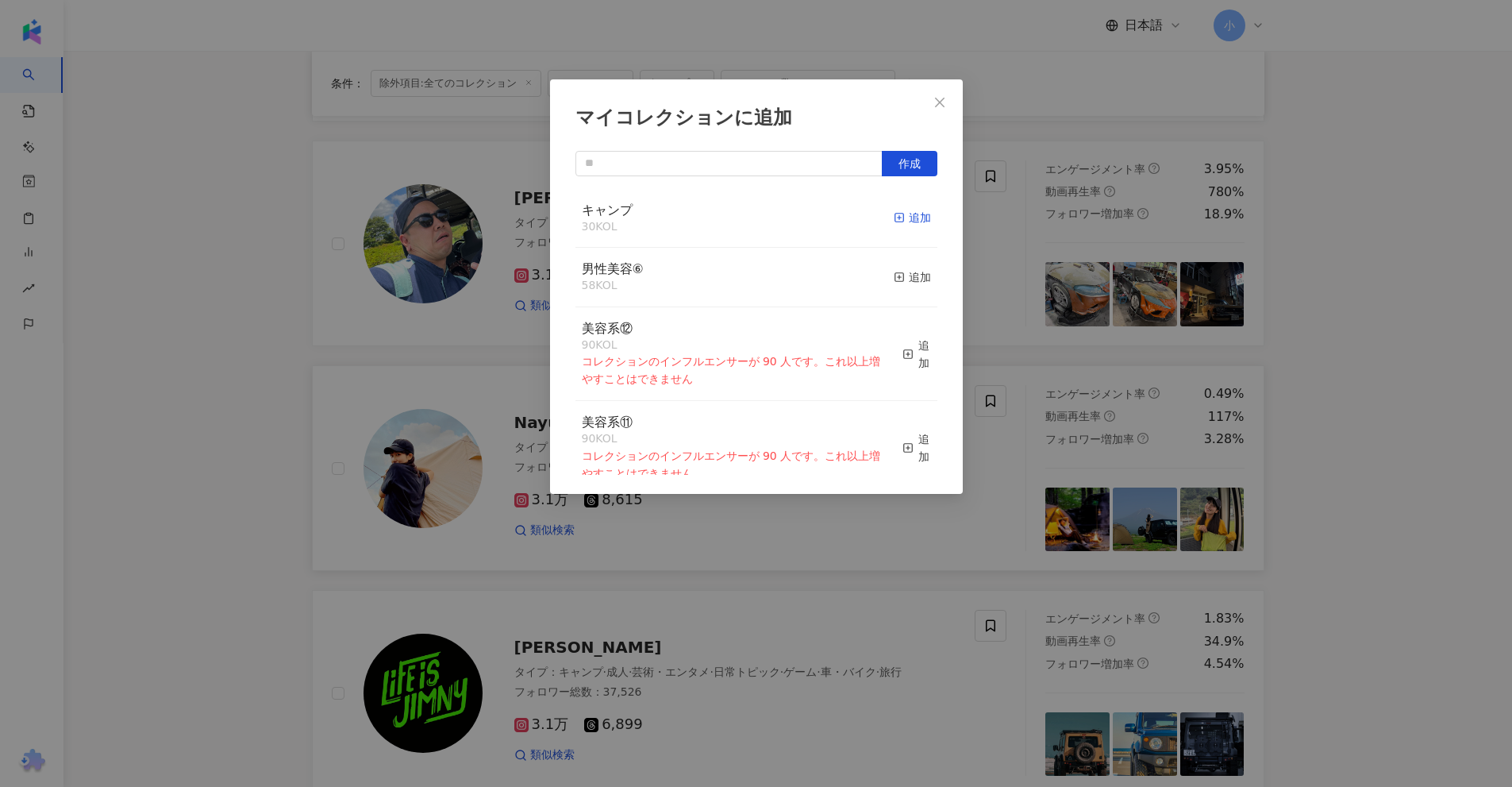
click at [898, 226] on div "追加" at bounding box center [912, 218] width 37 height 17
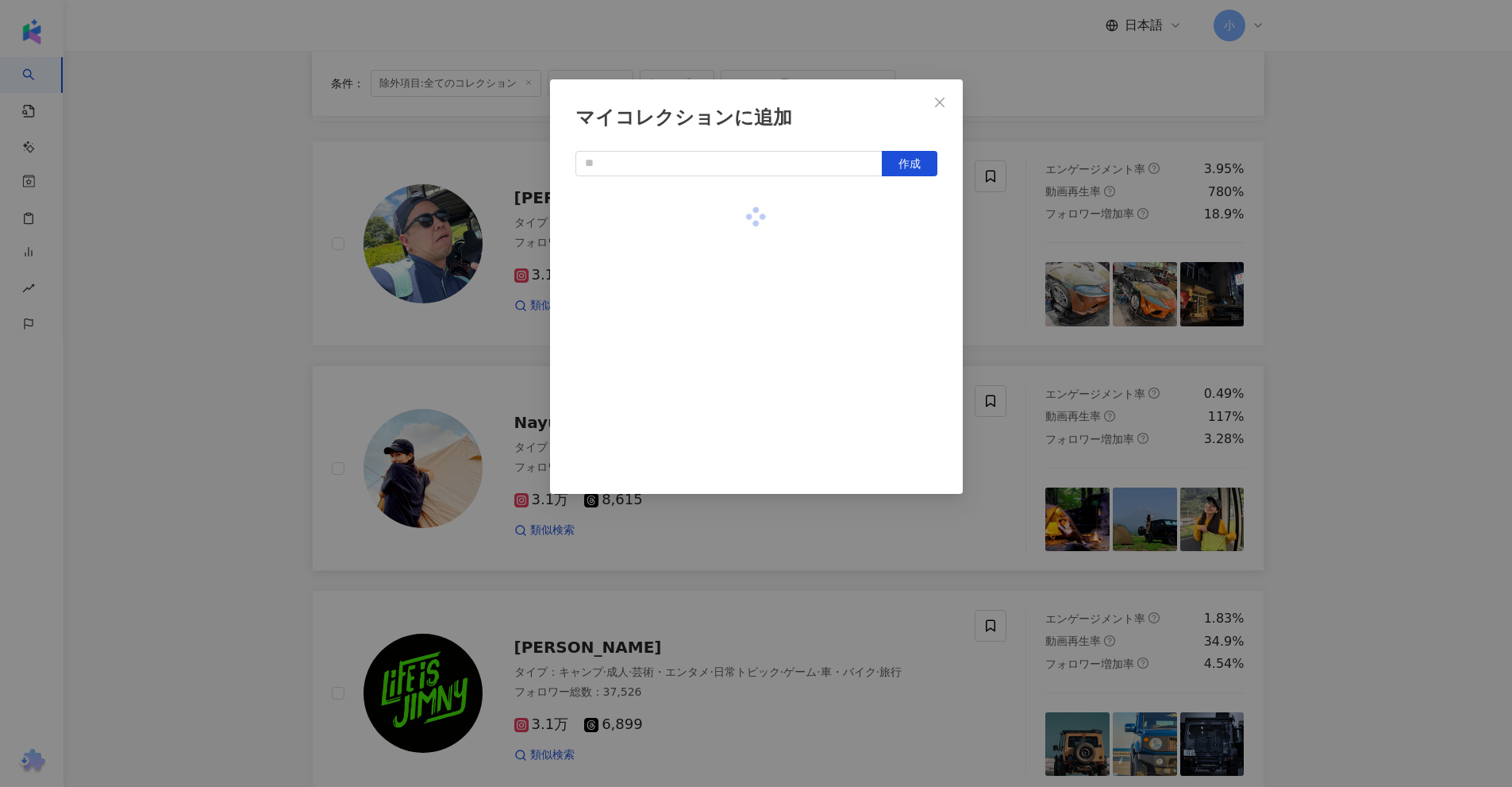
click at [1374, 264] on div "マイコレクションに追加 作成" at bounding box center [756, 393] width 1512 height 787
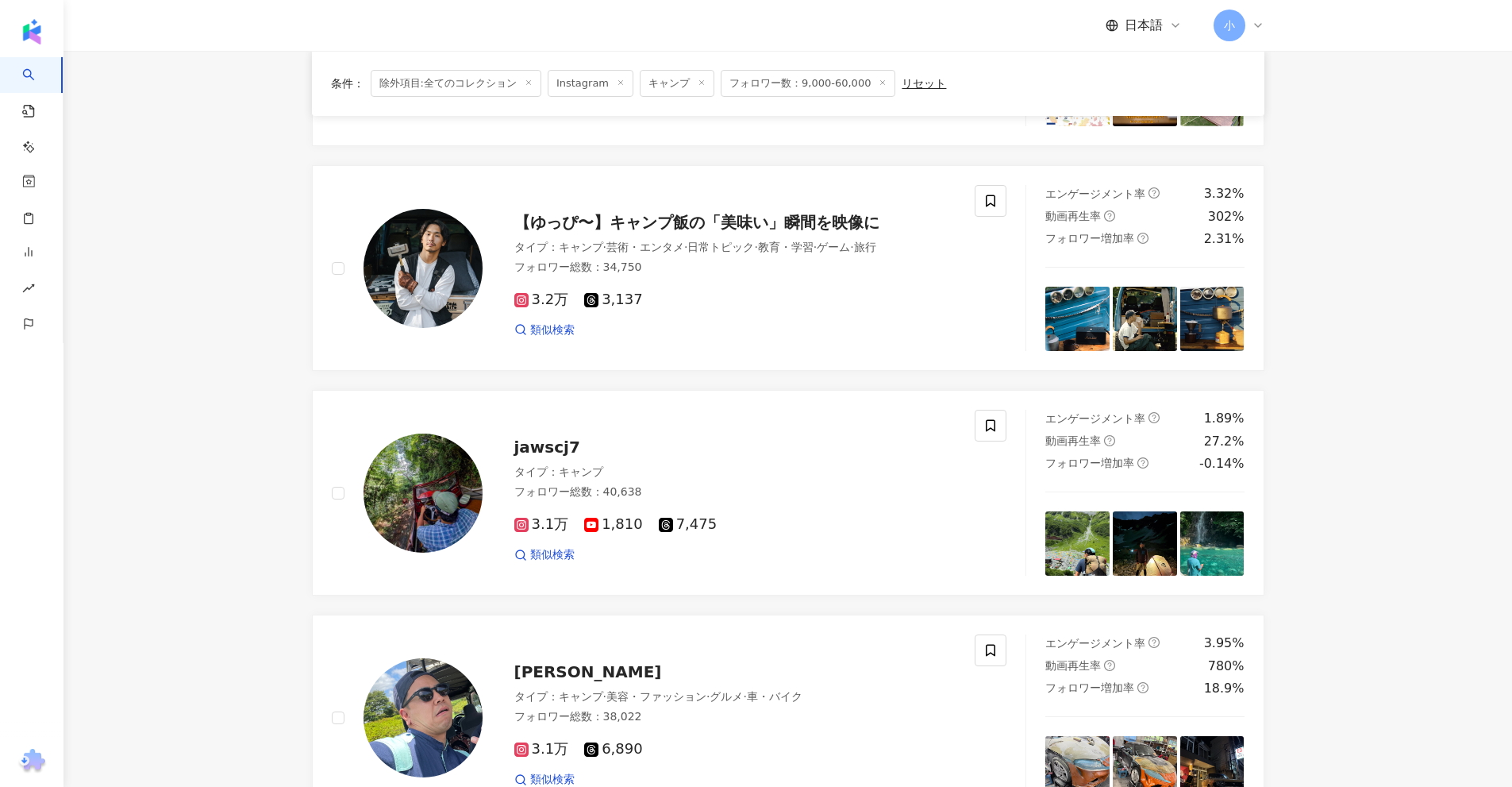
scroll to position [750, 0]
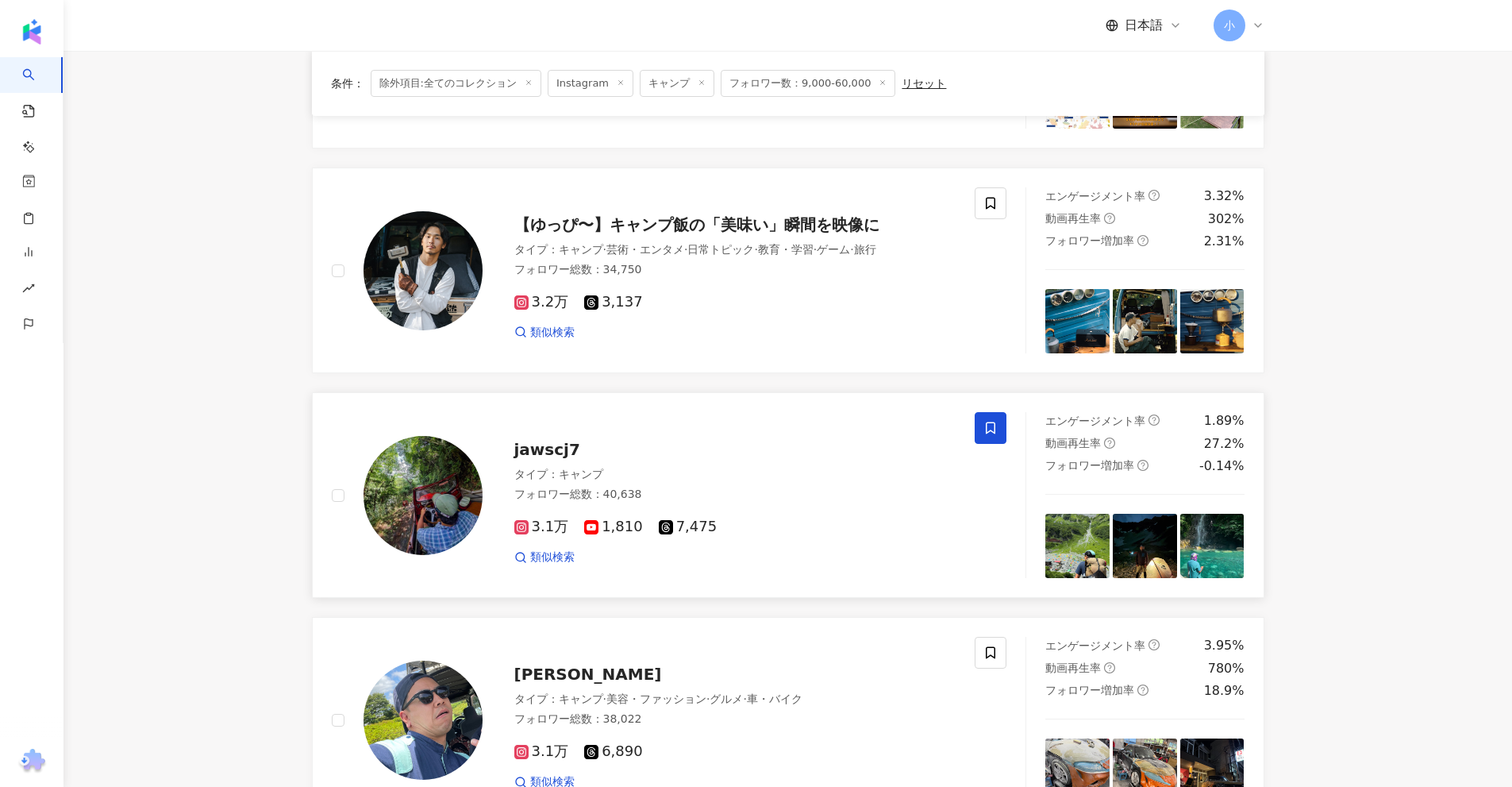
click at [994, 428] on icon at bounding box center [990, 429] width 10 height 12
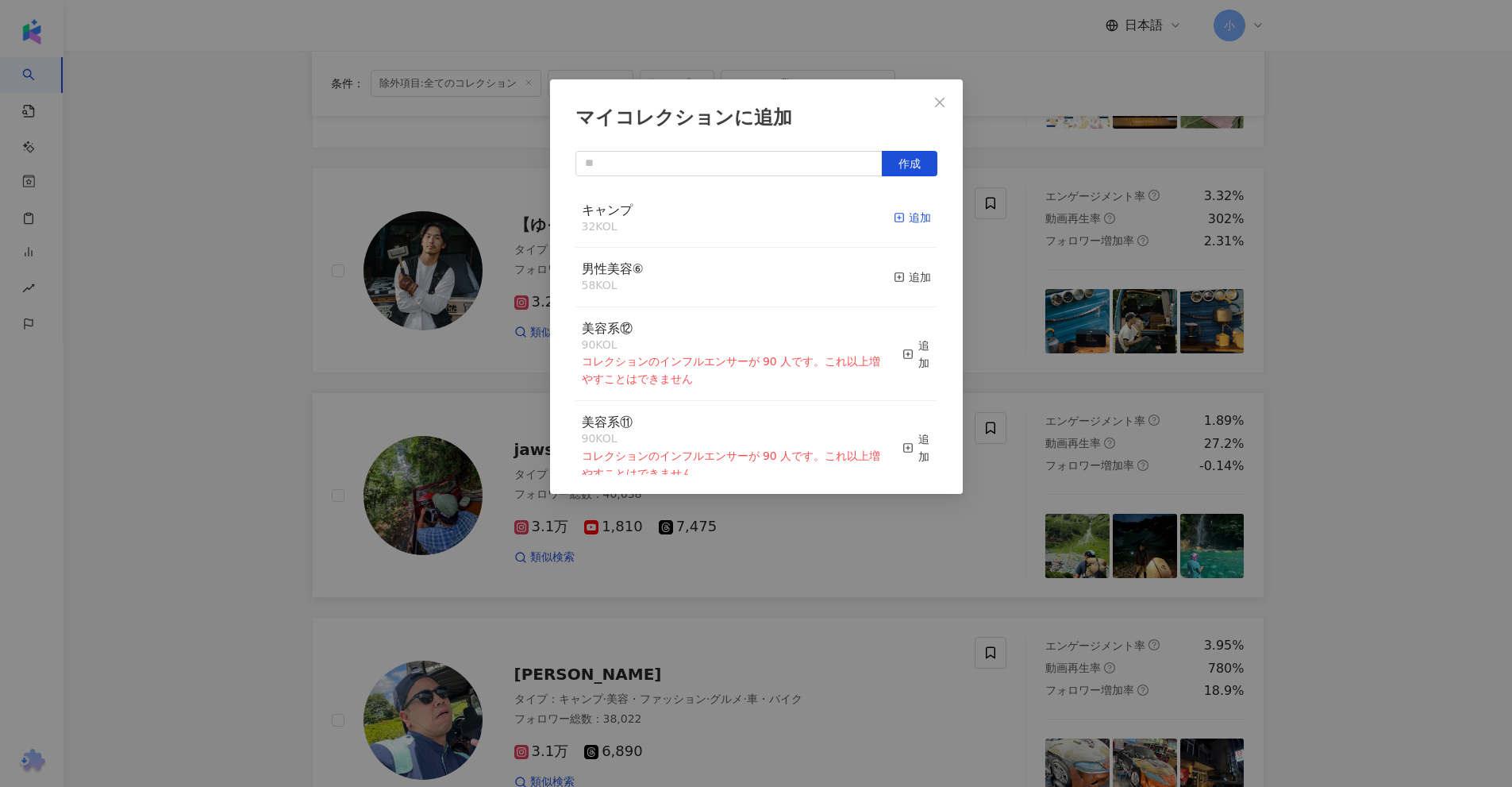
click at [906, 218] on div "追加" at bounding box center [912, 218] width 37 height 17
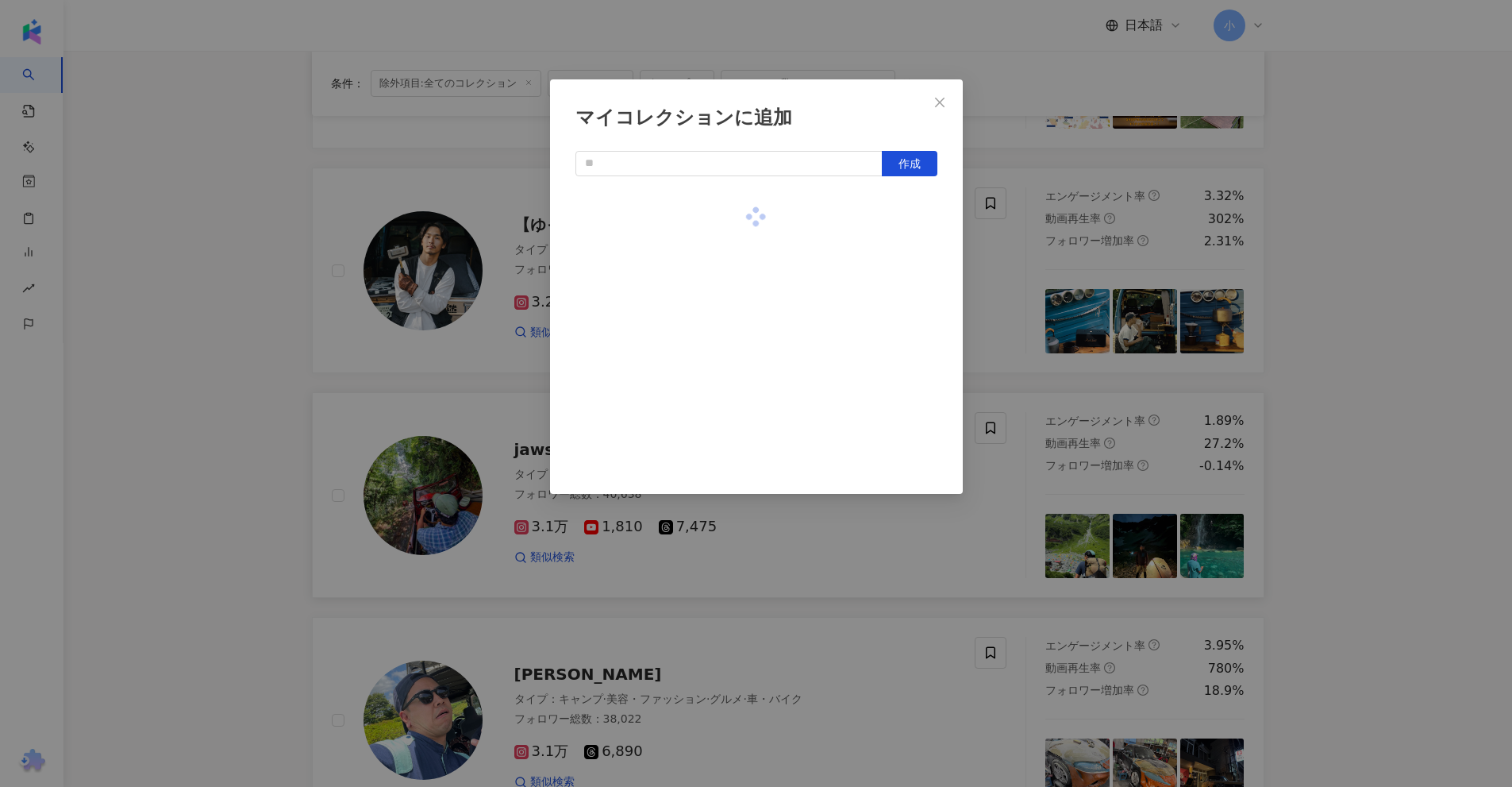
click at [1372, 235] on div "マイコレクションに追加 作成" at bounding box center [756, 393] width 1512 height 787
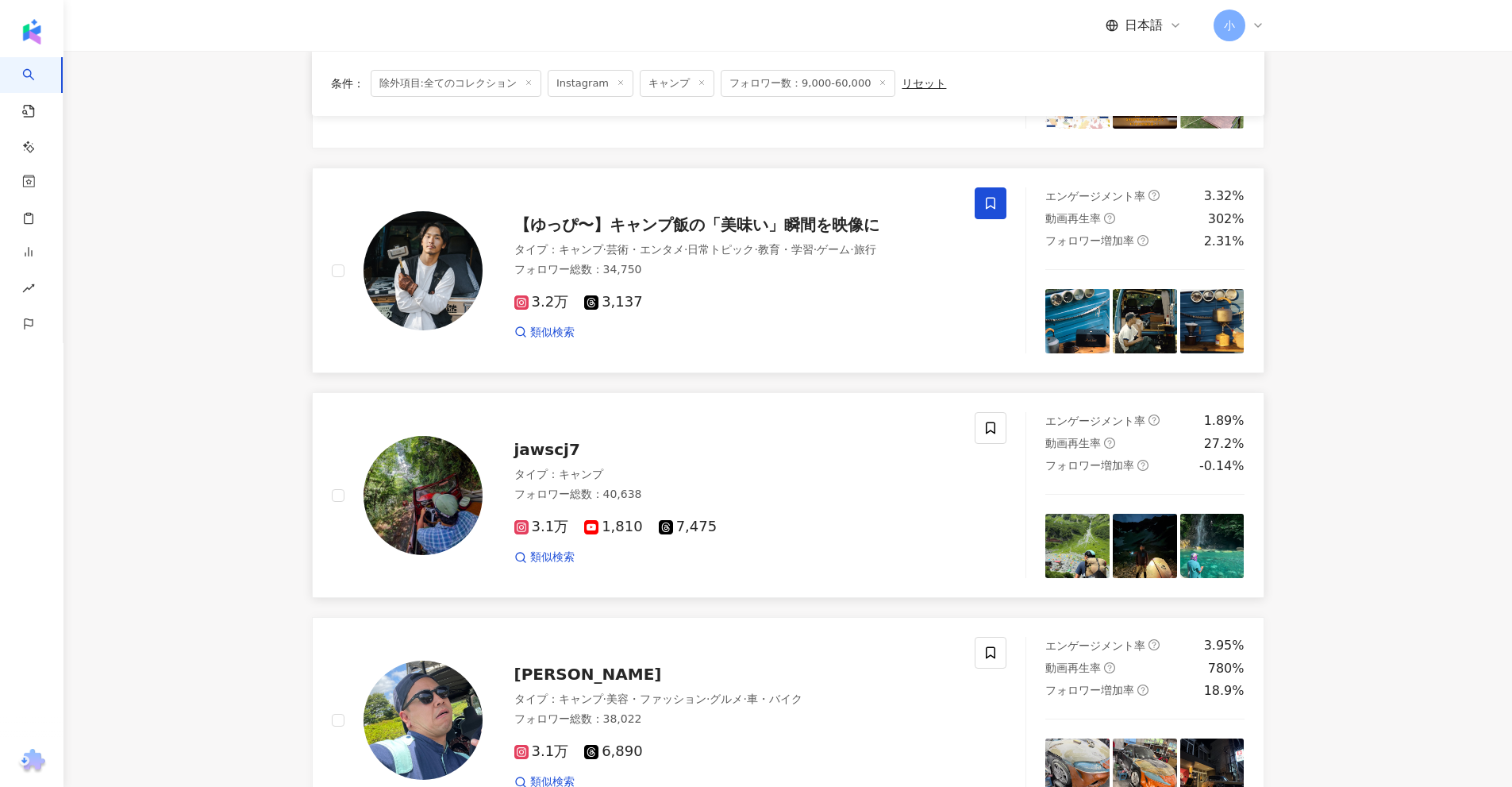
click at [981, 196] on span at bounding box center [990, 203] width 31 height 31
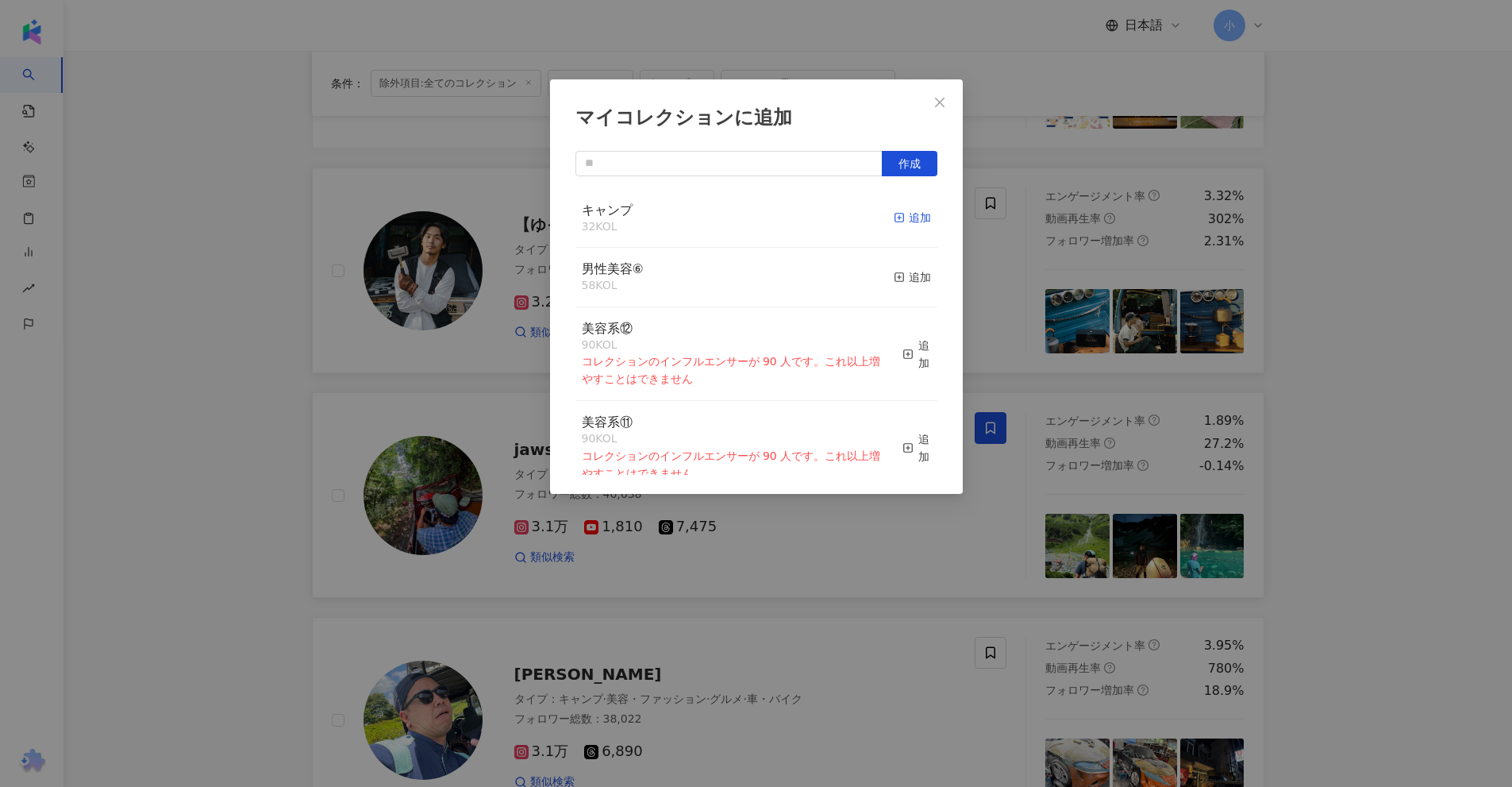
click at [894, 218] on icon "button" at bounding box center [899, 217] width 11 height 11
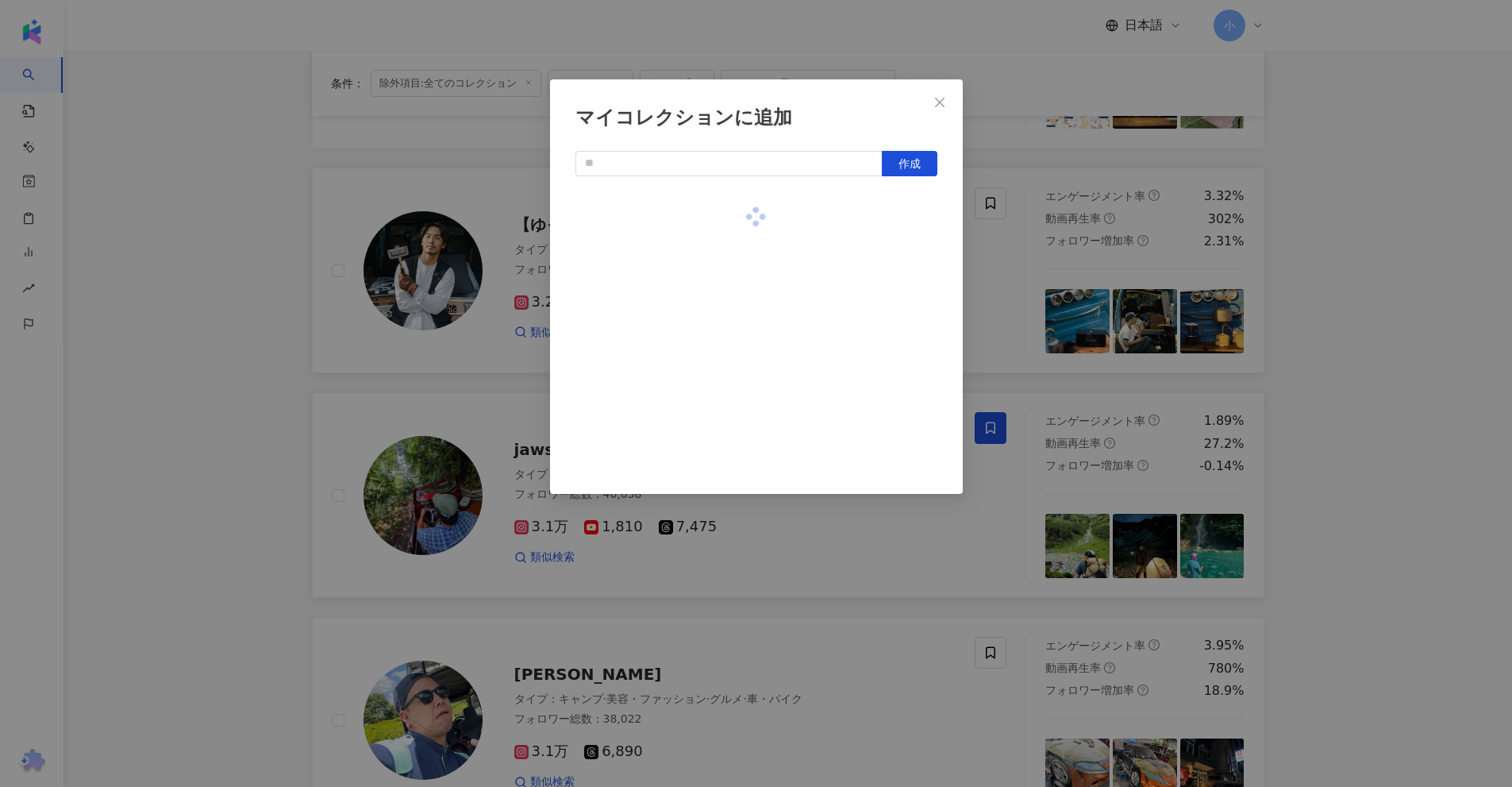
click at [1320, 259] on div "マイコレクションに追加 作成" at bounding box center [756, 393] width 1512 height 787
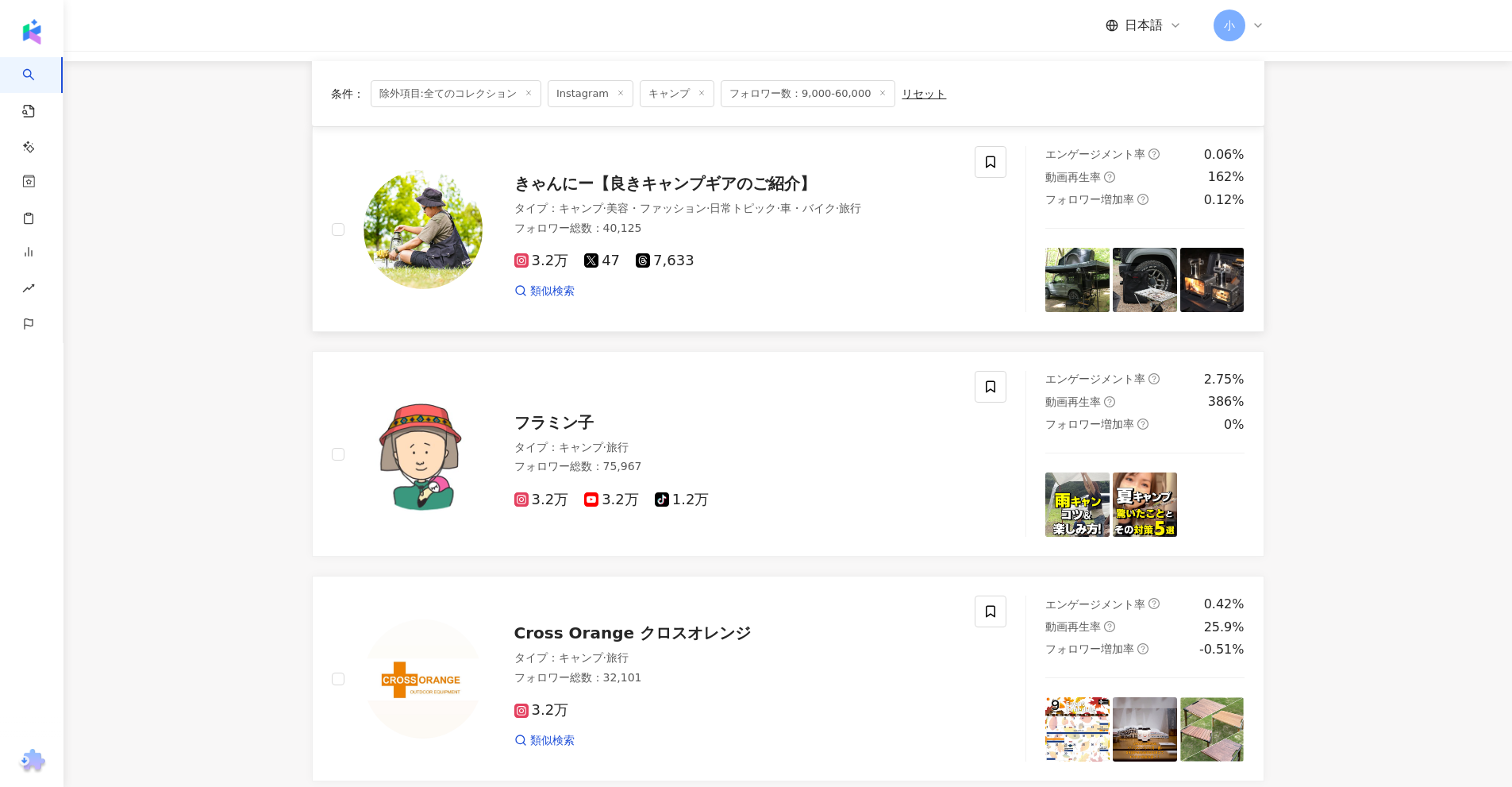
scroll to position [114, 0]
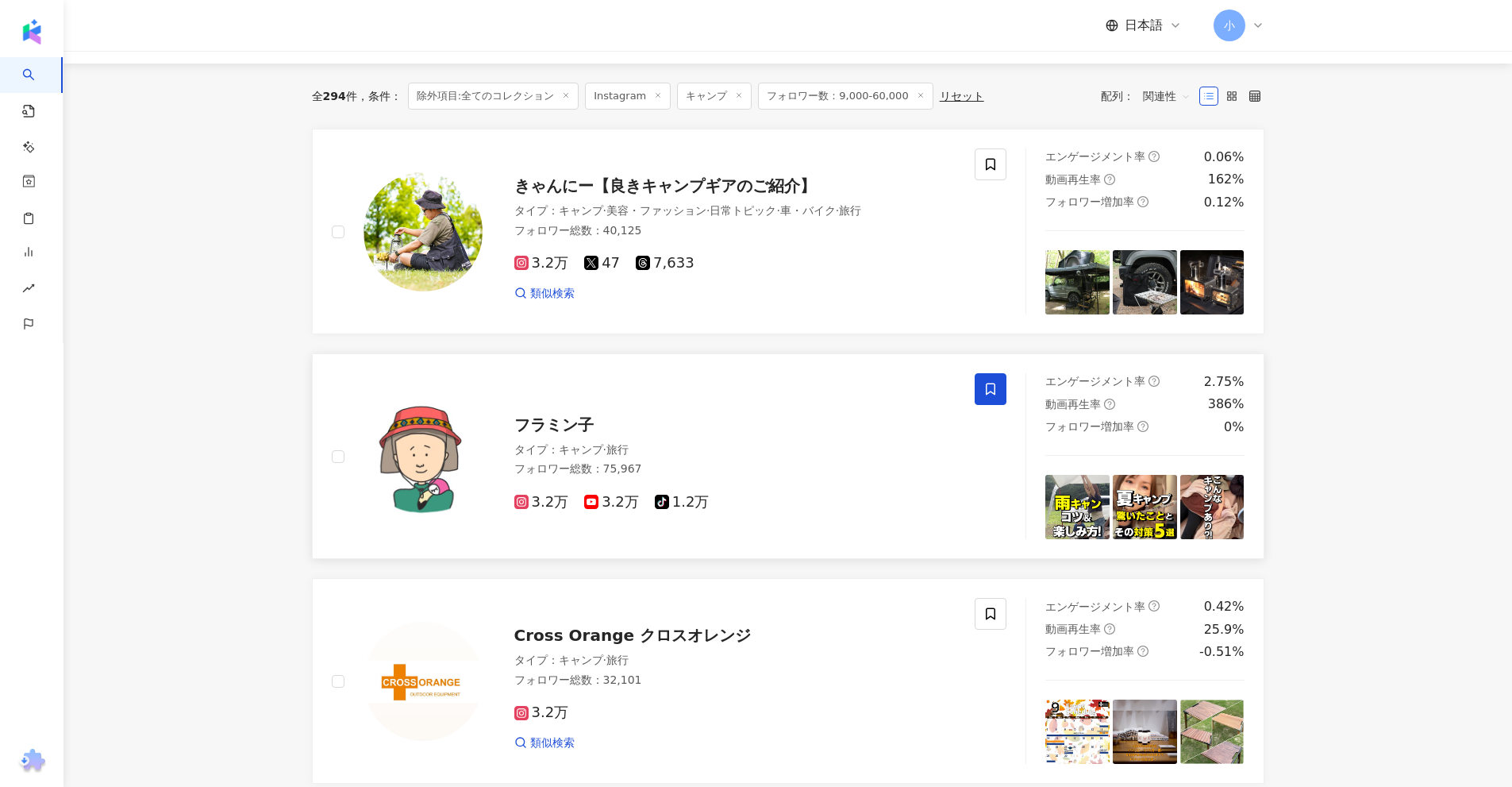
click at [987, 384] on icon at bounding box center [990, 390] width 10 height 12
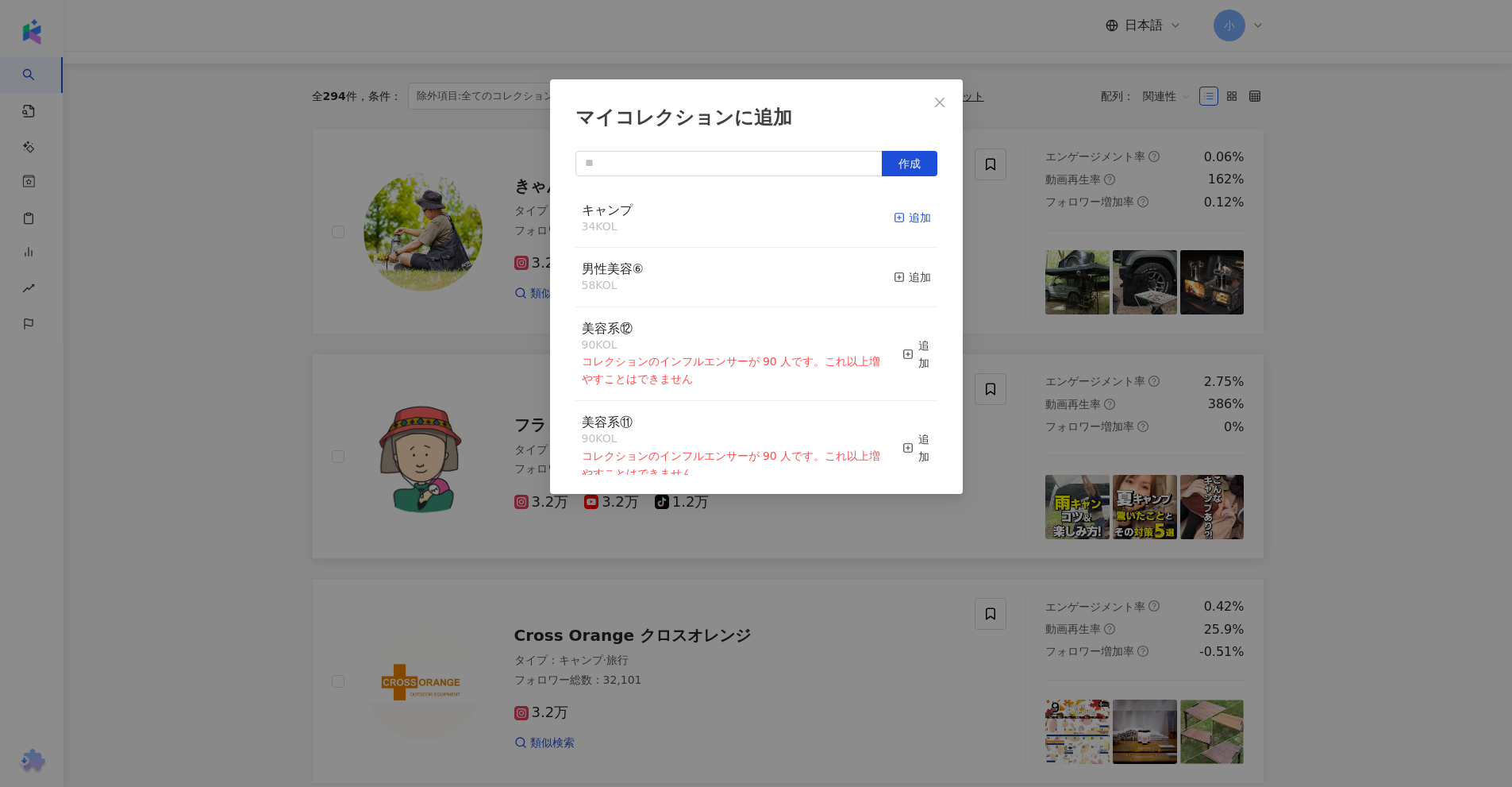
click at [898, 218] on div "追加" at bounding box center [912, 218] width 37 height 17
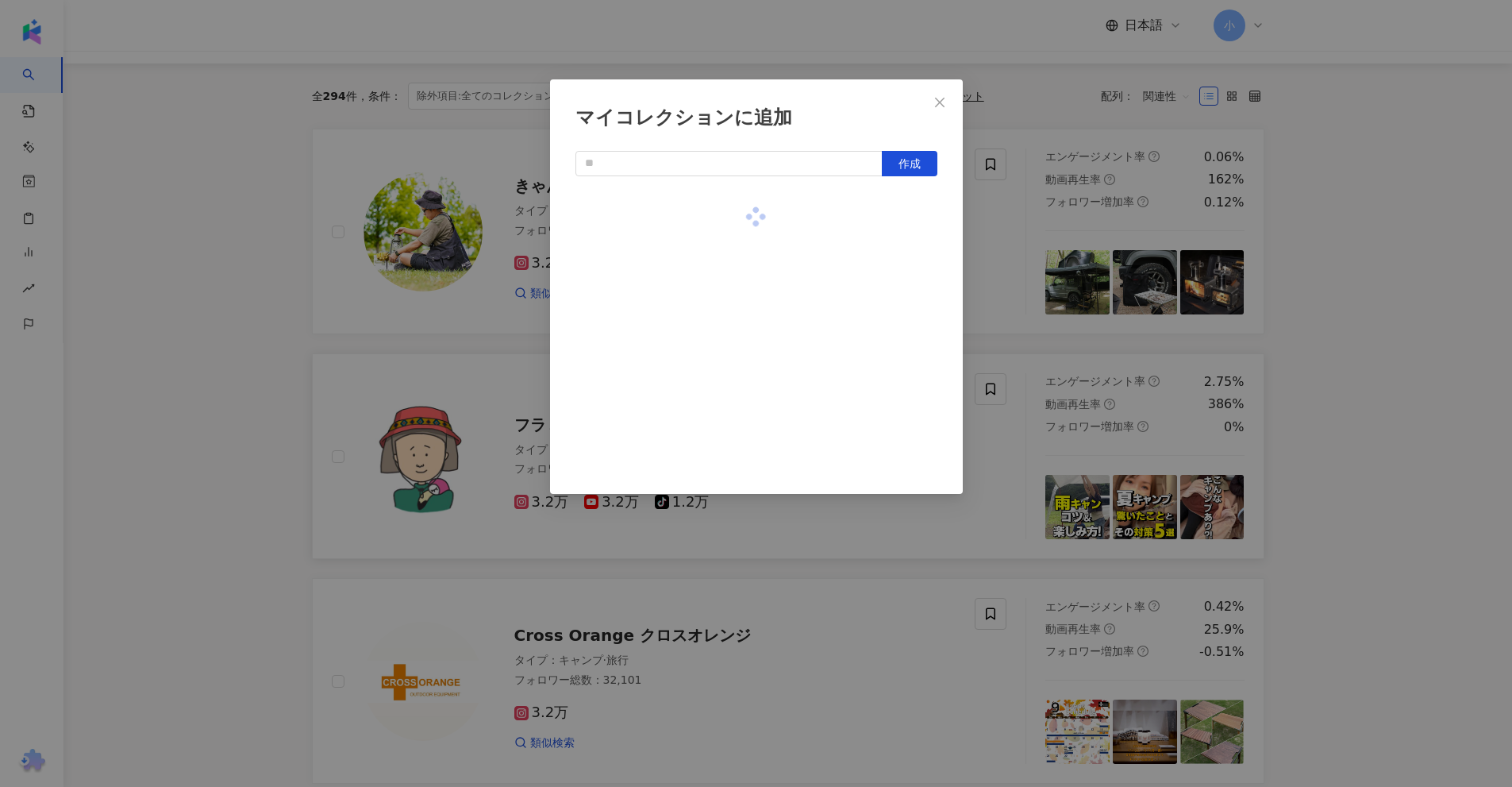
click at [1397, 260] on div "マイコレクションに追加 作成" at bounding box center [756, 393] width 1512 height 787
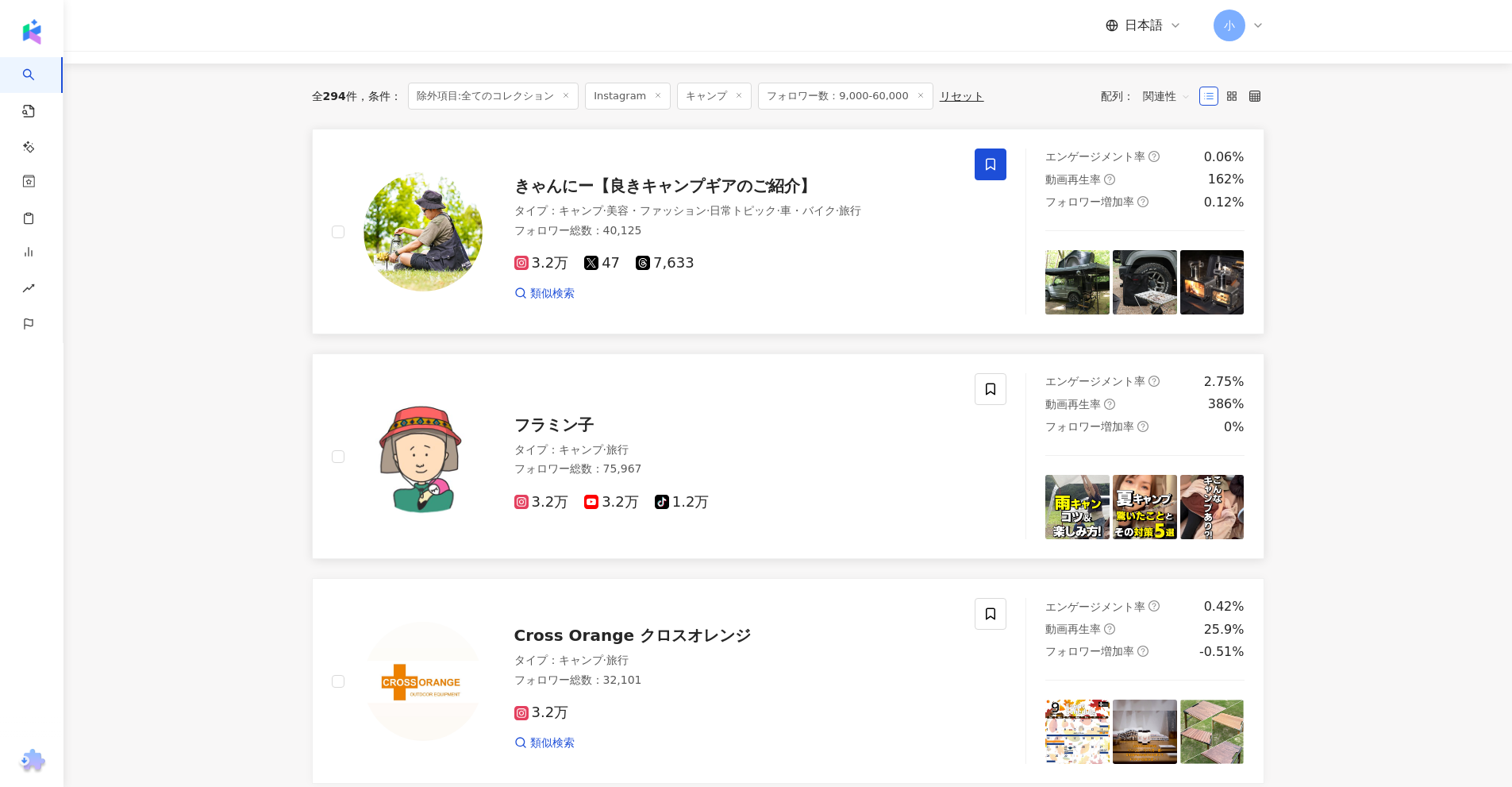
click at [983, 165] on span at bounding box center [990, 164] width 31 height 31
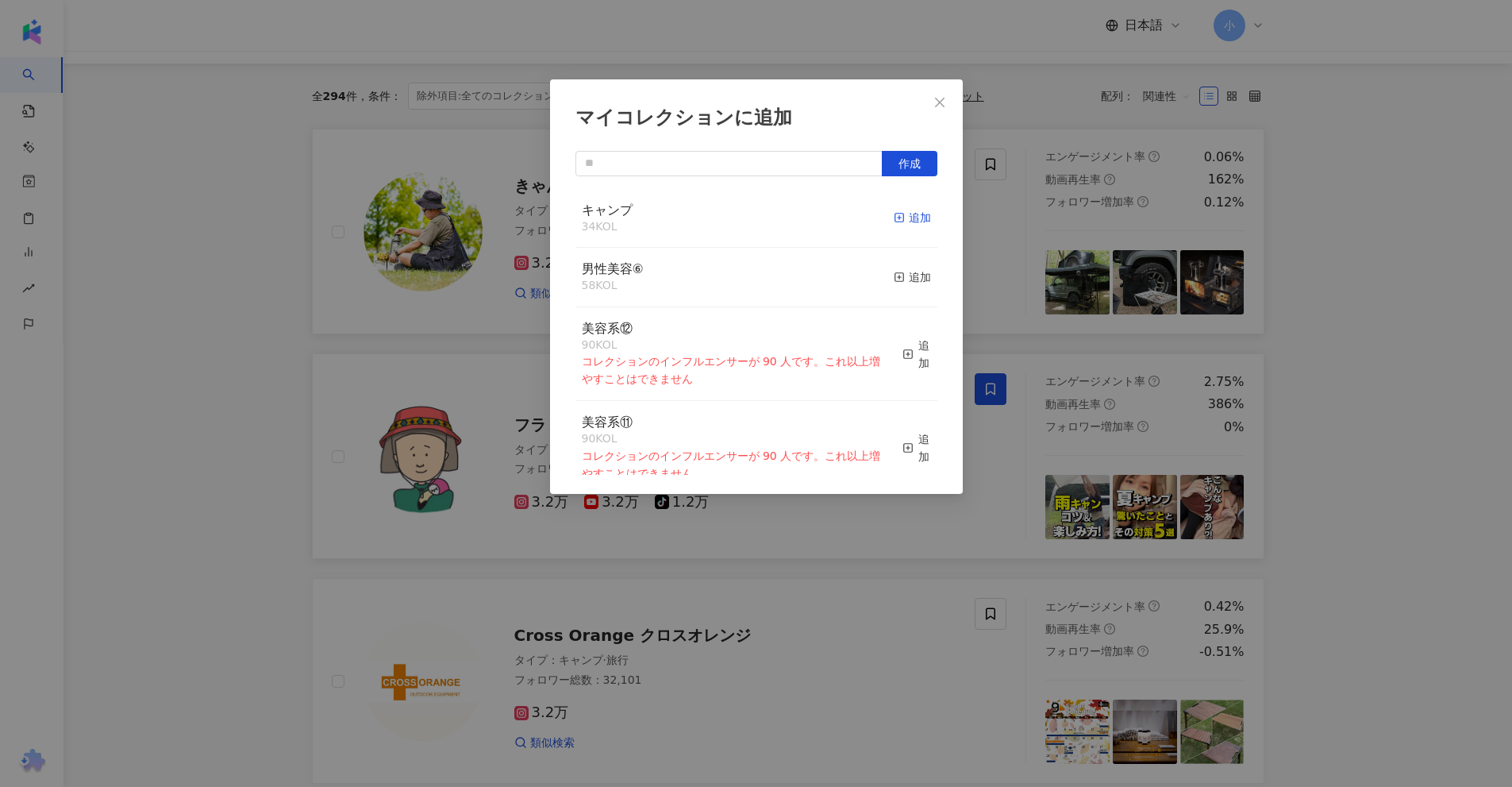
click at [897, 218] on div "追加" at bounding box center [912, 218] width 37 height 17
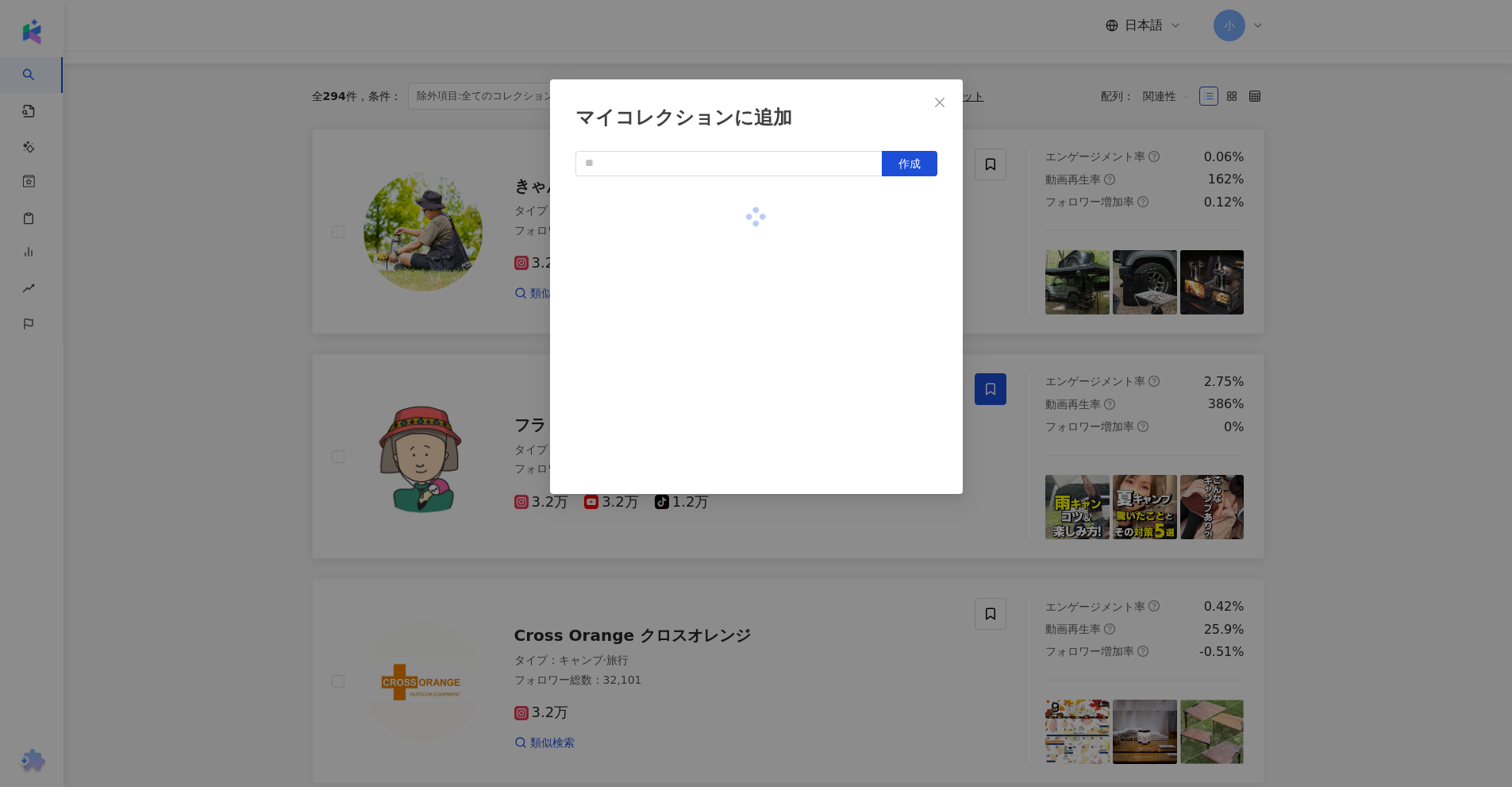
click at [1367, 220] on div "マイコレクションに追加 作成" at bounding box center [756, 393] width 1512 height 787
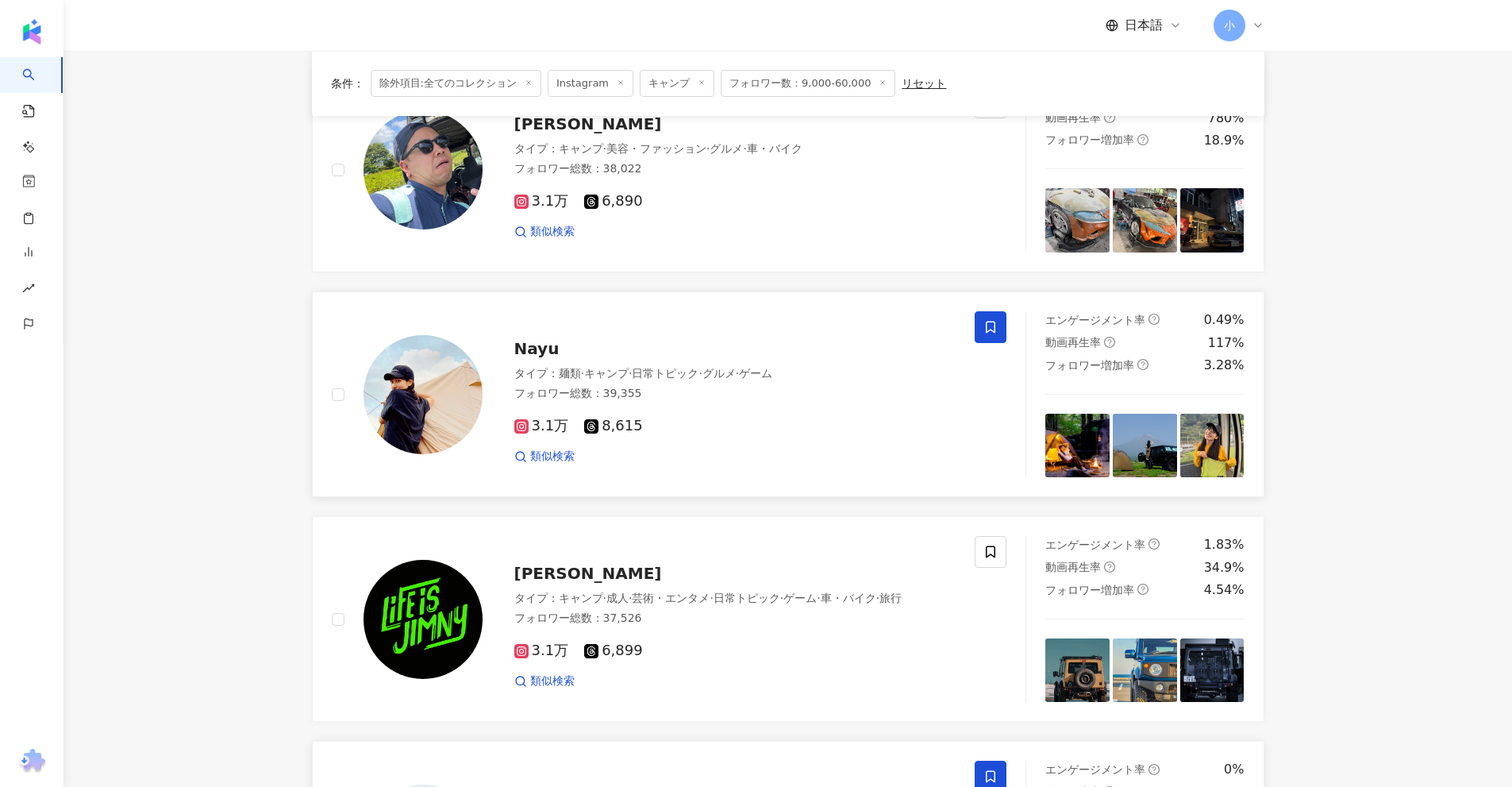
scroll to position [2495, 0]
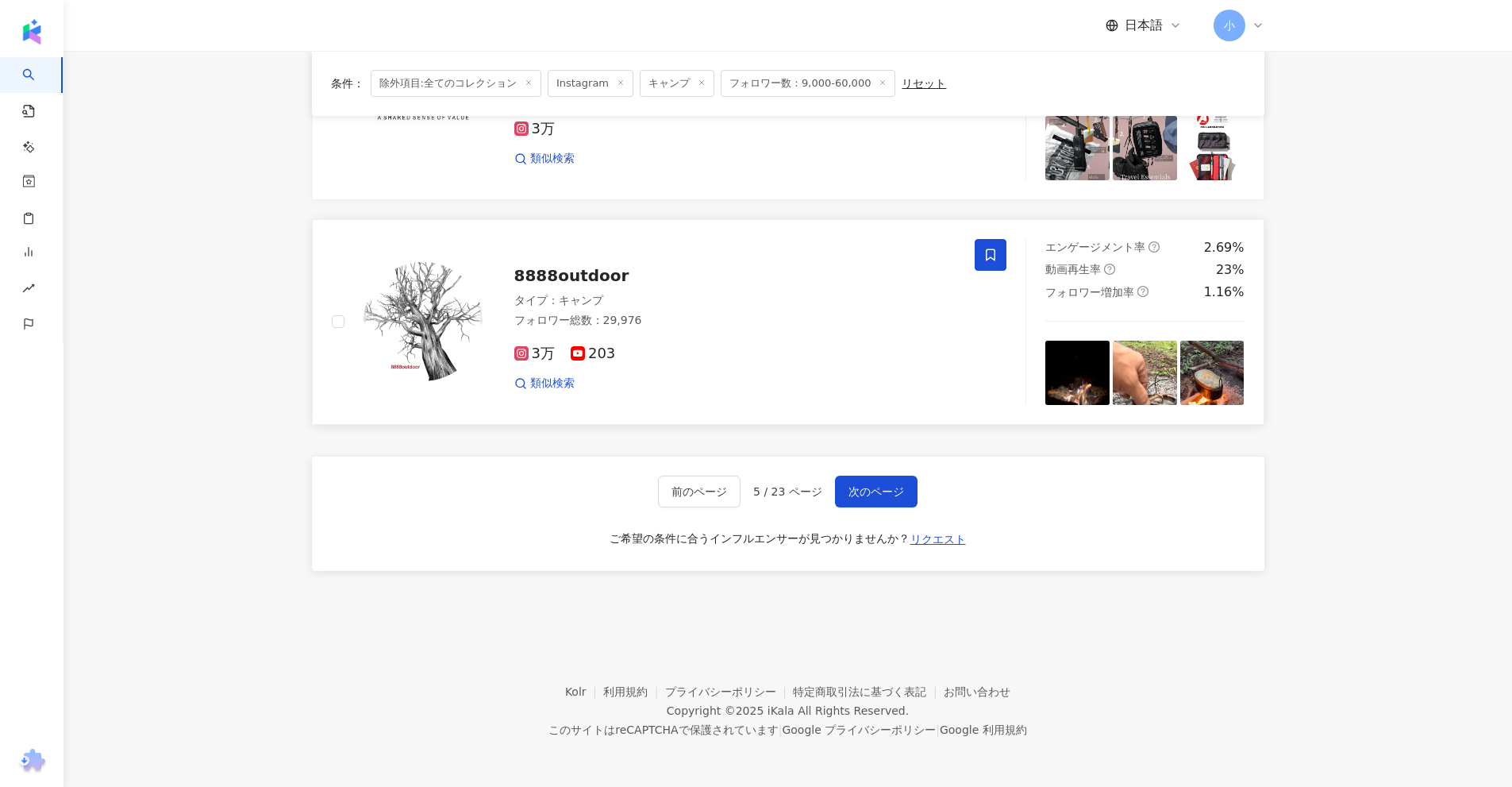
drag, startPoint x: 1405, startPoint y: 119, endPoint x: 1393, endPoint y: 630, distance: 511.1
click at [888, 492] on span "次のページ" at bounding box center [877, 491] width 56 height 13
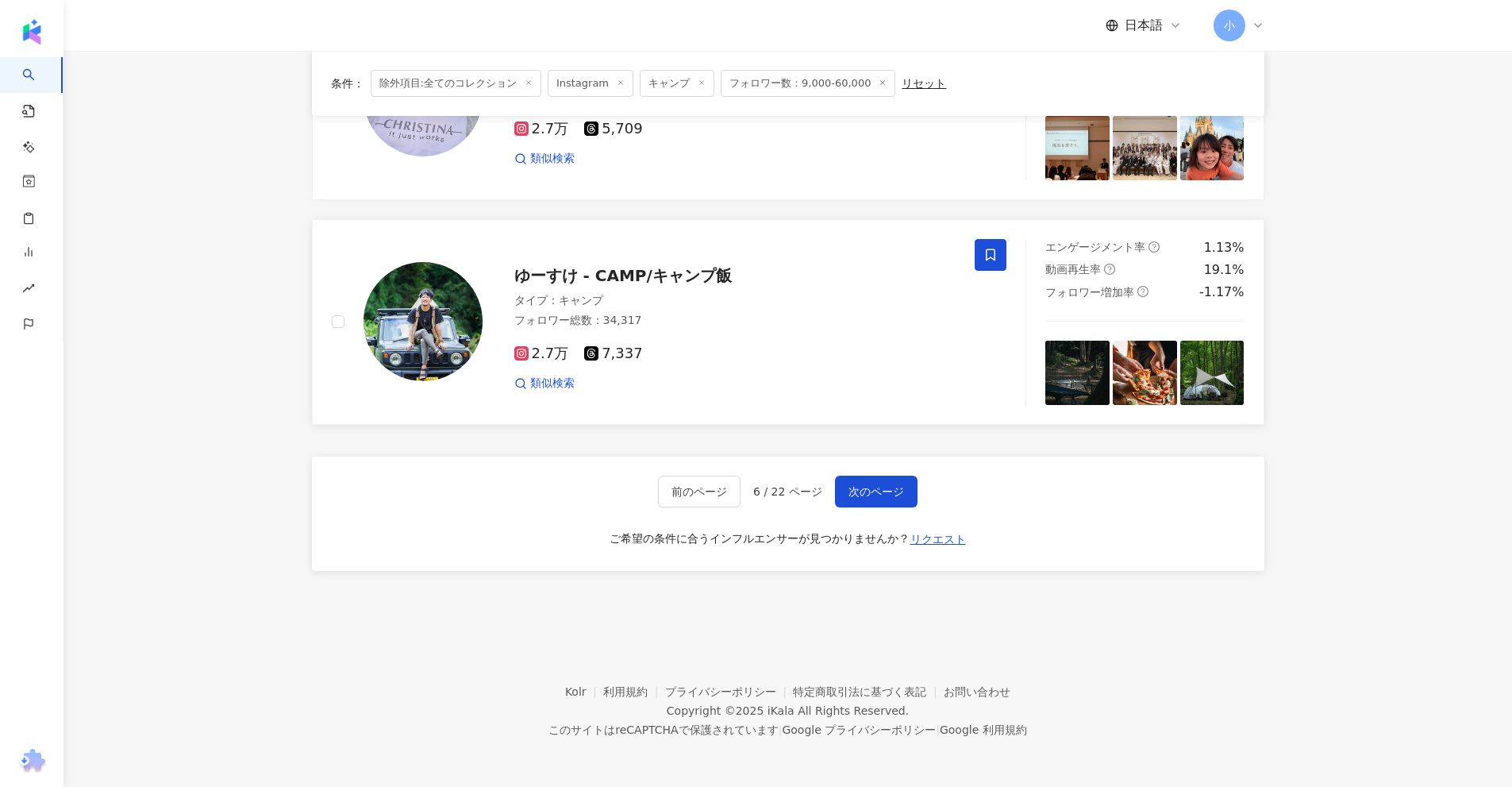
click at [995, 257] on icon at bounding box center [990, 254] width 10 height 12
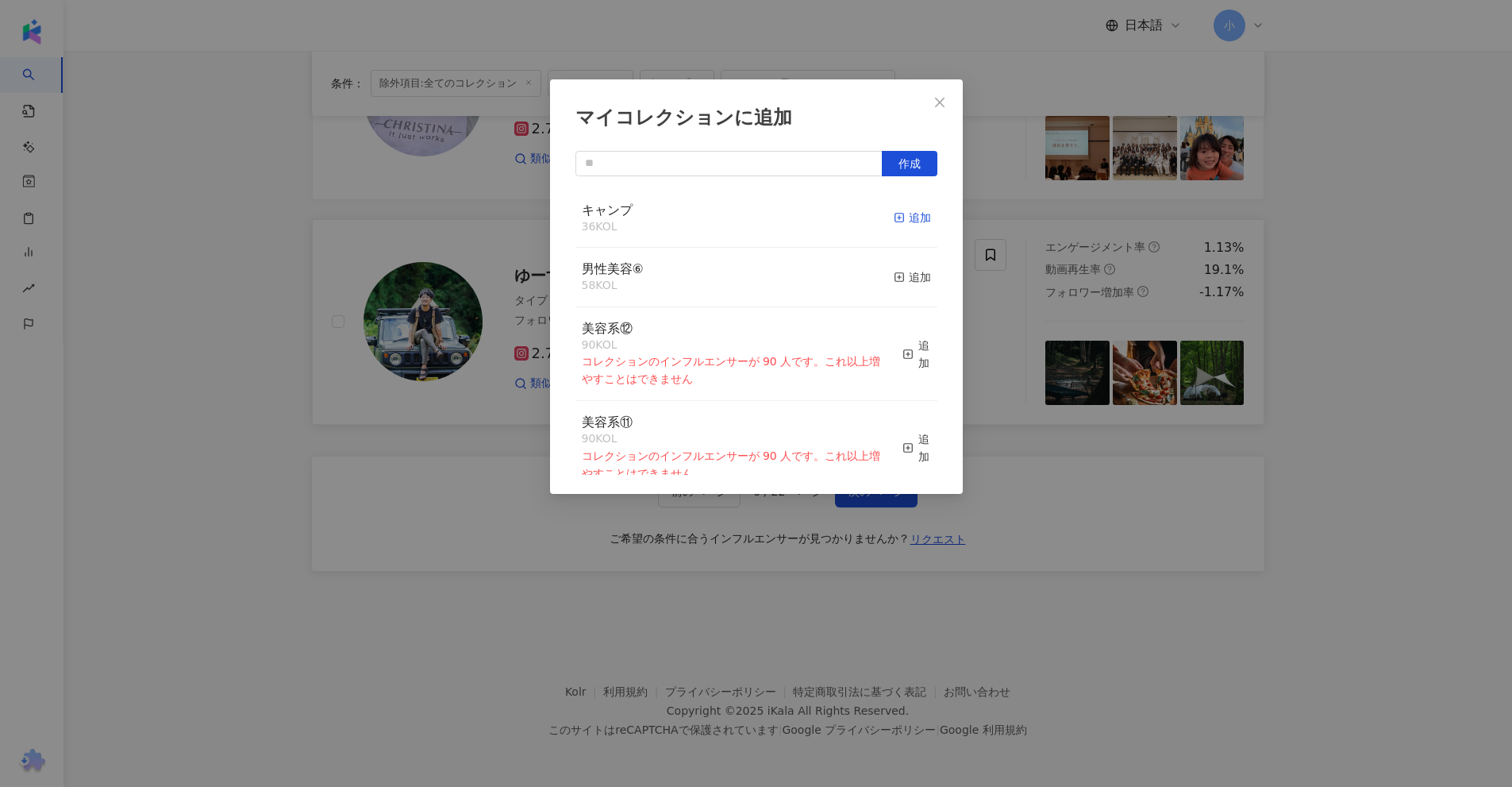
click at [894, 217] on div "追加" at bounding box center [912, 218] width 37 height 17
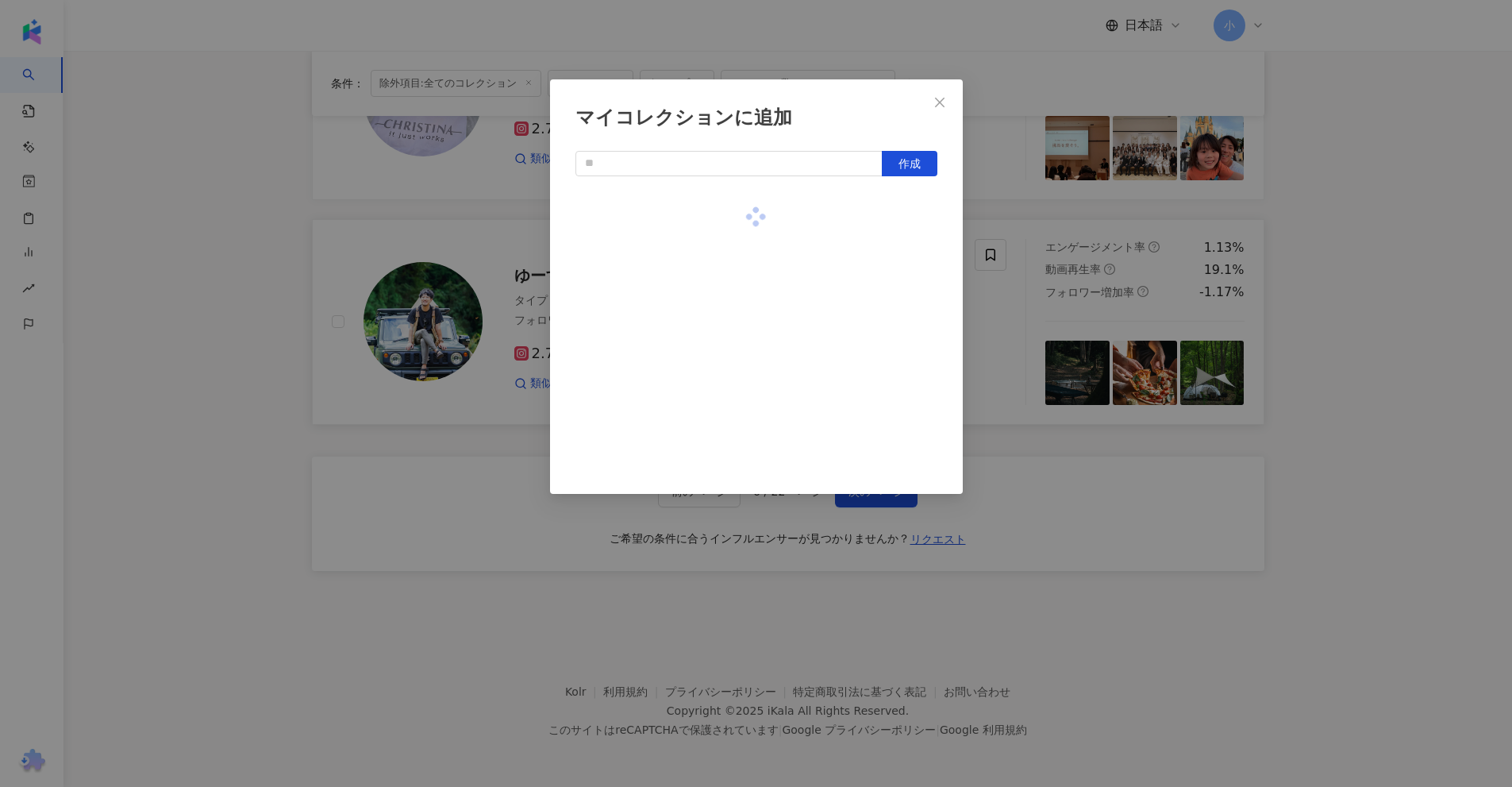
click at [1303, 245] on div "マイコレクションに追加 作成" at bounding box center [756, 393] width 1512 height 787
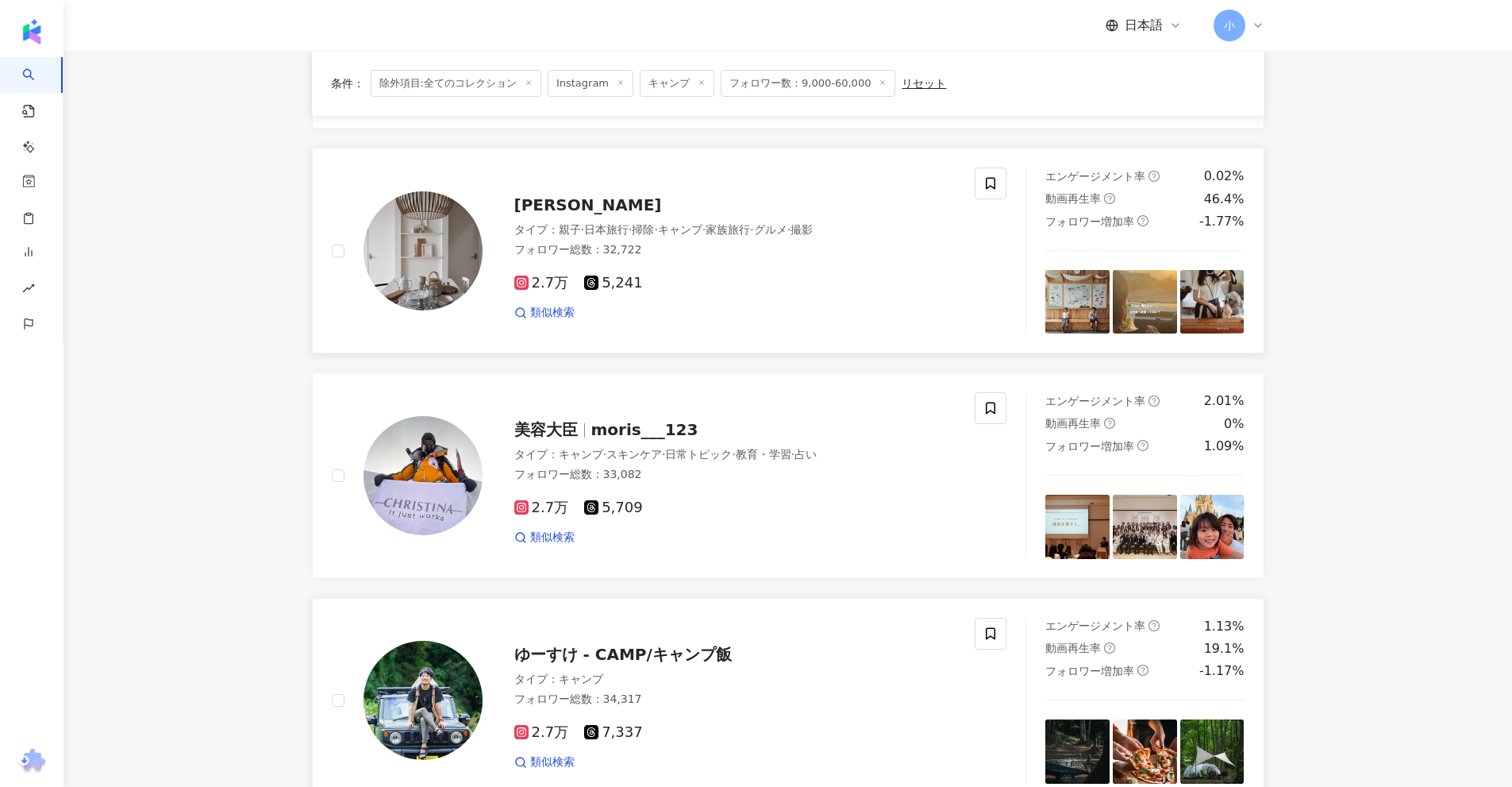
scroll to position [2099, 0]
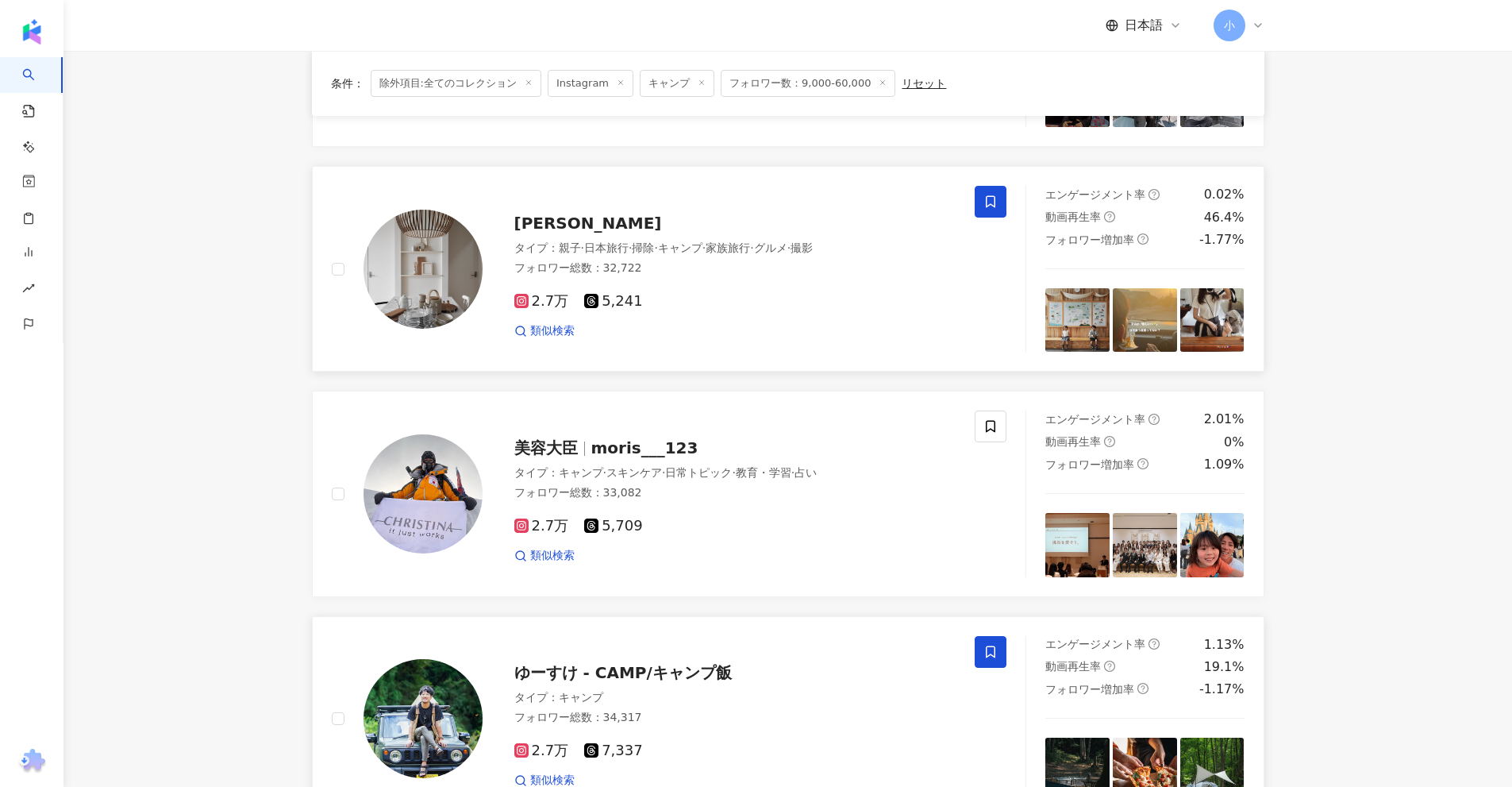
click at [1004, 191] on span at bounding box center [990, 201] width 31 height 31
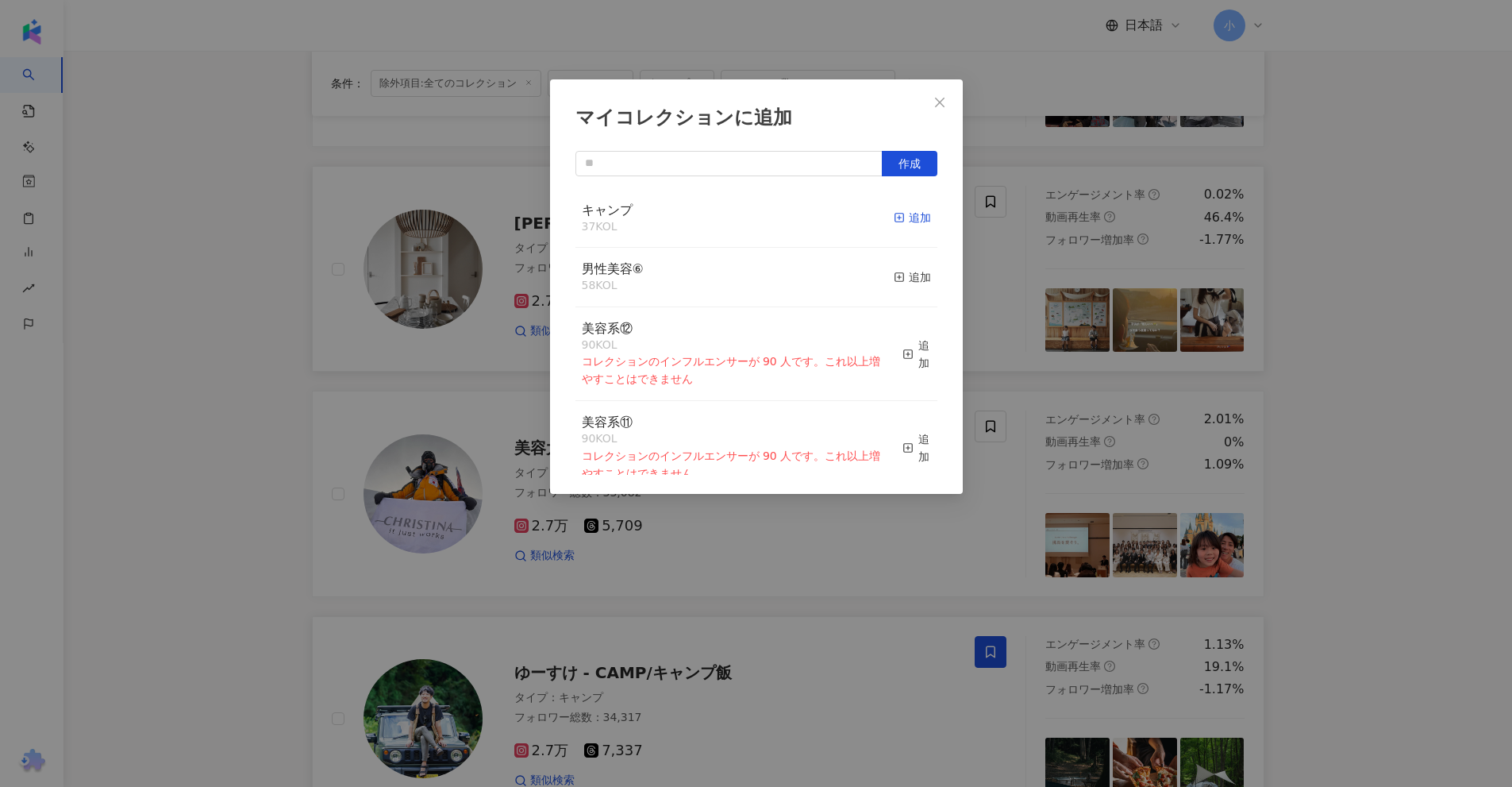
click at [903, 215] on div "追加" at bounding box center [912, 218] width 37 height 17
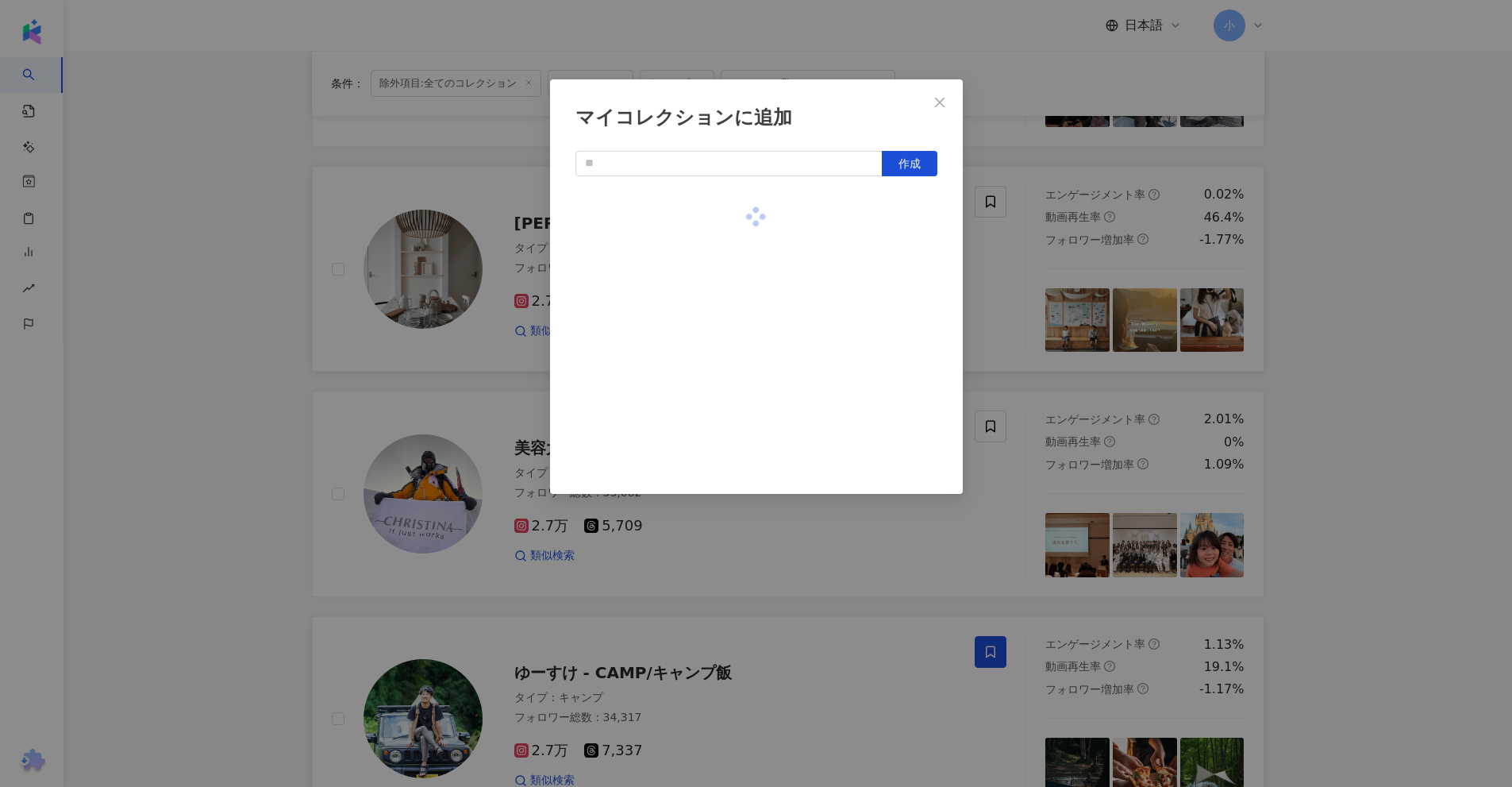
click at [1330, 256] on div "マイコレクションに追加 作成" at bounding box center [756, 393] width 1512 height 787
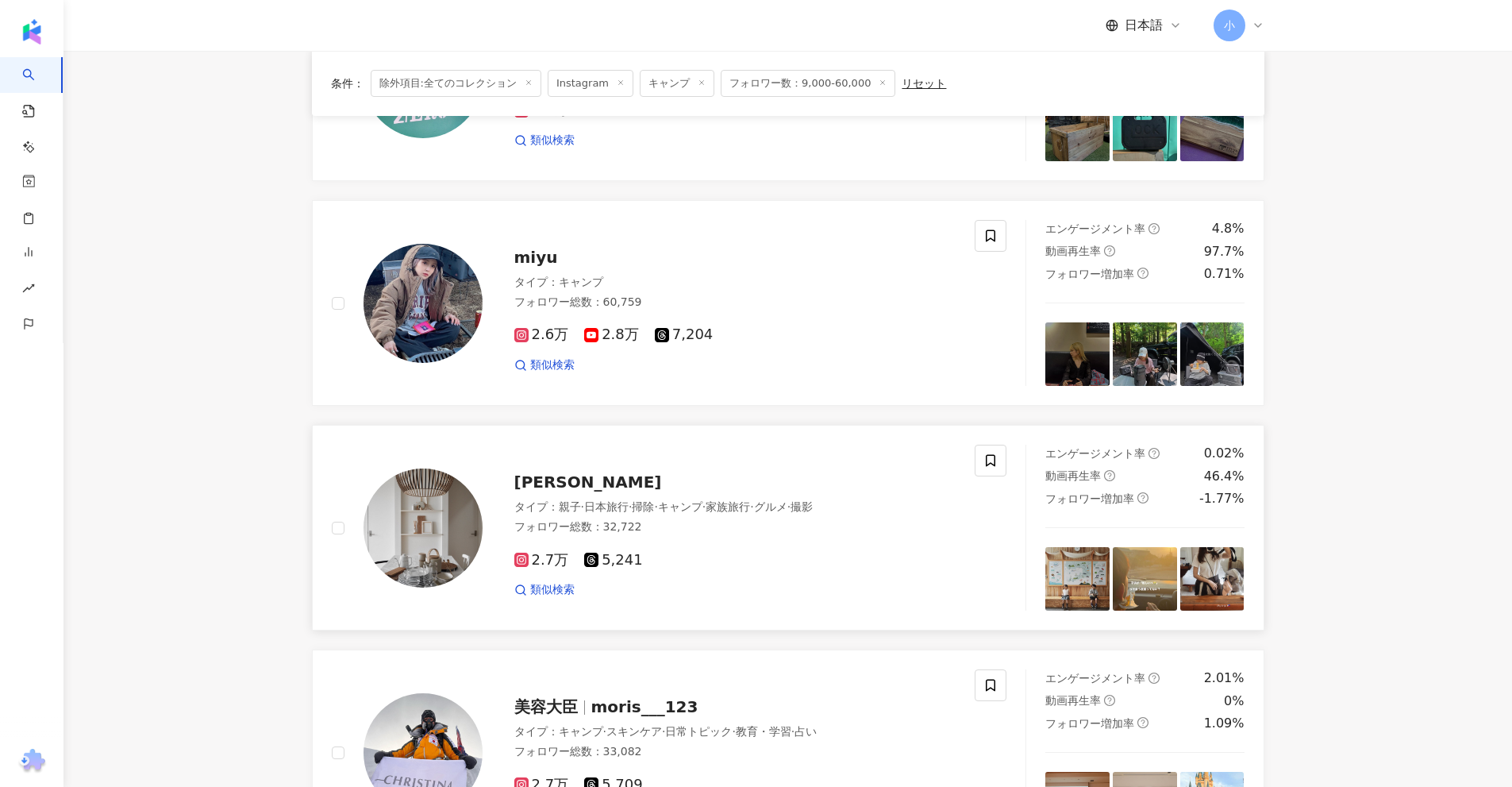
scroll to position [1781, 0]
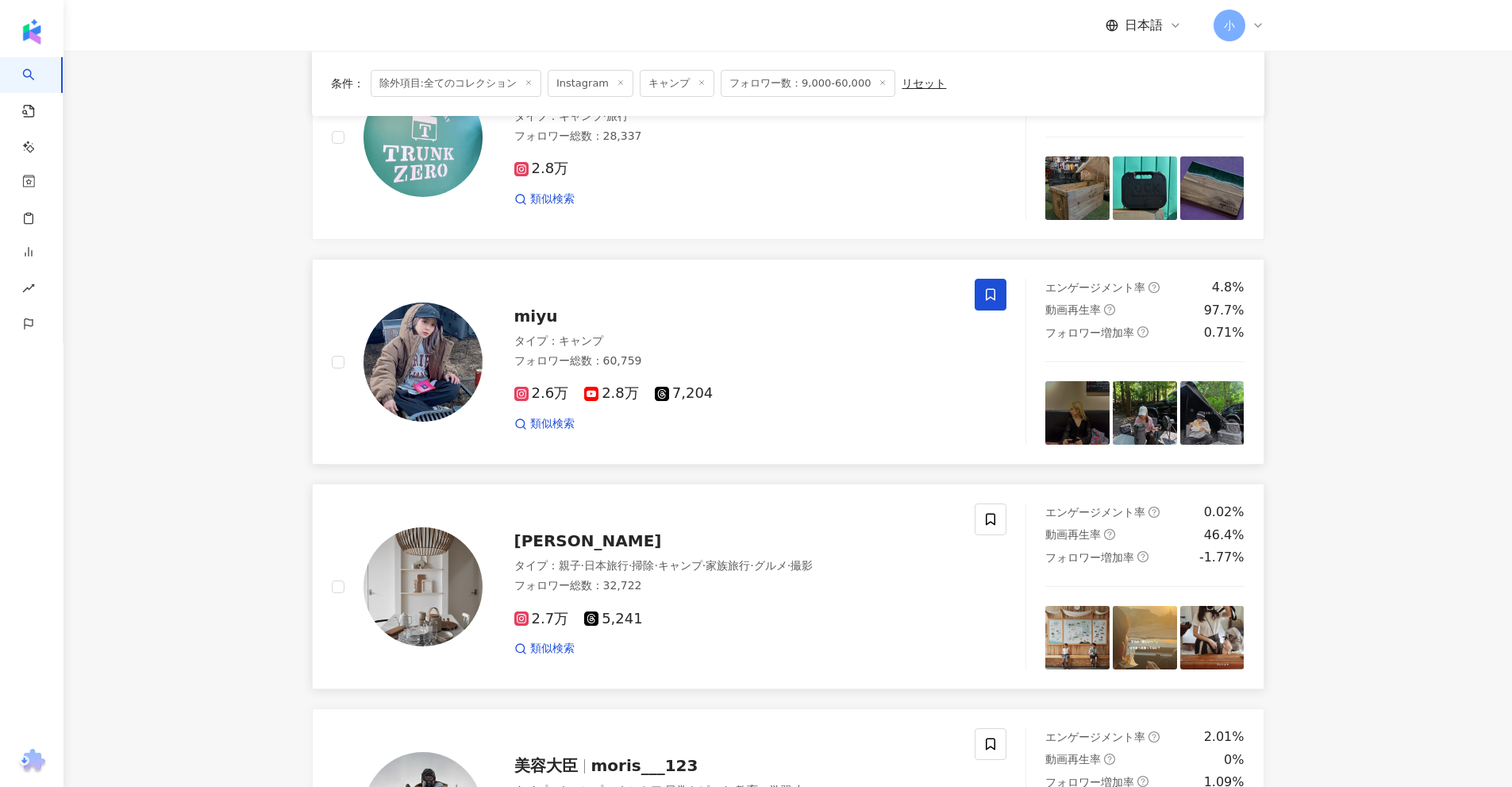
click at [998, 295] on span at bounding box center [990, 295] width 31 height 31
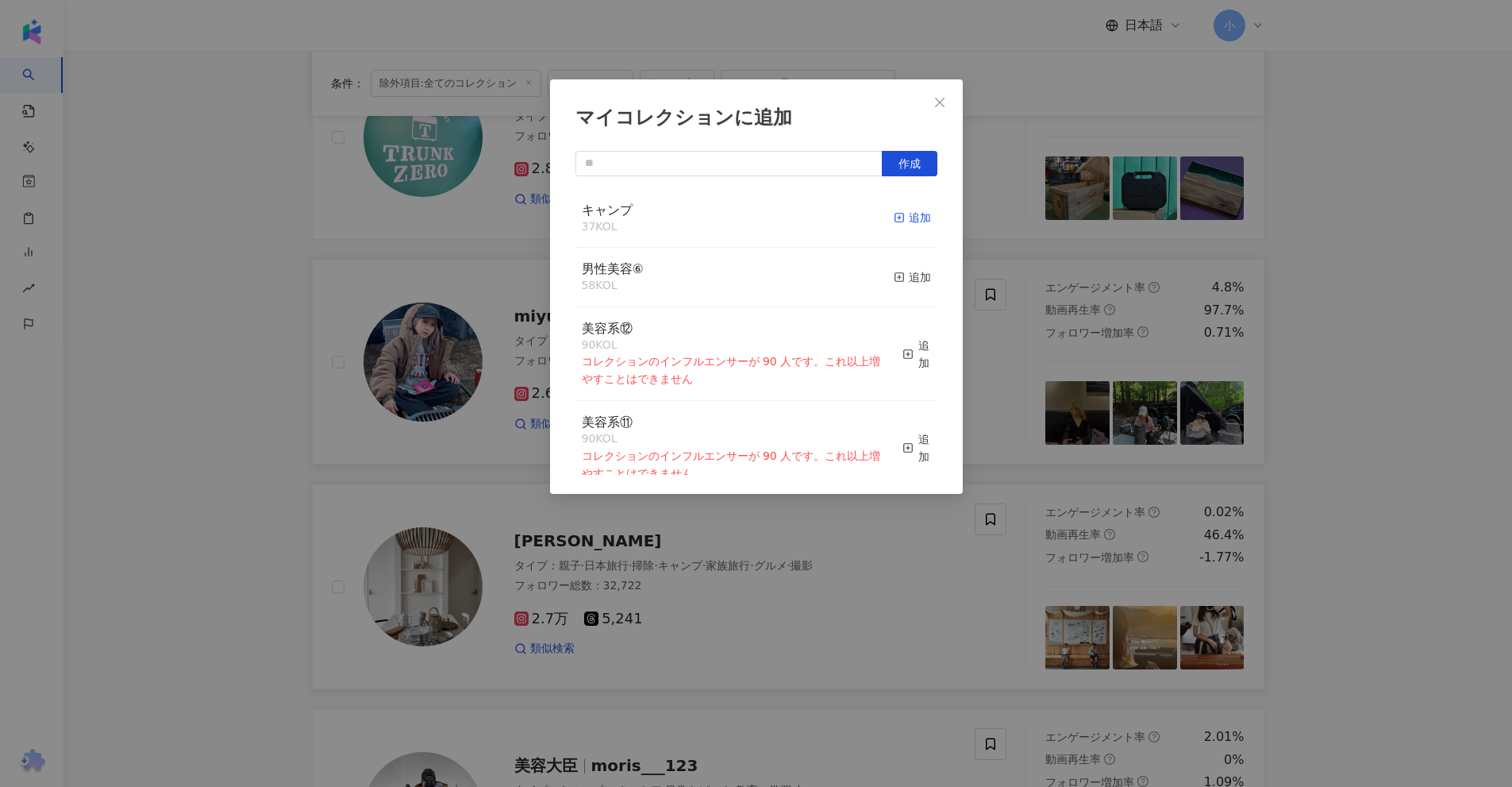
click at [903, 218] on div "追加" at bounding box center [912, 218] width 37 height 17
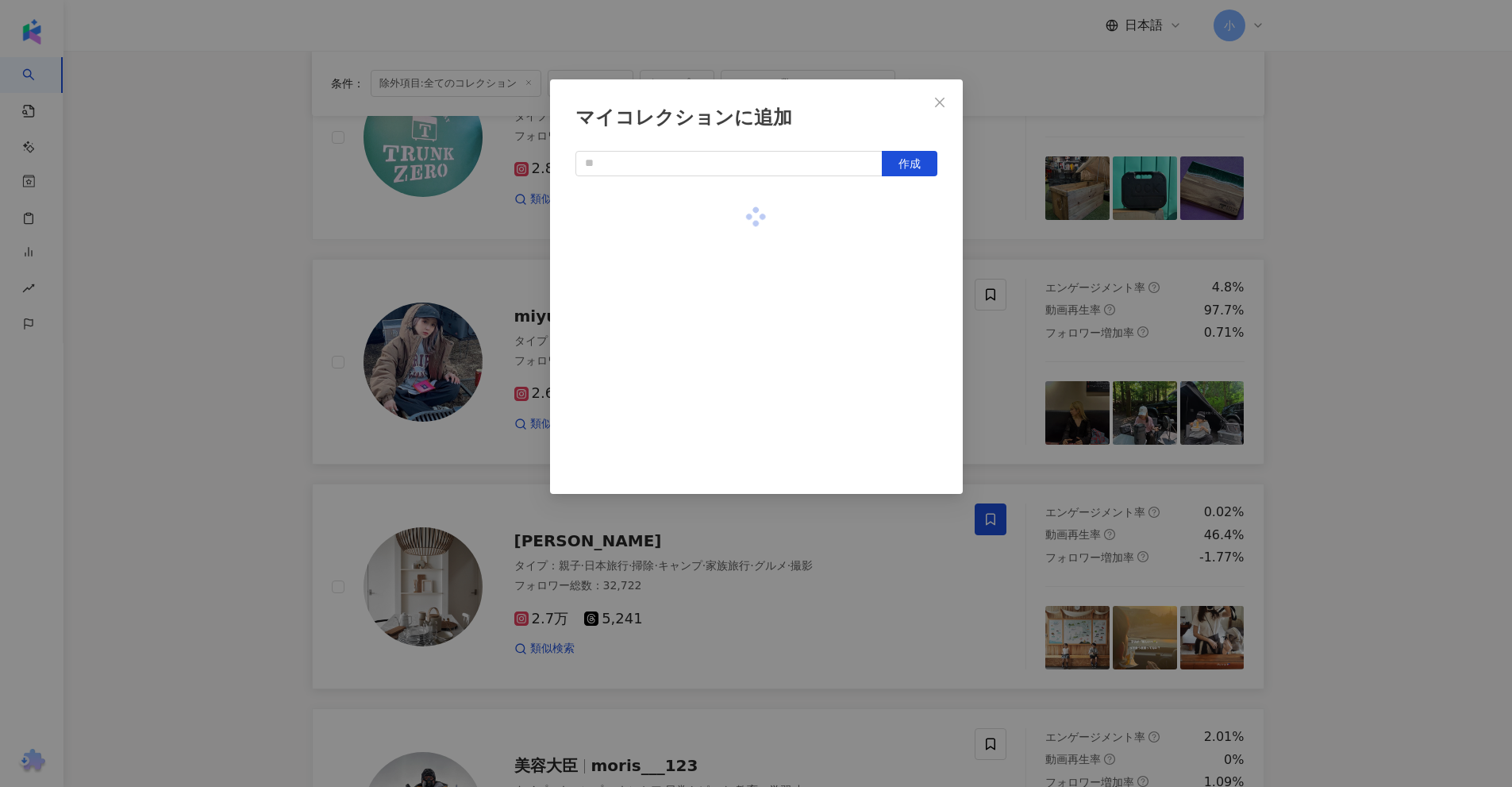
click at [1350, 303] on div "マイコレクションに追加 作成" at bounding box center [756, 393] width 1512 height 787
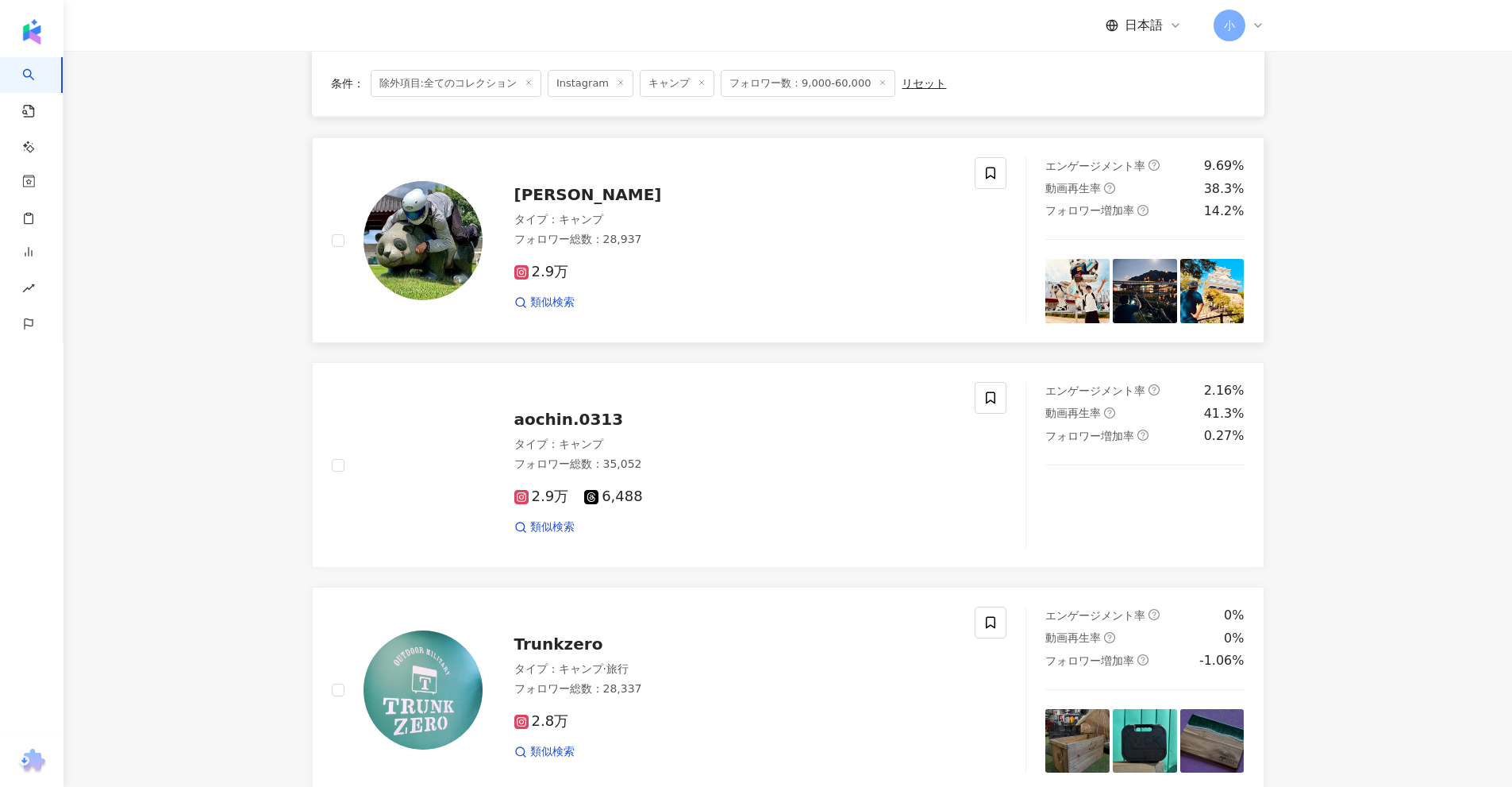
scroll to position [1225, 0]
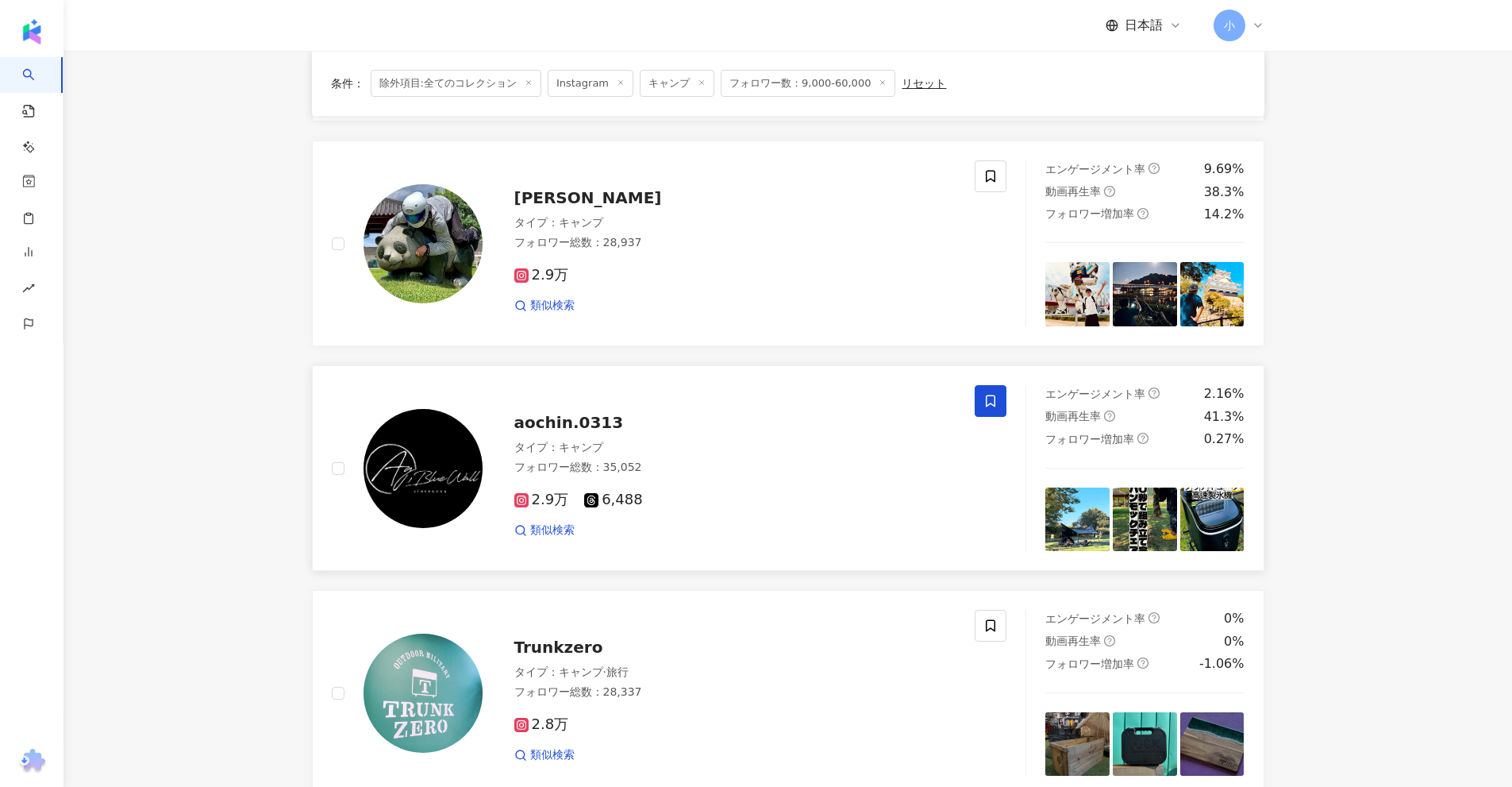
click at [989, 406] on icon at bounding box center [990, 401] width 14 height 14
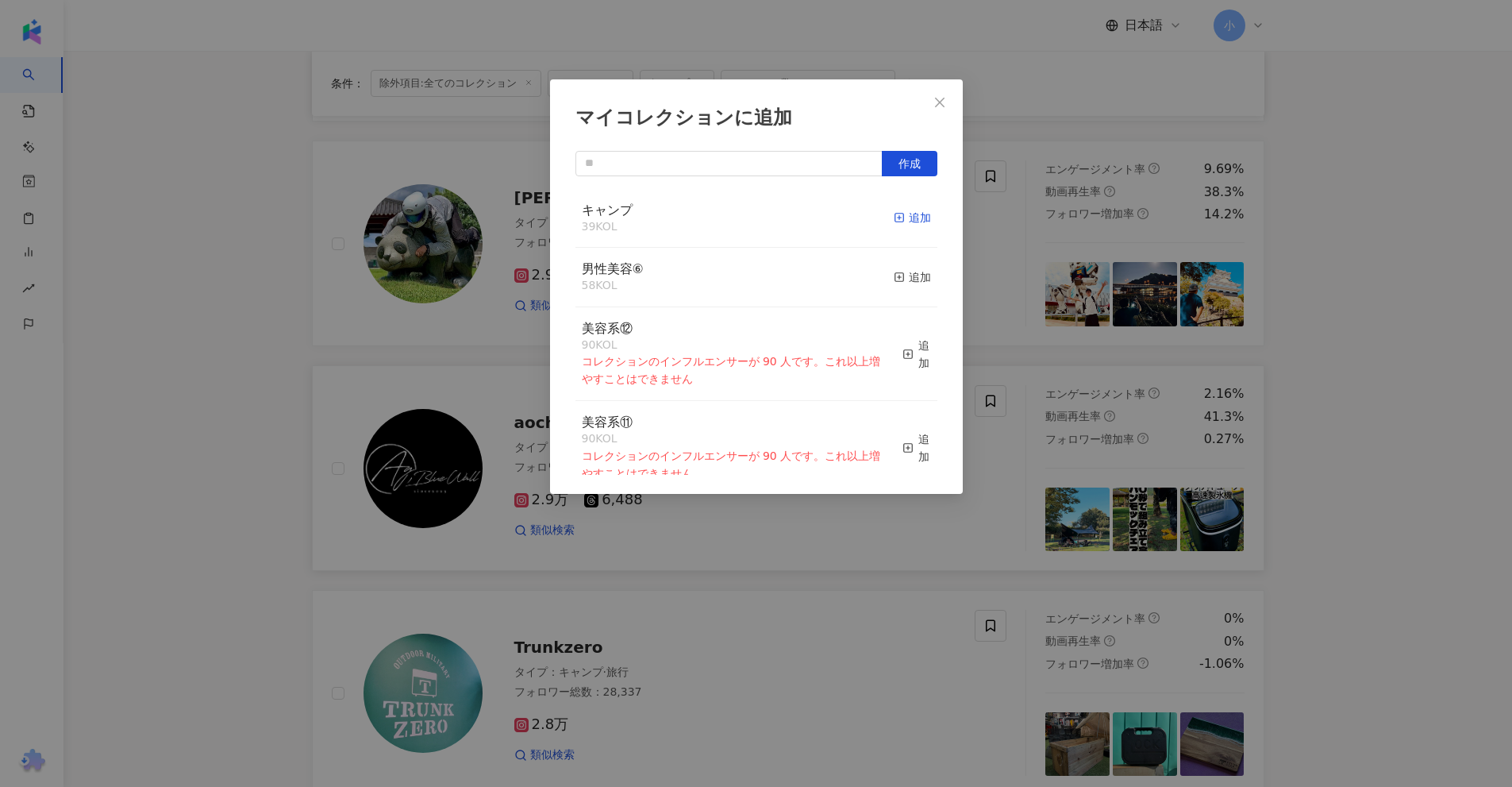
click at [911, 216] on div "追加" at bounding box center [912, 218] width 37 height 17
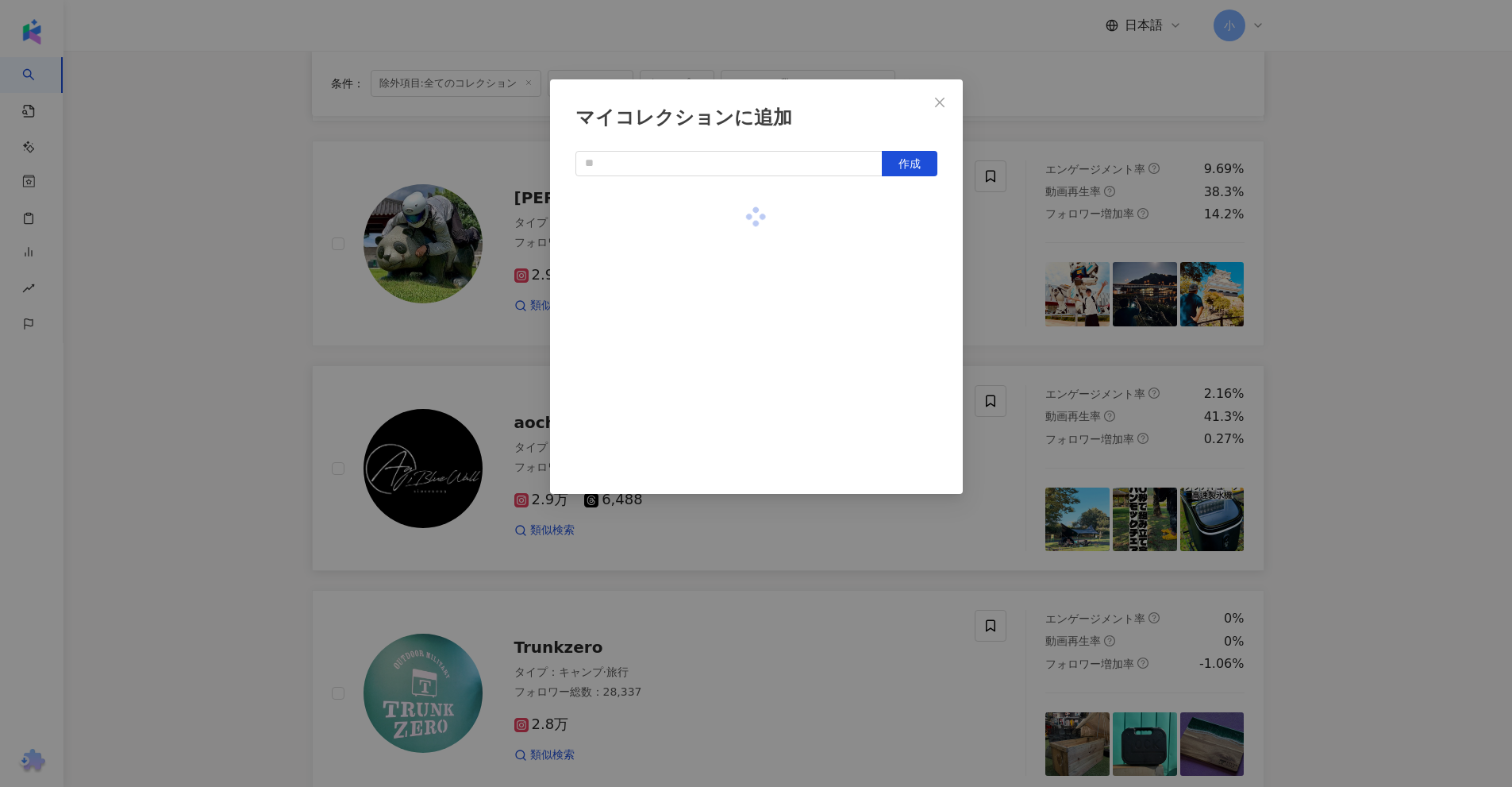
drag, startPoint x: 1170, startPoint y: 239, endPoint x: 1189, endPoint y: 242, distance: 19.2
click at [1171, 239] on div "マイコレクションに追加 作成" at bounding box center [756, 393] width 1512 height 787
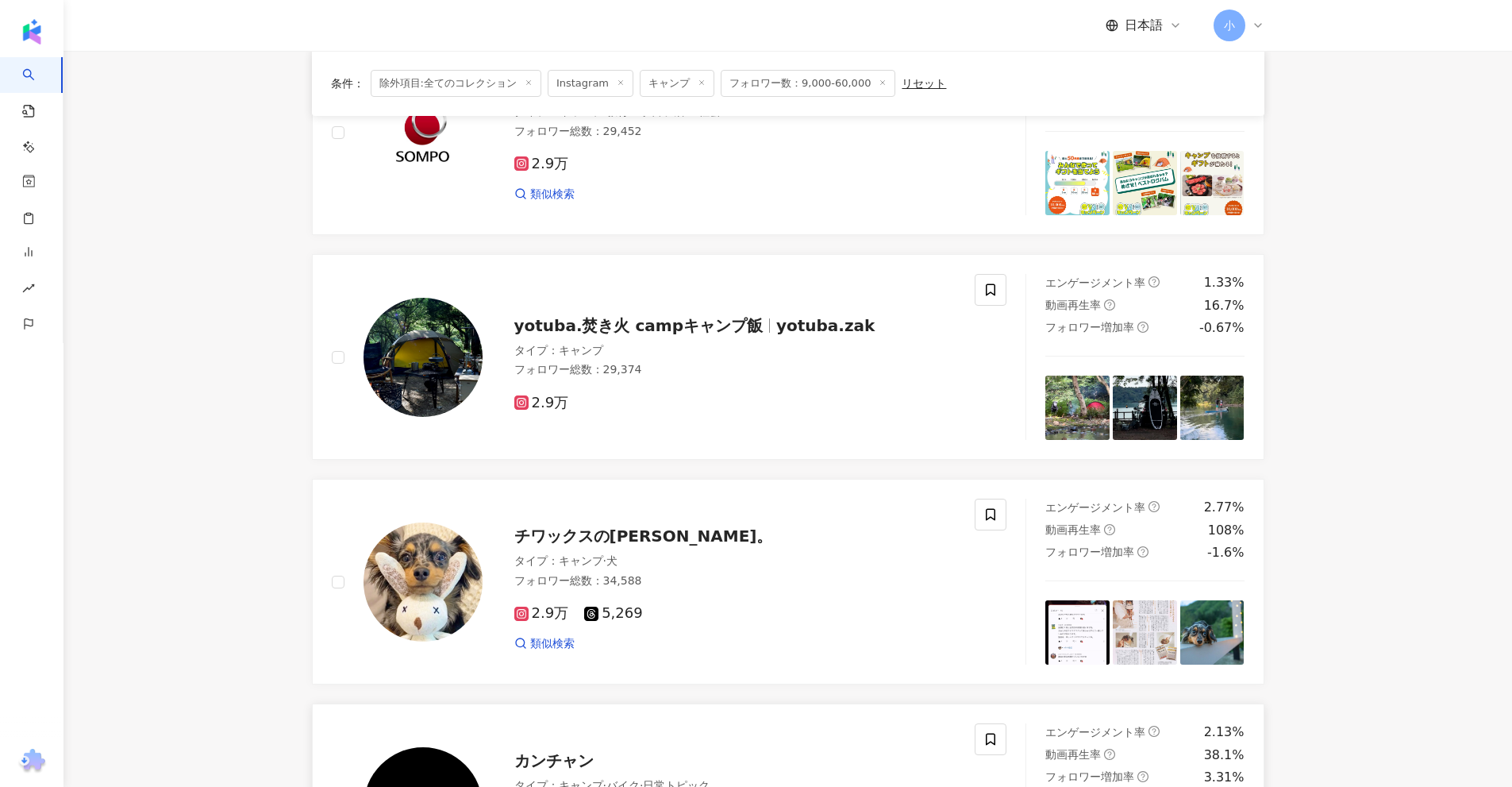
scroll to position [431, 0]
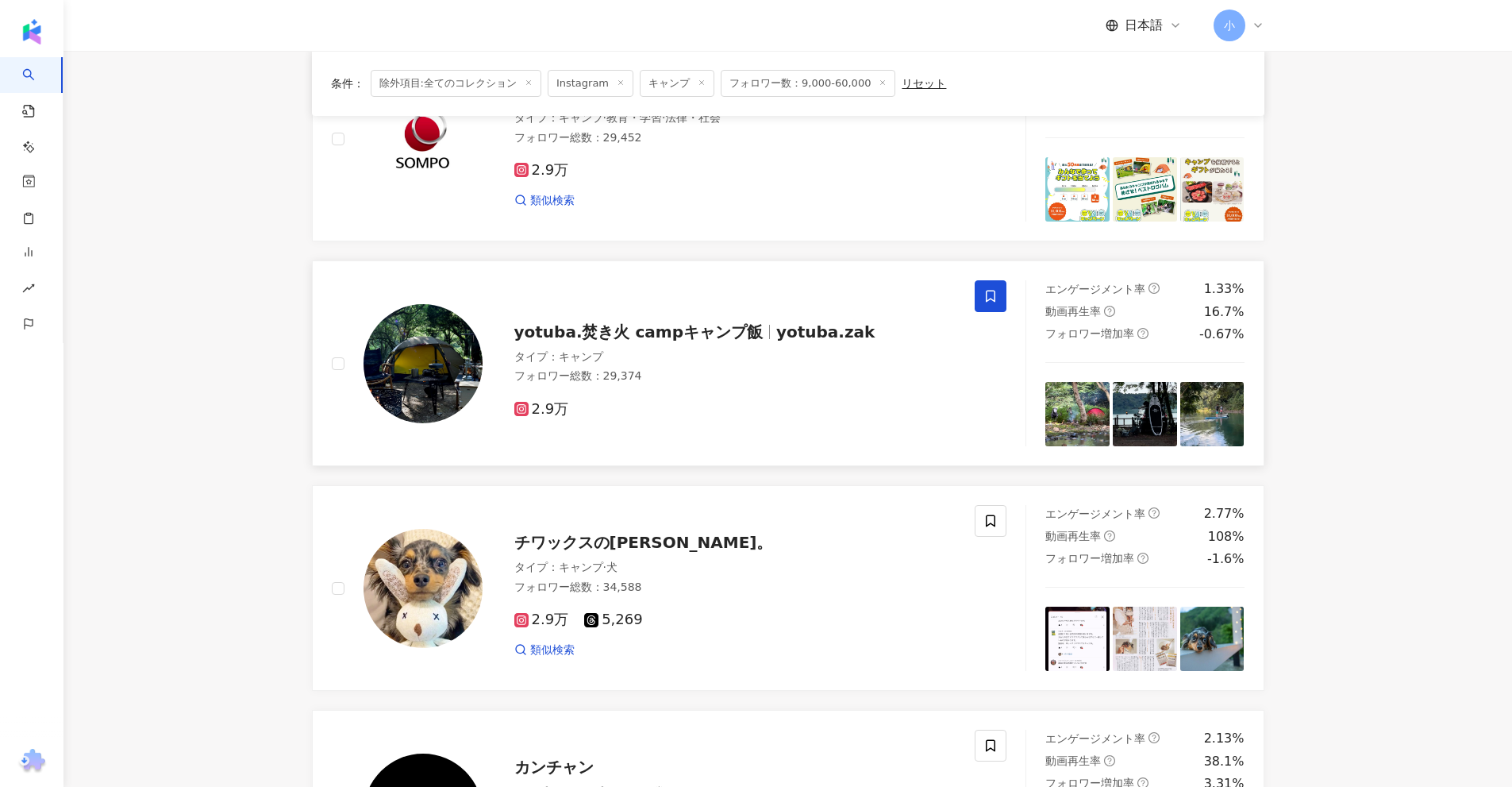
click at [980, 295] on span at bounding box center [990, 295] width 31 height 31
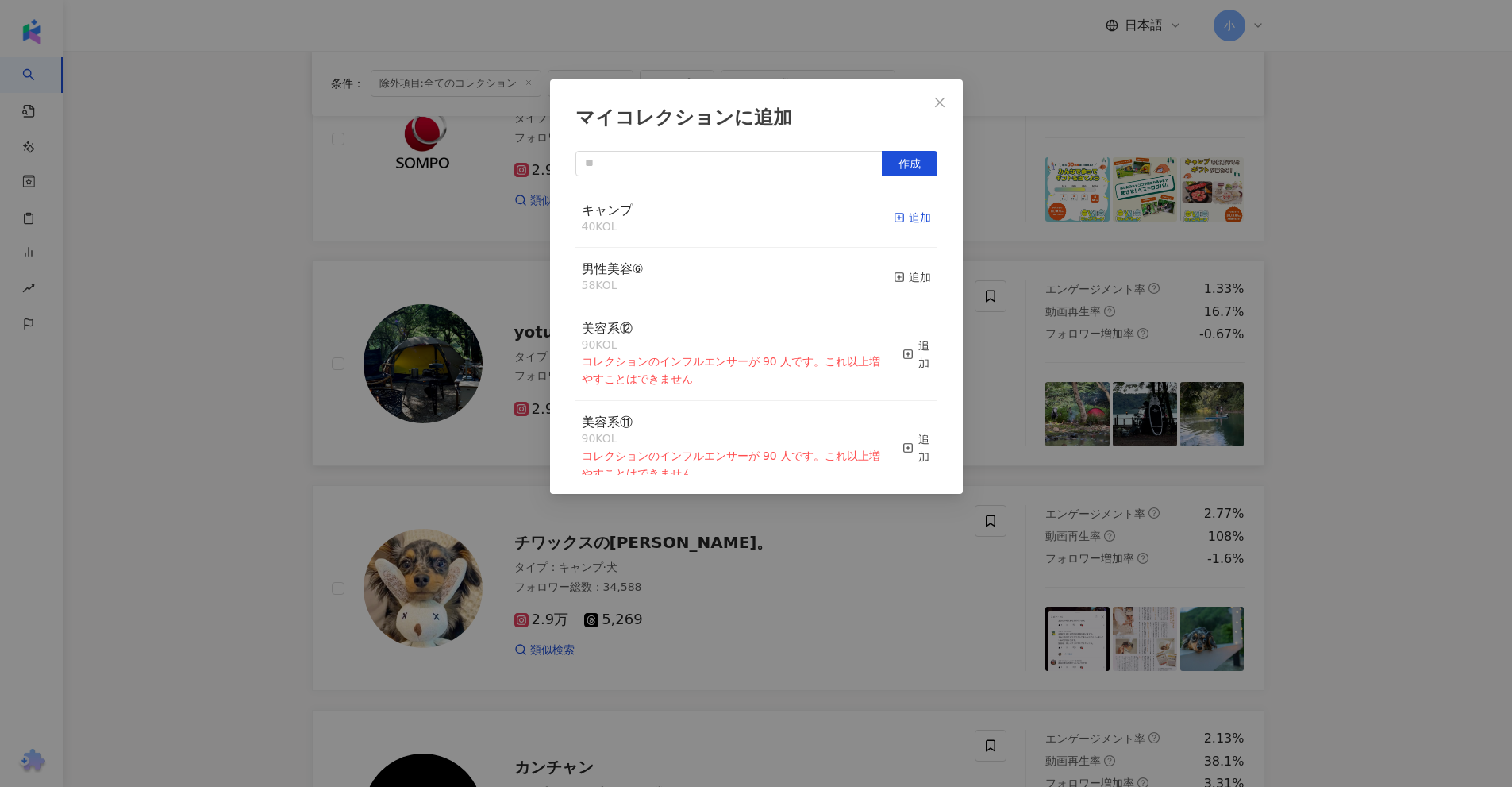
click at [896, 220] on div "追加" at bounding box center [912, 218] width 37 height 17
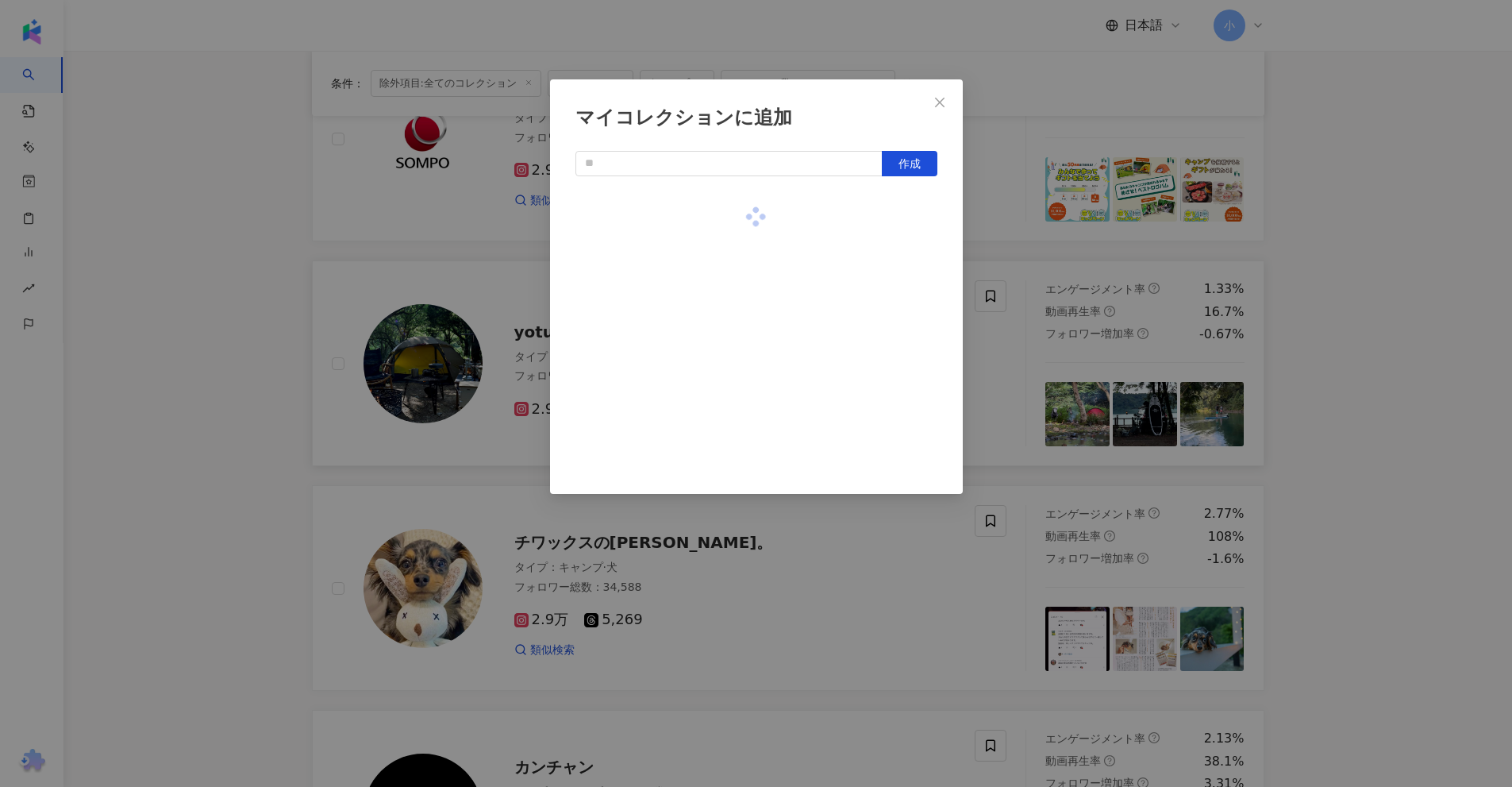
click at [1312, 279] on div "マイコレクションに追加 作成" at bounding box center [756, 393] width 1512 height 787
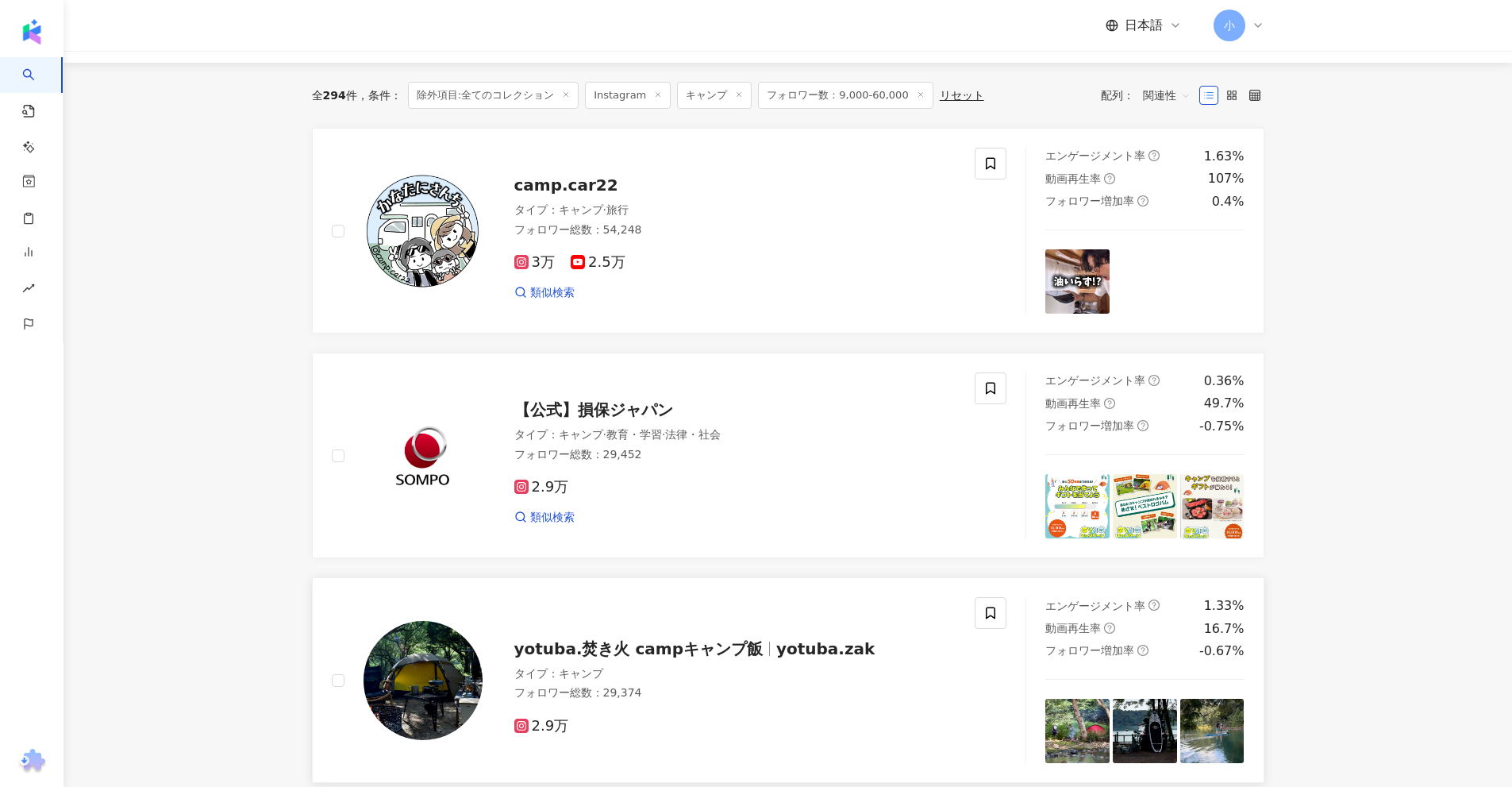
scroll to position [114, 0]
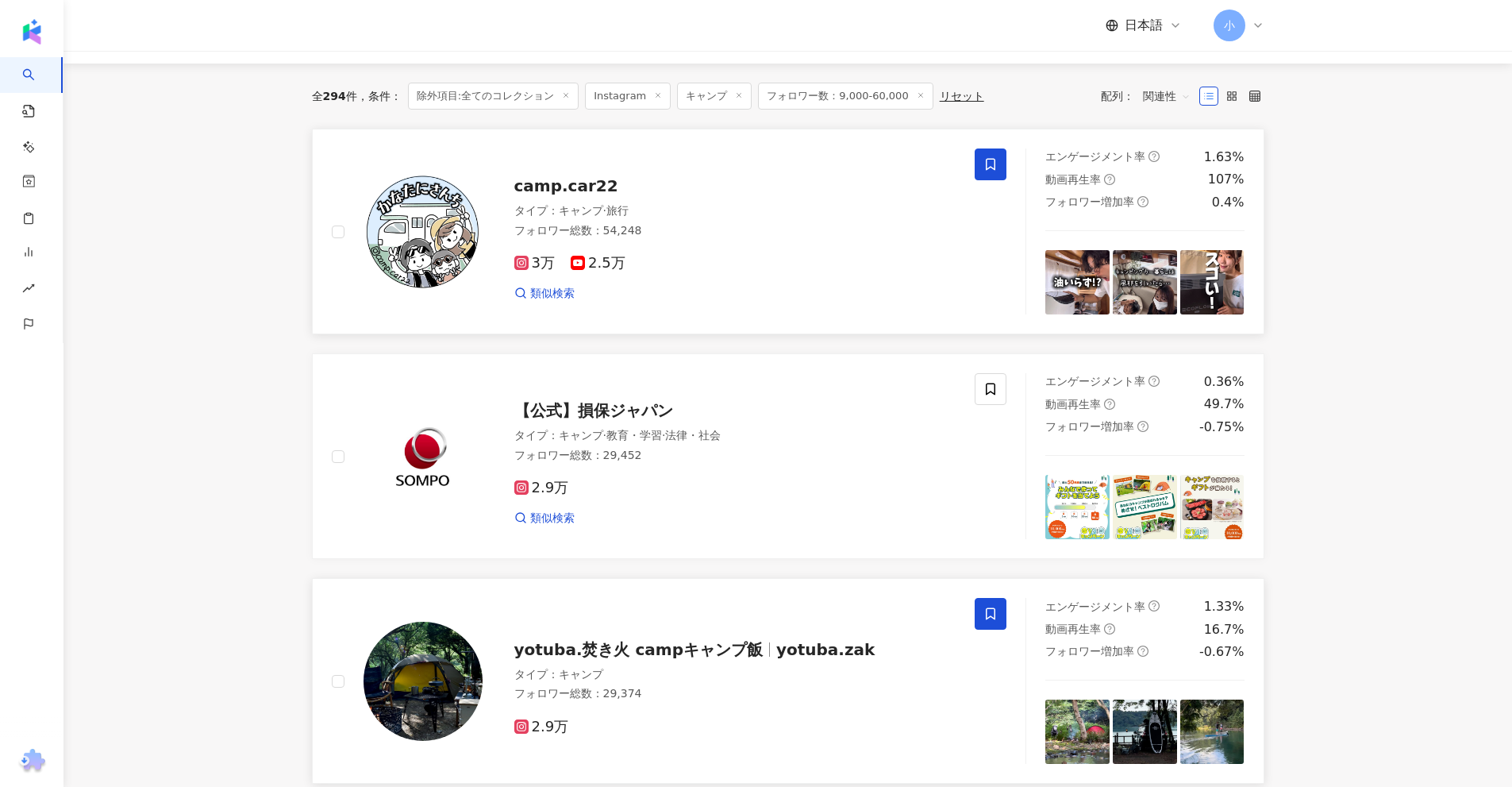
click at [990, 163] on icon at bounding box center [990, 164] width 14 height 14
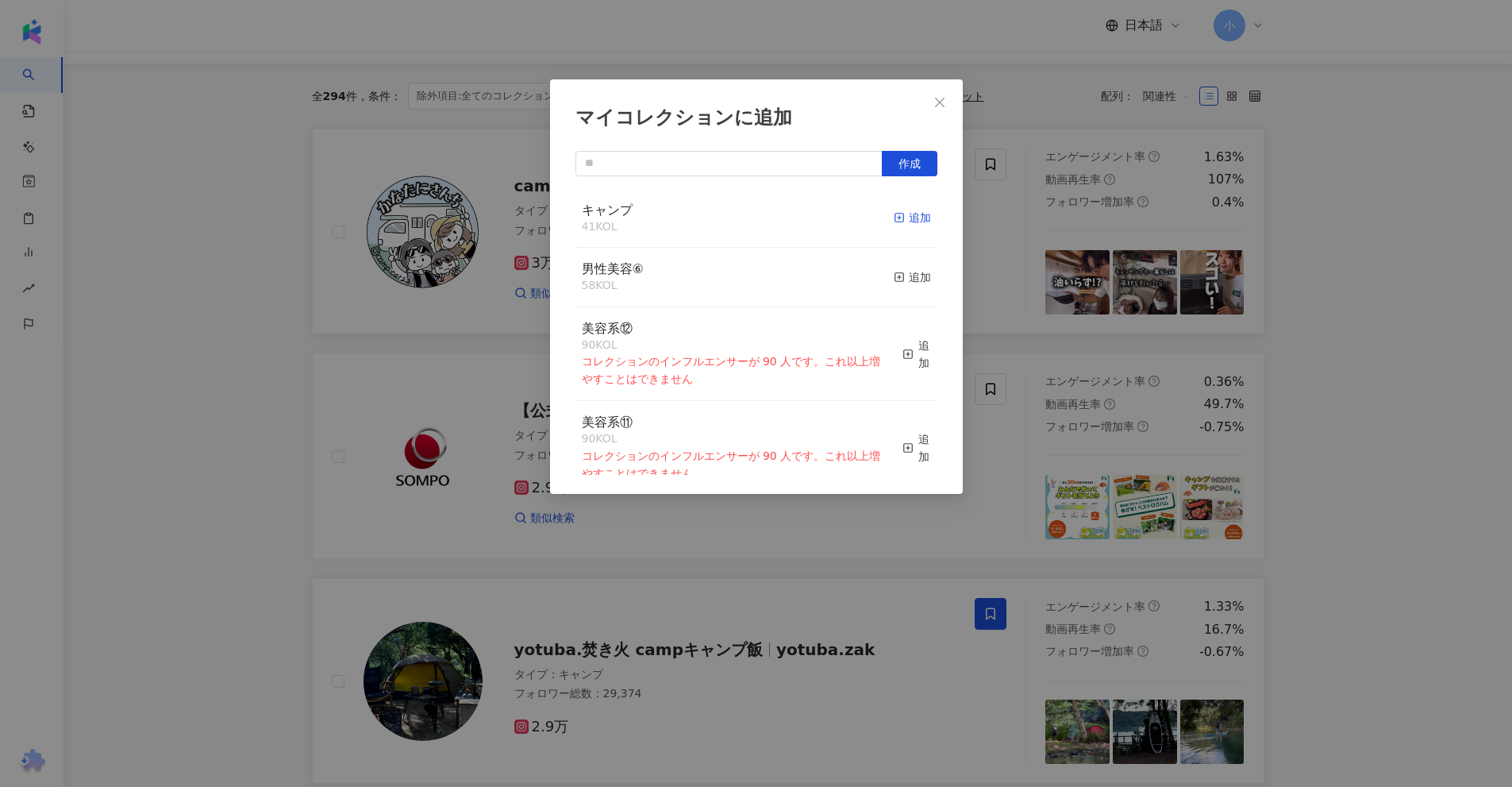
drag, startPoint x: 904, startPoint y: 215, endPoint x: 932, endPoint y: 226, distance: 30.1
click at [905, 215] on div "追加" at bounding box center [912, 218] width 37 height 17
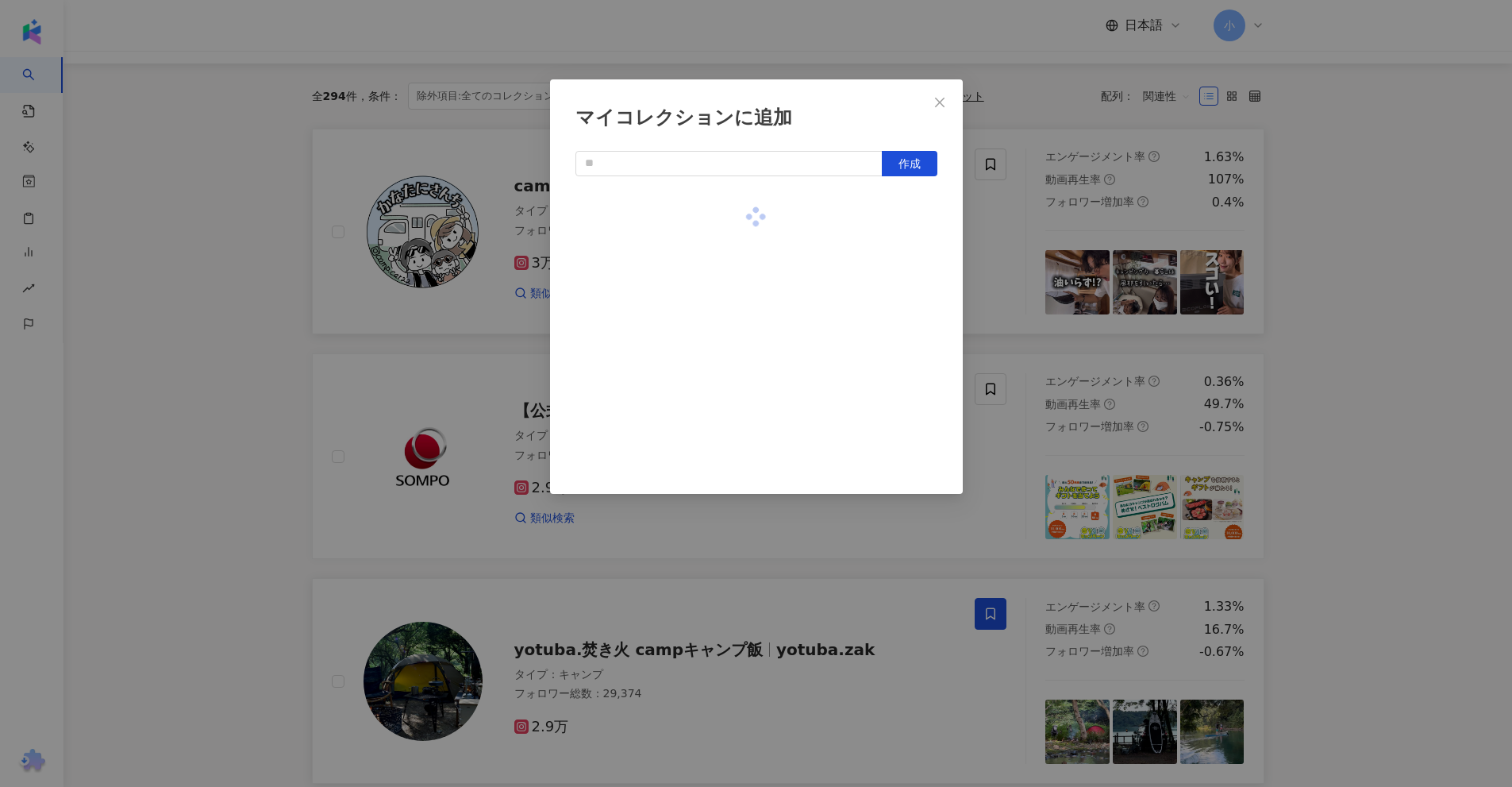
click at [1333, 253] on div "マイコレクションに追加 作成" at bounding box center [756, 393] width 1512 height 787
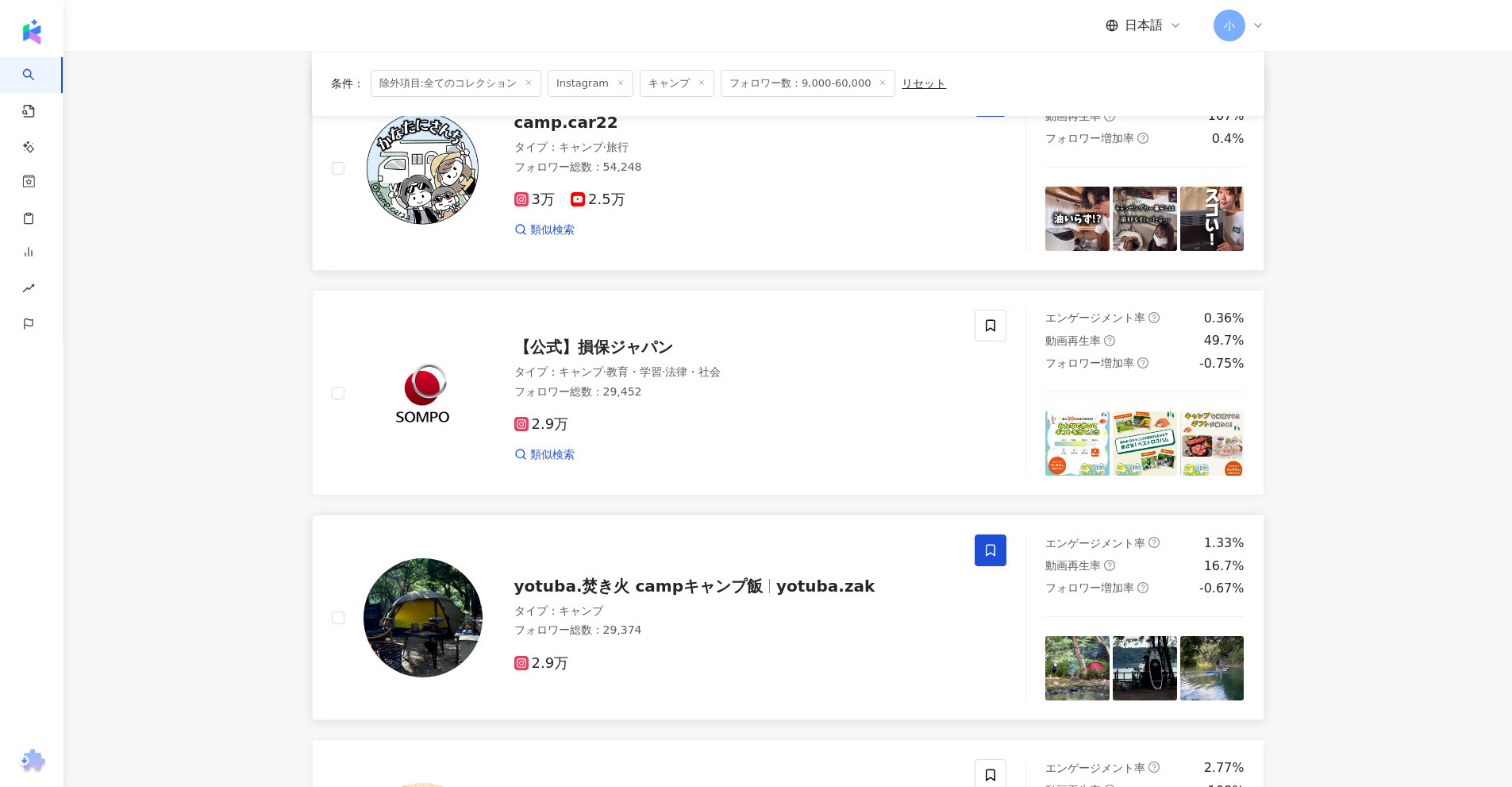
scroll to position [2495, 0]
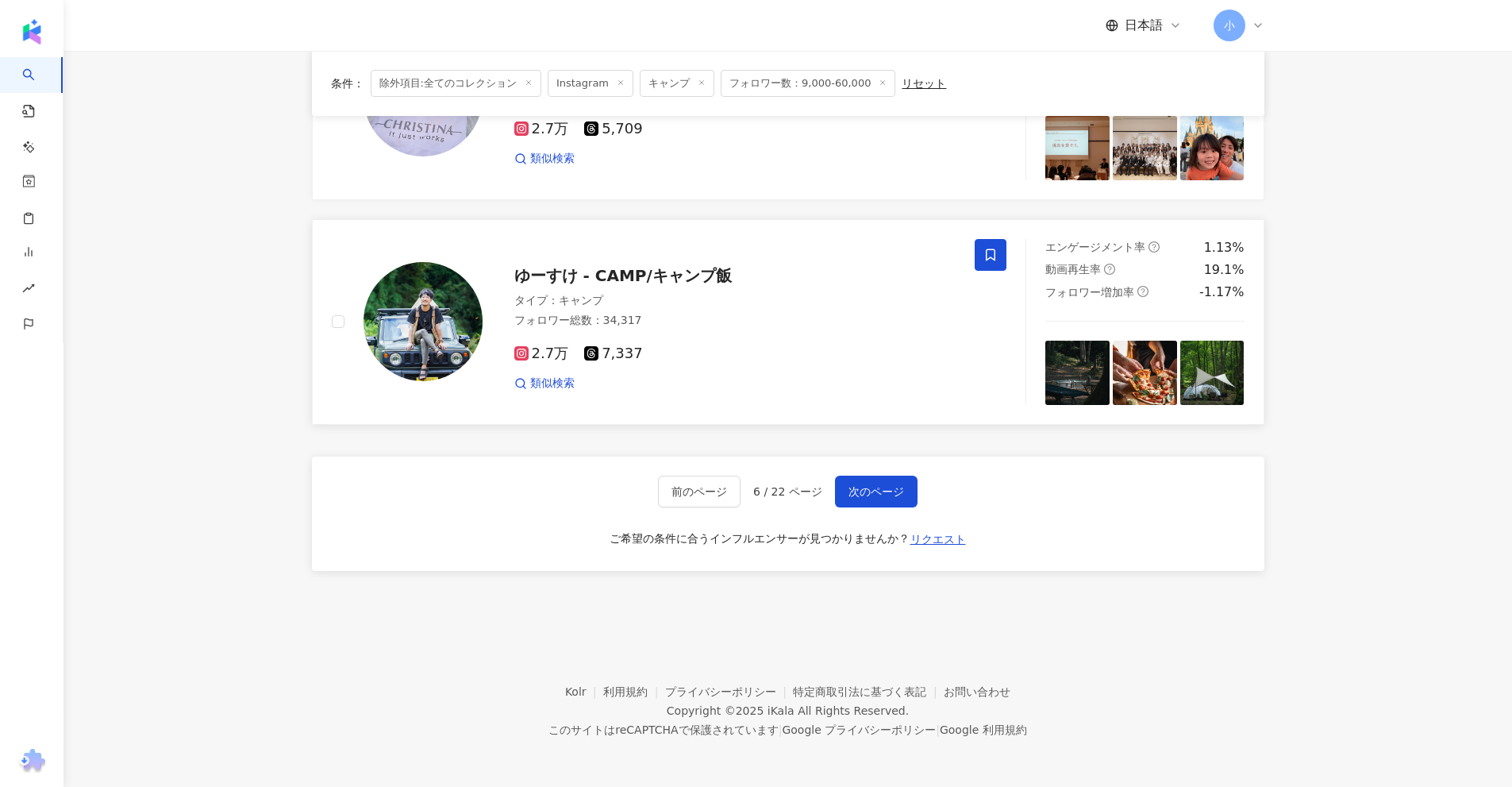
drag, startPoint x: 1367, startPoint y: 181, endPoint x: 1354, endPoint y: 588, distance: 407.2
click at [870, 490] on span "次のページ" at bounding box center [877, 491] width 56 height 13
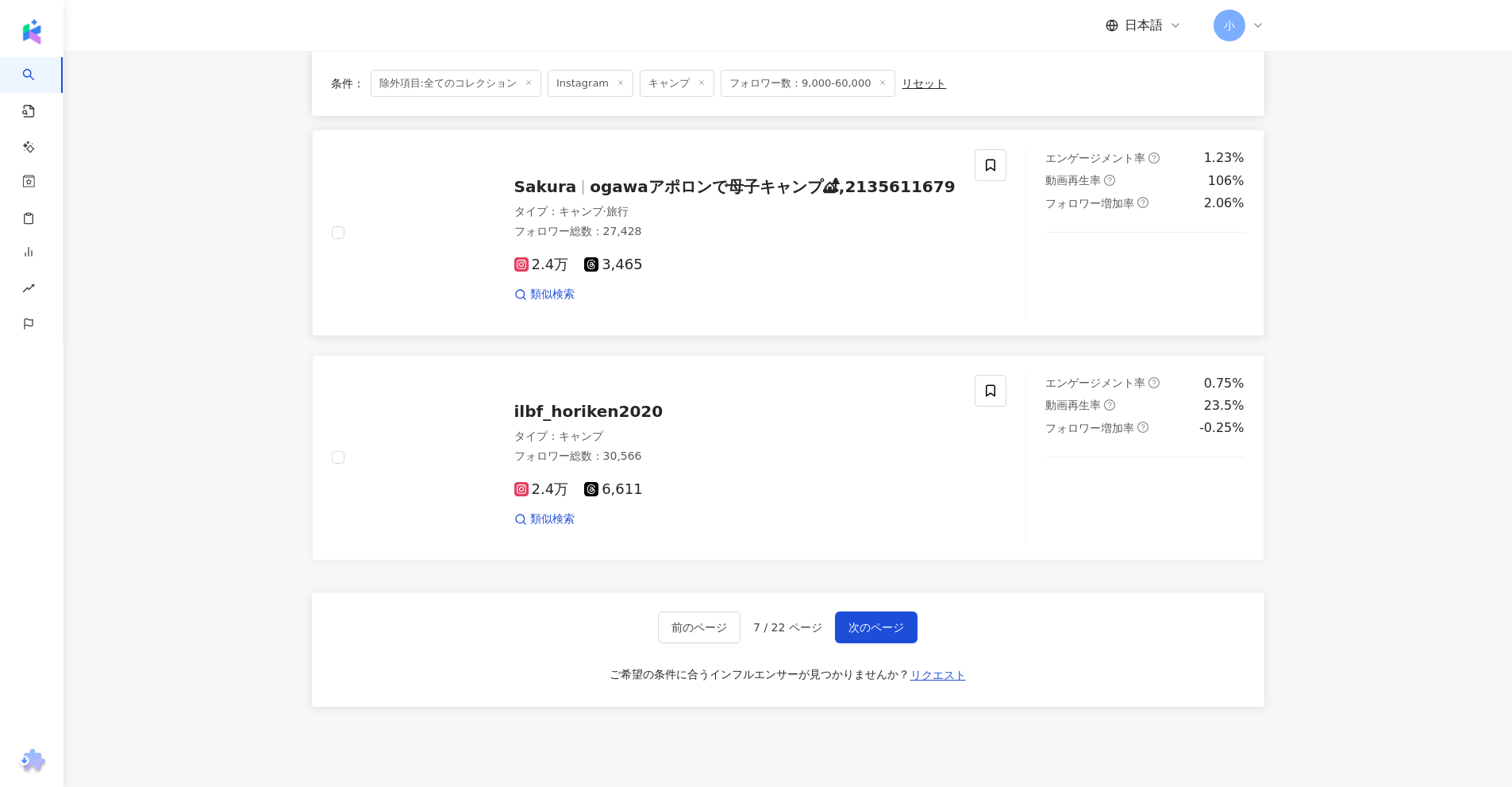
scroll to position [2257, 0]
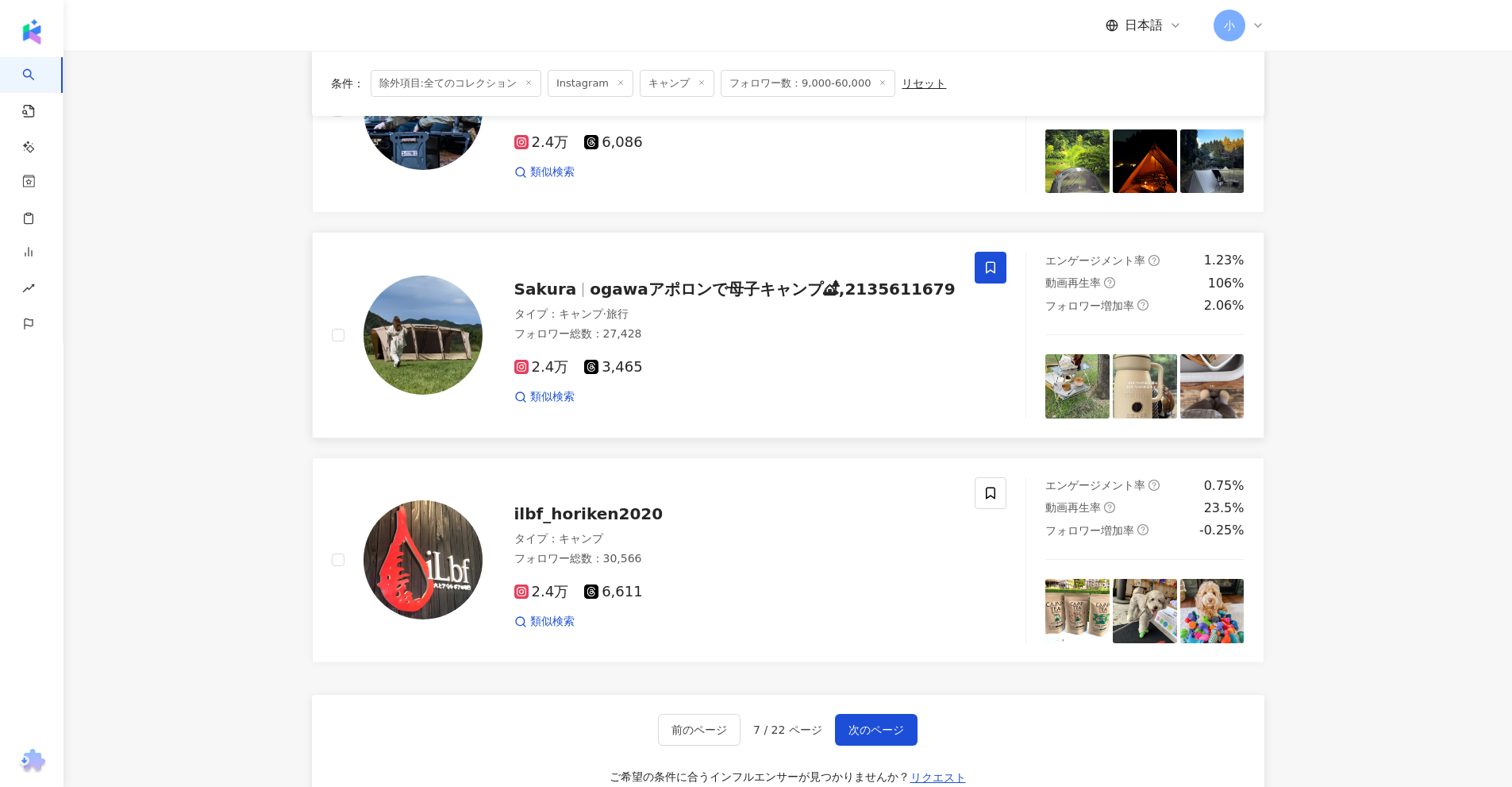
click at [983, 270] on icon at bounding box center [990, 268] width 14 height 14
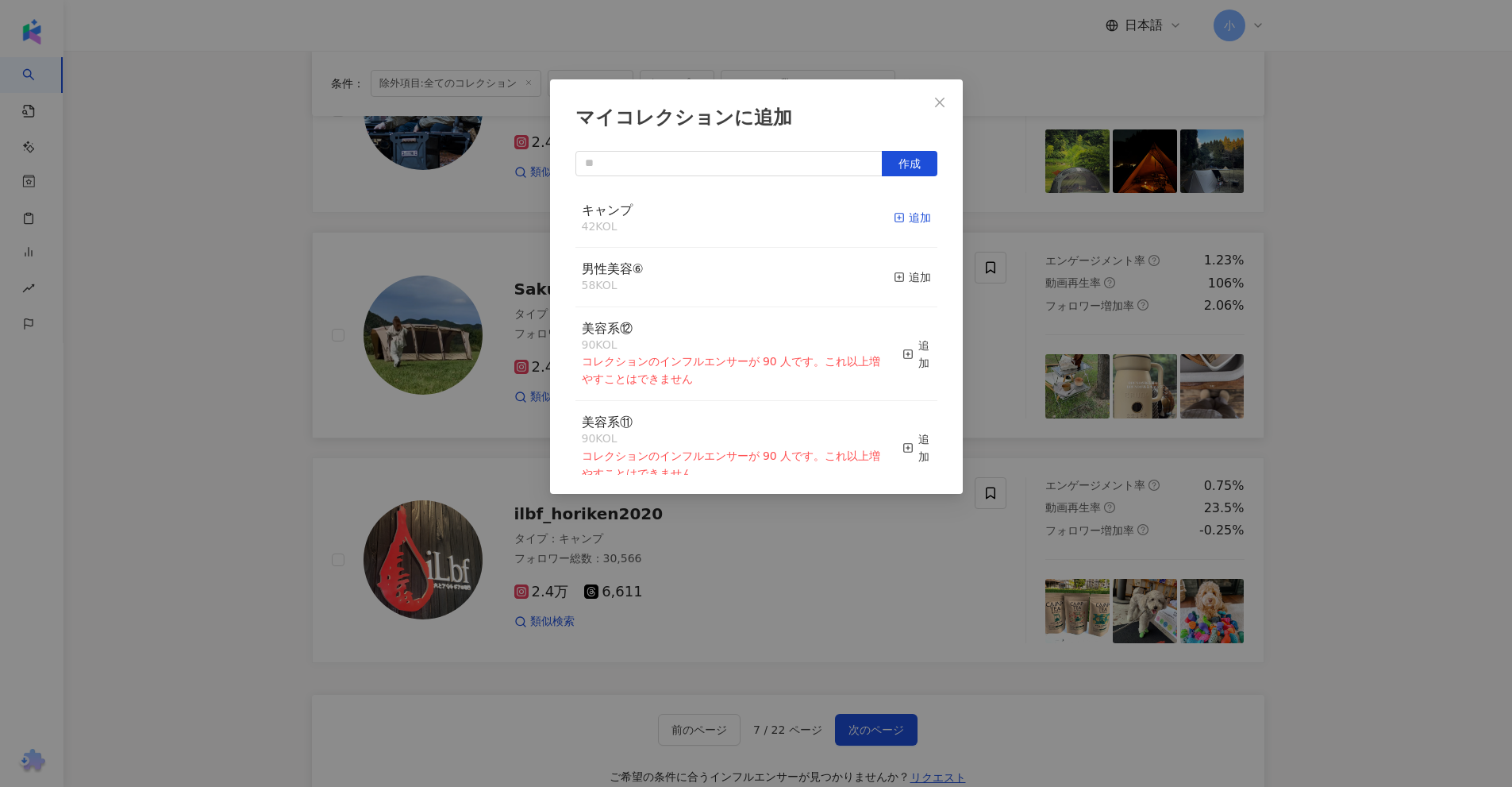
click at [900, 219] on div "追加" at bounding box center [912, 218] width 37 height 17
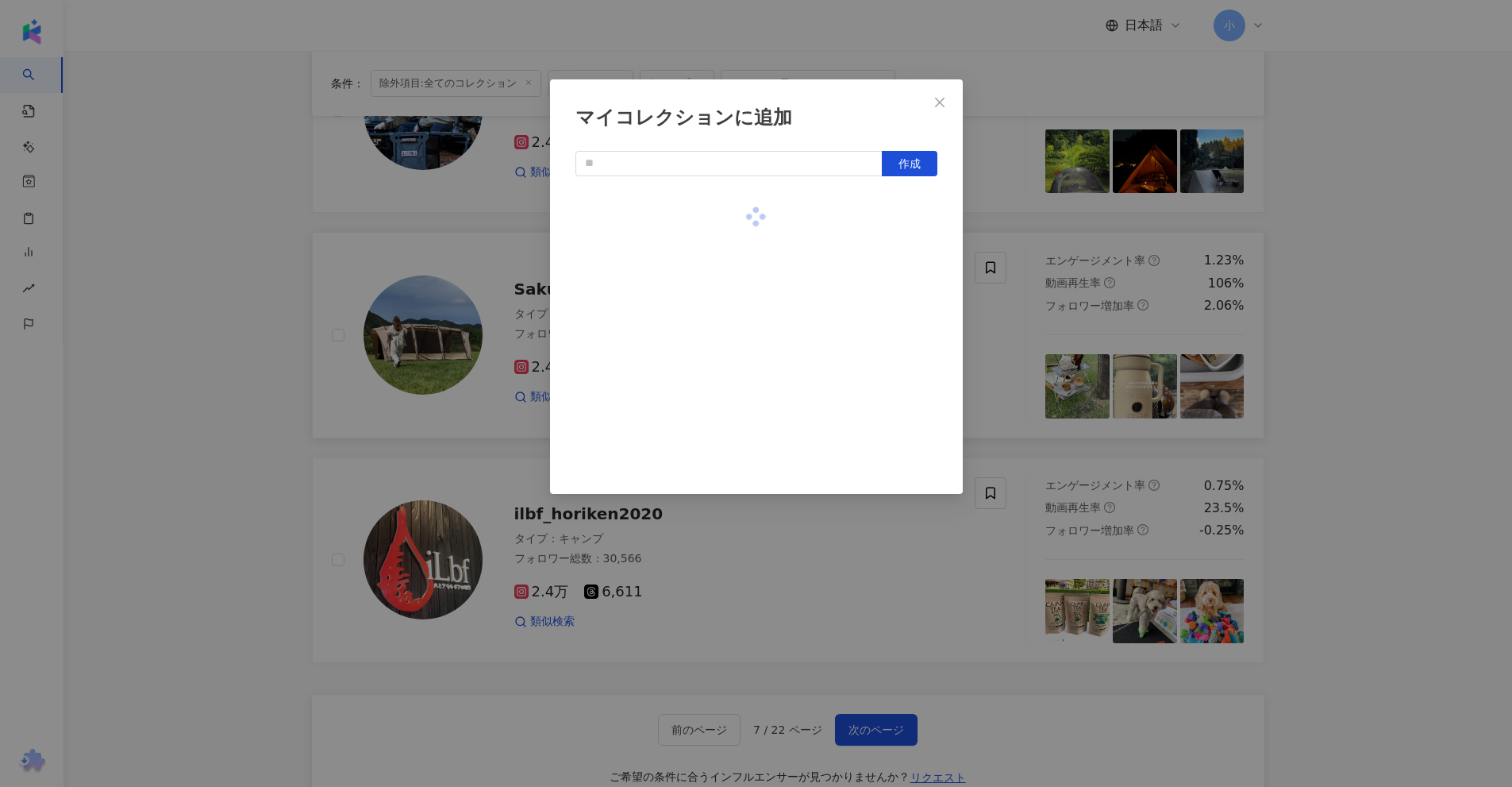
click at [1336, 299] on div "マイコレクションに追加 作成" at bounding box center [756, 393] width 1512 height 787
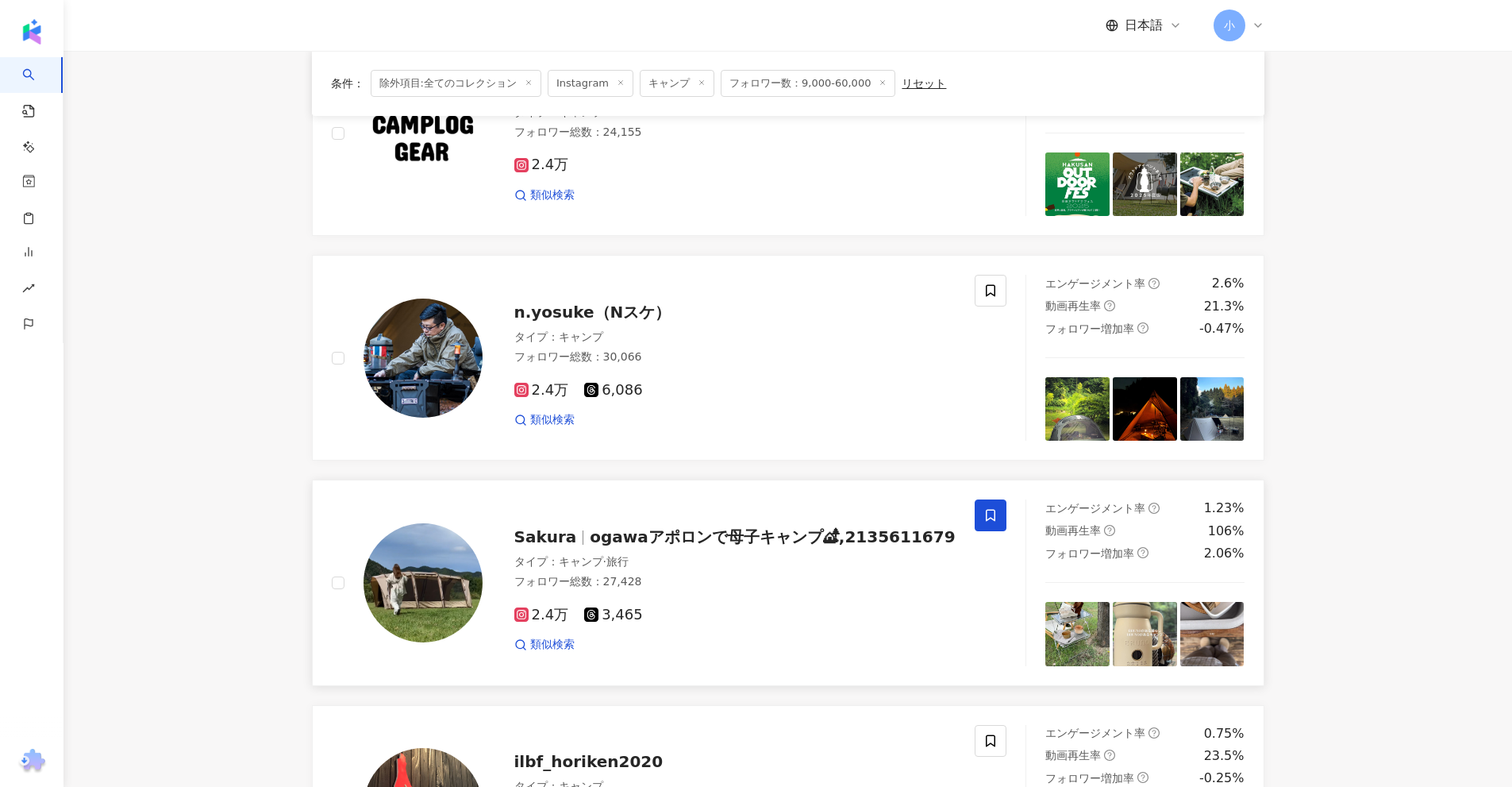
scroll to position [1940, 0]
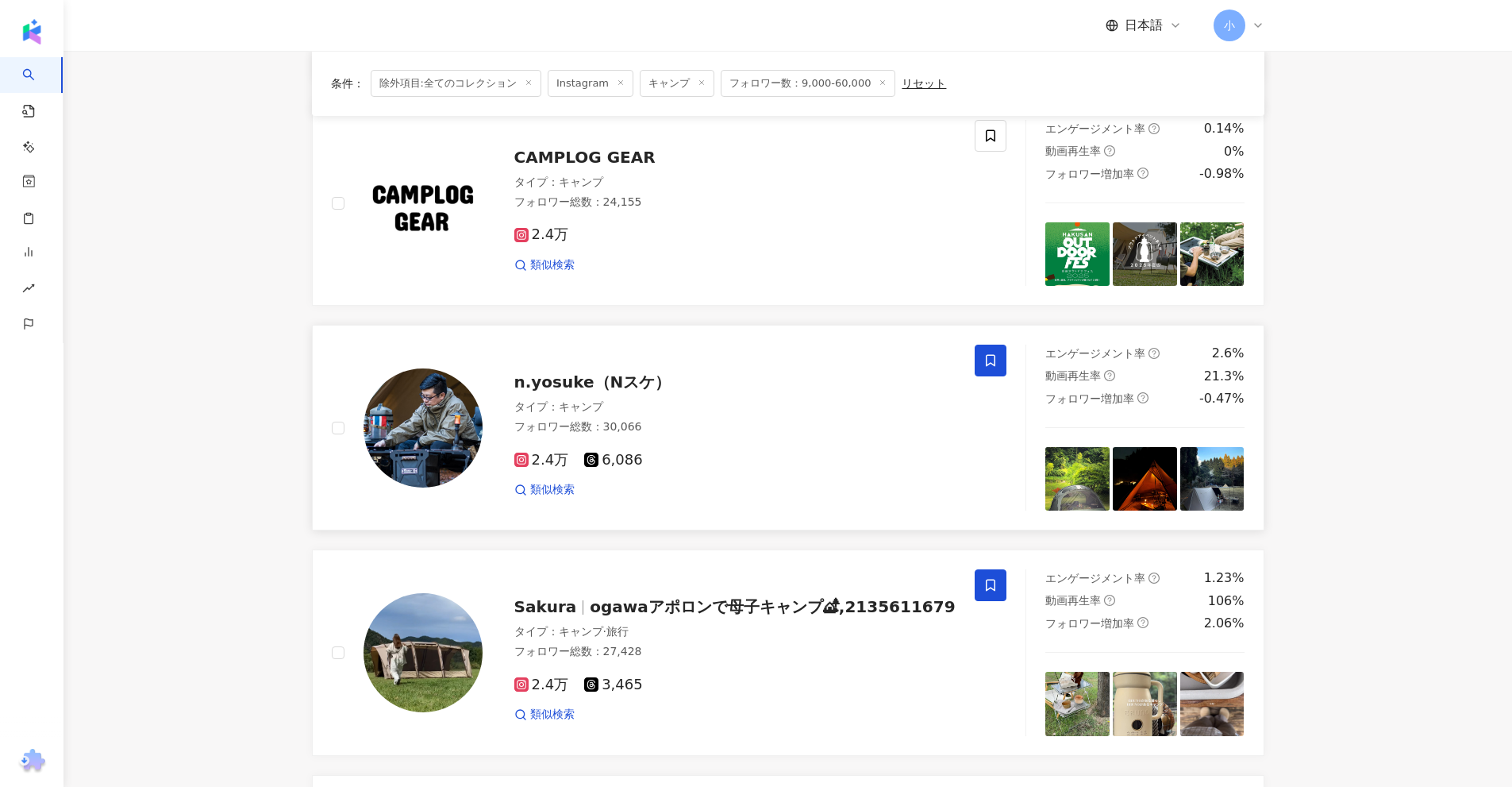
click at [1004, 356] on span at bounding box center [990, 360] width 31 height 31
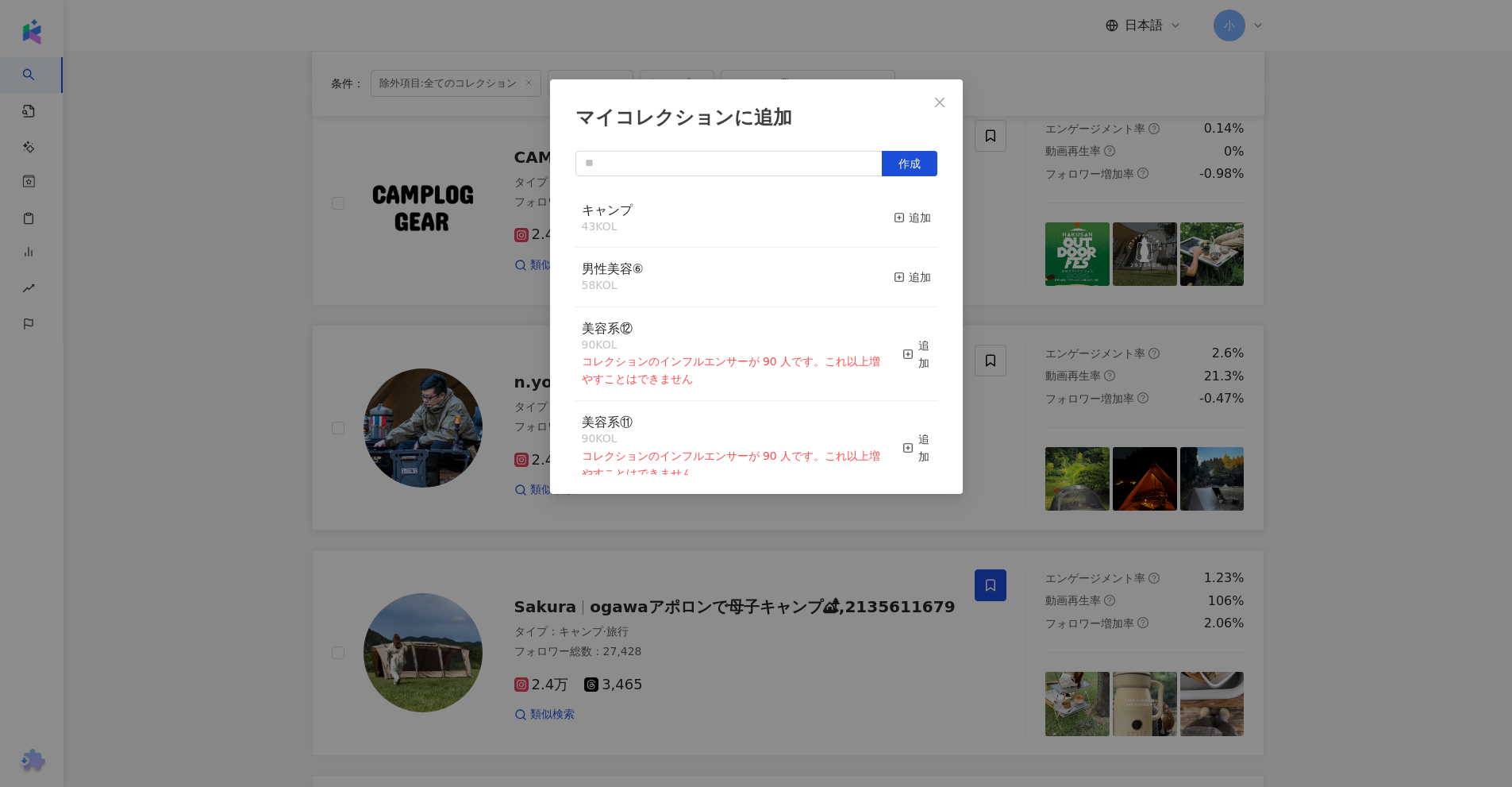
drag, startPoint x: 912, startPoint y: 220, endPoint x: 982, endPoint y: 214, distance: 70.3
click at [912, 220] on div "追加" at bounding box center [912, 218] width 37 height 17
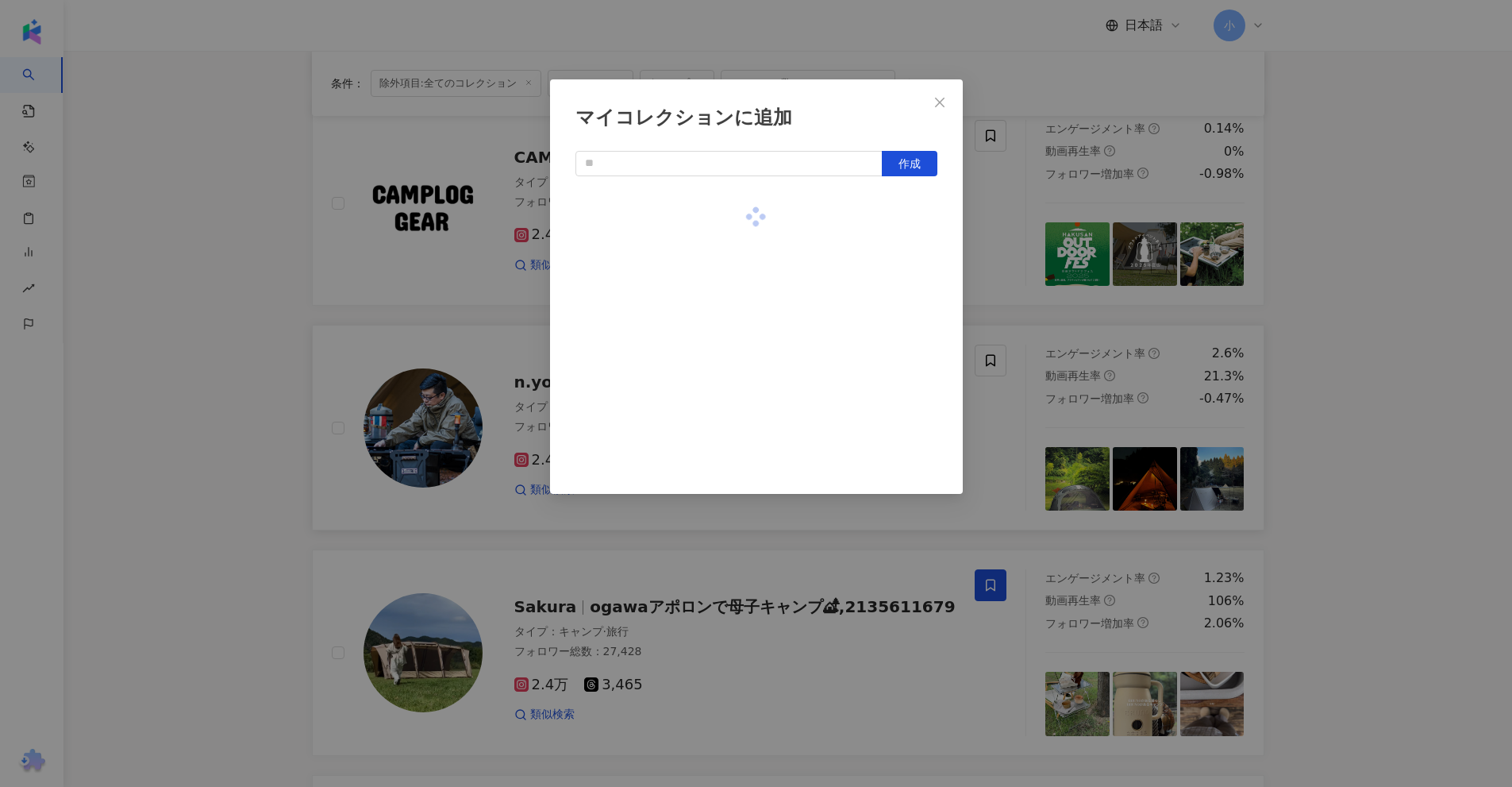
click at [1321, 227] on div "マイコレクションに追加 作成" at bounding box center [756, 393] width 1512 height 787
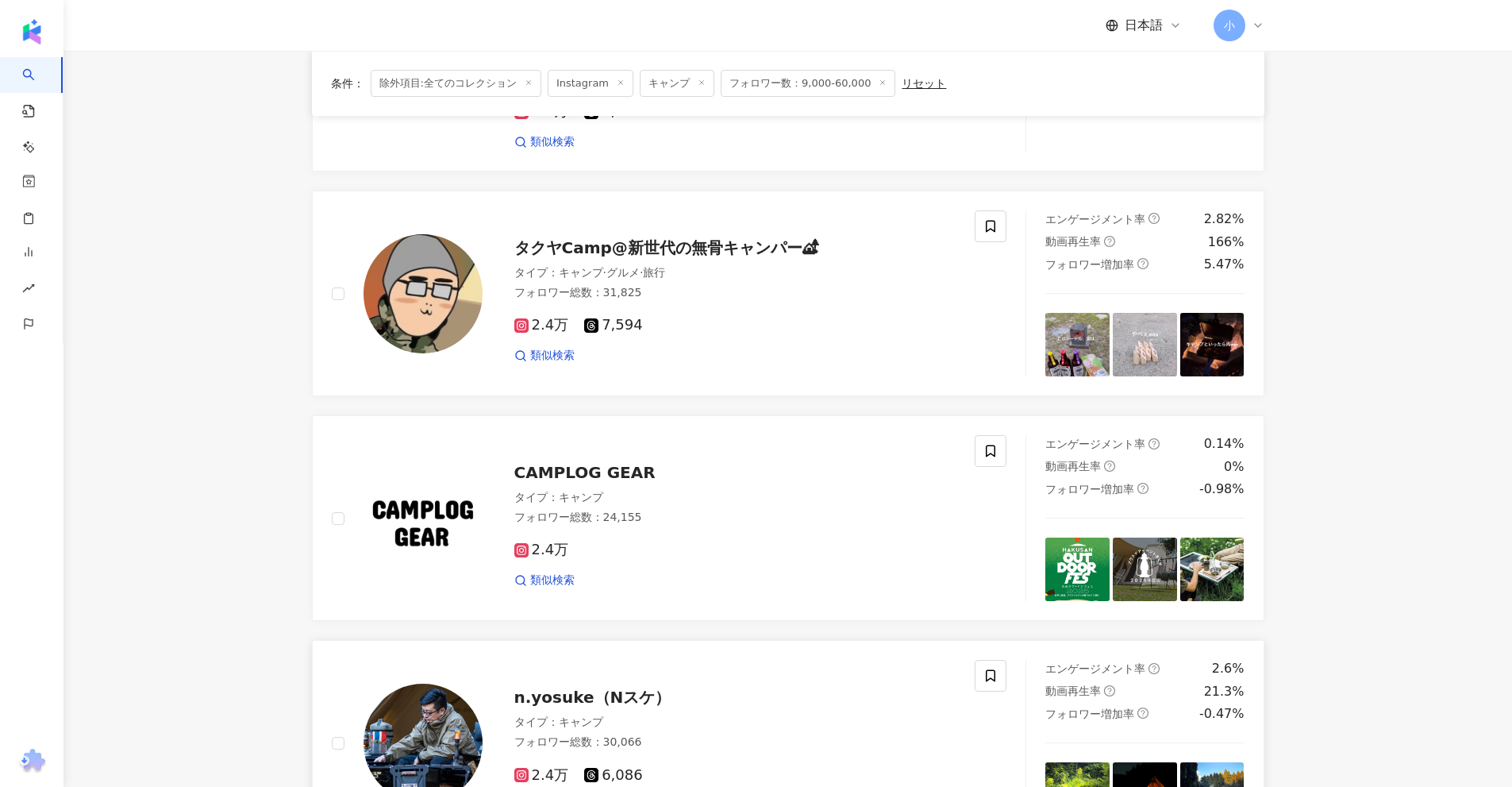
scroll to position [1623, 0]
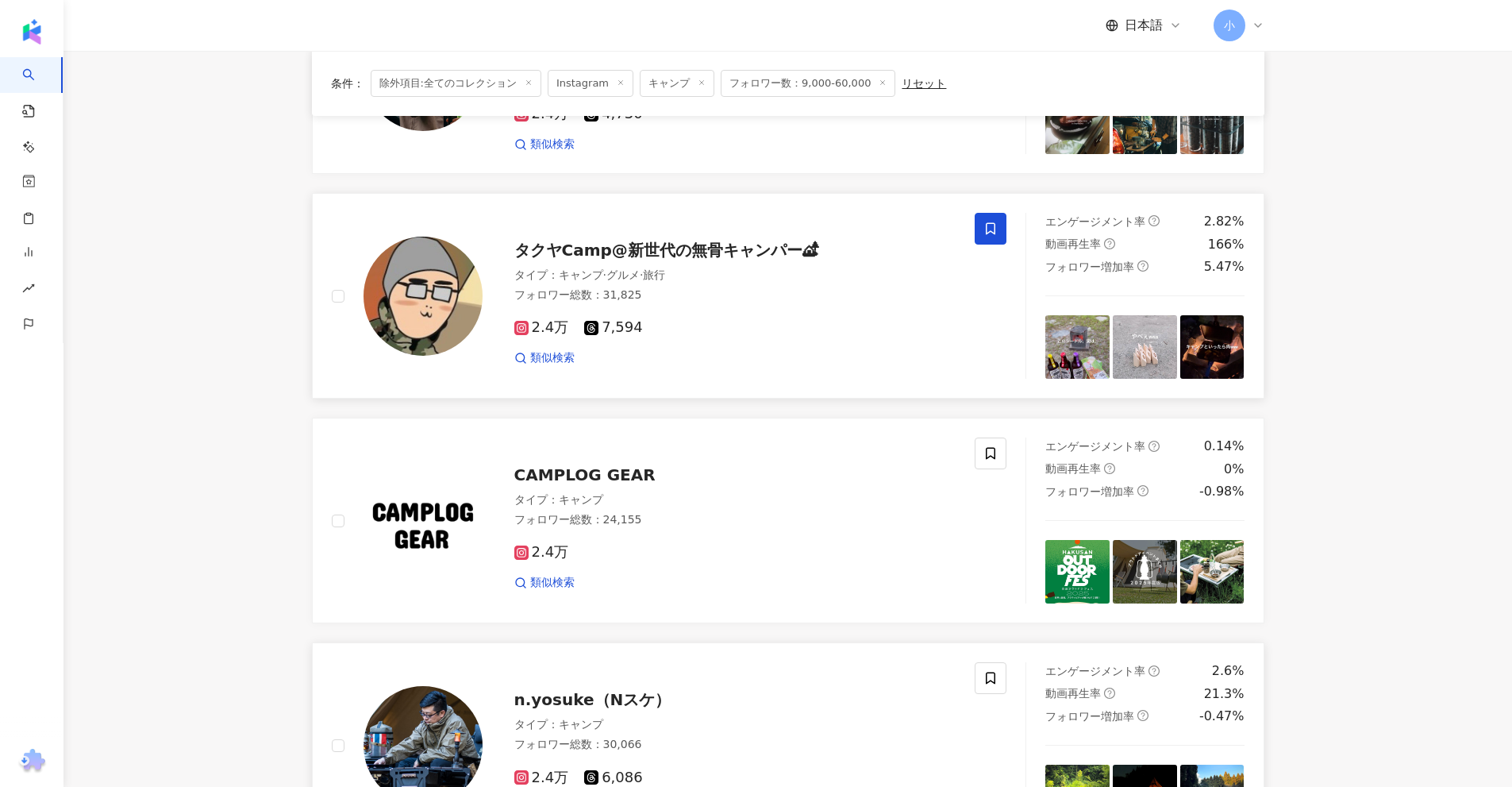
click at [999, 235] on span at bounding box center [990, 228] width 31 height 31
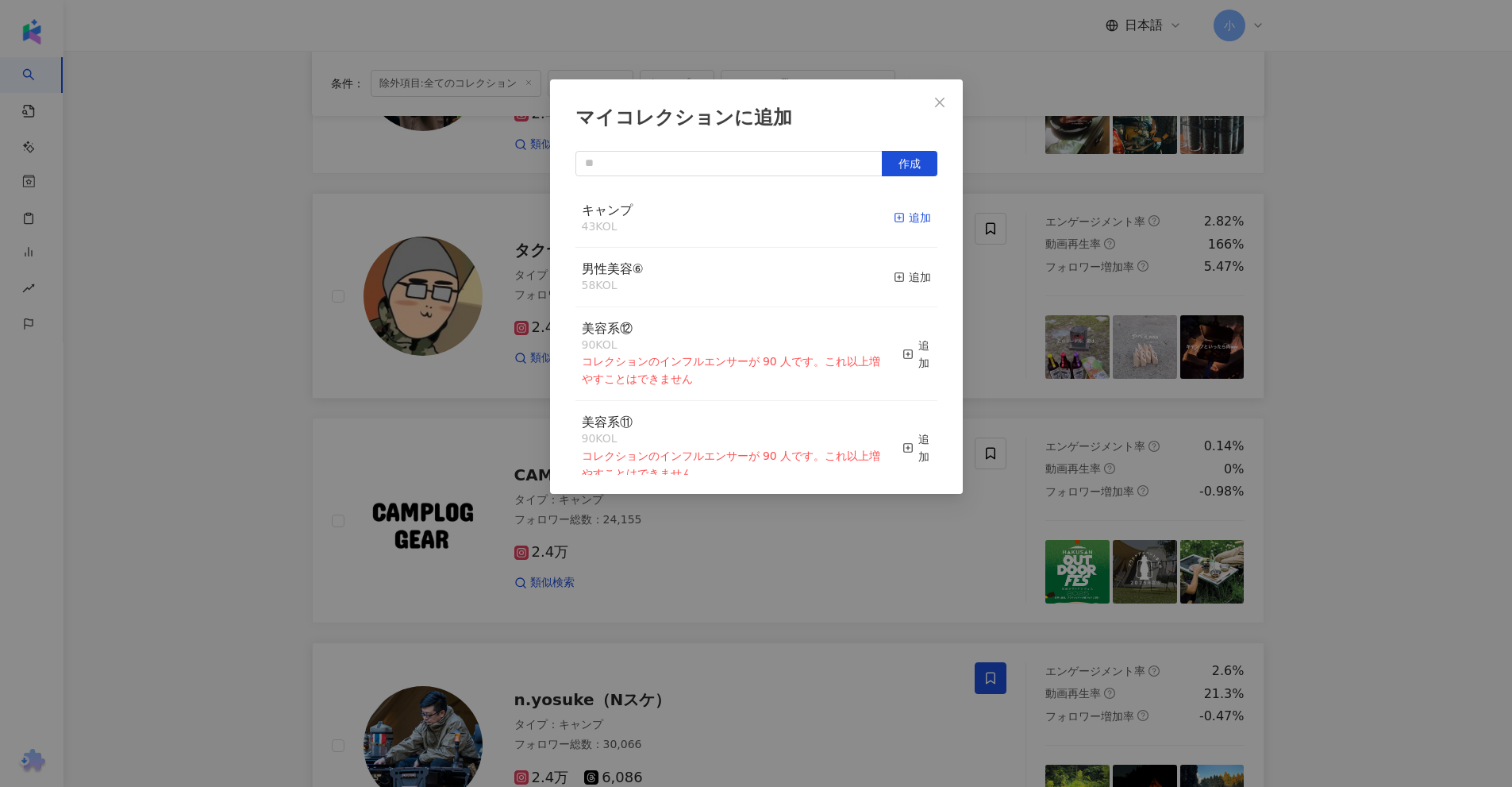
click at [906, 220] on div "追加" at bounding box center [912, 218] width 37 height 17
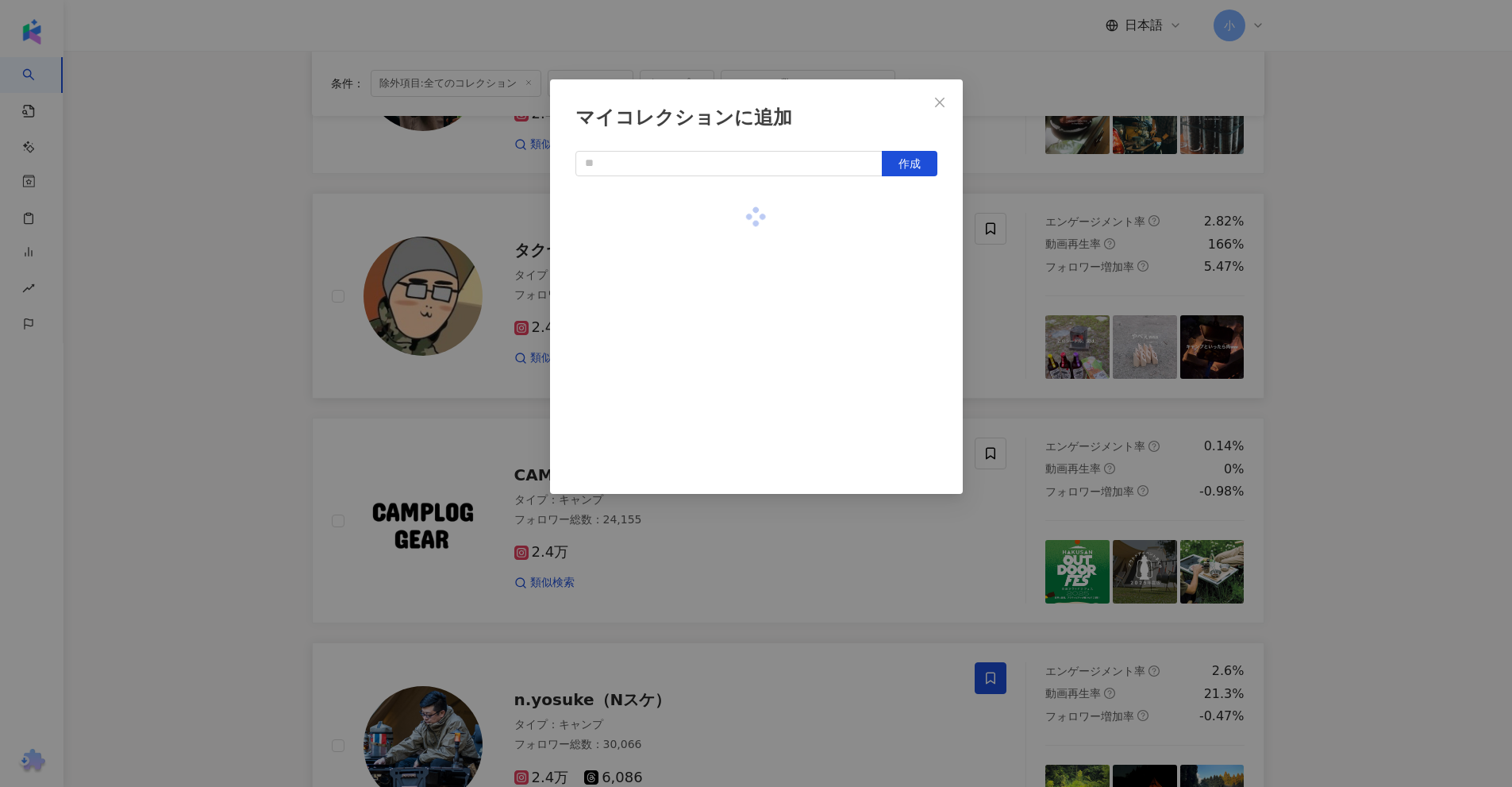
click at [1332, 266] on div "マイコレクションに追加 作成" at bounding box center [756, 393] width 1512 height 787
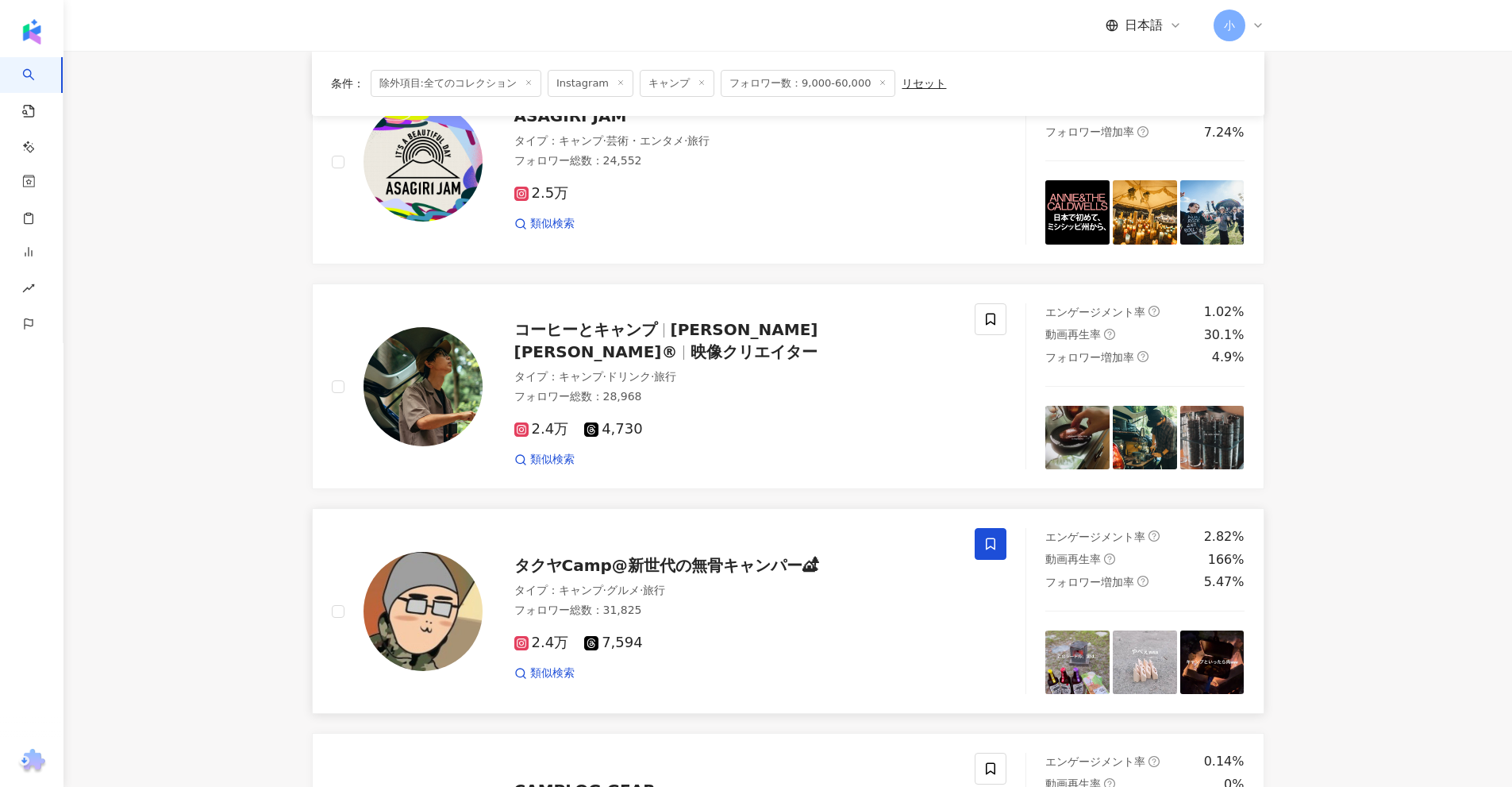
scroll to position [1305, 0]
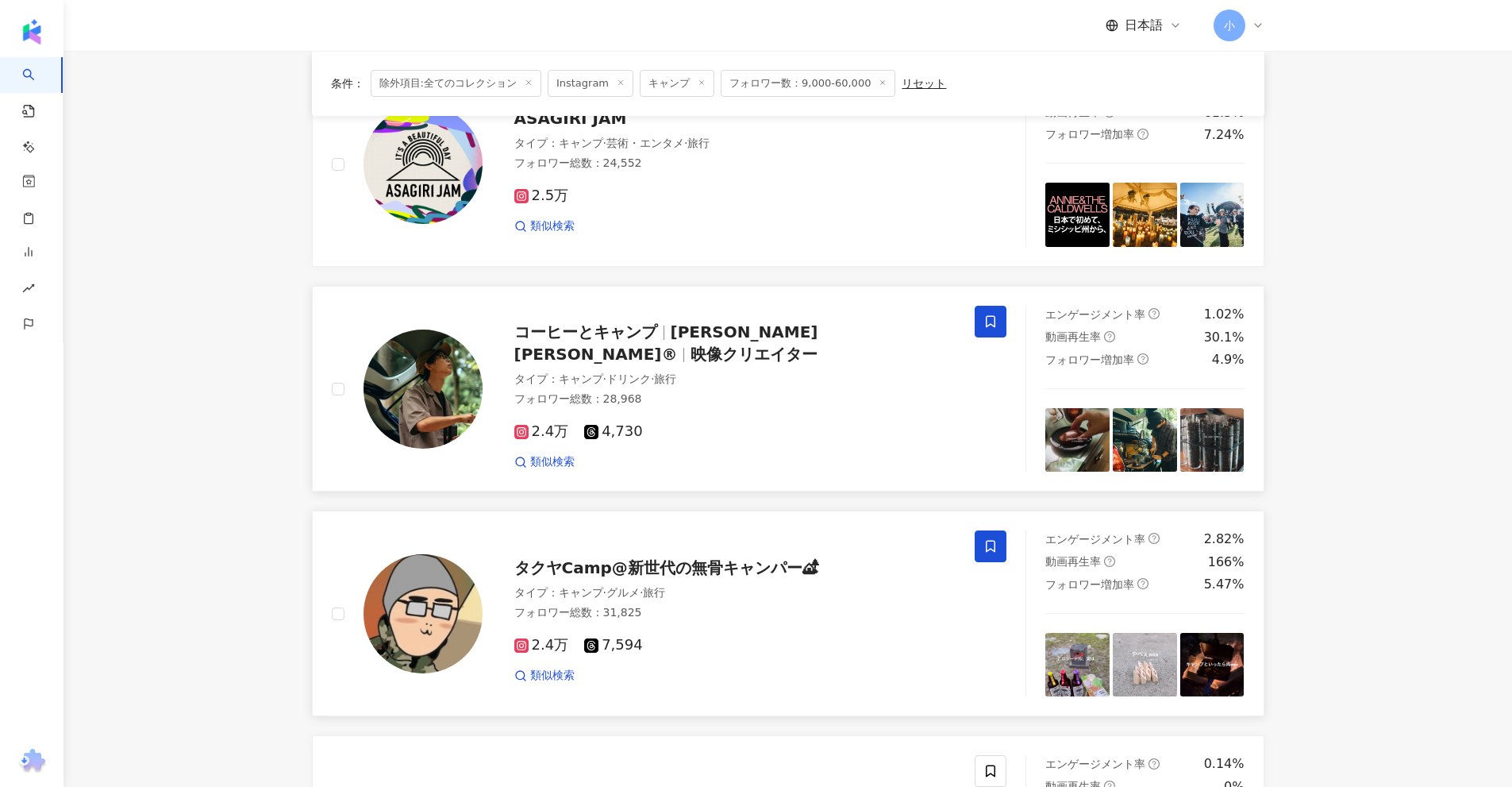
click at [990, 321] on icon at bounding box center [990, 322] width 14 height 14
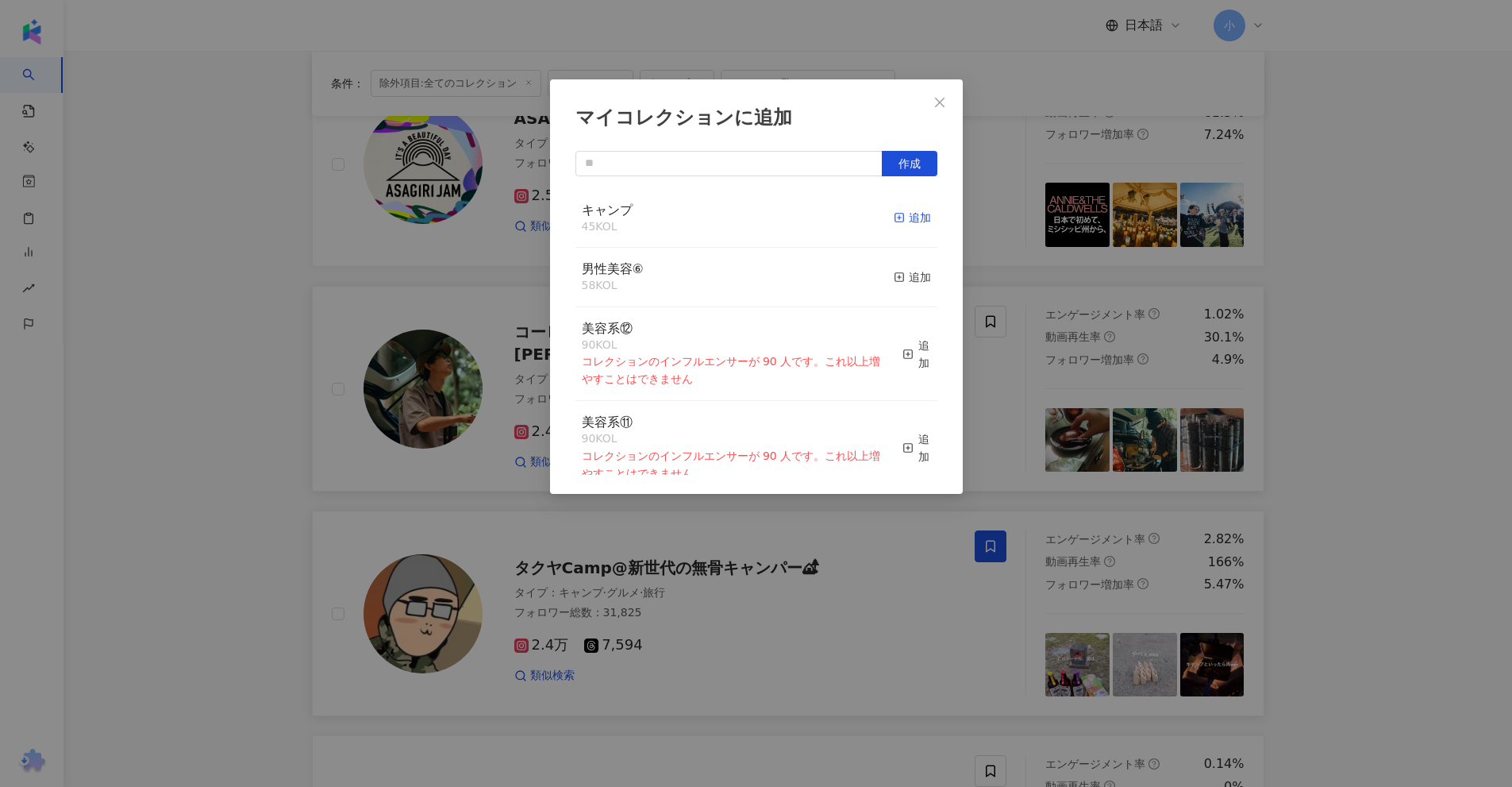
click at [912, 219] on div "追加" at bounding box center [912, 218] width 37 height 17
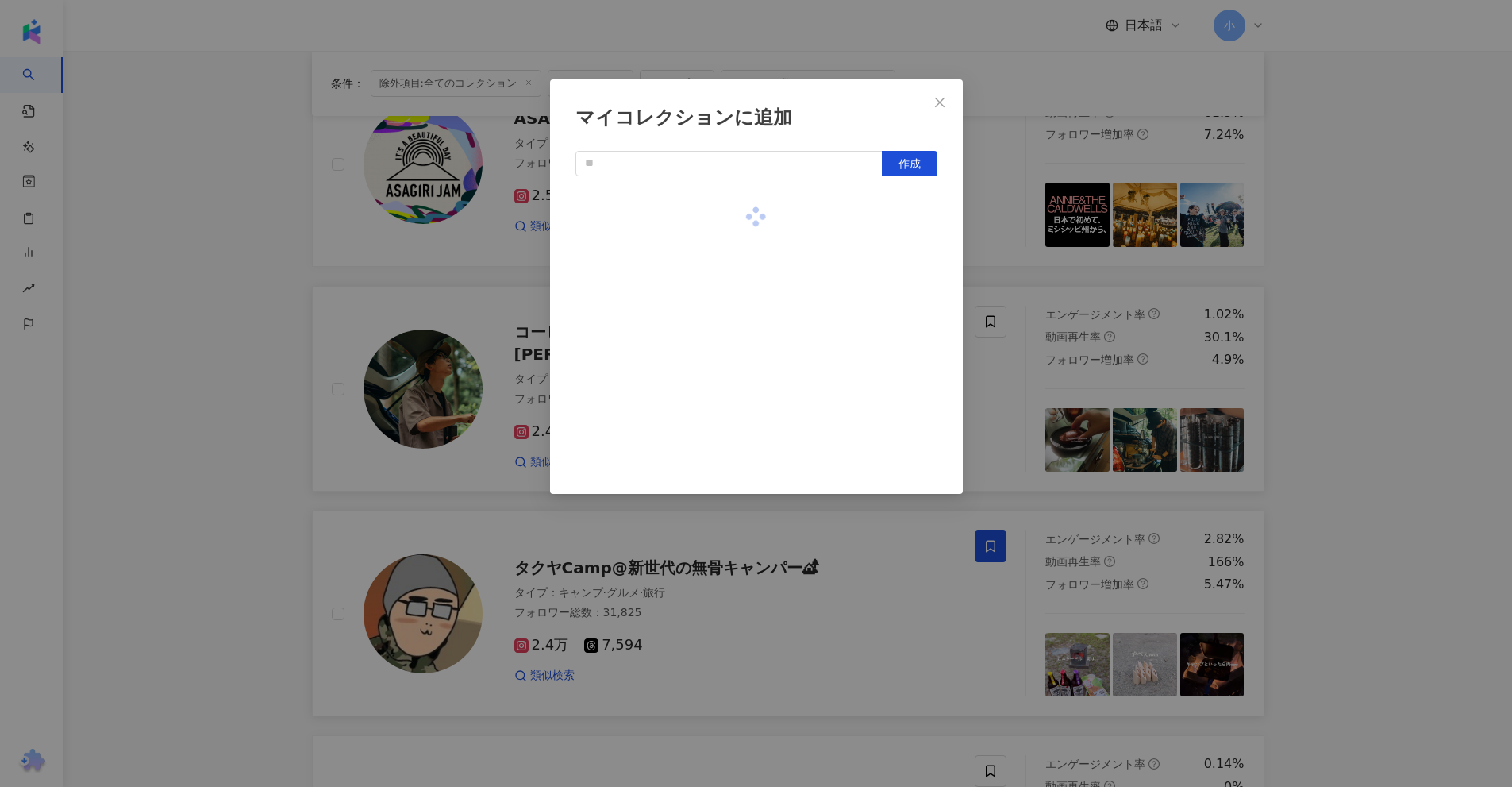
click at [1344, 254] on div "マイコレクションに追加 作成" at bounding box center [756, 393] width 1512 height 787
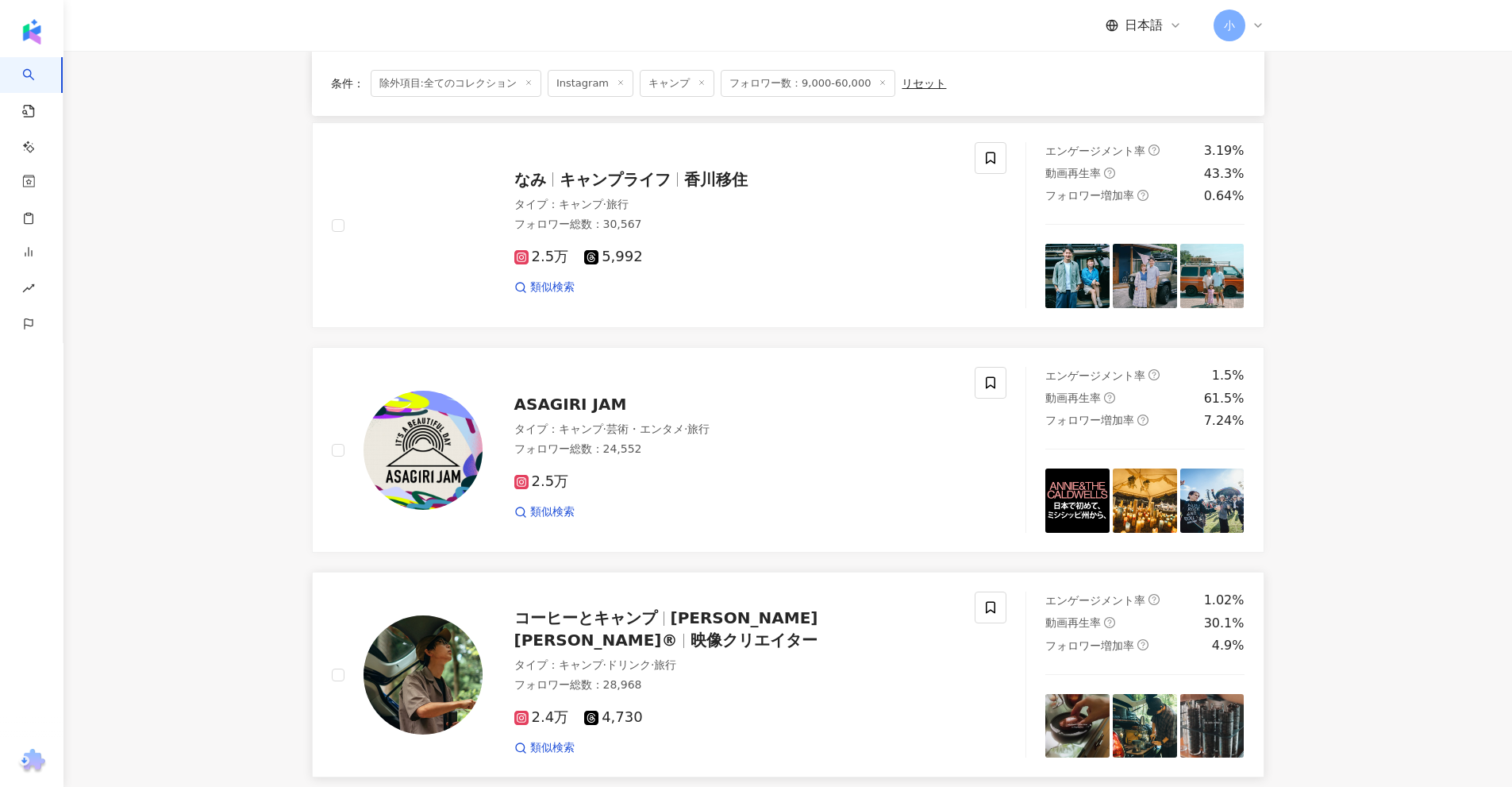
scroll to position [829, 0]
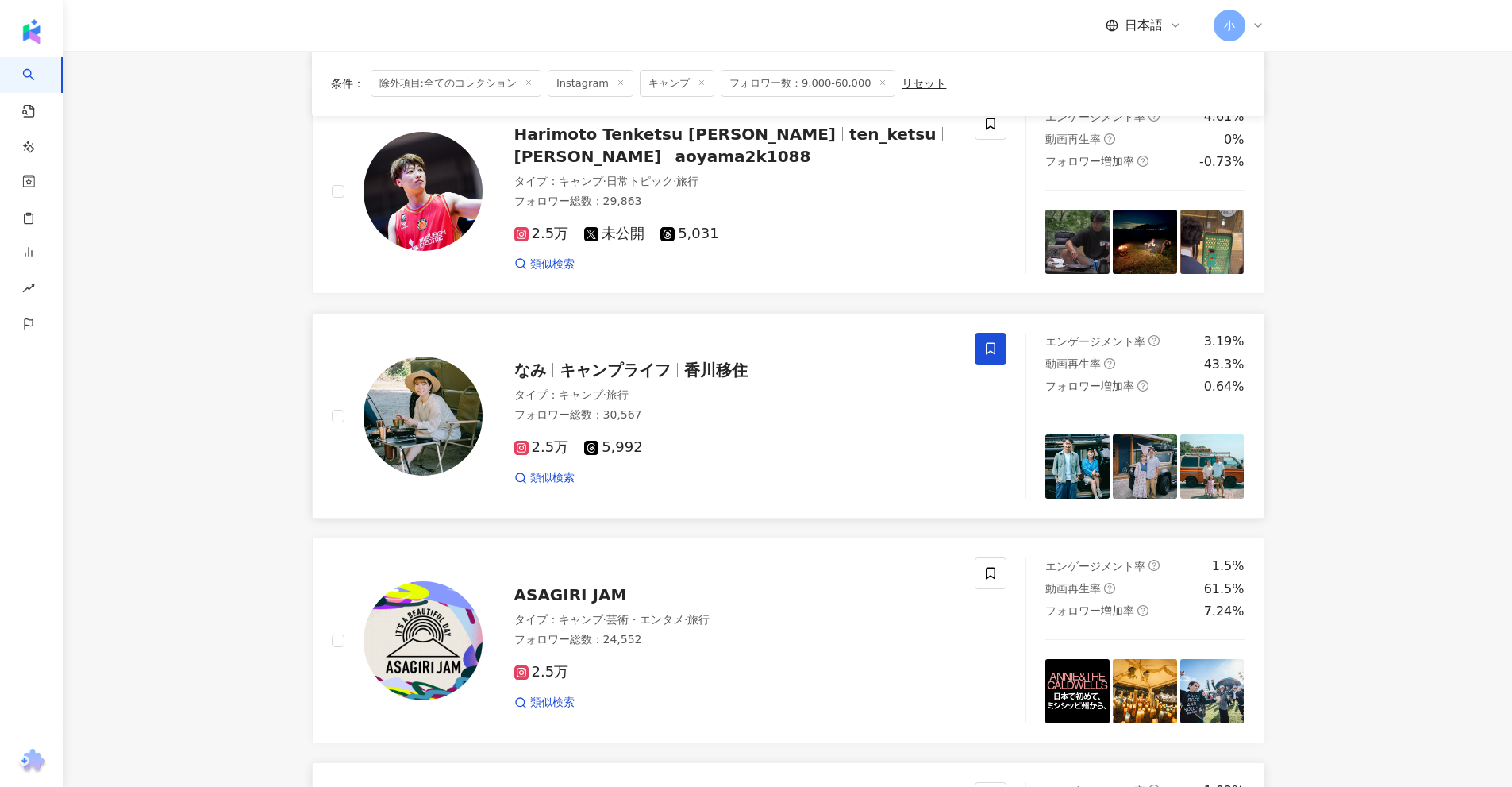
click at [978, 351] on span at bounding box center [990, 349] width 31 height 31
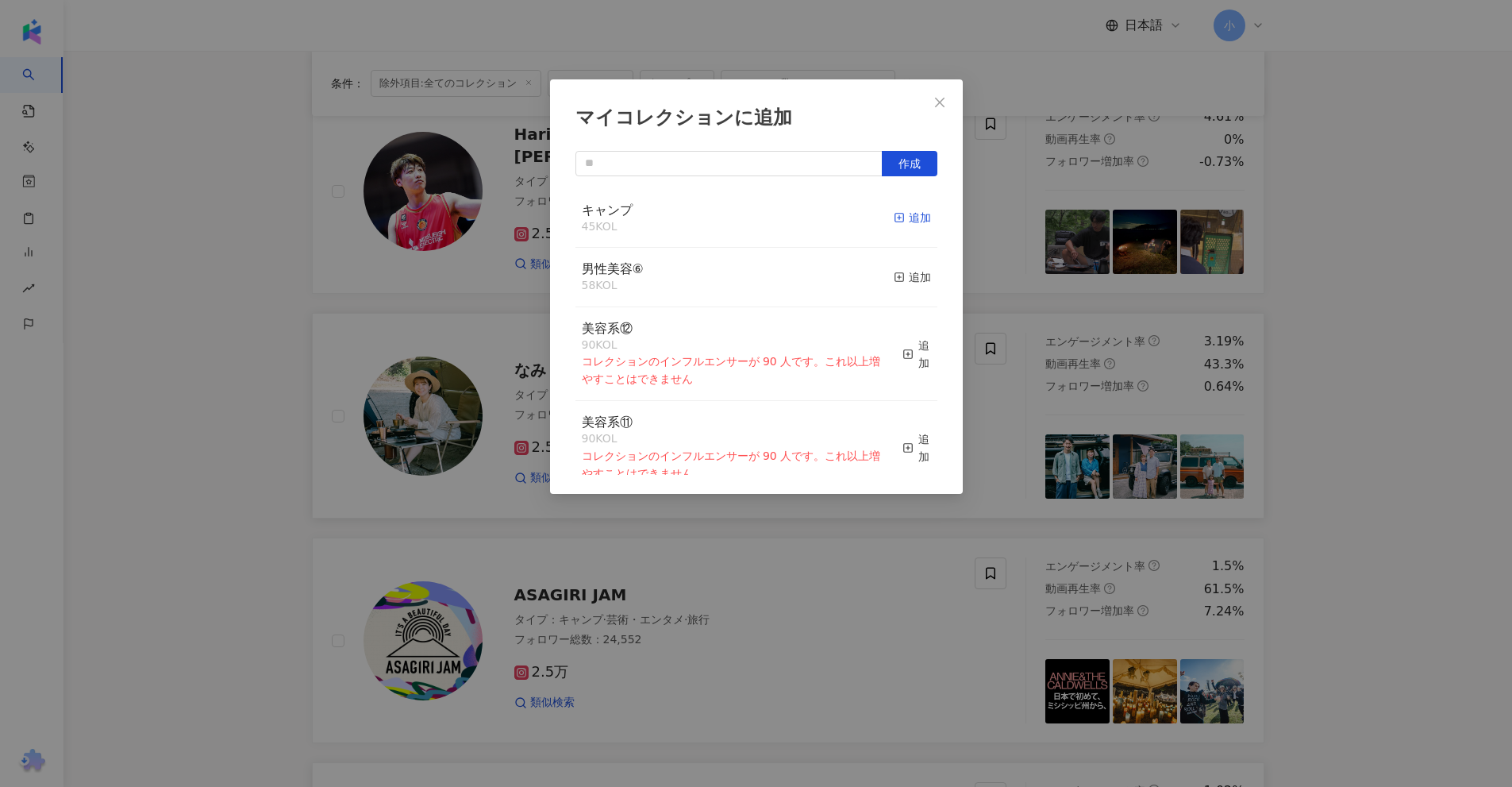
click at [903, 217] on div "追加" at bounding box center [912, 218] width 37 height 17
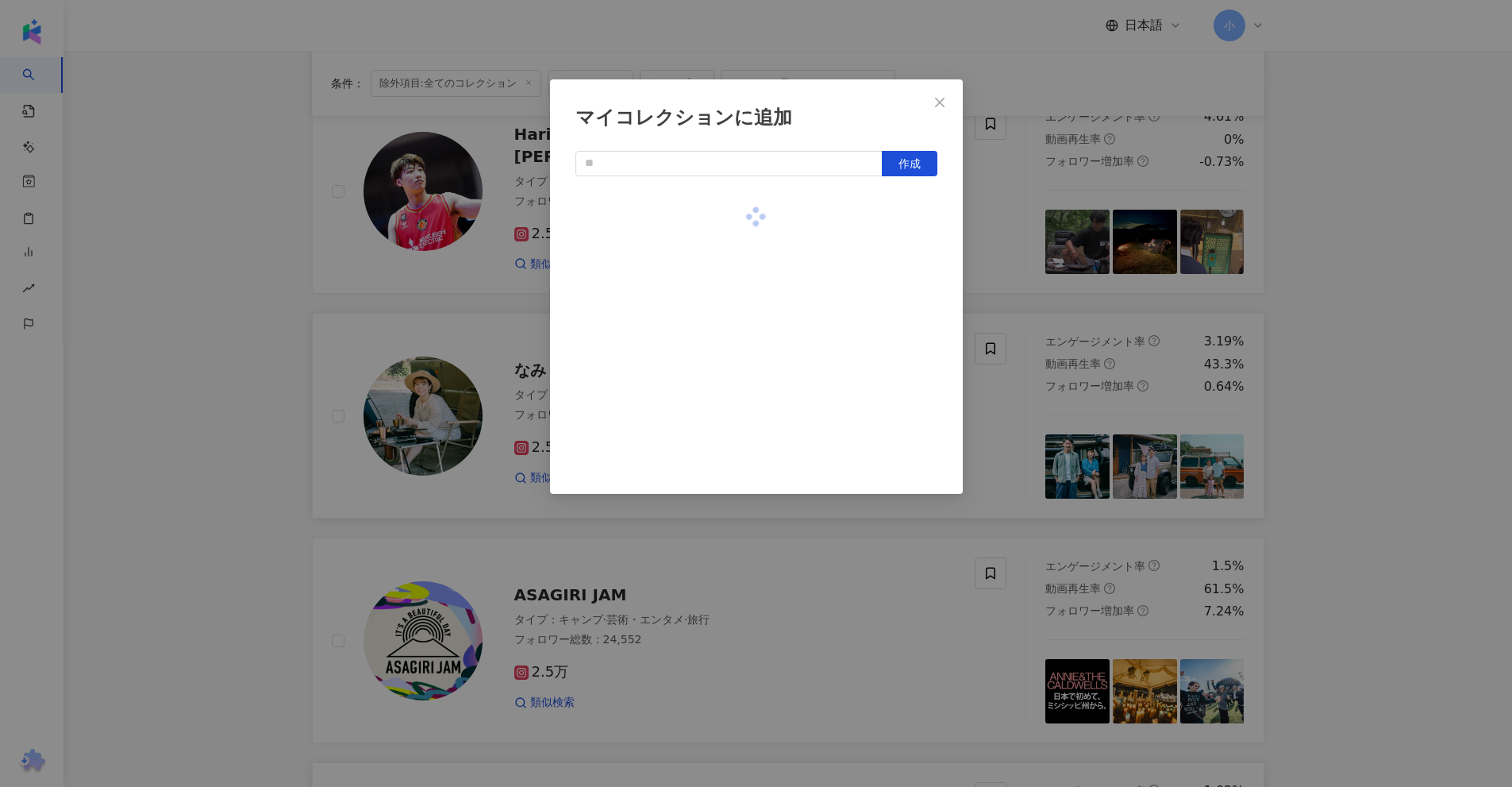
click at [1285, 261] on div "マイコレクションに追加 作成" at bounding box center [756, 393] width 1512 height 787
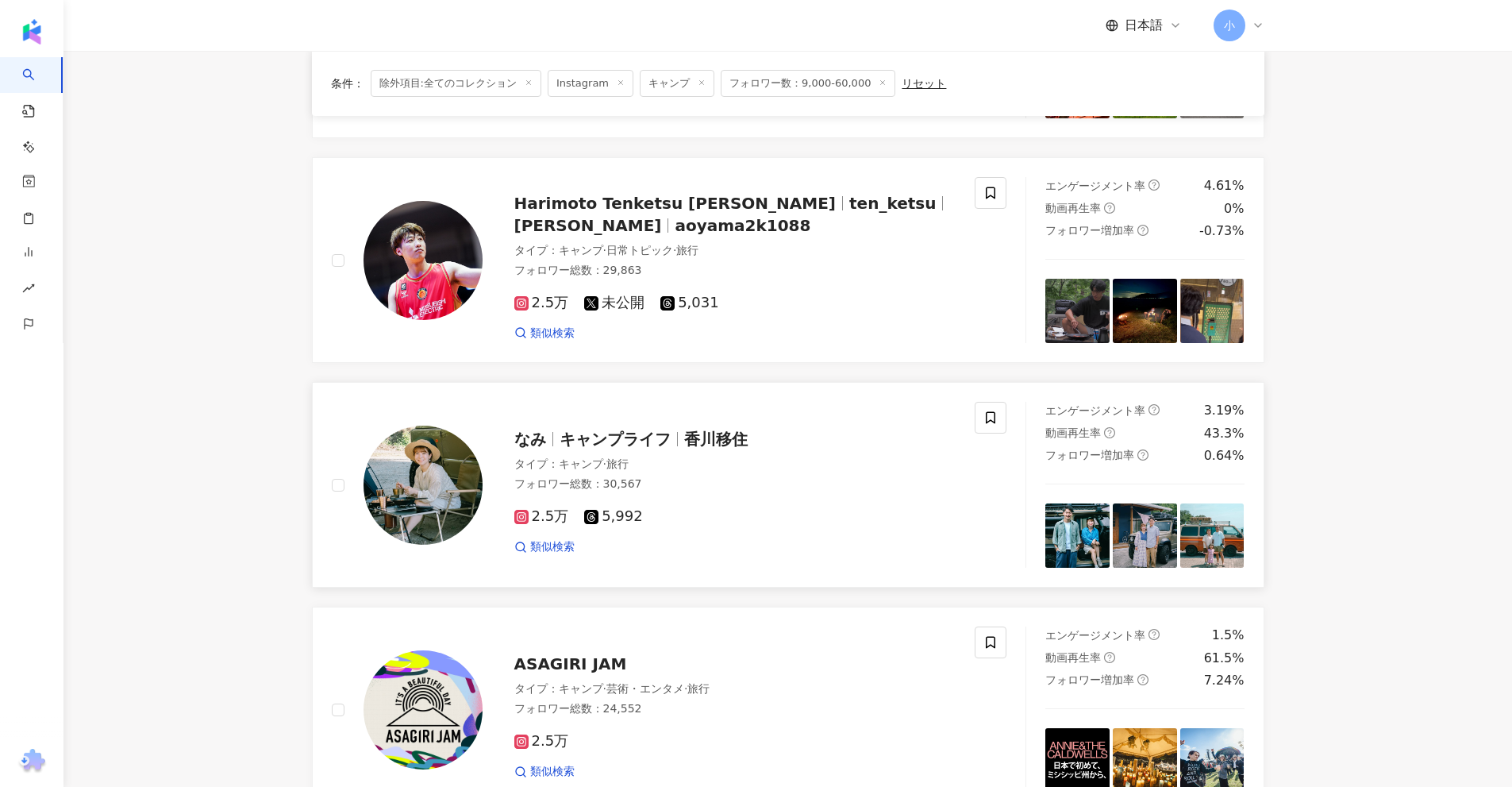
scroll to position [591, 0]
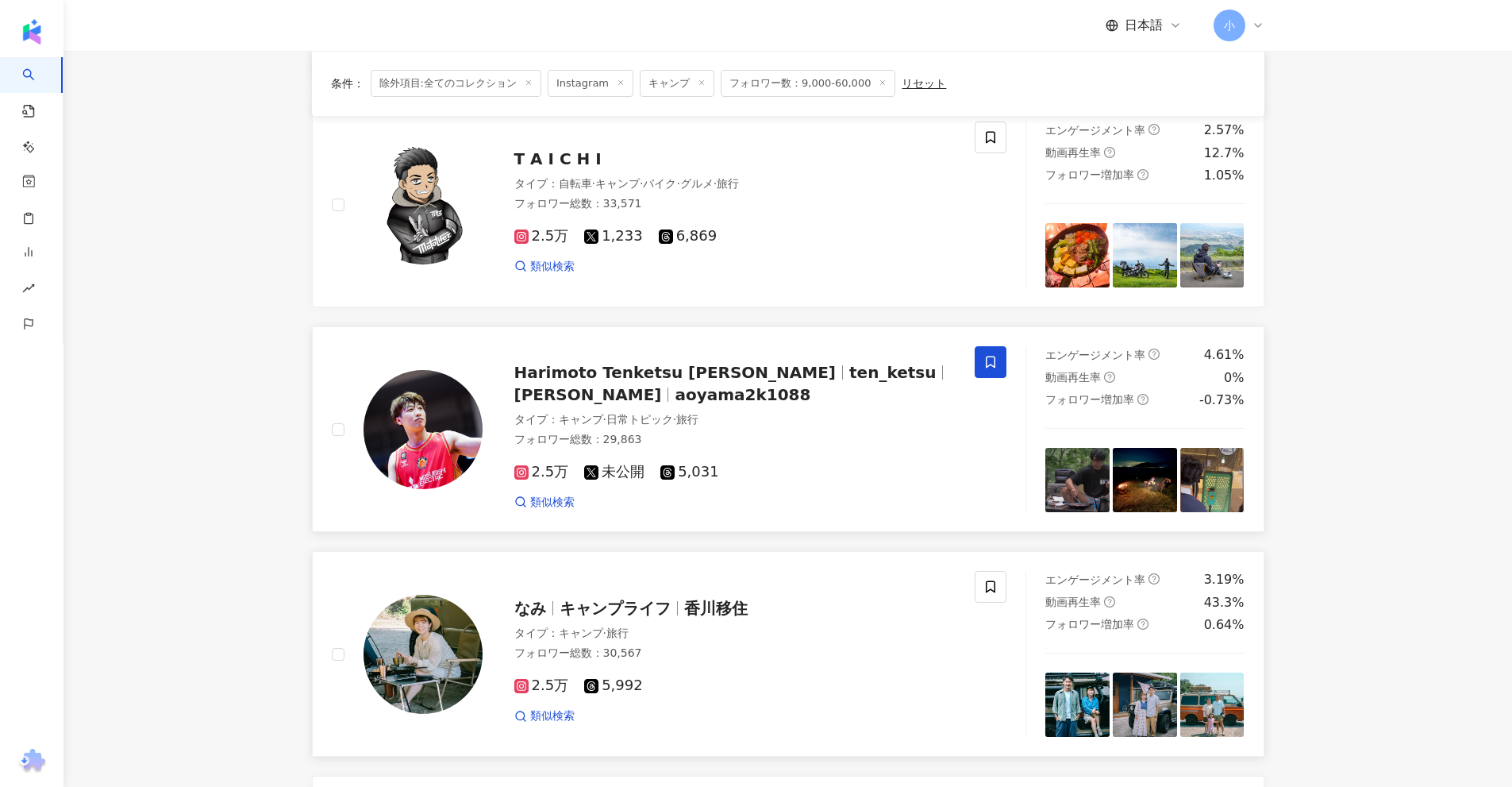
click at [998, 362] on span at bounding box center [990, 362] width 31 height 31
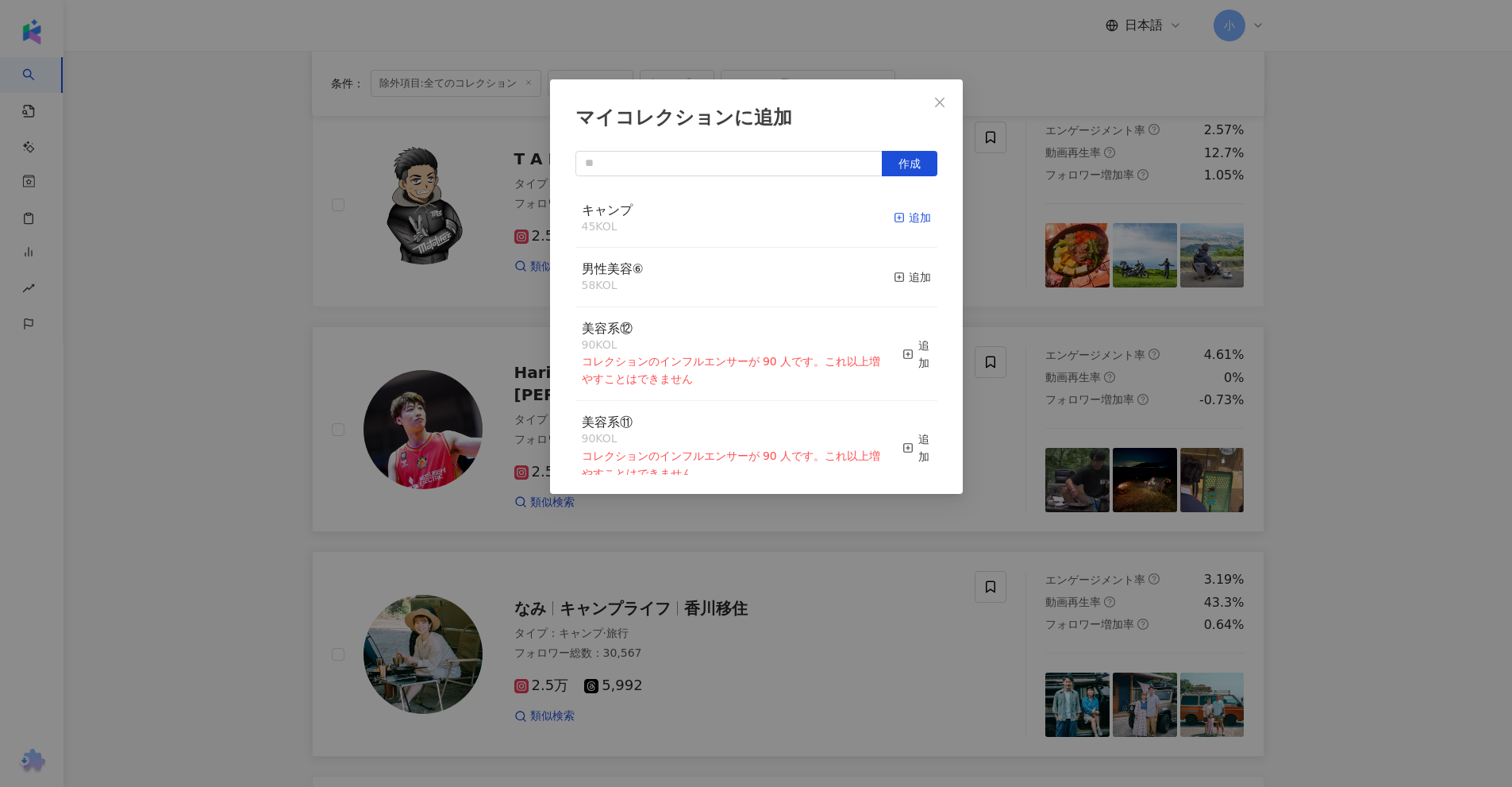
click at [906, 220] on div "追加" at bounding box center [912, 218] width 37 height 17
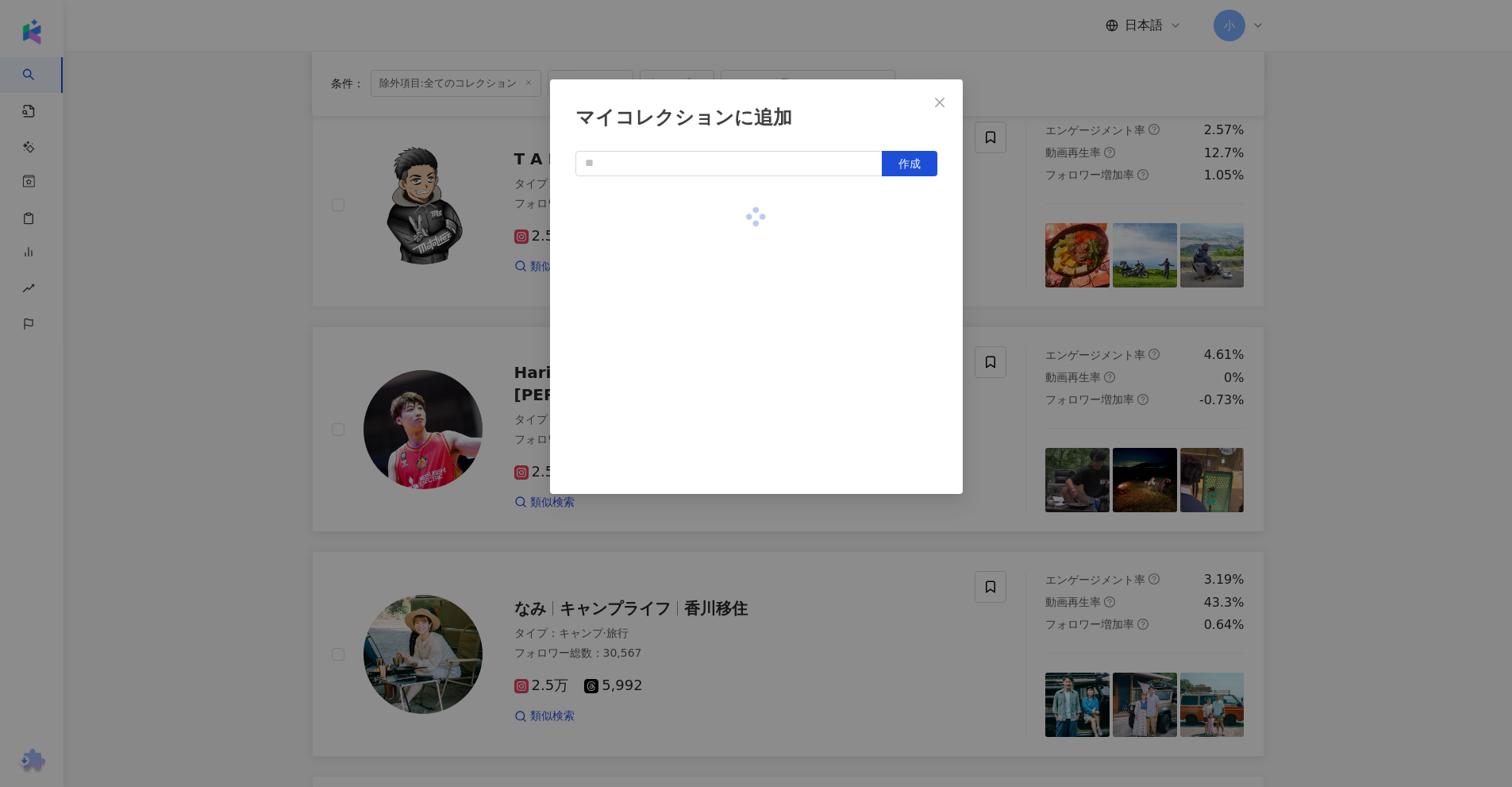
click at [1321, 265] on div "マイコレクションに追加 作成" at bounding box center [756, 393] width 1512 height 787
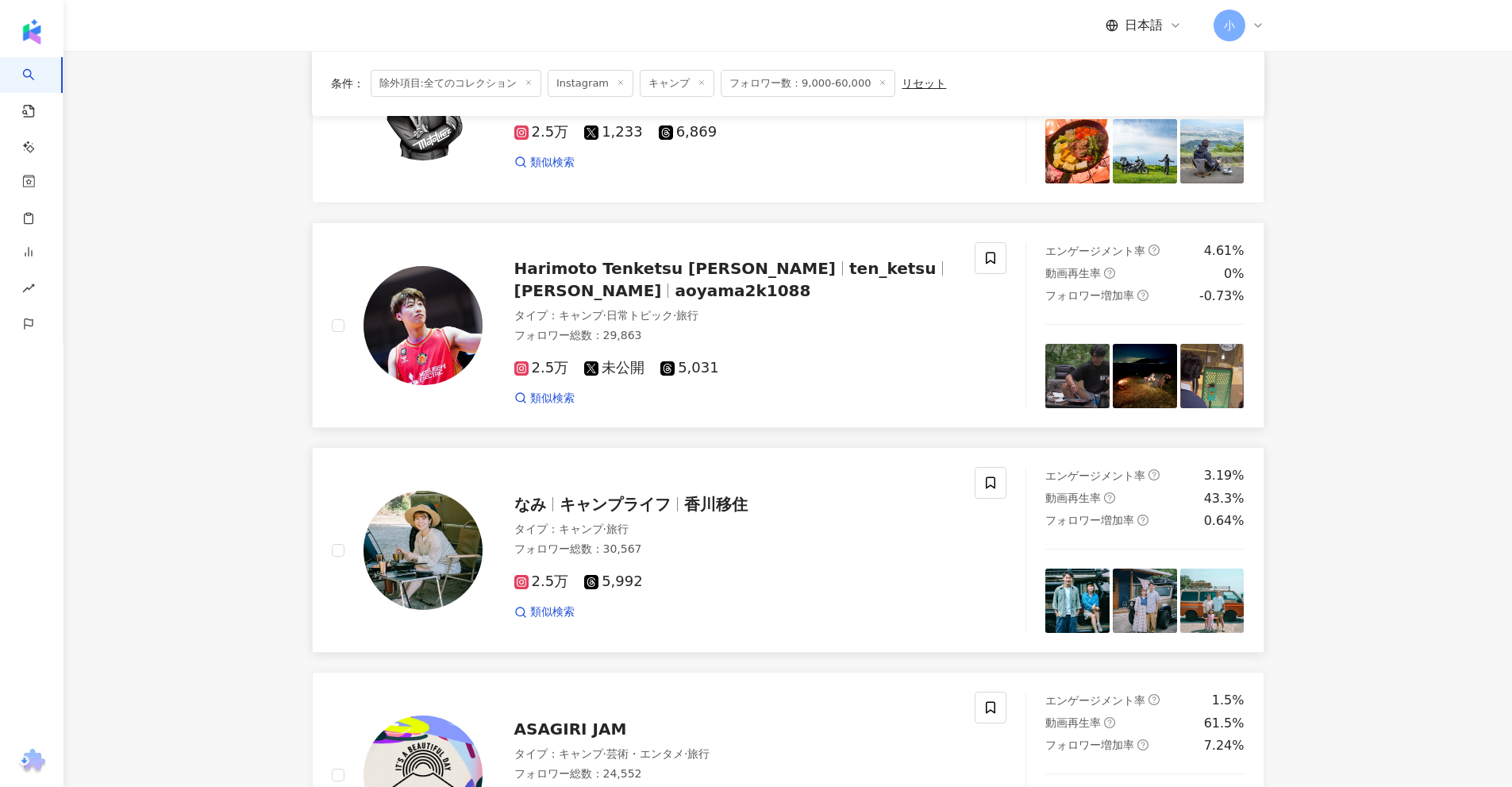
scroll to position [512, 0]
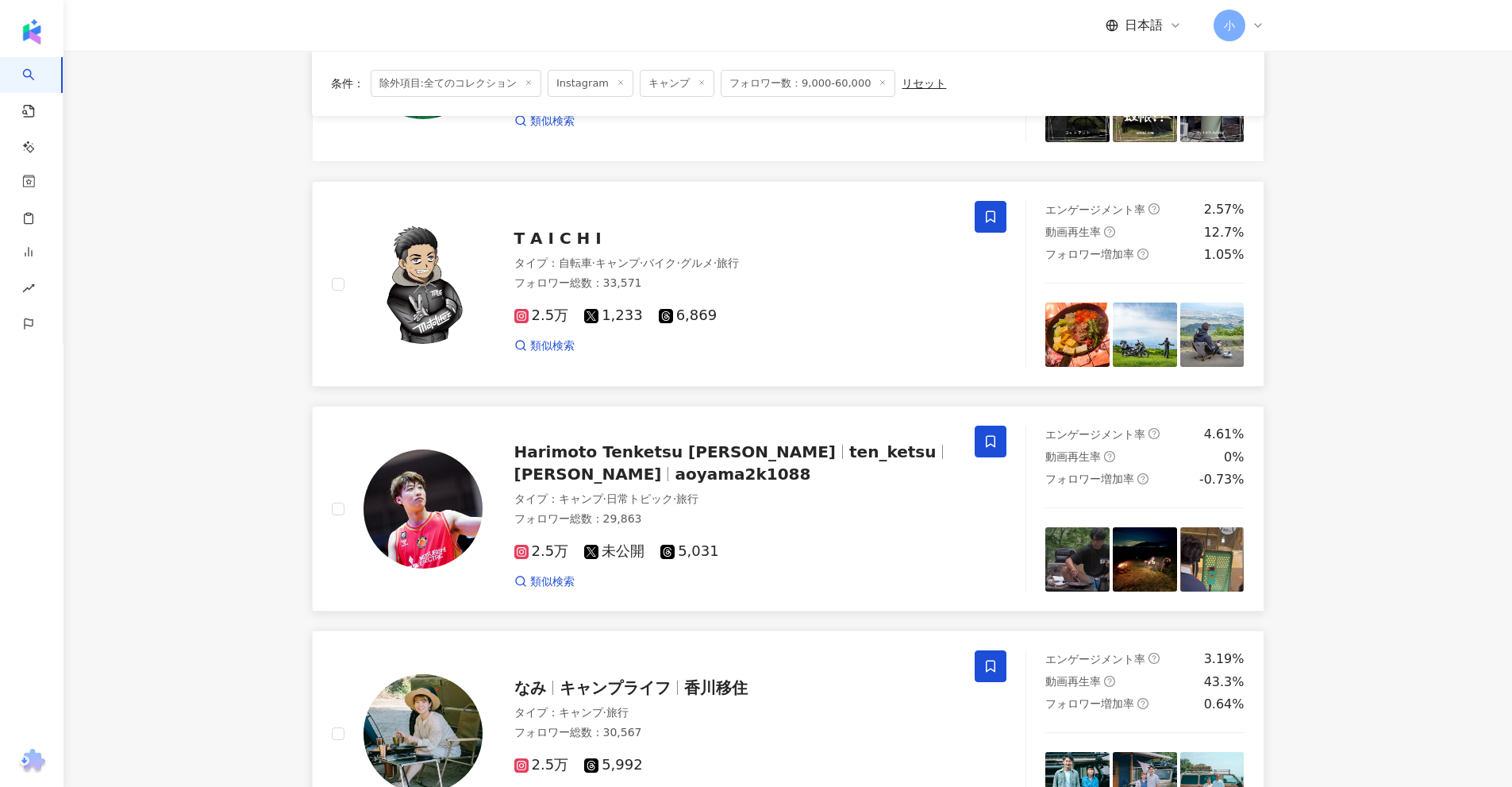
click at [995, 220] on icon at bounding box center [990, 217] width 10 height 12
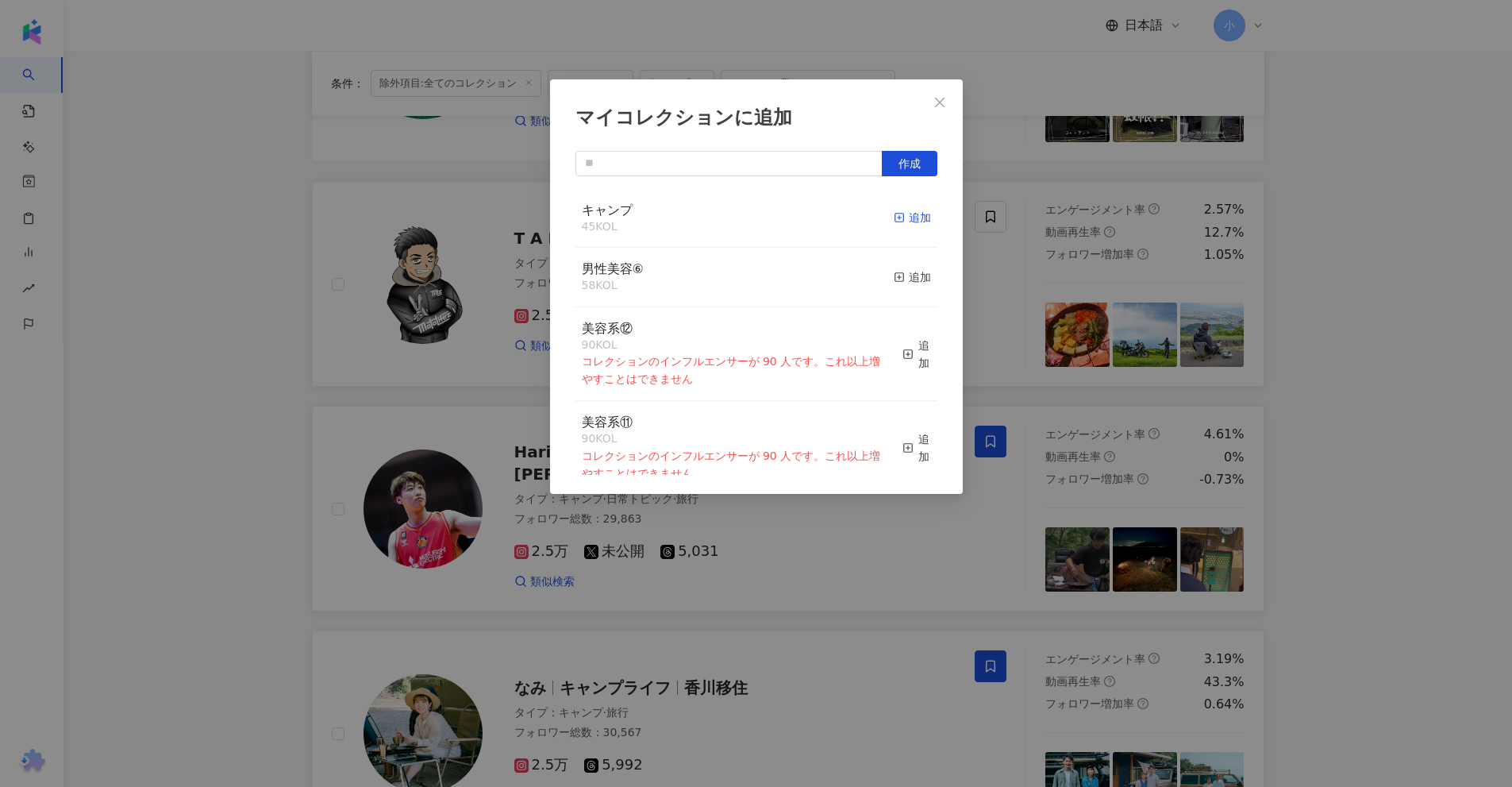
click at [894, 218] on div "追加" at bounding box center [912, 218] width 37 height 17
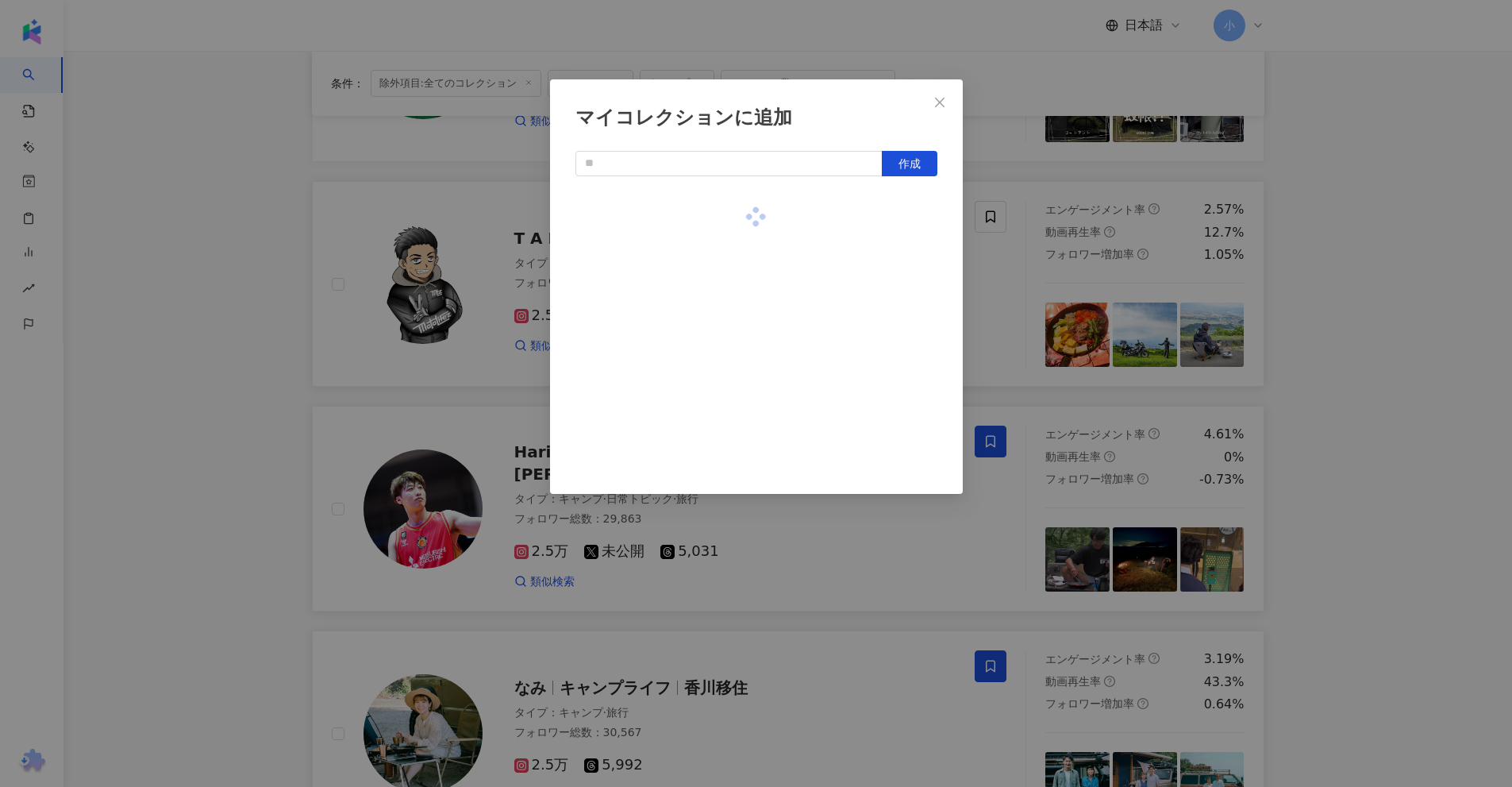
click at [1332, 295] on div "マイコレクションに追加 作成" at bounding box center [756, 393] width 1512 height 787
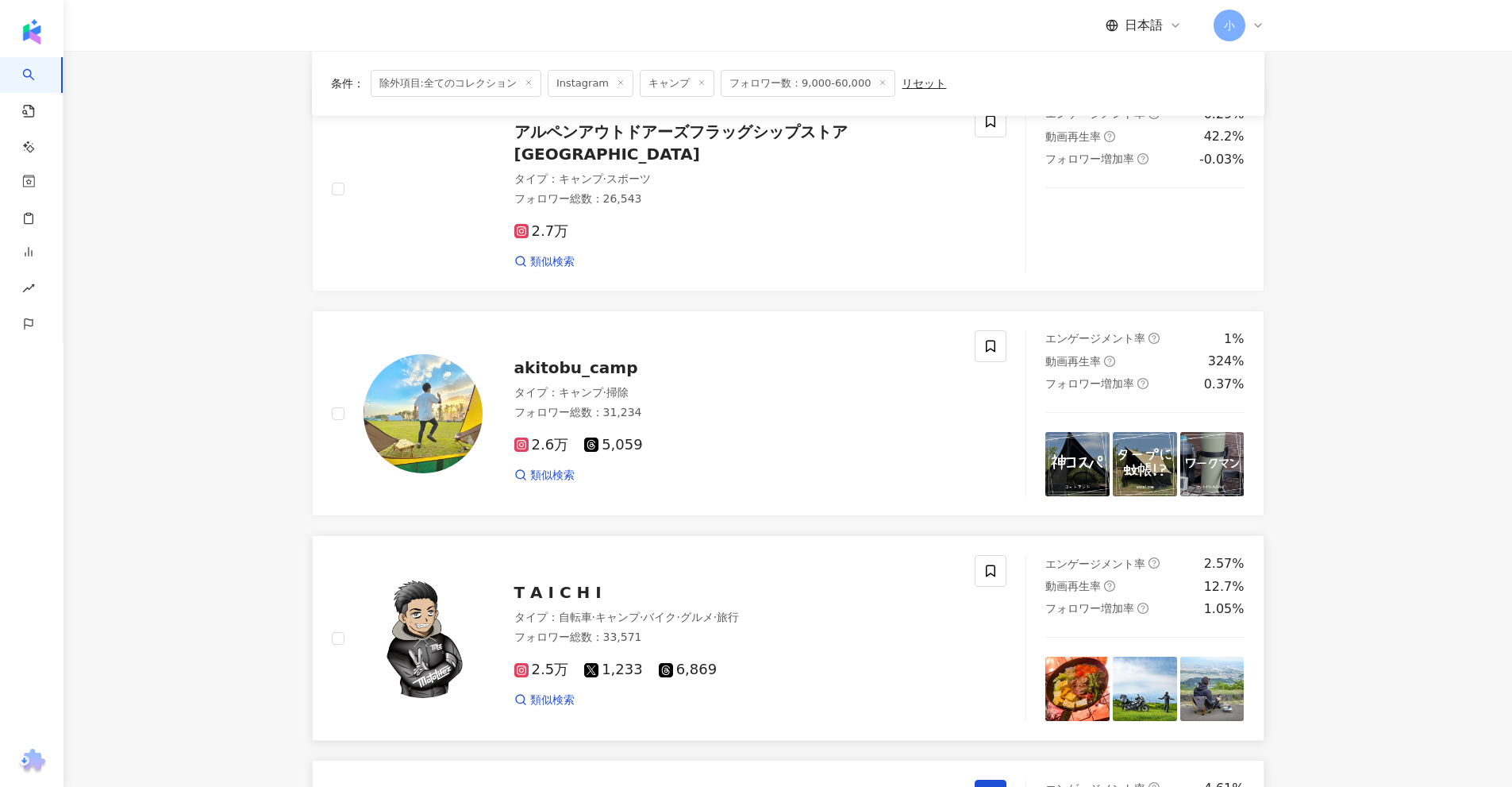
scroll to position [114, 0]
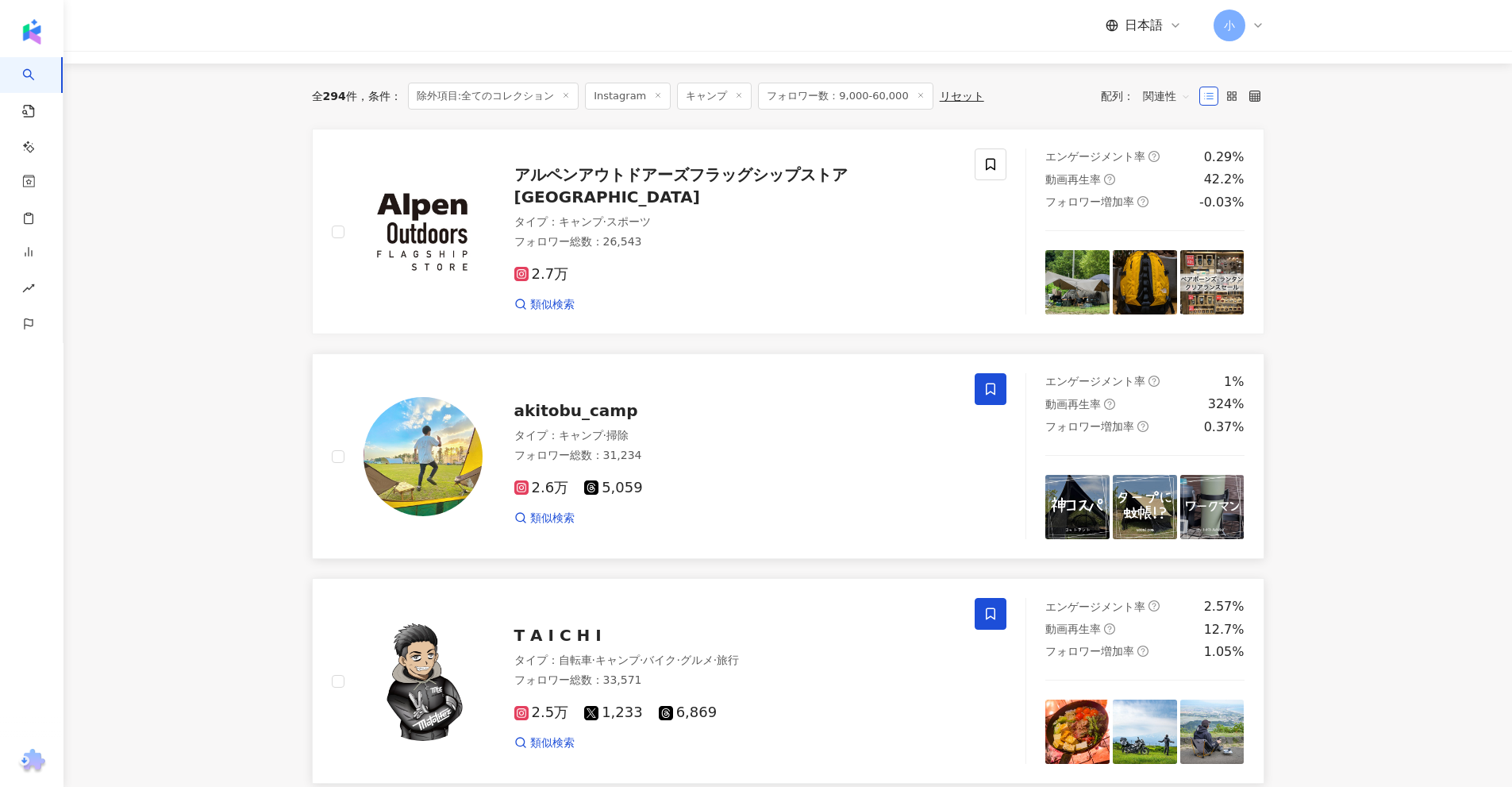
click at [991, 385] on icon at bounding box center [990, 389] width 14 height 14
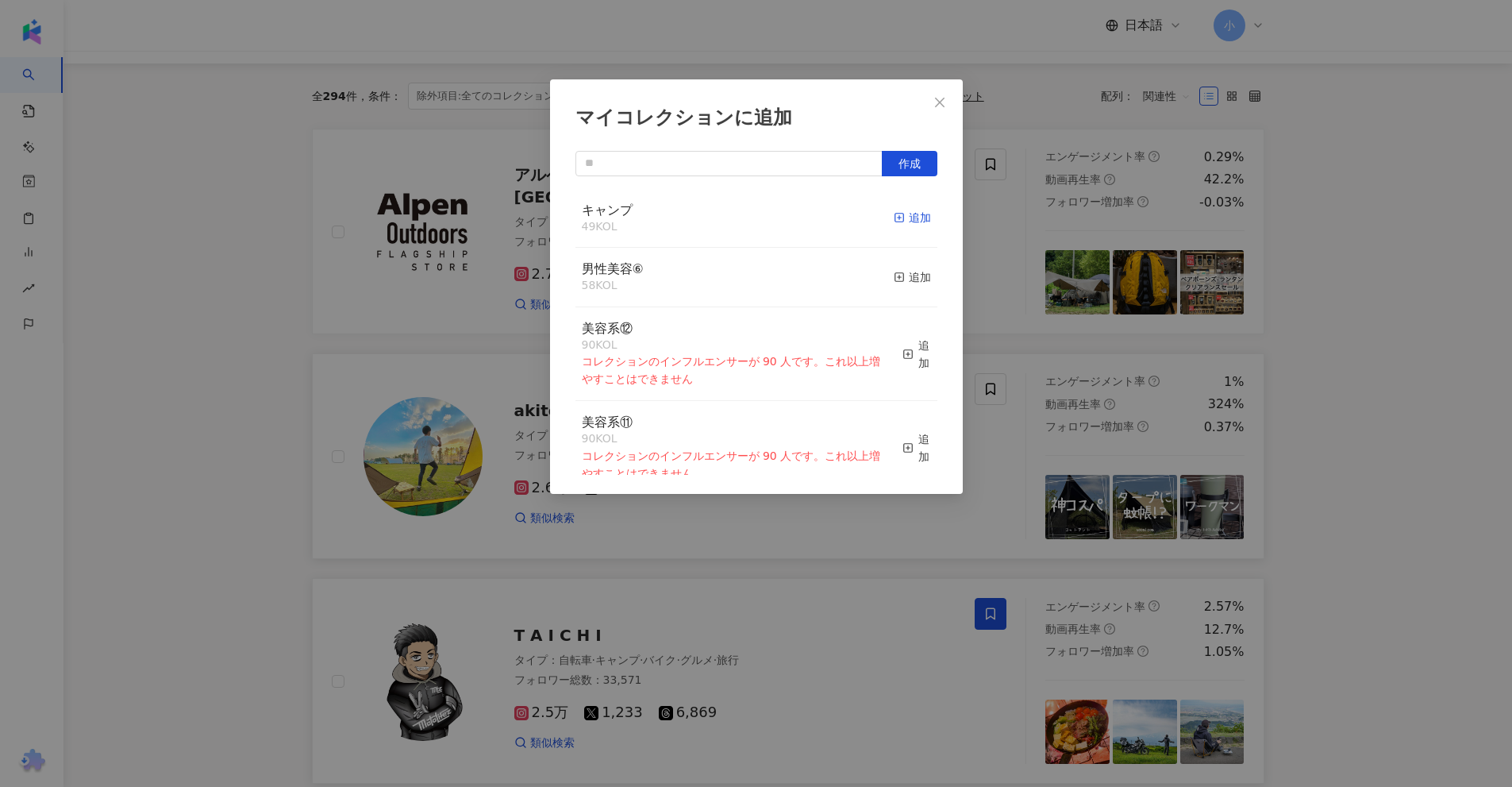
click at [907, 218] on div "追加" at bounding box center [912, 218] width 37 height 17
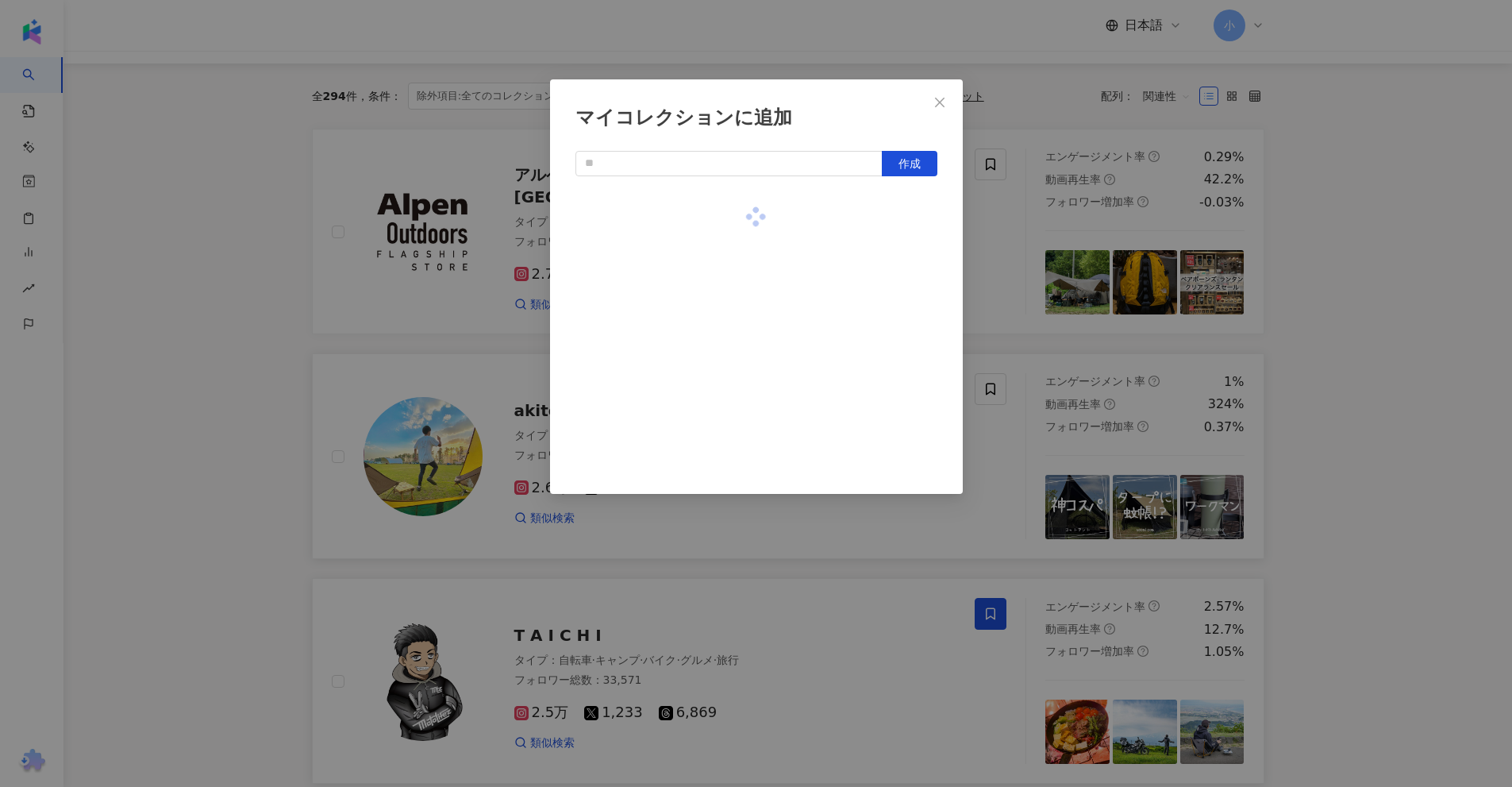
click at [1381, 280] on div "マイコレクションに追加 作成" at bounding box center [756, 393] width 1512 height 787
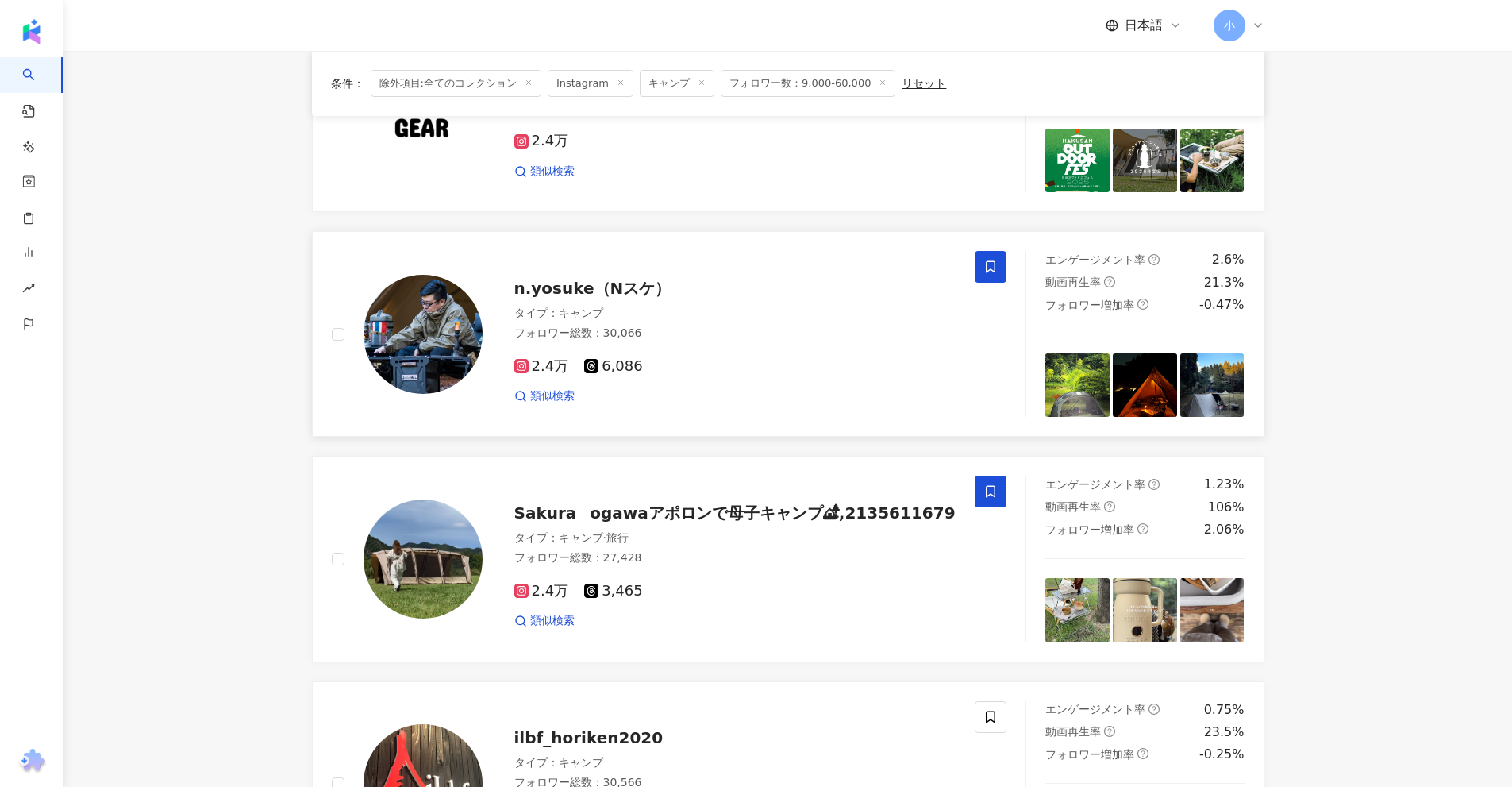
scroll to position [2495, 0]
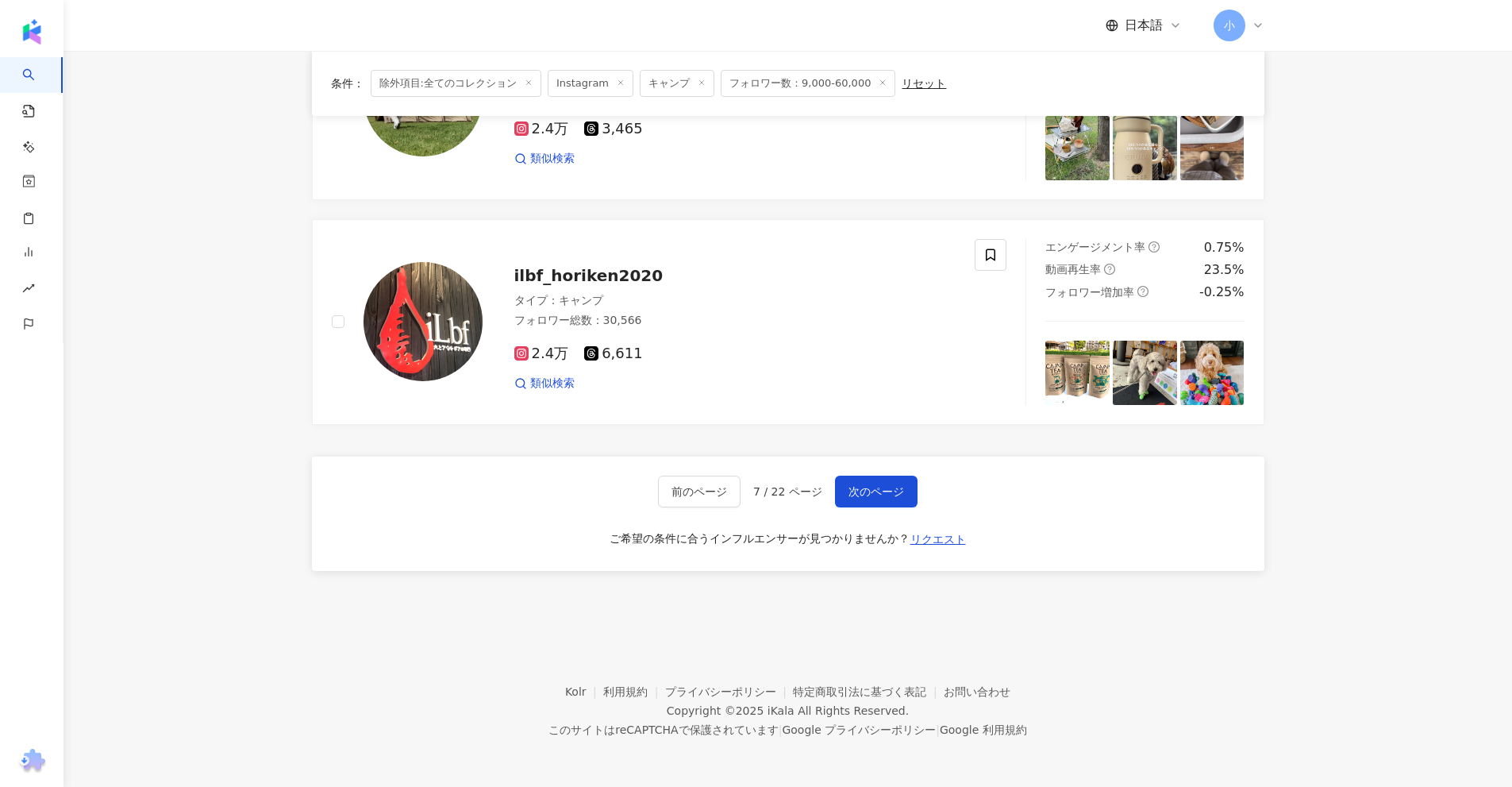
drag, startPoint x: 1359, startPoint y: 216, endPoint x: 1349, endPoint y: 591, distance: 375.1
click at [878, 490] on span "次のページ" at bounding box center [877, 491] width 56 height 13
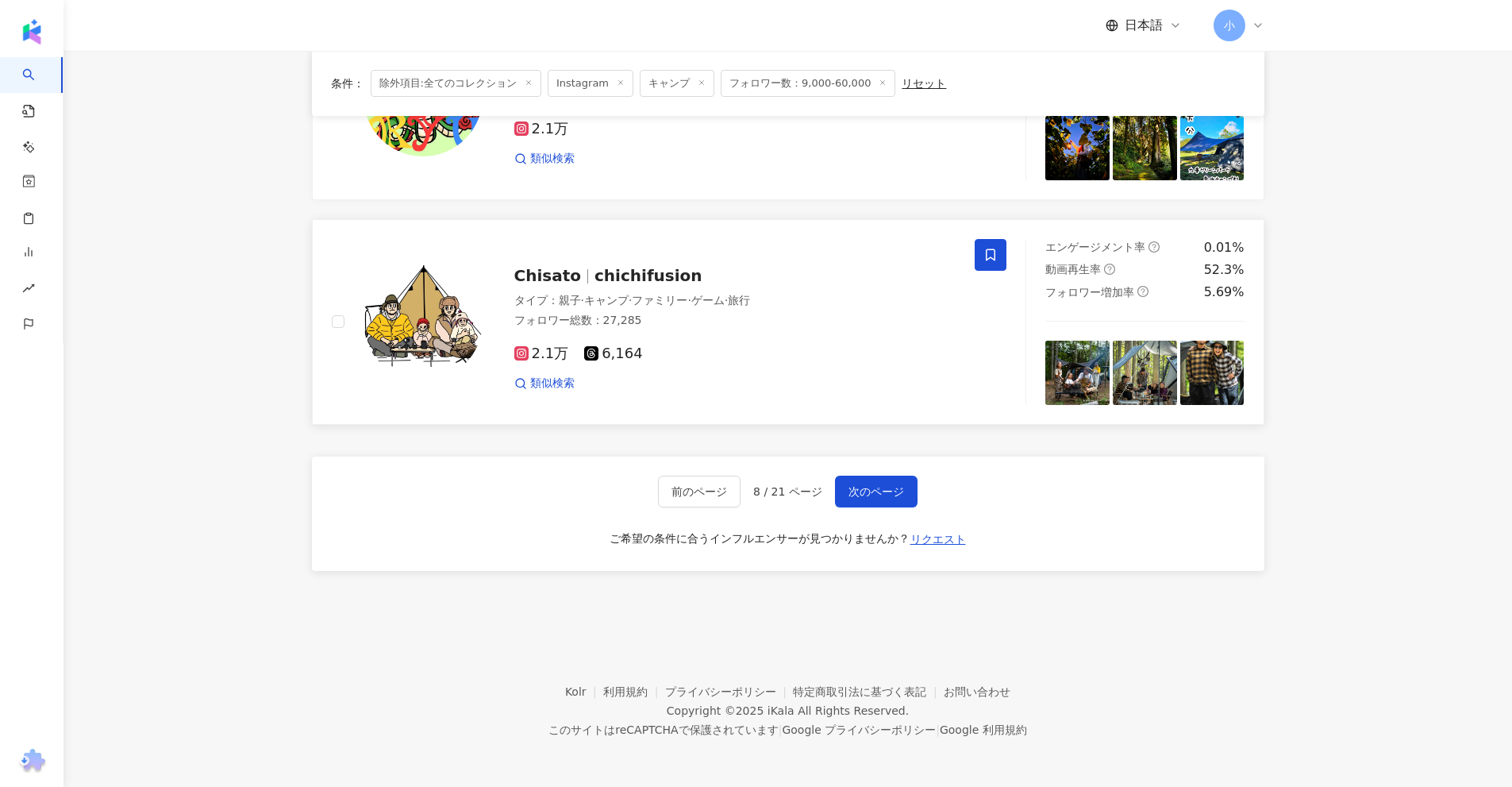
click at [991, 251] on icon at bounding box center [990, 254] width 14 height 14
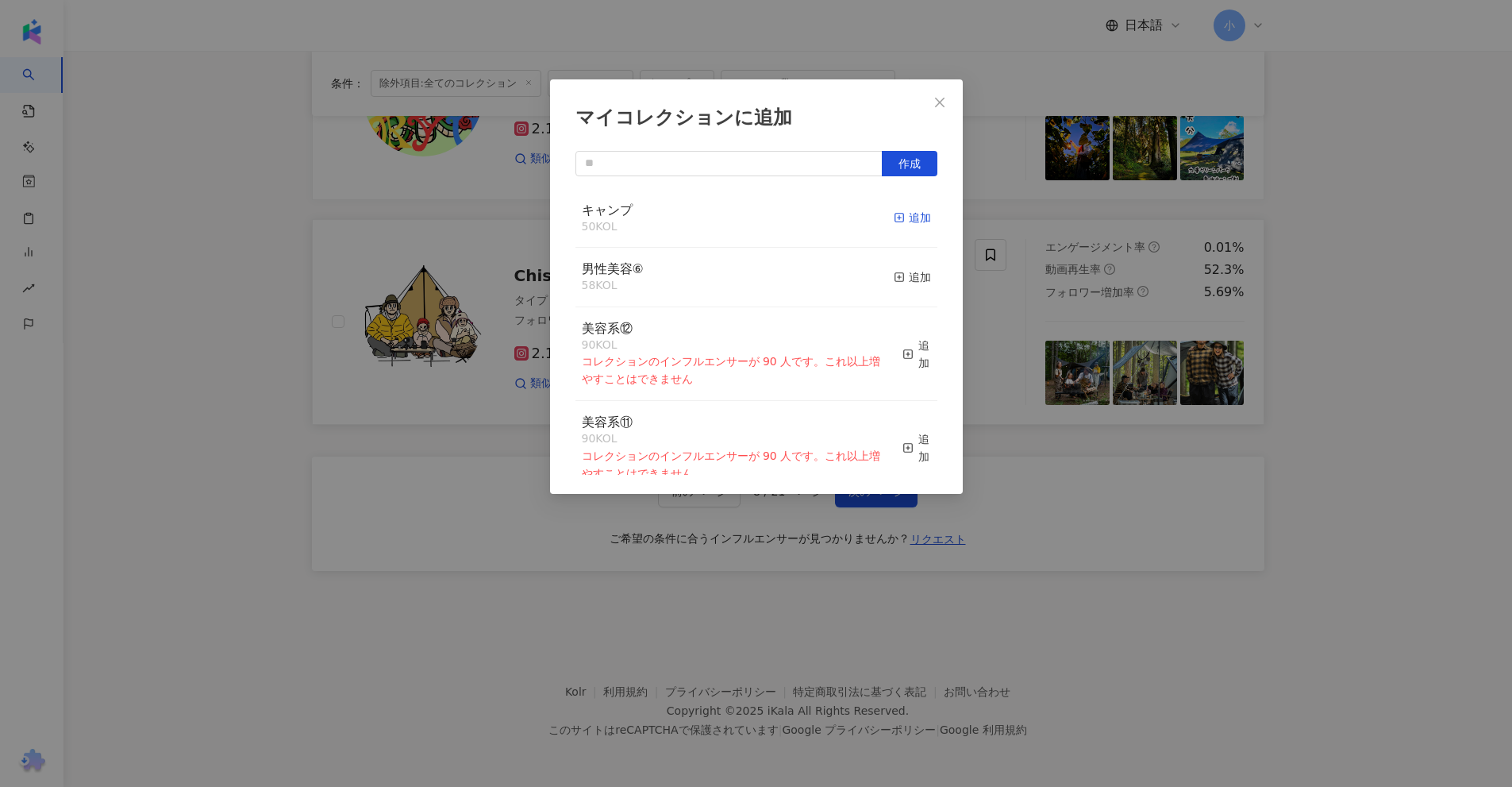
click at [915, 220] on div "追加" at bounding box center [912, 218] width 37 height 17
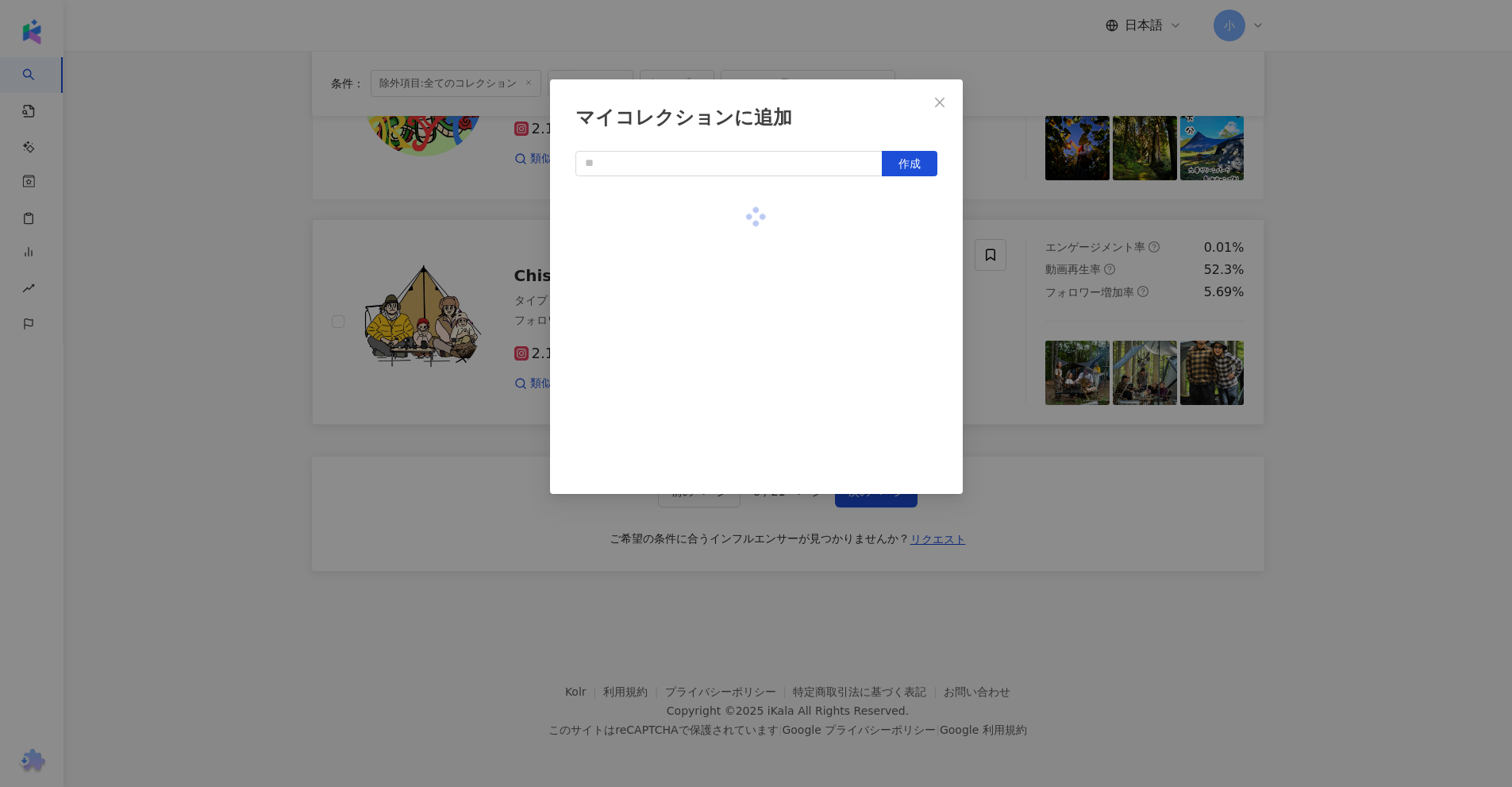
click at [1373, 309] on div "マイコレクションに追加 作成" at bounding box center [756, 393] width 1512 height 787
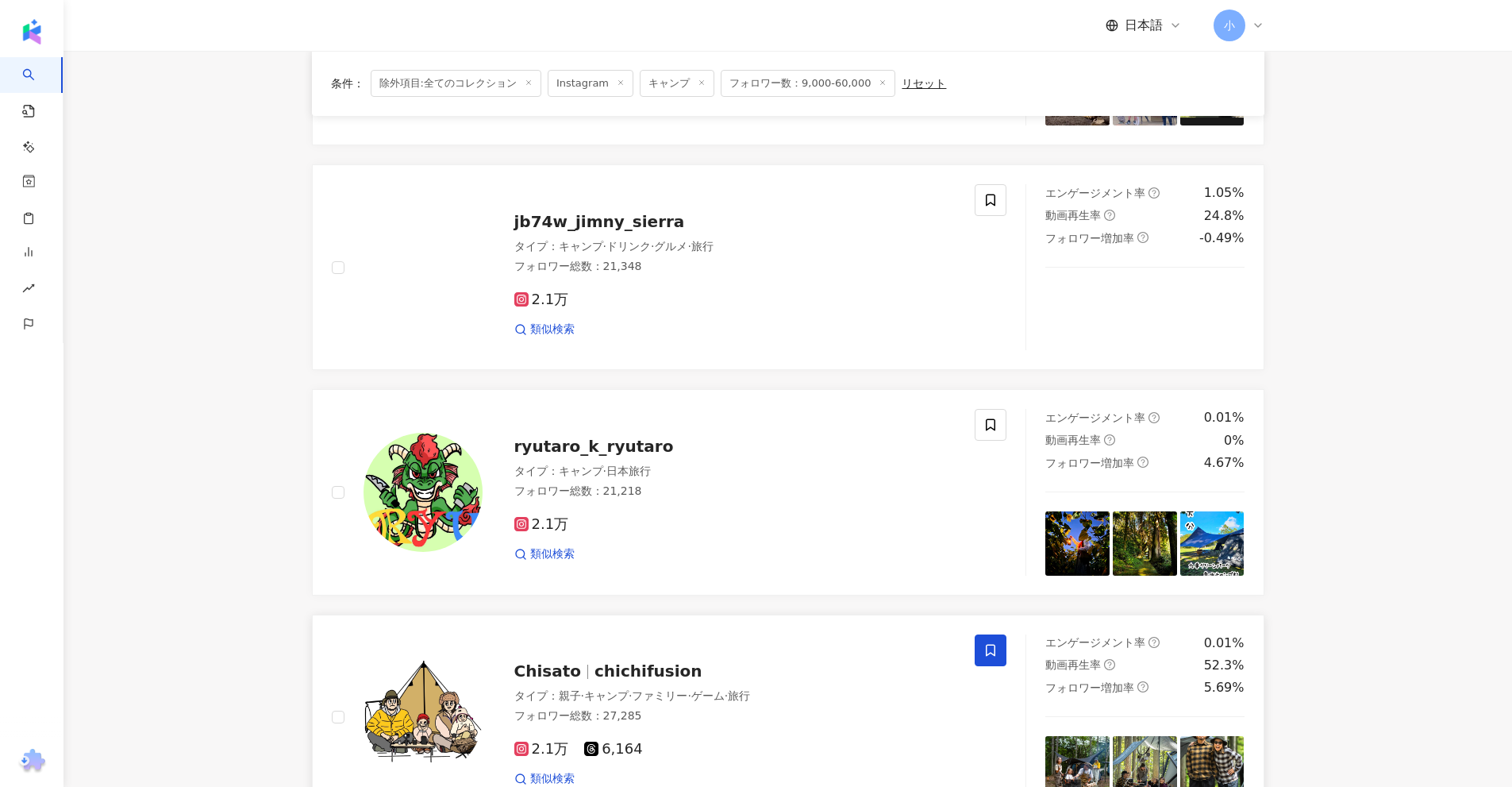
scroll to position [2099, 0]
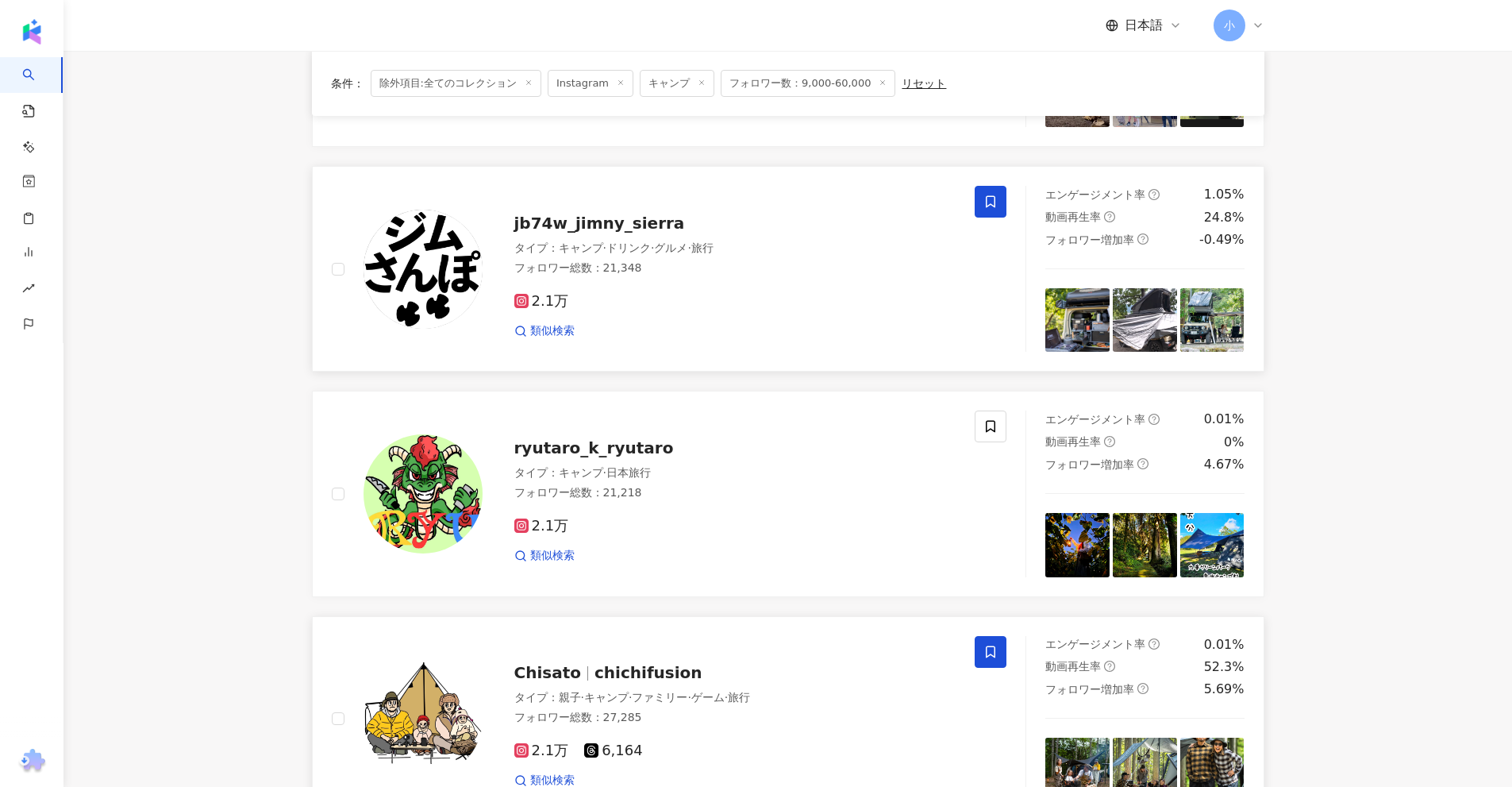
click at [995, 196] on icon at bounding box center [990, 201] width 14 height 14
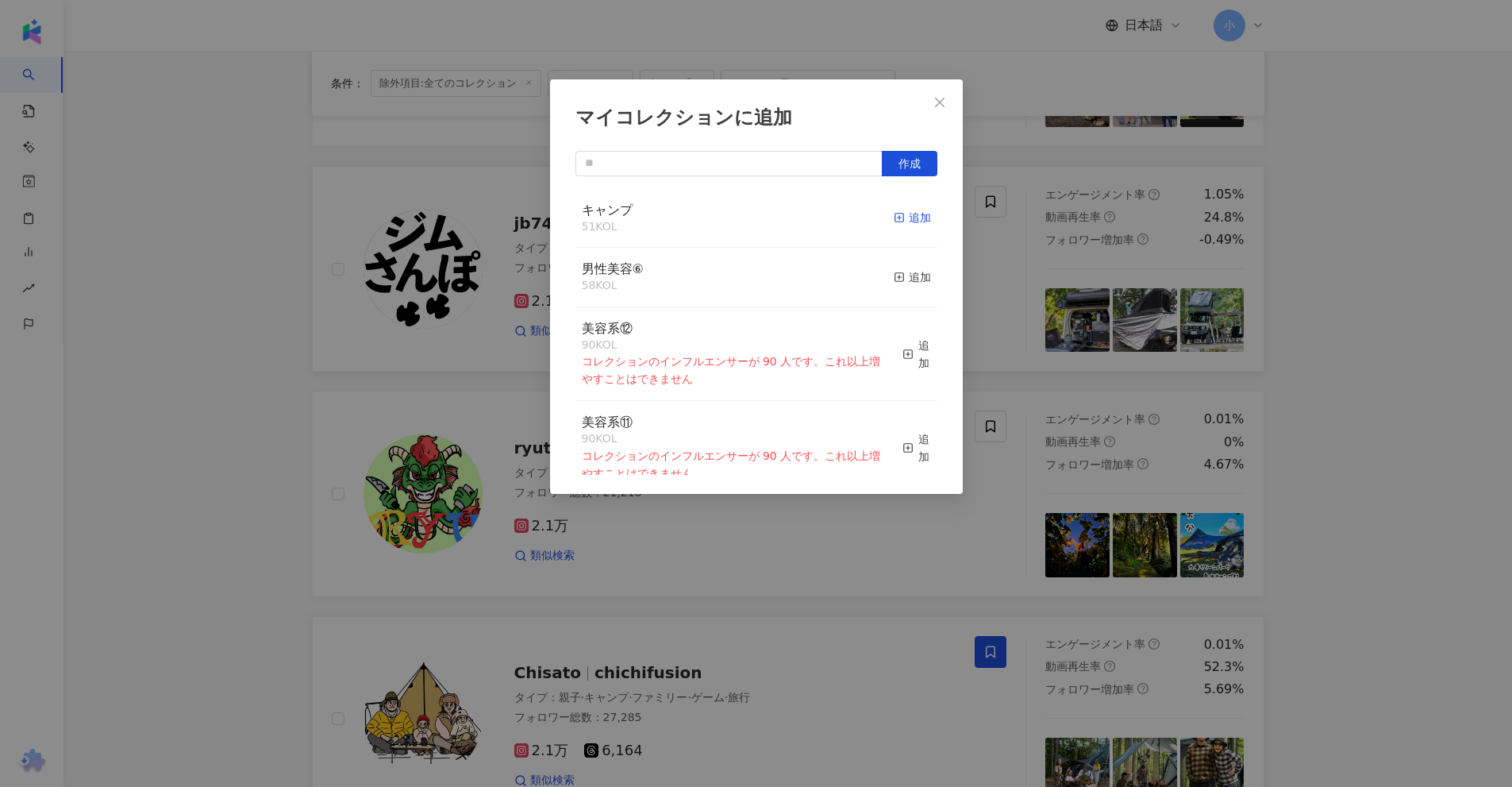
click at [894, 216] on div "追加" at bounding box center [912, 218] width 37 height 17
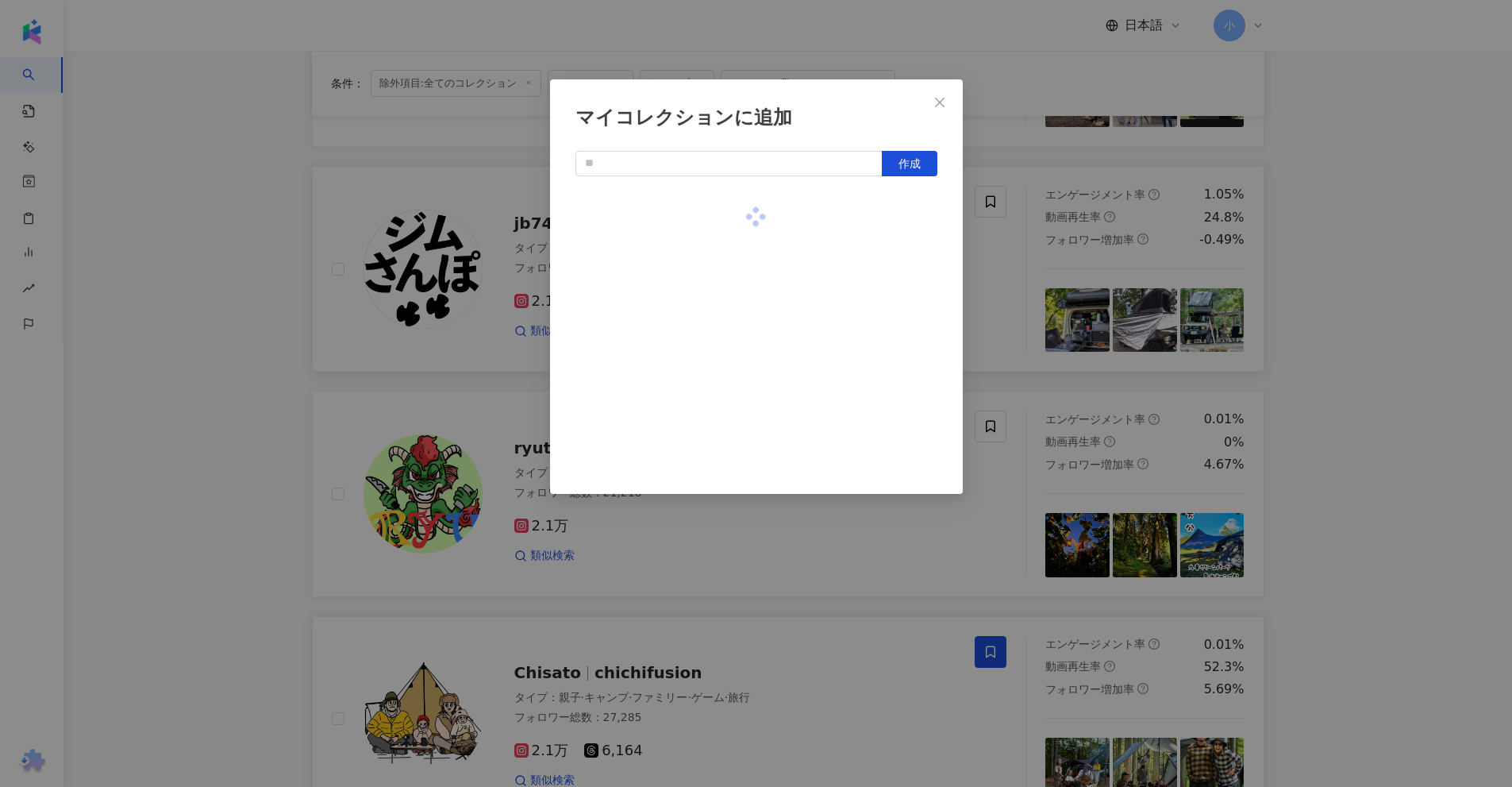
click at [1366, 273] on div "マイコレクションに追加 作成" at bounding box center [756, 393] width 1512 height 787
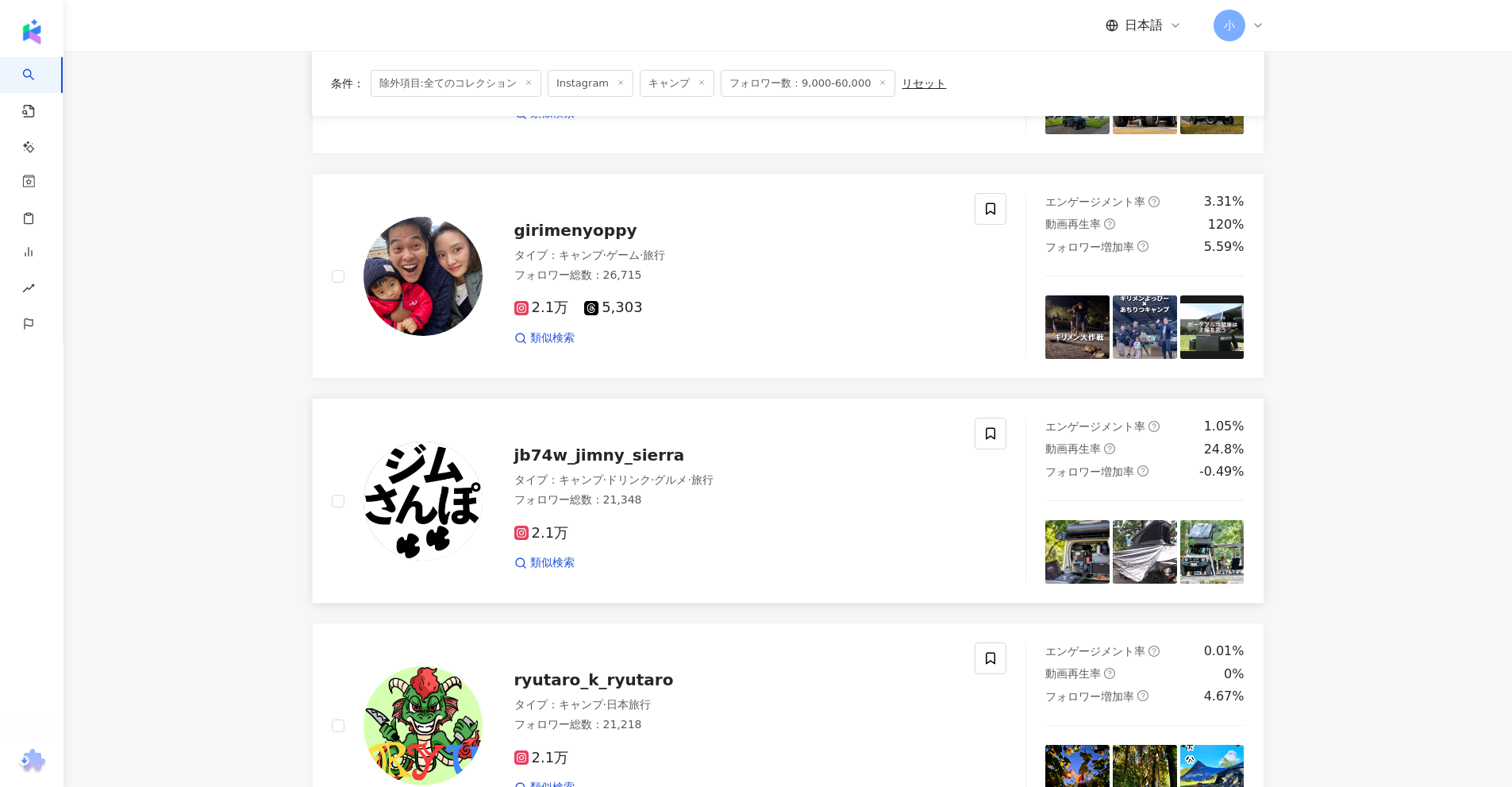
scroll to position [1861, 0]
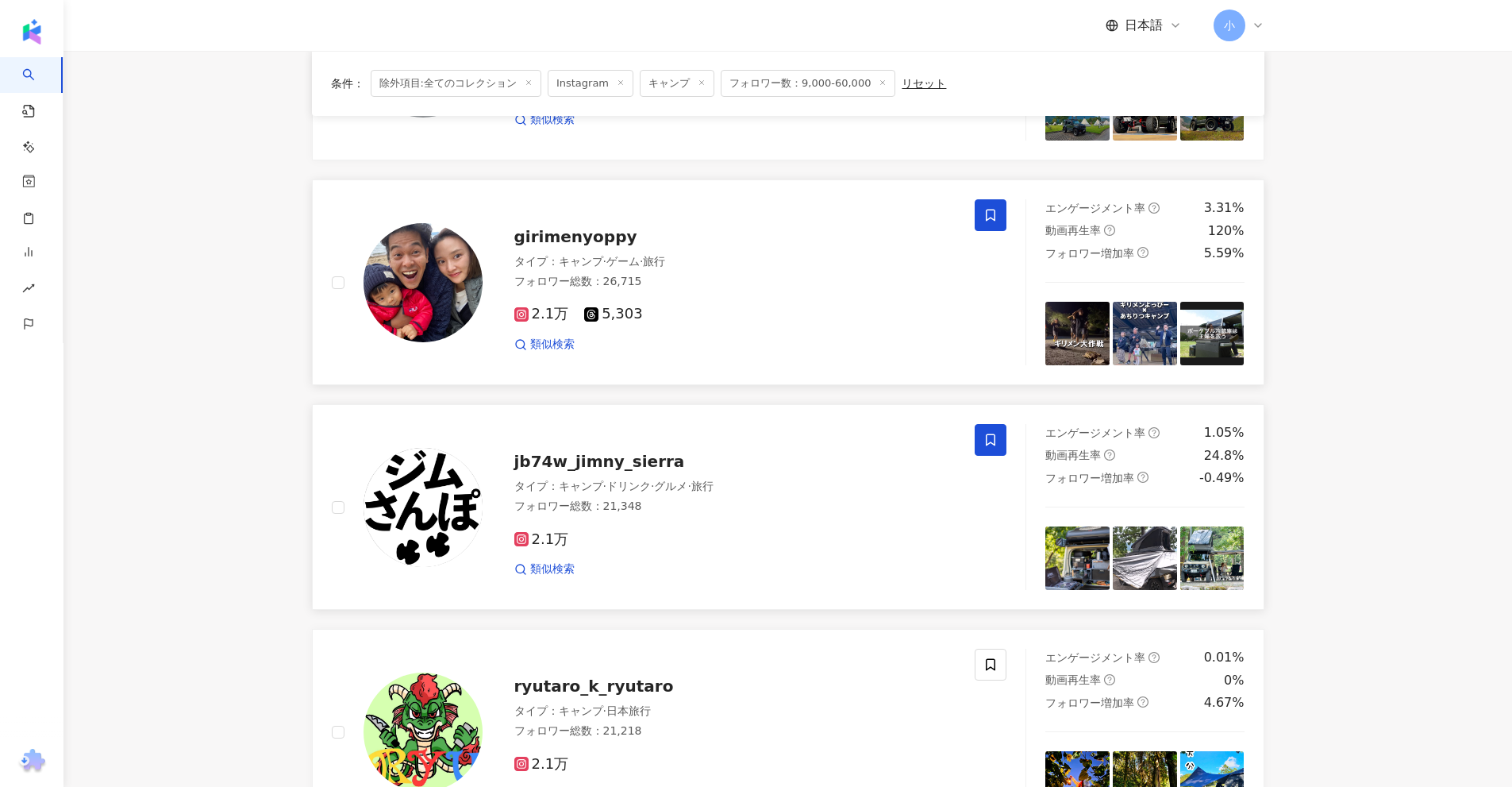
click at [991, 208] on icon at bounding box center [990, 215] width 14 height 14
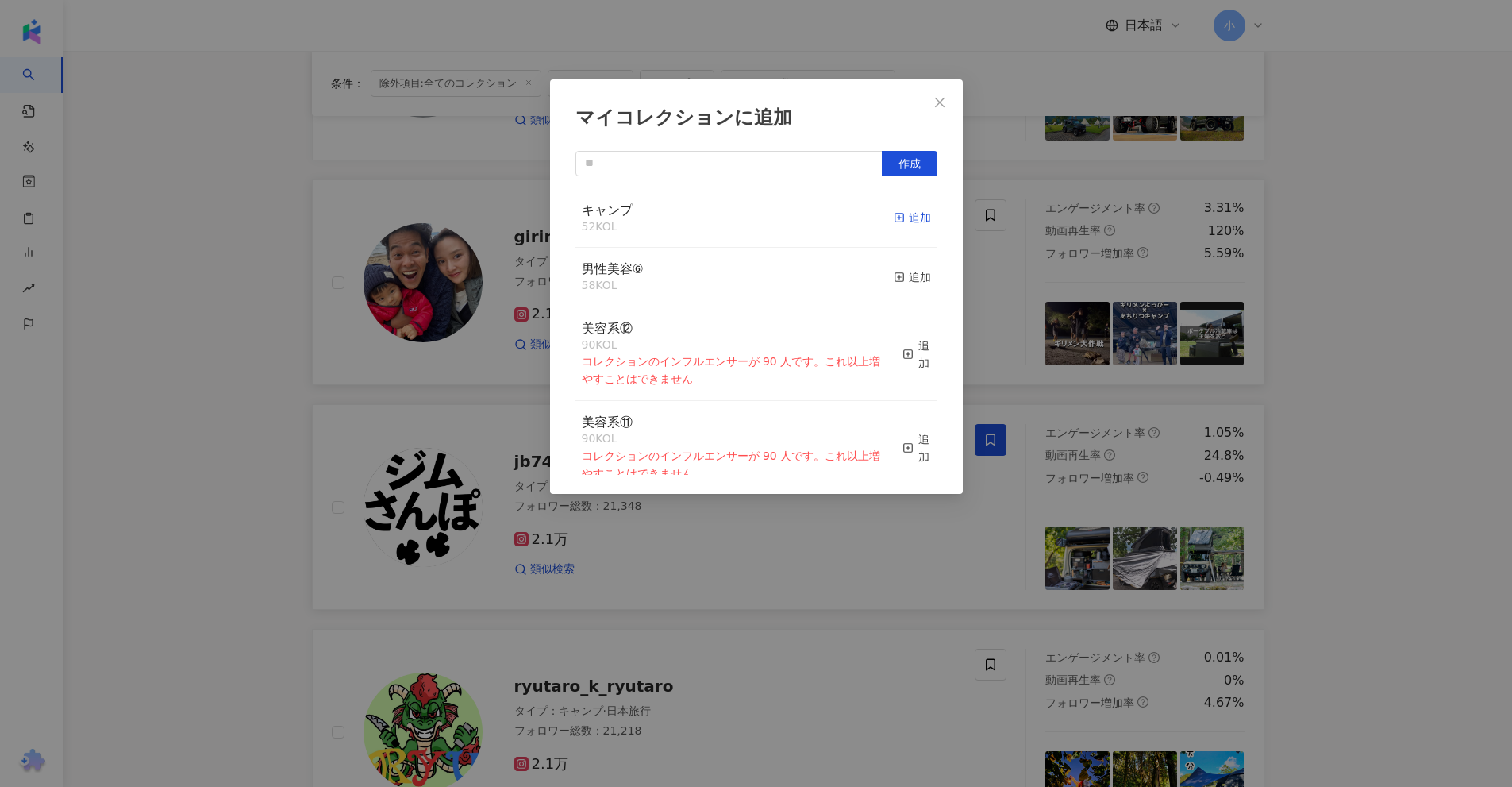
click at [896, 217] on div "追加" at bounding box center [912, 218] width 37 height 17
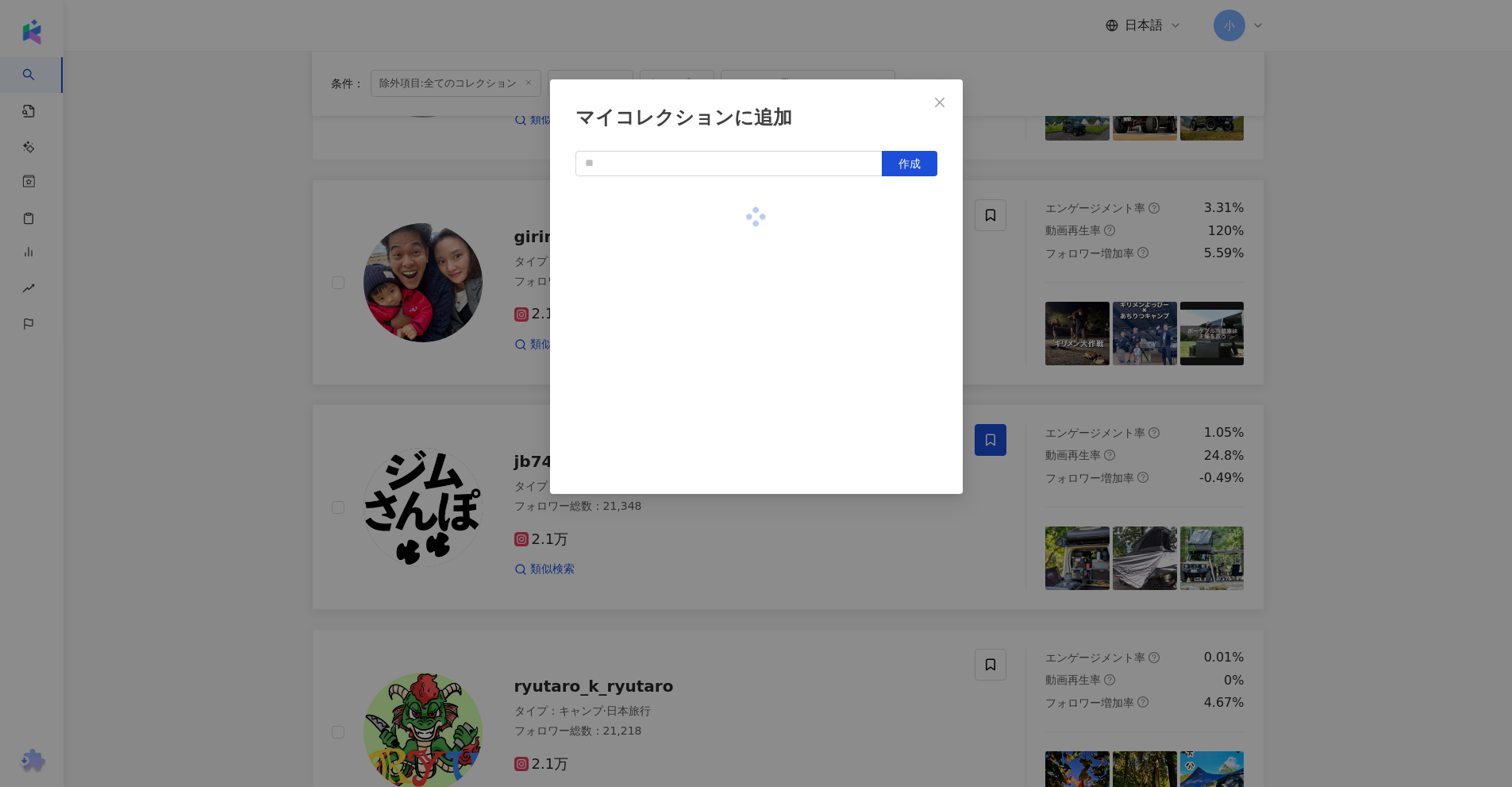
click at [1307, 275] on div "マイコレクションに追加 作成" at bounding box center [756, 393] width 1512 height 787
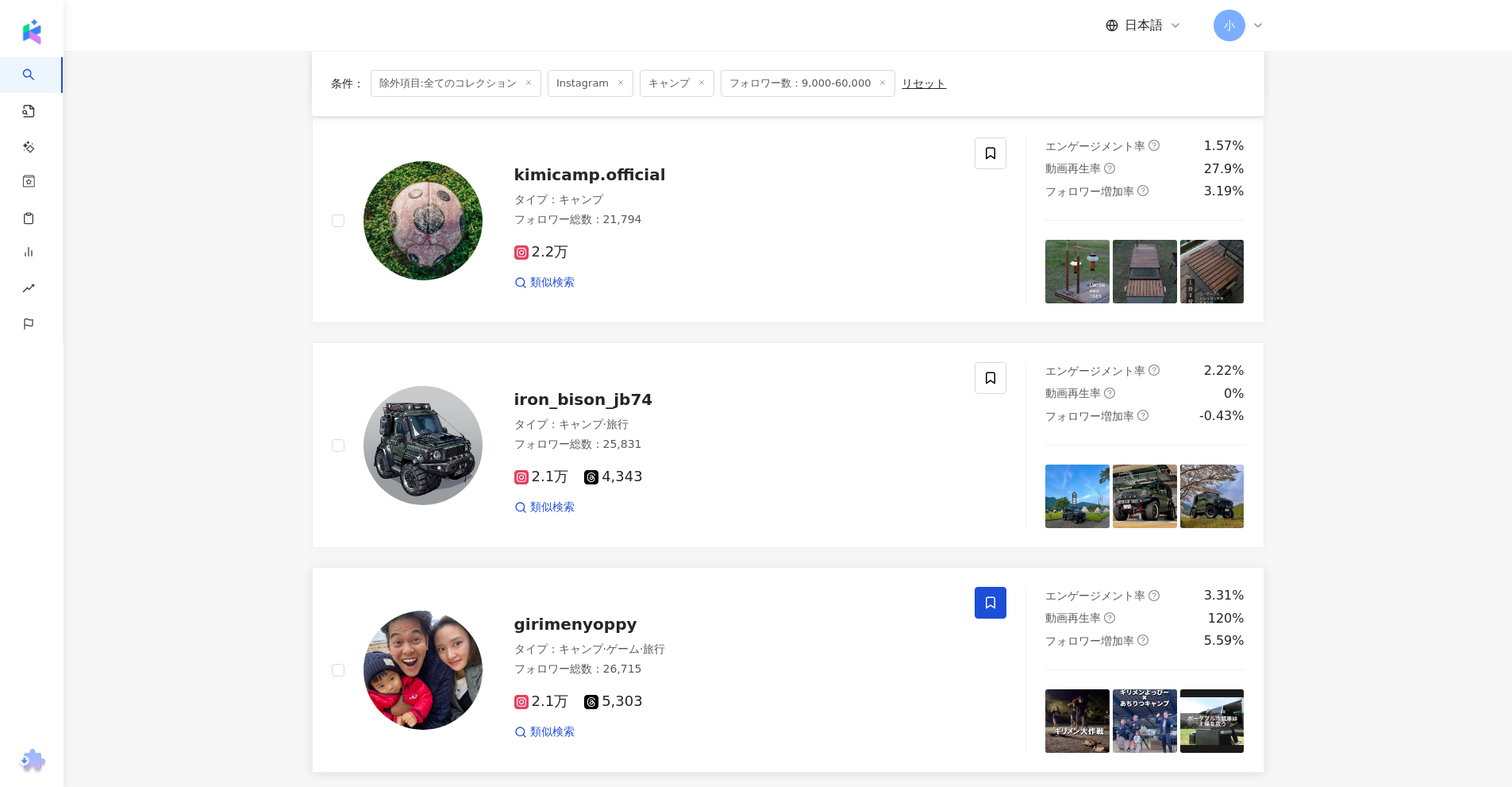
scroll to position [1463, 0]
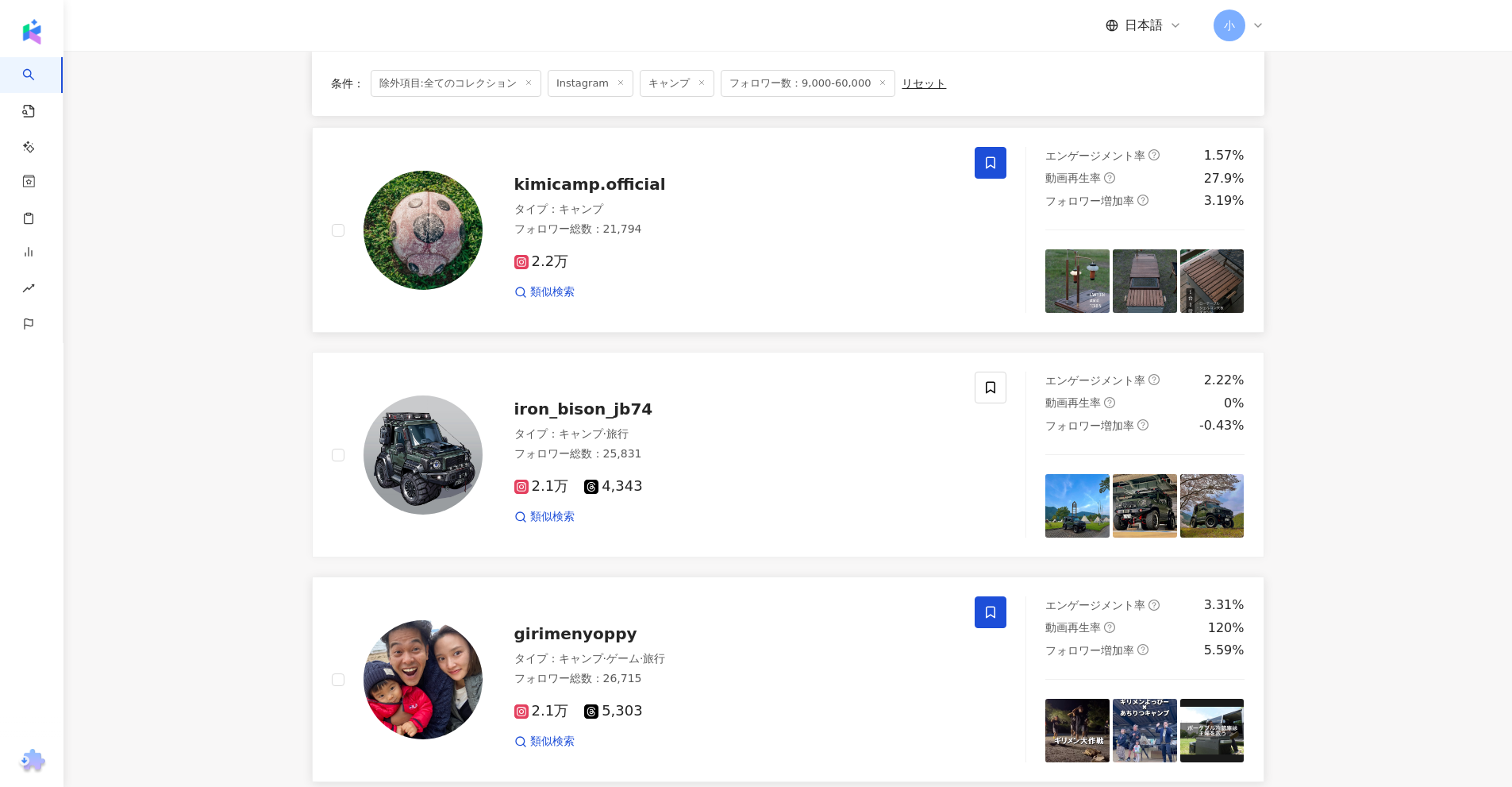
click at [986, 161] on icon at bounding box center [990, 163] width 14 height 14
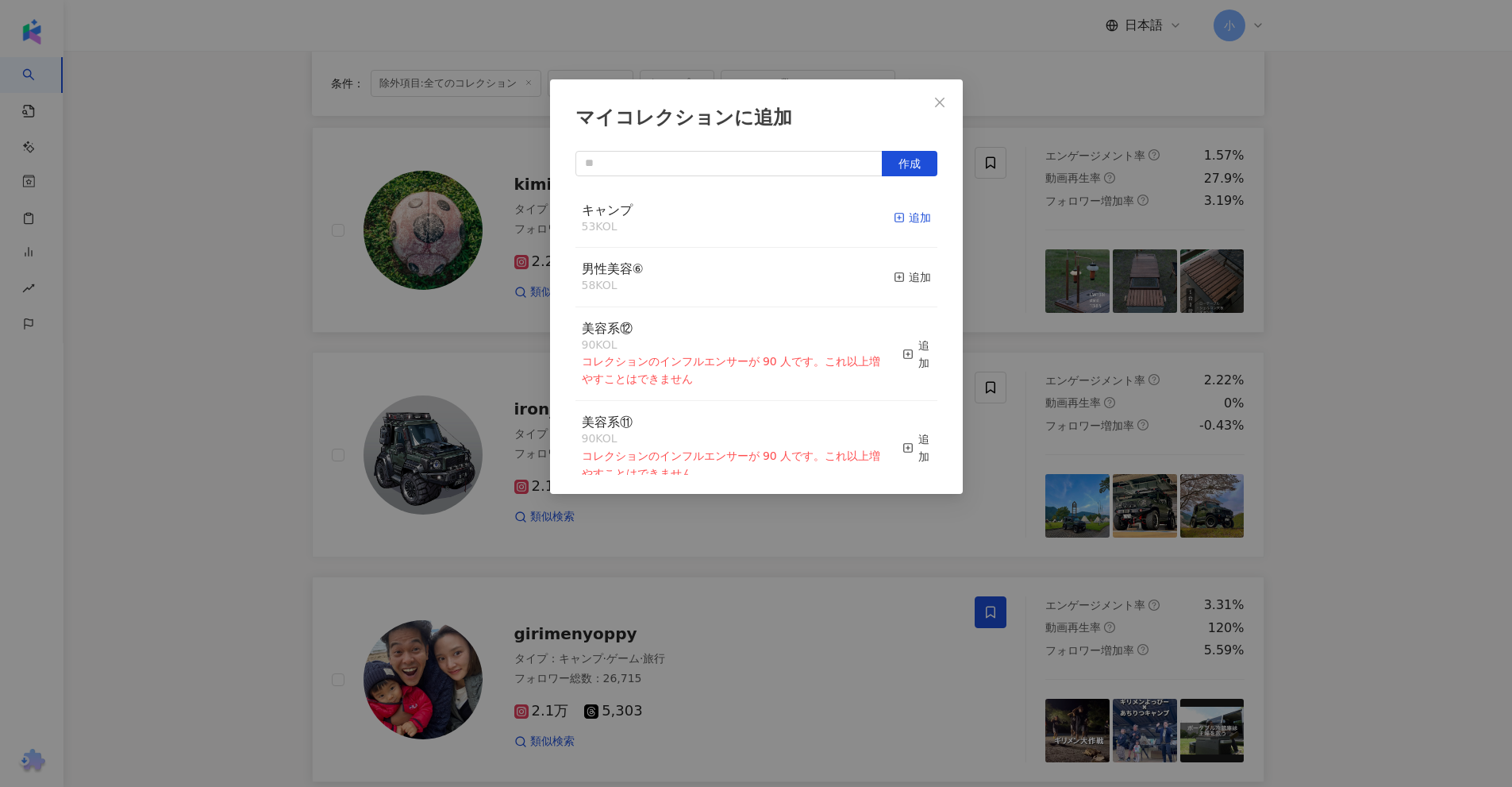
click at [894, 218] on icon "button" at bounding box center [899, 217] width 11 height 11
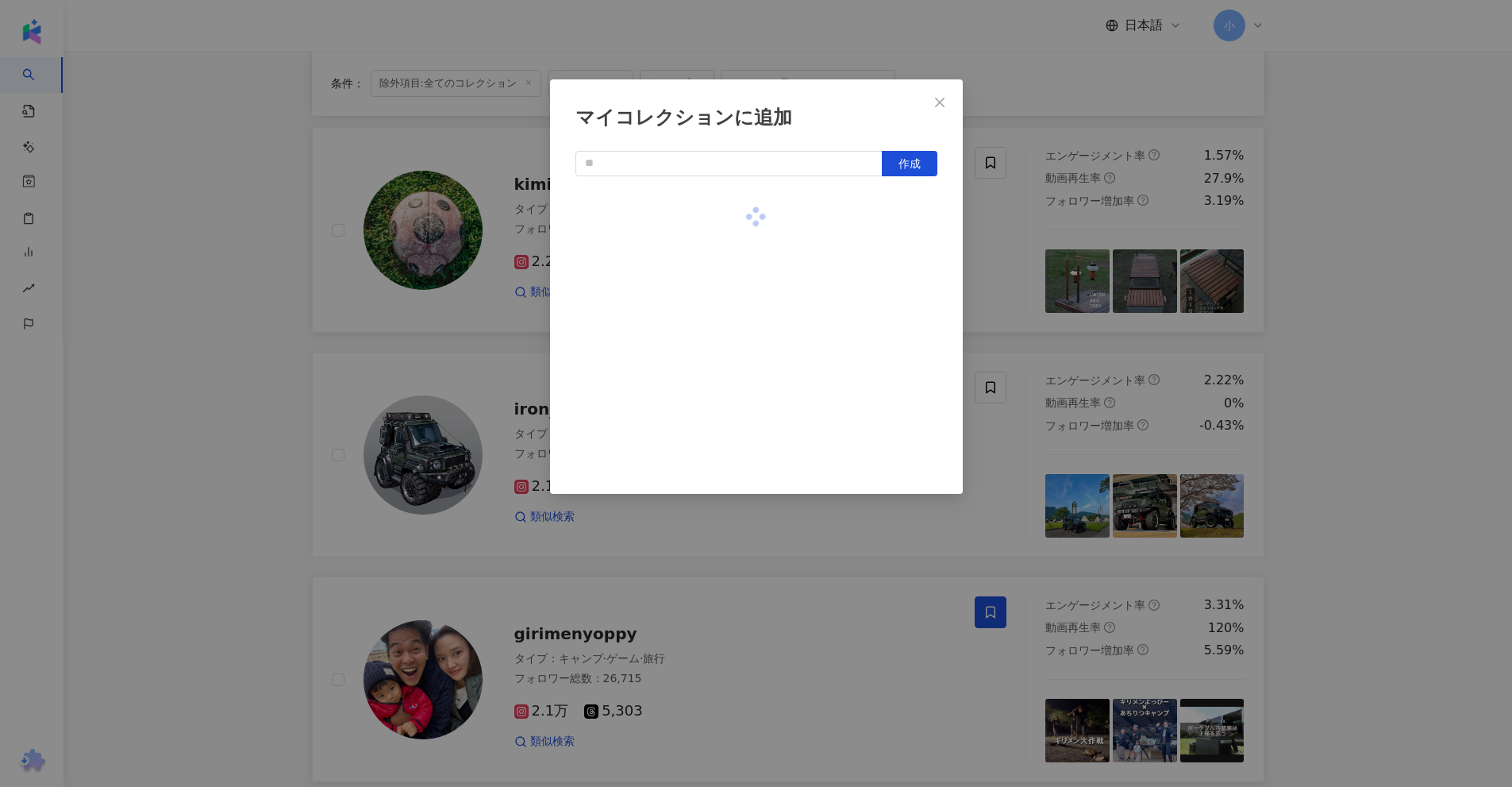
click at [1338, 275] on div "マイコレクションに追加 作成" at bounding box center [756, 393] width 1512 height 787
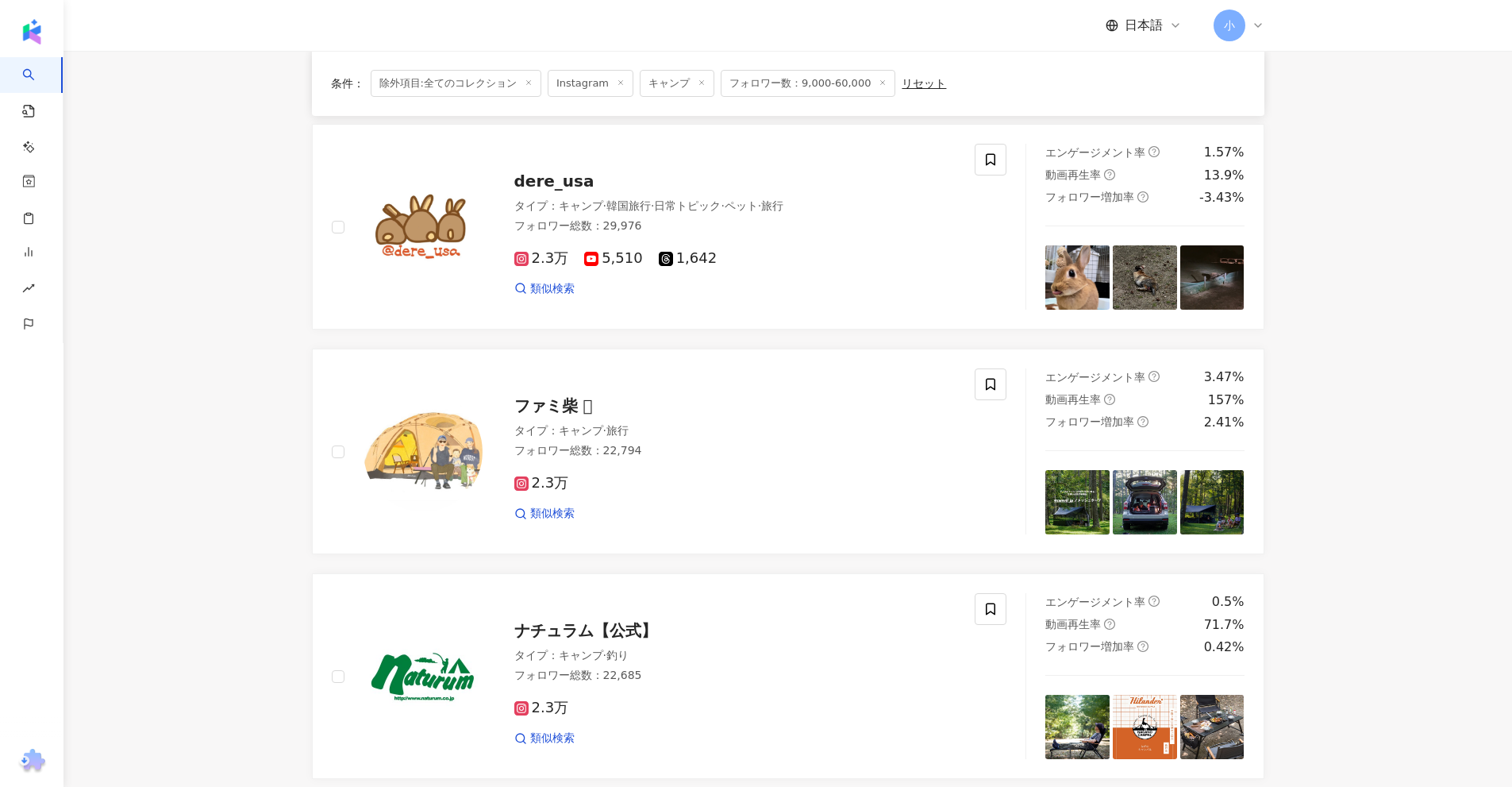
scroll to position [750, 0]
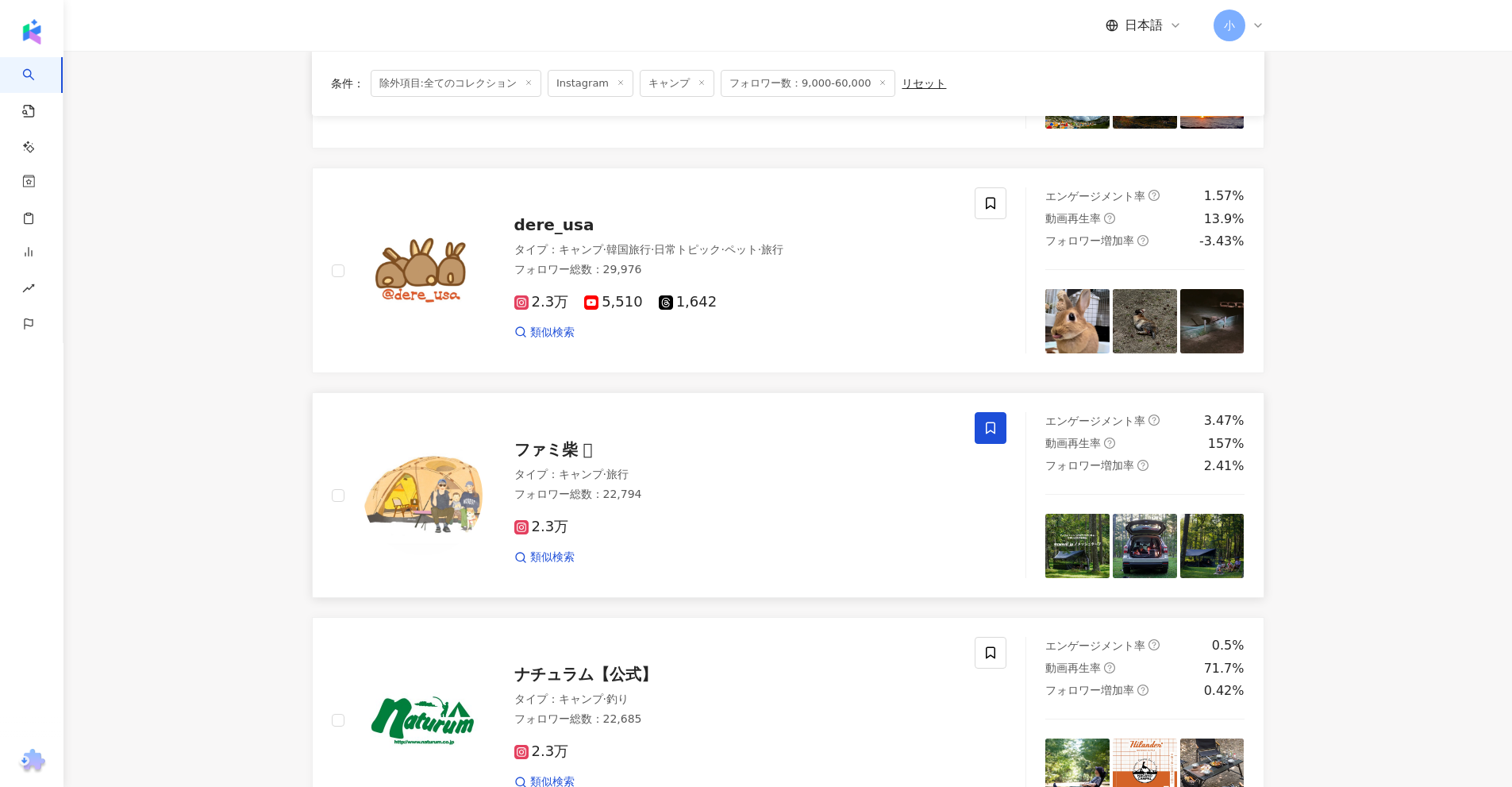
click at [994, 428] on icon at bounding box center [990, 428] width 14 height 14
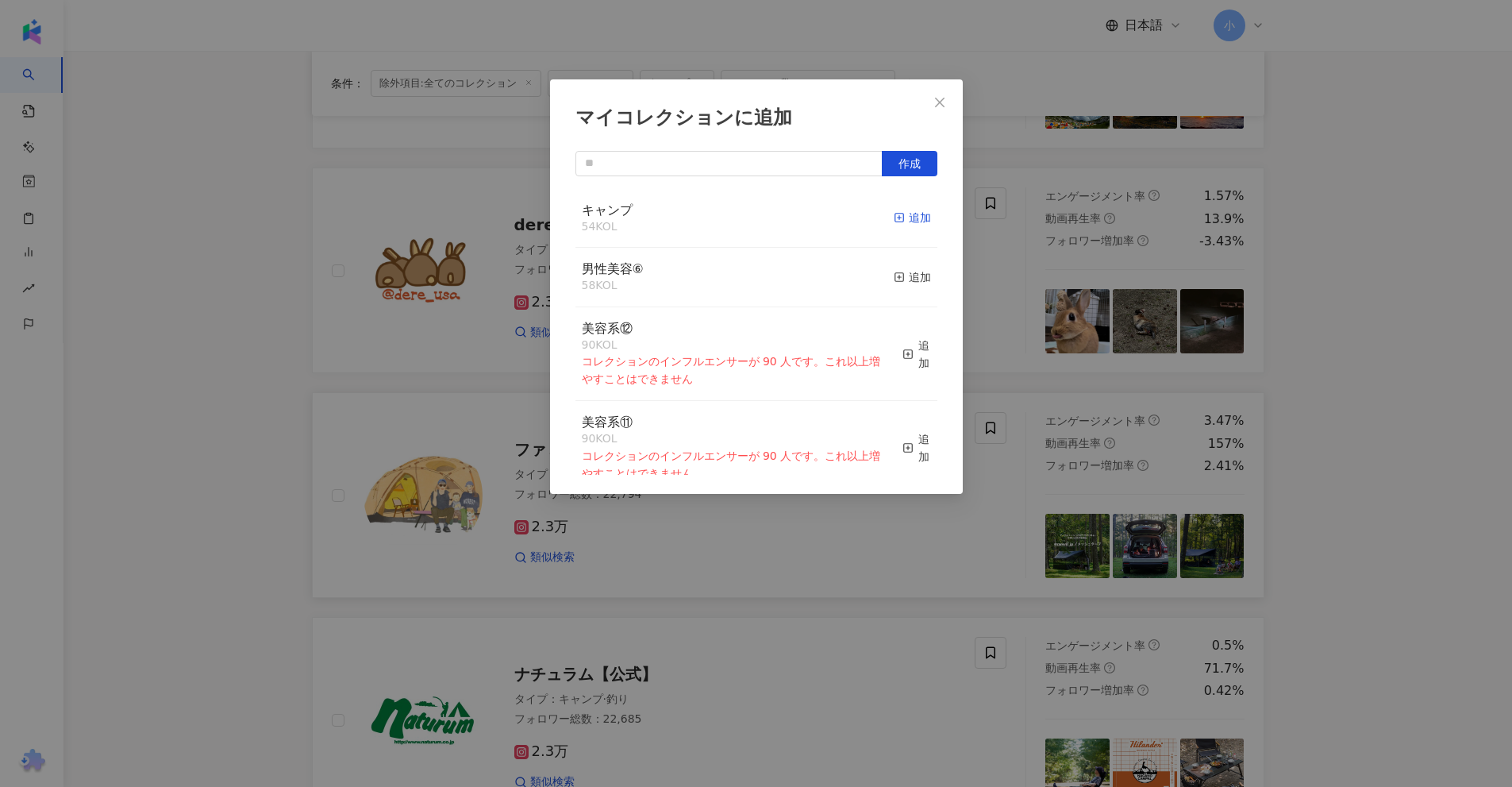
click at [905, 220] on div "追加" at bounding box center [912, 218] width 37 height 17
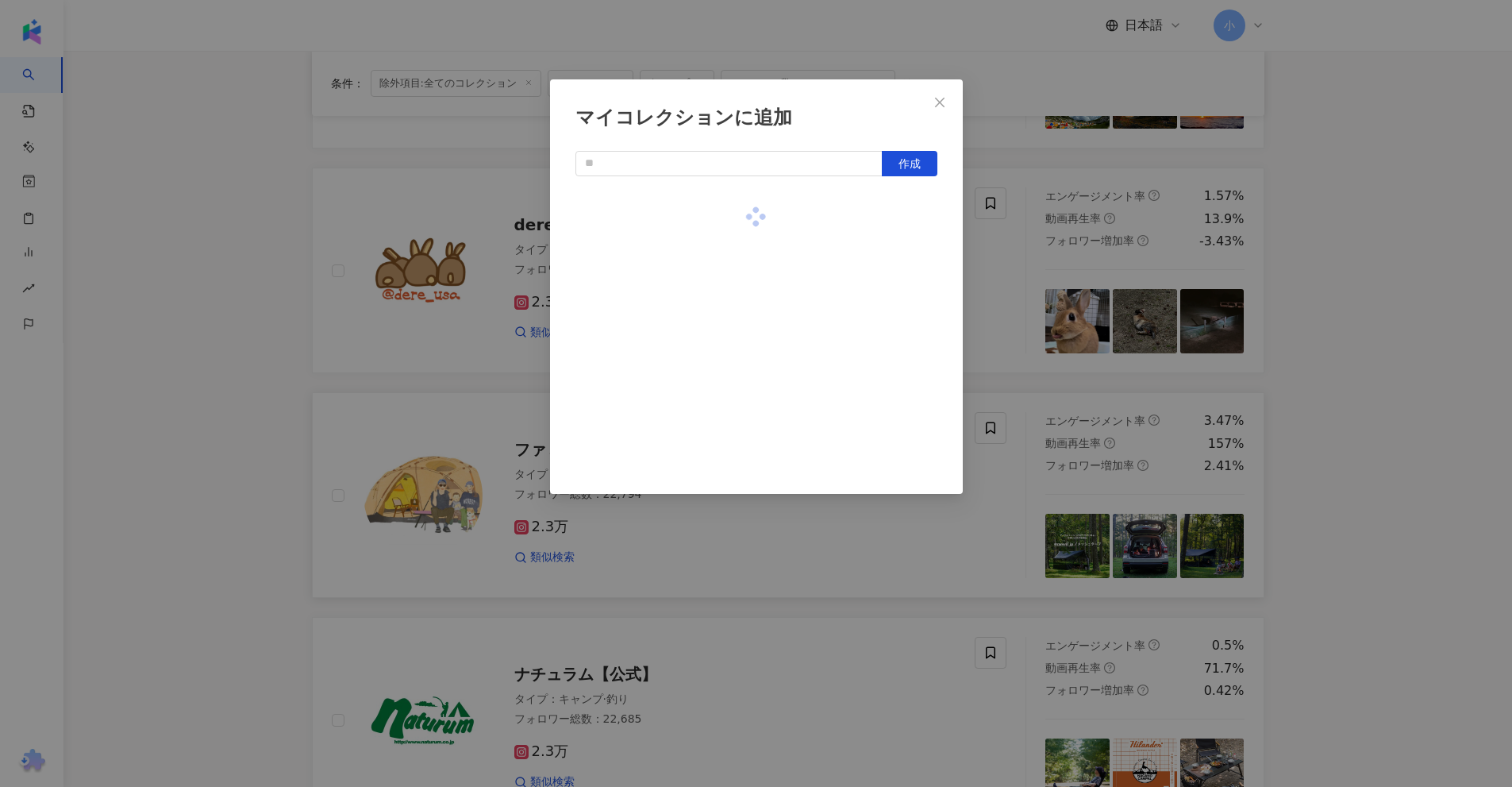
click at [1304, 244] on div "マイコレクションに追加 作成" at bounding box center [756, 393] width 1512 height 787
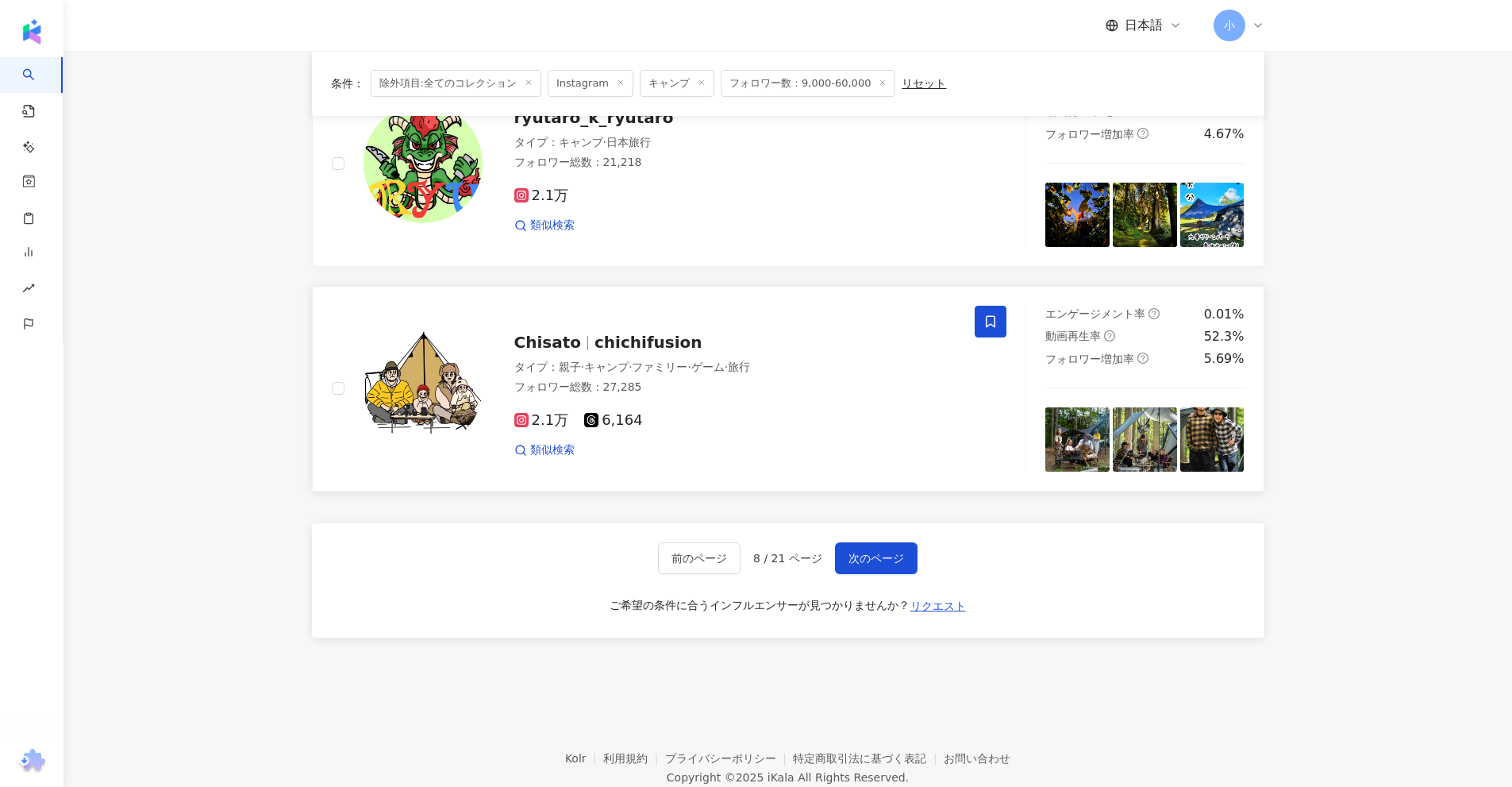
scroll to position [2495, 0]
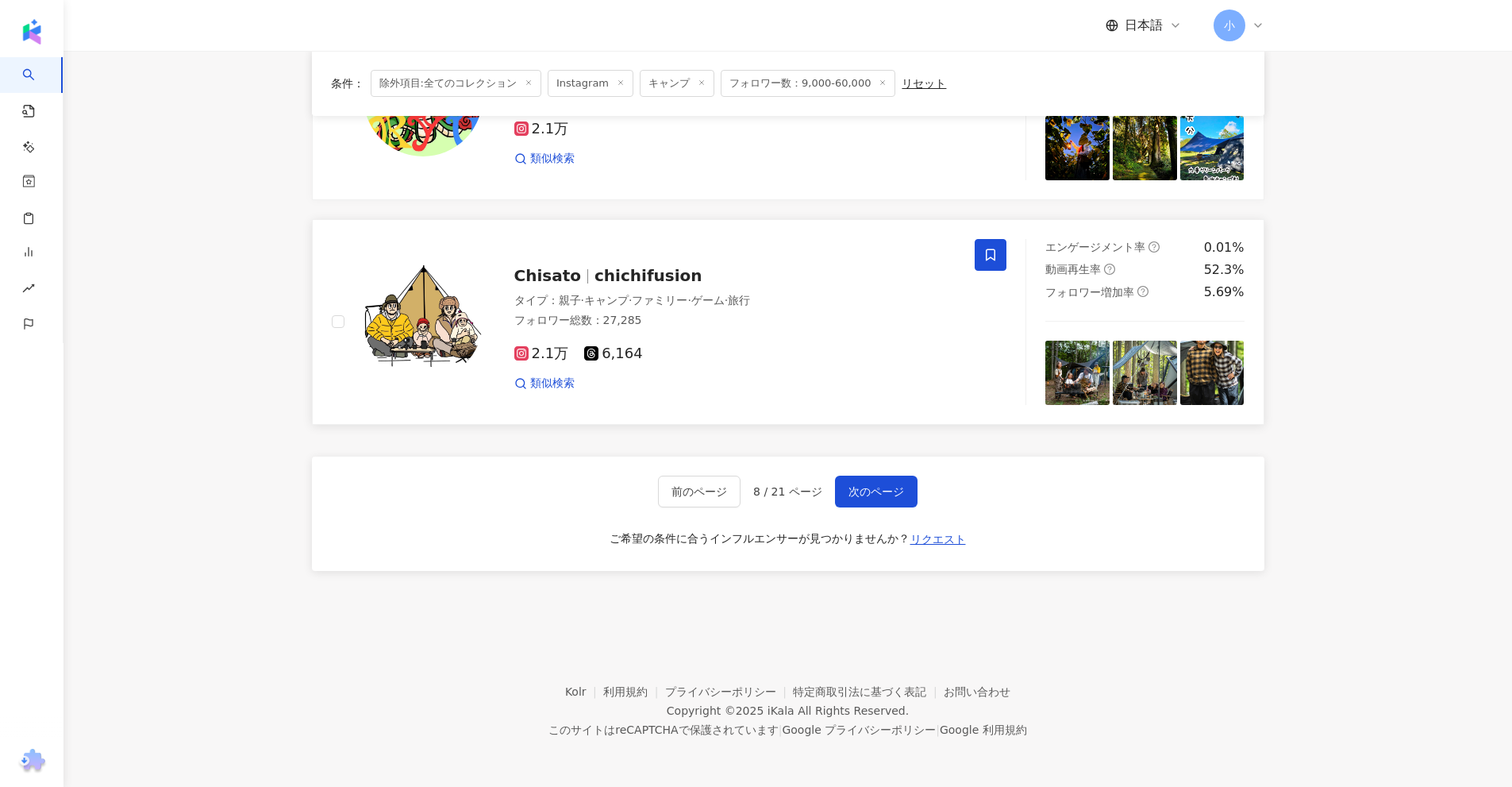
drag, startPoint x: 1356, startPoint y: 204, endPoint x: 1319, endPoint y: 570, distance: 367.9
click at [893, 497] on span "次のページ" at bounding box center [877, 491] width 56 height 13
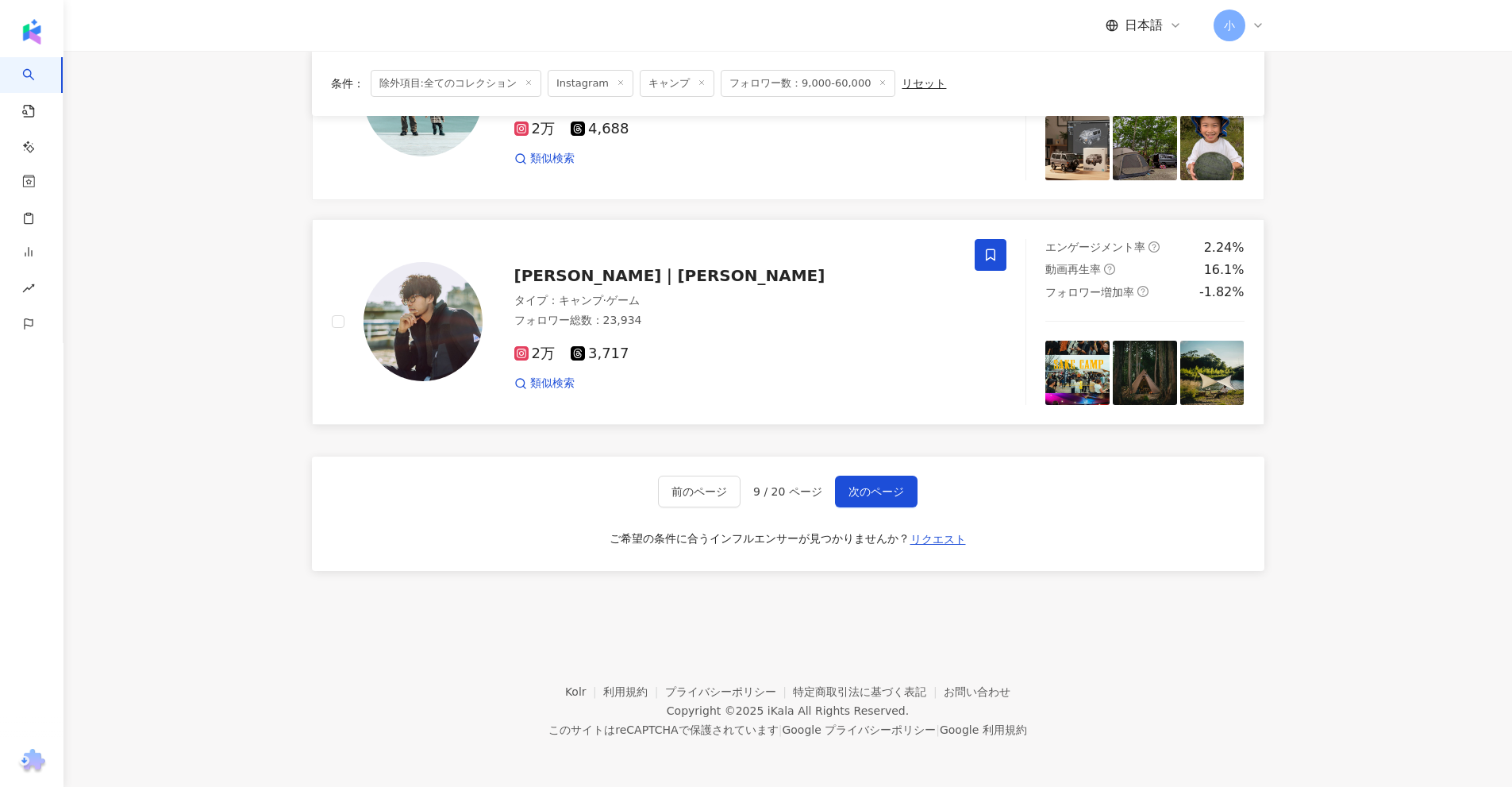
click at [991, 254] on icon at bounding box center [990, 254] width 14 height 14
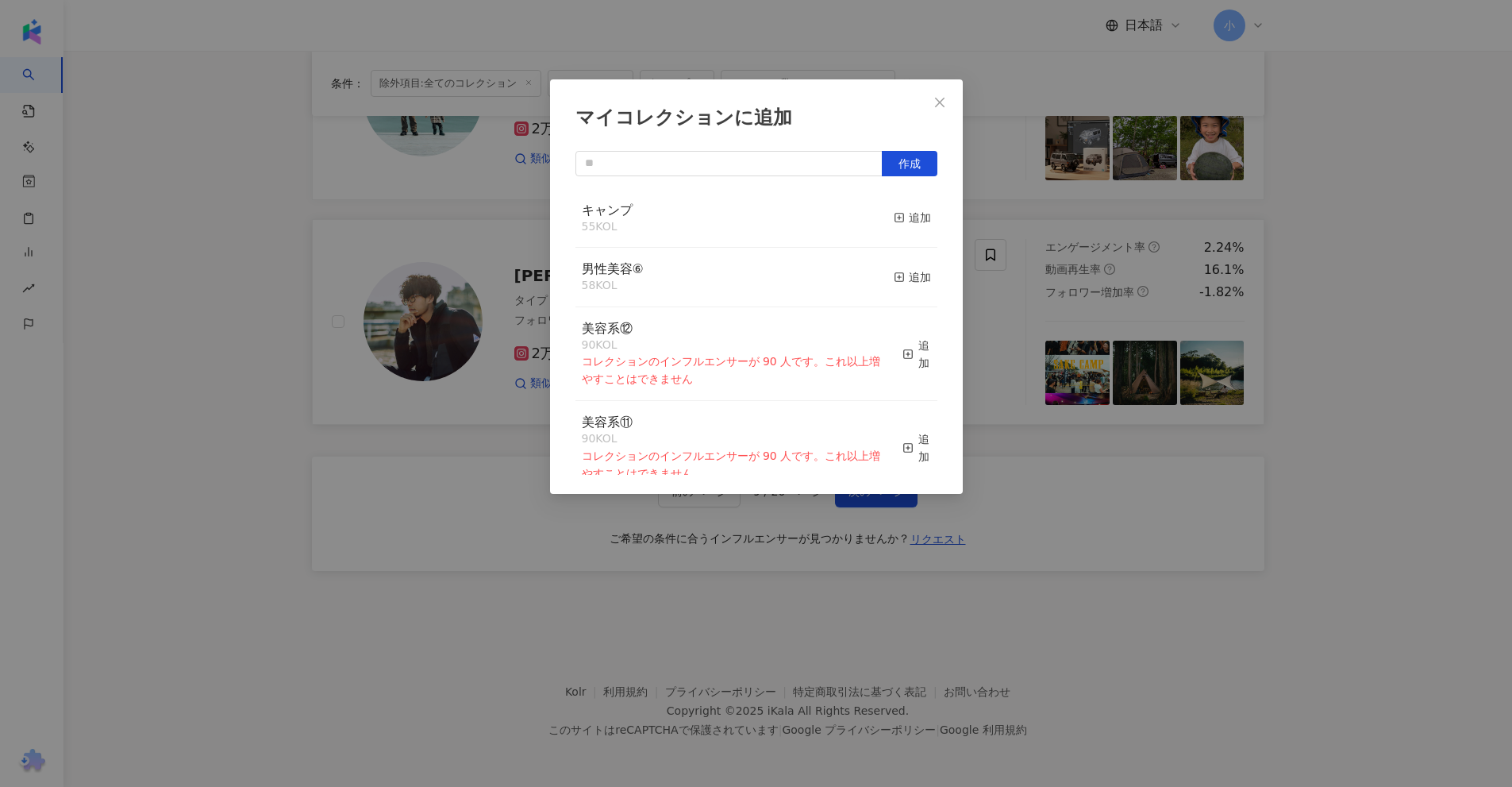
drag, startPoint x: 901, startPoint y: 214, endPoint x: 926, endPoint y: 218, distance: 25.3
click at [903, 216] on div "追加" at bounding box center [912, 218] width 37 height 17
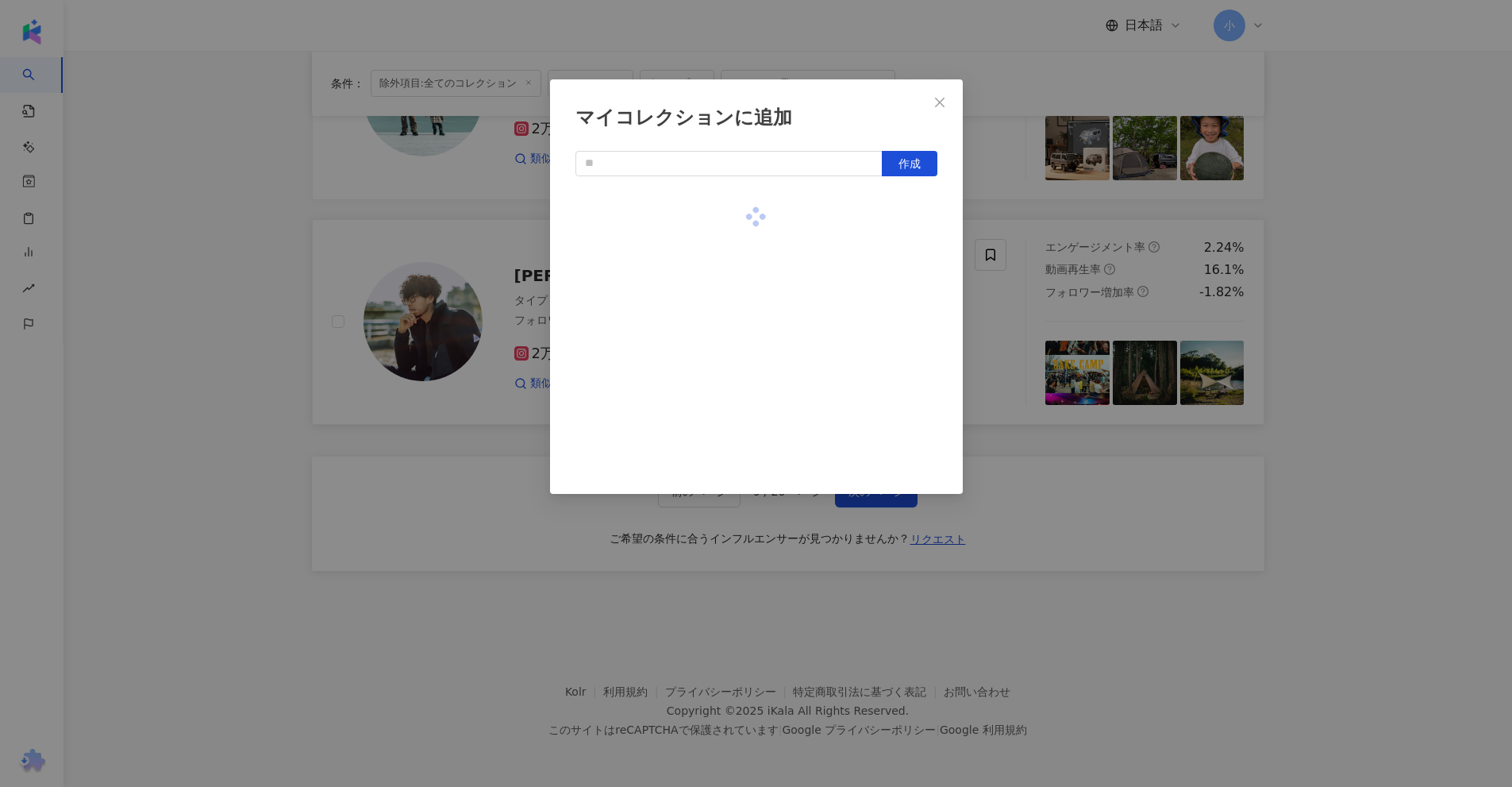
click at [1371, 280] on div "マイコレクションに追加 作成" at bounding box center [756, 393] width 1512 height 787
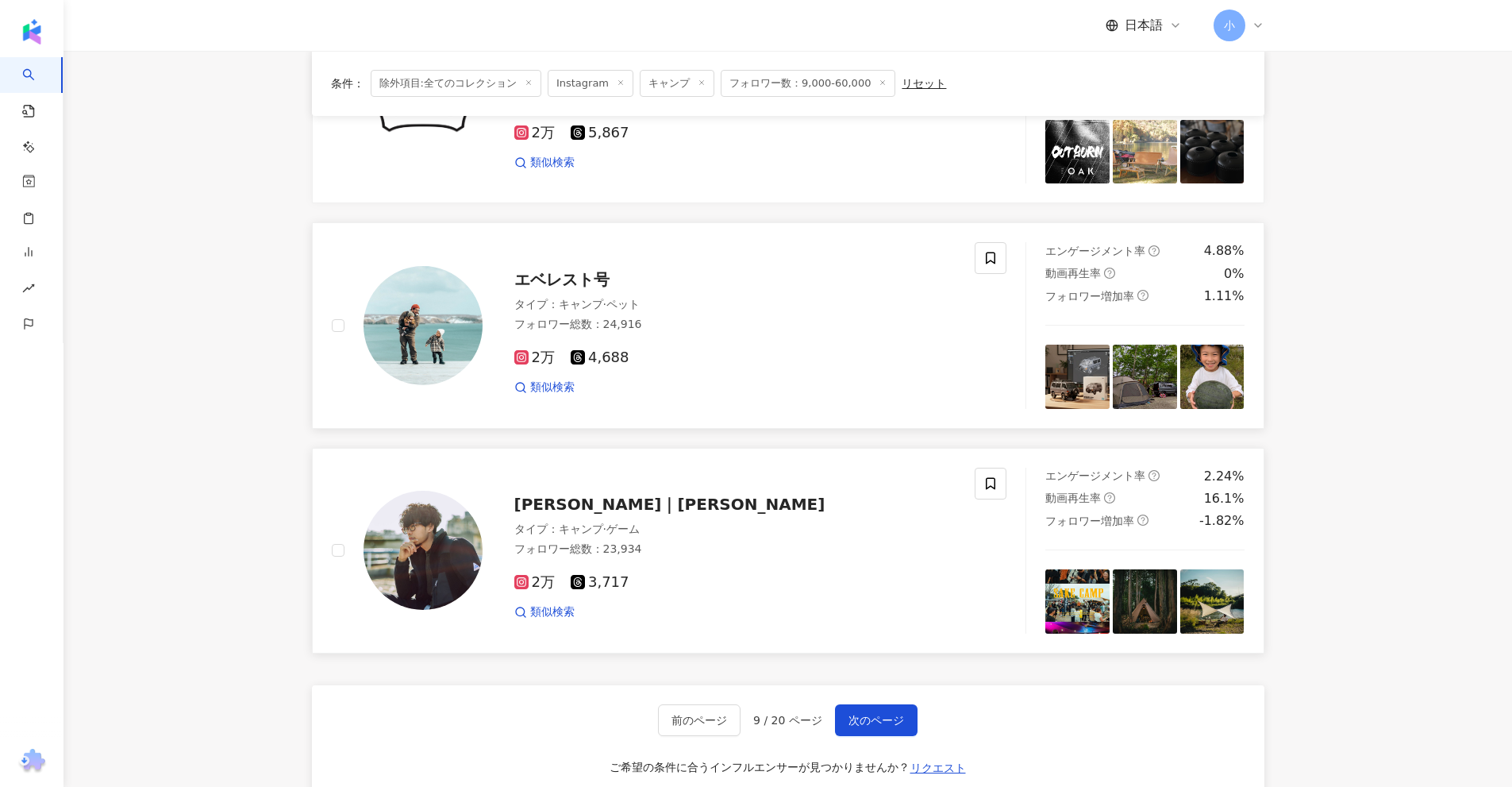
scroll to position [2257, 0]
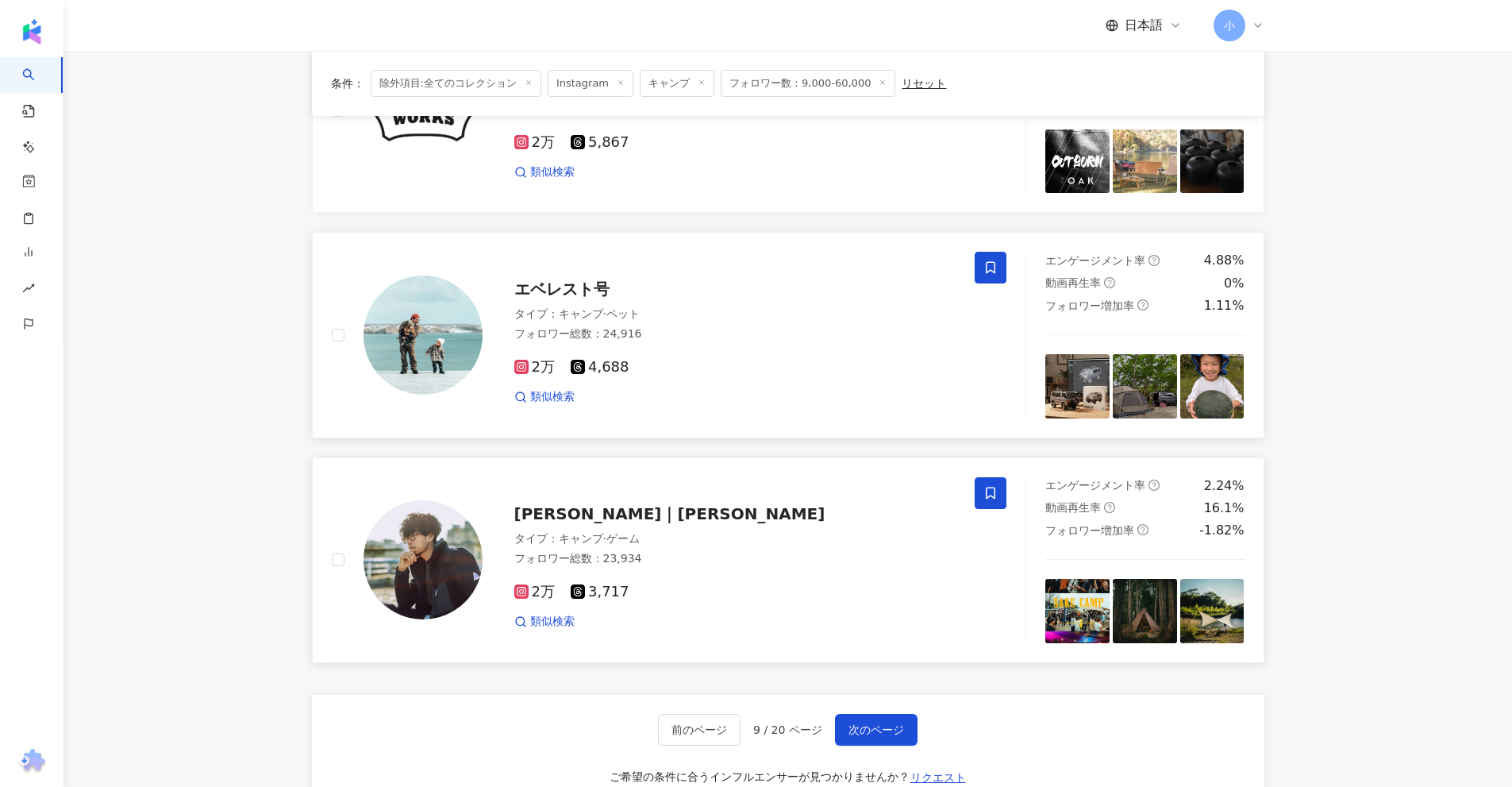
click at [987, 262] on icon at bounding box center [990, 268] width 10 height 12
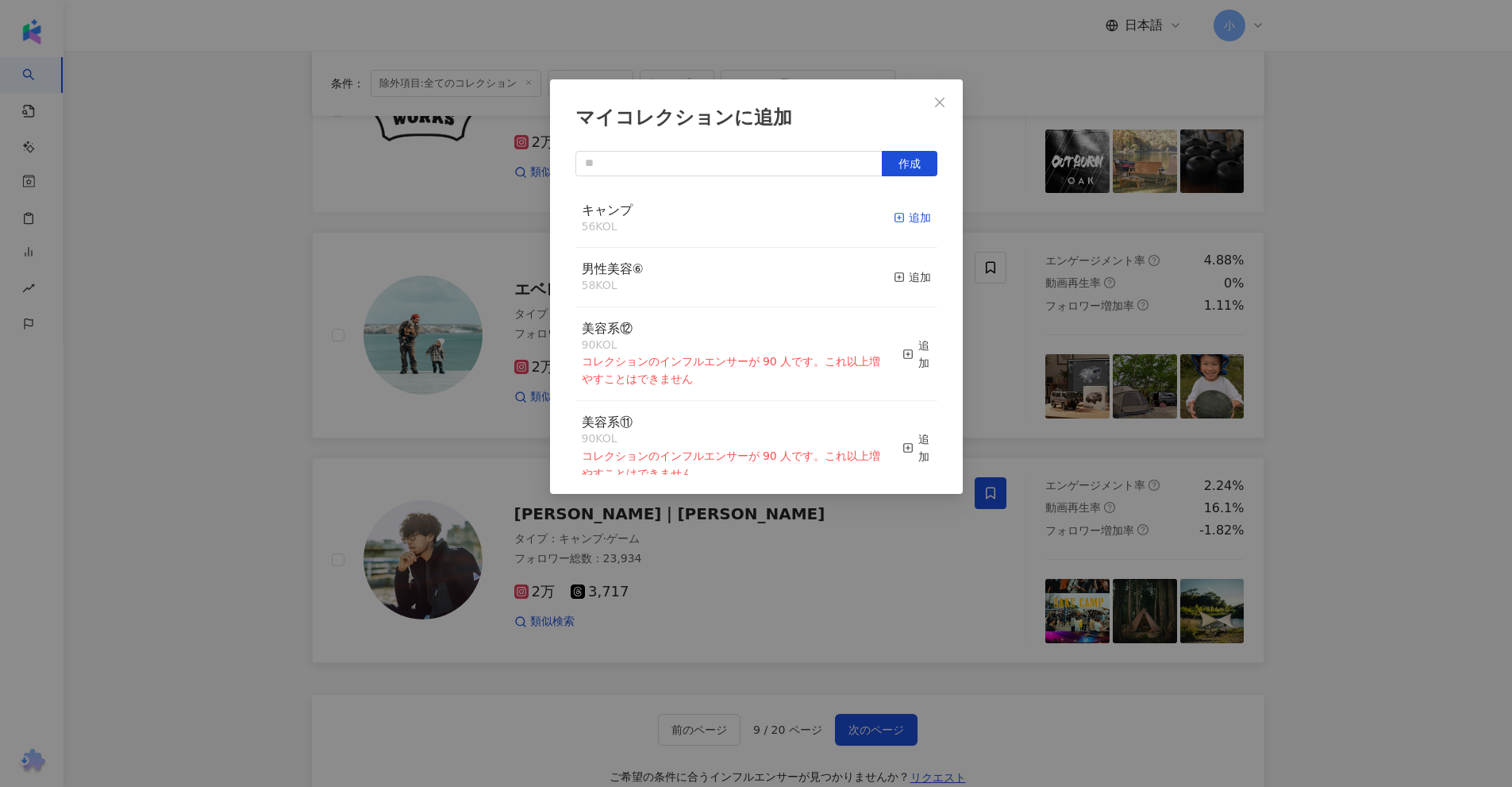
click at [900, 218] on div "追加" at bounding box center [912, 218] width 37 height 17
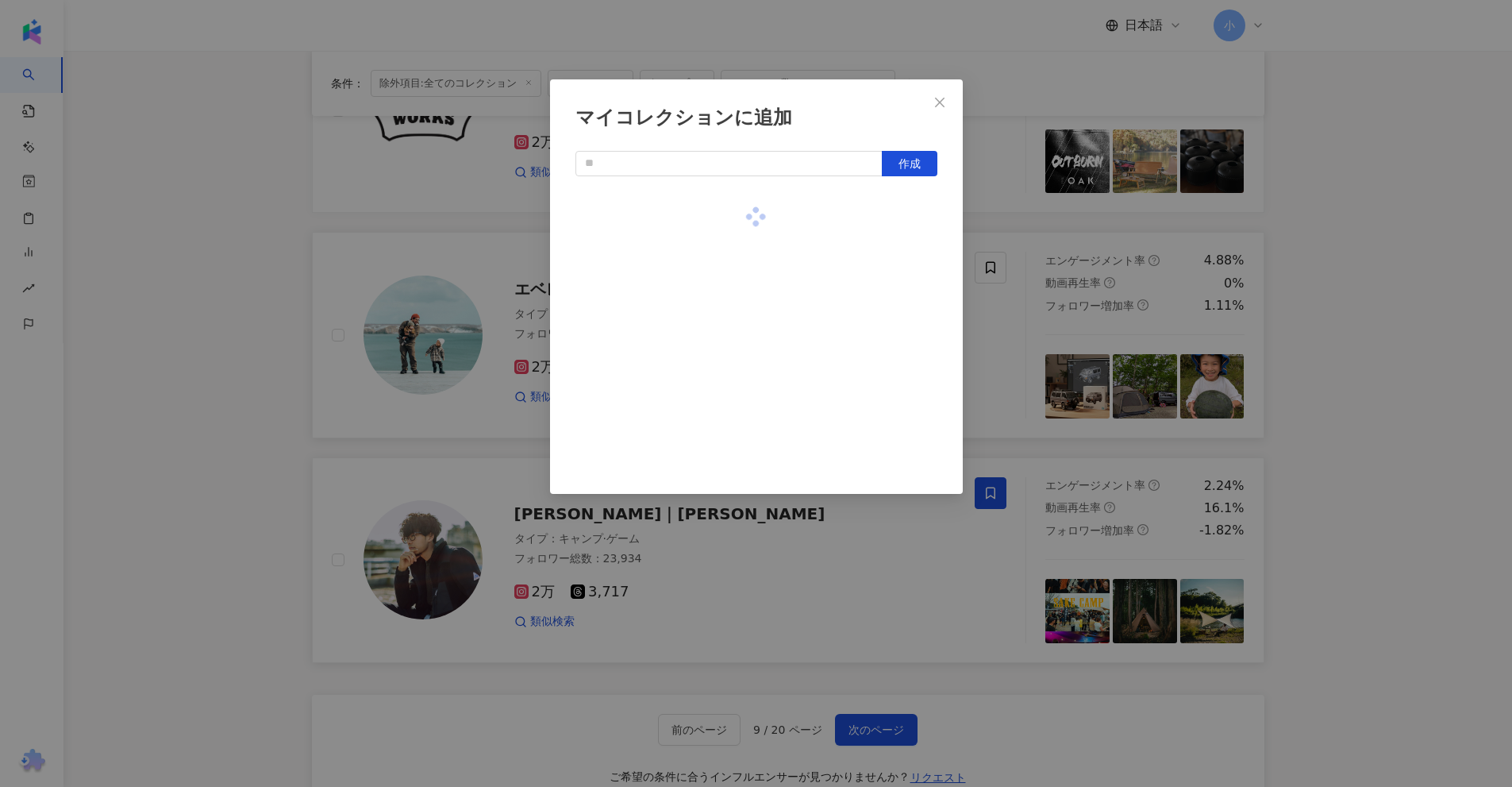
click at [1399, 291] on div "マイコレクションに追加 作成" at bounding box center [756, 393] width 1512 height 787
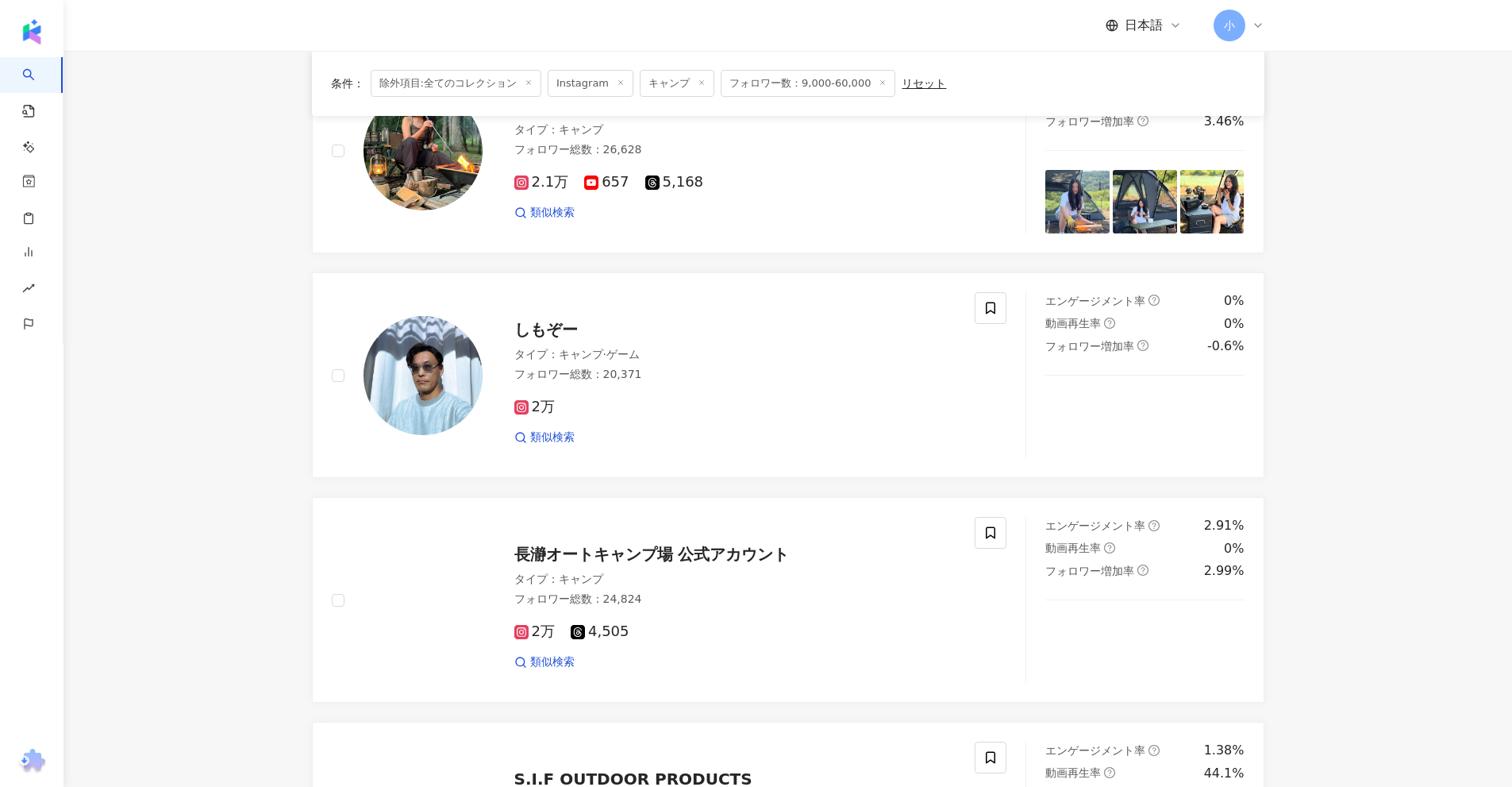
scroll to position [1463, 0]
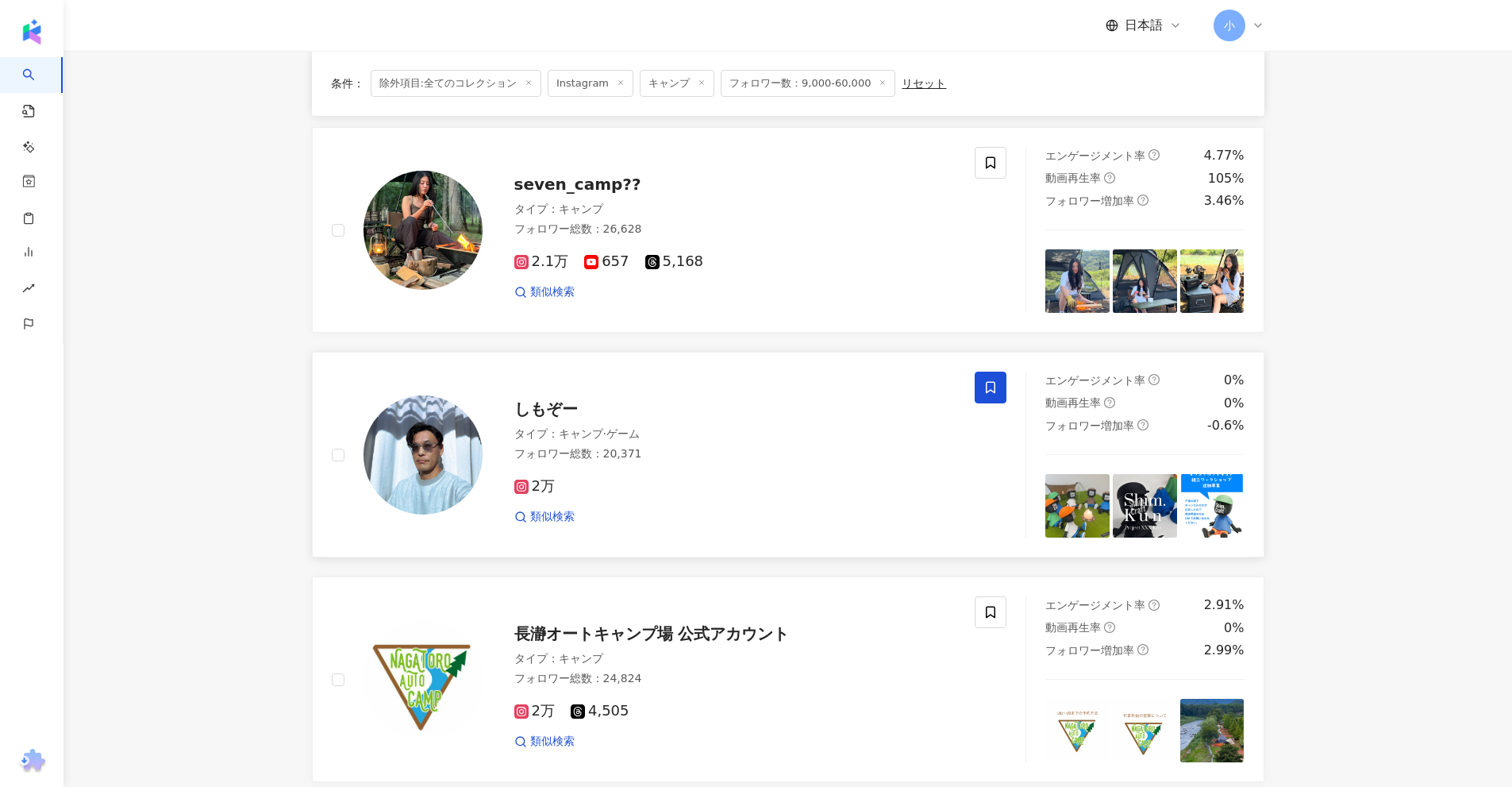
click at [999, 393] on span at bounding box center [990, 387] width 31 height 31
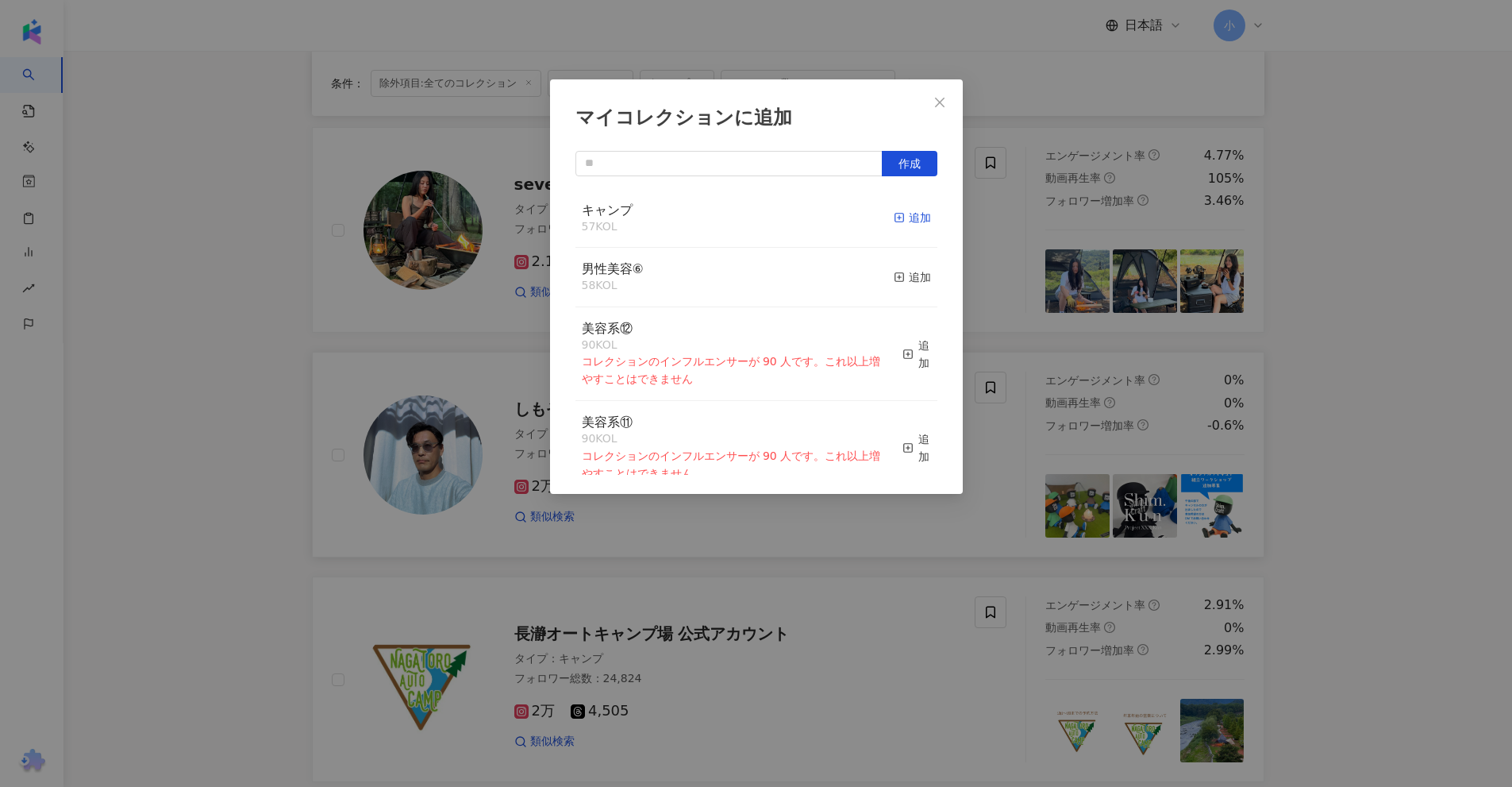
click at [901, 218] on div "追加" at bounding box center [912, 218] width 37 height 17
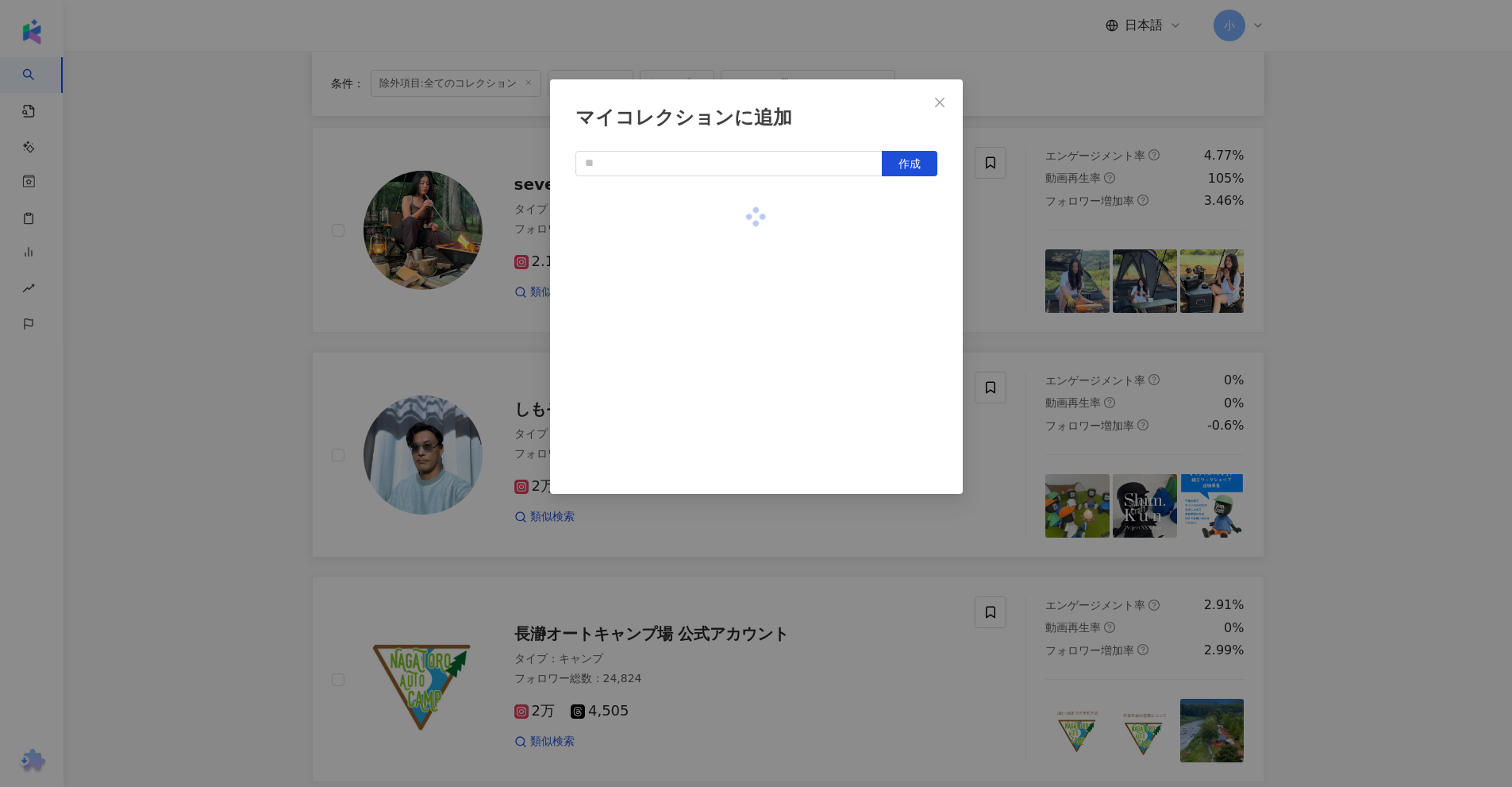
click at [1352, 278] on div "マイコレクションに追加 作成" at bounding box center [756, 393] width 1512 height 787
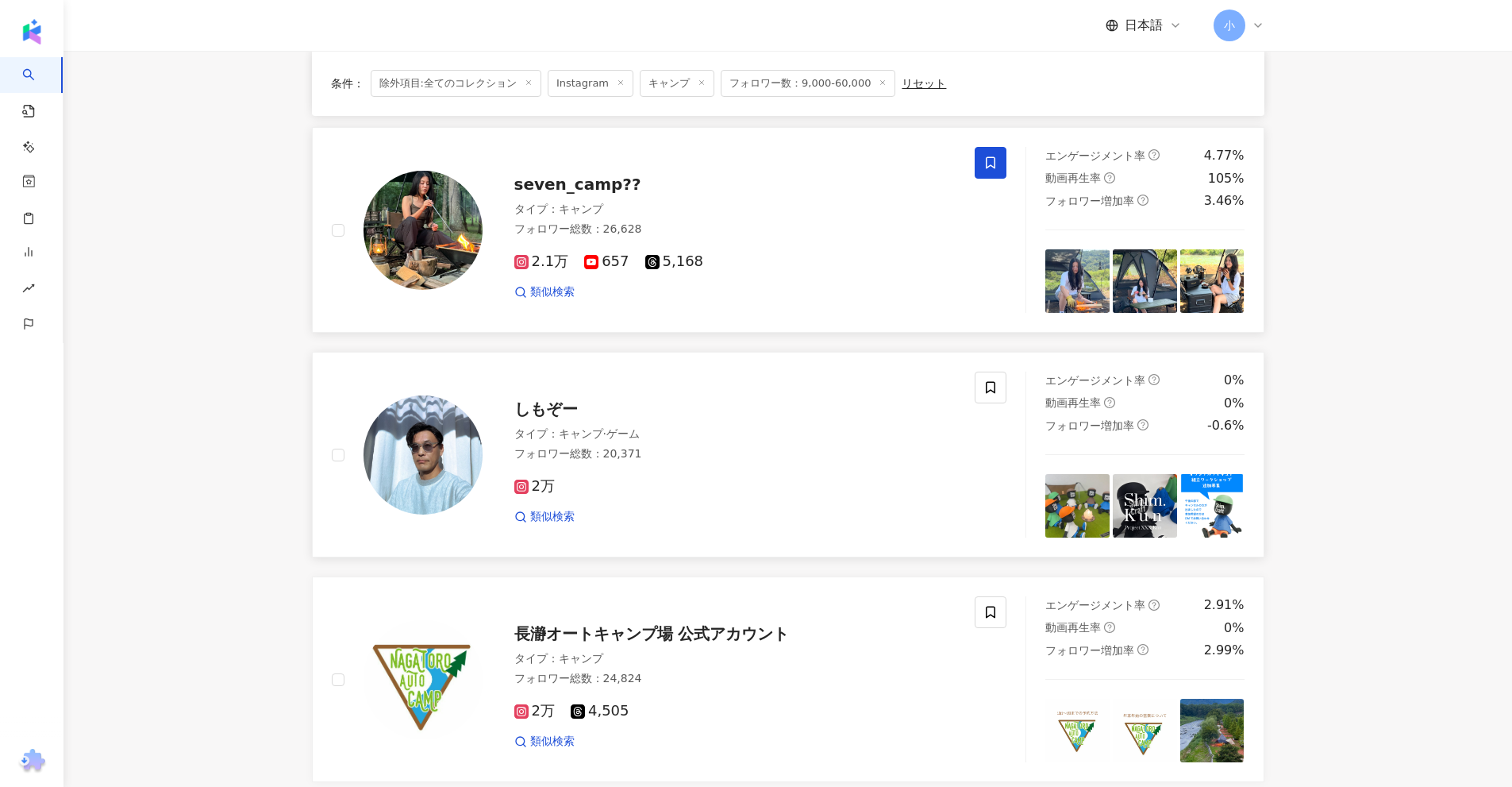
click at [997, 160] on icon at bounding box center [990, 163] width 14 height 14
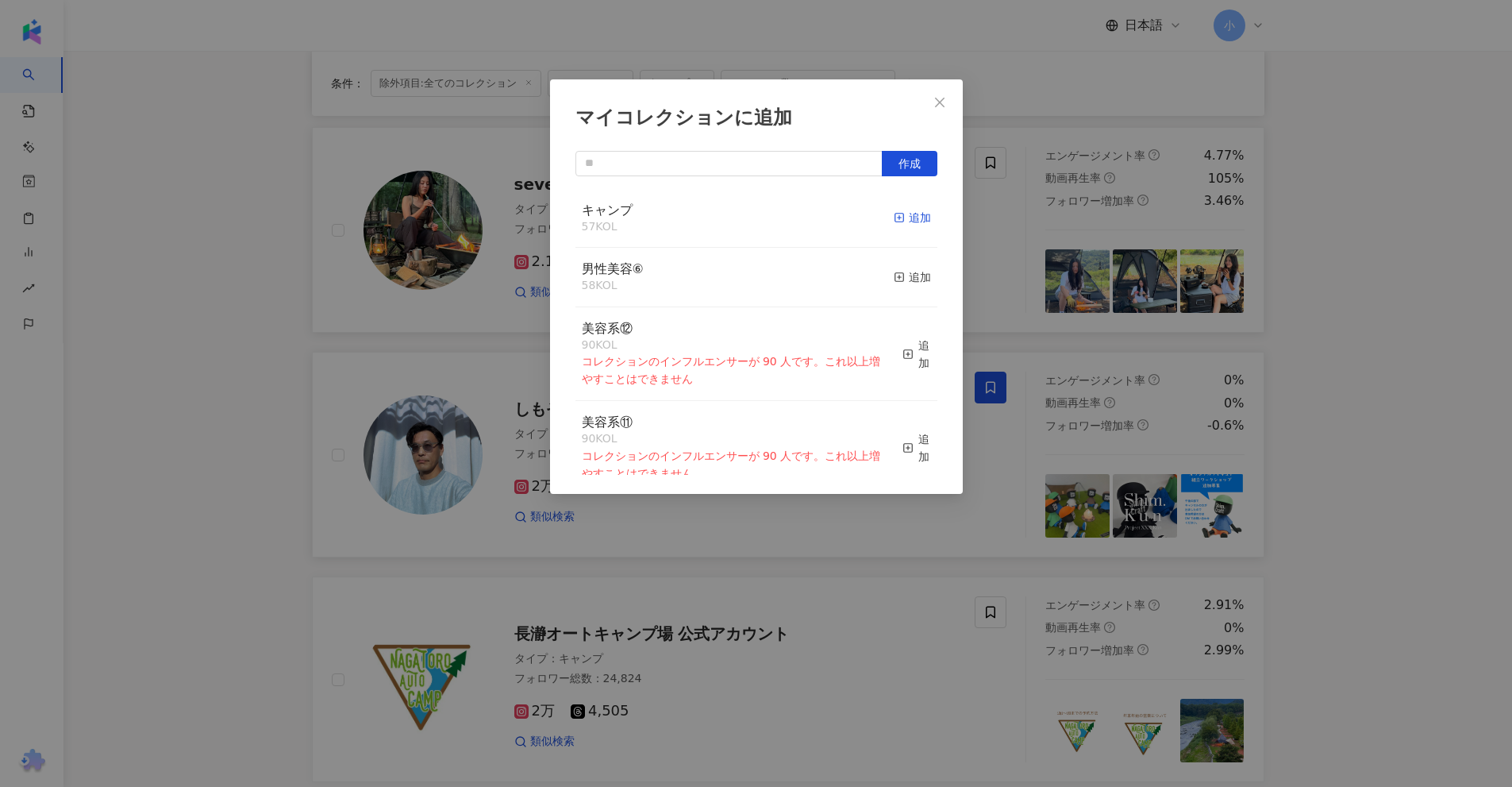
click at [894, 218] on rect "button" at bounding box center [898, 218] width 9 height 9
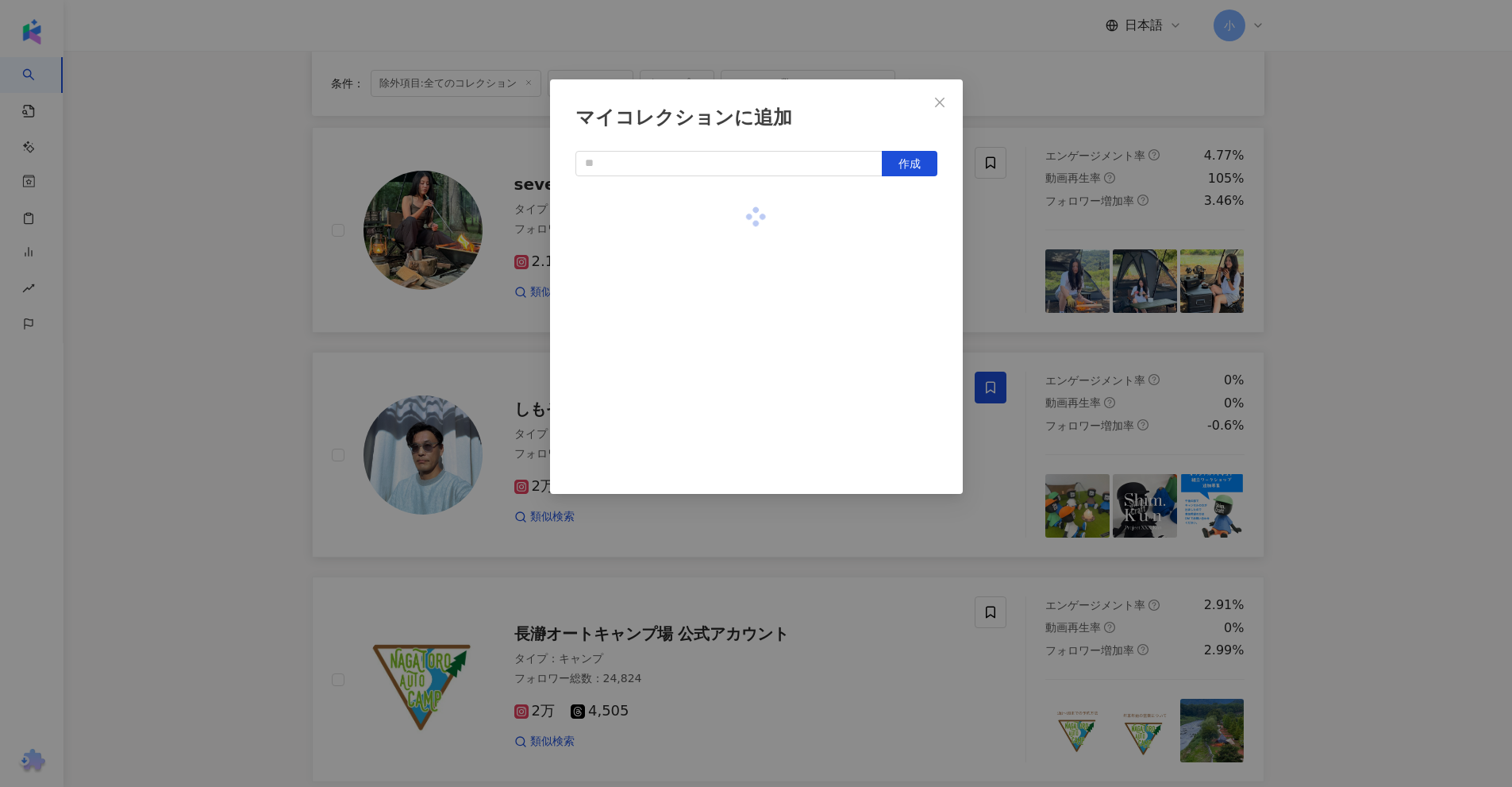
click at [1325, 275] on div "マイコレクションに追加 作成" at bounding box center [756, 393] width 1512 height 787
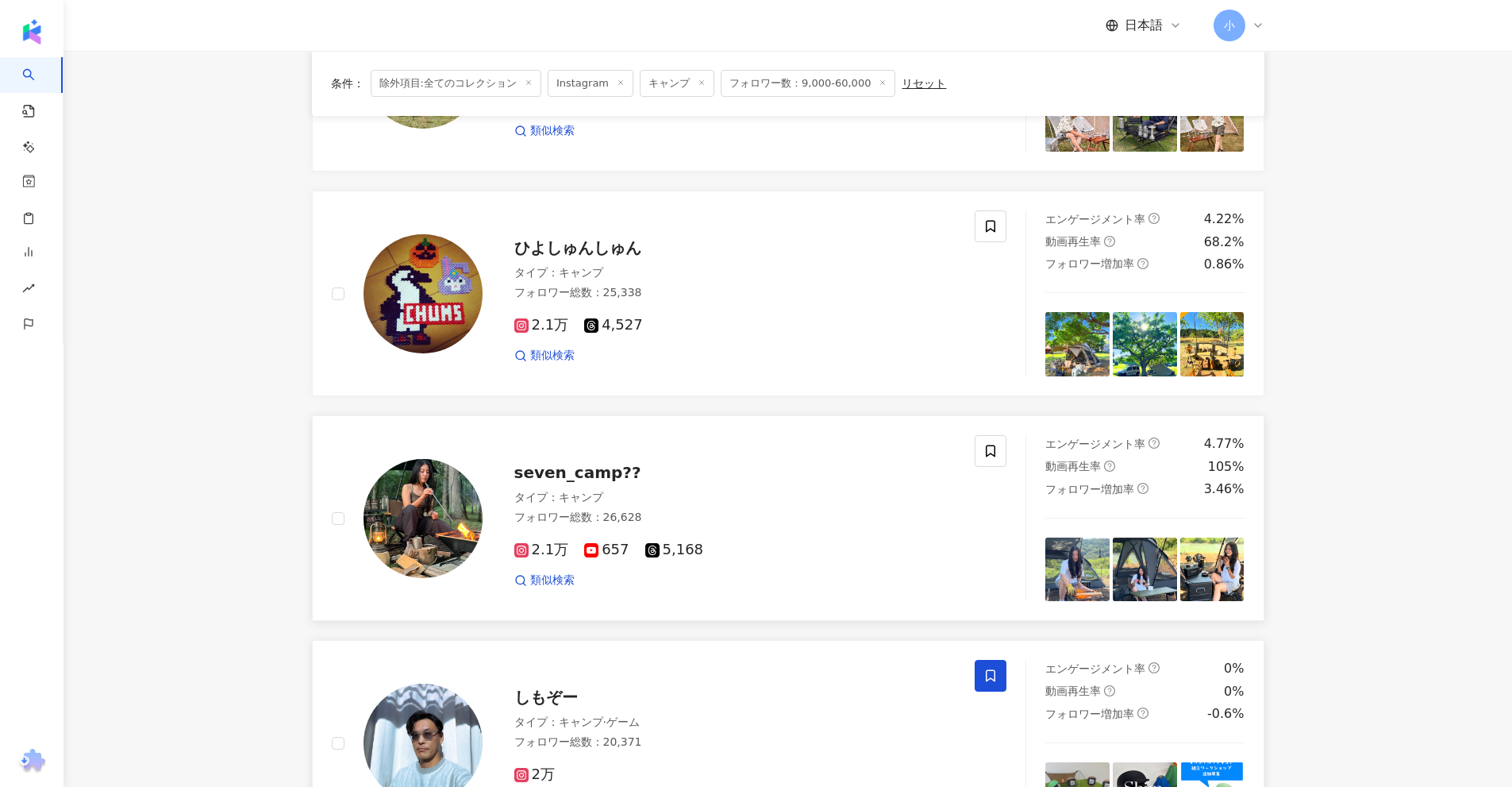
scroll to position [1146, 0]
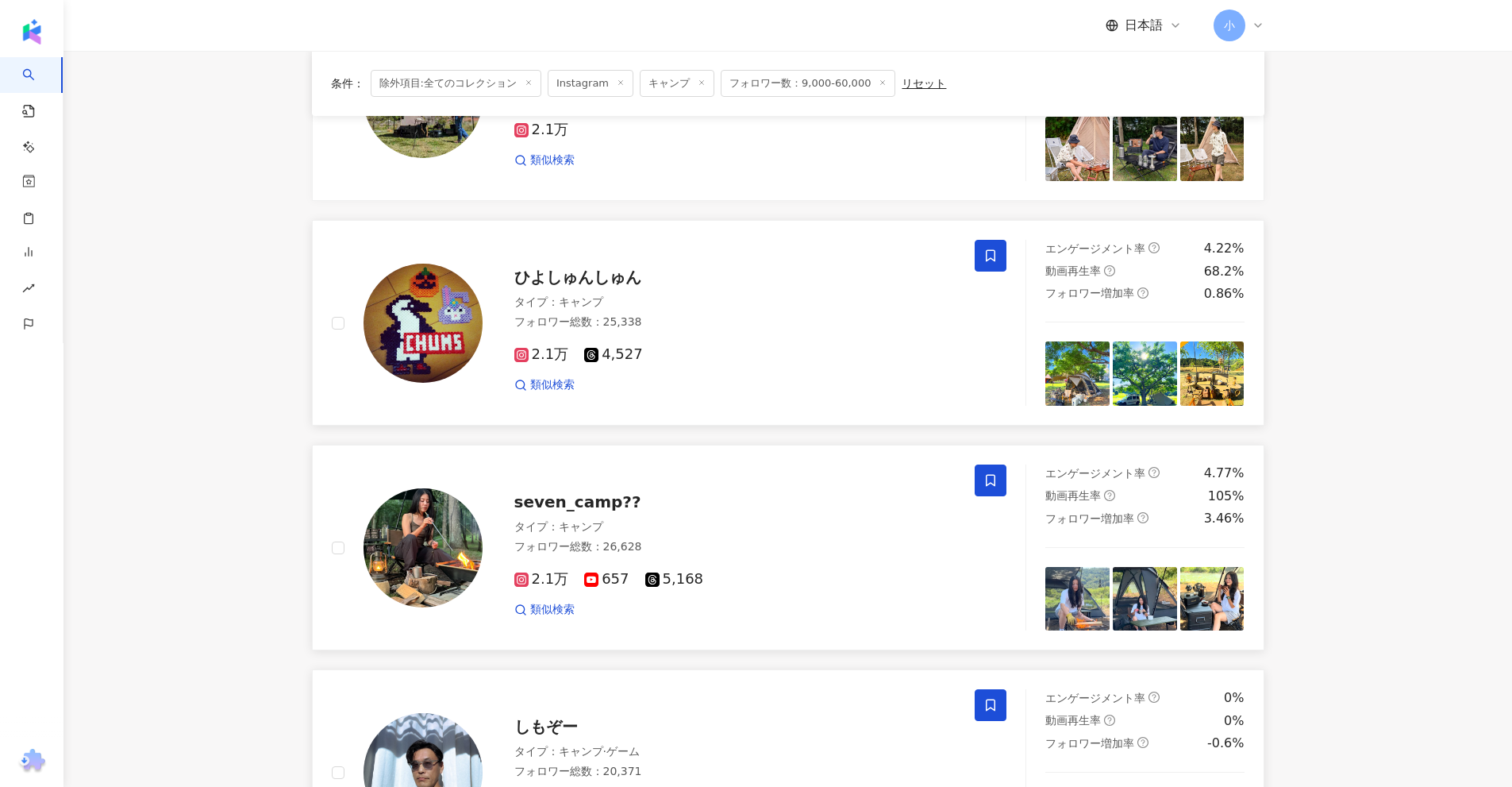
click at [978, 253] on span at bounding box center [990, 255] width 31 height 31
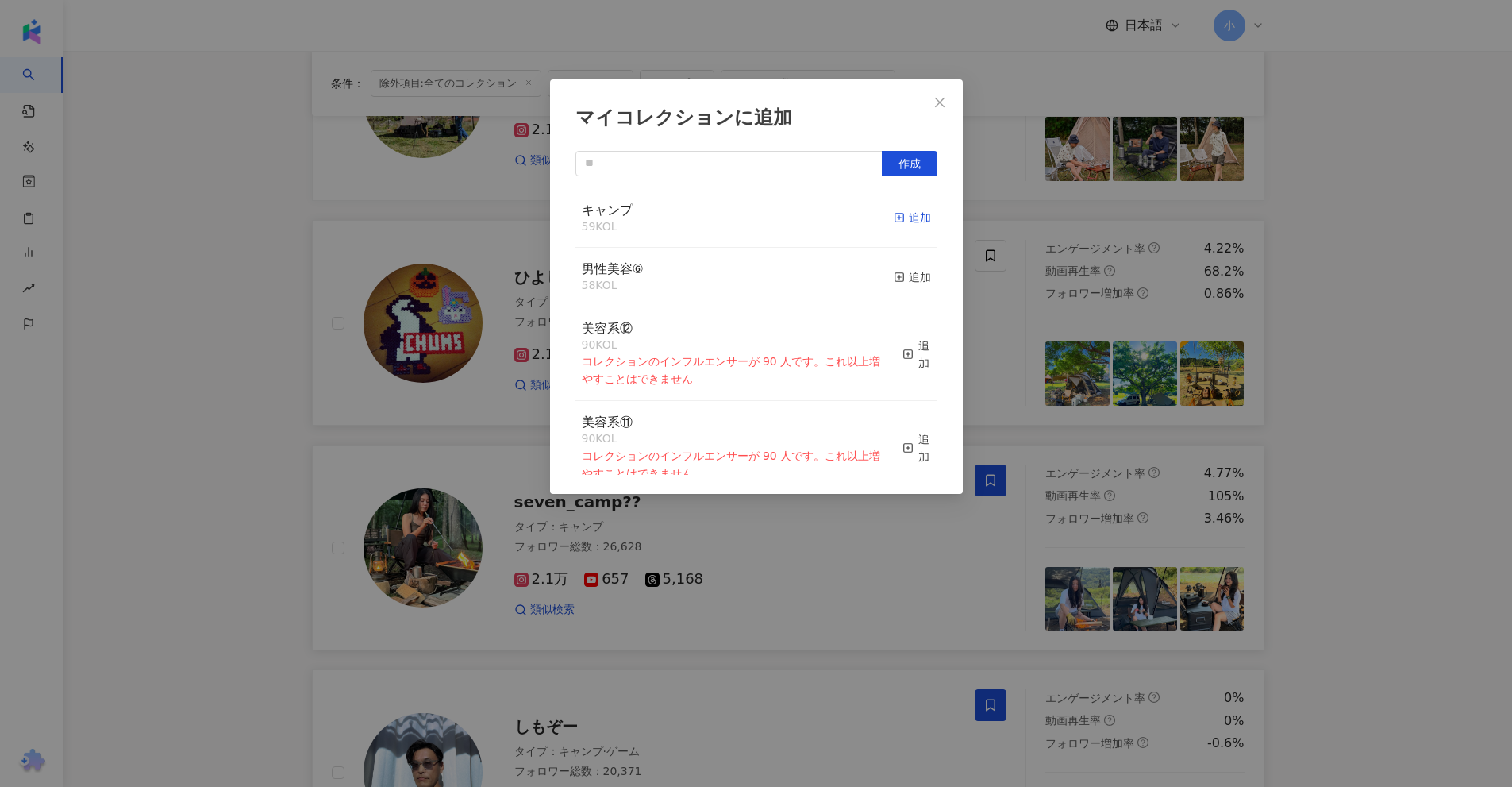
click at [903, 215] on div "追加" at bounding box center [912, 218] width 37 height 17
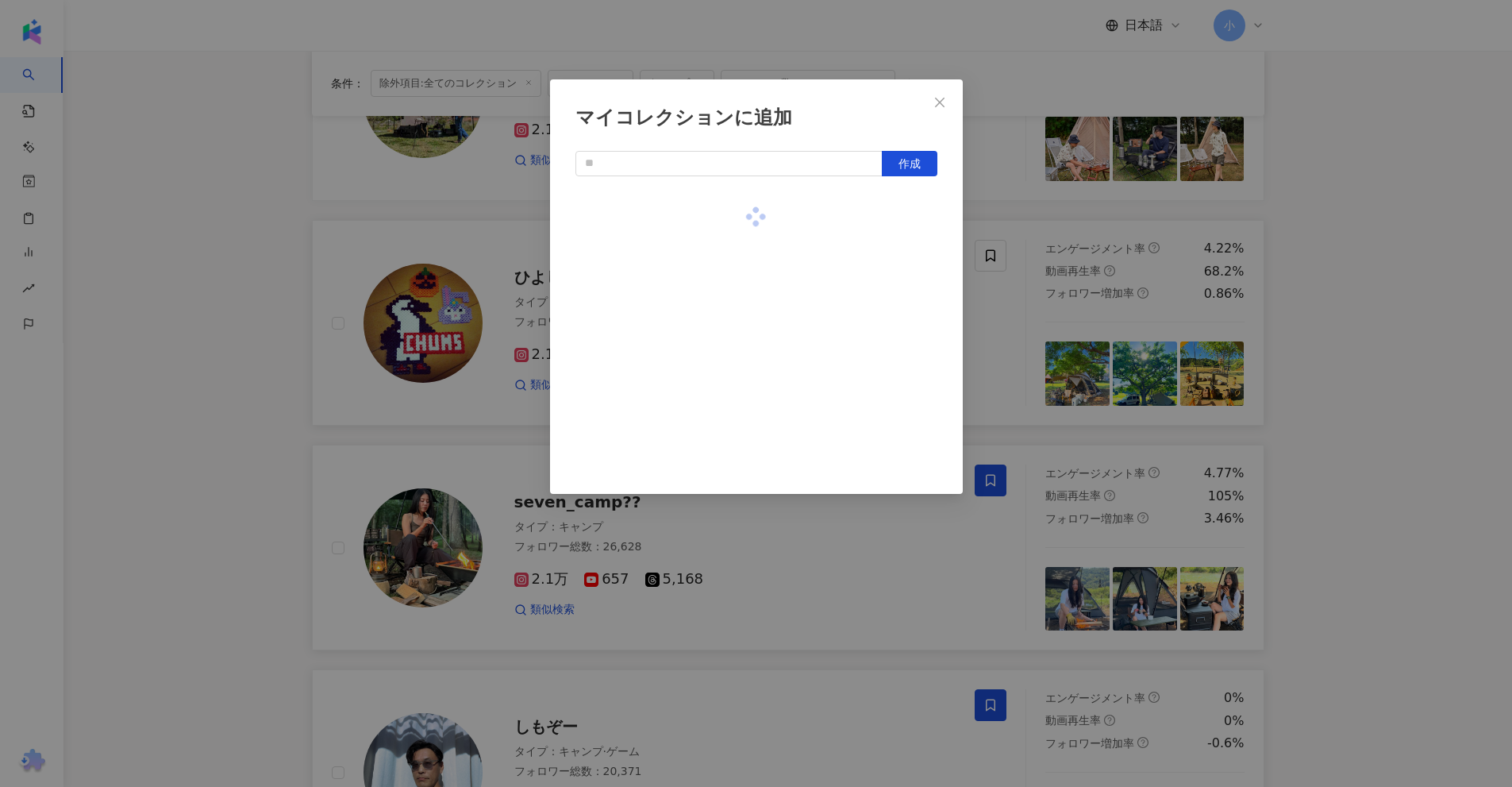
click at [1323, 264] on div "マイコレクションに追加 作成" at bounding box center [756, 393] width 1512 height 787
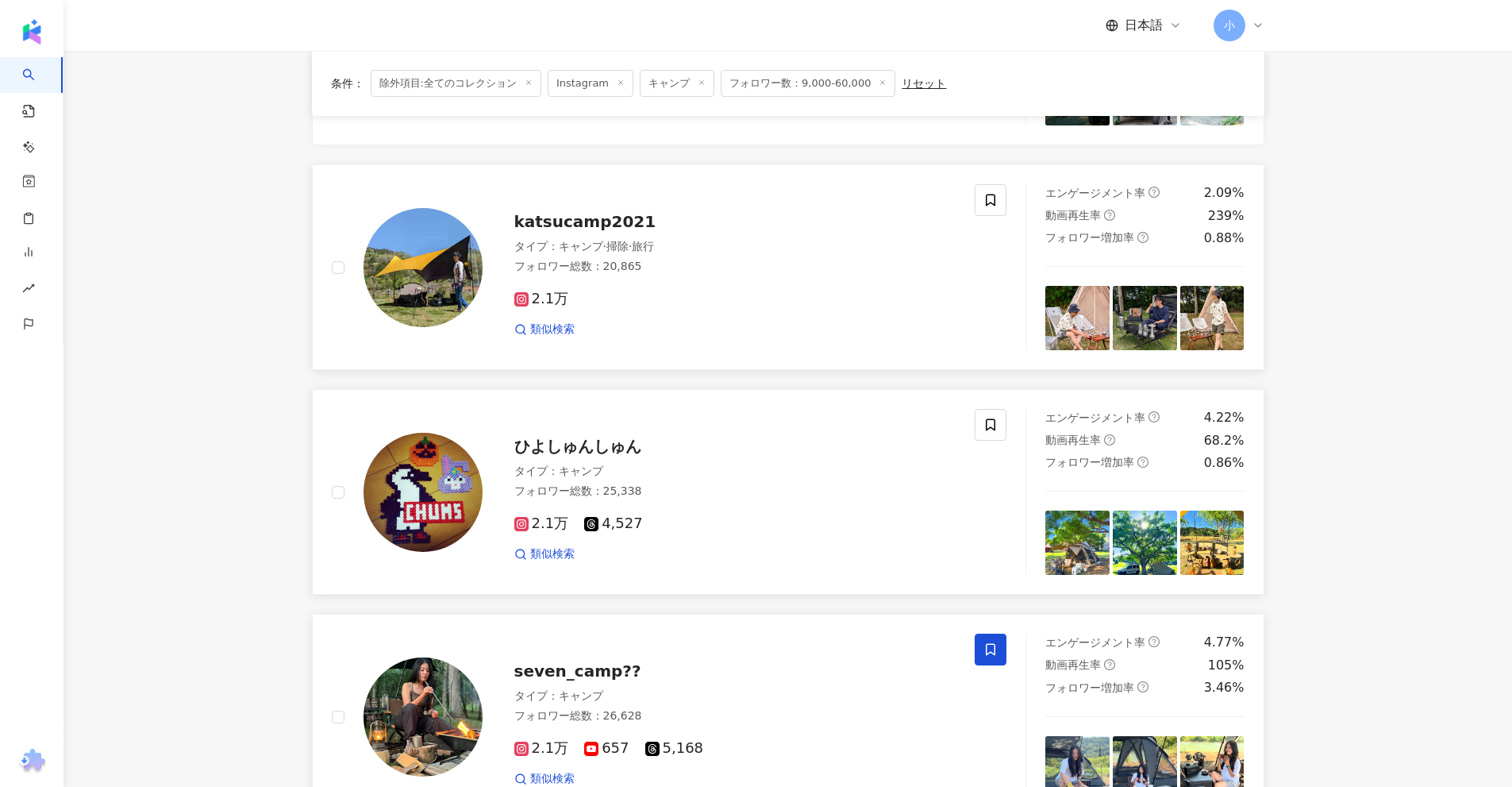
scroll to position [908, 0]
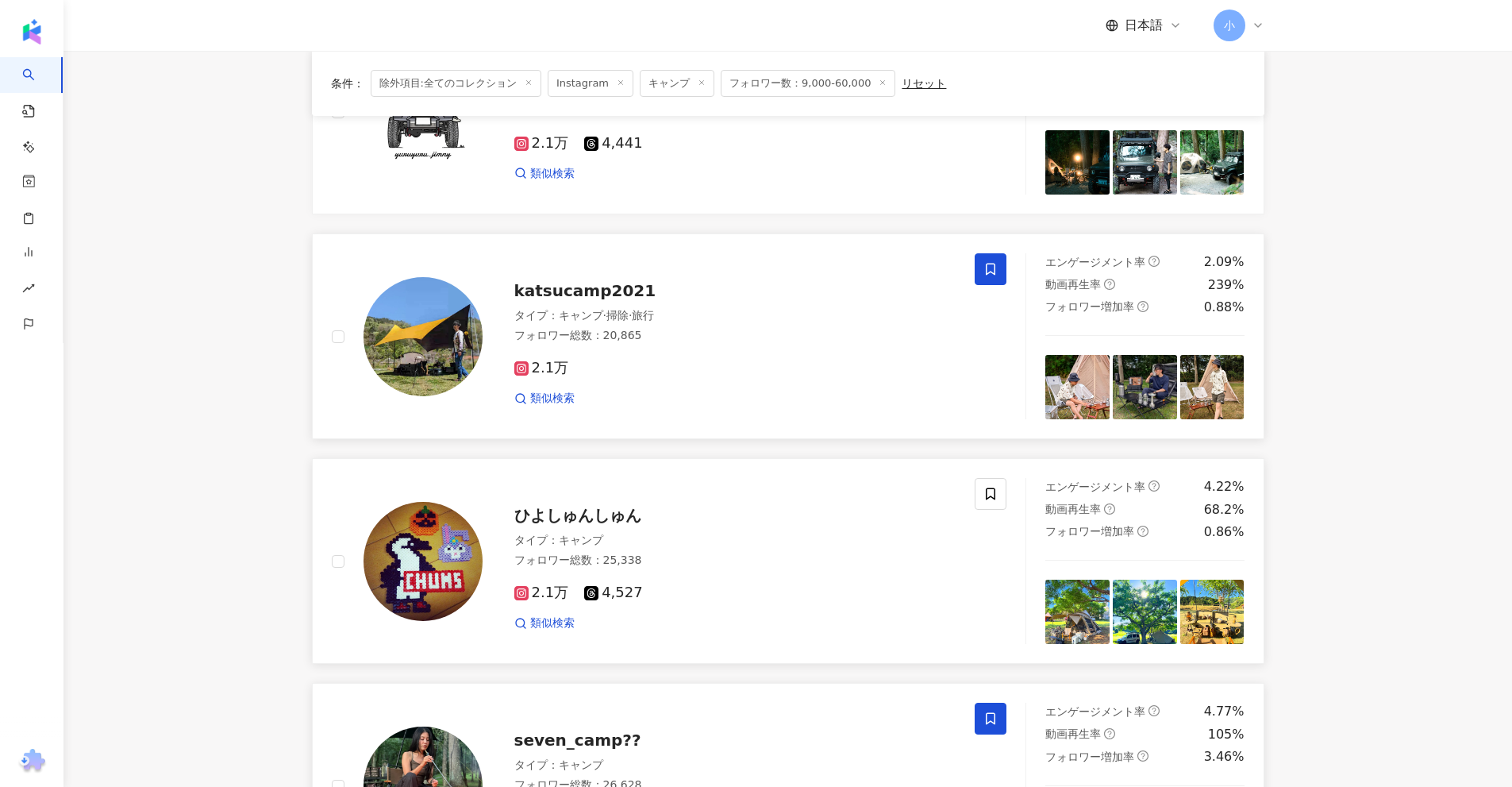
click at [992, 265] on icon at bounding box center [990, 269] width 14 height 14
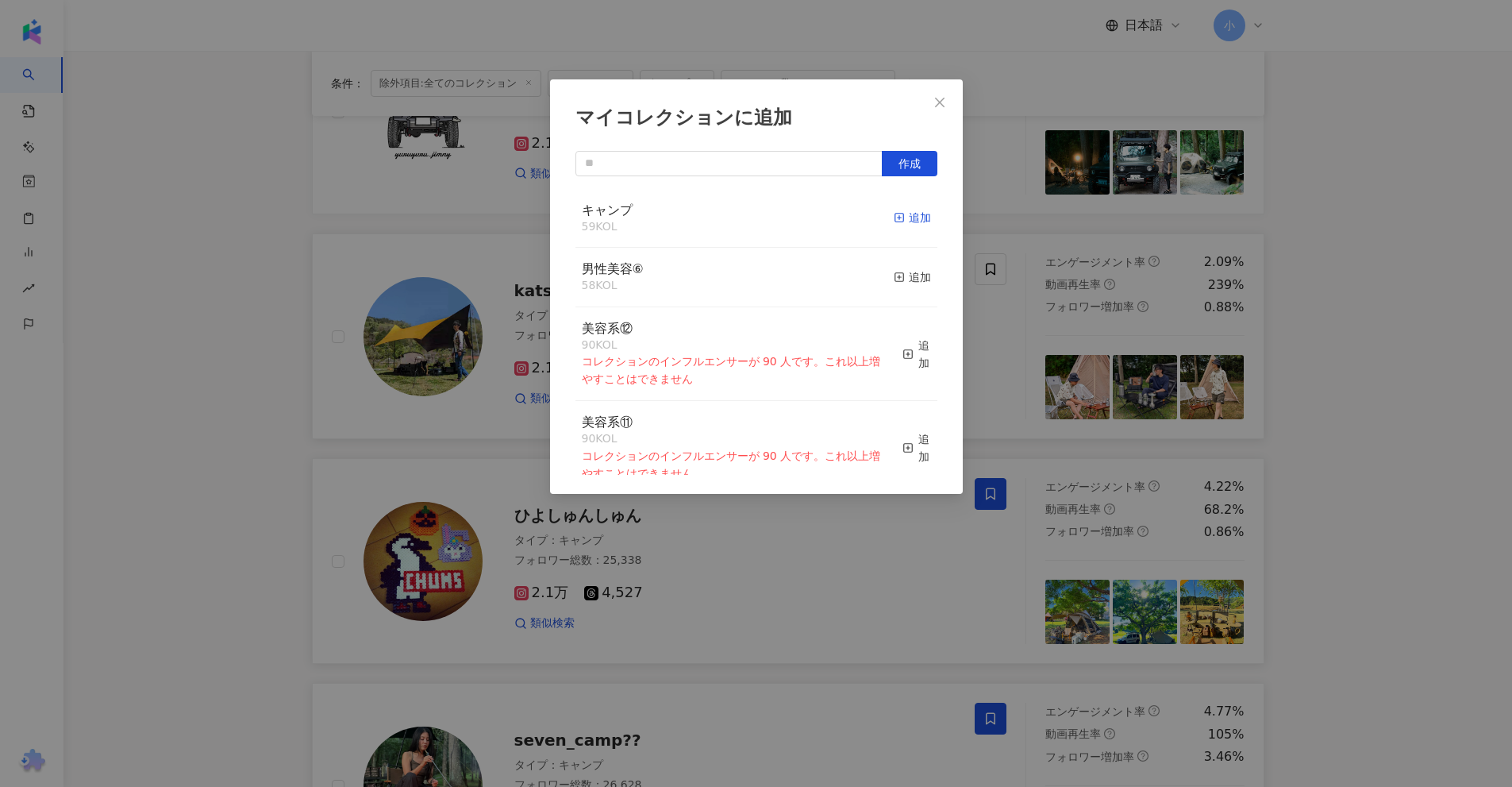
click at [894, 219] on div "追加" at bounding box center [912, 218] width 37 height 17
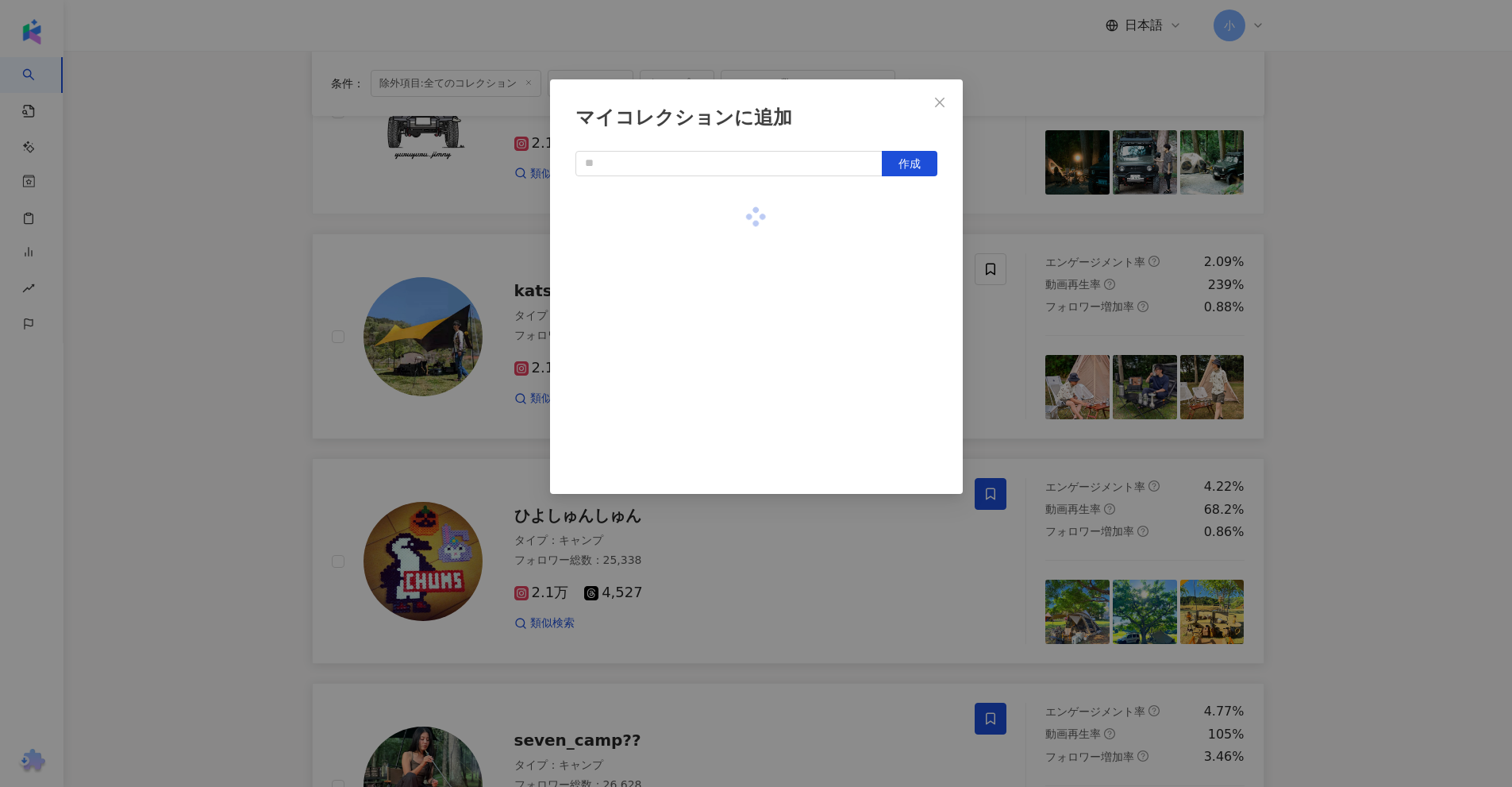
click at [1359, 288] on div "マイコレクションに追加 作成" at bounding box center [756, 393] width 1512 height 787
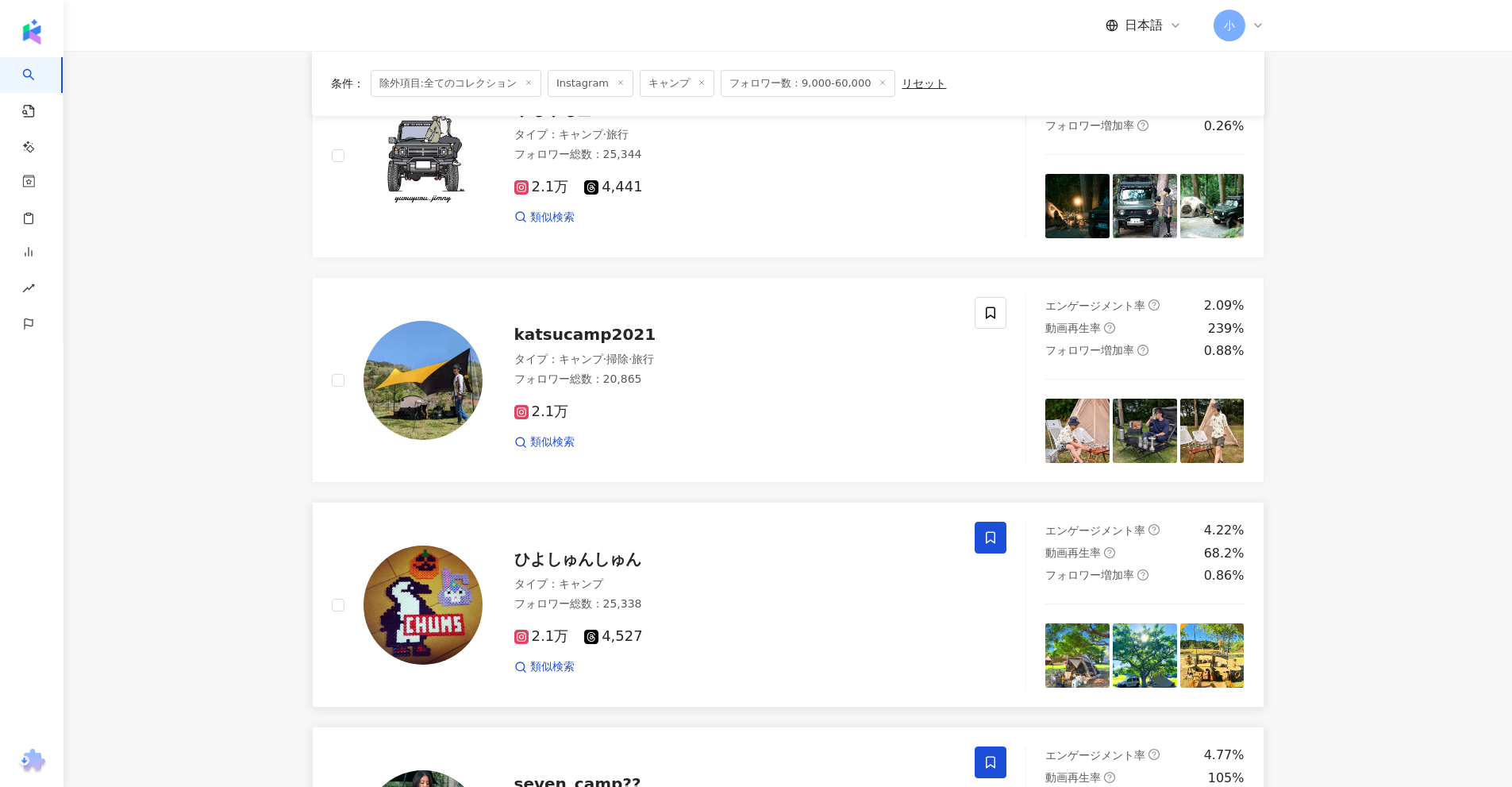
scroll to position [670, 0]
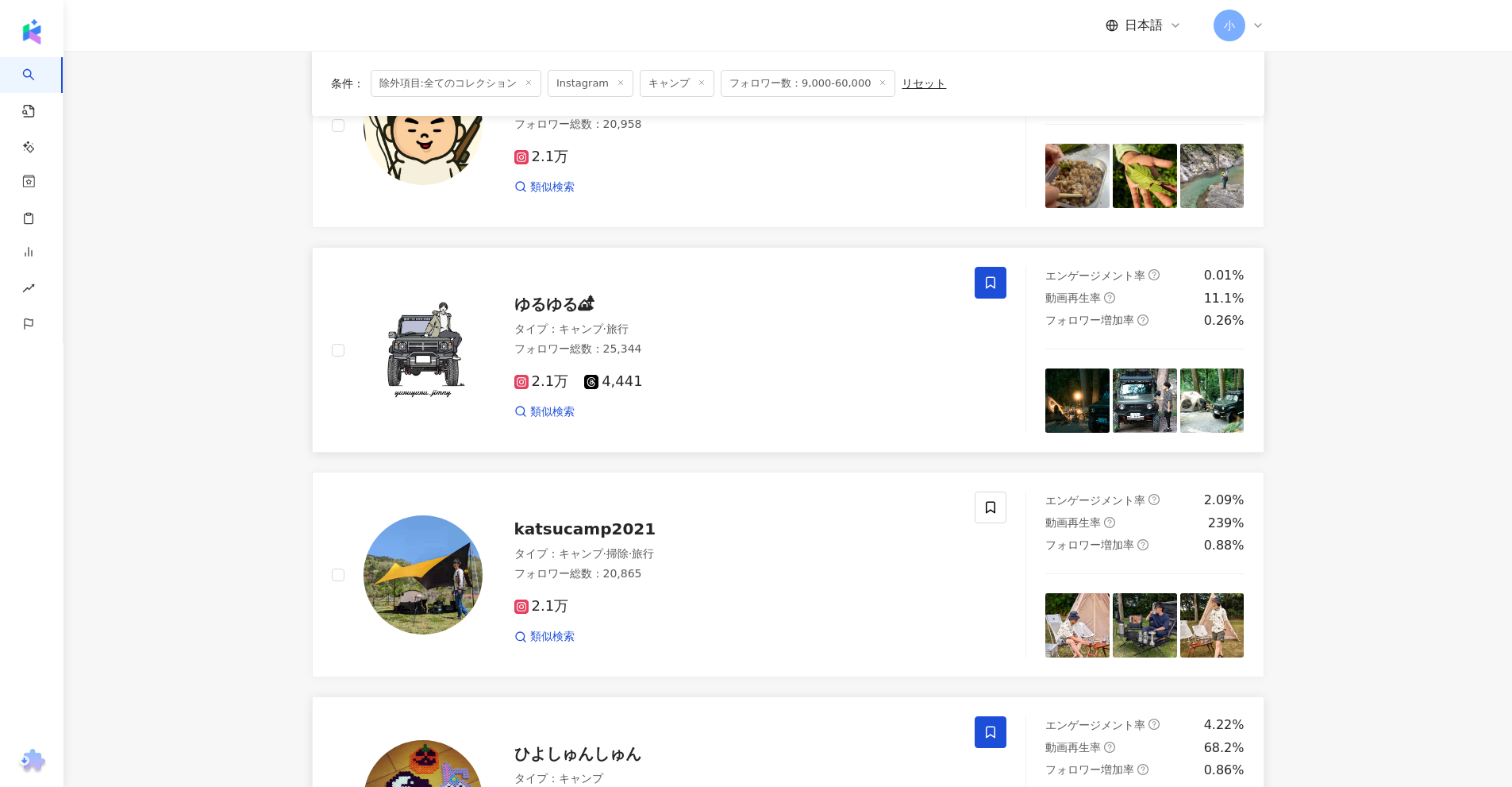
click at [995, 287] on icon at bounding box center [990, 283] width 10 height 12
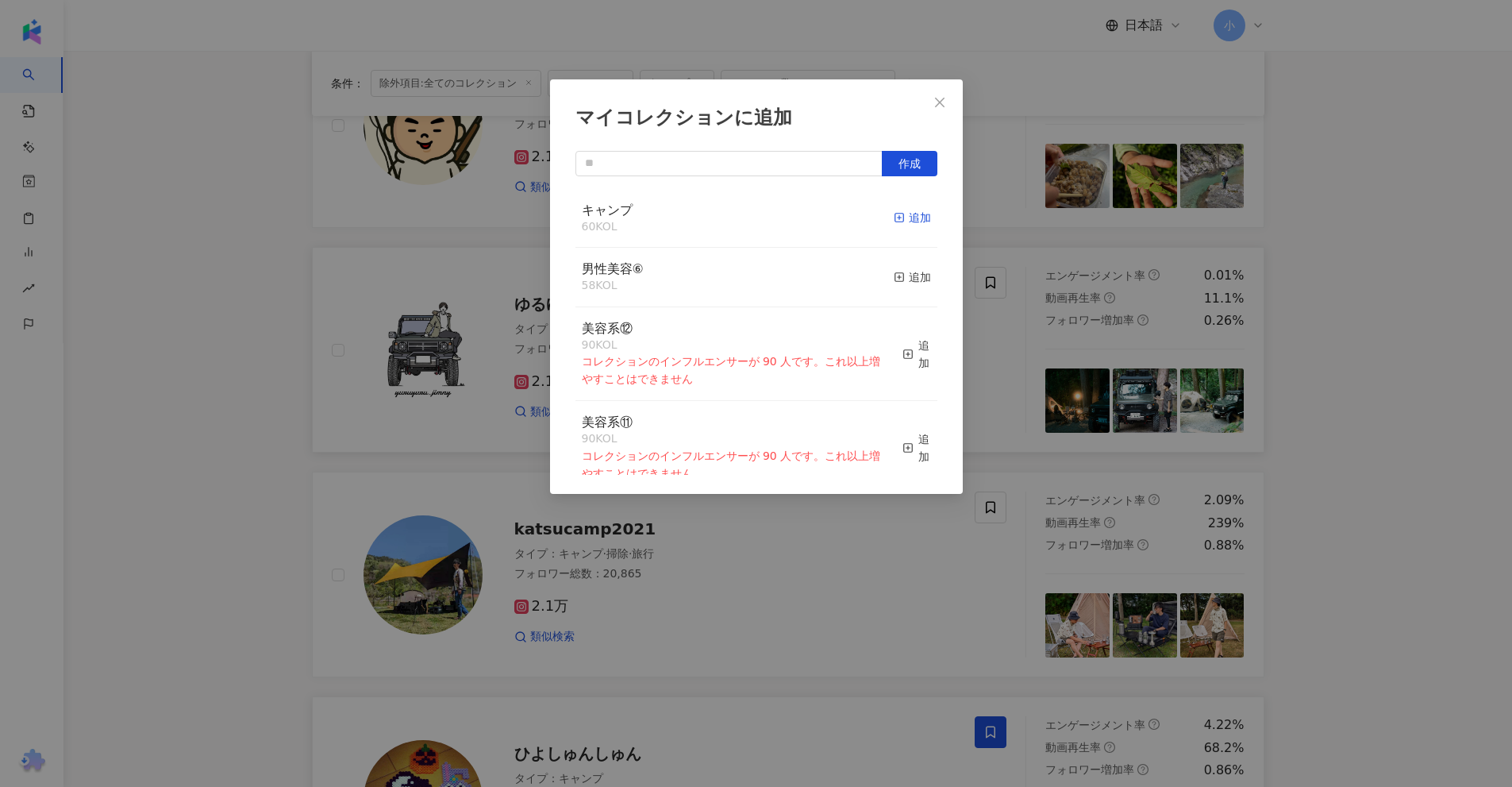
click at [902, 218] on div "追加" at bounding box center [912, 218] width 37 height 17
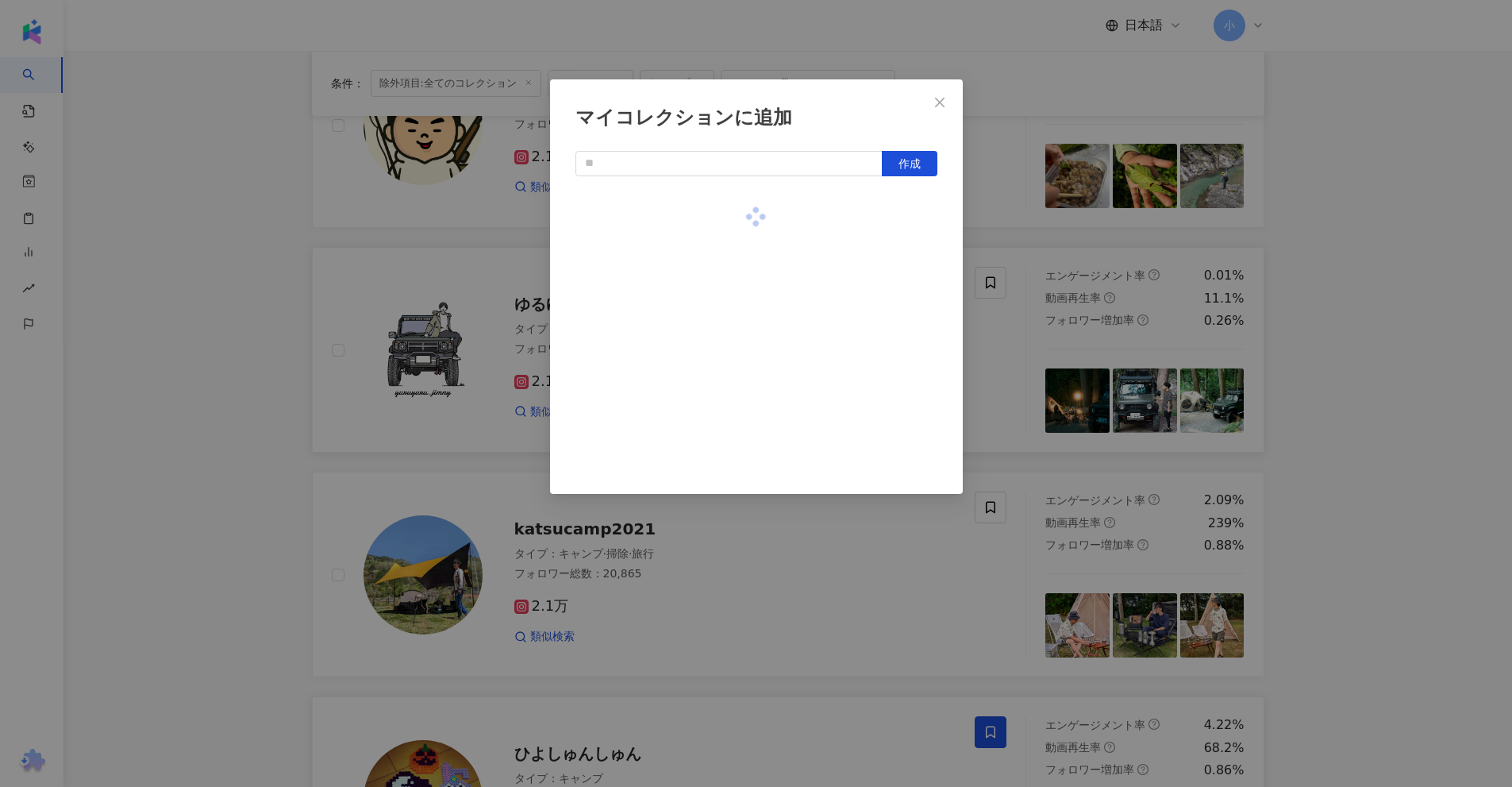
click at [1312, 306] on div "マイコレクションに追加 作成" at bounding box center [756, 393] width 1512 height 787
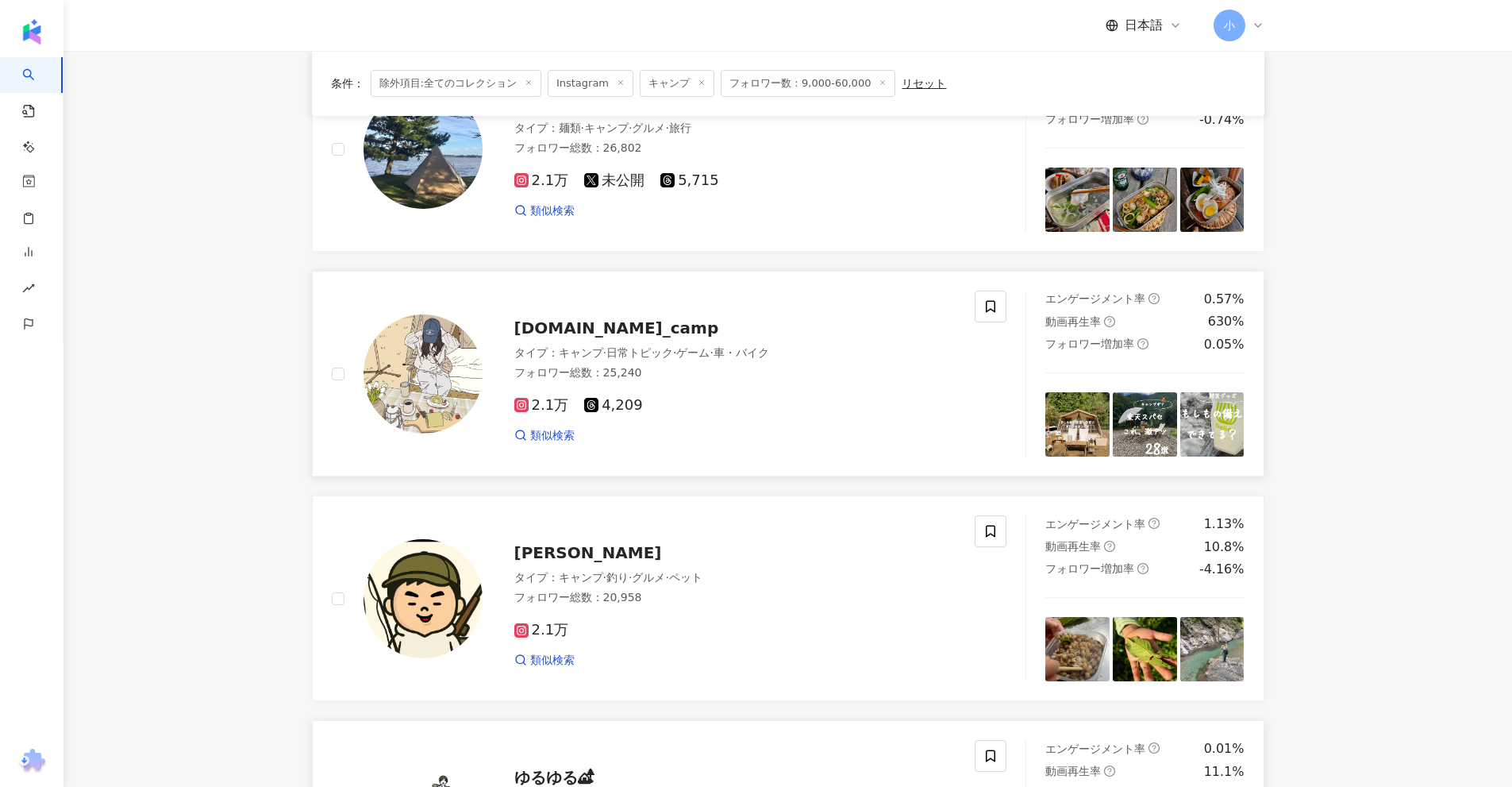
scroll to position [193, 0]
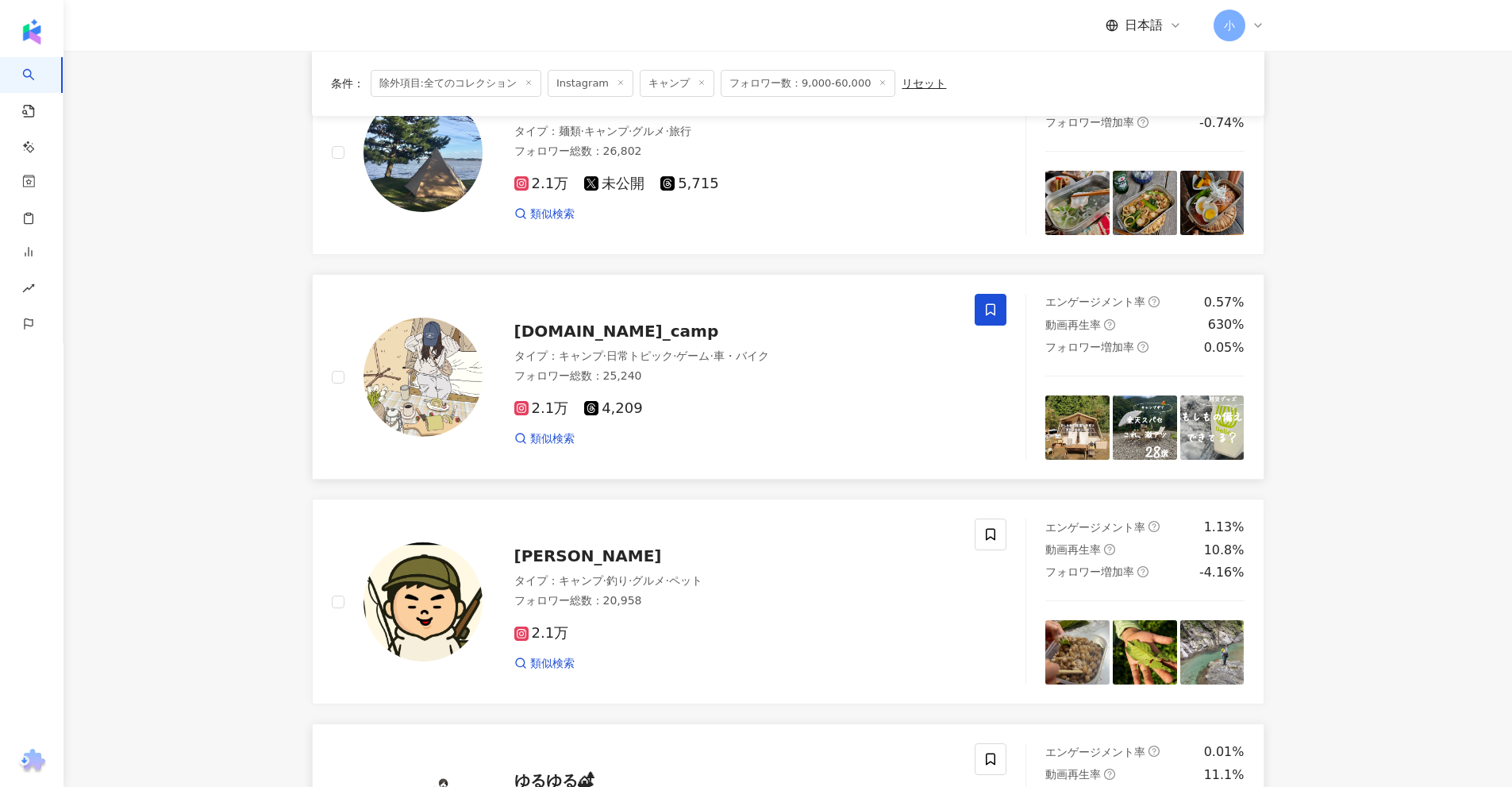
click at [987, 314] on icon at bounding box center [990, 310] width 10 height 12
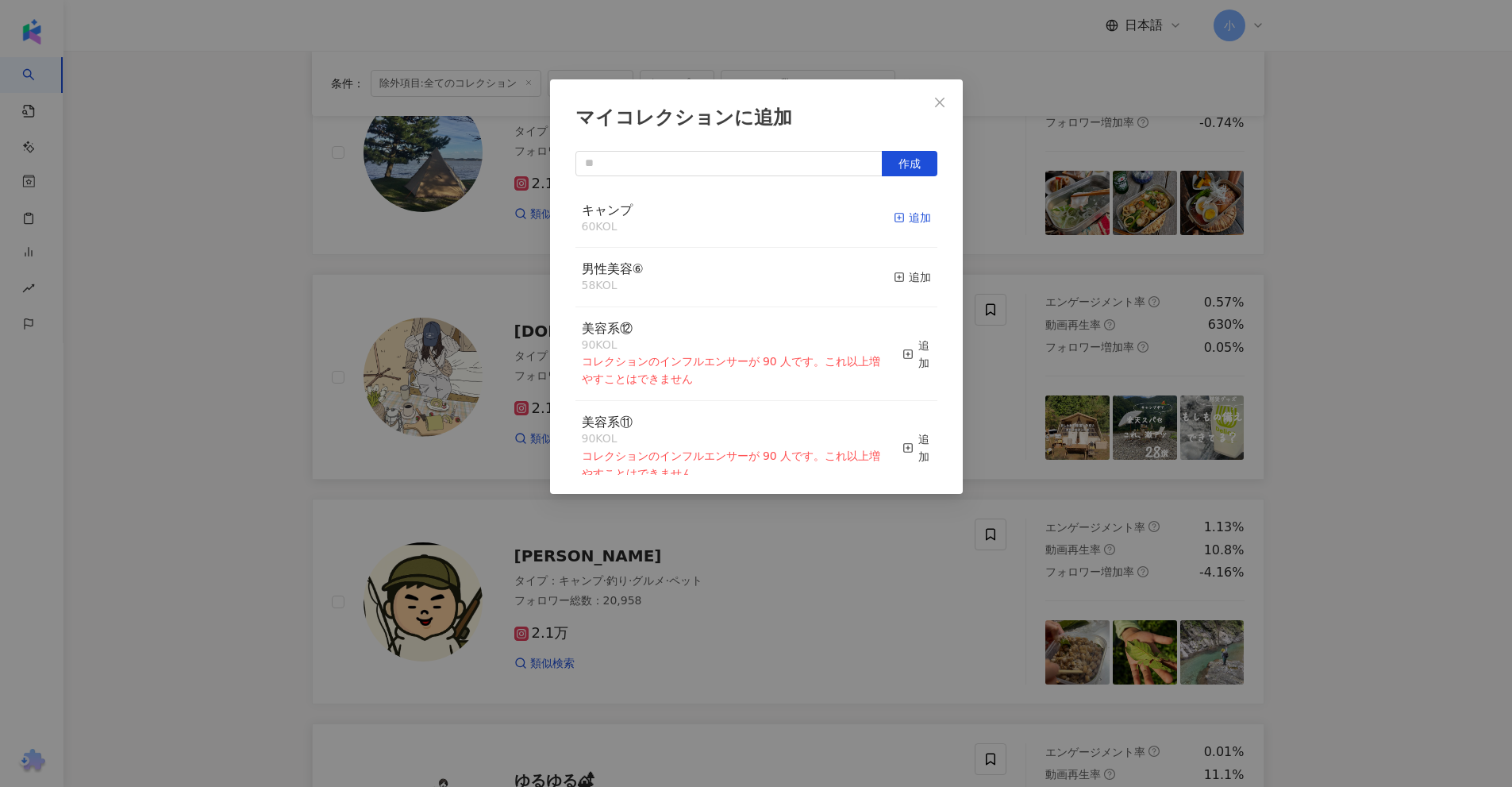
click at [903, 219] on div "追加" at bounding box center [912, 218] width 37 height 17
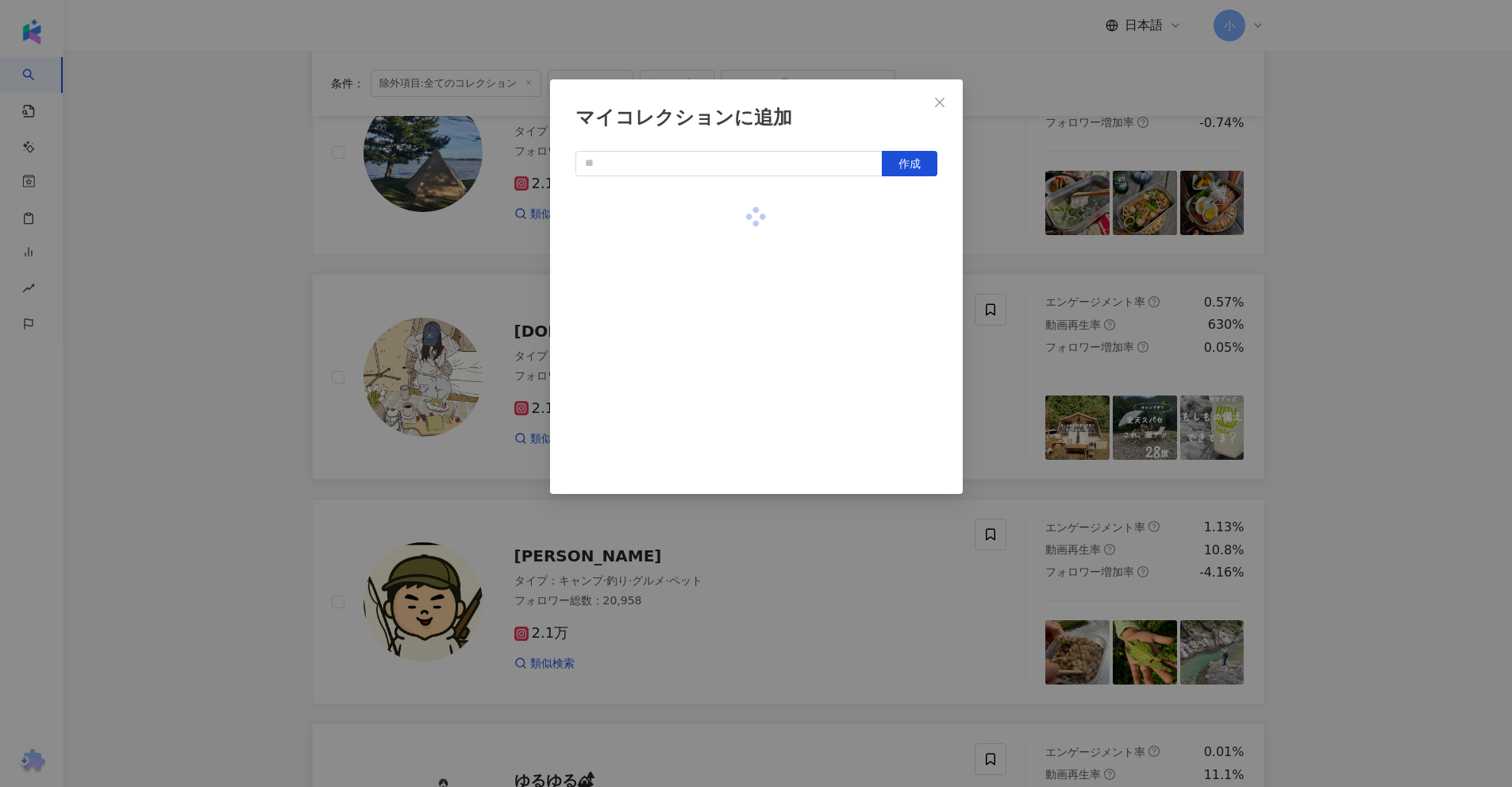
click at [1356, 289] on div "マイコレクションに追加 作成" at bounding box center [756, 393] width 1512 height 787
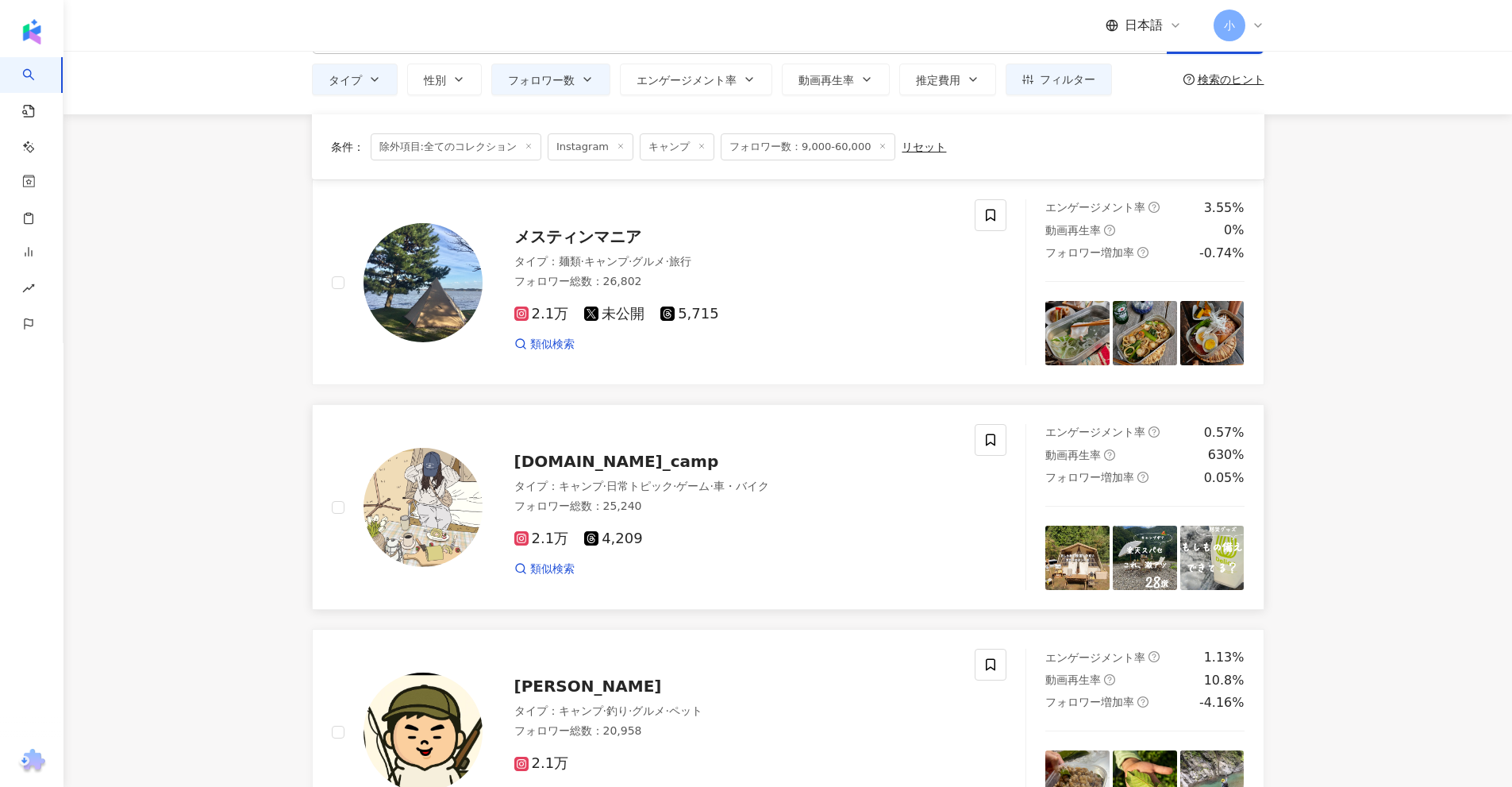
scroll to position [35, 0]
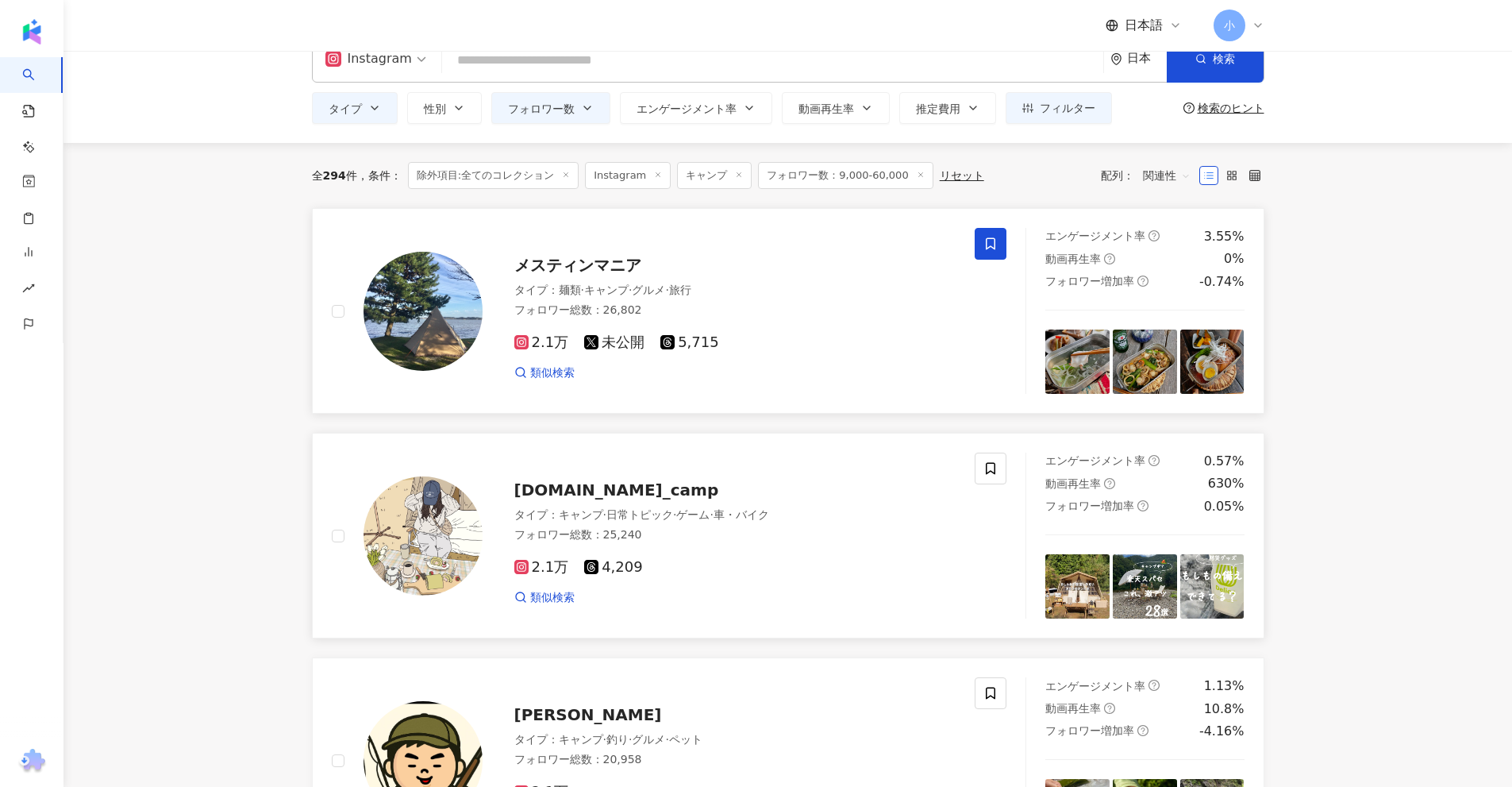
click at [985, 248] on icon at bounding box center [990, 243] width 14 height 14
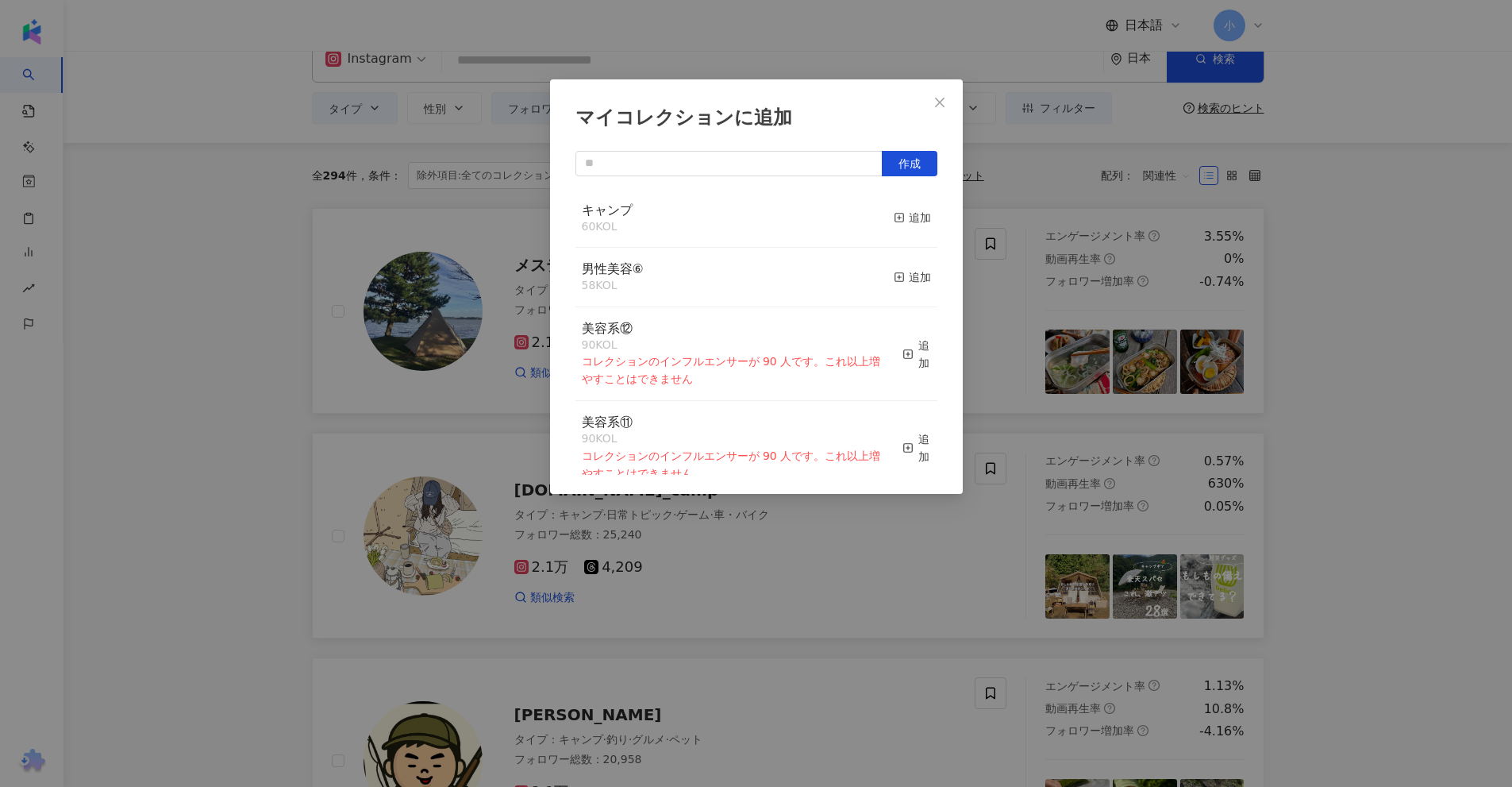
drag, startPoint x: 889, startPoint y: 217, endPoint x: 956, endPoint y: 223, distance: 67.3
click at [894, 216] on icon "button" at bounding box center [899, 217] width 11 height 11
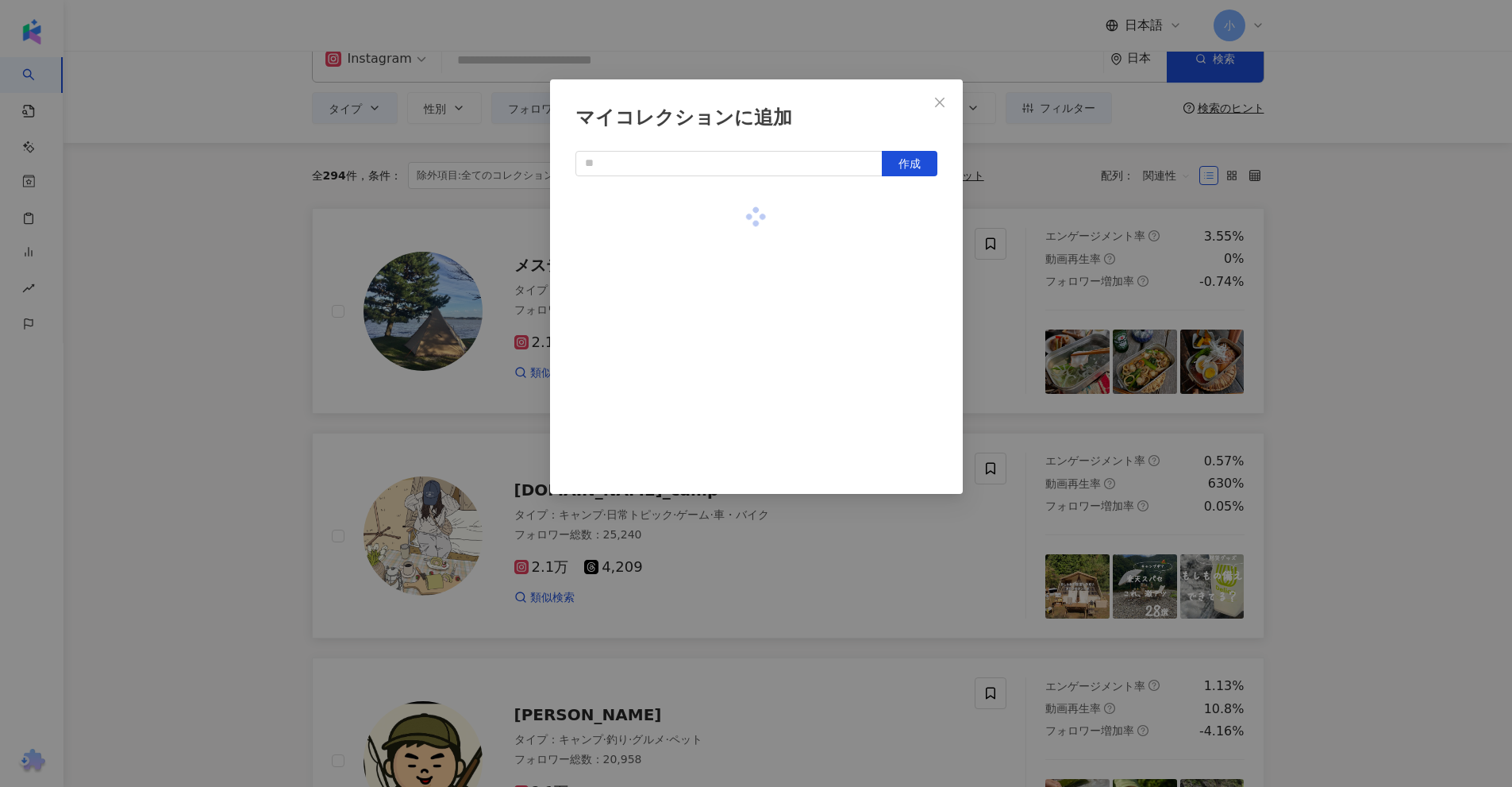
click at [1400, 298] on div "マイコレクションに追加 作成" at bounding box center [756, 393] width 1512 height 787
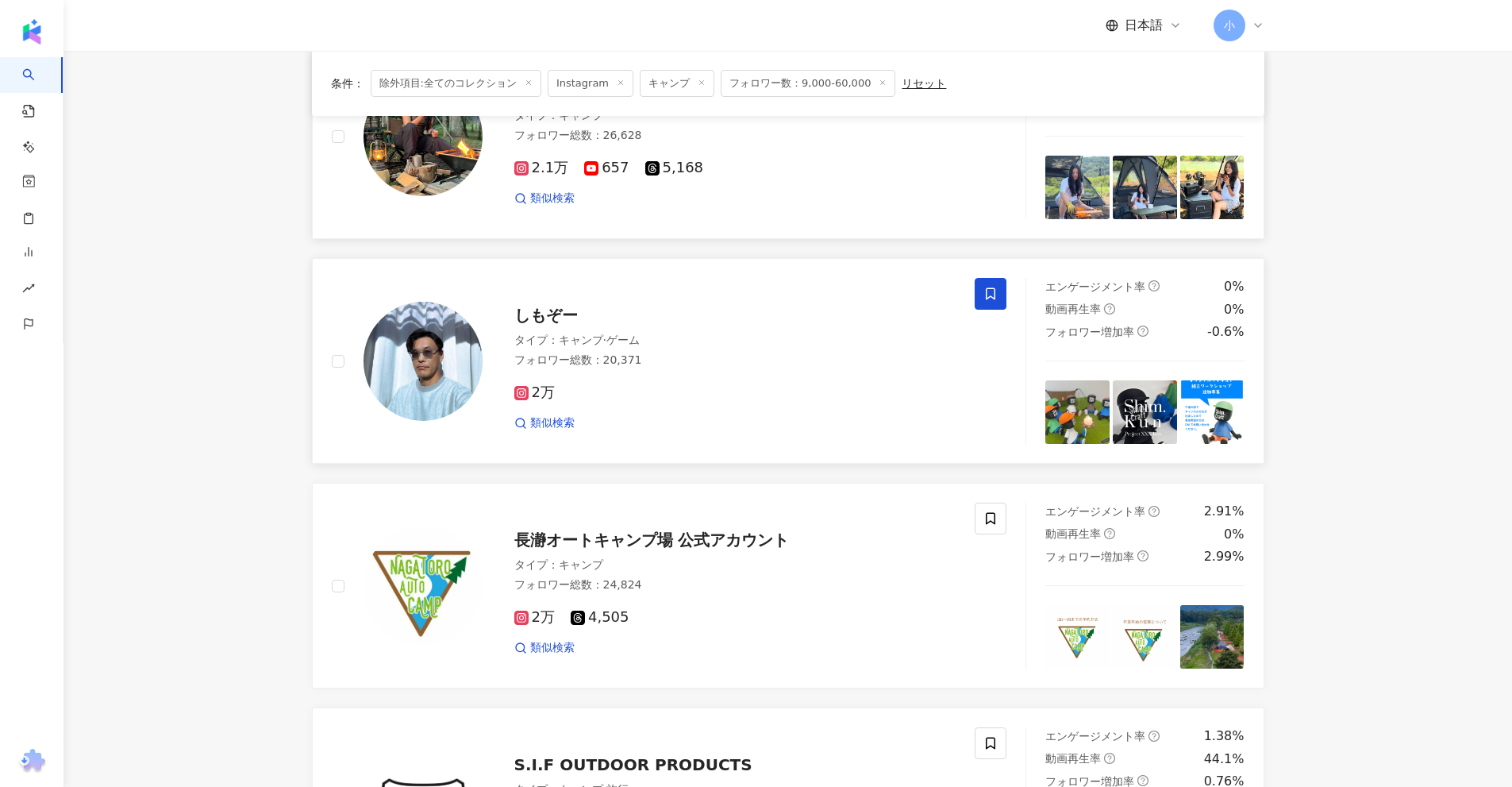
scroll to position [2495, 0]
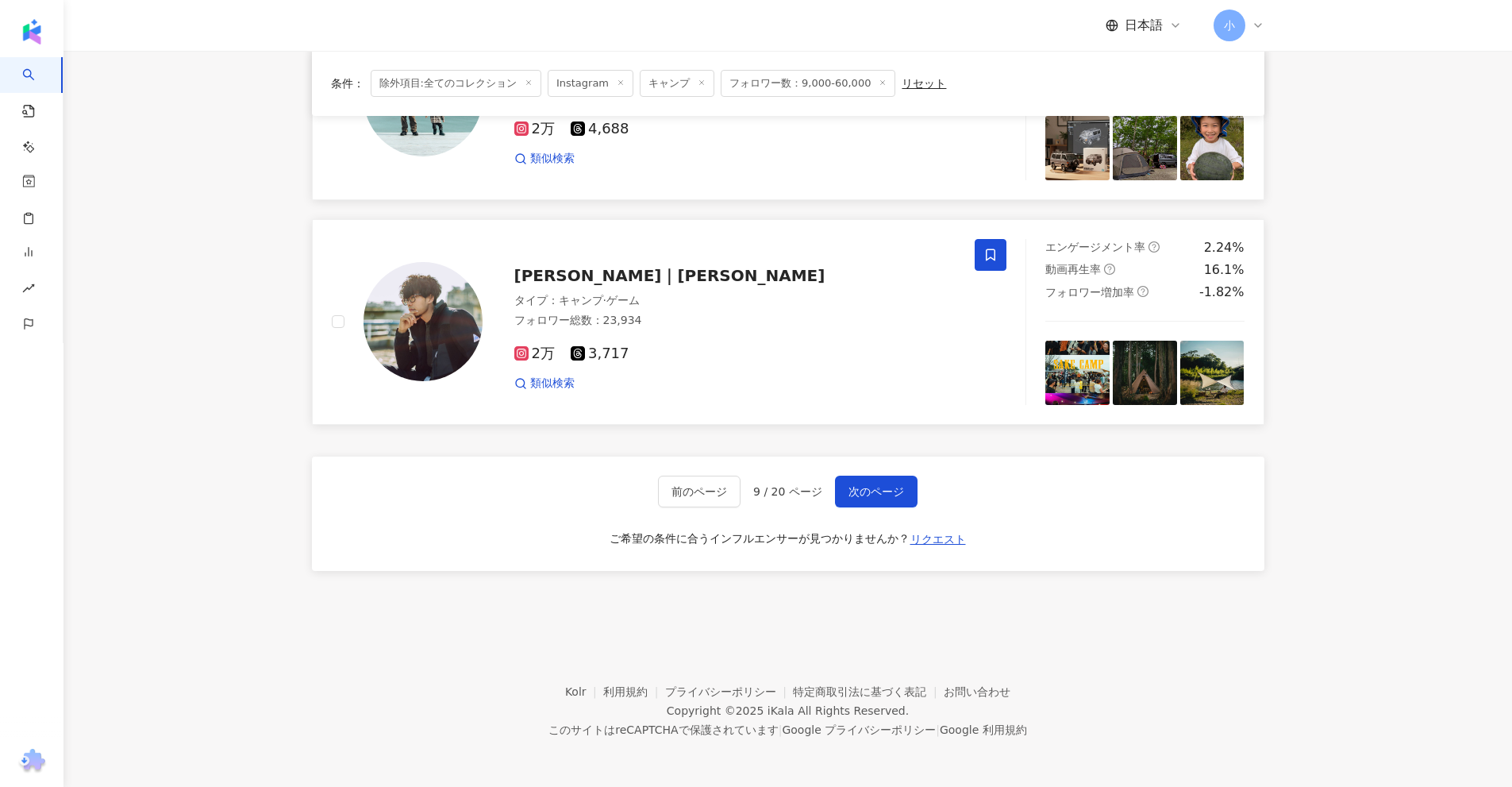
drag, startPoint x: 1381, startPoint y: 302, endPoint x: 1416, endPoint y: 696, distance: 395.6
click at [884, 480] on button "次のページ" at bounding box center [876, 492] width 83 height 31
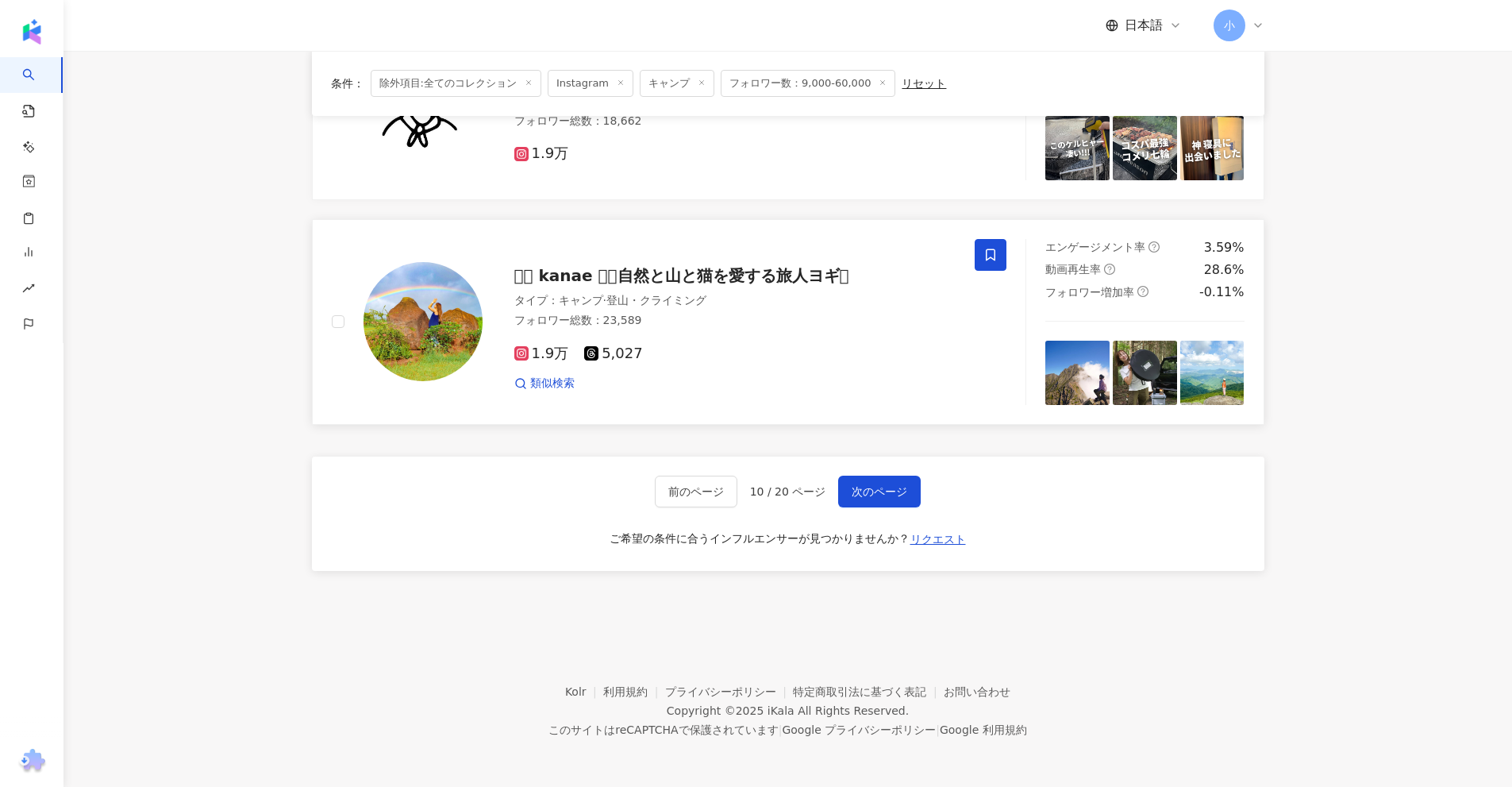
click at [992, 253] on icon at bounding box center [990, 254] width 14 height 14
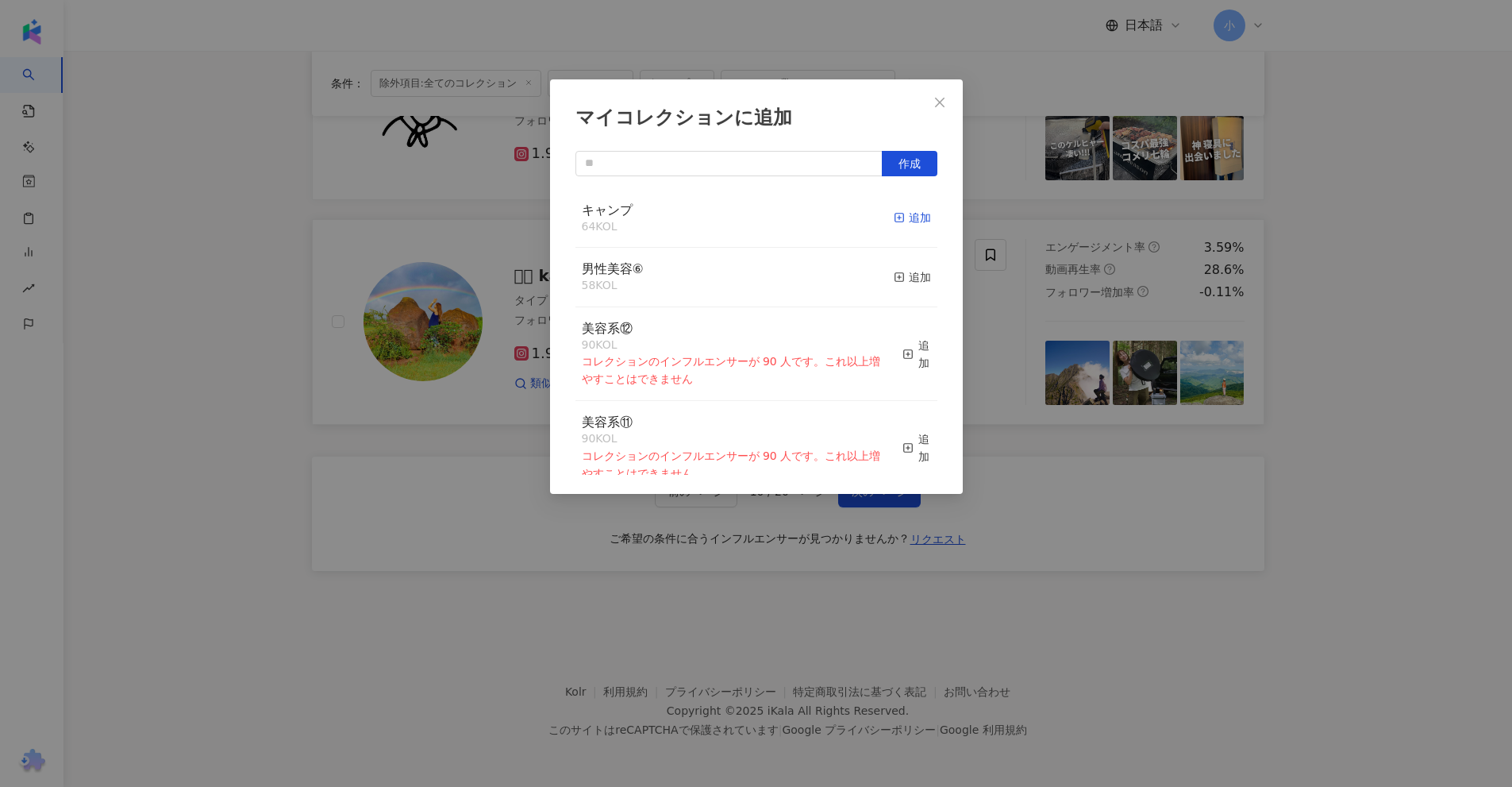
click at [899, 218] on div "追加" at bounding box center [912, 218] width 37 height 17
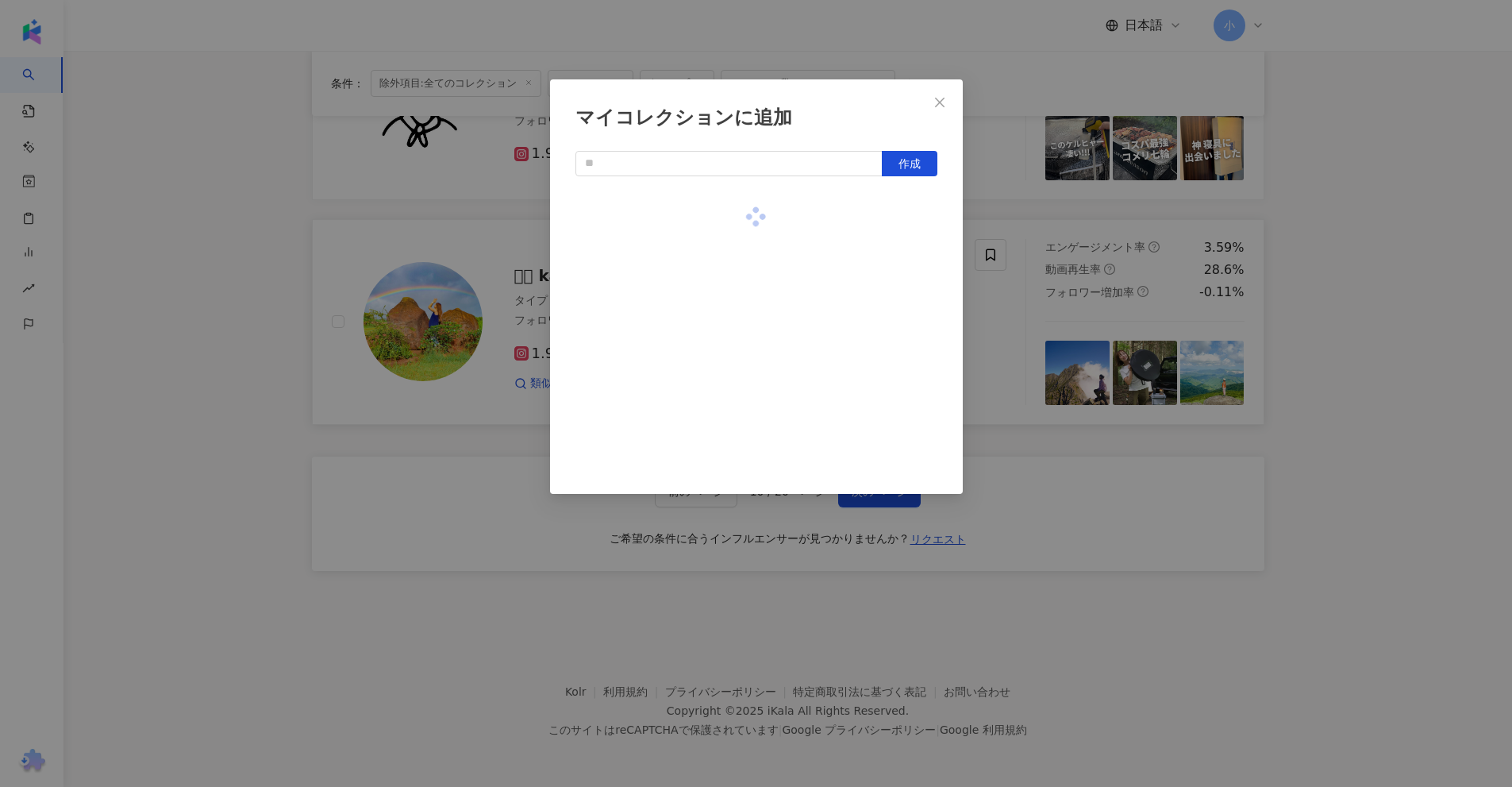
click at [1307, 255] on div "マイコレクションに追加 作成" at bounding box center [756, 393] width 1512 height 787
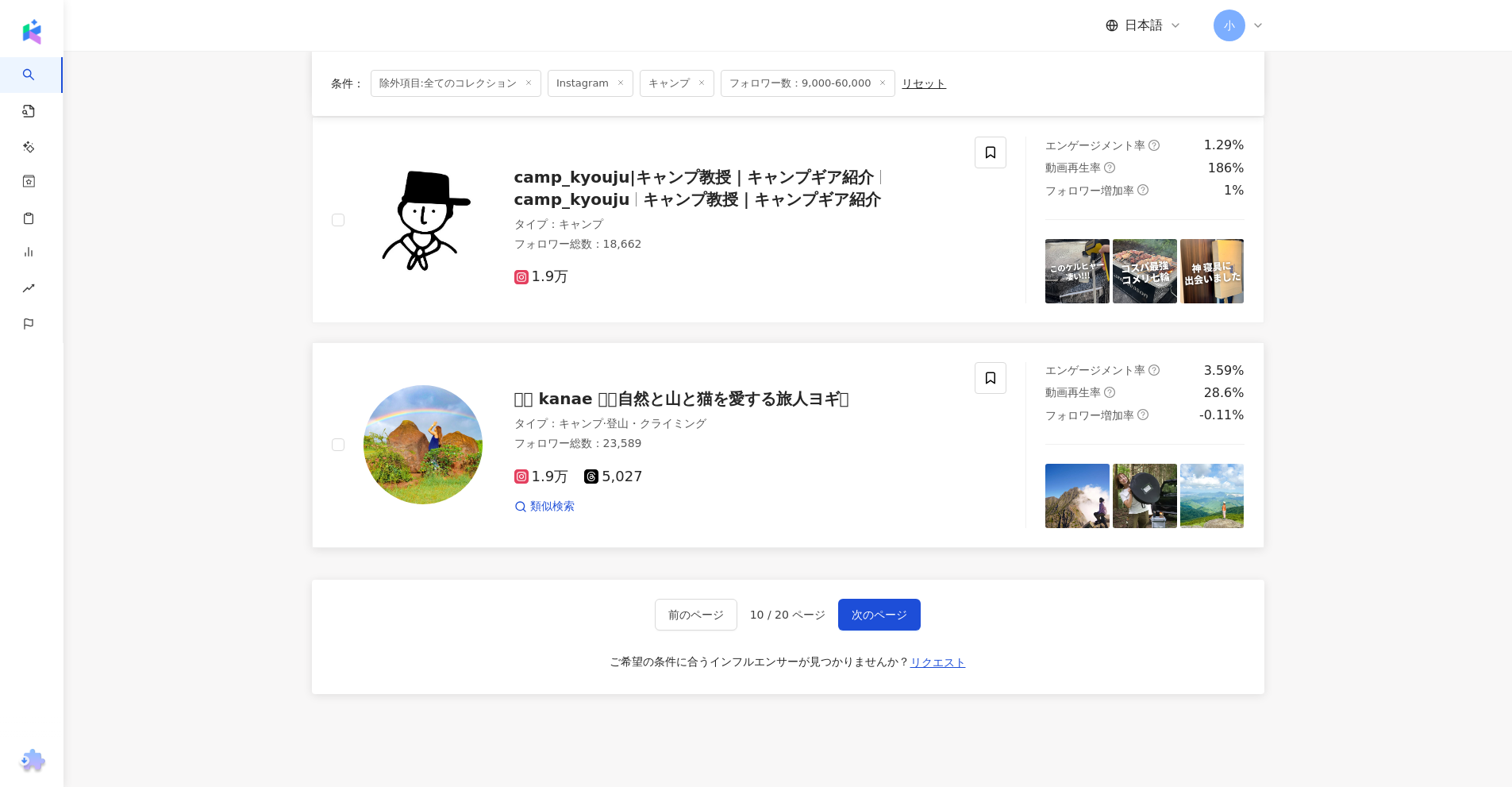
scroll to position [2337, 0]
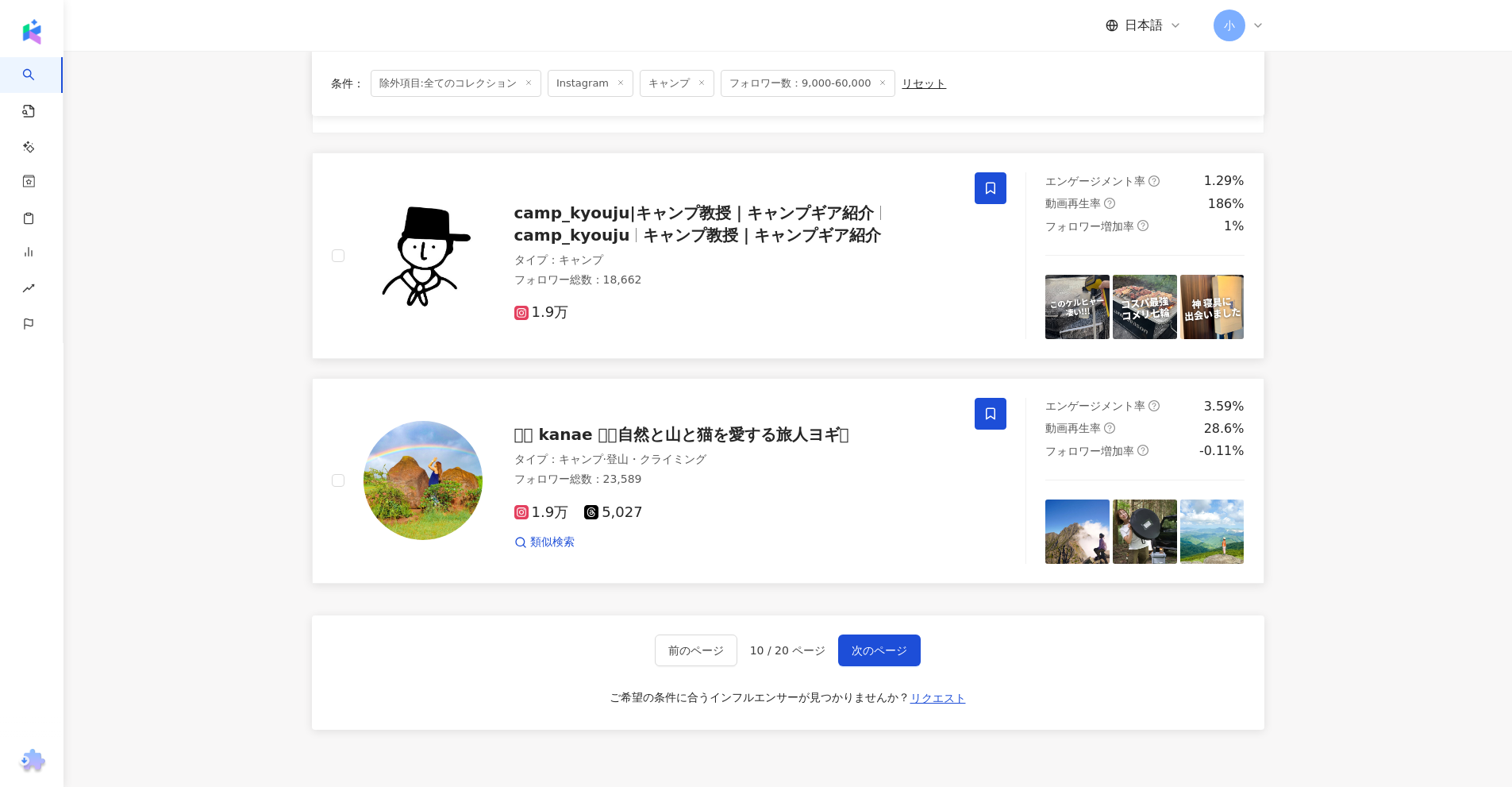
click at [990, 191] on icon at bounding box center [990, 188] width 10 height 12
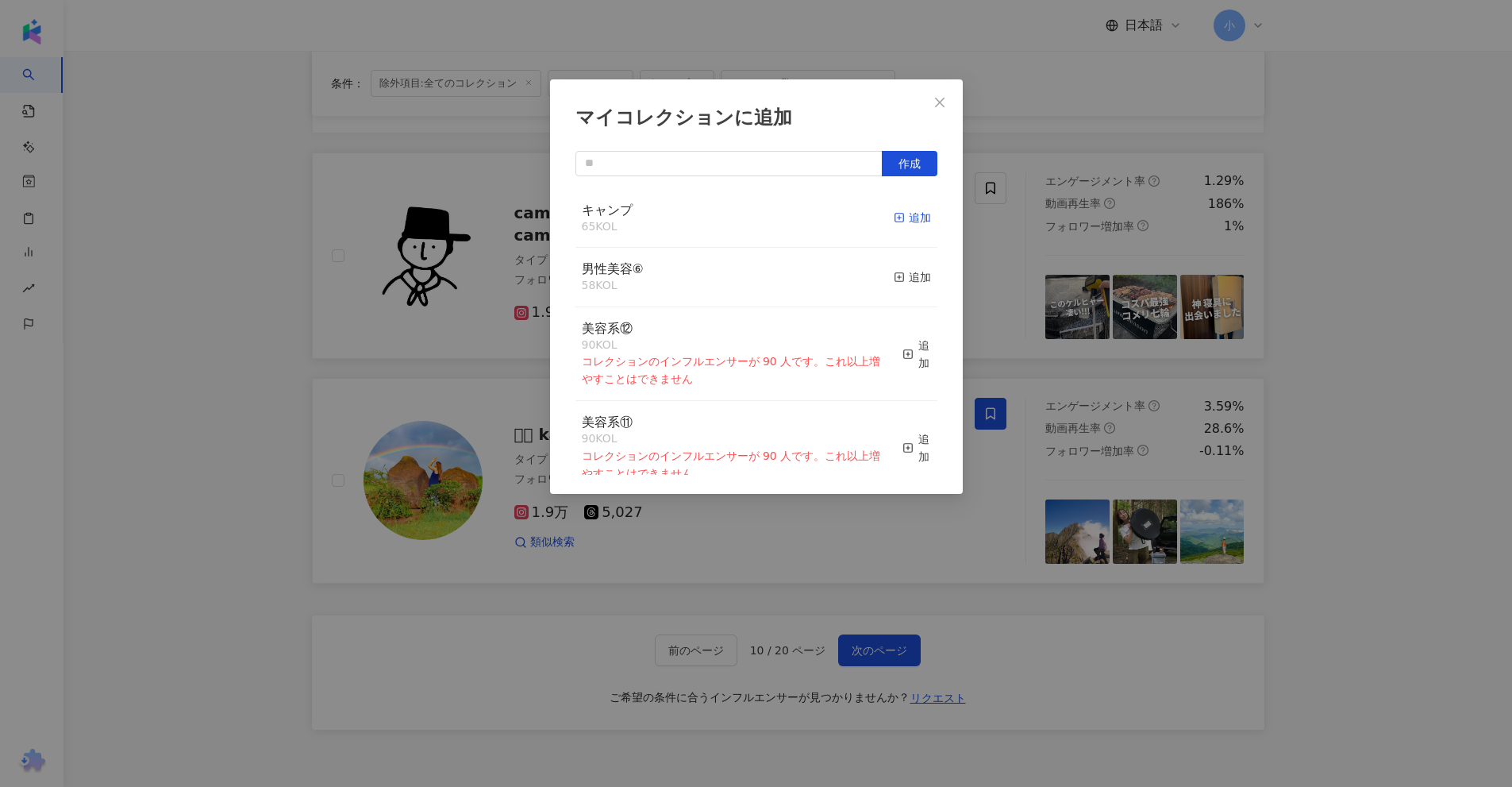
click at [910, 218] on div "追加" at bounding box center [912, 218] width 37 height 17
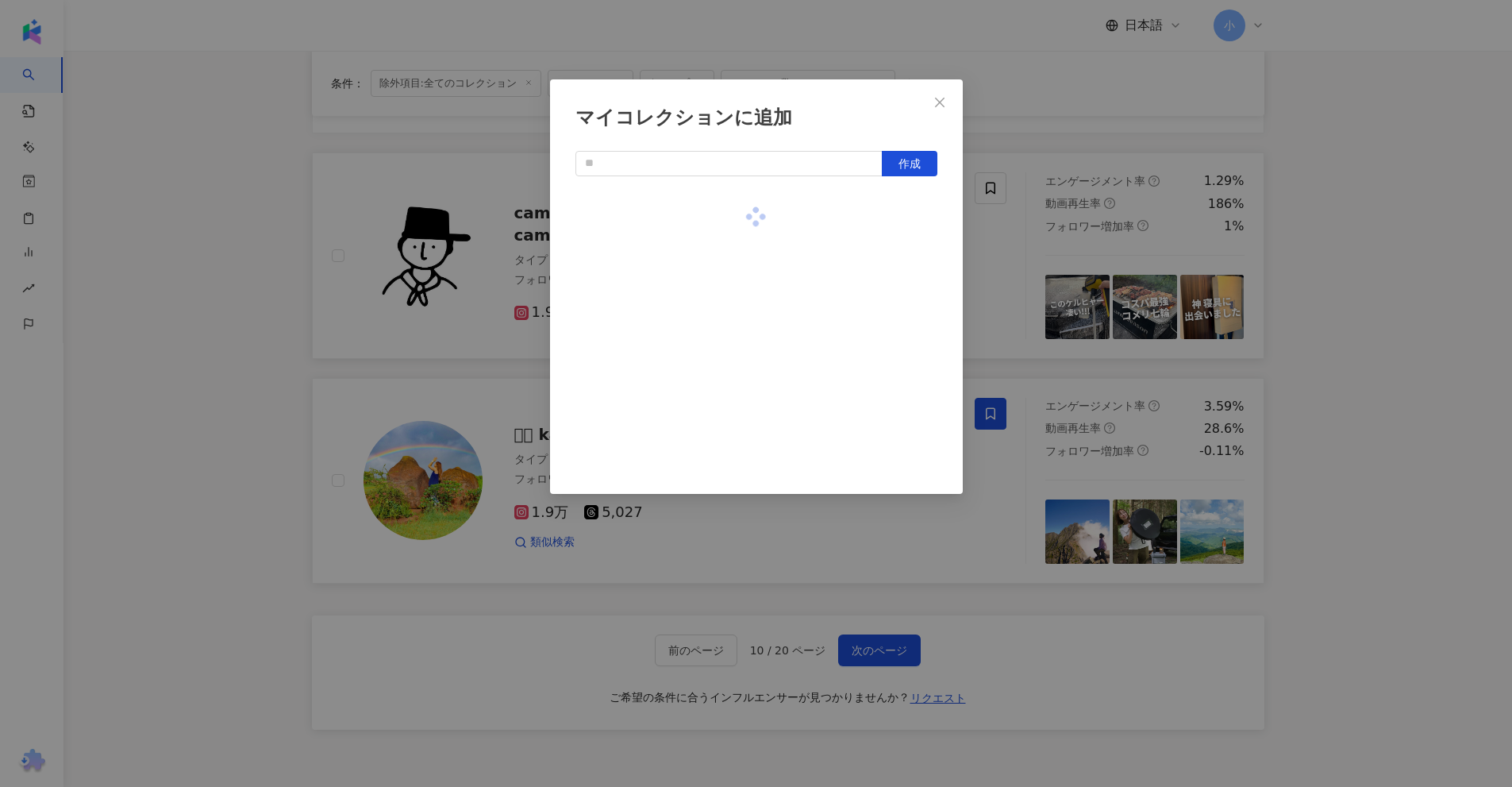
click at [1353, 266] on div "マイコレクションに追加 作成" at bounding box center [756, 393] width 1512 height 787
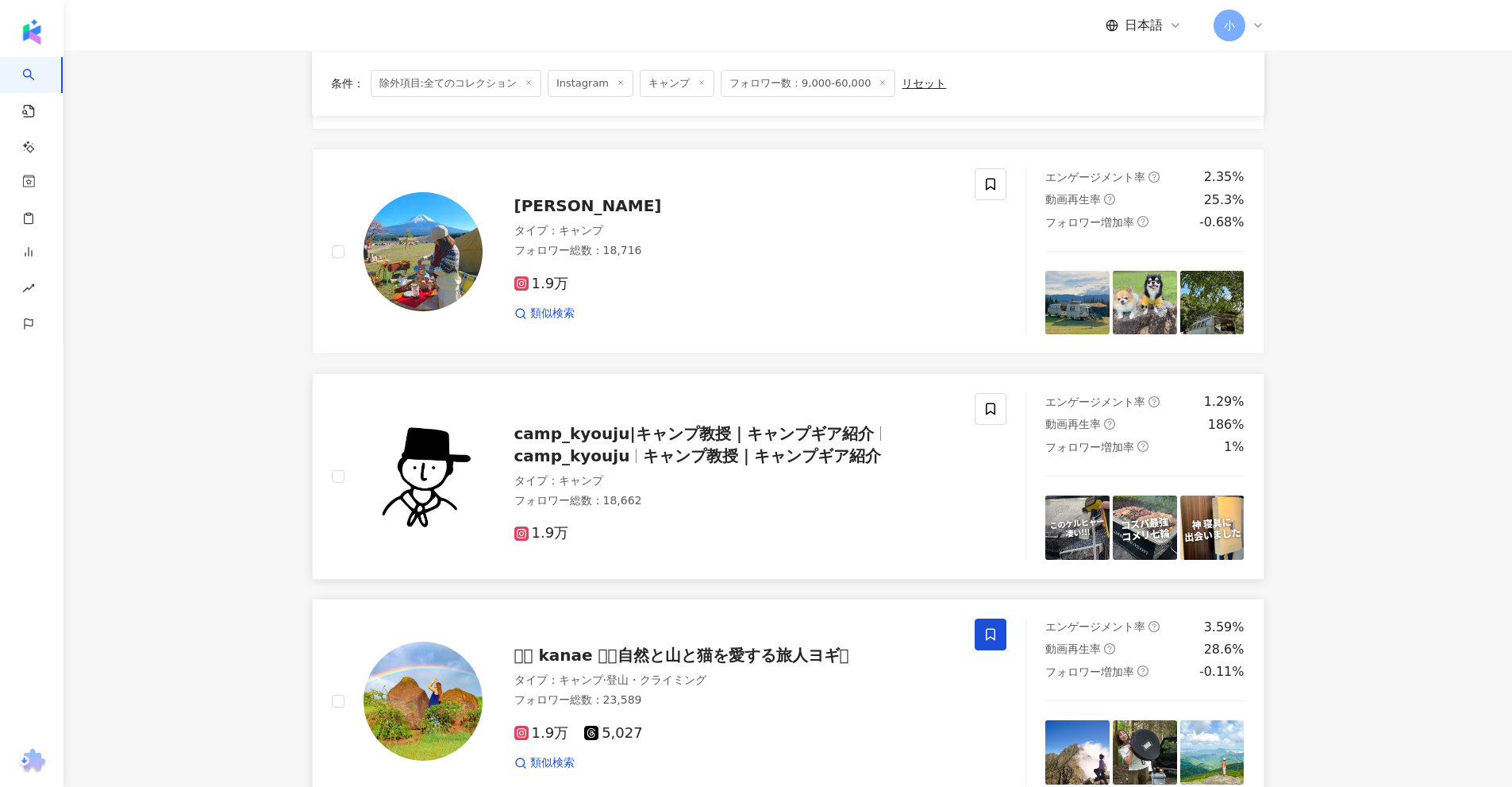
scroll to position [2099, 0]
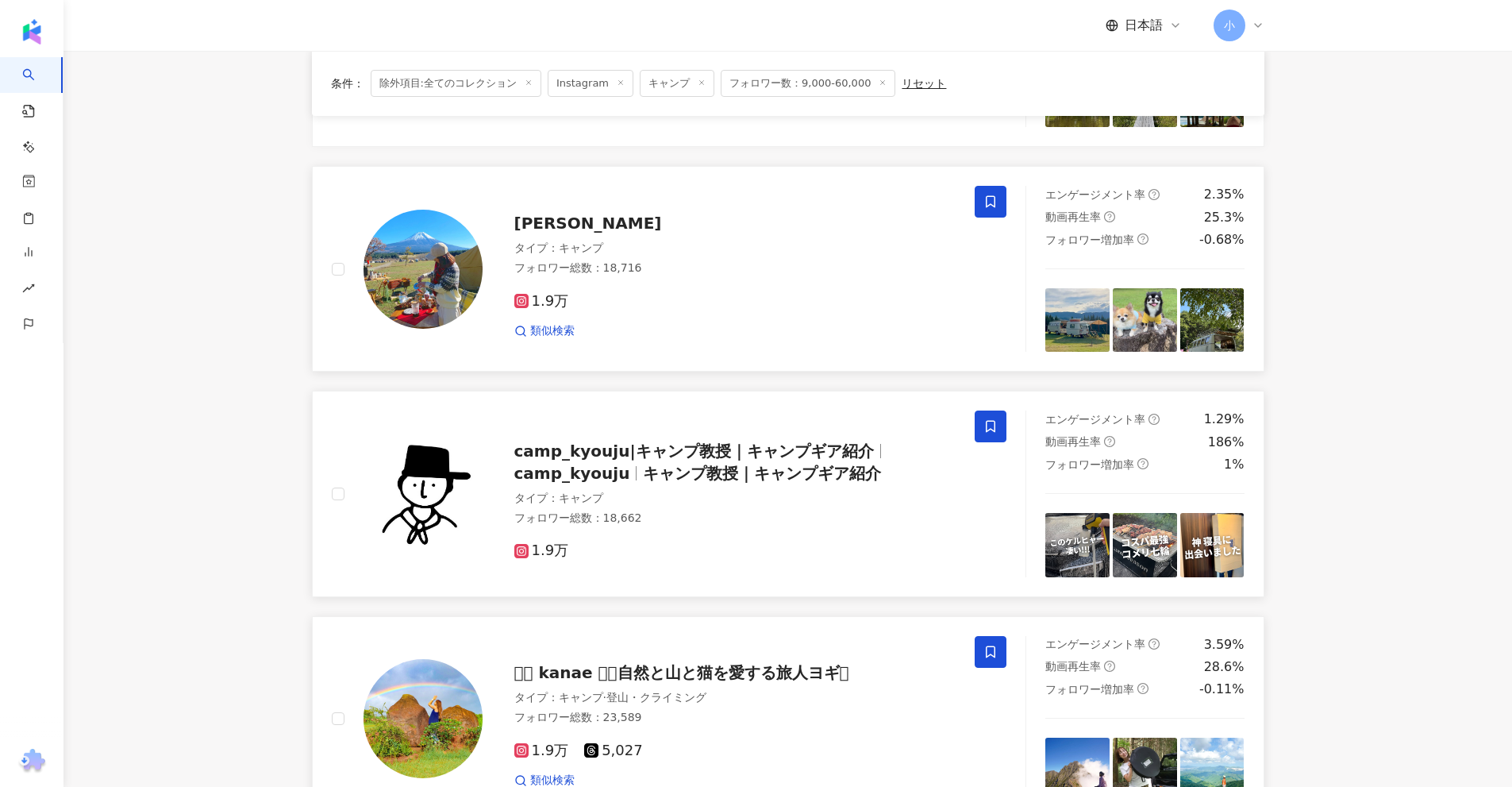
click at [996, 202] on icon at bounding box center [990, 201] width 14 height 14
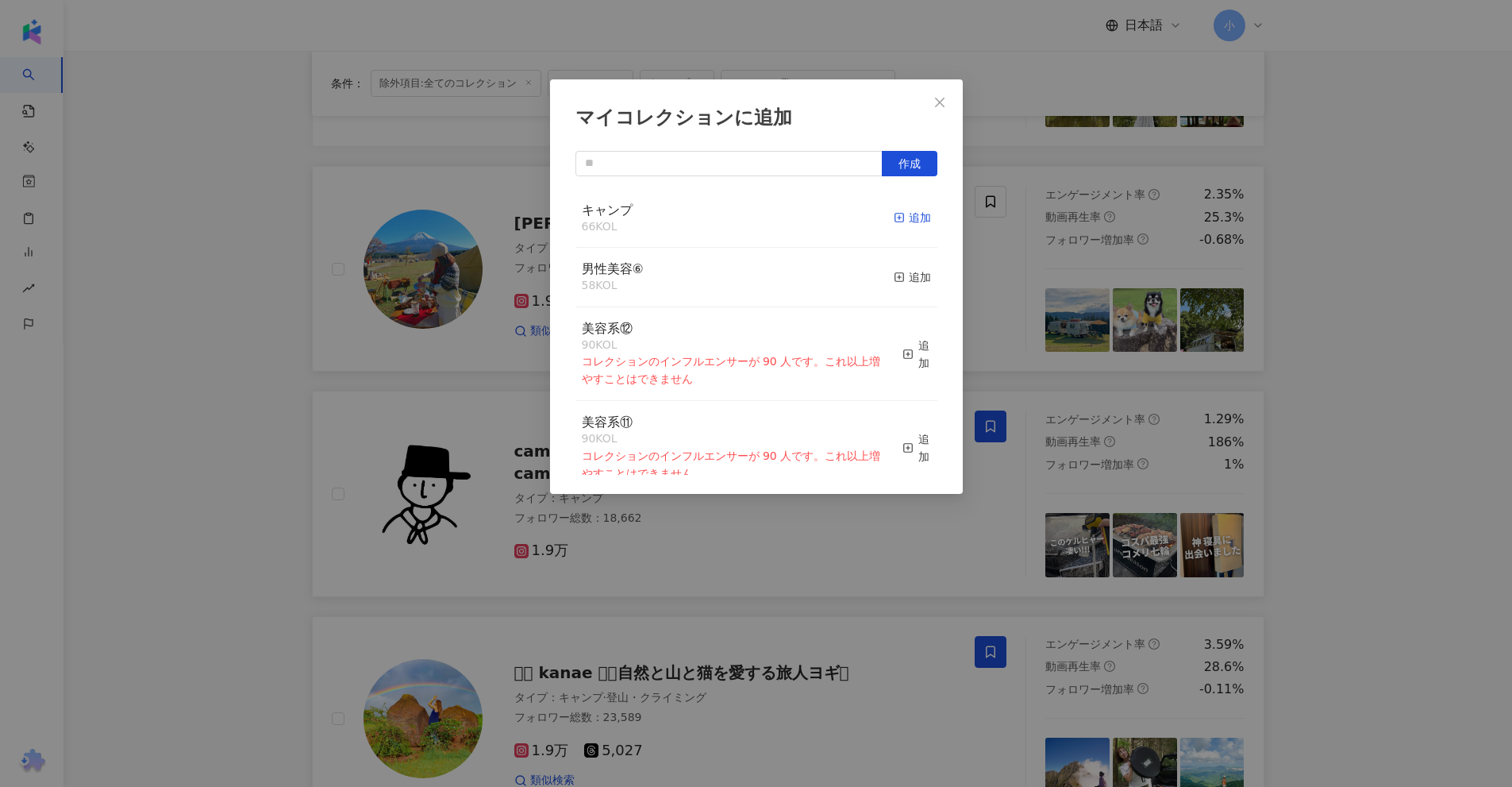
click at [898, 217] on div "追加" at bounding box center [912, 218] width 37 height 17
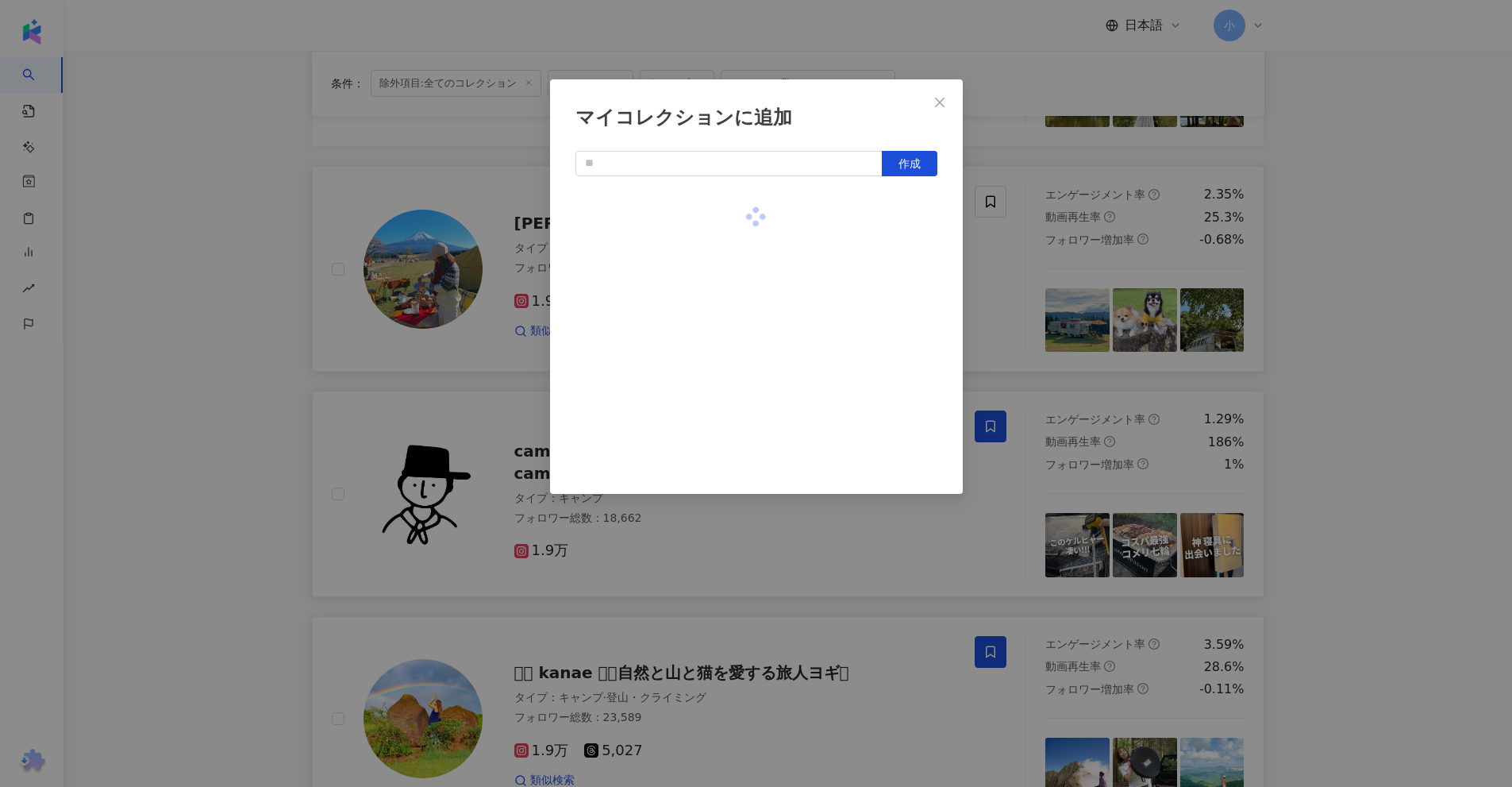
click at [1303, 274] on div "マイコレクションに追加 作成" at bounding box center [756, 393] width 1512 height 787
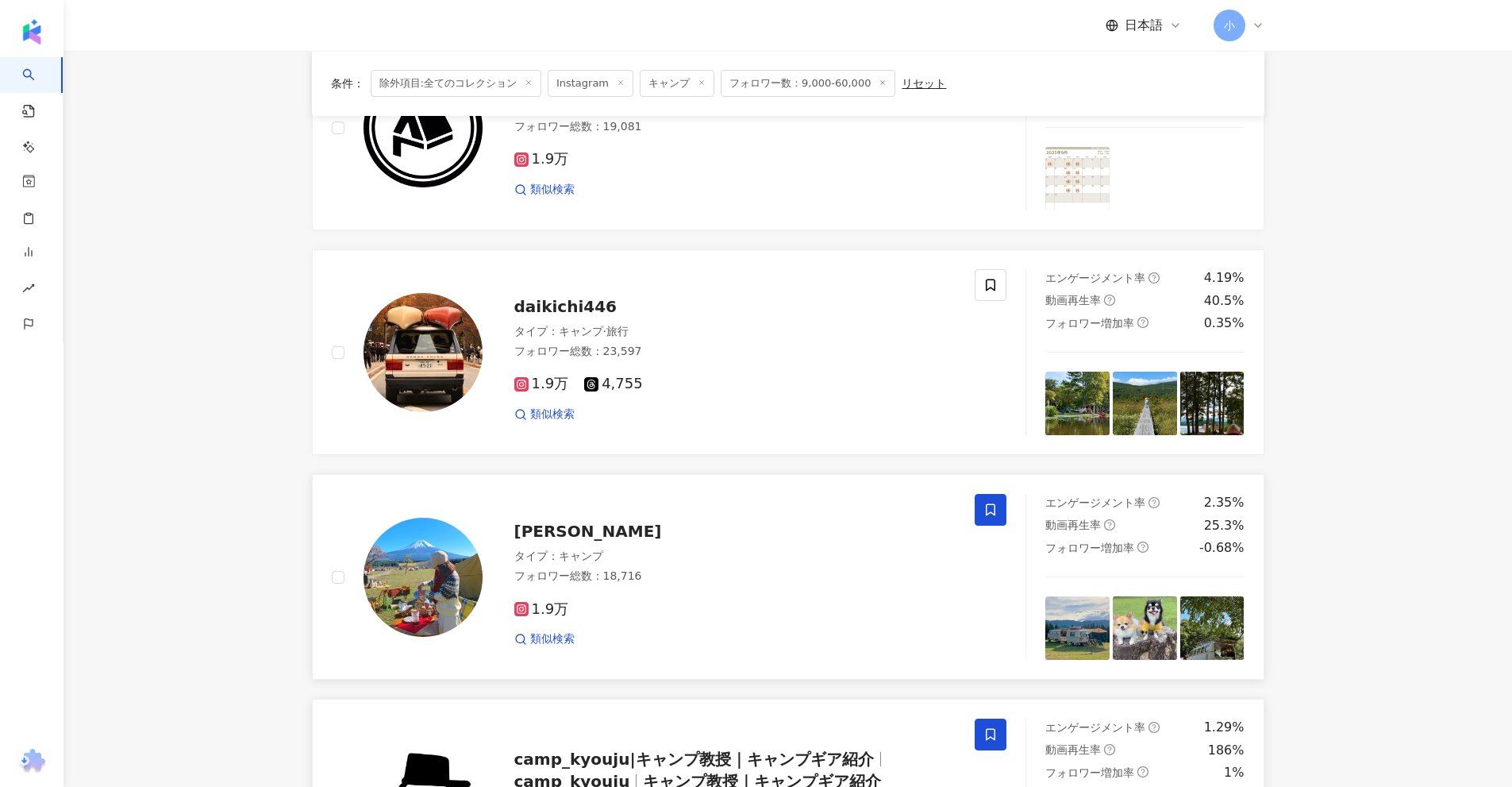
scroll to position [1781, 0]
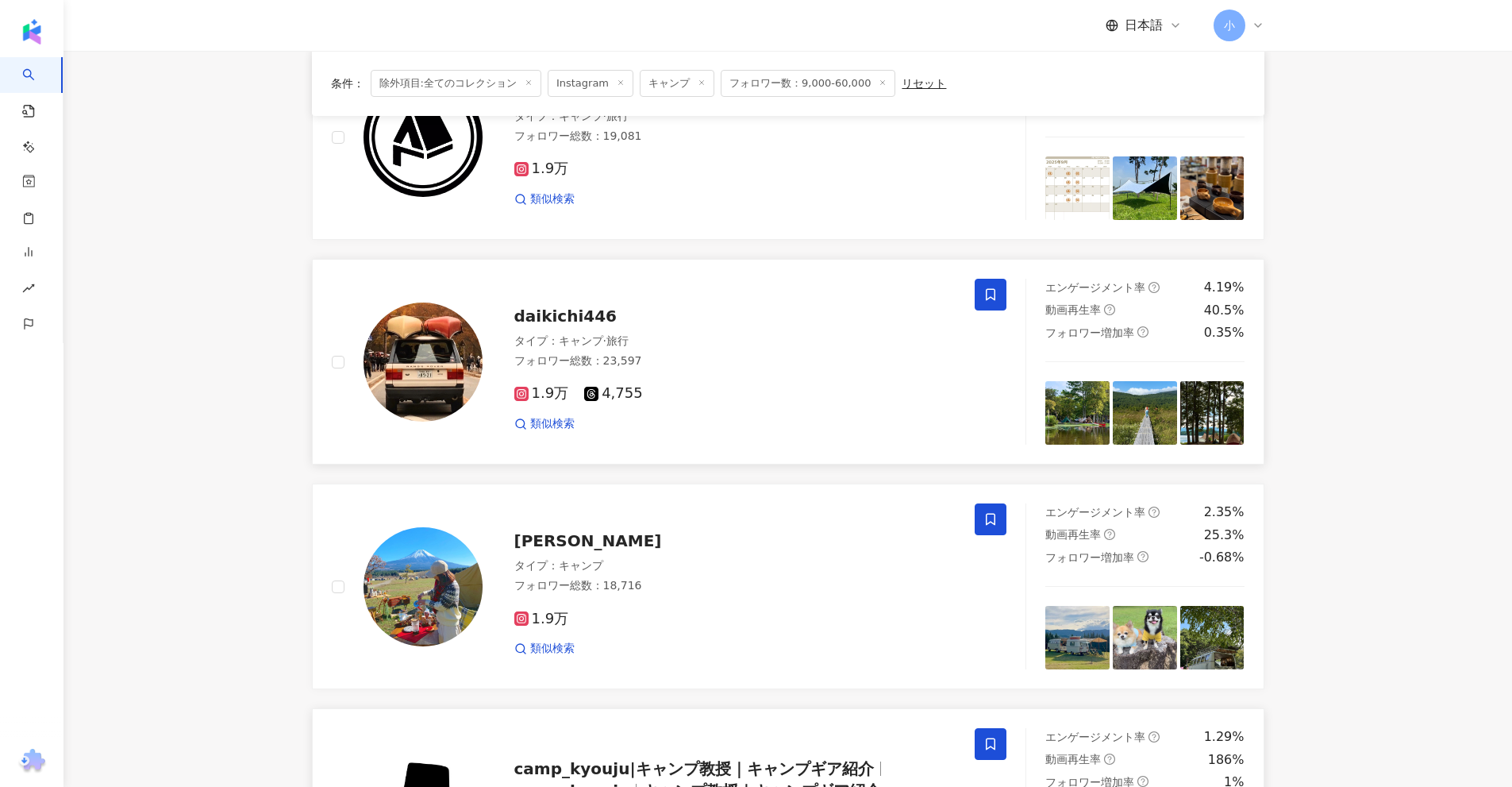
click at [993, 296] on icon at bounding box center [990, 295] width 14 height 14
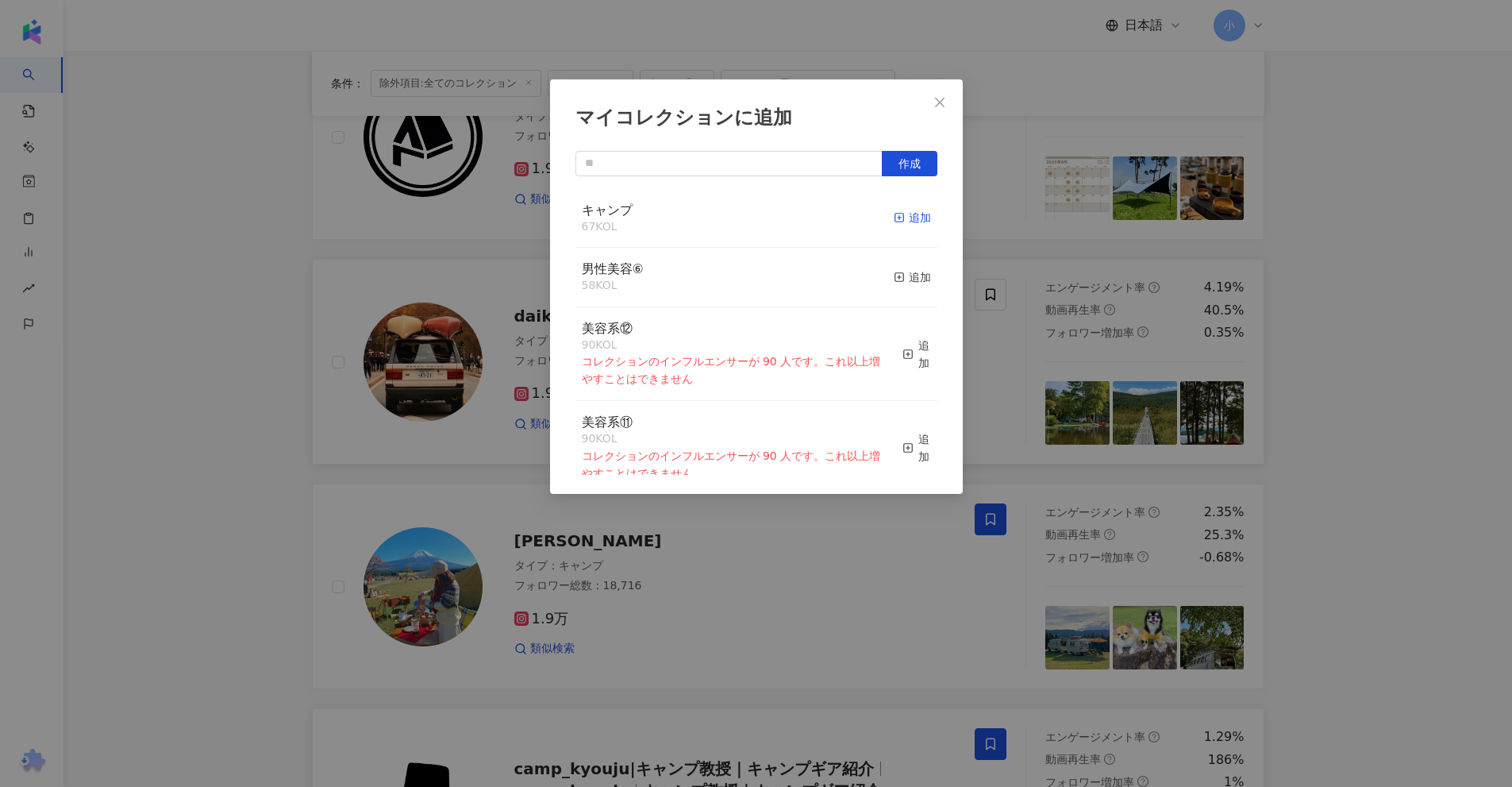
click at [894, 223] on icon "button" at bounding box center [899, 217] width 11 height 11
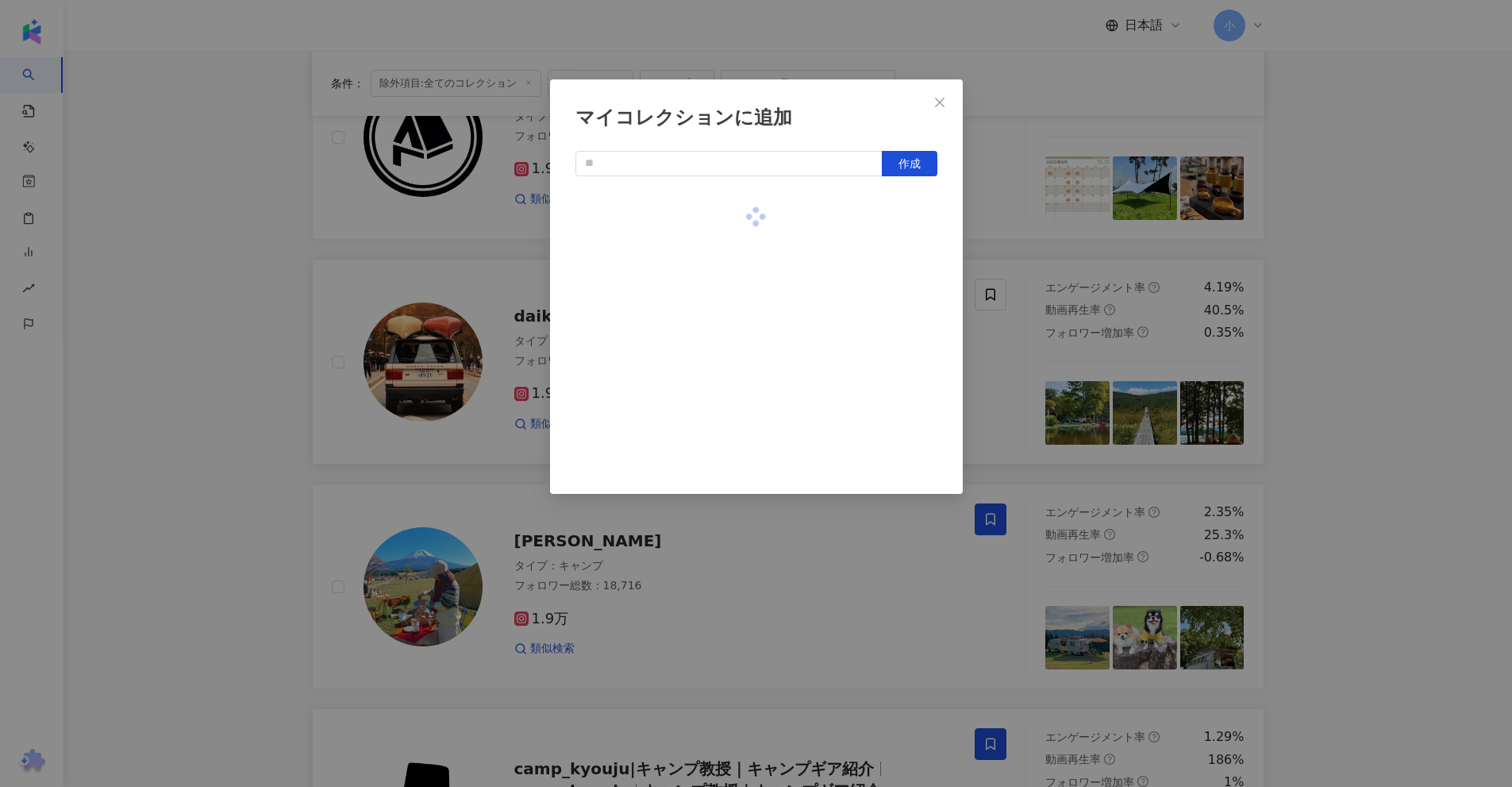
click at [1271, 297] on div "マイコレクションに追加 作成" at bounding box center [756, 393] width 1512 height 787
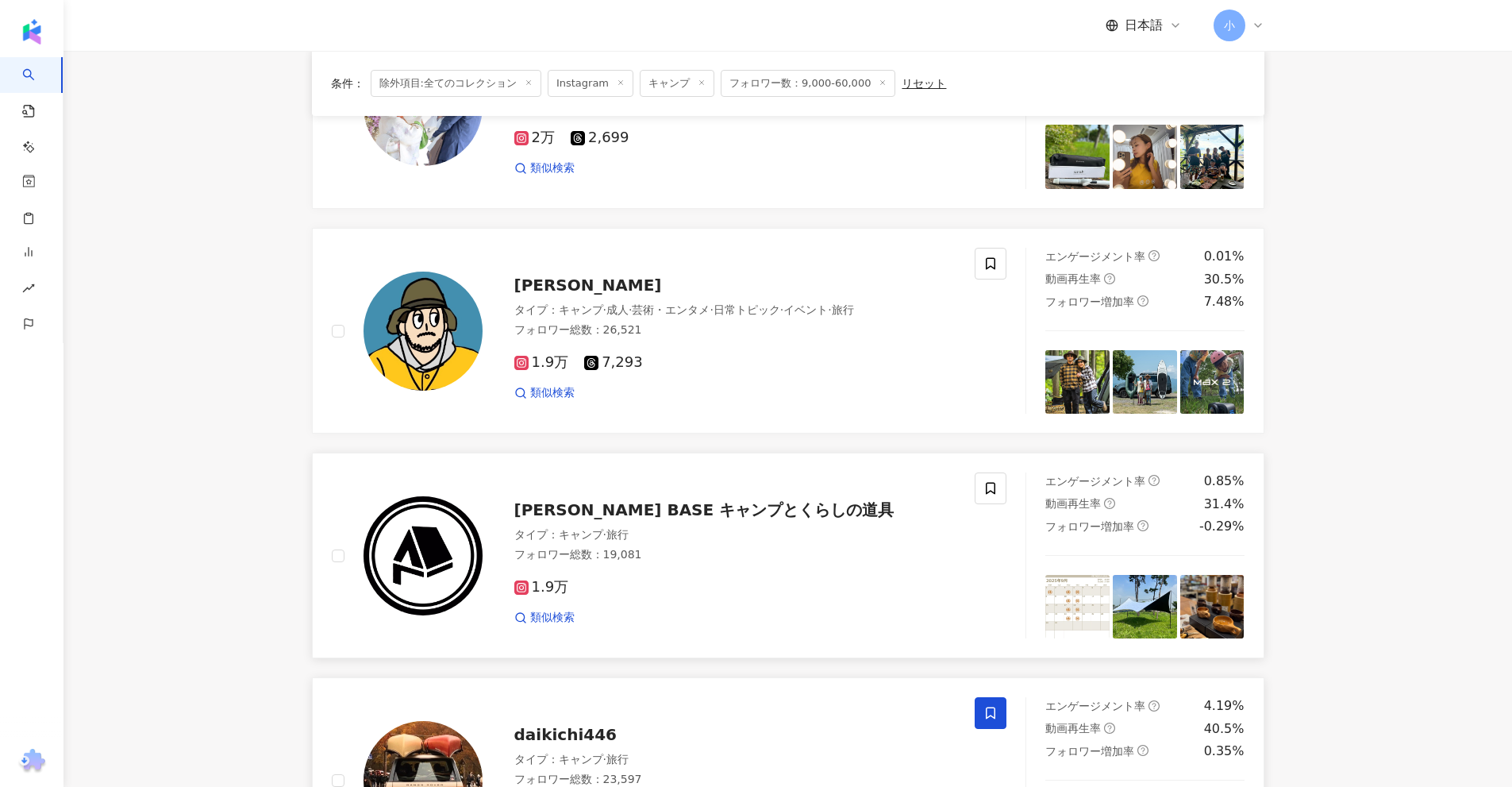
scroll to position [1305, 0]
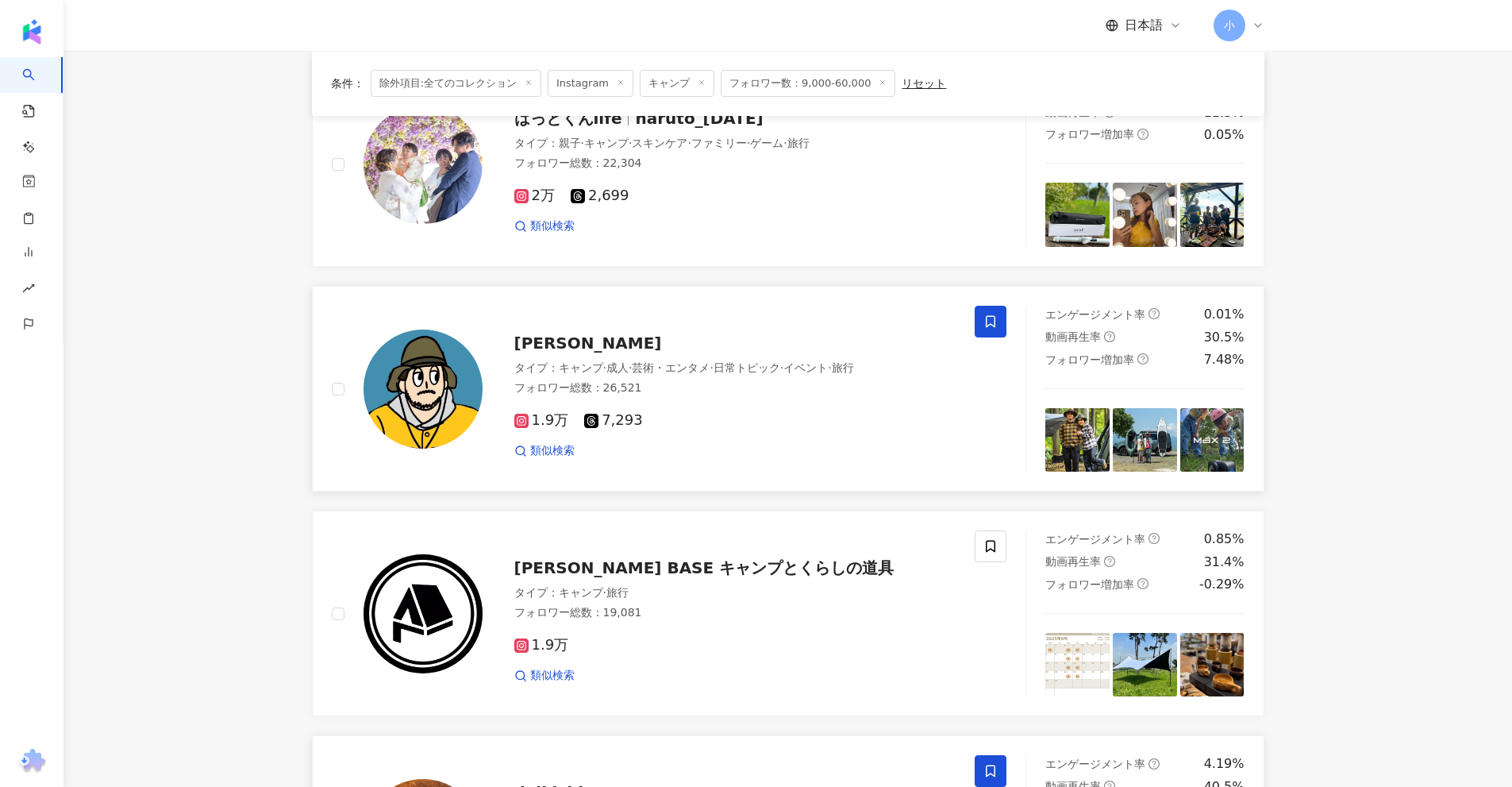
click at [993, 324] on icon at bounding box center [990, 322] width 14 height 14
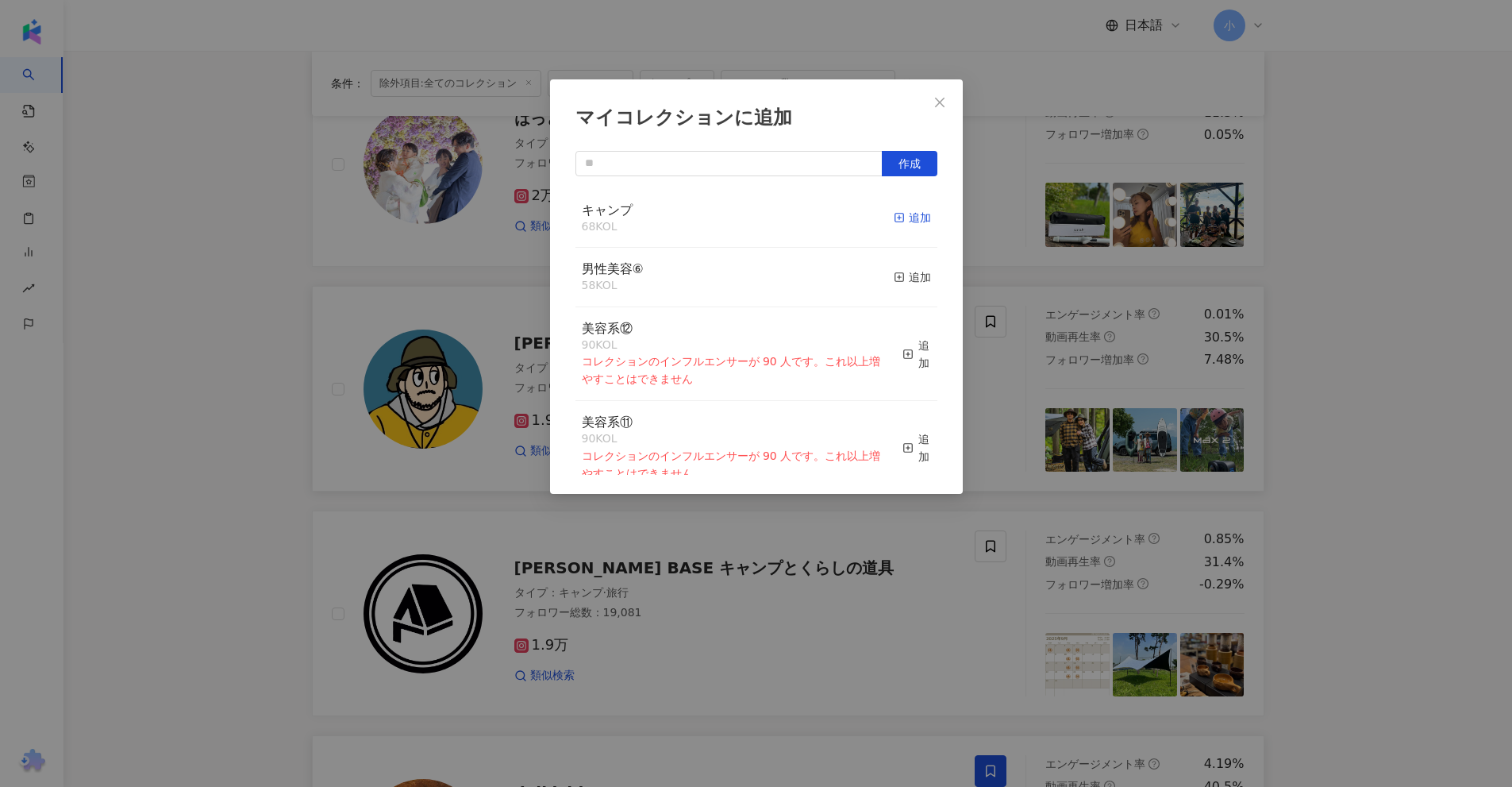
click at [899, 216] on div "追加" at bounding box center [912, 218] width 37 height 17
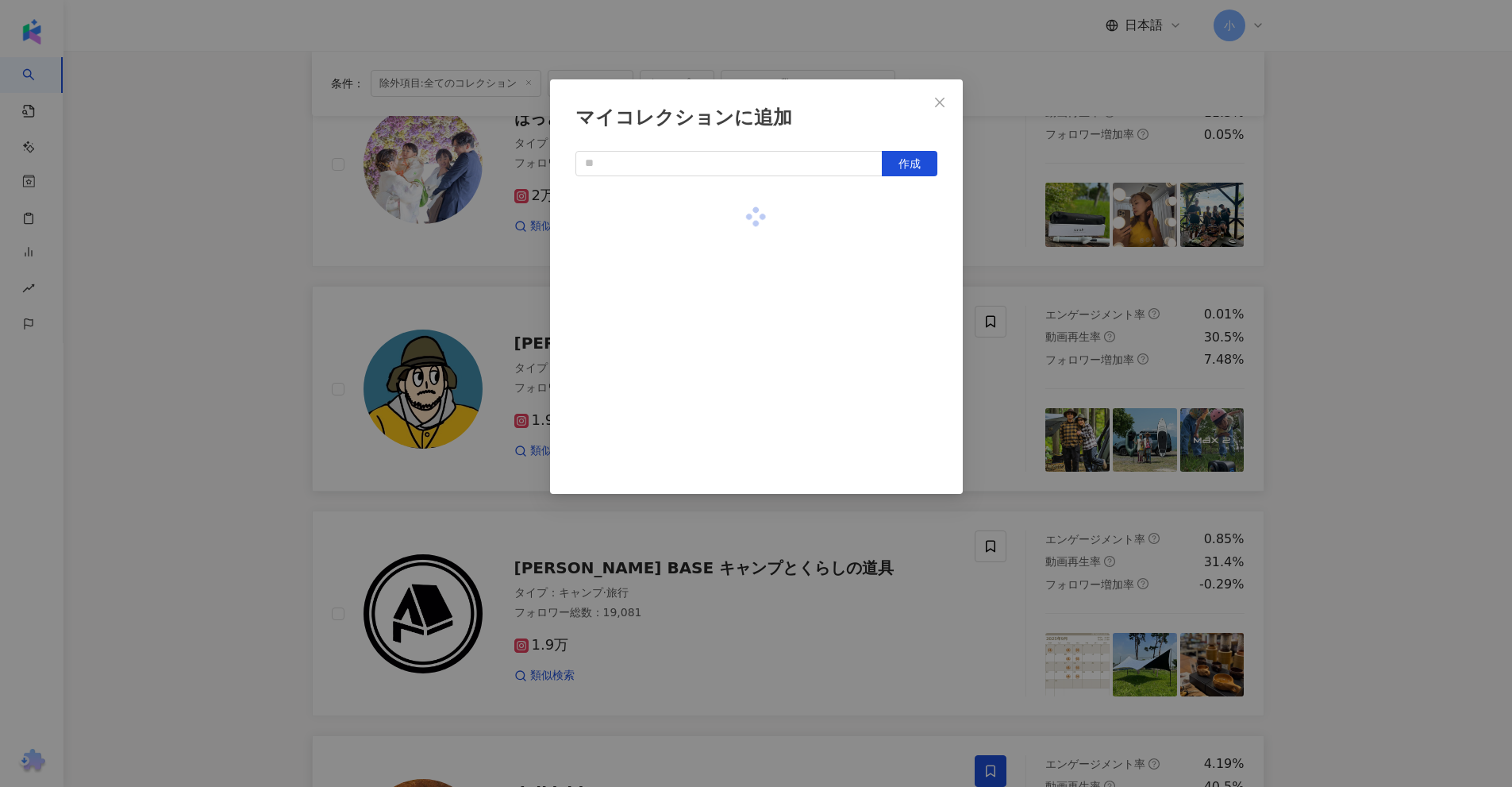
click at [1312, 280] on div "マイコレクションに追加 作成" at bounding box center [756, 393] width 1512 height 787
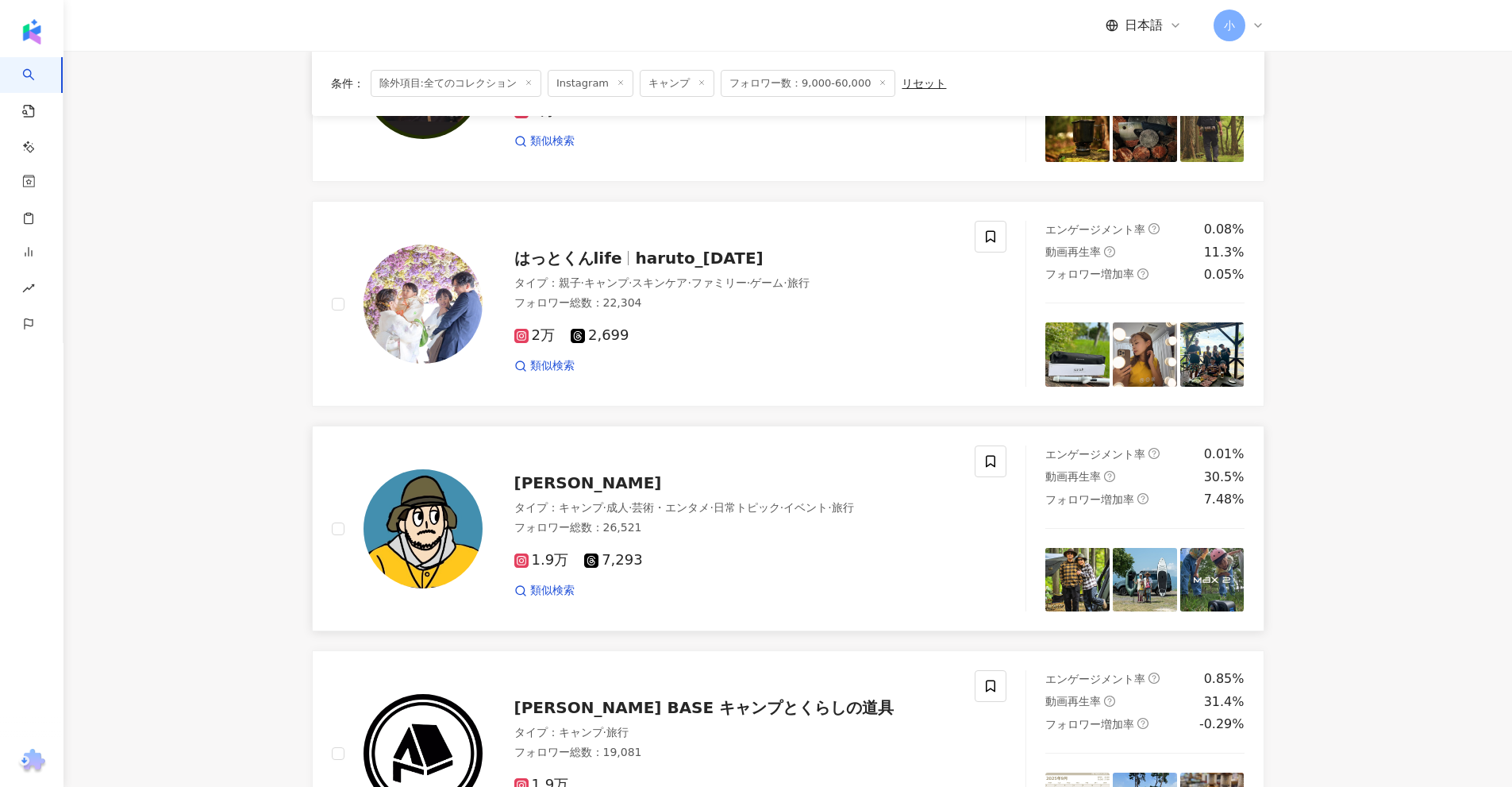
scroll to position [1067, 0]
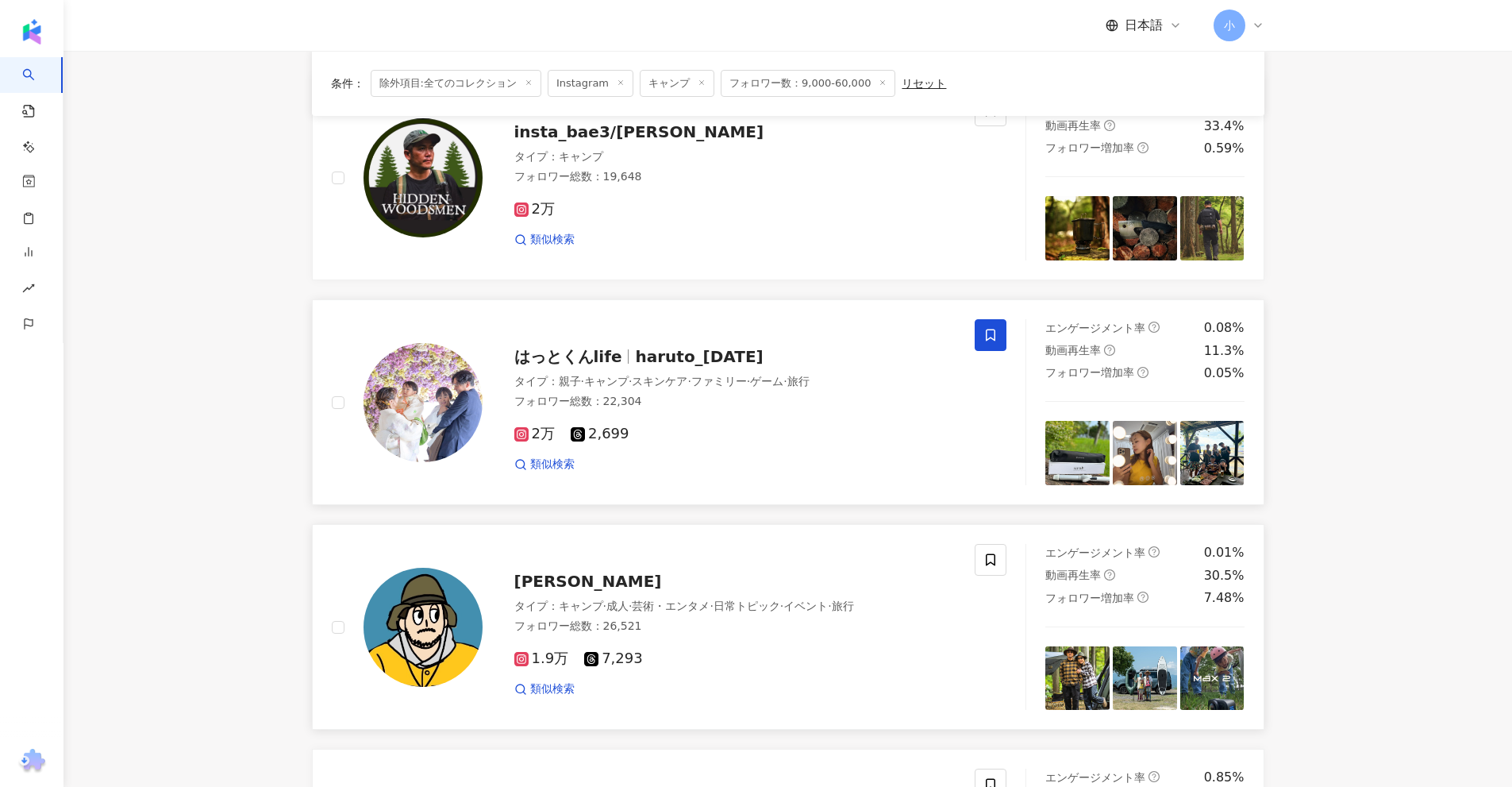
click at [995, 328] on icon at bounding box center [990, 335] width 14 height 14
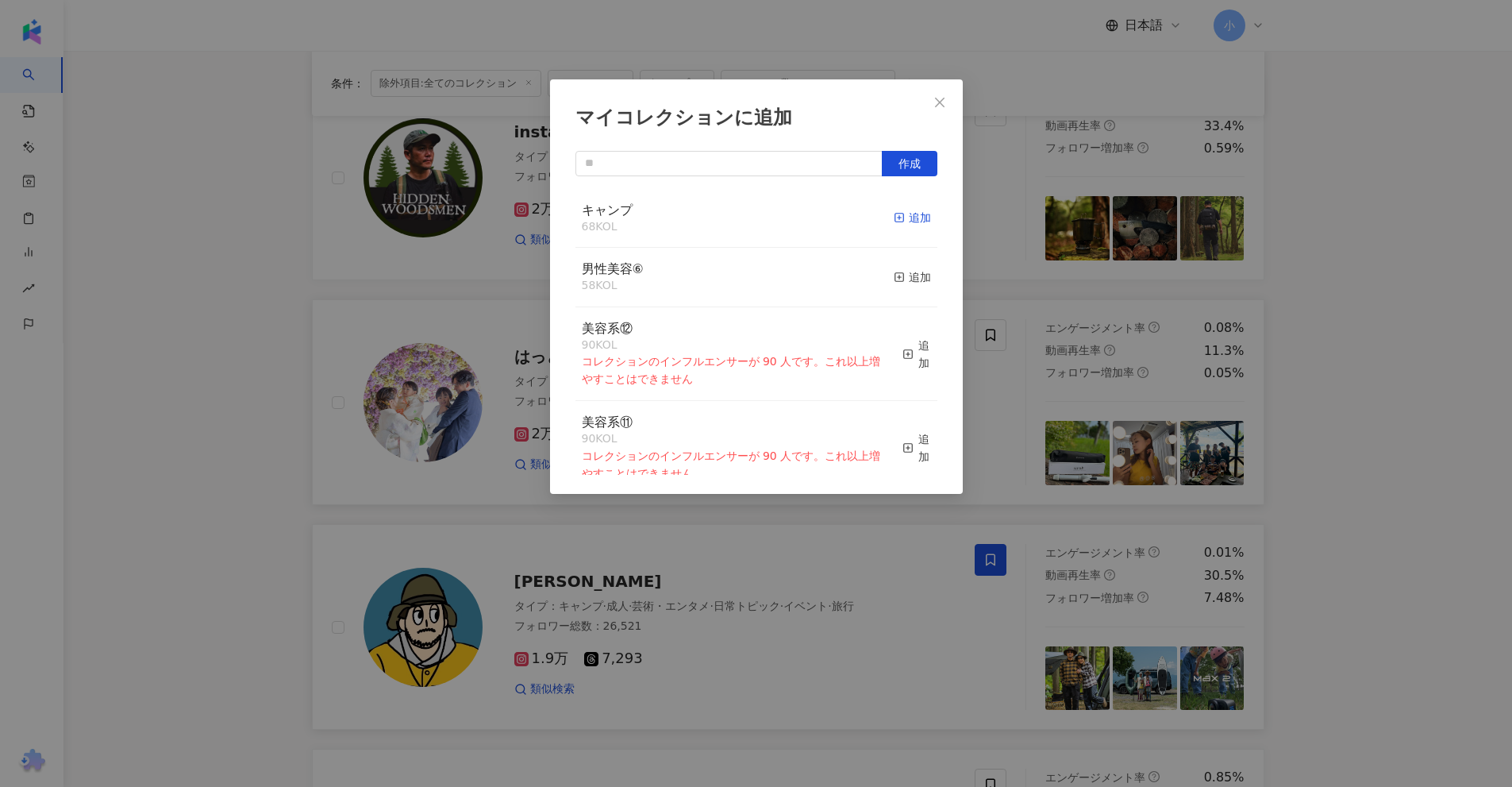
click at [903, 213] on div "追加" at bounding box center [912, 218] width 37 height 17
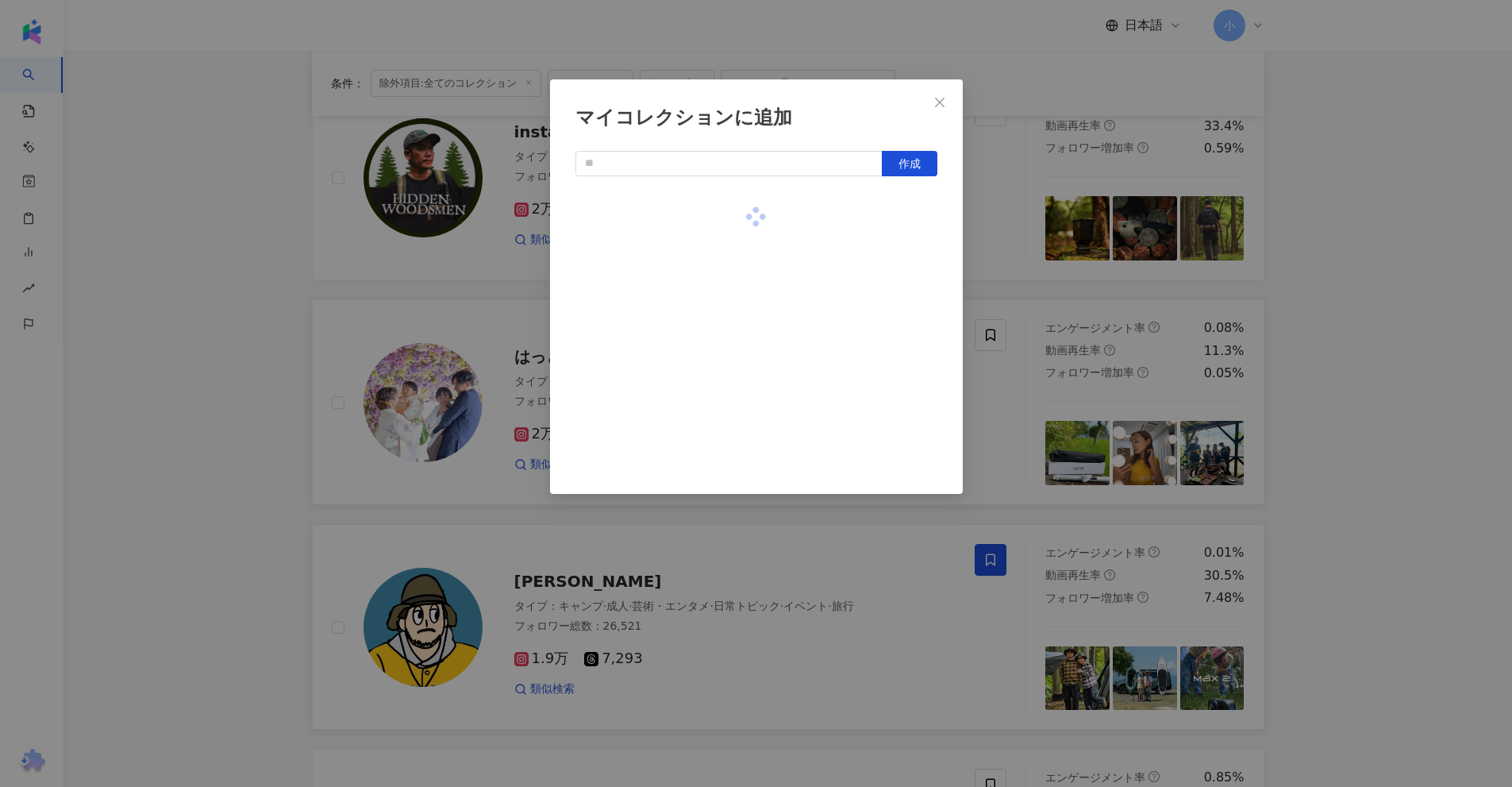
click at [1344, 275] on div "マイコレクションに追加 作成" at bounding box center [756, 393] width 1512 height 787
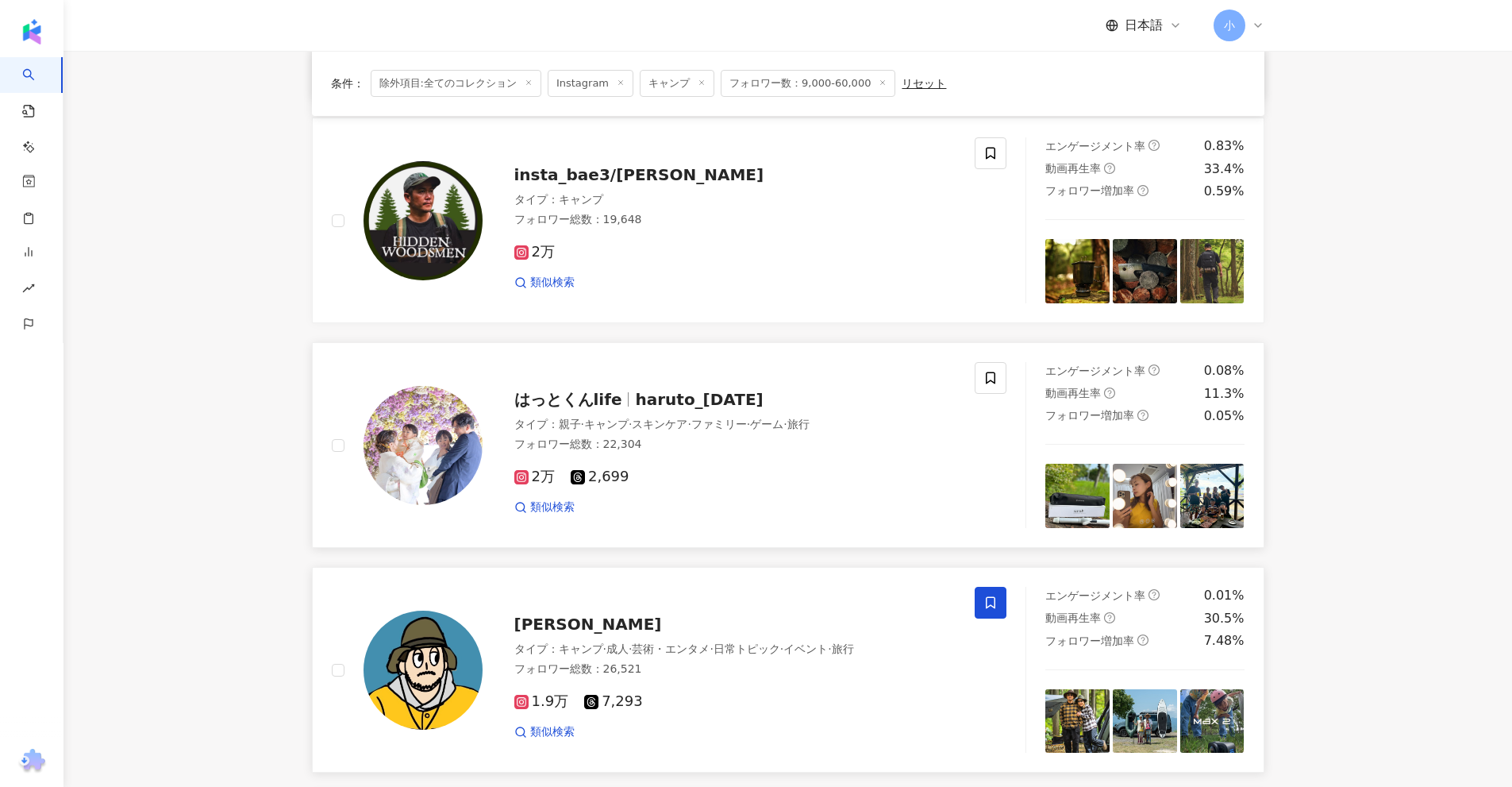
scroll to position [829, 0]
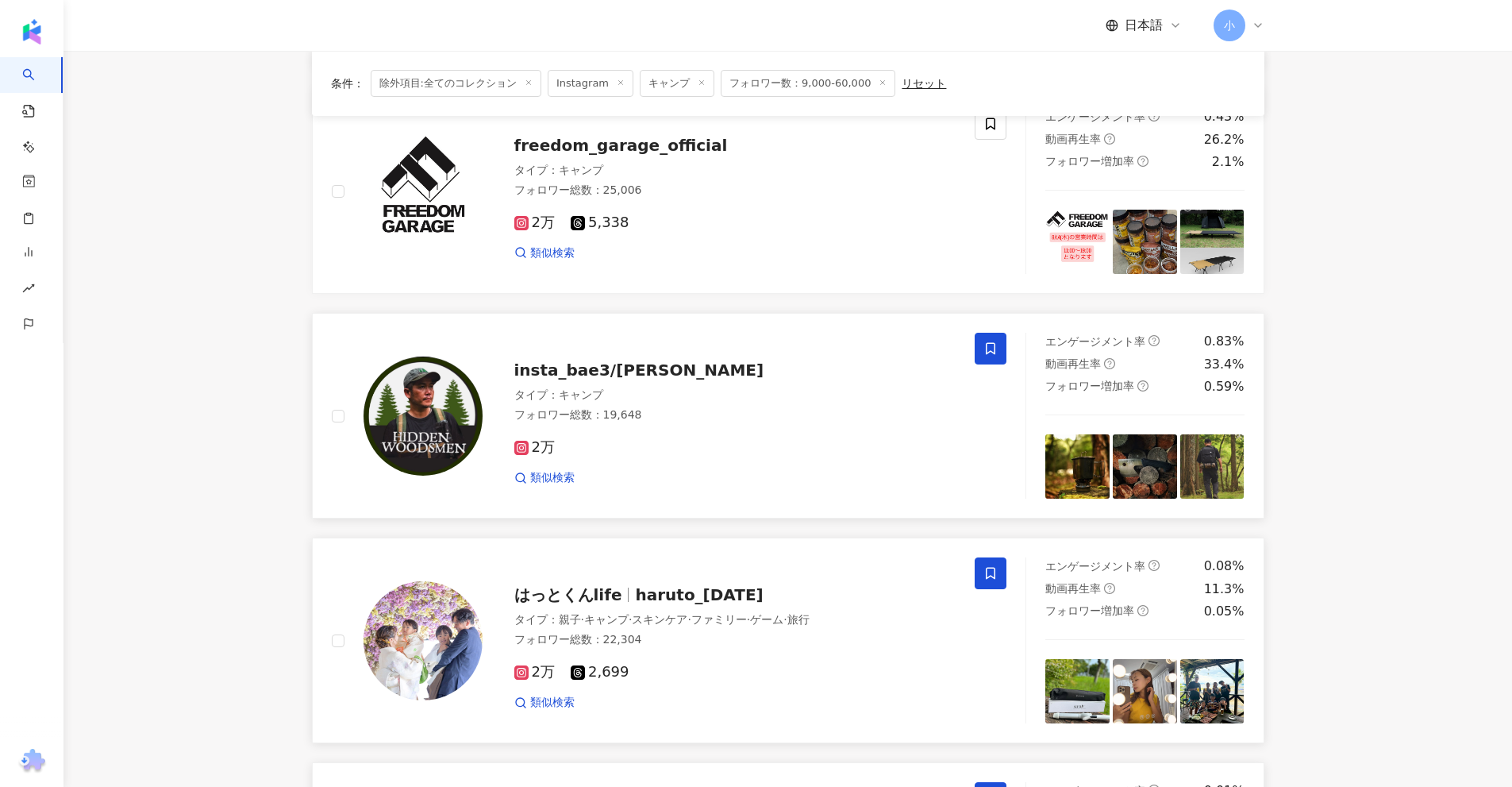
click at [989, 350] on icon at bounding box center [990, 349] width 14 height 14
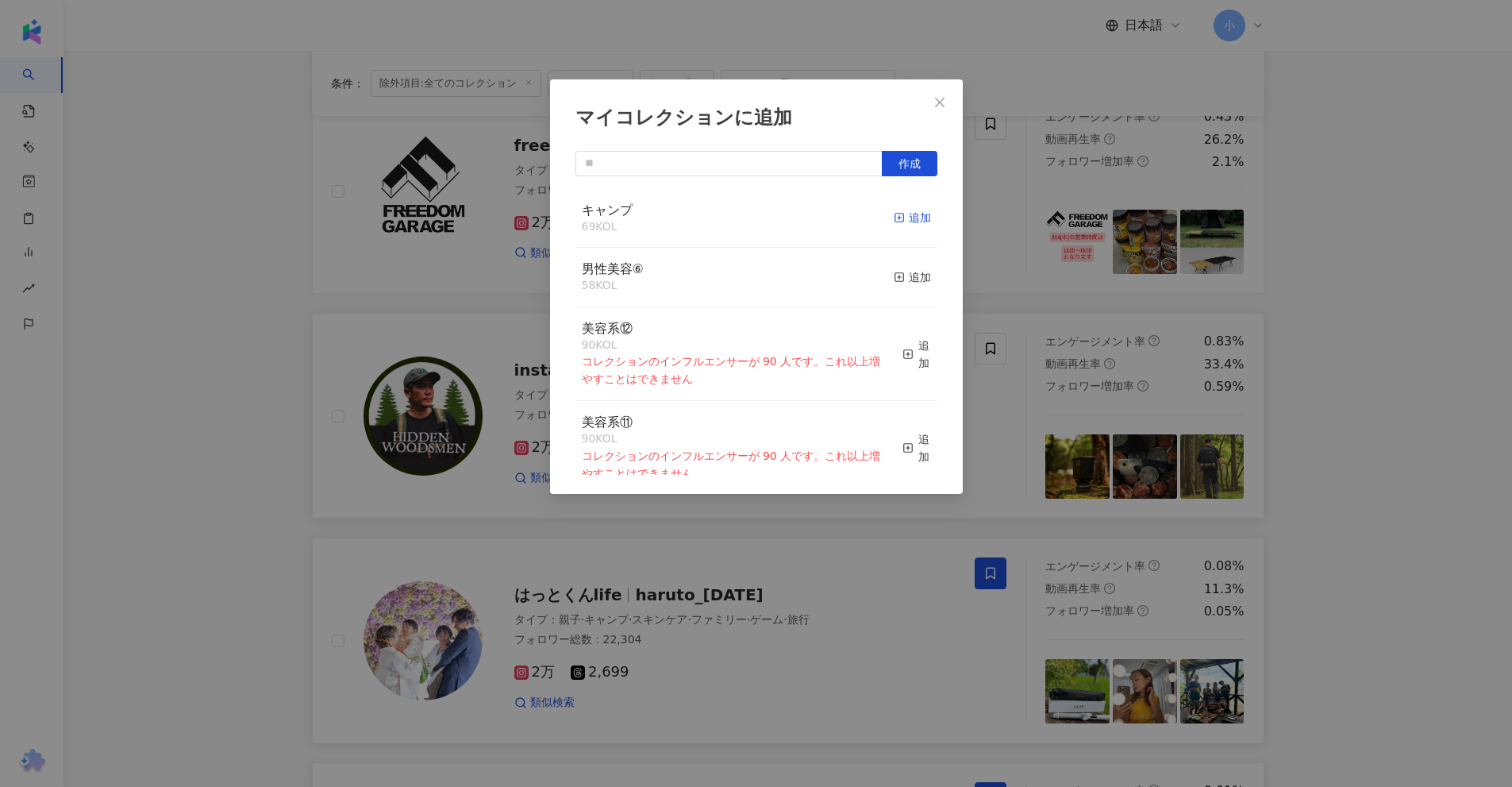
click at [903, 216] on div "追加" at bounding box center [912, 218] width 37 height 17
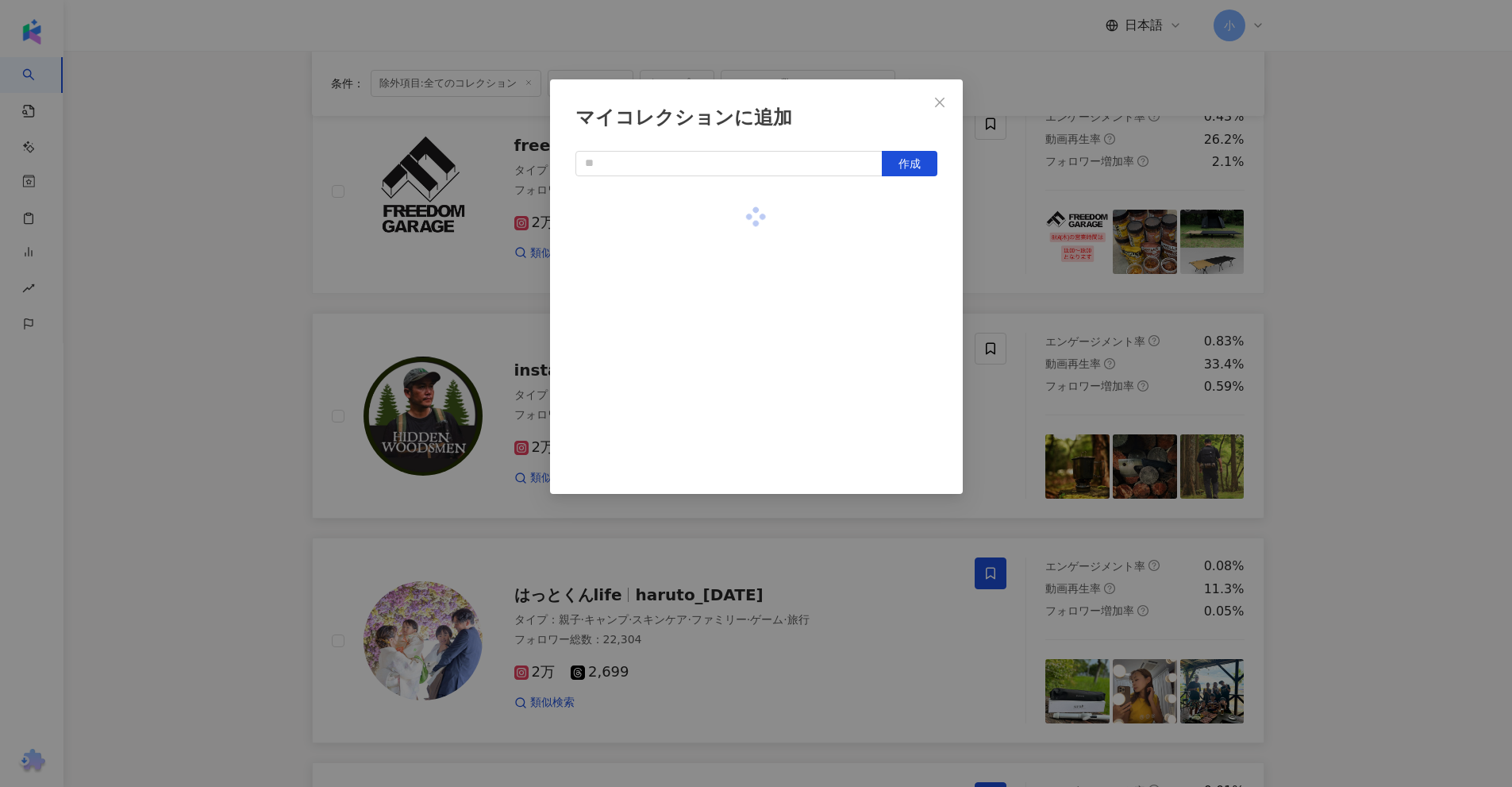
click at [1332, 307] on div "マイコレクションに追加 作成" at bounding box center [756, 393] width 1512 height 787
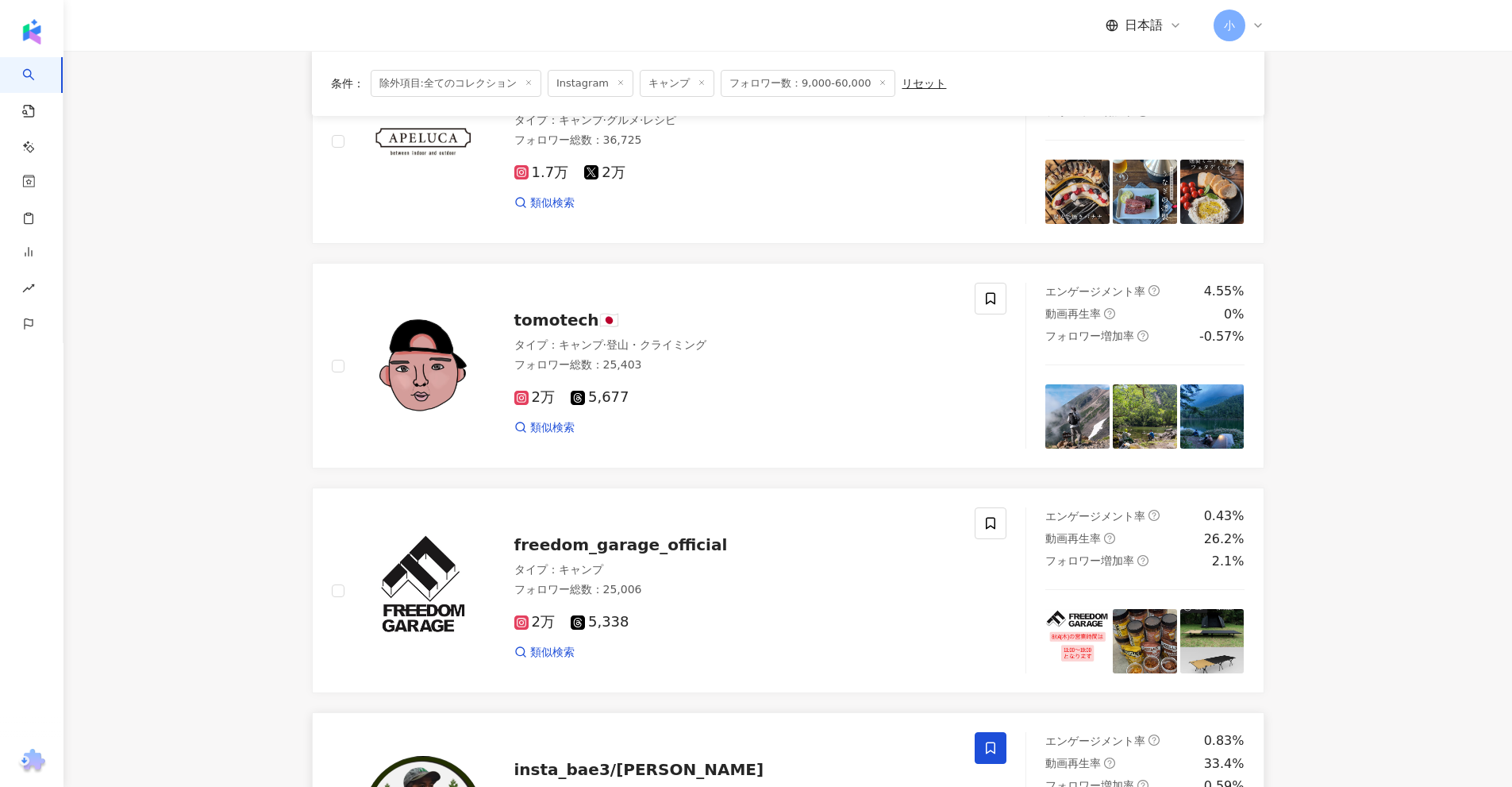
scroll to position [352, 0]
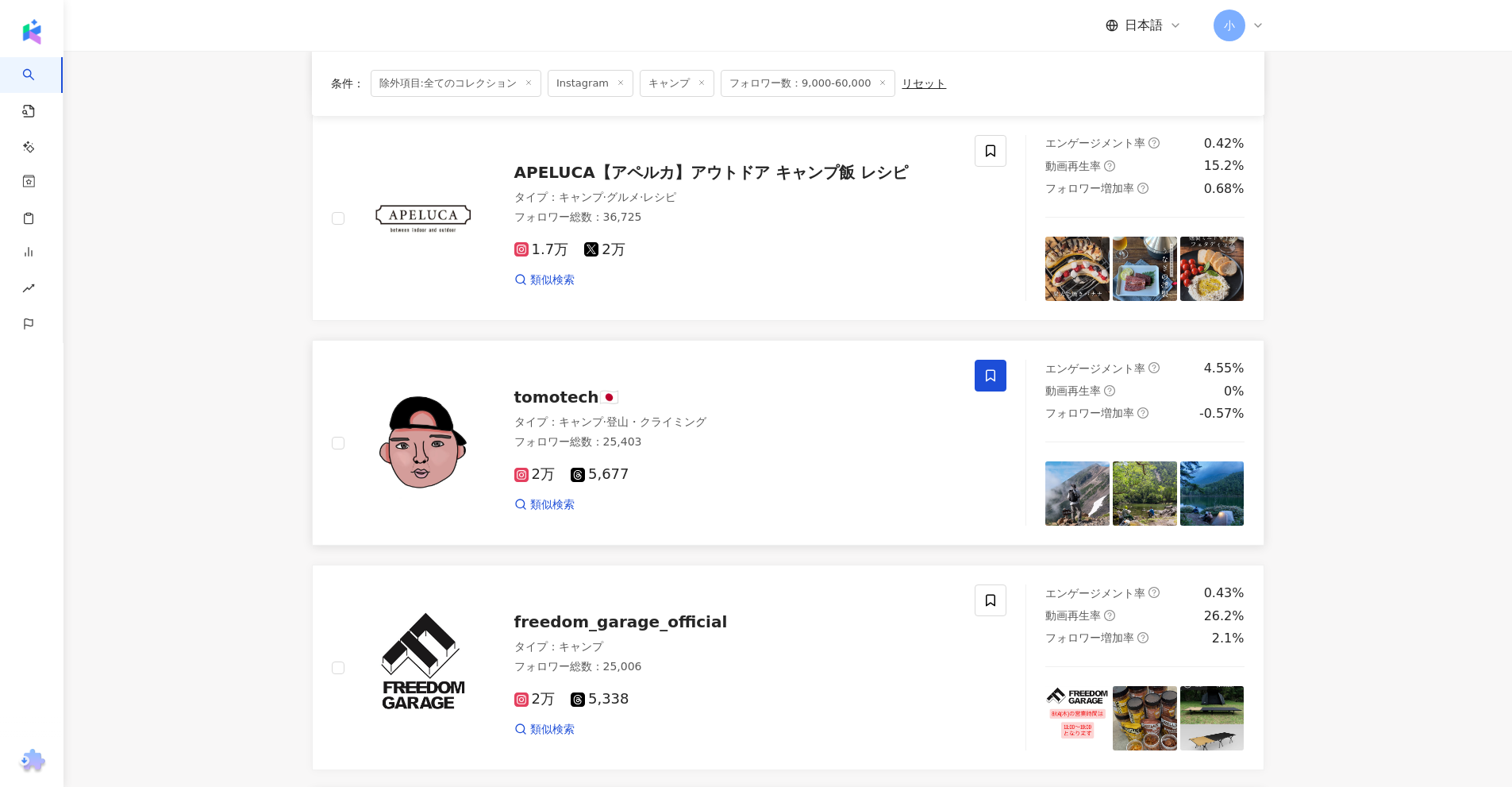
click at [989, 369] on icon at bounding box center [990, 376] width 14 height 14
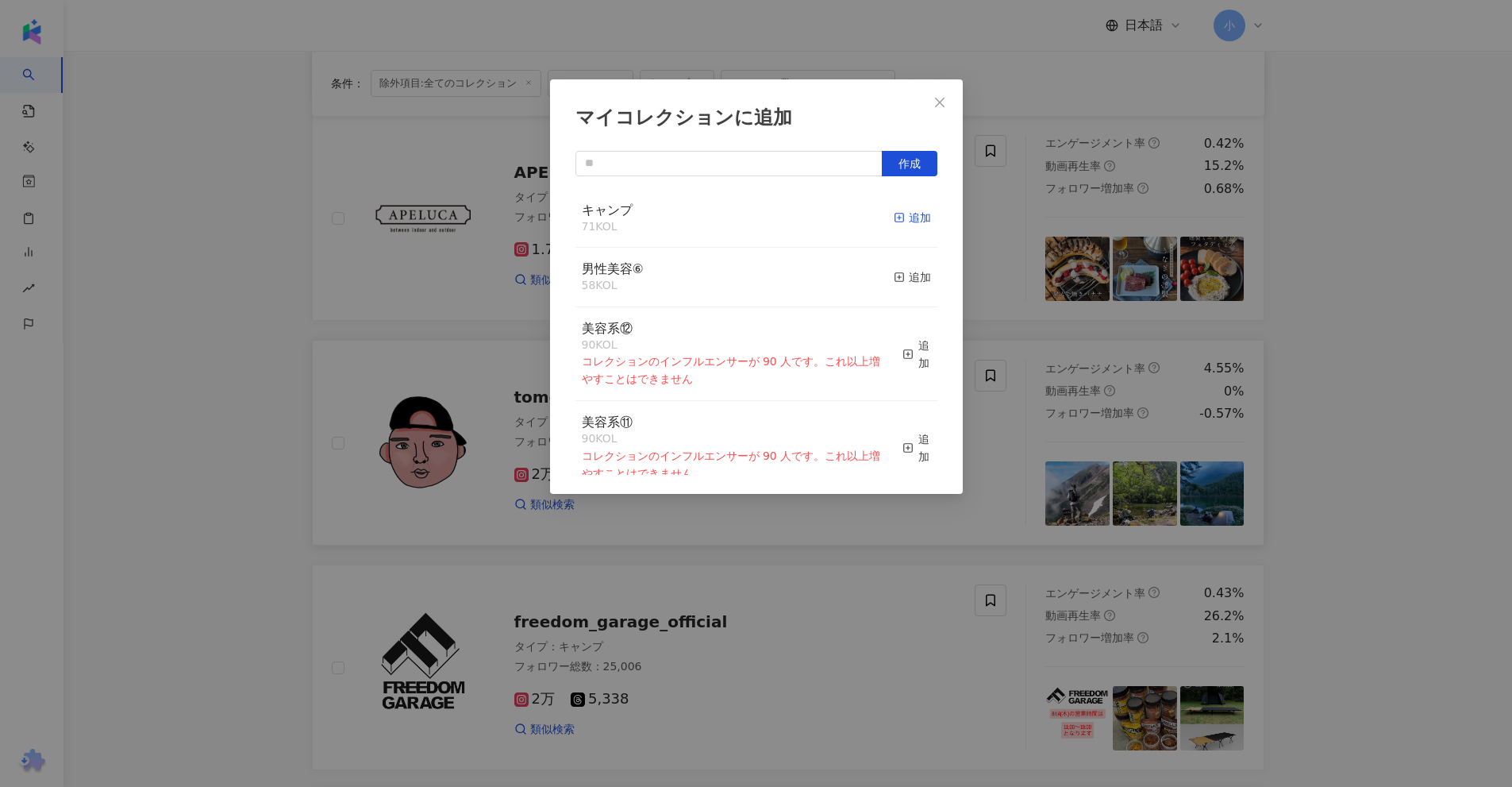
click at [904, 218] on div "追加" at bounding box center [912, 218] width 37 height 17
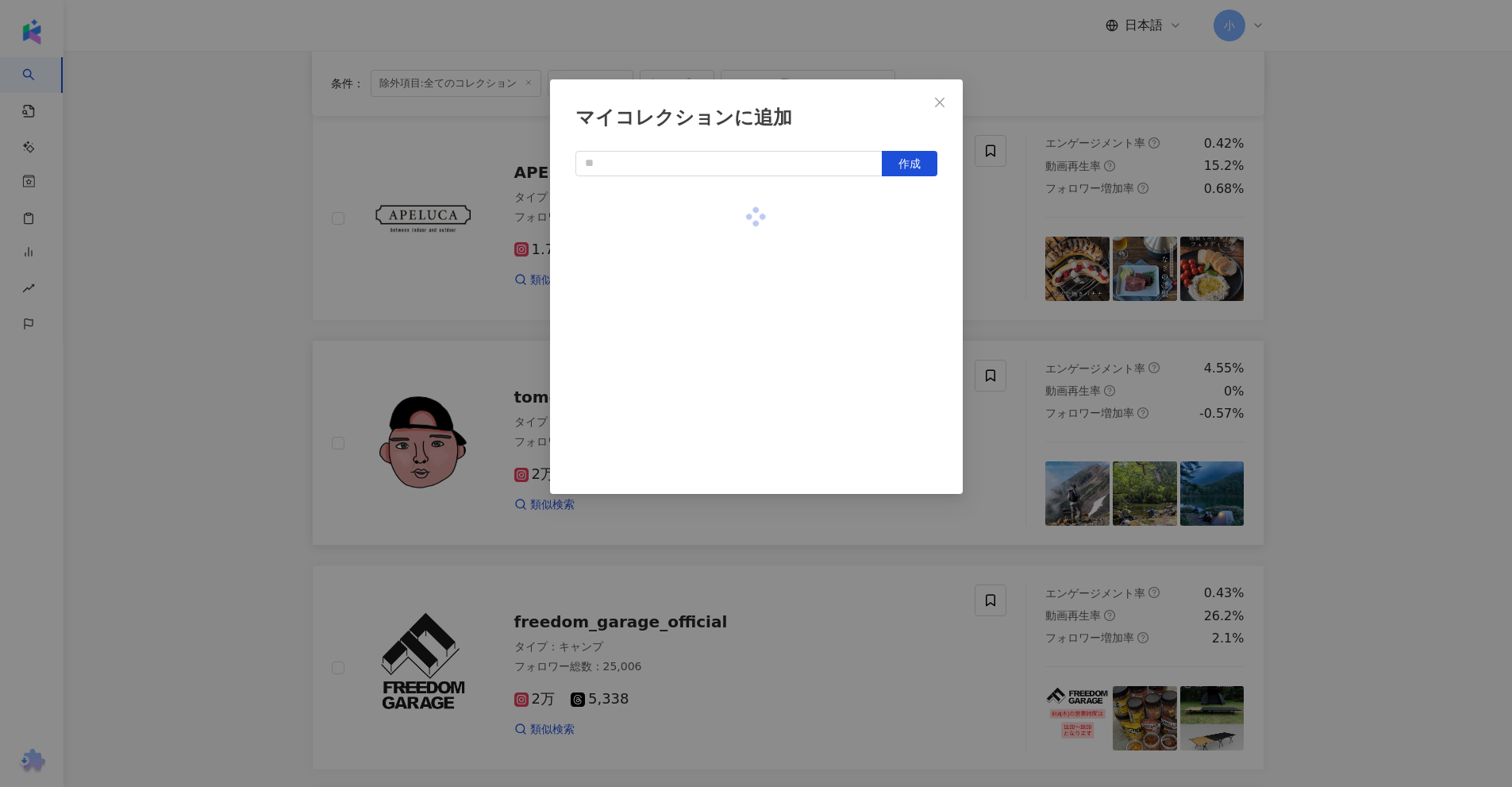
click at [1380, 311] on div "マイコレクションに追加 作成" at bounding box center [756, 393] width 1512 height 787
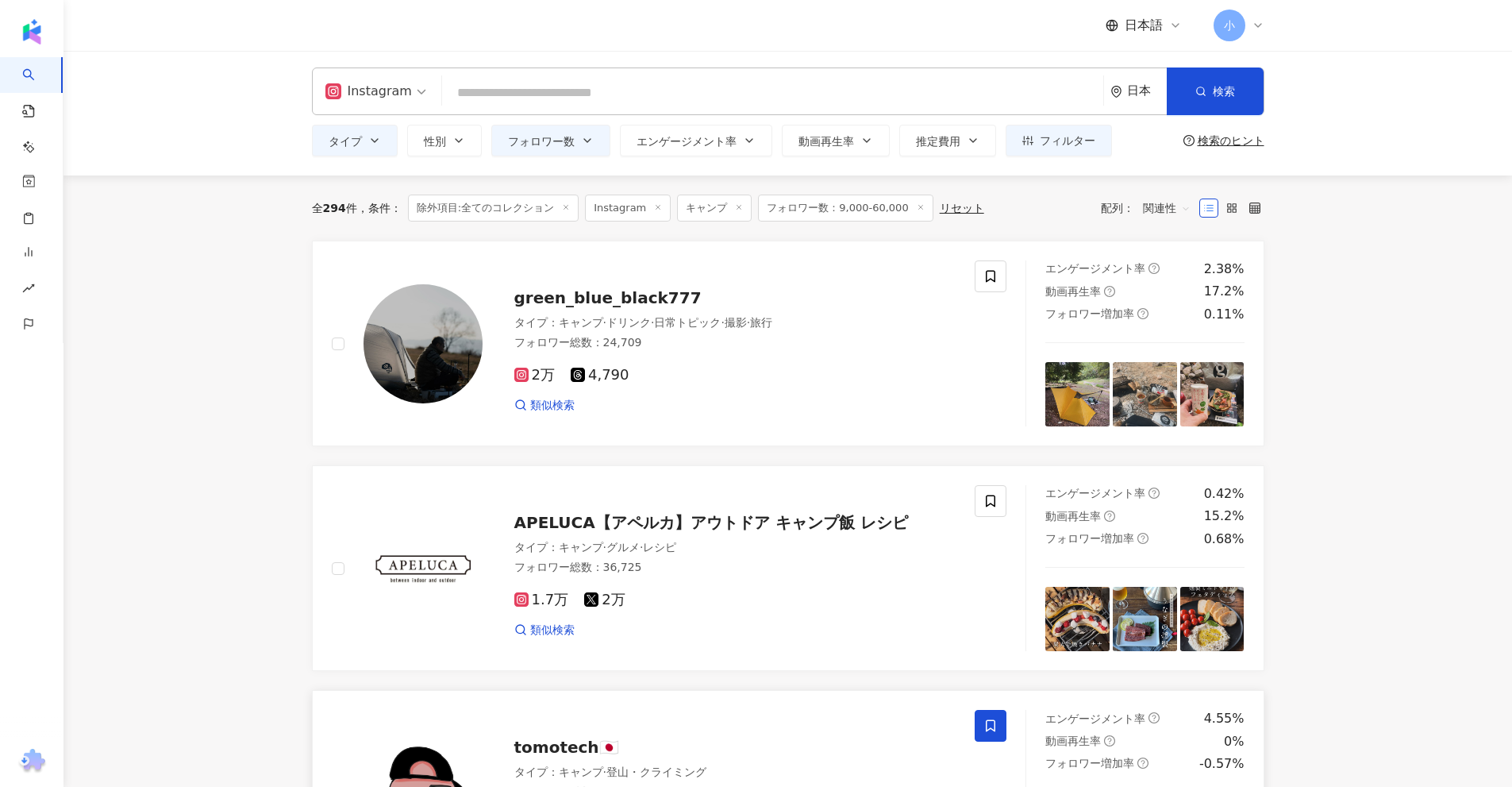
scroll to position [0, 0]
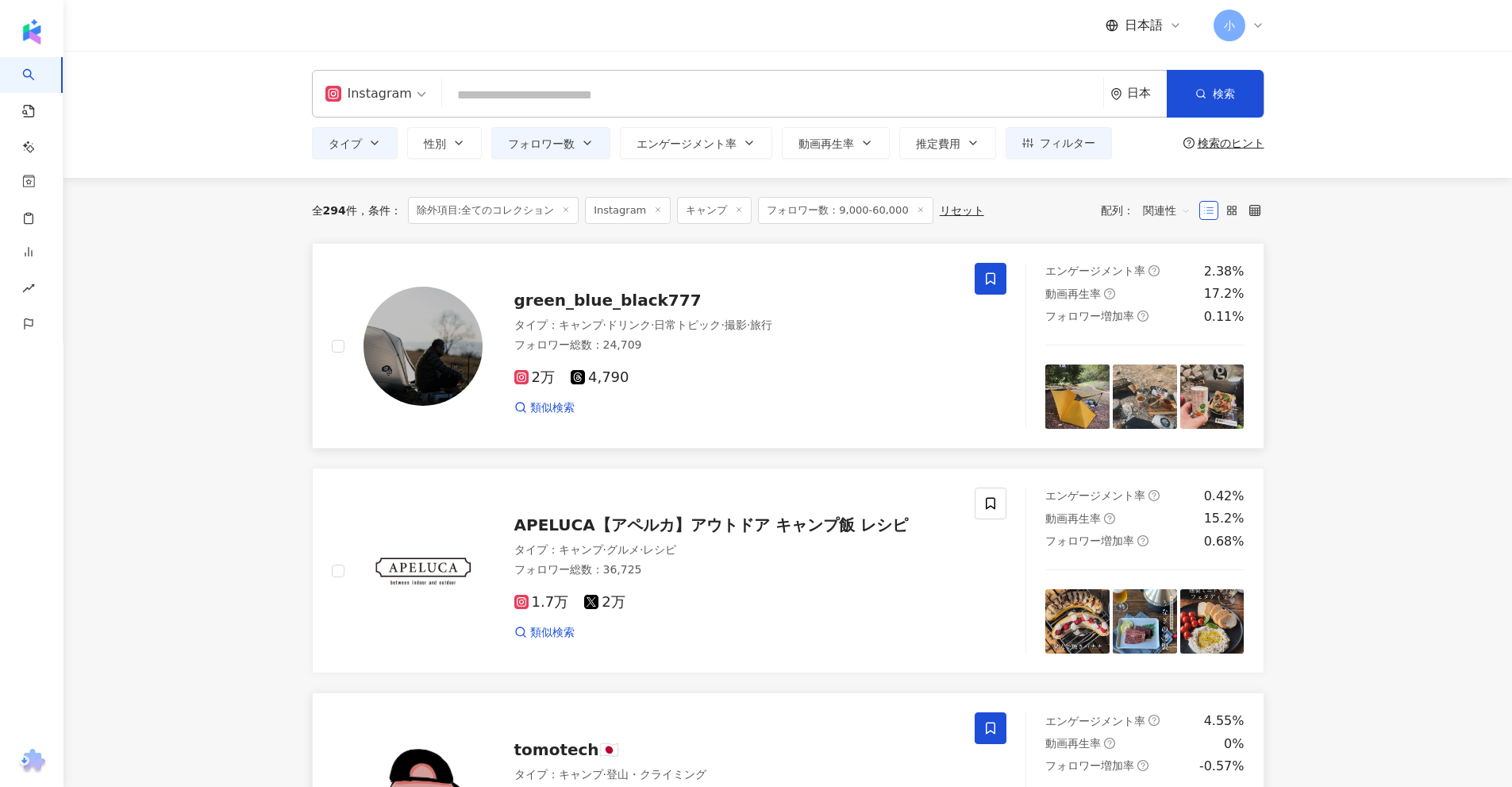
click at [997, 280] on icon at bounding box center [990, 278] width 14 height 14
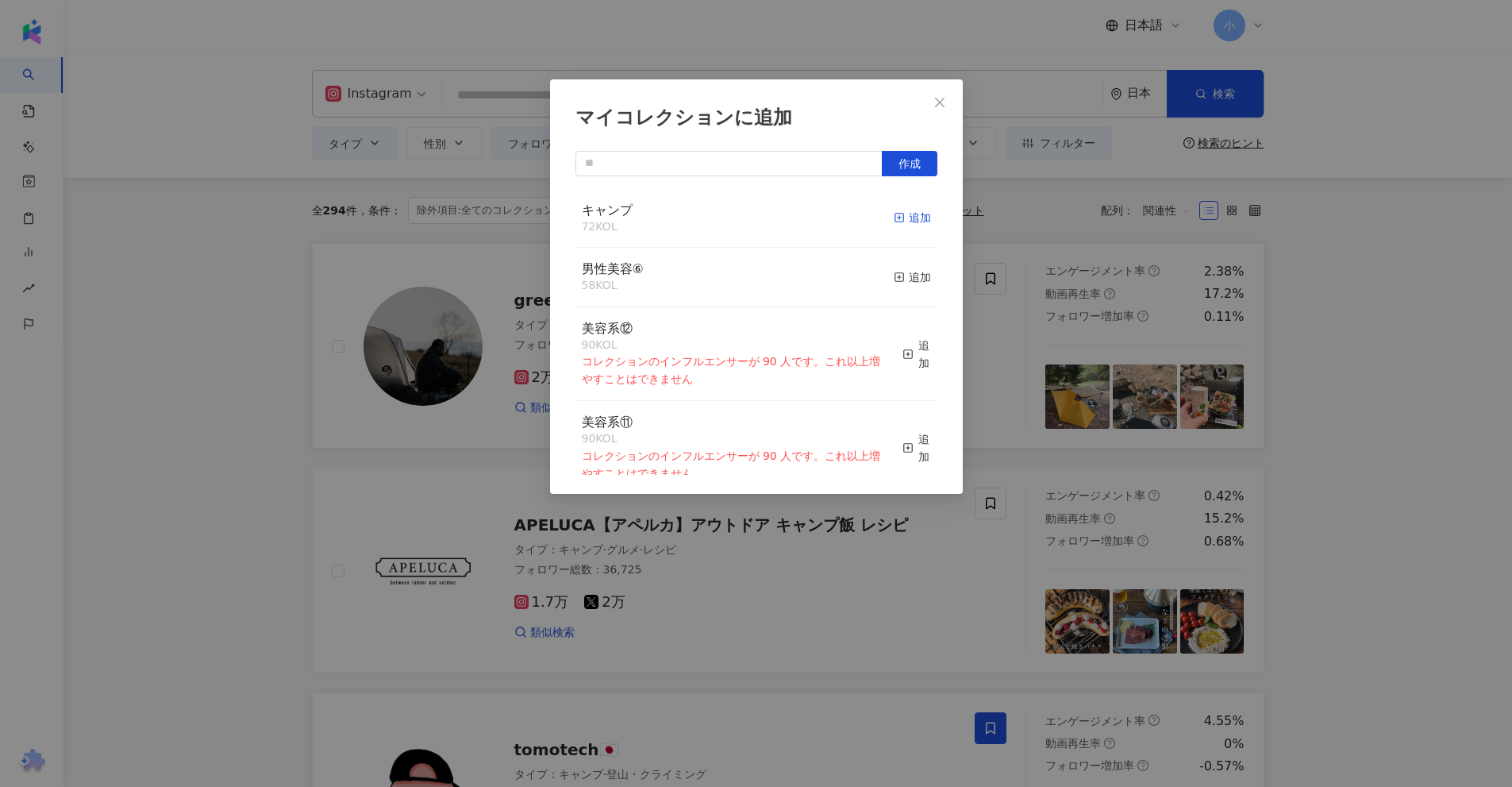
click at [909, 221] on div "追加" at bounding box center [912, 218] width 37 height 17
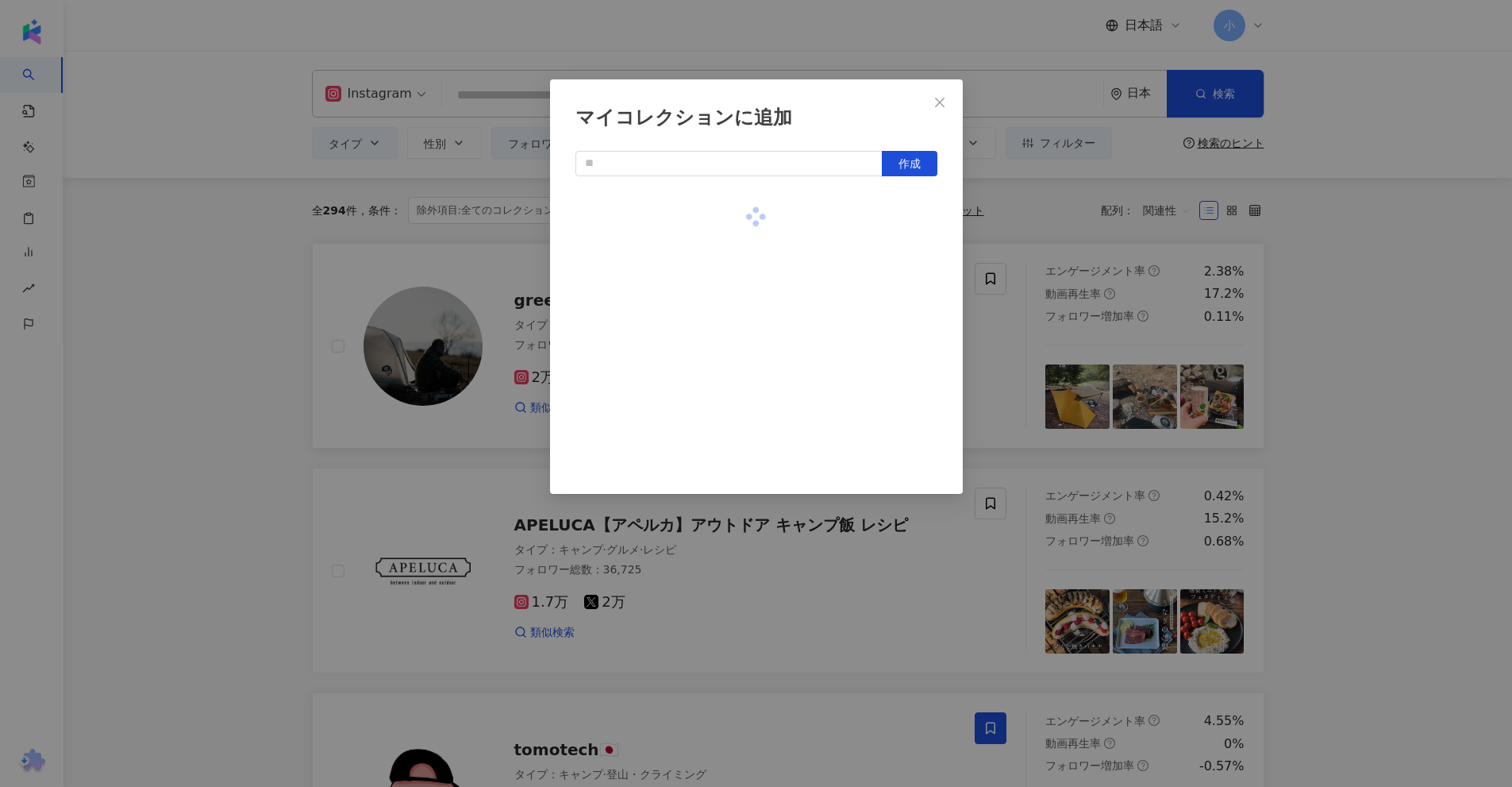
click at [1333, 286] on div "マイコレクションに追加 作成" at bounding box center [756, 393] width 1512 height 787
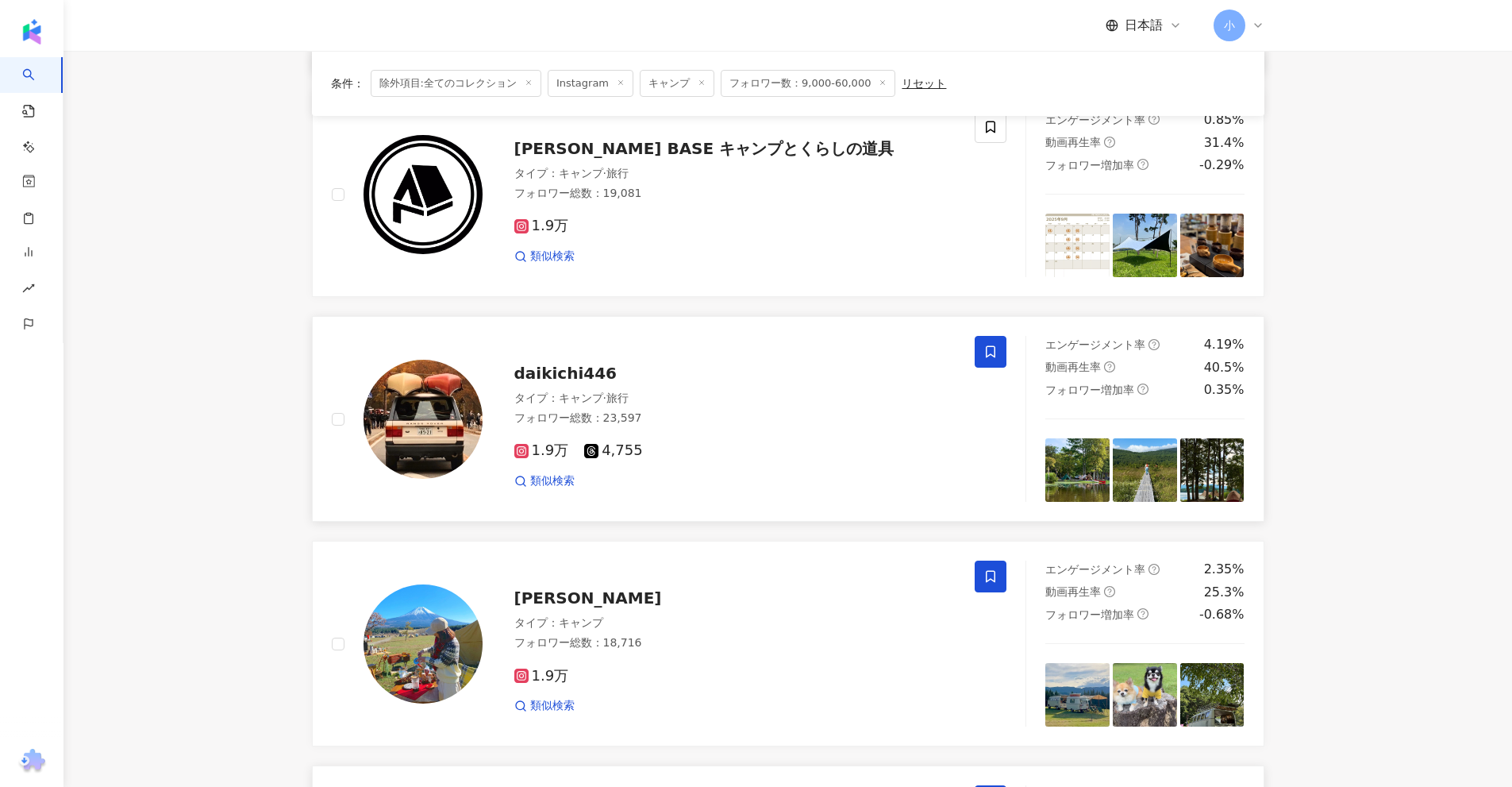
scroll to position [2495, 0]
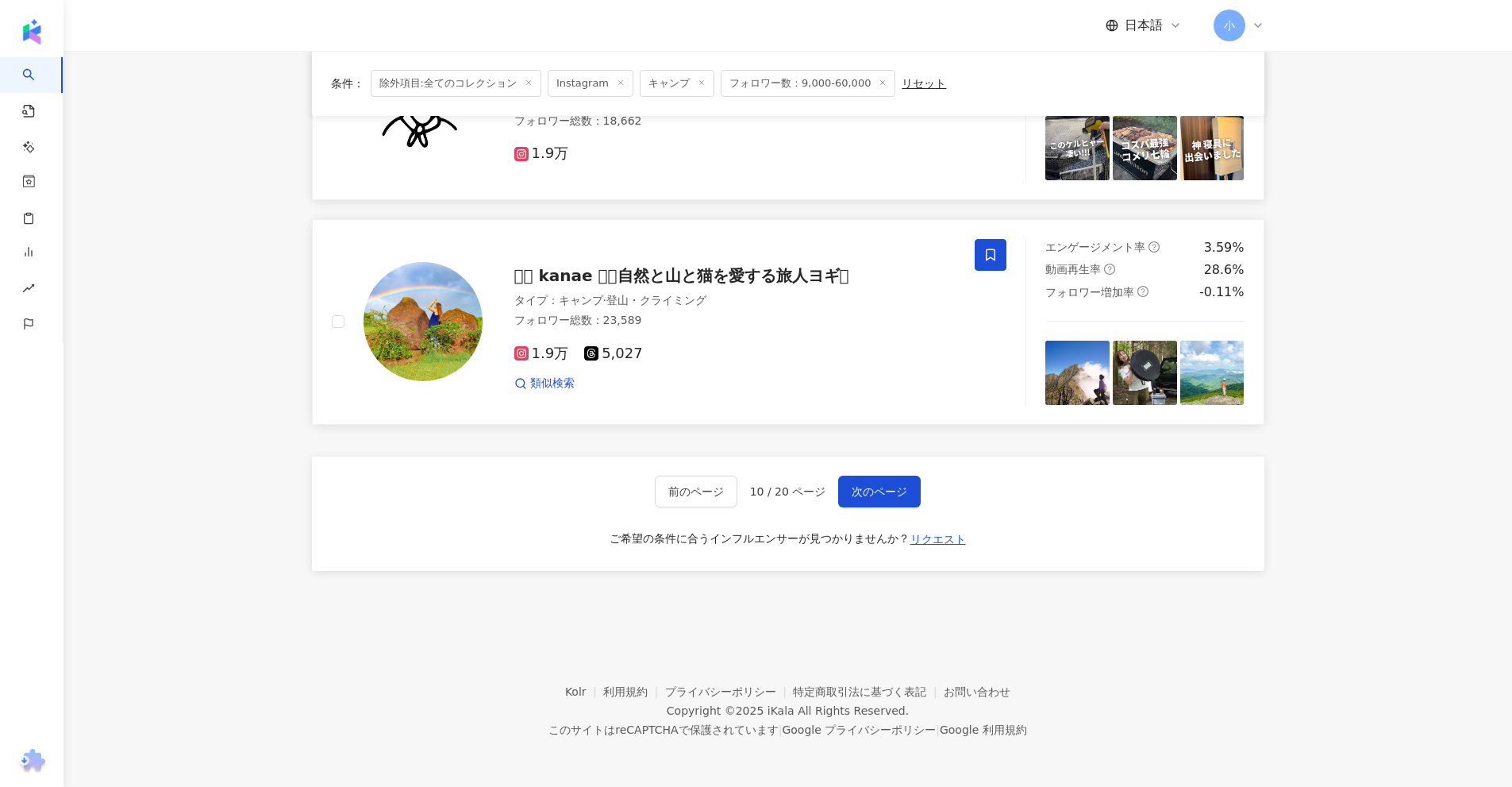
drag, startPoint x: 1374, startPoint y: 218, endPoint x: 1393, endPoint y: 672, distance: 454.4
click at [892, 492] on span "次のページ" at bounding box center [879, 491] width 56 height 13
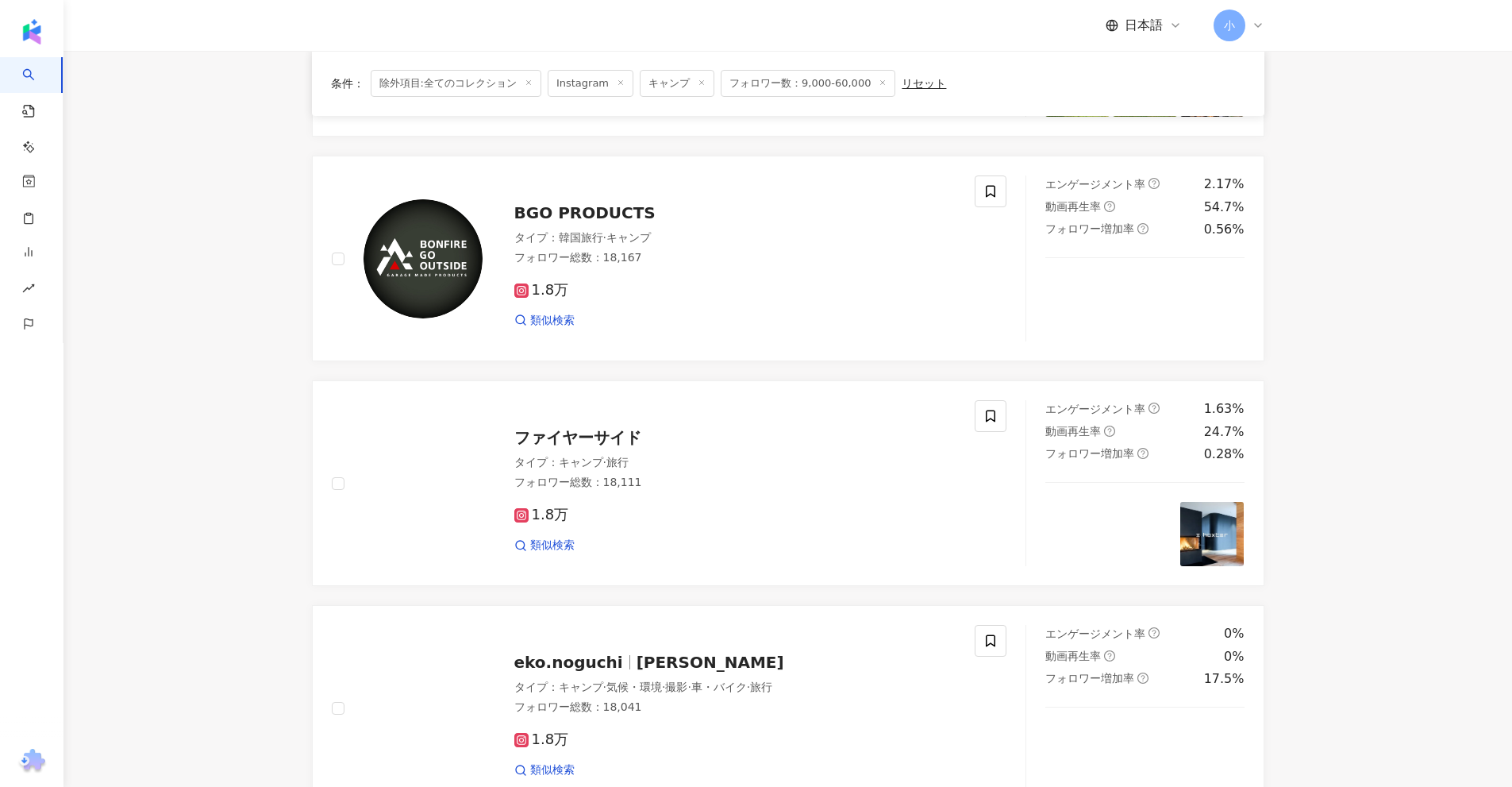
scroll to position [2529, 0]
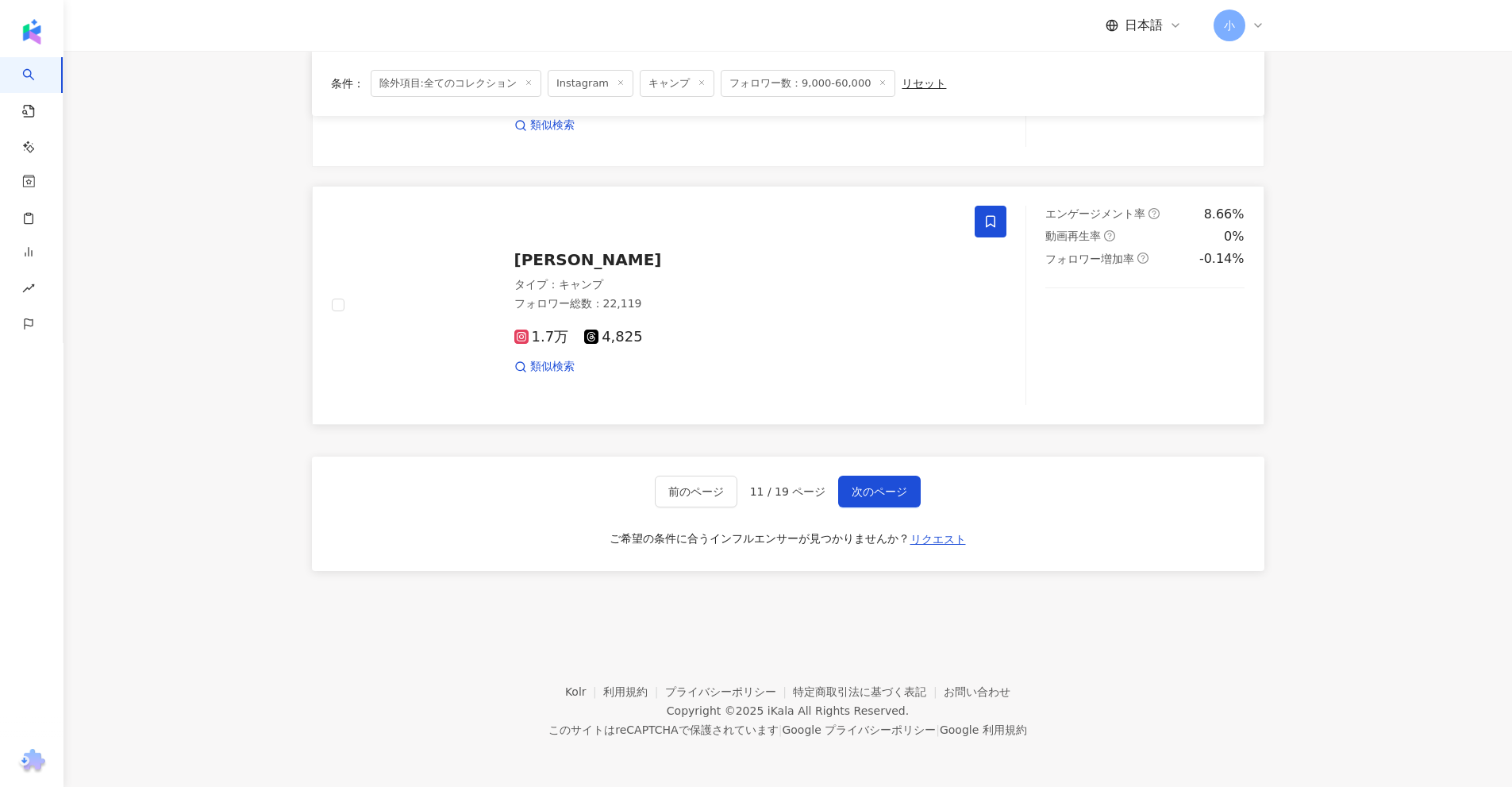
click at [993, 223] on icon at bounding box center [990, 221] width 14 height 14
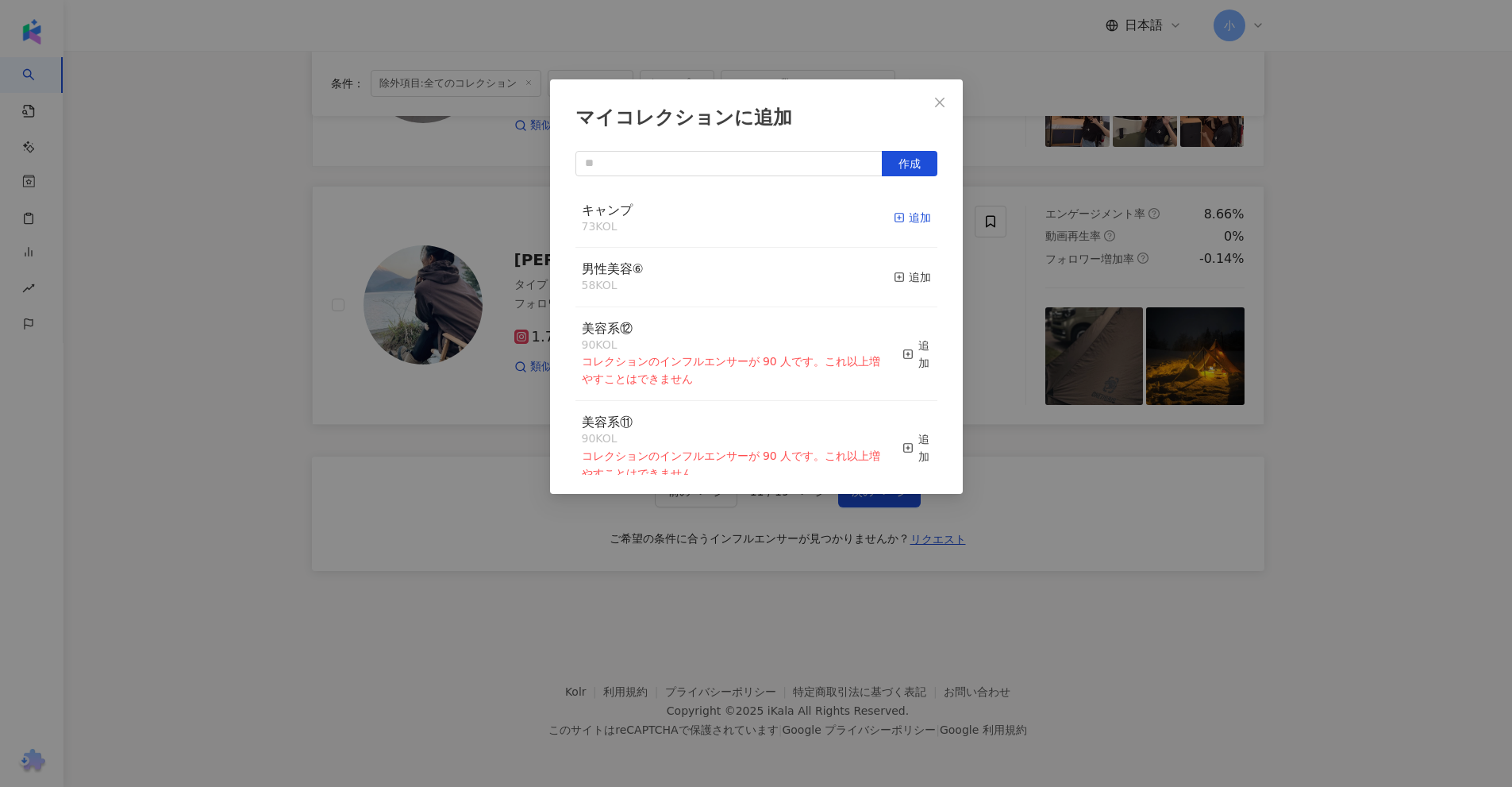
click at [907, 217] on div "追加" at bounding box center [912, 218] width 37 height 17
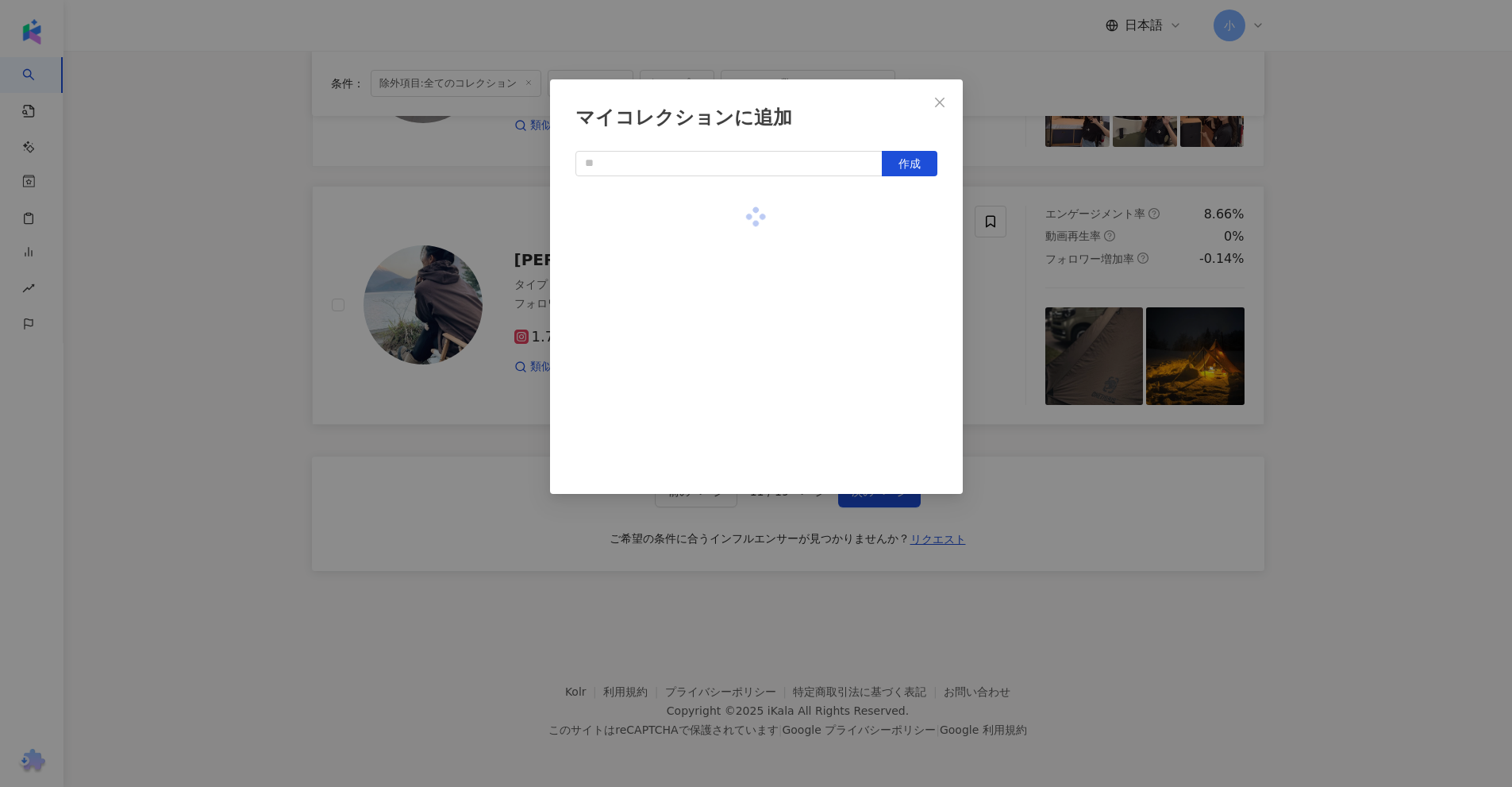
click at [1392, 252] on div "マイコレクションに追加 作成" at bounding box center [756, 393] width 1512 height 787
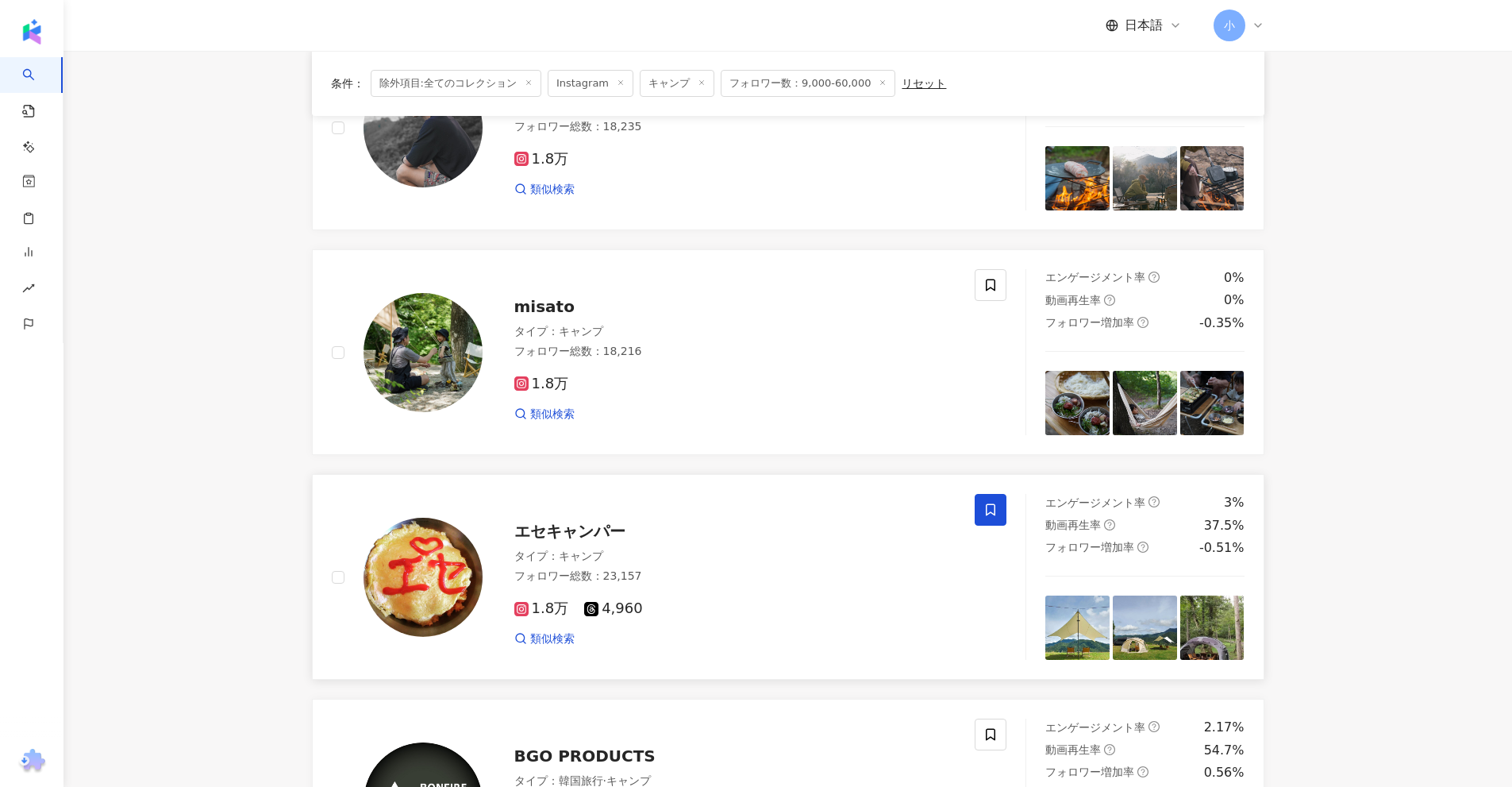
scroll to position [147, 0]
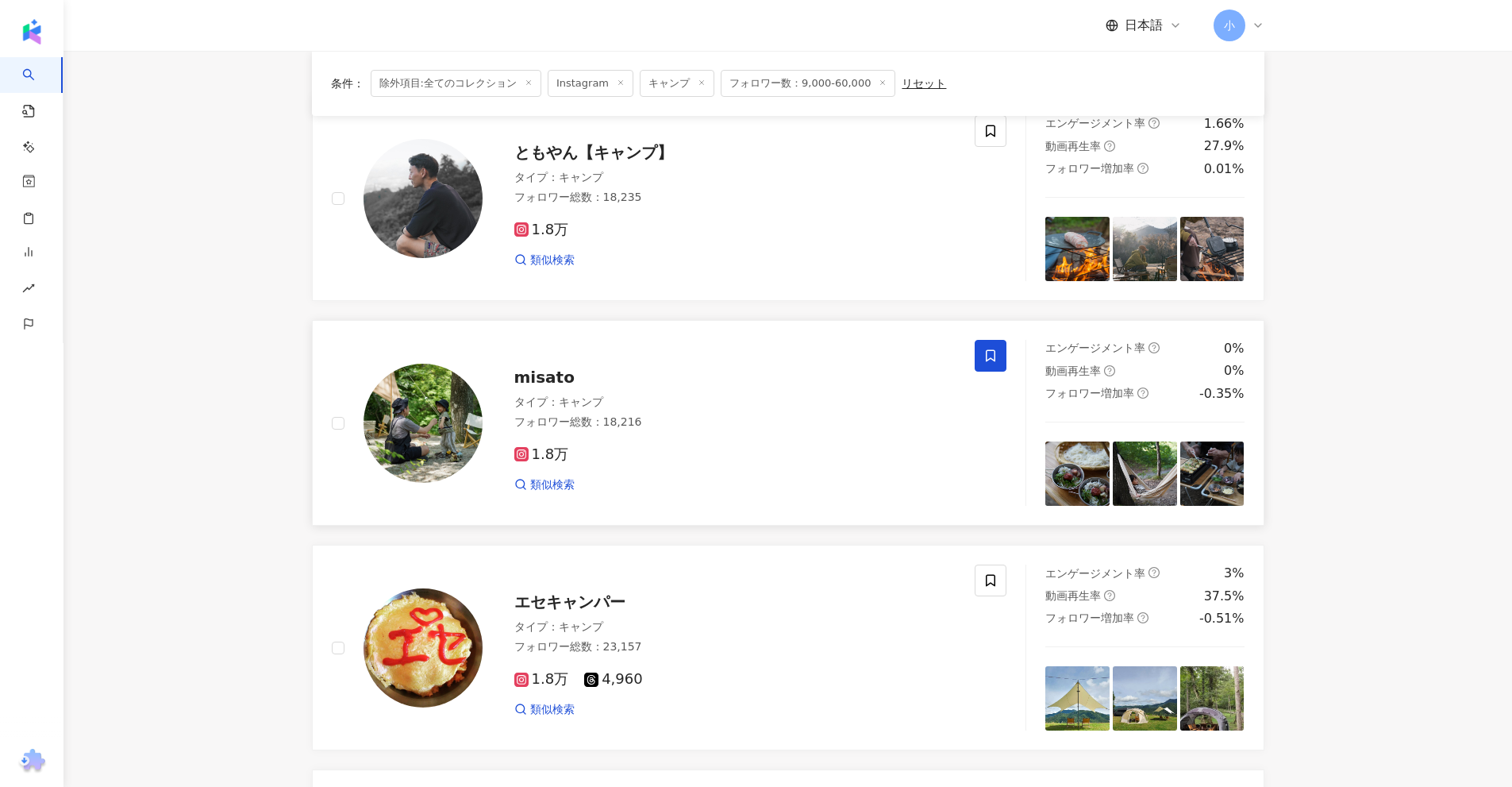
click at [991, 363] on span at bounding box center [990, 356] width 31 height 31
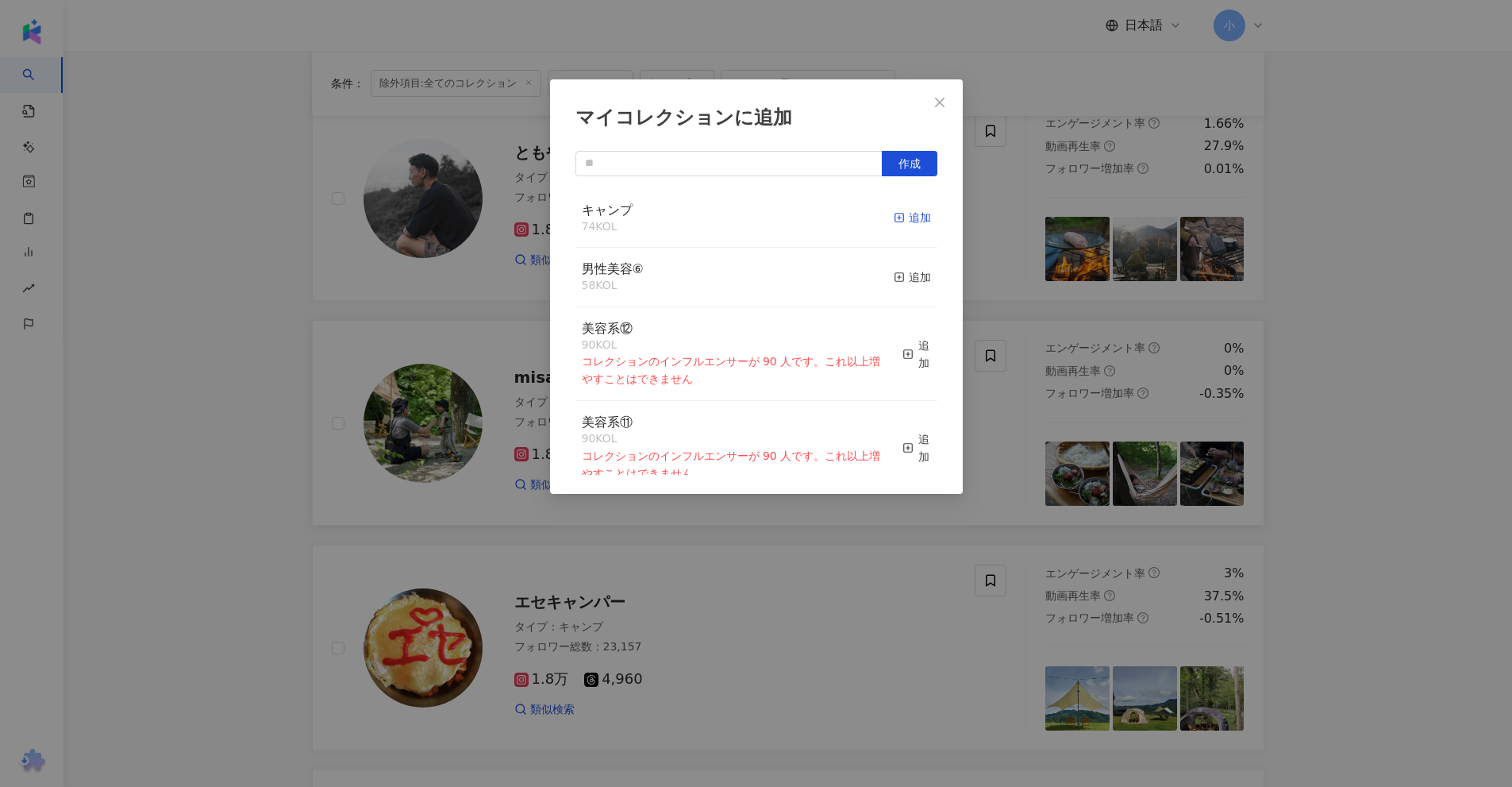
click at [908, 216] on div "追加" at bounding box center [912, 218] width 37 height 17
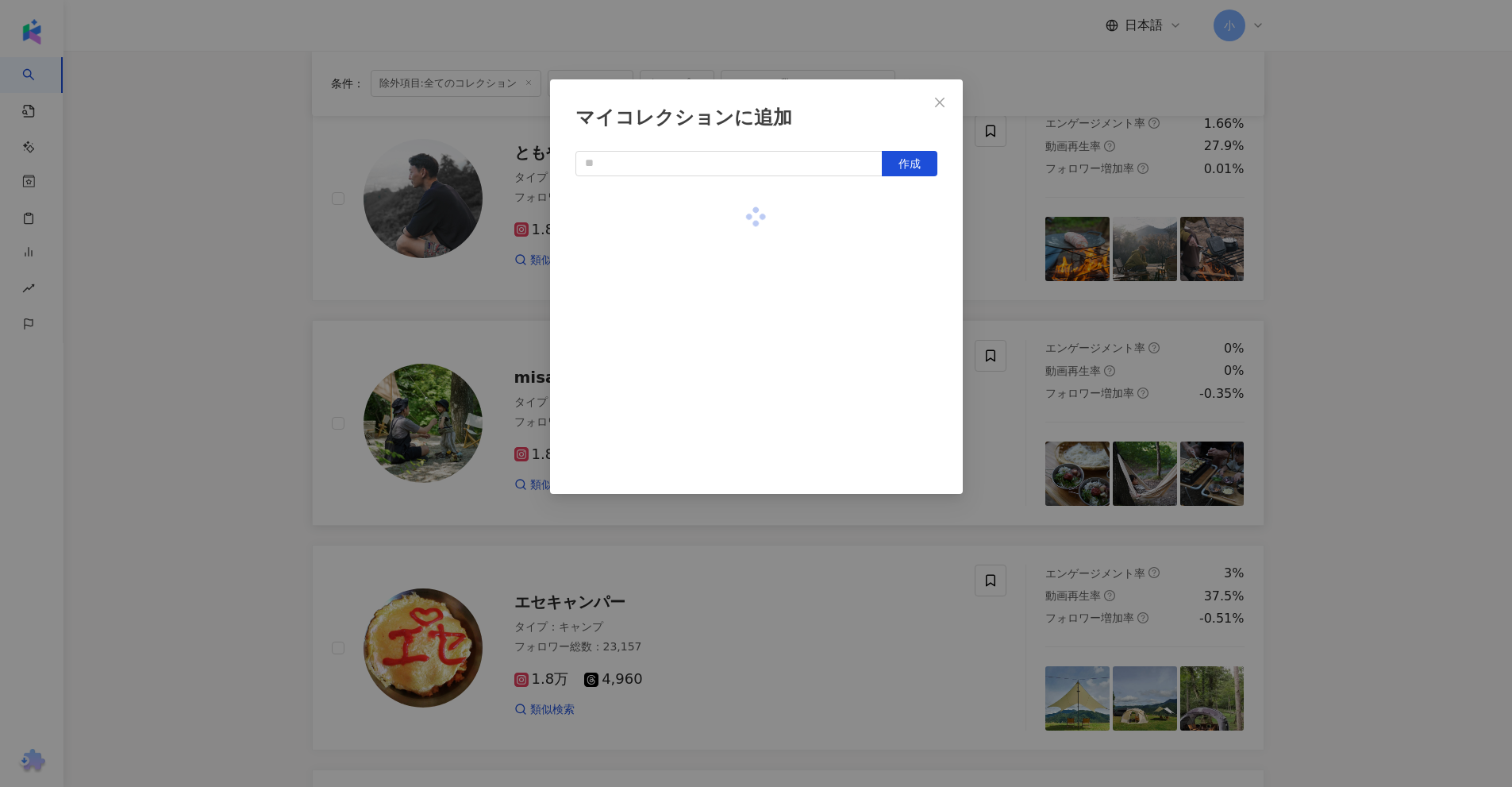
click at [1384, 307] on div "マイコレクションに追加 作成" at bounding box center [756, 393] width 1512 height 787
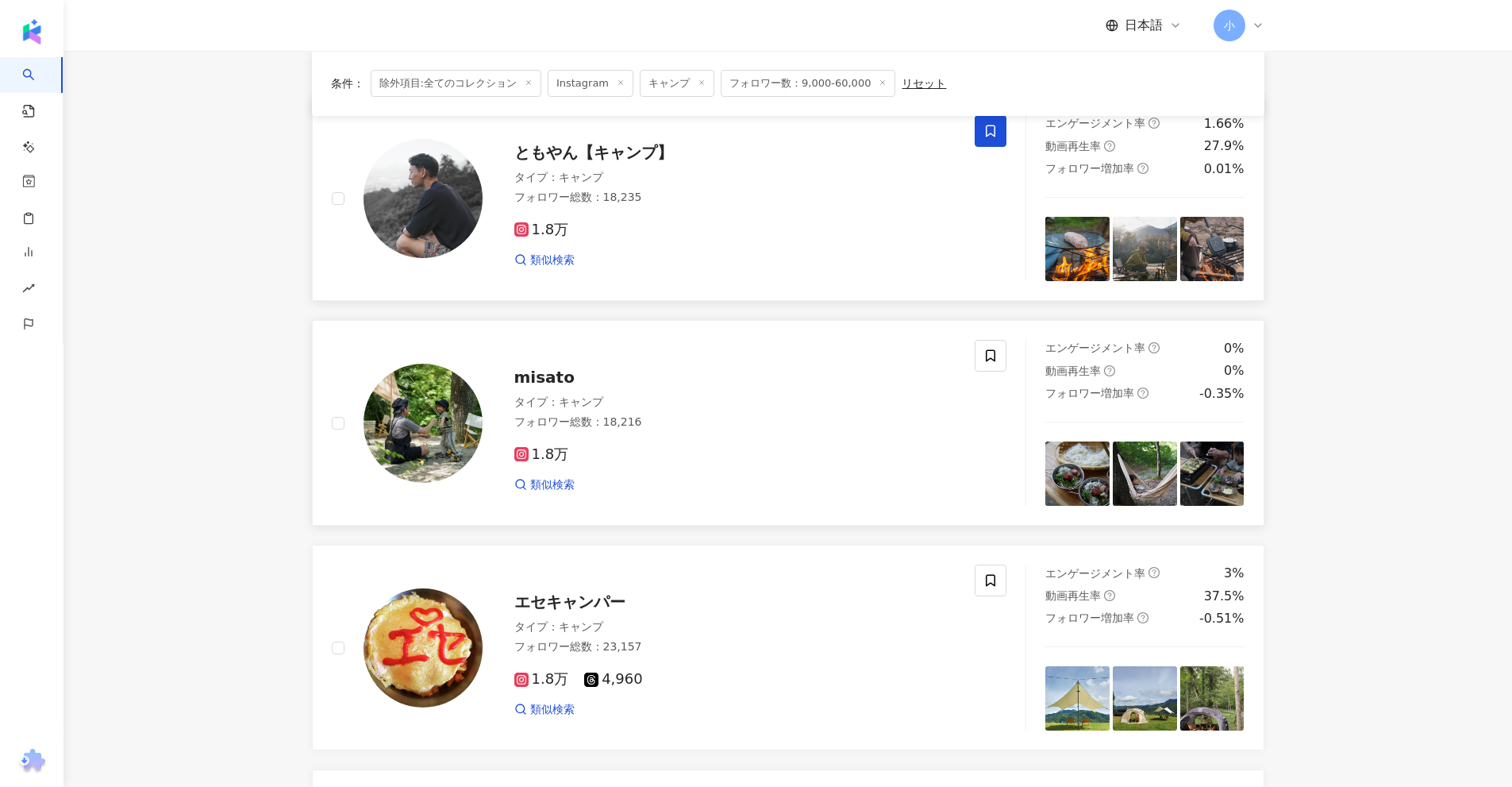
click at [989, 140] on span at bounding box center [990, 131] width 31 height 31
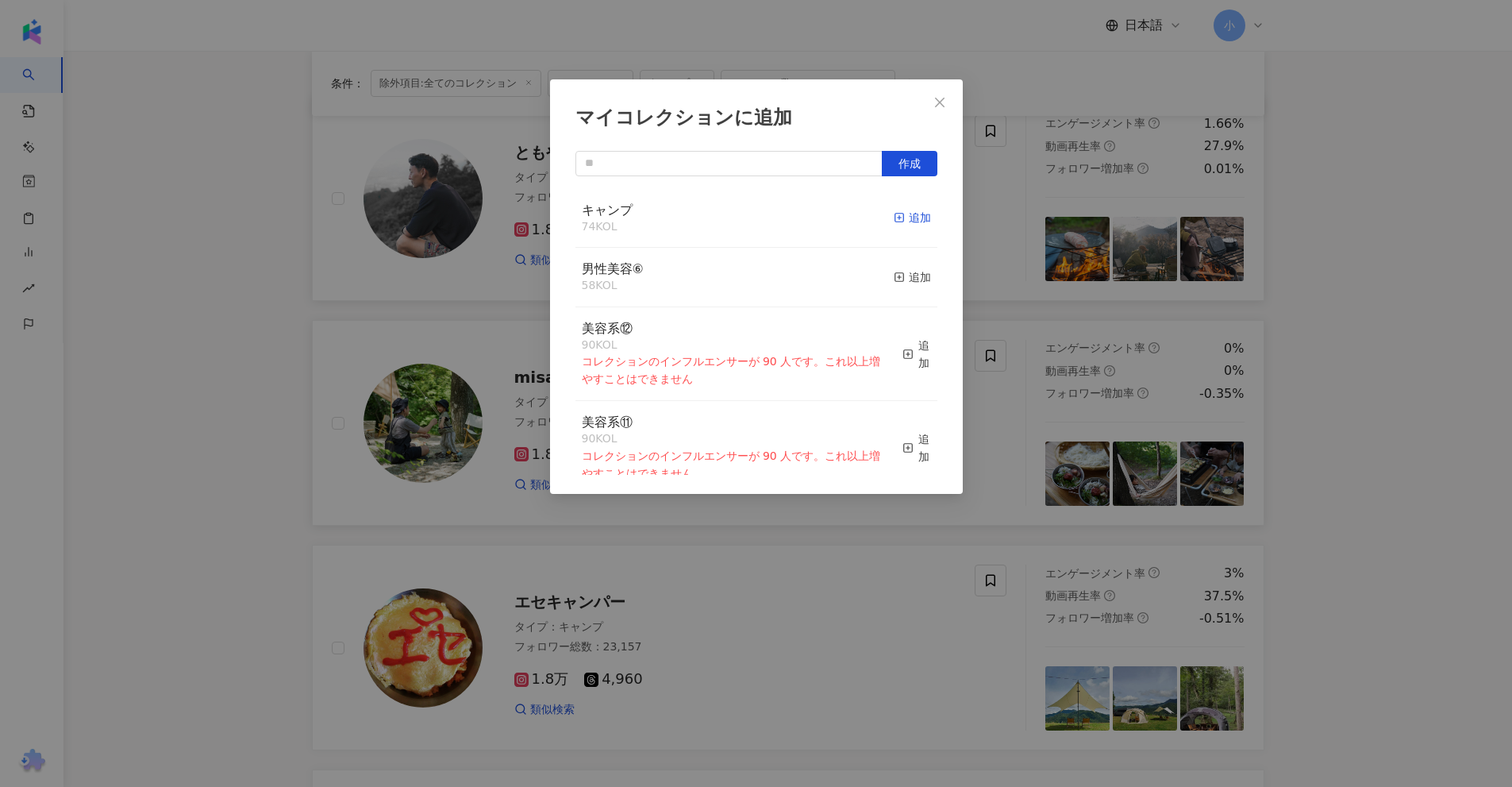
click at [894, 217] on rect "button" at bounding box center [898, 218] width 9 height 9
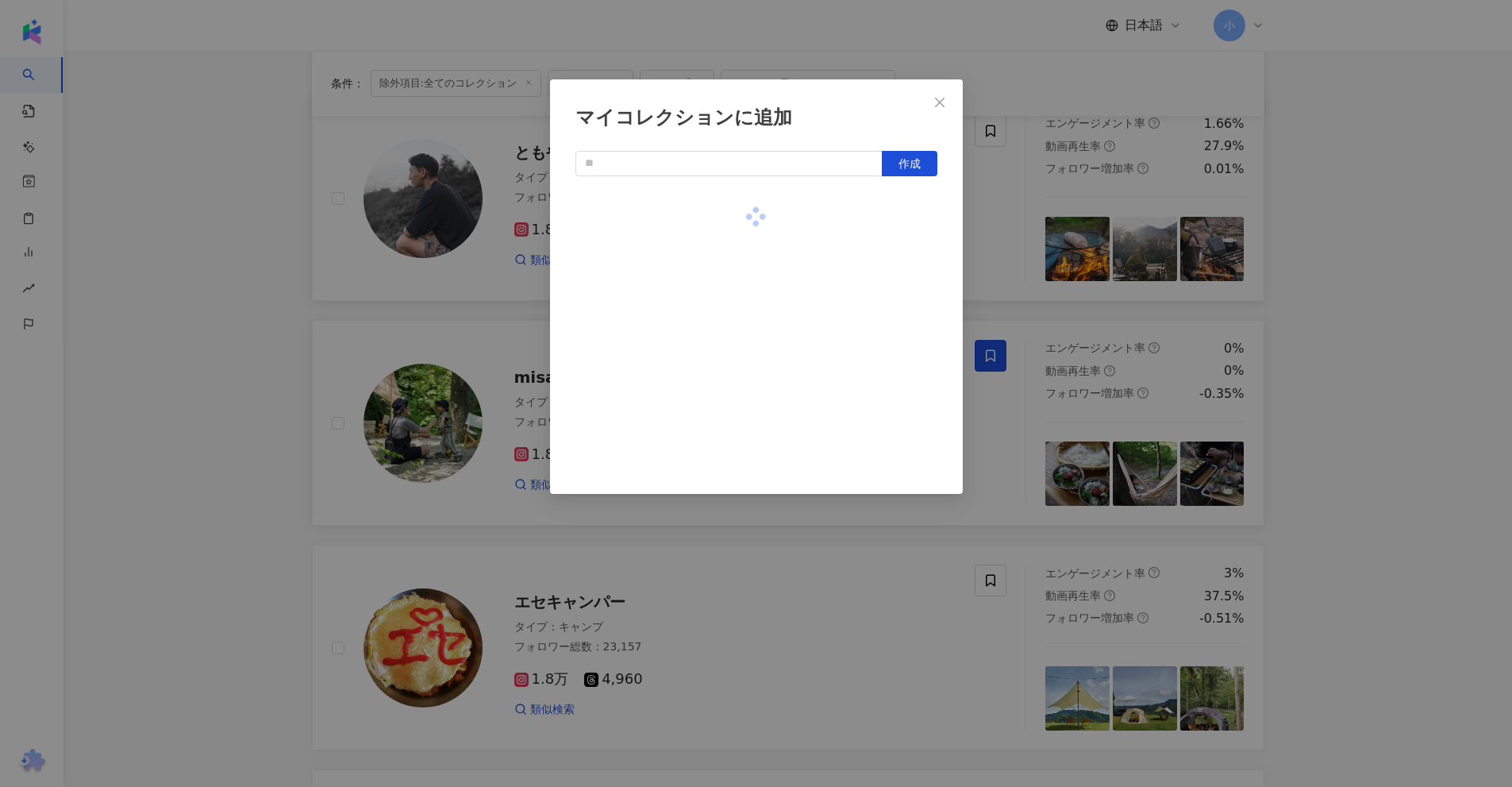
click at [1332, 260] on div "マイコレクションに追加 作成" at bounding box center [756, 393] width 1512 height 787
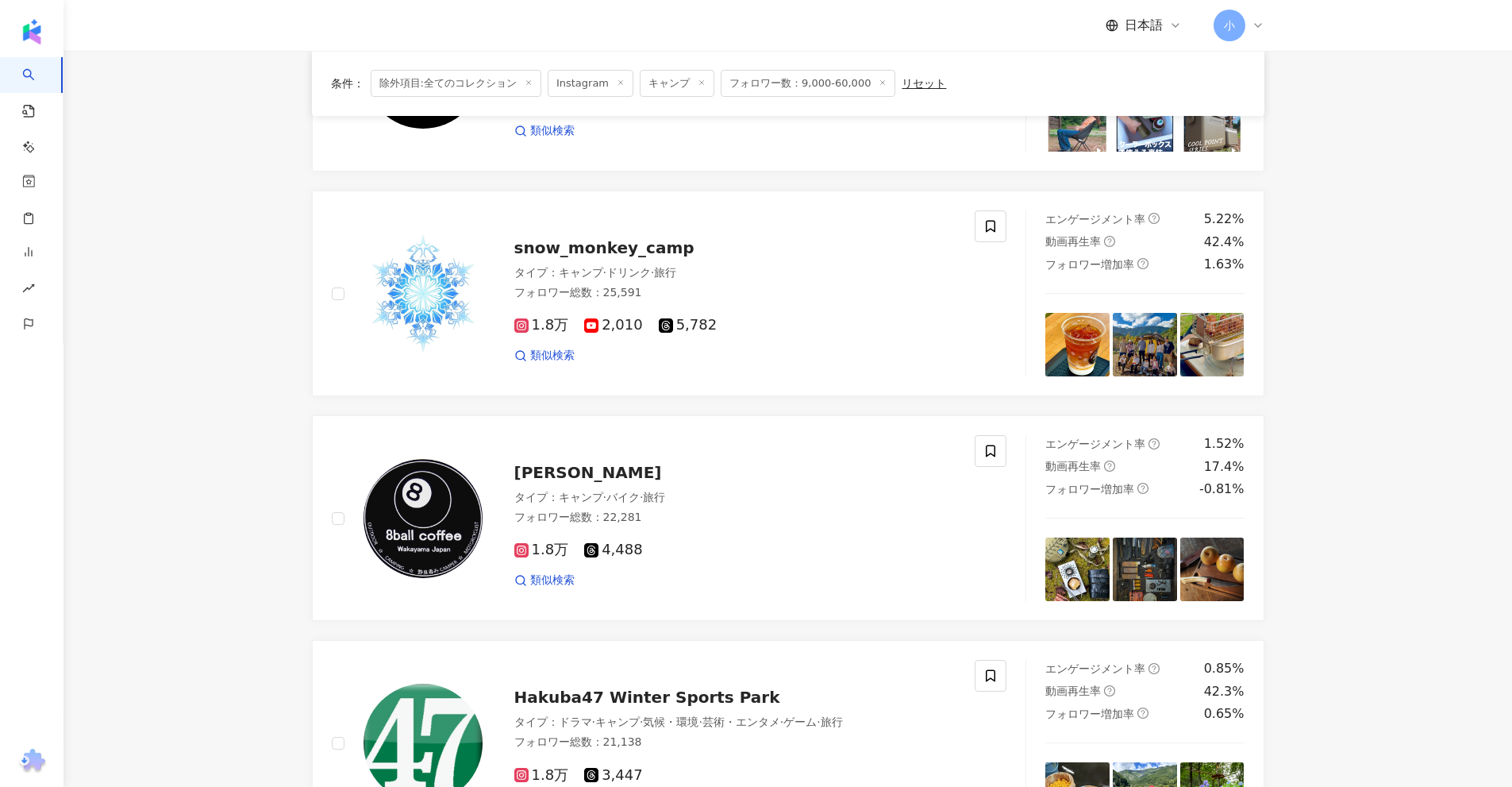
scroll to position [2529, 0]
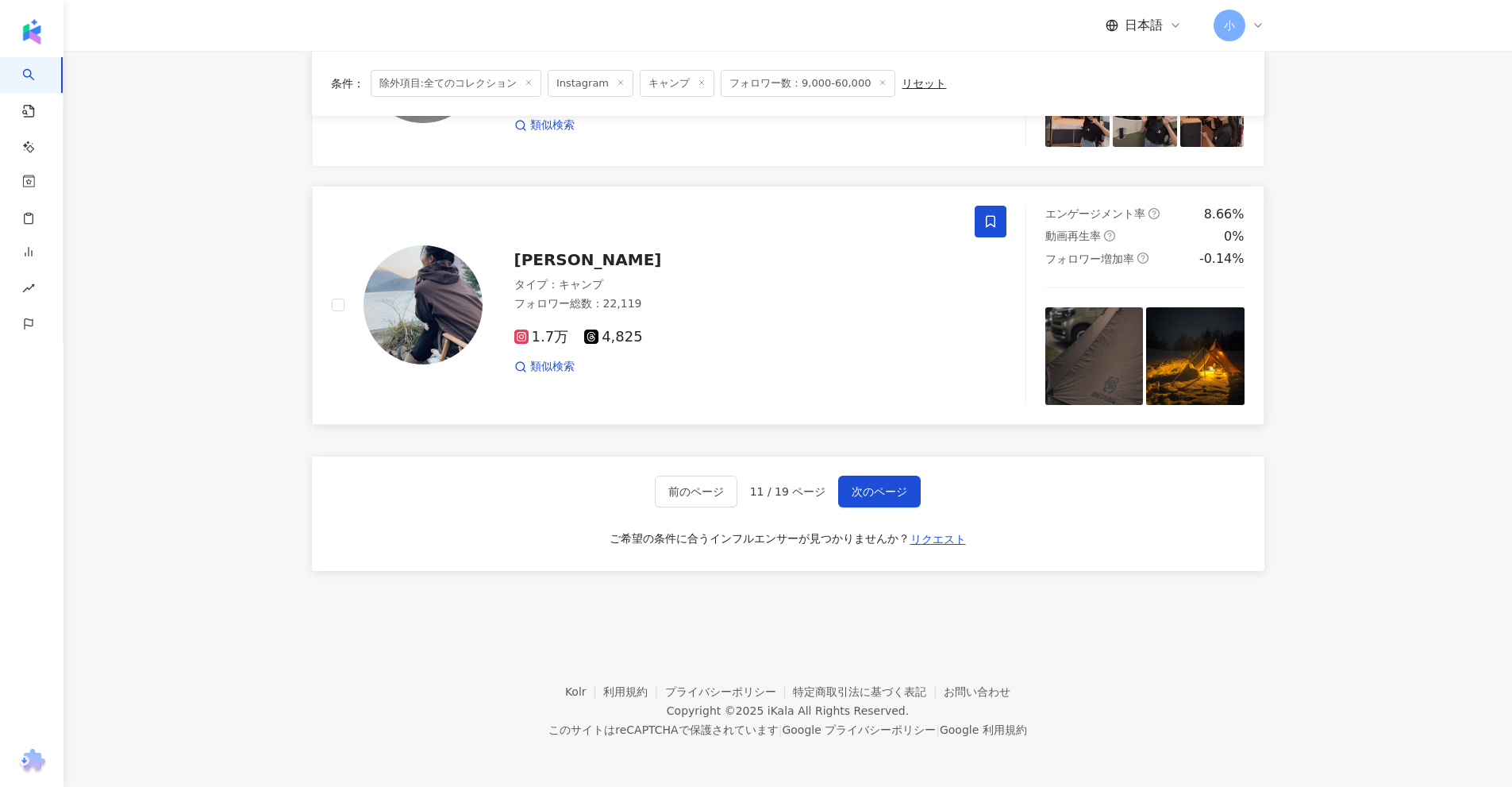
drag, startPoint x: 1366, startPoint y: 294, endPoint x: 1288, endPoint y: 551, distance: 268.6
click at [894, 485] on span "次のページ" at bounding box center [879, 491] width 56 height 13
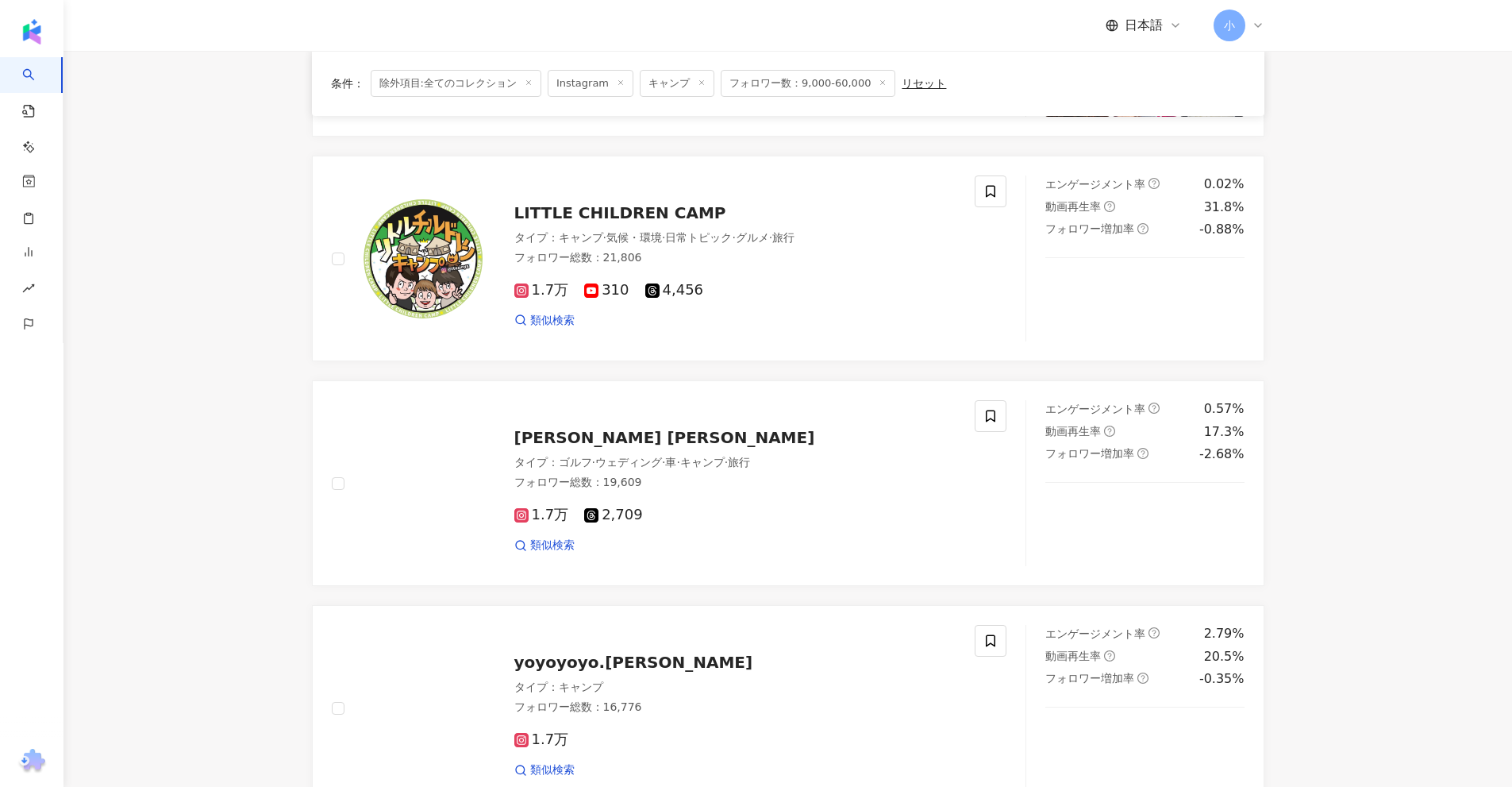
scroll to position [2495, 0]
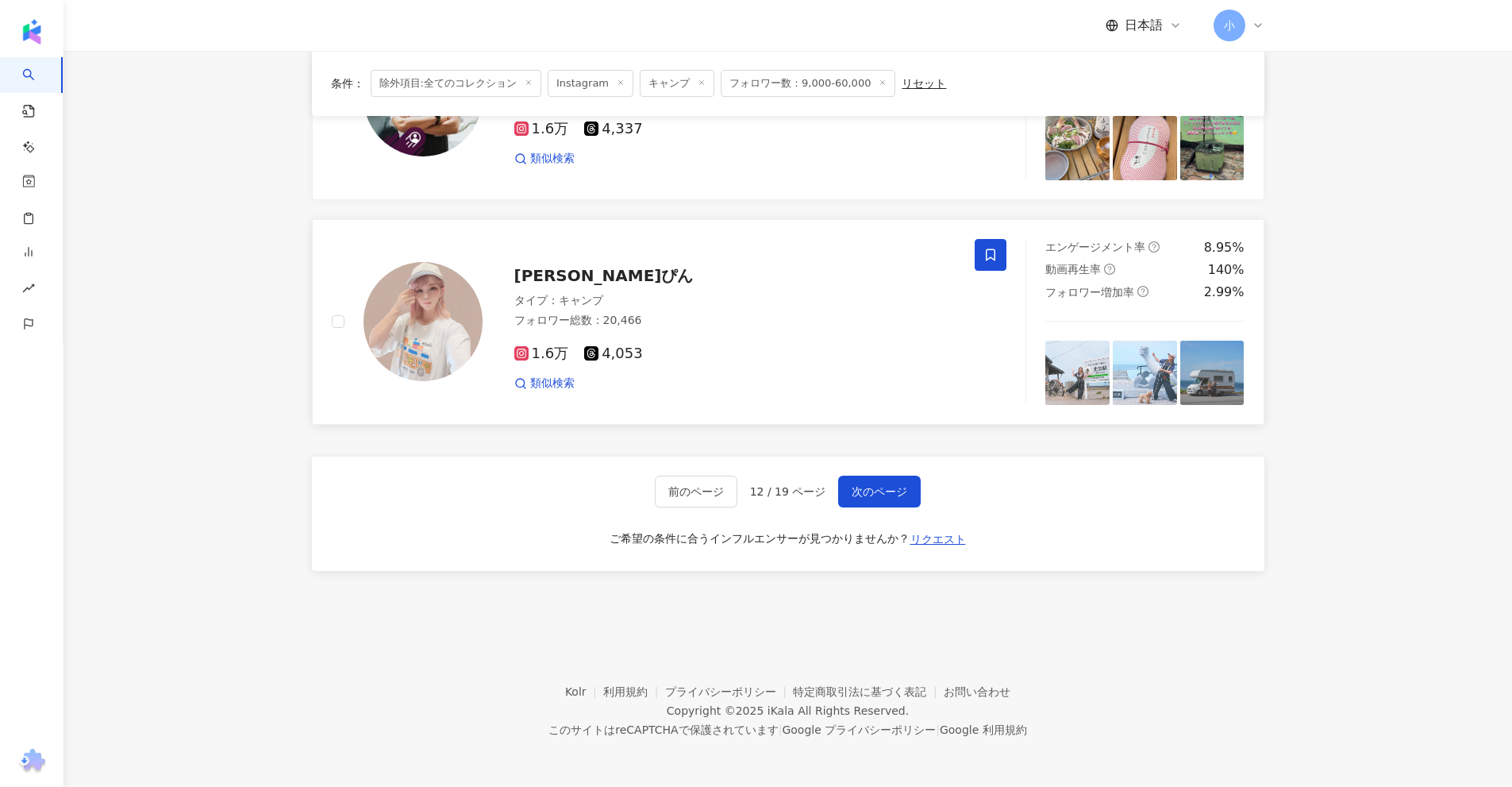
click at [991, 256] on icon at bounding box center [990, 254] width 10 height 12
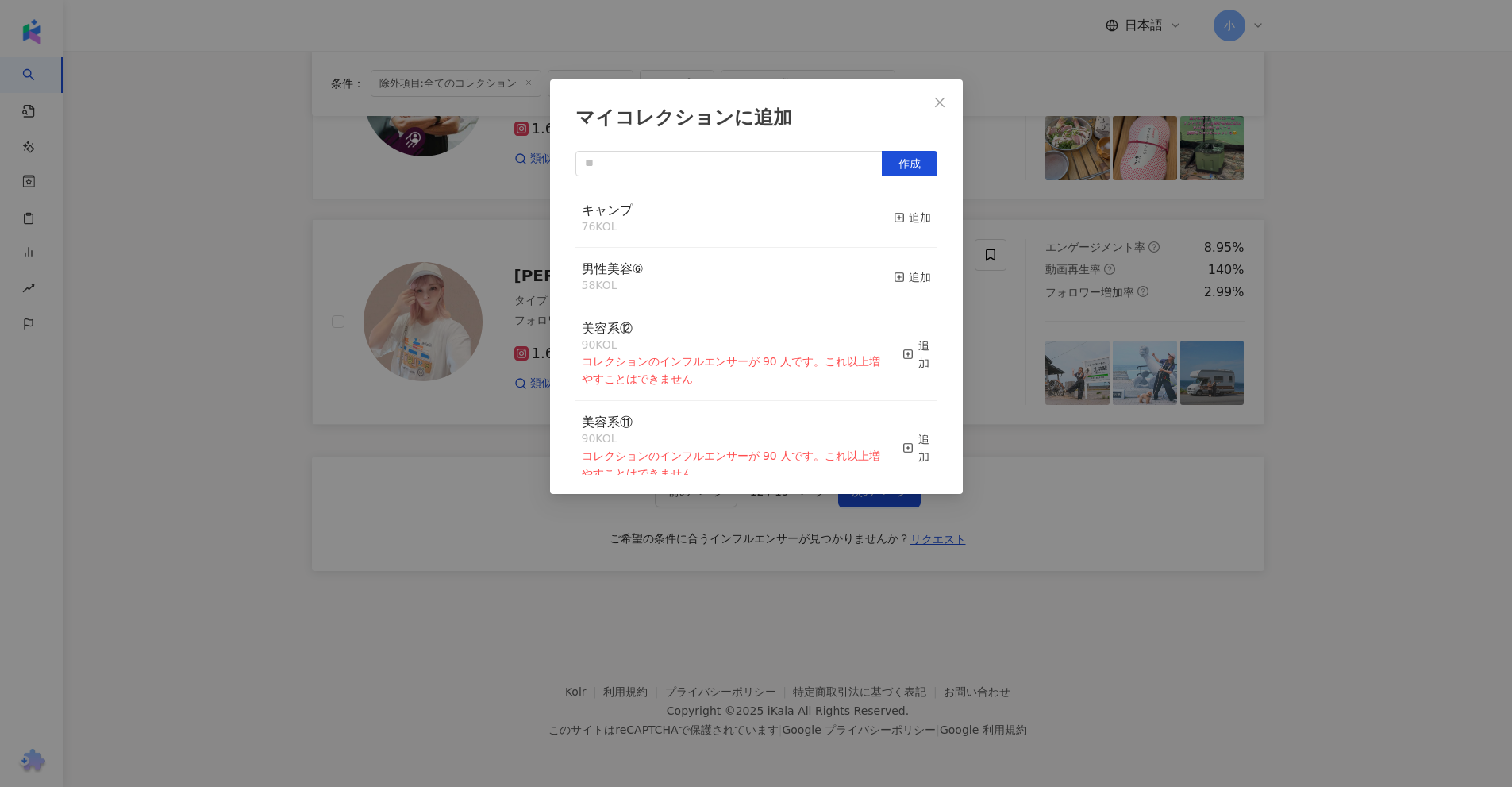
drag, startPoint x: 904, startPoint y: 215, endPoint x: 932, endPoint y: 218, distance: 28.2
click at [906, 215] on div "追加" at bounding box center [912, 218] width 37 height 17
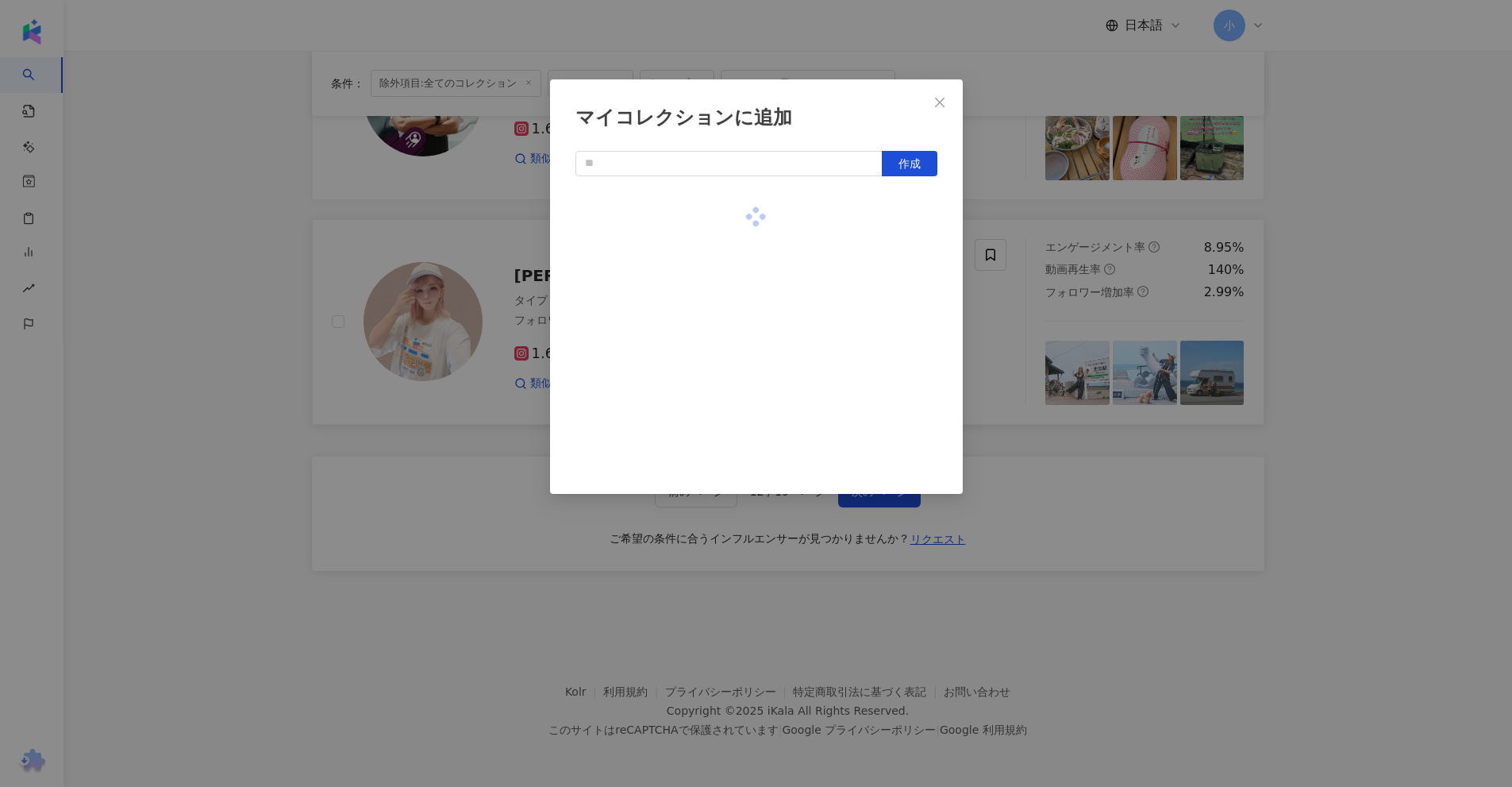
click at [1308, 295] on div "マイコレクションに追加 作成" at bounding box center [756, 393] width 1512 height 787
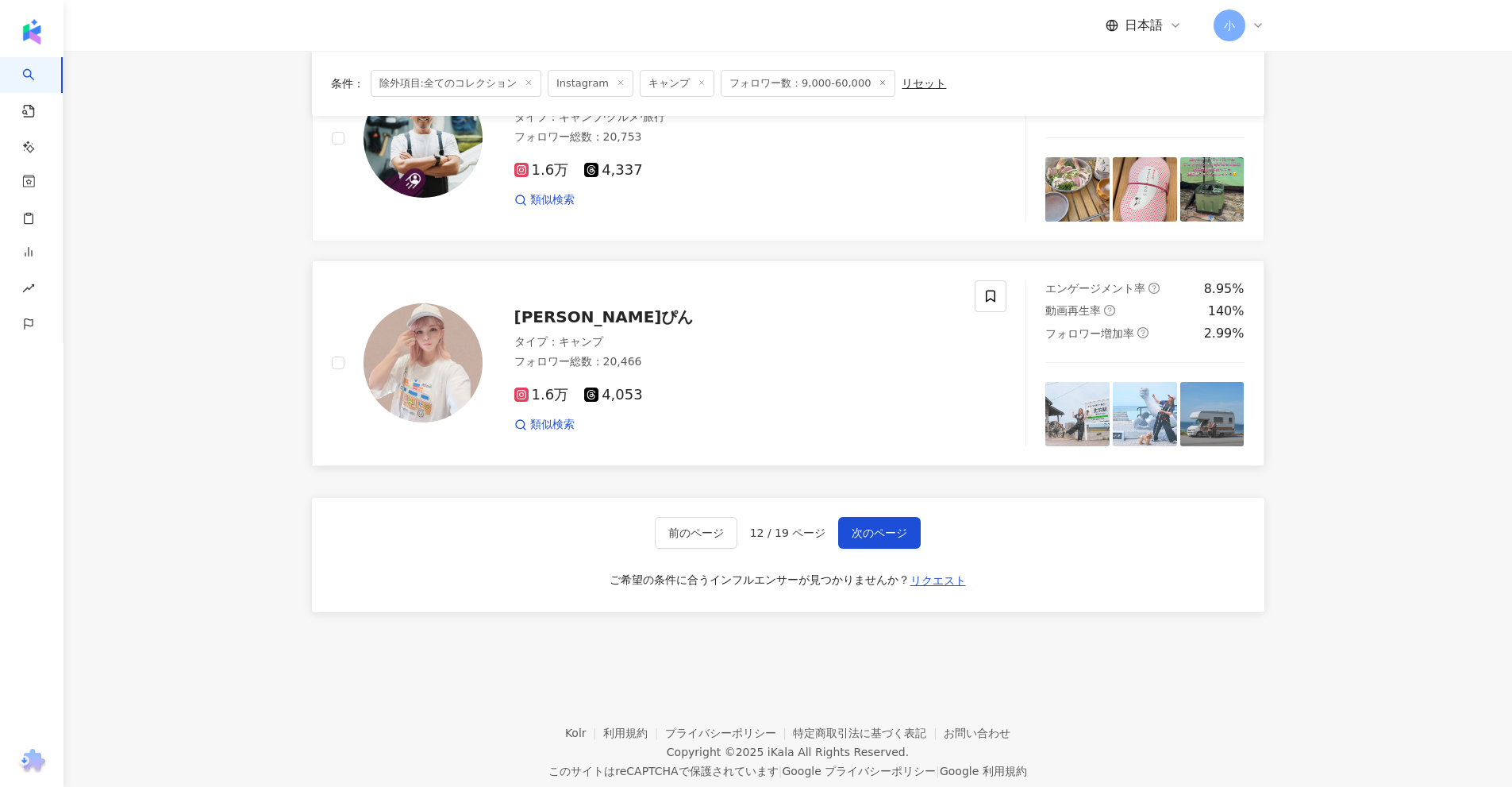
scroll to position [2257, 0]
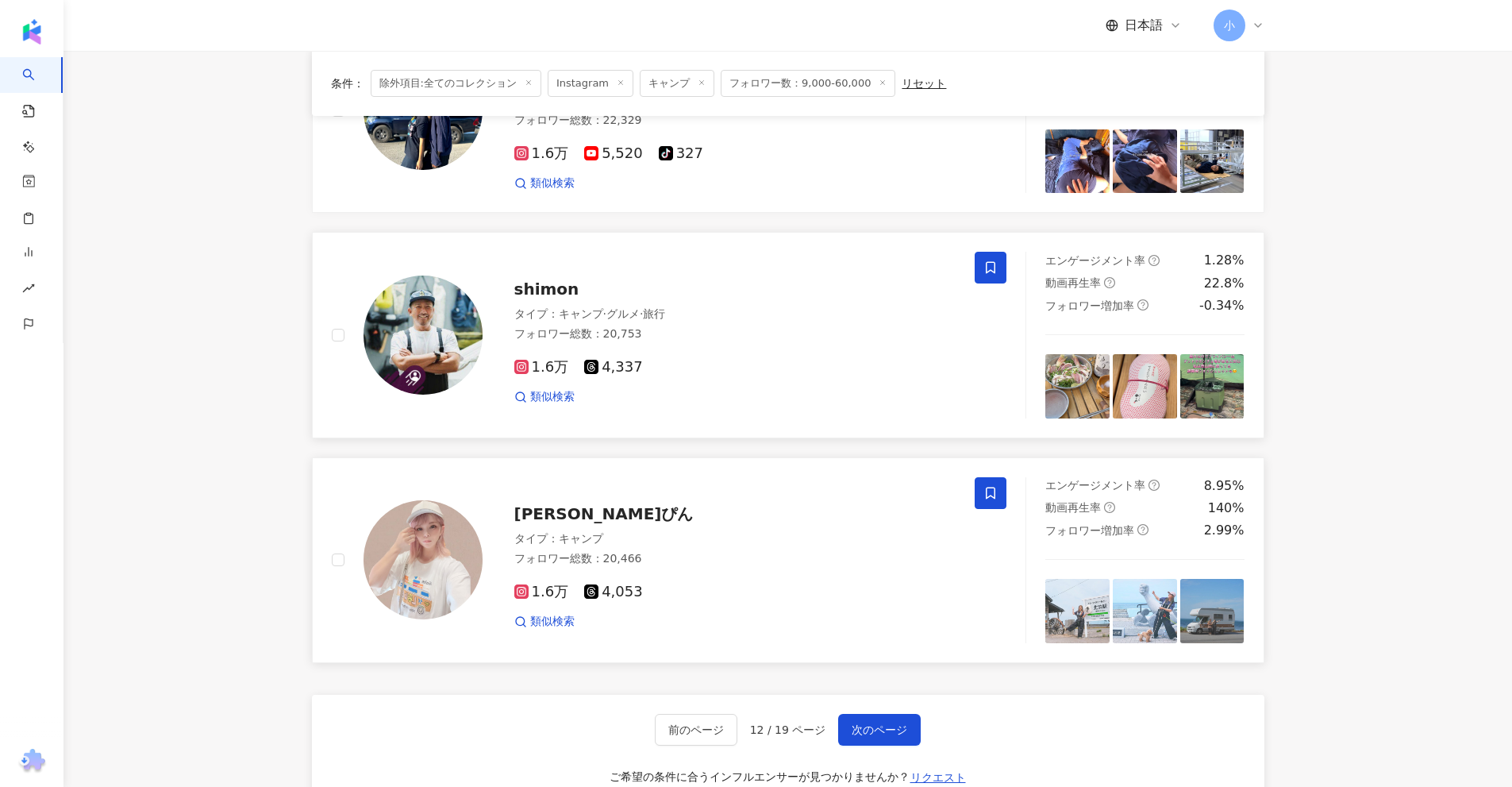
click at [989, 265] on icon at bounding box center [990, 268] width 14 height 14
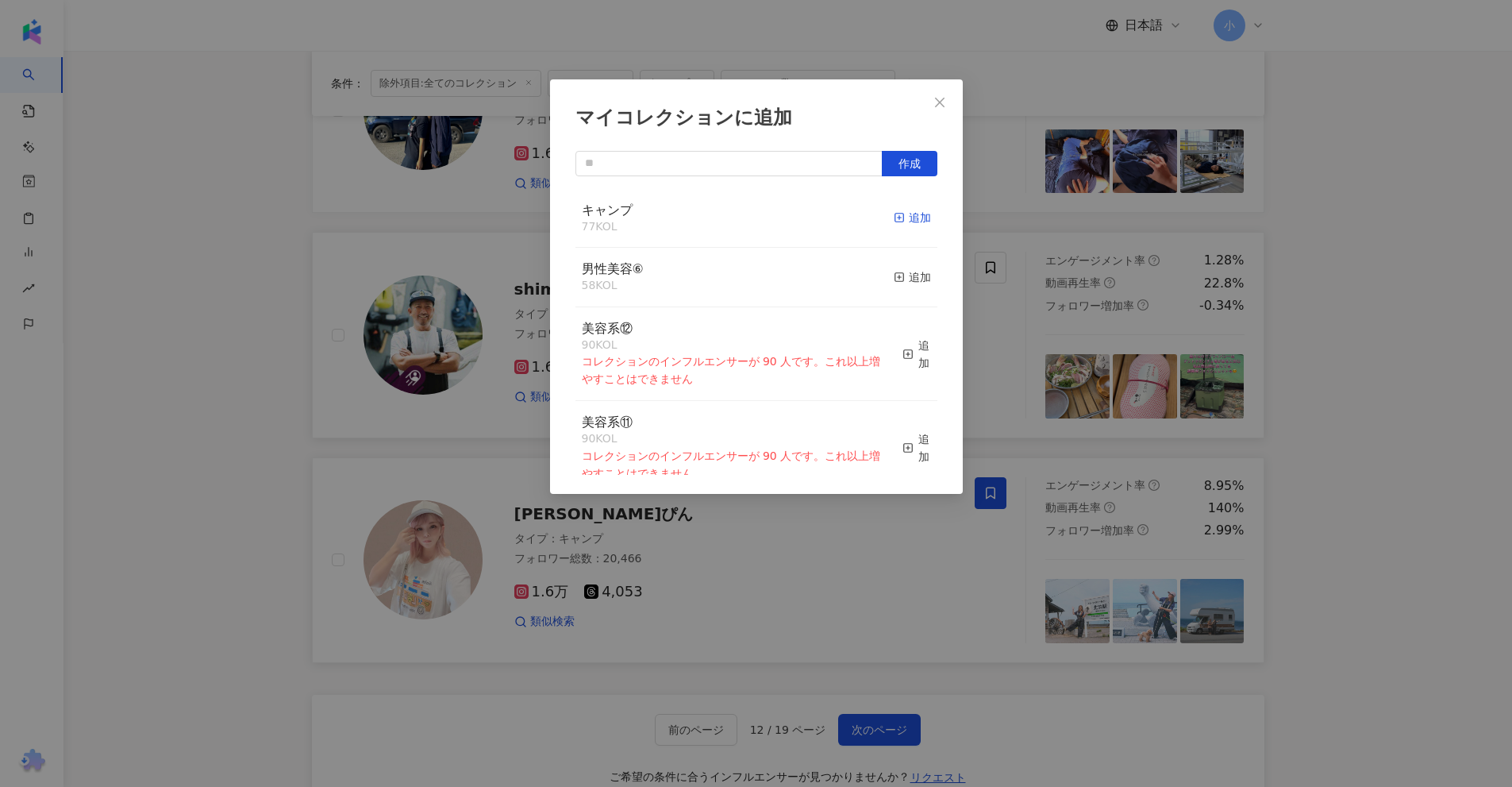
click at [912, 220] on div "追加" at bounding box center [912, 218] width 37 height 17
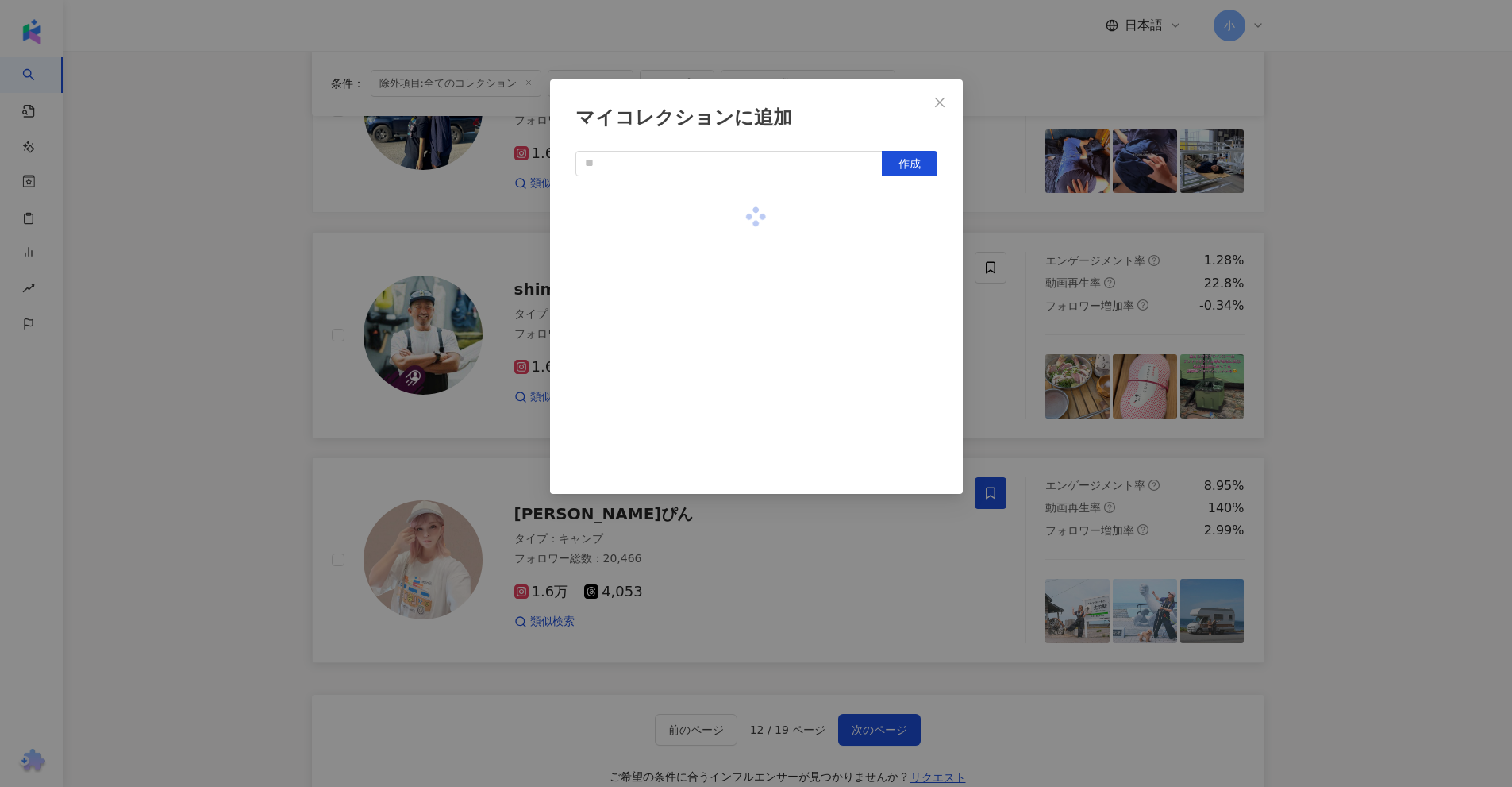
click at [1339, 282] on div "マイコレクションに追加 作成" at bounding box center [756, 393] width 1512 height 787
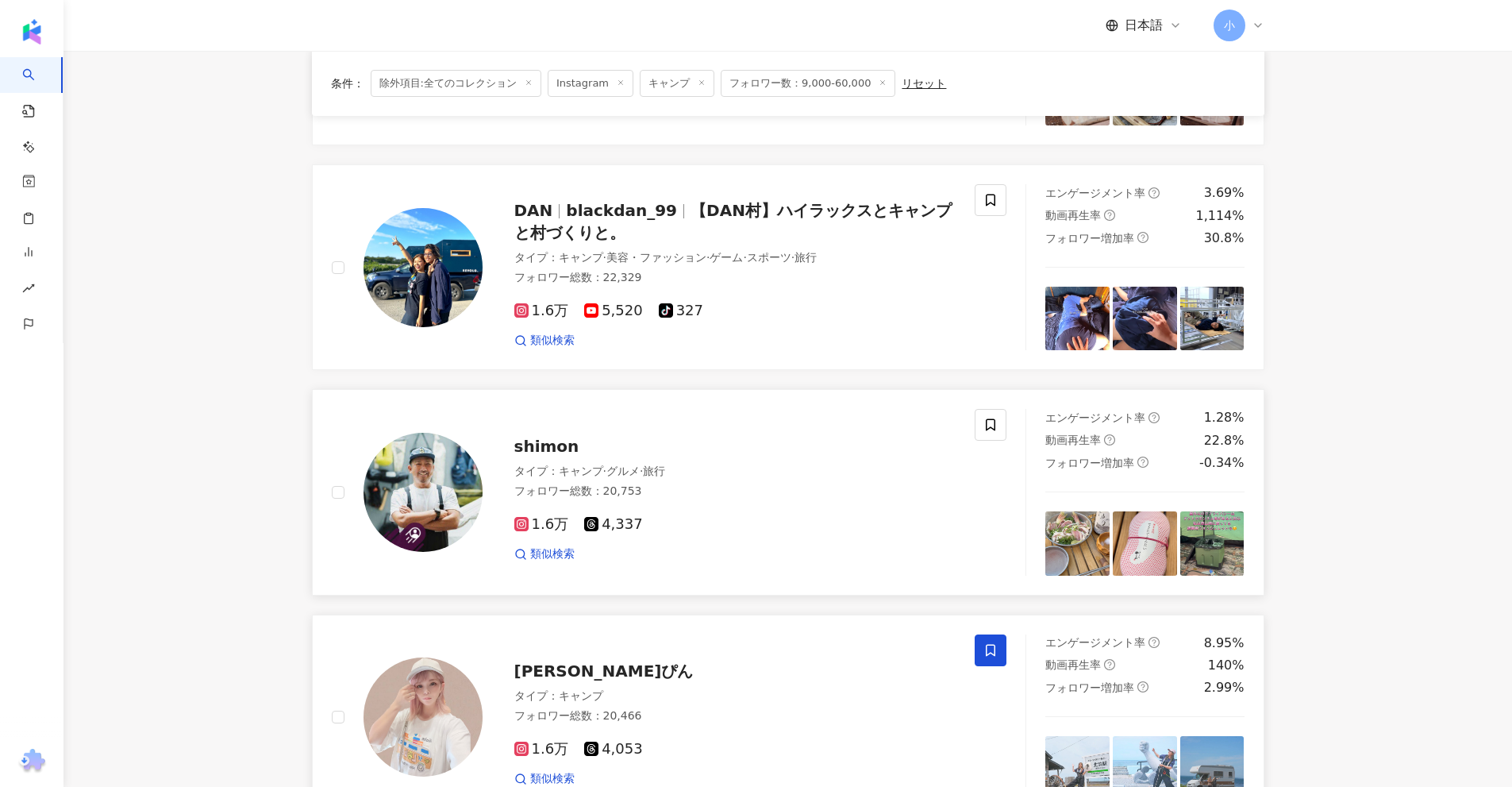
scroll to position [2019, 0]
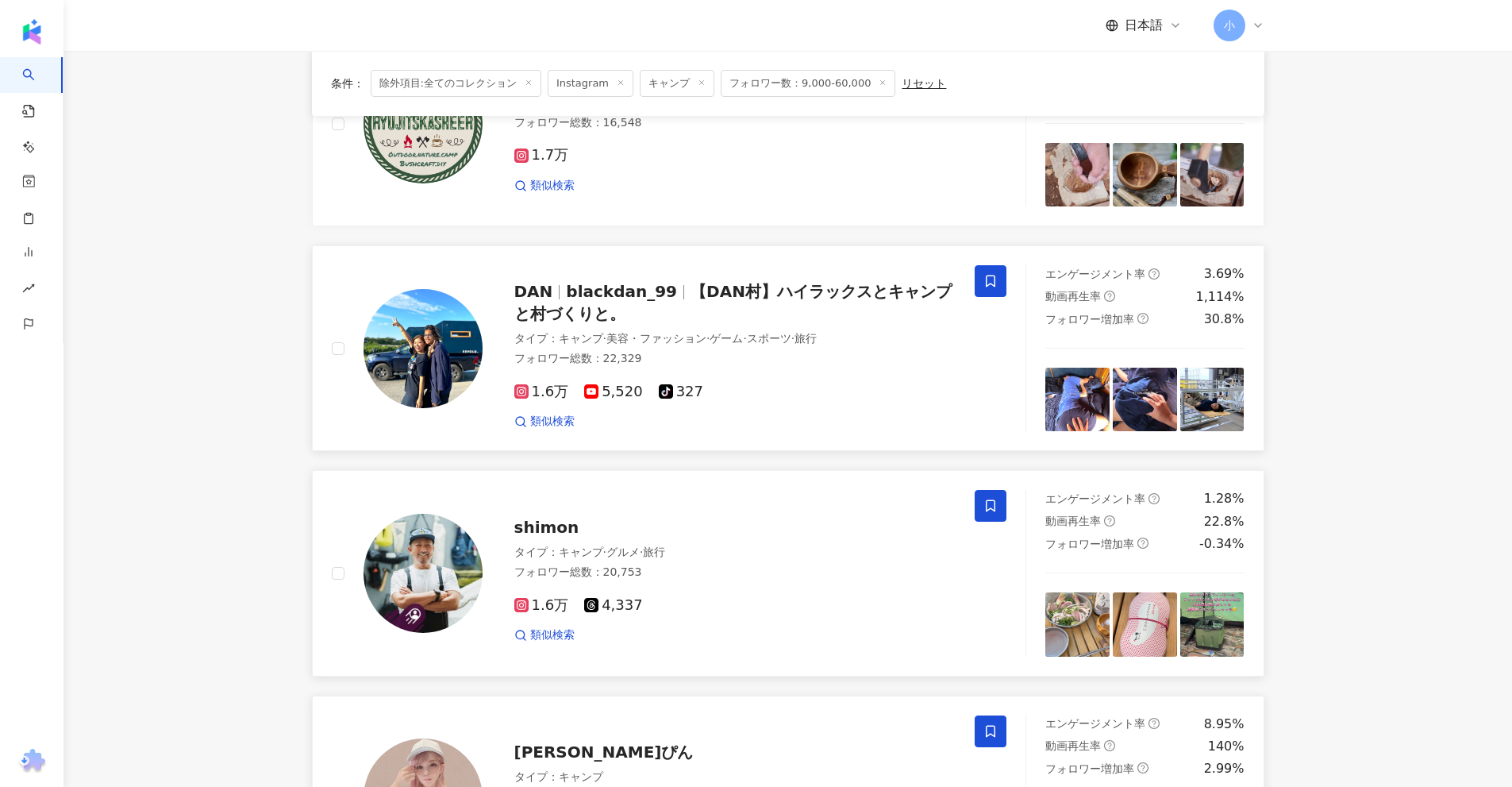
click at [997, 292] on span at bounding box center [990, 281] width 31 height 31
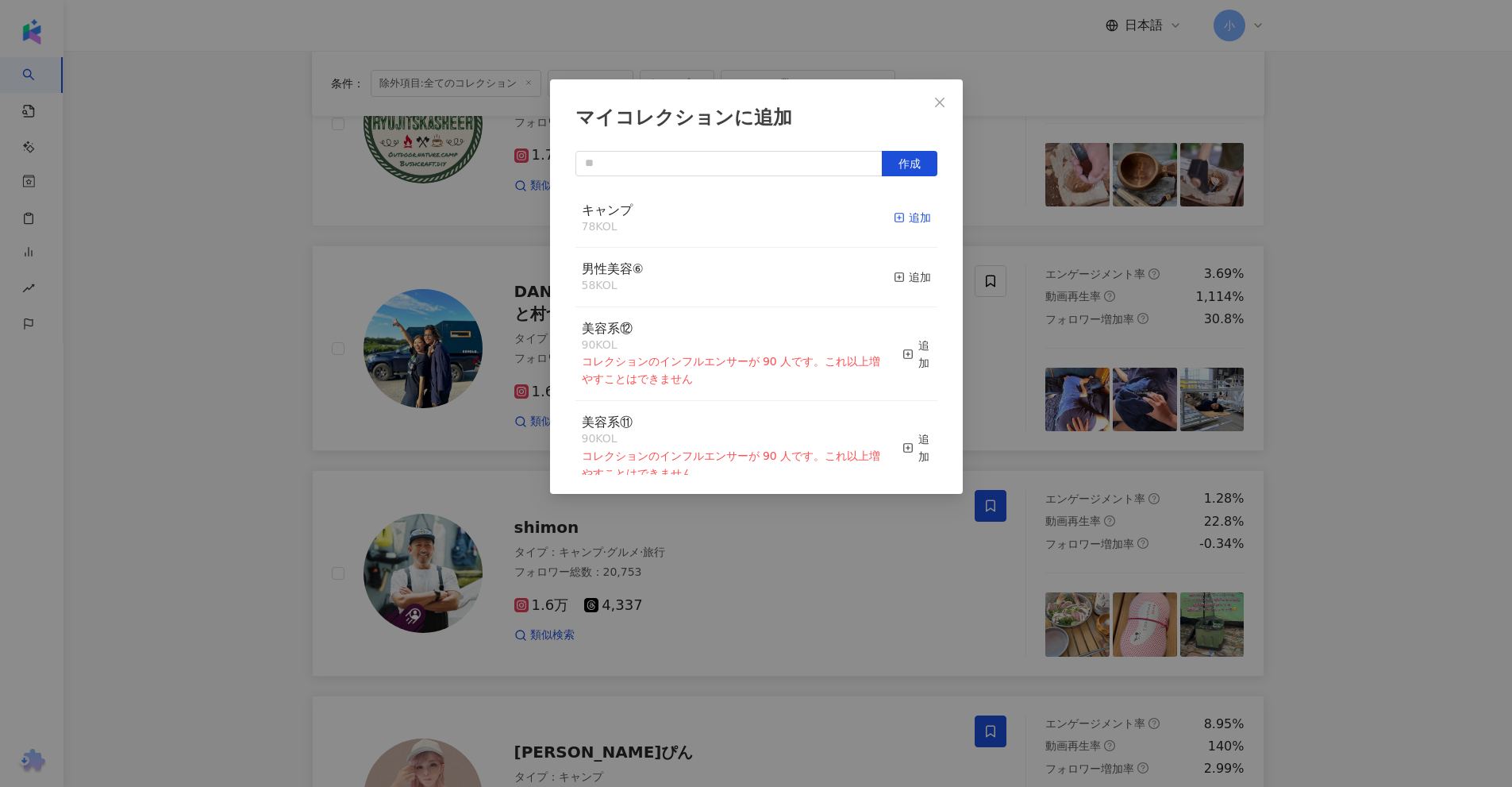
click at [903, 216] on div "追加" at bounding box center [912, 218] width 37 height 17
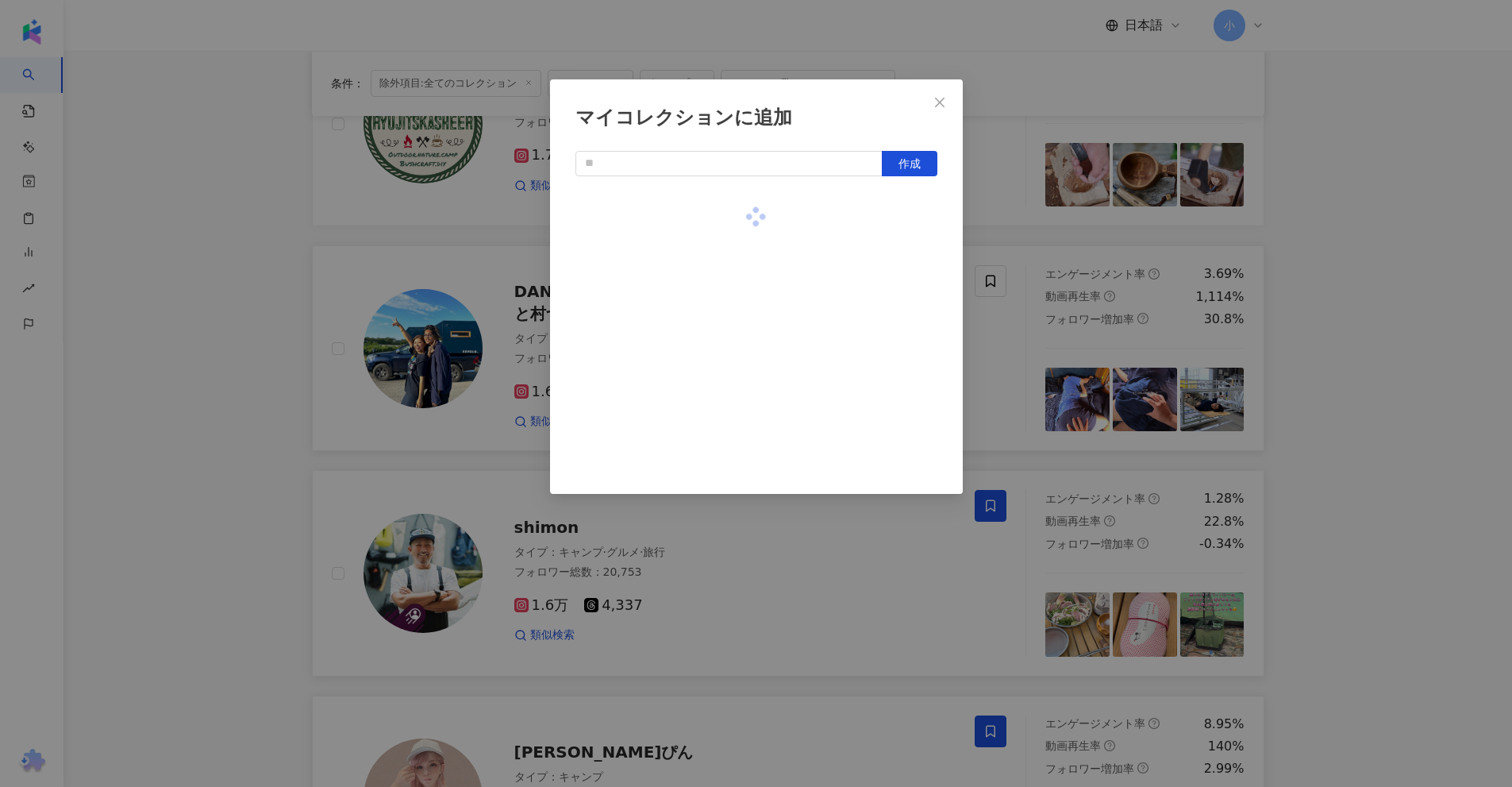
click at [1353, 298] on div "マイコレクションに追加 作成" at bounding box center [756, 393] width 1512 height 787
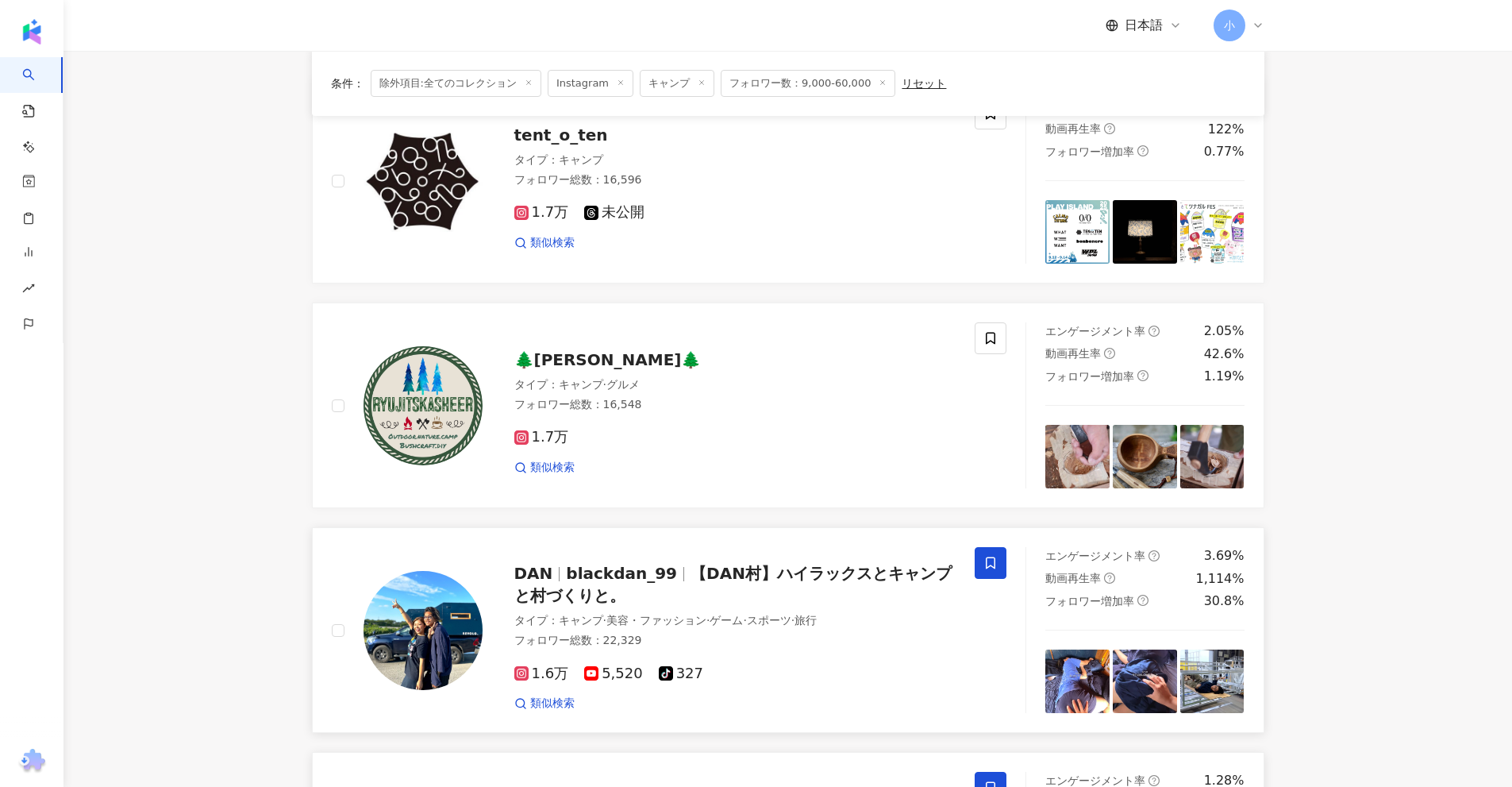
scroll to position [1702, 0]
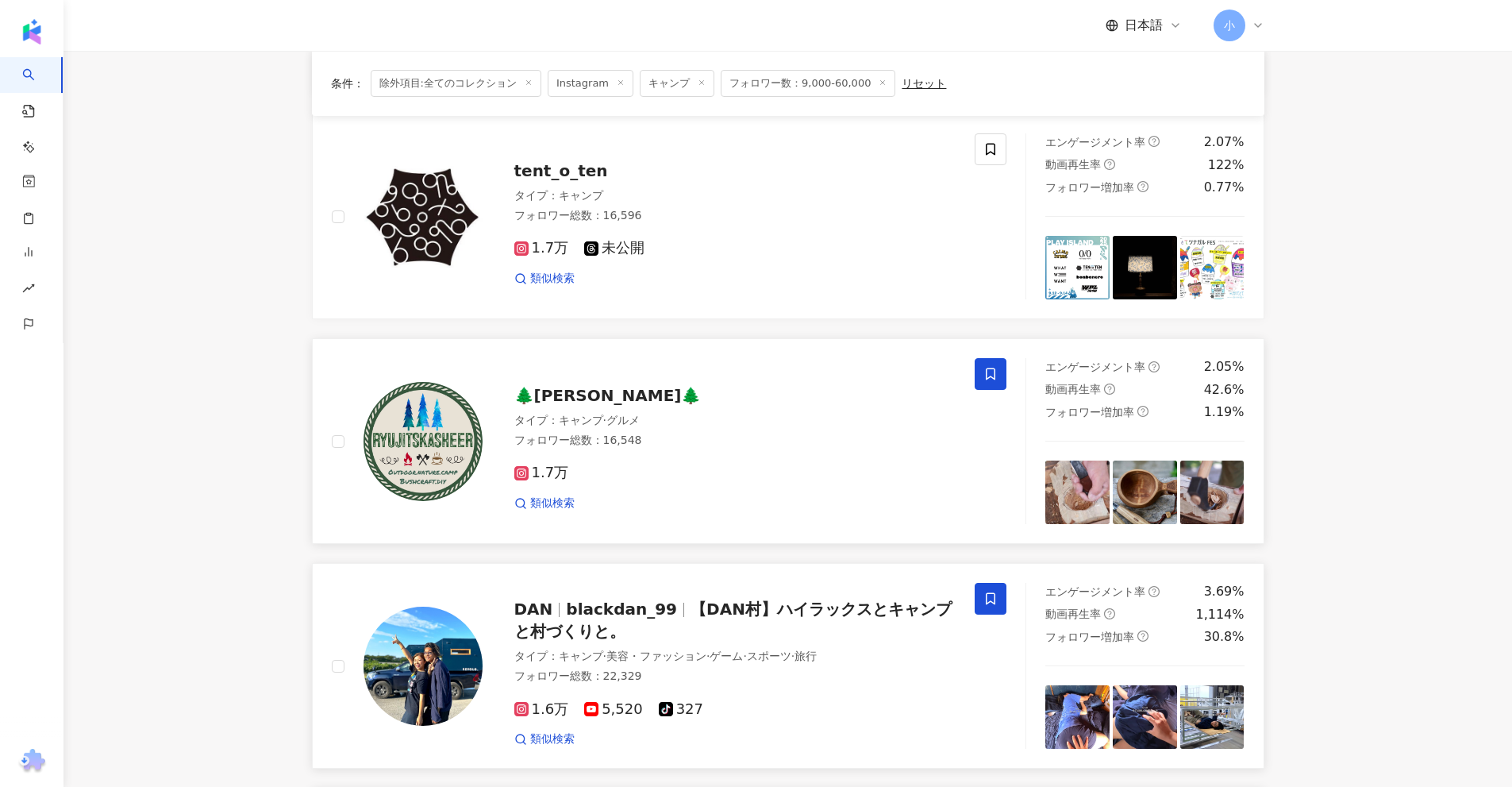
click at [989, 373] on icon at bounding box center [990, 374] width 14 height 14
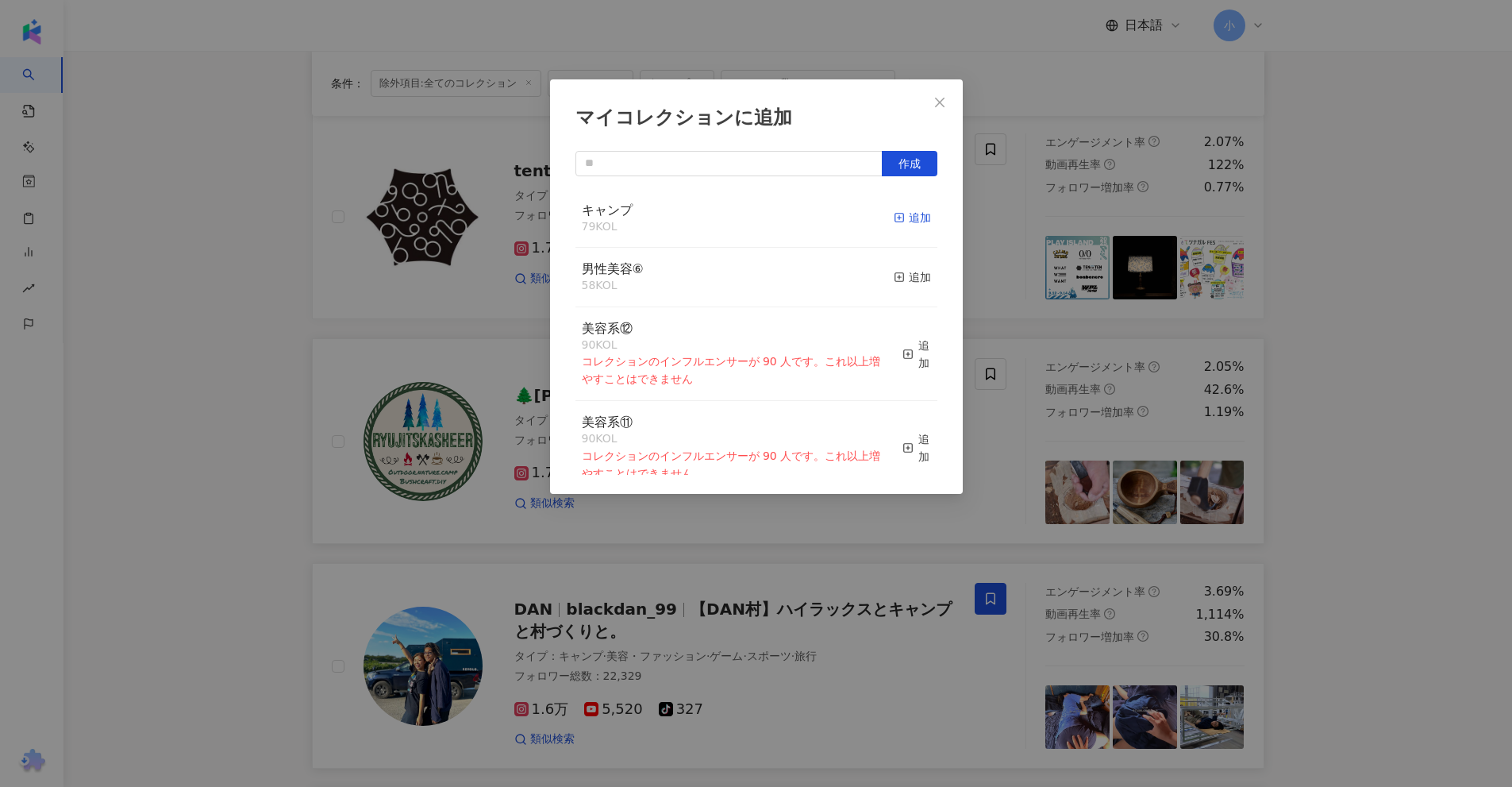
click at [905, 219] on div "追加" at bounding box center [912, 218] width 37 height 17
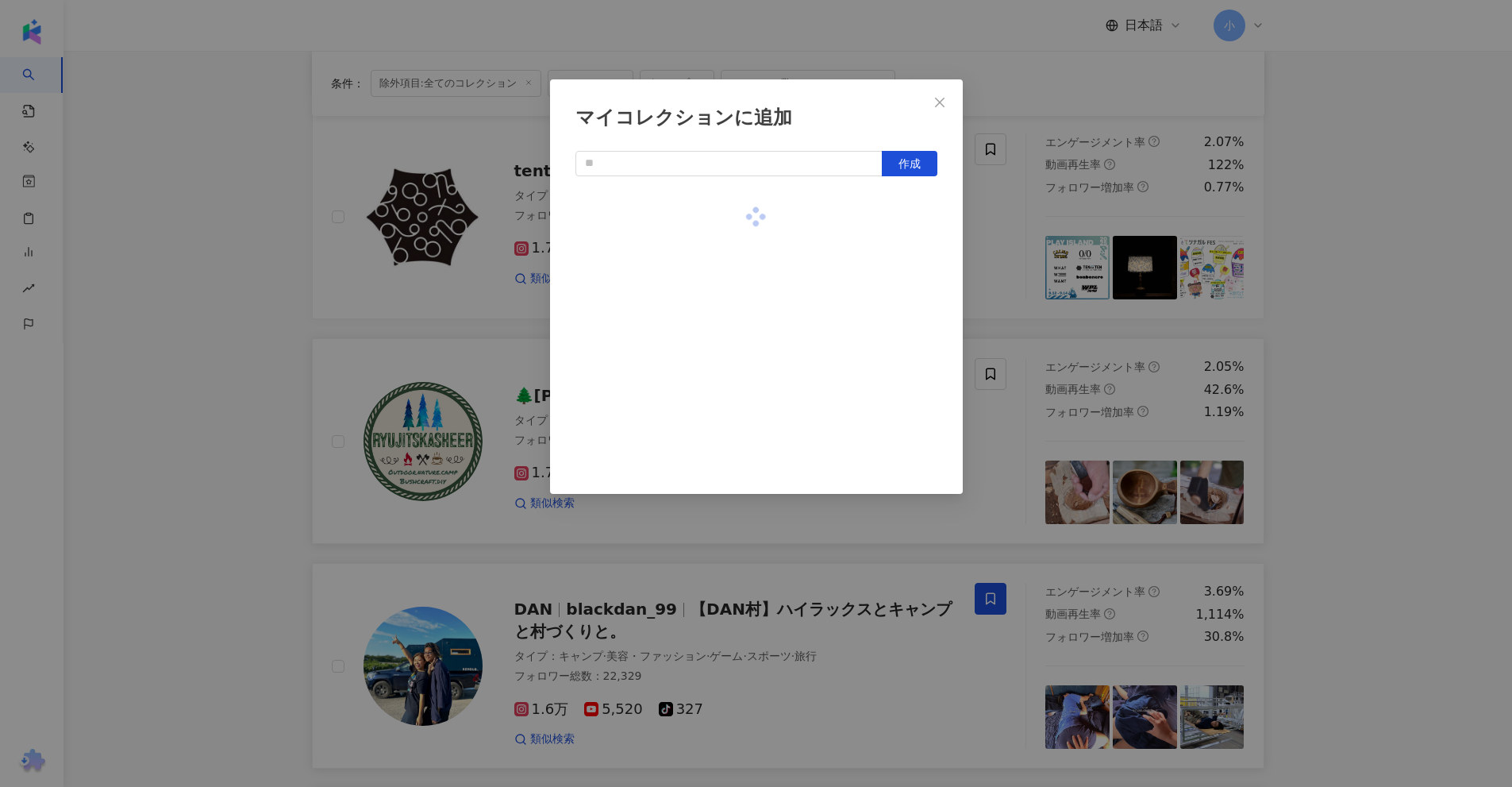
click at [1325, 280] on div "マイコレクションに追加 作成" at bounding box center [756, 393] width 1512 height 787
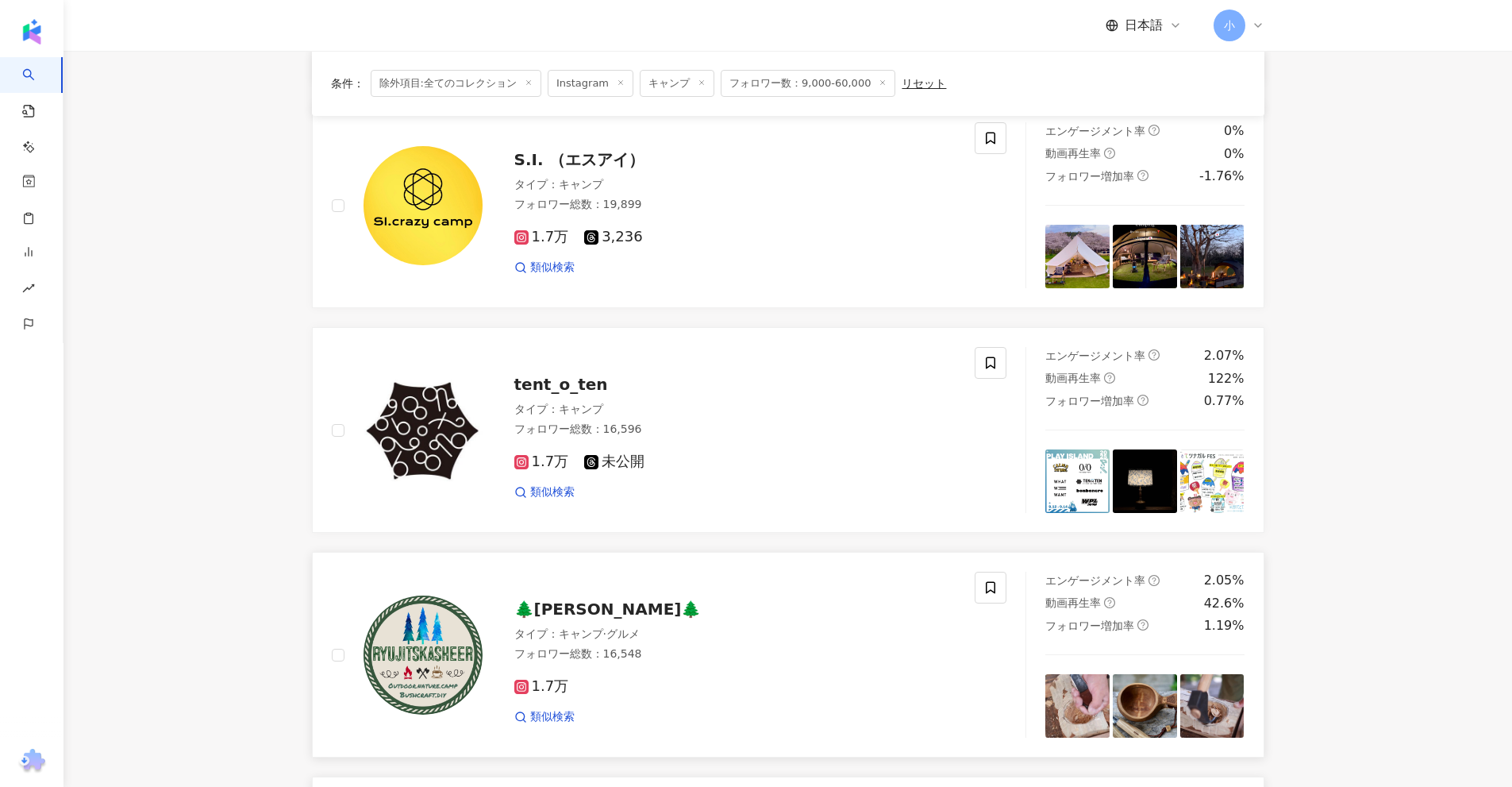
scroll to position [1384, 0]
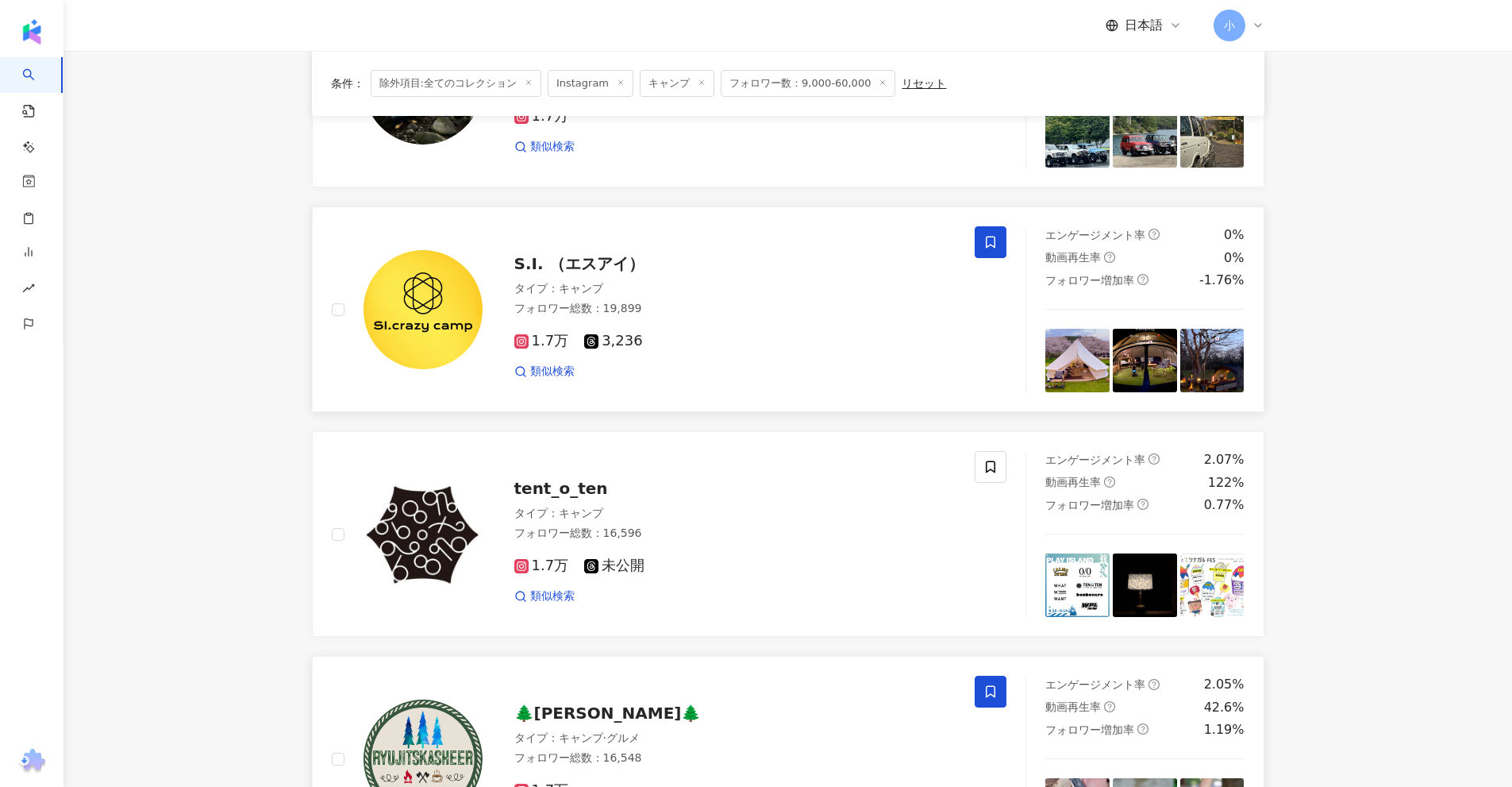
click at [992, 245] on icon at bounding box center [990, 242] width 10 height 12
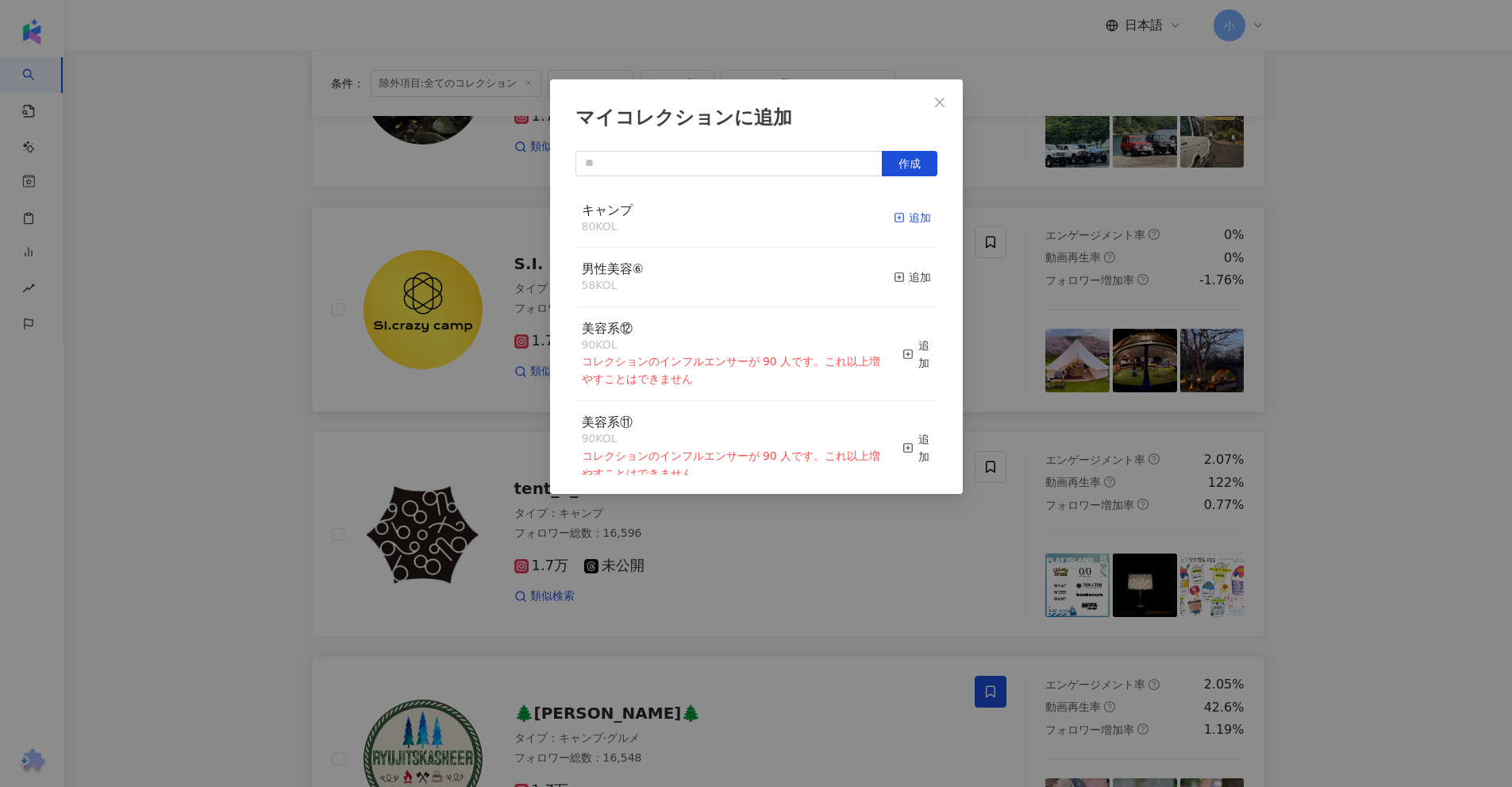
click at [897, 214] on div "追加" at bounding box center [912, 218] width 37 height 17
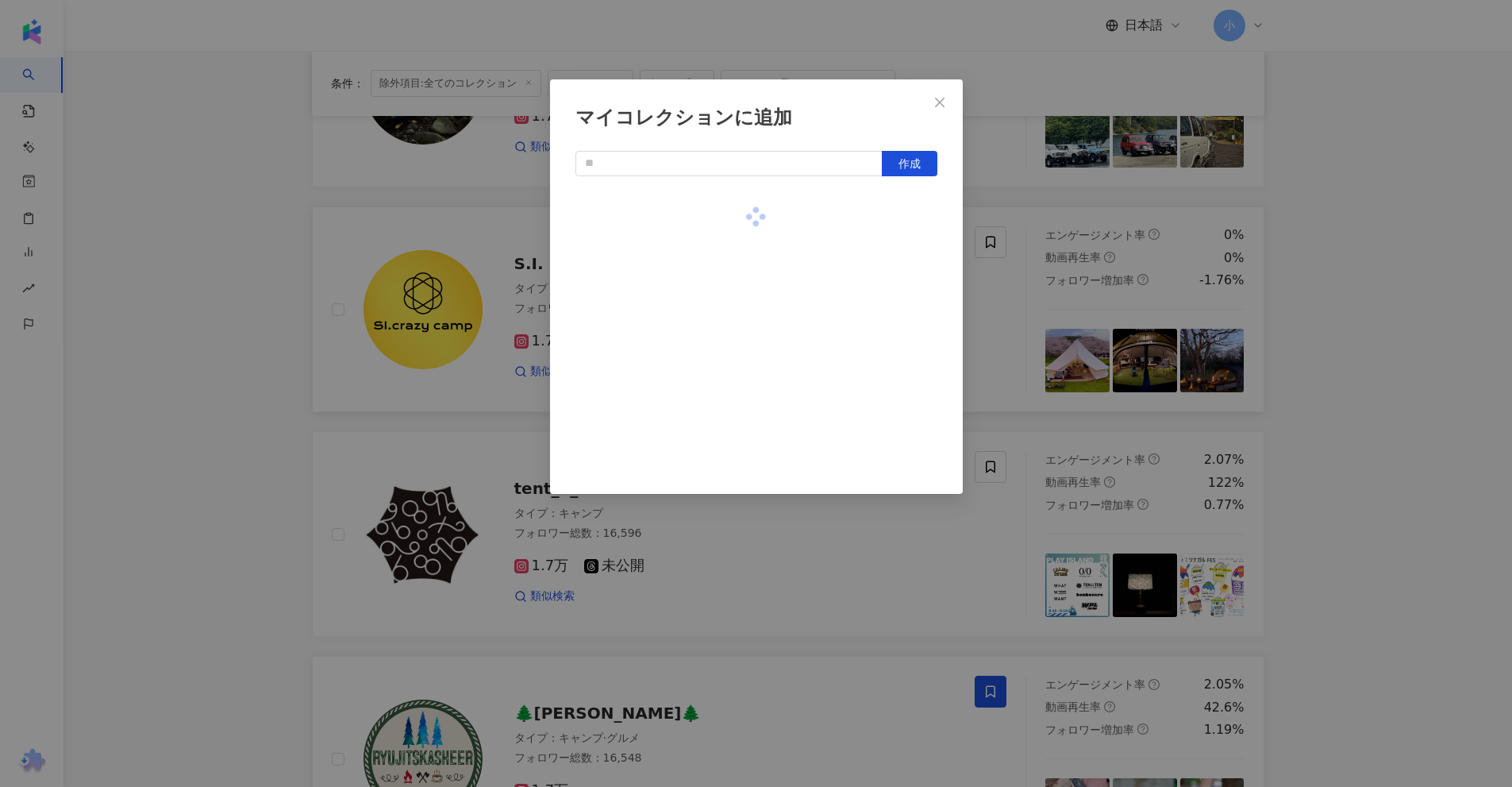
click at [1353, 260] on div "マイコレクションに追加 作成" at bounding box center [756, 393] width 1512 height 787
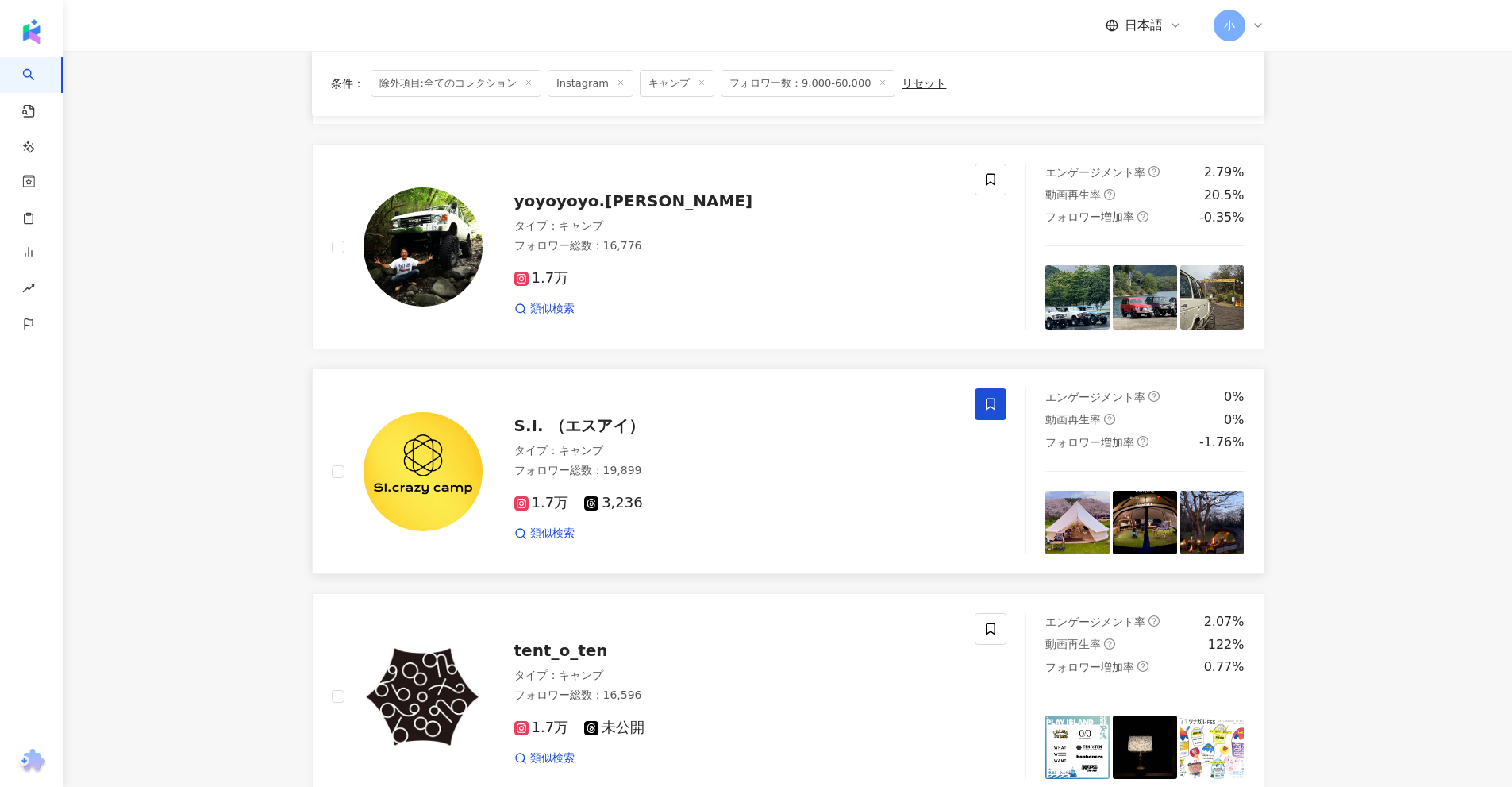
scroll to position [1225, 0]
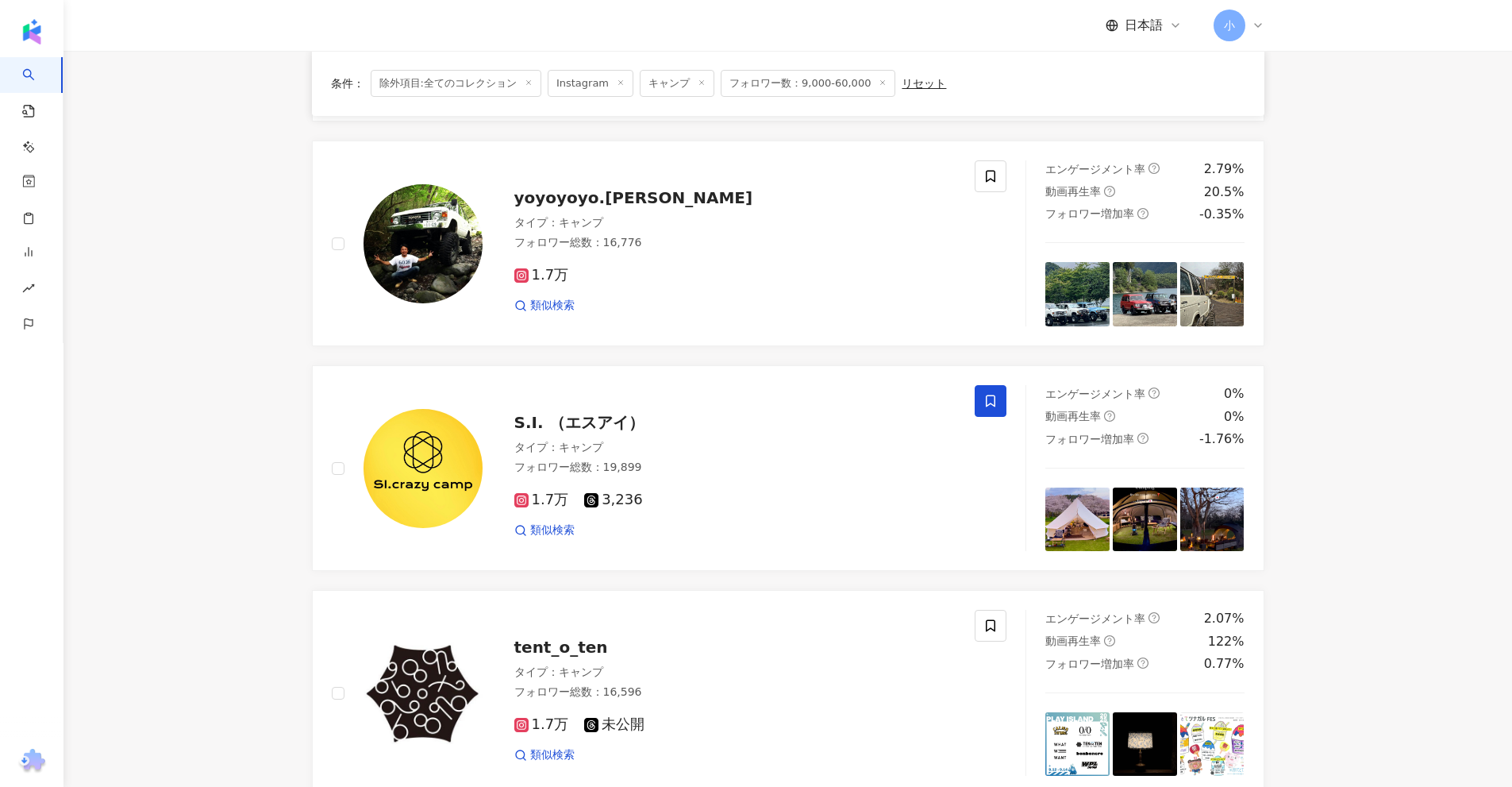
click at [992, 396] on icon at bounding box center [990, 402] width 10 height 12
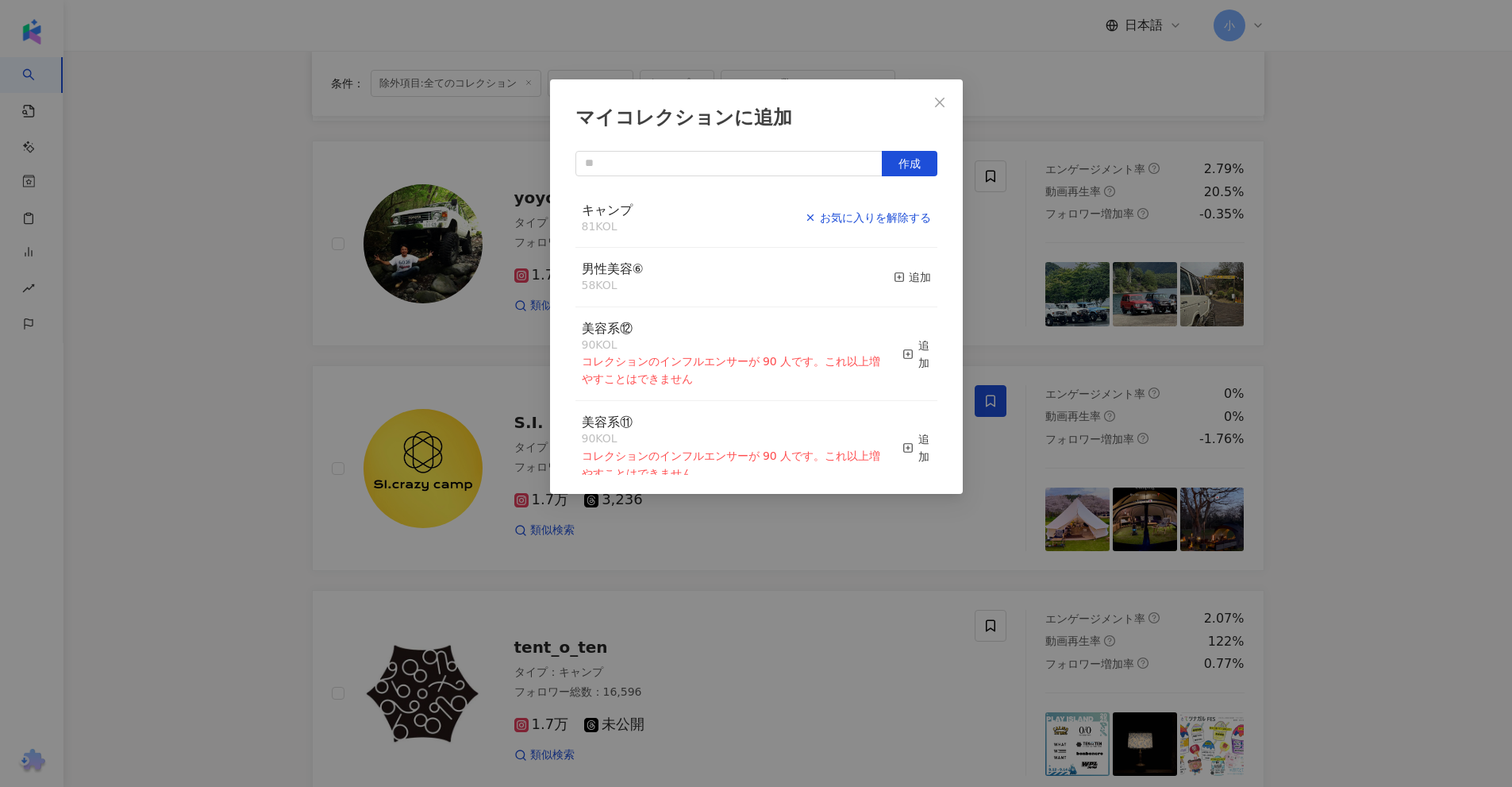
click at [905, 220] on div "お気に入りを解除する" at bounding box center [868, 218] width 126 height 17
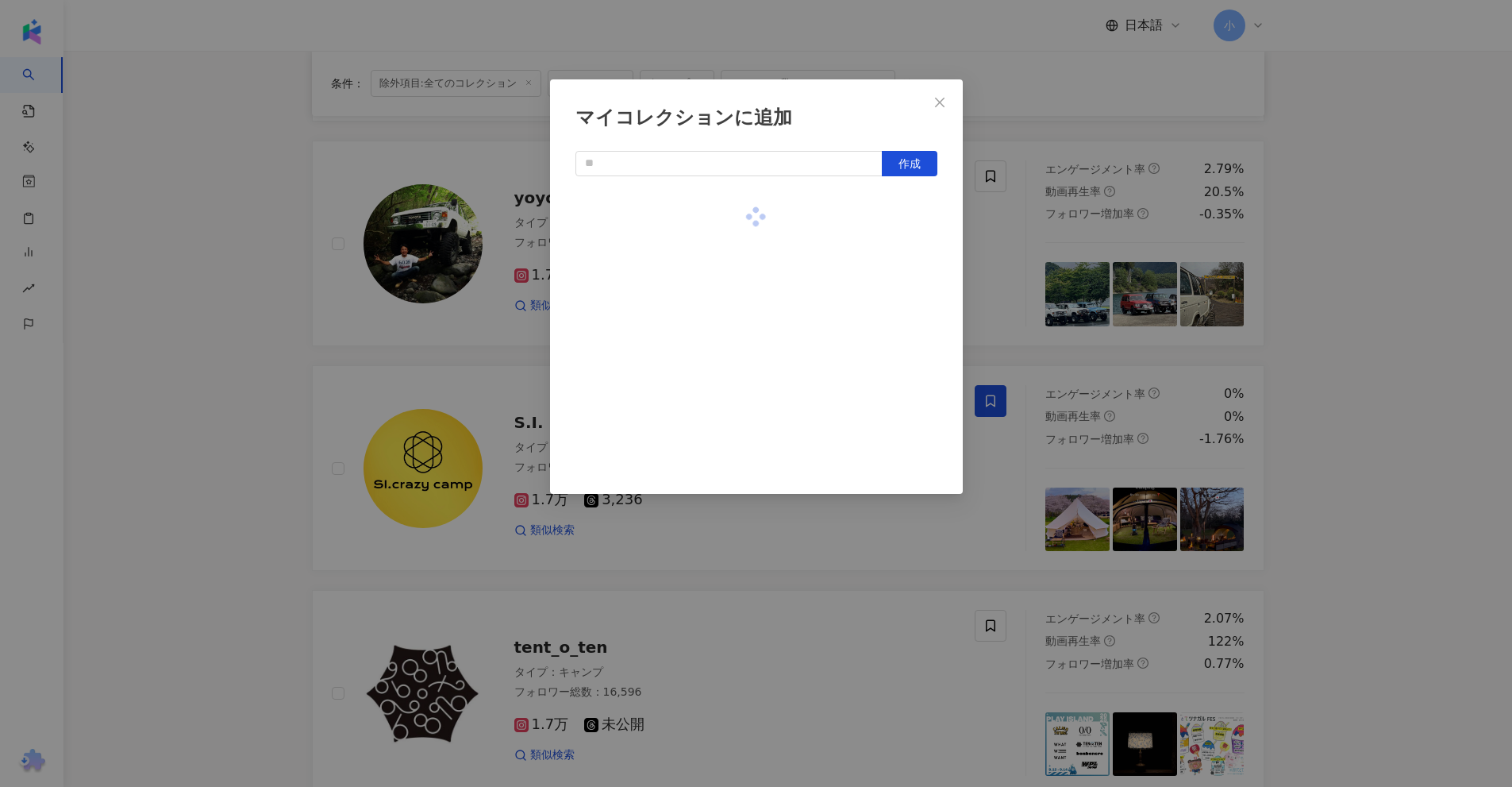
click at [1366, 298] on div "マイコレクションに追加 作成" at bounding box center [756, 393] width 1512 height 787
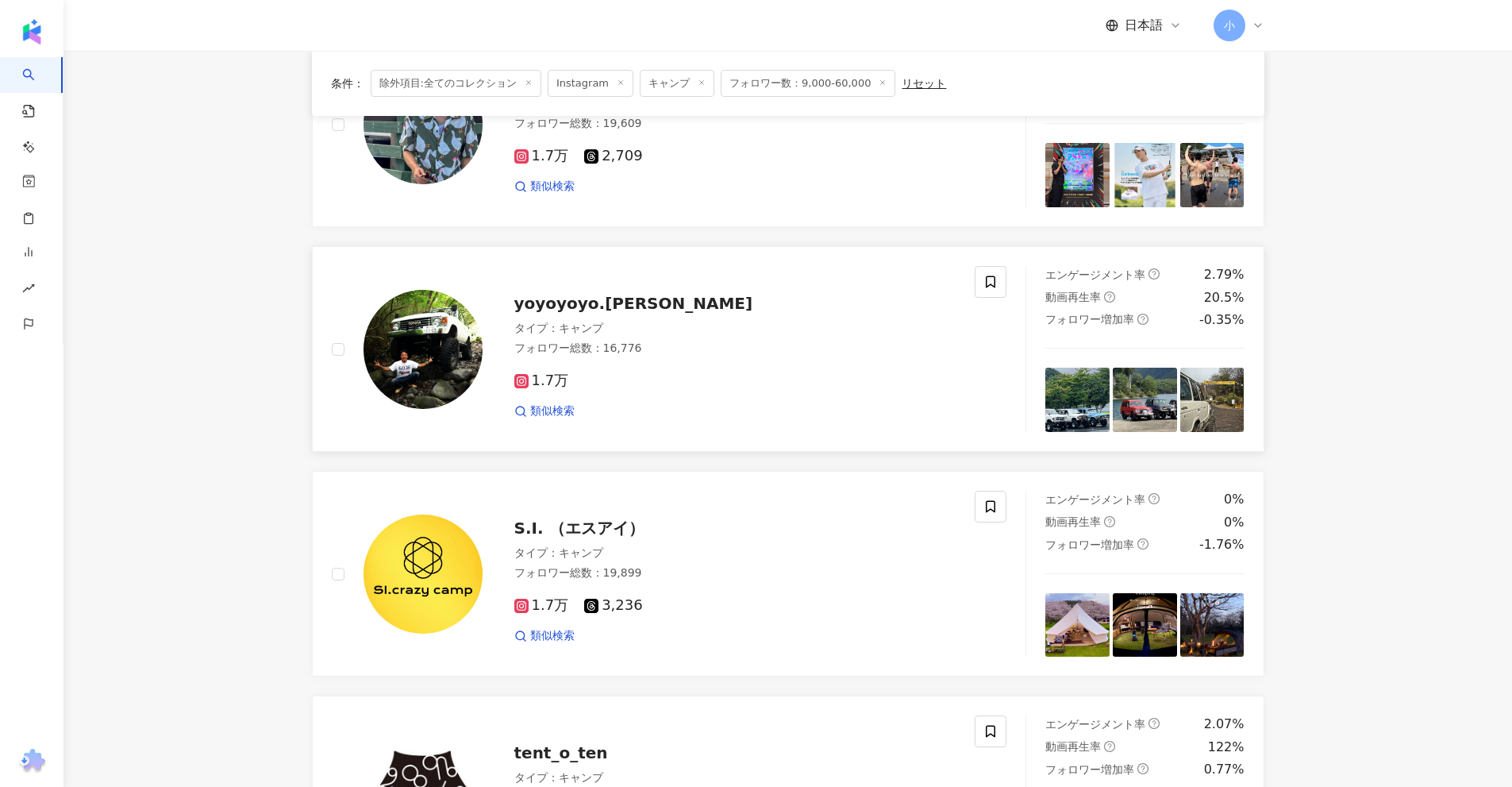
scroll to position [1067, 0]
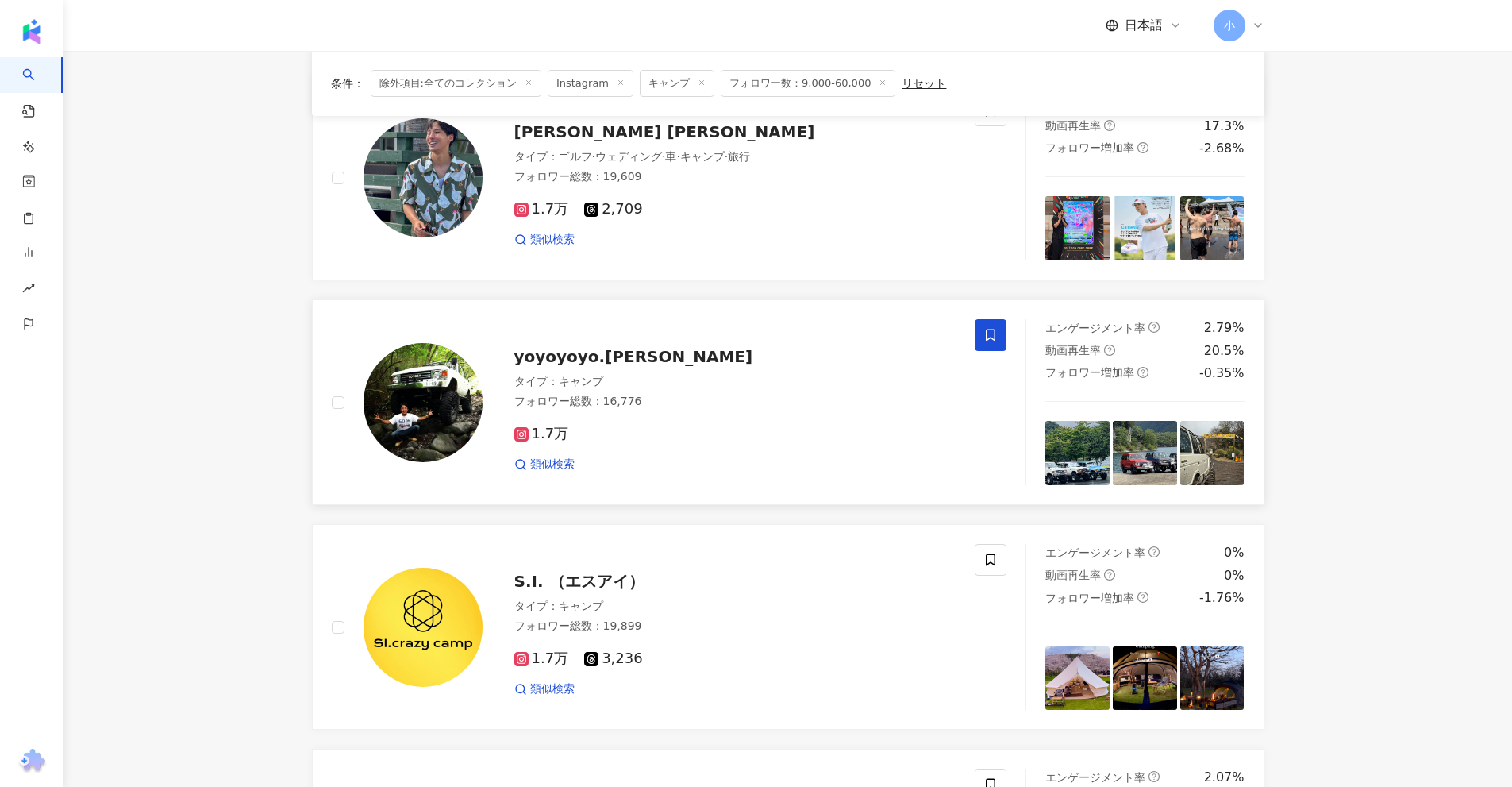
click at [993, 330] on icon at bounding box center [990, 336] width 10 height 12
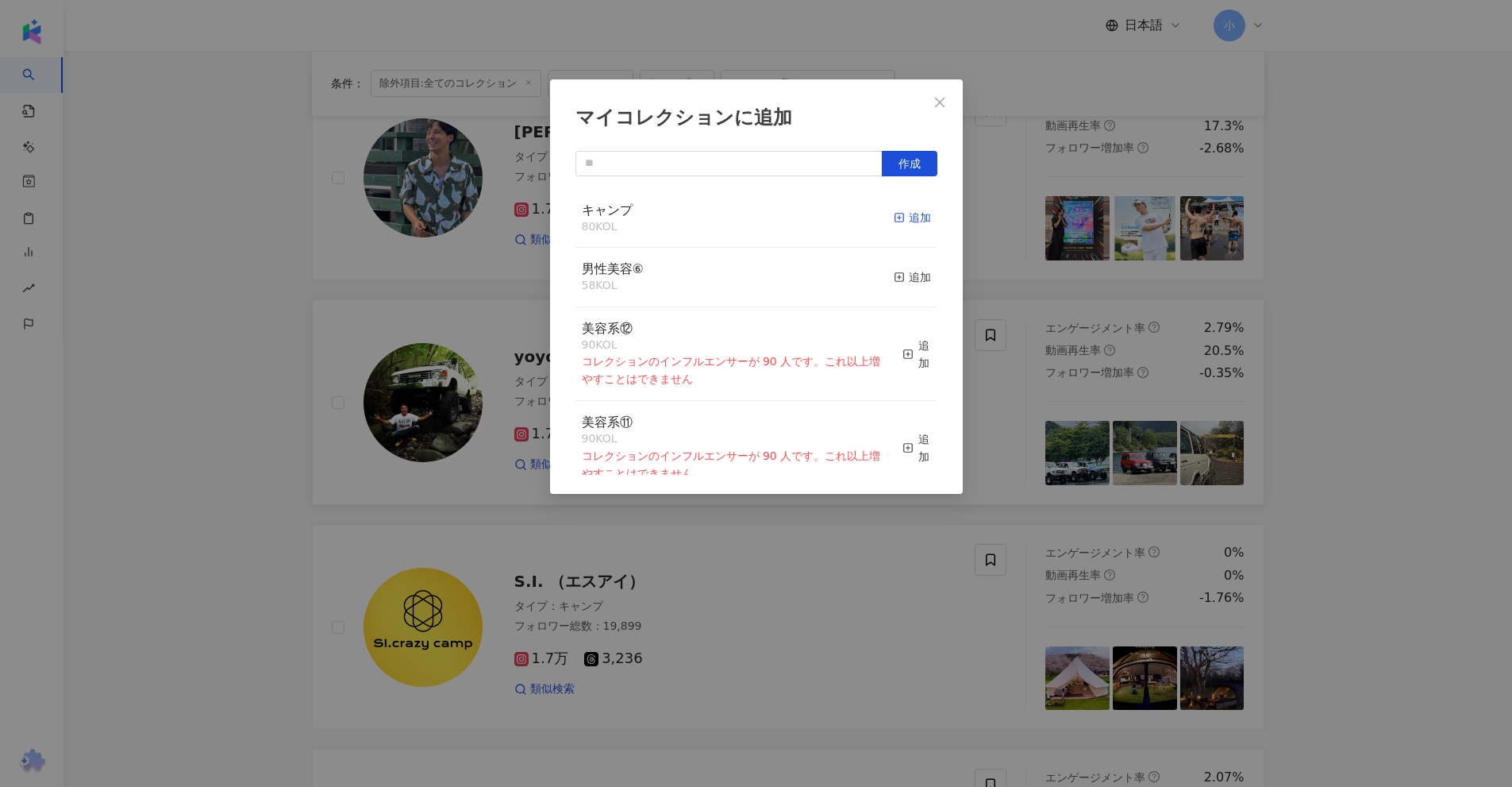
click at [894, 215] on div "追加" at bounding box center [912, 218] width 37 height 17
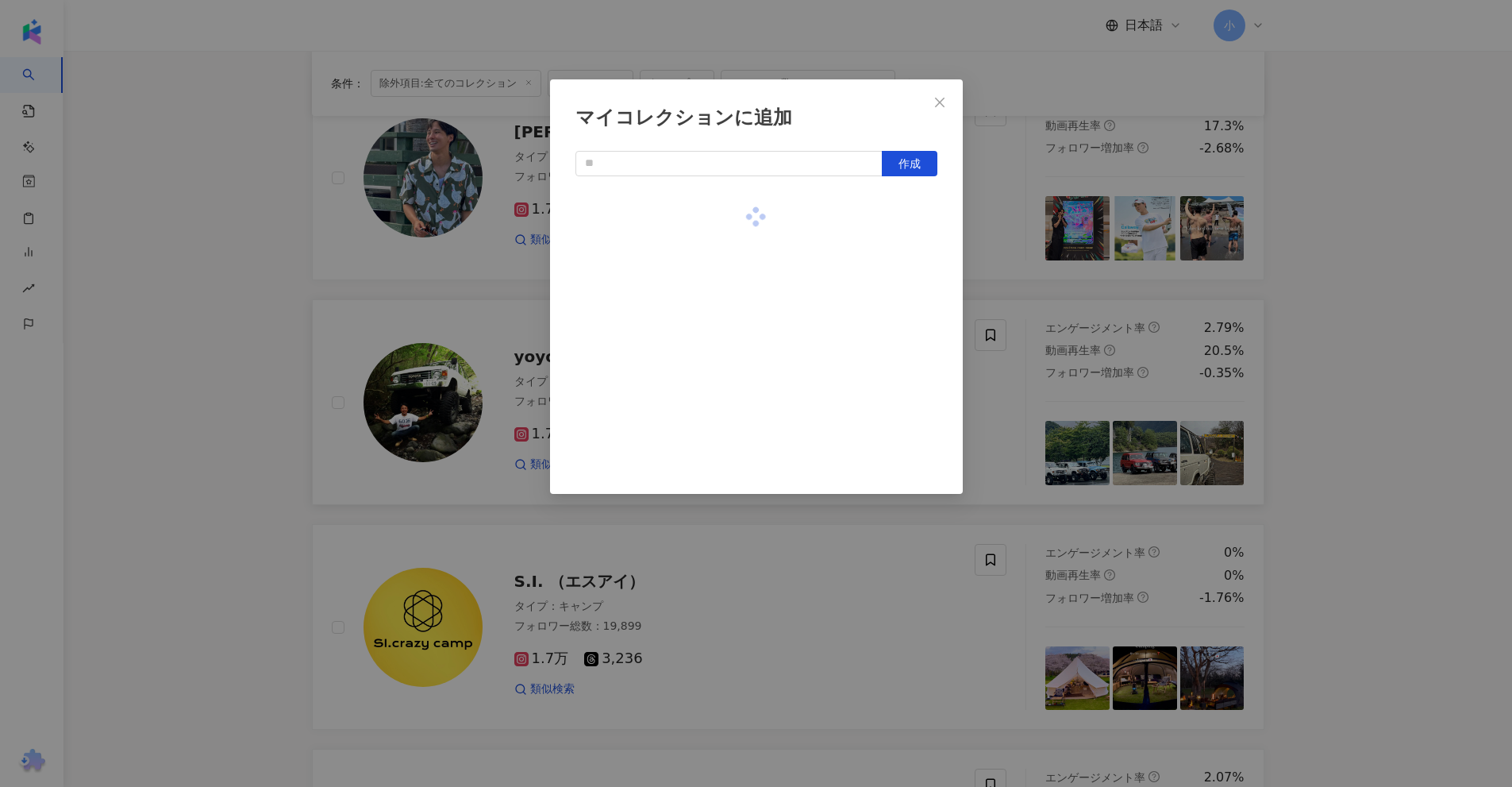
click at [1326, 254] on div "マイコレクションに追加 作成" at bounding box center [756, 393] width 1512 height 787
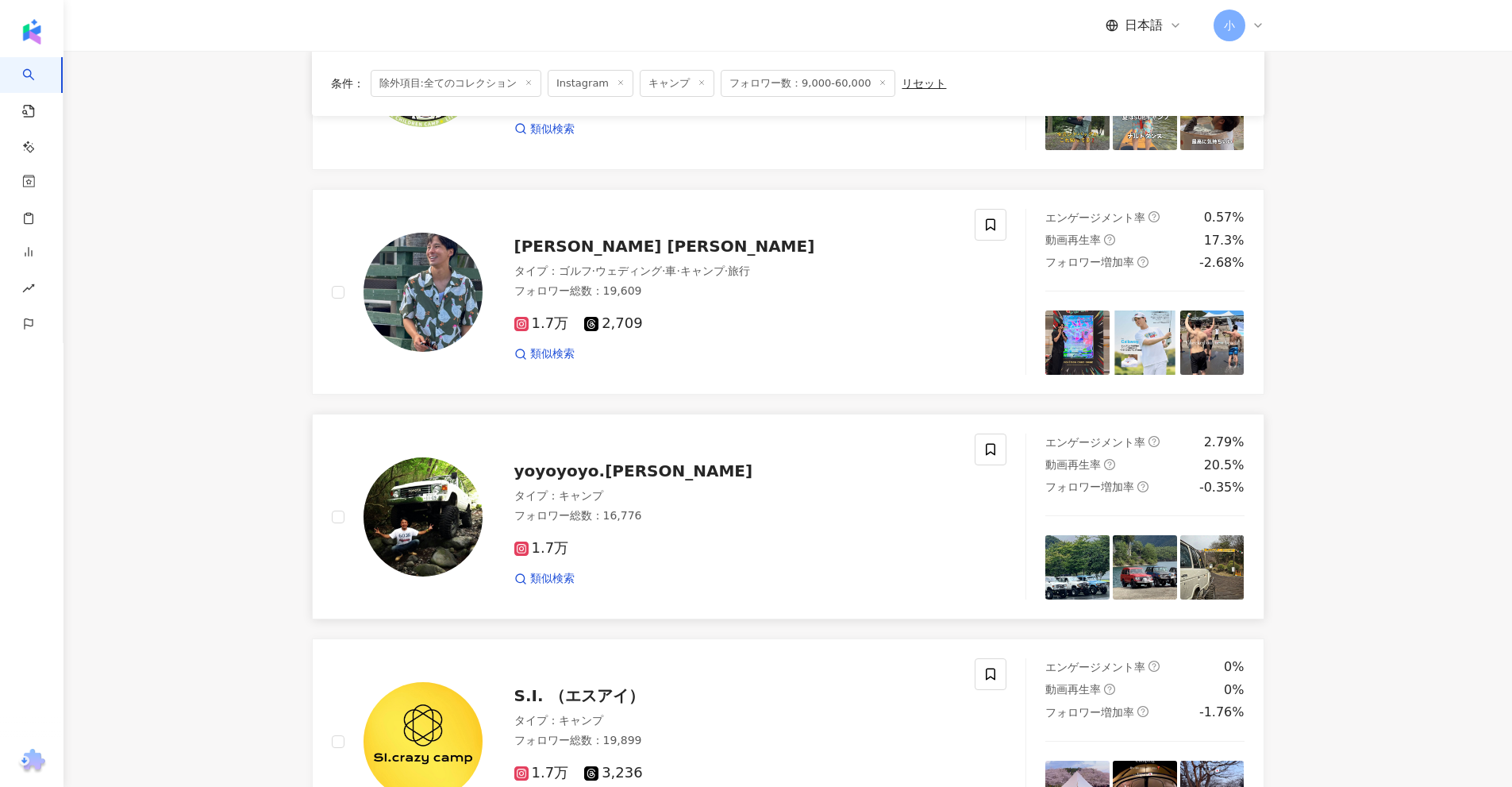
scroll to position [908, 0]
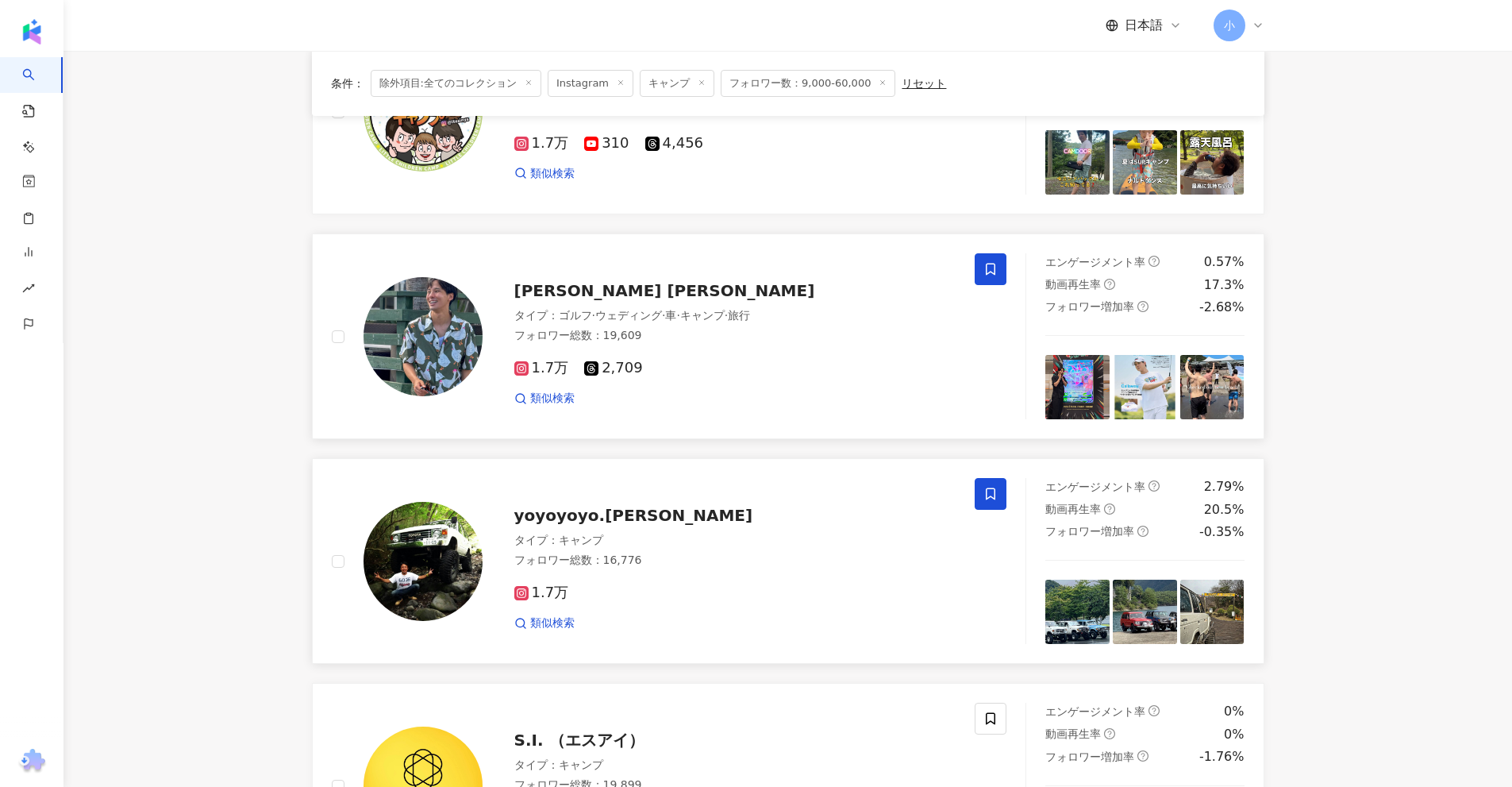
click at [997, 268] on icon at bounding box center [990, 269] width 14 height 14
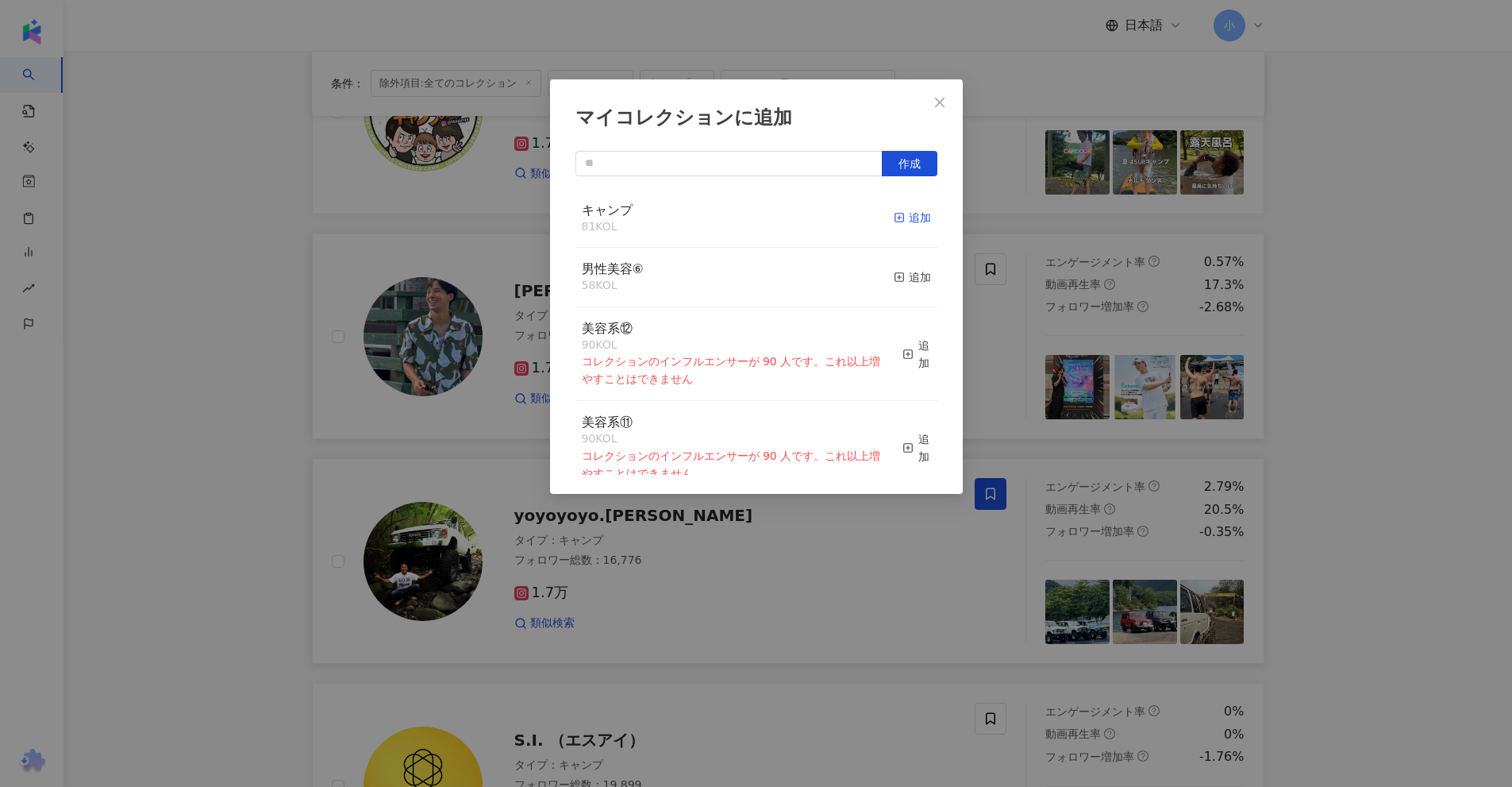
click at [902, 216] on div "追加" at bounding box center [912, 218] width 37 height 17
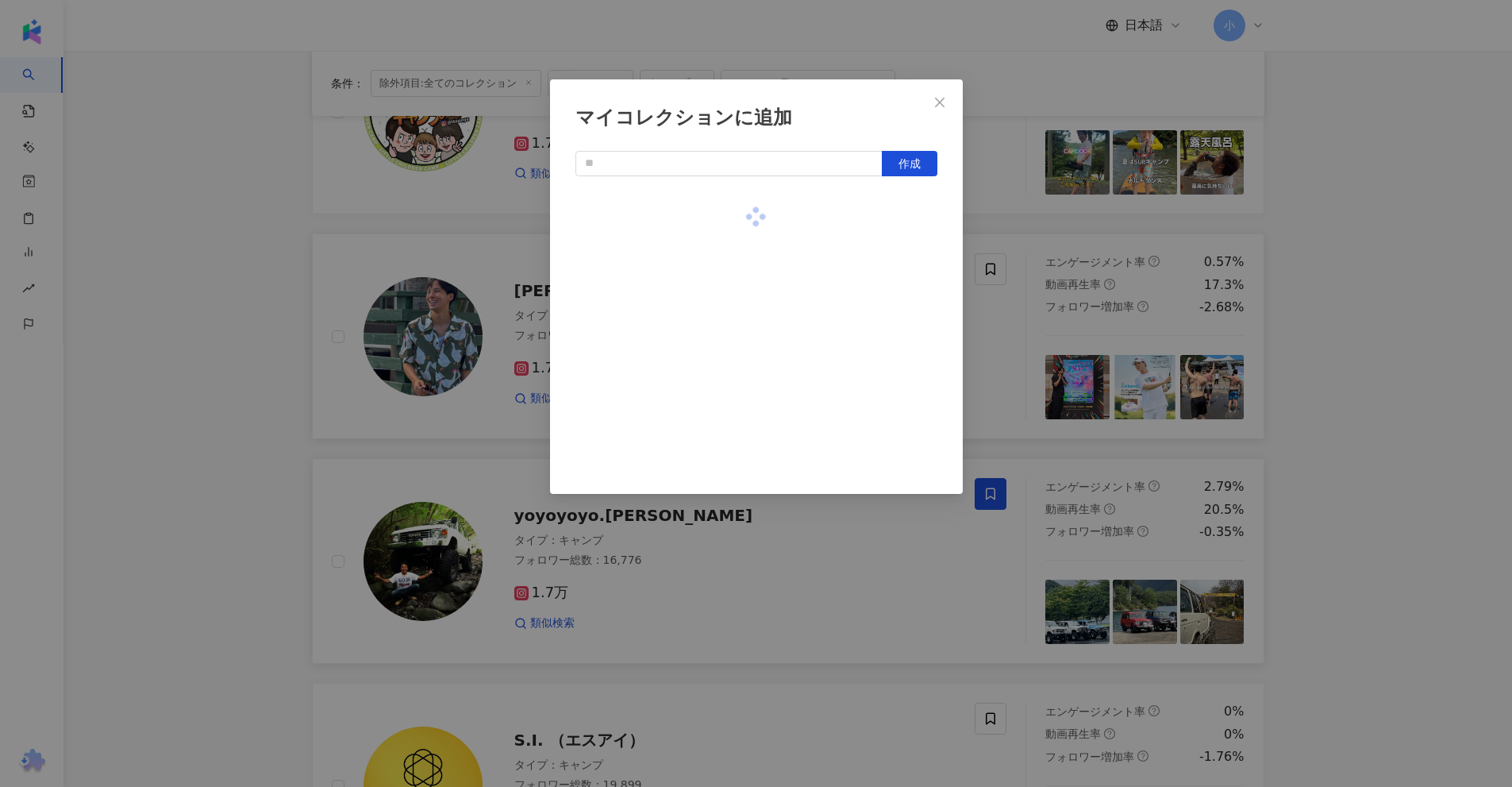
click at [1292, 275] on div "マイコレクションに追加 作成" at bounding box center [756, 393] width 1512 height 787
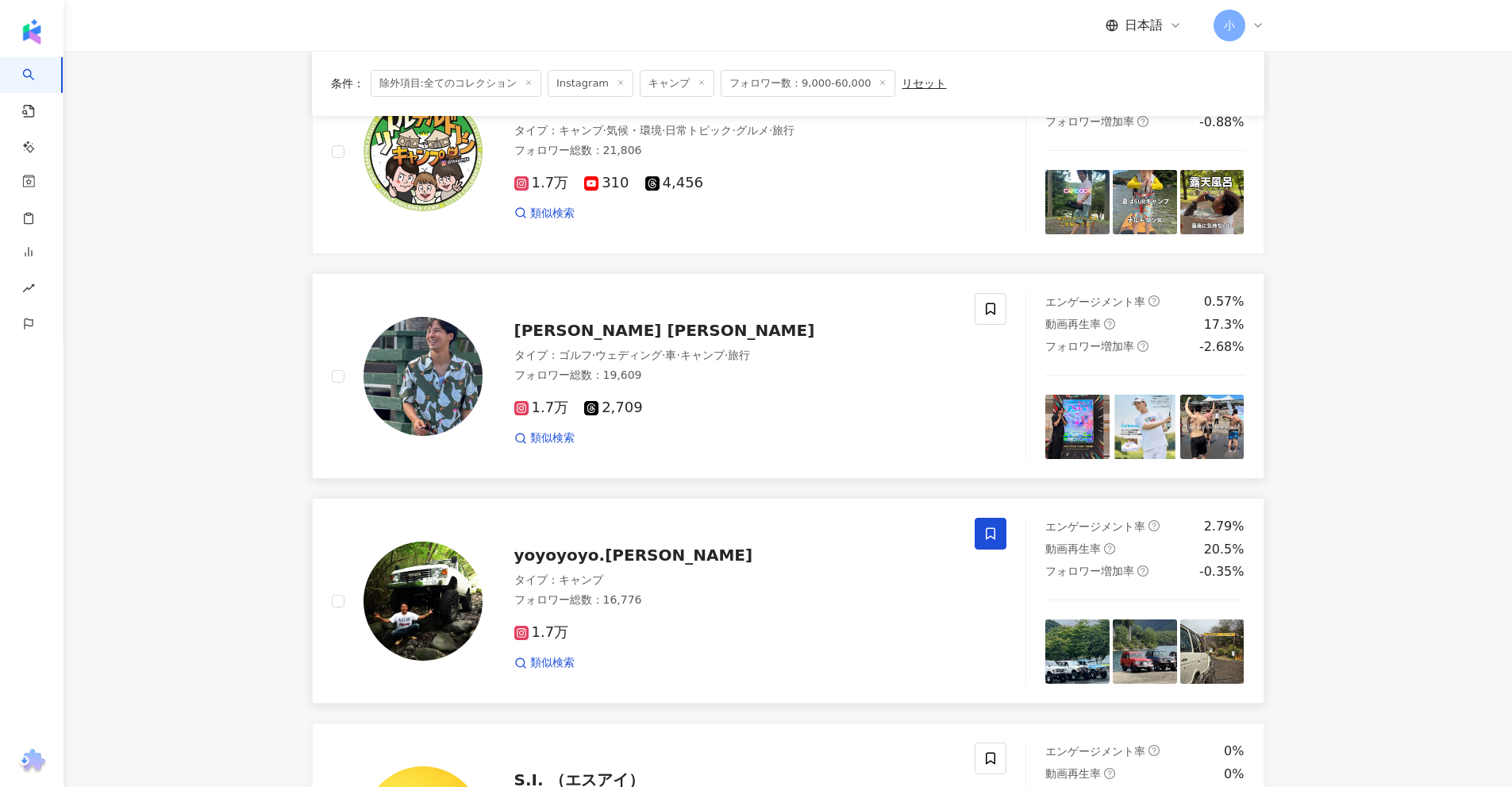
scroll to position [670, 0]
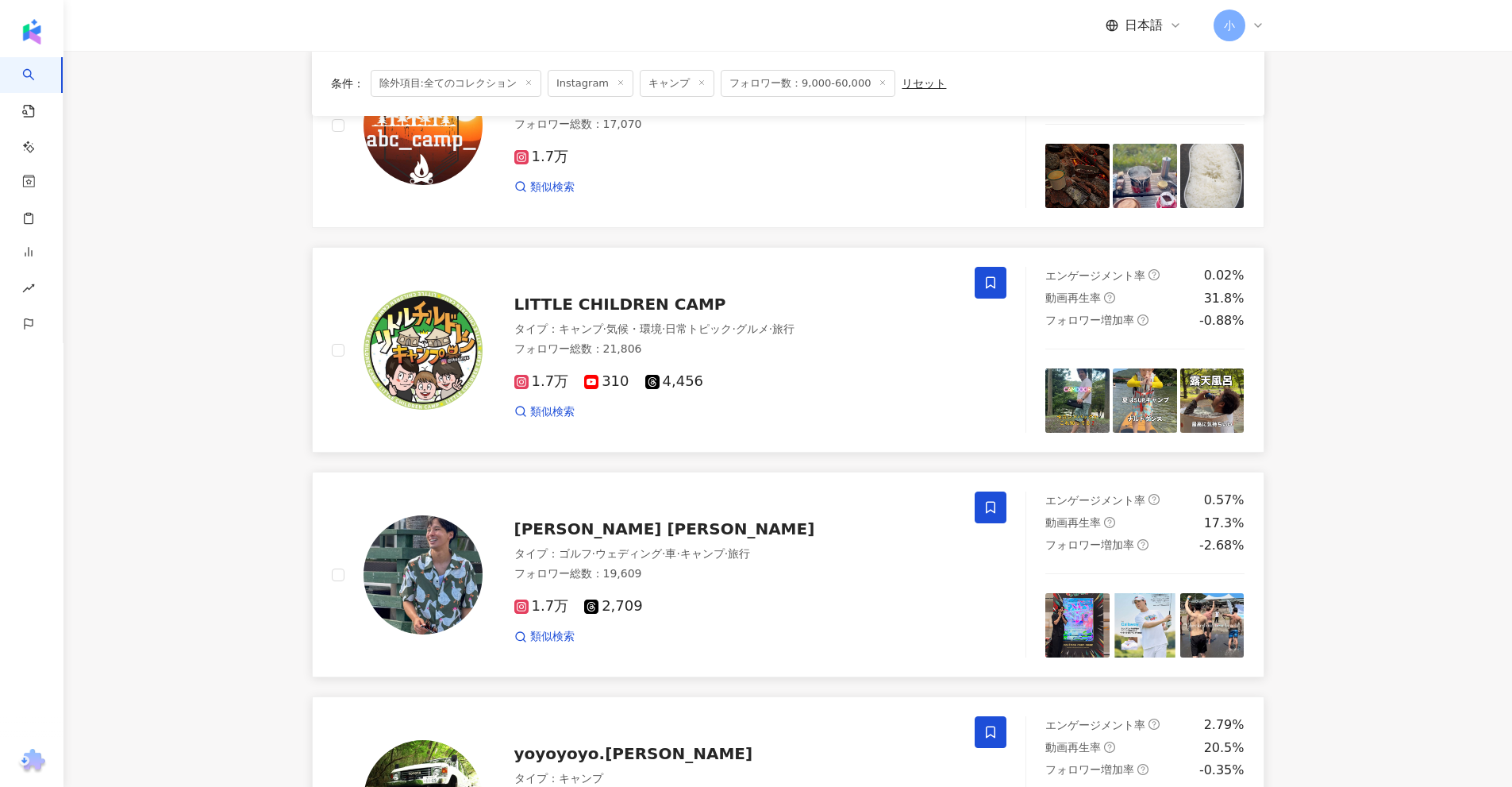
click at [982, 282] on span at bounding box center [990, 282] width 31 height 31
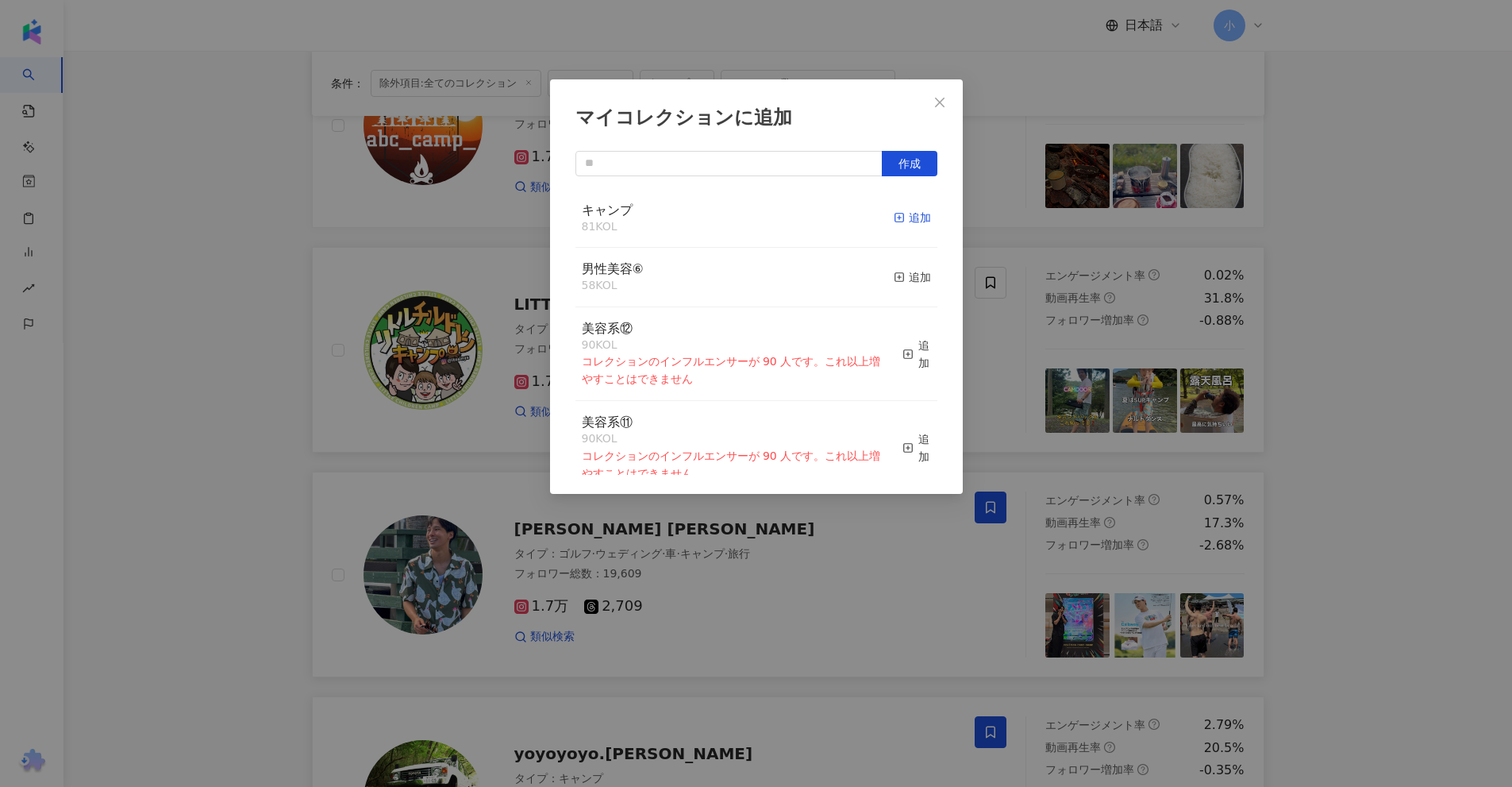
click at [902, 223] on div "追加" at bounding box center [912, 218] width 37 height 17
click at [1388, 395] on div "マイコレクションに追加 作成 キャンプ 82 KOL 追加 男性美容⑥ 58 KOL 追加 美容系⑫ 90 KOL コレクションのインフルエンサーが 90 人…" at bounding box center [756, 393] width 1512 height 787
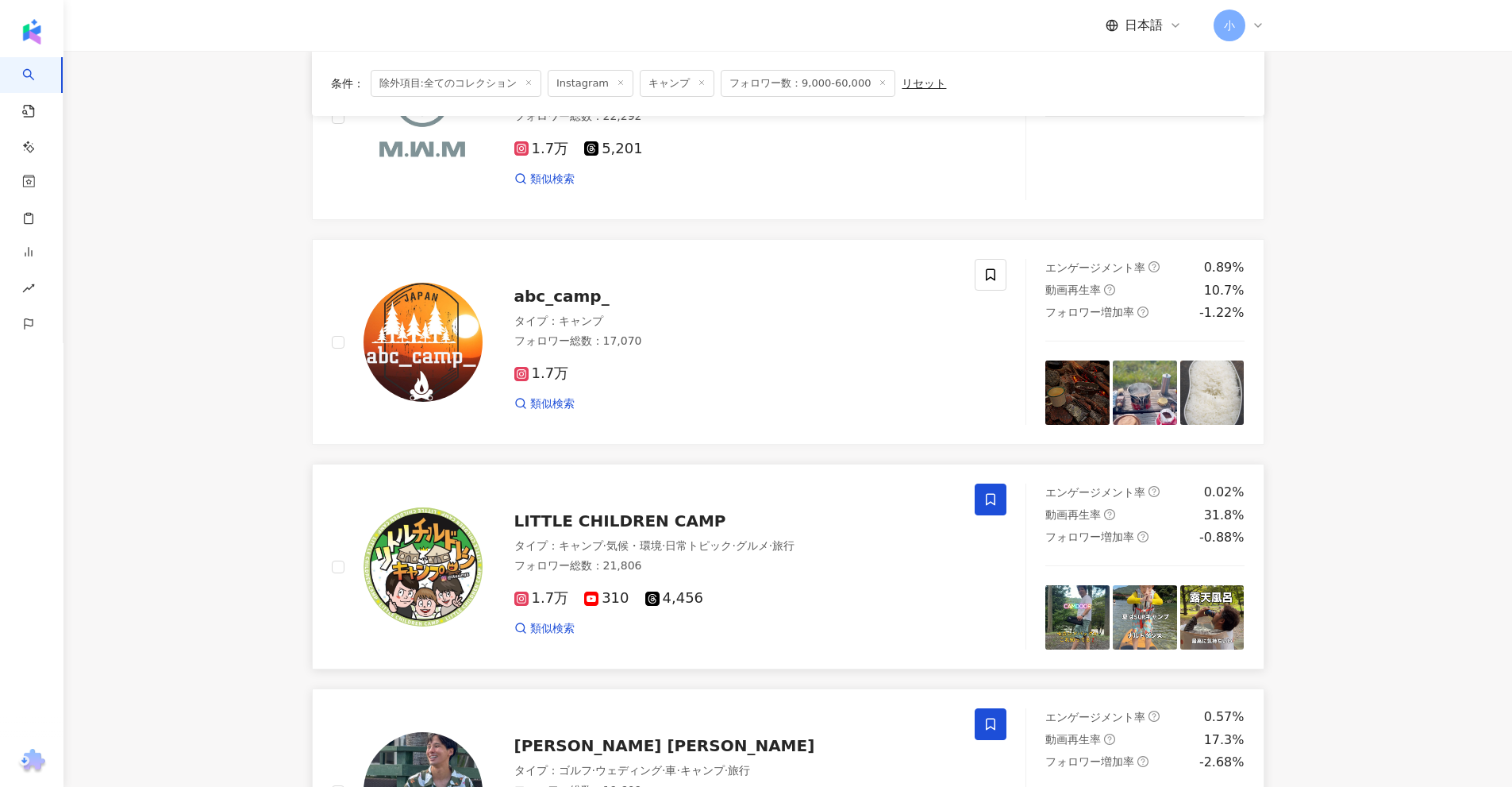
scroll to position [431, 0]
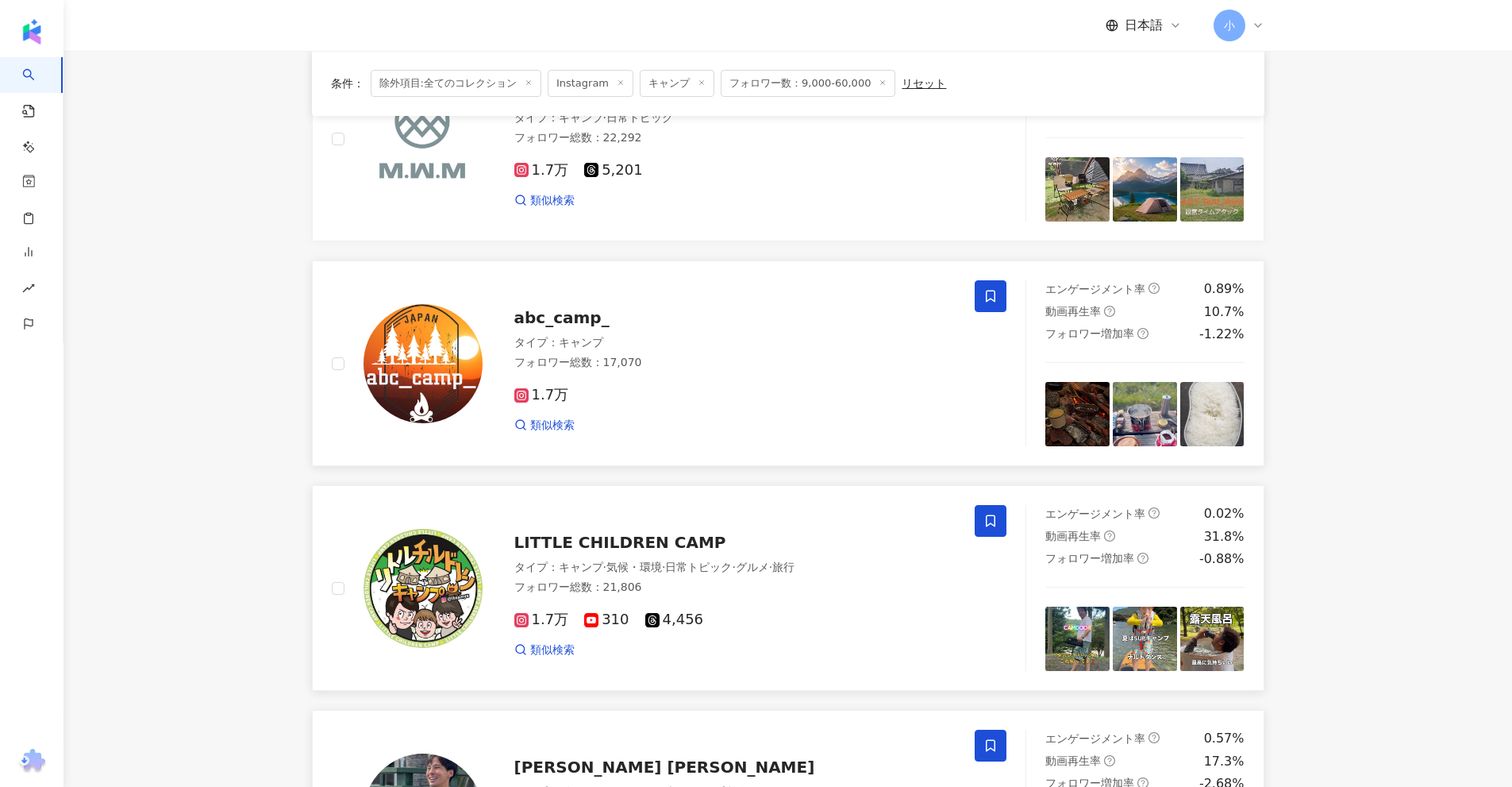
click at [981, 298] on span at bounding box center [990, 295] width 31 height 31
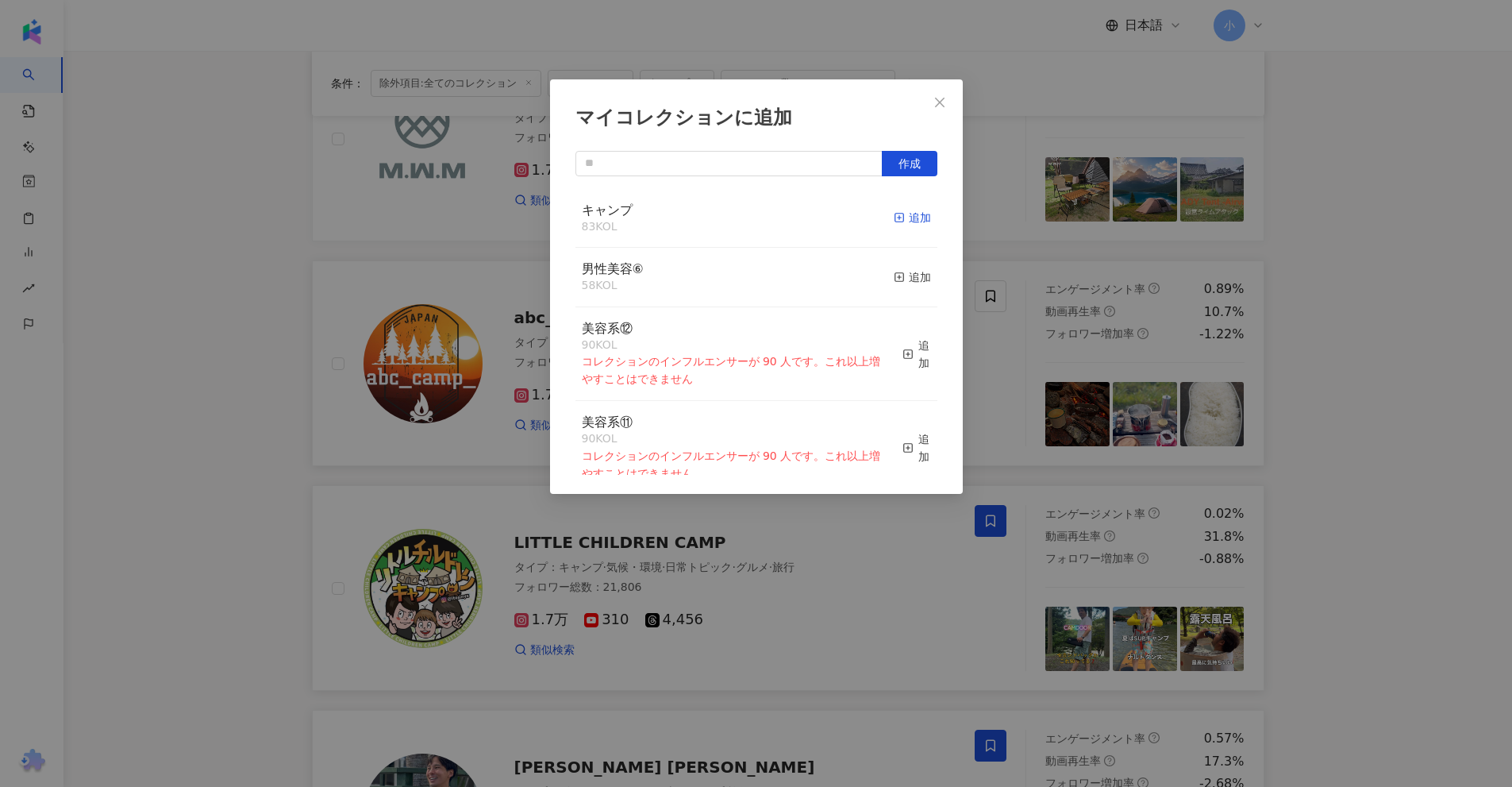
click at [899, 220] on div "追加" at bounding box center [912, 218] width 37 height 17
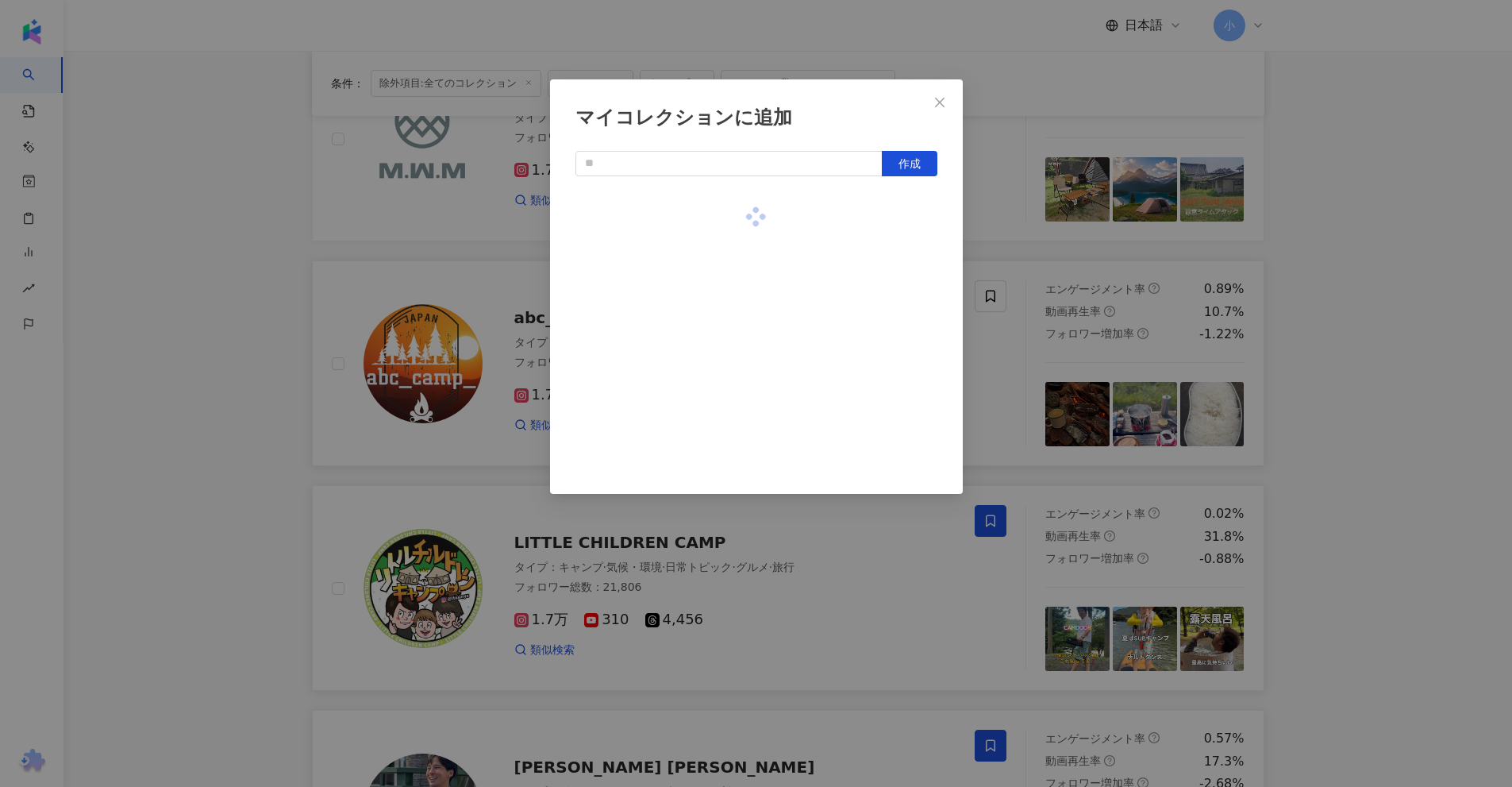
click at [1336, 281] on div "マイコレクションに追加 作成" at bounding box center [756, 393] width 1512 height 787
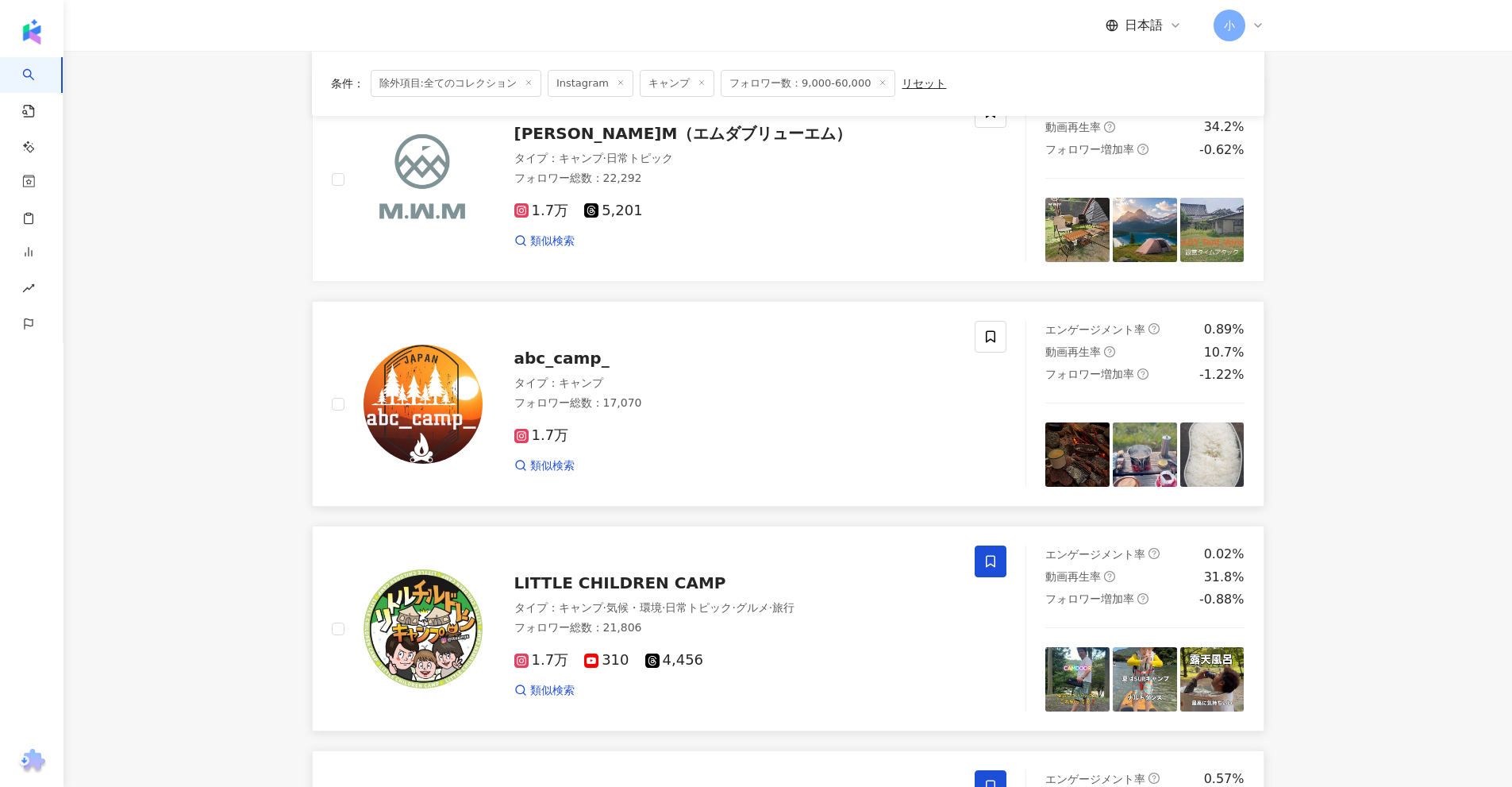
scroll to position [114, 0]
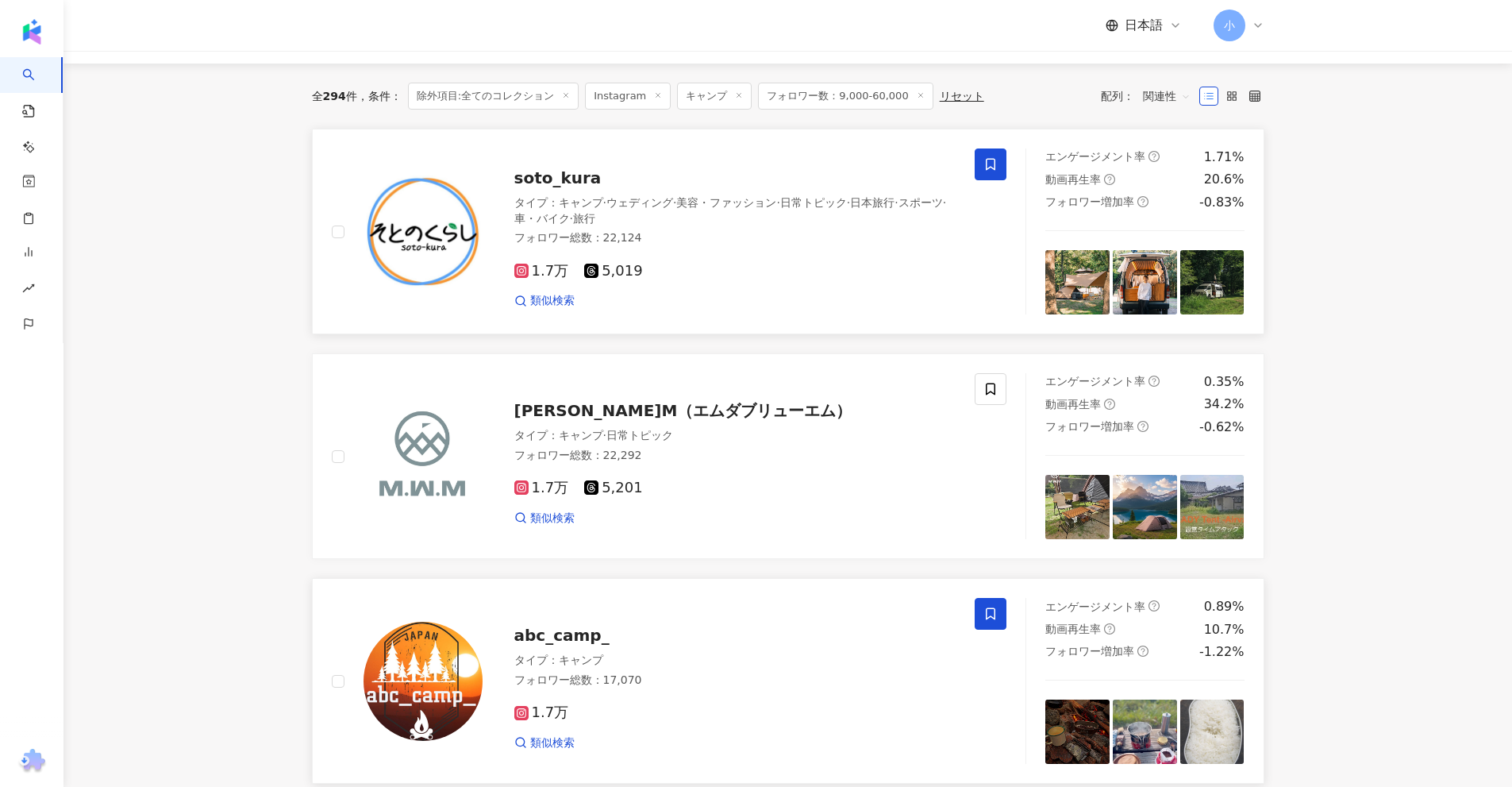
click at [993, 160] on icon at bounding box center [990, 164] width 14 height 14
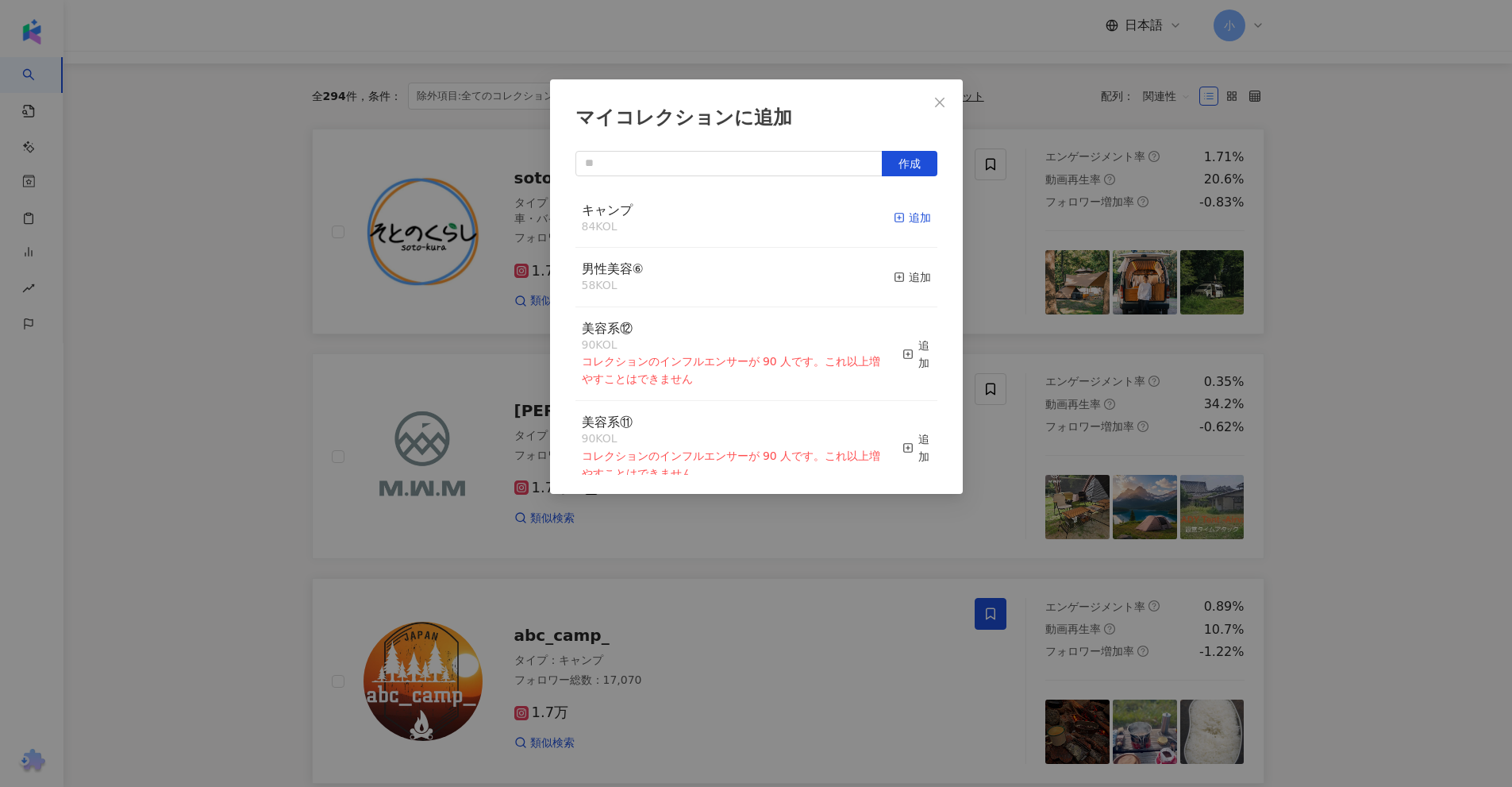
click at [903, 216] on div "追加" at bounding box center [912, 218] width 37 height 17
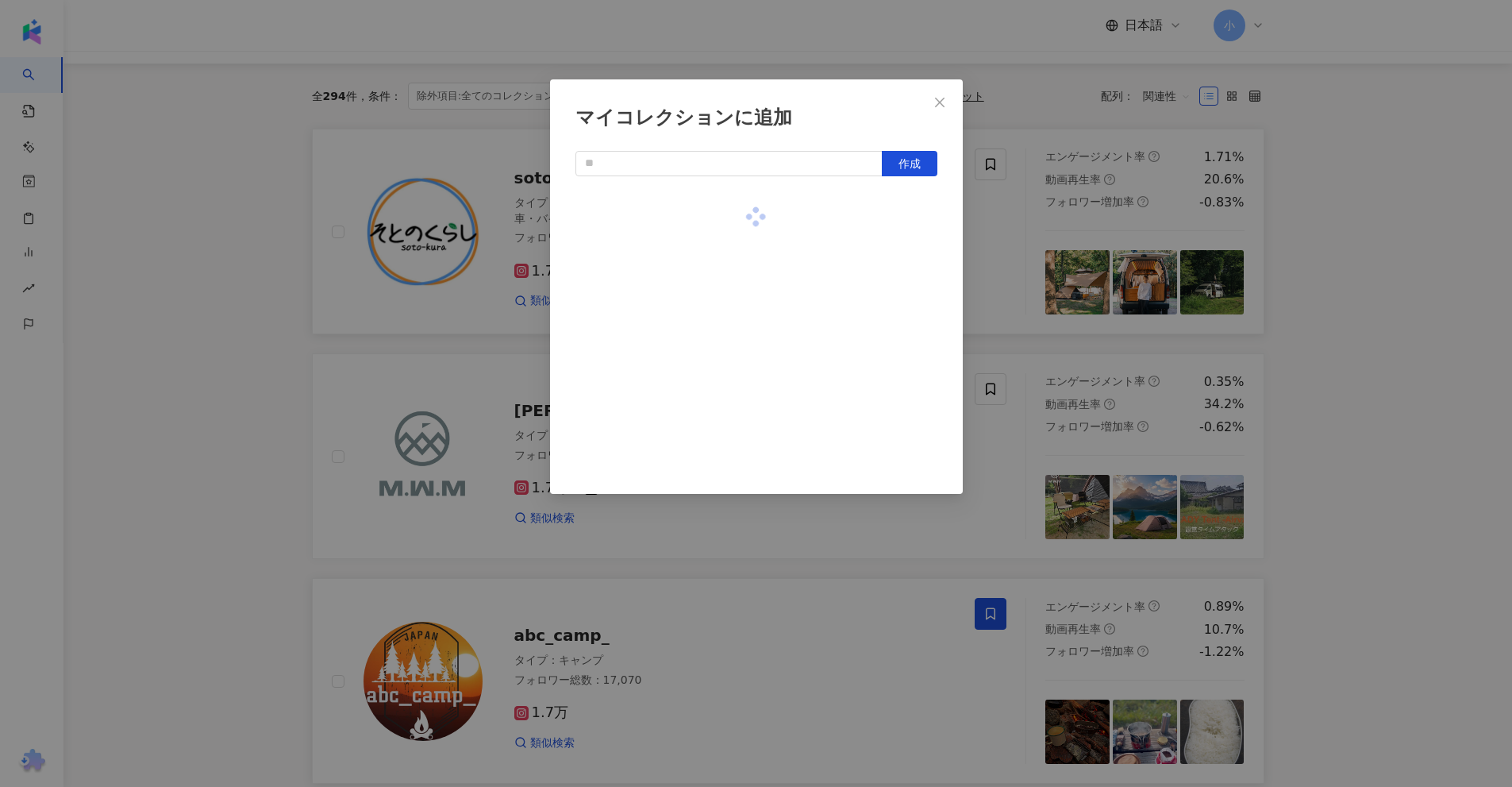
click at [1376, 282] on div "マイコレクションに追加 作成" at bounding box center [756, 393] width 1512 height 787
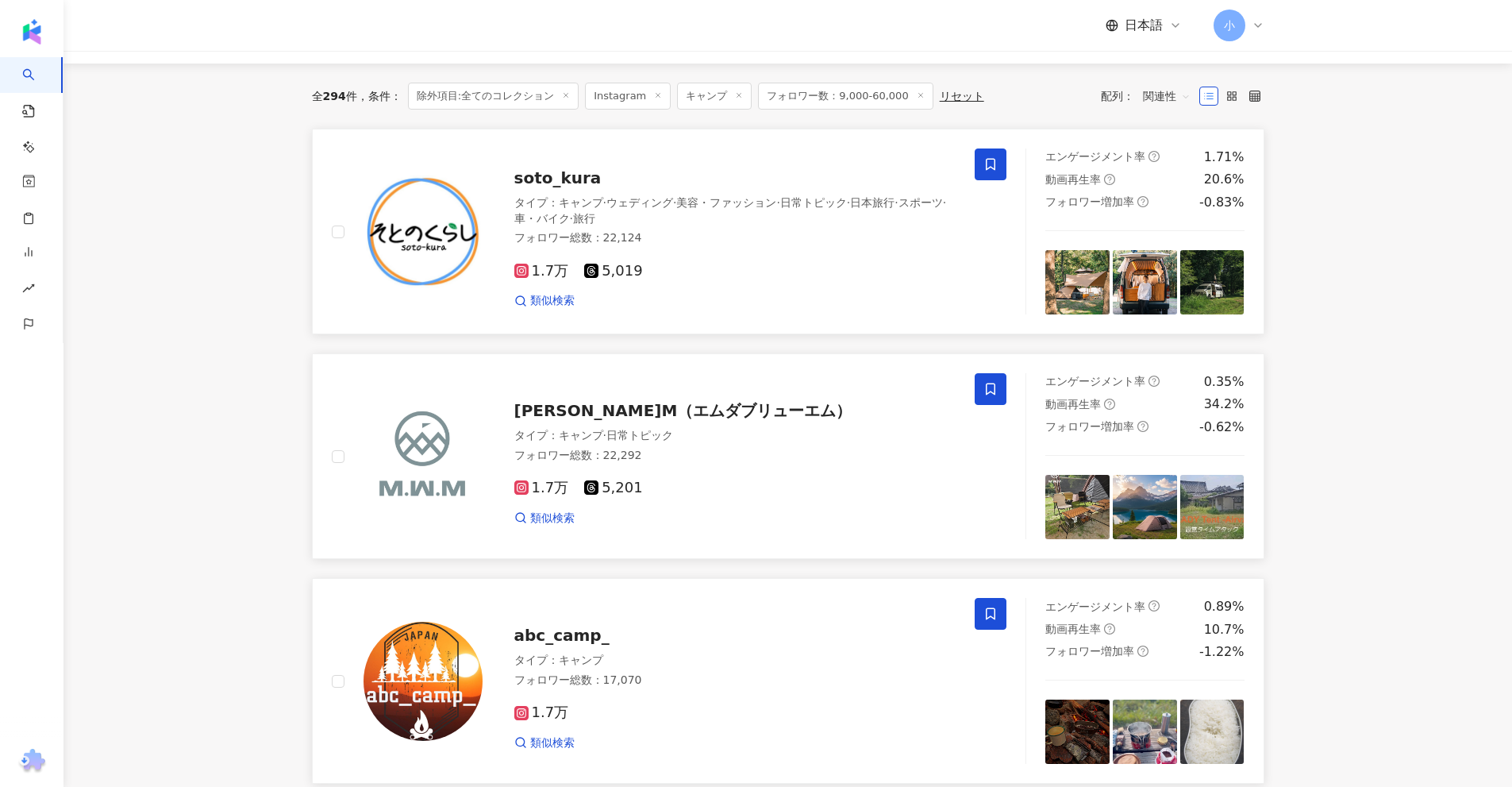
click at [979, 378] on span at bounding box center [990, 389] width 31 height 31
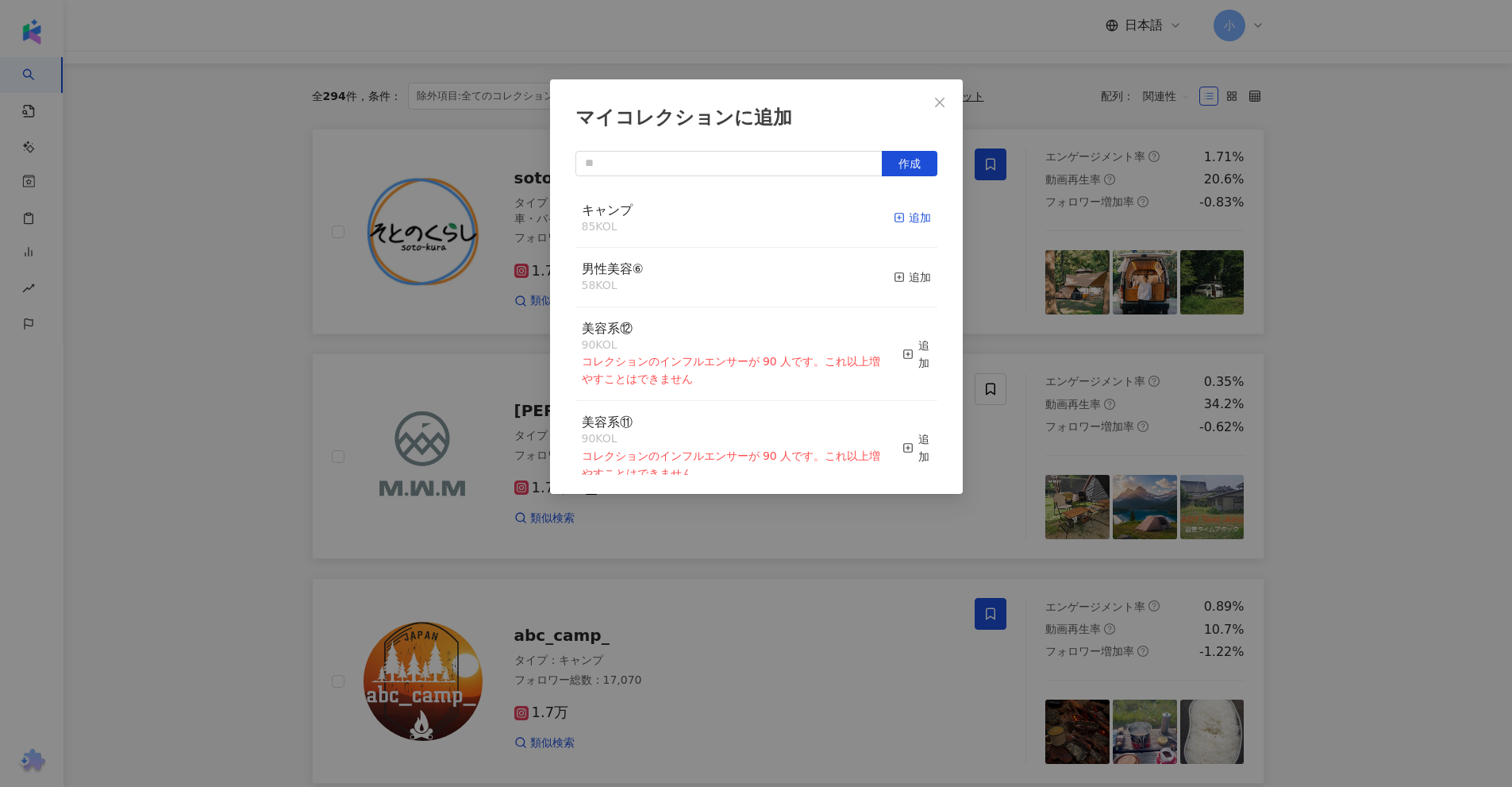
click at [902, 217] on div "追加" at bounding box center [912, 218] width 37 height 17
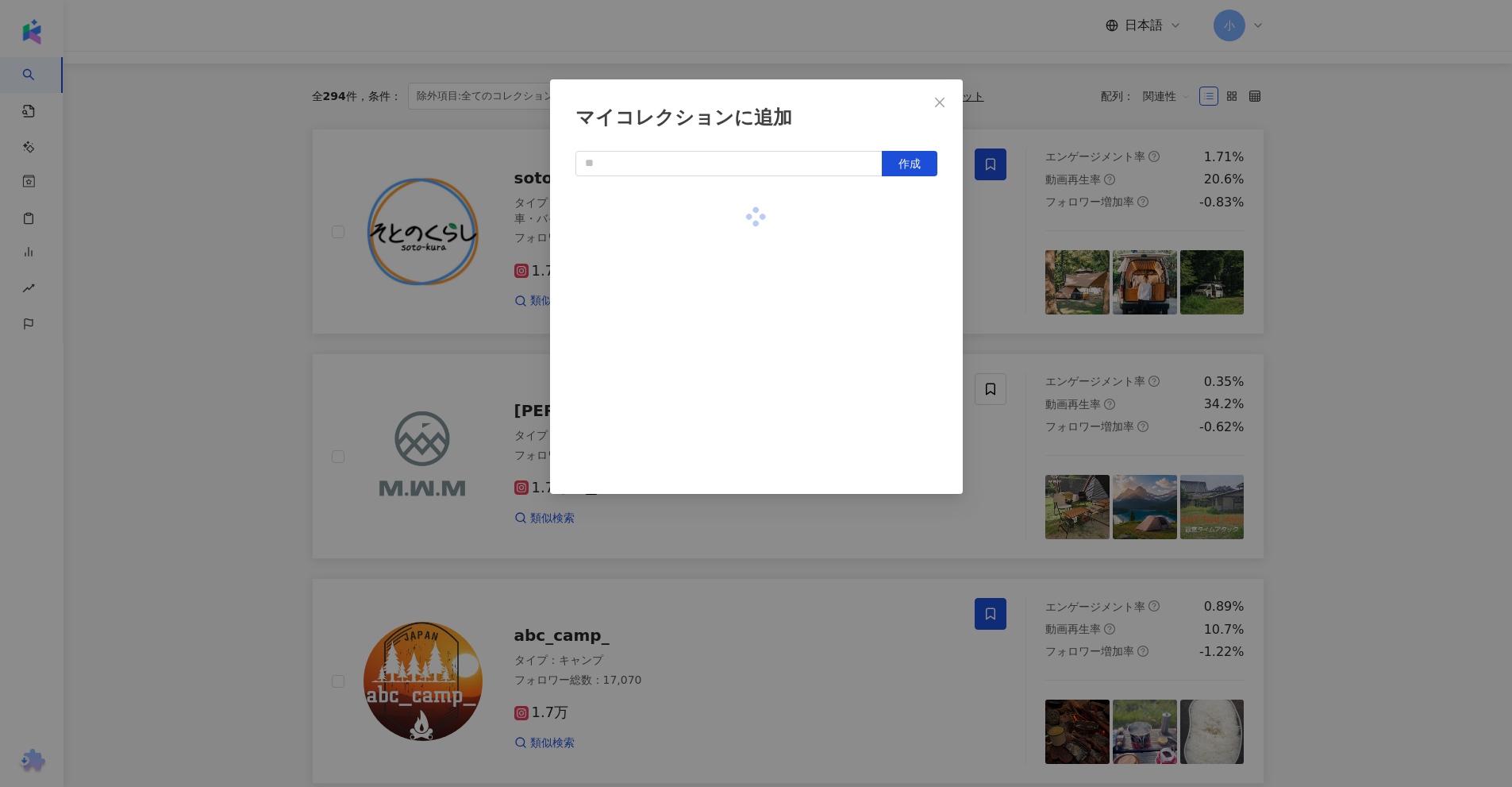
click at [1375, 230] on div "マイコレクションに追加 作成" at bounding box center [756, 393] width 1512 height 787
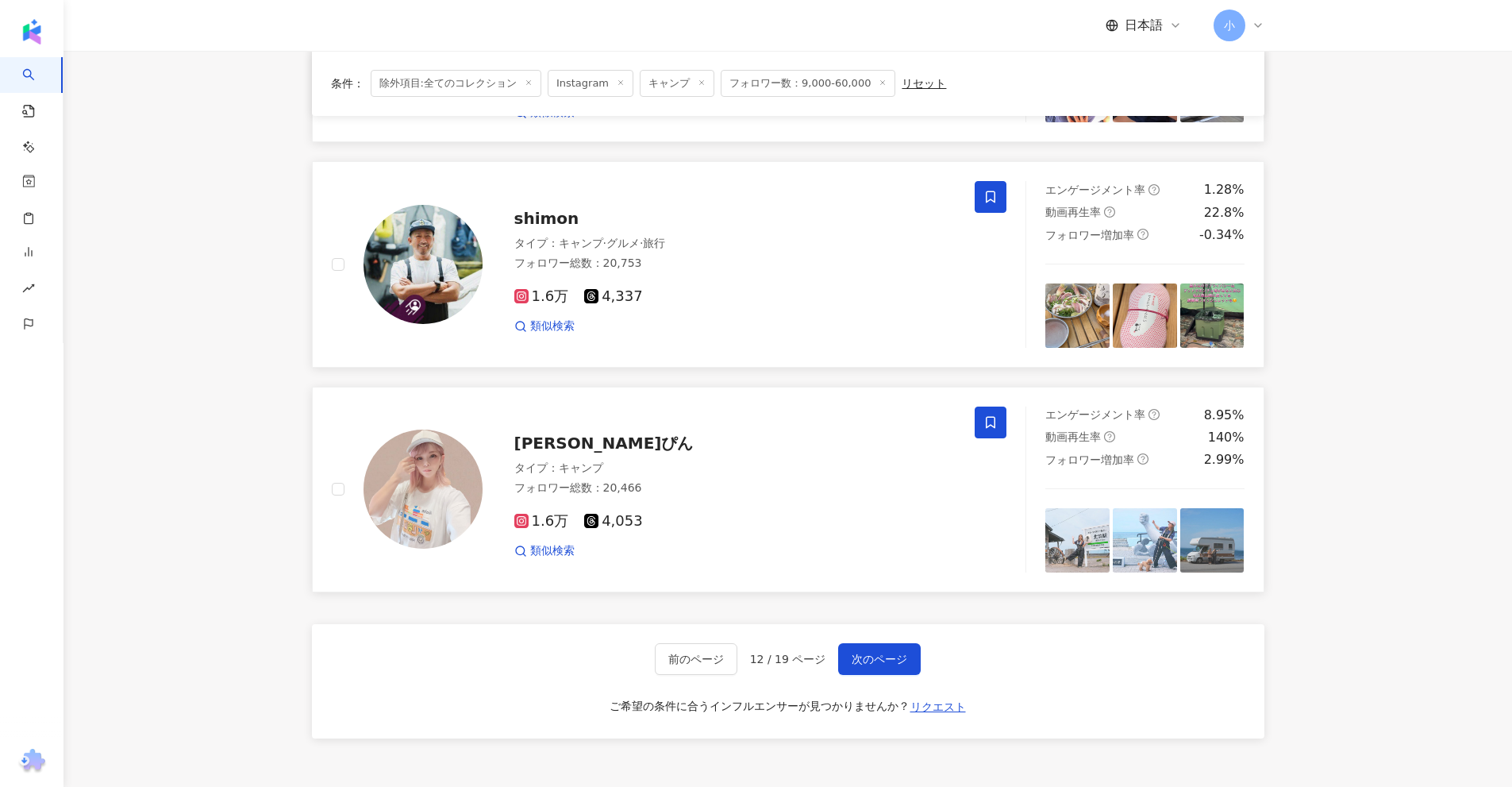
scroll to position [2495, 0]
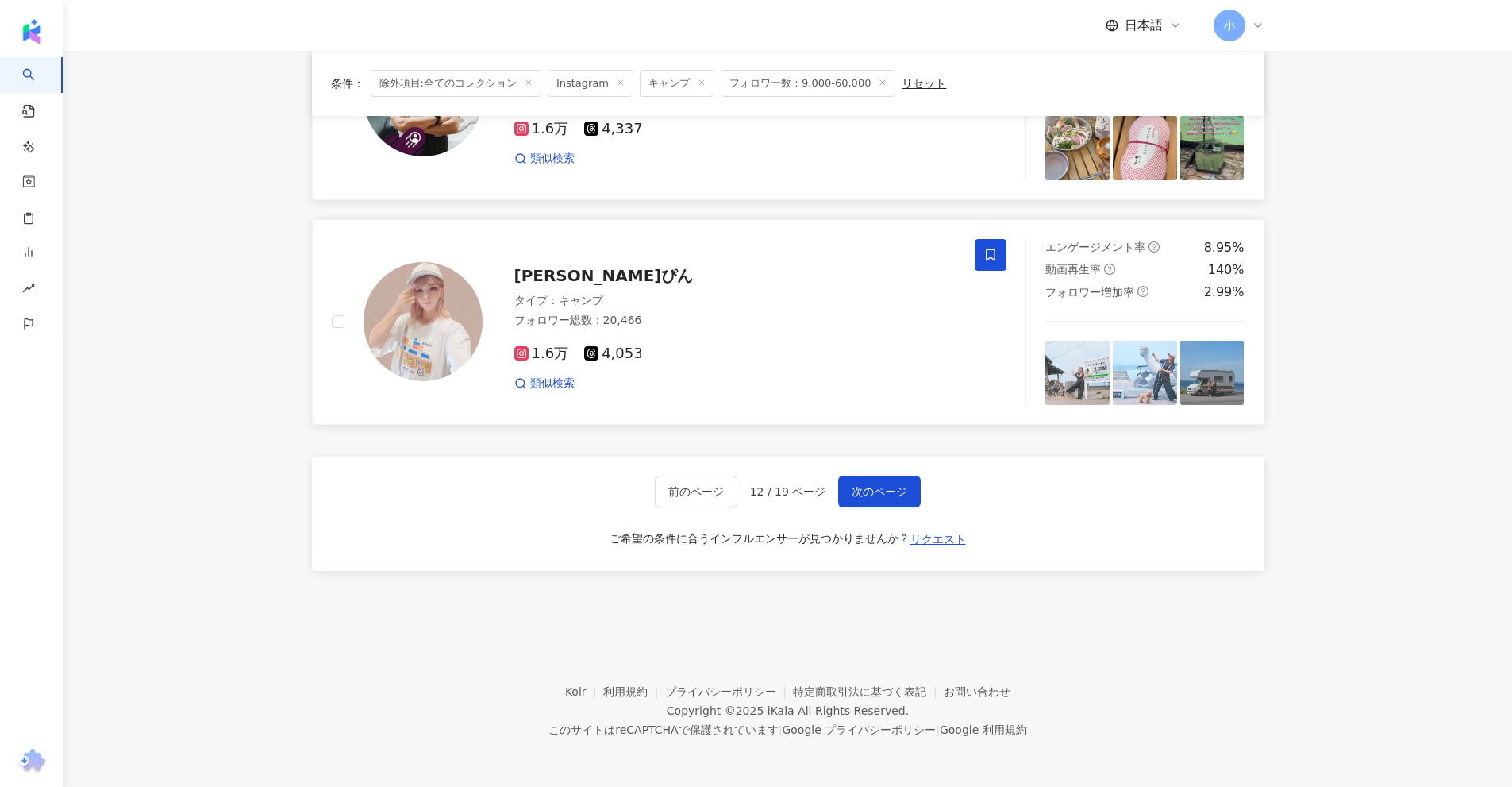
drag, startPoint x: 1375, startPoint y: 224, endPoint x: 1231, endPoint y: 592, distance: 395.2
click at [875, 492] on span "次のページ" at bounding box center [879, 491] width 56 height 13
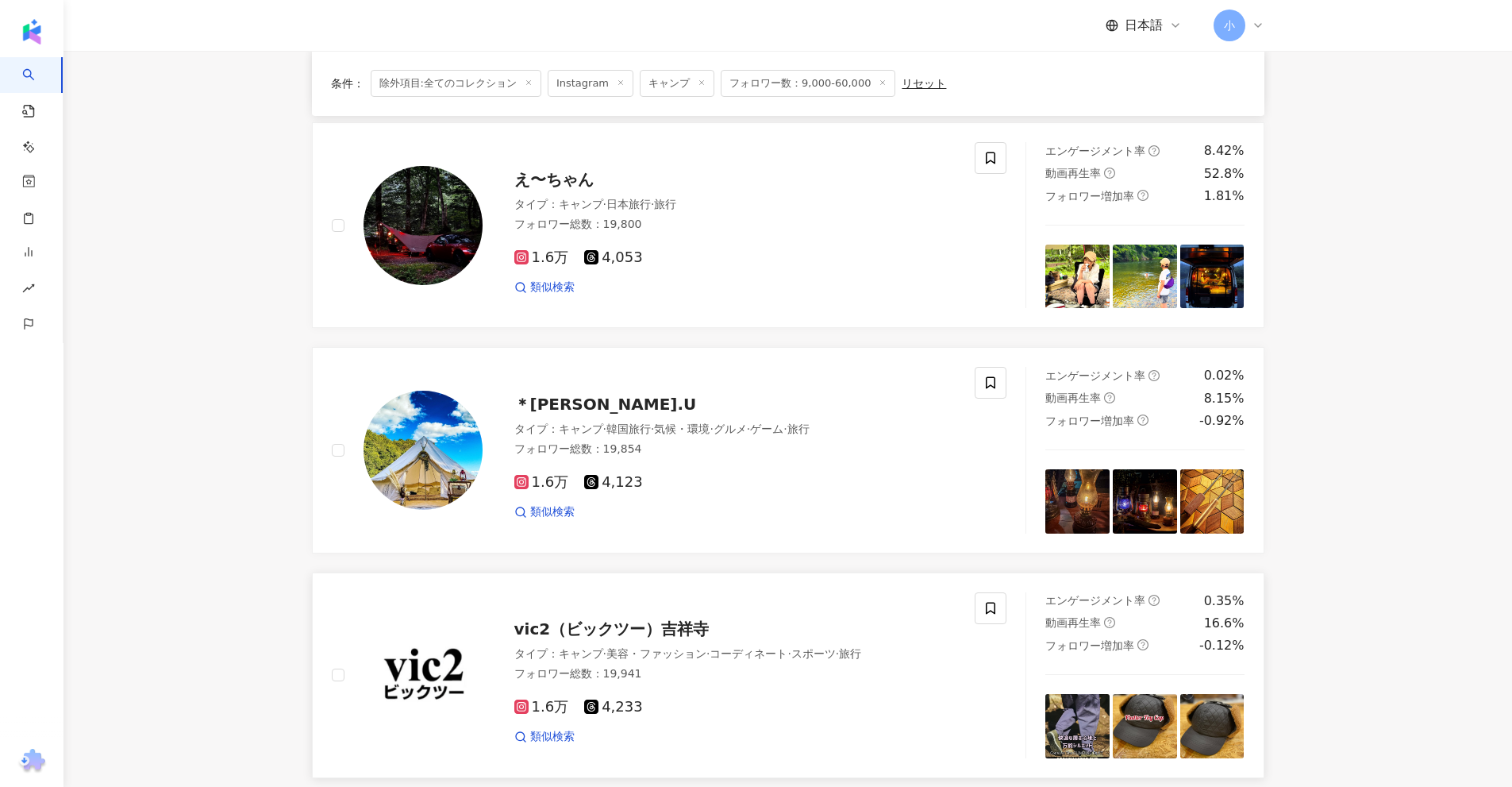
scroll to position [2099, 0]
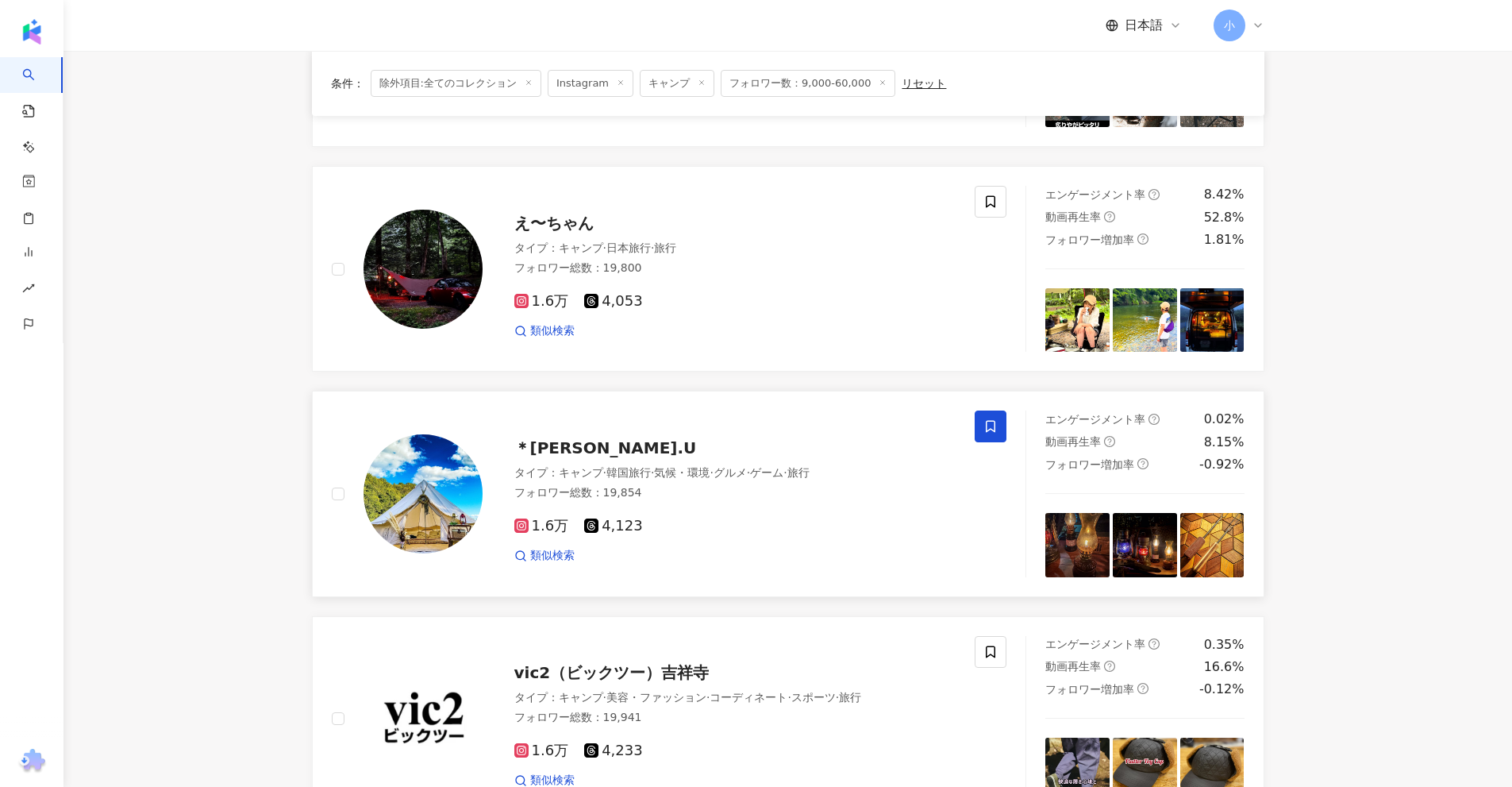
click at [982, 423] on span at bounding box center [990, 426] width 31 height 31
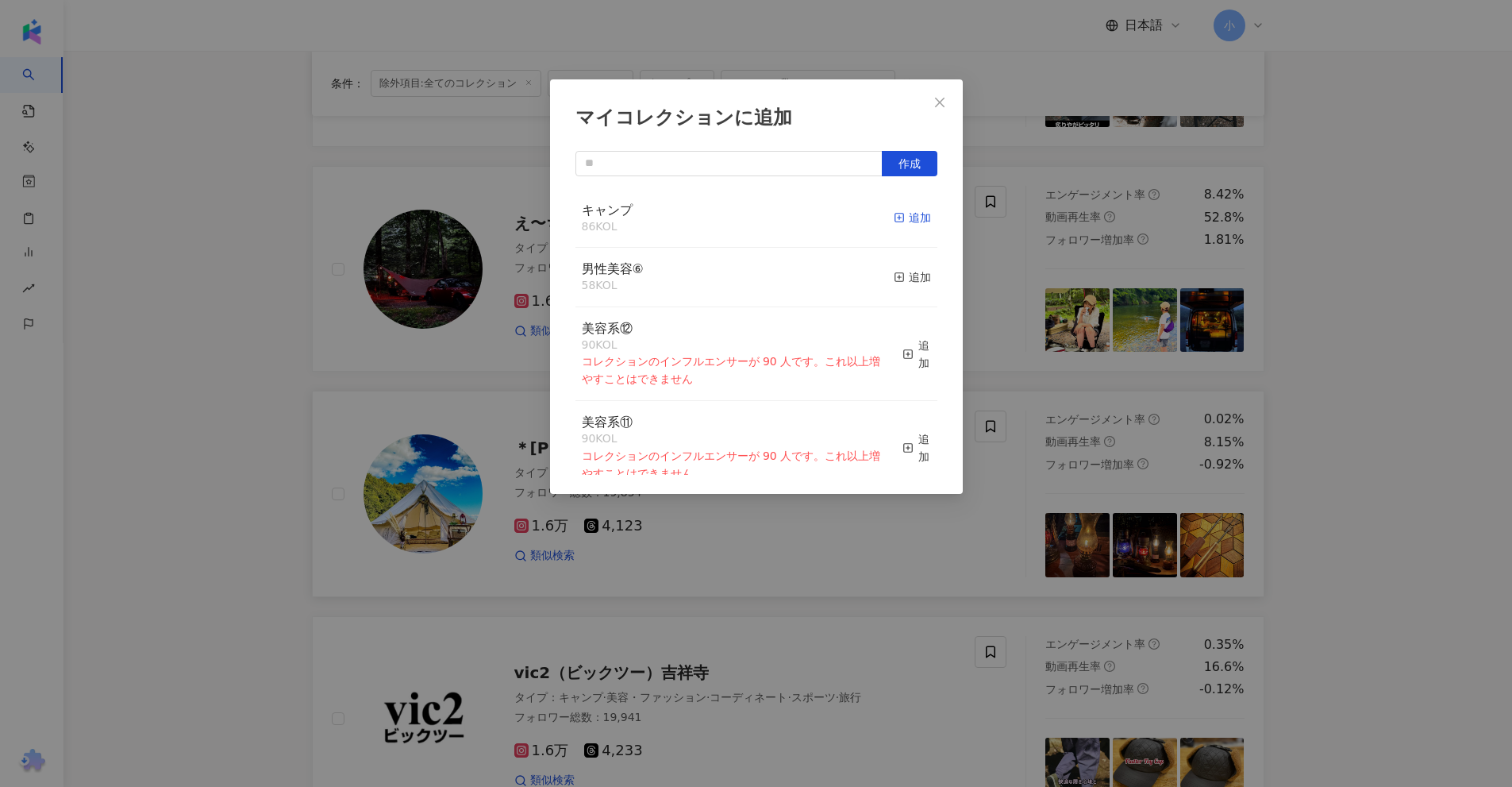
click at [912, 225] on div "追加" at bounding box center [912, 218] width 37 height 17
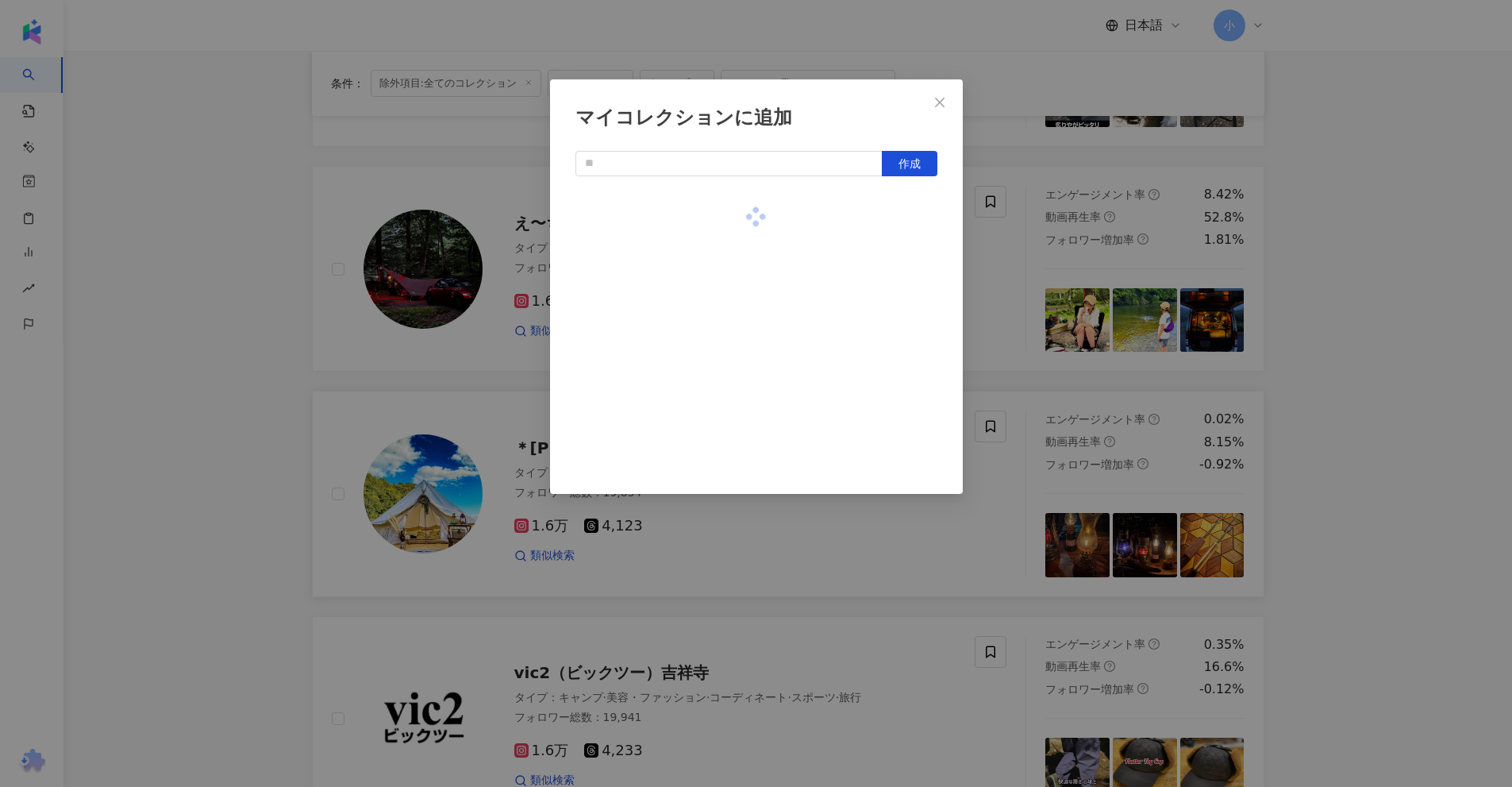
drag, startPoint x: 1375, startPoint y: 293, endPoint x: 1366, endPoint y: 295, distance: 9.2
click at [1376, 294] on div "マイコレクションに追加 作成" at bounding box center [756, 393] width 1512 height 787
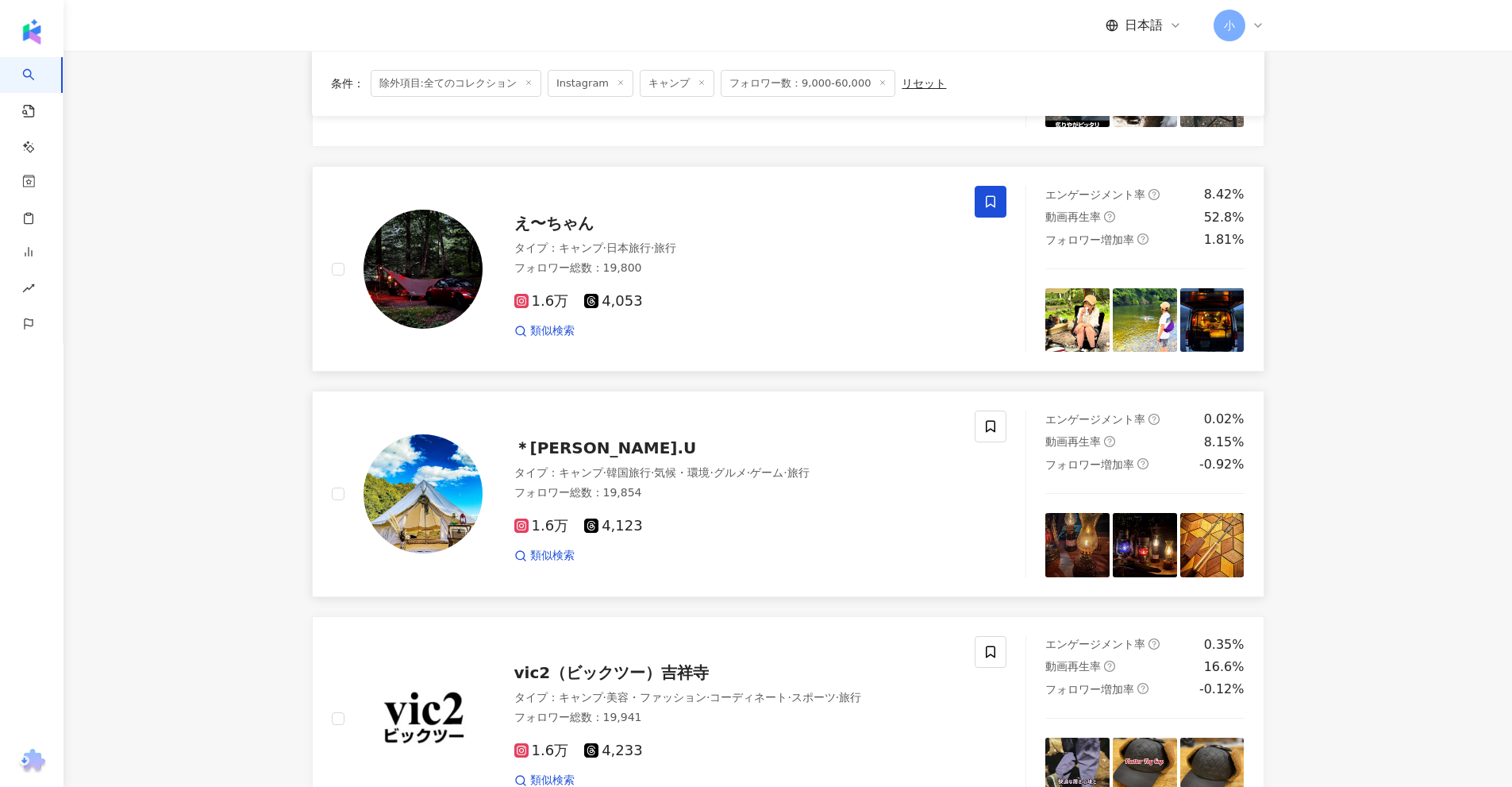
click at [995, 208] on icon at bounding box center [990, 201] width 14 height 14
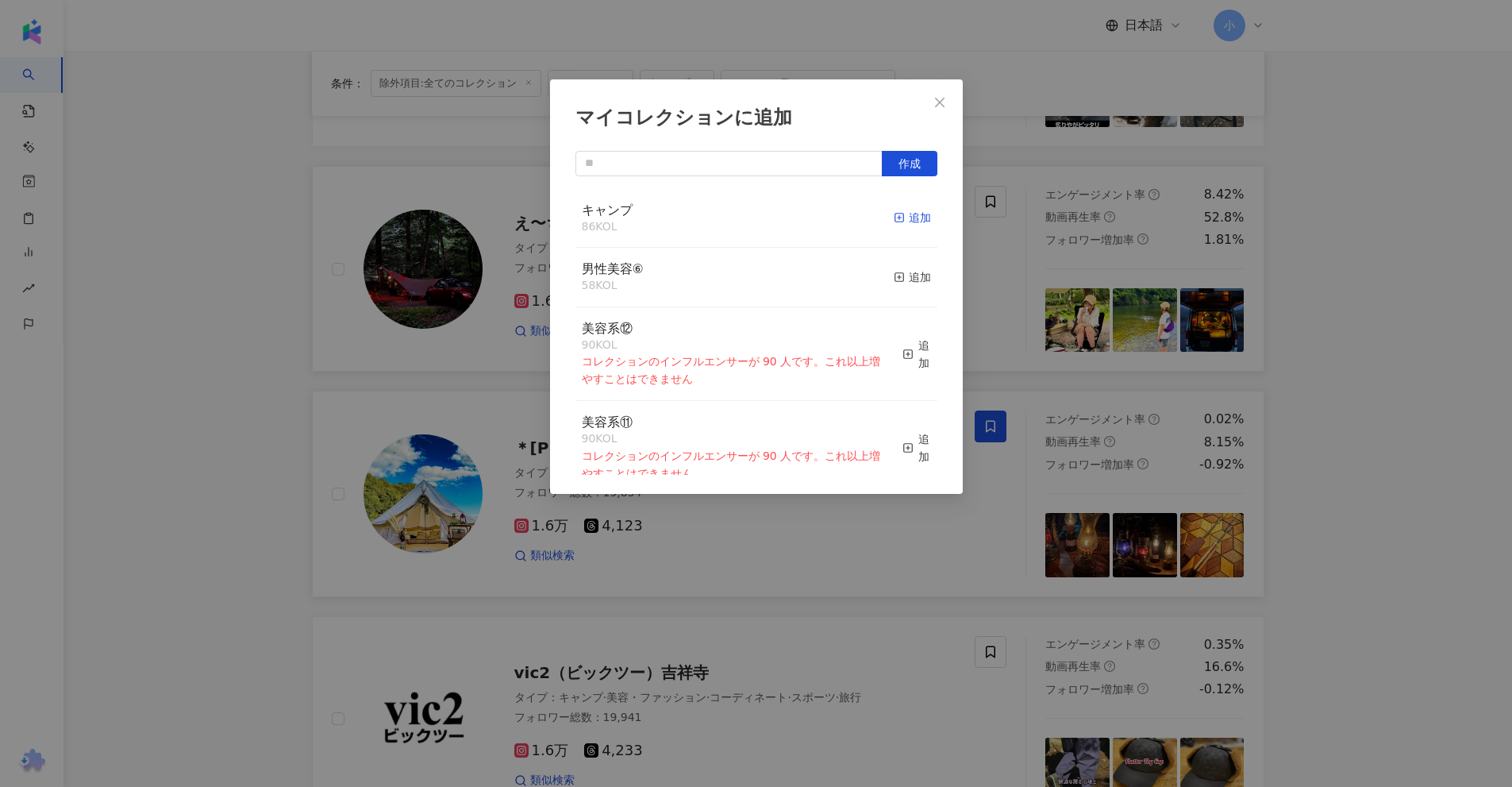
click at [912, 218] on div "追加" at bounding box center [912, 218] width 37 height 17
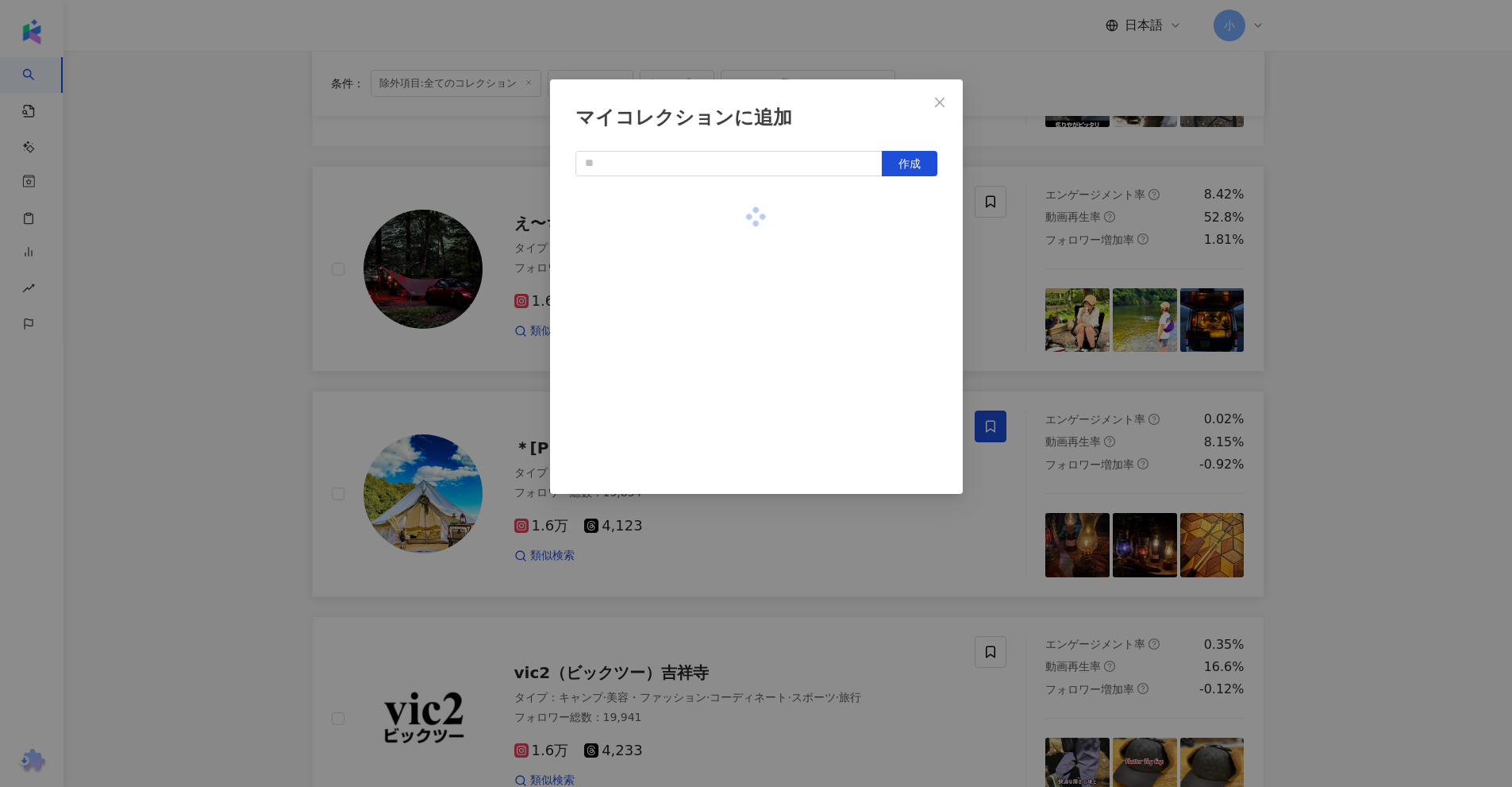
click at [1377, 254] on div "マイコレクションに追加 作成" at bounding box center [756, 393] width 1512 height 787
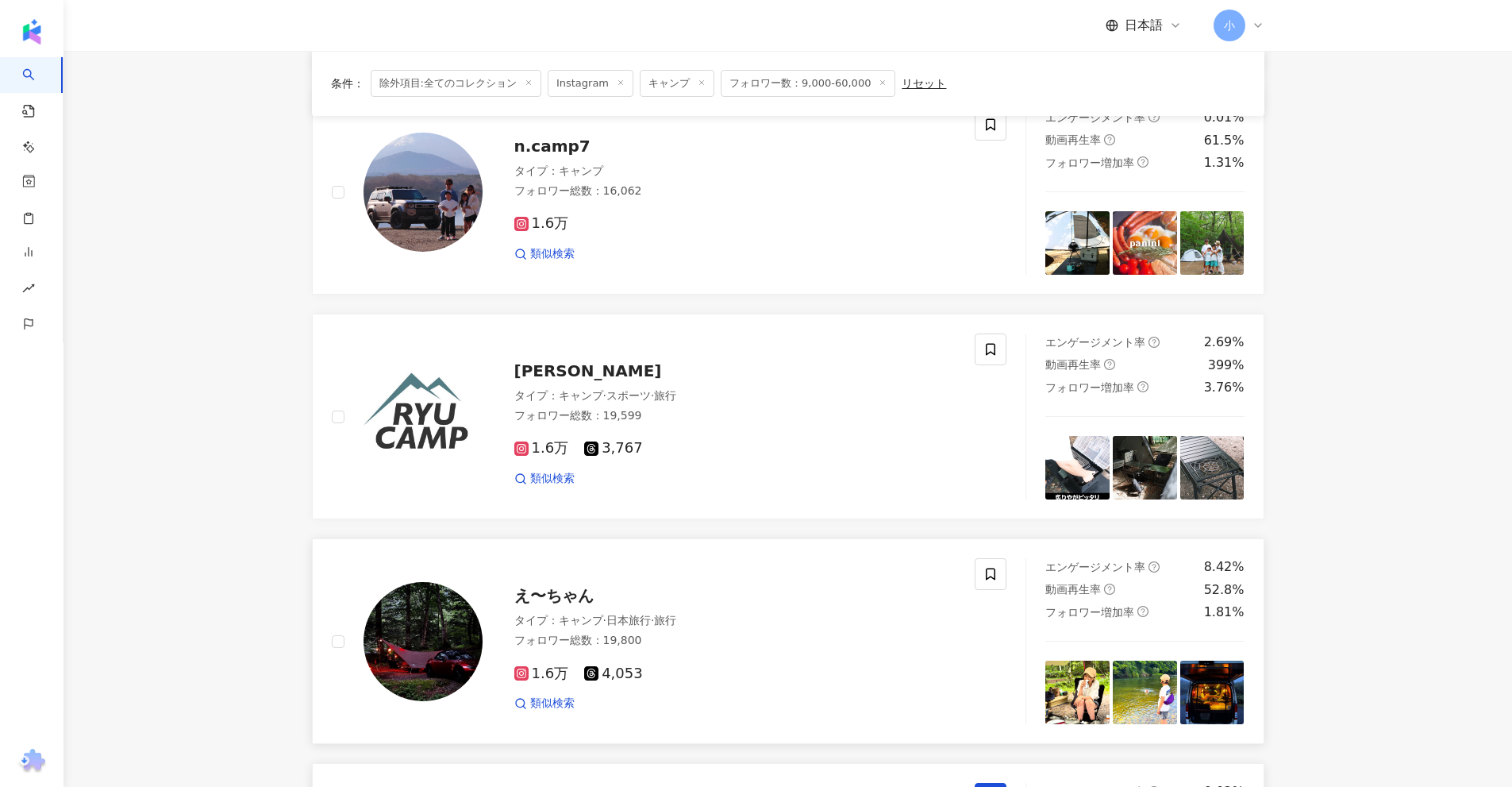
scroll to position [1702, 0]
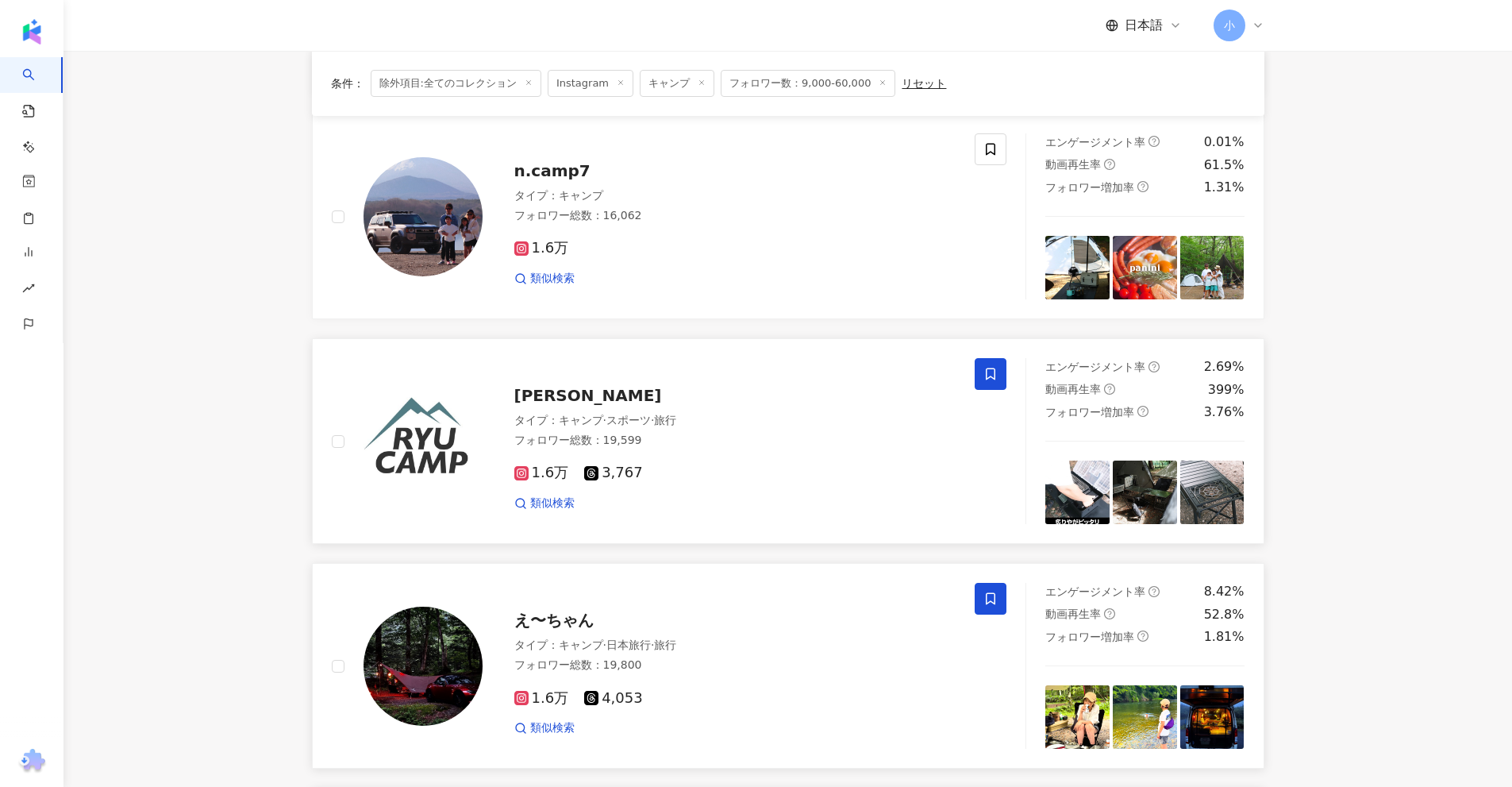
click at [997, 369] on span at bounding box center [990, 374] width 31 height 31
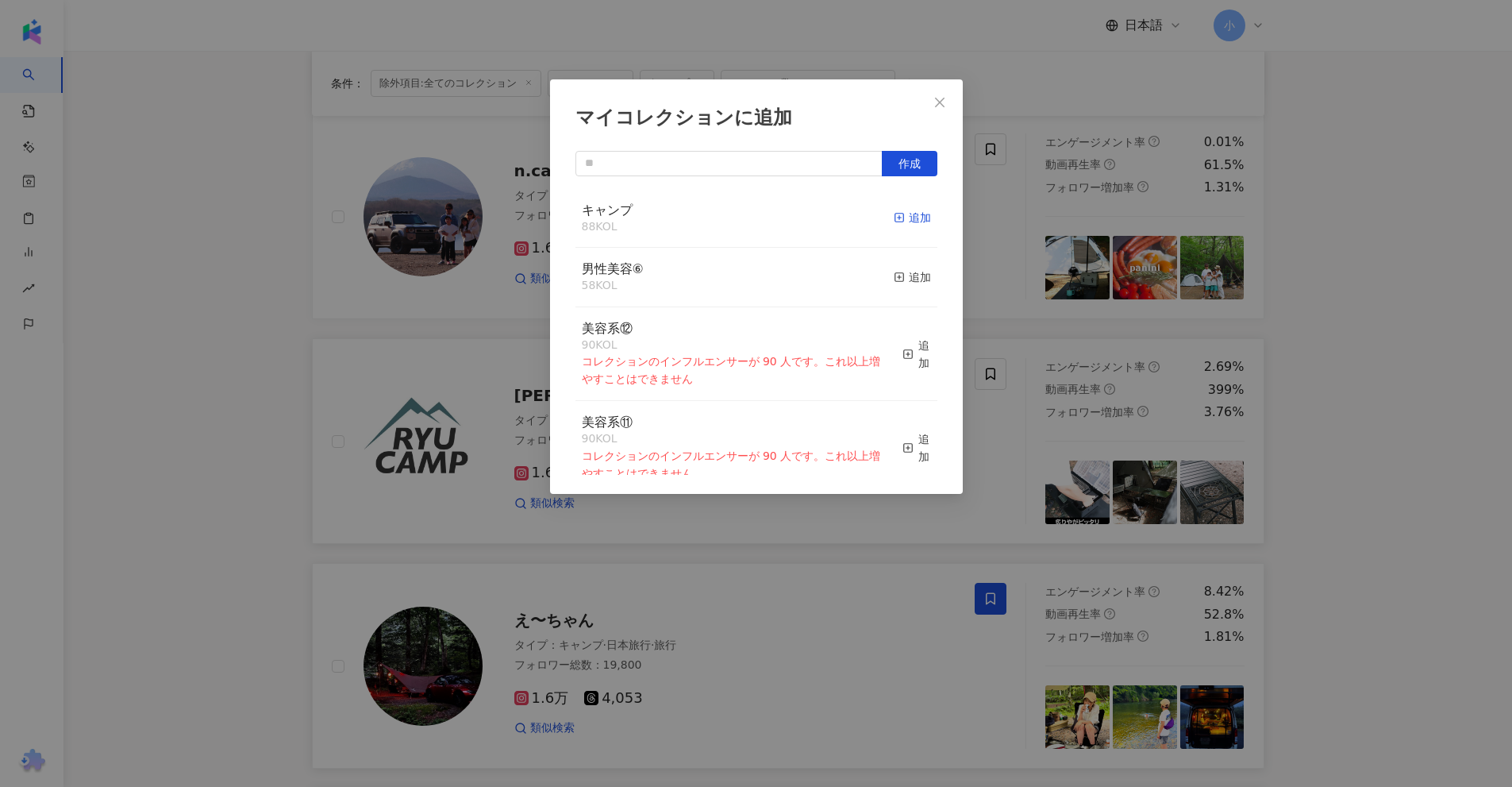
click at [906, 220] on div "追加" at bounding box center [912, 218] width 37 height 17
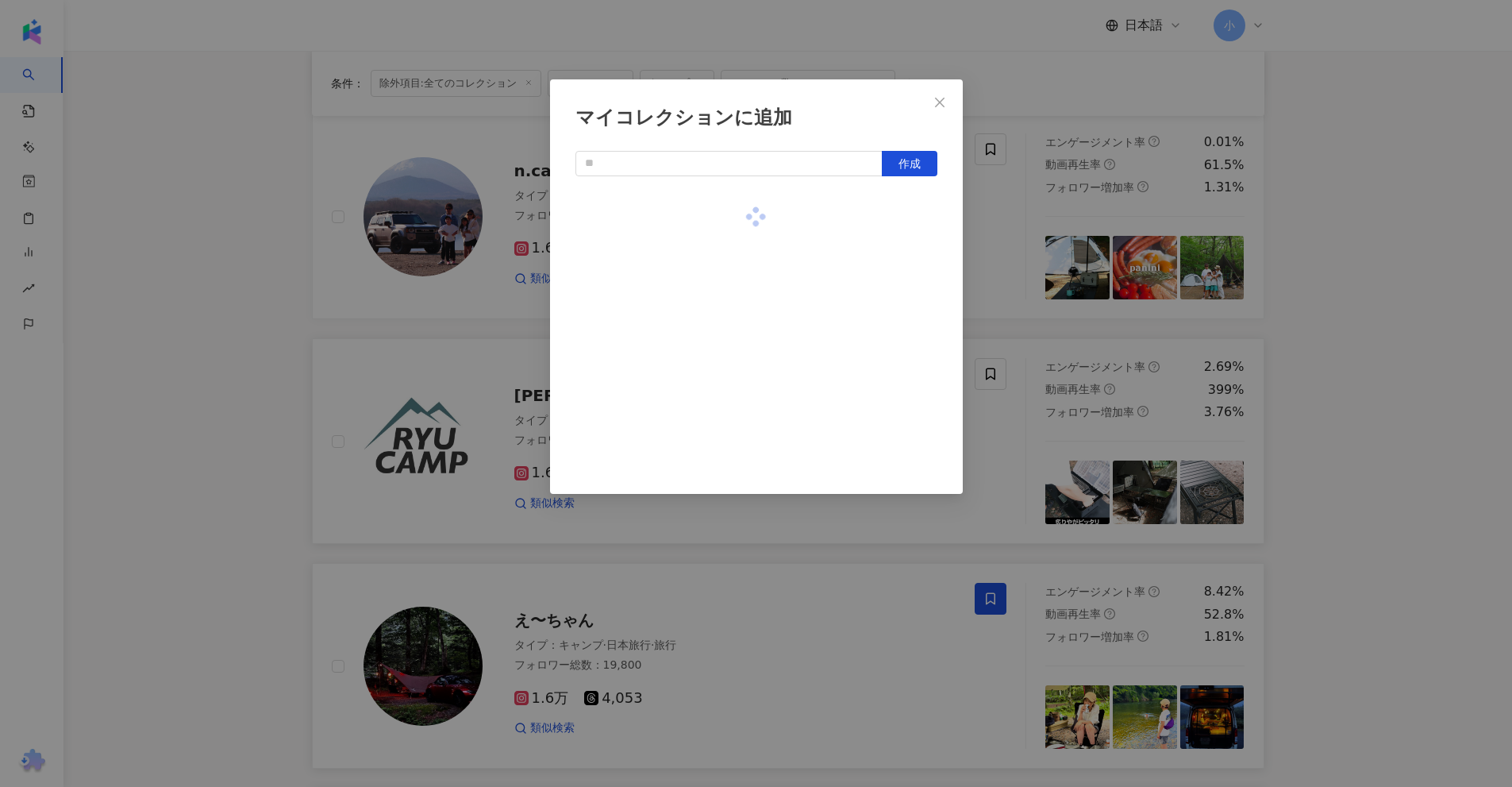
click at [1369, 264] on div "マイコレクションに追加 作成" at bounding box center [756, 393] width 1512 height 787
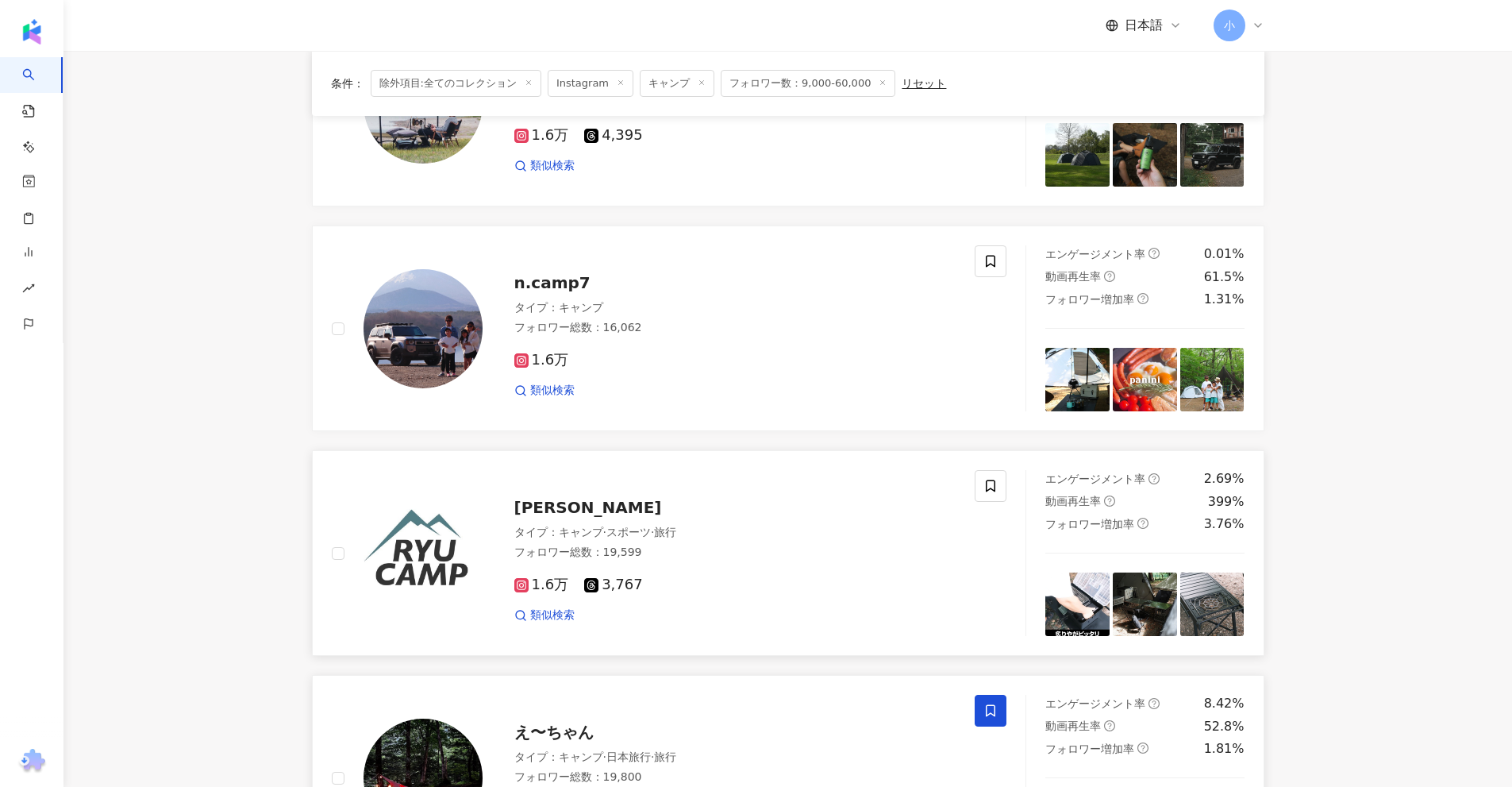
scroll to position [1543, 0]
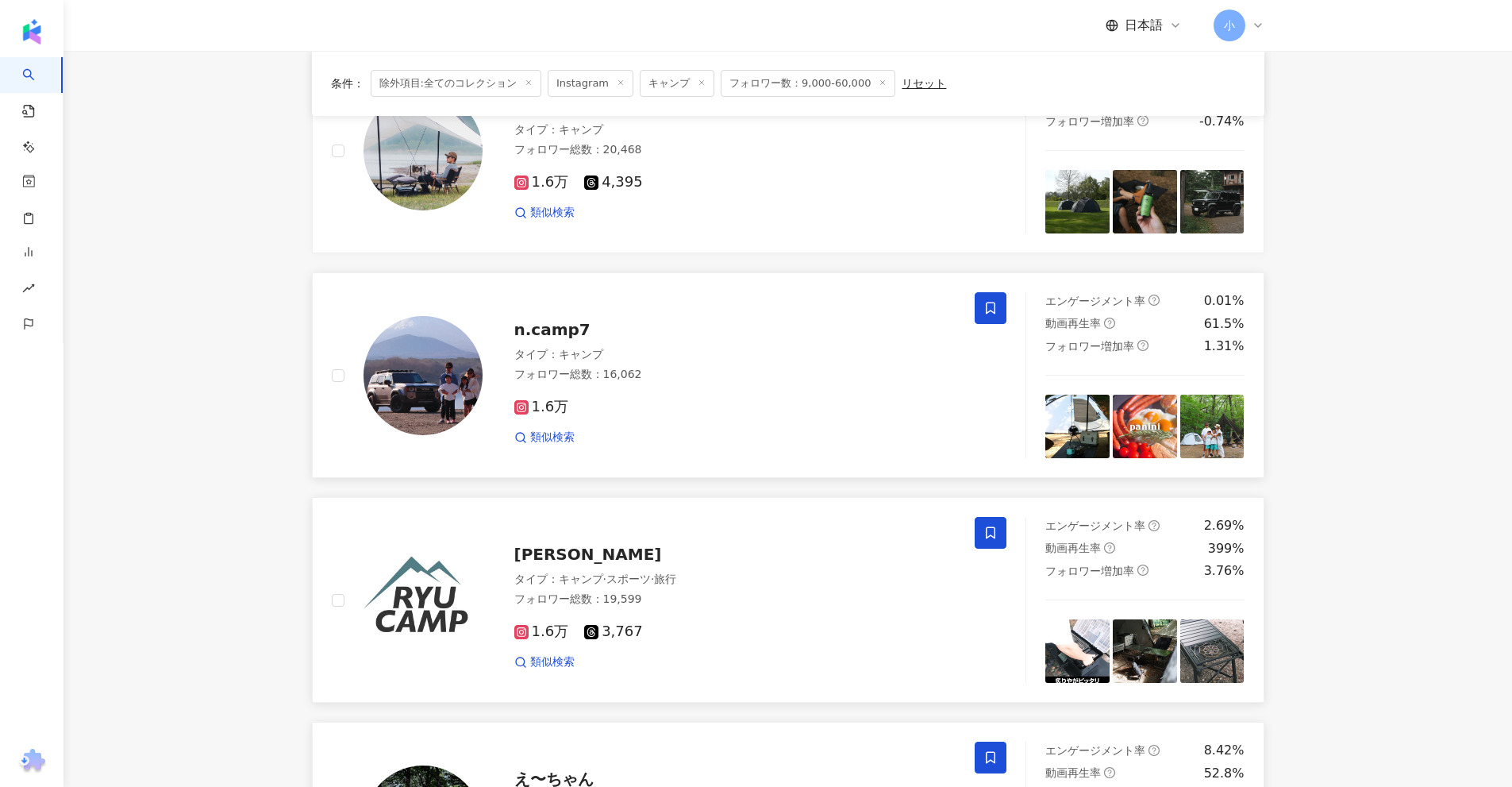
click at [987, 313] on icon at bounding box center [990, 309] width 10 height 12
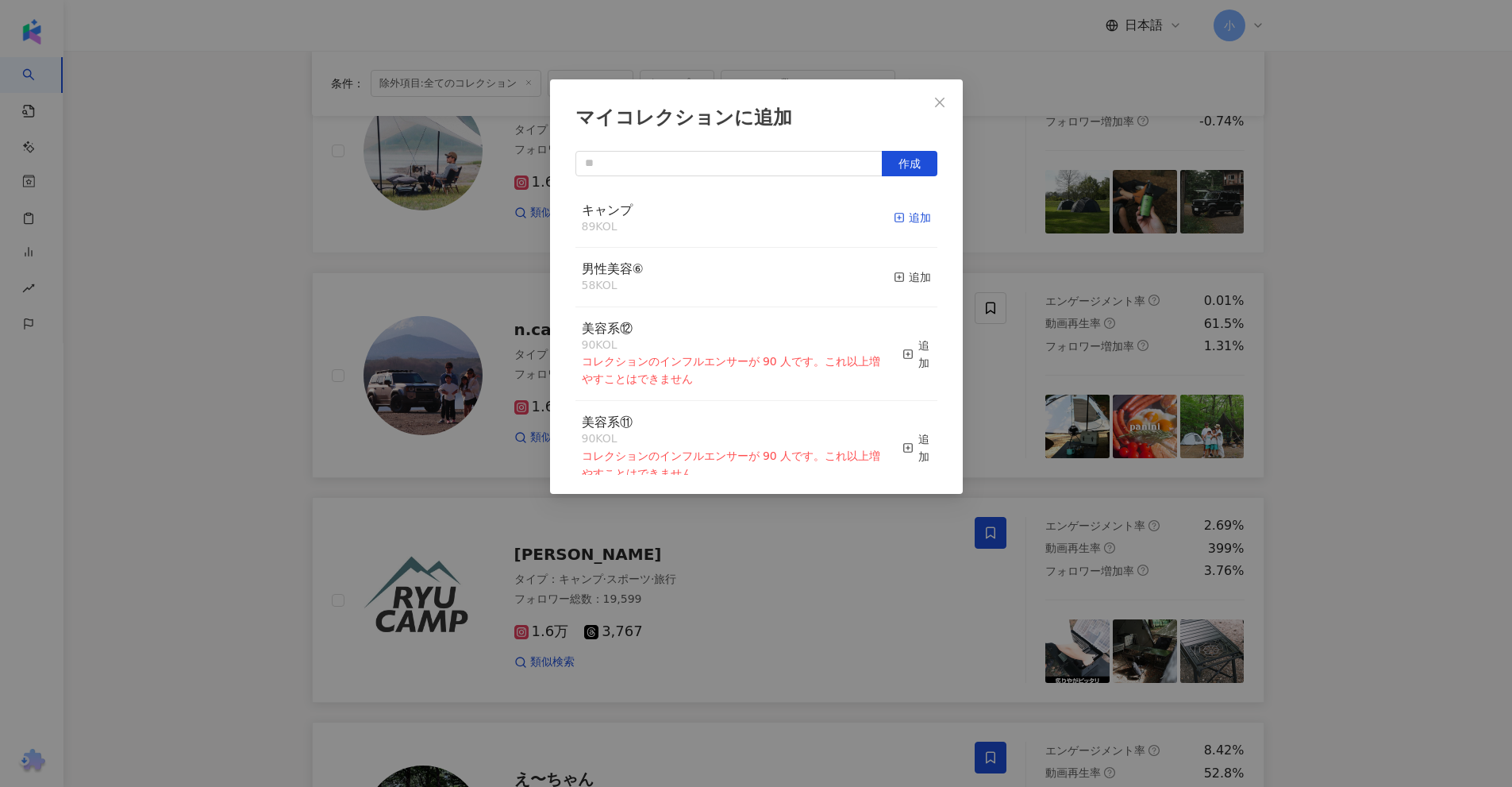
click at [912, 214] on div "追加" at bounding box center [912, 218] width 37 height 17
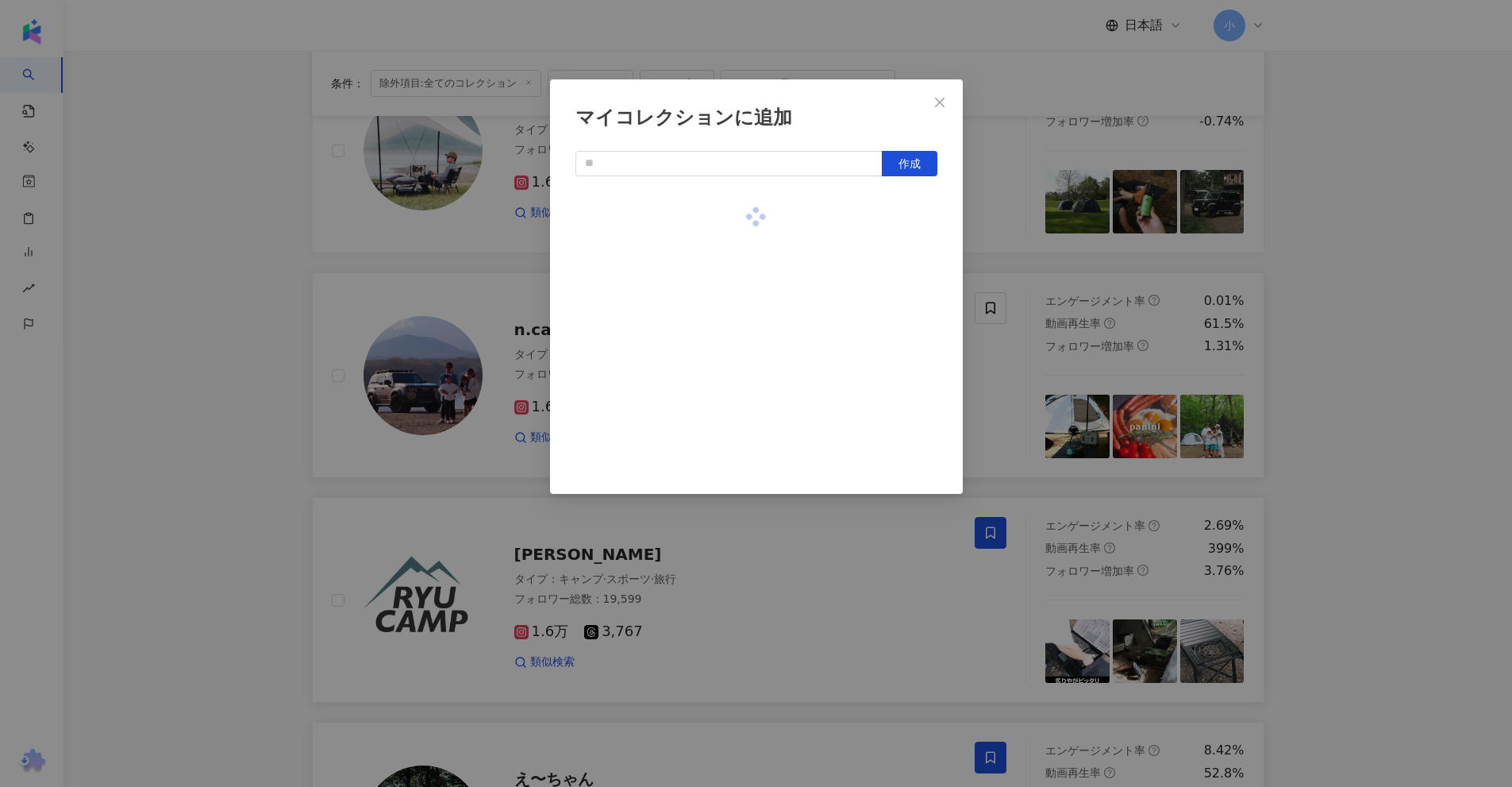
click at [1370, 284] on div "マイコレクションに追加 作成" at bounding box center [756, 393] width 1512 height 787
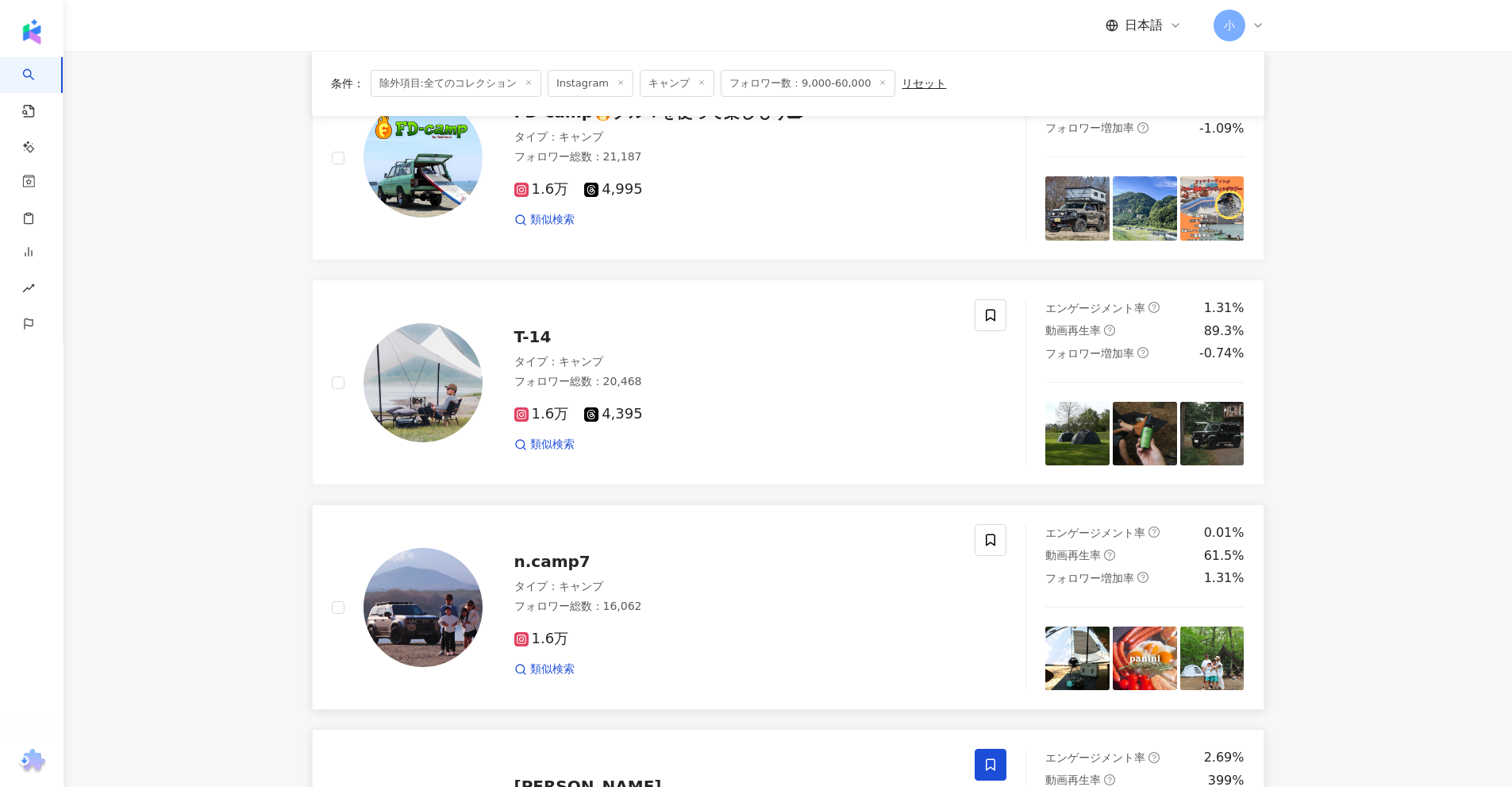
scroll to position [1305, 0]
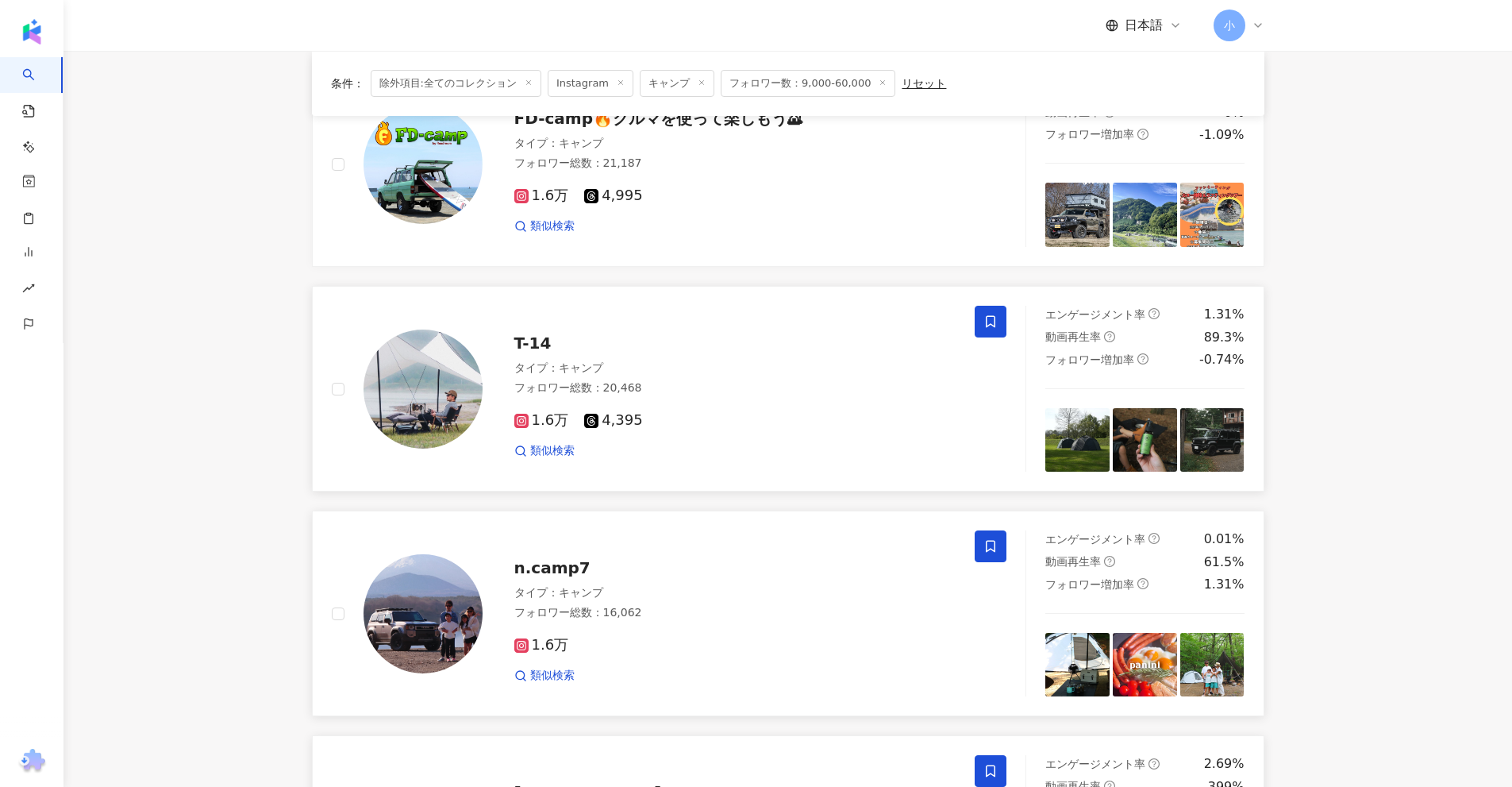
click at [983, 323] on icon at bounding box center [990, 322] width 14 height 14
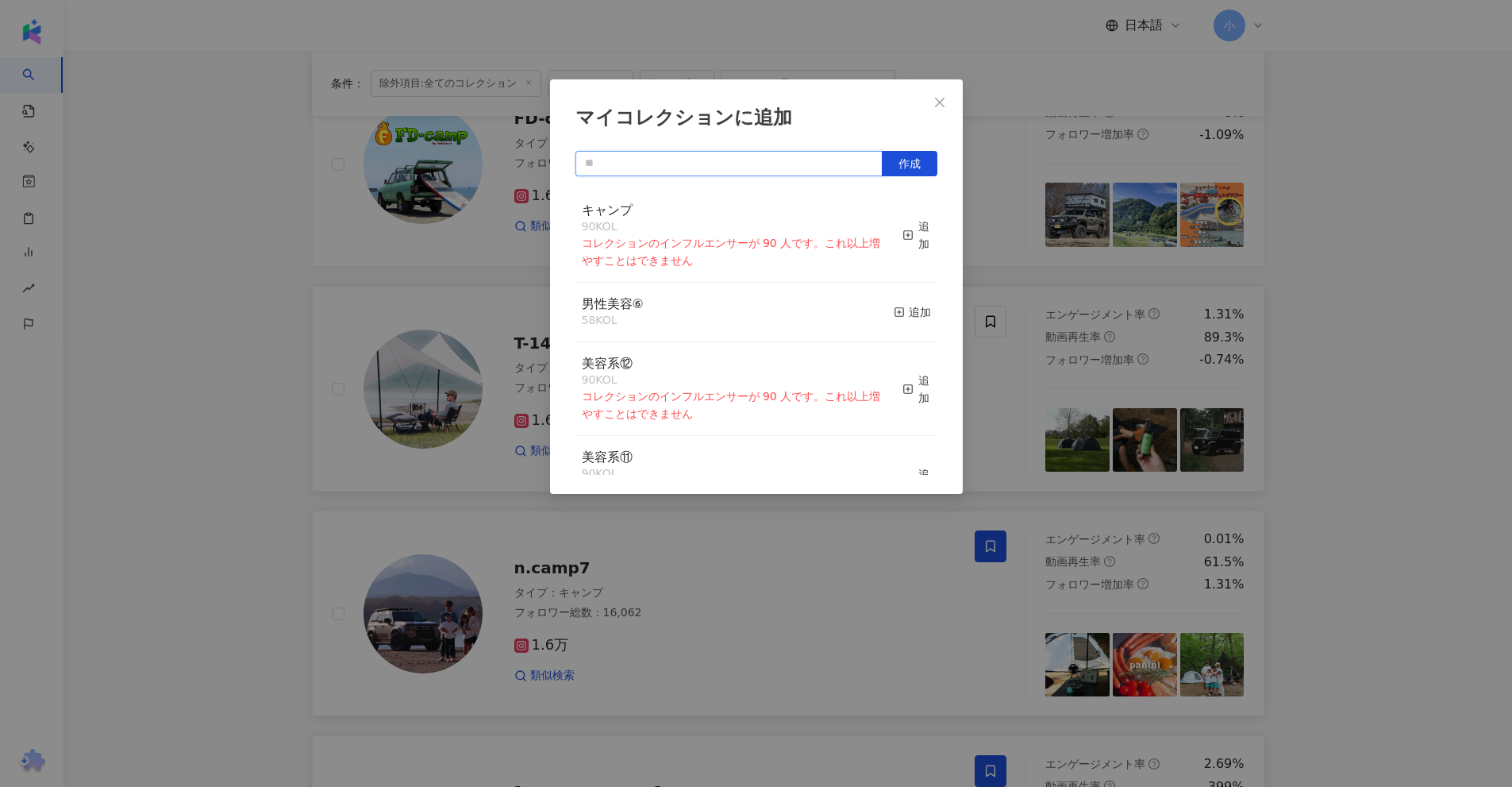
click at [824, 162] on input "text" at bounding box center [729, 163] width 307 height 25
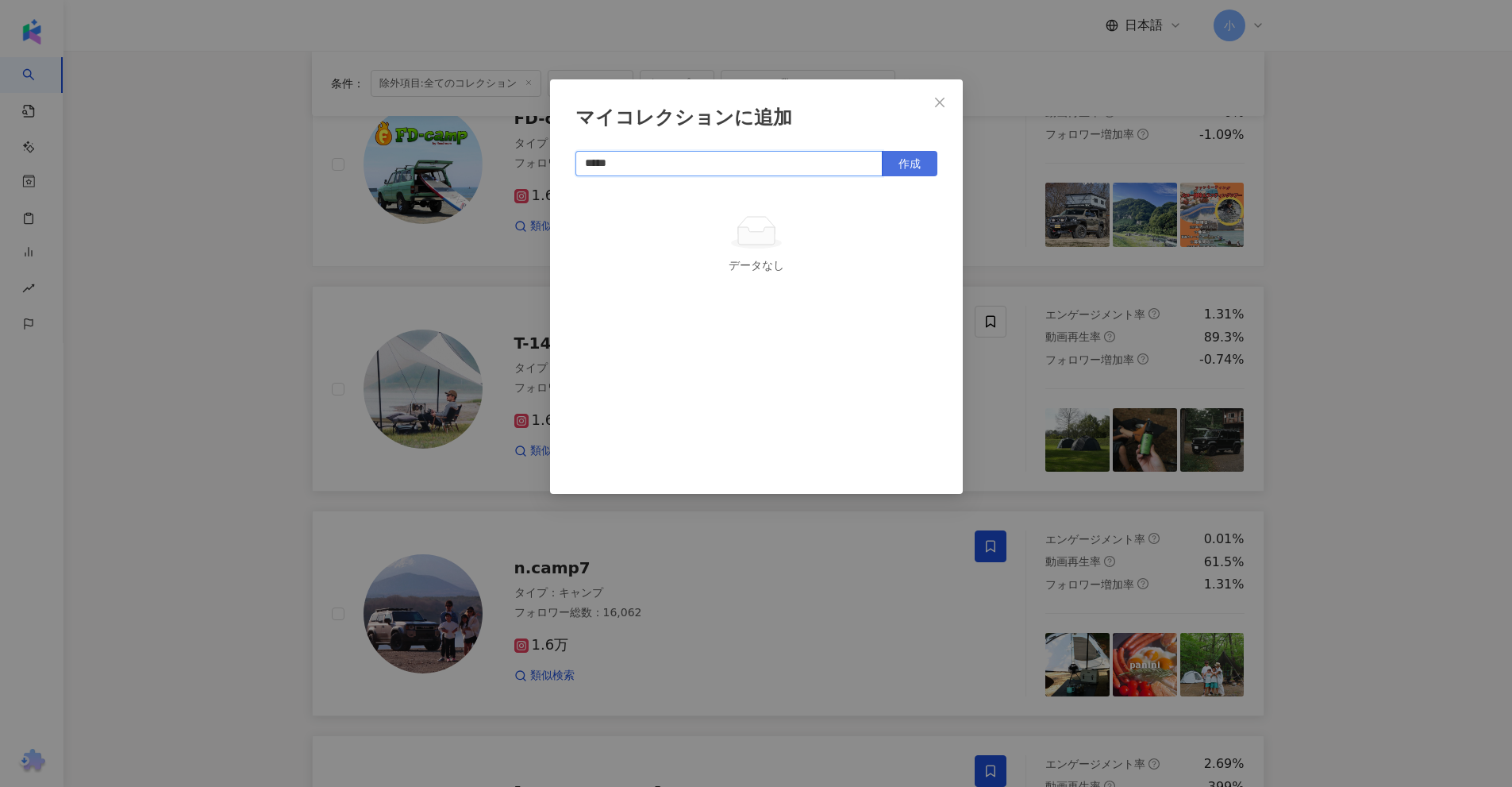
click at [908, 157] on span "作成" at bounding box center [910, 163] width 23 height 13
type input "*****"
click at [1396, 465] on div "マイコレクションに追加 ***** 作成 キャンプ② 1 KOL 追加済み" at bounding box center [756, 393] width 1512 height 787
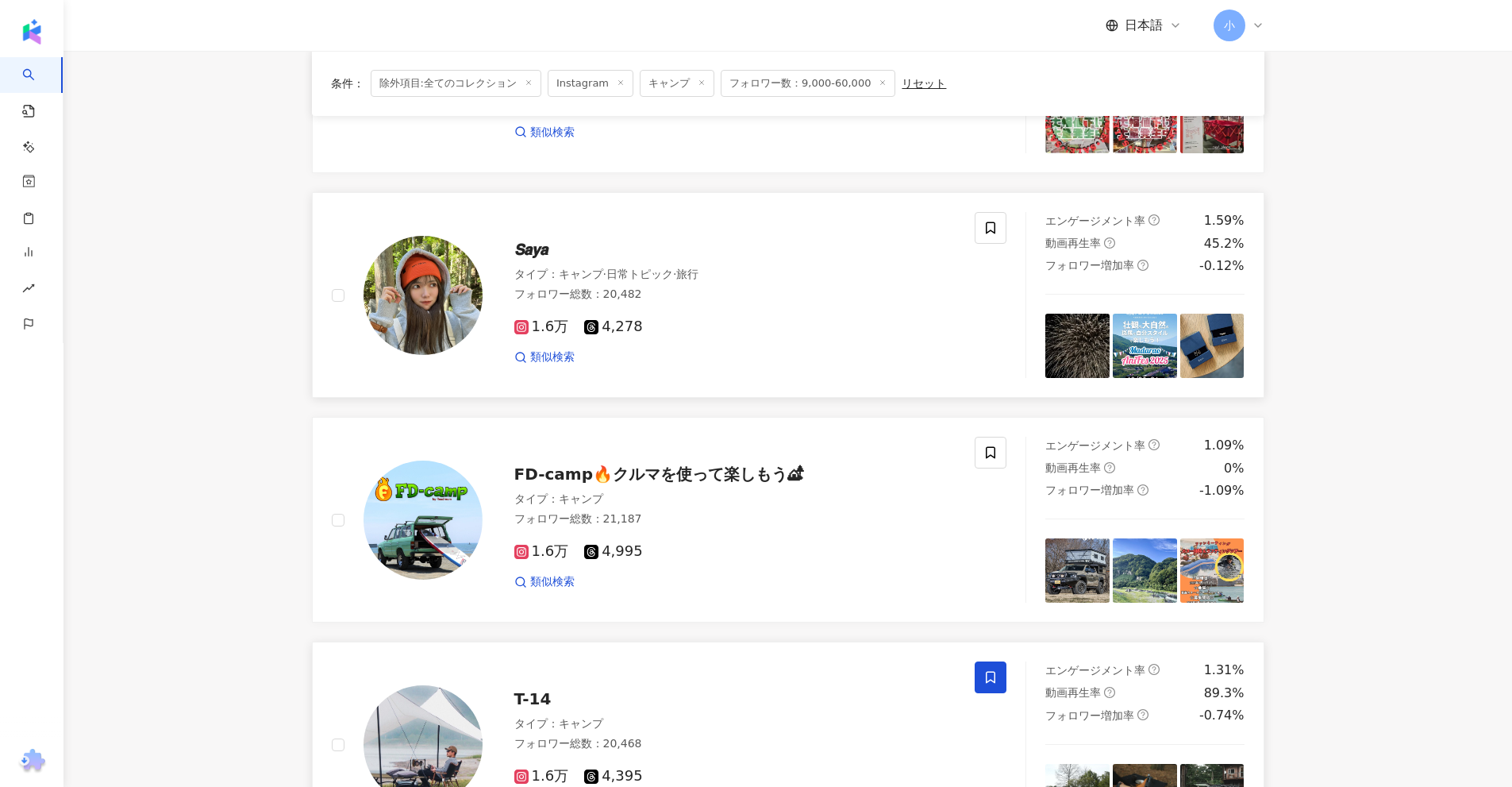
scroll to position [908, 0]
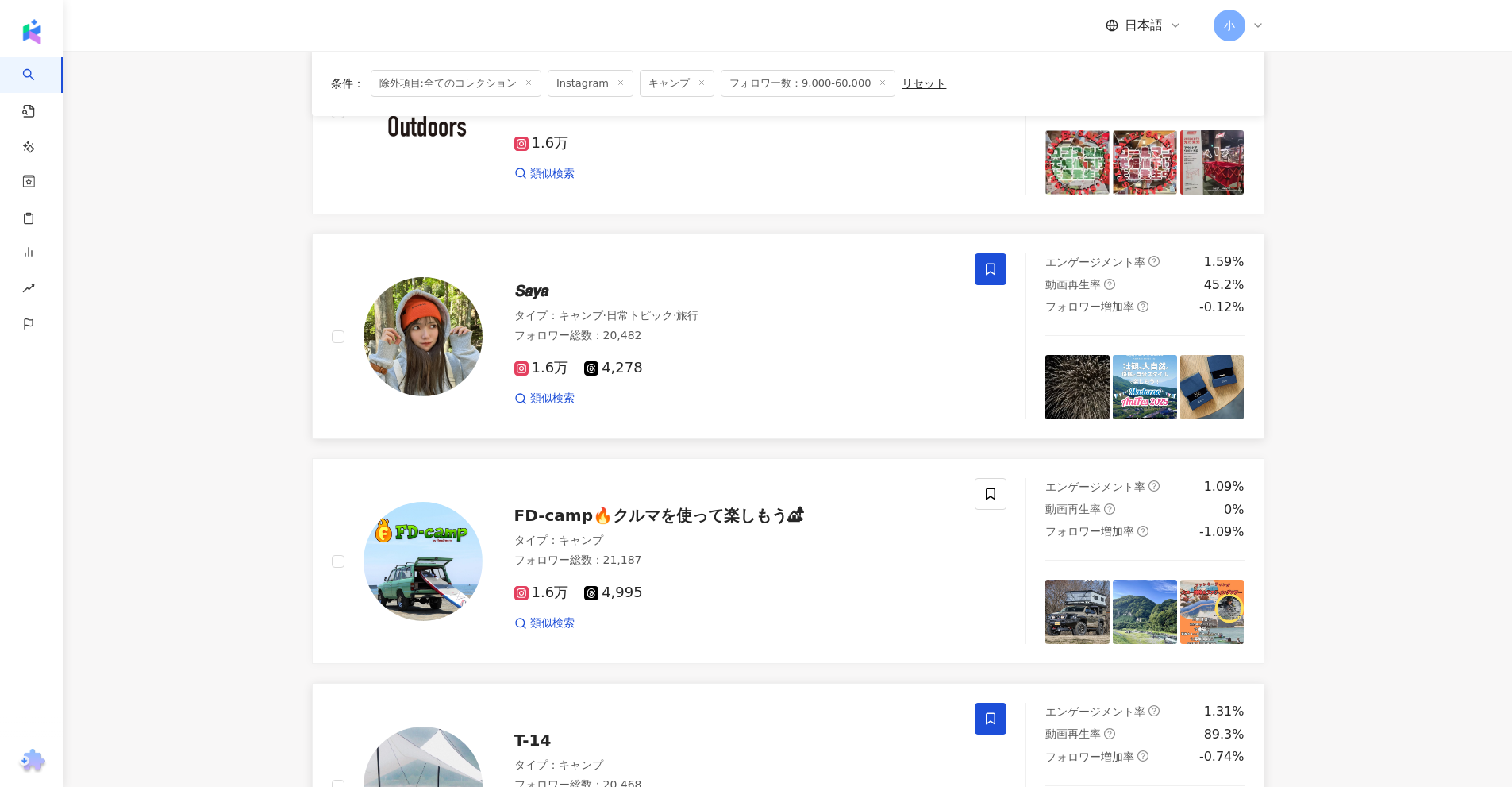
click at [987, 278] on span at bounding box center [990, 269] width 31 height 31
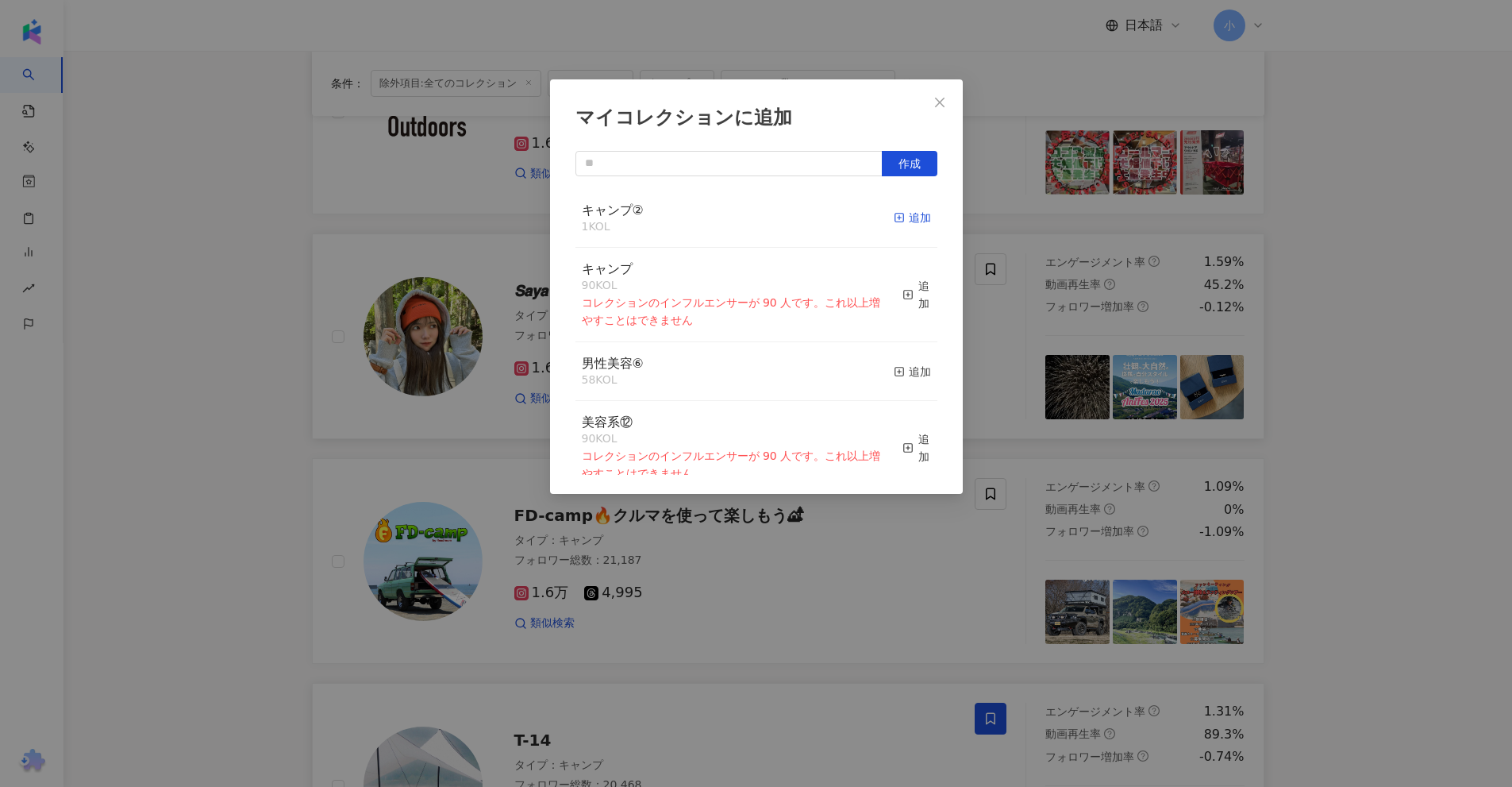
click at [904, 220] on div "追加" at bounding box center [912, 218] width 37 height 17
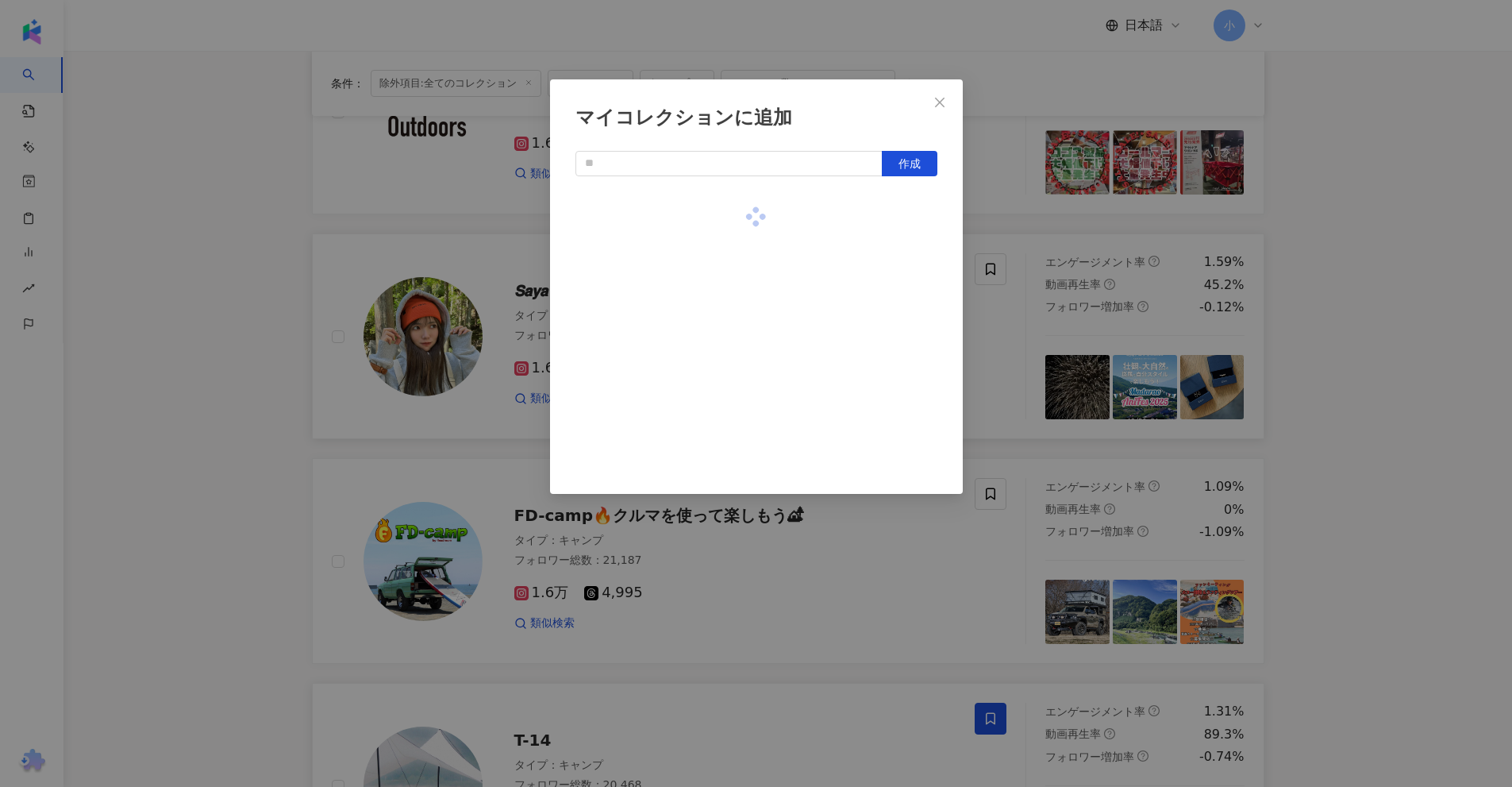
click at [1374, 325] on div "マイコレクションに追加 作成" at bounding box center [756, 393] width 1512 height 787
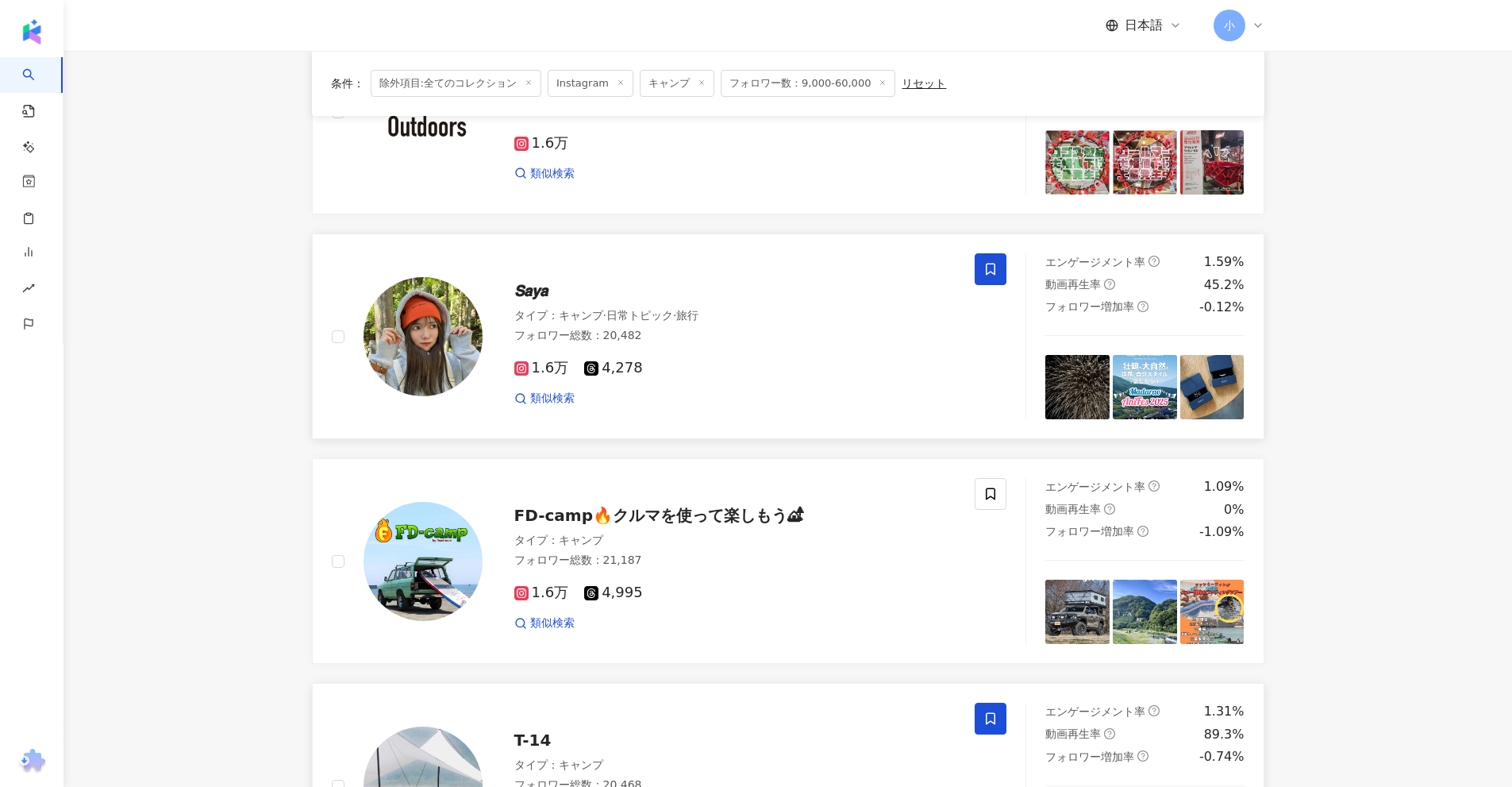
click at [989, 271] on icon at bounding box center [990, 269] width 14 height 14
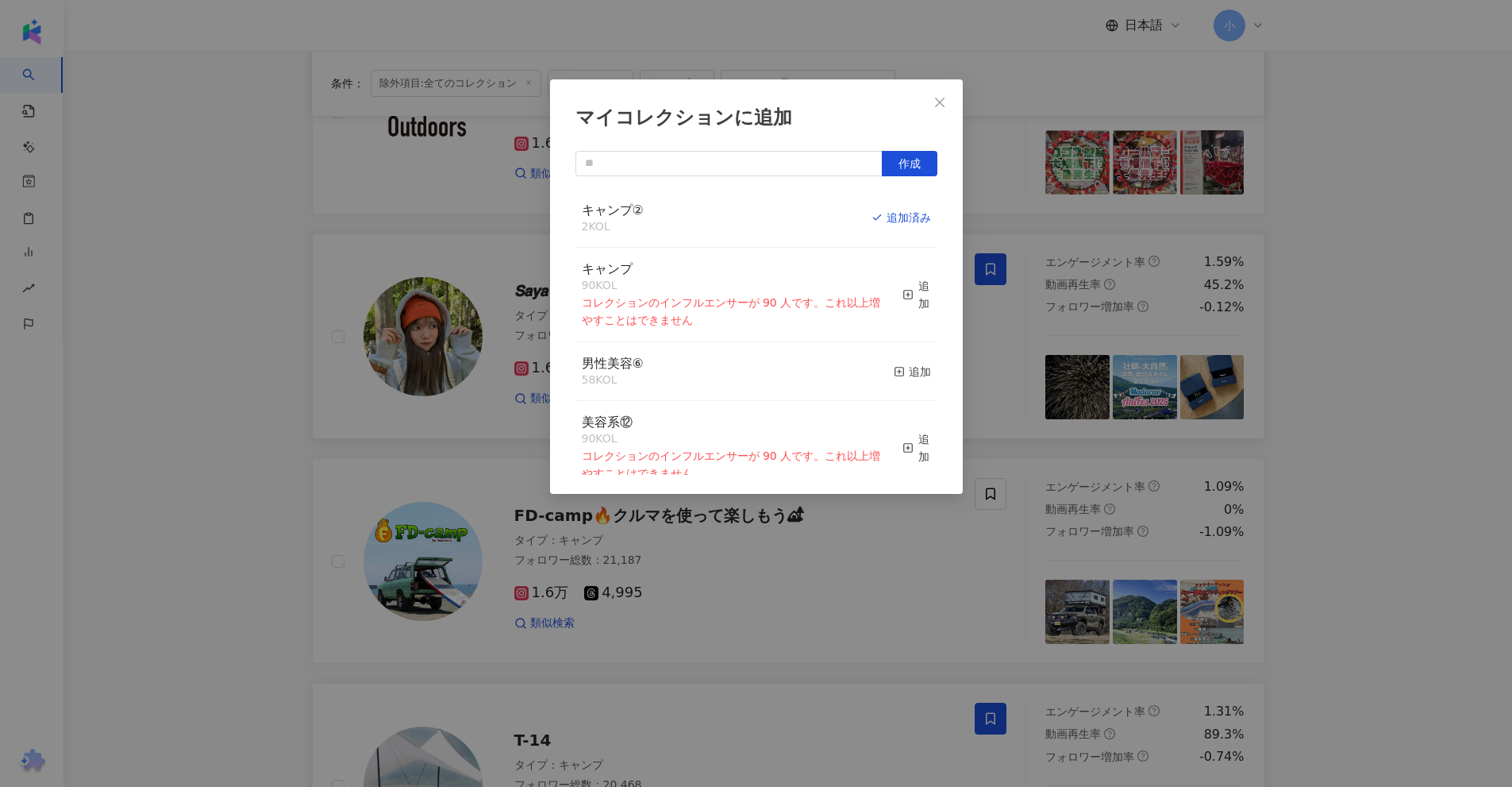
click at [1366, 292] on div "マイコレクションに追加 作成 キャンプ② 2 KOL 追加済み キャンプ 90 KOL コレクションのインフルエンサーが 90 人です。これ以上増やすことはで…" at bounding box center [756, 393] width 1512 height 787
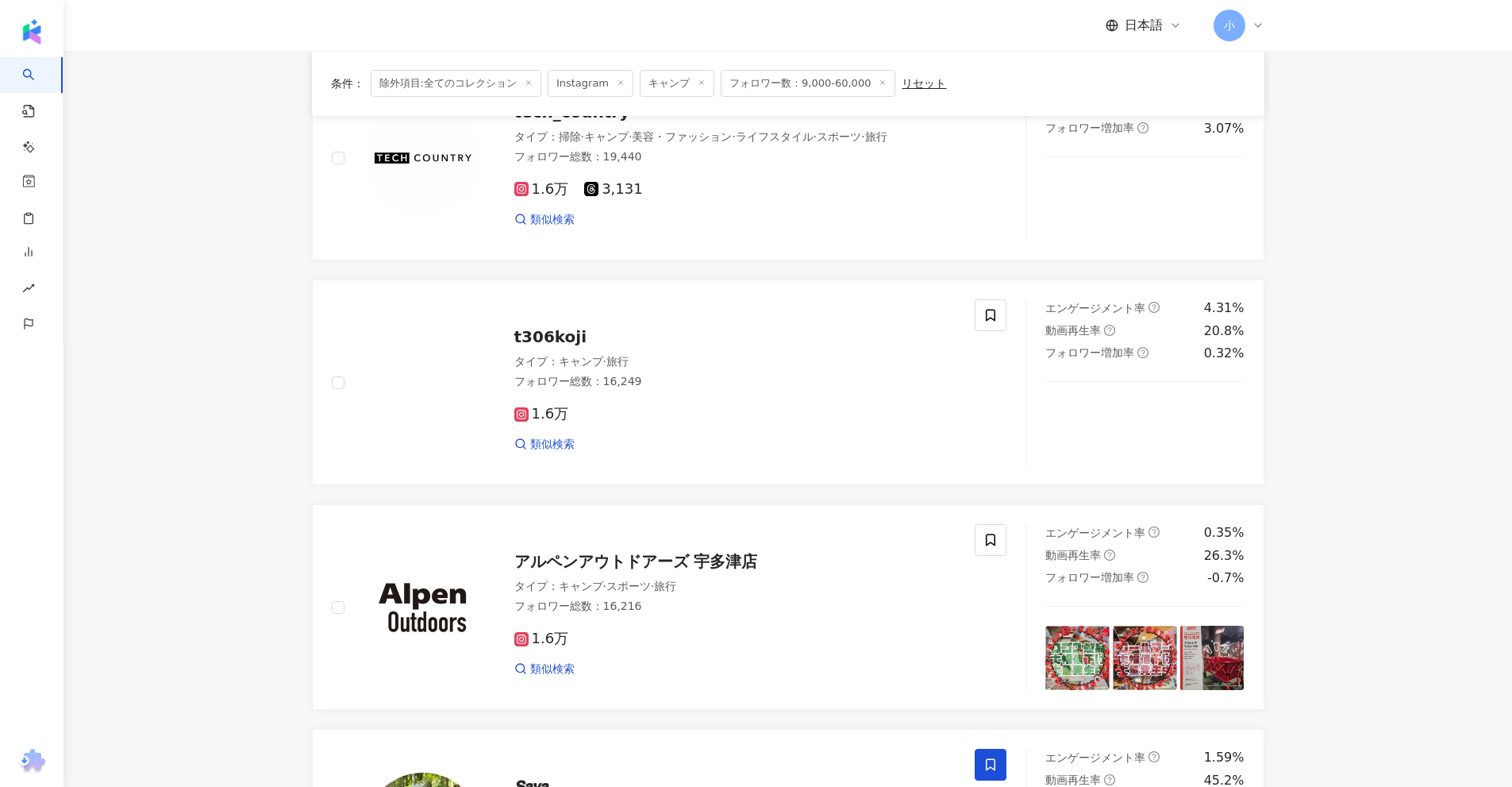
scroll to position [352, 0]
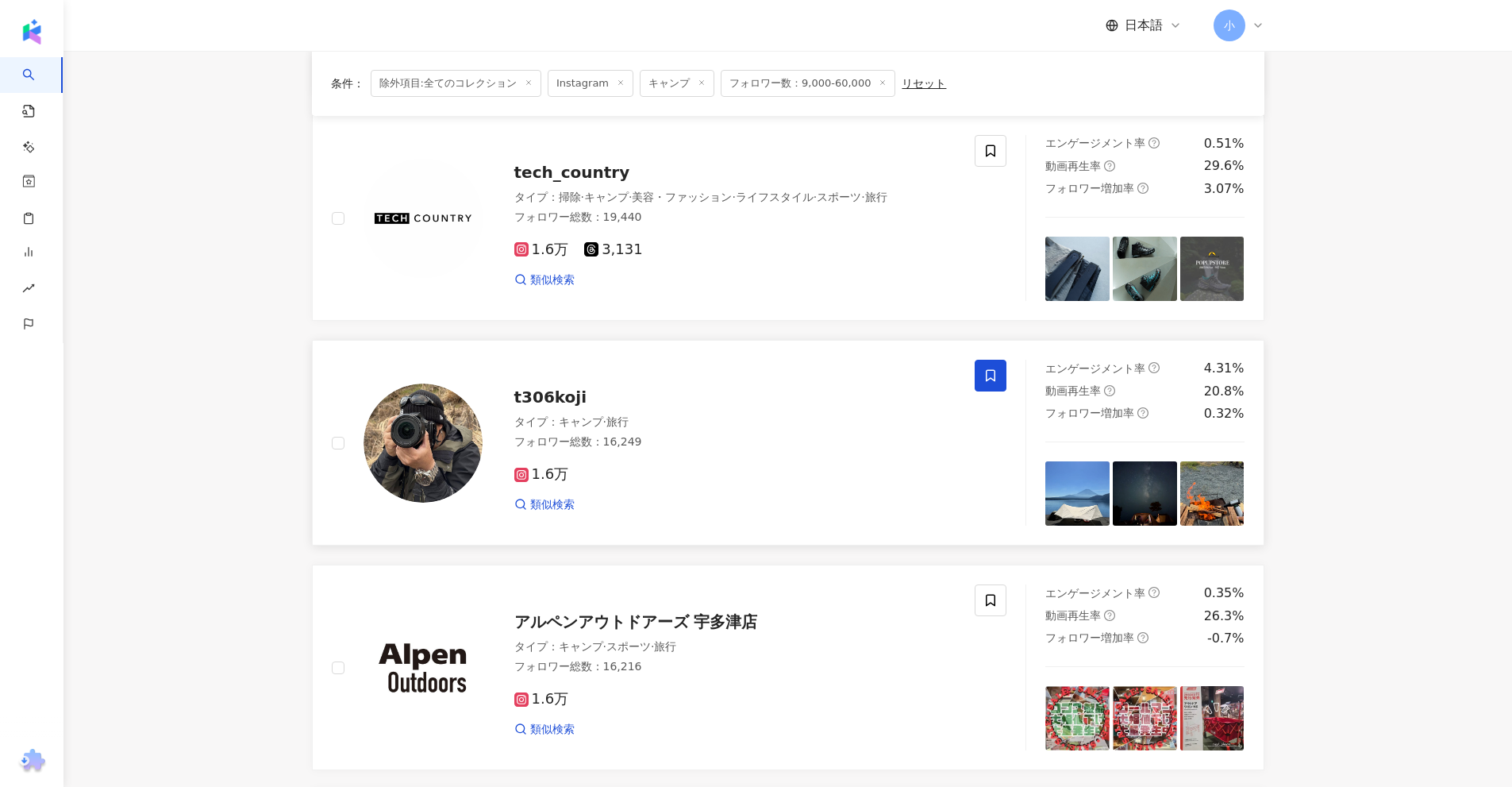
click at [983, 376] on span at bounding box center [990, 376] width 31 height 31
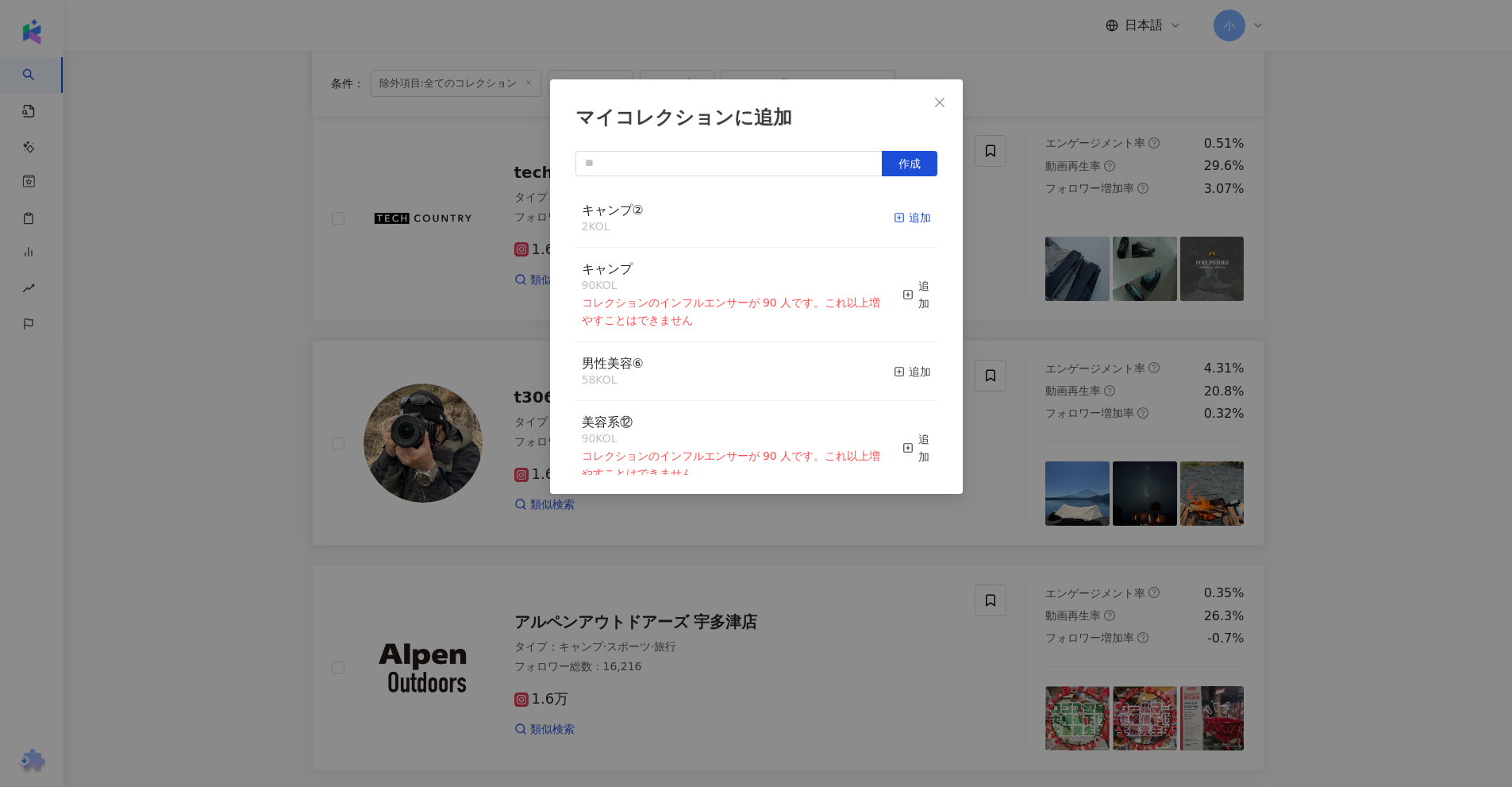
click at [896, 217] on div "追加" at bounding box center [912, 218] width 37 height 17
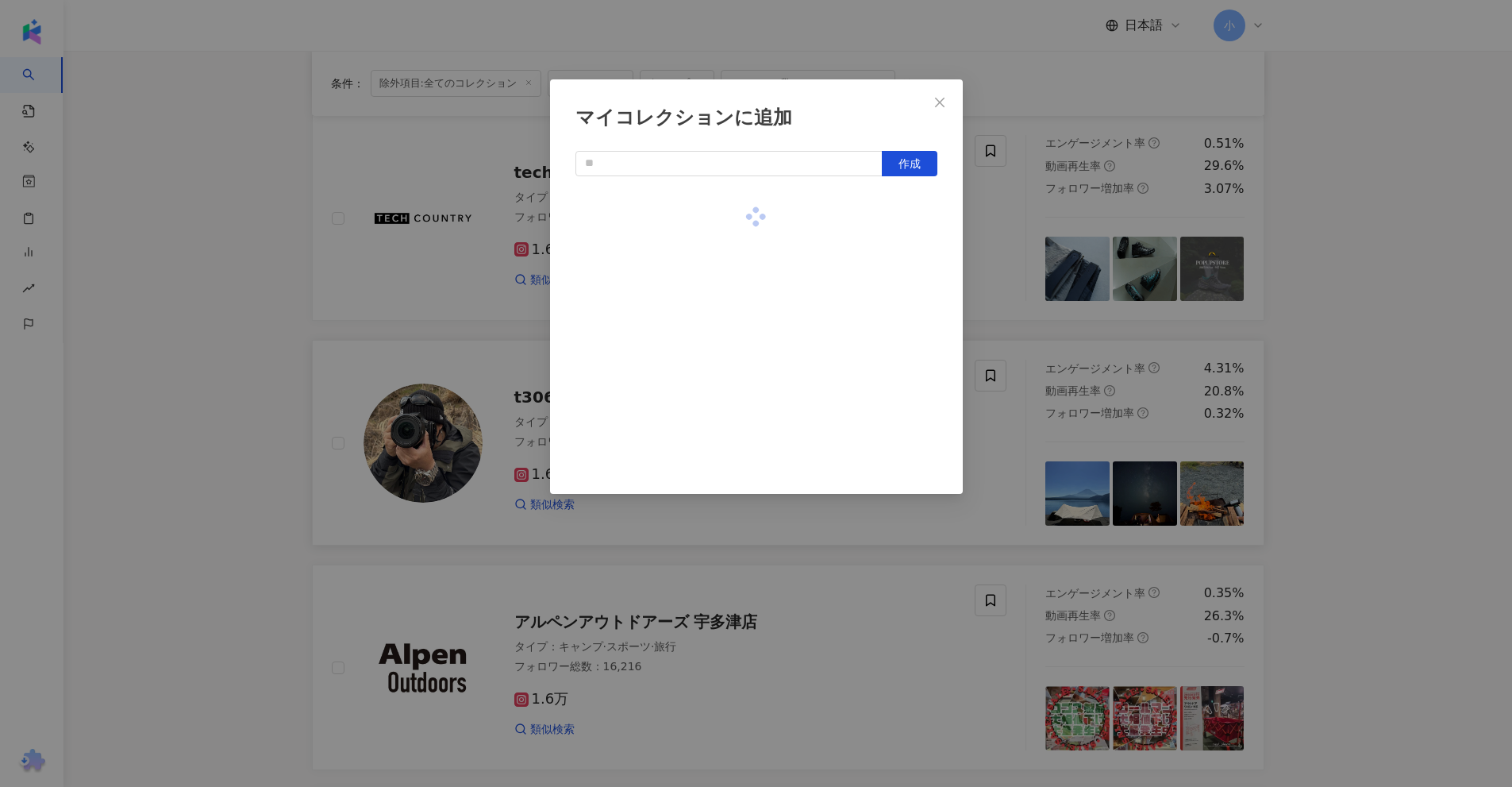
click at [1379, 275] on div "マイコレクションに追加 作成" at bounding box center [756, 393] width 1512 height 787
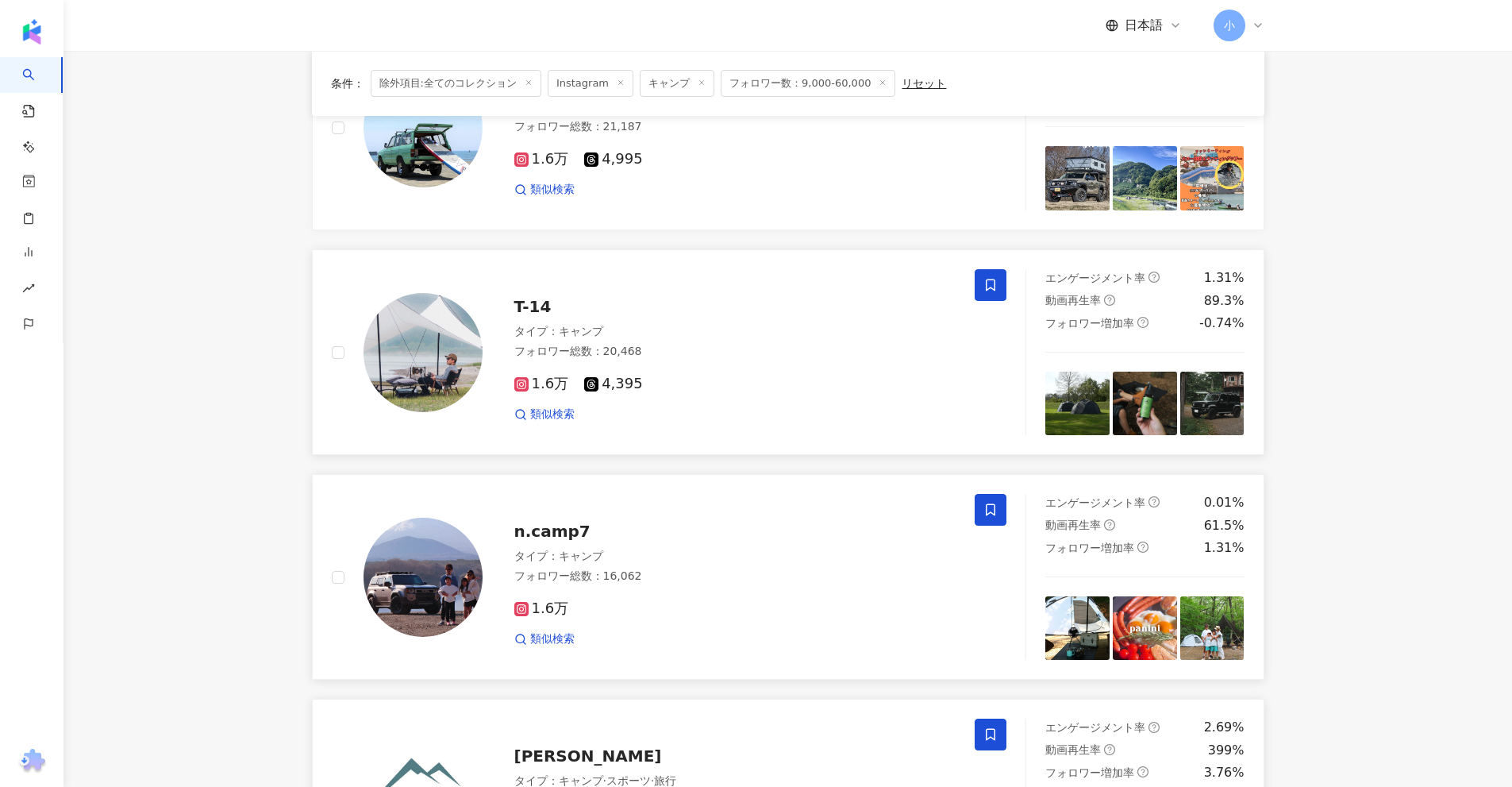
scroll to position [2495, 0]
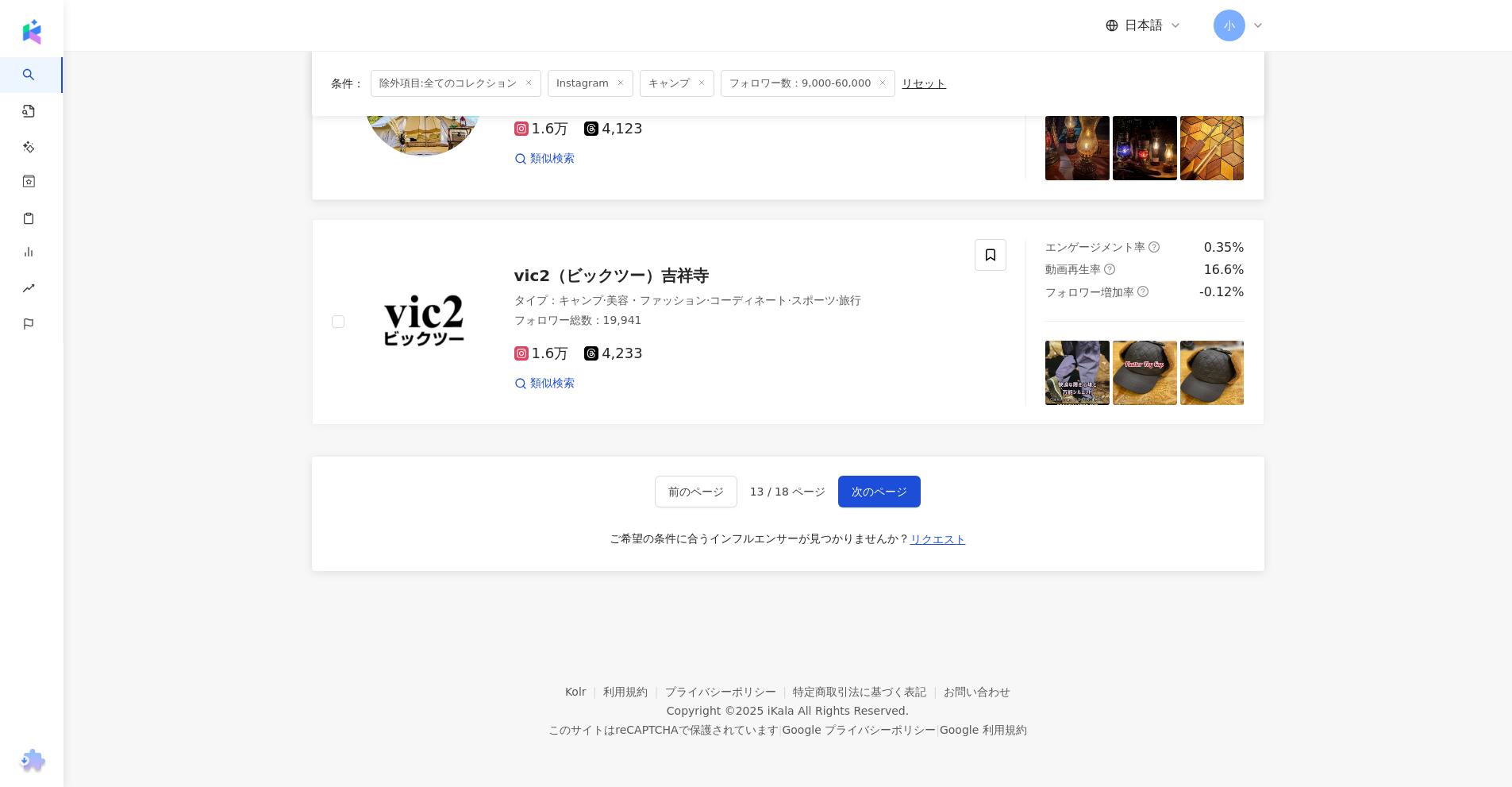
drag, startPoint x: 1447, startPoint y: 293, endPoint x: 1421, endPoint y: 654, distance: 361.9
click at [861, 487] on span "次のページ" at bounding box center [879, 491] width 56 height 13
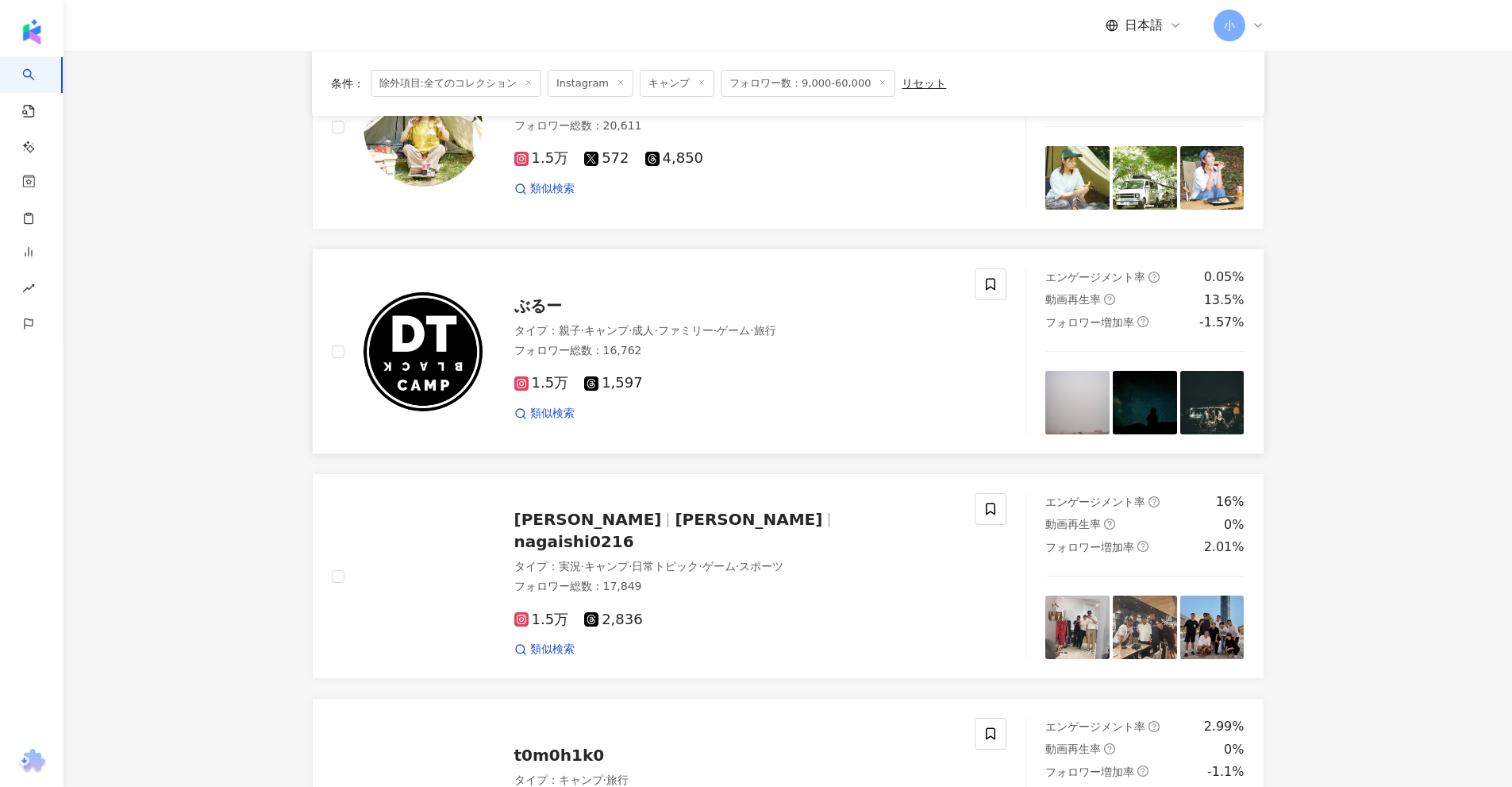
scroll to position [1781, 0]
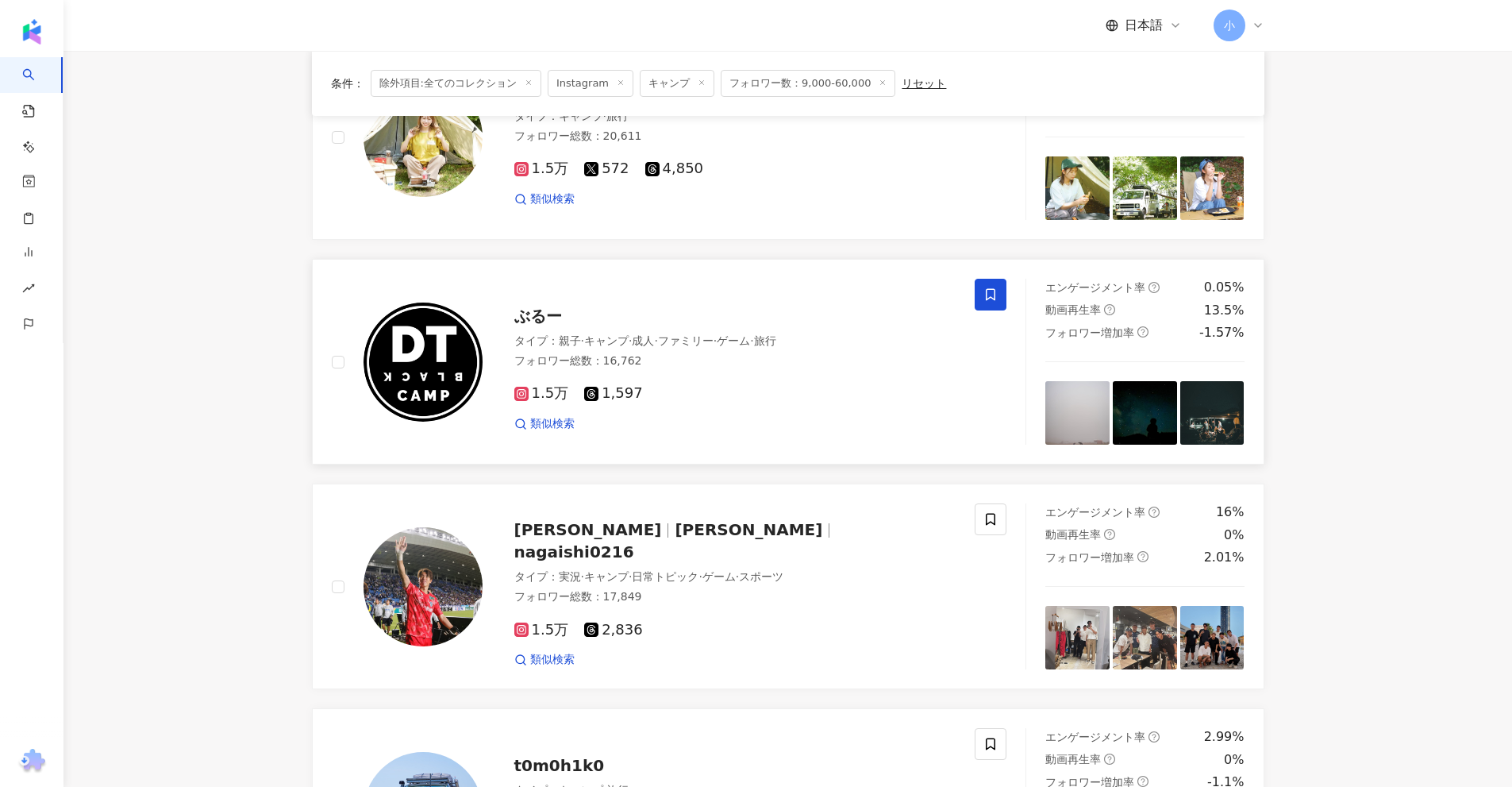
click at [995, 300] on icon at bounding box center [990, 295] width 10 height 12
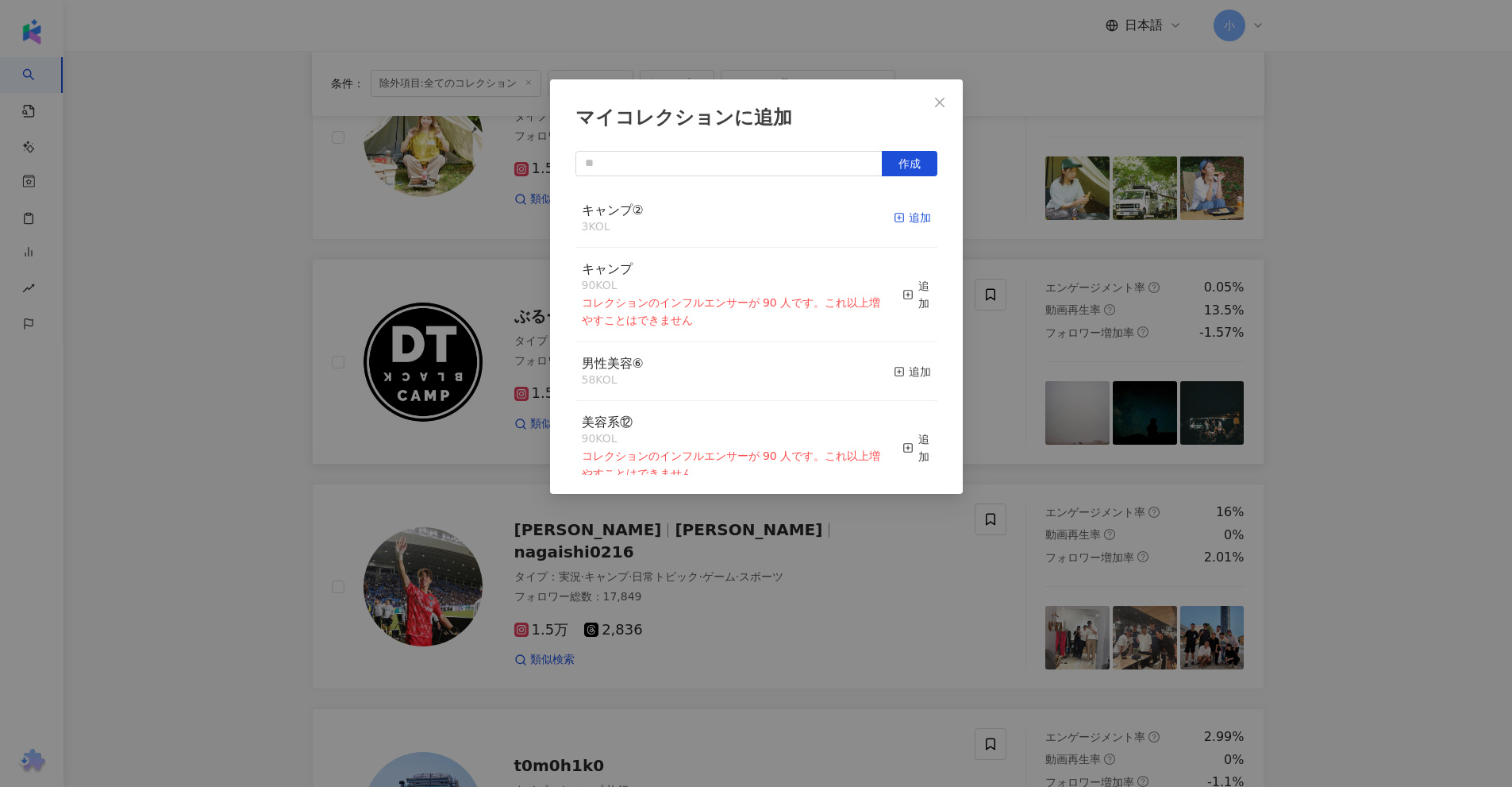
click at [911, 219] on div "追加" at bounding box center [912, 218] width 37 height 17
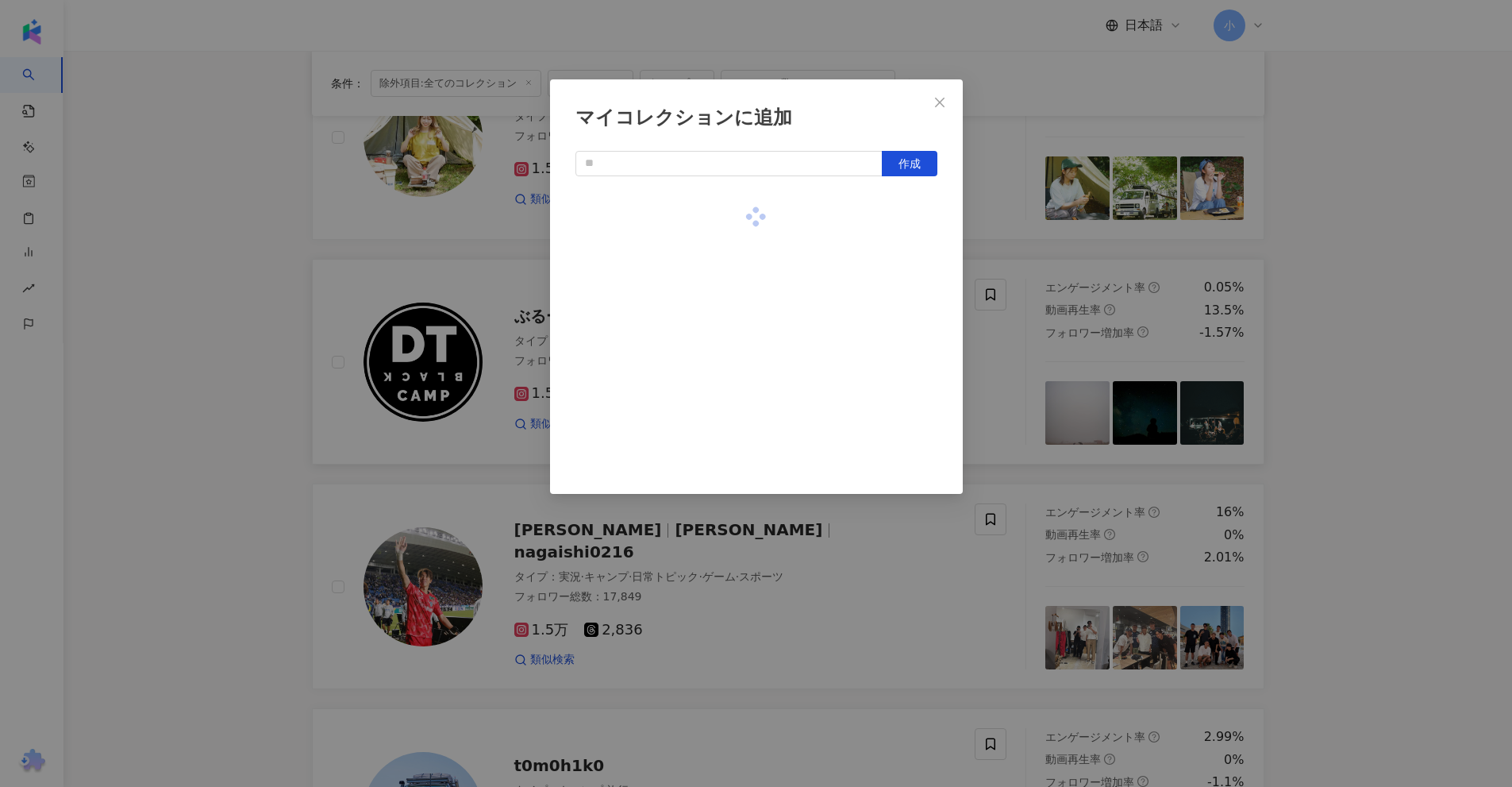
click at [1373, 255] on div "マイコレクションに追加 作成" at bounding box center [756, 393] width 1512 height 787
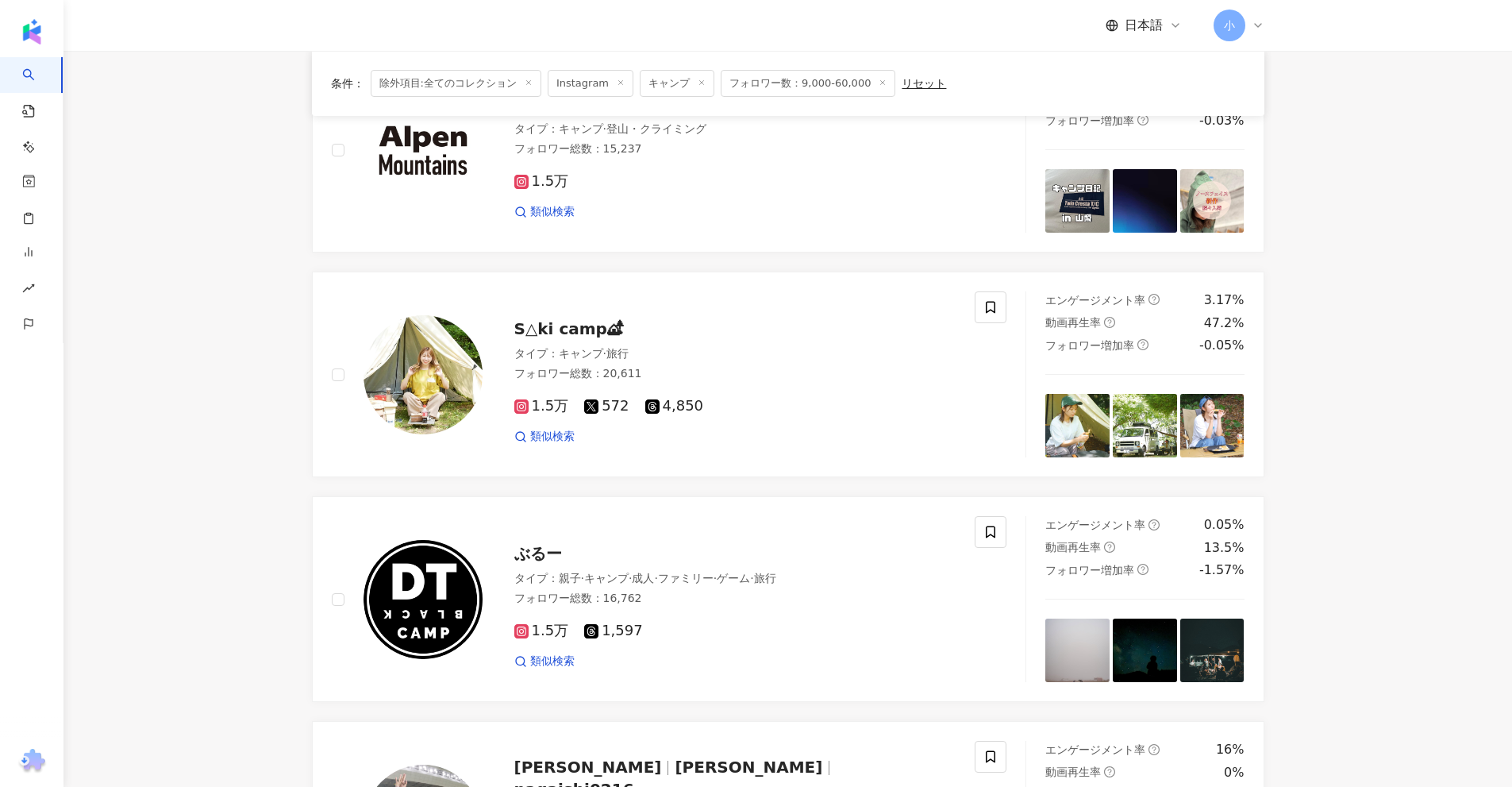
scroll to position [1543, 0]
click at [992, 308] on icon at bounding box center [990, 308] width 14 height 14
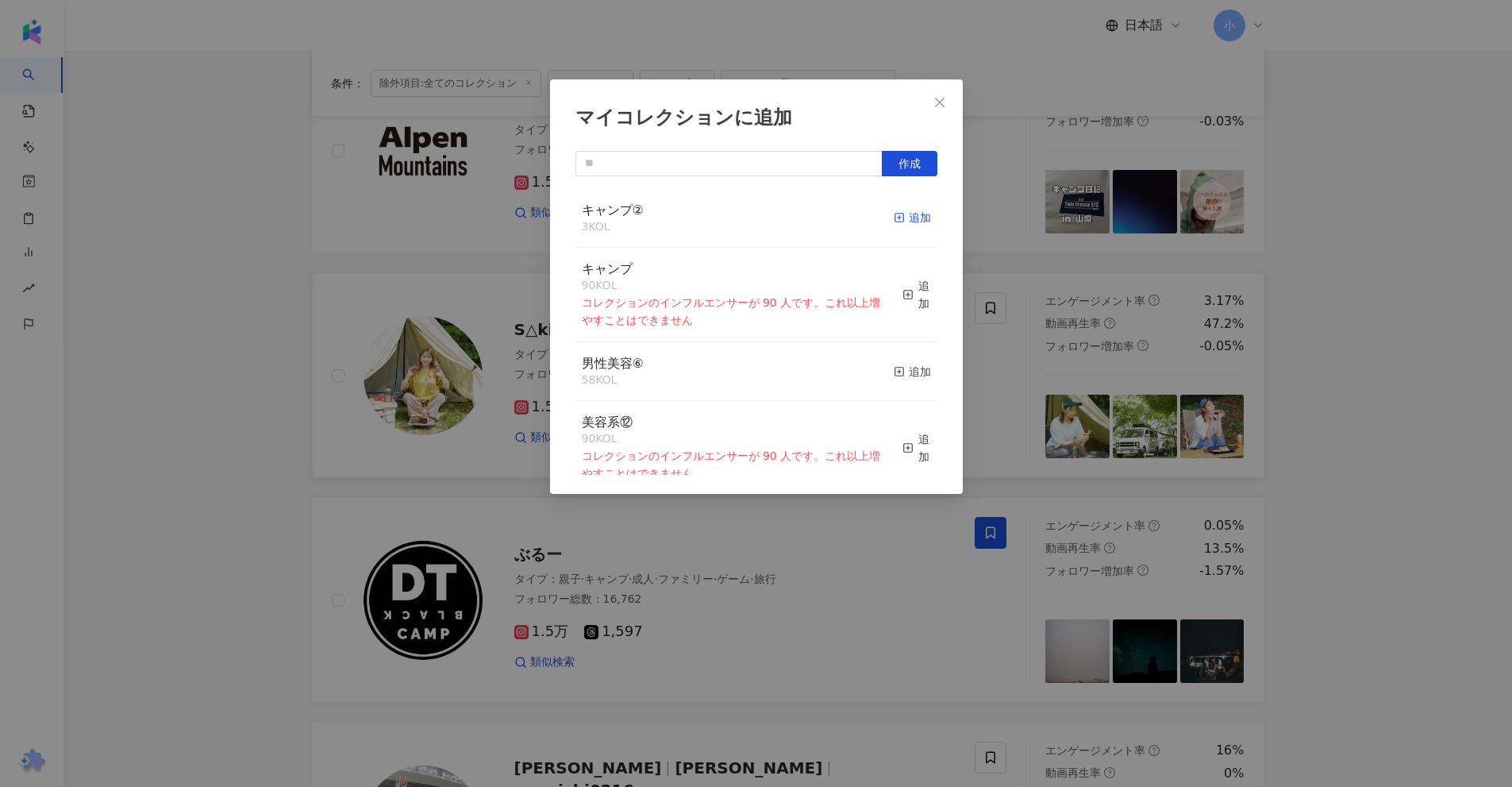
click at [898, 218] on div "追加" at bounding box center [912, 218] width 37 height 17
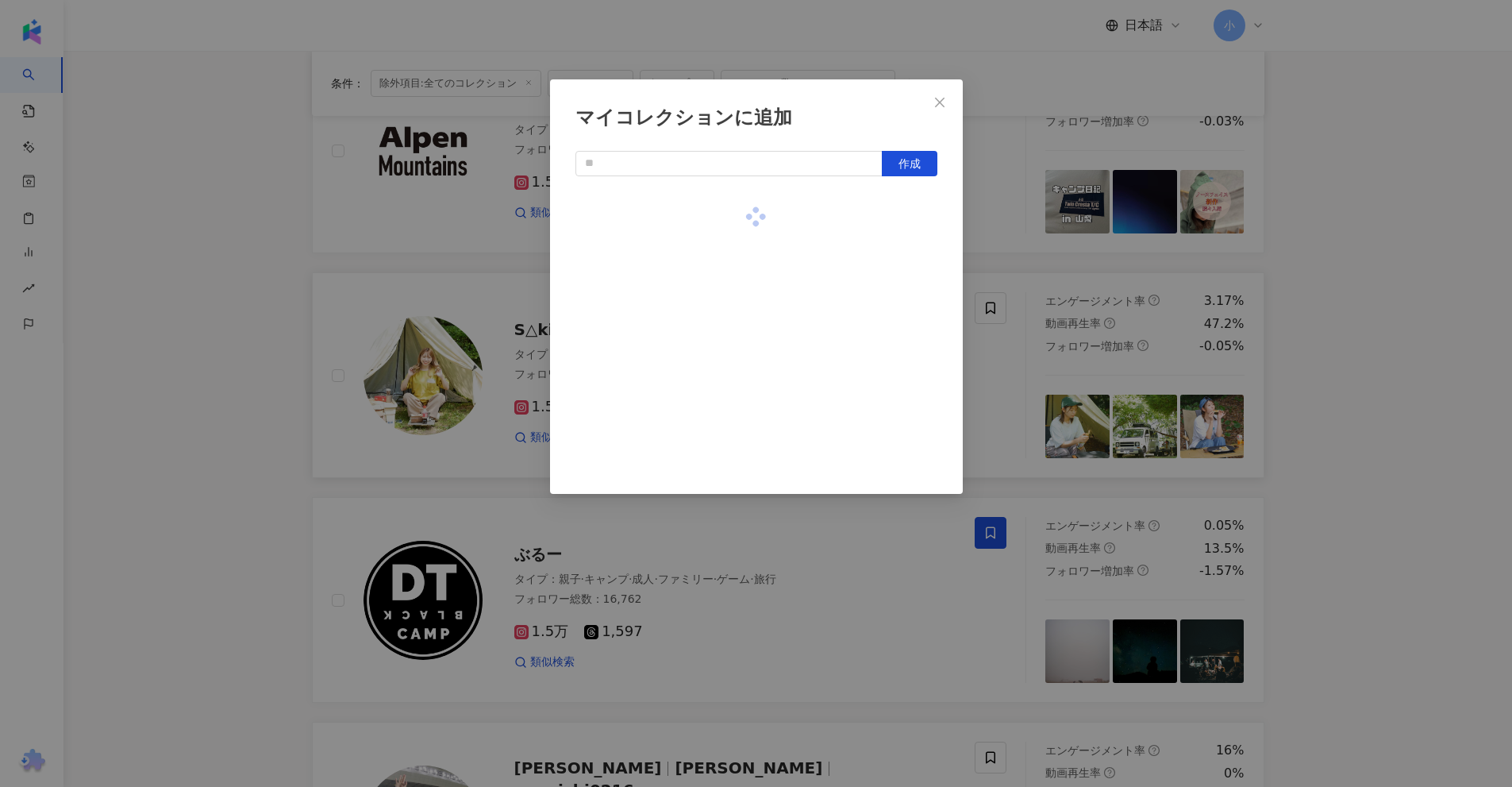
click at [1338, 356] on div "マイコレクションに追加 作成" at bounding box center [756, 393] width 1512 height 787
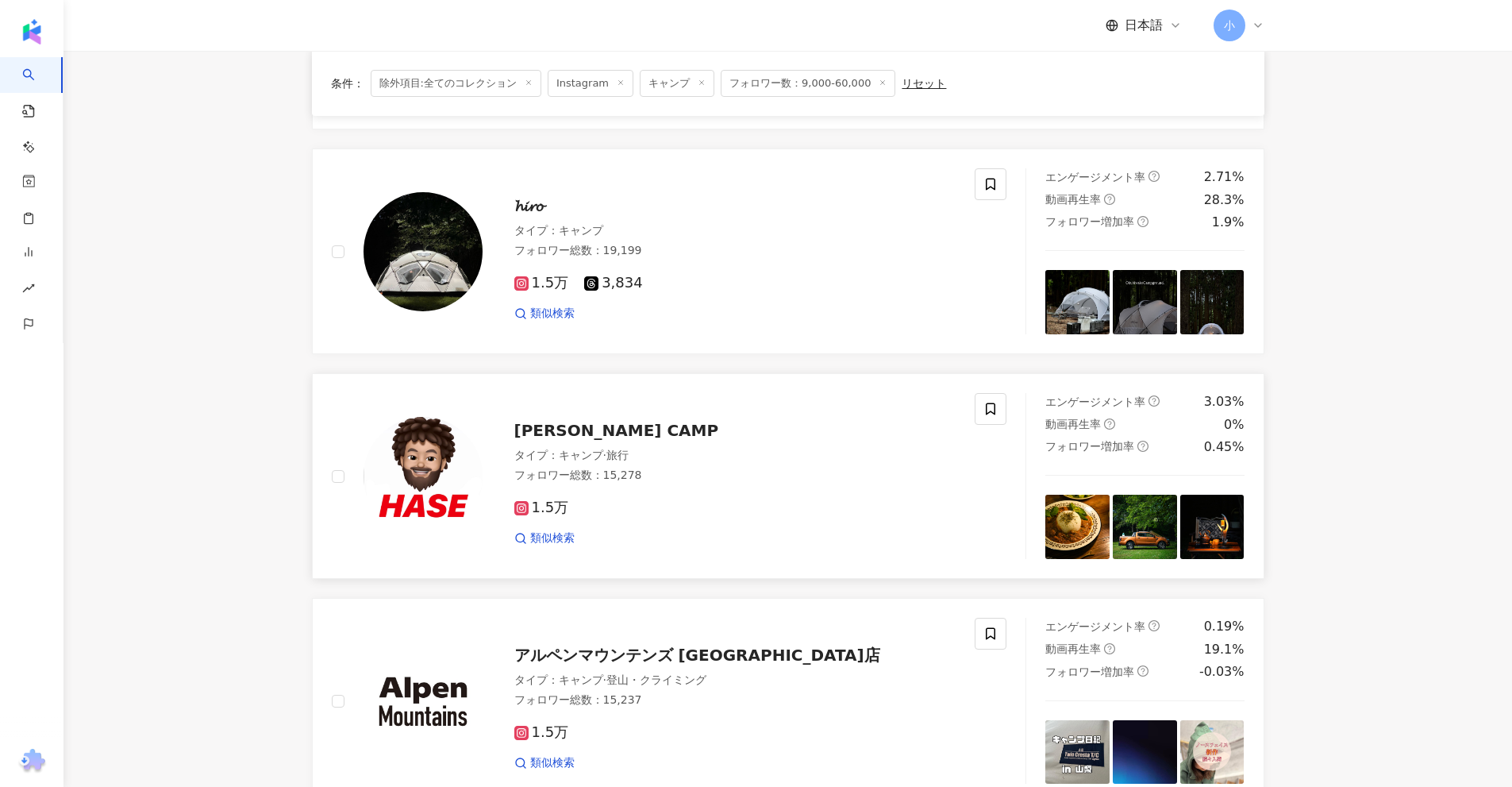
scroll to position [987, 0]
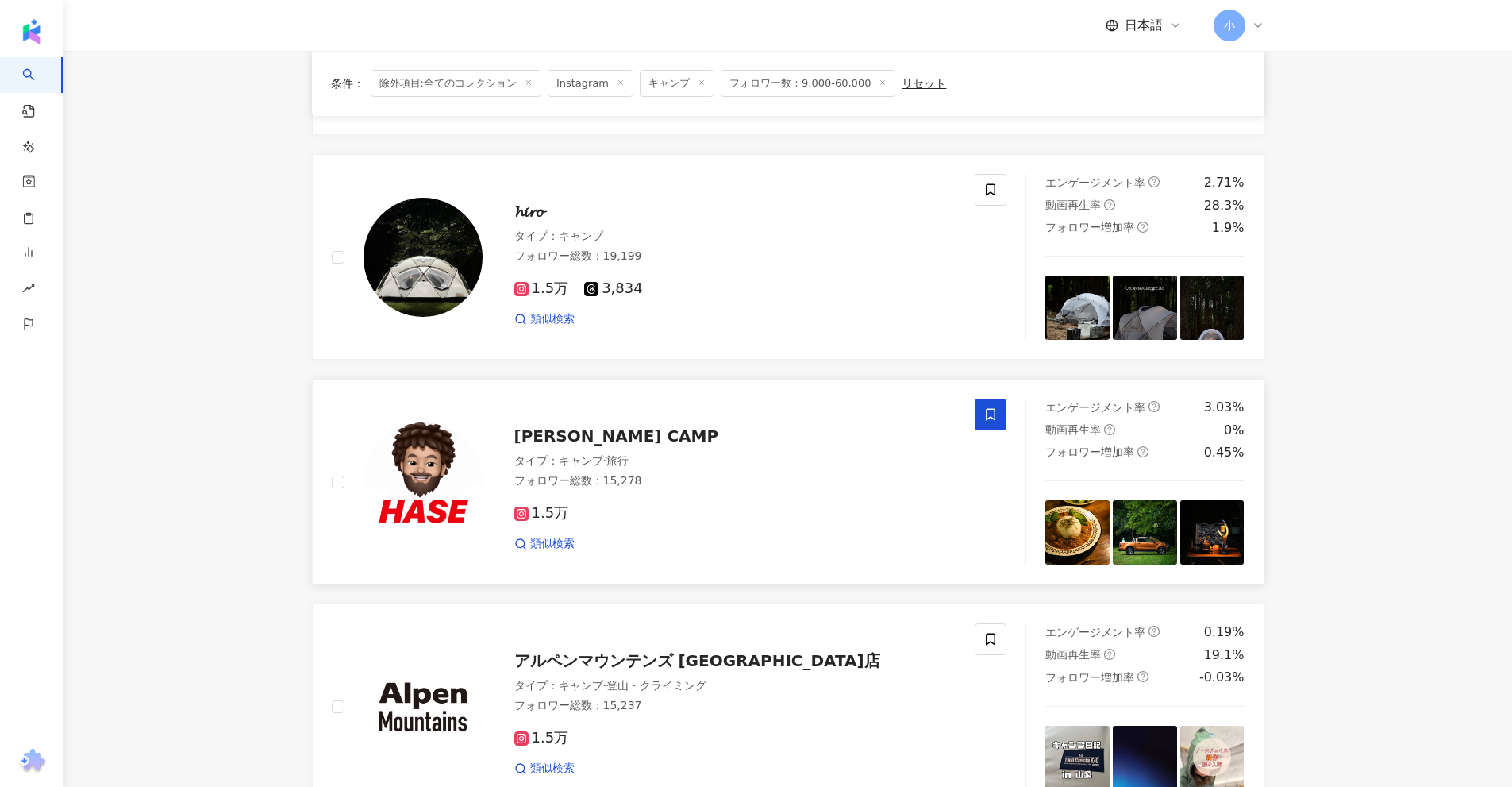
click at [992, 418] on icon at bounding box center [990, 414] width 14 height 14
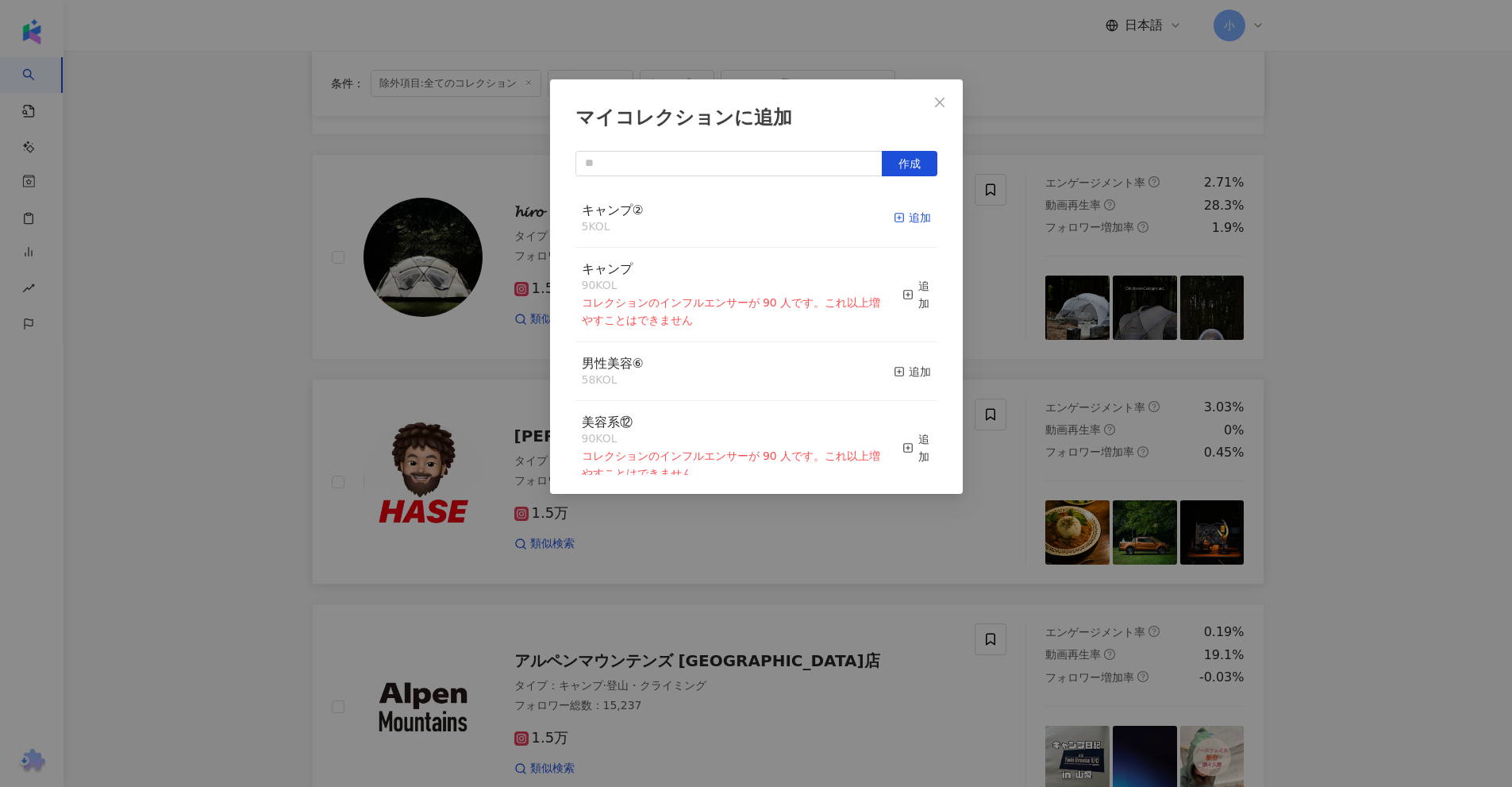
click at [899, 215] on div "追加" at bounding box center [912, 218] width 37 height 17
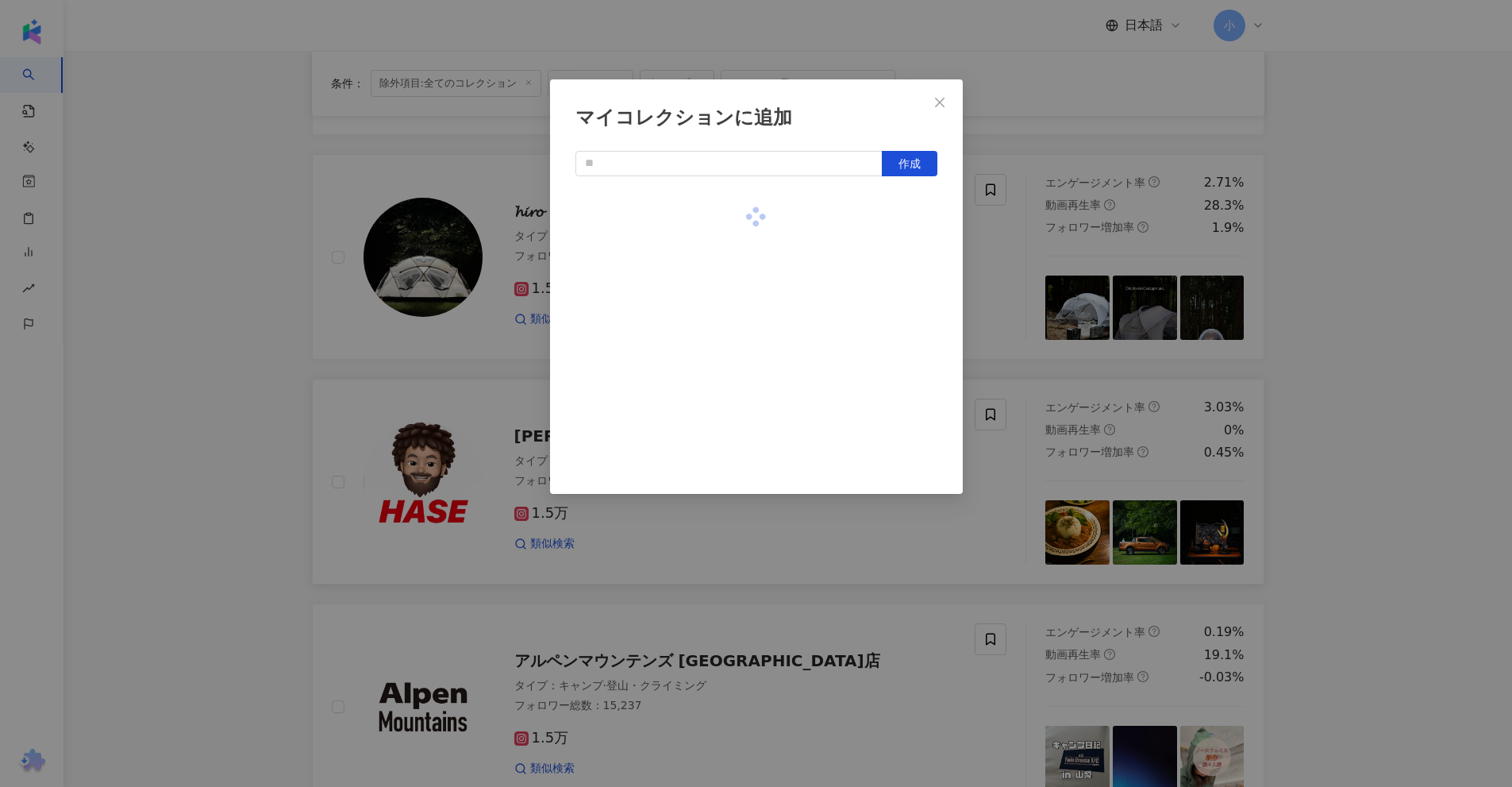
click at [1341, 273] on div "マイコレクションに追加 作成" at bounding box center [756, 393] width 1512 height 787
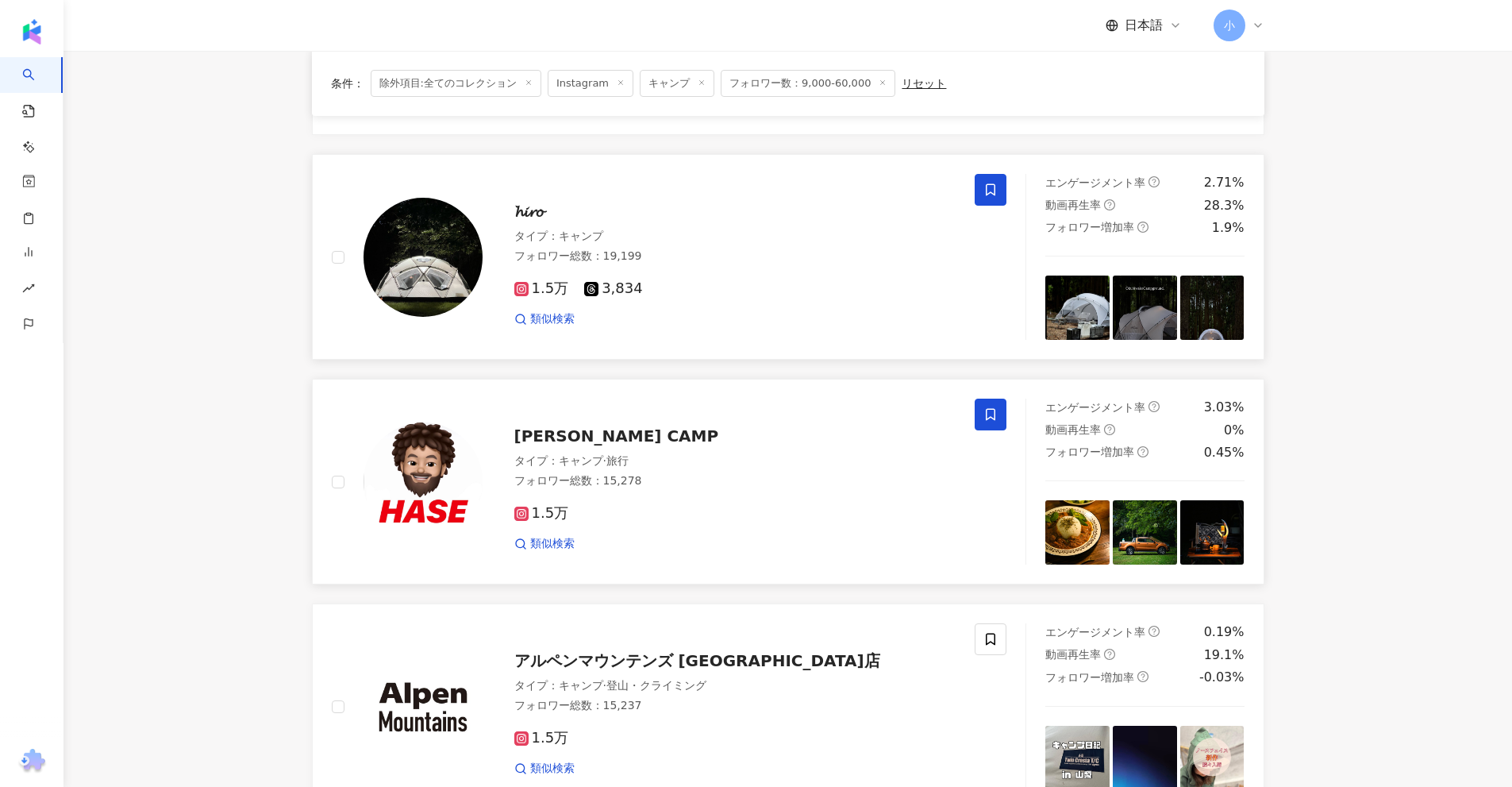
click at [999, 197] on span at bounding box center [990, 189] width 31 height 31
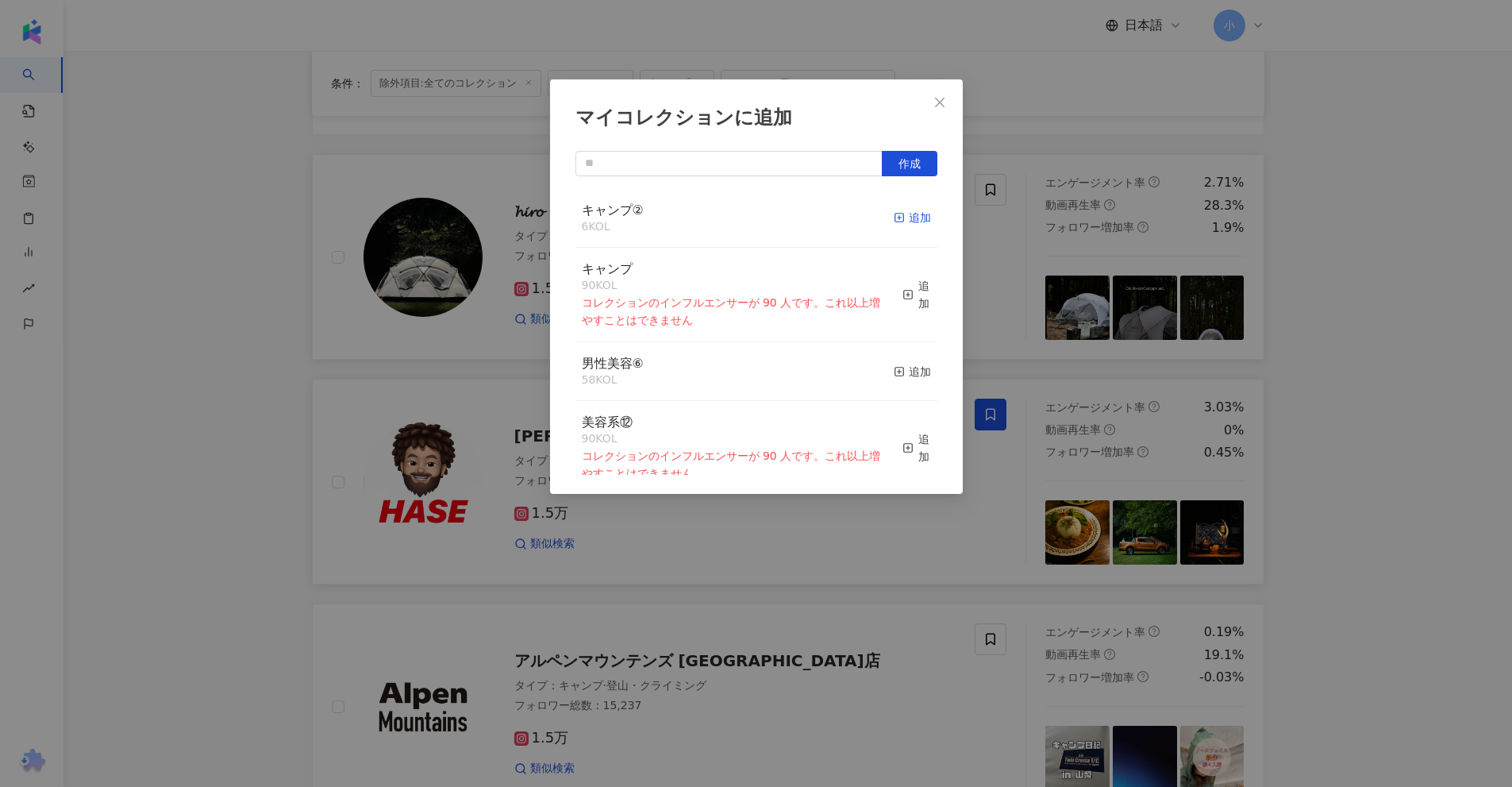
click at [898, 221] on div "追加" at bounding box center [912, 218] width 37 height 17
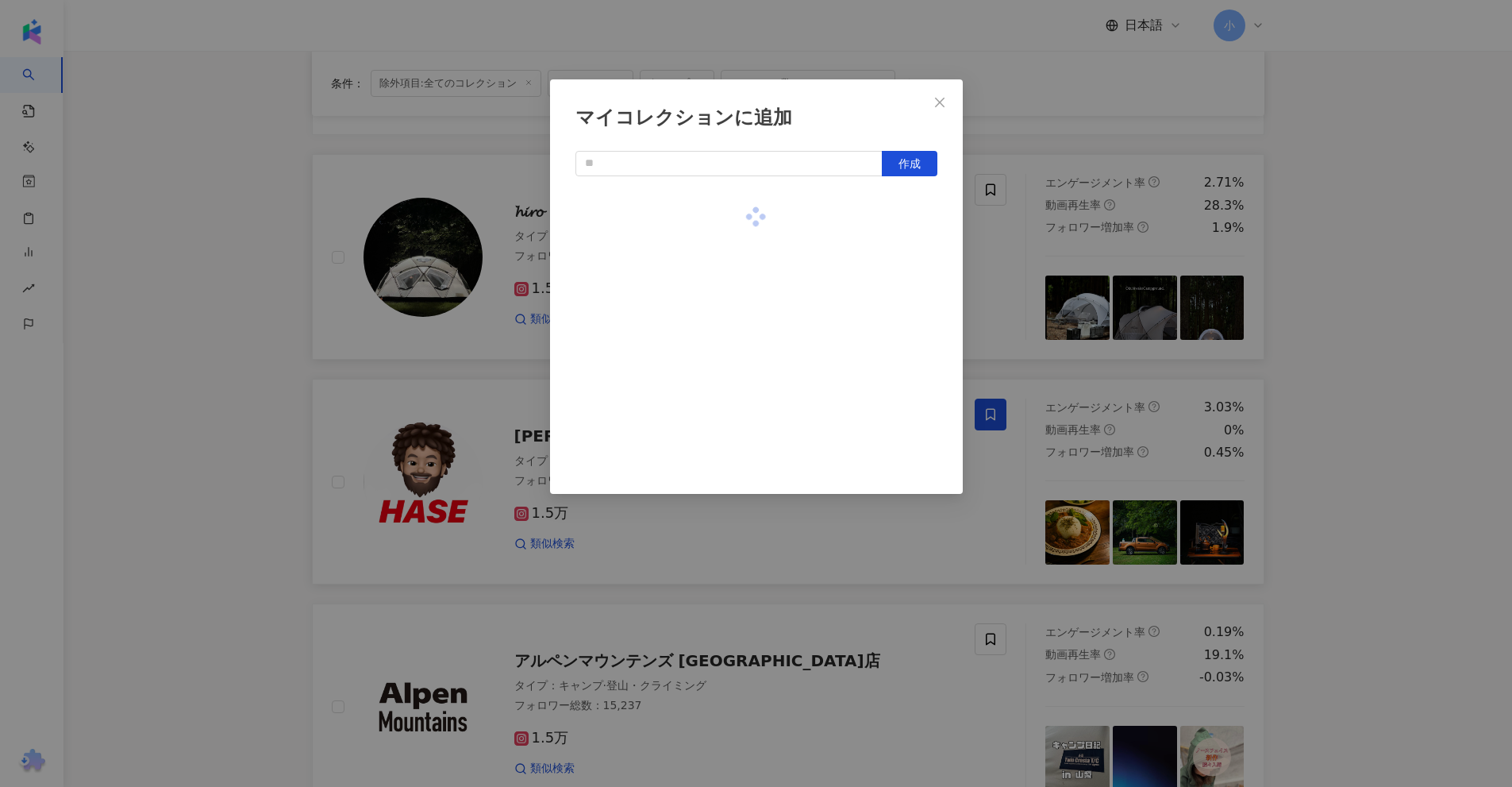
click at [1326, 262] on div "マイコレクションに追加 作成" at bounding box center [756, 393] width 1512 height 787
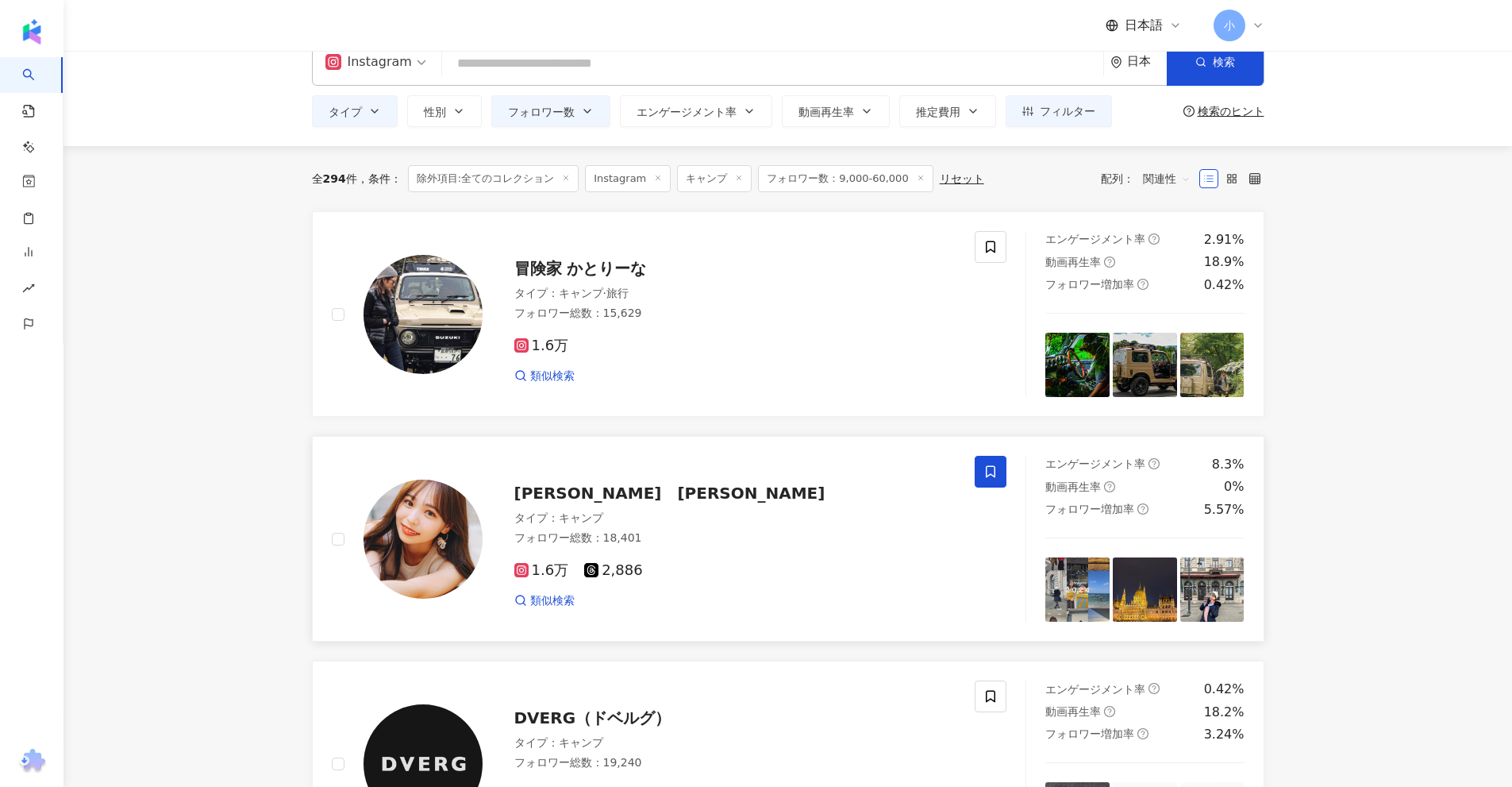
scroll to position [0, 0]
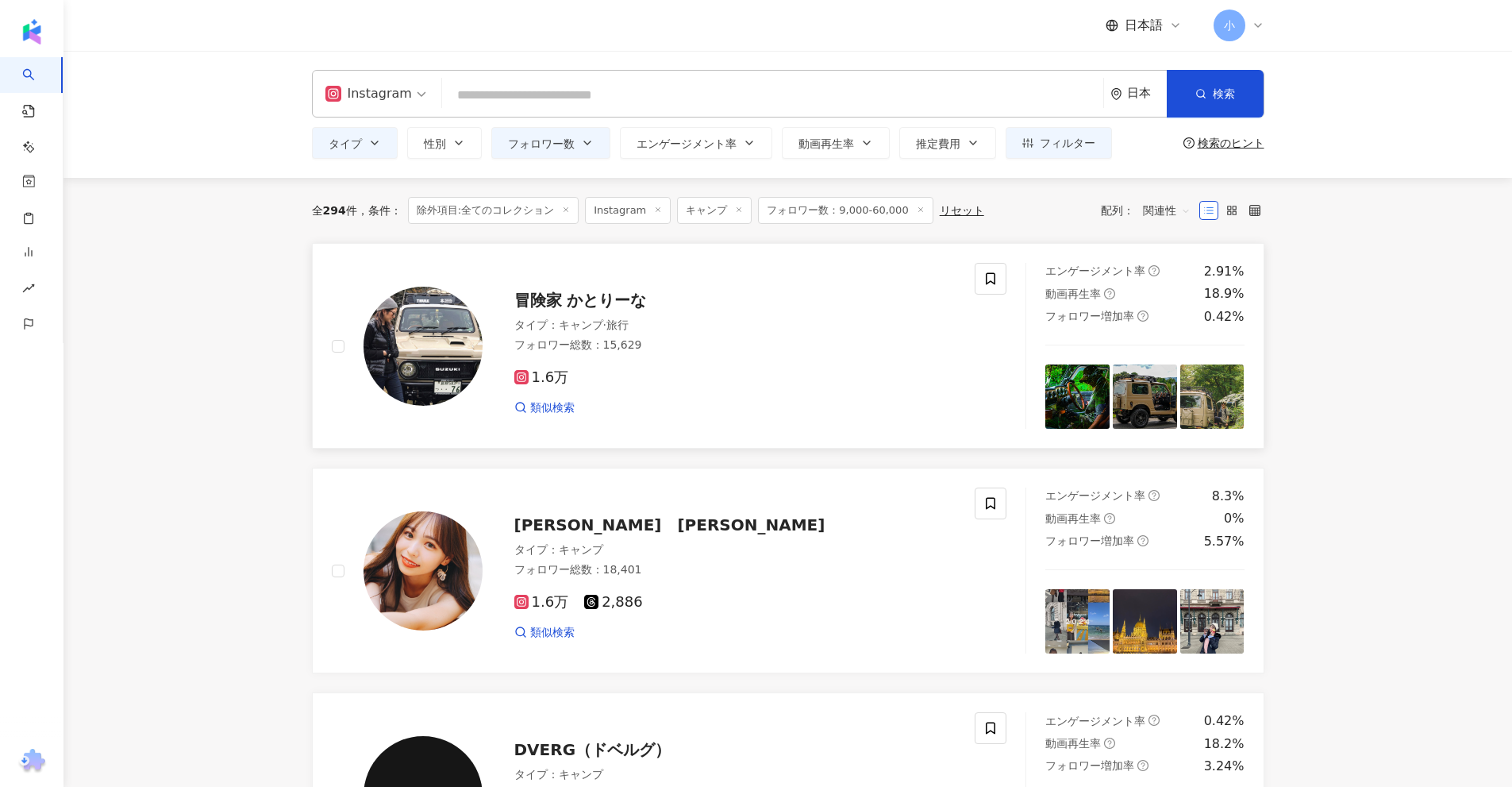
click at [973, 275] on div "冒険家 かとりーな タイプ ： キャンプ · 旅行 フォロワー総数 ： 15,629 1.6万 類似検索" at bounding box center [654, 345] width 644 height 166
click at [1002, 273] on span at bounding box center [990, 278] width 31 height 31
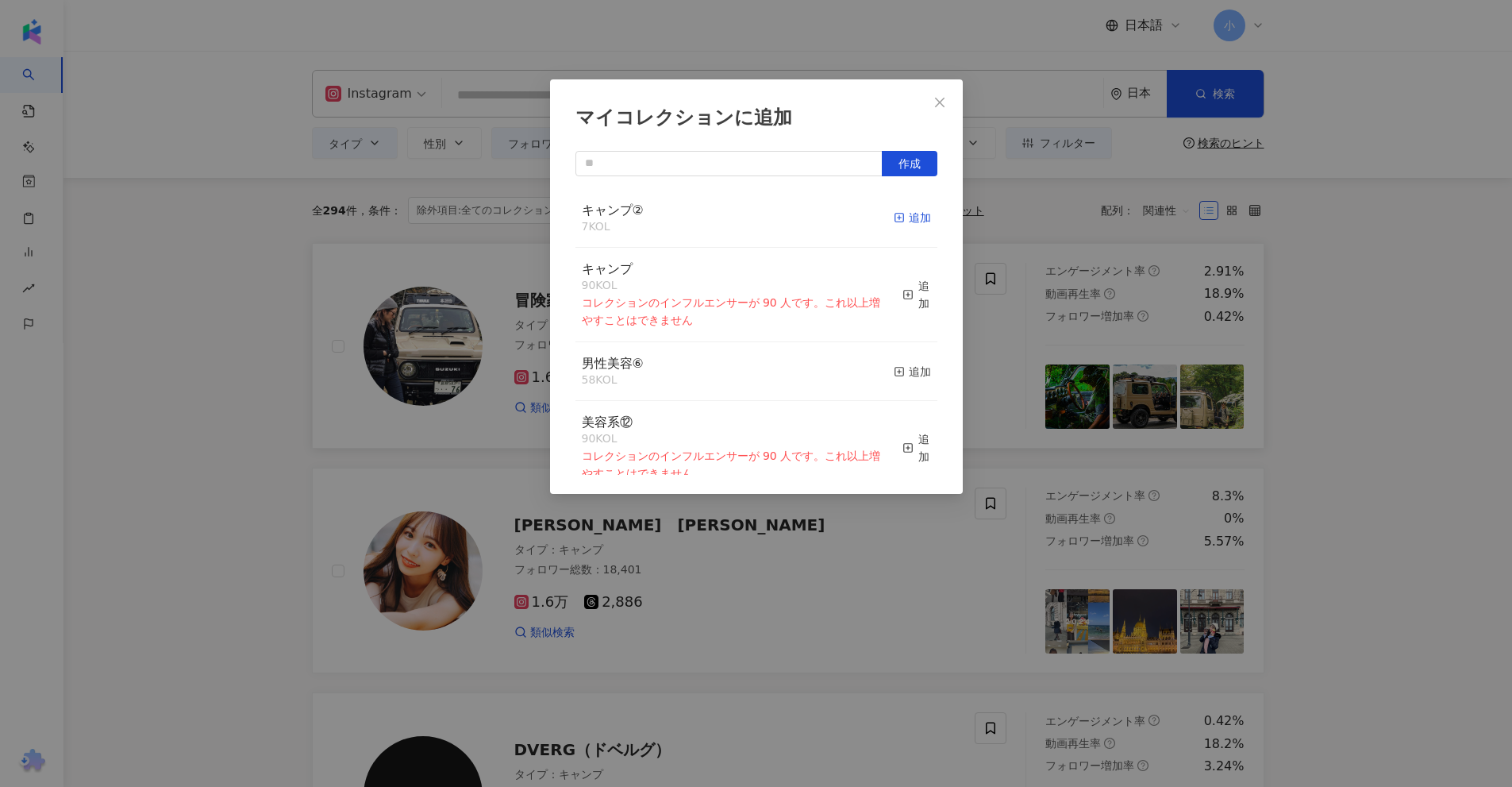
click at [912, 225] on div "追加" at bounding box center [912, 218] width 37 height 17
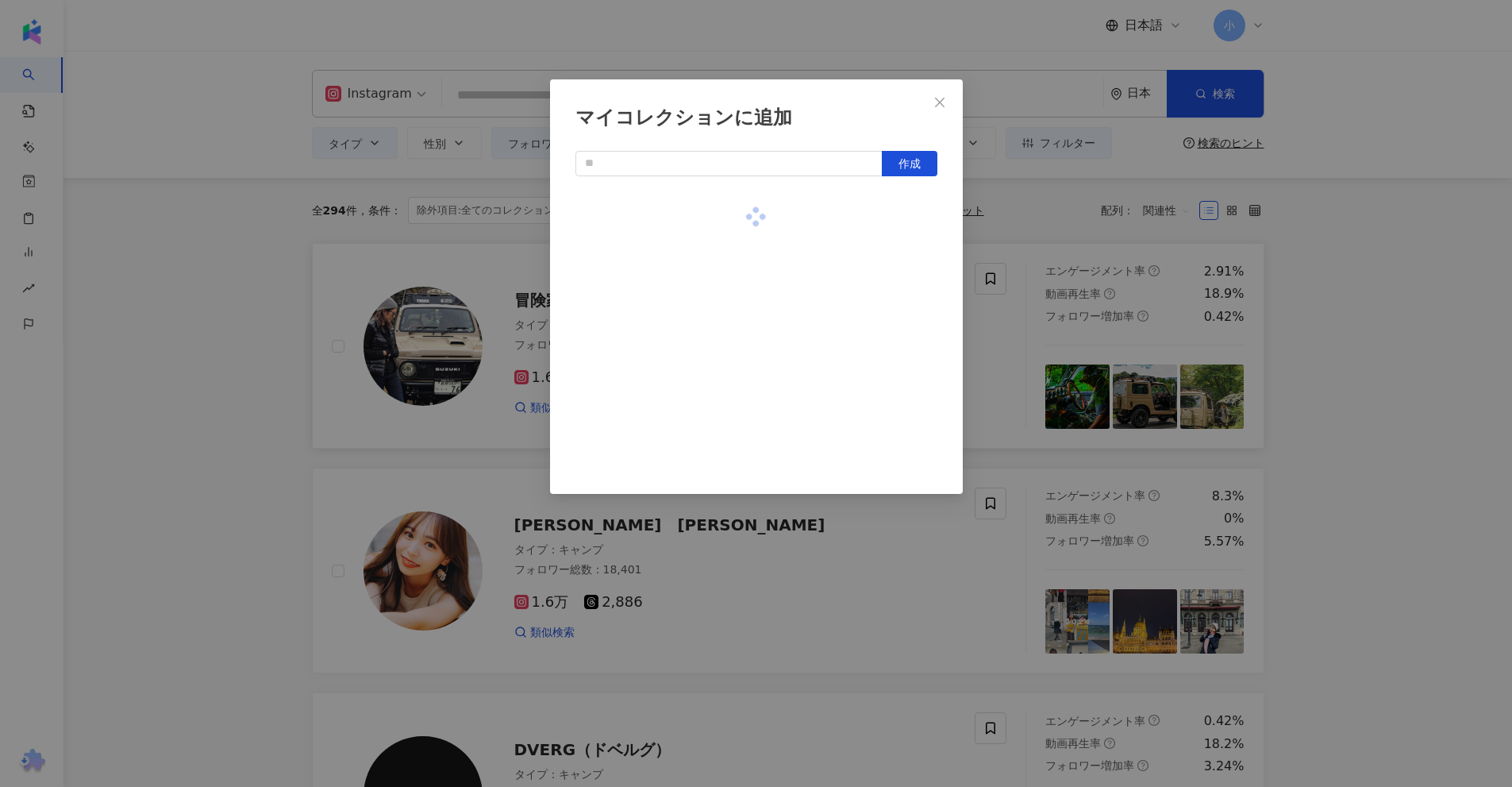
click at [1329, 259] on div "マイコレクションに追加 作成" at bounding box center [756, 393] width 1512 height 787
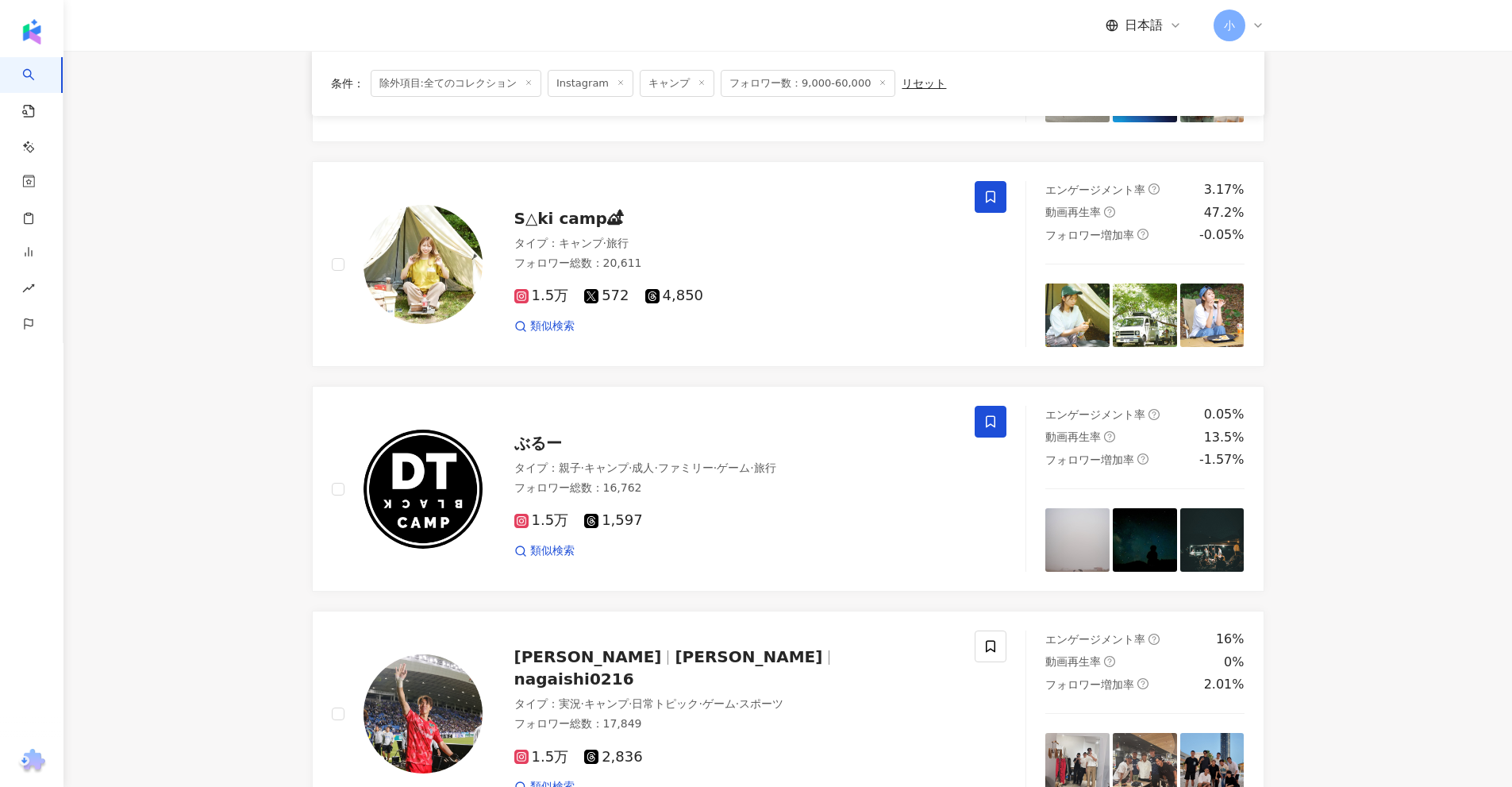
scroll to position [2495, 0]
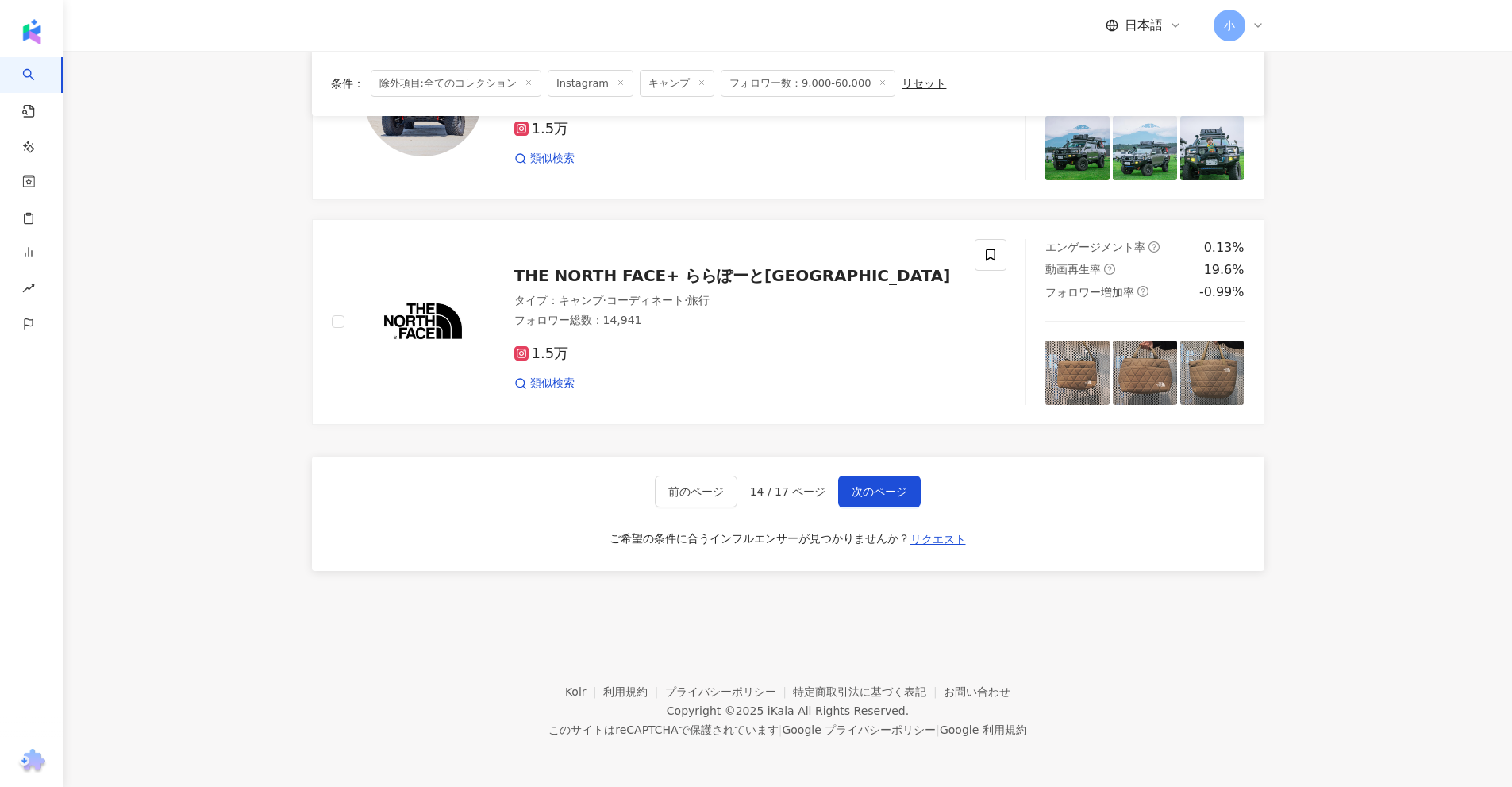
drag, startPoint x: 1348, startPoint y: 259, endPoint x: 1345, endPoint y: 683, distance: 424.0
click at [887, 490] on span "次のページ" at bounding box center [879, 491] width 56 height 13
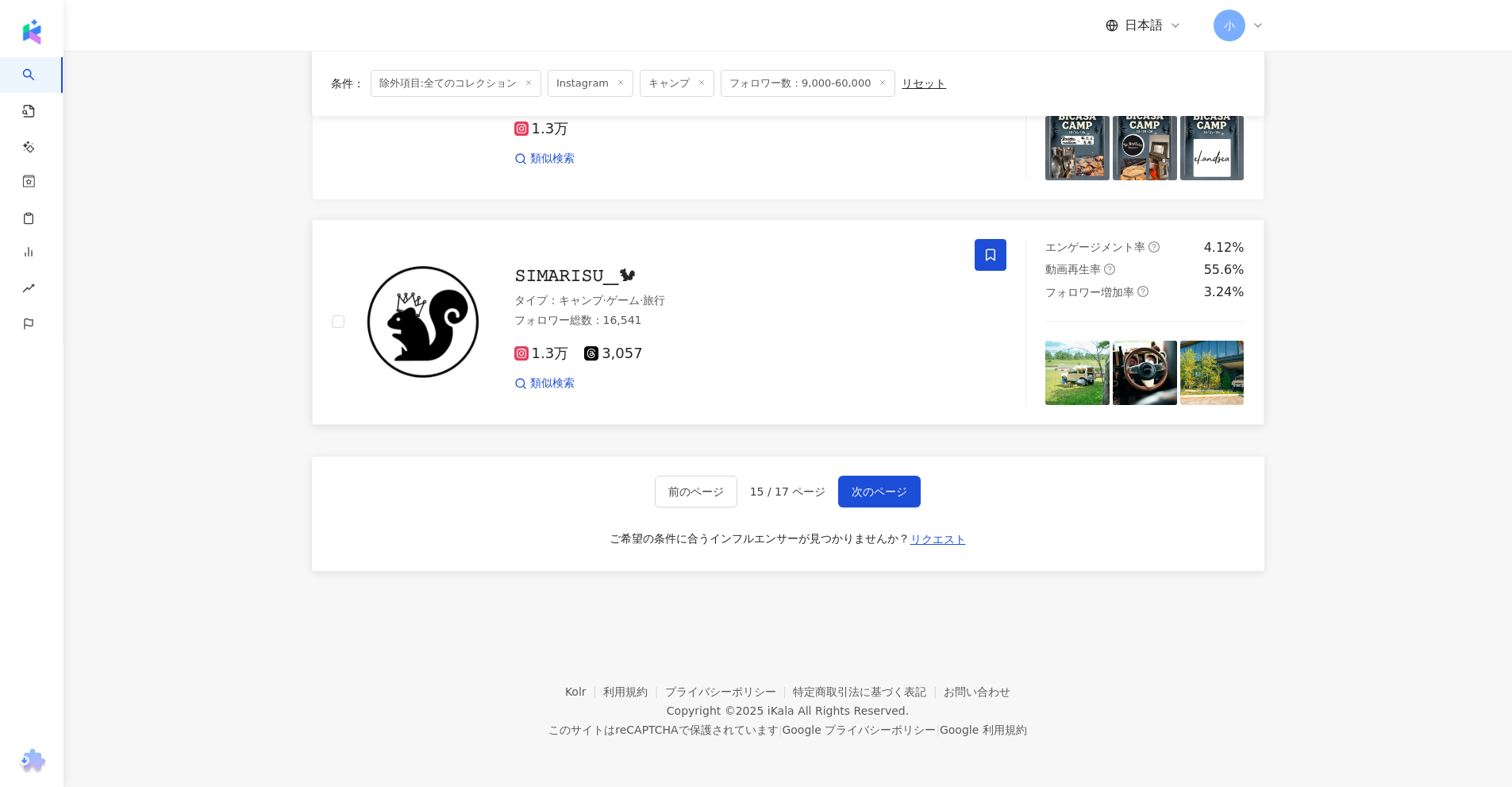
click at [987, 244] on span at bounding box center [990, 254] width 31 height 31
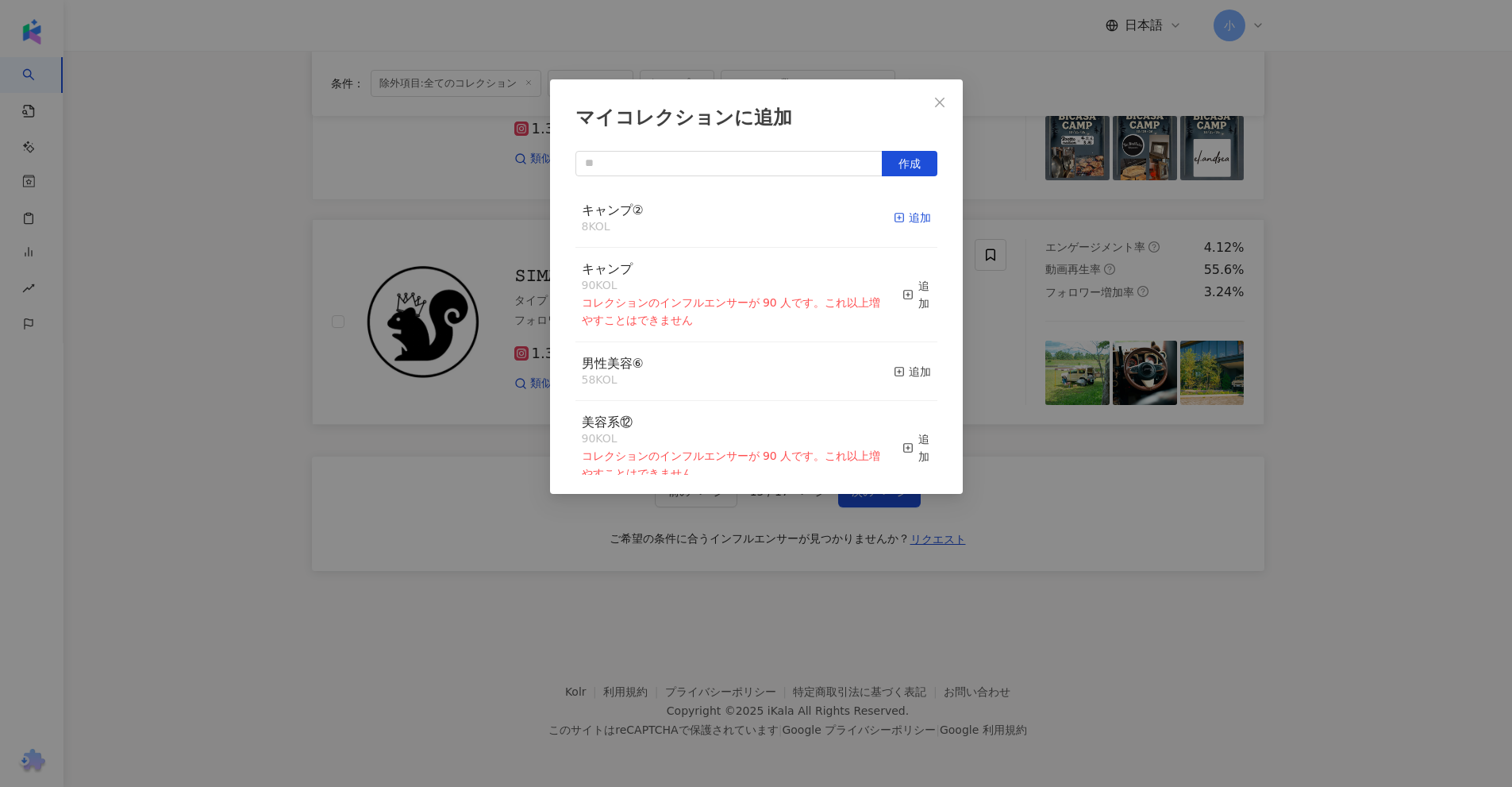
drag, startPoint x: 902, startPoint y: 218, endPoint x: 929, endPoint y: 218, distance: 27.0
click at [903, 218] on div "追加" at bounding box center [912, 218] width 37 height 17
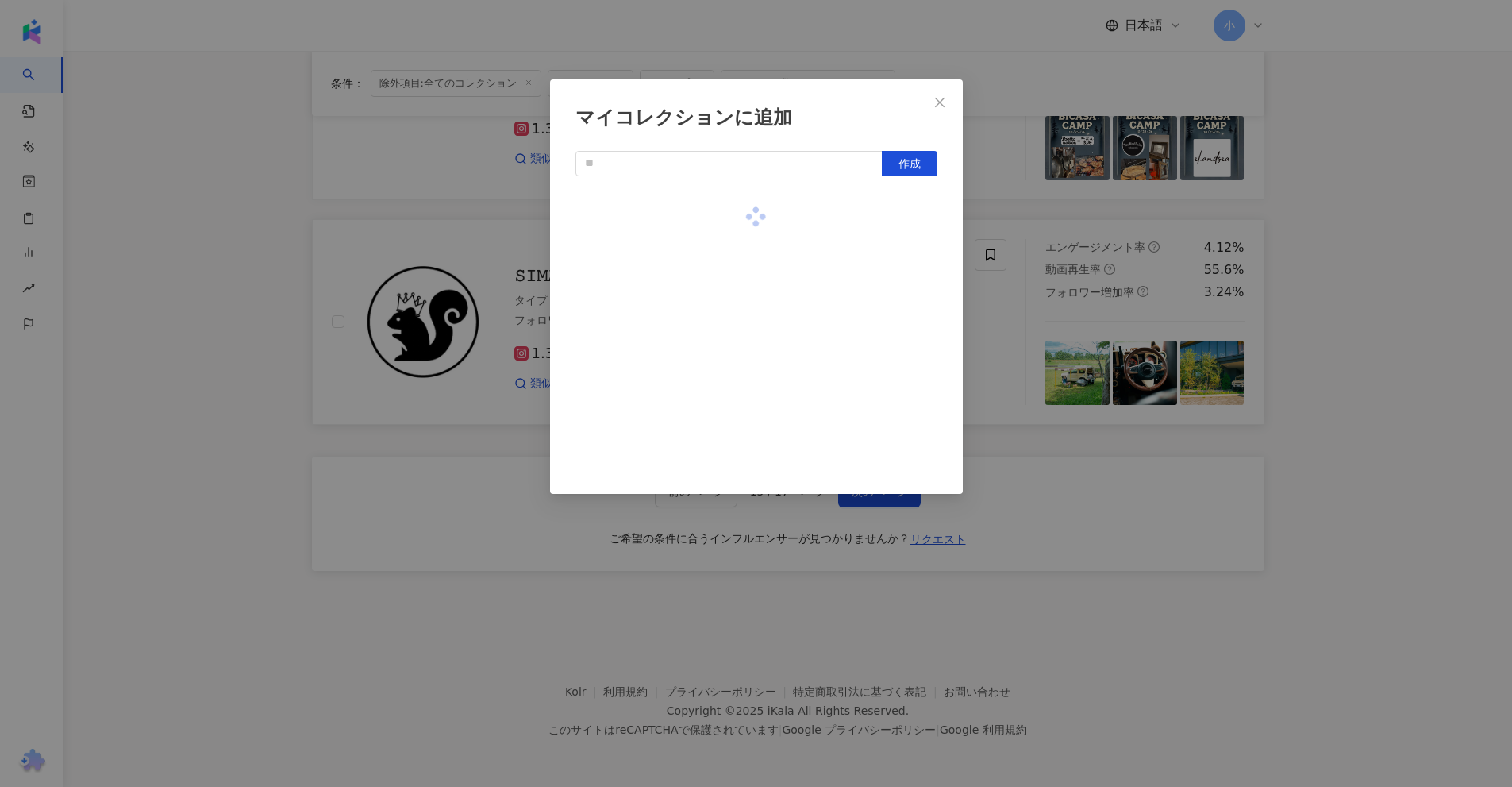
click at [1393, 234] on div "マイコレクションに追加 作成" at bounding box center [756, 393] width 1512 height 787
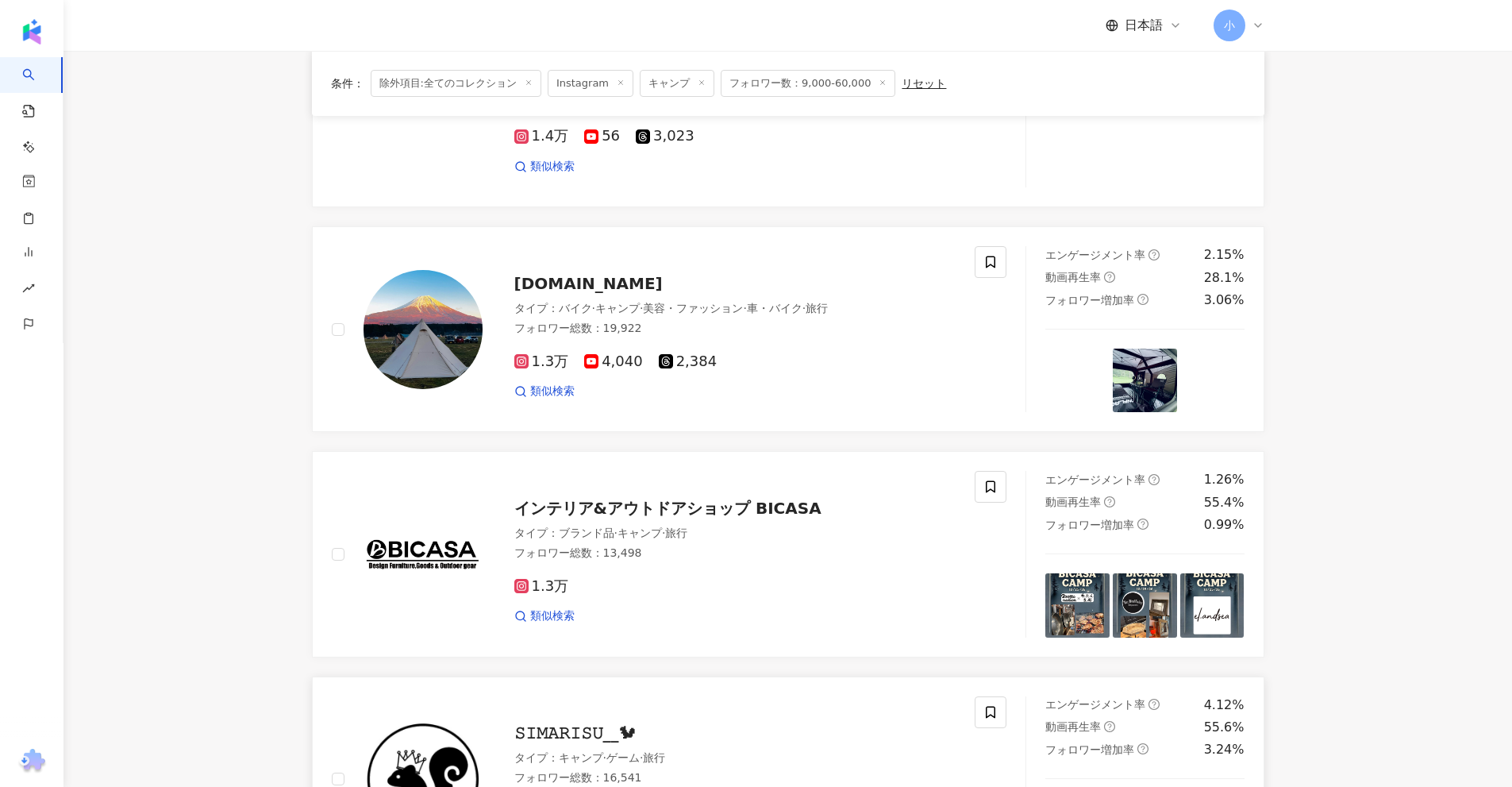
scroll to position [2019, 0]
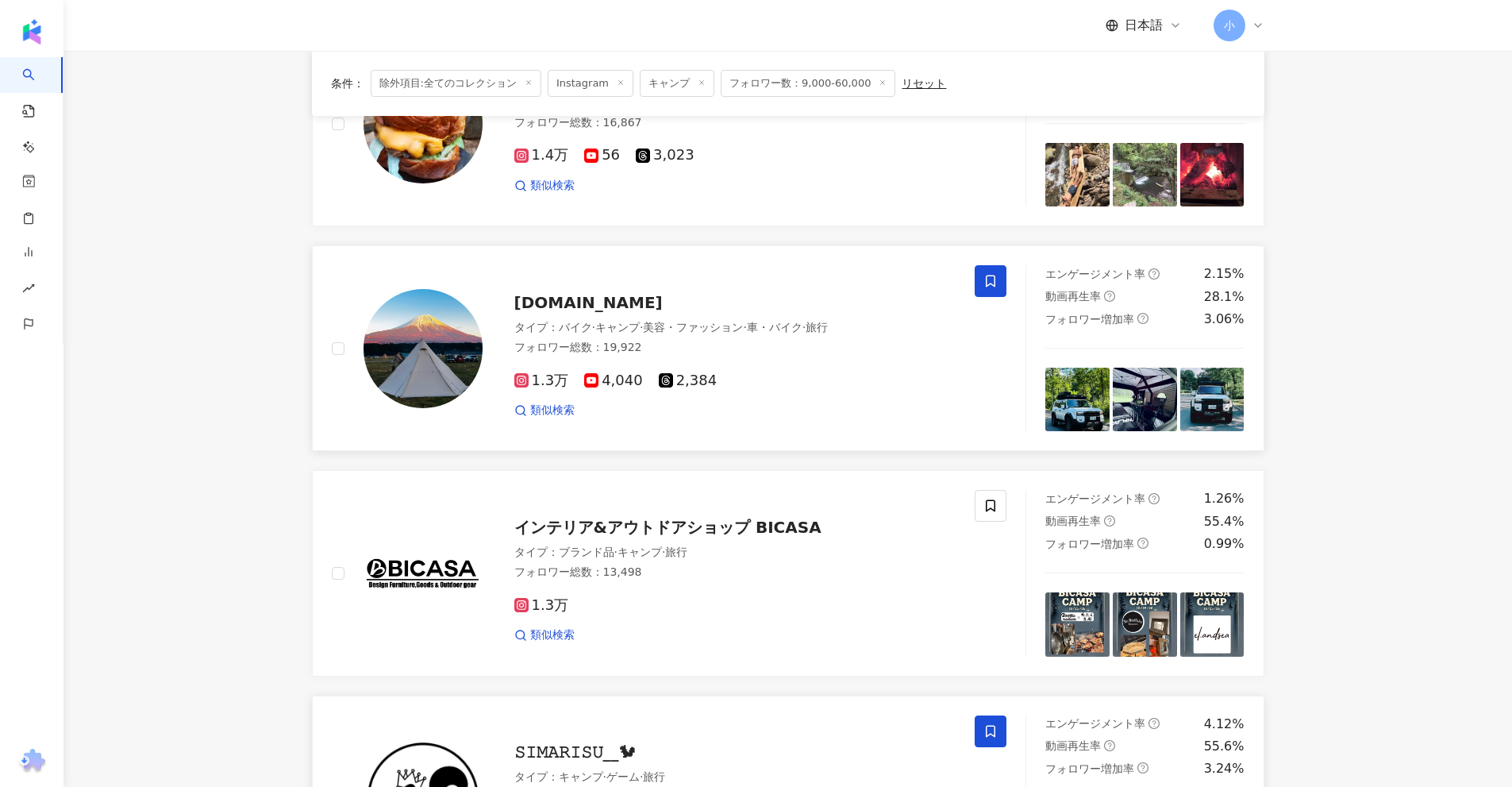
click at [987, 284] on icon at bounding box center [990, 281] width 14 height 14
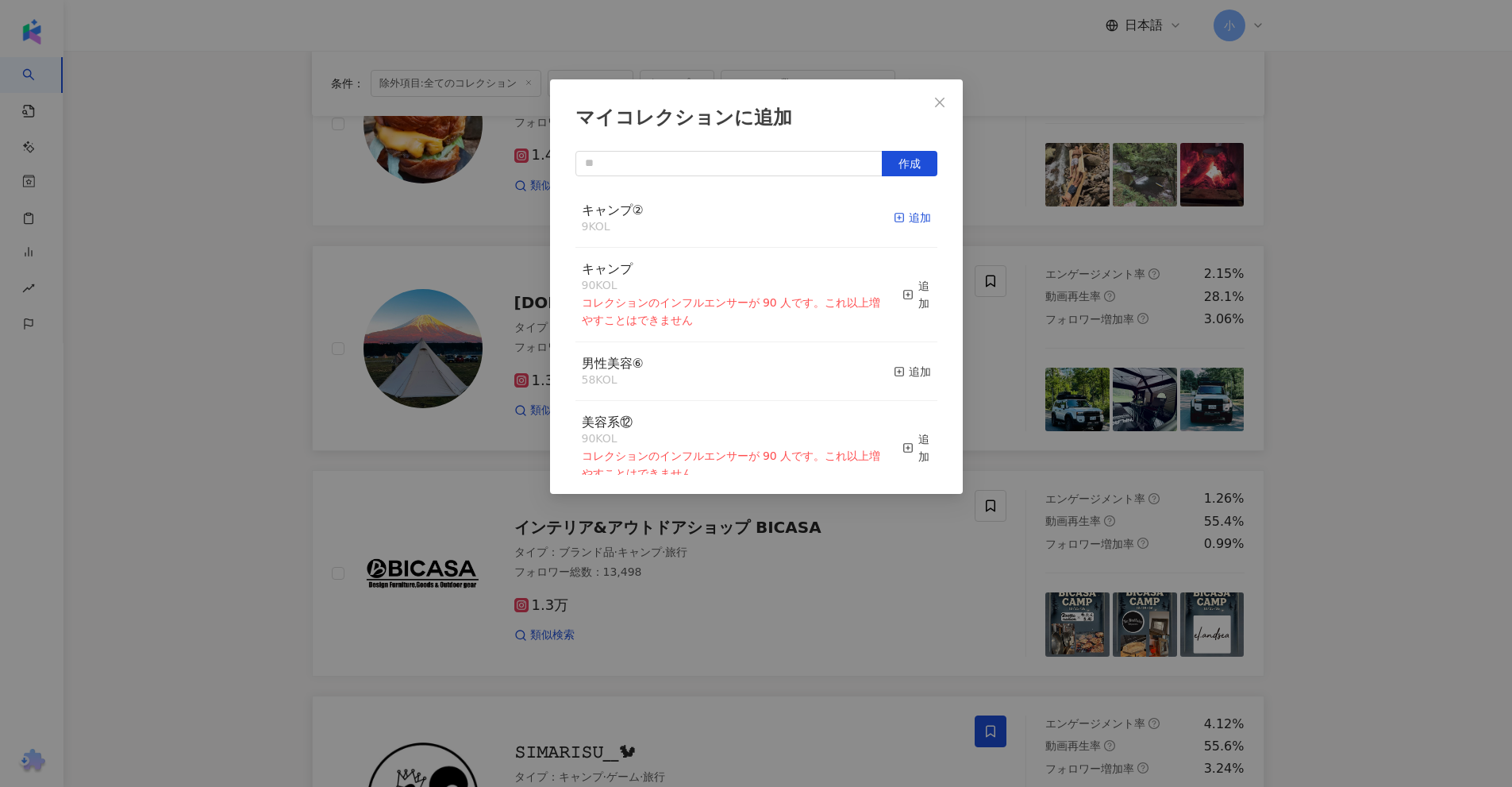
click at [908, 218] on div "追加" at bounding box center [912, 218] width 37 height 17
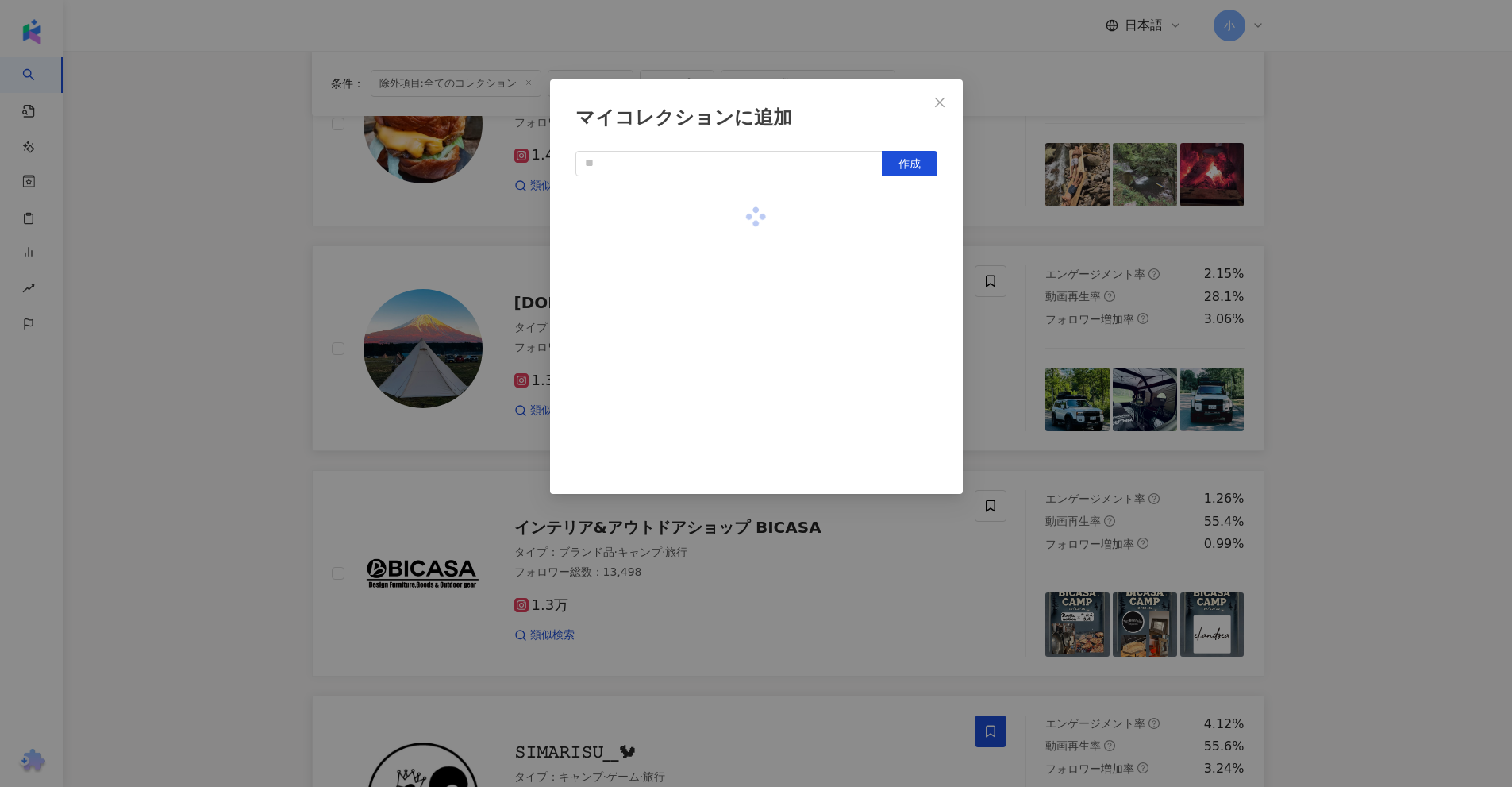
click at [1349, 248] on div "マイコレクションに追加 作成" at bounding box center [756, 393] width 1512 height 787
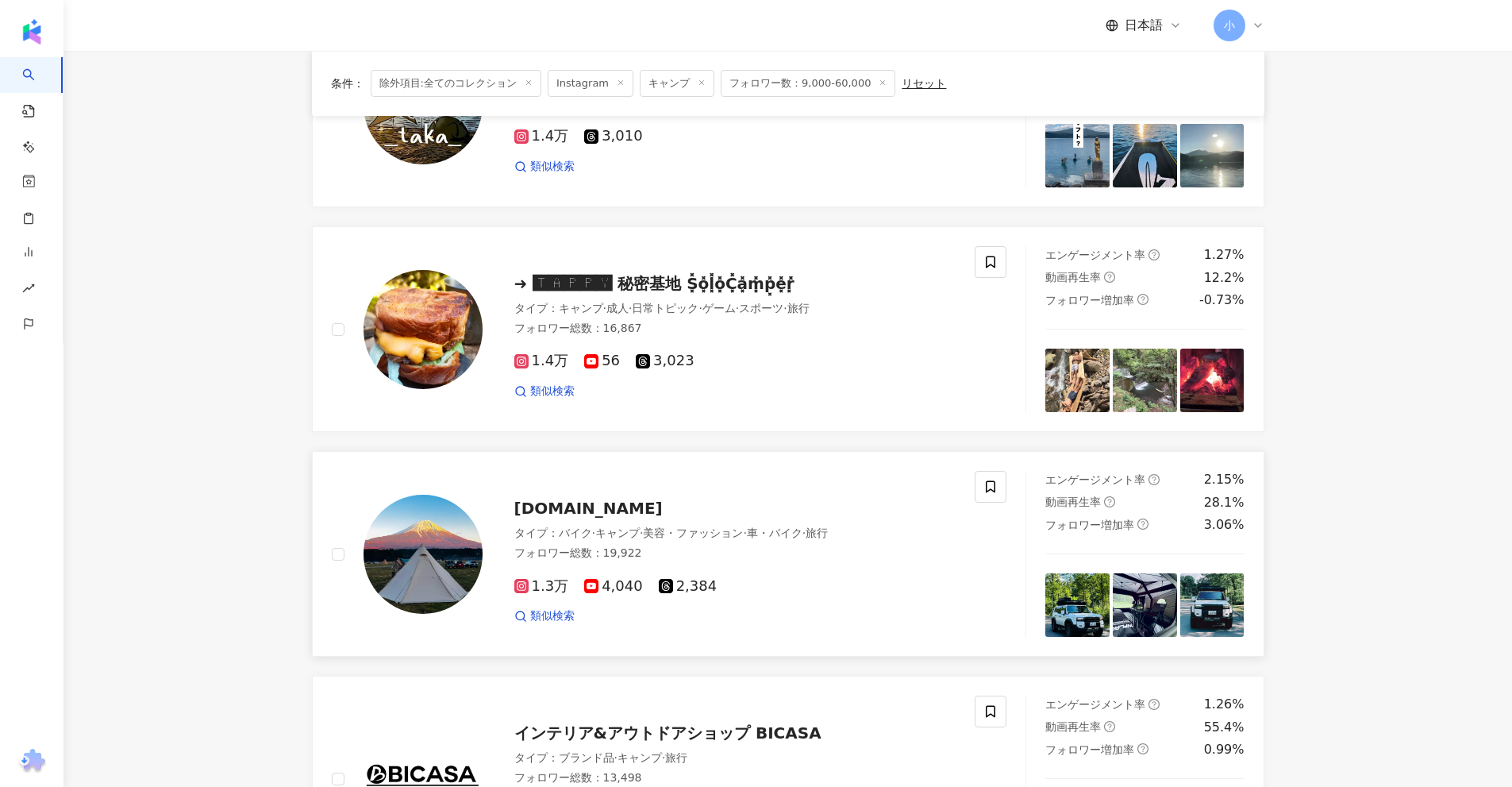
scroll to position [1702, 0]
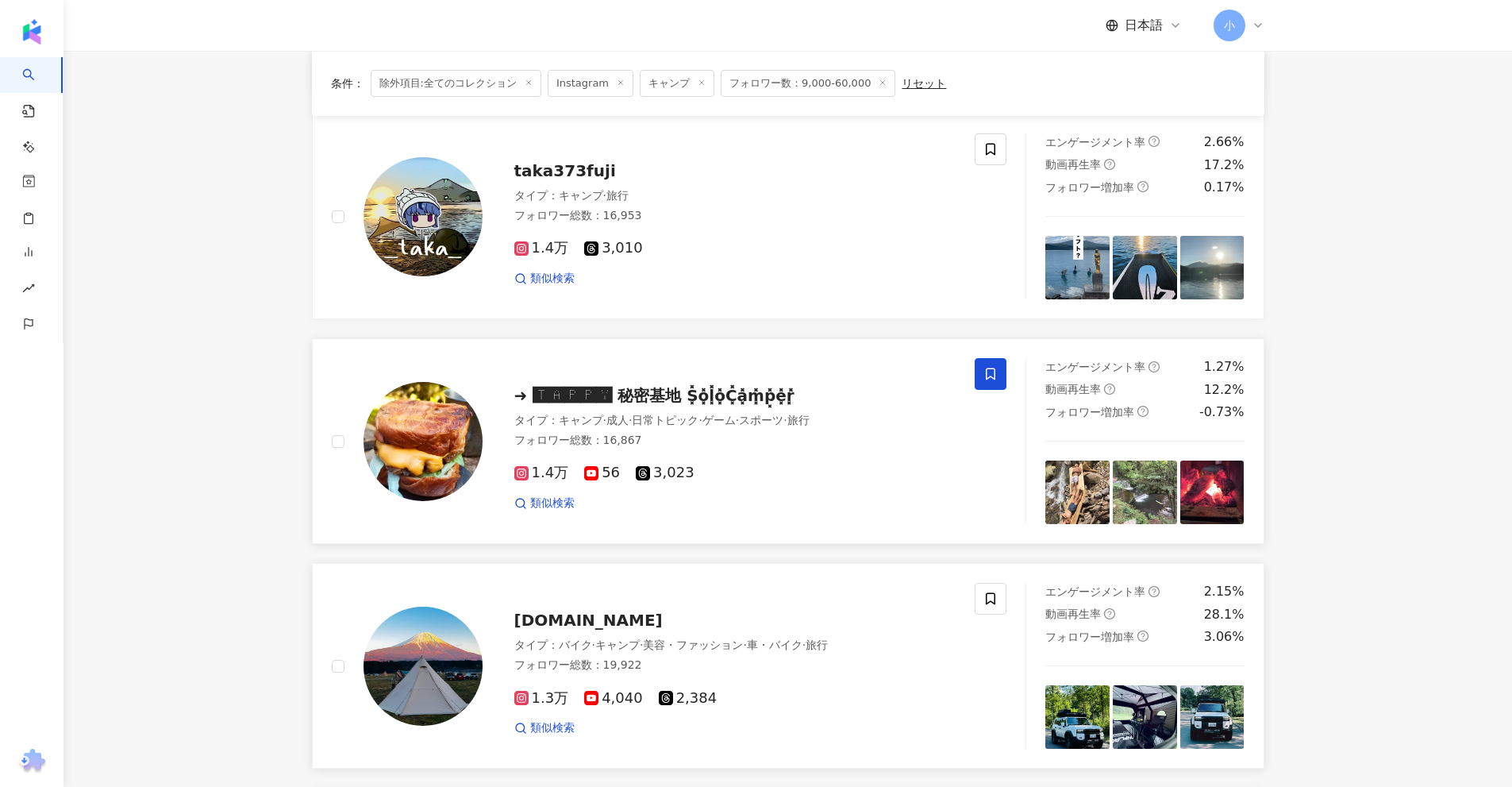
click at [999, 378] on span at bounding box center [990, 374] width 31 height 31
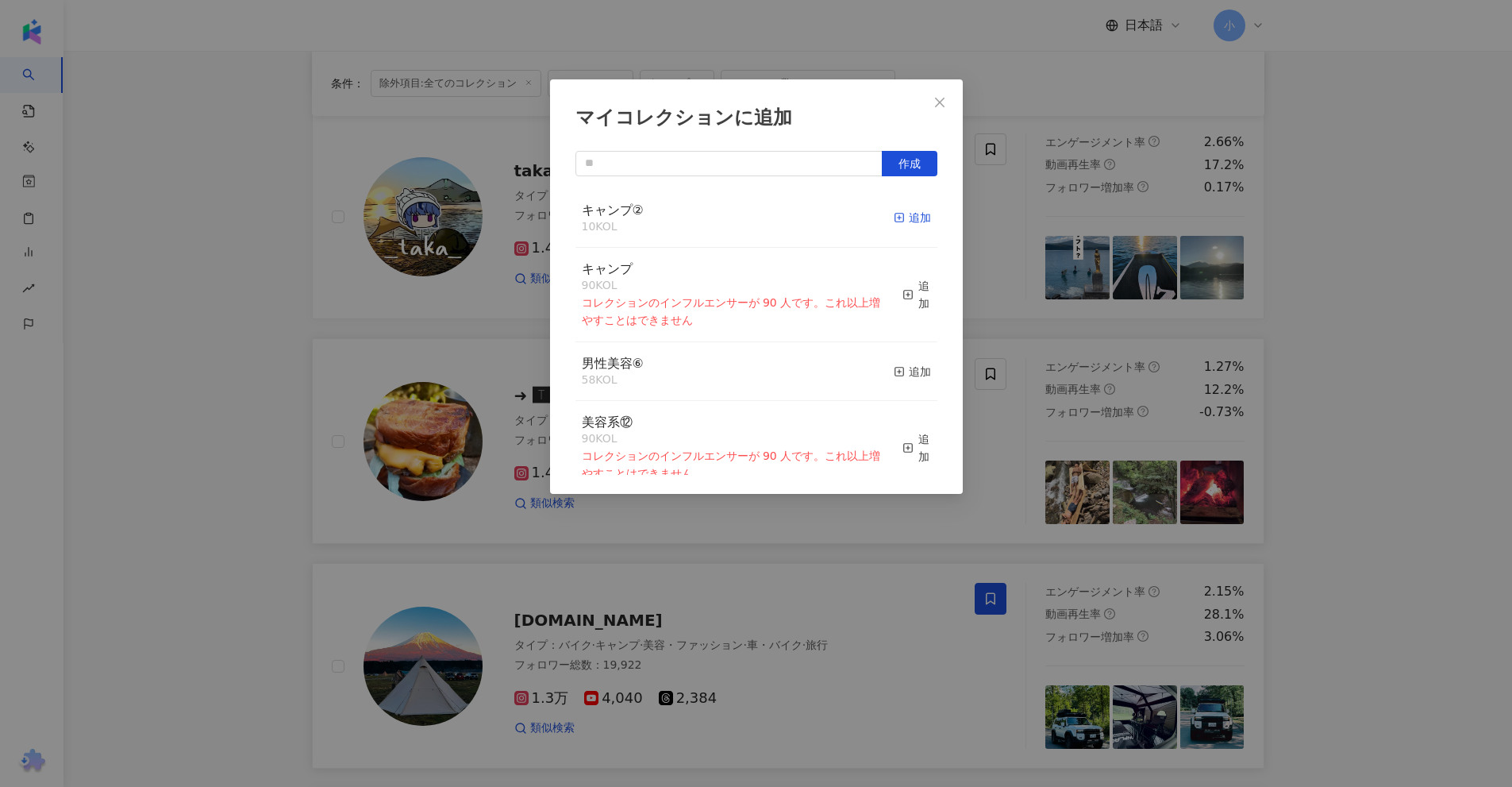
click at [906, 216] on div "追加" at bounding box center [912, 218] width 37 height 17
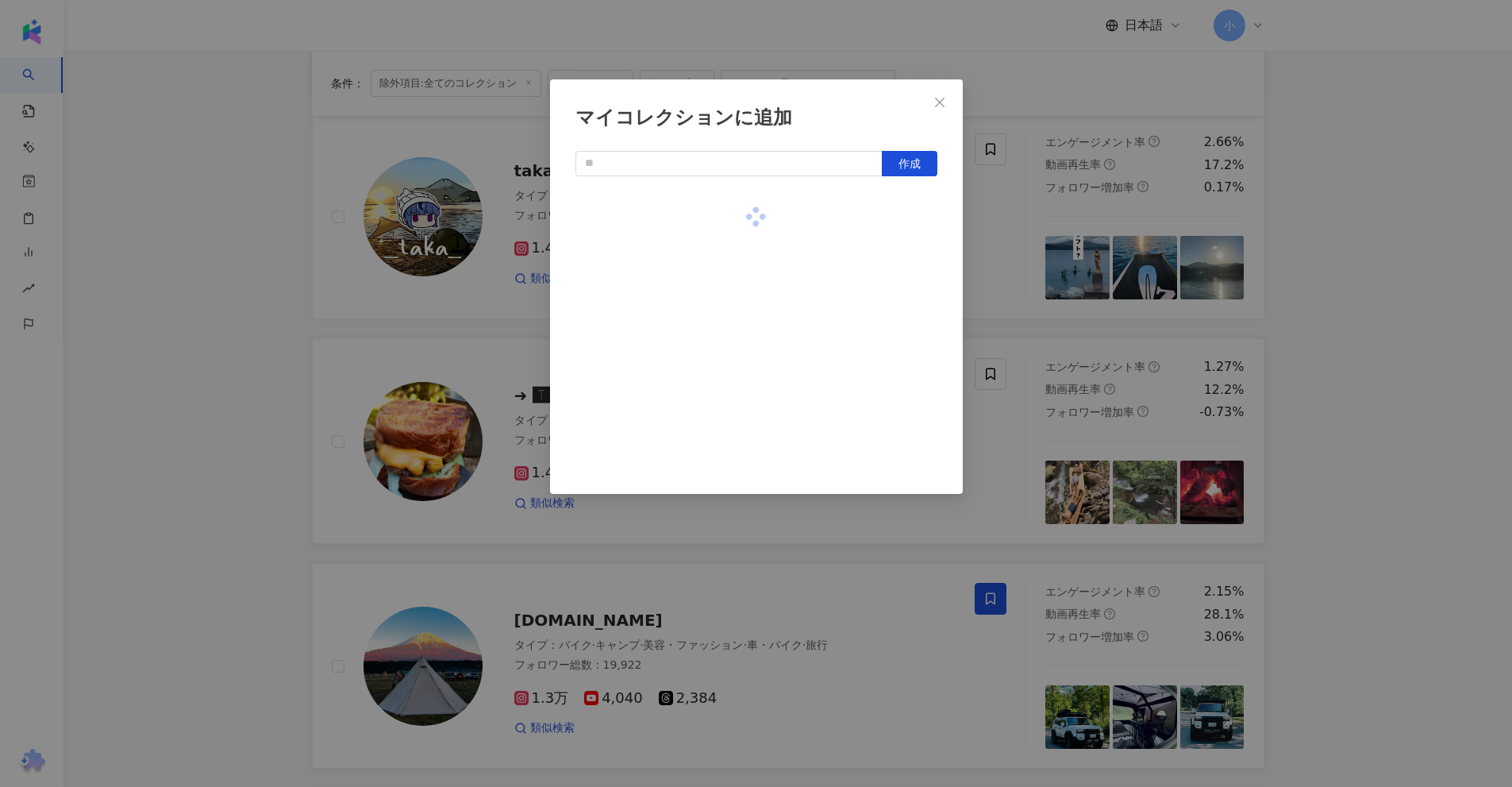
click at [1355, 253] on div "マイコレクションに追加 作成" at bounding box center [756, 393] width 1512 height 787
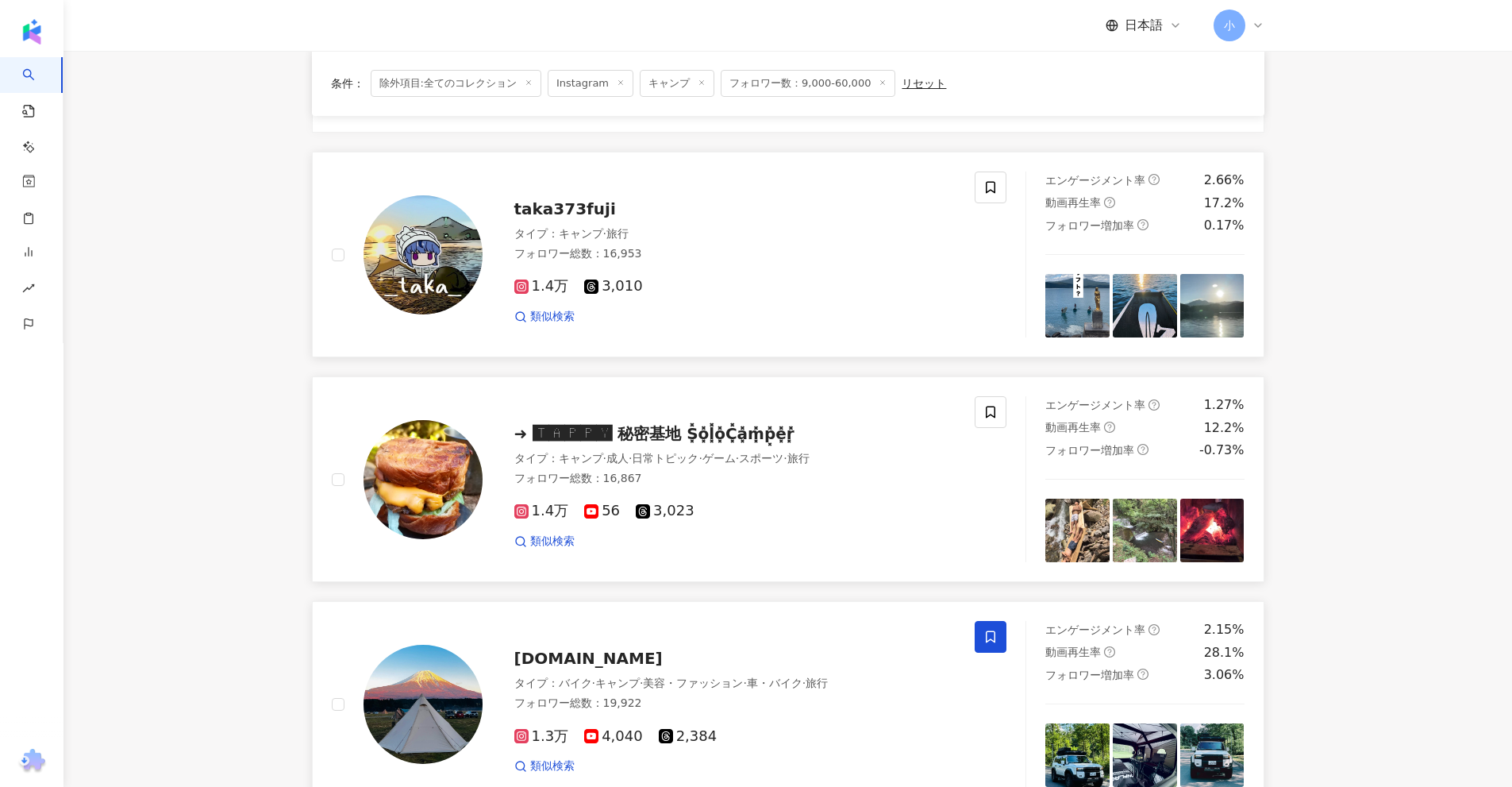
scroll to position [1543, 0]
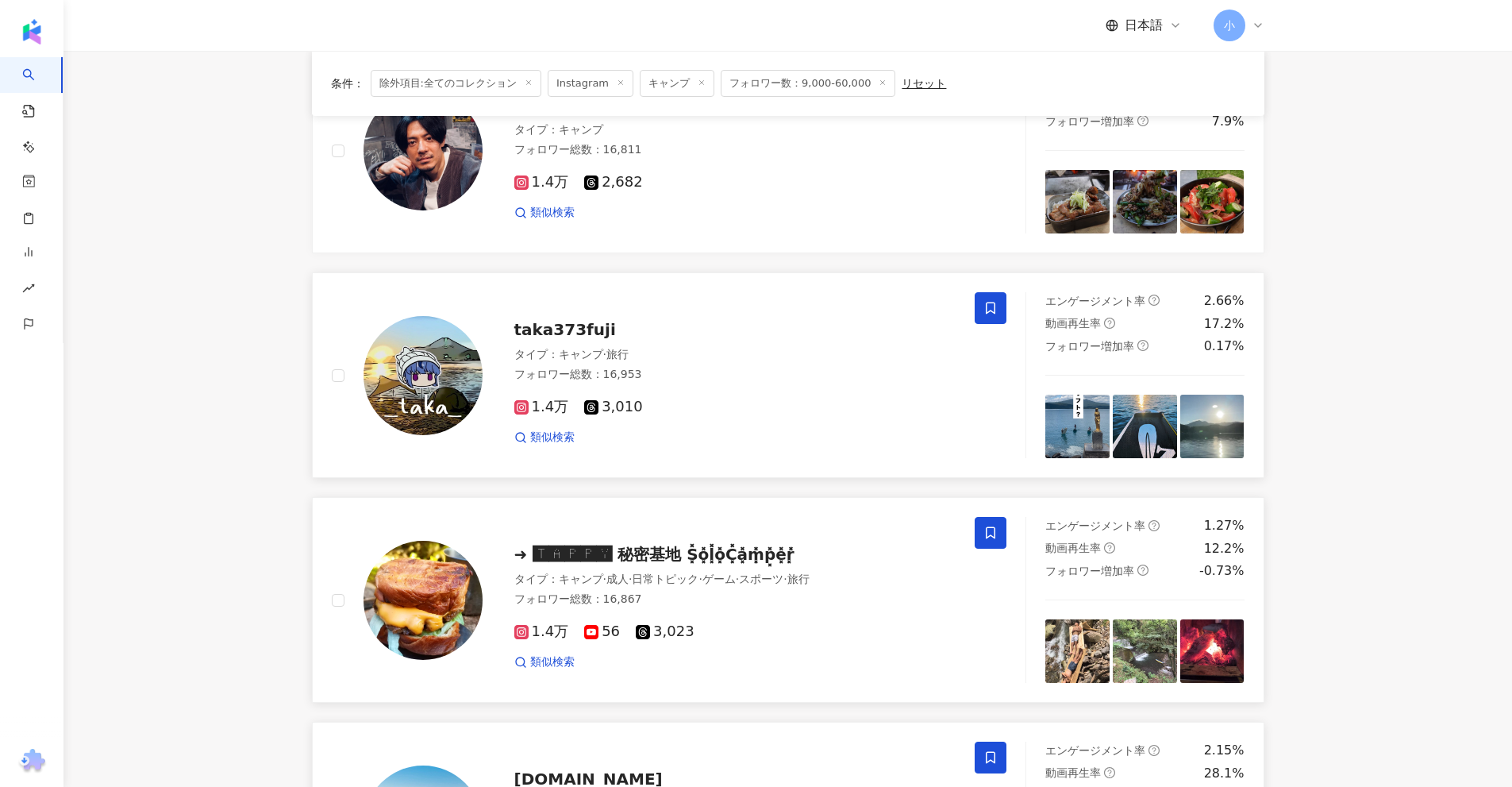
click at [988, 307] on icon at bounding box center [990, 308] width 14 height 14
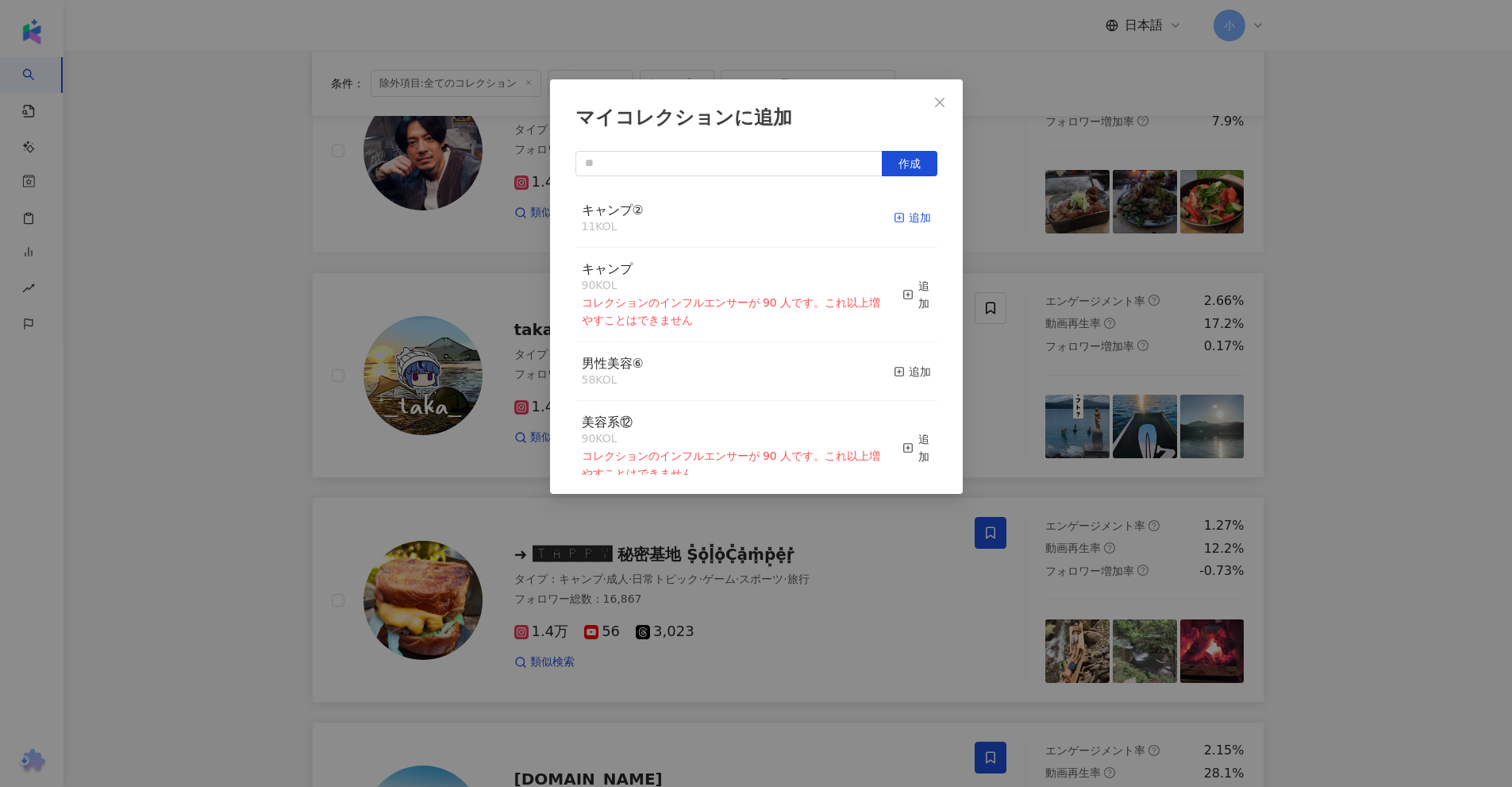
click at [908, 221] on div "追加" at bounding box center [912, 218] width 37 height 17
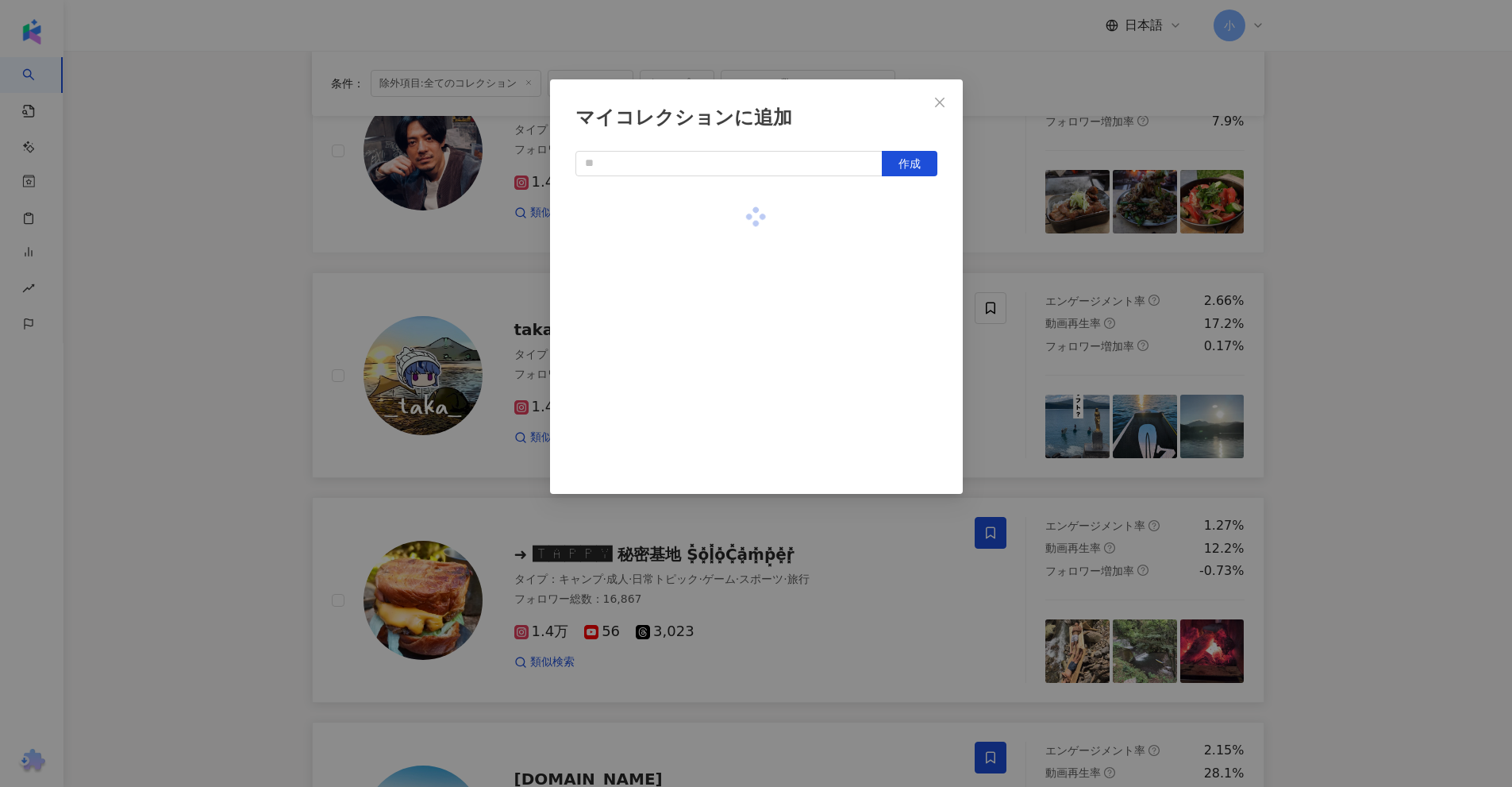
click at [1356, 261] on div "マイコレクションに追加 作成" at bounding box center [756, 393] width 1512 height 787
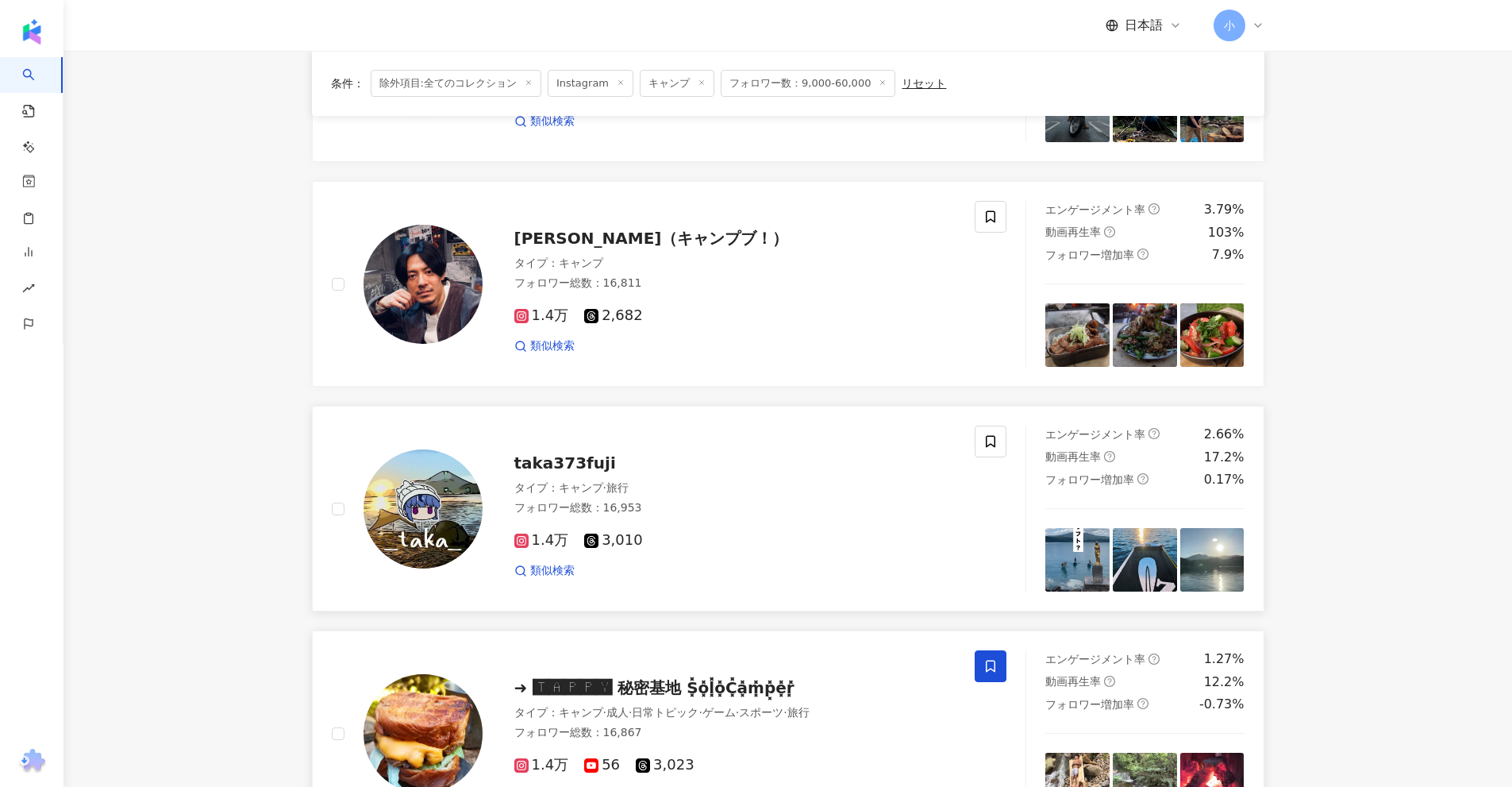
scroll to position [1384, 0]
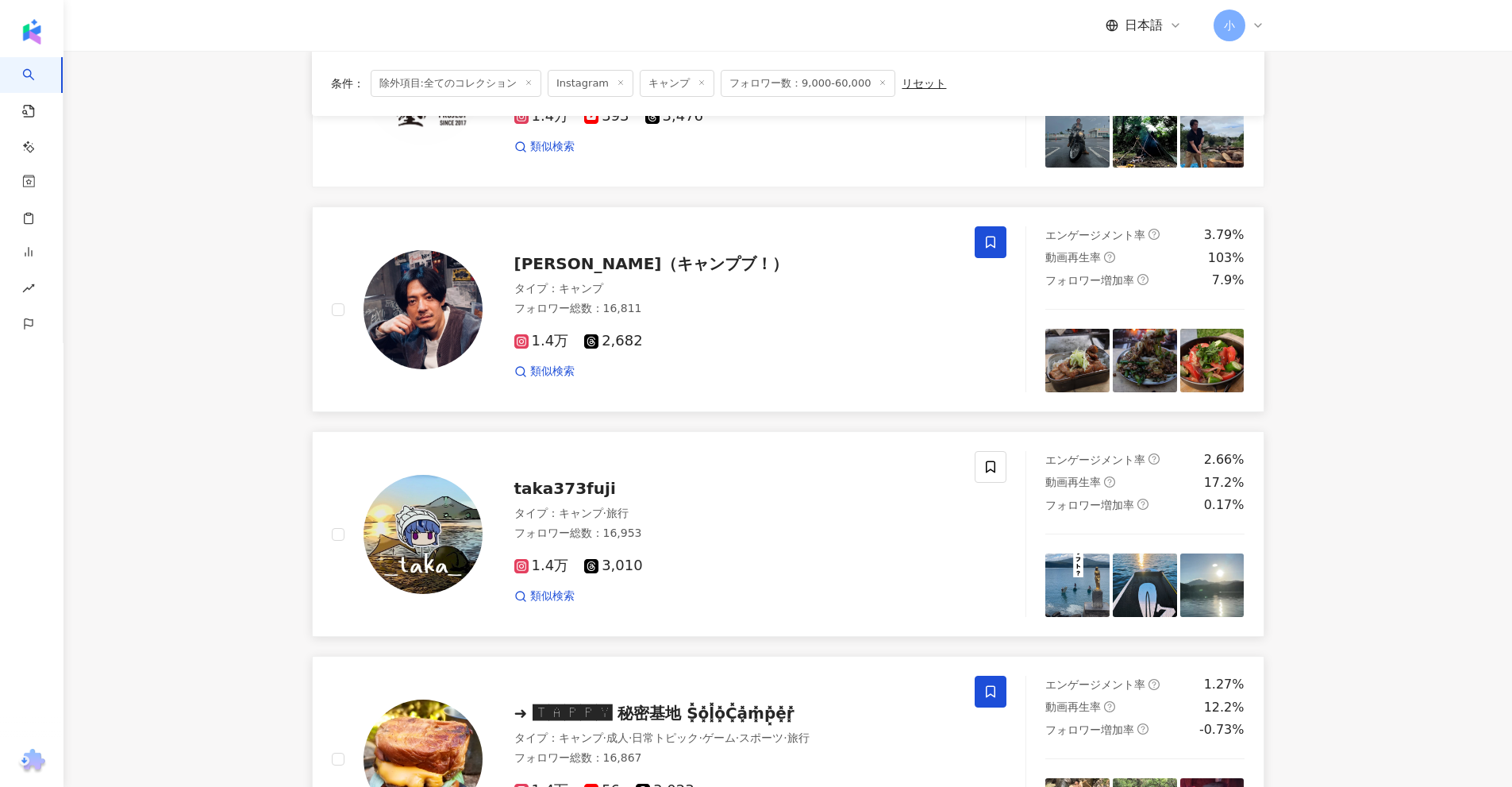
click at [991, 248] on icon at bounding box center [990, 242] width 14 height 14
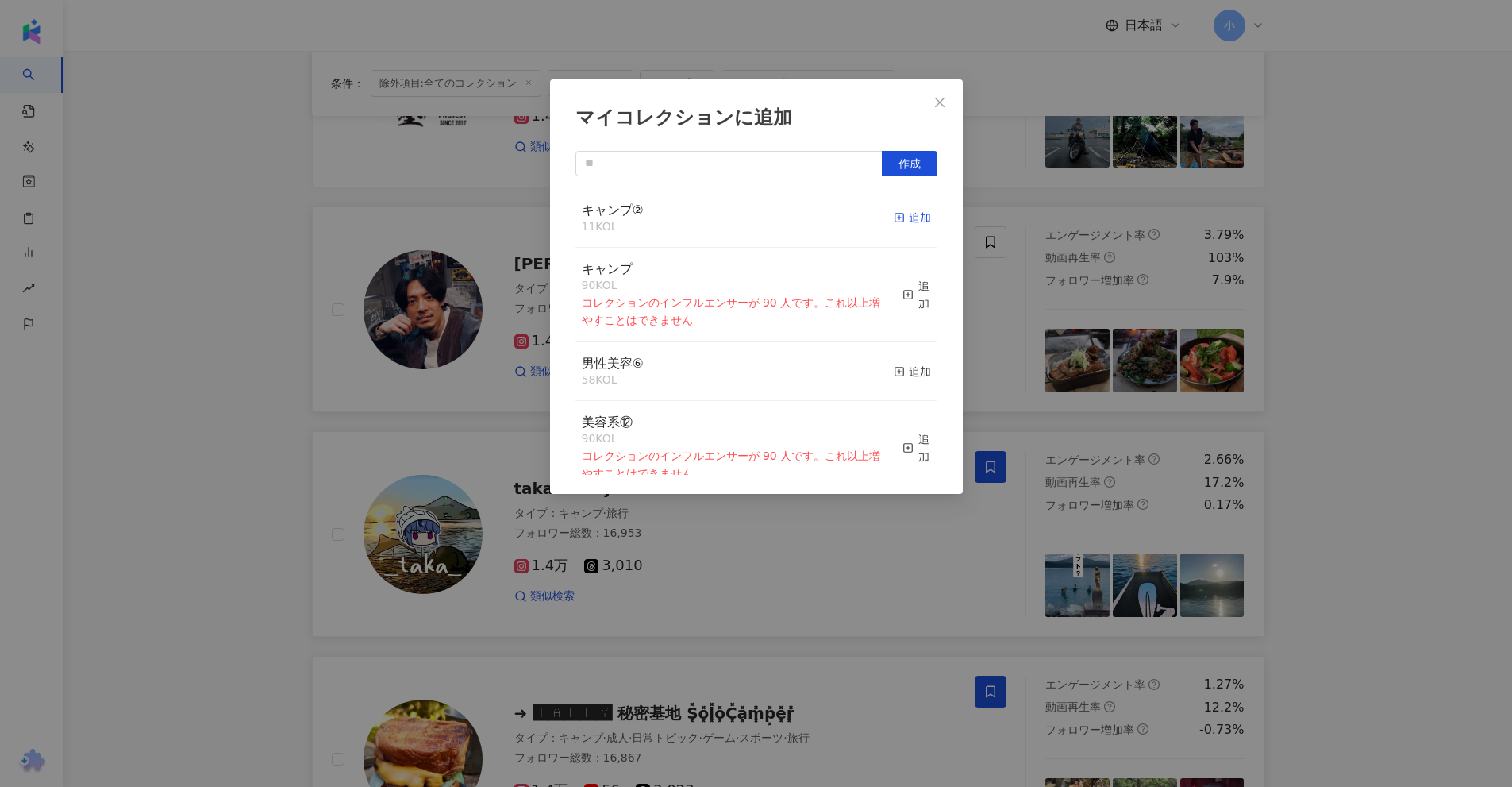
click at [902, 218] on div "追加" at bounding box center [912, 218] width 37 height 17
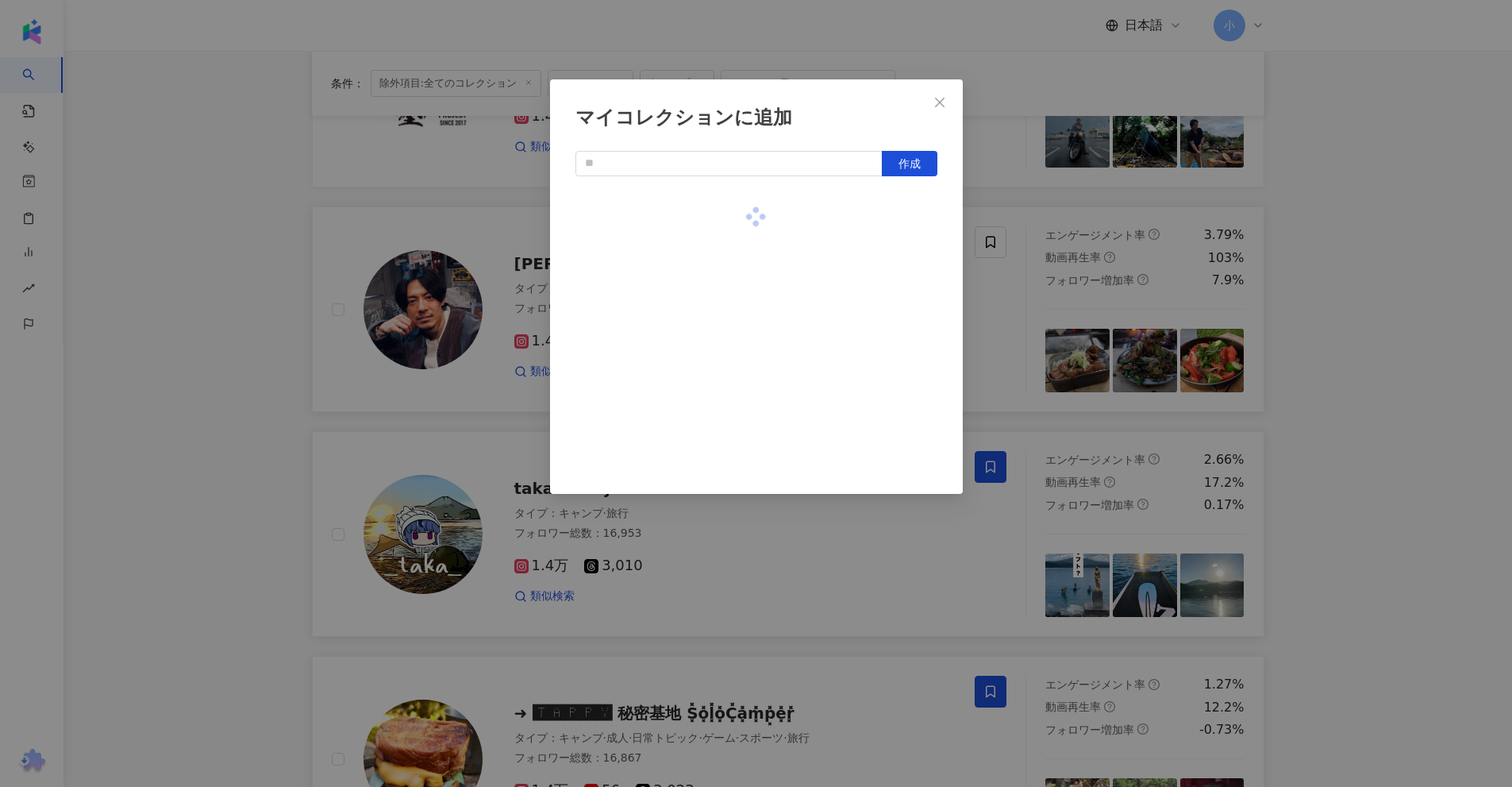
click at [1382, 245] on div "マイコレクションに追加 作成" at bounding box center [756, 393] width 1512 height 787
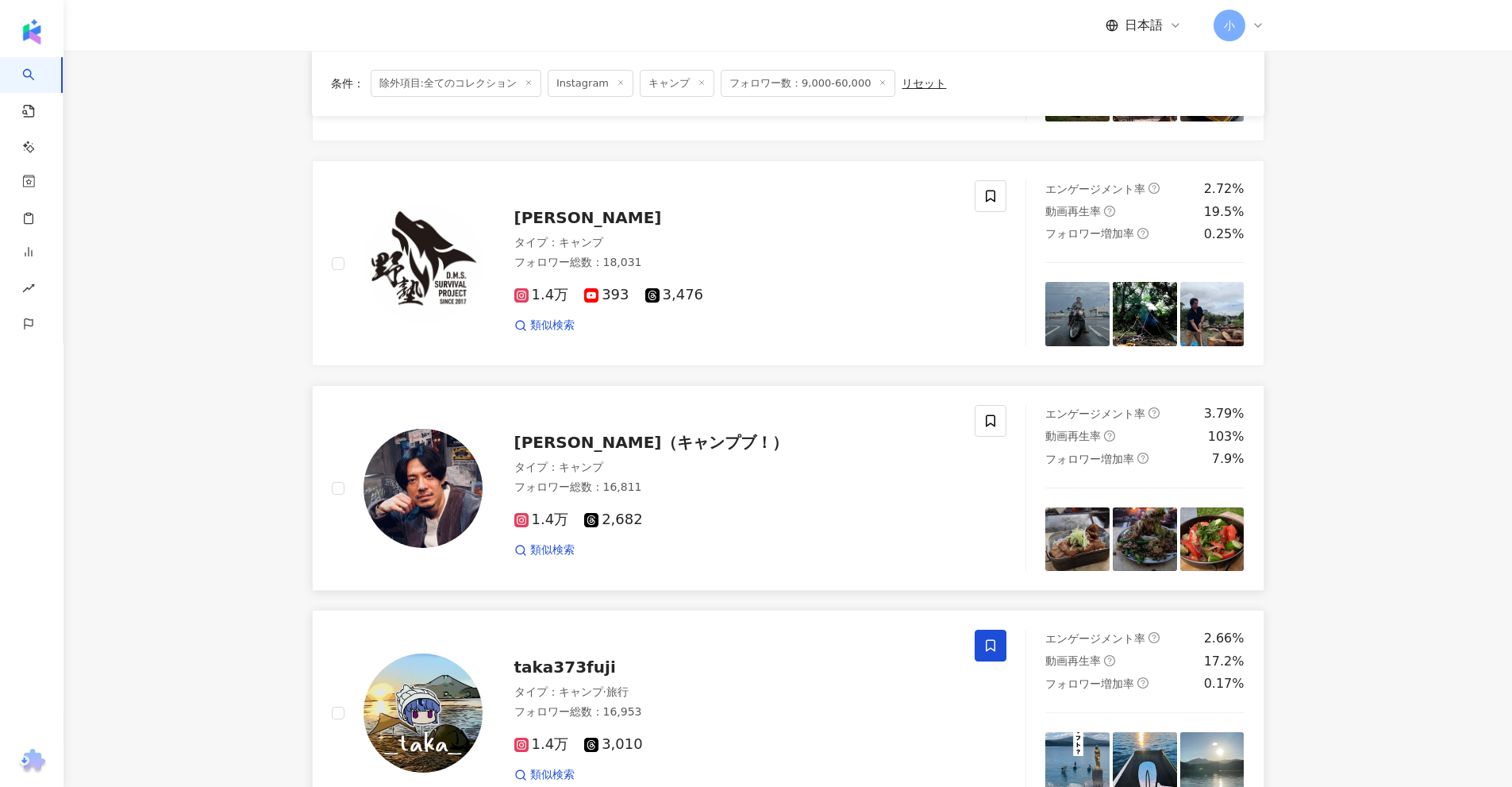
scroll to position [1146, 0]
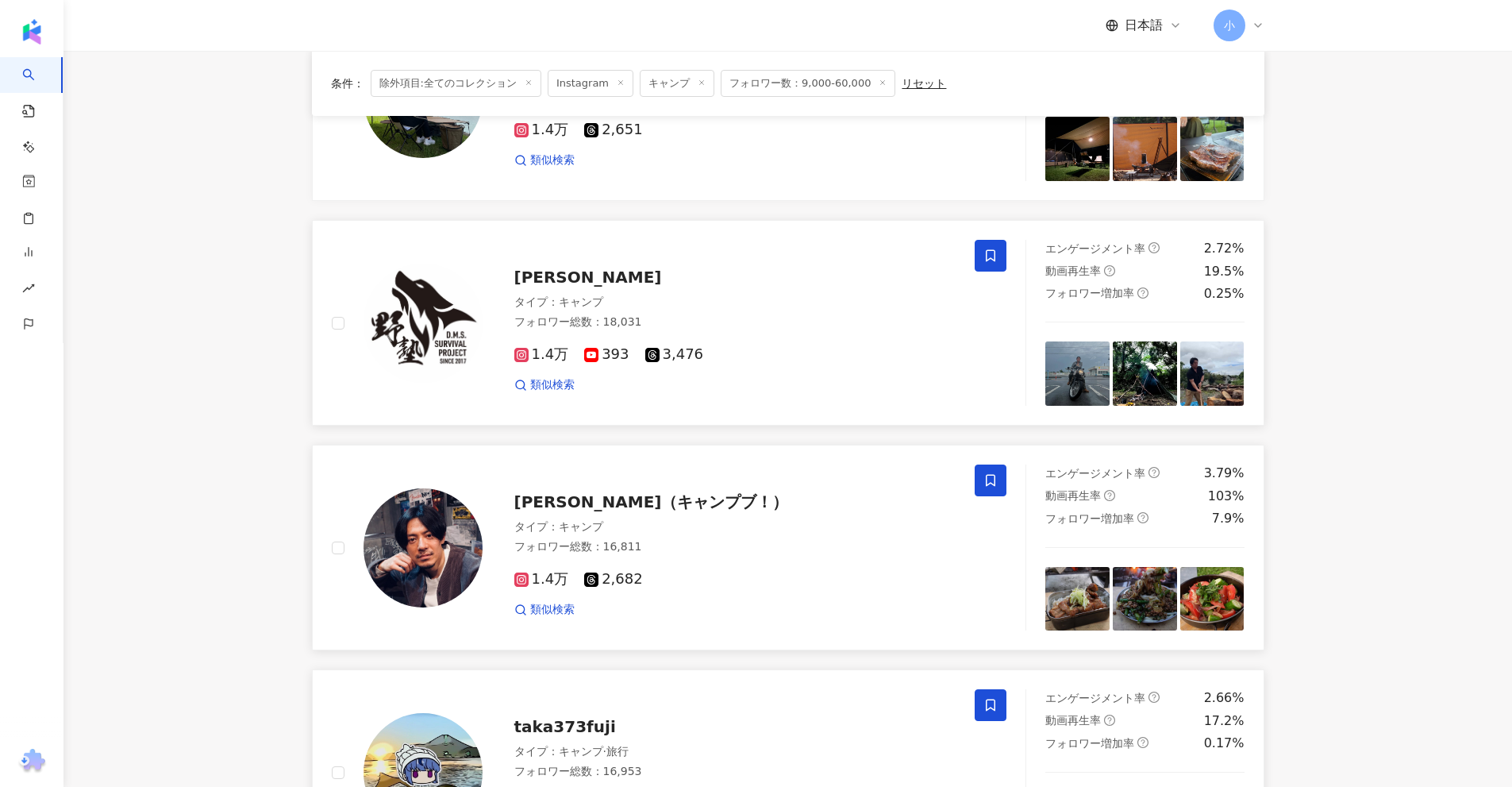
click at [987, 250] on icon at bounding box center [990, 256] width 10 height 12
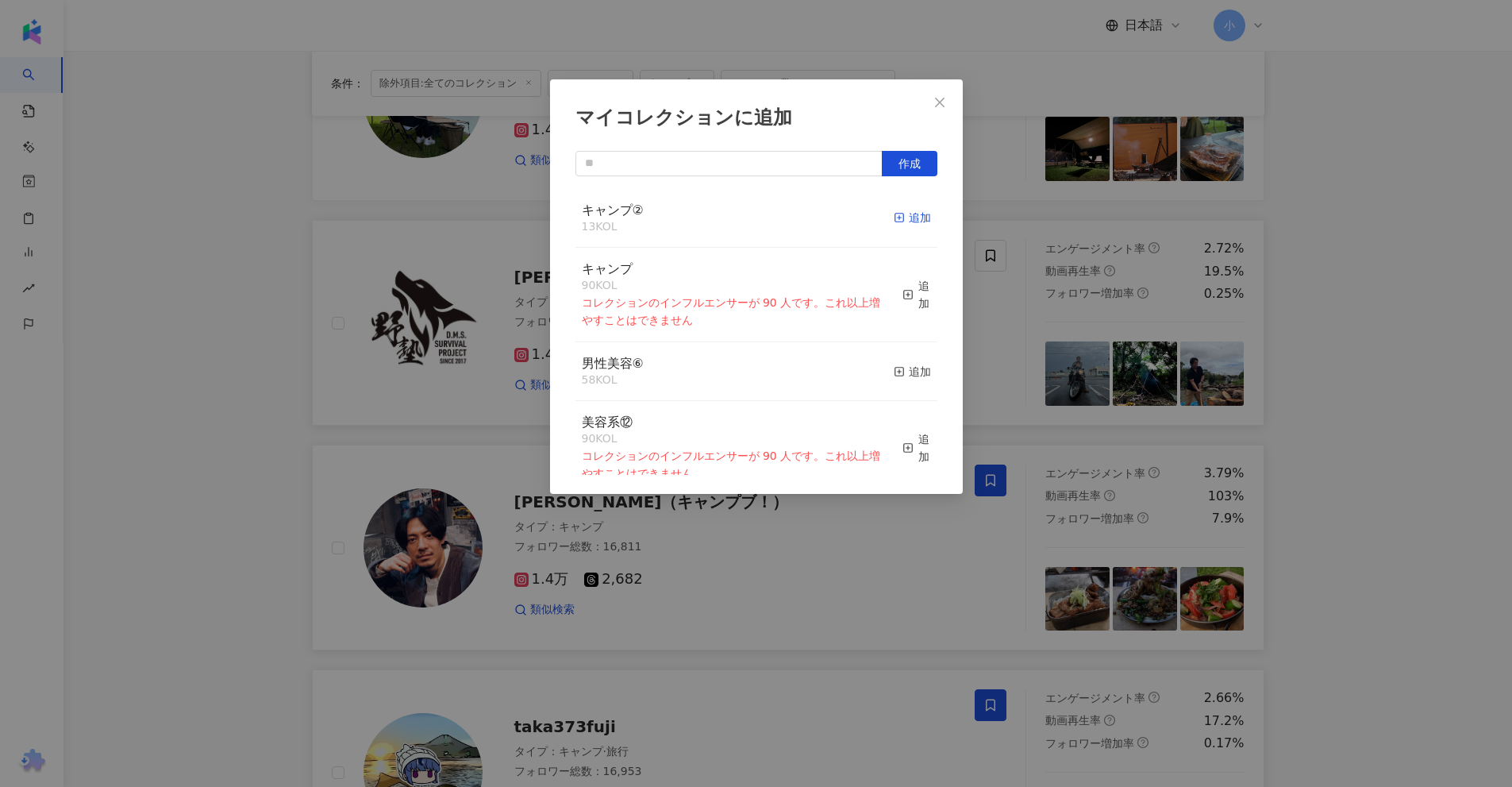
click at [900, 212] on div "追加" at bounding box center [912, 218] width 37 height 17
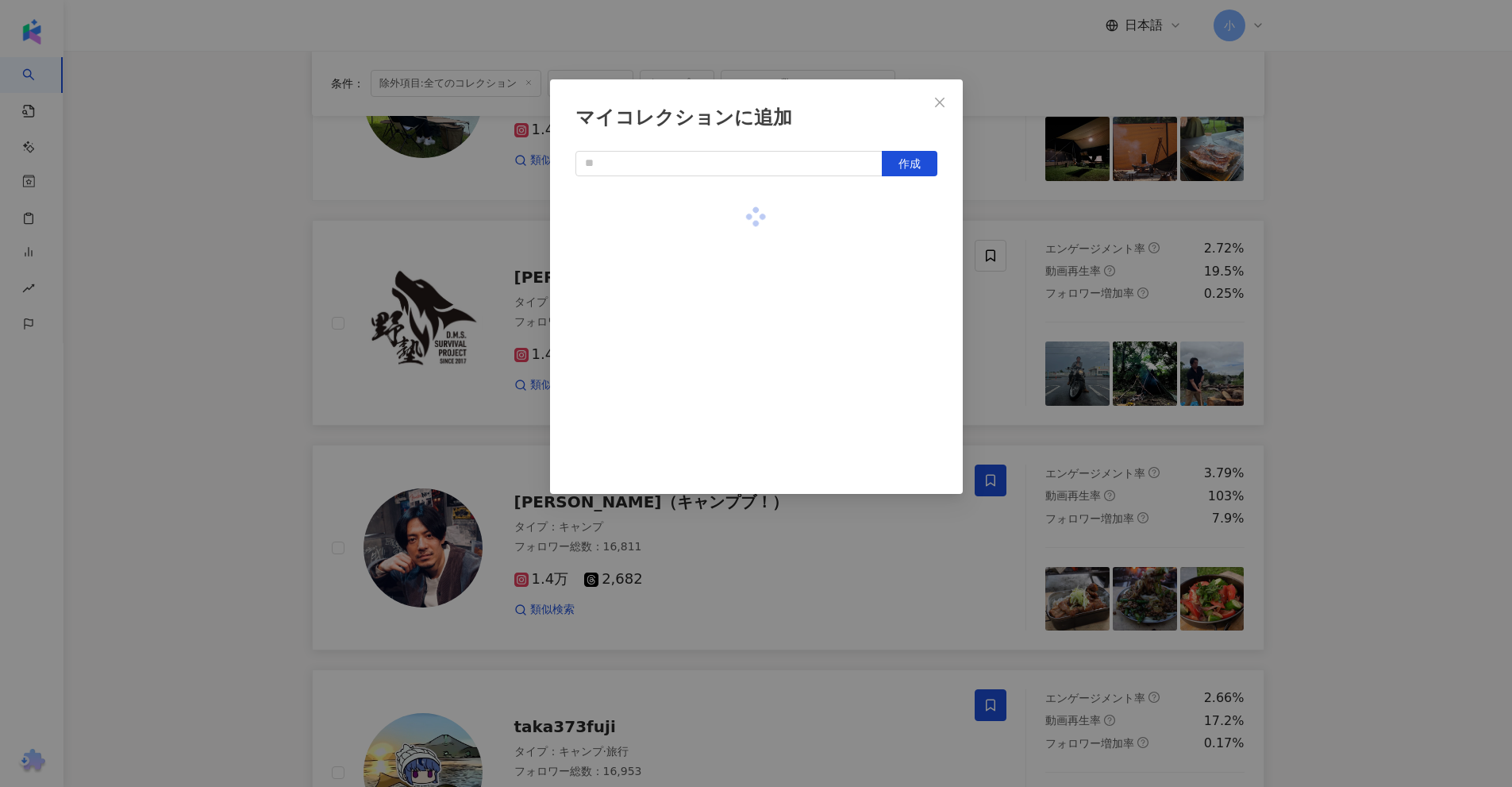
click at [1353, 263] on div "マイコレクションに追加 作成" at bounding box center [756, 393] width 1512 height 787
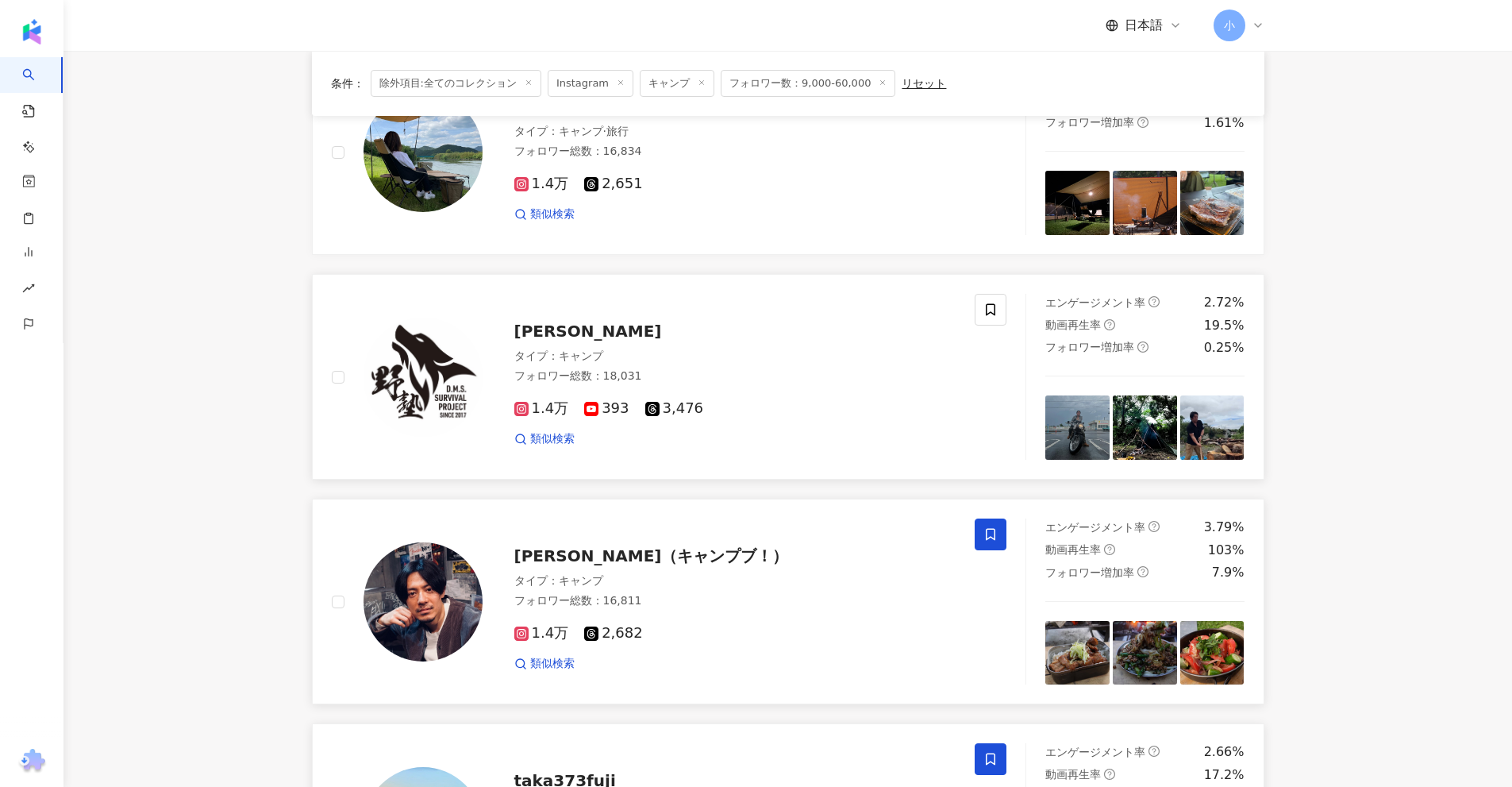
scroll to position [908, 0]
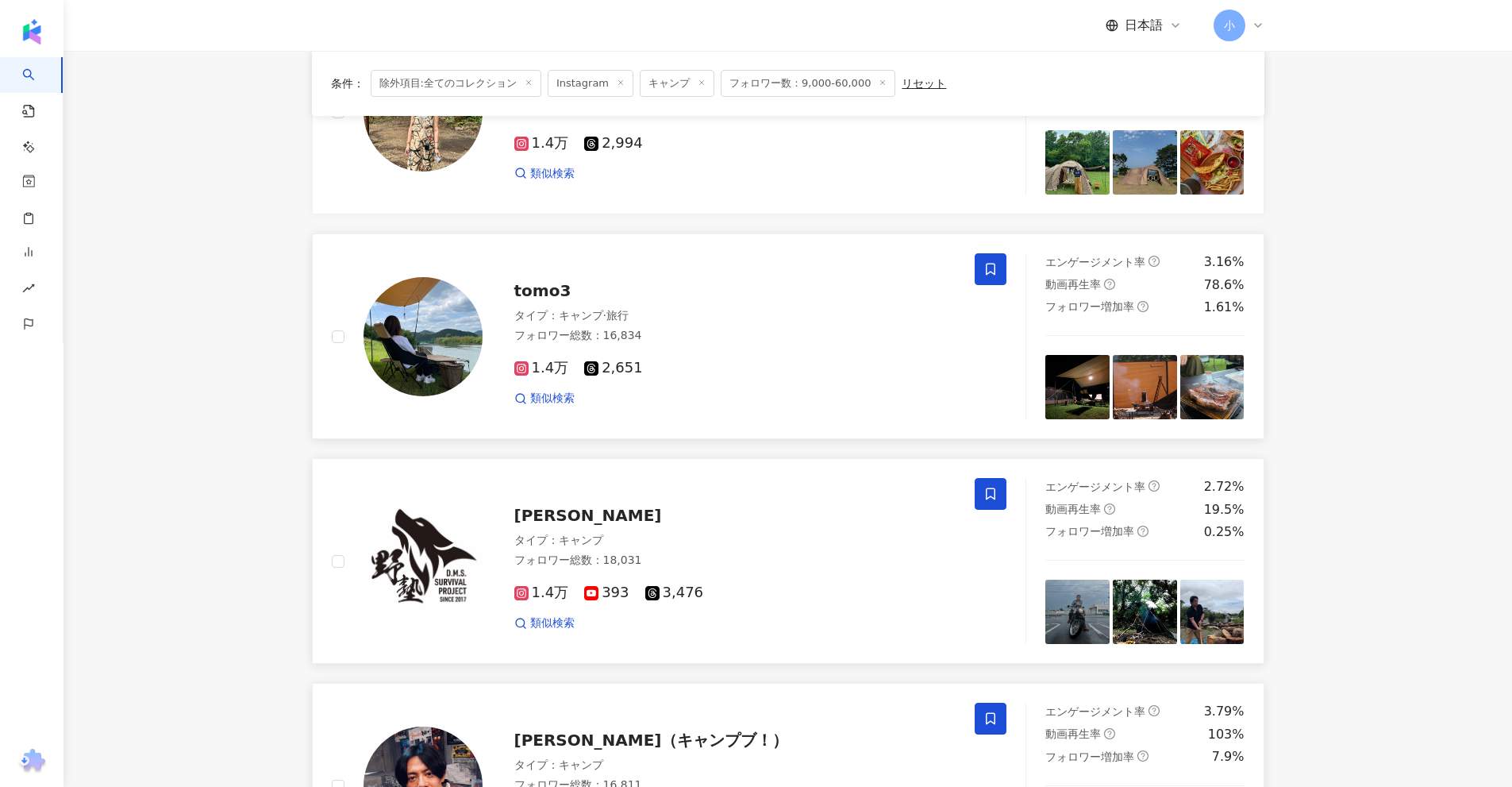
click at [986, 271] on icon at bounding box center [990, 269] width 14 height 14
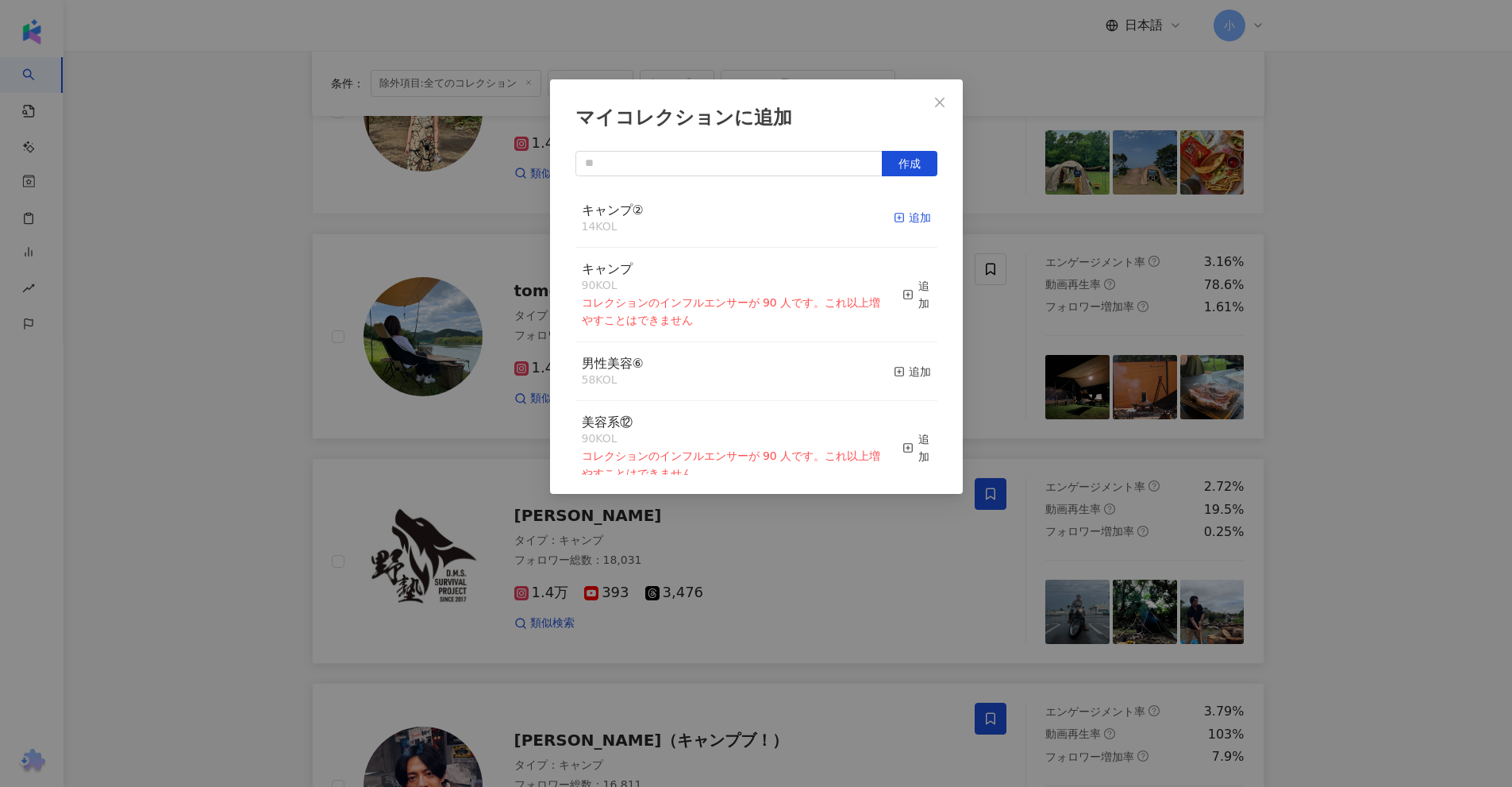
click at [894, 216] on icon "button" at bounding box center [899, 217] width 11 height 11
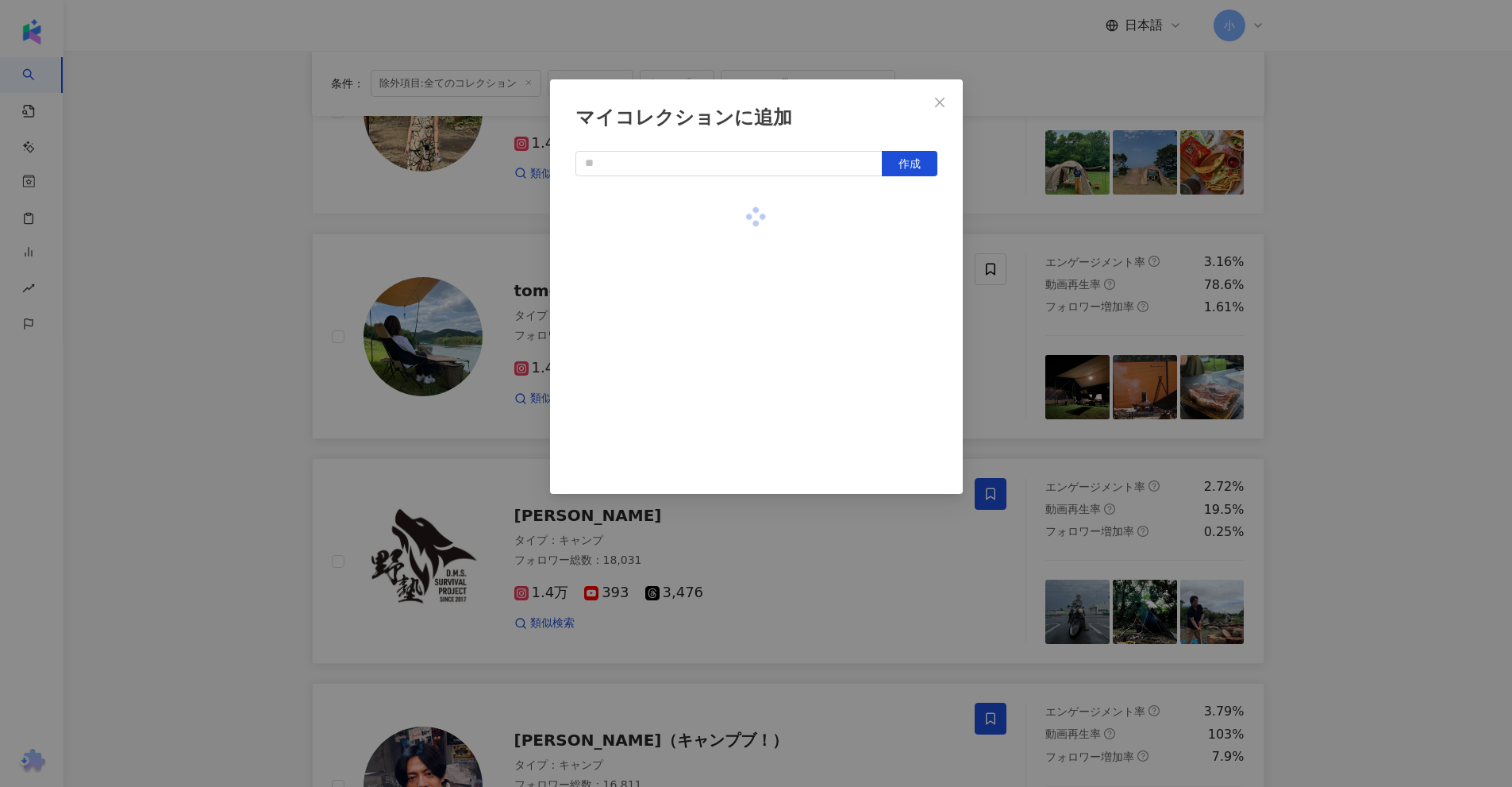
click at [1308, 244] on div "マイコレクションに追加 作成" at bounding box center [756, 393] width 1512 height 787
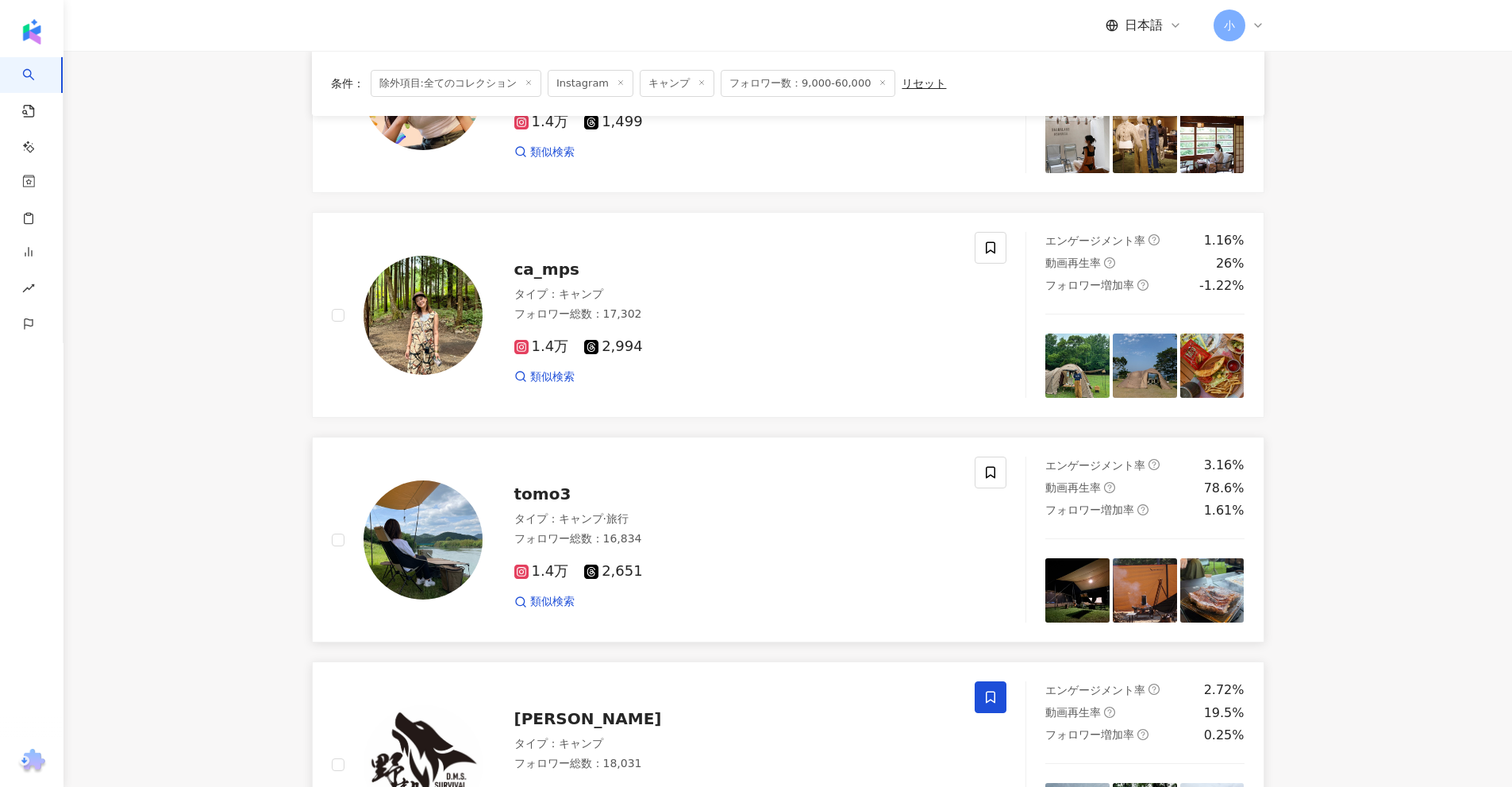
scroll to position [670, 0]
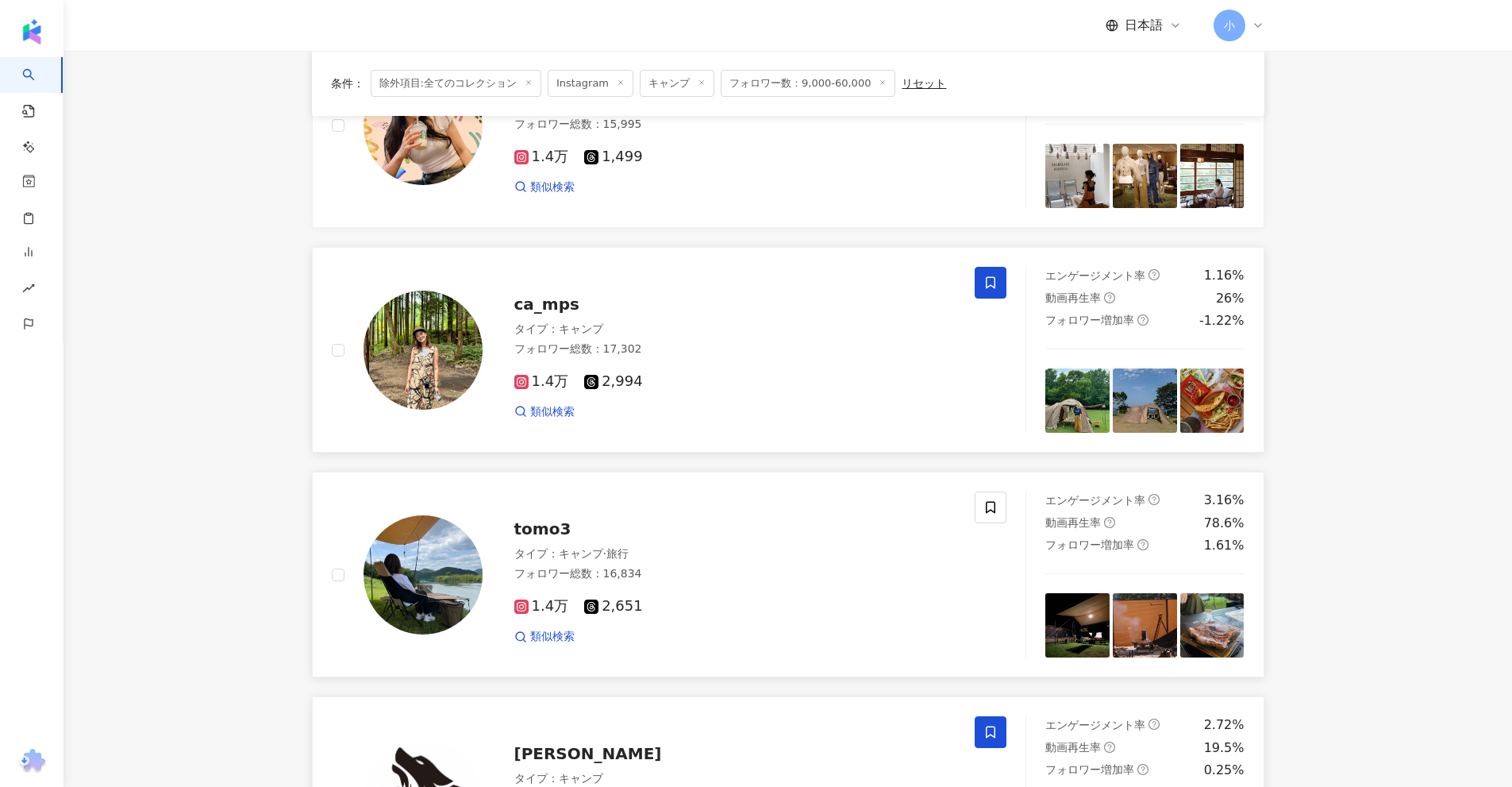
click at [989, 286] on icon at bounding box center [990, 283] width 10 height 12
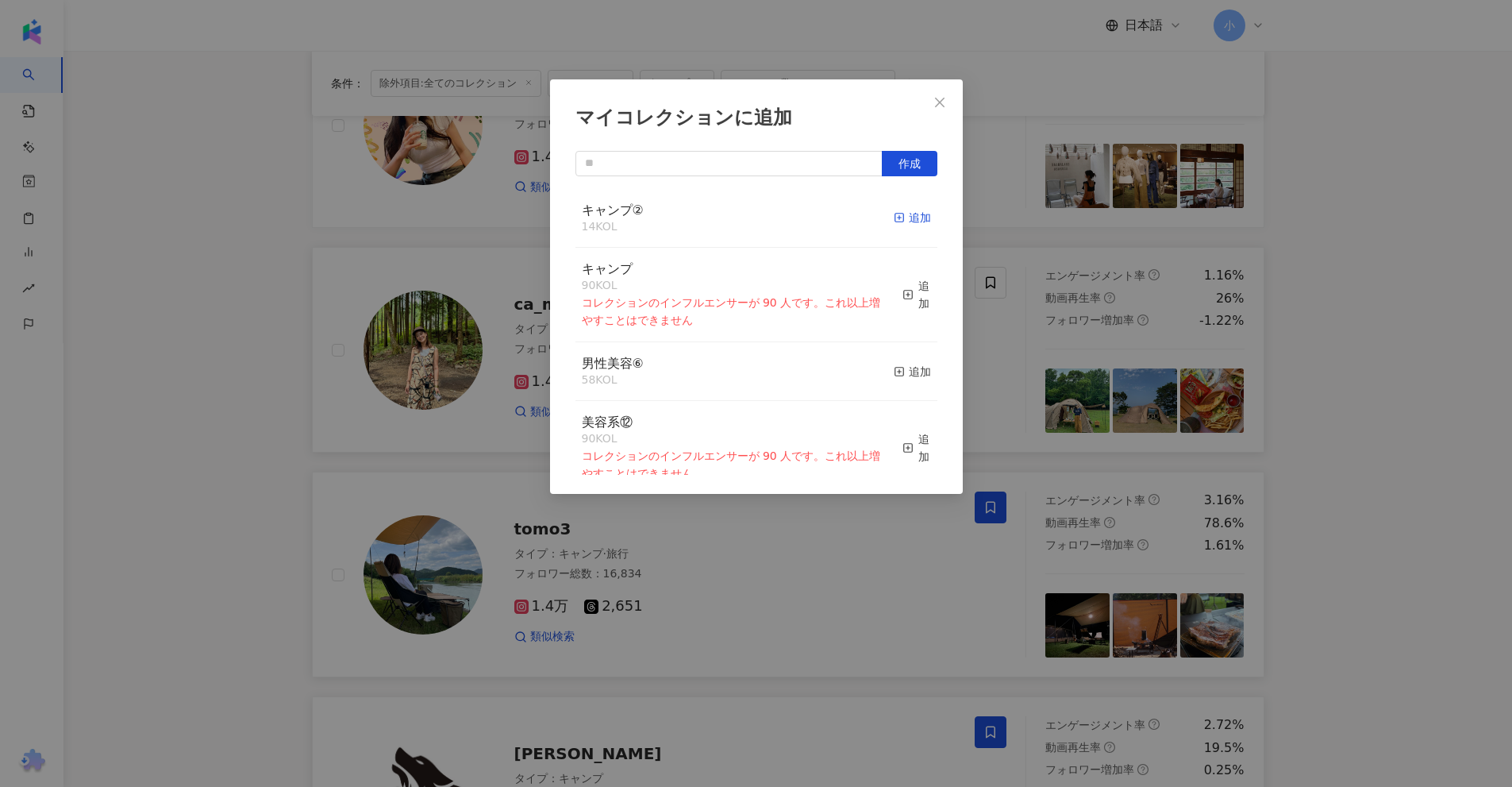
click at [898, 221] on div "追加" at bounding box center [912, 218] width 37 height 17
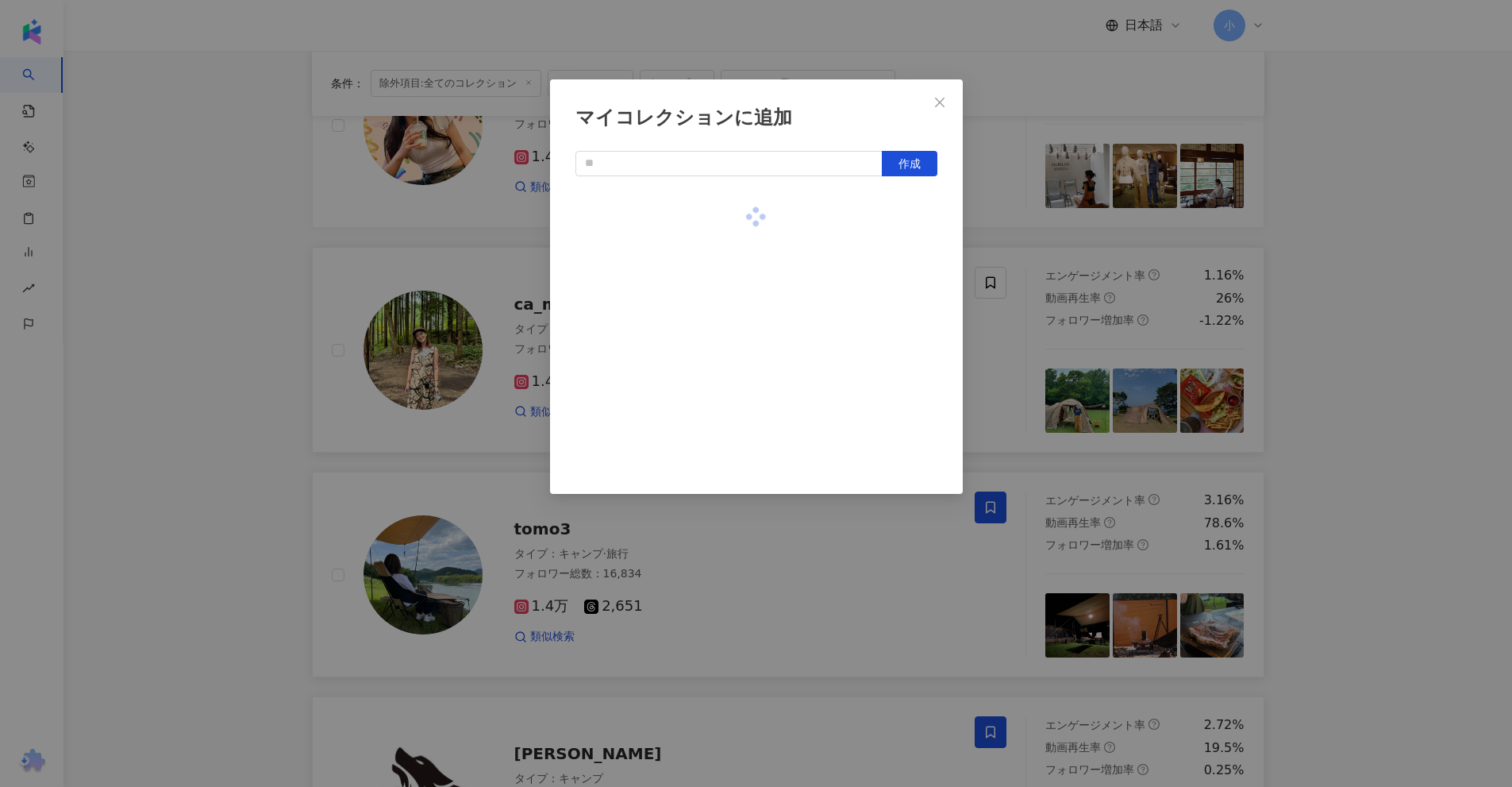
click at [1380, 264] on div "マイコレクションに追加 作成" at bounding box center [756, 393] width 1512 height 787
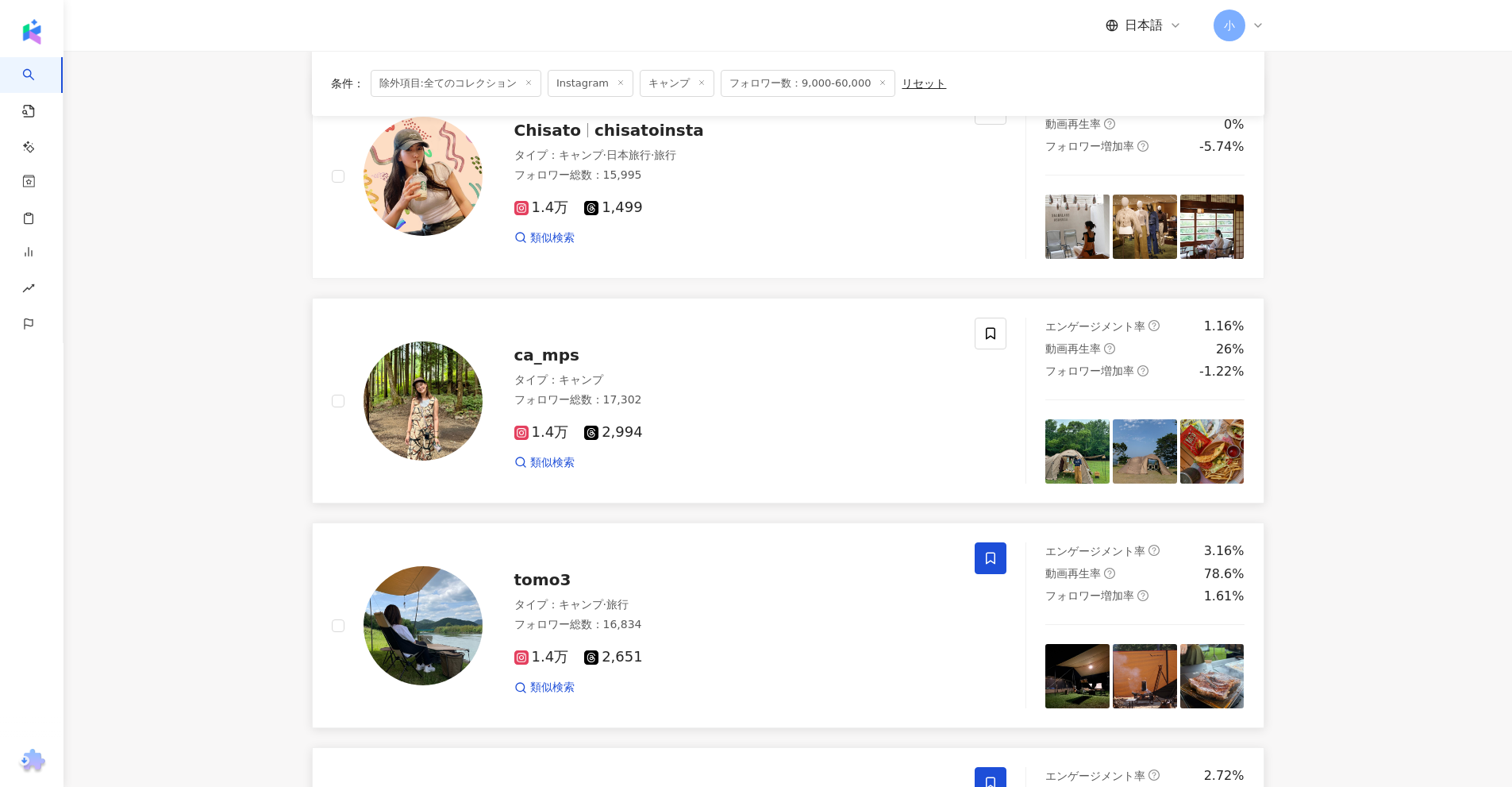
scroll to position [431, 0]
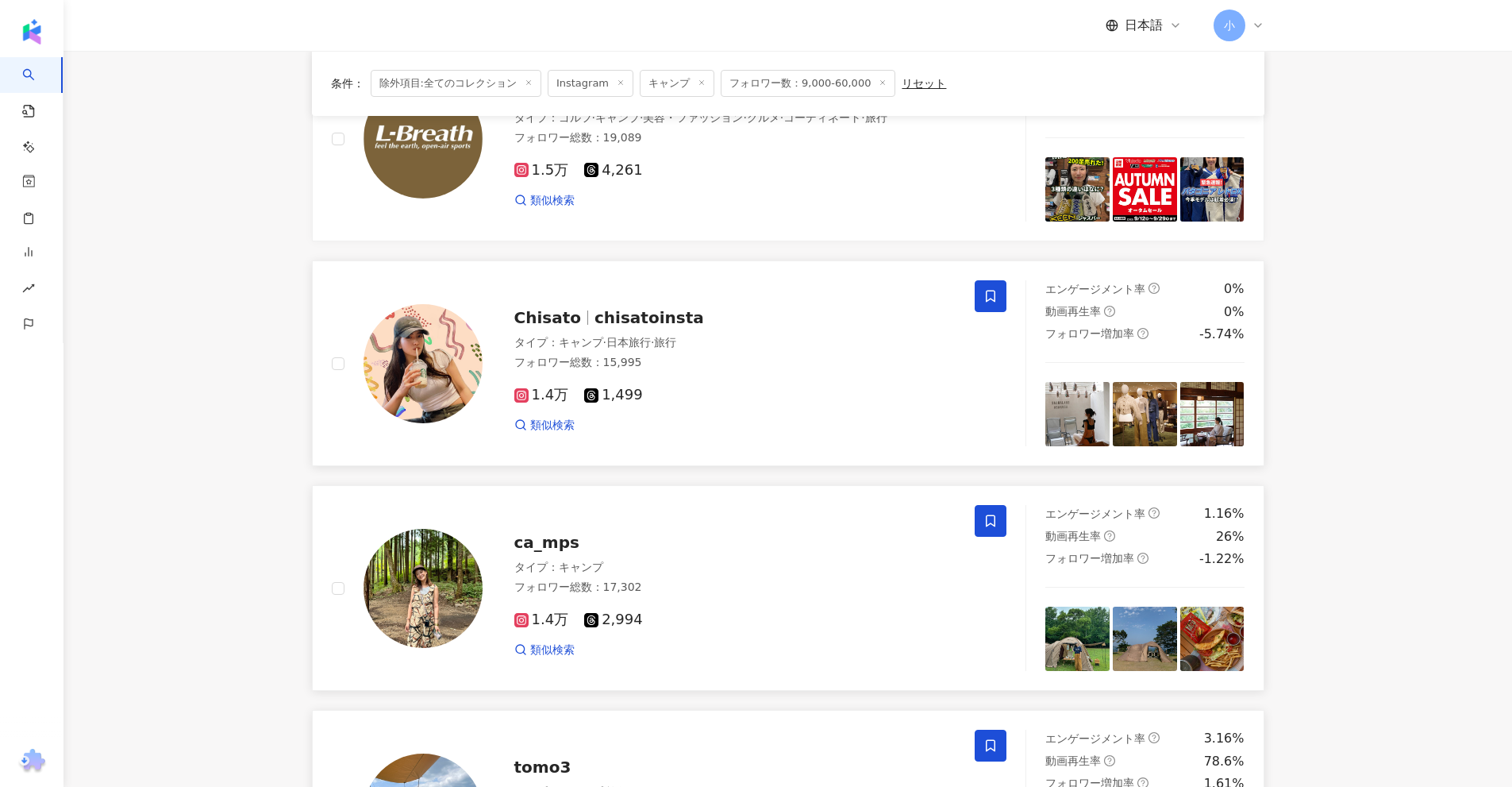
click at [993, 295] on icon at bounding box center [990, 296] width 14 height 14
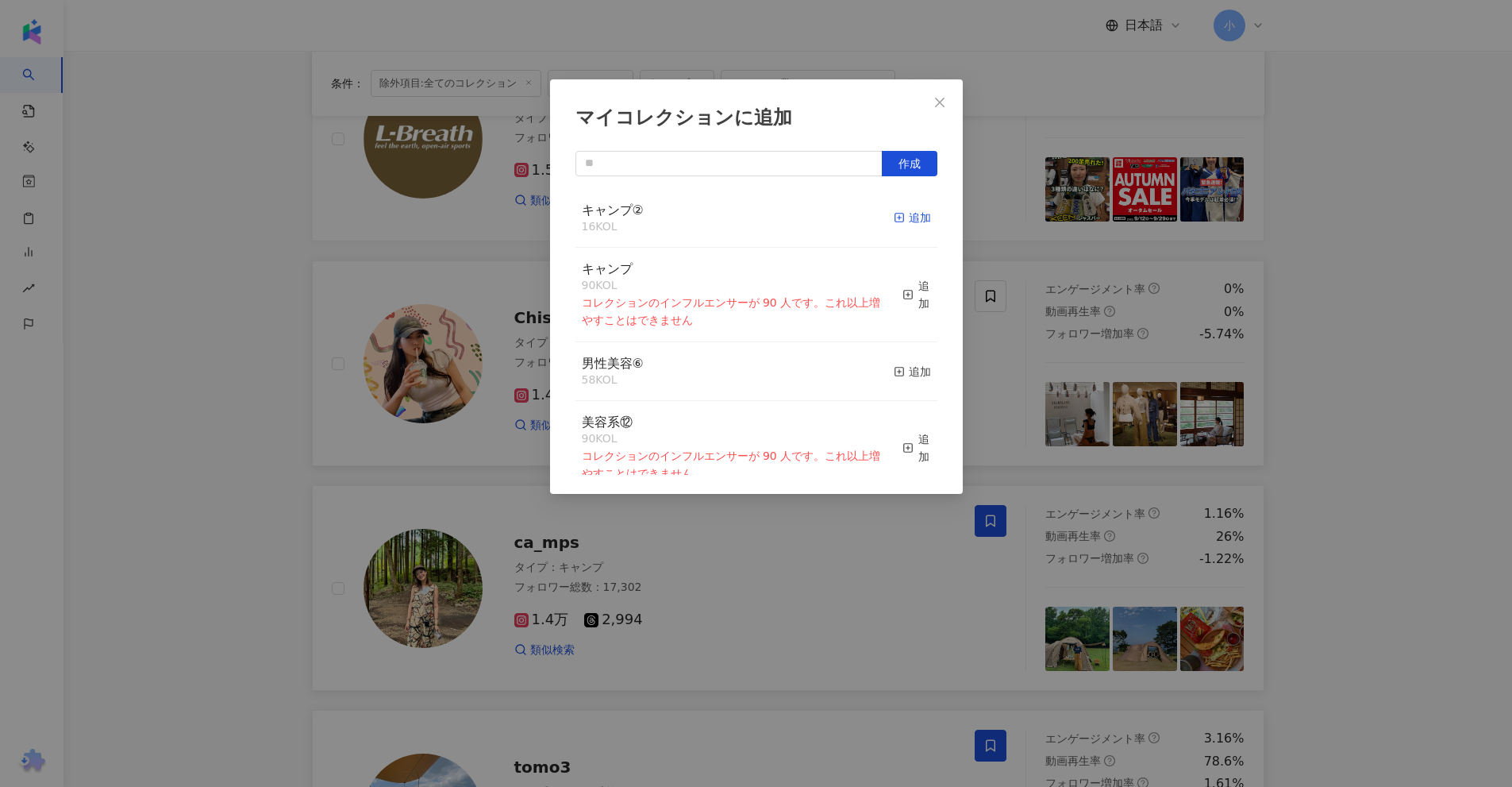
click at [902, 211] on div "追加" at bounding box center [912, 218] width 37 height 17
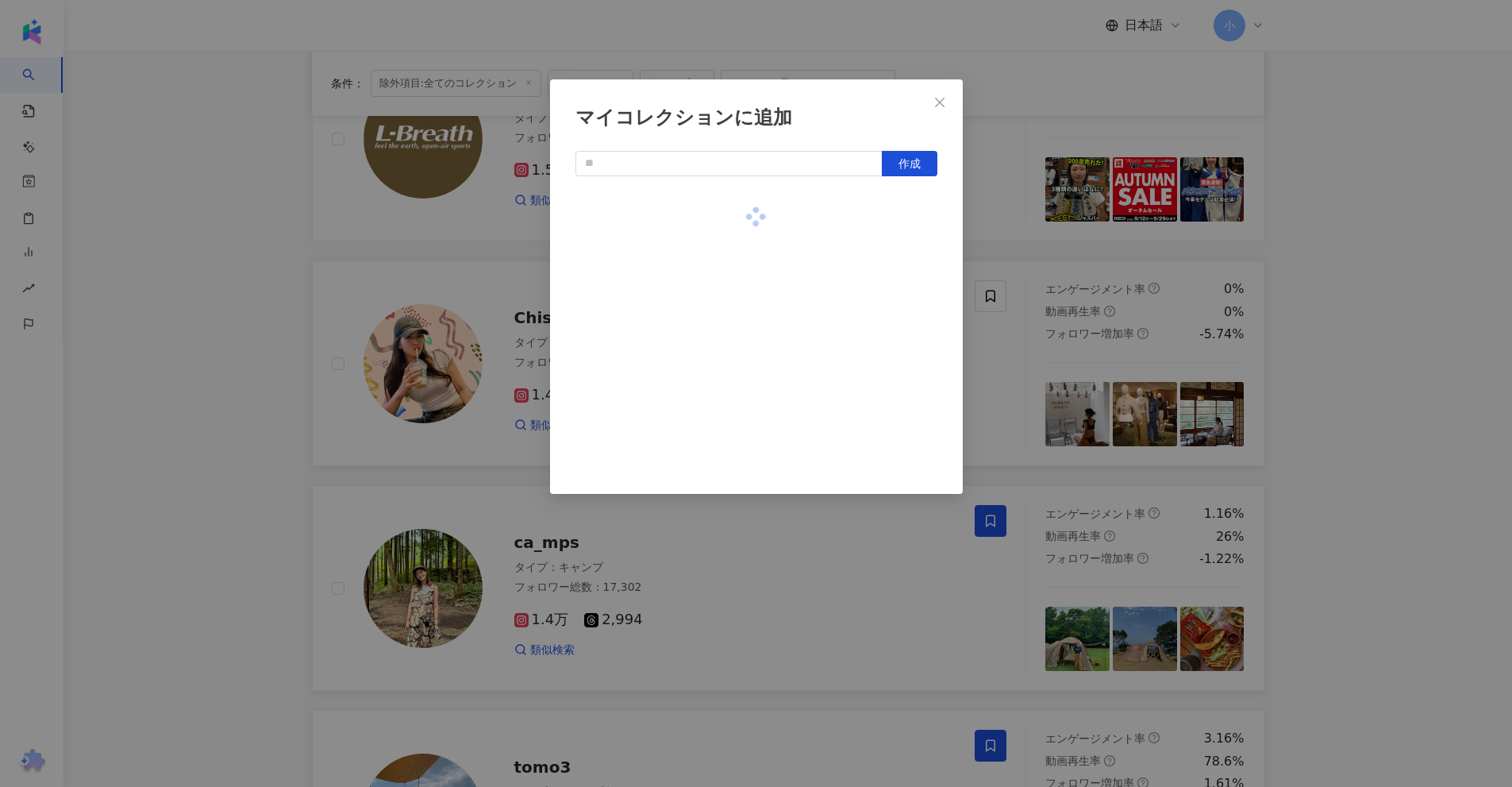
click at [1372, 268] on div "マイコレクションに追加 作成" at bounding box center [756, 393] width 1512 height 787
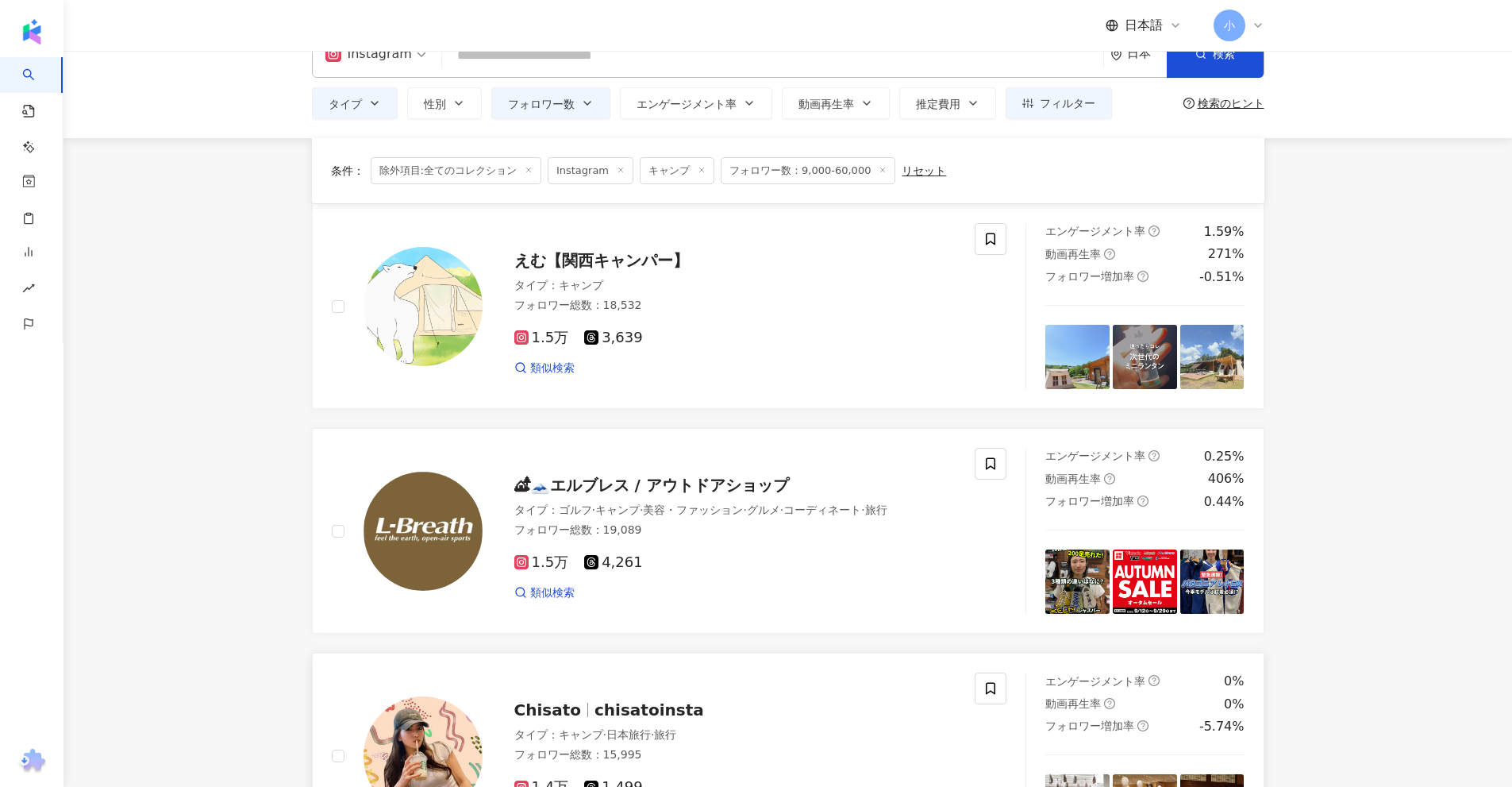
scroll to position [0, 0]
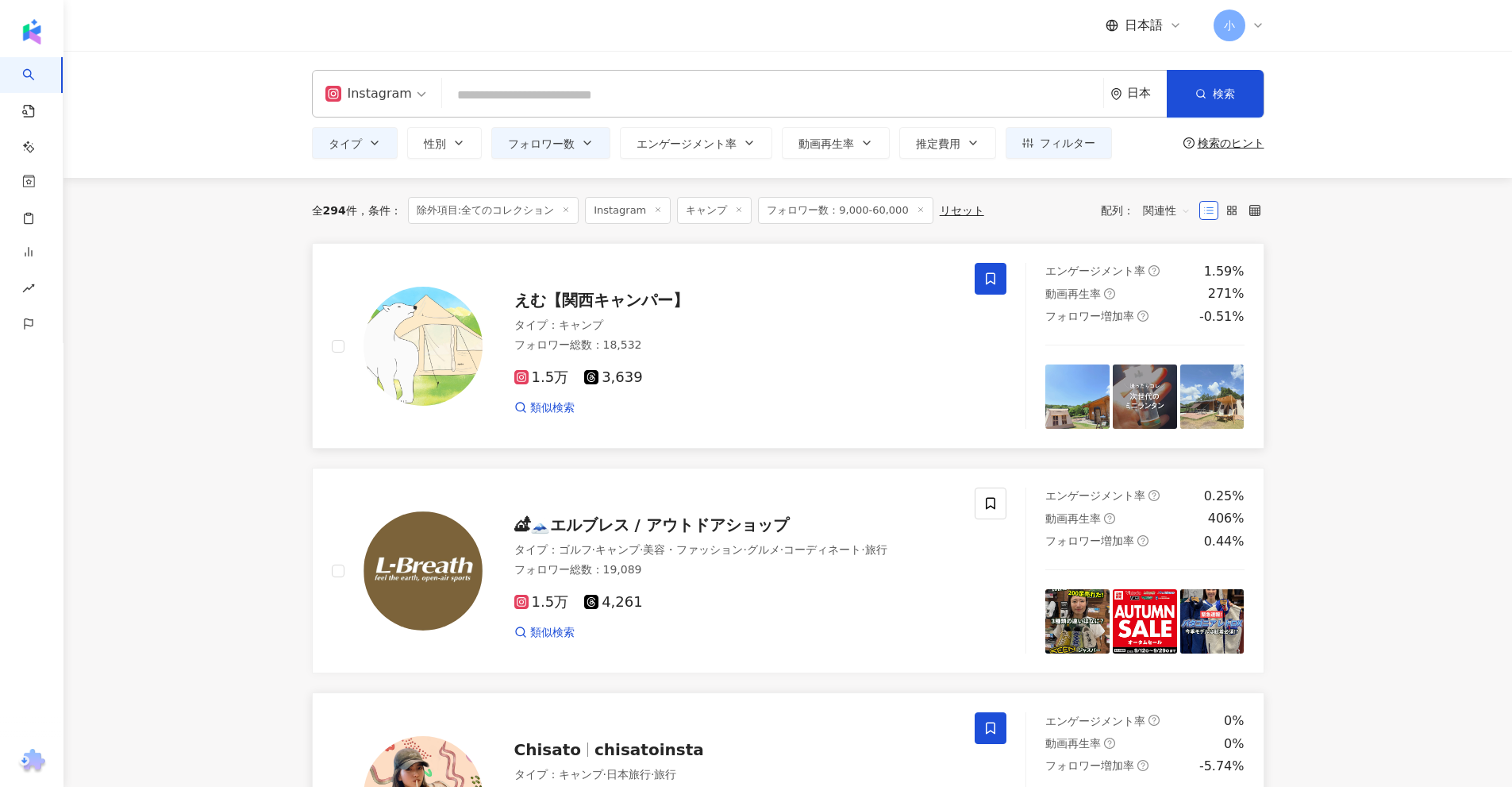
click at [992, 280] on icon at bounding box center [990, 278] width 14 height 14
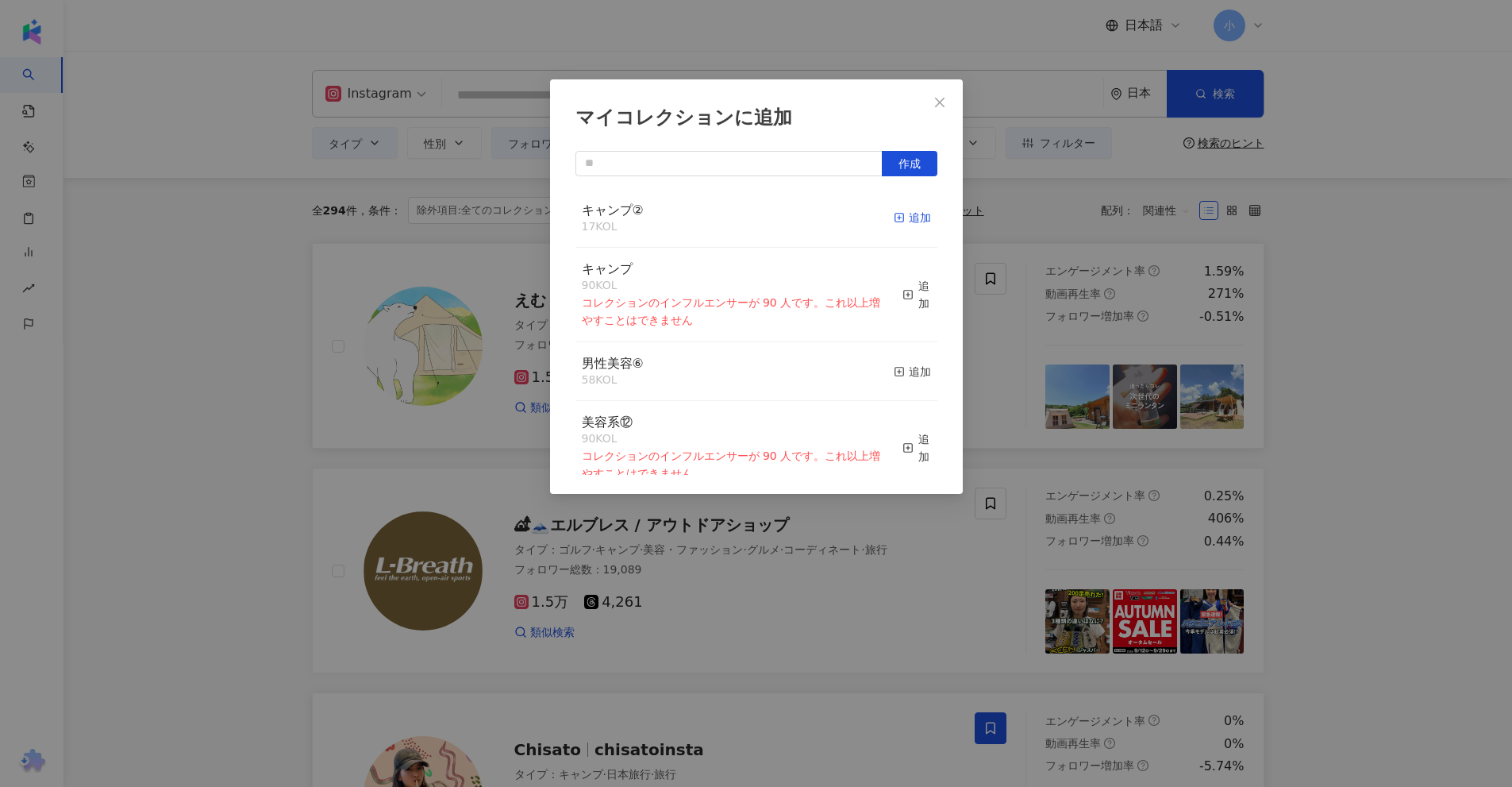
click at [895, 217] on div "追加" at bounding box center [912, 218] width 37 height 17
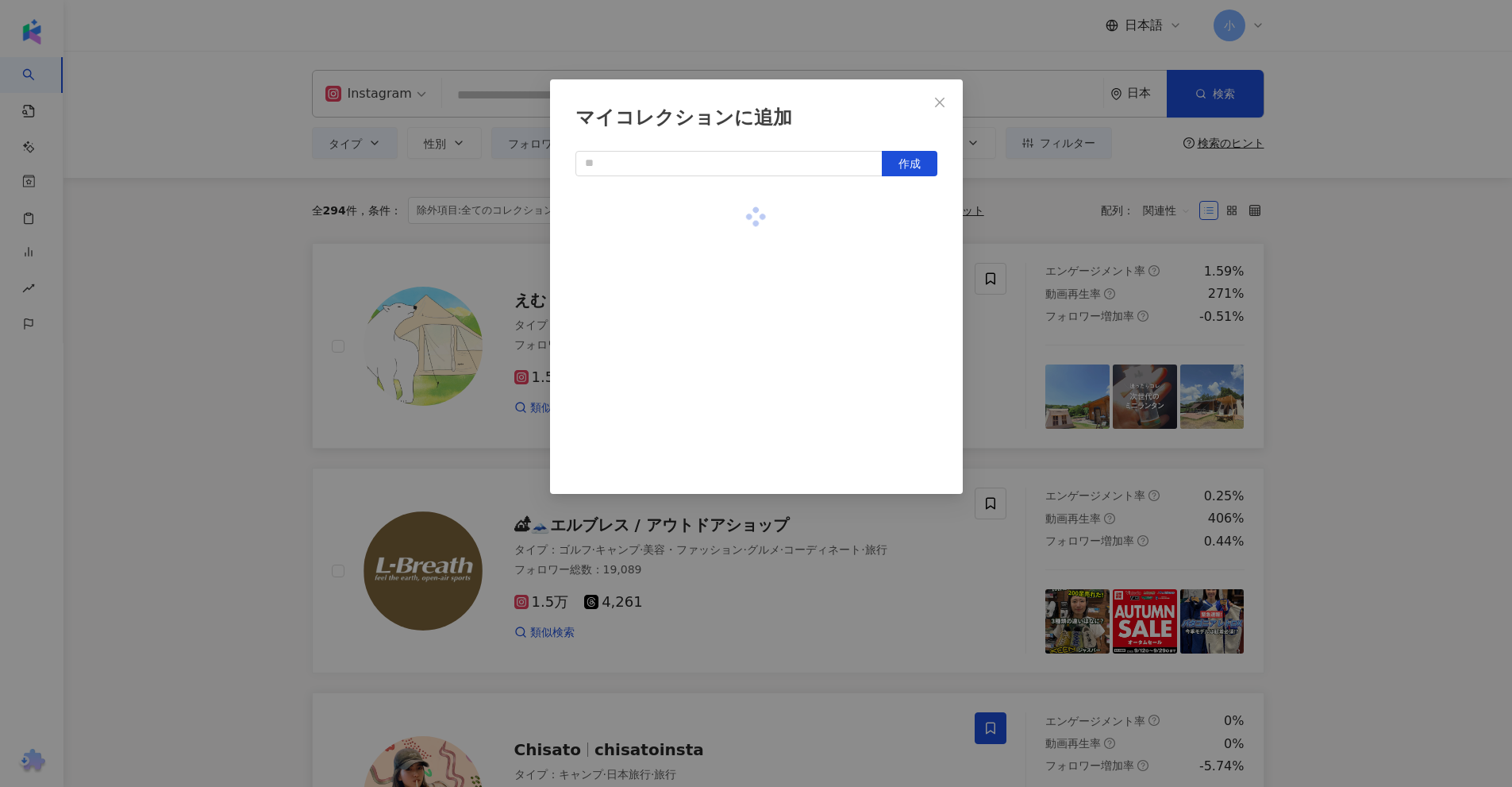
click at [1367, 288] on div "マイコレクションに追加 作成" at bounding box center [756, 393] width 1512 height 787
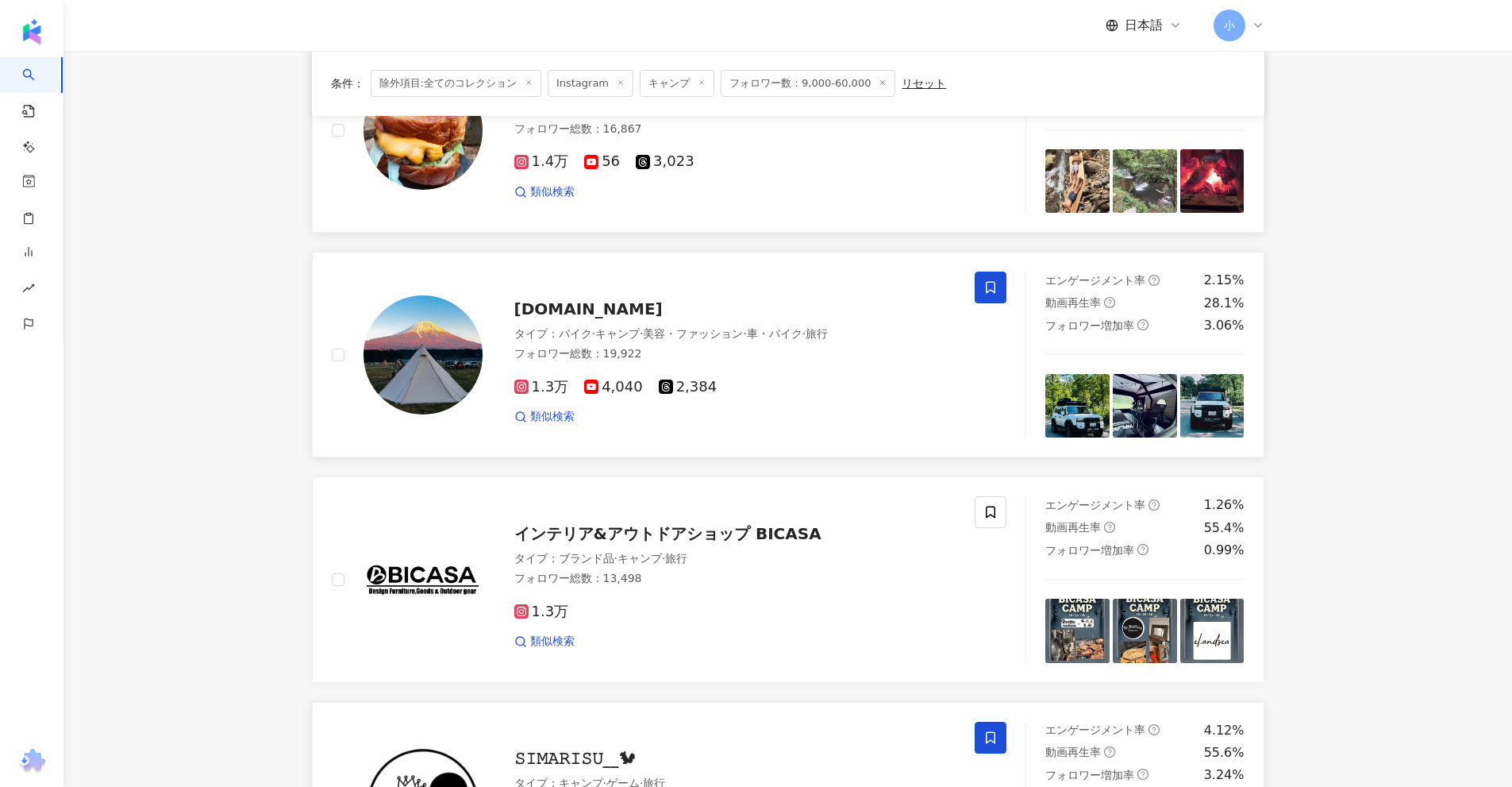
scroll to position [2495, 0]
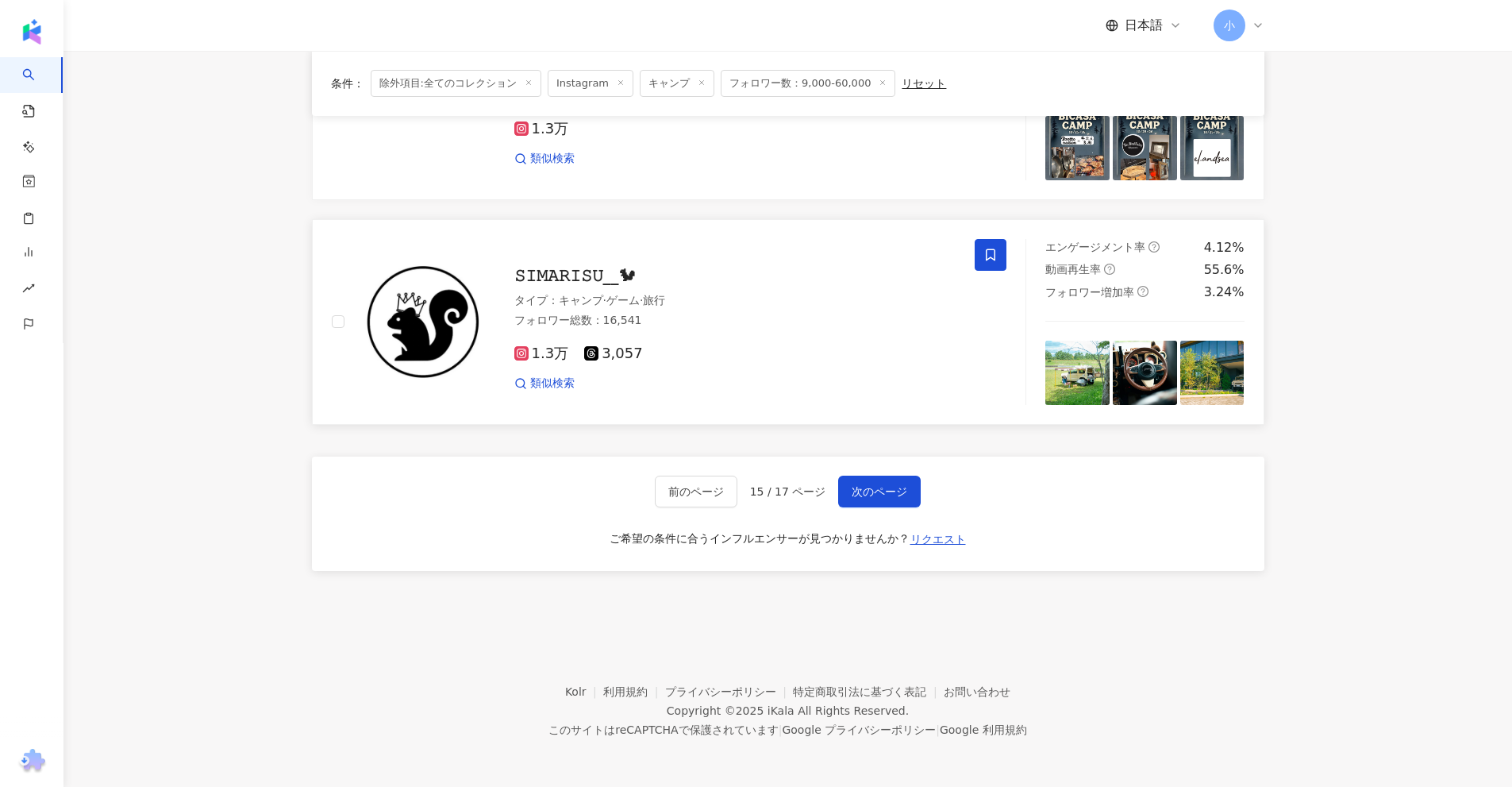
drag, startPoint x: 1370, startPoint y: 271, endPoint x: 1309, endPoint y: 553, distance: 288.5
drag, startPoint x: 891, startPoint y: 497, endPoint x: 902, endPoint y: 492, distance: 12.1
click at [892, 494] on span "次のページ" at bounding box center [879, 491] width 56 height 13
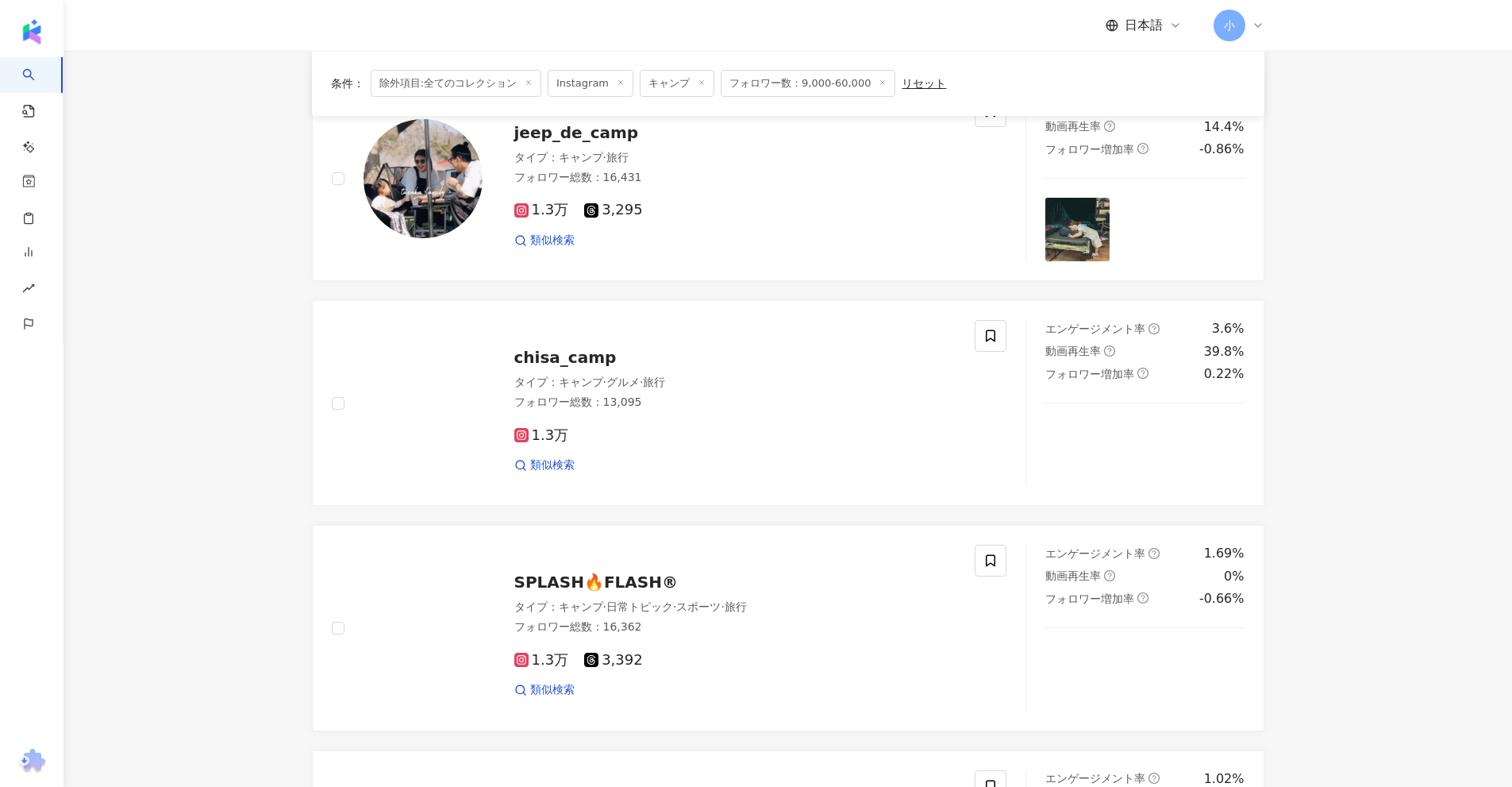
scroll to position [1940, 0]
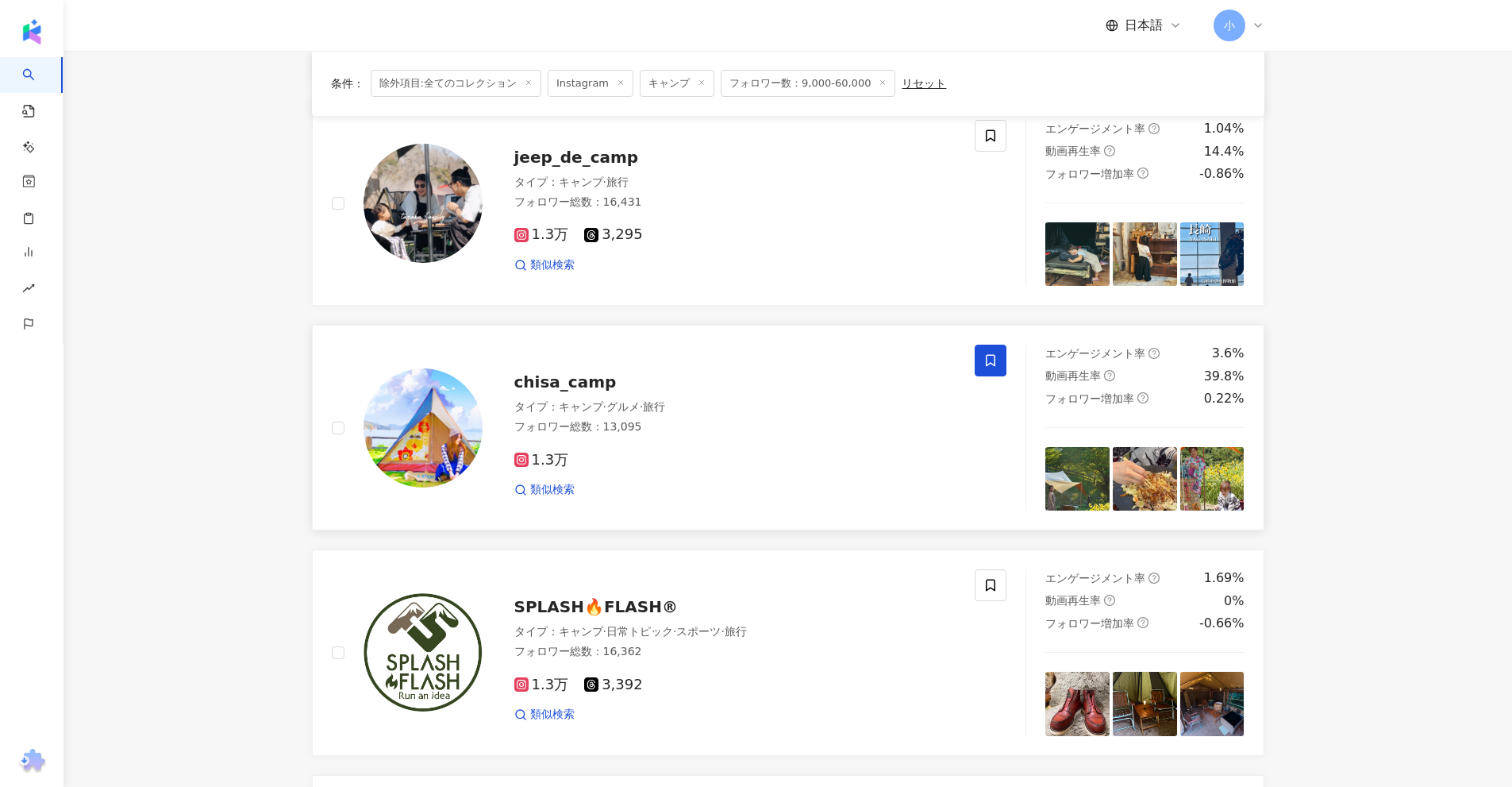
click at [988, 355] on icon at bounding box center [990, 361] width 10 height 12
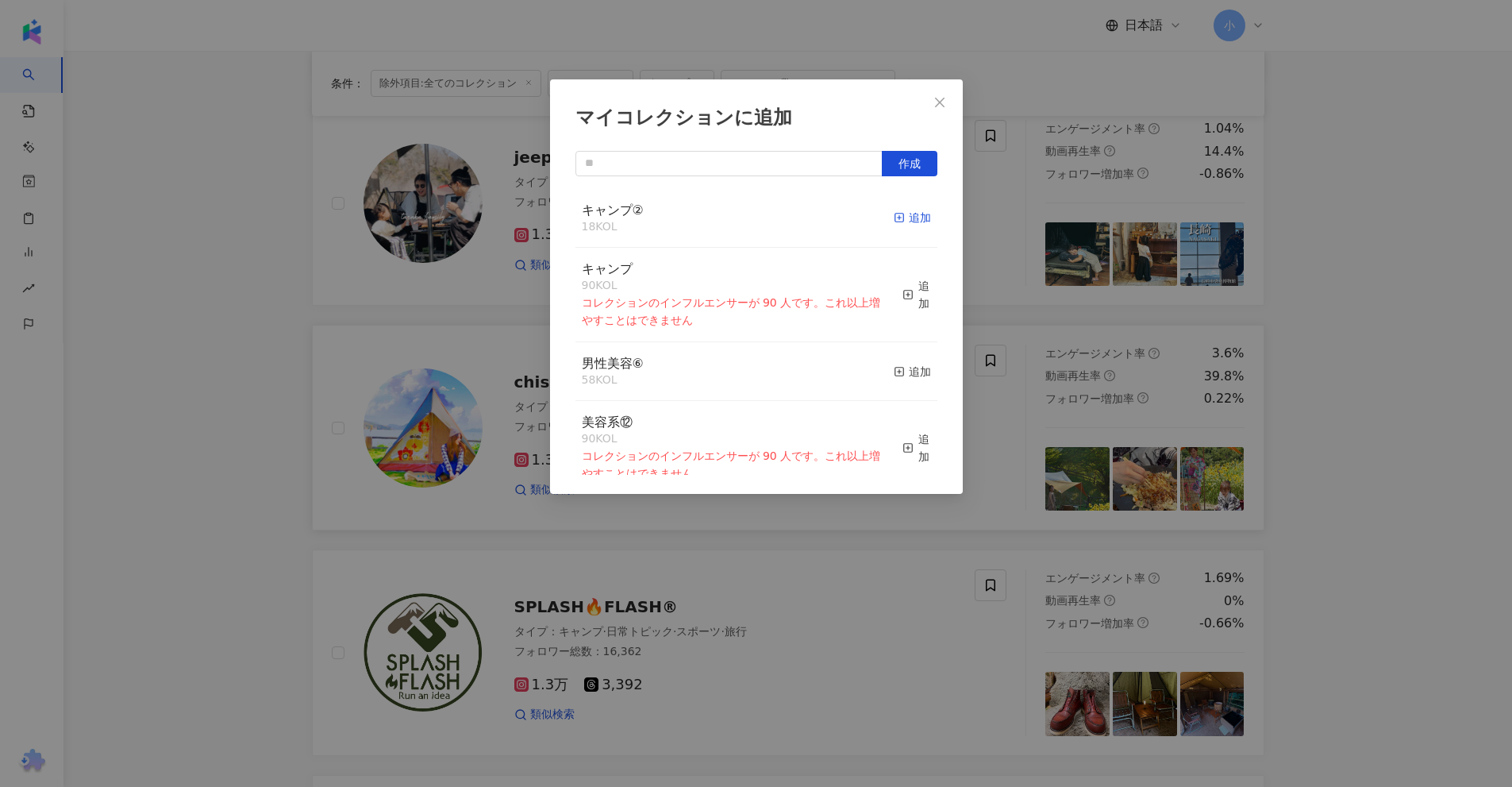
click at [894, 213] on div "追加" at bounding box center [912, 218] width 37 height 17
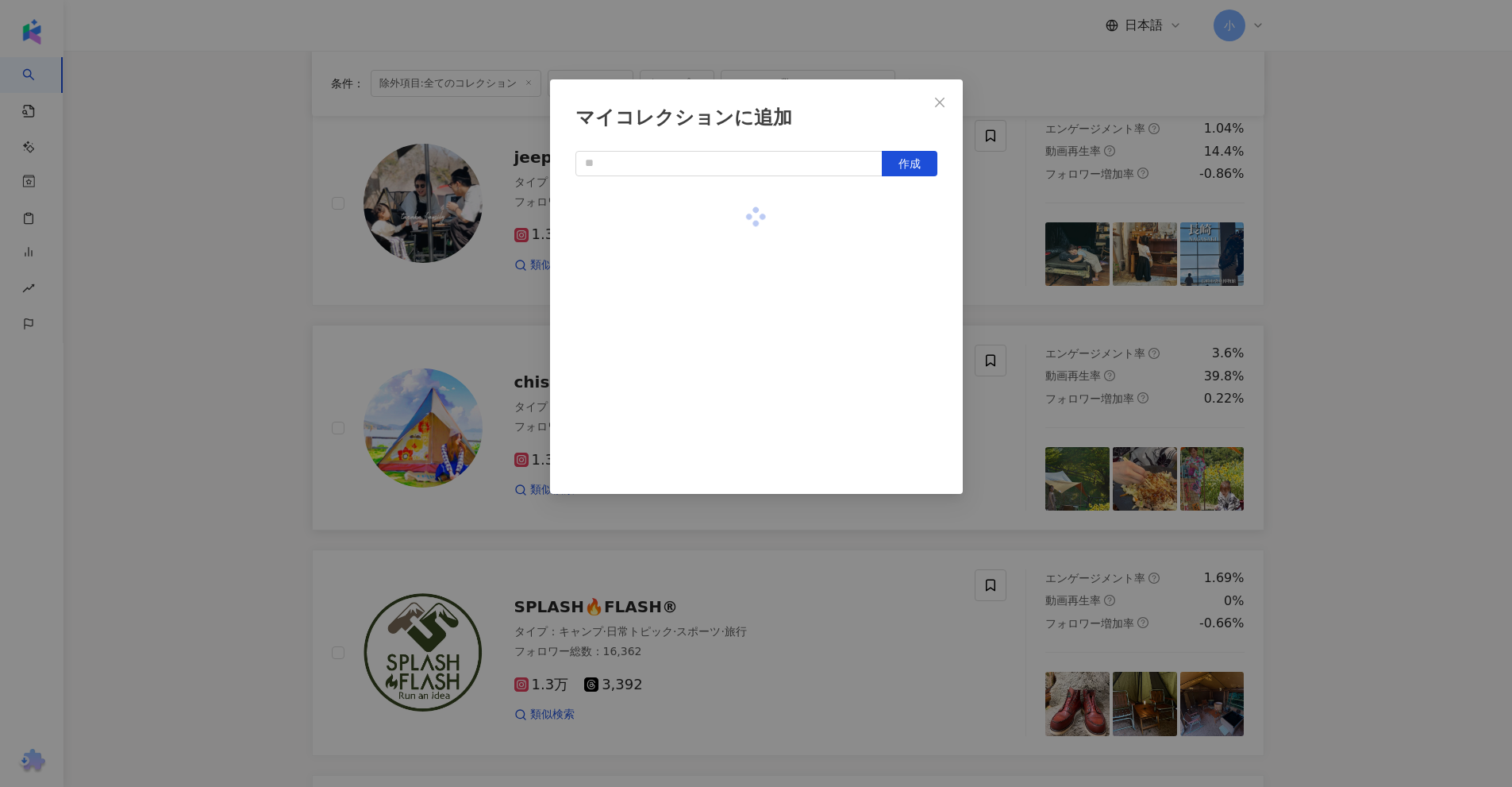
click at [1400, 275] on div "マイコレクションに追加 作成" at bounding box center [756, 393] width 1512 height 787
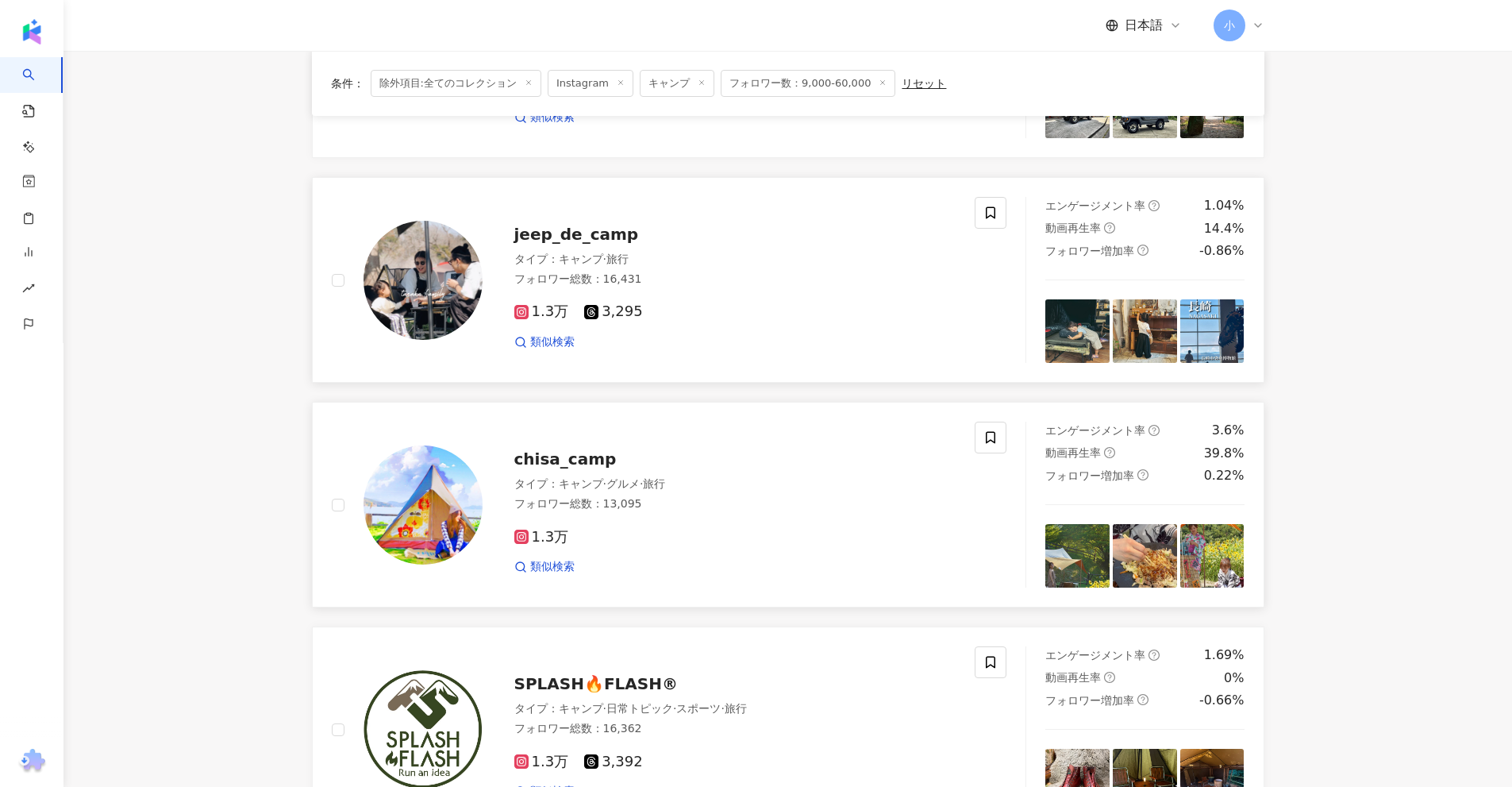
scroll to position [1861, 0]
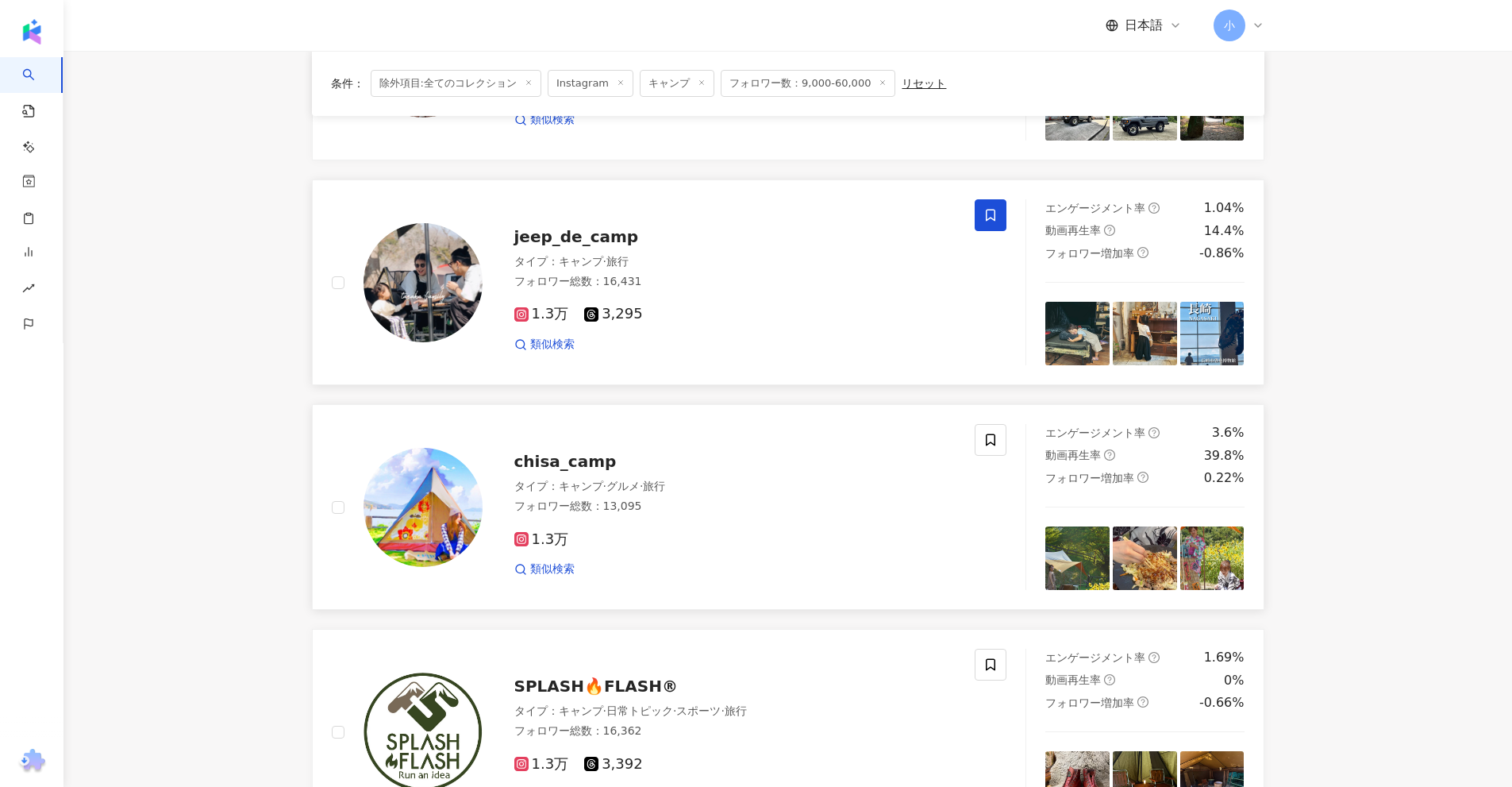
click at [992, 212] on icon at bounding box center [990, 215] width 14 height 14
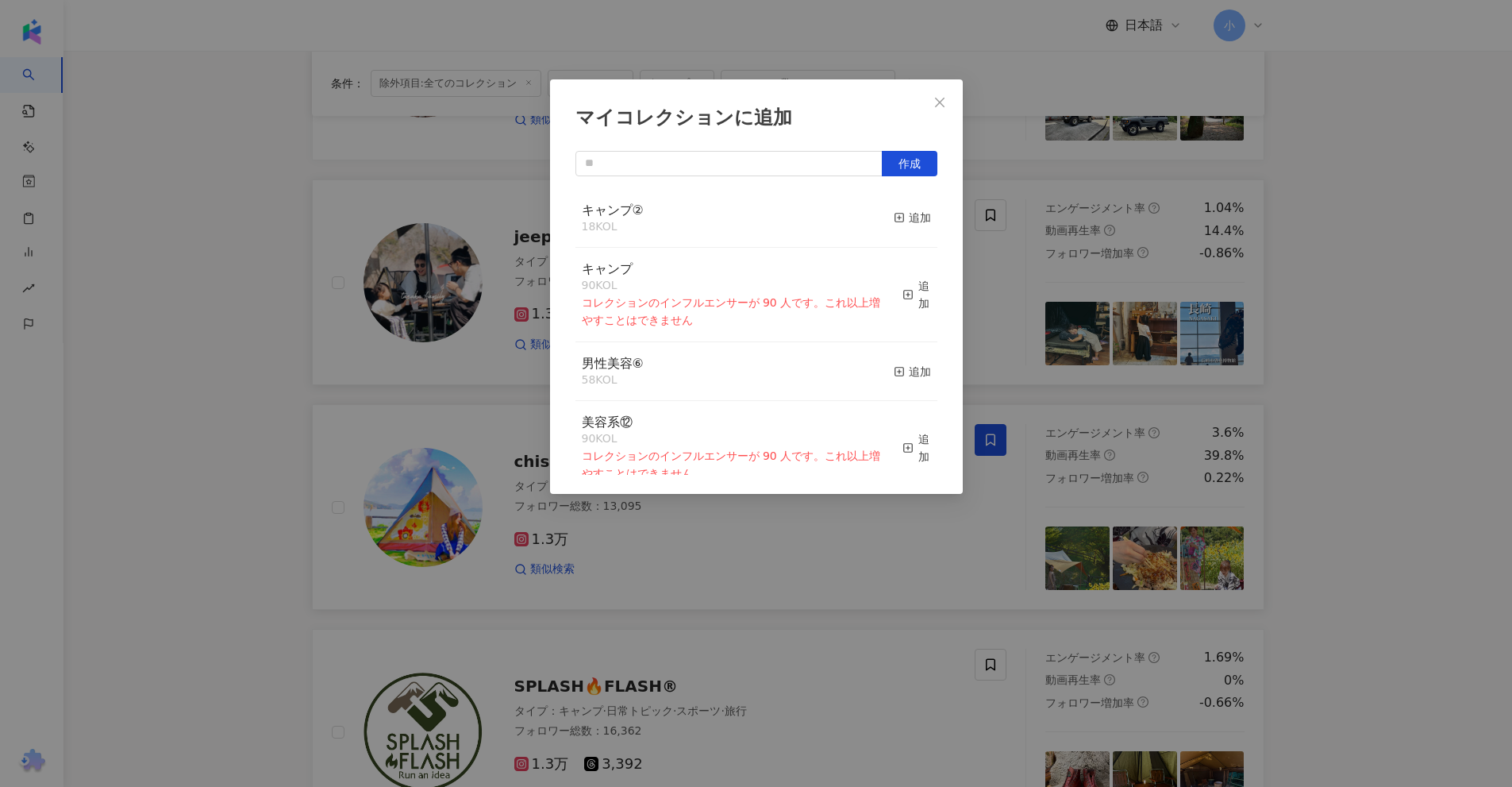
drag, startPoint x: 896, startPoint y: 215, endPoint x: 935, endPoint y: 215, distance: 39.0
click at [896, 215] on div "追加" at bounding box center [912, 218] width 37 height 17
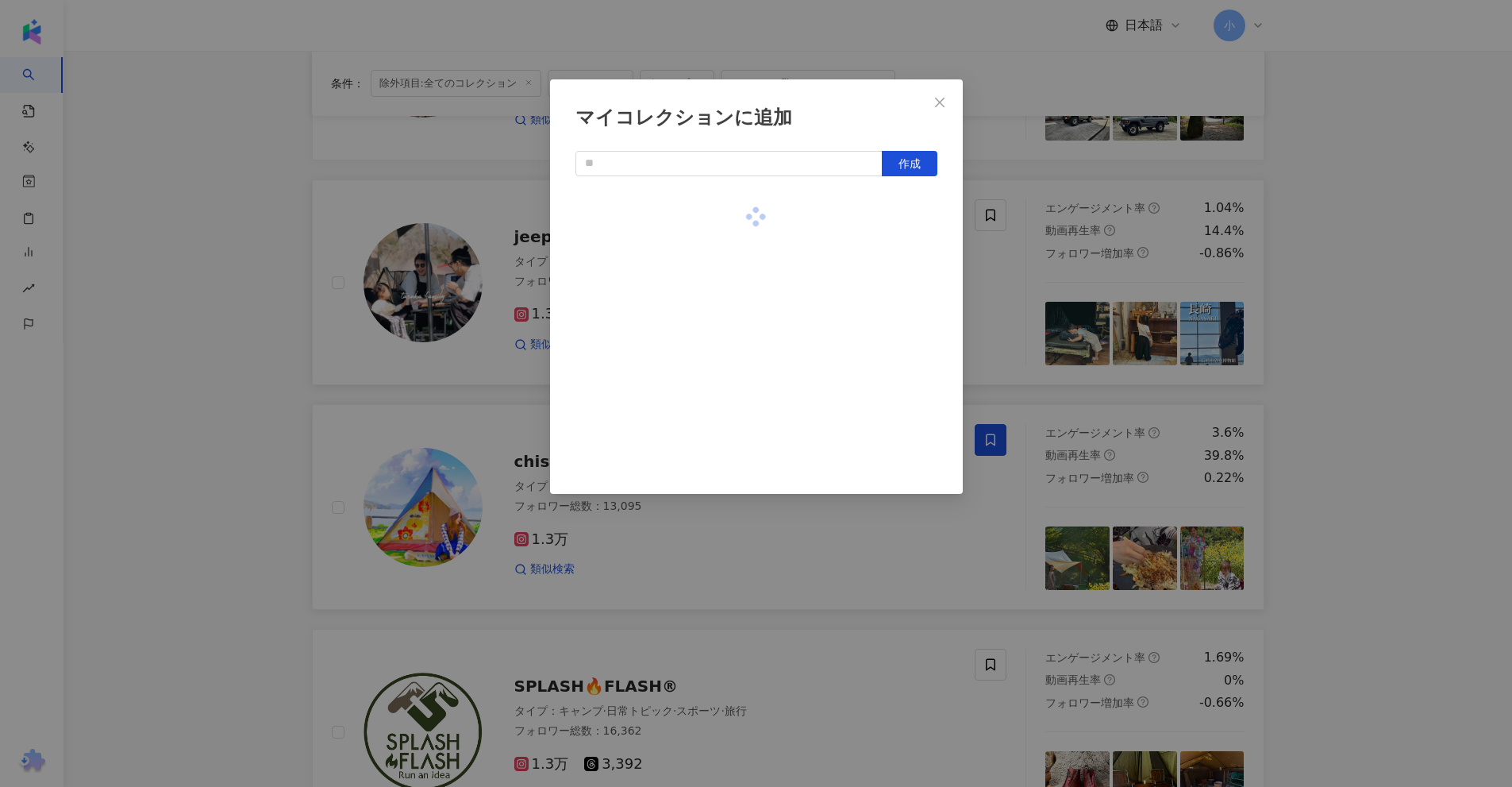
click at [1354, 282] on div "マイコレクションに追加 作成" at bounding box center [756, 393] width 1512 height 787
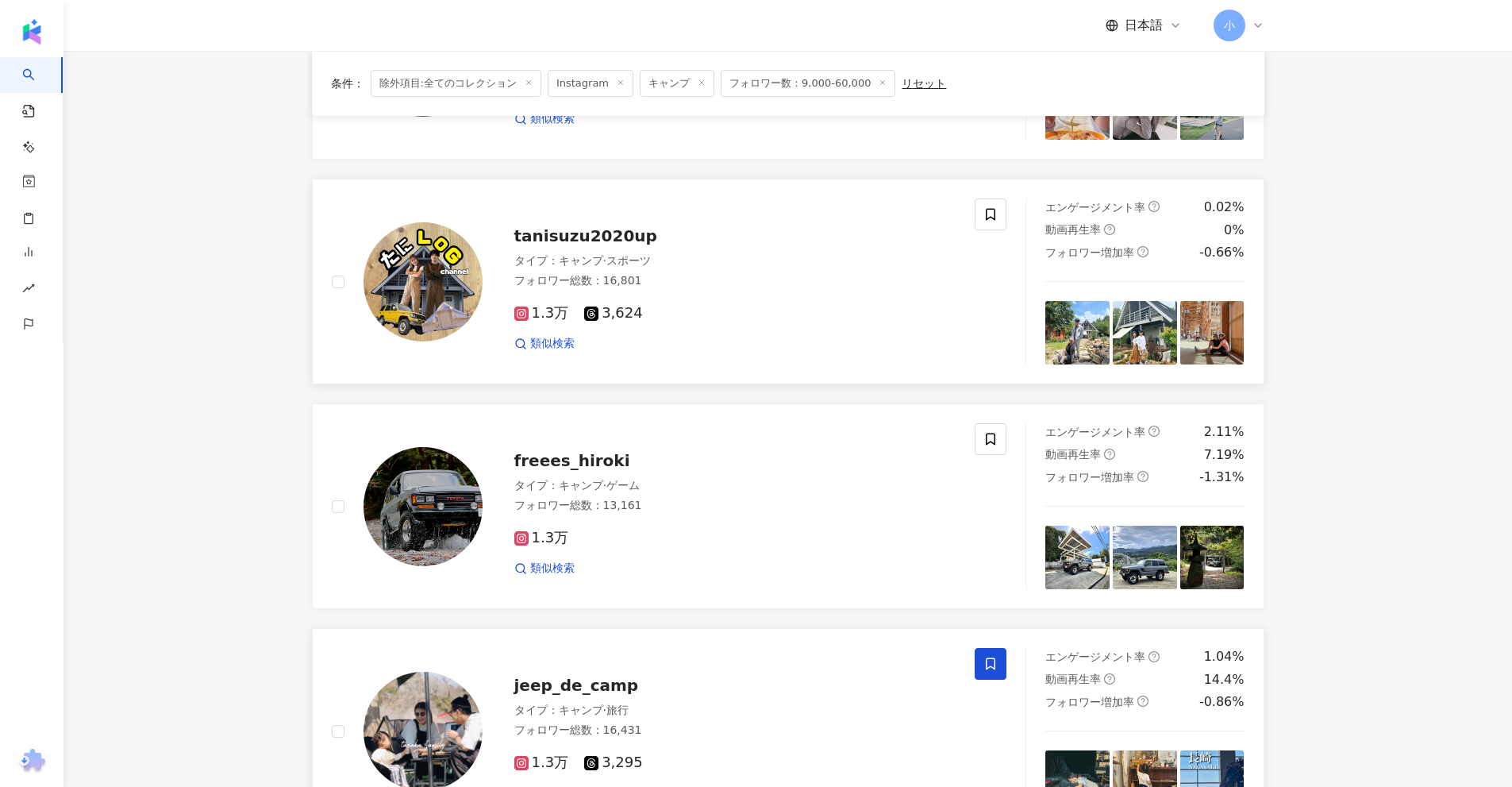
scroll to position [1384, 0]
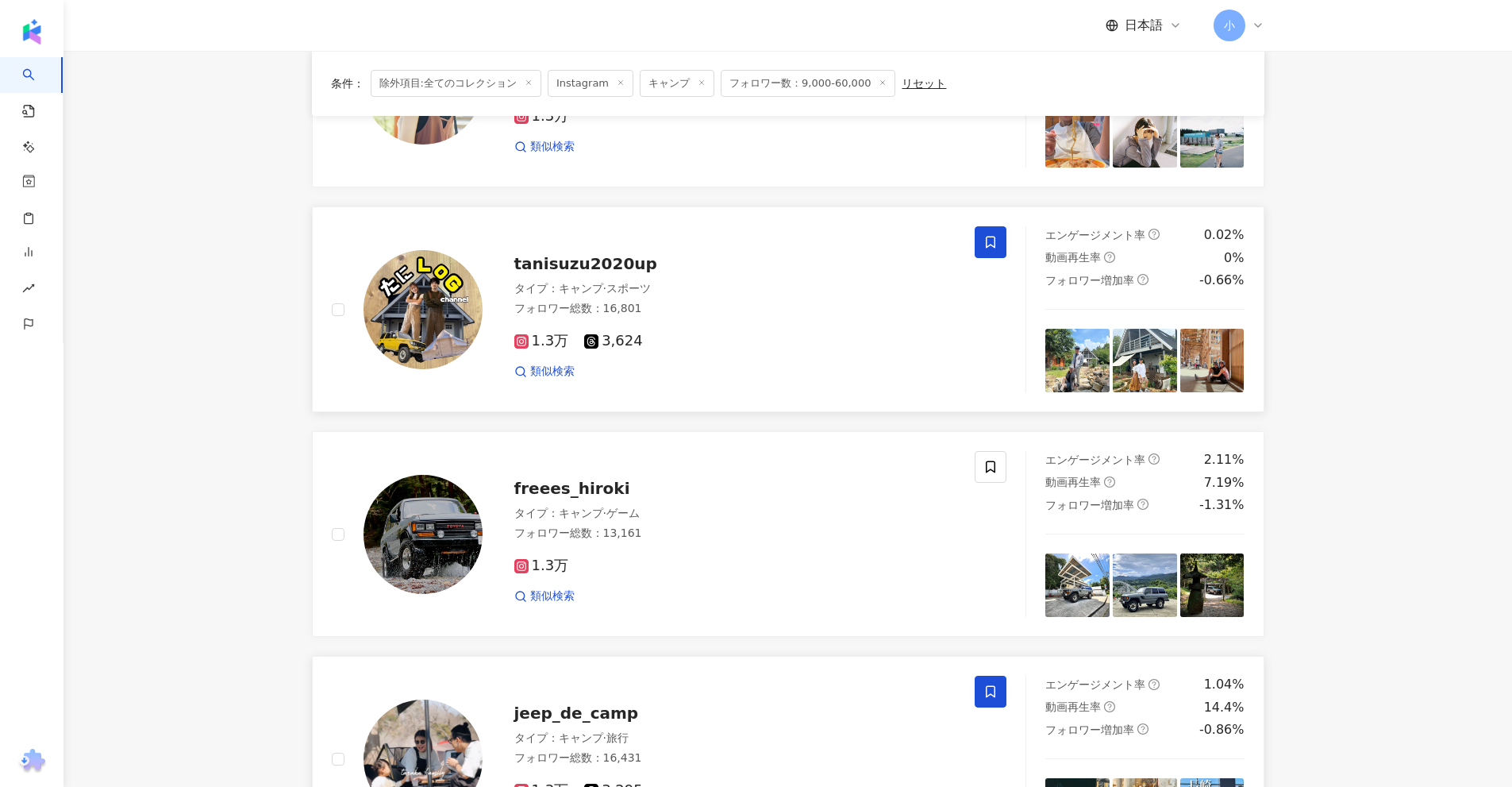
click at [986, 241] on icon at bounding box center [990, 242] width 14 height 14
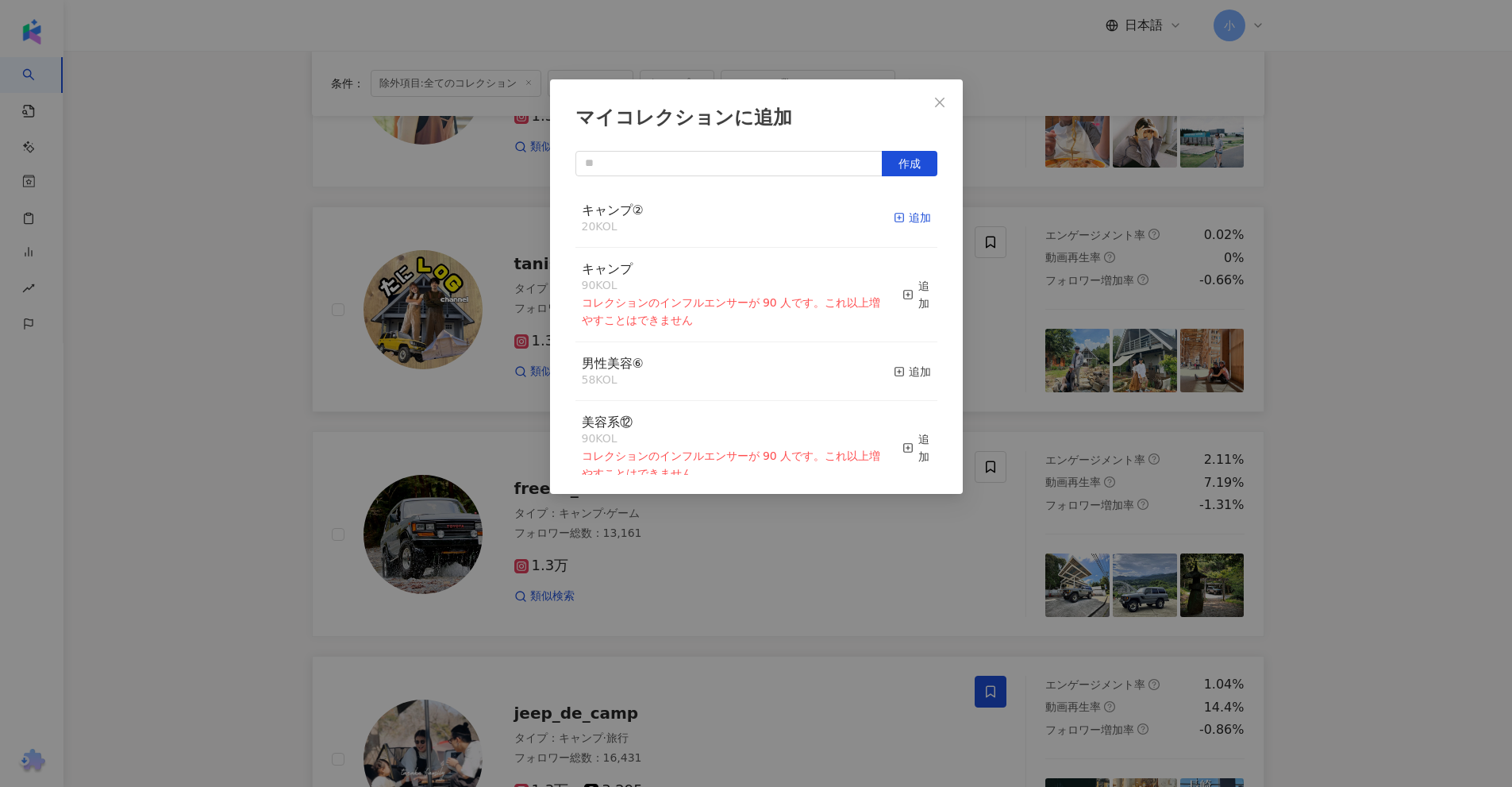
click at [894, 219] on div "追加" at bounding box center [912, 218] width 37 height 17
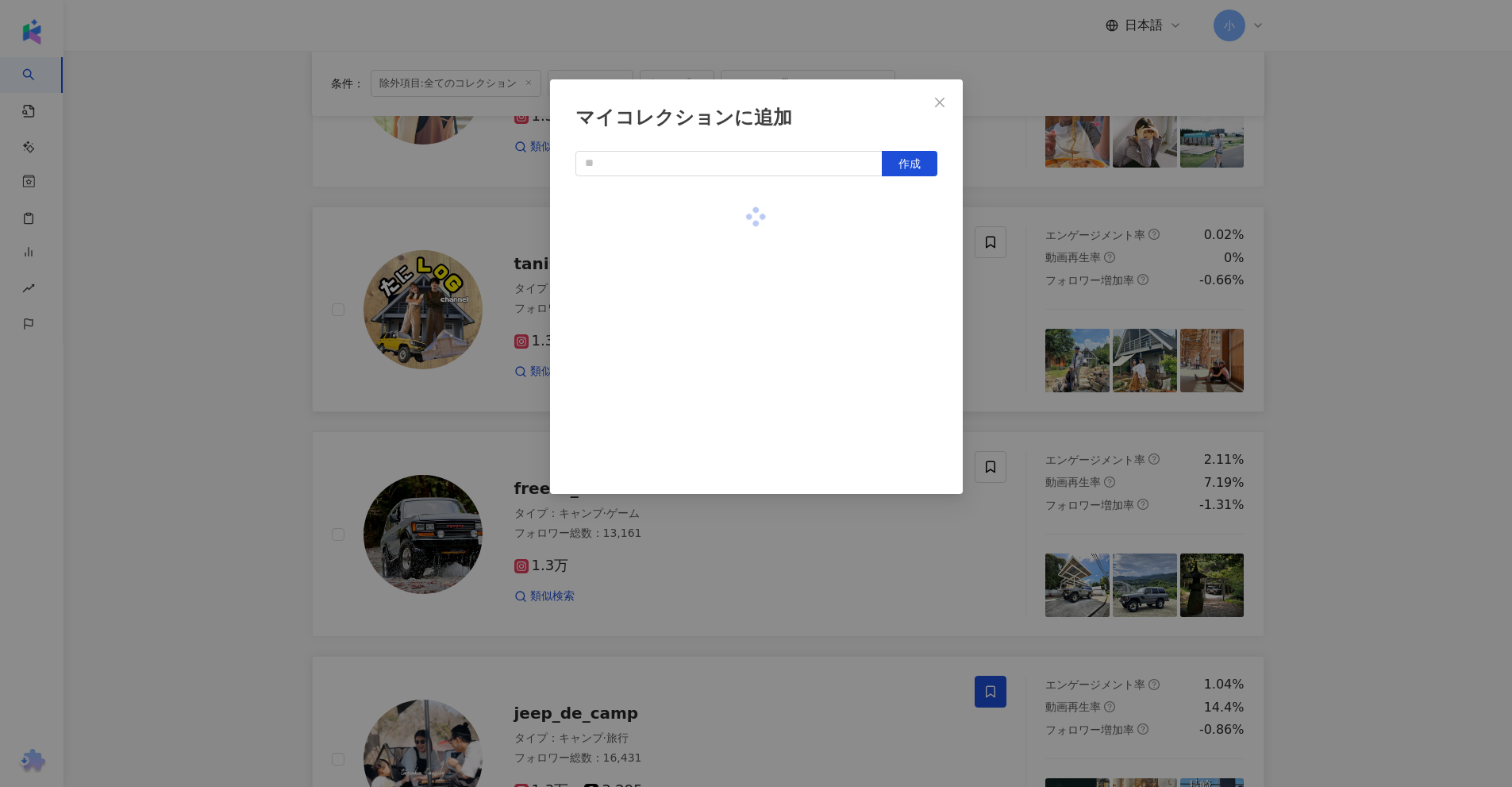
click at [1315, 301] on div "マイコレクションに追加 作成" at bounding box center [756, 393] width 1512 height 787
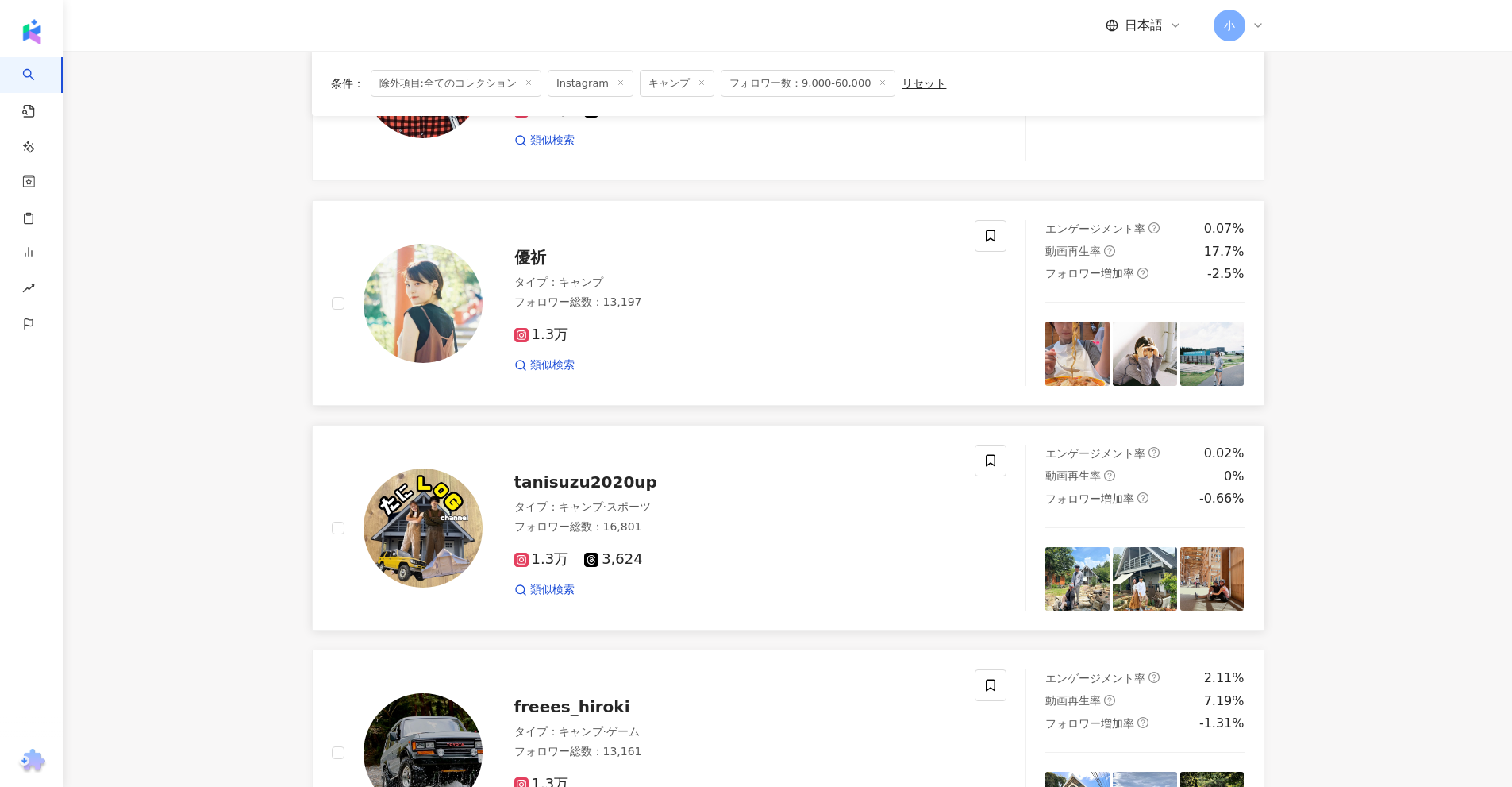
scroll to position [1067, 0]
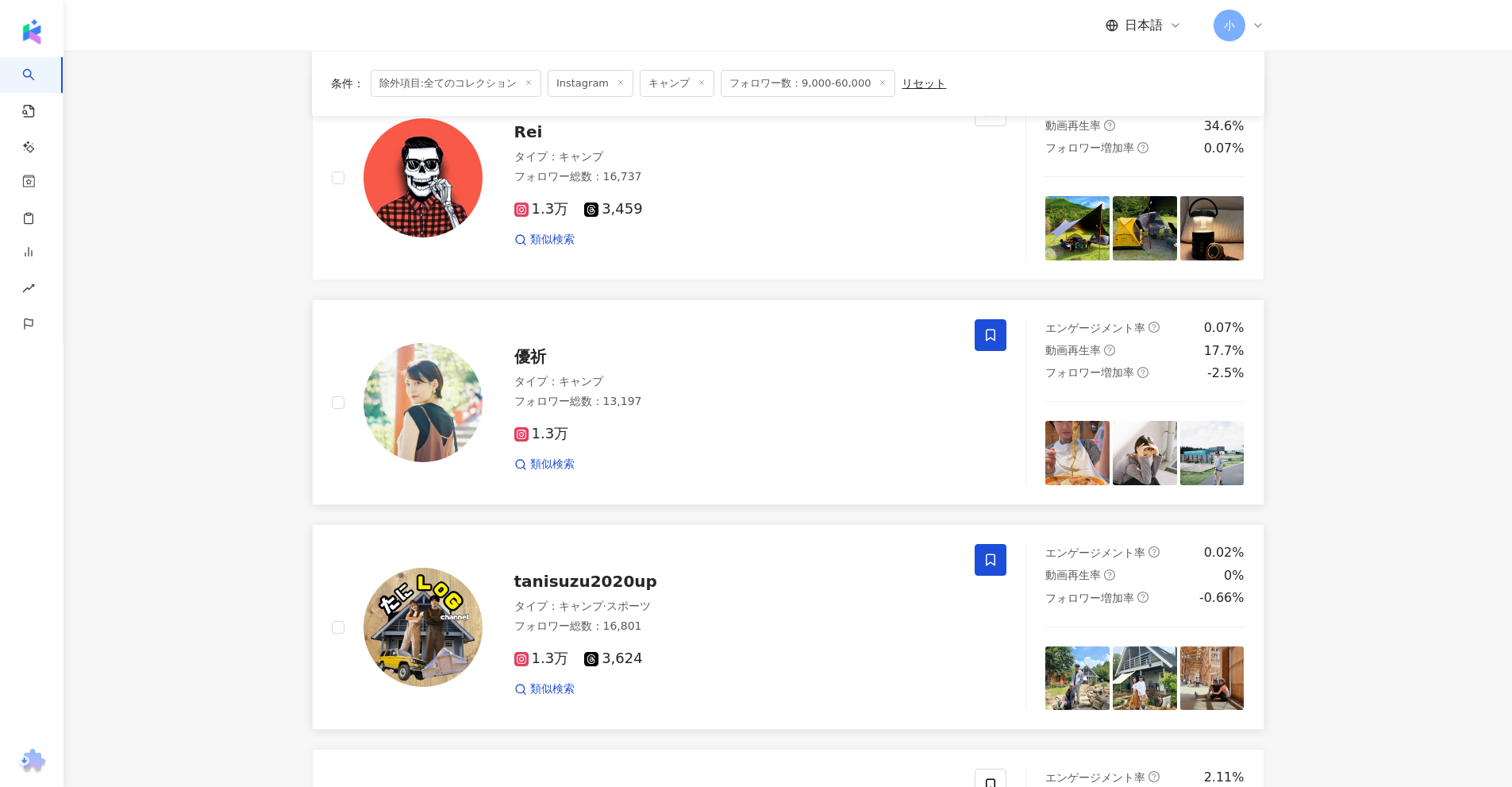
click at [995, 332] on icon at bounding box center [990, 336] width 10 height 12
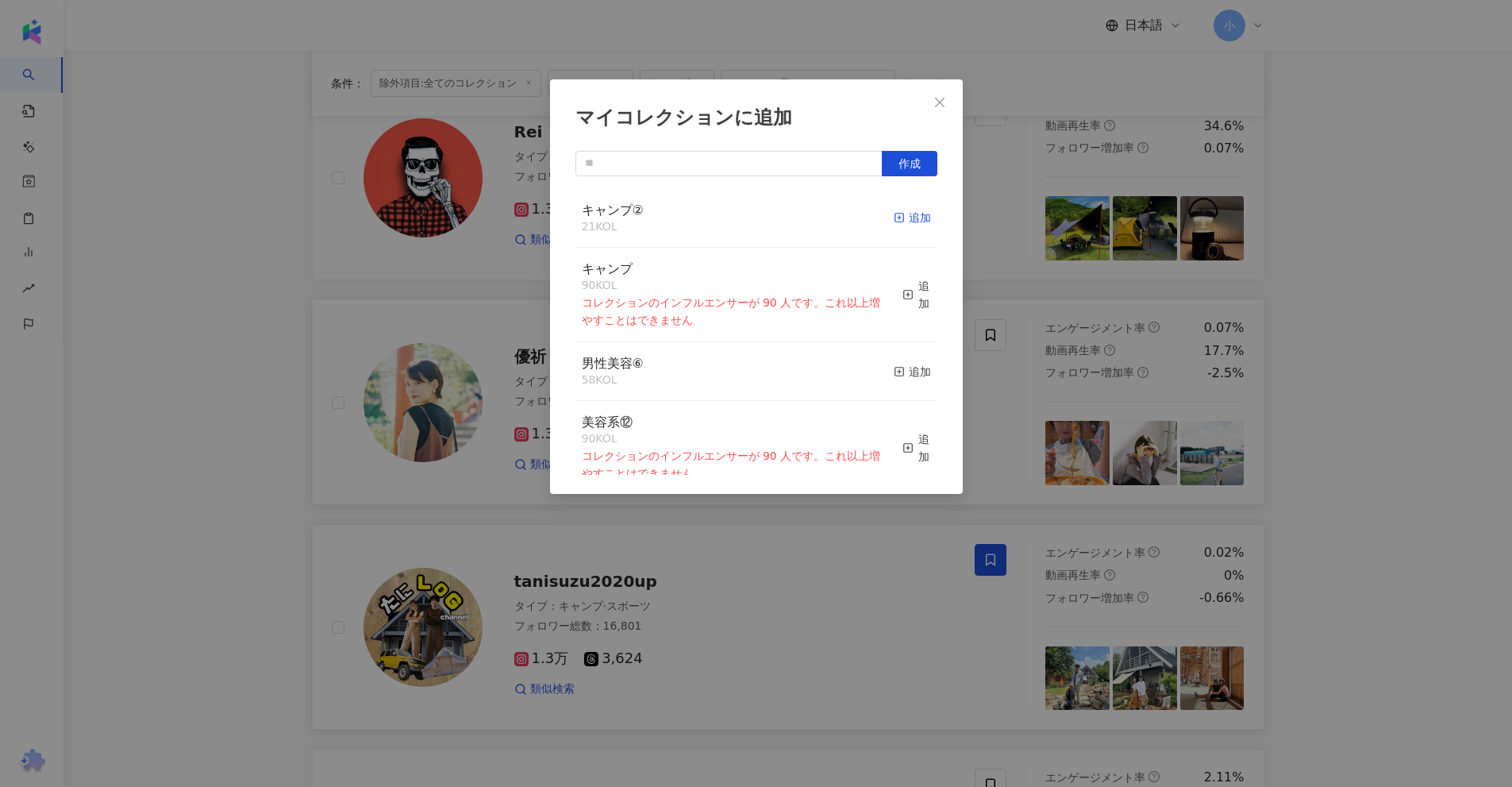
click at [903, 215] on div "追加" at bounding box center [912, 218] width 37 height 17
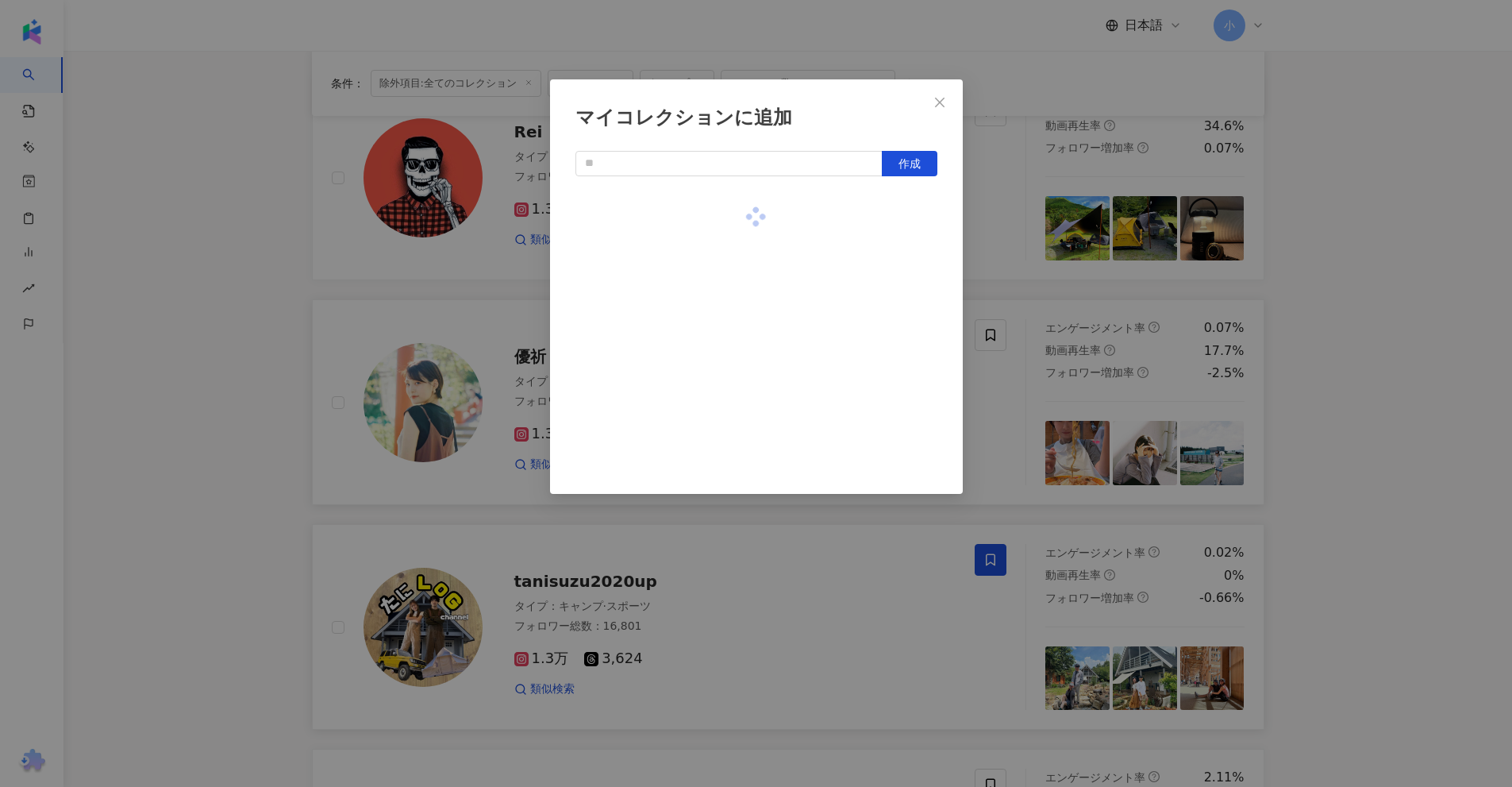
click at [1371, 299] on div "マイコレクションに追加 作成" at bounding box center [756, 393] width 1512 height 787
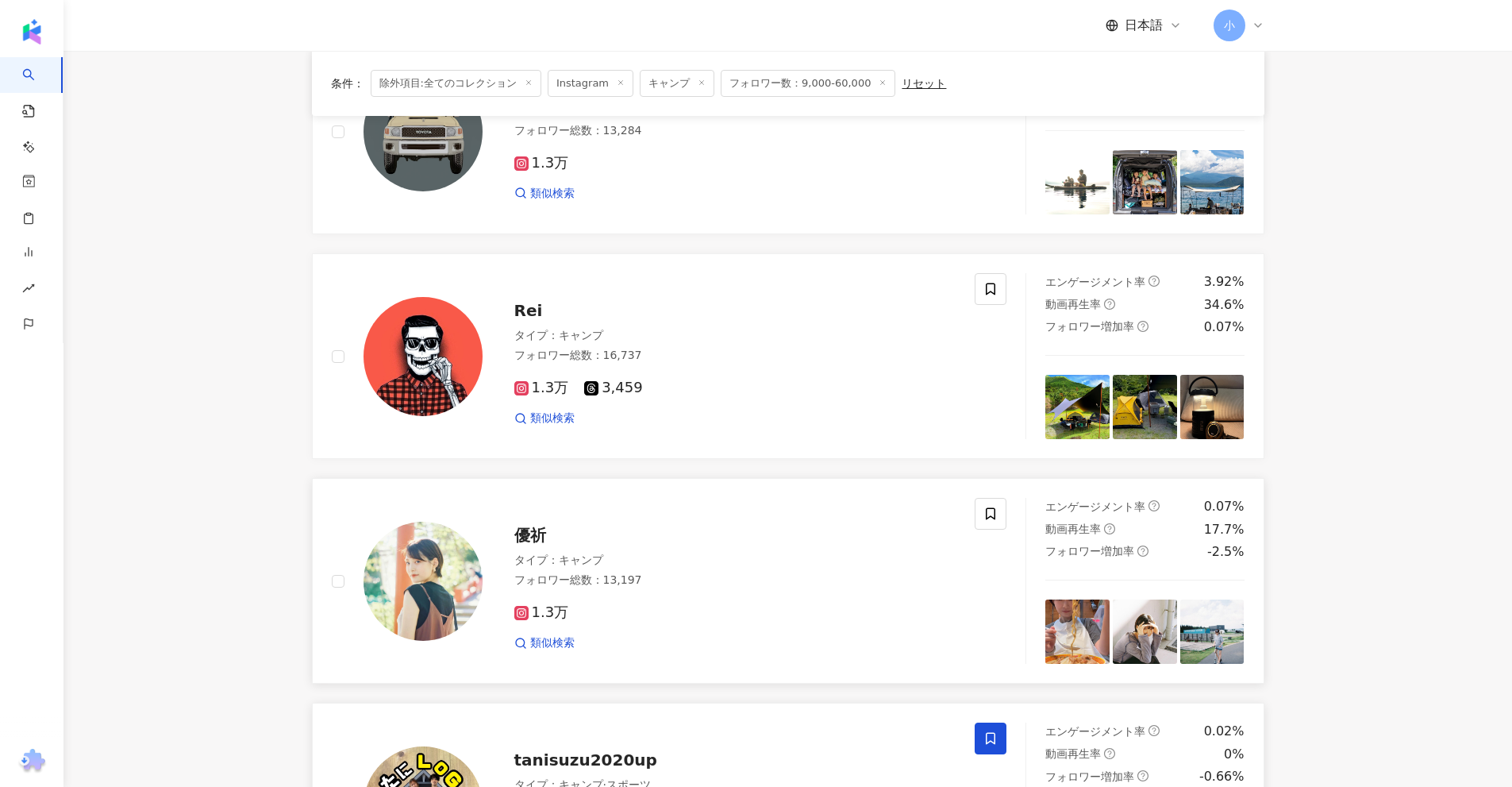
scroll to position [750, 0]
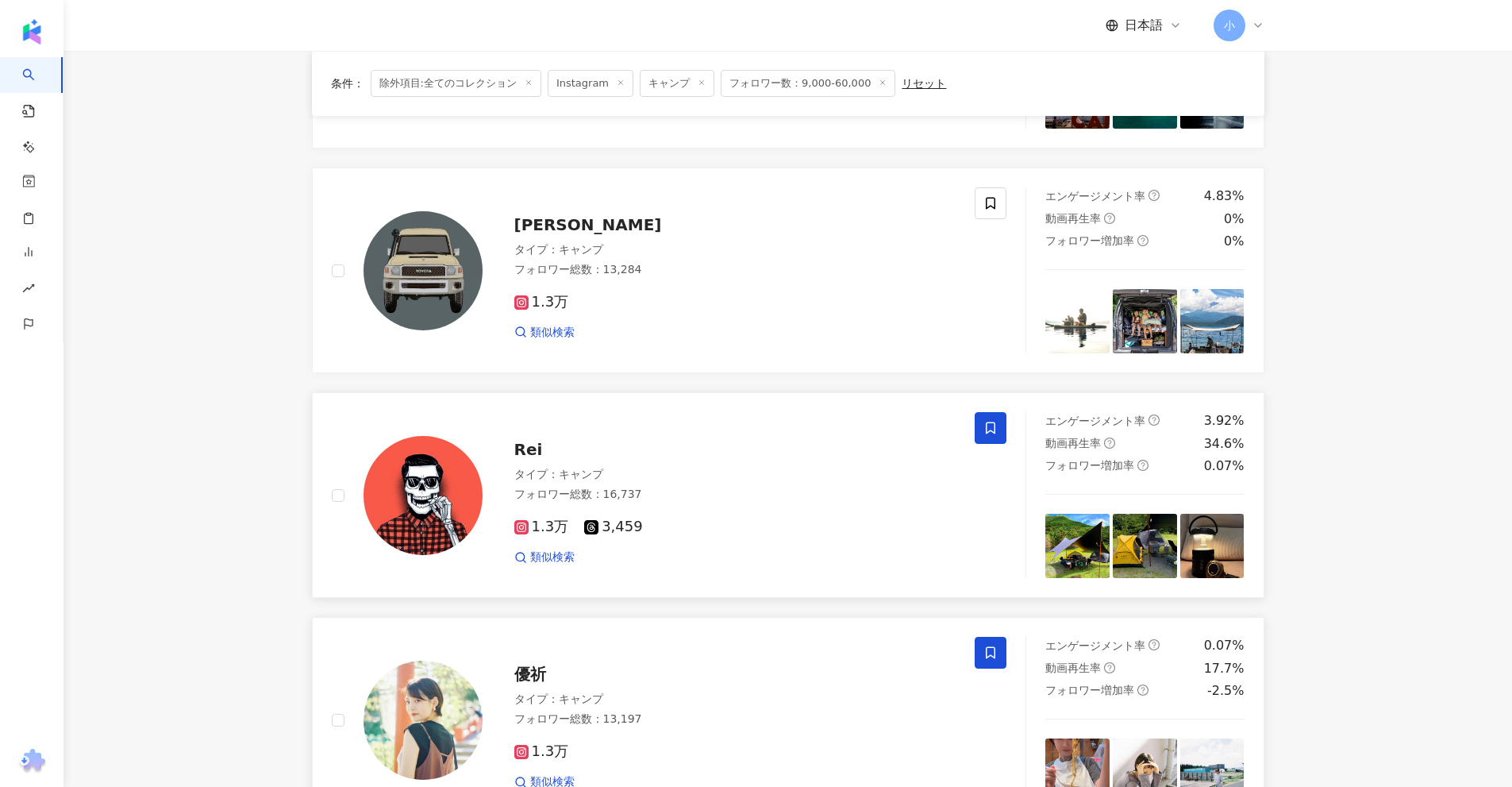
click at [984, 414] on span at bounding box center [990, 428] width 31 height 31
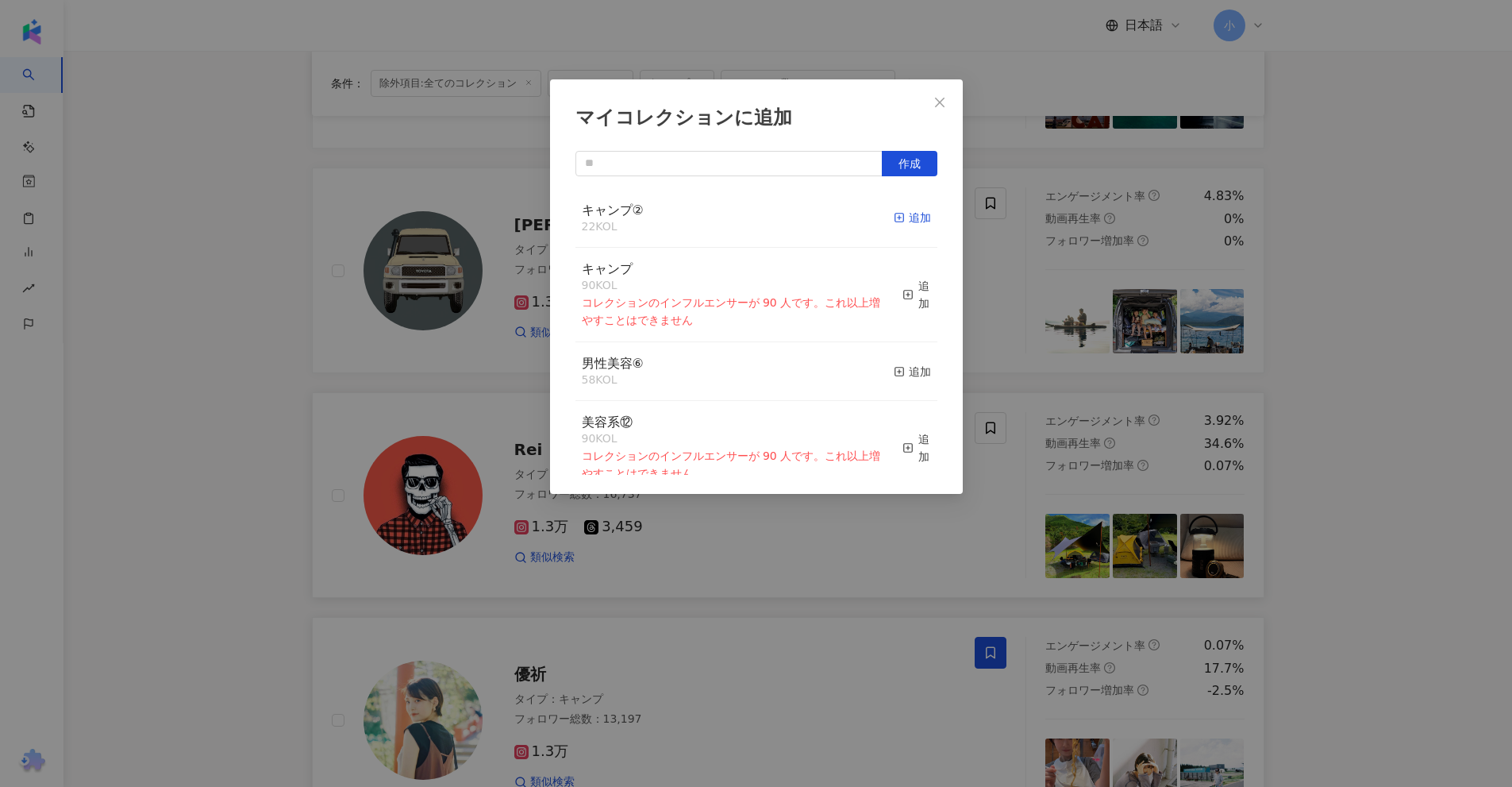
click at [898, 219] on div "追加" at bounding box center [912, 218] width 37 height 17
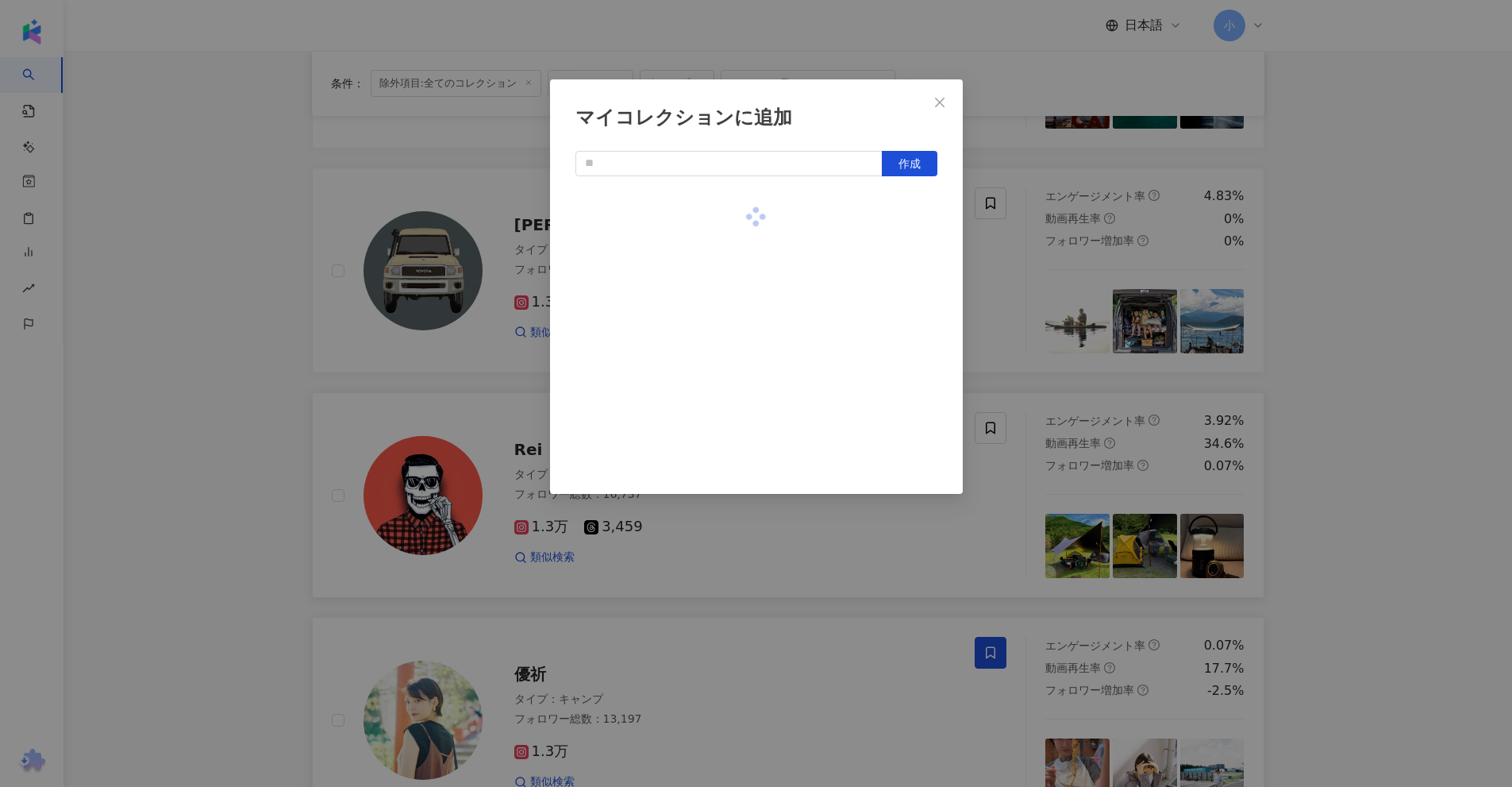
click at [1347, 224] on div "マイコレクションに追加 作成" at bounding box center [756, 393] width 1512 height 787
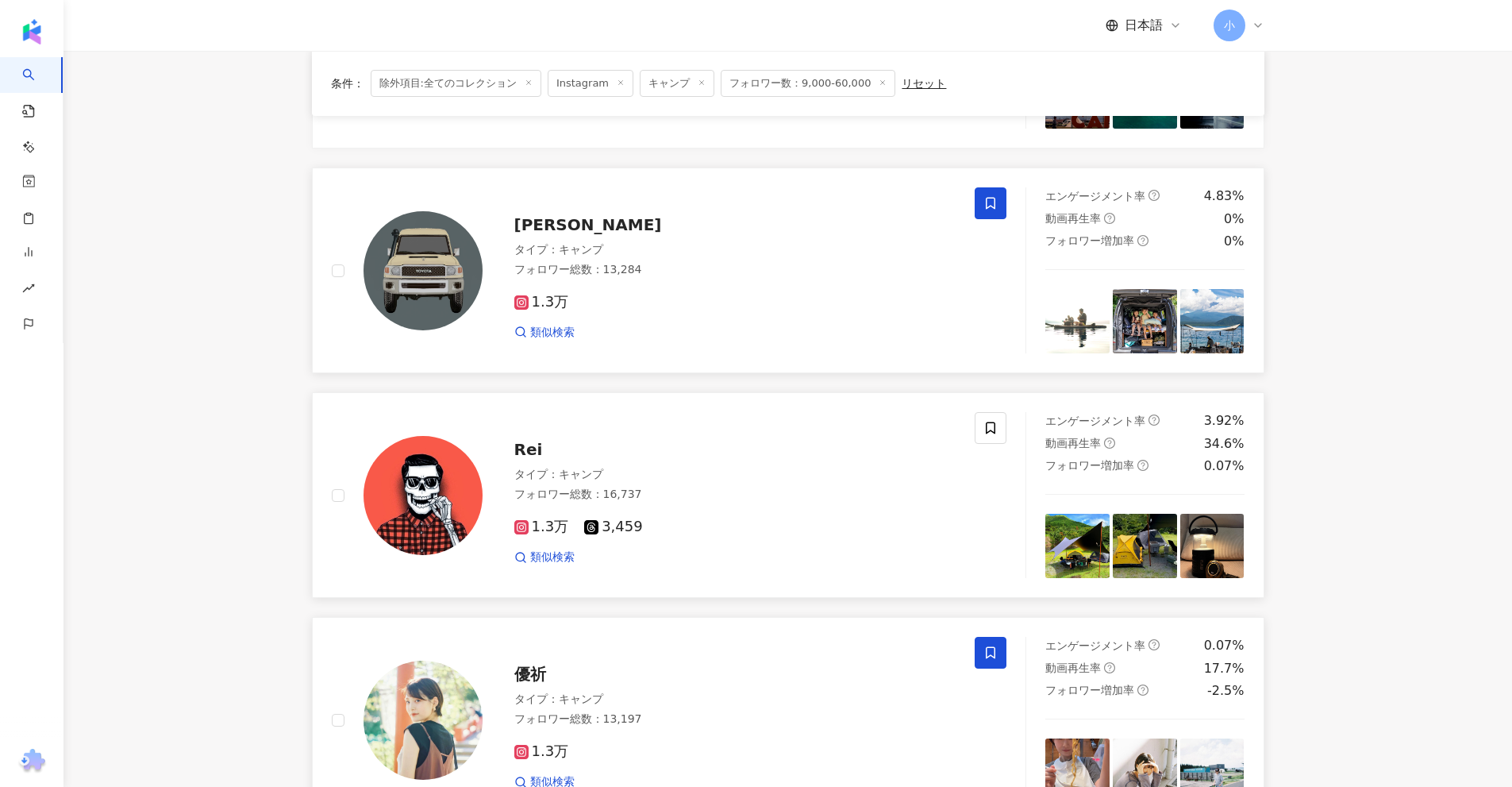
click at [990, 200] on icon at bounding box center [990, 203] width 14 height 14
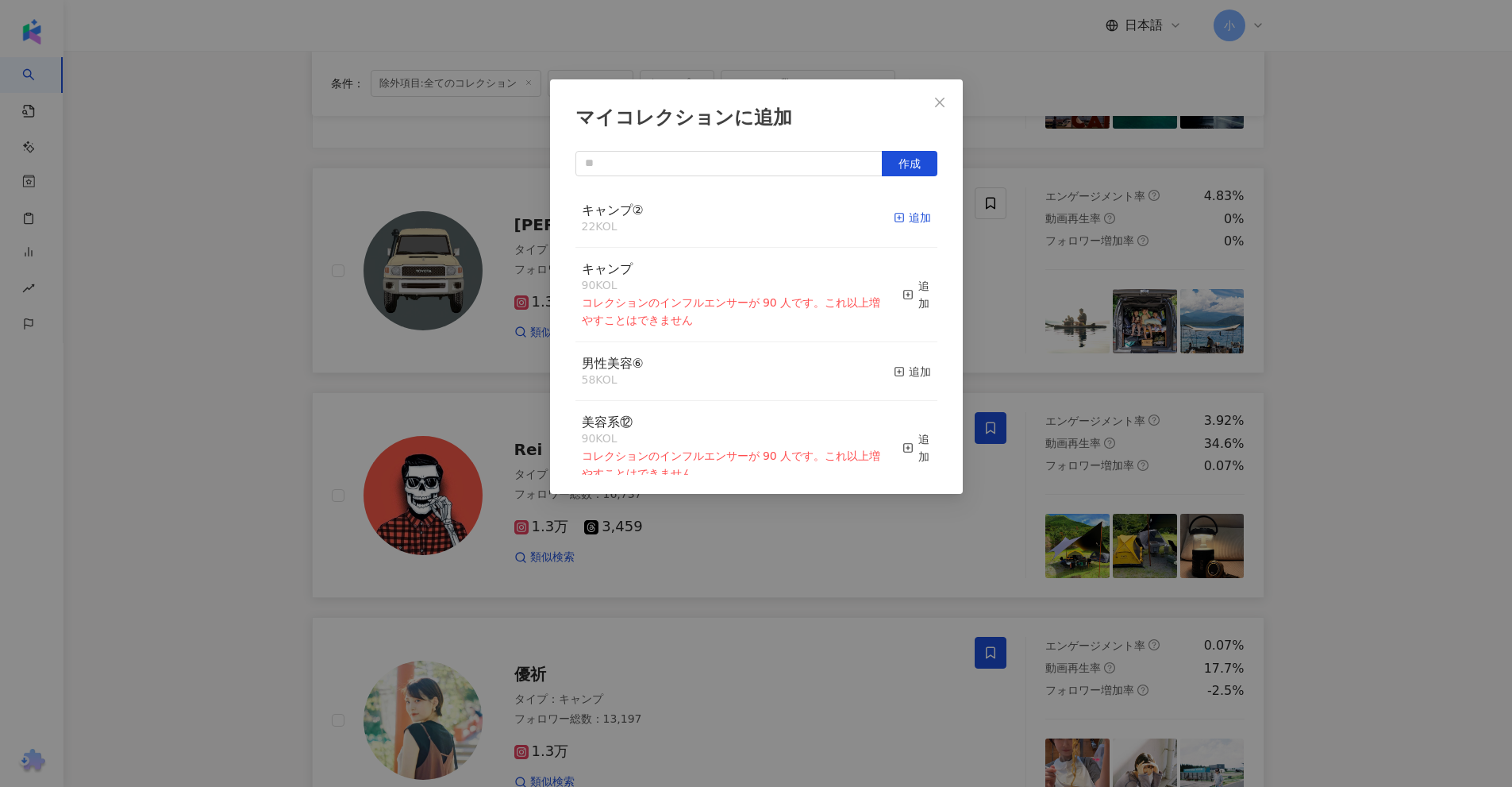
click at [905, 217] on div "追加" at bounding box center [912, 218] width 37 height 17
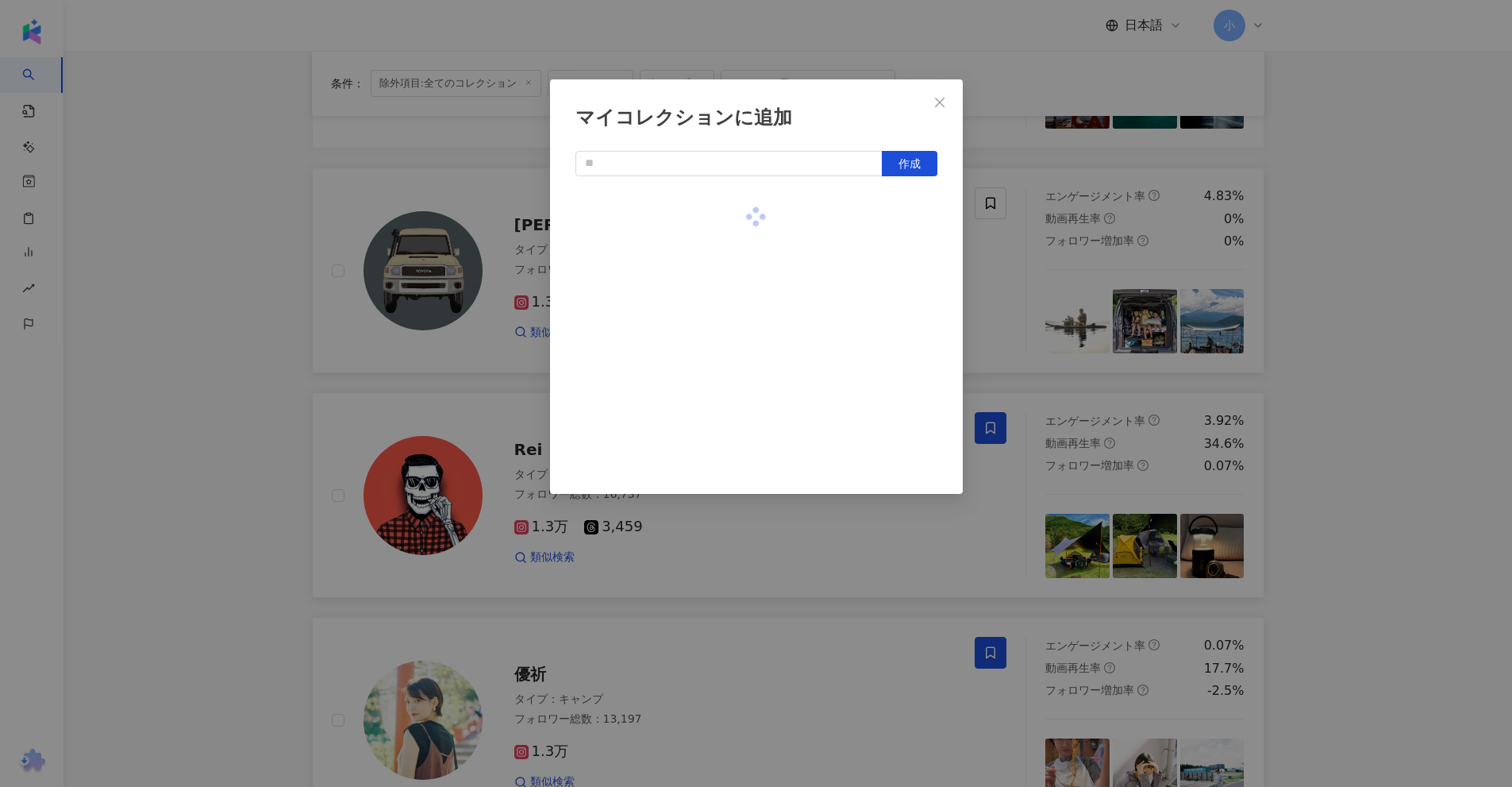
click at [1388, 284] on div "マイコレクションに追加 作成" at bounding box center [756, 393] width 1512 height 787
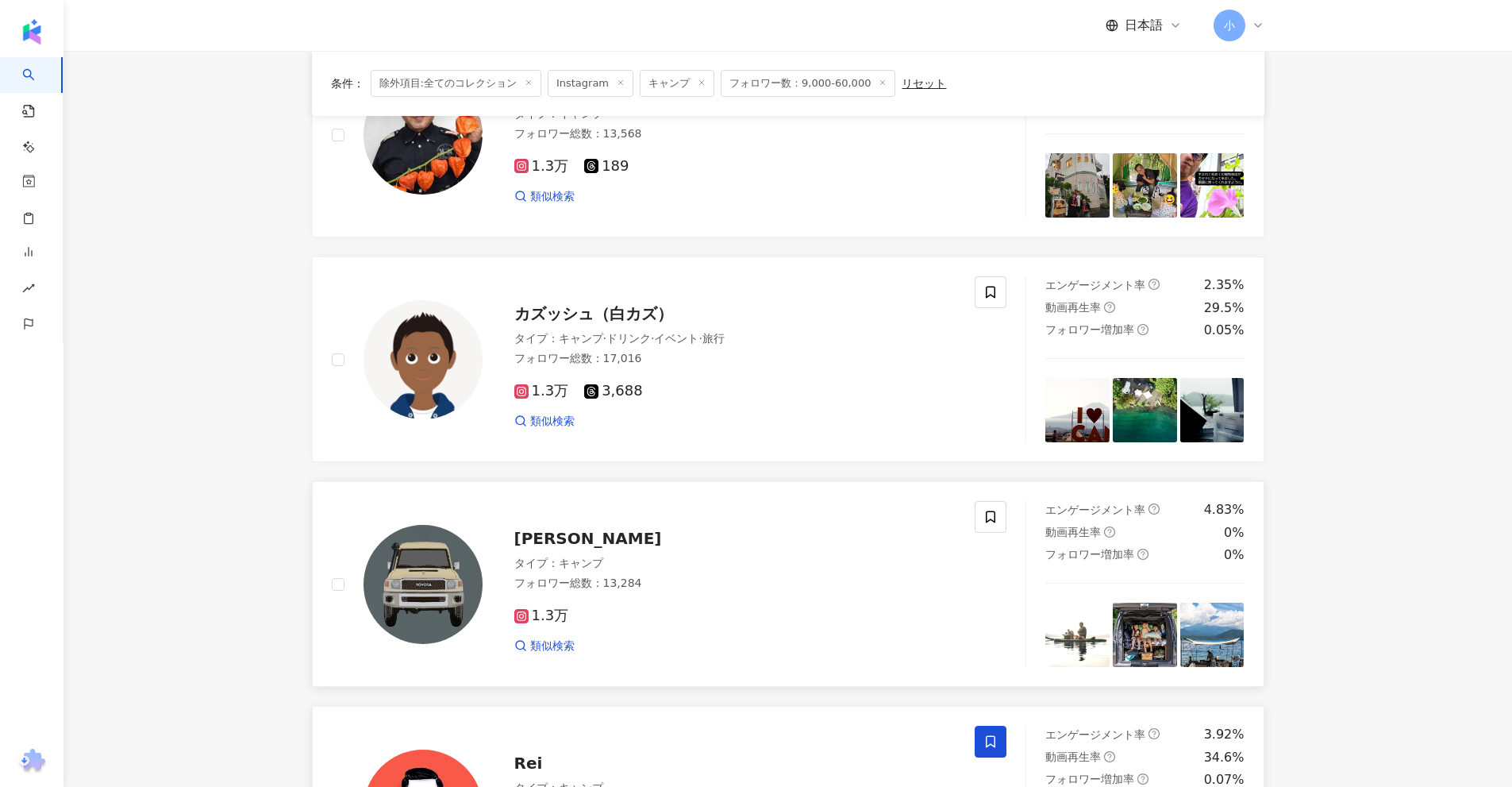
scroll to position [431, 0]
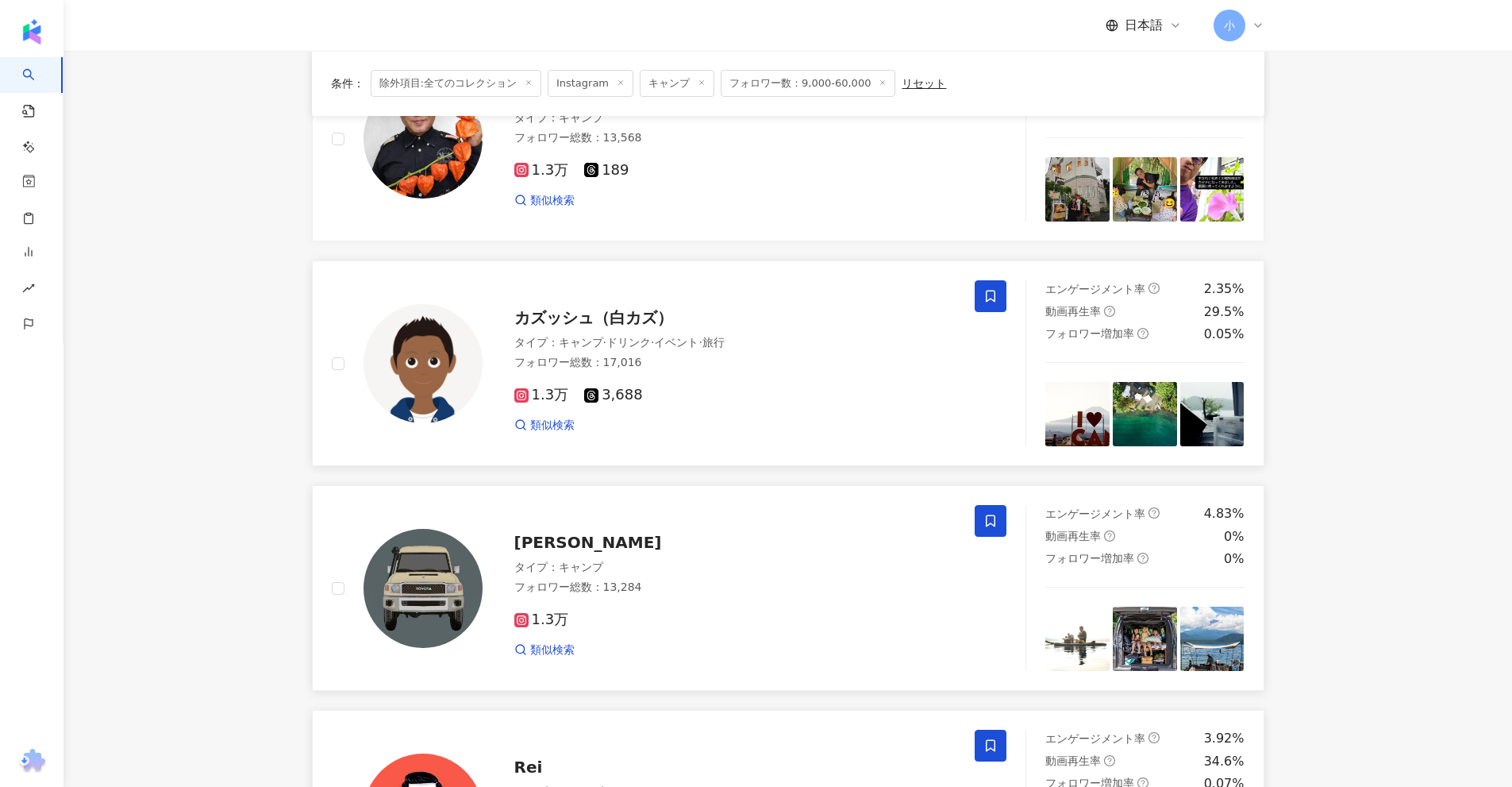
click at [983, 289] on icon at bounding box center [990, 296] width 14 height 14
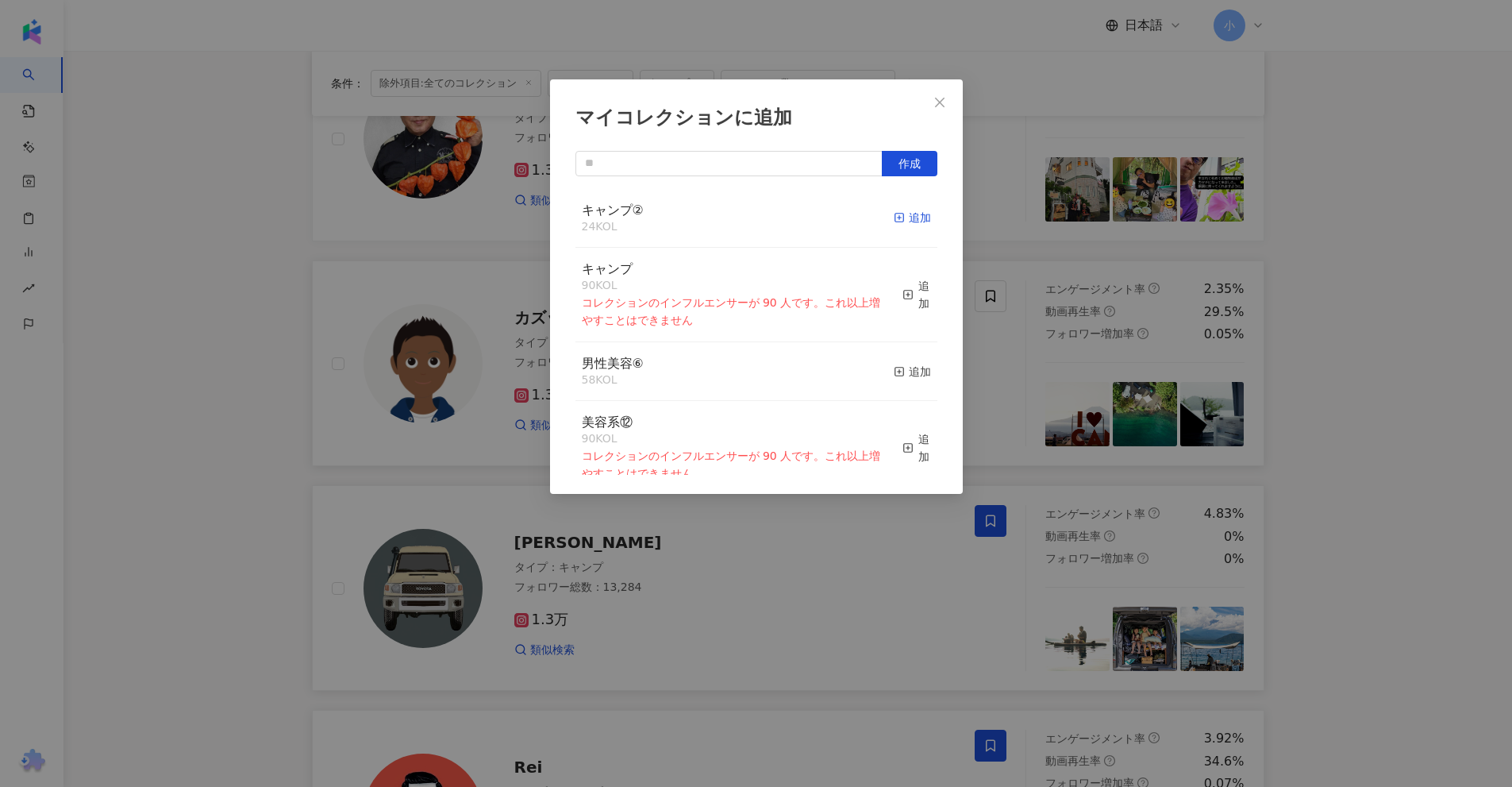
click at [905, 212] on div "追加" at bounding box center [912, 218] width 37 height 17
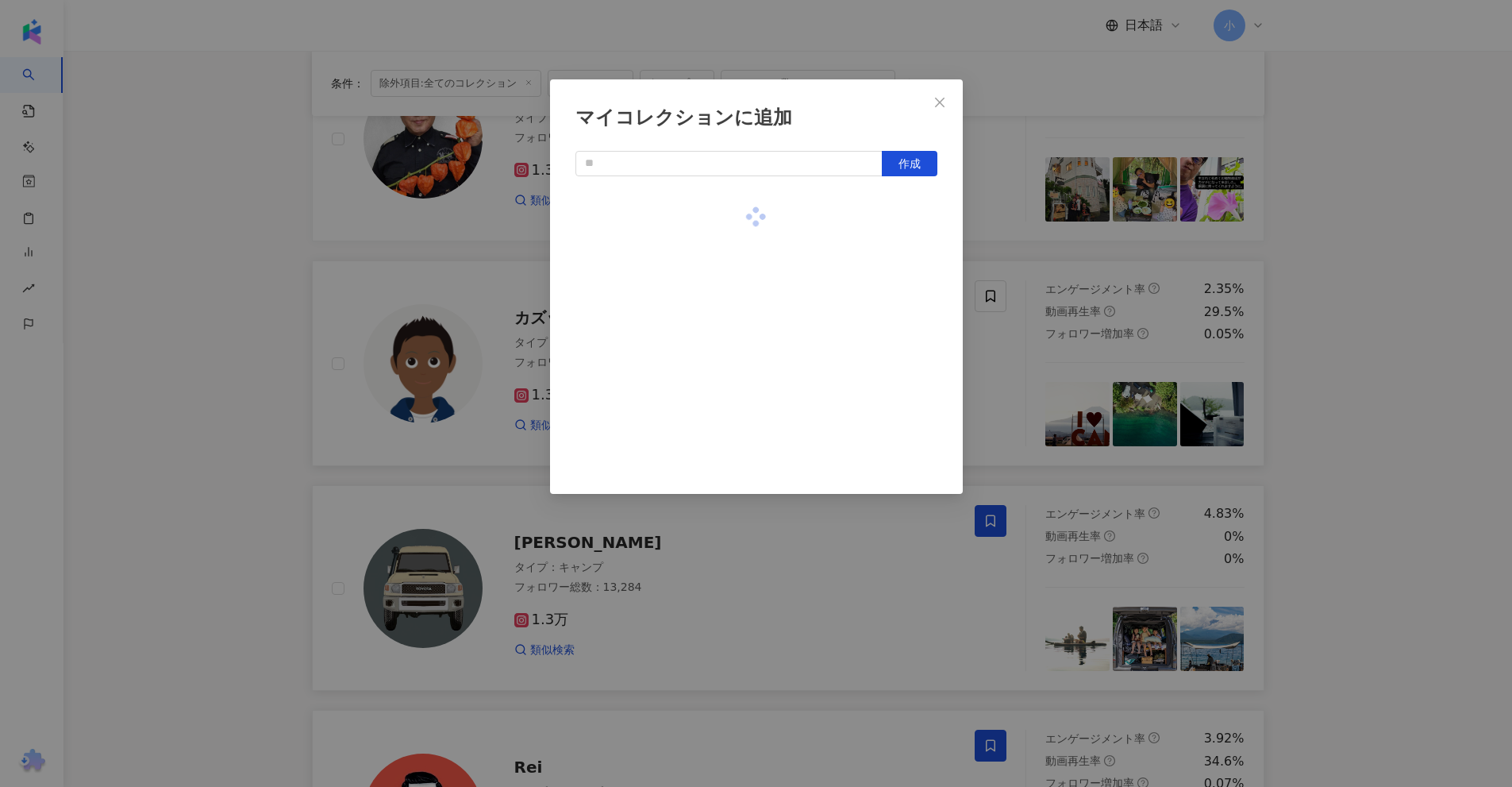
click at [1321, 241] on div "マイコレクションに追加 作成" at bounding box center [756, 393] width 1512 height 787
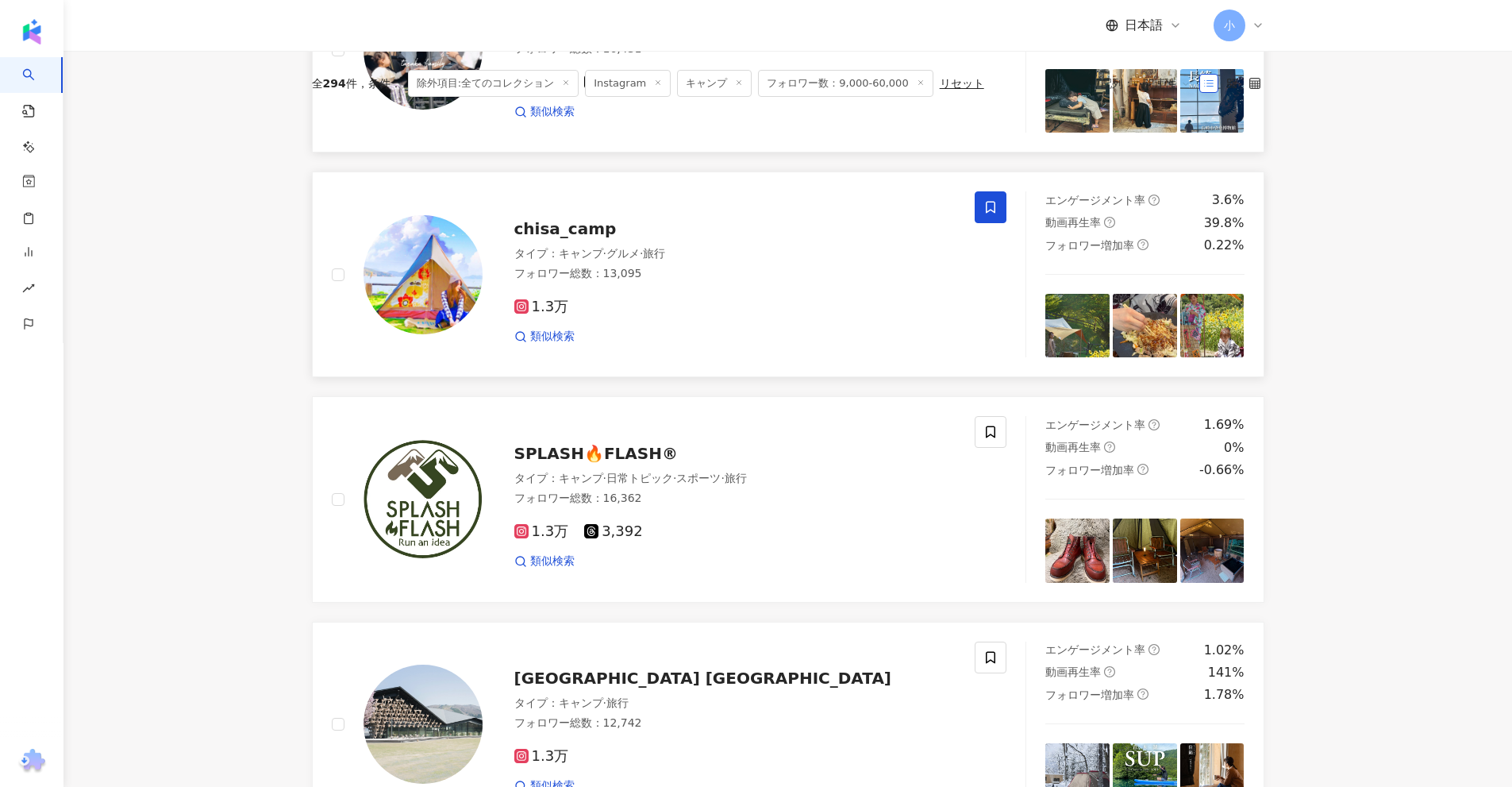
scroll to position [2495, 0]
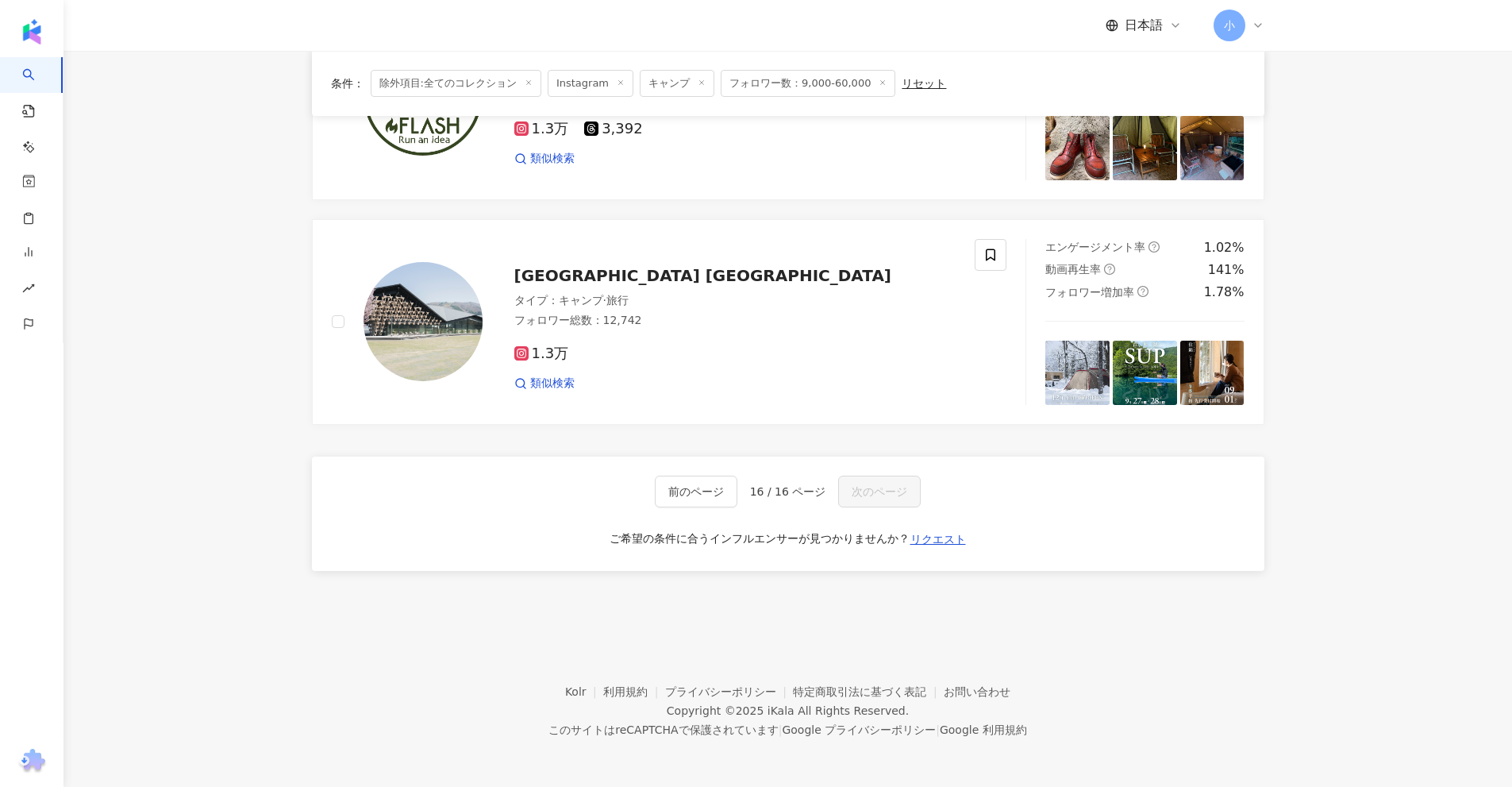
drag, startPoint x: 1358, startPoint y: 244, endPoint x: 1366, endPoint y: 641, distance: 397.1
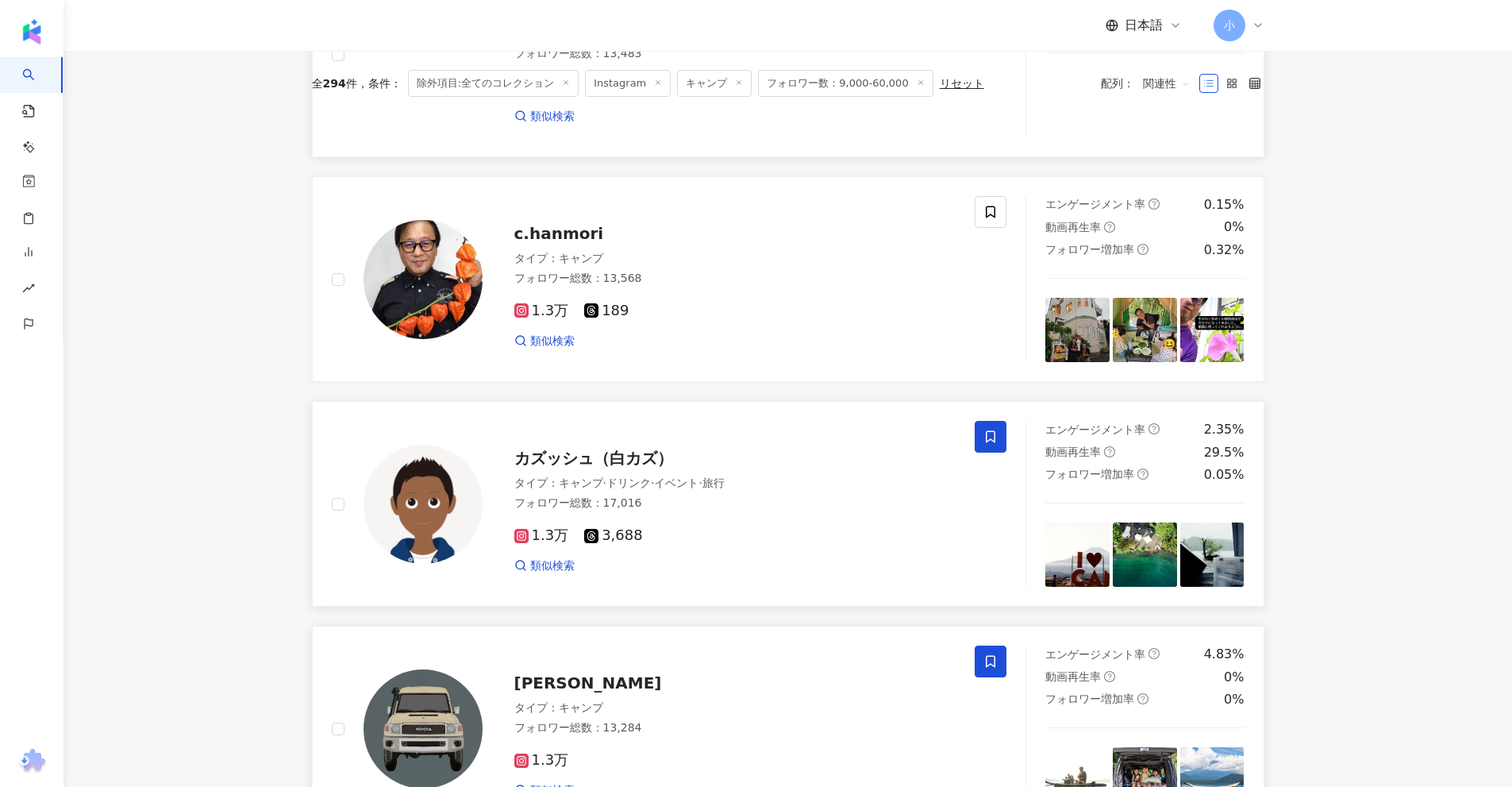
scroll to position [0, 0]
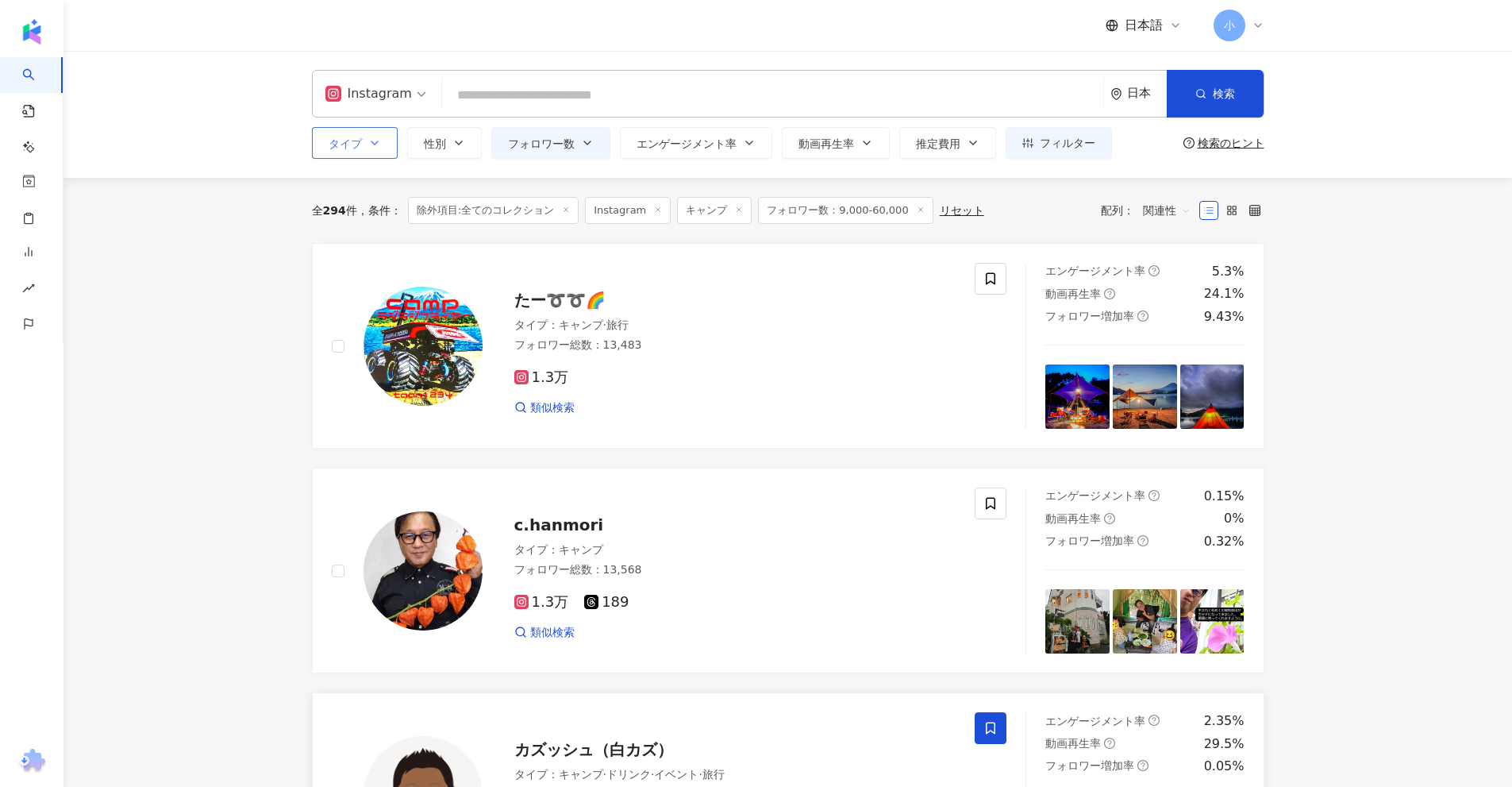
click at [376, 142] on icon "button" at bounding box center [375, 143] width 13 height 13
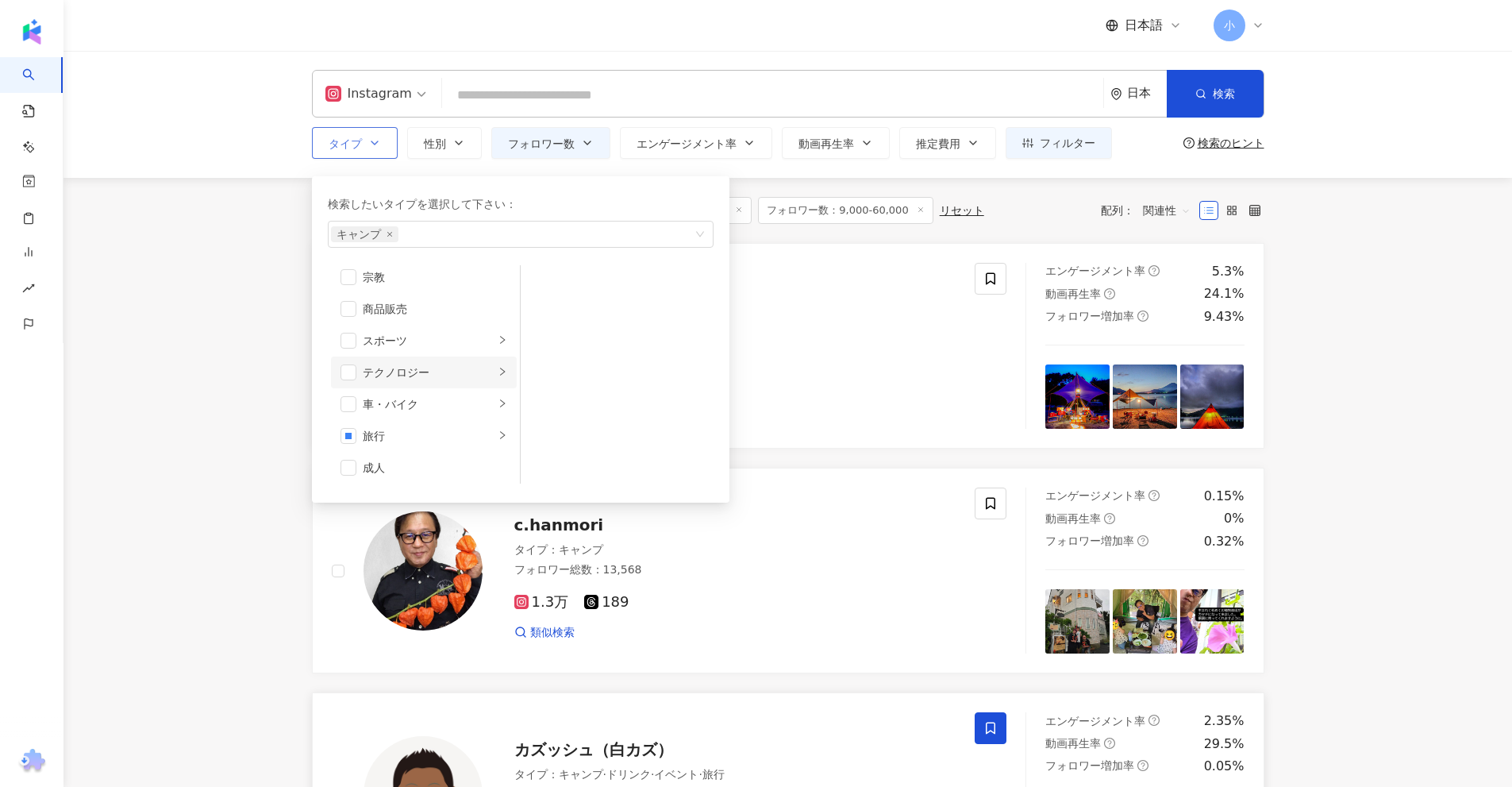
scroll to position [550, 0]
click at [377, 404] on div "車・バイク" at bounding box center [428, 401] width 132 height 17
click at [396, 433] on div "旅行" at bounding box center [428, 432] width 132 height 17
click at [350, 438] on span "button" at bounding box center [349, 432] width 16 height 16
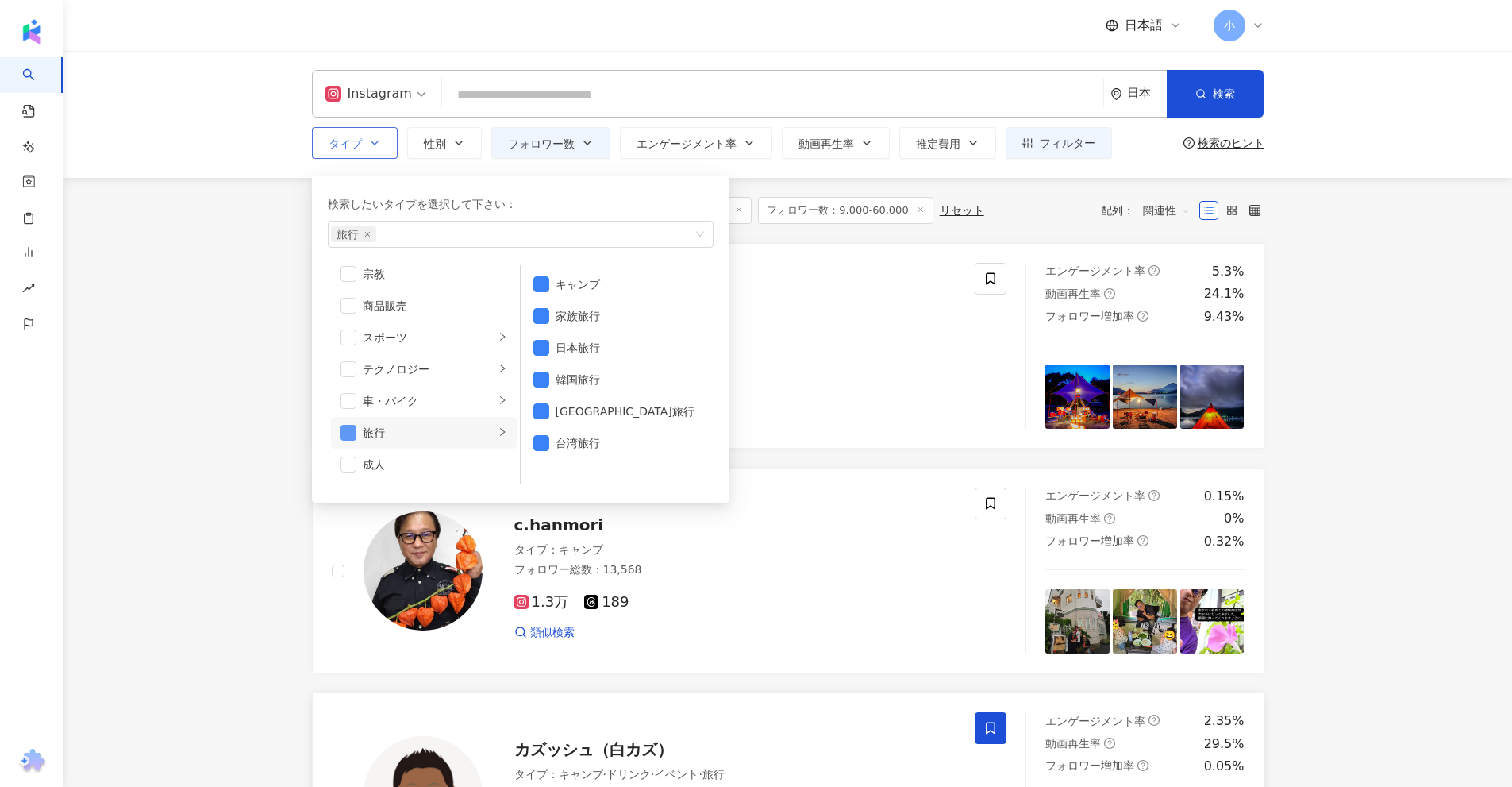
click at [353, 433] on span "button" at bounding box center [349, 432] width 16 height 16
click at [387, 363] on div "テクノロジー" at bounding box center [428, 369] width 132 height 17
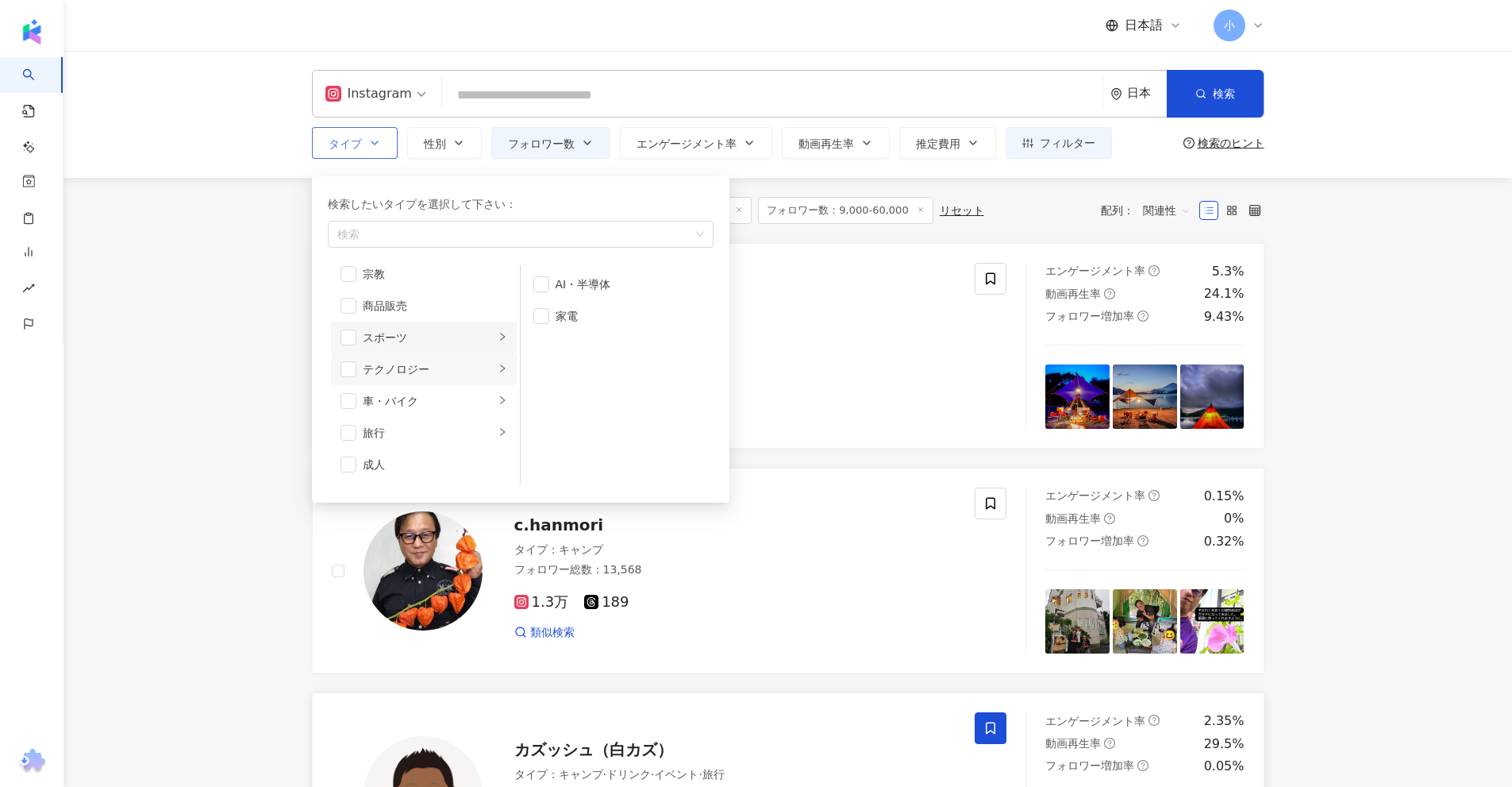
click at [399, 336] on div "スポーツ" at bounding box center [428, 337] width 132 height 17
click at [399, 382] on div "商品販売" at bounding box center [435, 385] width 145 height 17
click at [397, 387] on div "商品販売" at bounding box center [435, 385] width 145 height 17
click at [401, 316] on div "恋愛" at bounding box center [428, 322] width 132 height 17
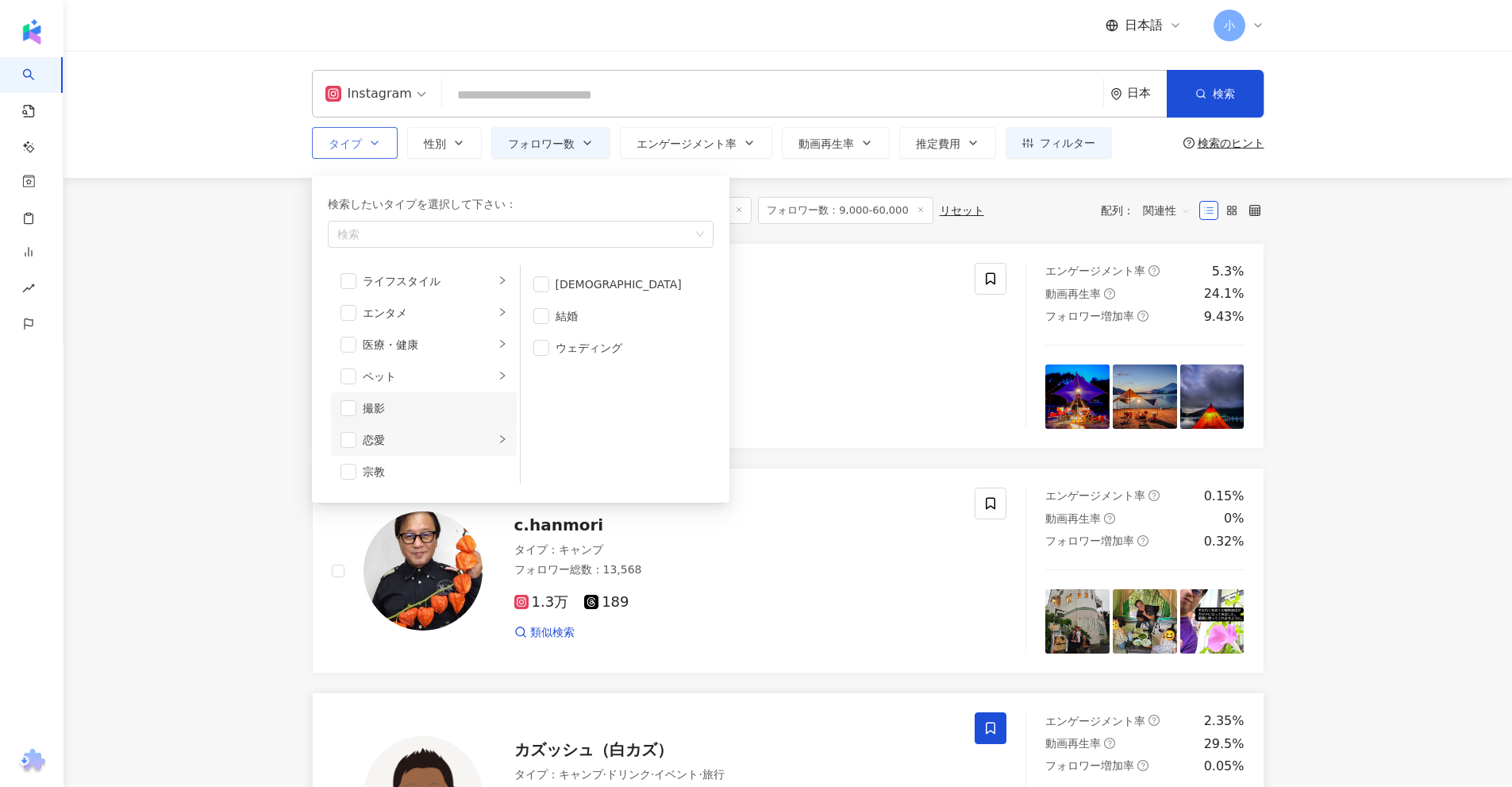
scroll to position [312, 0]
click at [402, 418] on div "ペット" at bounding box center [428, 417] width 132 height 17
drag, startPoint x: 417, startPoint y: 388, endPoint x: 427, endPoint y: 390, distance: 10.2
click at [427, 390] on div "医療・健康" at bounding box center [428, 385] width 132 height 17
click at [433, 404] on li "ペット" at bounding box center [424, 417] width 186 height 31
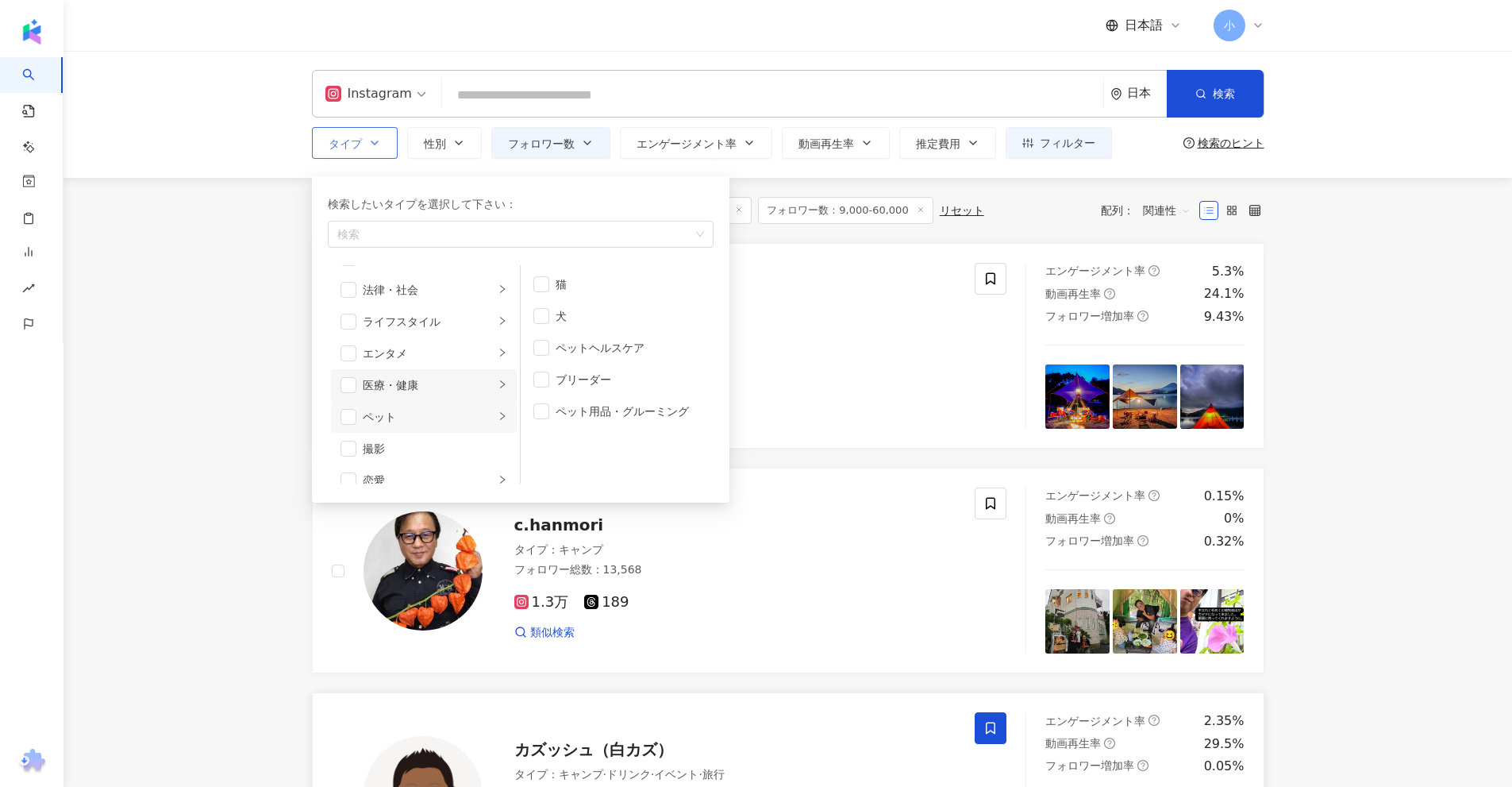
click at [428, 393] on div "医療・健康" at bounding box center [428, 385] width 132 height 17
click at [411, 356] on div "エンタメ" at bounding box center [428, 353] width 132 height 17
click at [408, 326] on div "ライフスタイル" at bounding box center [428, 322] width 132 height 17
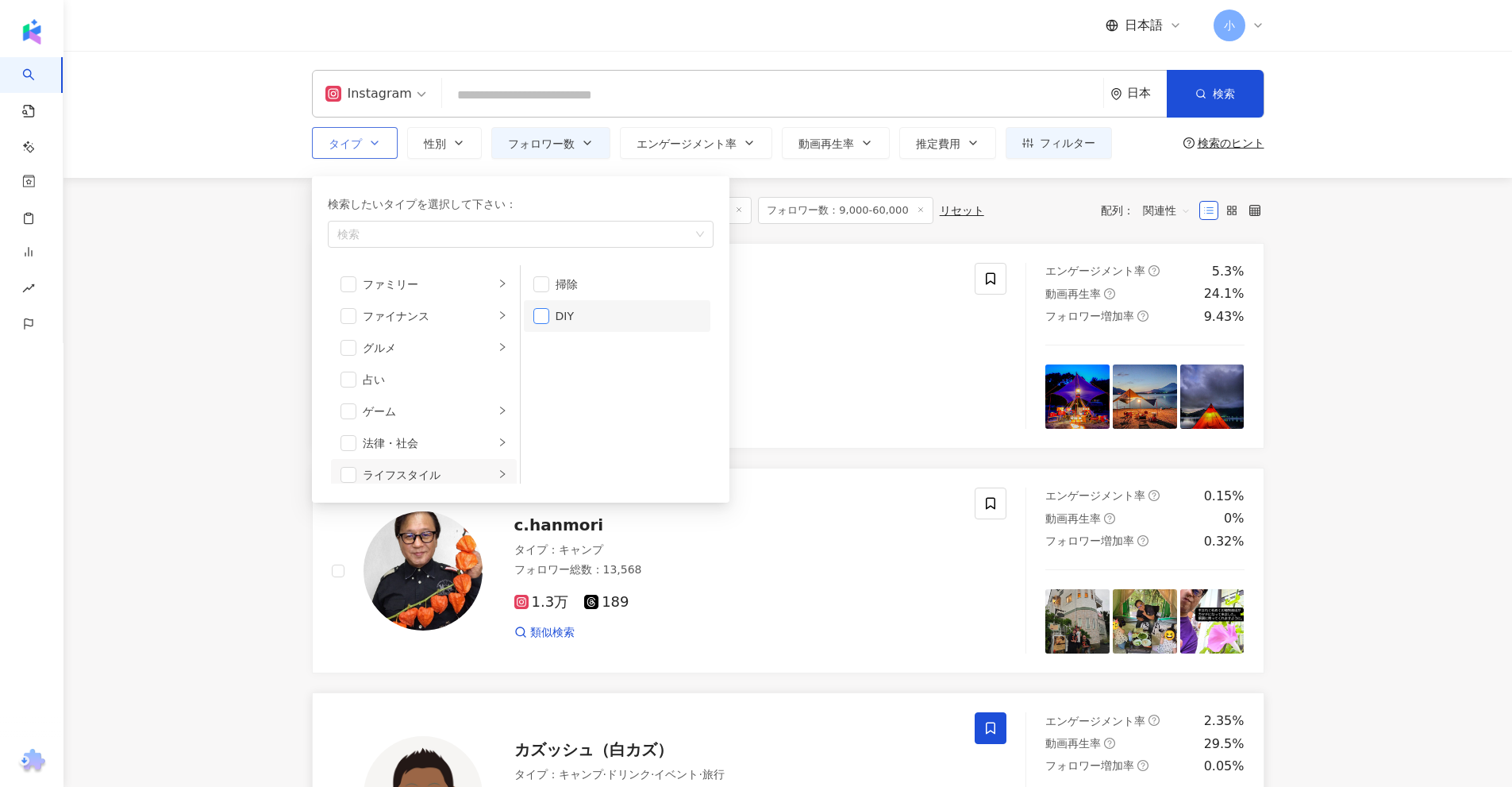
click at [541, 315] on span "button" at bounding box center [541, 315] width 16 height 16
drag, startPoint x: 417, startPoint y: 419, endPoint x: 417, endPoint y: 428, distance: 9.0
click at [417, 420] on li "ゲーム" at bounding box center [424, 411] width 186 height 31
click at [417, 439] on div "法律・社会" at bounding box center [428, 443] width 132 height 17
click at [421, 381] on div "占い" at bounding box center [435, 379] width 145 height 17
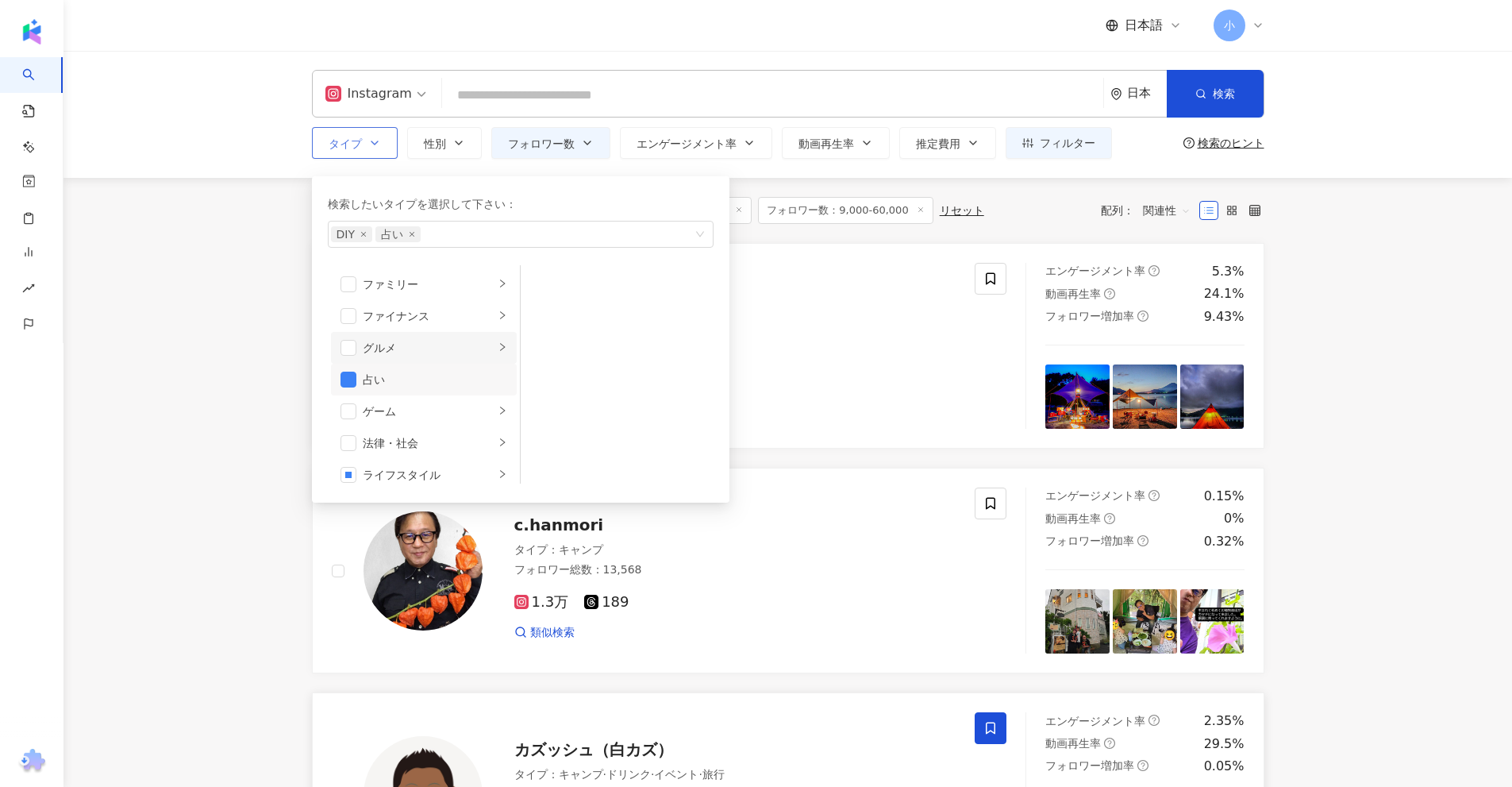
click at [422, 345] on div "グルメ" at bounding box center [428, 348] width 132 height 17
click at [404, 380] on div "占い" at bounding box center [435, 379] width 145 height 17
click at [386, 343] on div "グルメ" at bounding box center [428, 348] width 132 height 17
click at [408, 315] on div "ファイナンス" at bounding box center [428, 315] width 132 height 17
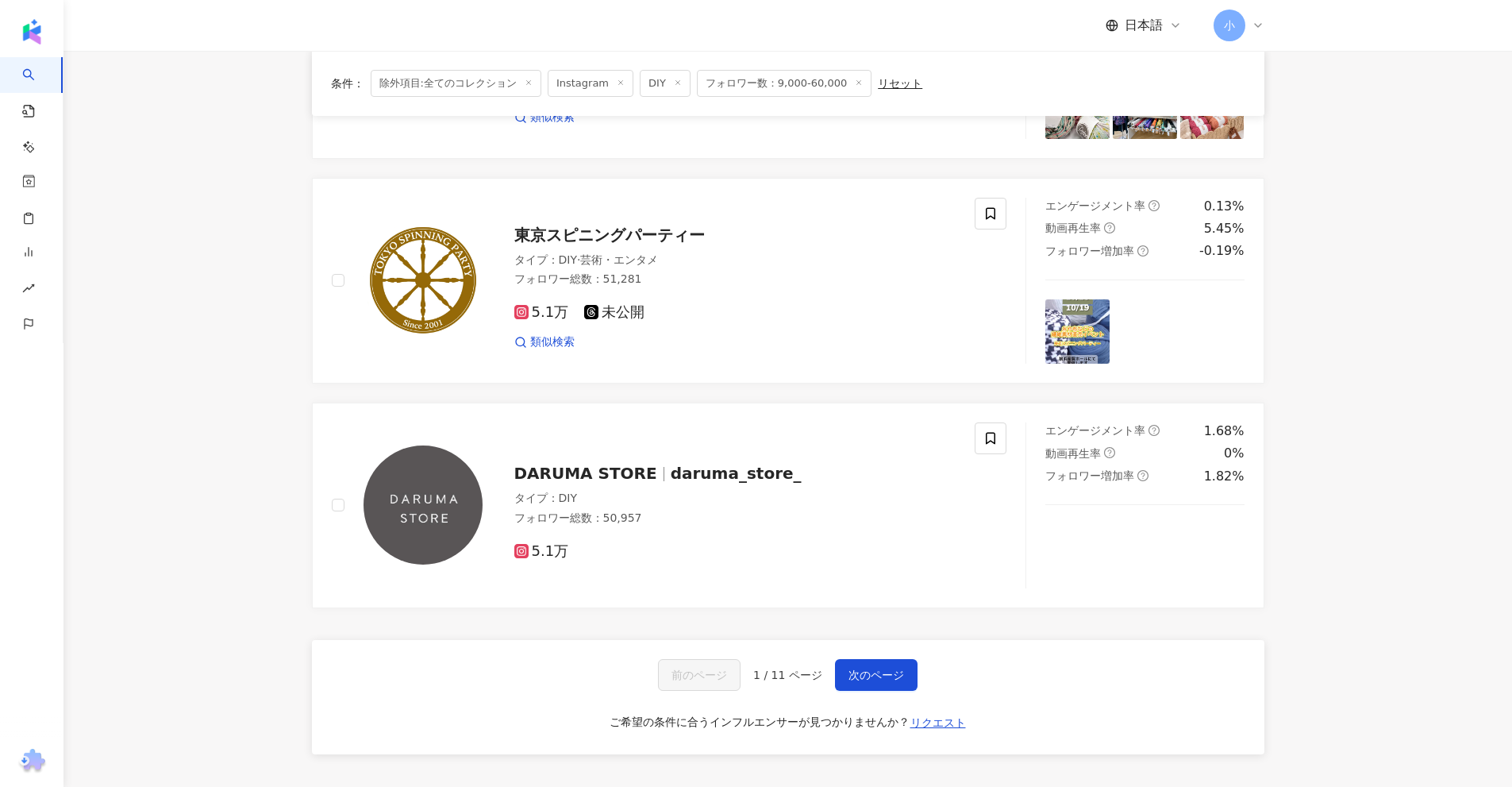
scroll to position [2381, 0]
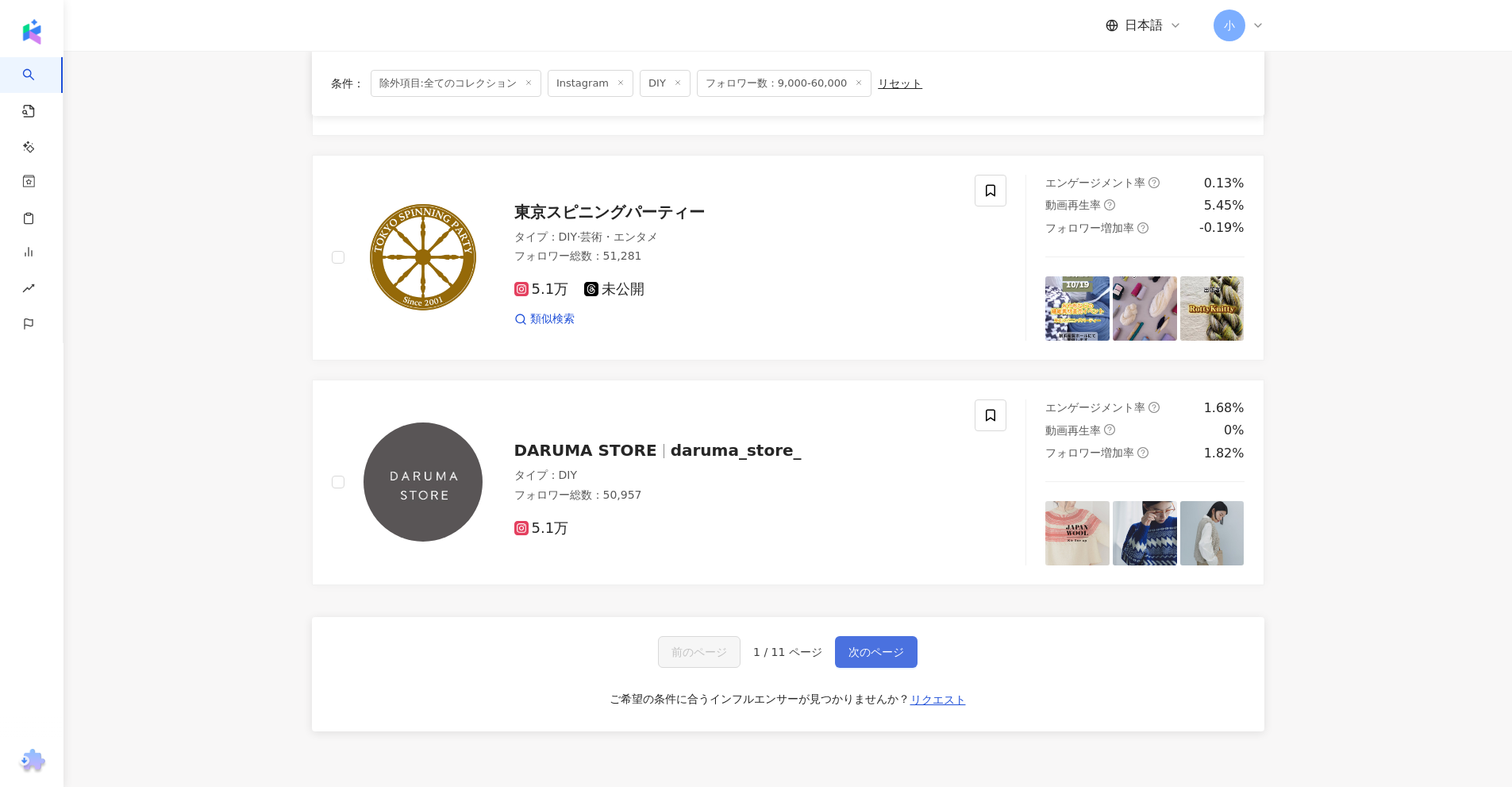
click at [878, 651] on span "次のページ" at bounding box center [877, 651] width 56 height 13
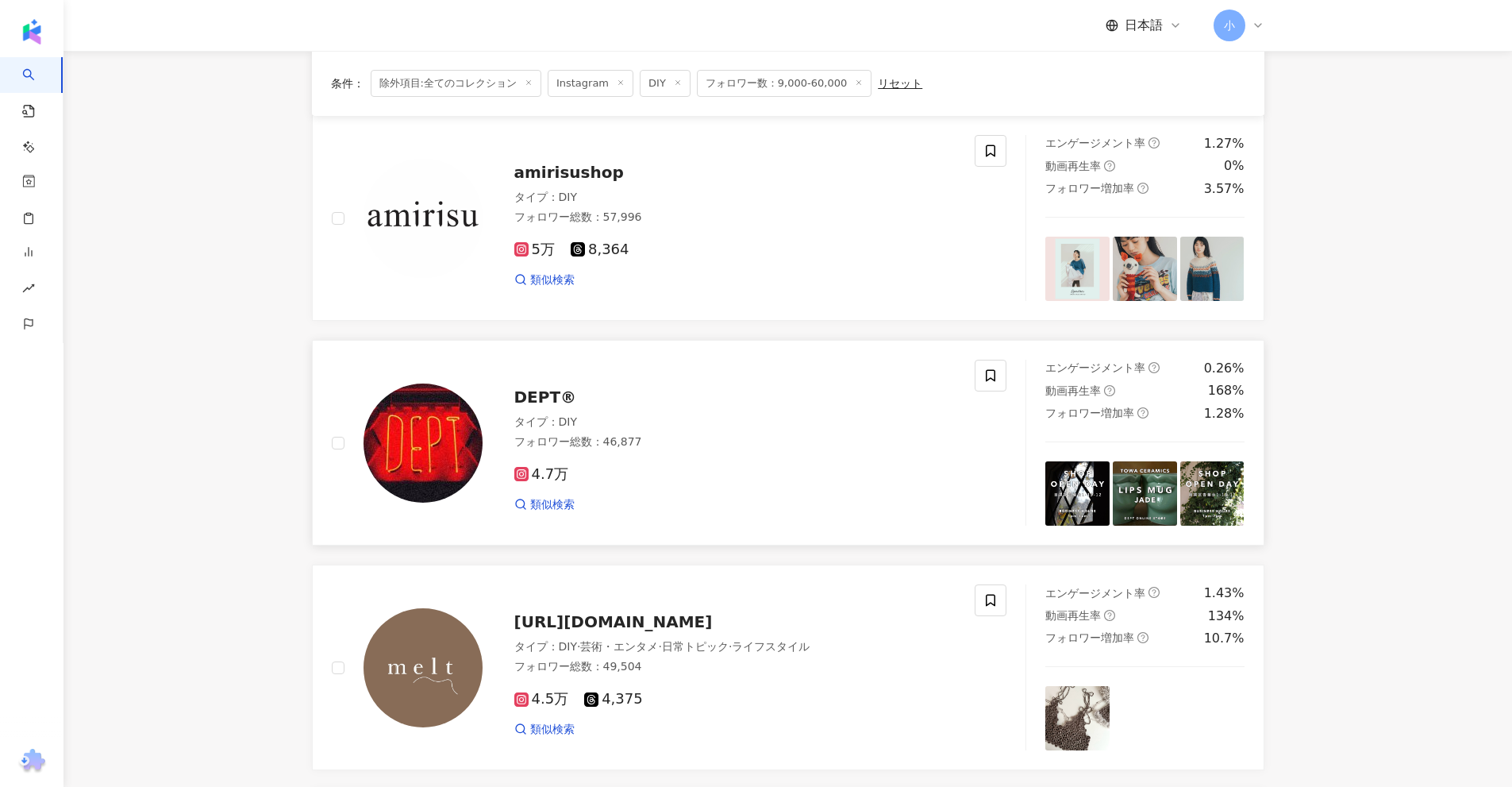
scroll to position [0, 0]
